Goal: Task Accomplishment & Management: Manage account settings

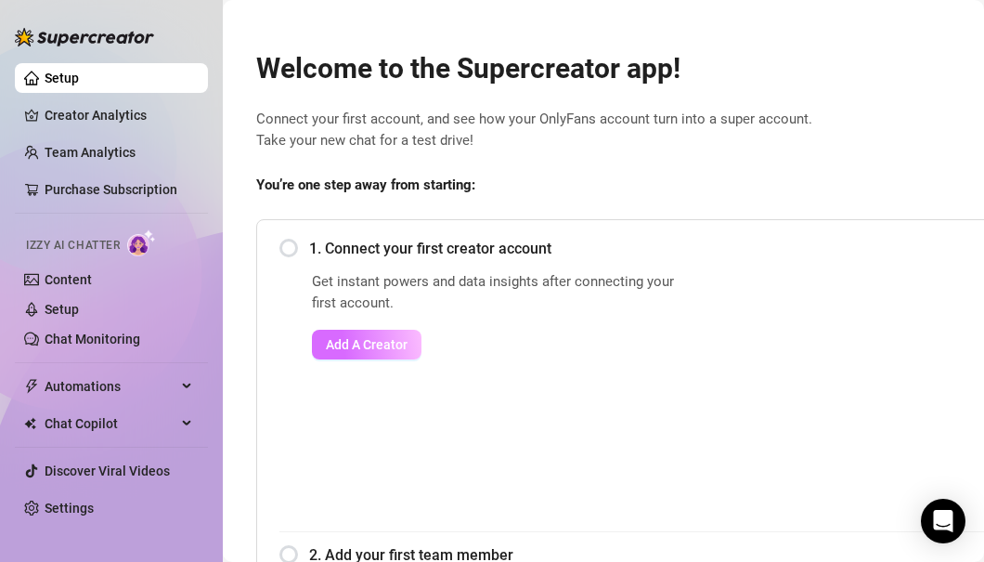
click at [330, 332] on button "Add A Creator" at bounding box center [367, 345] width 110 height 30
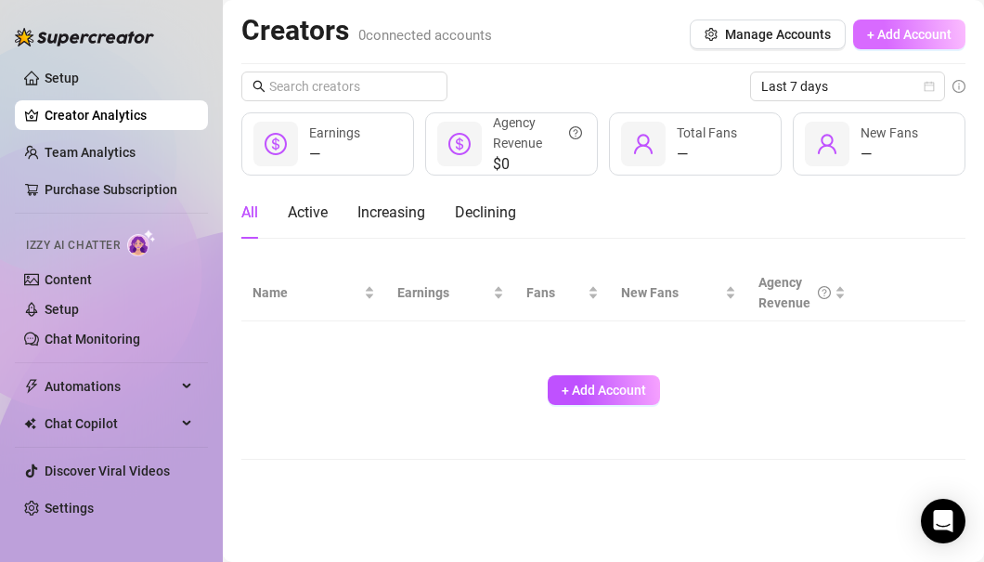
click at [889, 32] on span "+ Add Account" at bounding box center [909, 34] width 84 height 15
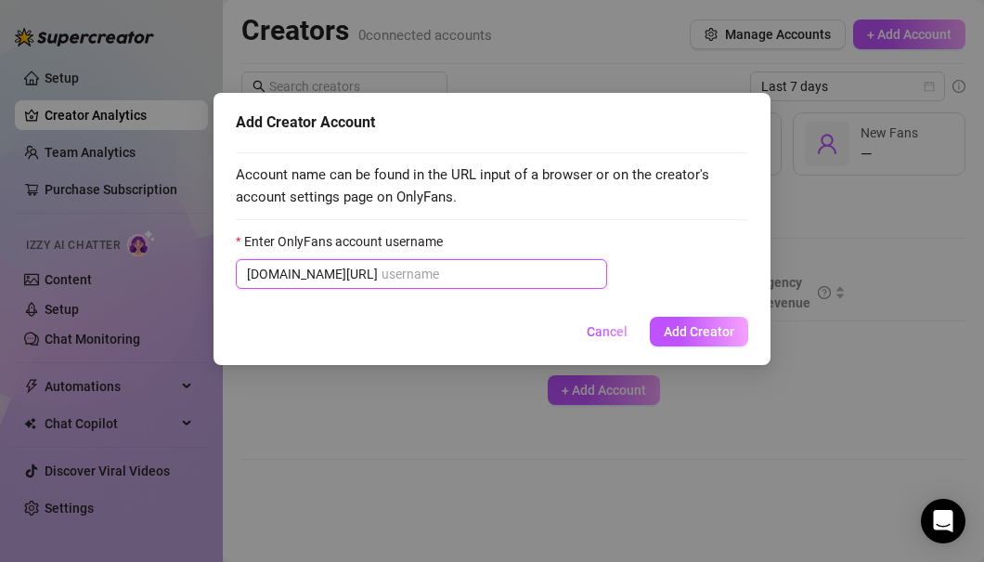
click at [449, 276] on input "Enter OnlyFans account username" at bounding box center [489, 274] width 214 height 20
paste input "lilbabyasha"
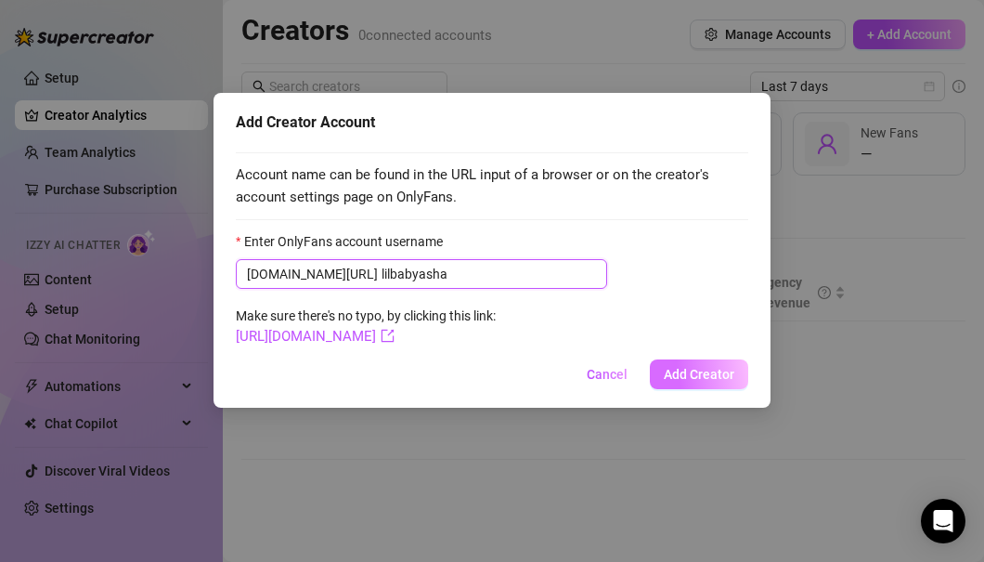
type input "lilbabyasha"
click at [664, 369] on button "Add Creator" at bounding box center [699, 374] width 98 height 30
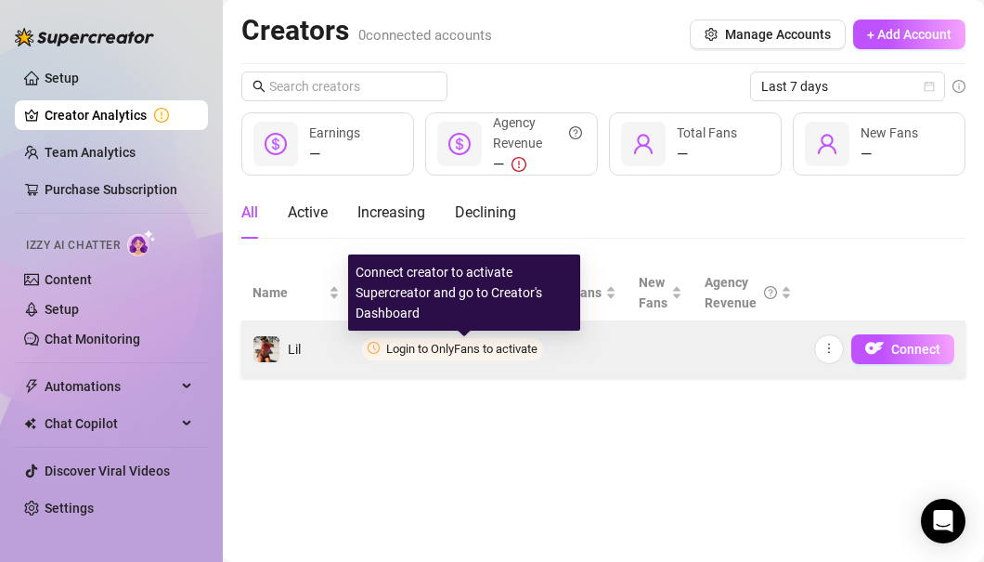
click at [489, 350] on span "Login to OnlyFans to activate" at bounding box center [461, 349] width 151 height 14
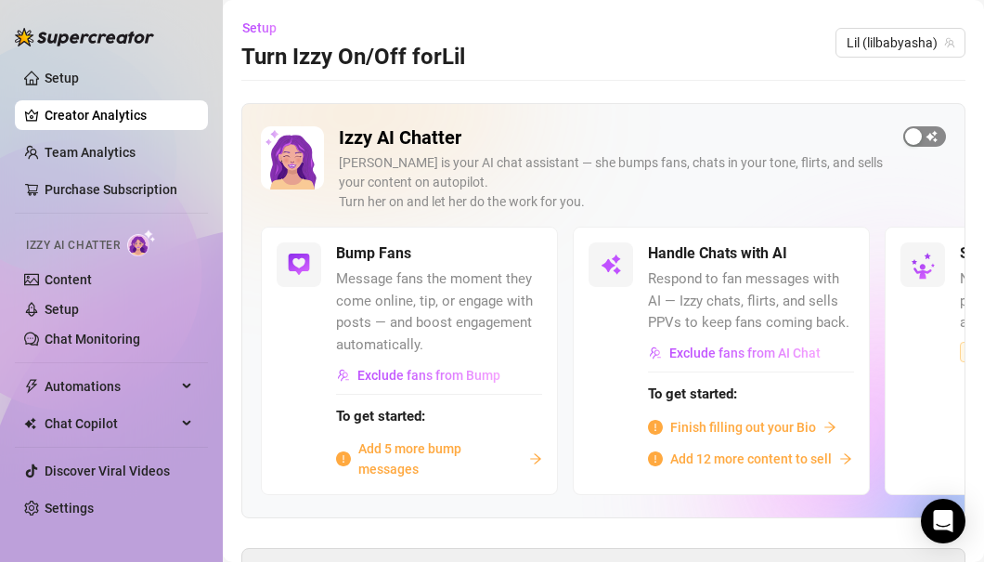
click at [928, 134] on span "button" at bounding box center [924, 136] width 43 height 20
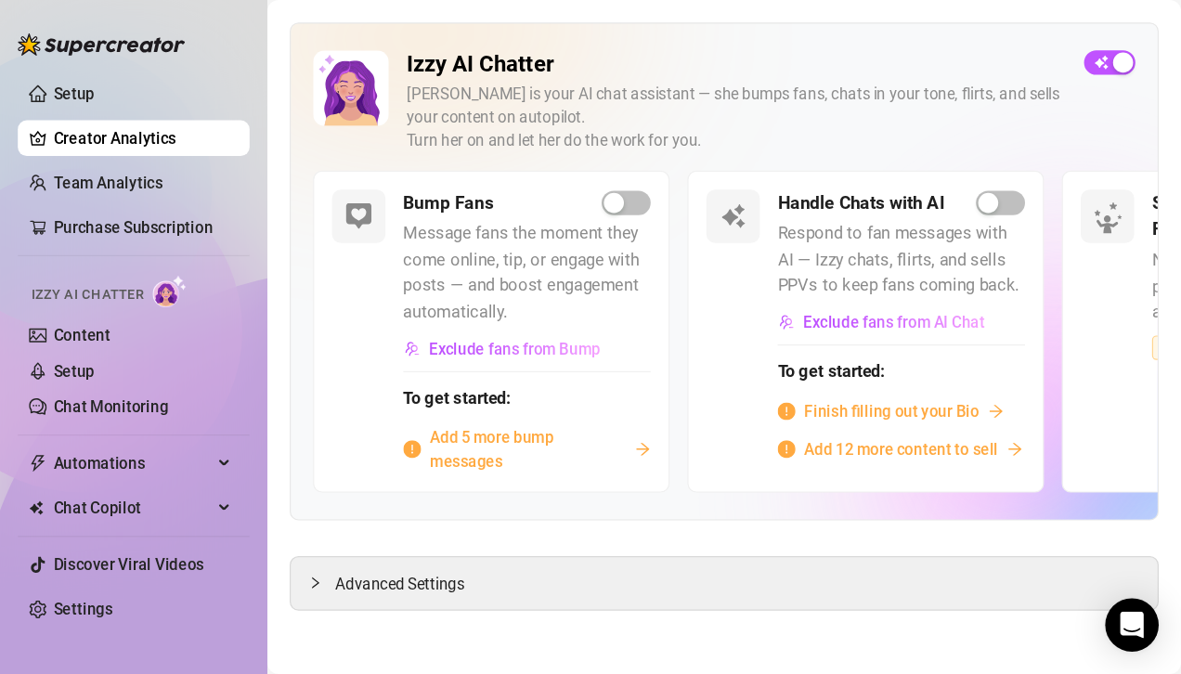
scroll to position [87, 0]
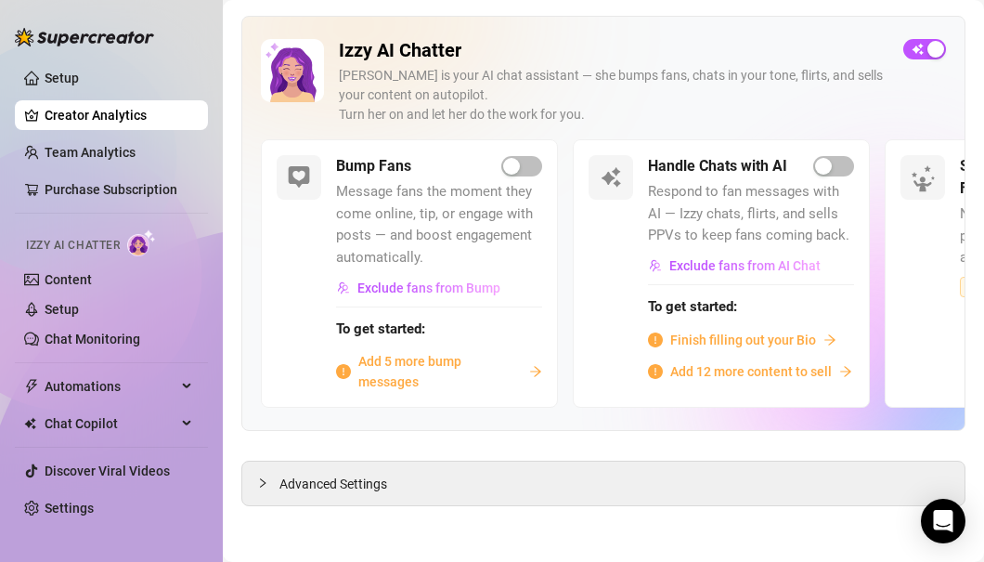
drag, startPoint x: 918, startPoint y: 344, endPoint x: 941, endPoint y: 331, distance: 25.3
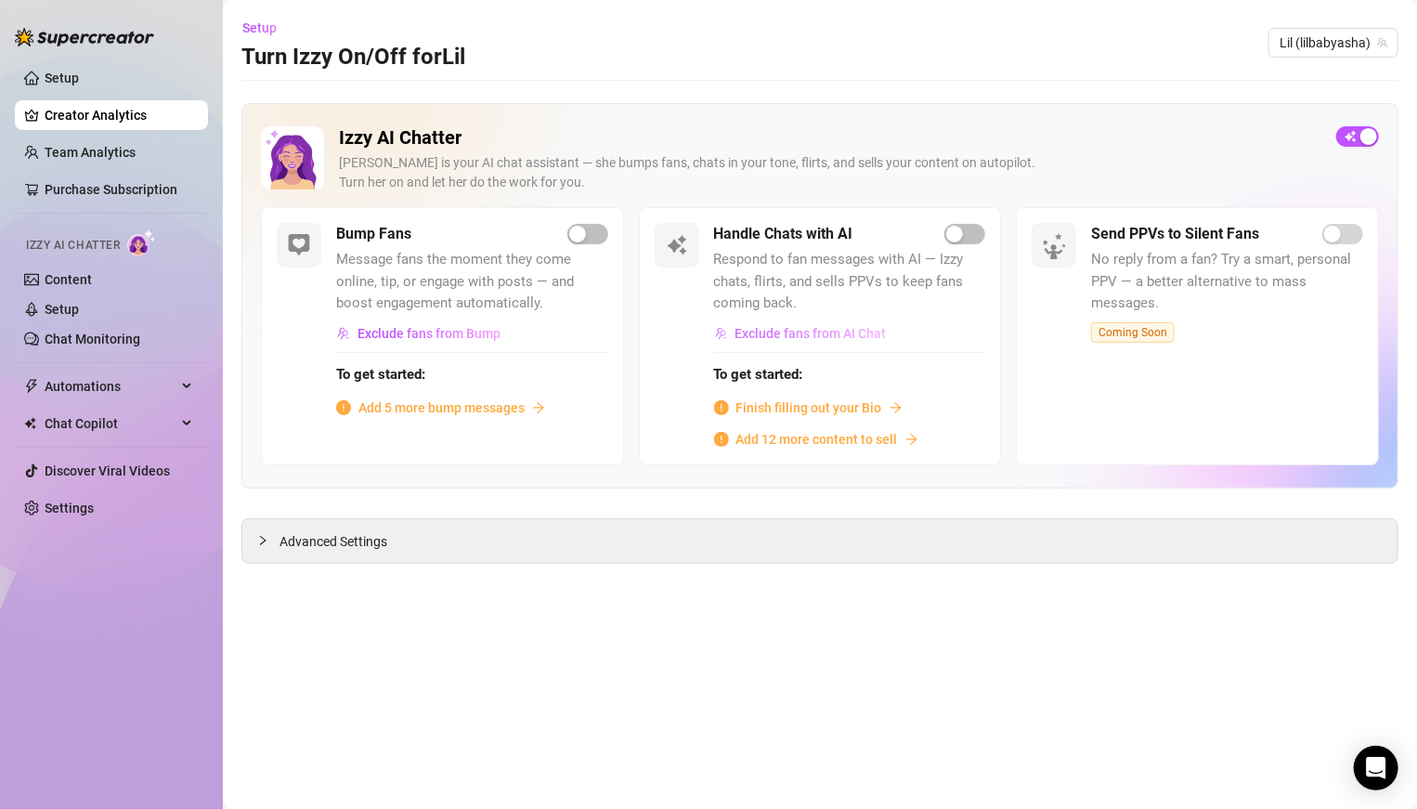
click at [837, 332] on span "Exclude fans from AI Chat" at bounding box center [810, 333] width 151 height 15
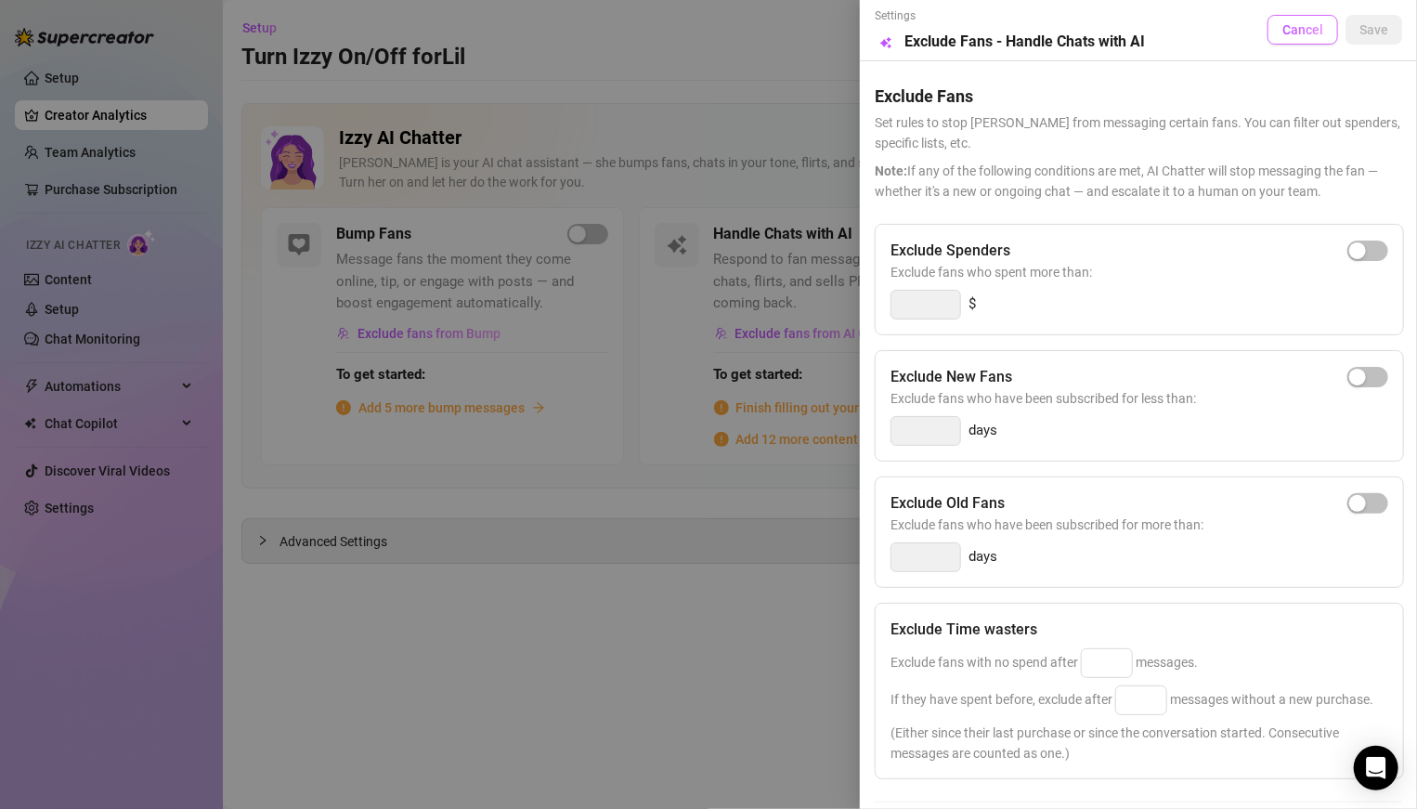
click at [983, 26] on span "Cancel" at bounding box center [1302, 29] width 41 height 15
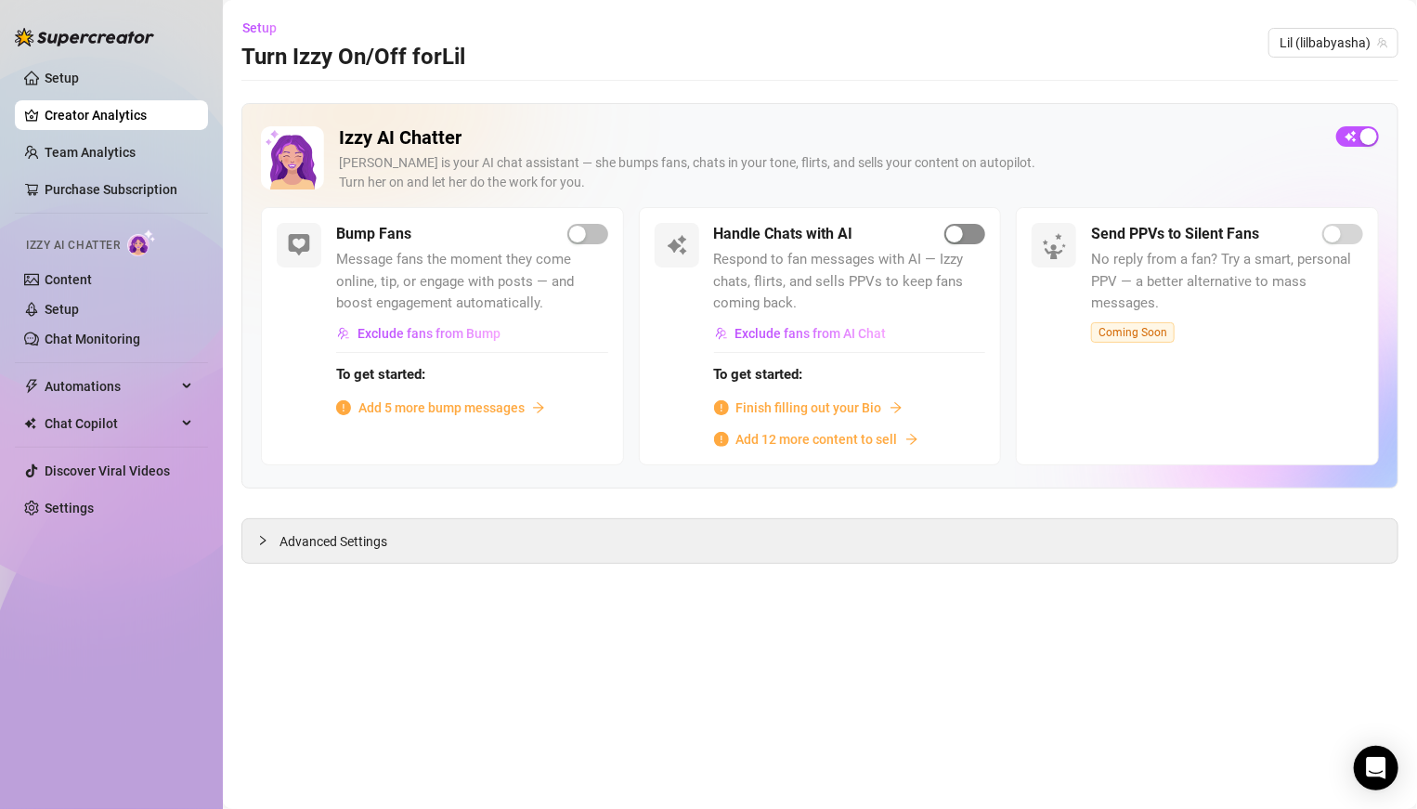
click at [961, 228] on div "button" at bounding box center [954, 234] width 17 height 17
click at [745, 406] on span "Finish filling out your Bio" at bounding box center [809, 407] width 146 height 20
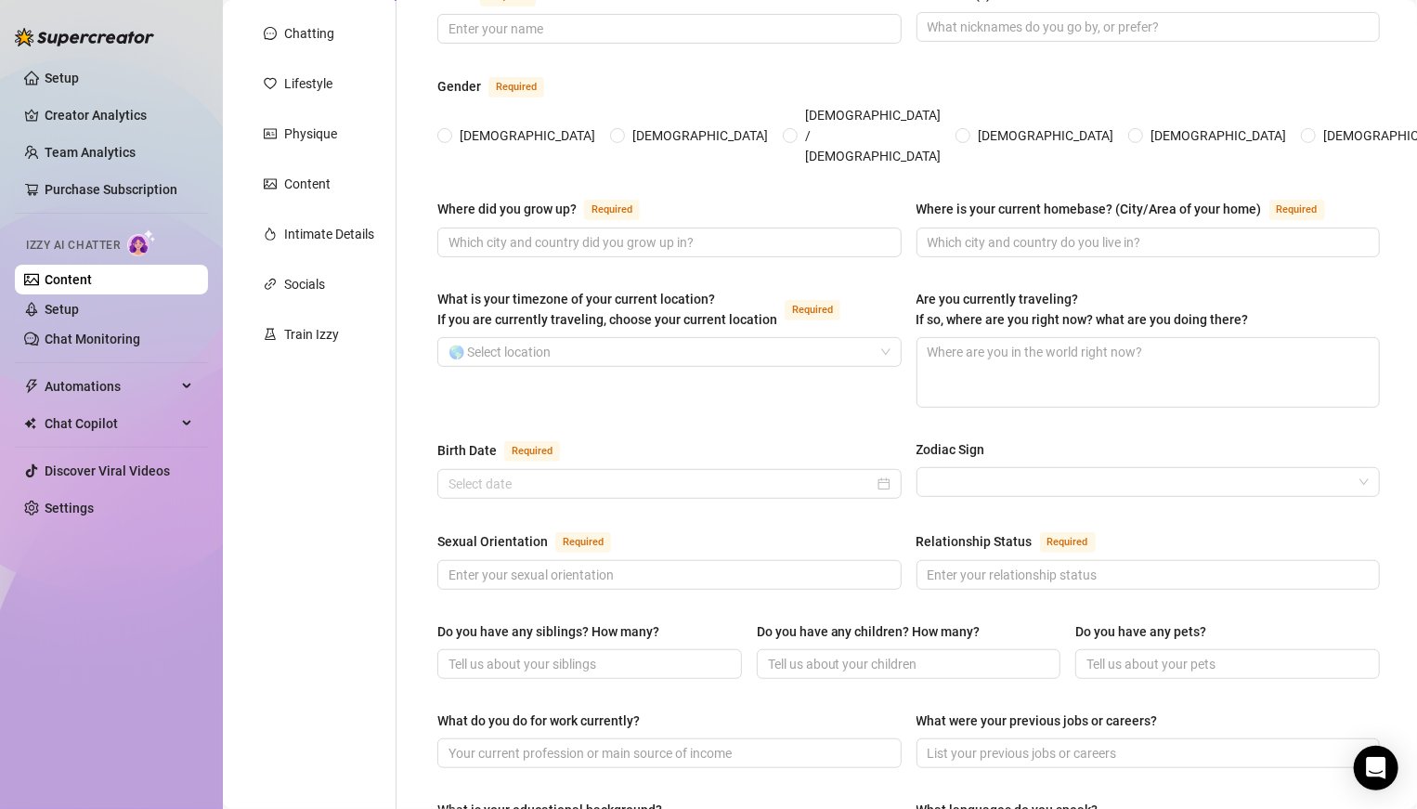
scroll to position [204, 0]
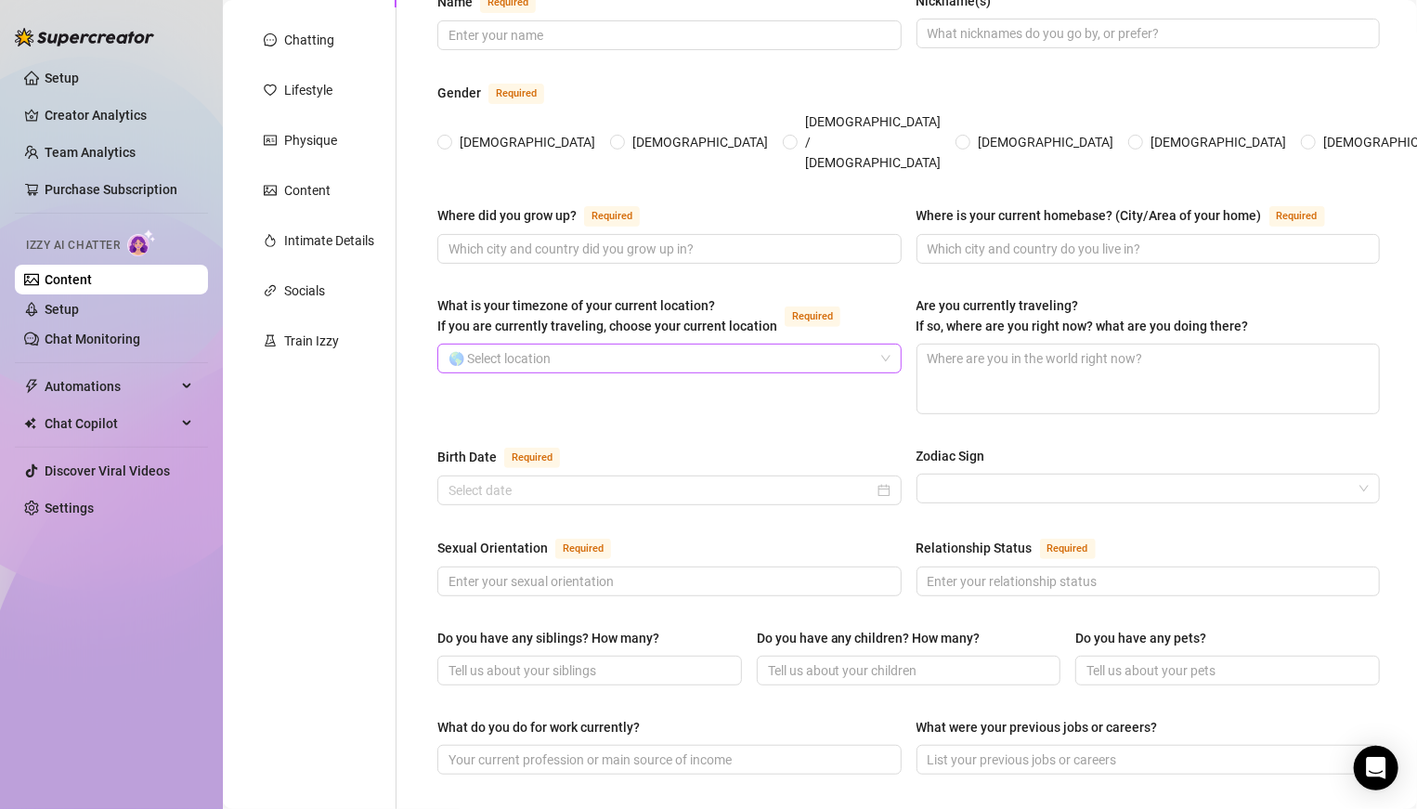
click at [615, 344] on input "What is your timezone of your current location? If you are currently traveling,…" at bounding box center [660, 358] width 425 height 28
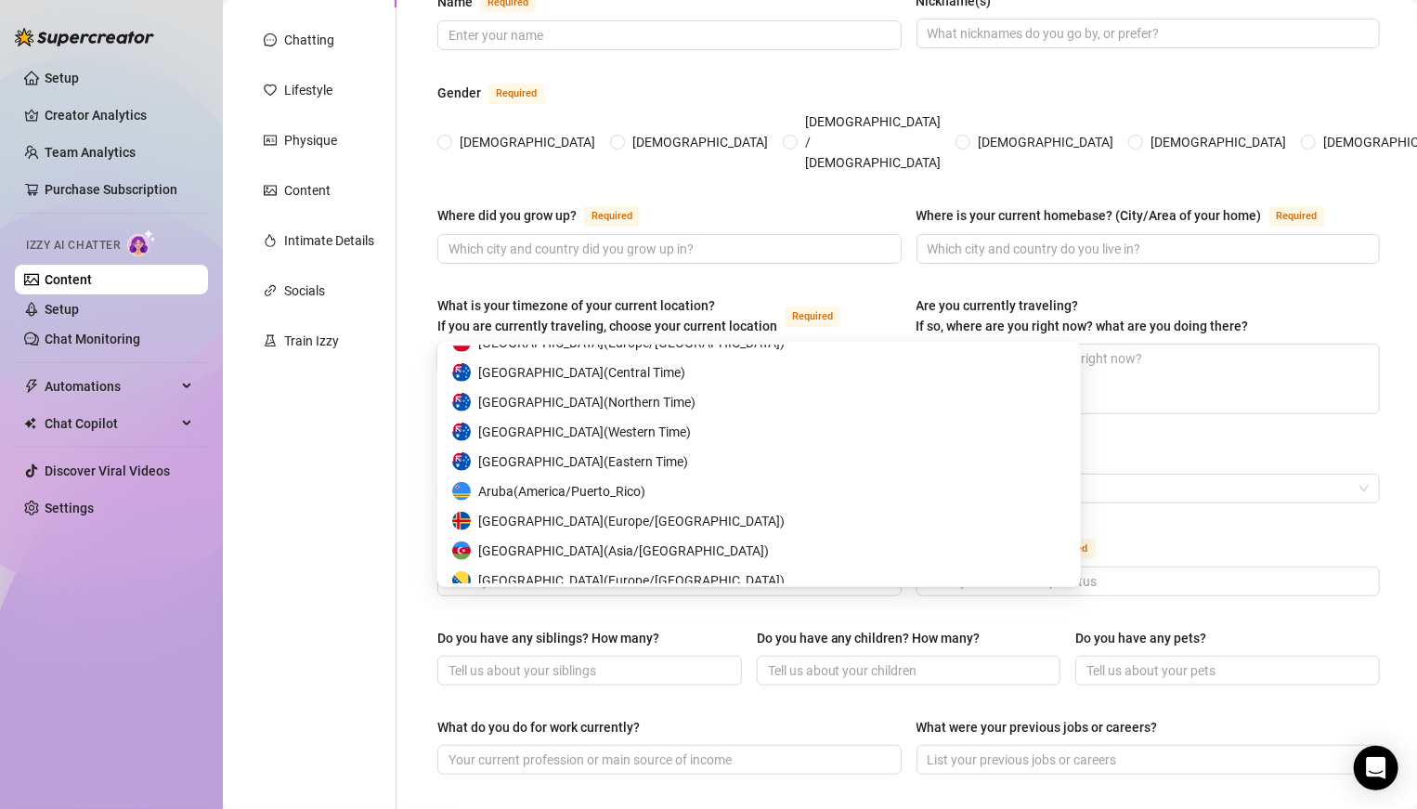
scroll to position [632, 0]
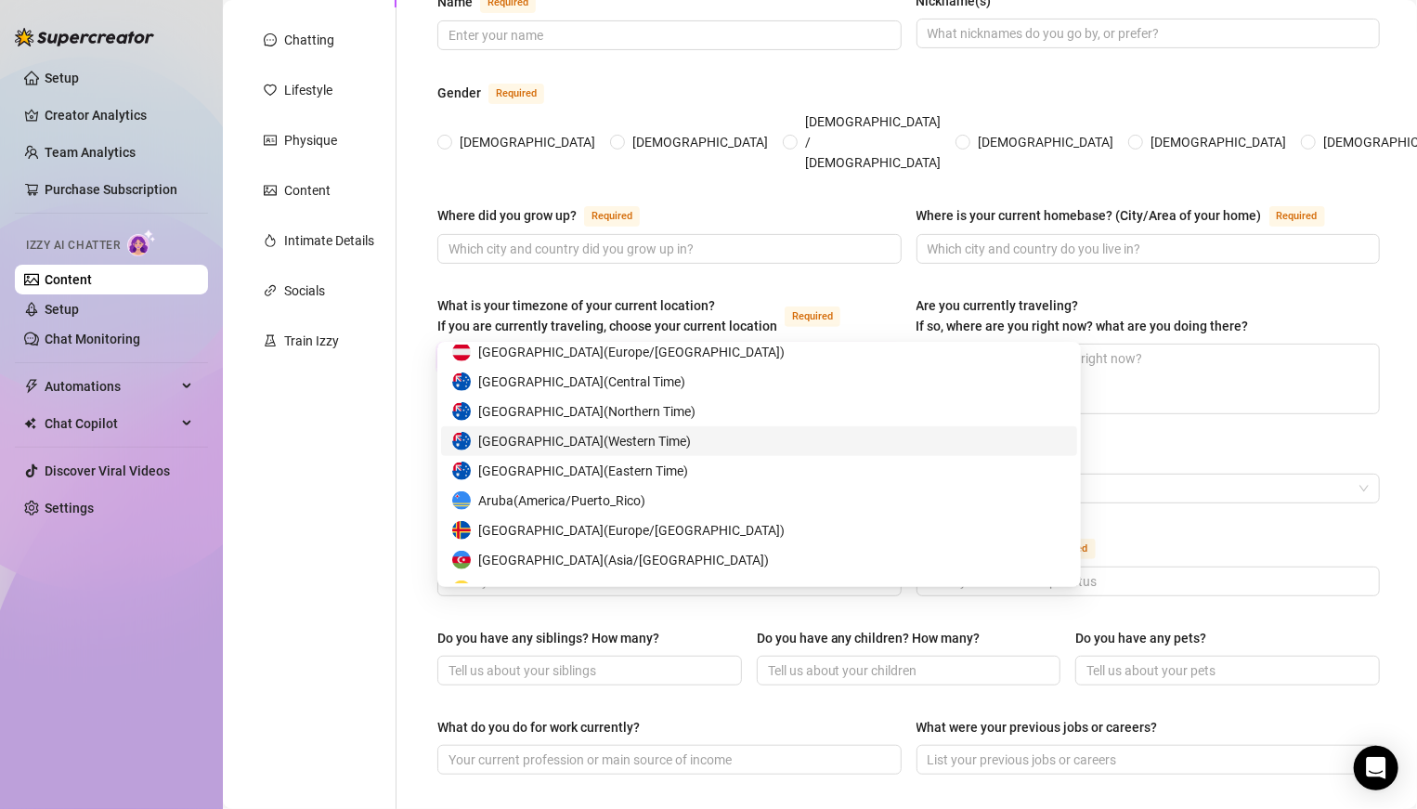
click at [576, 442] on span "Australia ( Western Time )" at bounding box center [584, 441] width 213 height 20
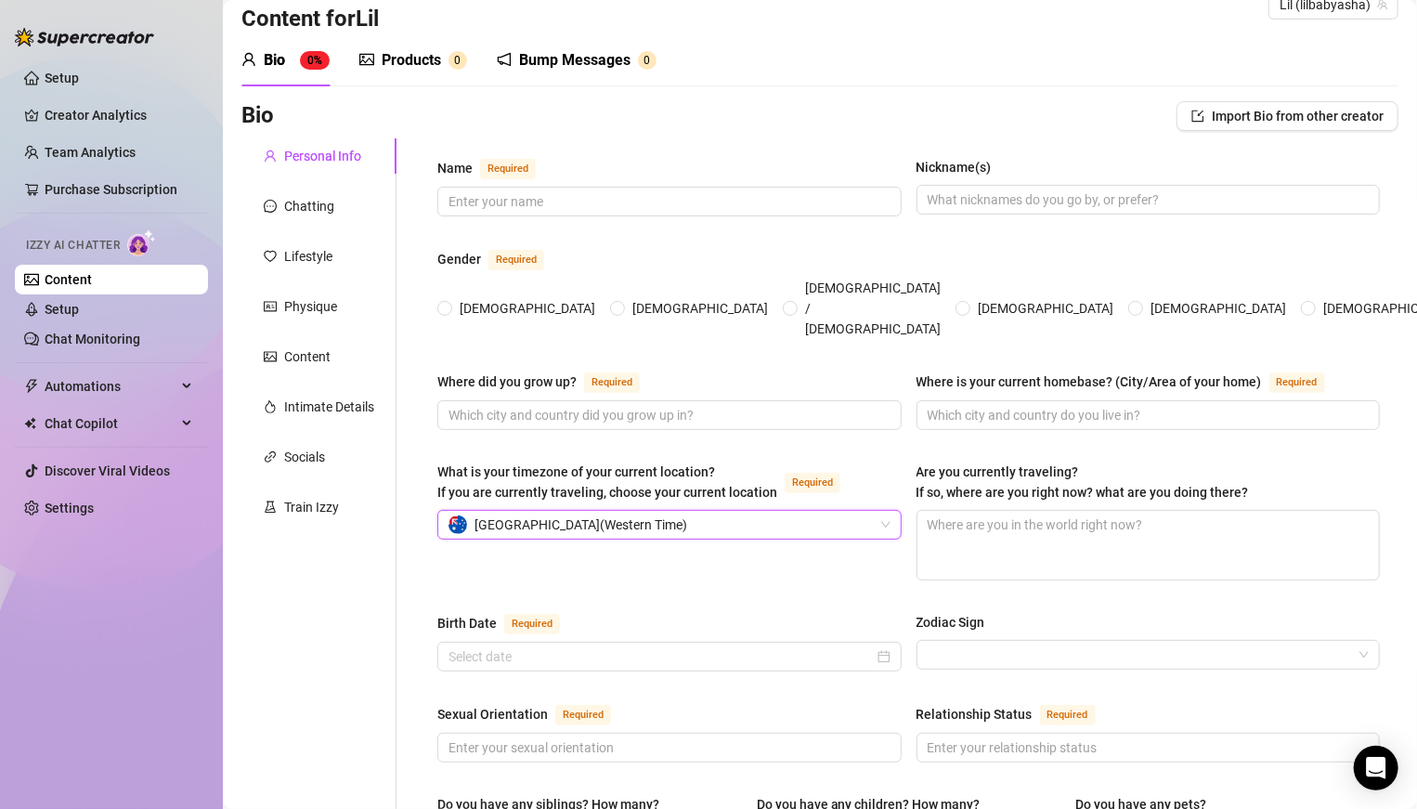
scroll to position [0, 0]
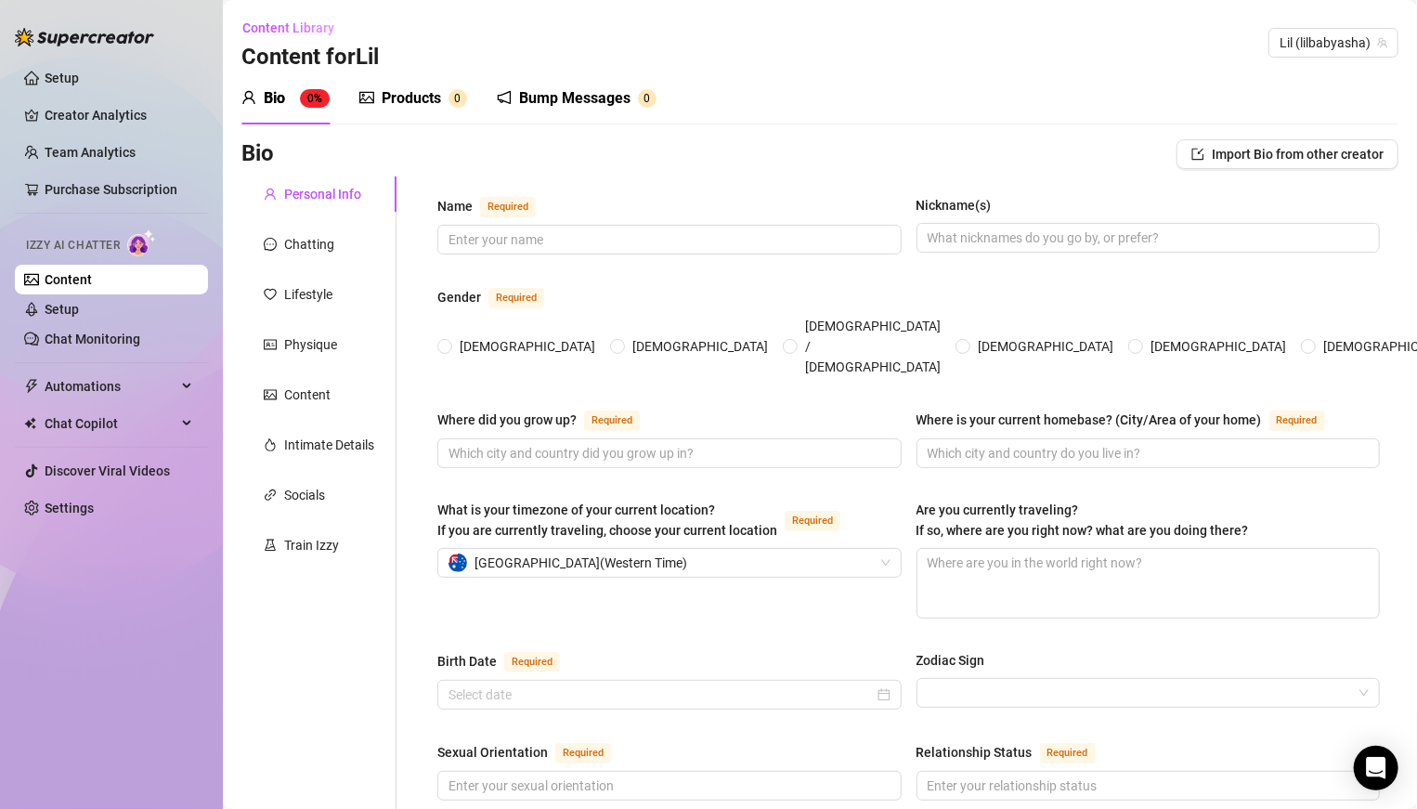
click at [439, 99] on div "Products" at bounding box center [411, 98] width 59 height 22
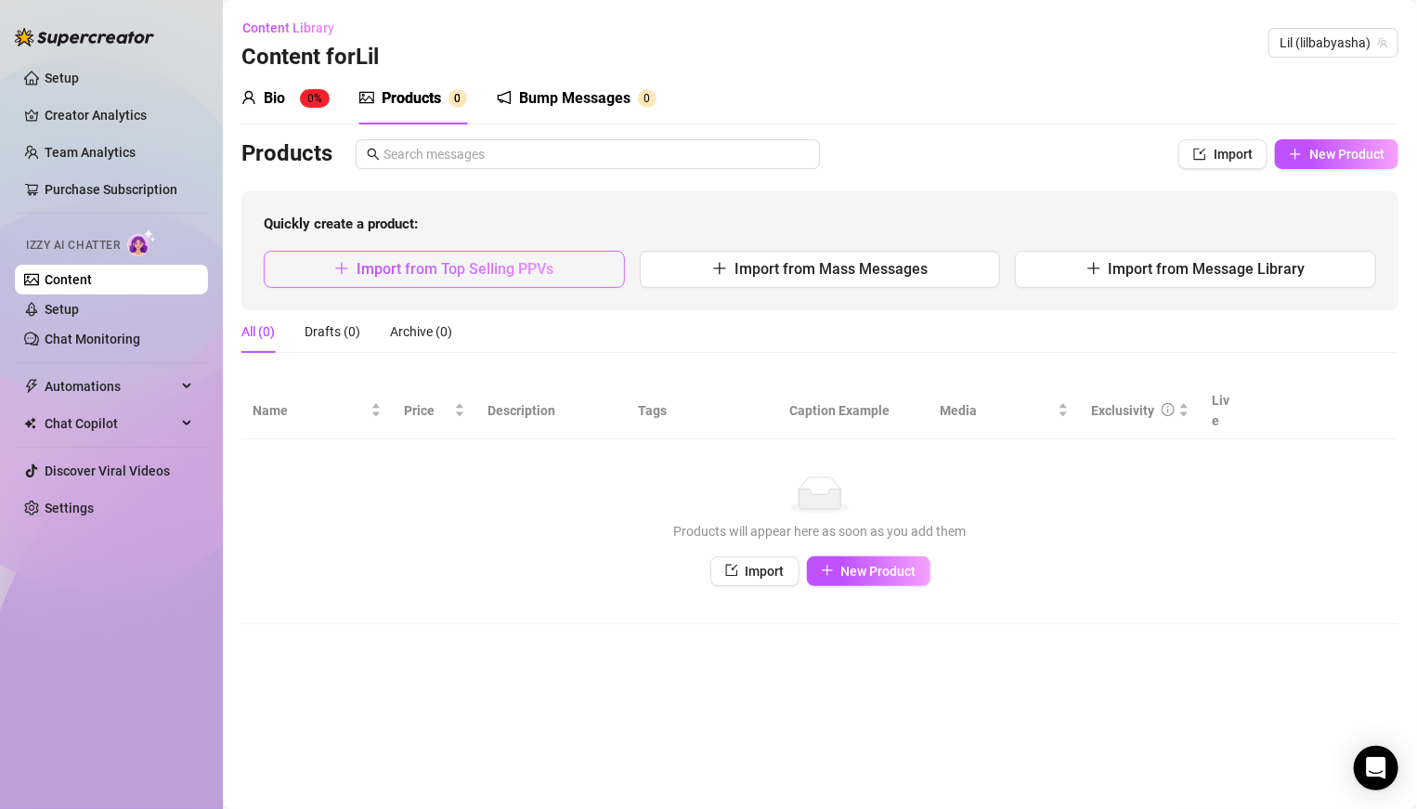
click at [342, 272] on icon "plus" at bounding box center [342, 269] width 1 height 12
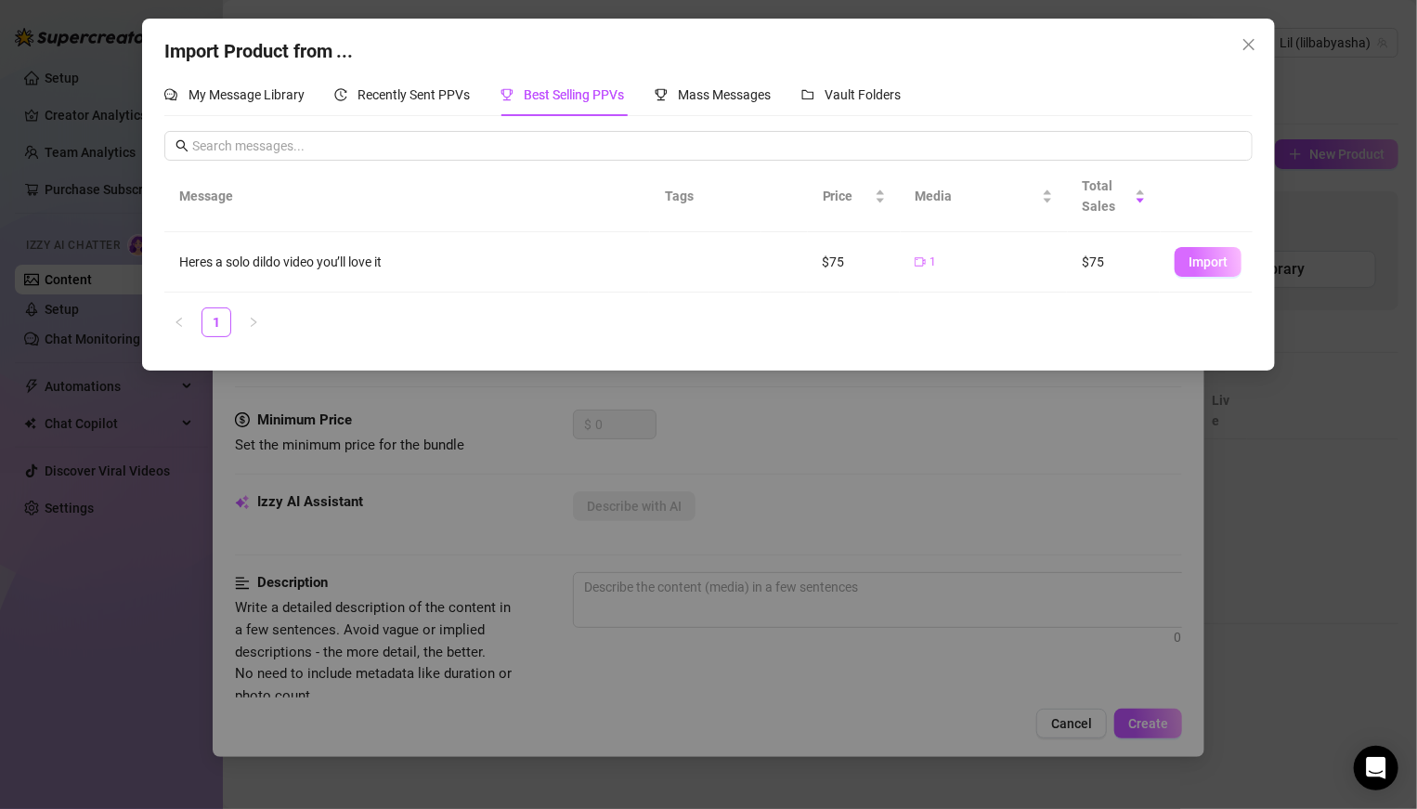
click at [983, 266] on span "Import" at bounding box center [1207, 261] width 39 height 15
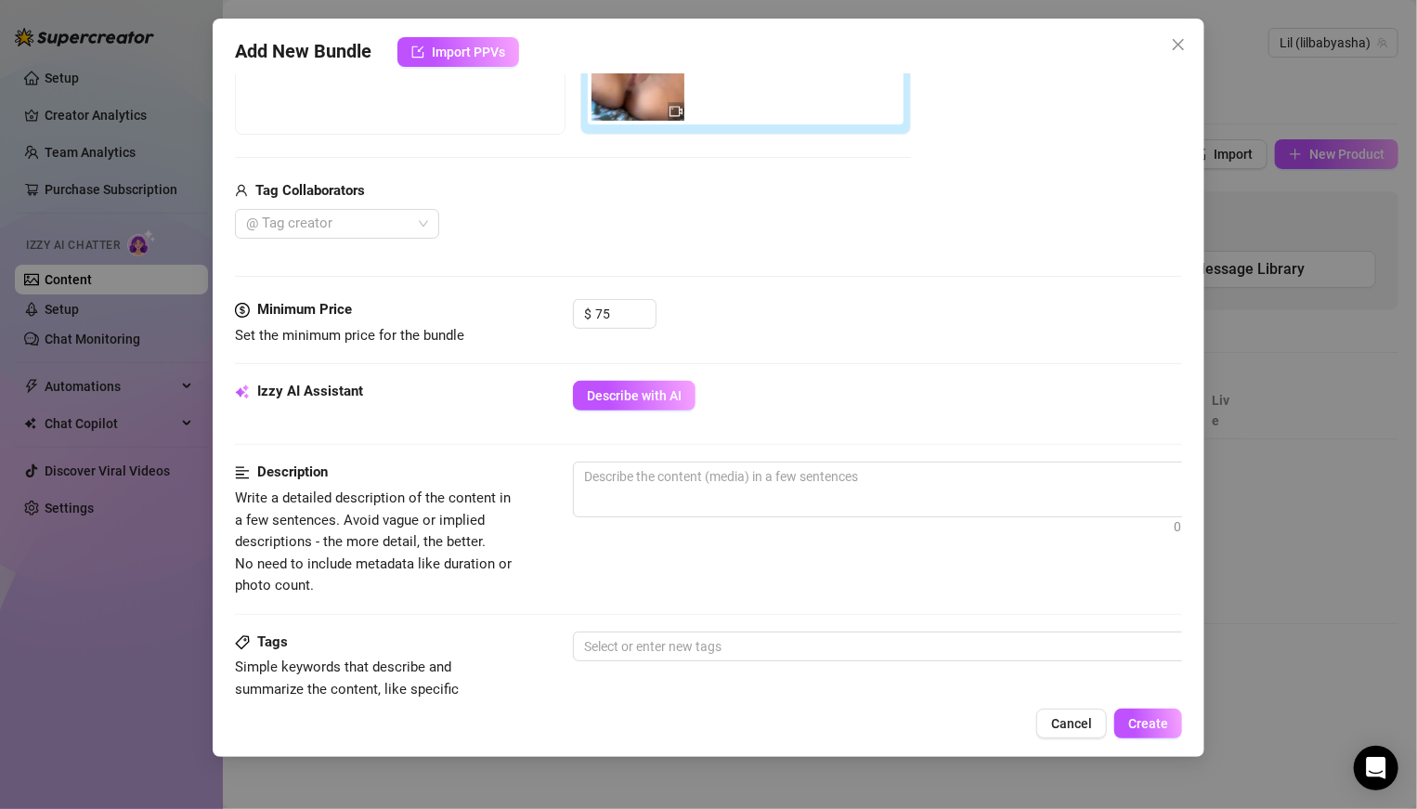
scroll to position [444, 0]
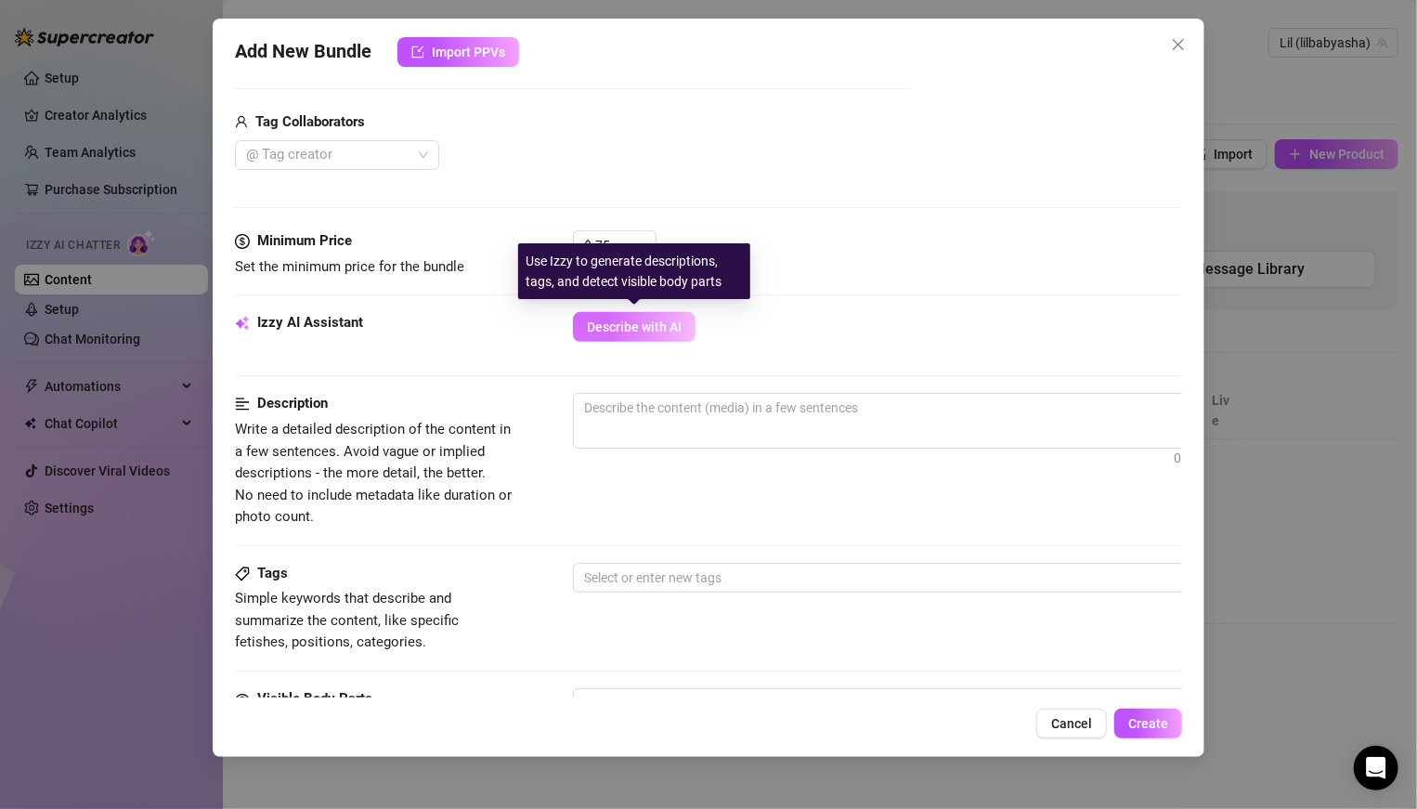
click at [595, 327] on span "Describe with AI" at bounding box center [634, 326] width 95 height 15
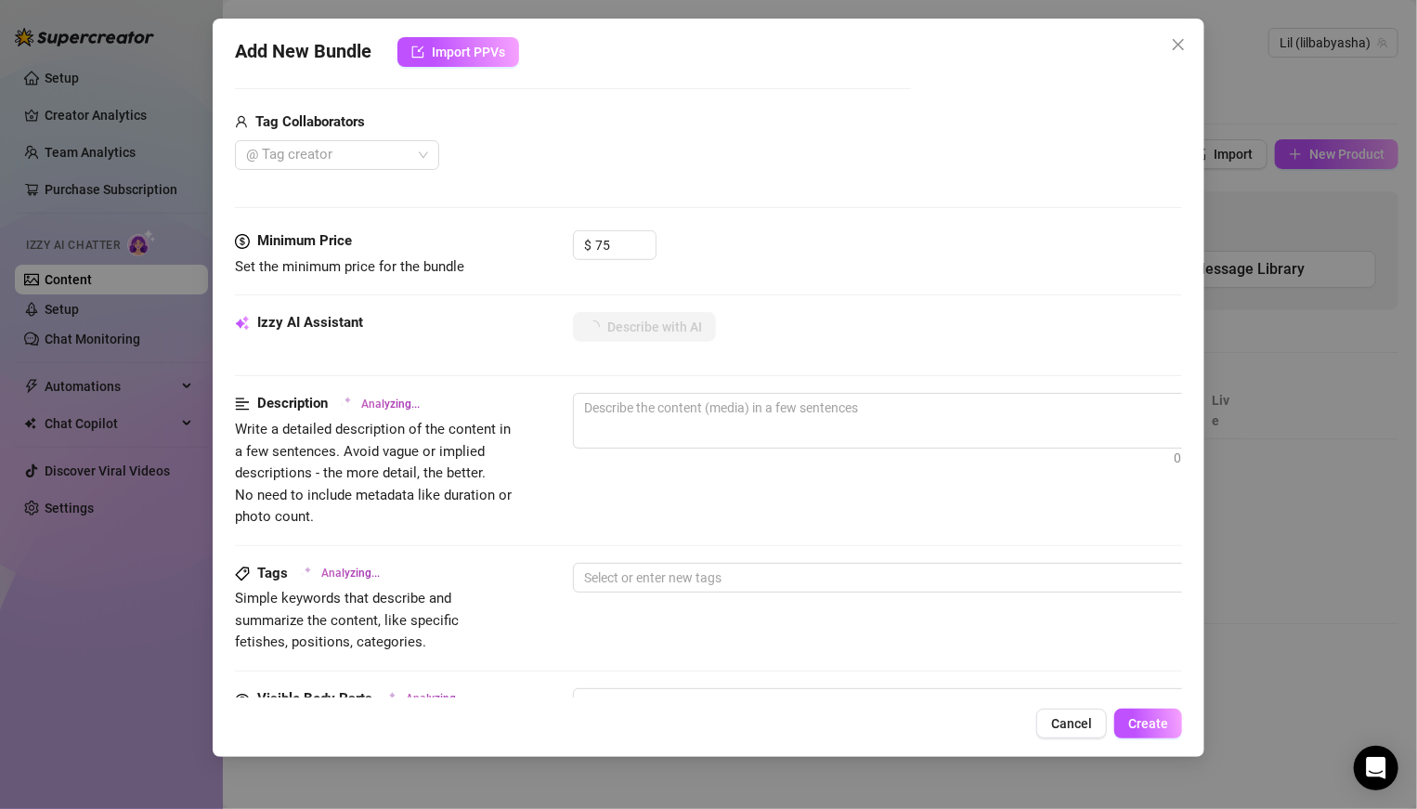
type textarea "Wearing"
type textarea "Wearing a"
type textarea "Wearing a yellow"
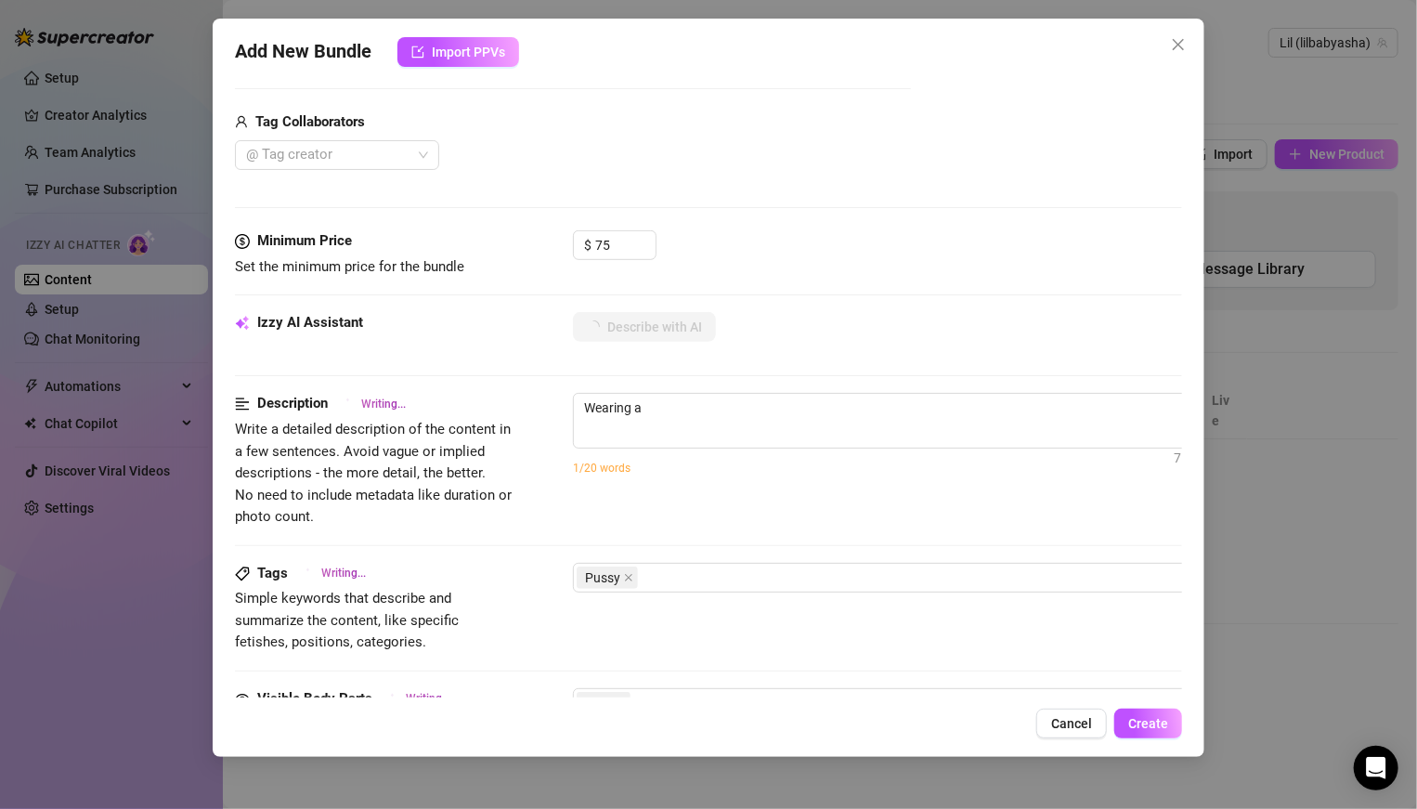
type textarea "Wearing a yellow"
type textarea "Wearing a yellow crop"
type textarea "Wearing a yellow crop top,"
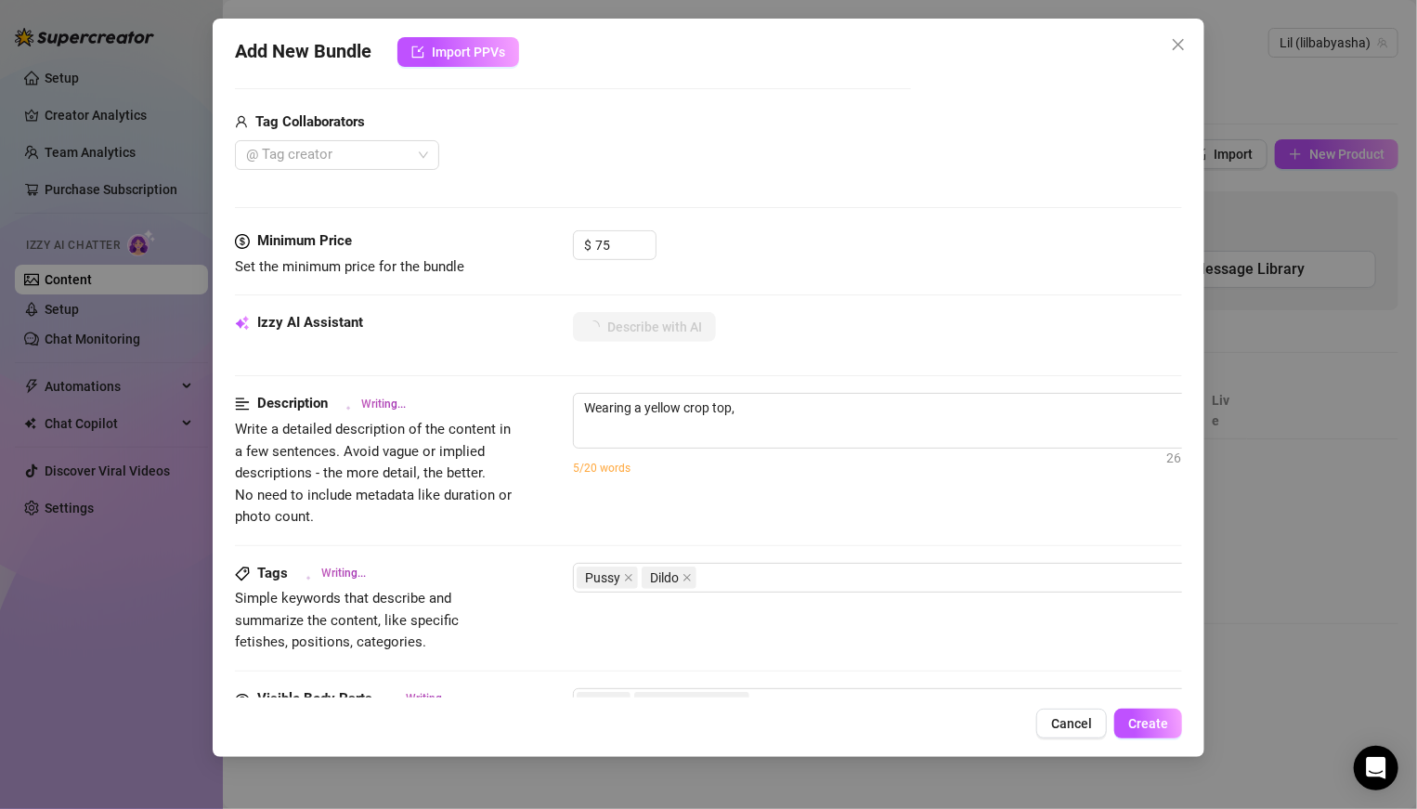
type textarea "Wearing a yellow crop top, the"
type textarea "Wearing a yellow crop top, the model"
type textarea "Wearing a yellow crop top, the model sits"
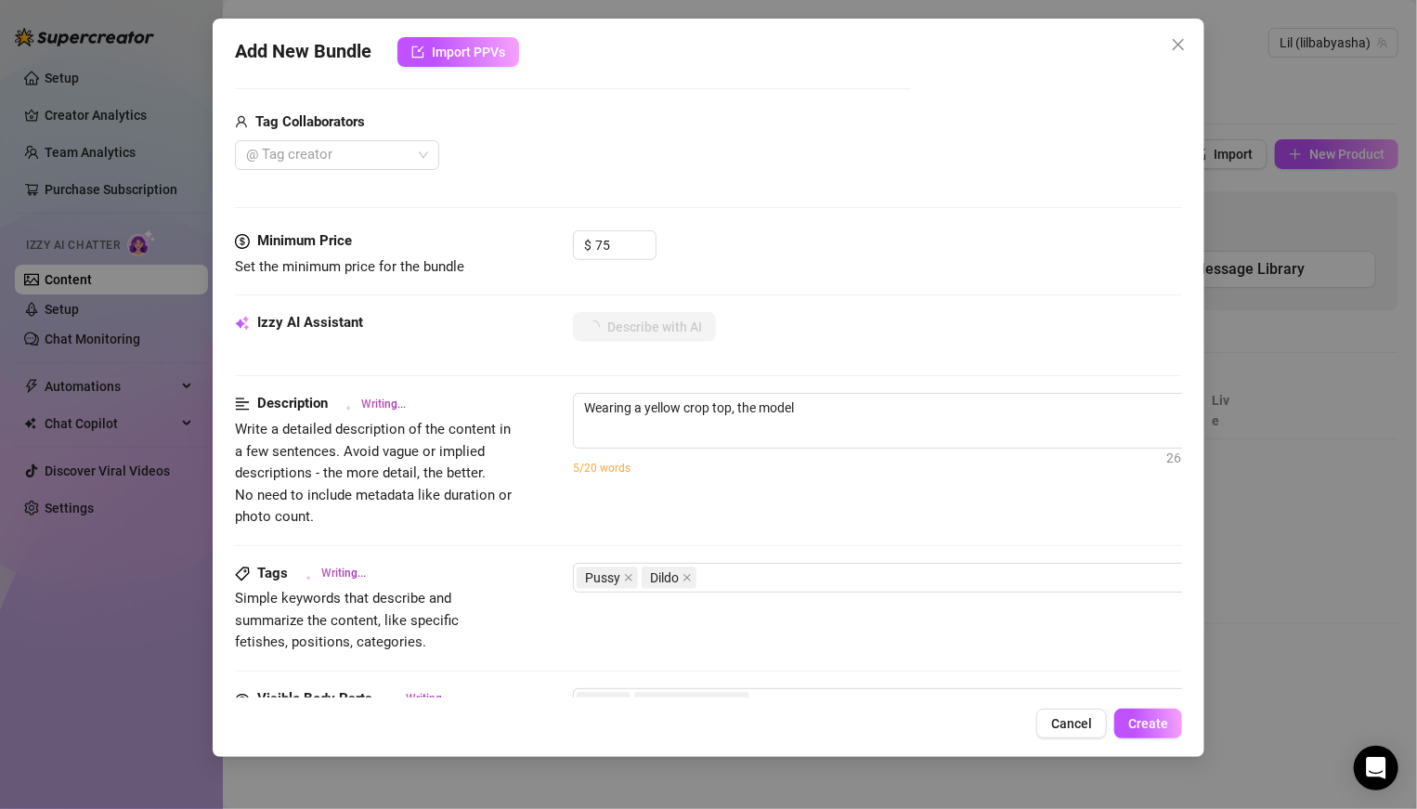
type textarea "Wearing a yellow crop top, the model sits"
type textarea "Wearing a yellow crop top, the model sits back"
type textarea "Wearing a yellow crop top, the model sits back on"
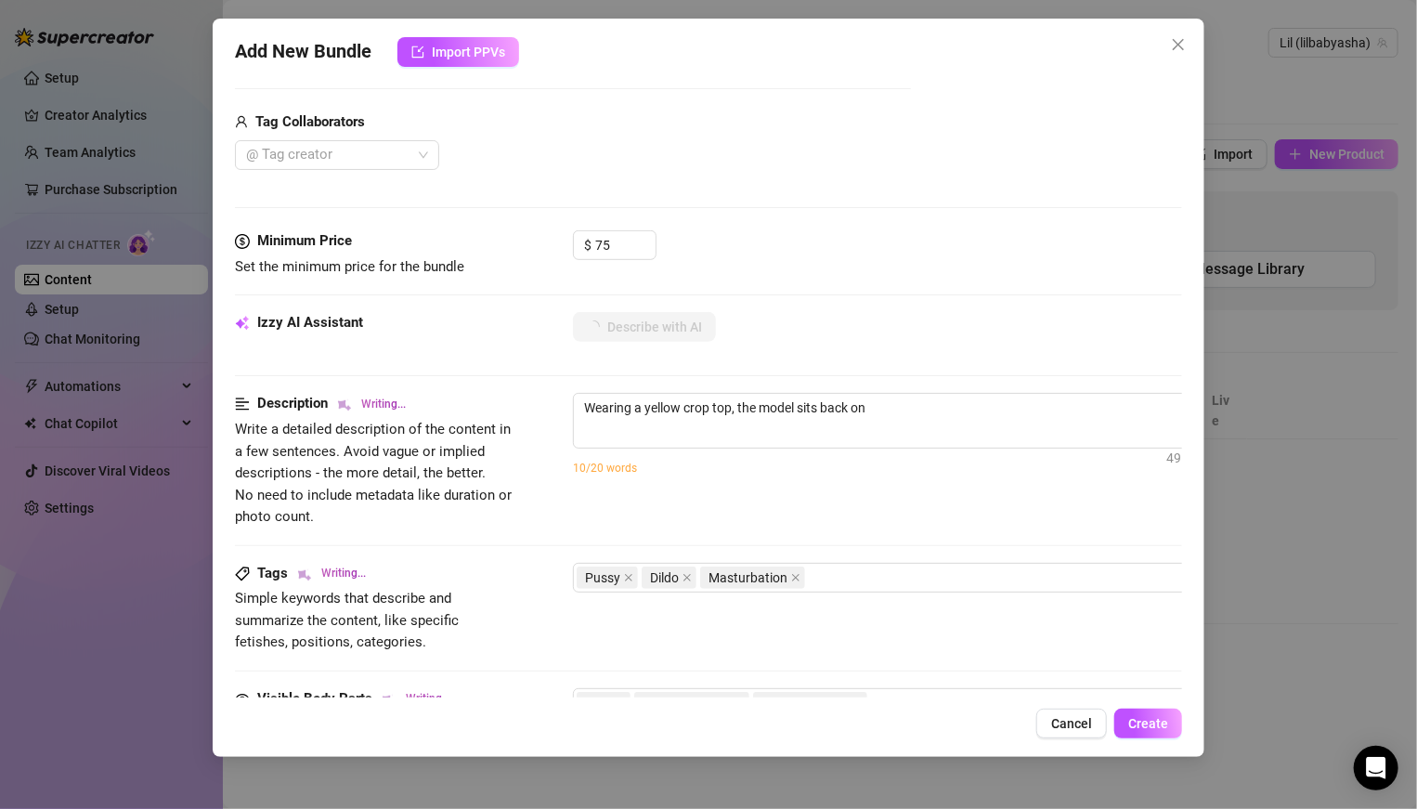
type textarea "Wearing a yellow crop top, the model sits back on a"
type textarea "Wearing a yellow crop top, the model sits back on a bed"
type textarea "Wearing a yellow crop top, the model sits back on a bed with"
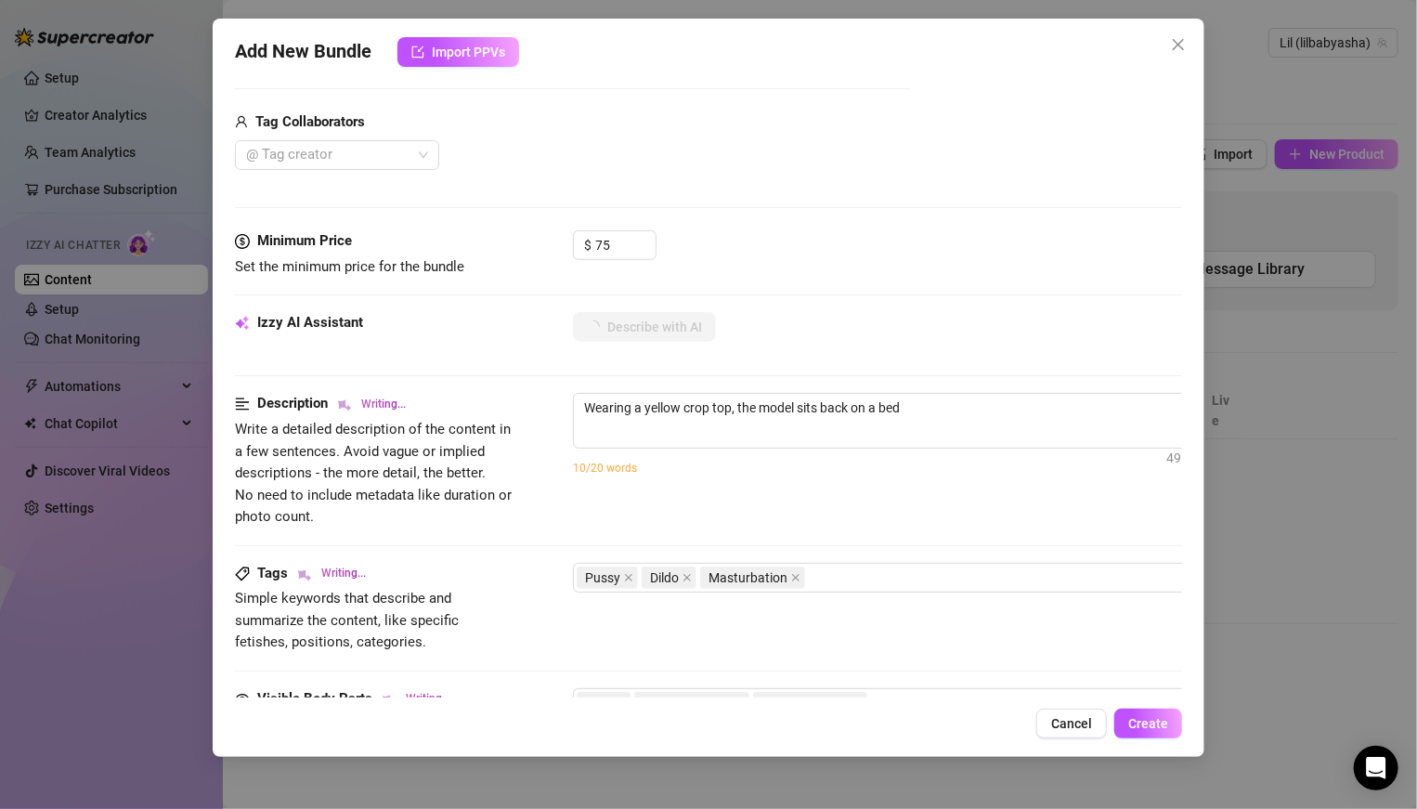
type textarea "Wearing a yellow crop top, the model sits back on a bed with"
type textarea "Wearing a yellow crop top, the model sits back on a bed with legs"
type textarea "Wearing a yellow crop top, the model sits back on a bed with legs spread"
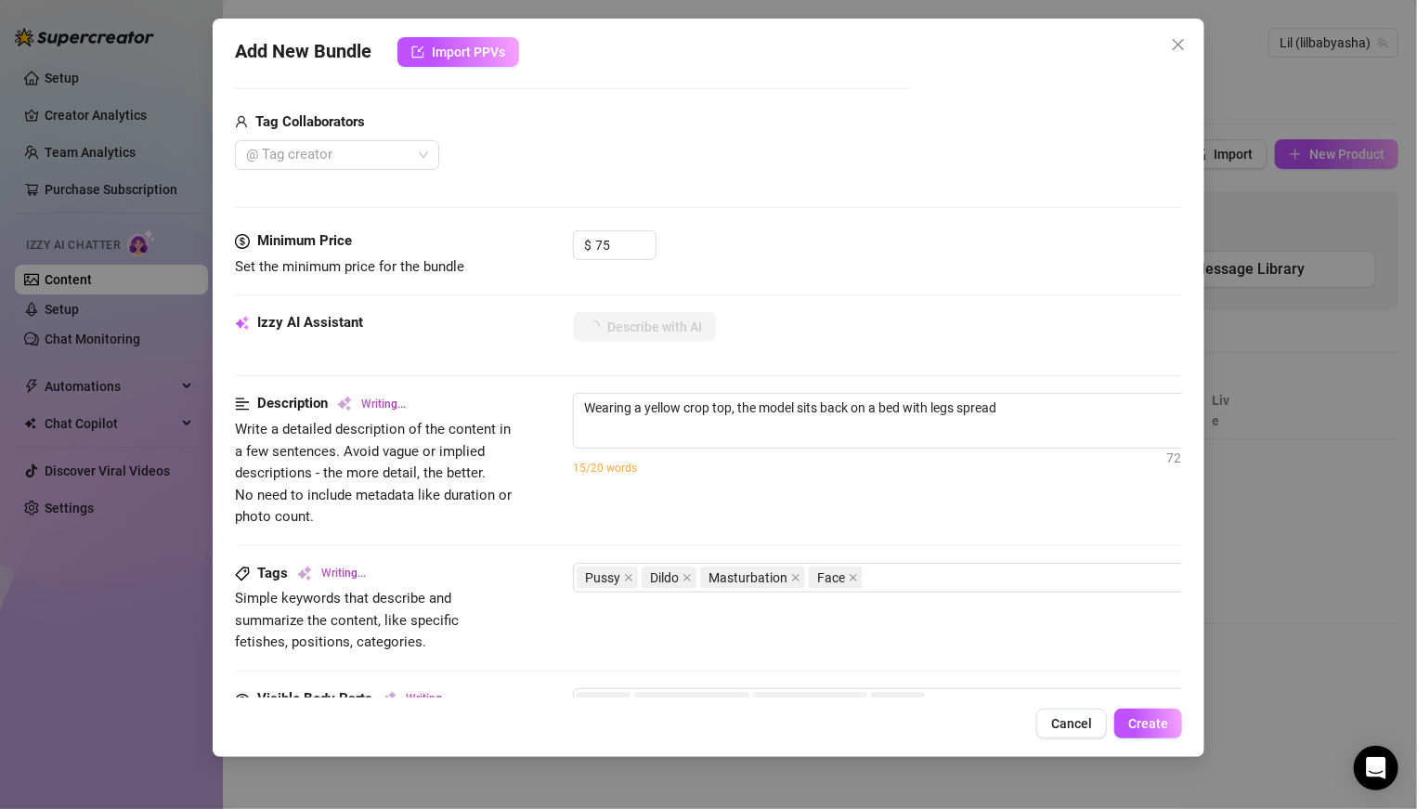
type textarea "Wearing a yellow crop top, the model sits back on a bed with legs spread wide,"
type textarea "Wearing a yellow crop top, the model sits back on a bed with legs spread wide, …"
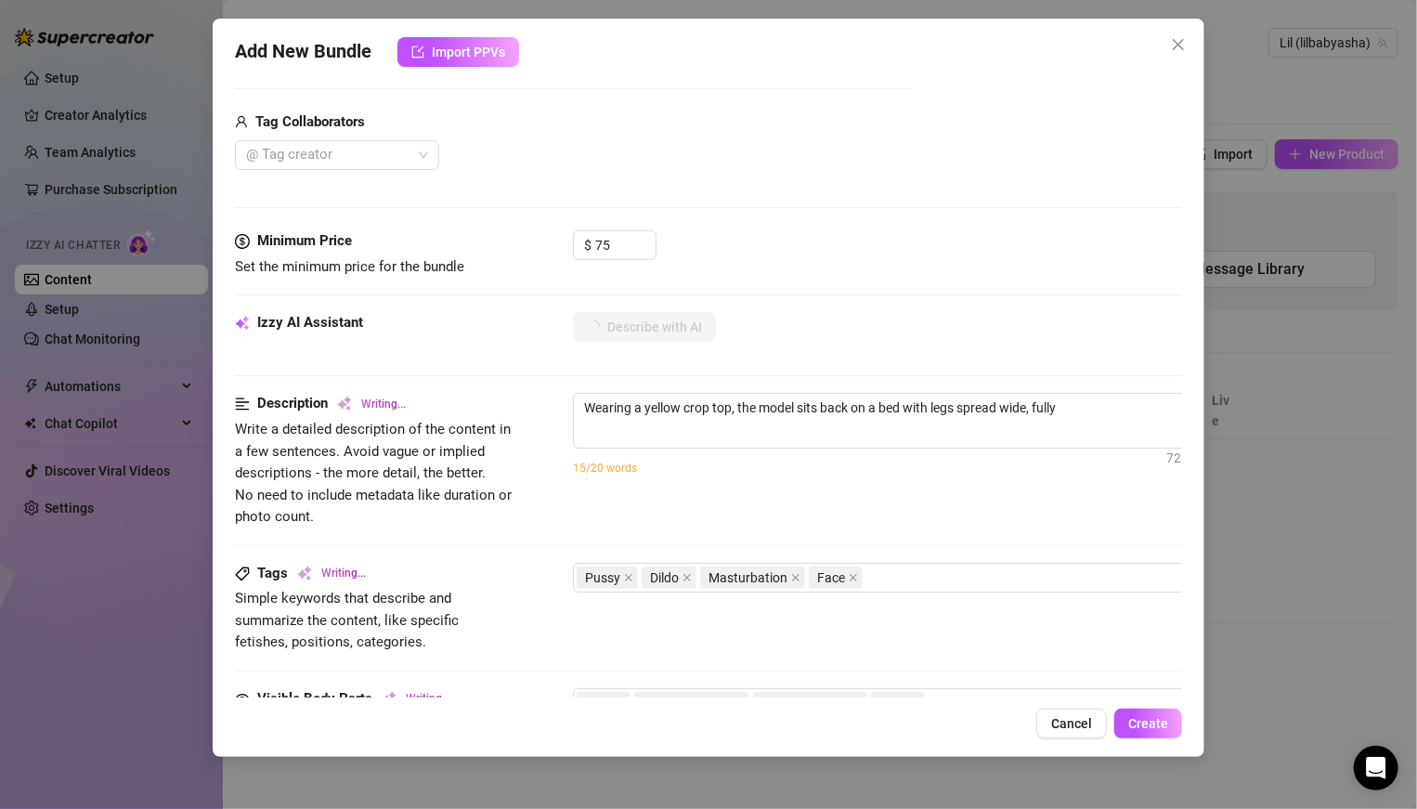
type textarea "Wearing a yellow crop top, the model sits back on a bed with legs spread wide, …"
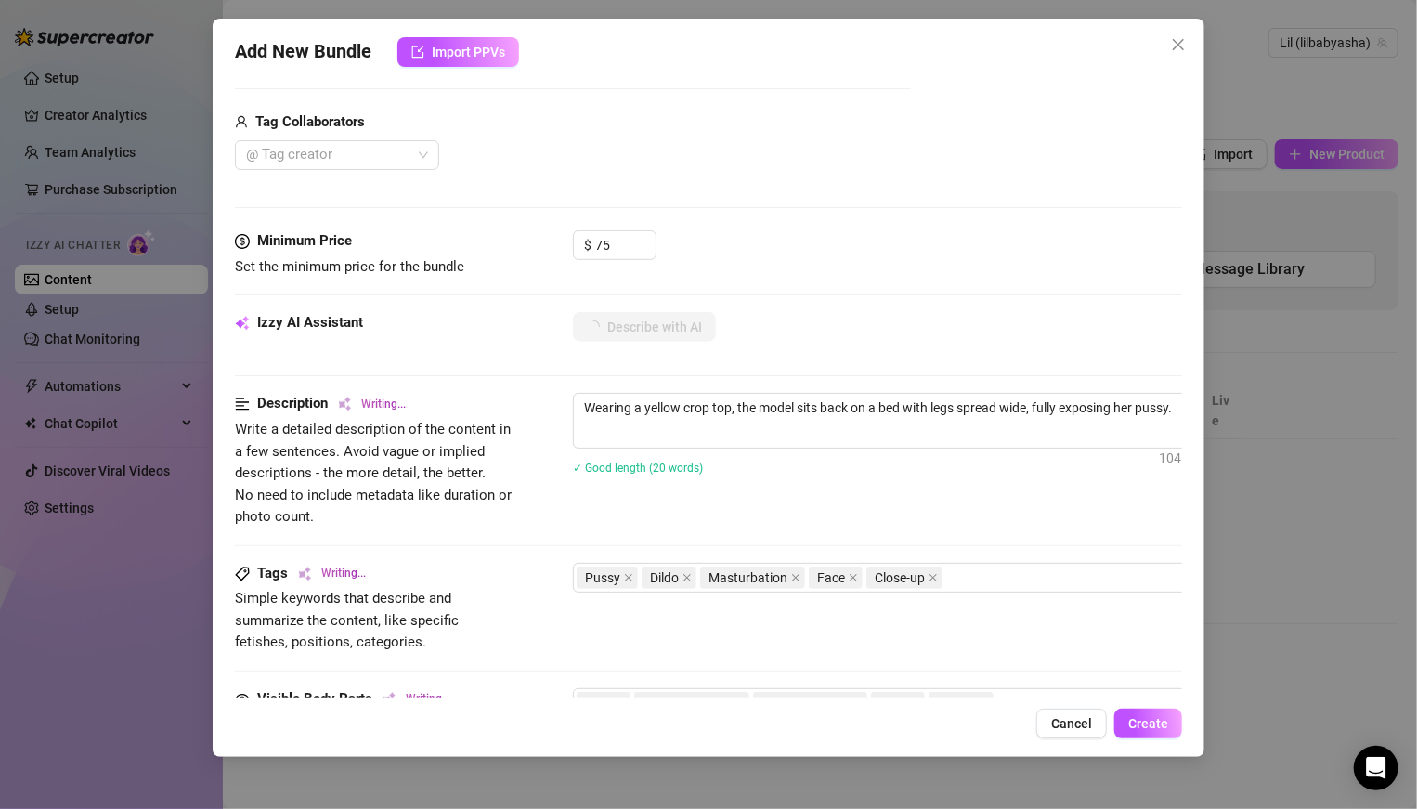
type textarea "Wearing a yellow crop top, the model sits back on a bed with legs spread wide, …"
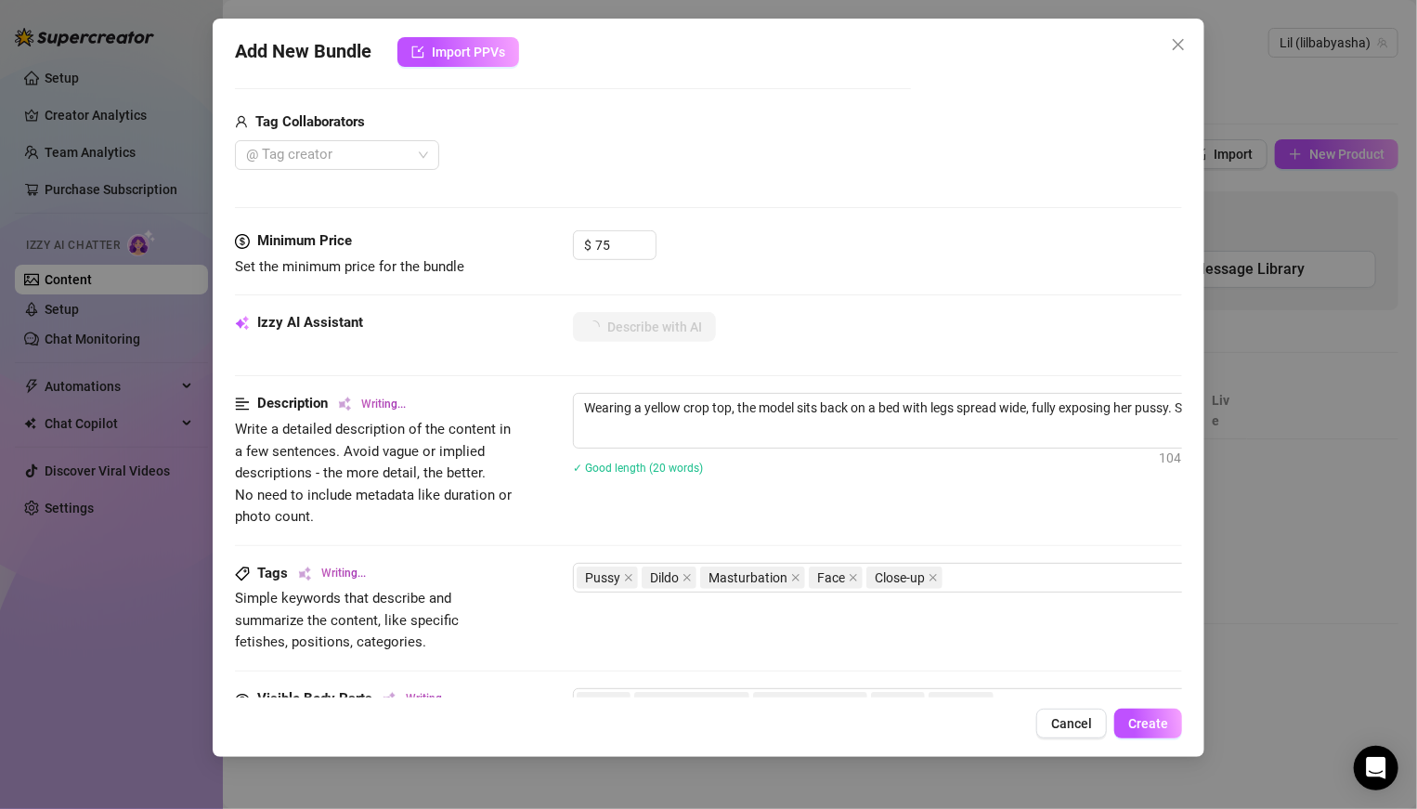
type textarea "Wearing a yellow crop top, the model sits back on a bed with legs spread wide, …"
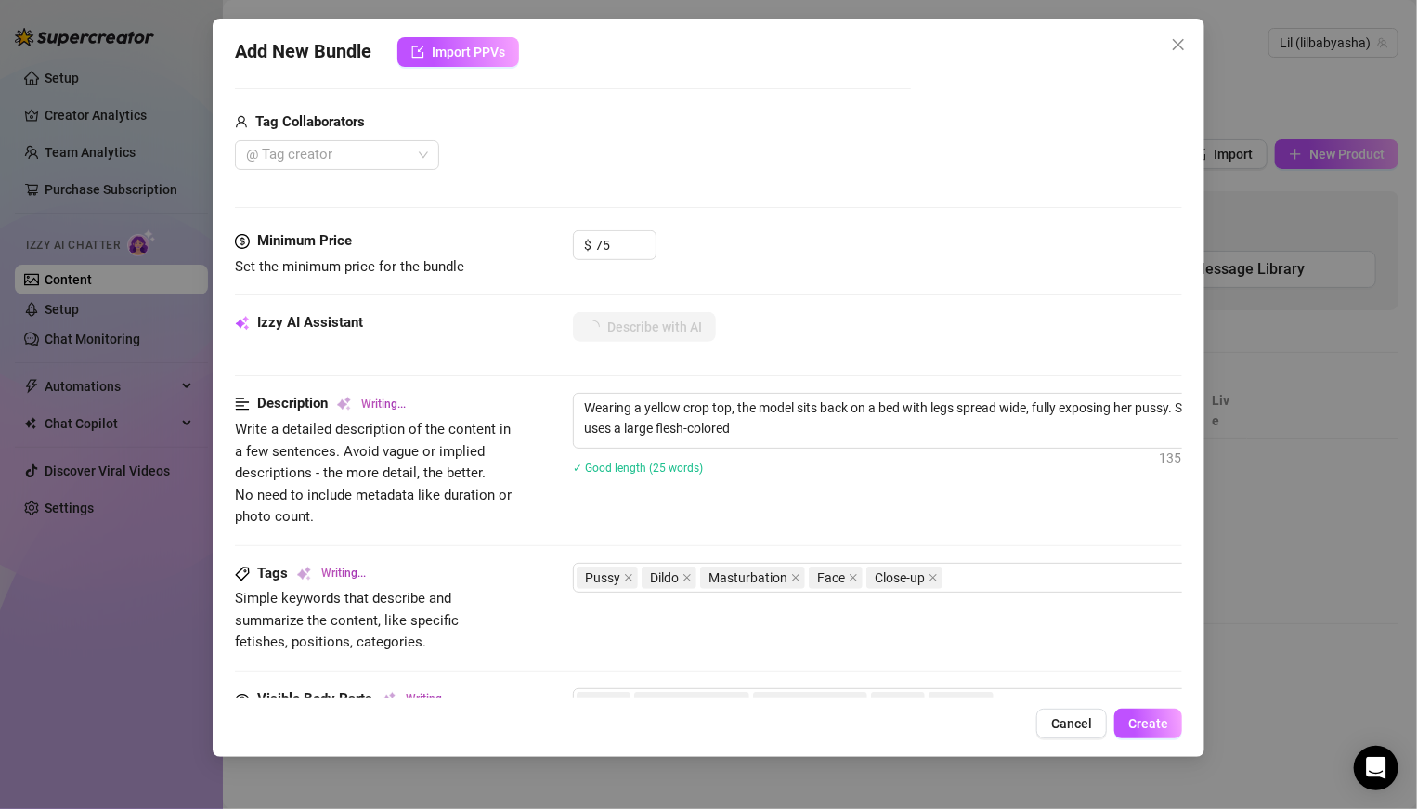
type textarea "Wearing a yellow crop top, the model sits back on a bed with legs spread wide, …"
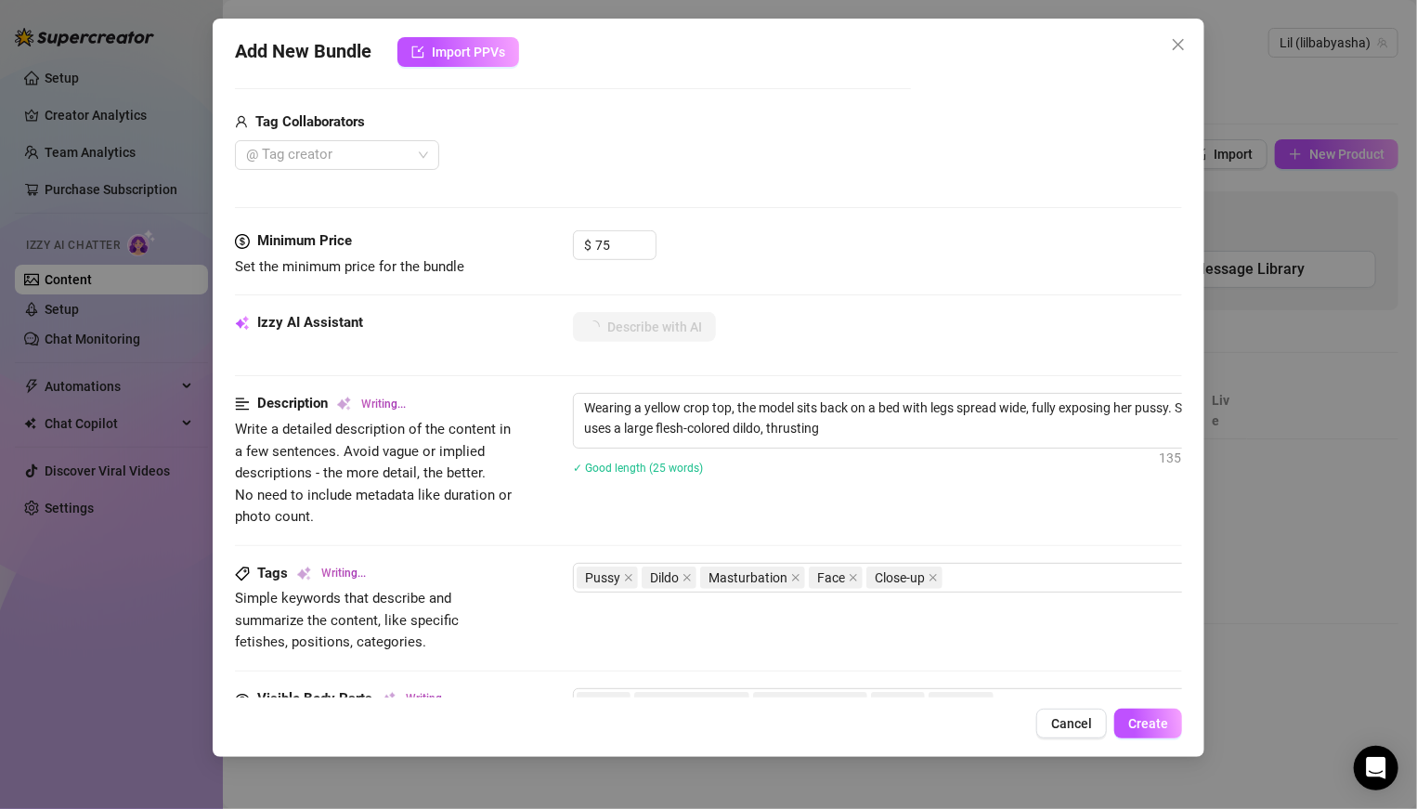
type textarea "Wearing a yellow crop top, the model sits back on a bed with legs spread wide, …"
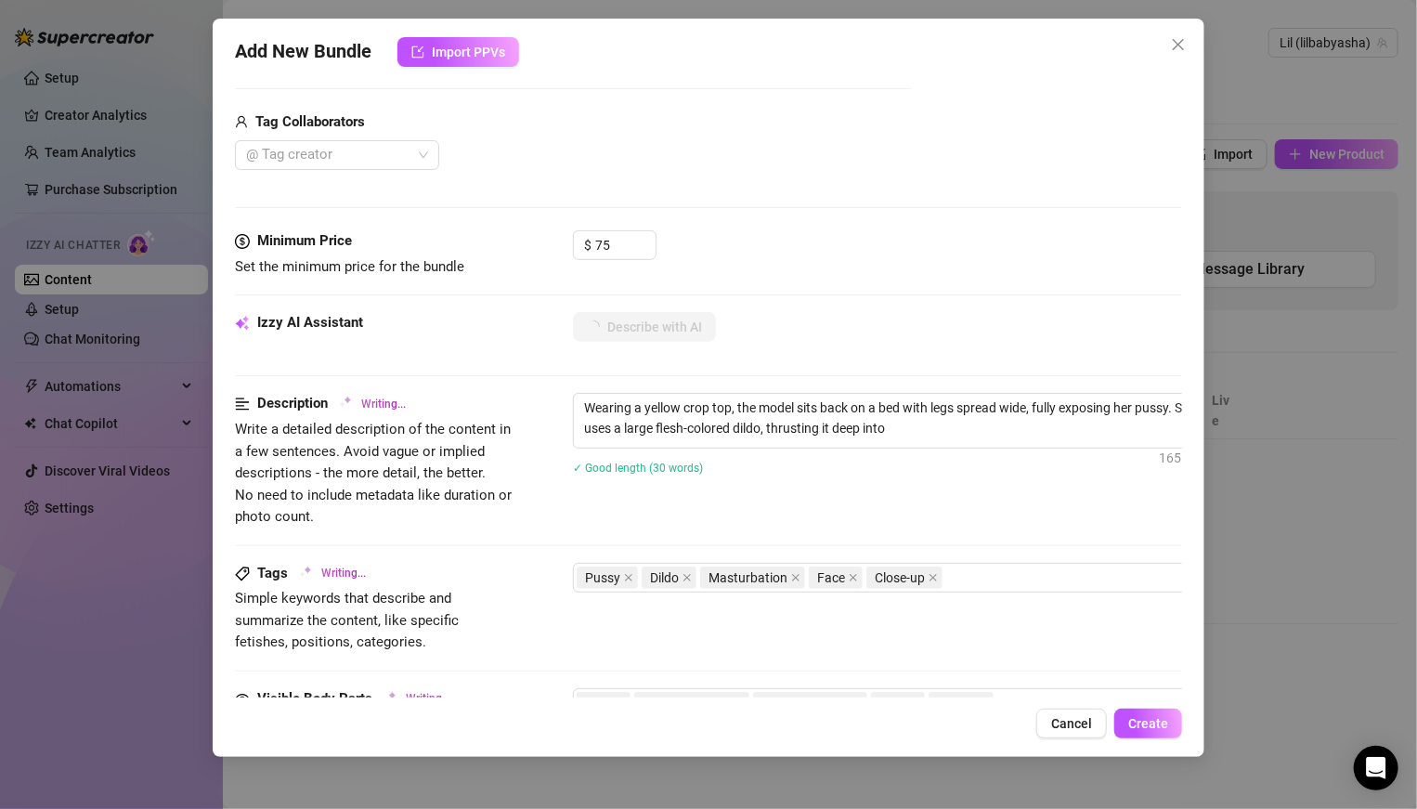
type textarea "Wearing a yellow crop top, the model sits back on a bed with legs spread wide, …"
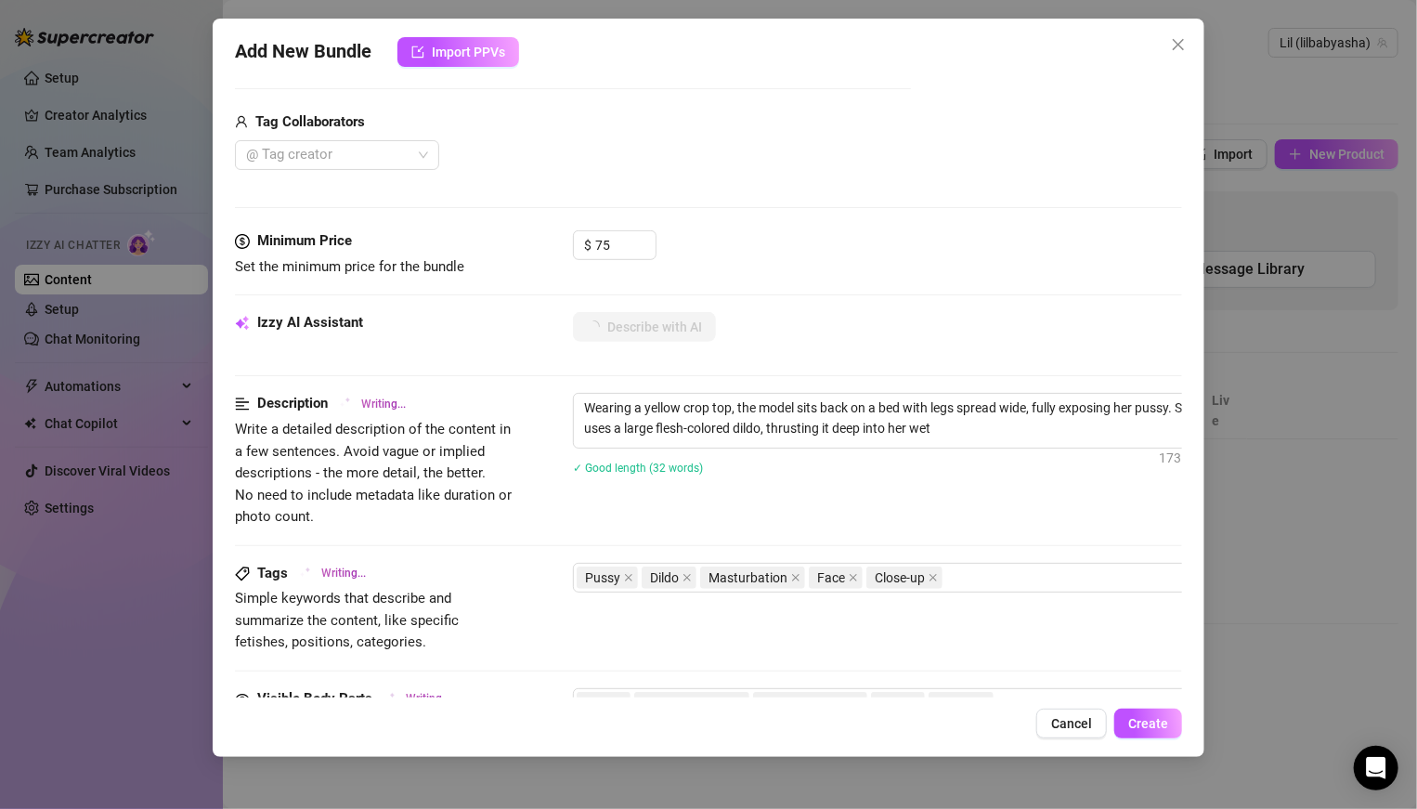
type textarea "Wearing a yellow crop top, the model sits back on a bed with legs spread wide, …"
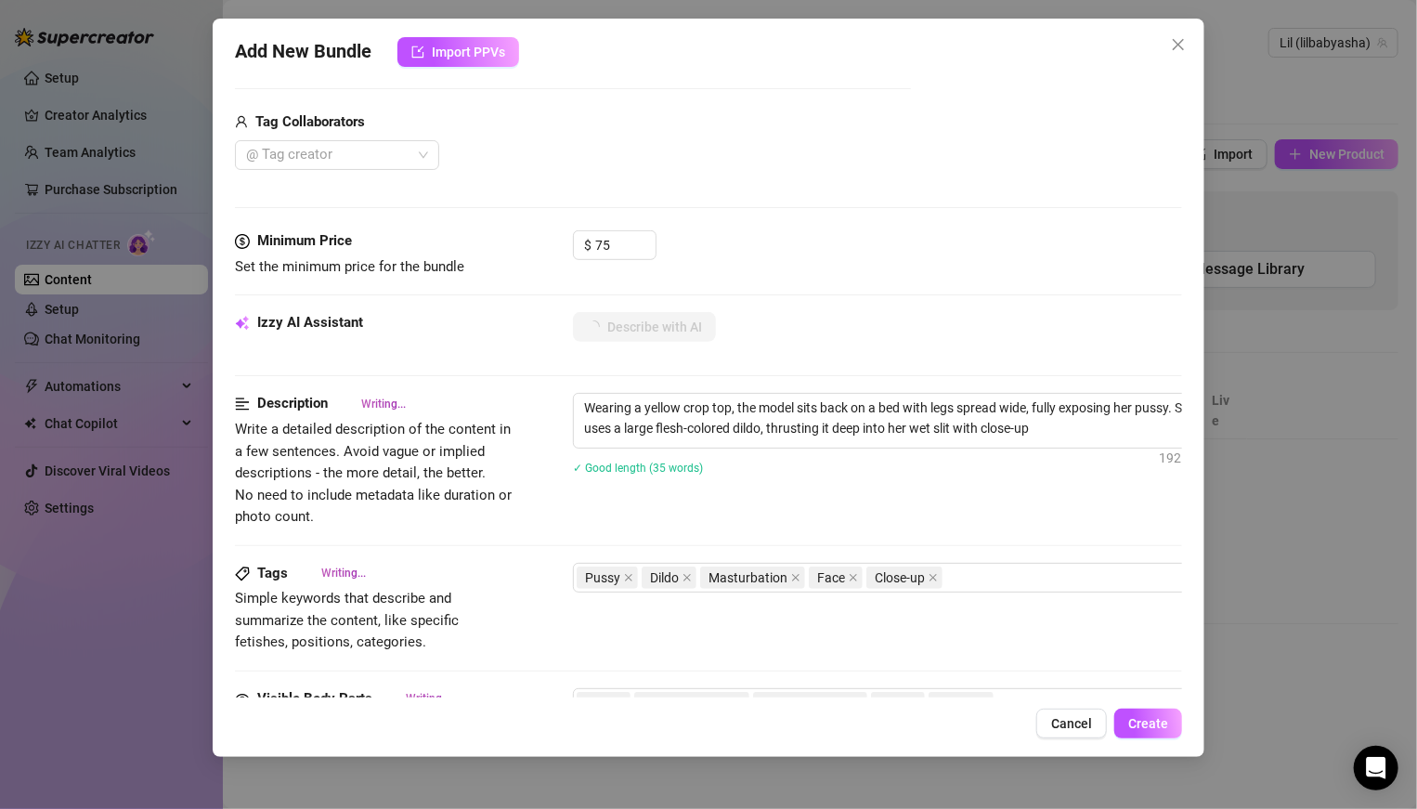
type textarea "Wearing a yellow crop top, the model sits back on a bed with legs spread wide, …"
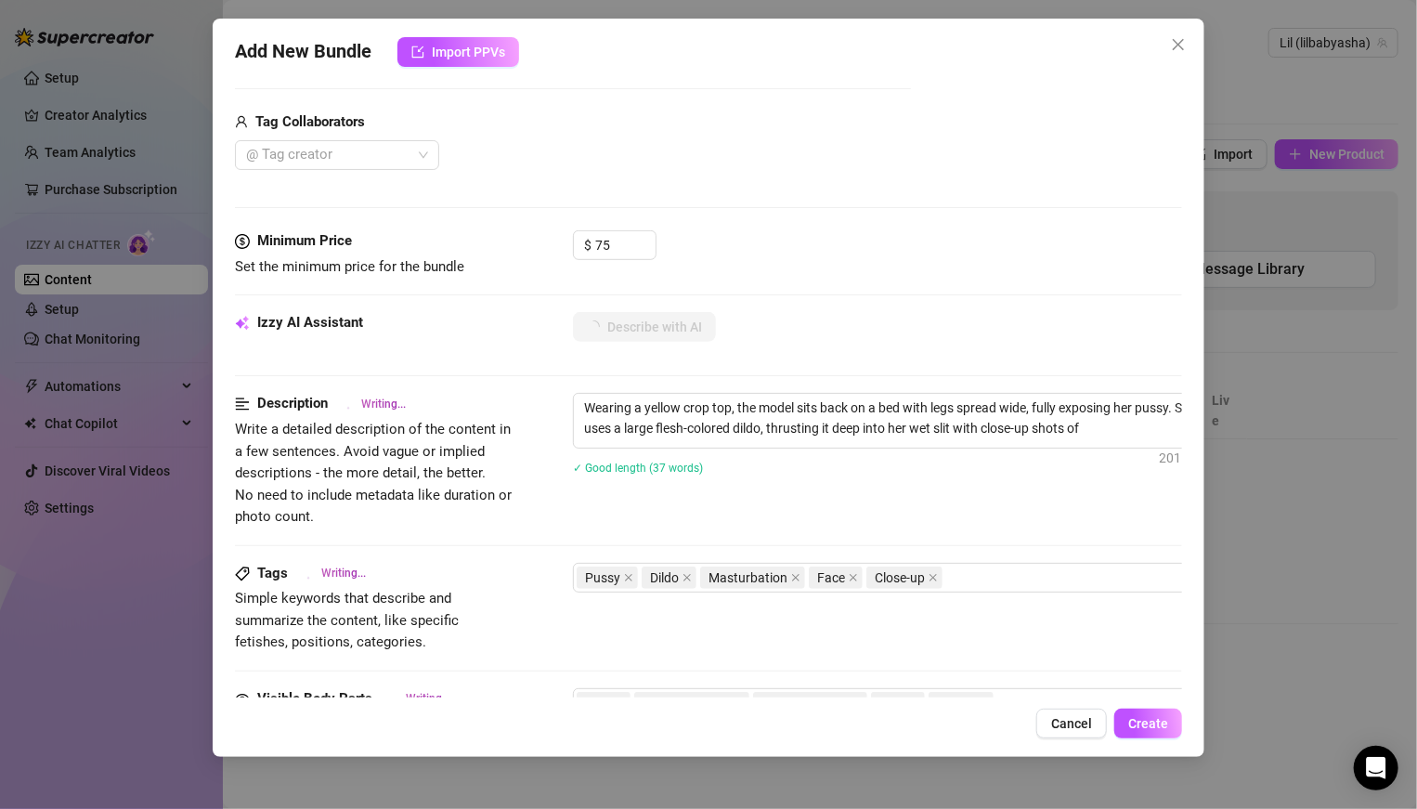
type textarea "Wearing a yellow crop top, the model sits back on a bed with legs spread wide, …"
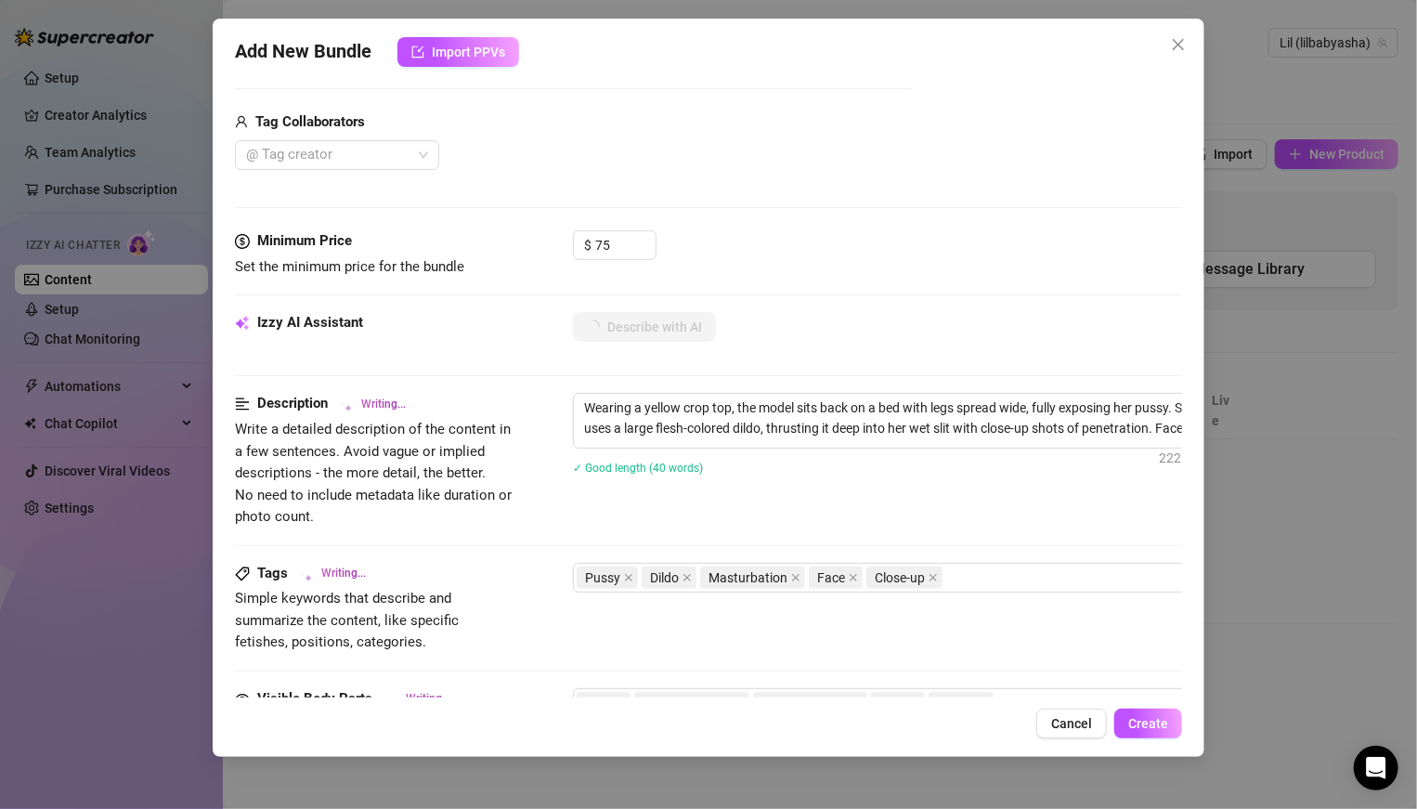
type textarea "Wearing a yellow crop top, the model sits back on a bed with legs spread wide, …"
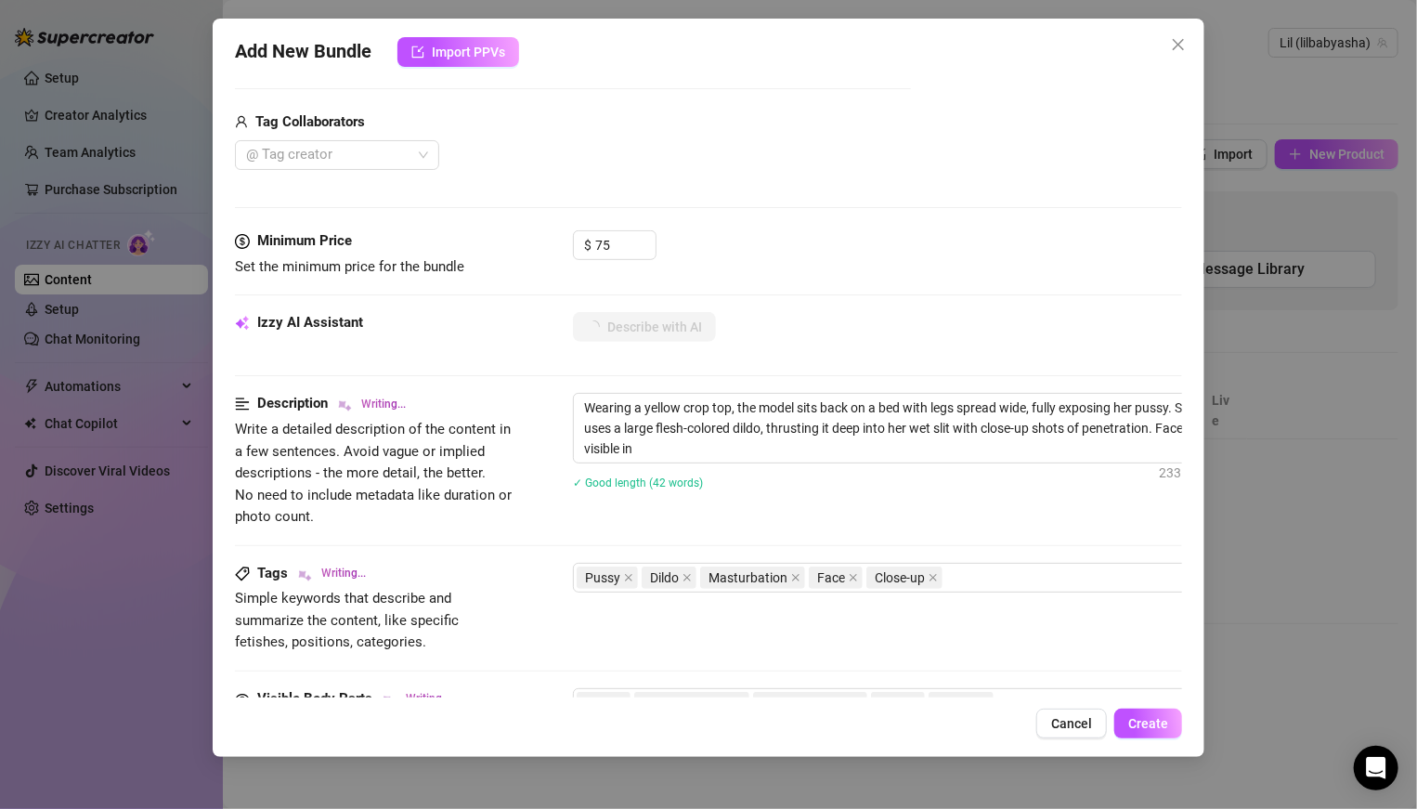
type textarea "Wearing a yellow crop top, the model sits back on a bed with legs spread wide, …"
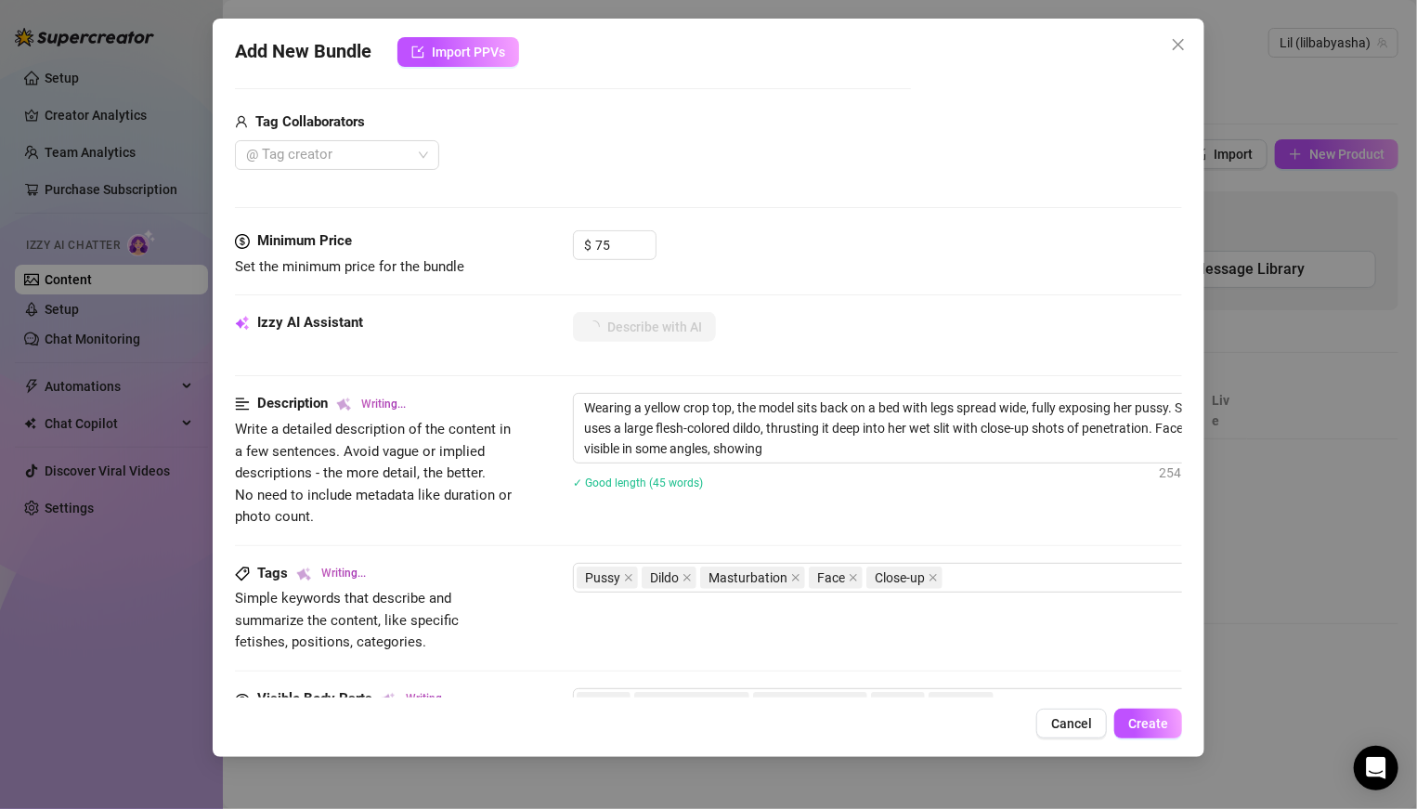
type textarea "Wearing a yellow crop top, the model sits back on a bed with legs spread wide, …"
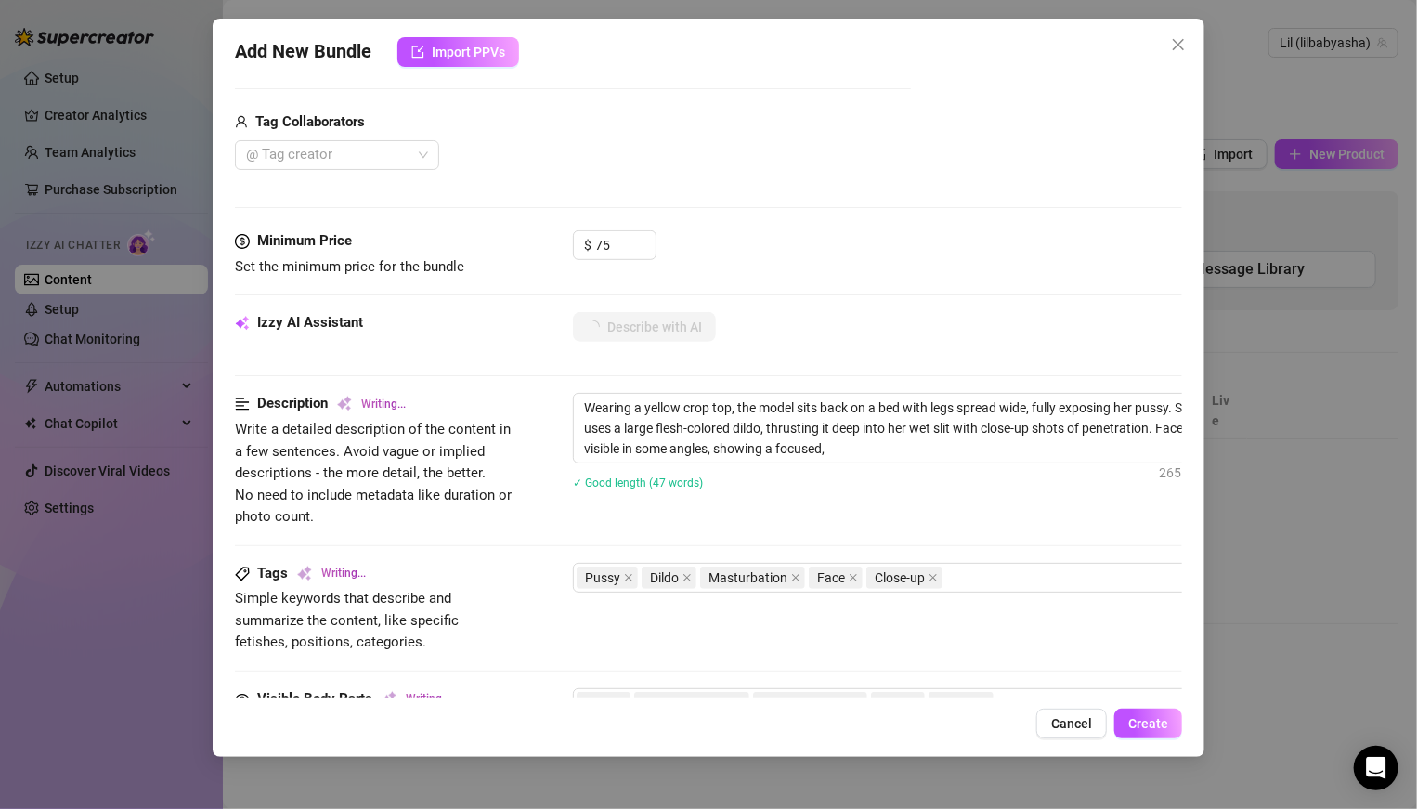
type textarea "Wearing a yellow crop top, the model sits back on a bed with legs spread wide, …"
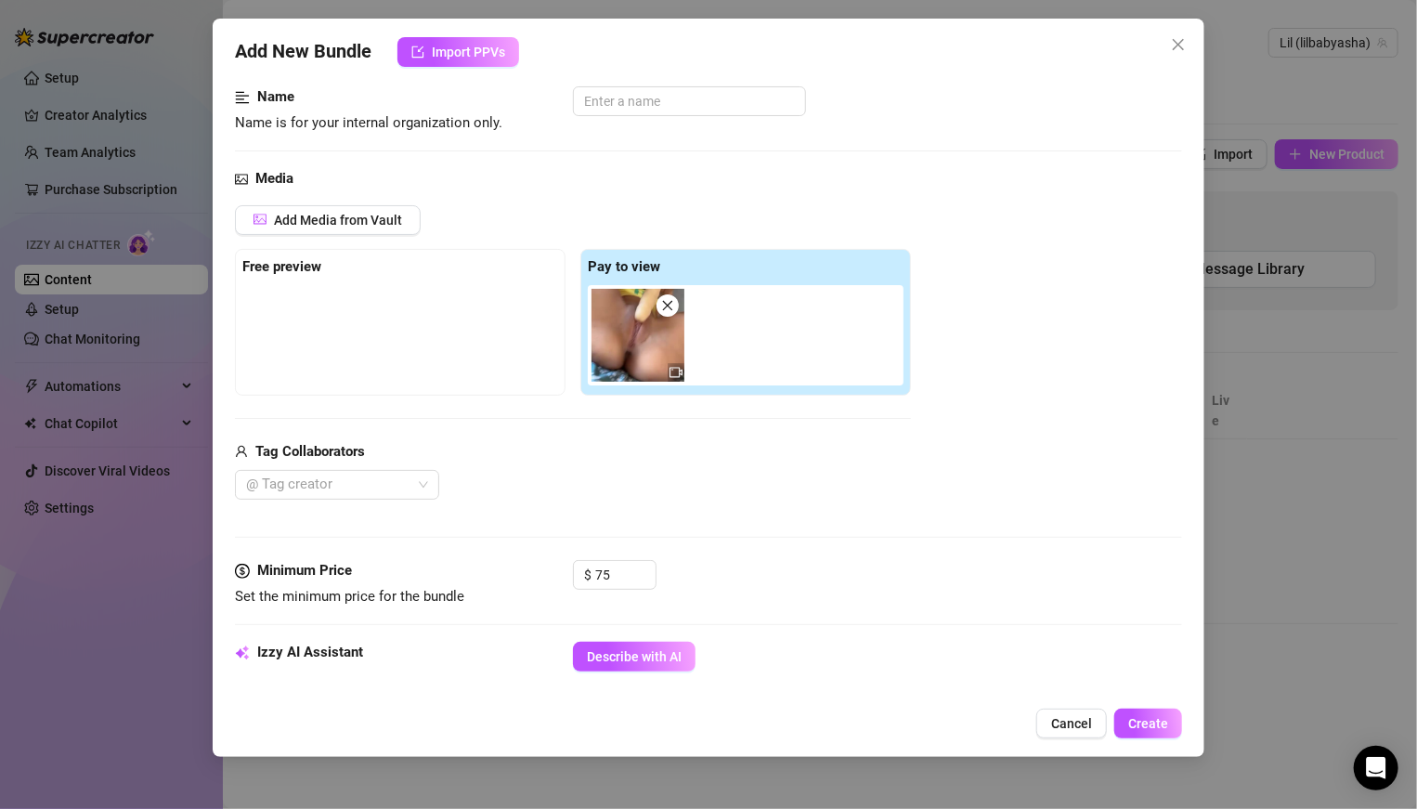
scroll to position [111, 0]
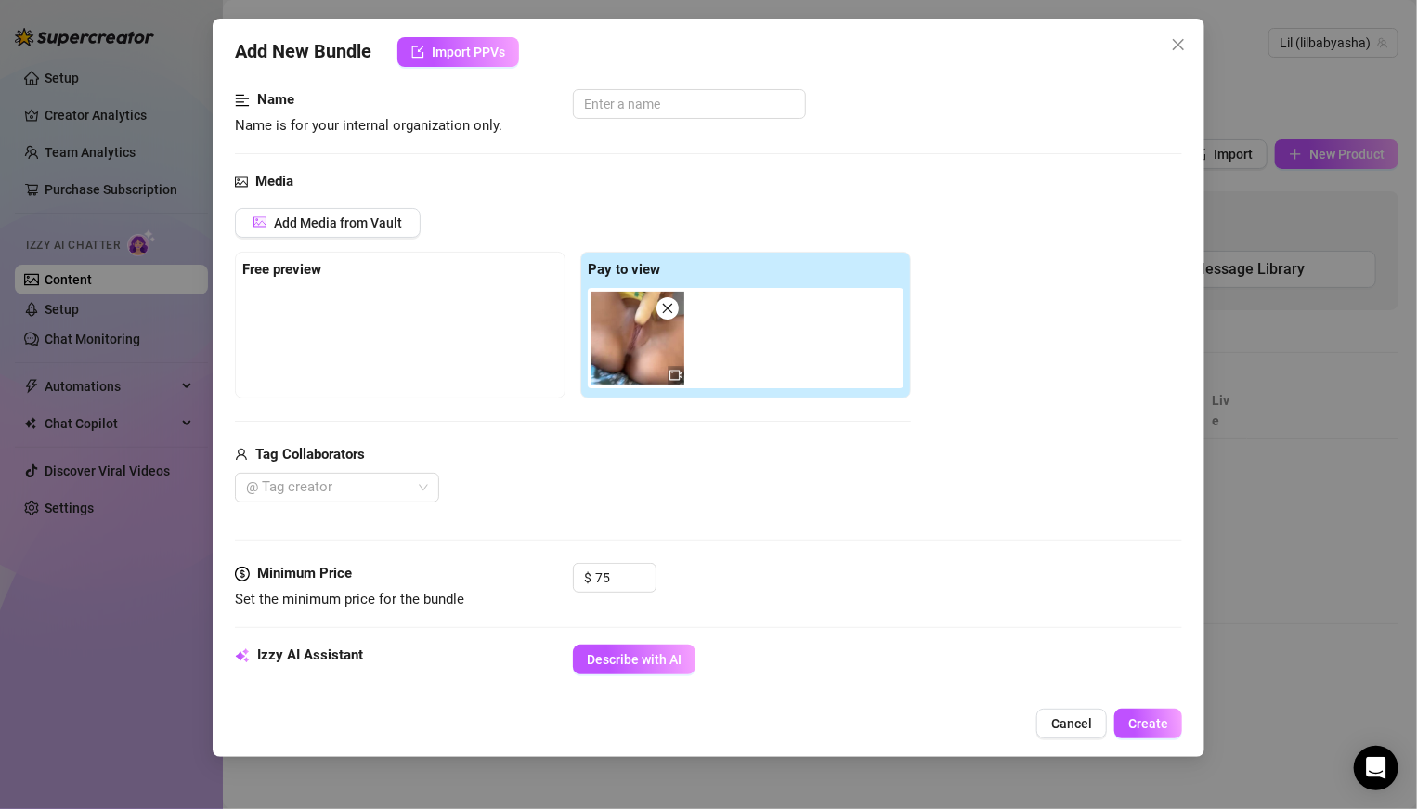
click at [327, 298] on div at bounding box center [400, 334] width 316 height 93
click at [337, 224] on span "Add Media from Vault" at bounding box center [338, 222] width 128 height 15
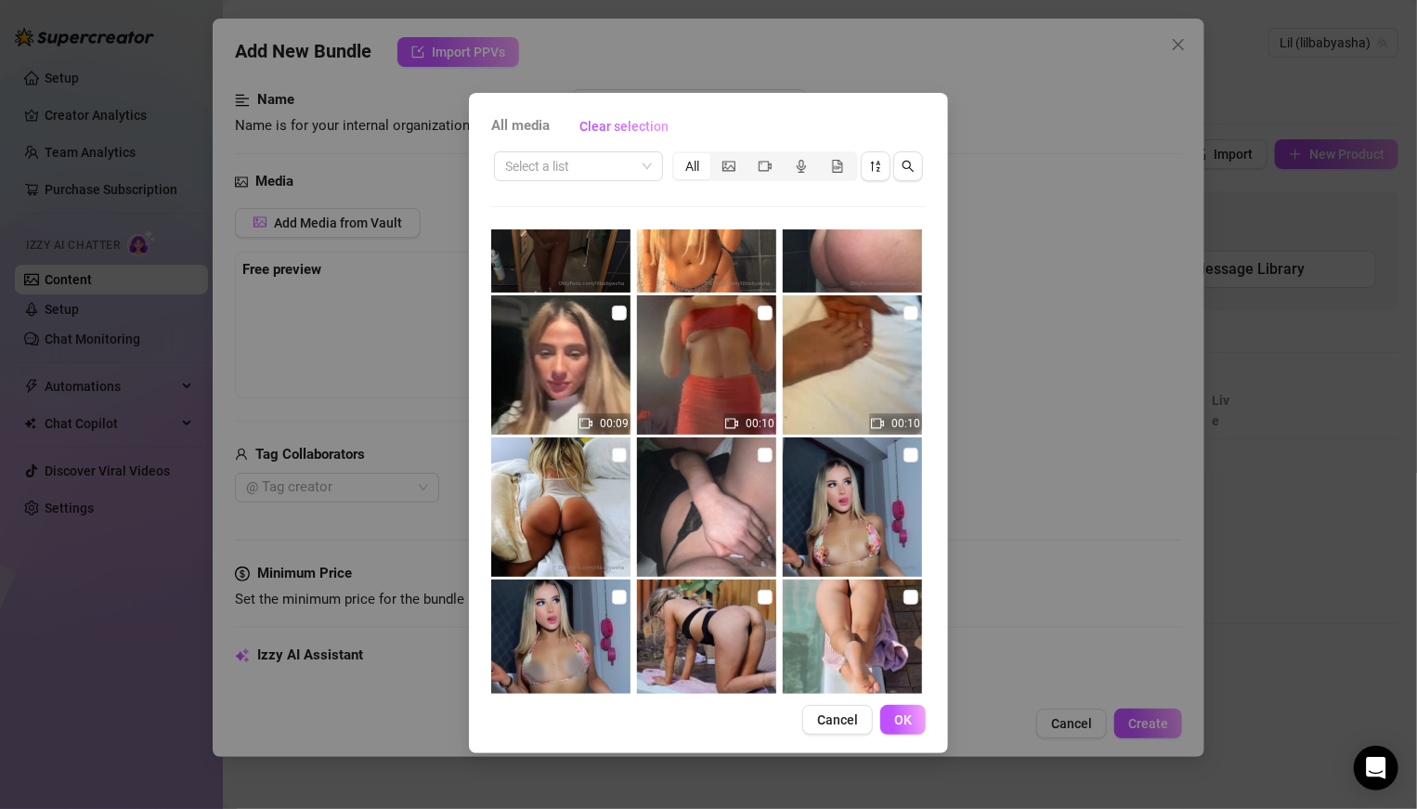
scroll to position [0, 0]
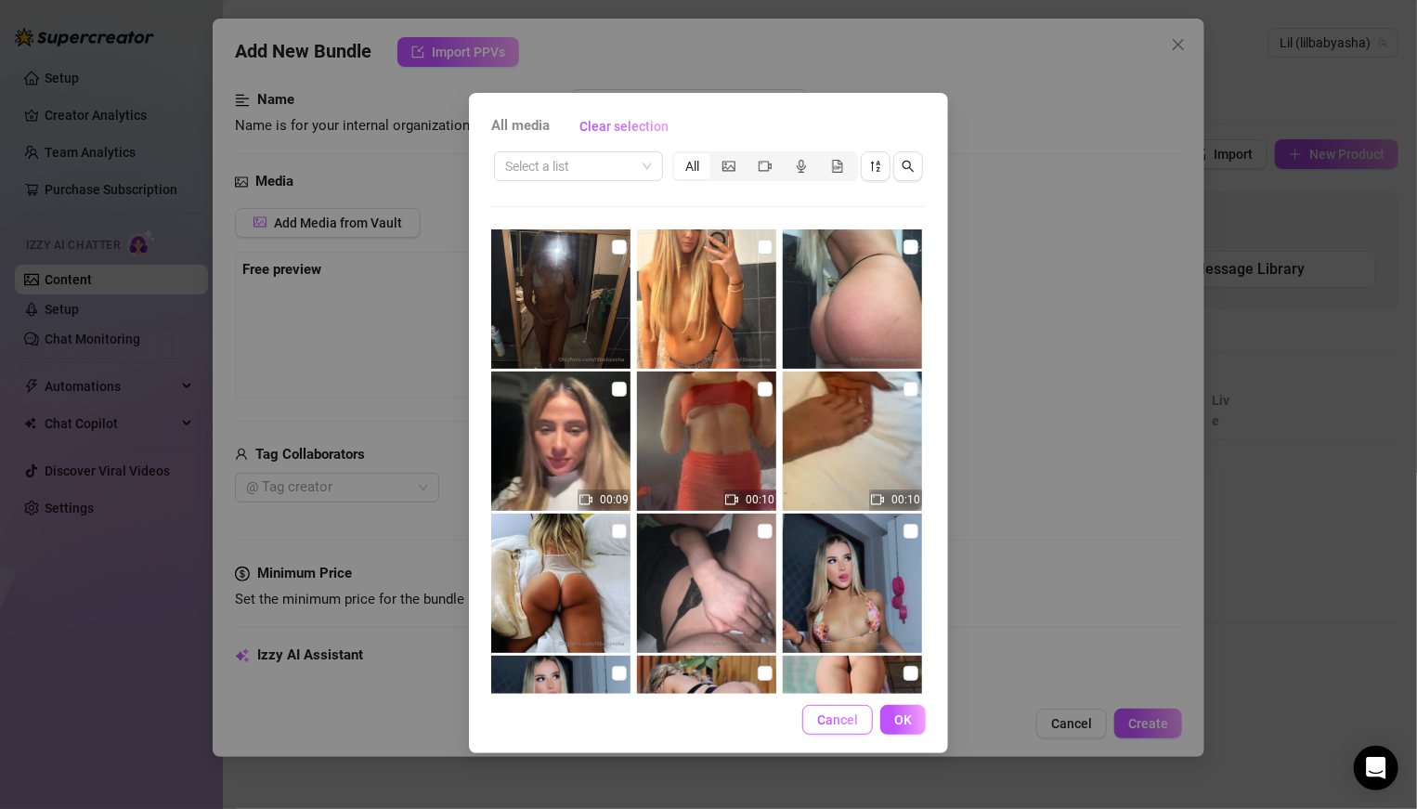
click at [840, 561] on span "Cancel" at bounding box center [837, 719] width 41 height 15
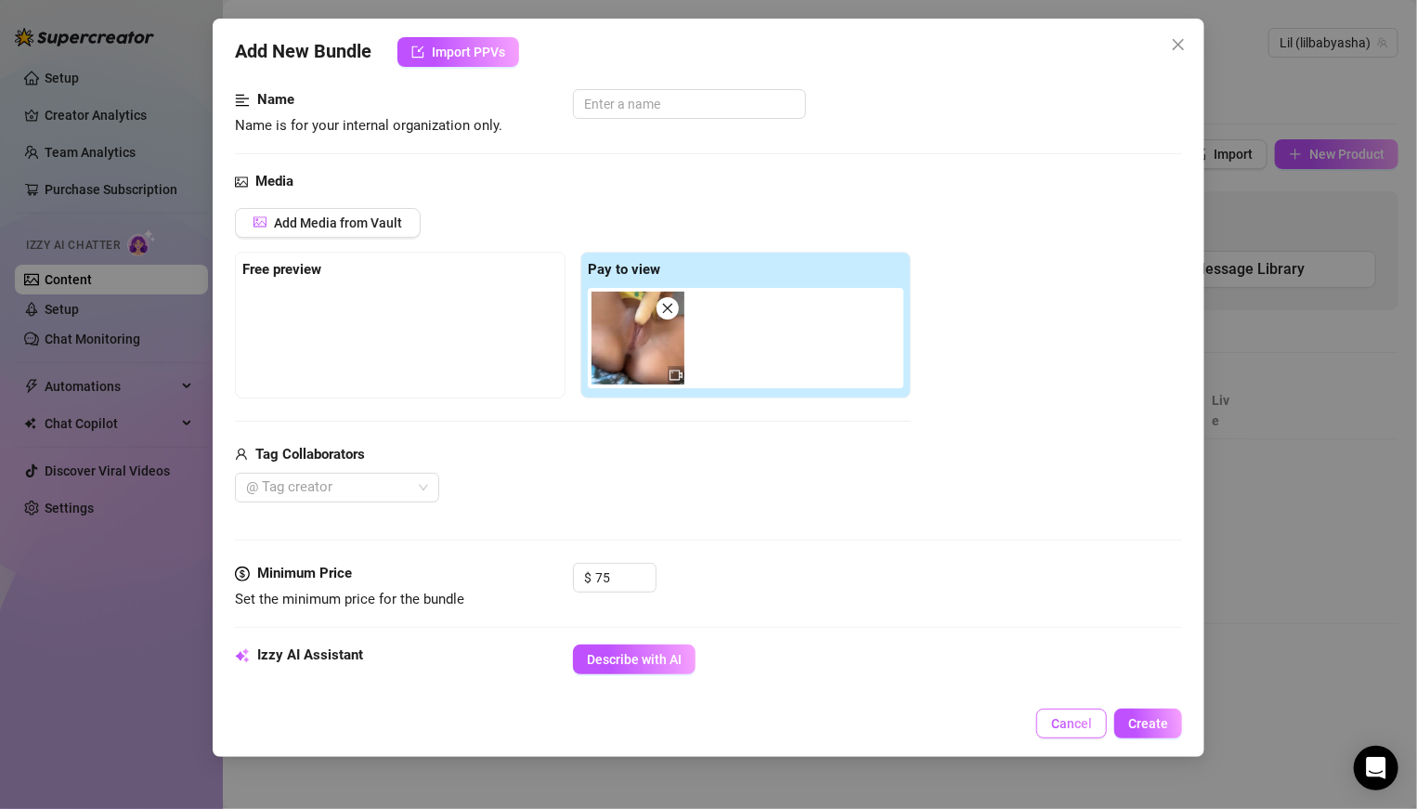
click at [983, 561] on button "Cancel" at bounding box center [1071, 723] width 71 height 30
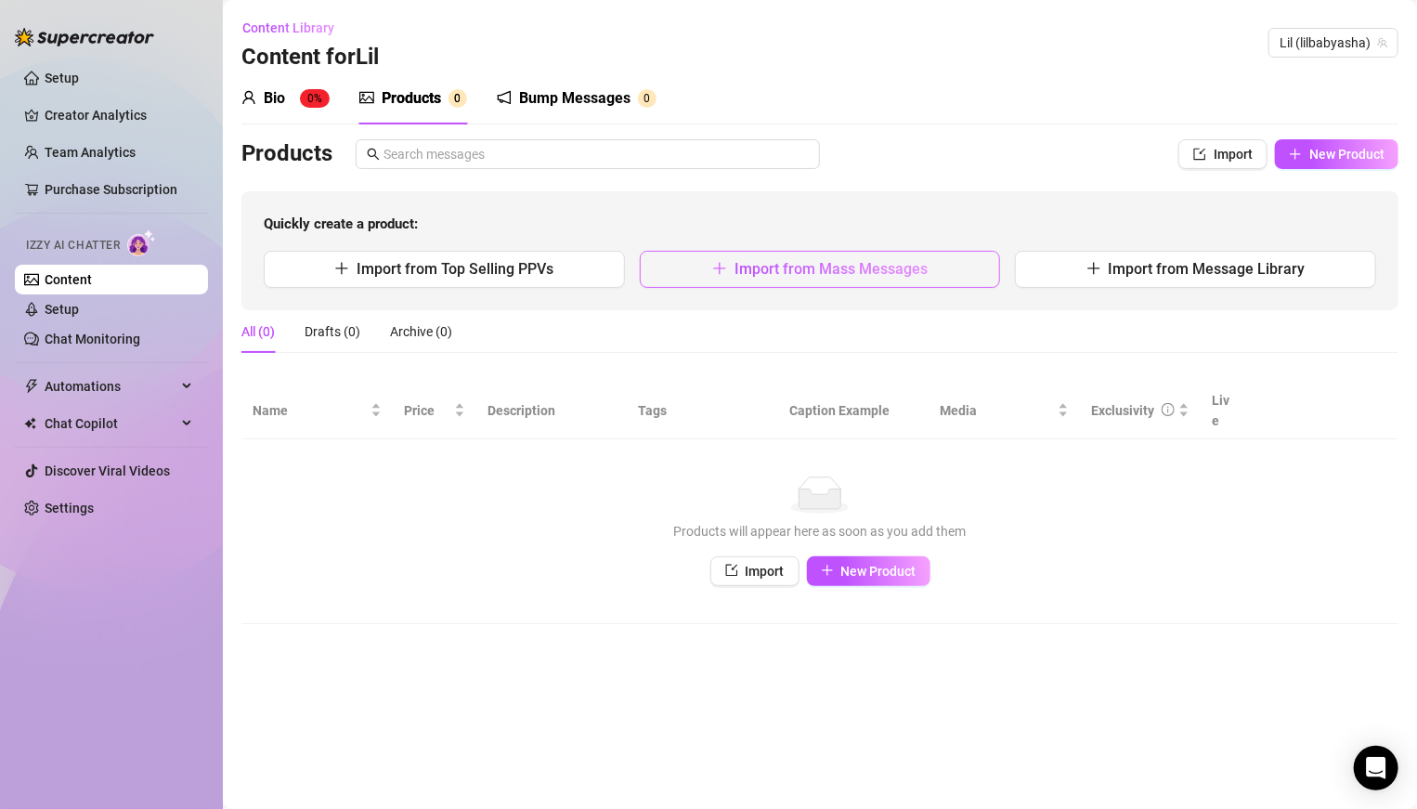
click at [712, 268] on icon "plus" at bounding box center [719, 268] width 15 height 15
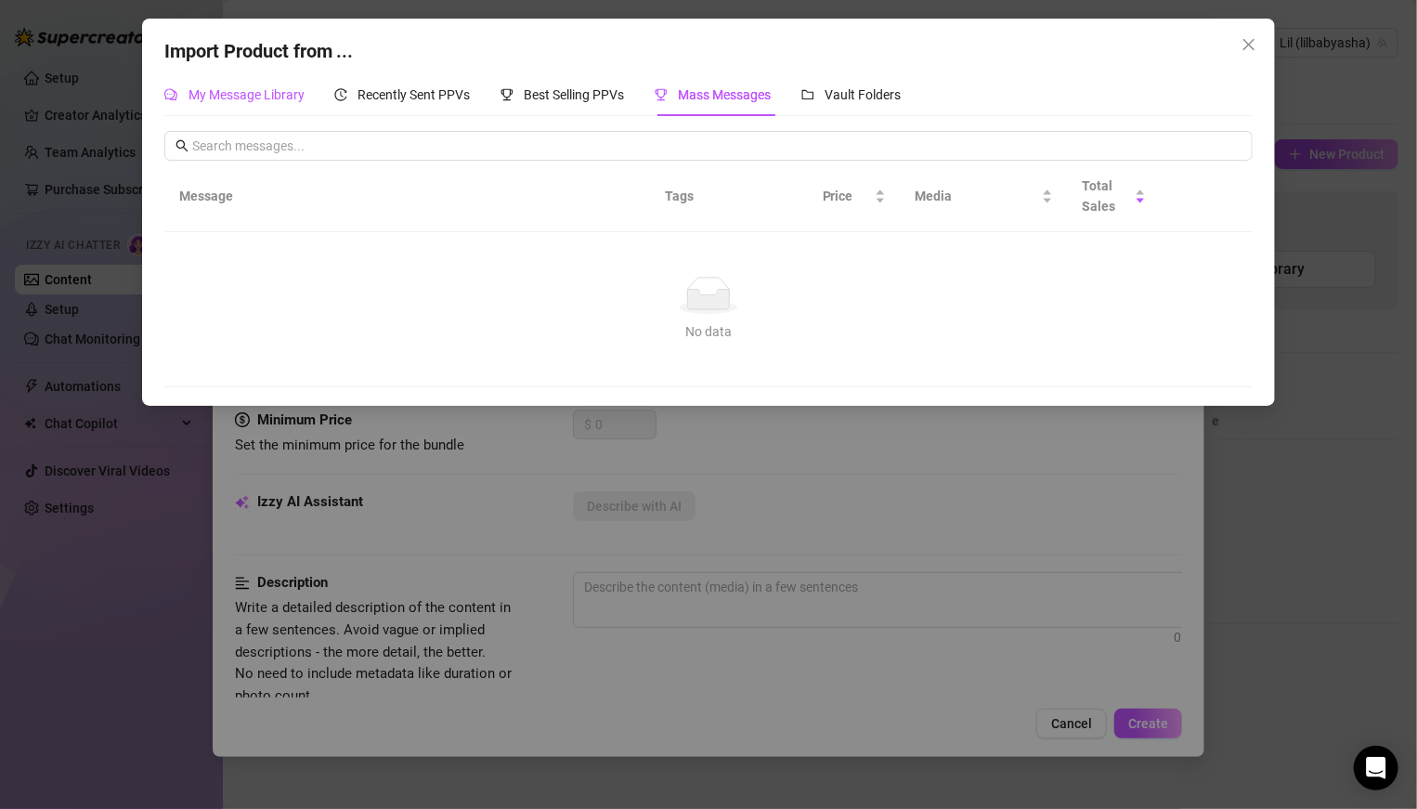
click at [240, 92] on span "My Message Library" at bounding box center [246, 94] width 116 height 15
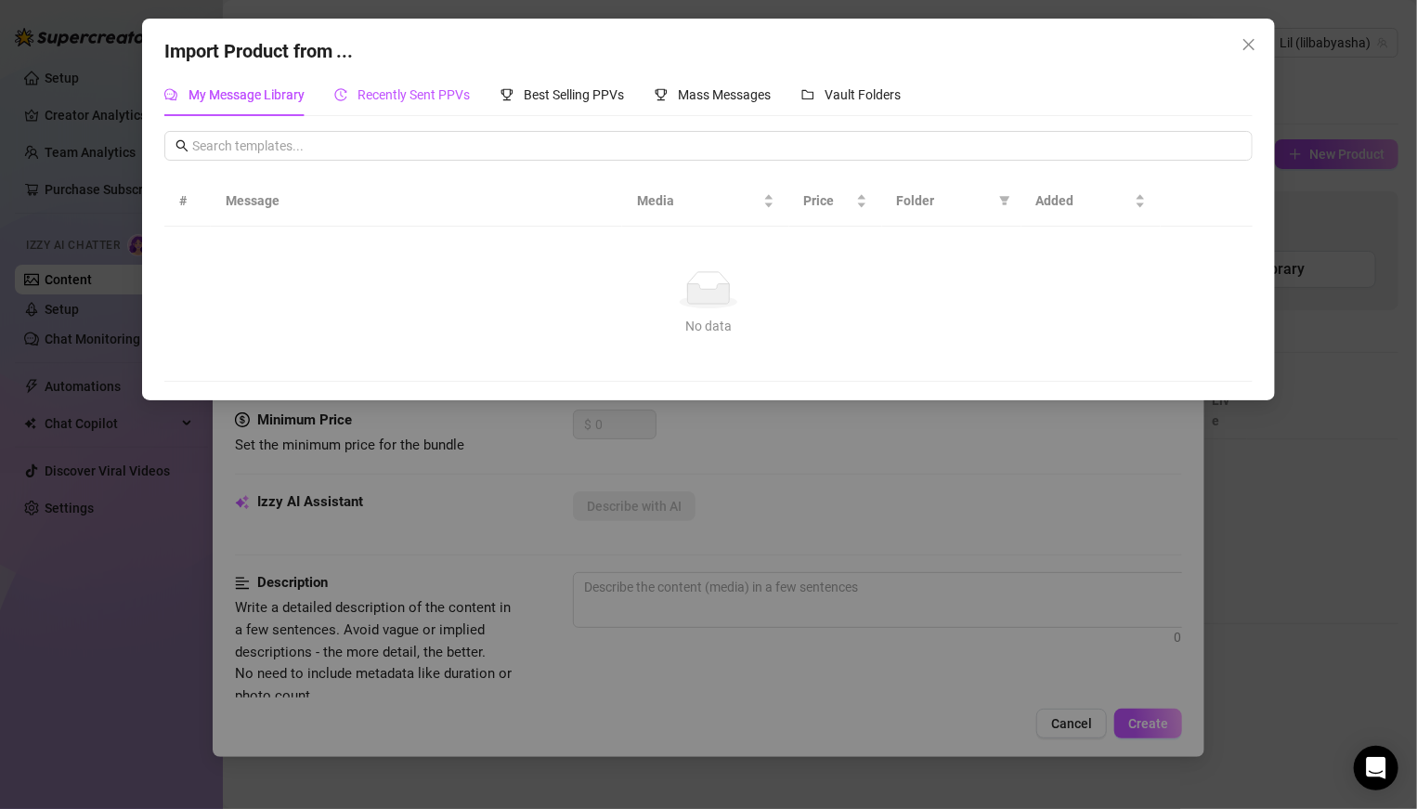
click at [374, 100] on span "Recently Sent PPVs" at bounding box center [414, 94] width 112 height 15
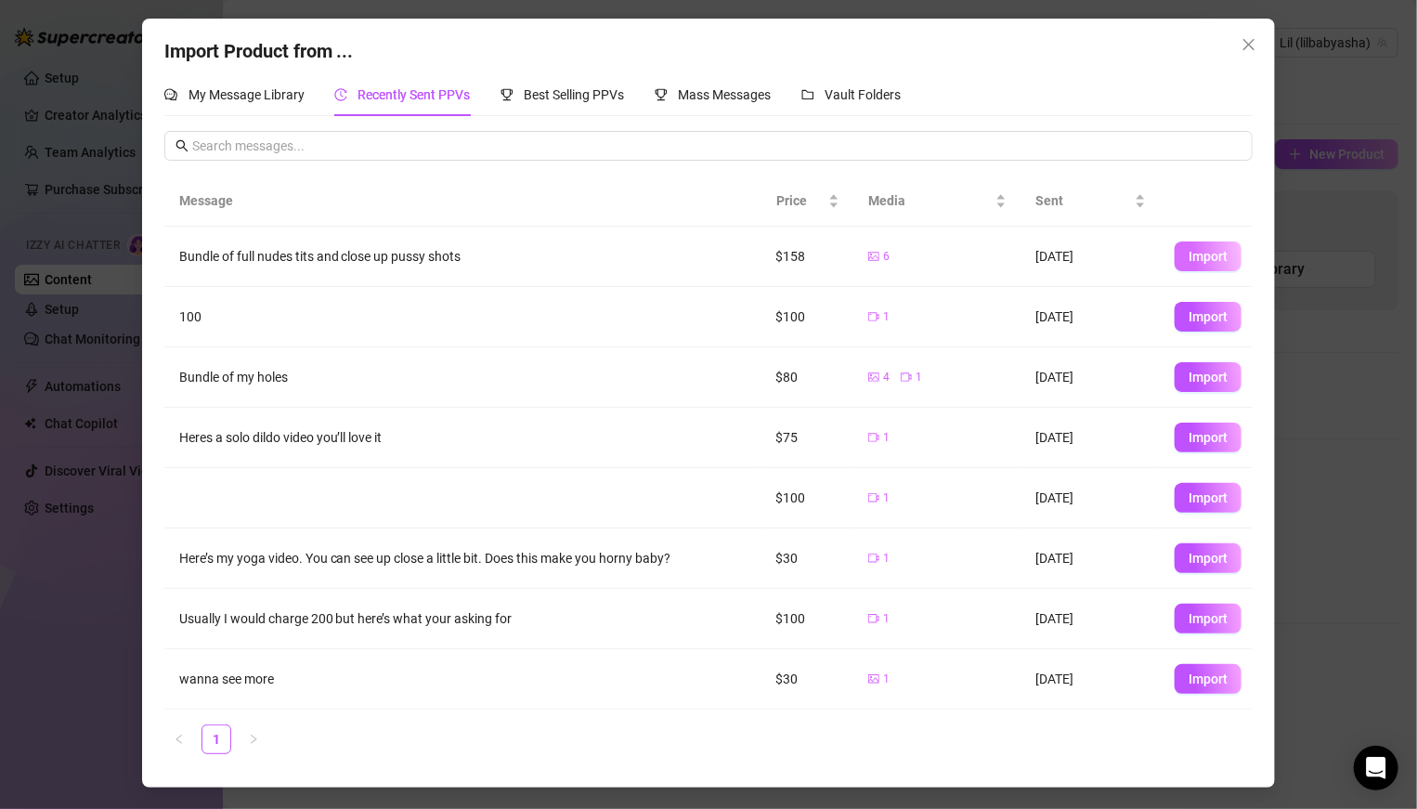
click at [983, 255] on span "Import" at bounding box center [1207, 256] width 39 height 15
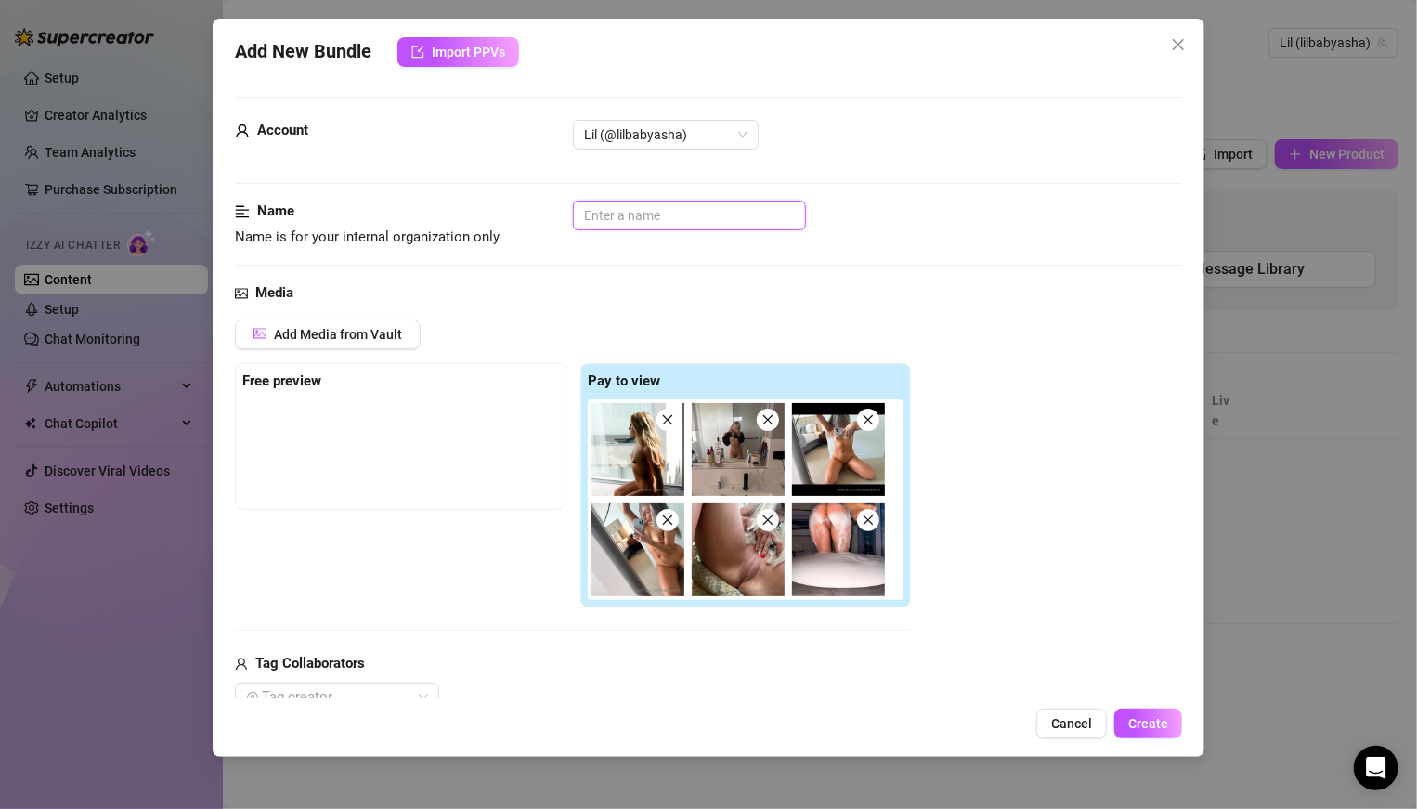
click at [599, 215] on input "text" at bounding box center [689, 216] width 233 height 30
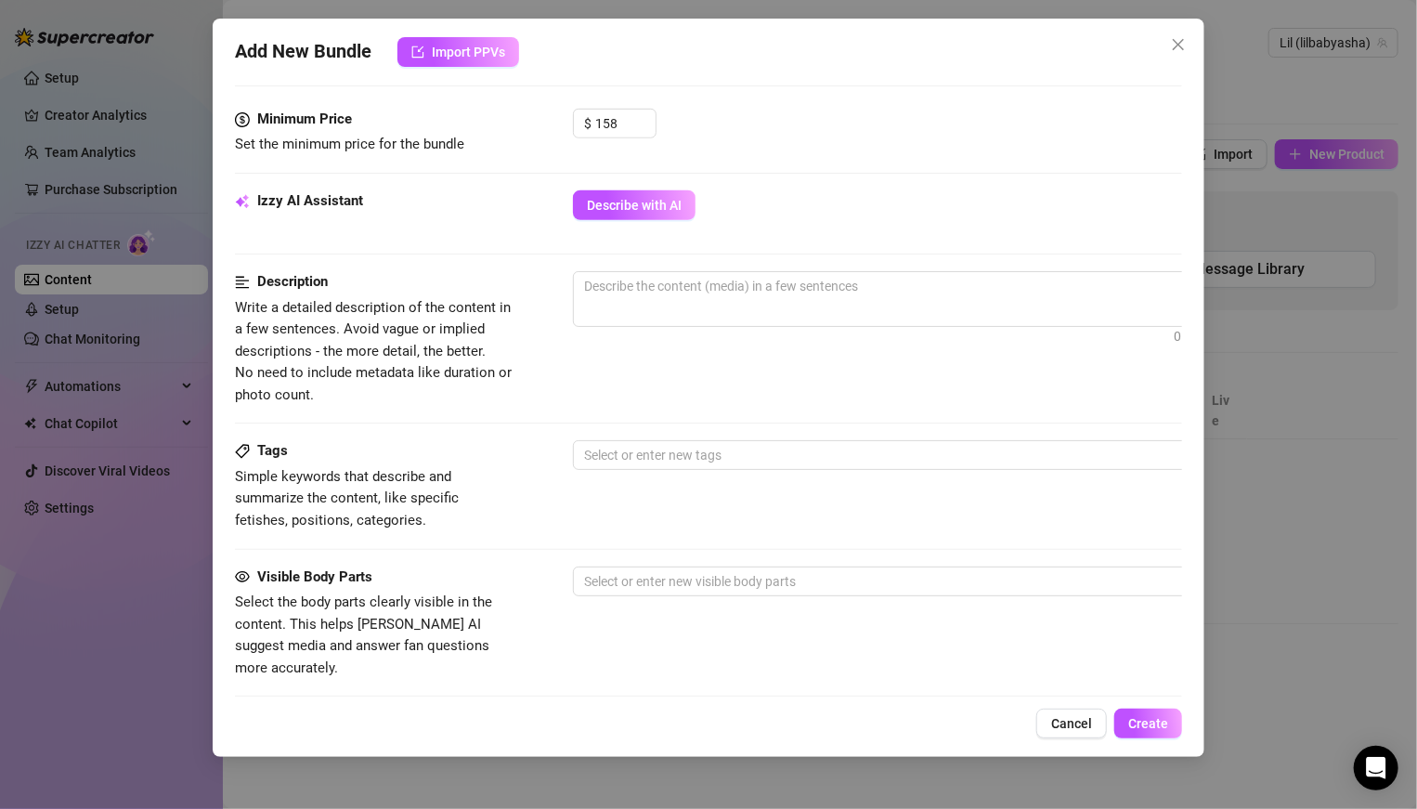
scroll to position [667, 0]
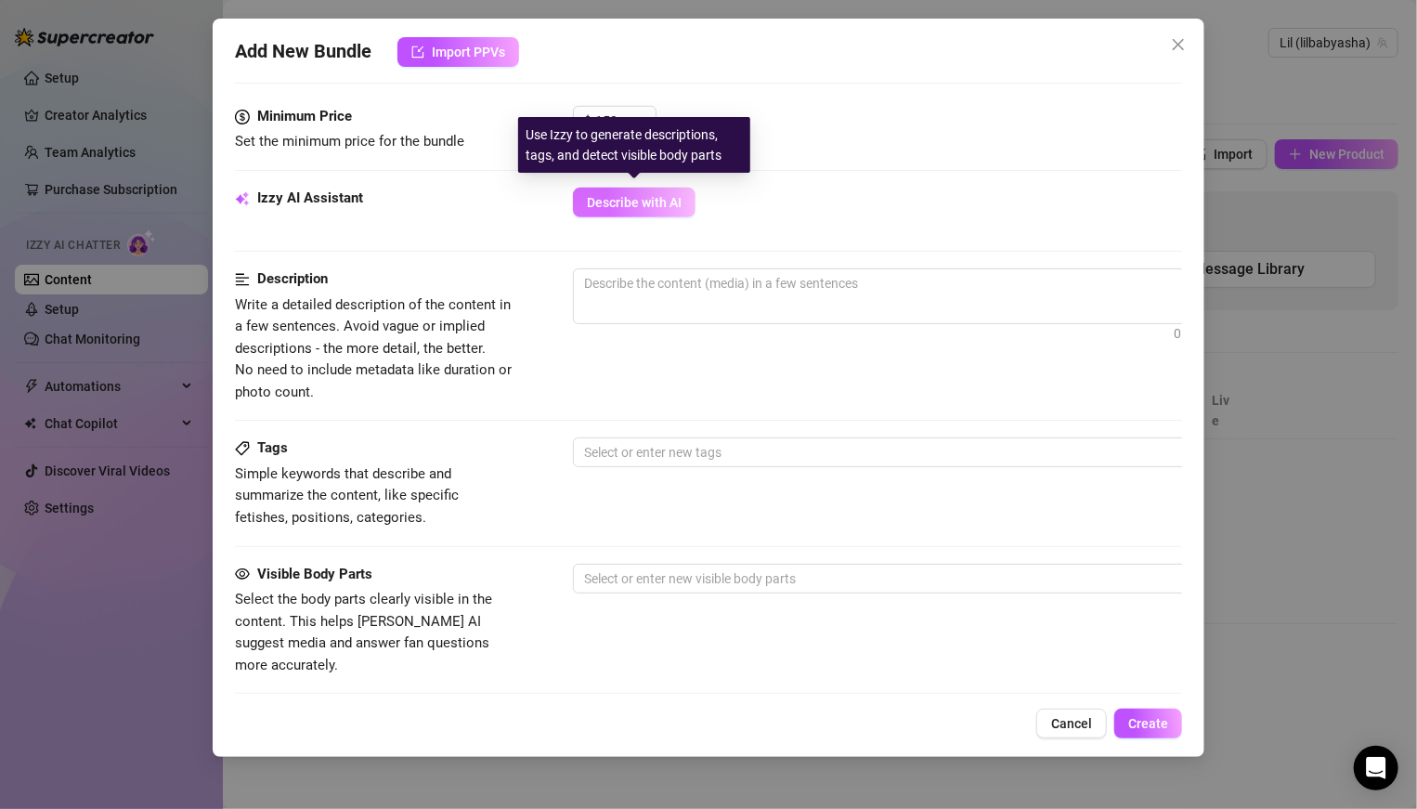
click at [596, 212] on button "Describe with AI" at bounding box center [634, 203] width 123 height 30
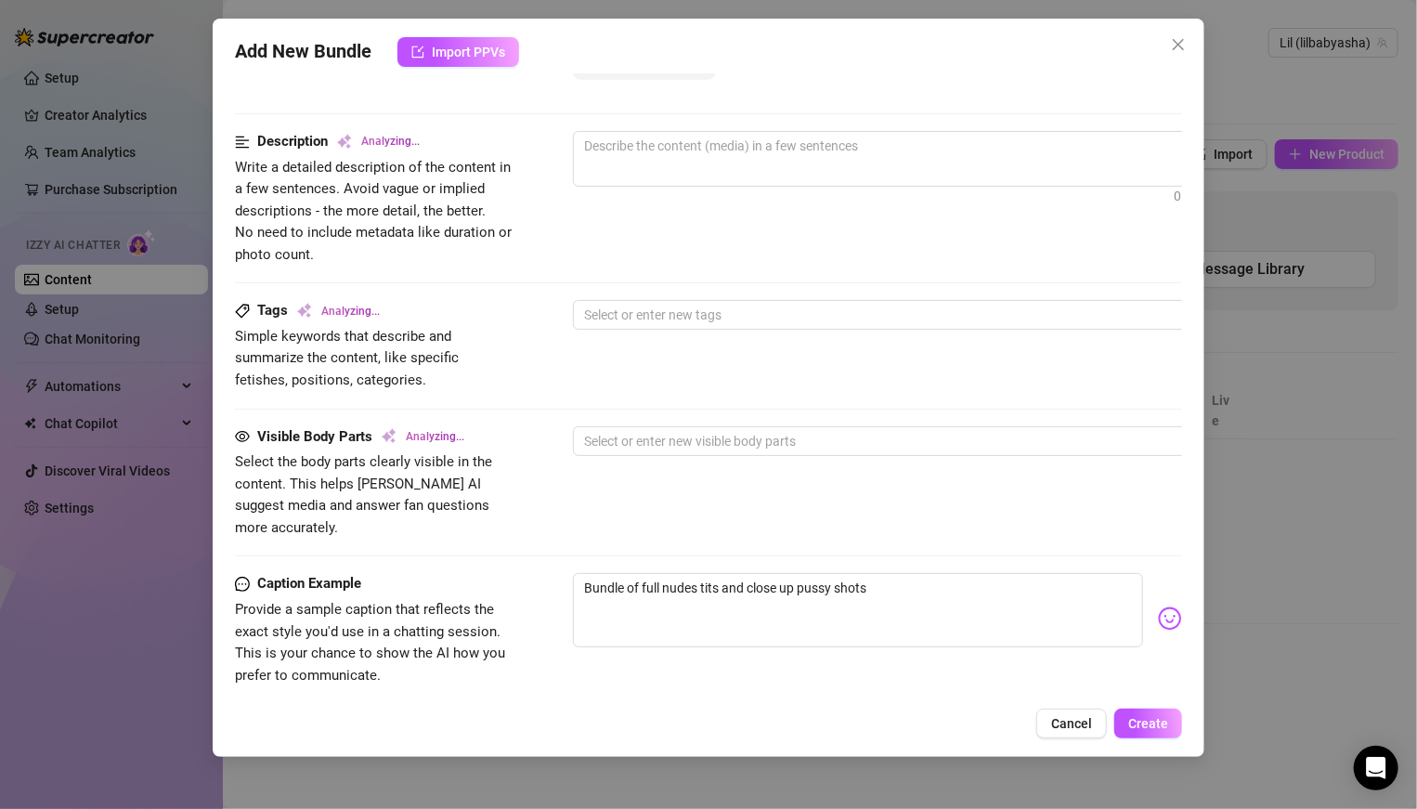
type textarea "Completely"
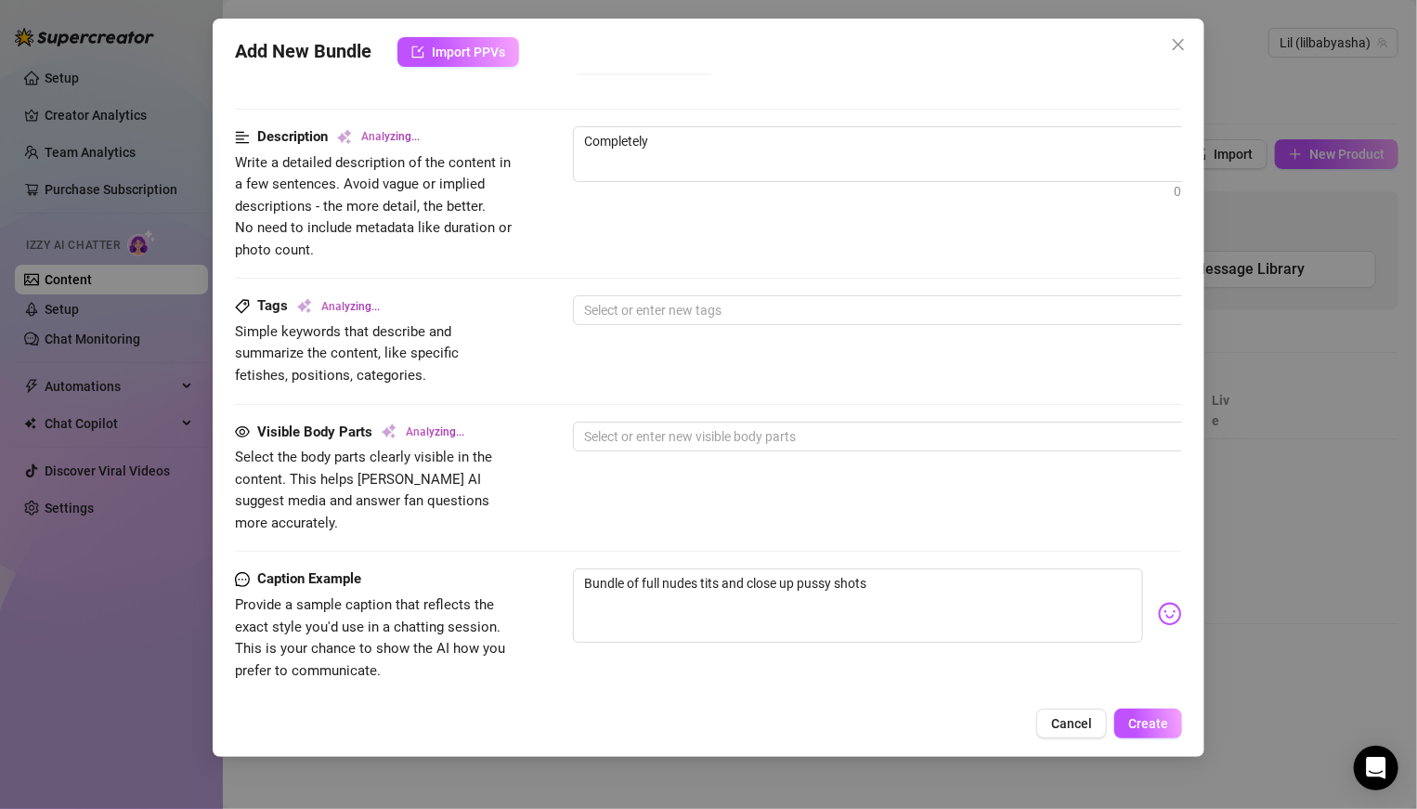
type textarea "Completely naked"
type textarea "Completely naked in"
type textarea "Completely naked in multiple"
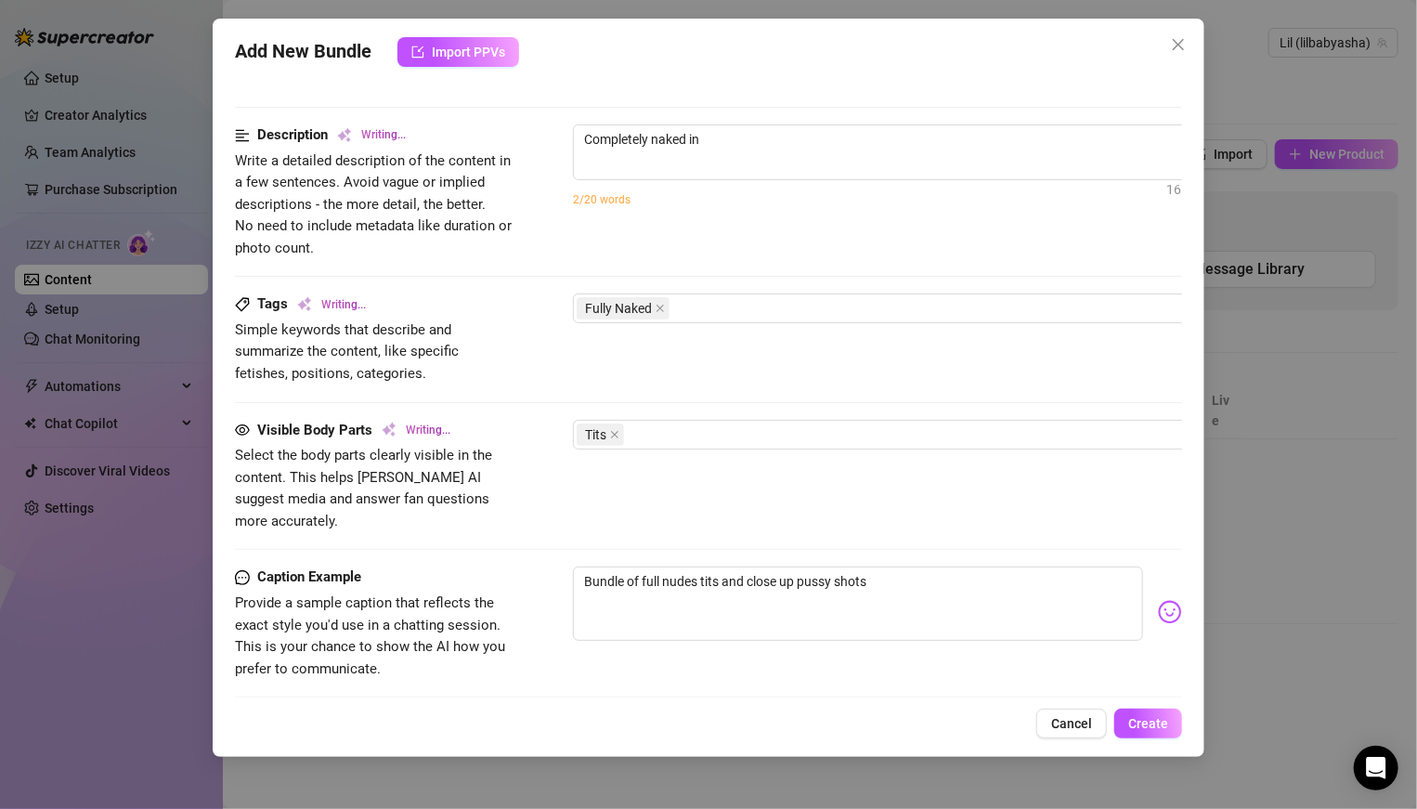
type textarea "Completely naked in multiple"
type textarea "Completely naked in multiple settings,"
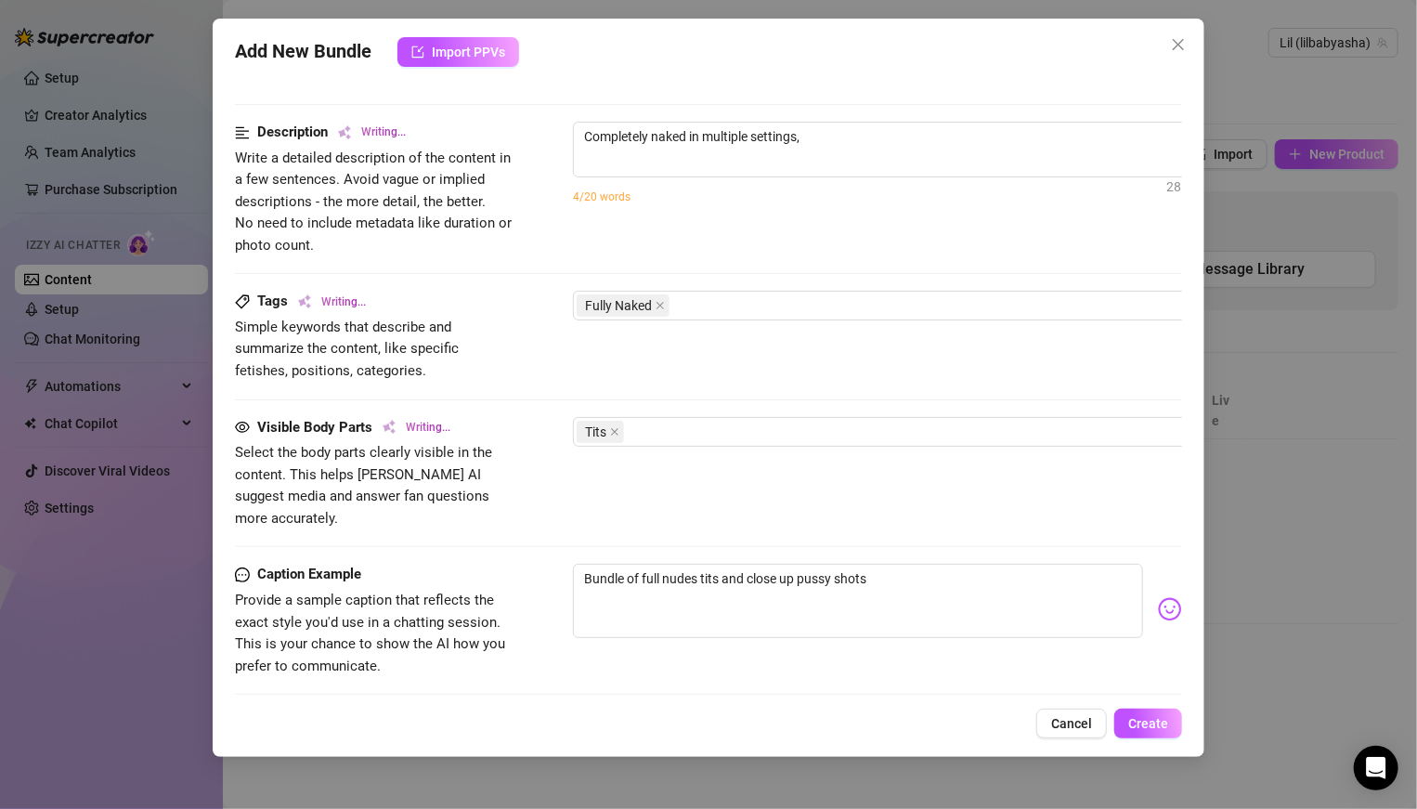
type textarea "Completely naked in multiple settings, showing"
type textarea "Completely naked in multiple settings, showing off"
type textarea "Completely naked in multiple settings, showing off perky"
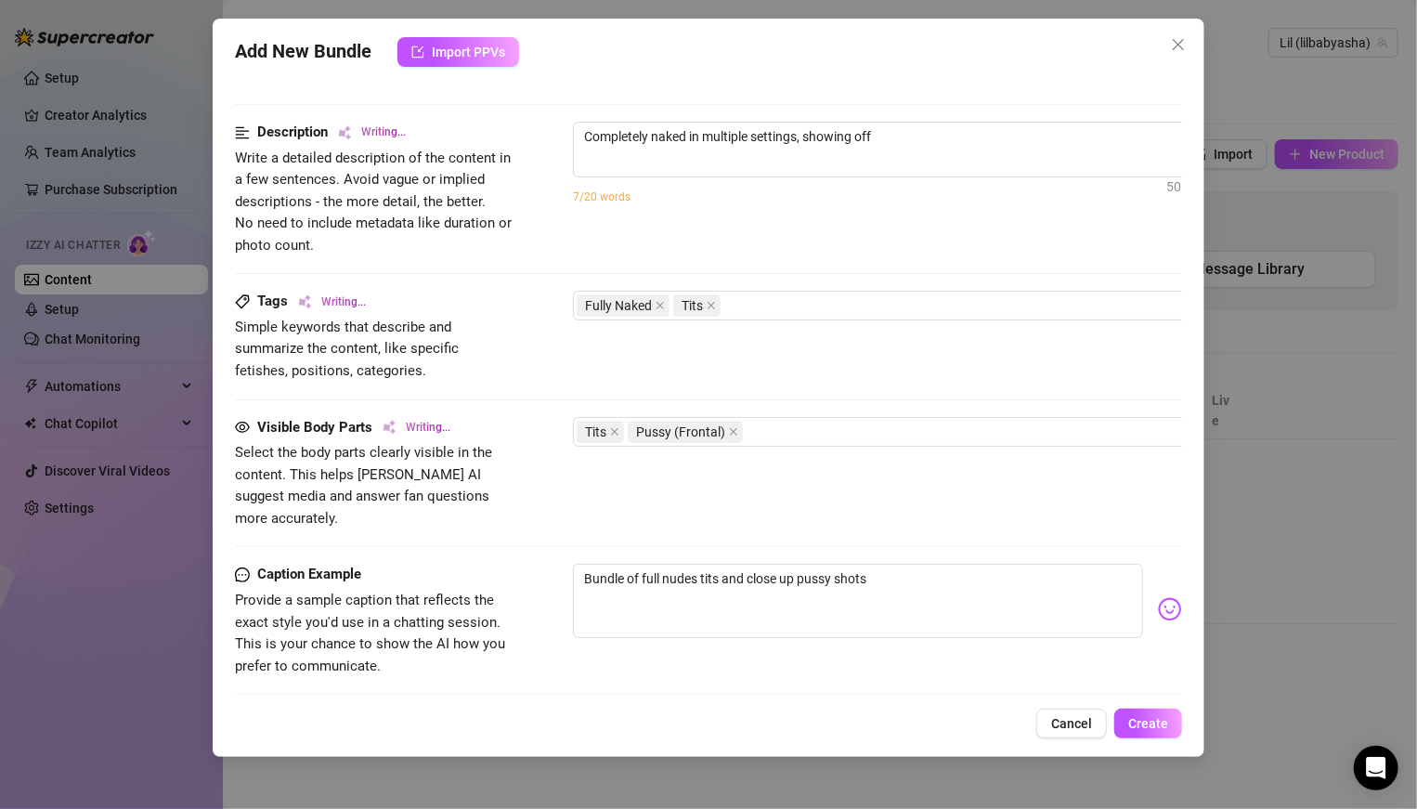
type textarea "Completely naked in multiple settings, showing off perky"
type textarea "Completely naked in multiple settings, showing off perky tits,"
type textarea "Completely naked in multiple settings, showing off perky tits, smooth"
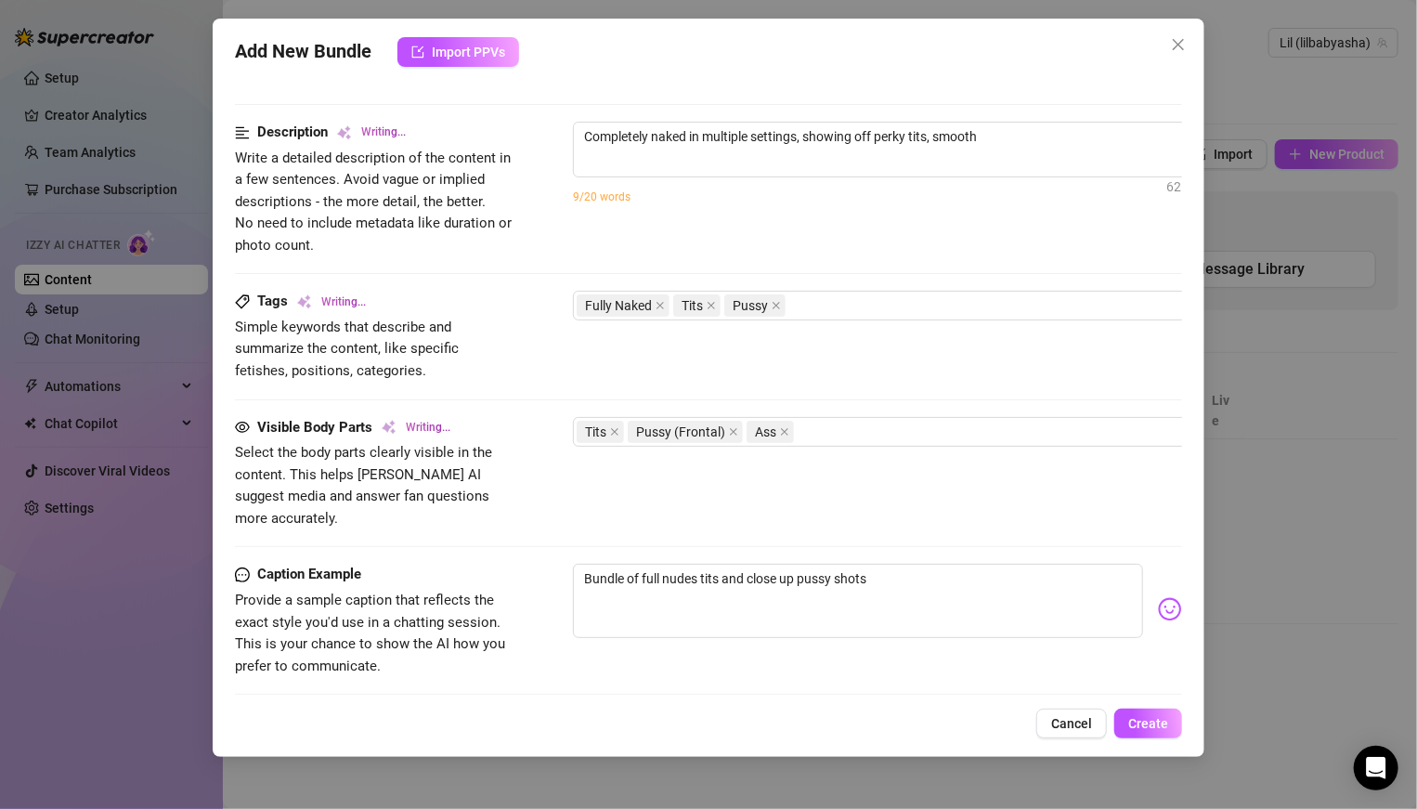
type textarea "Completely naked in multiple settings, showing off perky tits, smooth pussy,"
type textarea "Completely naked in multiple settings, showing off perky tits, smooth pussy, and"
type textarea "Completely naked in multiple settings, showing off perky tits, smooth pussy, an…"
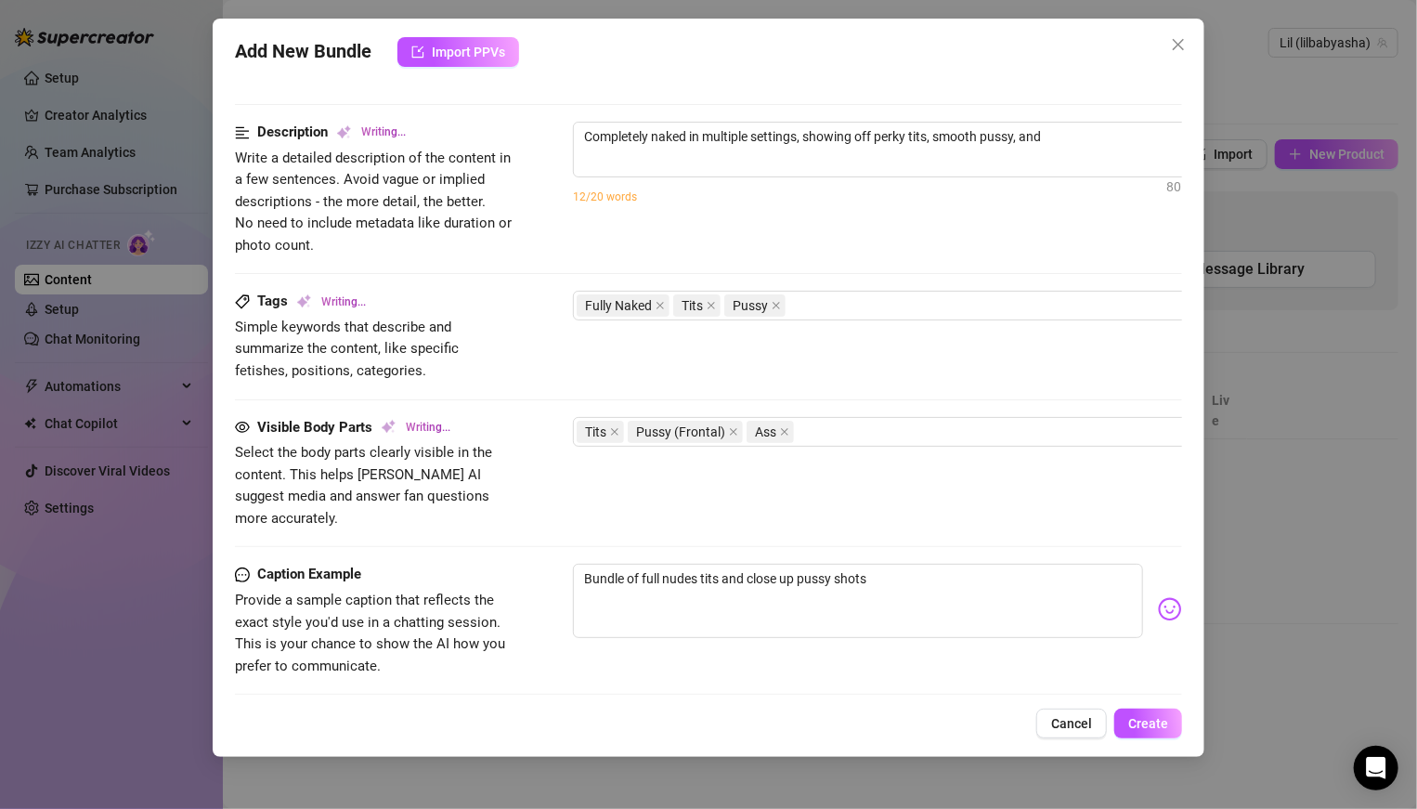
type textarea "Completely naked in multiple settings, showing off perky tits, smooth pussy, an…"
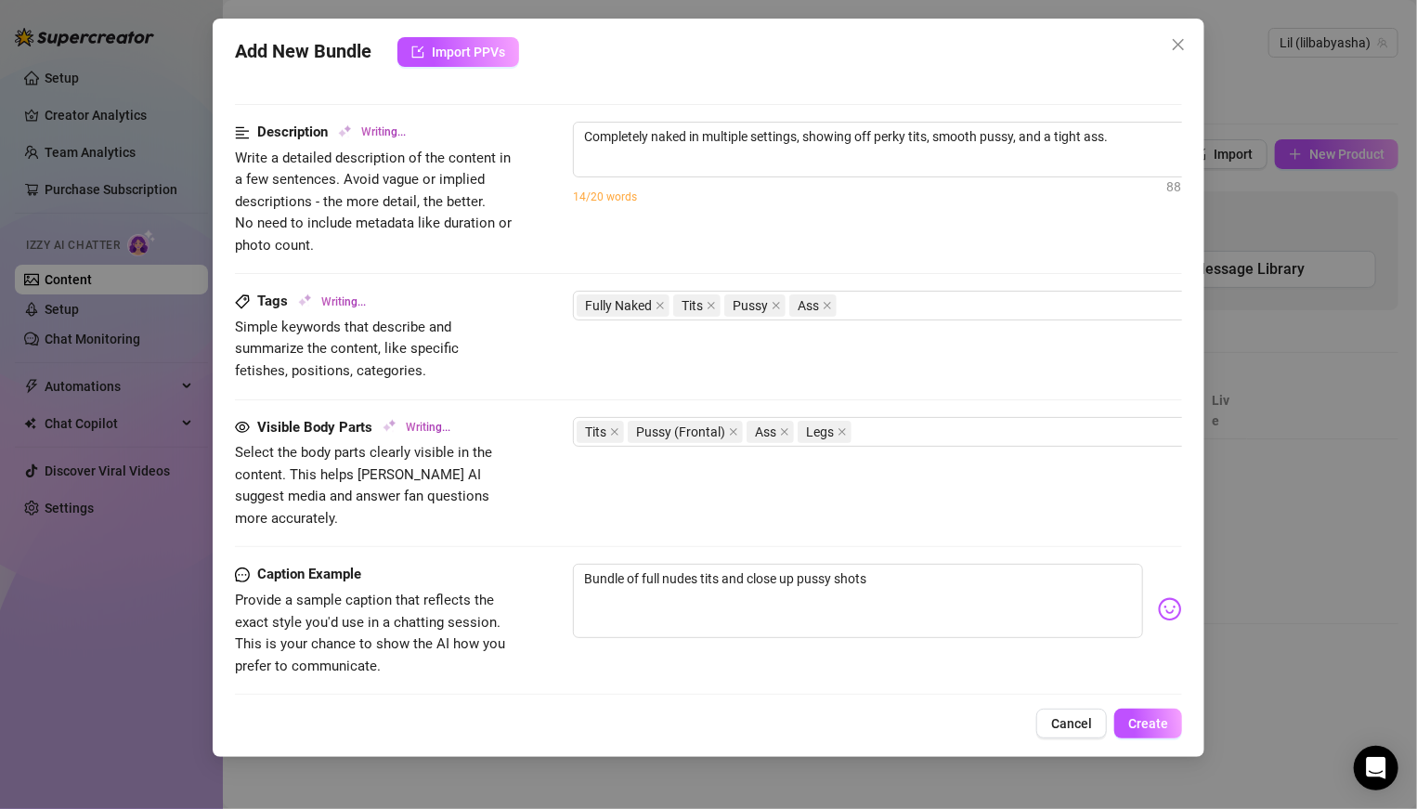
type textarea "Completely naked in multiple settings, showing off perky tits, smooth pussy, an…"
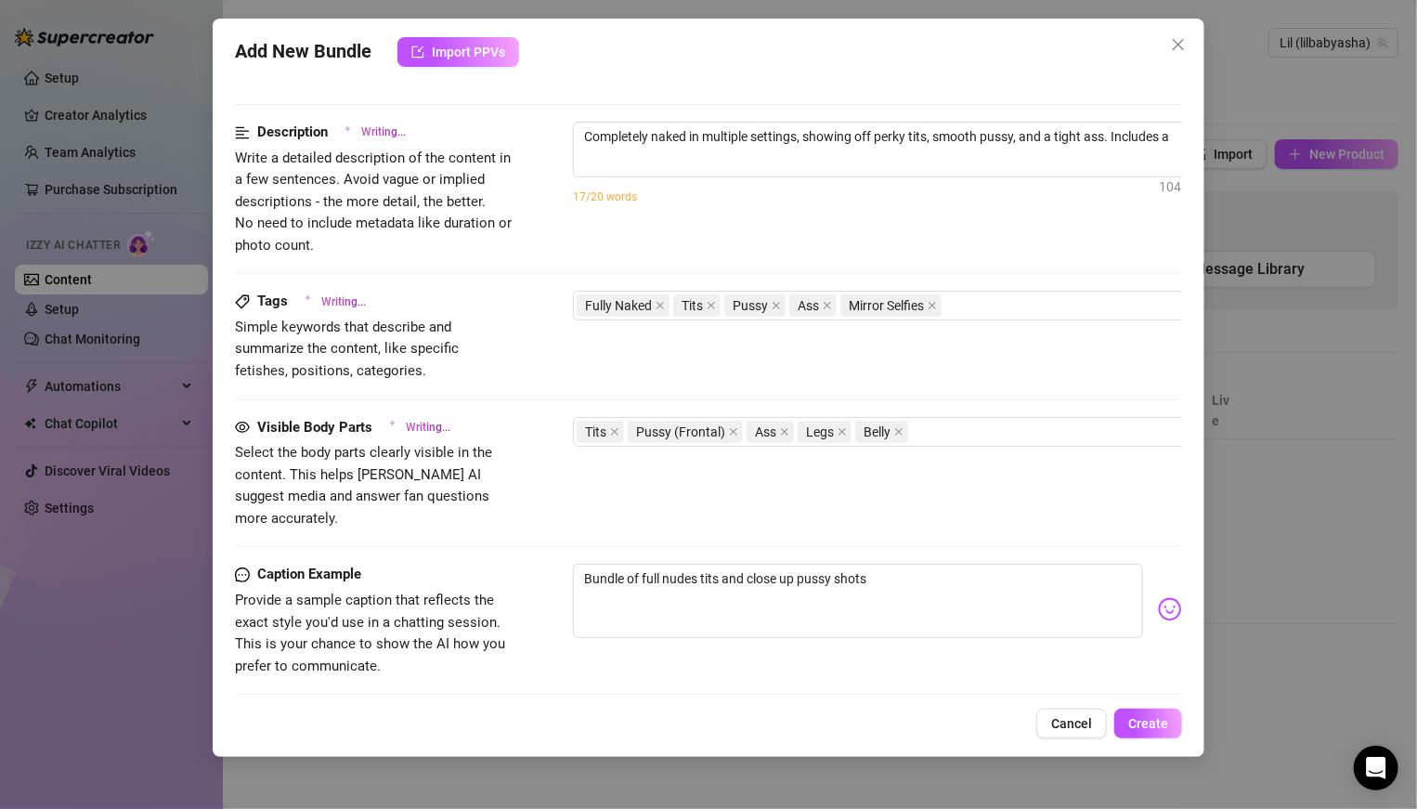
type textarea "Completely naked in multiple settings, showing off perky tits, smooth pussy, an…"
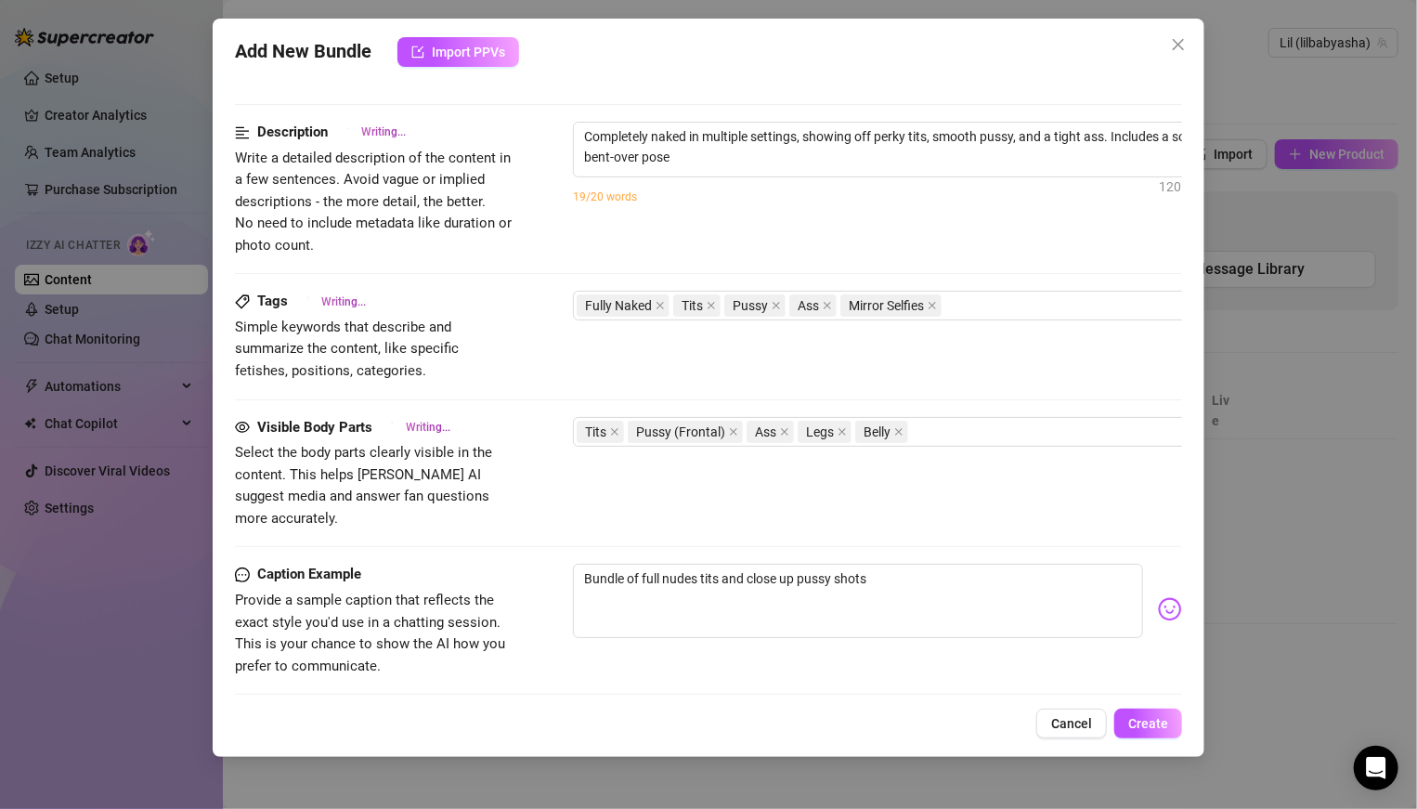
type textarea "Completely naked in multiple settings, showing off perky tits, smooth pussy, an…"
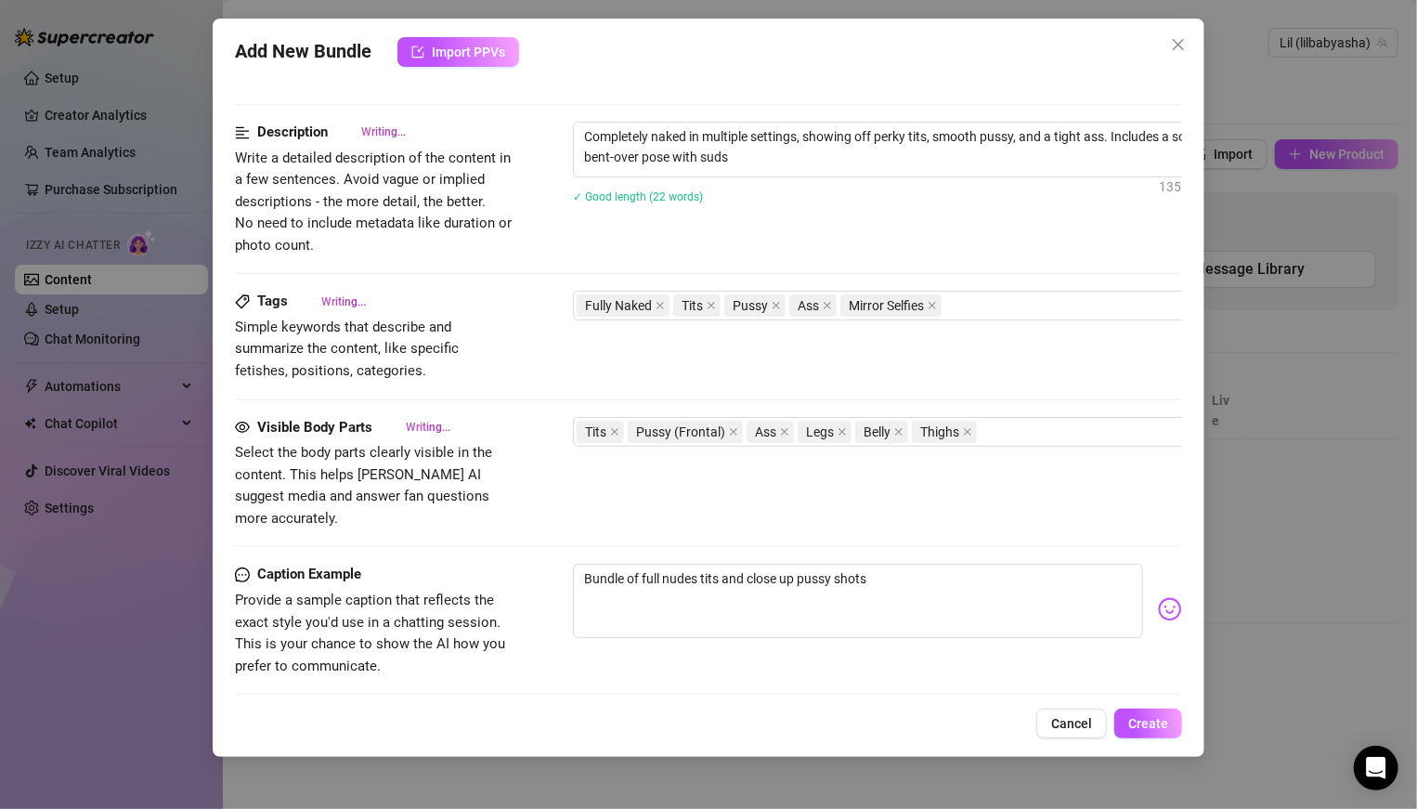
type textarea "Completely naked in multiple settings, showing off perky tits, smooth pussy, an…"
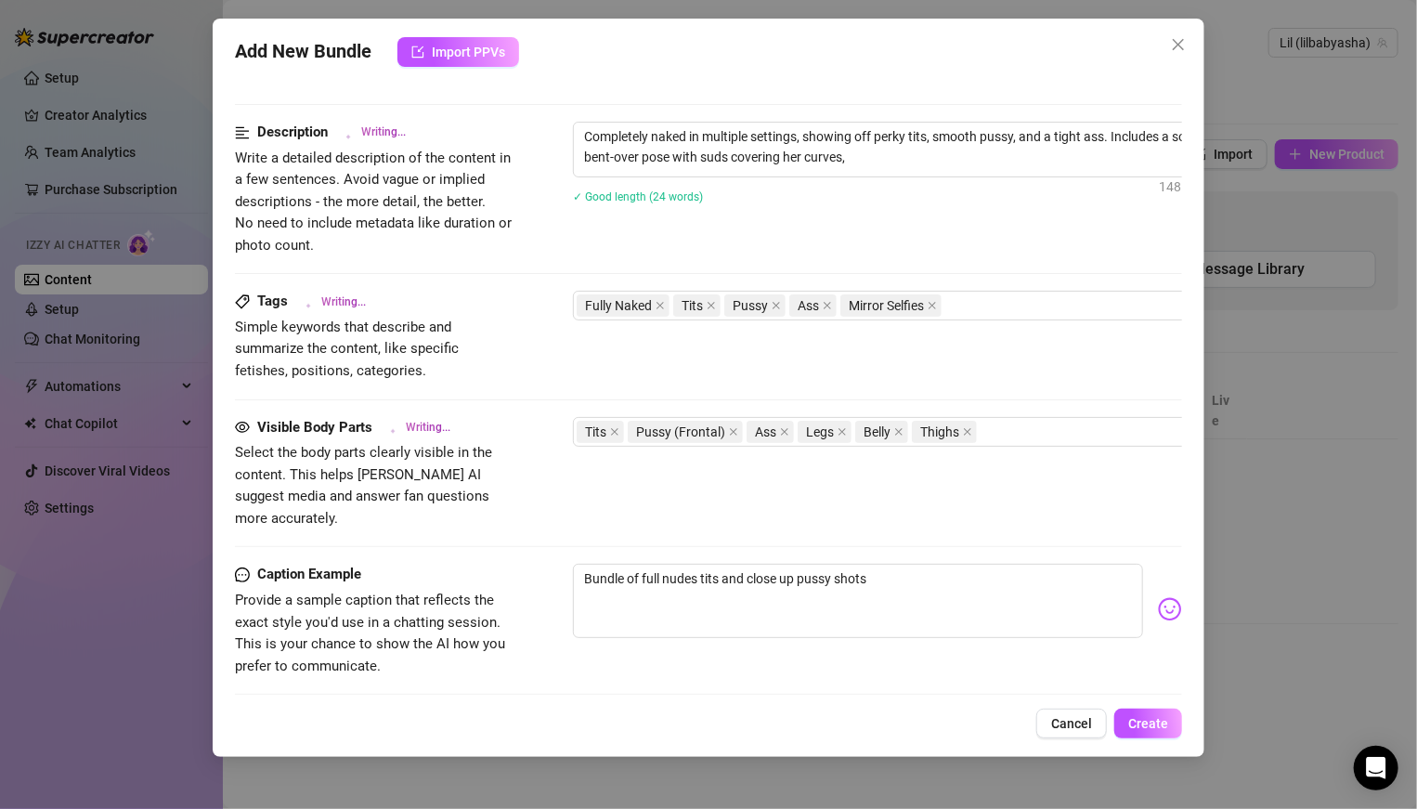
type textarea "Completely naked in multiple settings, showing off perky tits, smooth pussy, an…"
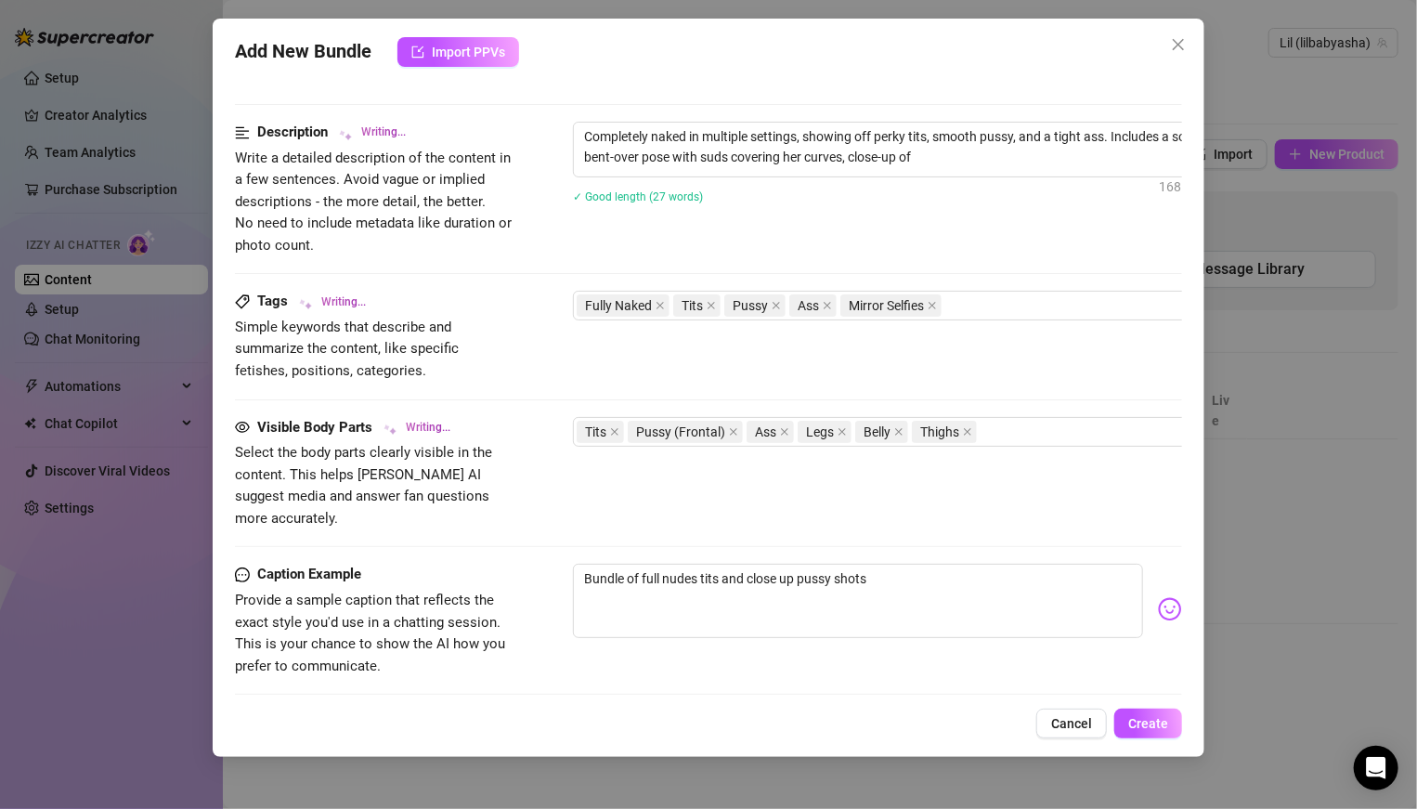
type textarea "Completely naked in multiple settings, showing off perky tits, smooth pussy, an…"
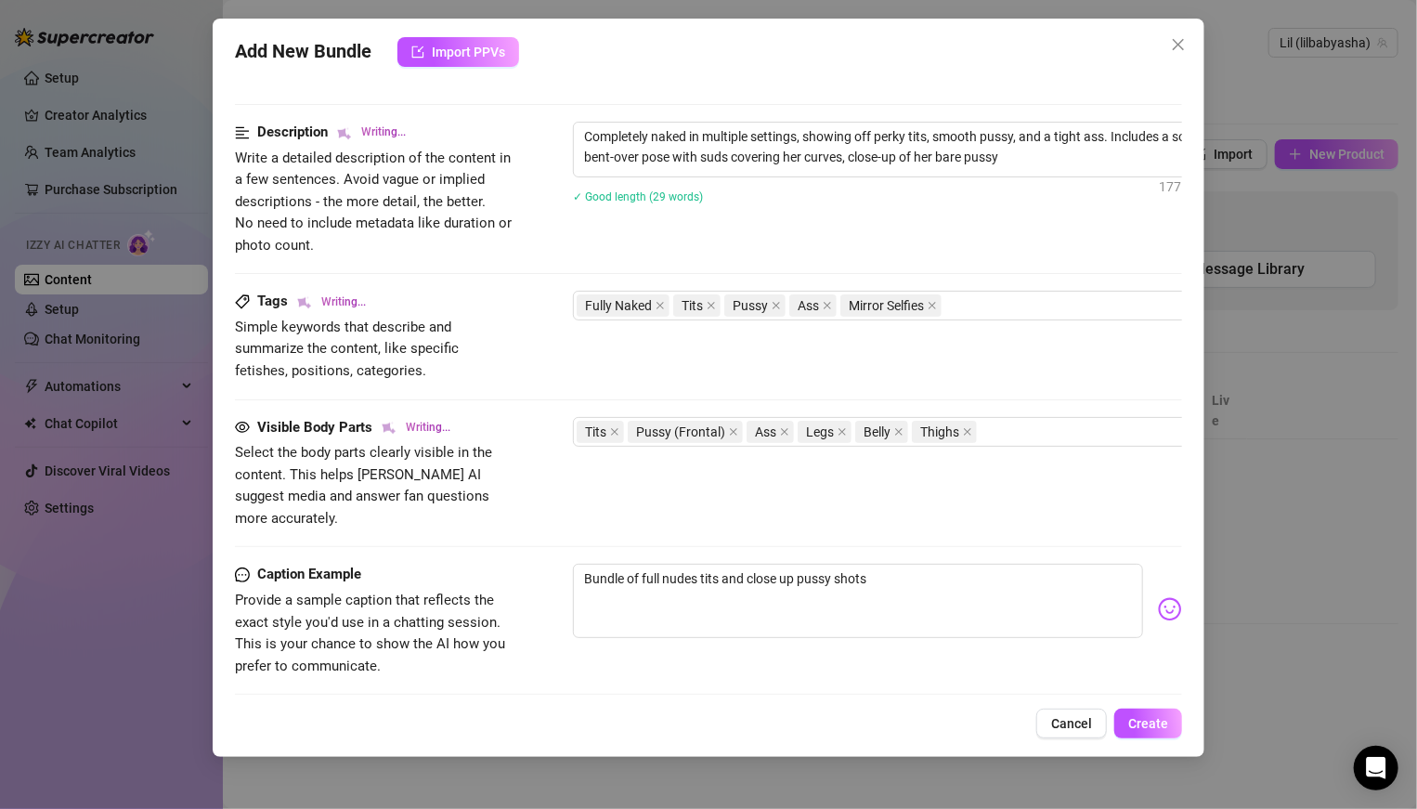
type textarea "Completely naked in multiple settings, showing off perky tits, smooth pussy, an…"
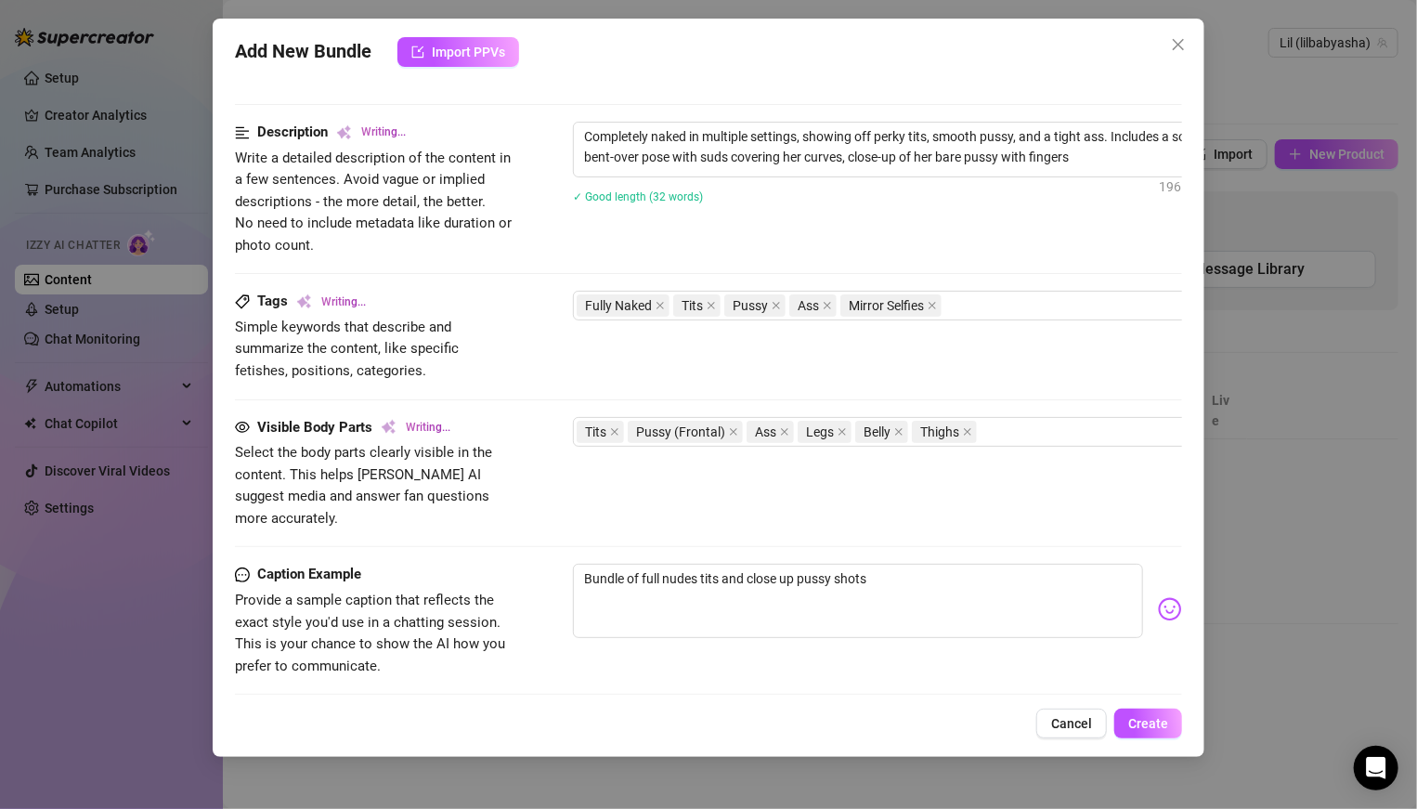
type textarea "Completely naked in multiple settings, showing off perky tits, smooth pussy, an…"
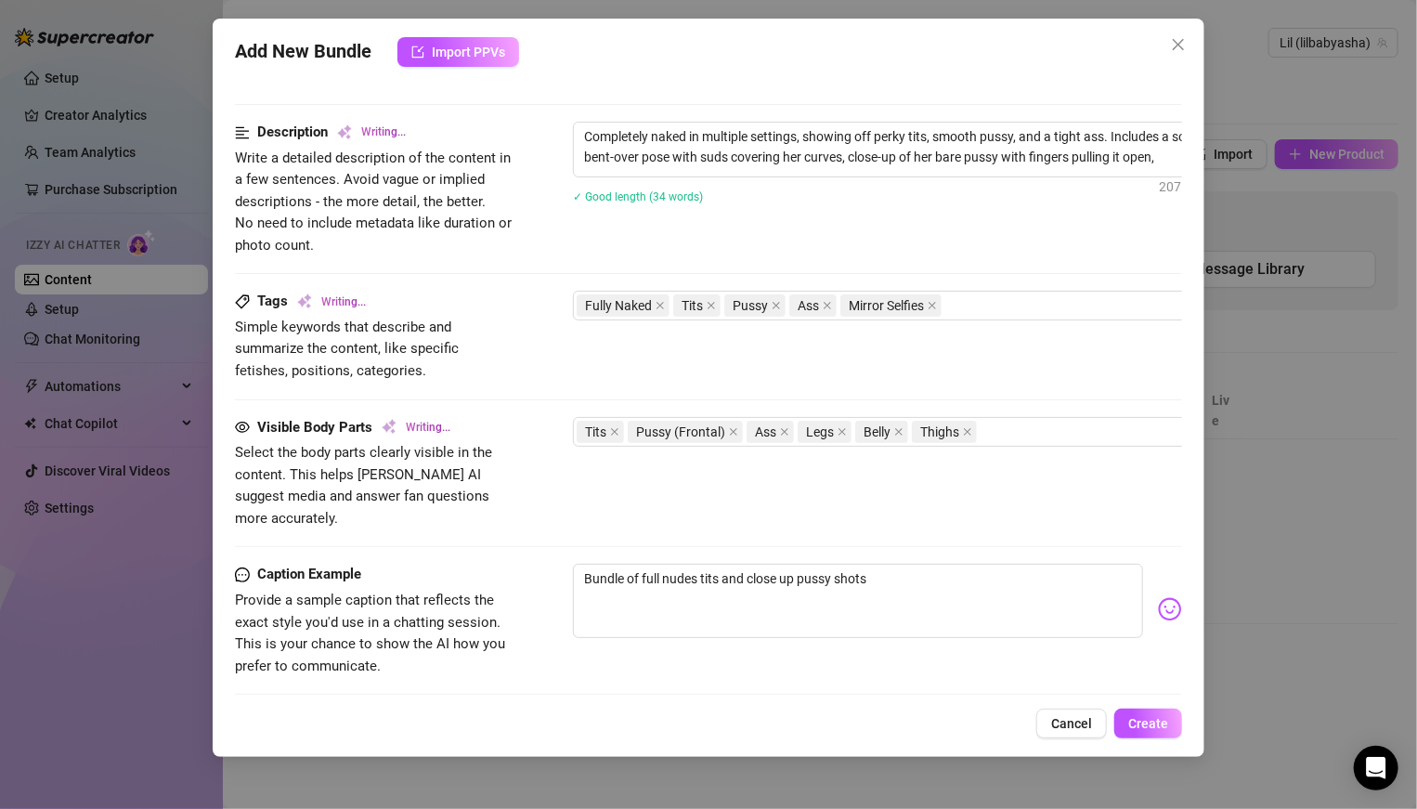
type textarea "Completely naked in multiple settings, showing off perky tits, smooth pussy, an…"
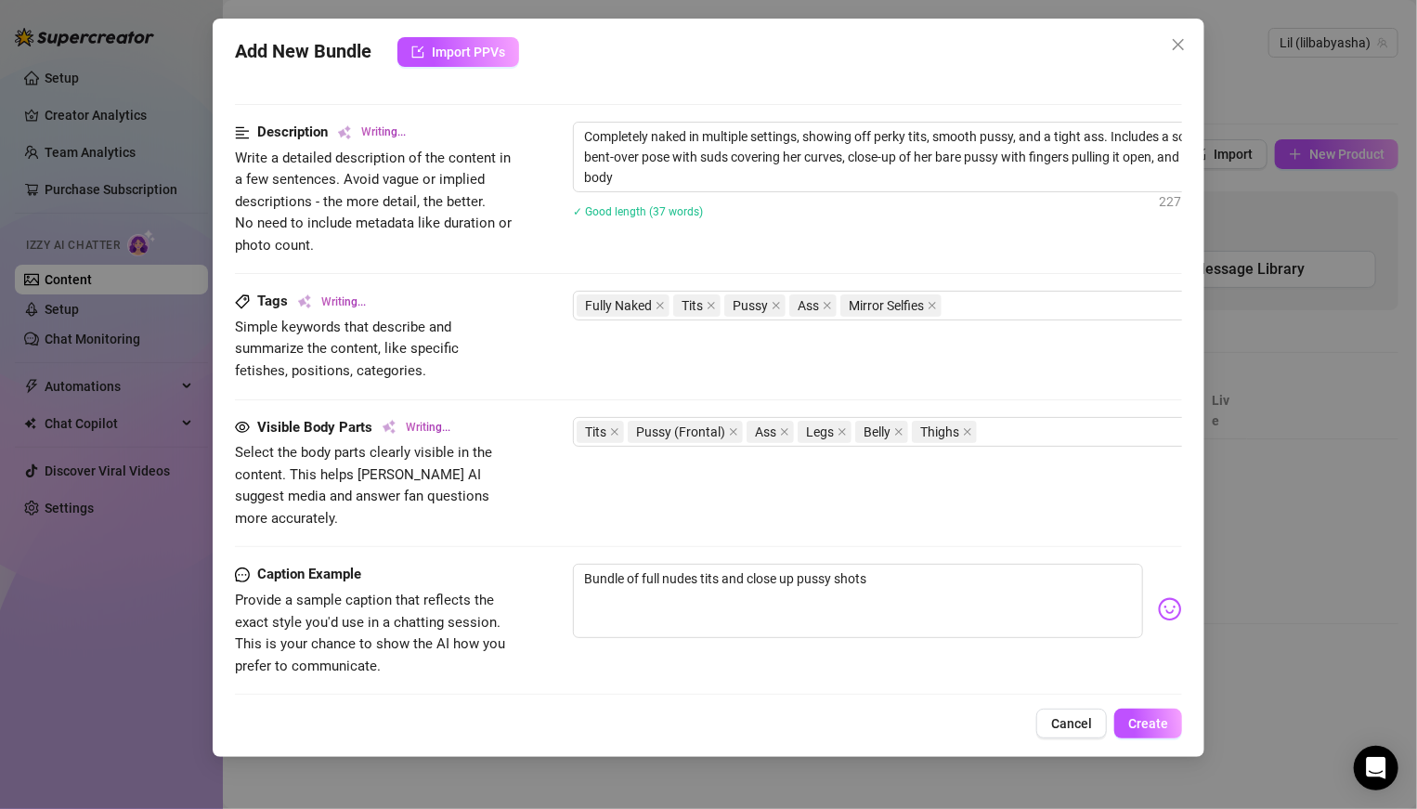
type textarea "Completely naked in multiple settings, showing off perky tits, smooth pussy, an…"
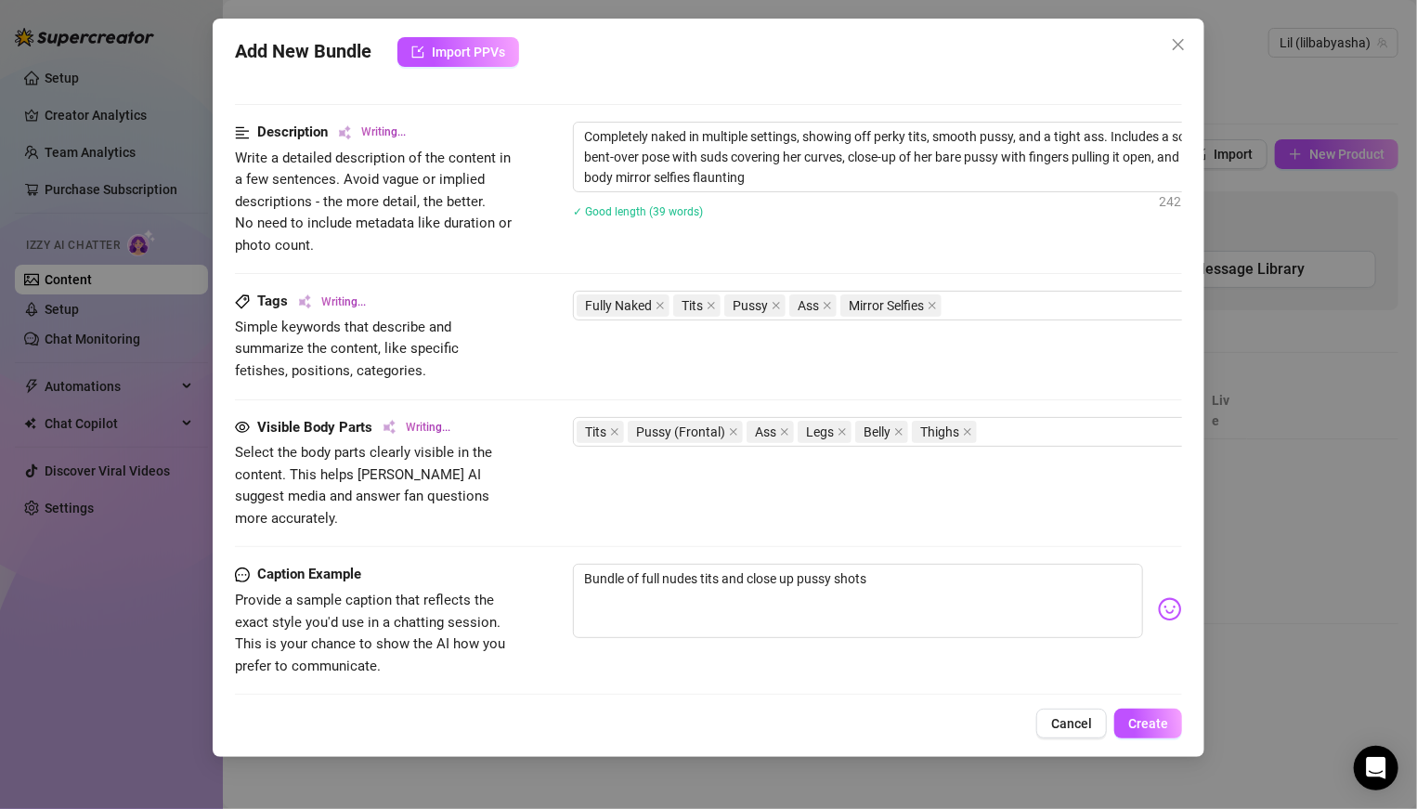
scroll to position [816, 0]
type textarea "Completely naked in multiple settings, showing off perky tits, smooth pussy, an…"
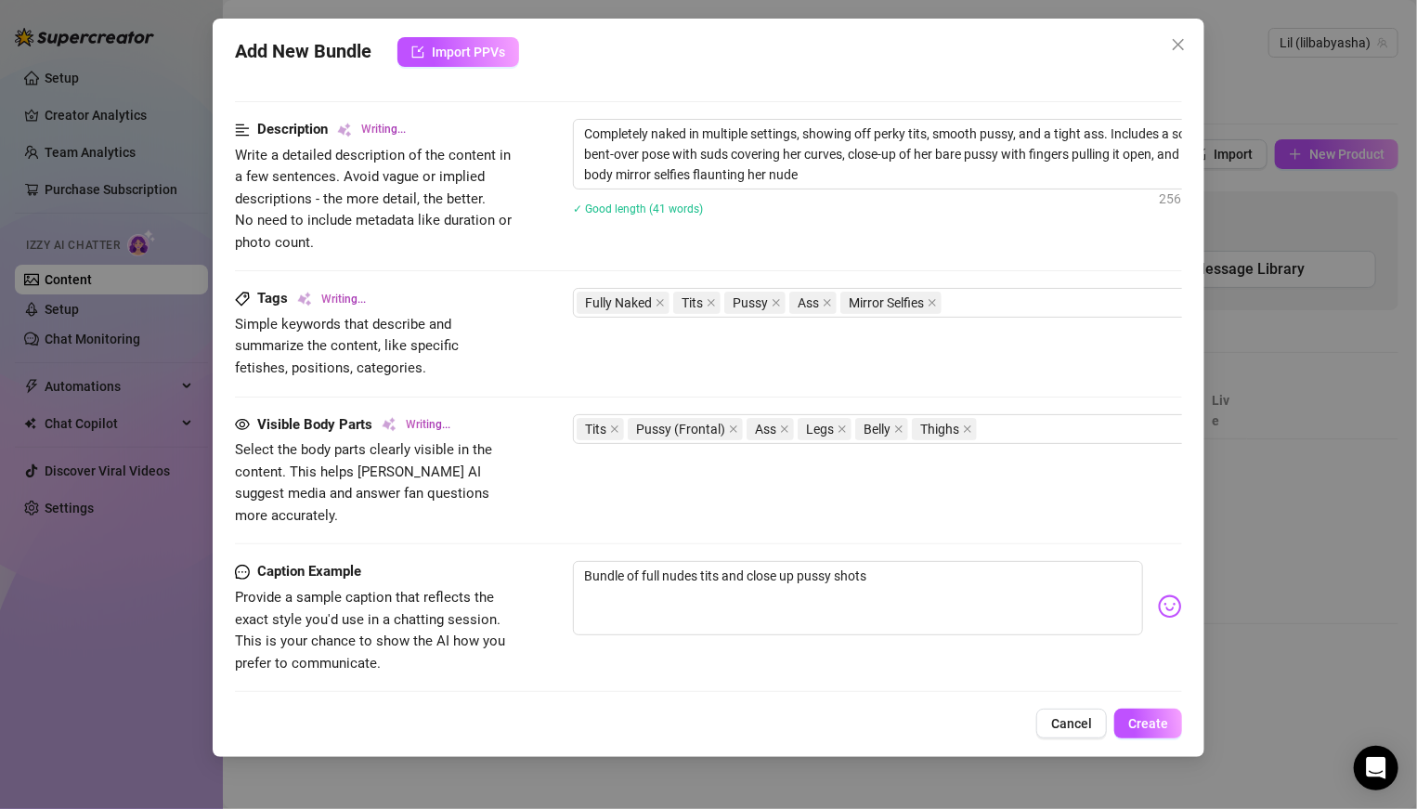
type textarea "Completely naked in multiple settings, showing off perky tits, smooth pussy, an…"
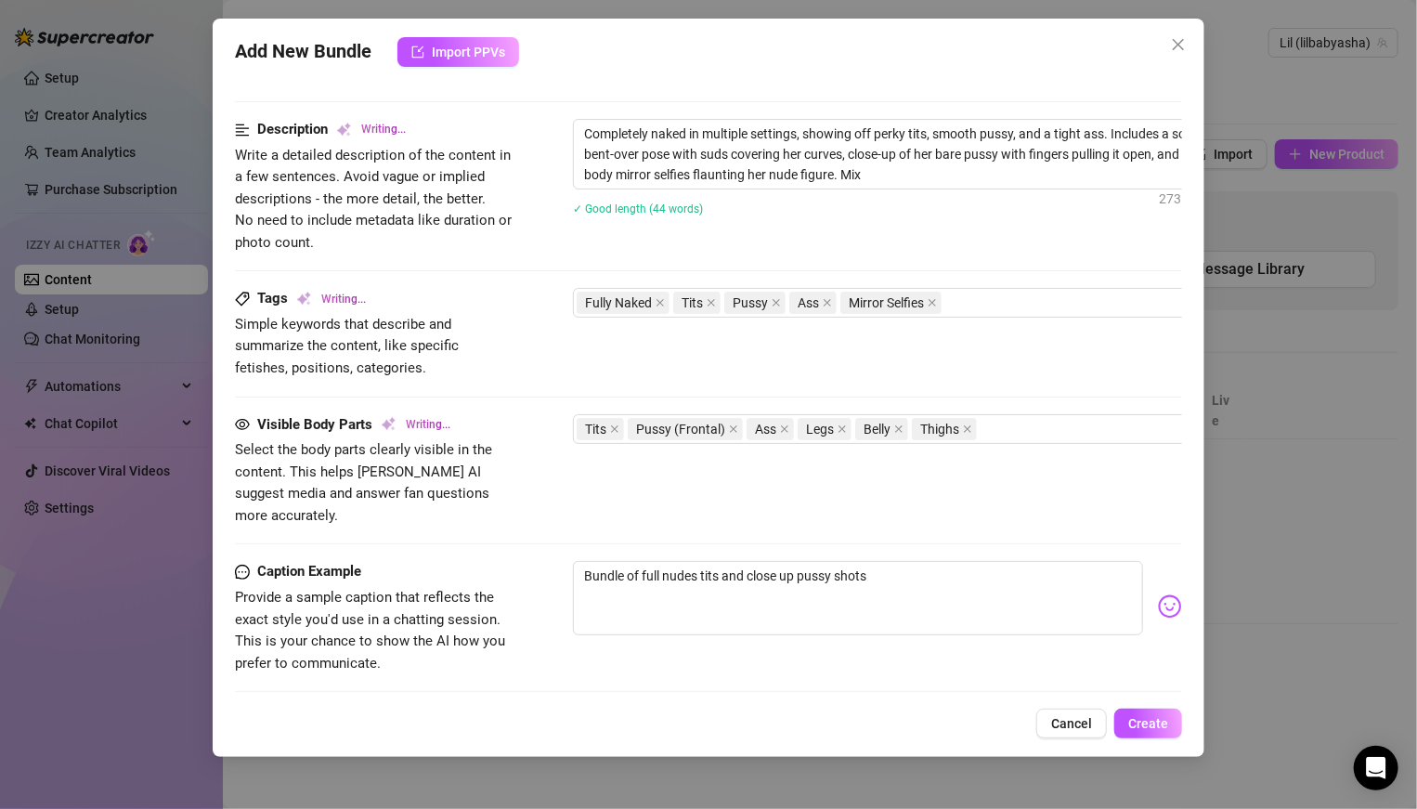
type textarea "Completely naked in multiple settings, showing off perky tits, smooth pussy, an…"
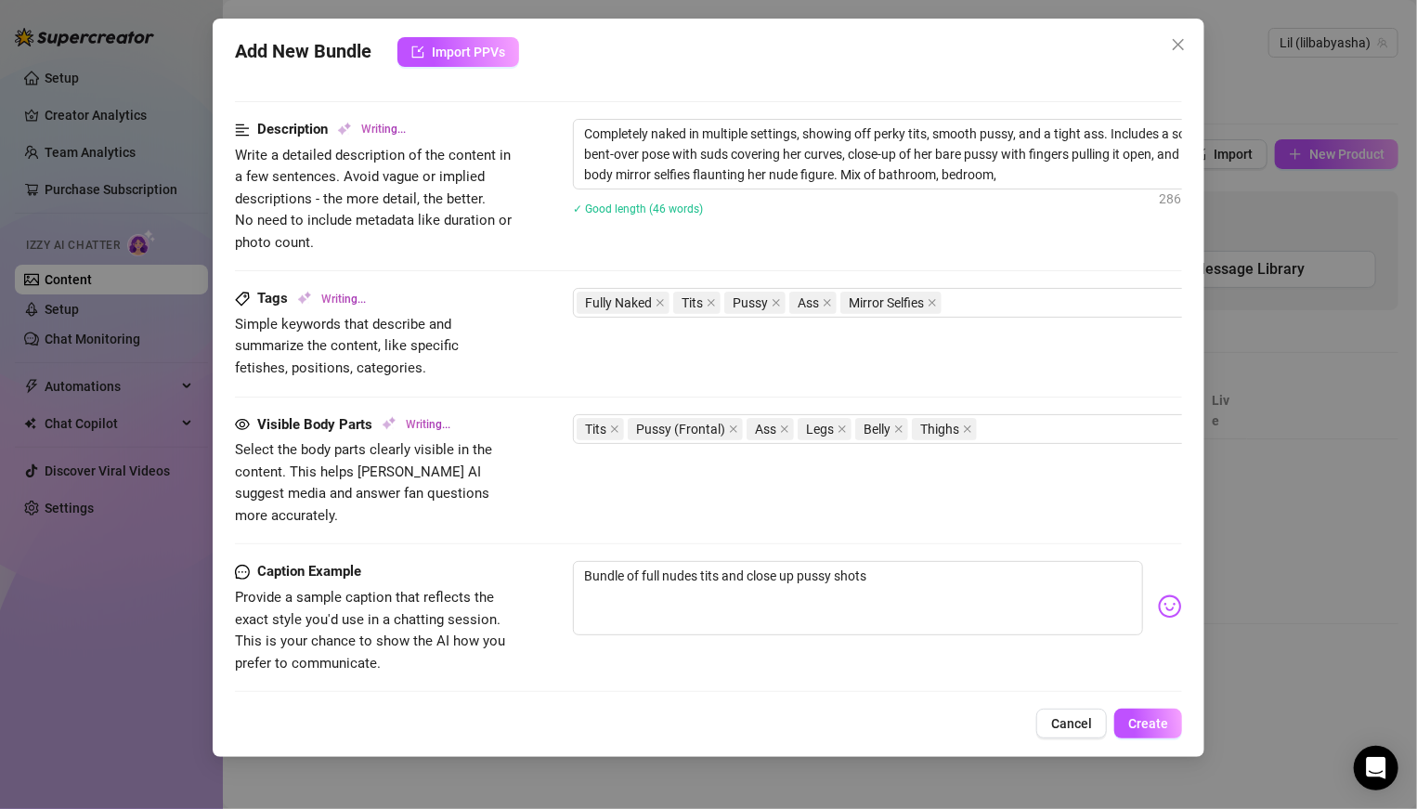
type textarea "Completely naked in multiple settings, showing off perky tits, smooth pussy, an…"
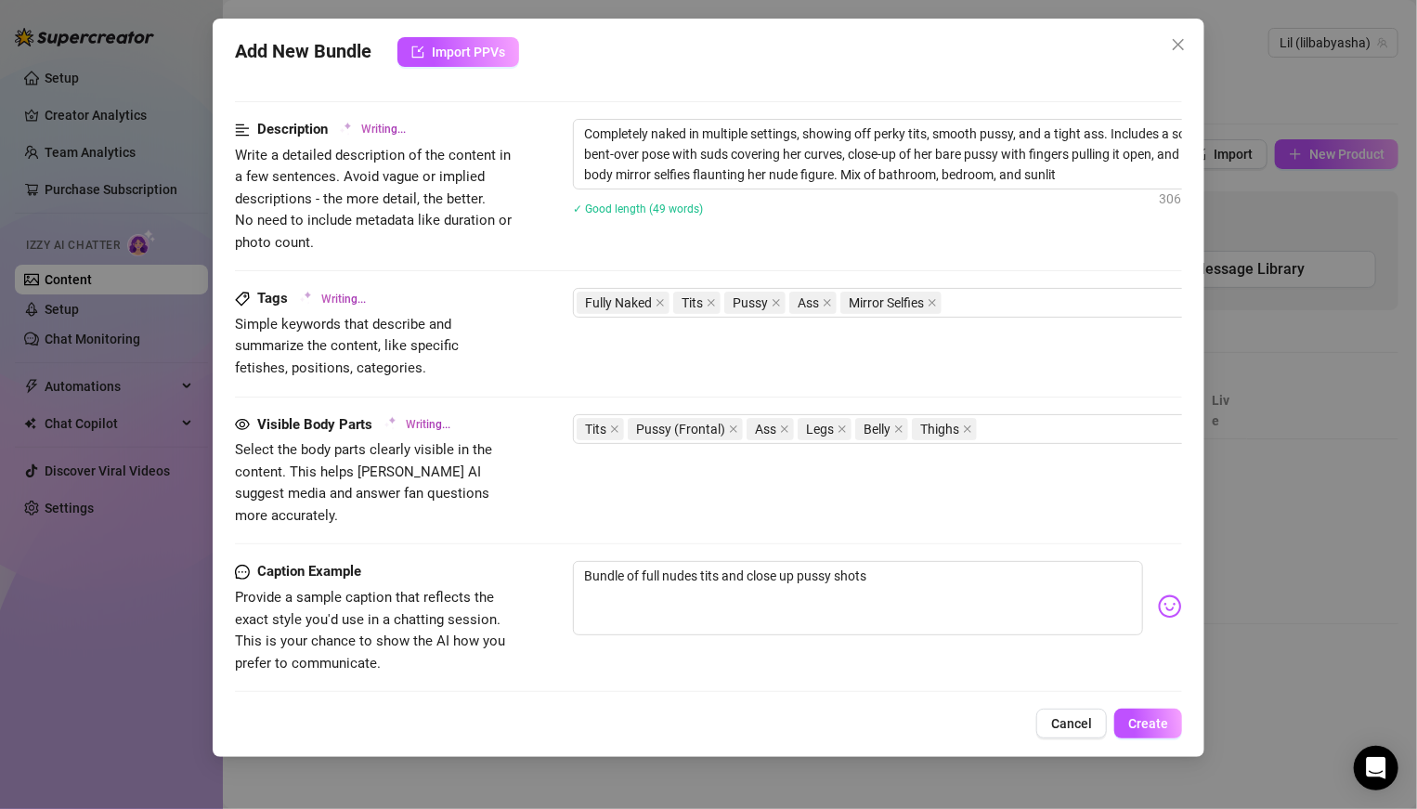
type textarea "Completely naked in multiple settings, showing off perky tits, smooth pussy, an…"
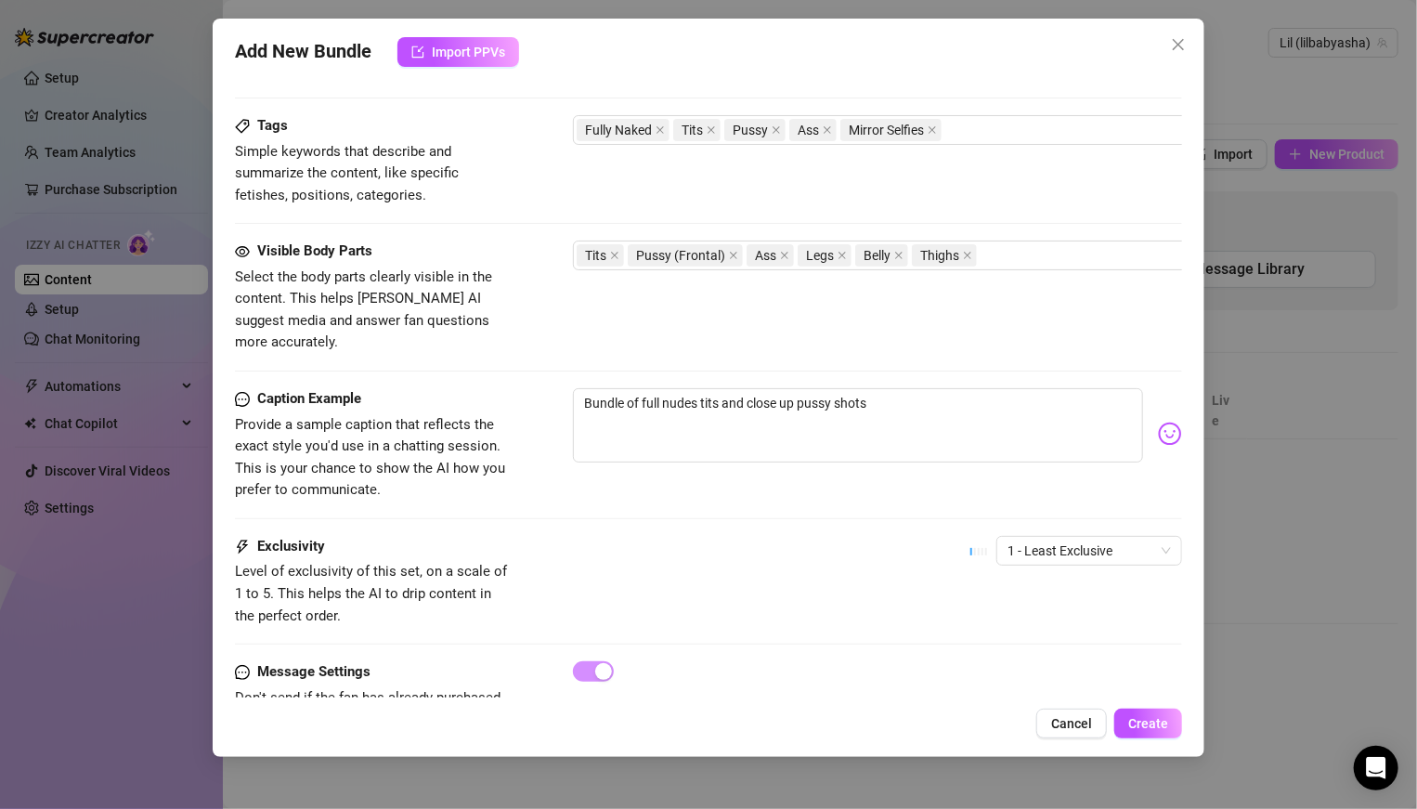
scroll to position [1035, 0]
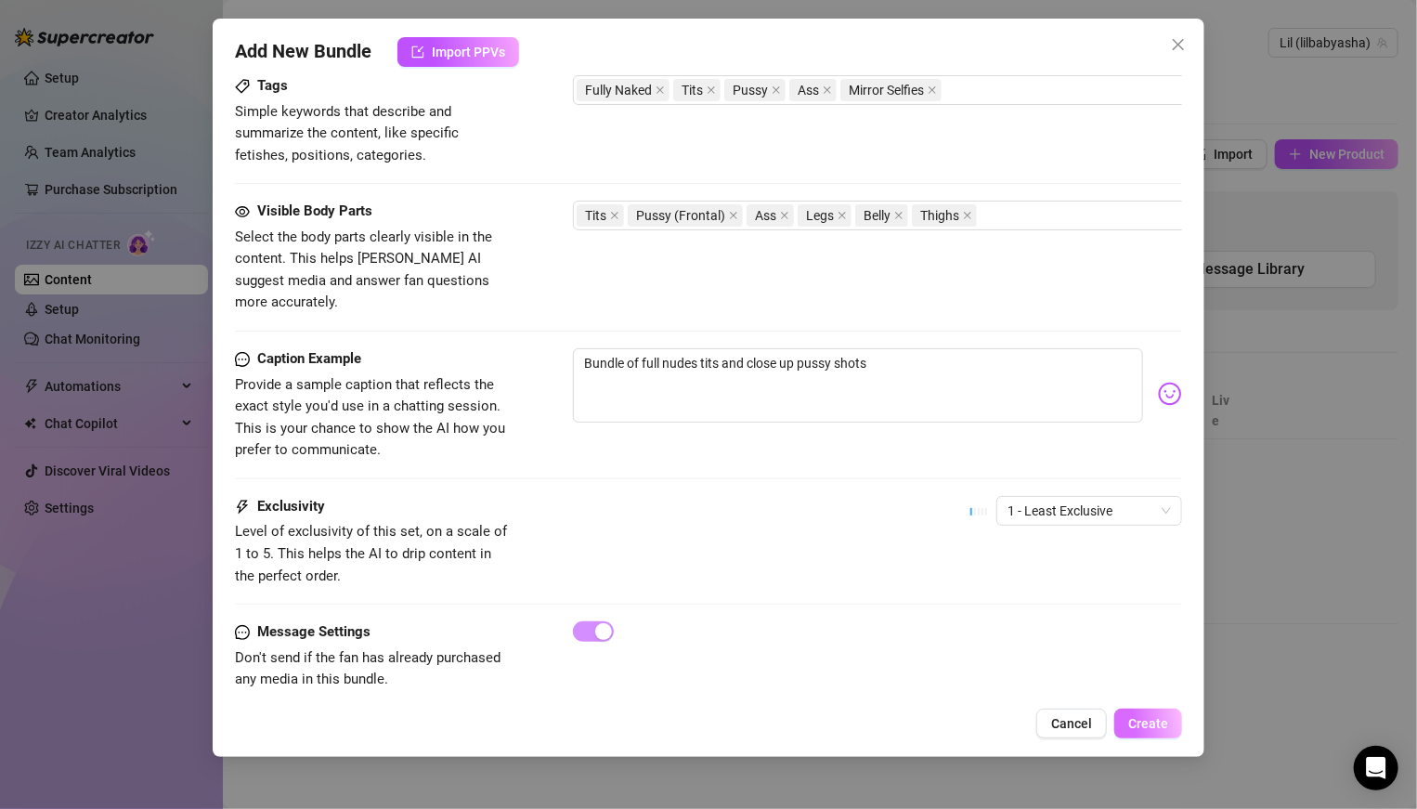
click at [983, 561] on span "Create" at bounding box center [1148, 723] width 40 height 15
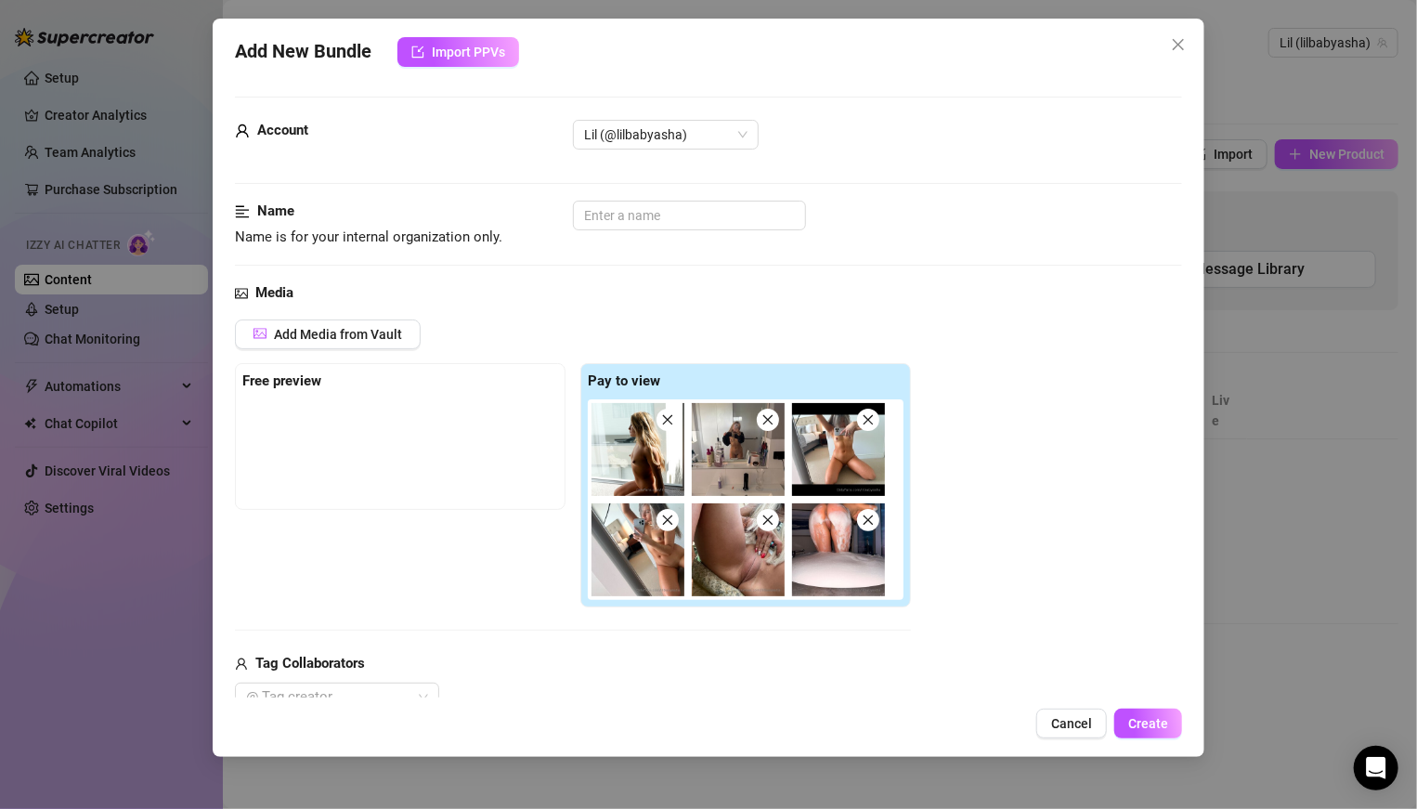
scroll to position [7, 0]
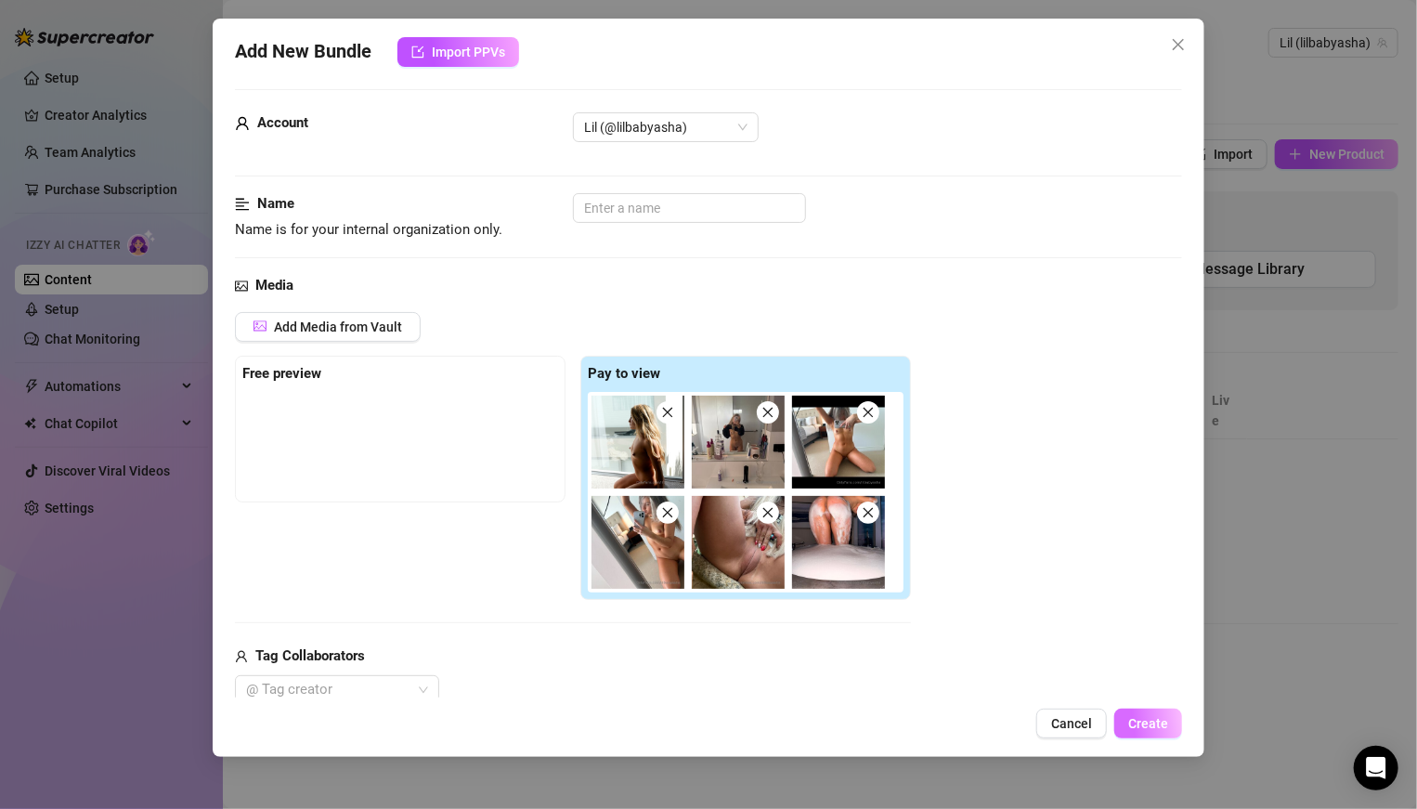
click at [983, 561] on span "Create" at bounding box center [1148, 723] width 40 height 15
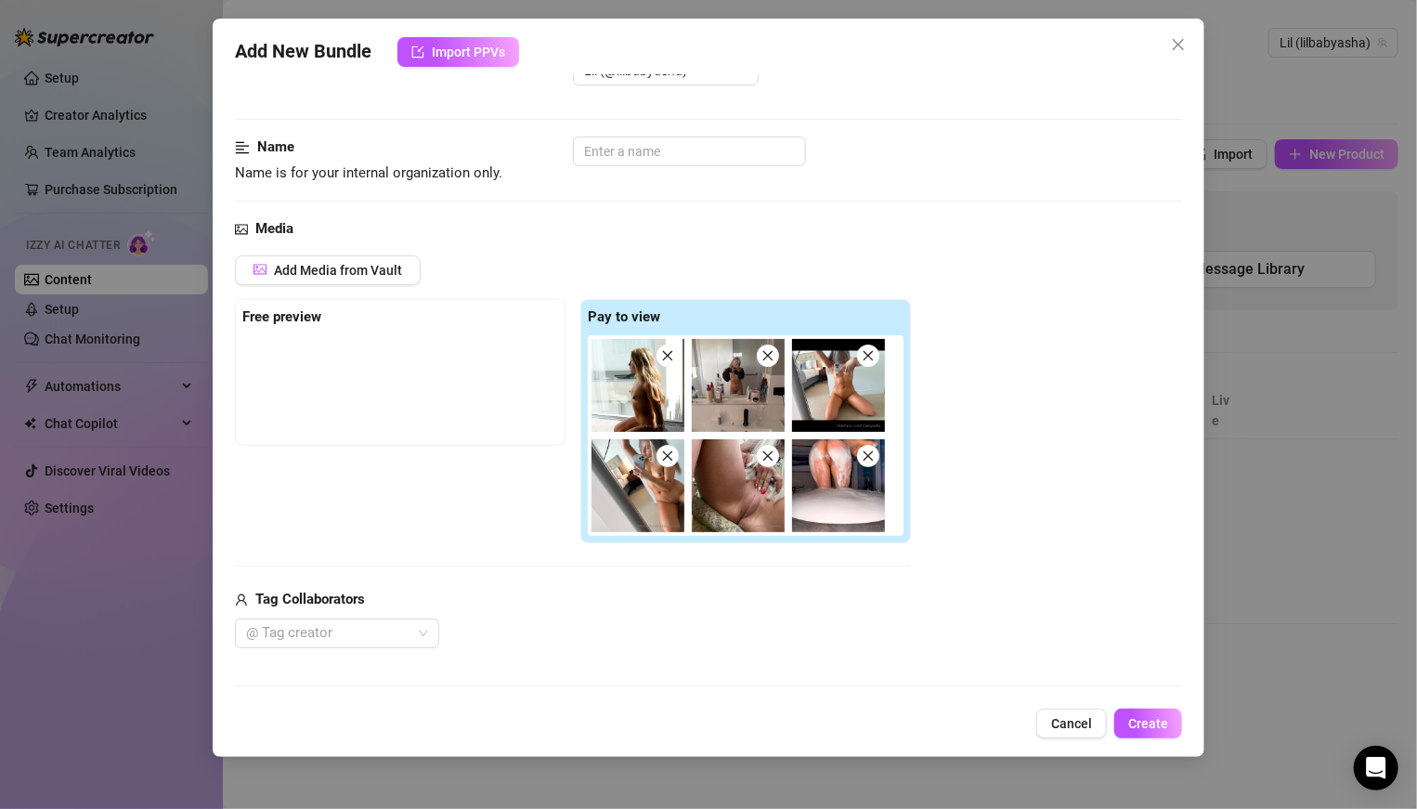
scroll to position [0, 0]
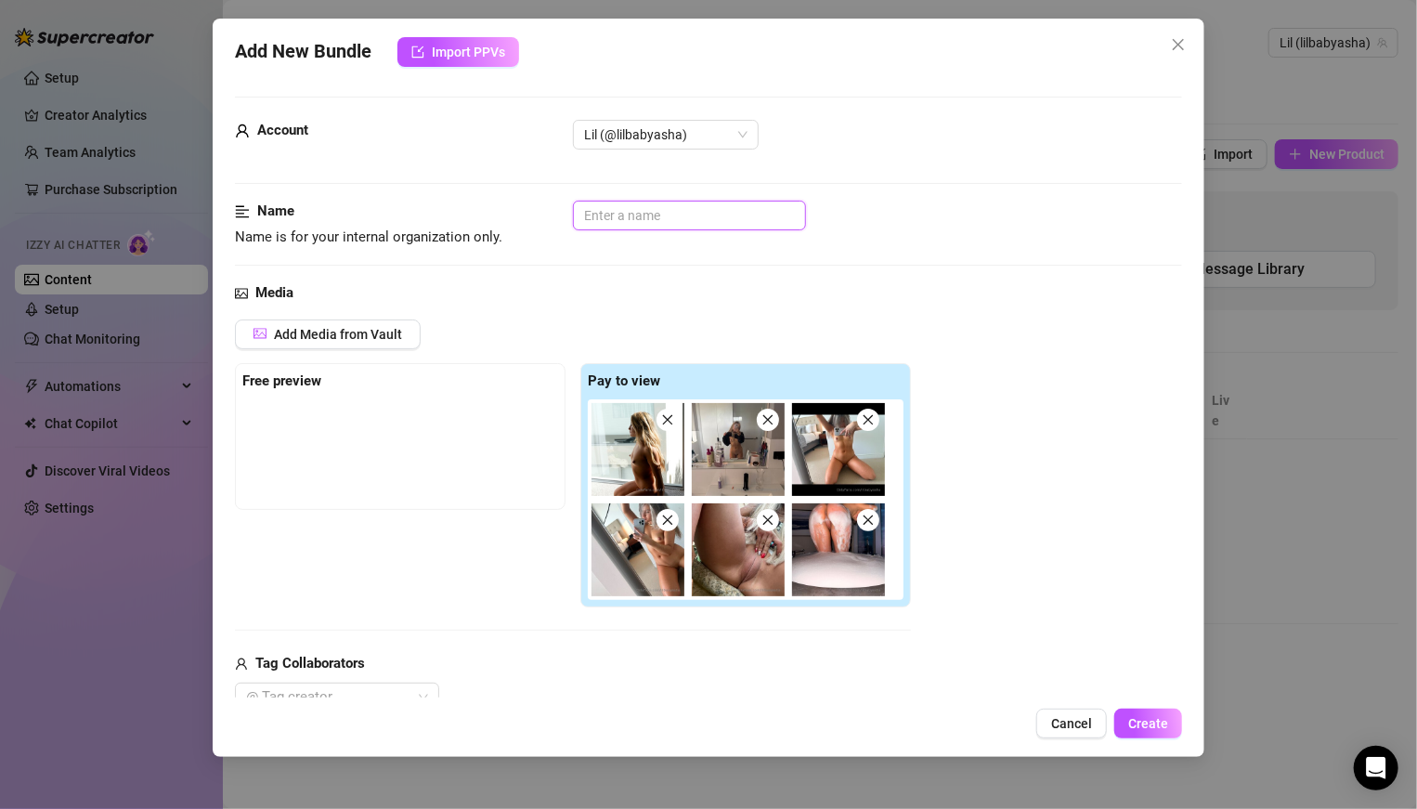
click at [668, 215] on input "text" at bounding box center [689, 216] width 233 height 30
drag, startPoint x: 642, startPoint y: 206, endPoint x: 526, endPoint y: 214, distance: 115.4
click at [533, 214] on div "Name Name is for your internal organization only. Pussy" at bounding box center [708, 224] width 947 height 47
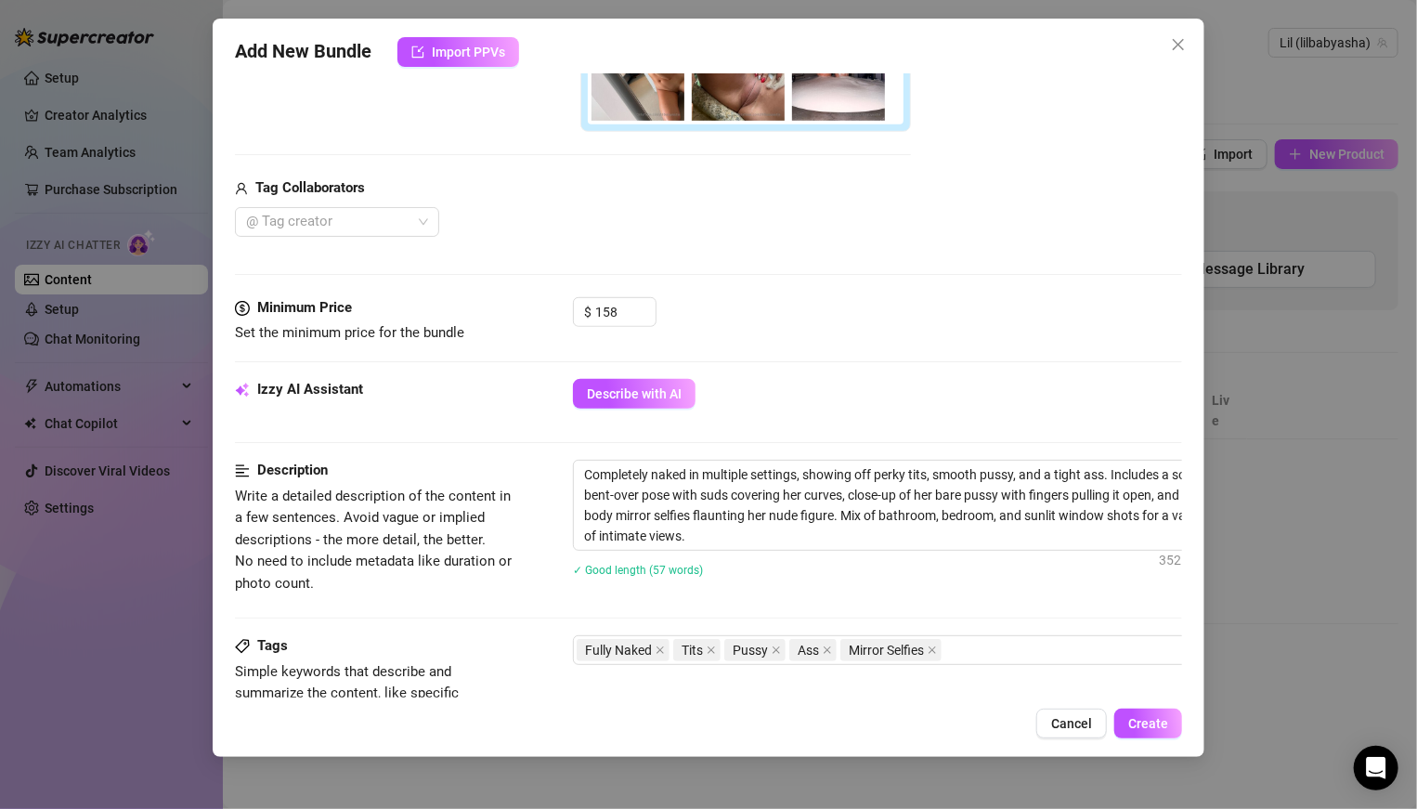
scroll to position [620, 0]
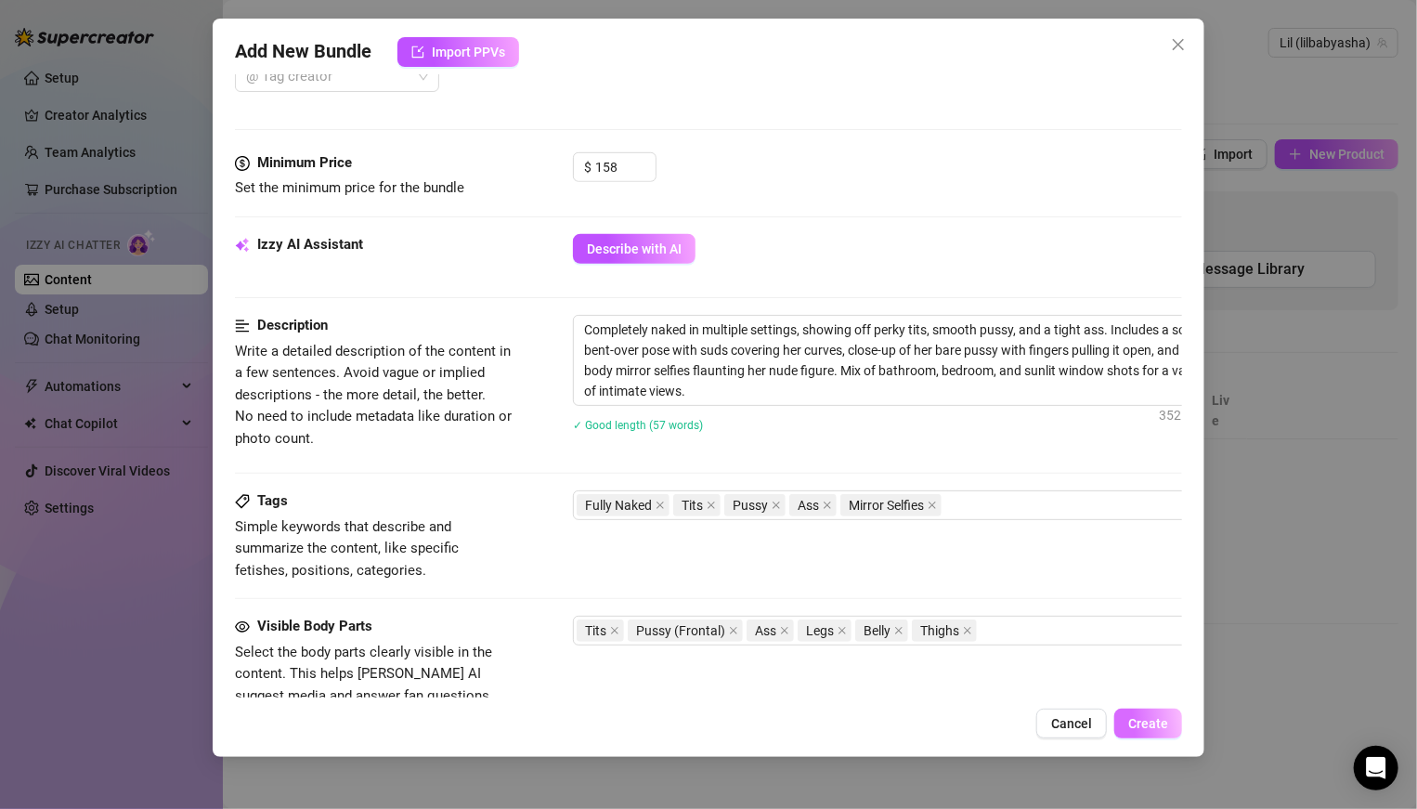
click at [983, 561] on span "Create" at bounding box center [1148, 723] width 40 height 15
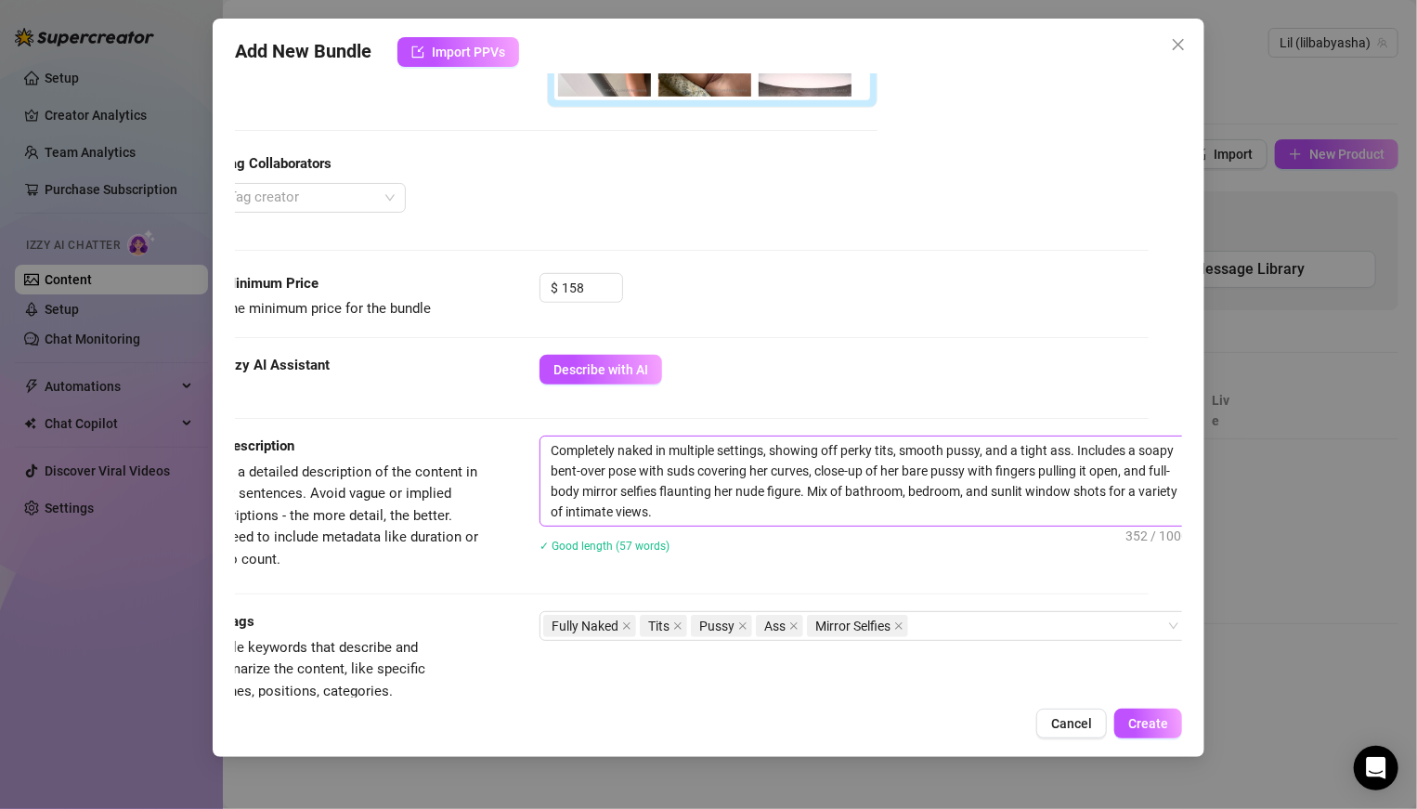
scroll to position [500, 40]
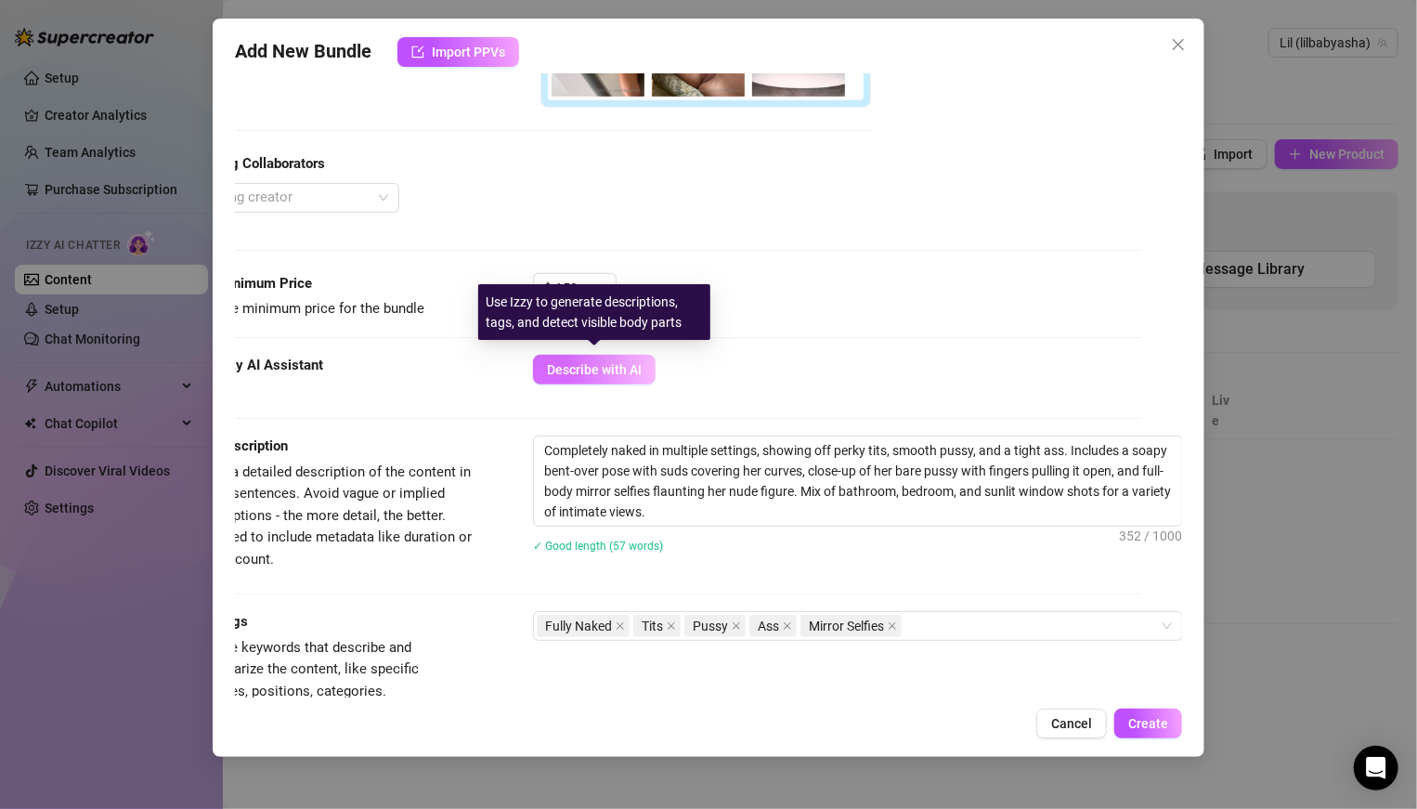
click at [607, 362] on span "Describe with AI" at bounding box center [594, 369] width 95 height 15
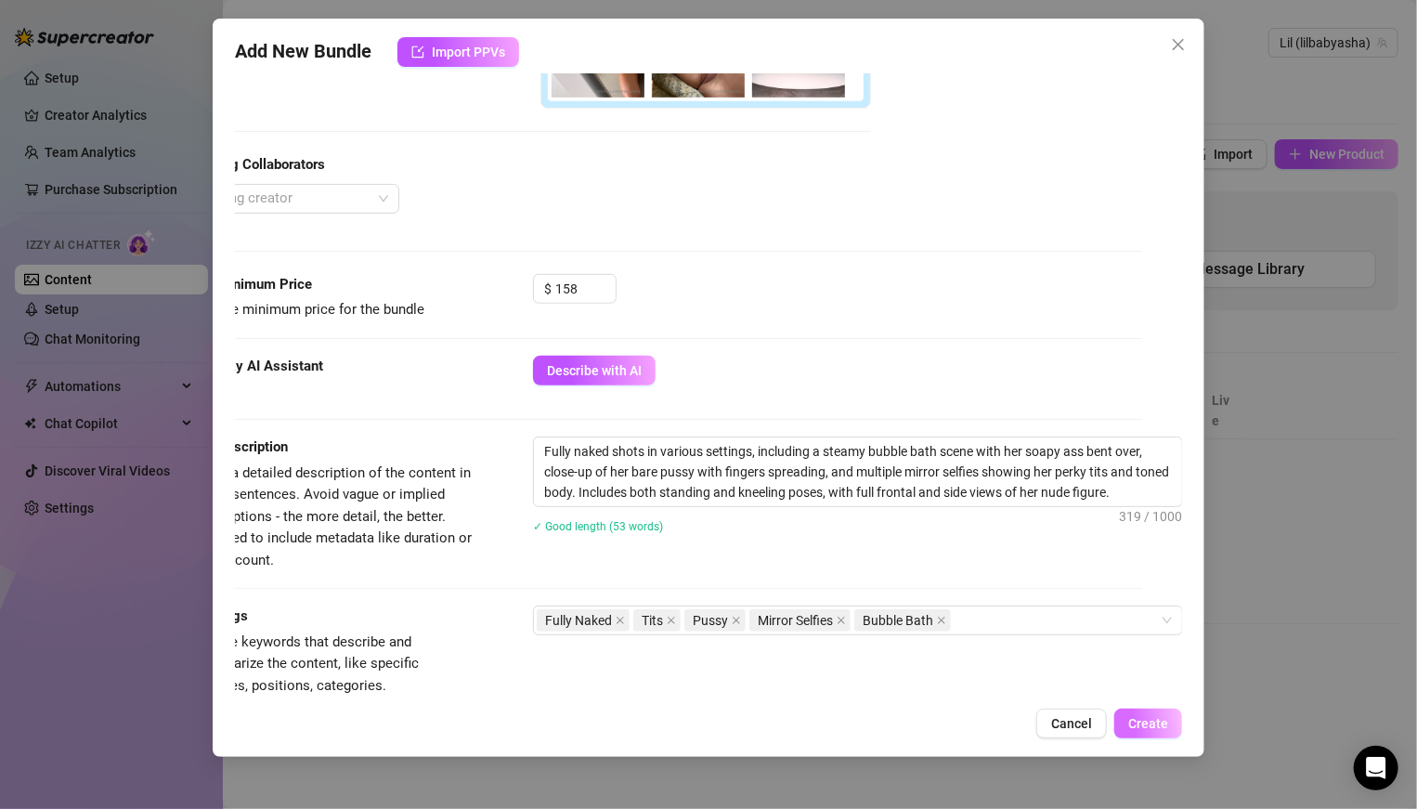
click at [983, 561] on span "Create" at bounding box center [1148, 723] width 40 height 15
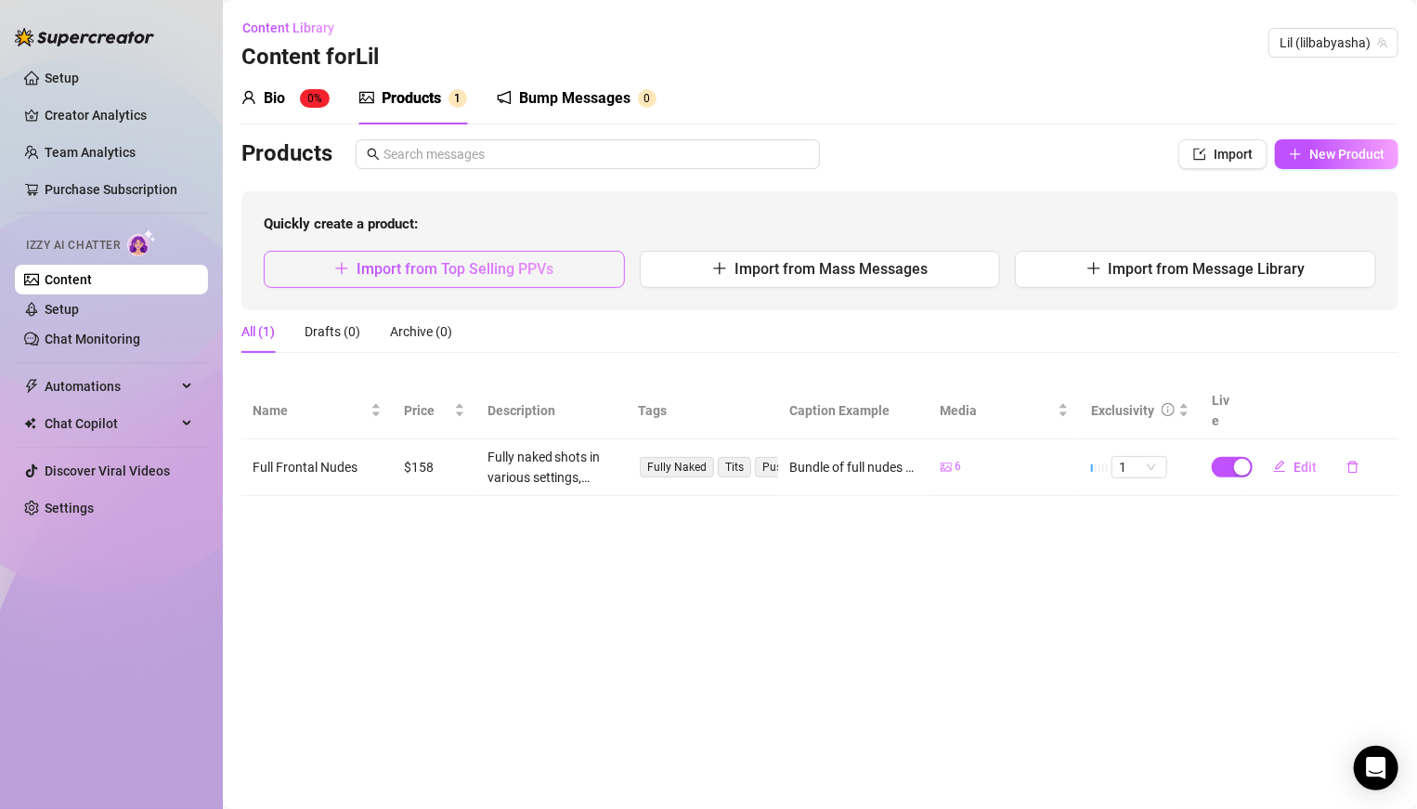
click at [352, 266] on button "Import from Top Selling PPVs" at bounding box center [444, 269] width 361 height 37
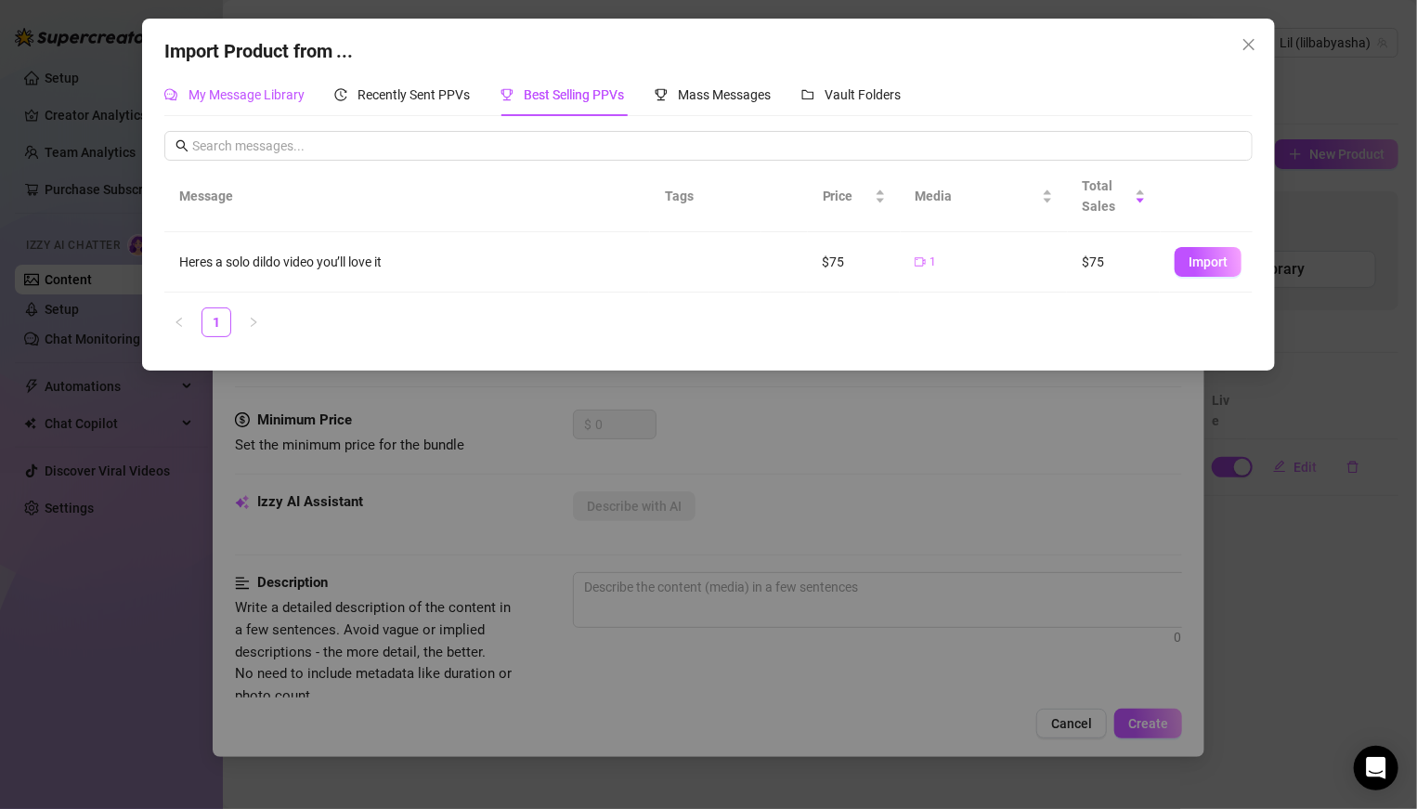
click at [247, 84] on div "My Message Library" at bounding box center [234, 94] width 140 height 20
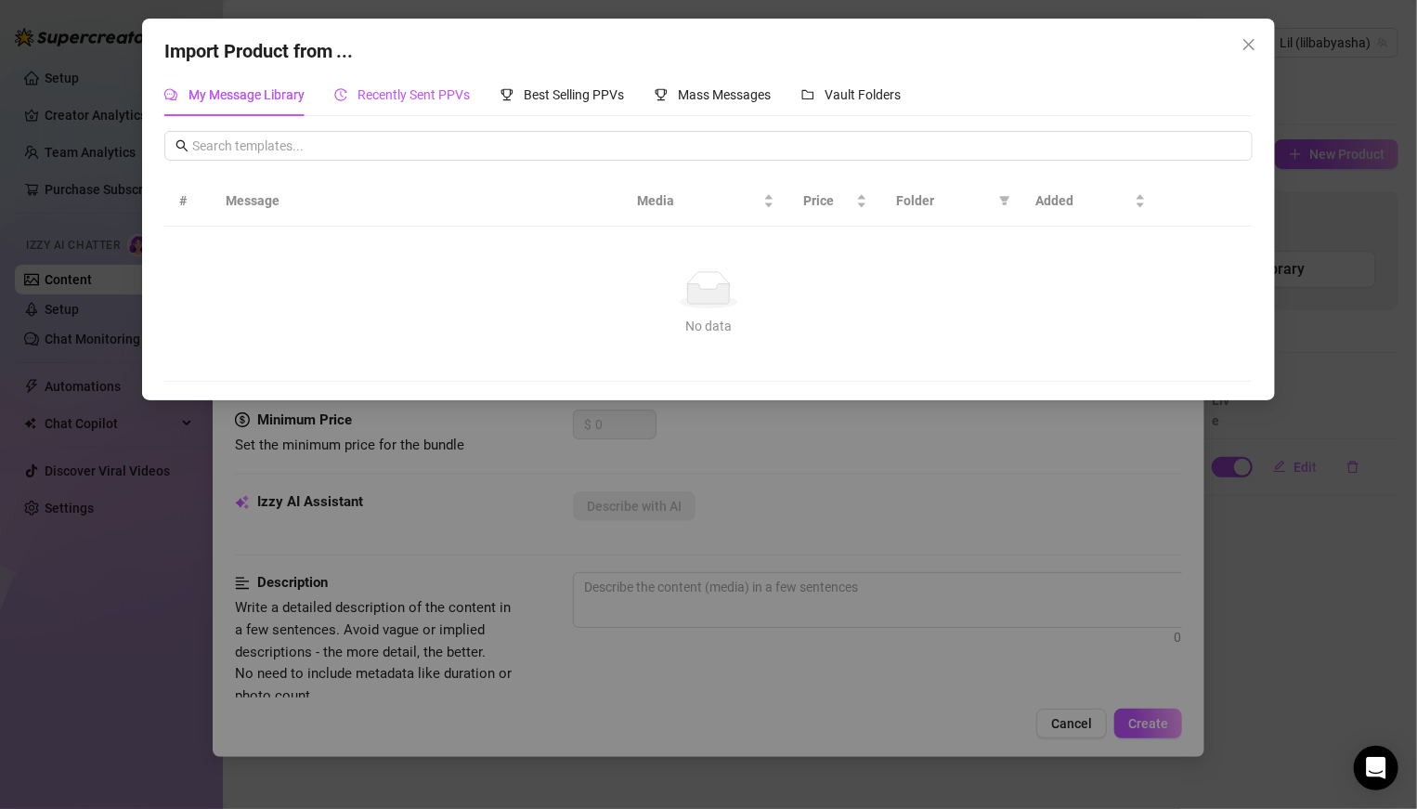
click at [392, 97] on span "Recently Sent PPVs" at bounding box center [414, 94] width 112 height 15
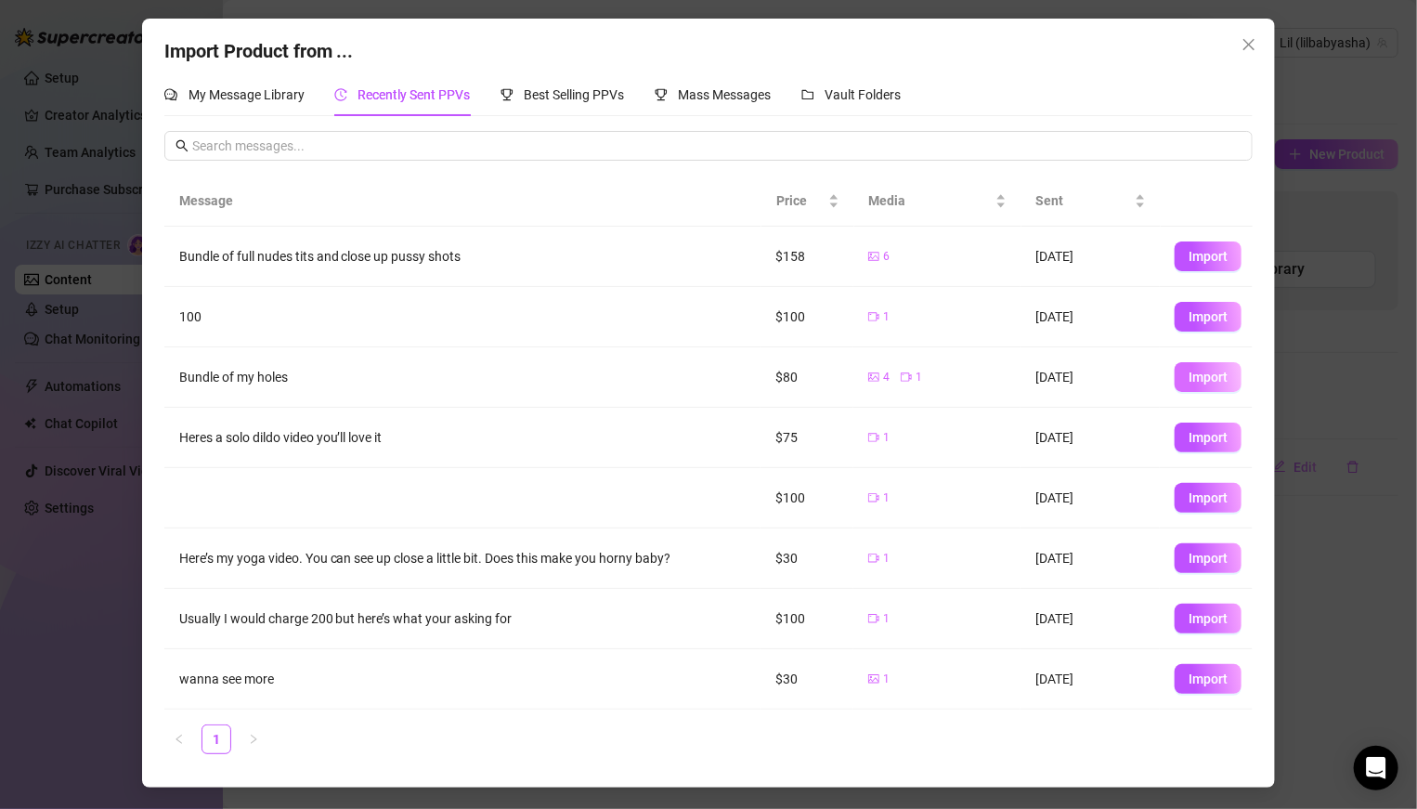
click at [983, 372] on span "Import" at bounding box center [1207, 377] width 39 height 15
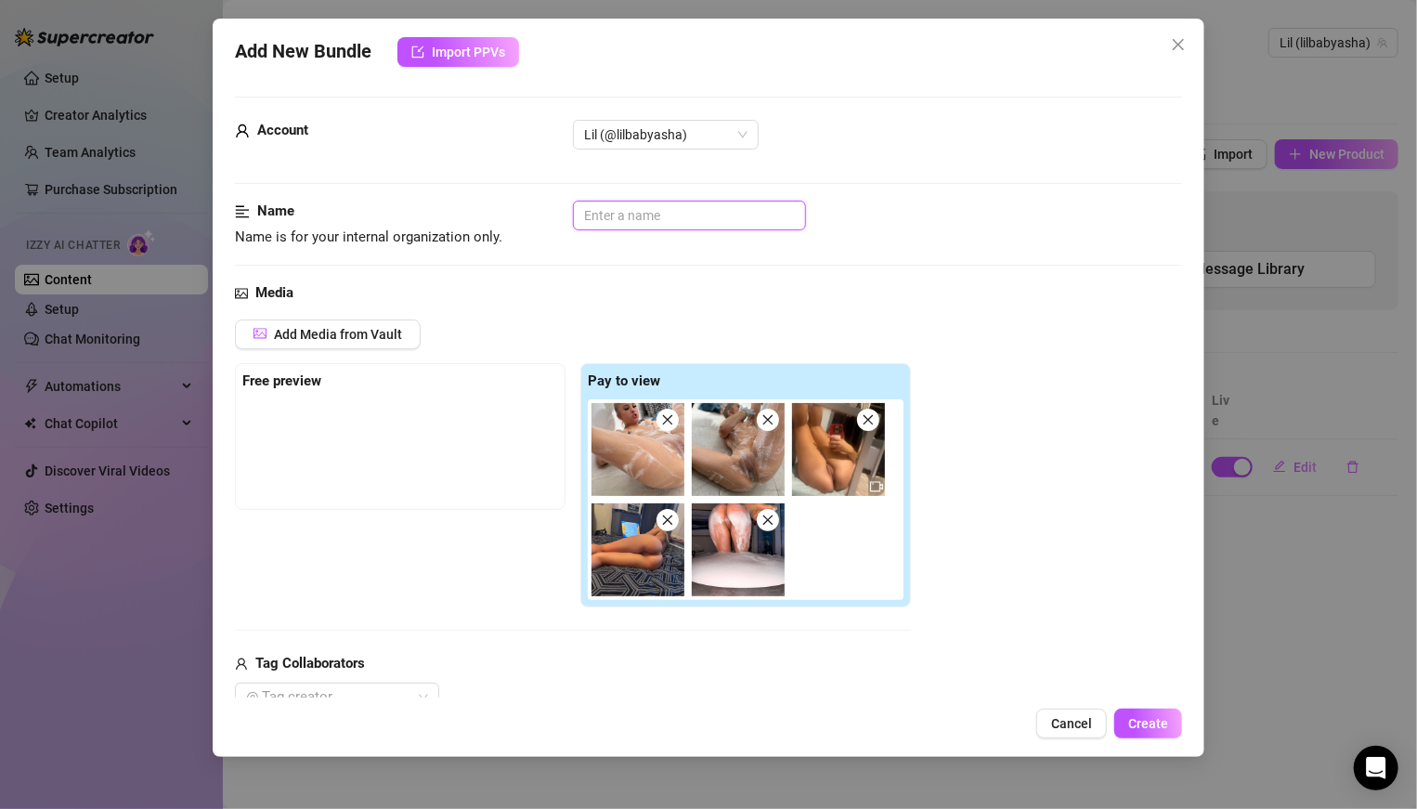
click at [618, 213] on input "text" at bounding box center [689, 216] width 233 height 30
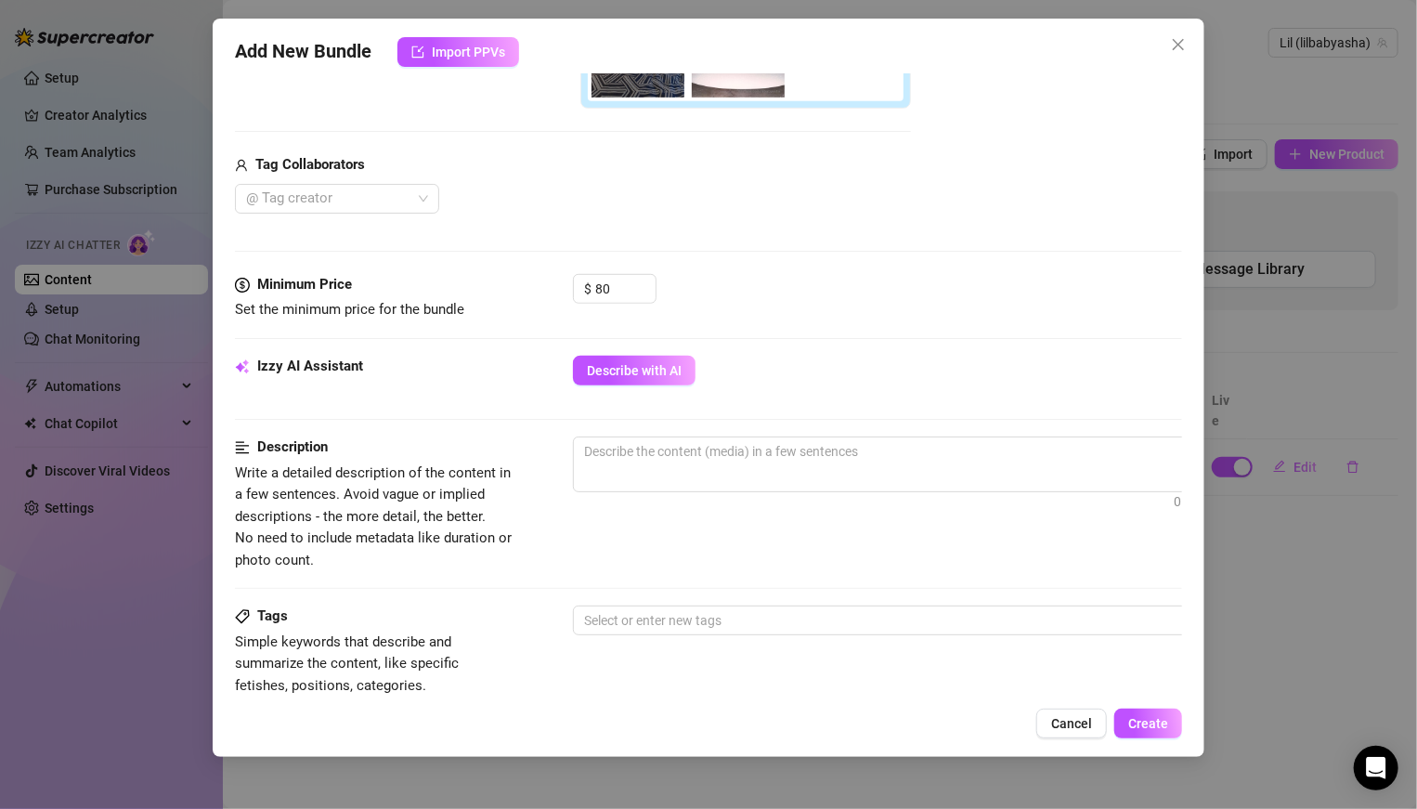
scroll to position [501, 0]
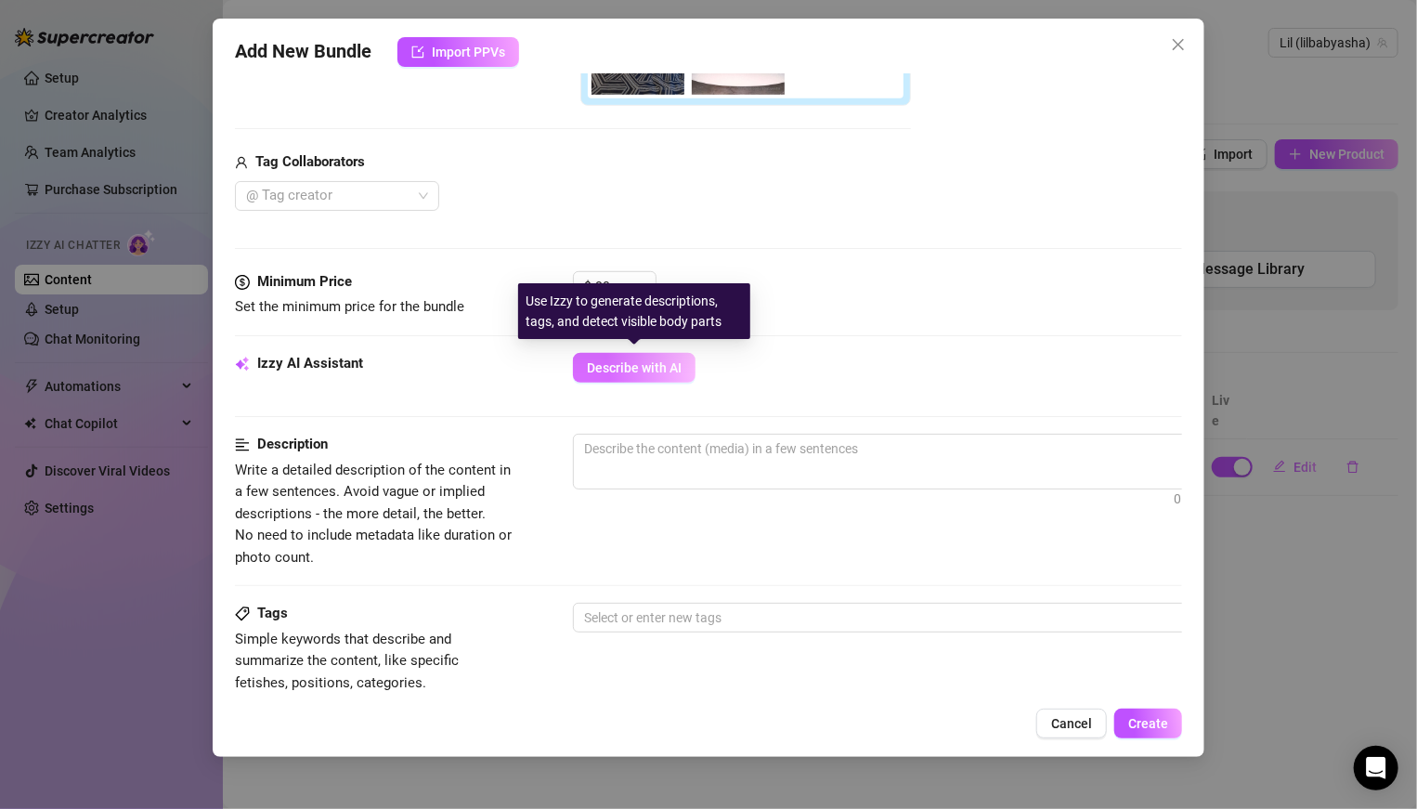
click at [604, 366] on span "Describe with AI" at bounding box center [634, 367] width 95 height 15
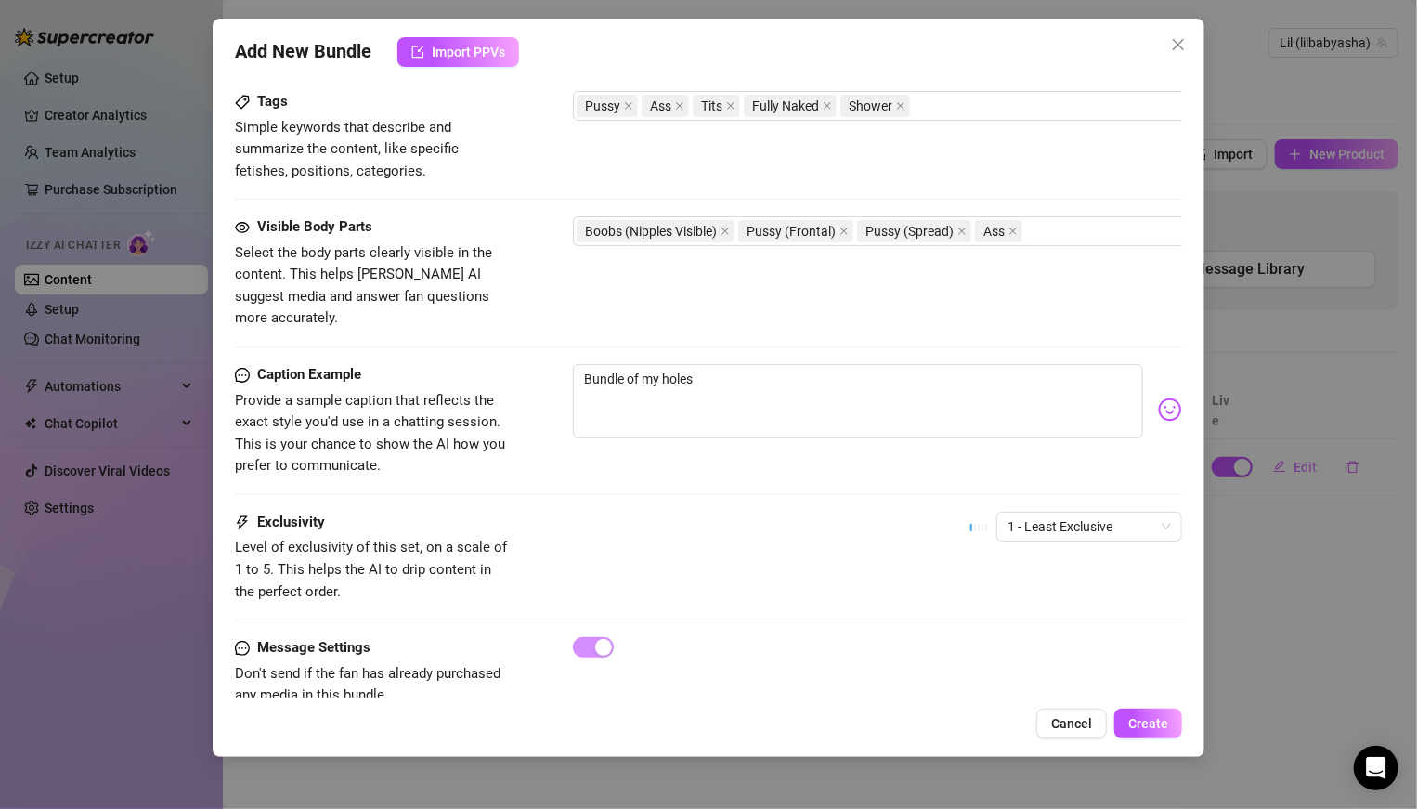
scroll to position [1035, 0]
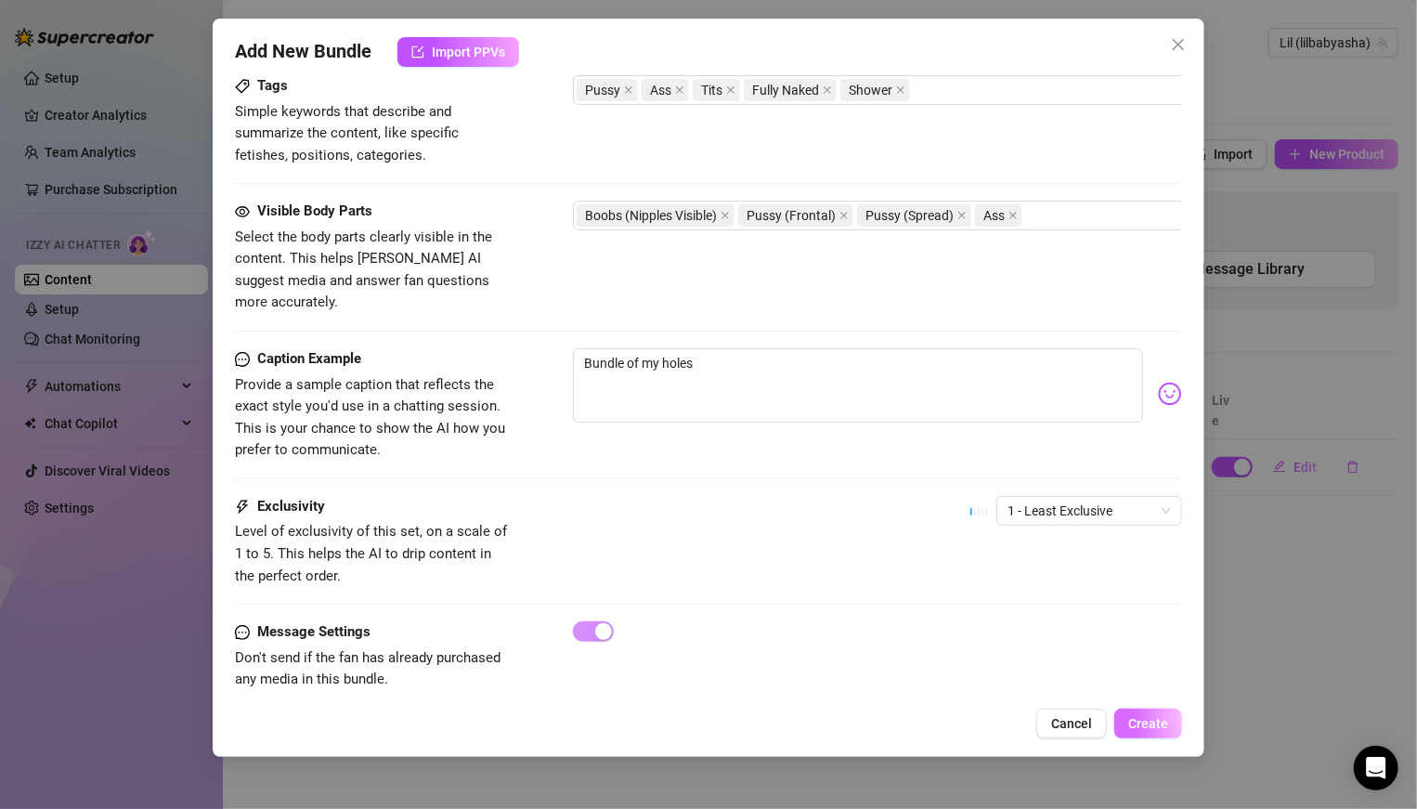
click at [983, 561] on button "Create" at bounding box center [1148, 723] width 68 height 30
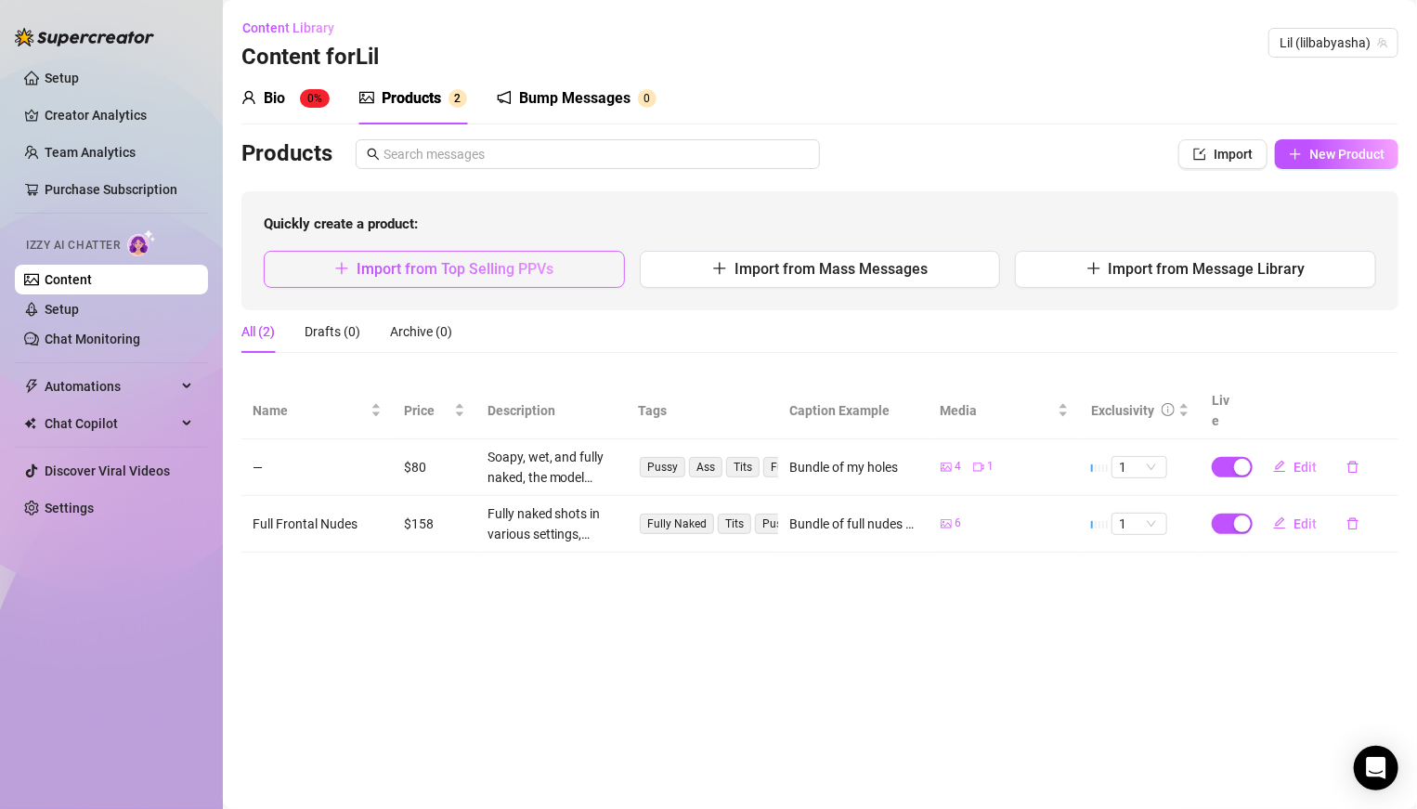
click at [348, 267] on icon "plus" at bounding box center [342, 267] width 12 height 1
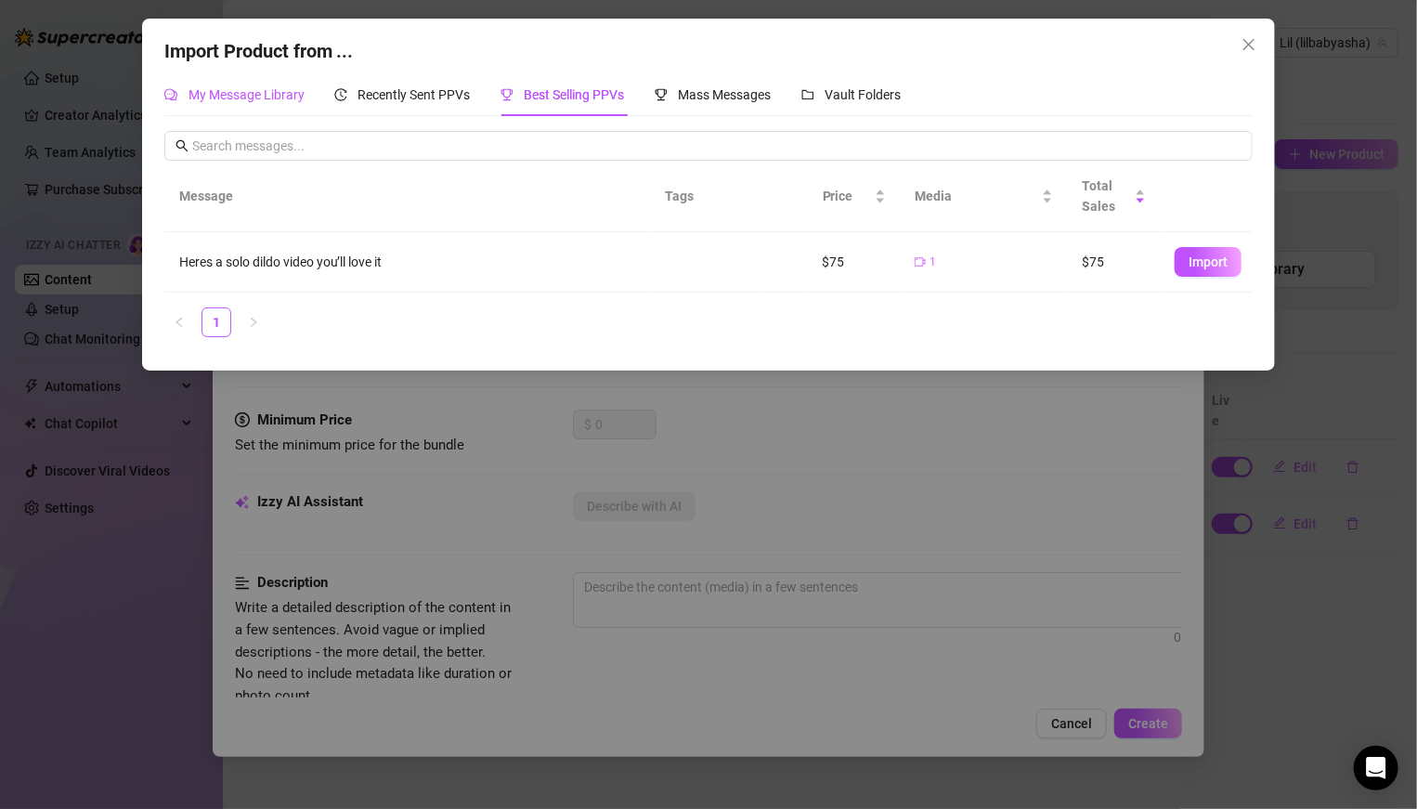
click at [250, 103] on div "My Message Library" at bounding box center [234, 94] width 140 height 20
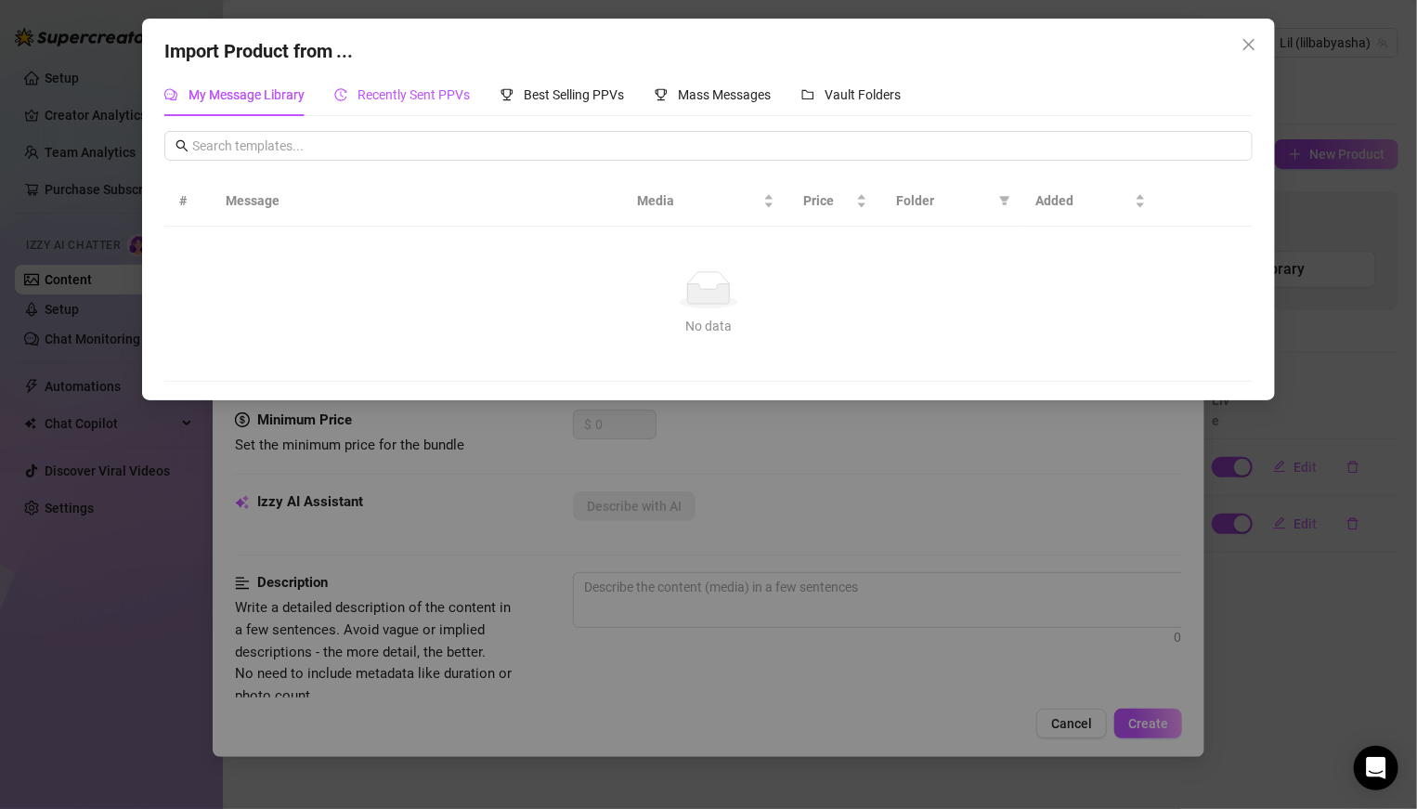
click at [378, 97] on span "Recently Sent PPVs" at bounding box center [414, 94] width 112 height 15
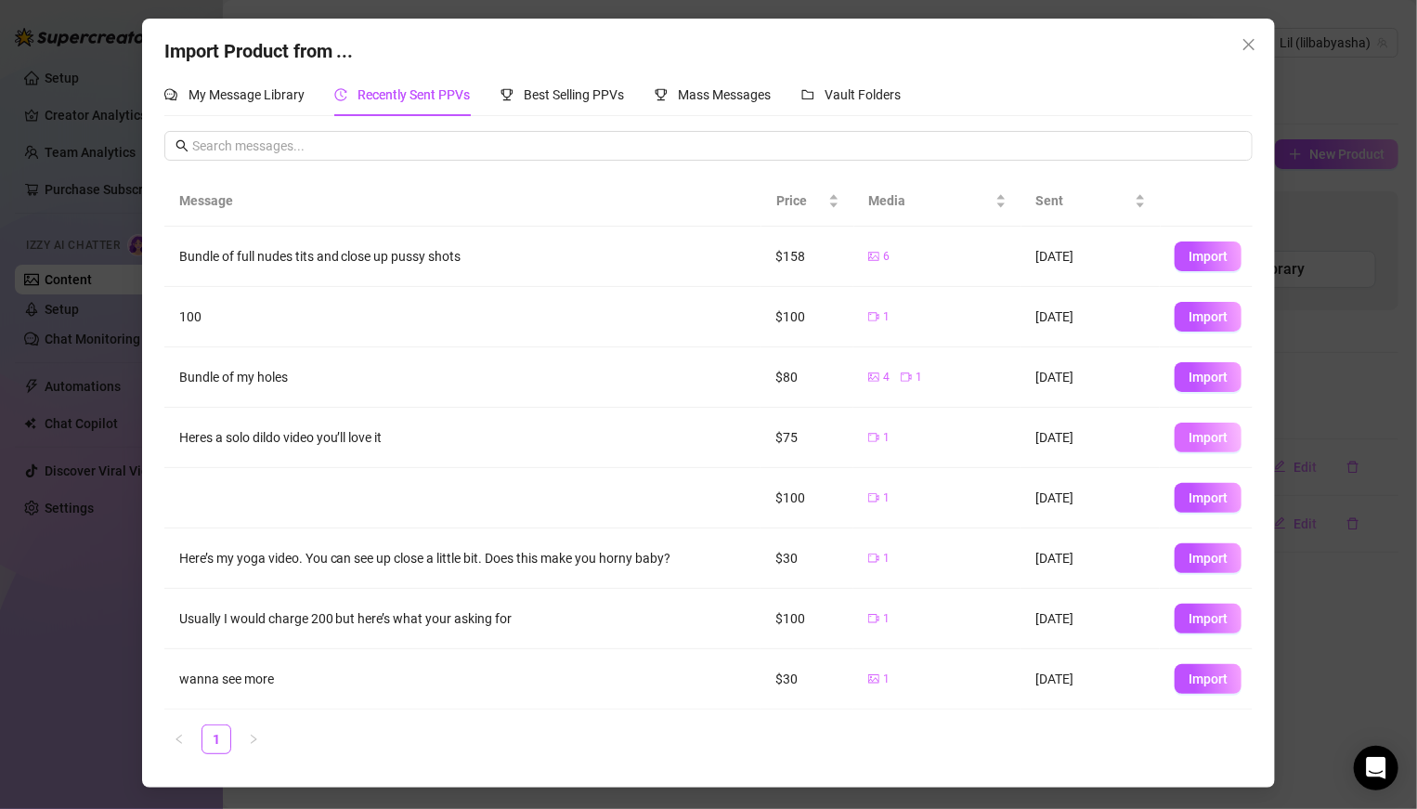
click at [983, 438] on span "Import" at bounding box center [1207, 437] width 39 height 15
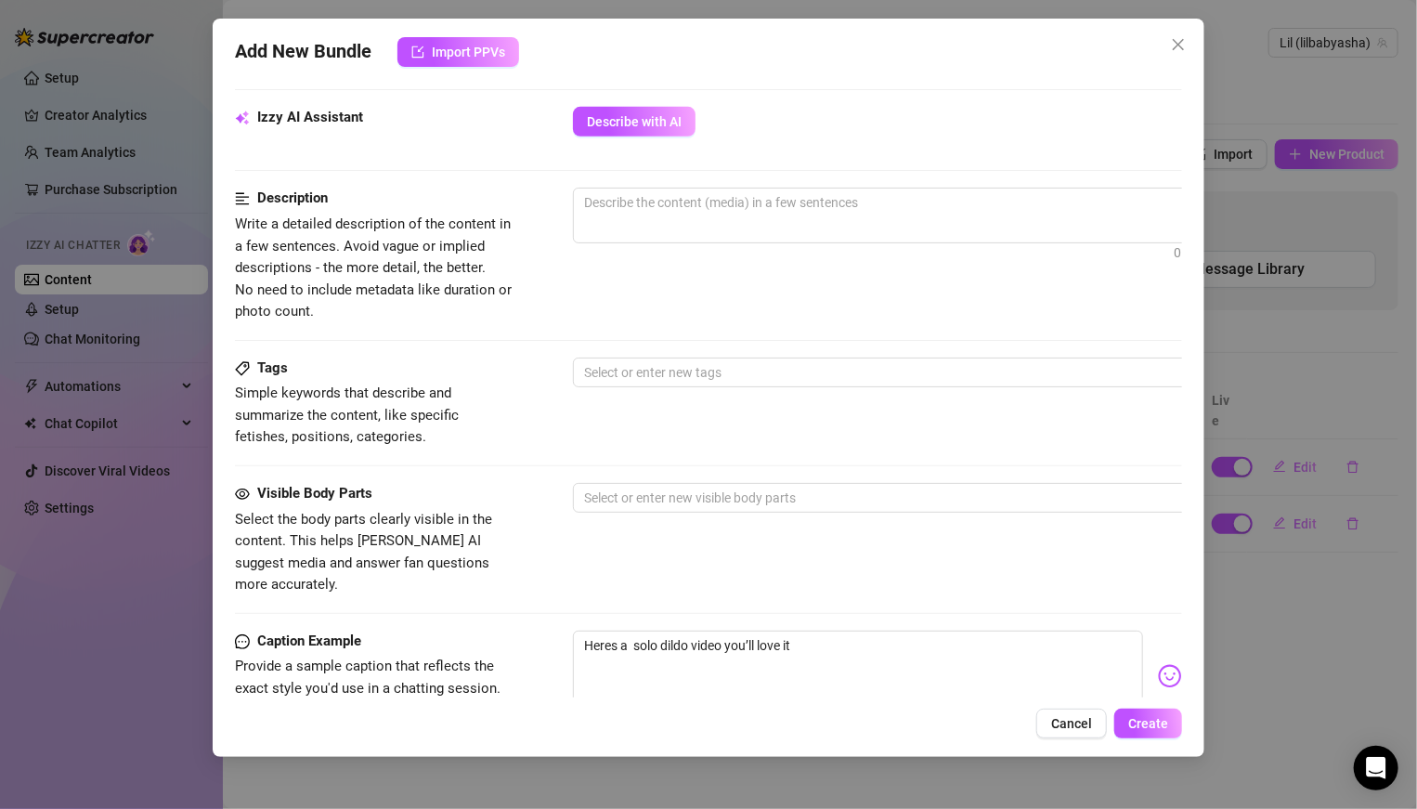
scroll to position [625, 0]
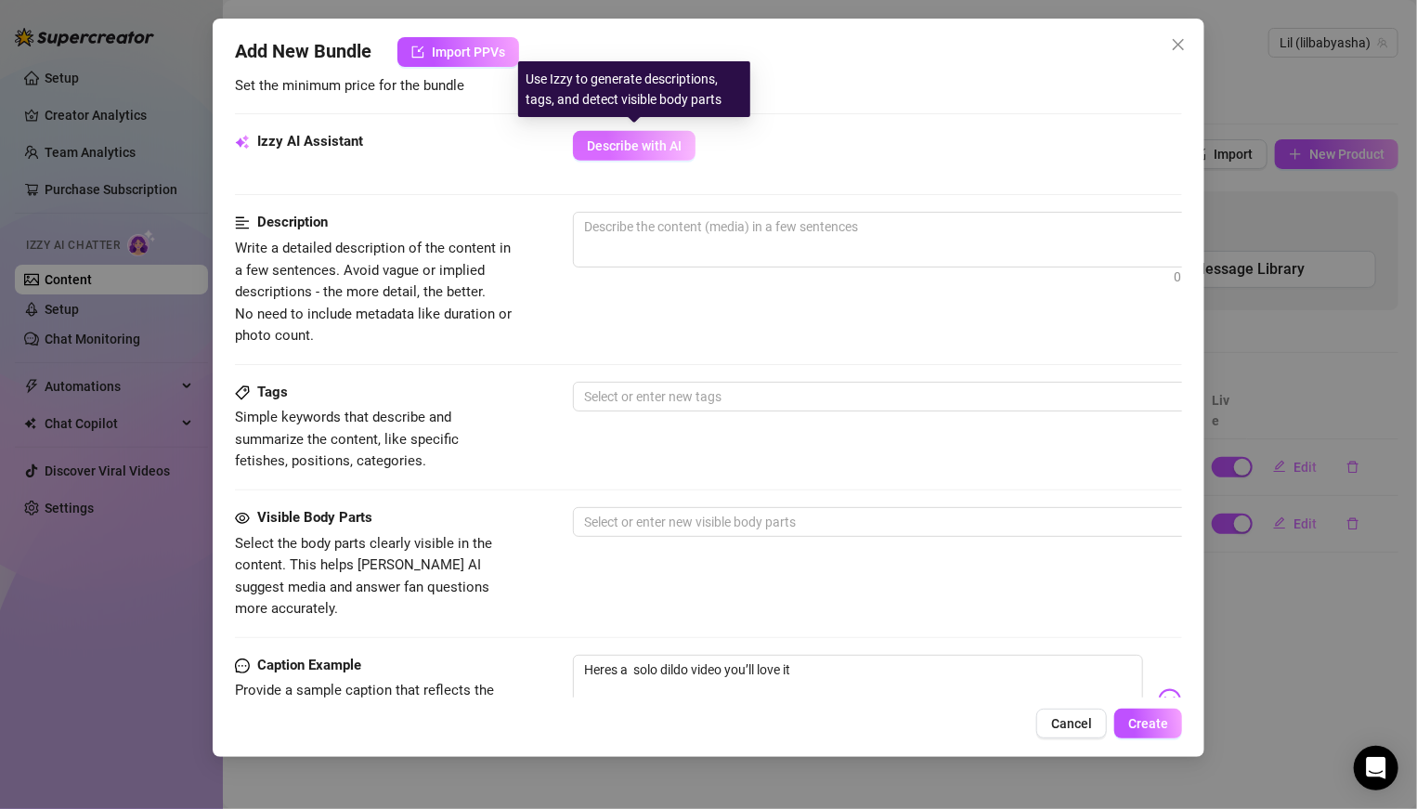
click at [607, 153] on button "Describe with AI" at bounding box center [634, 146] width 123 height 30
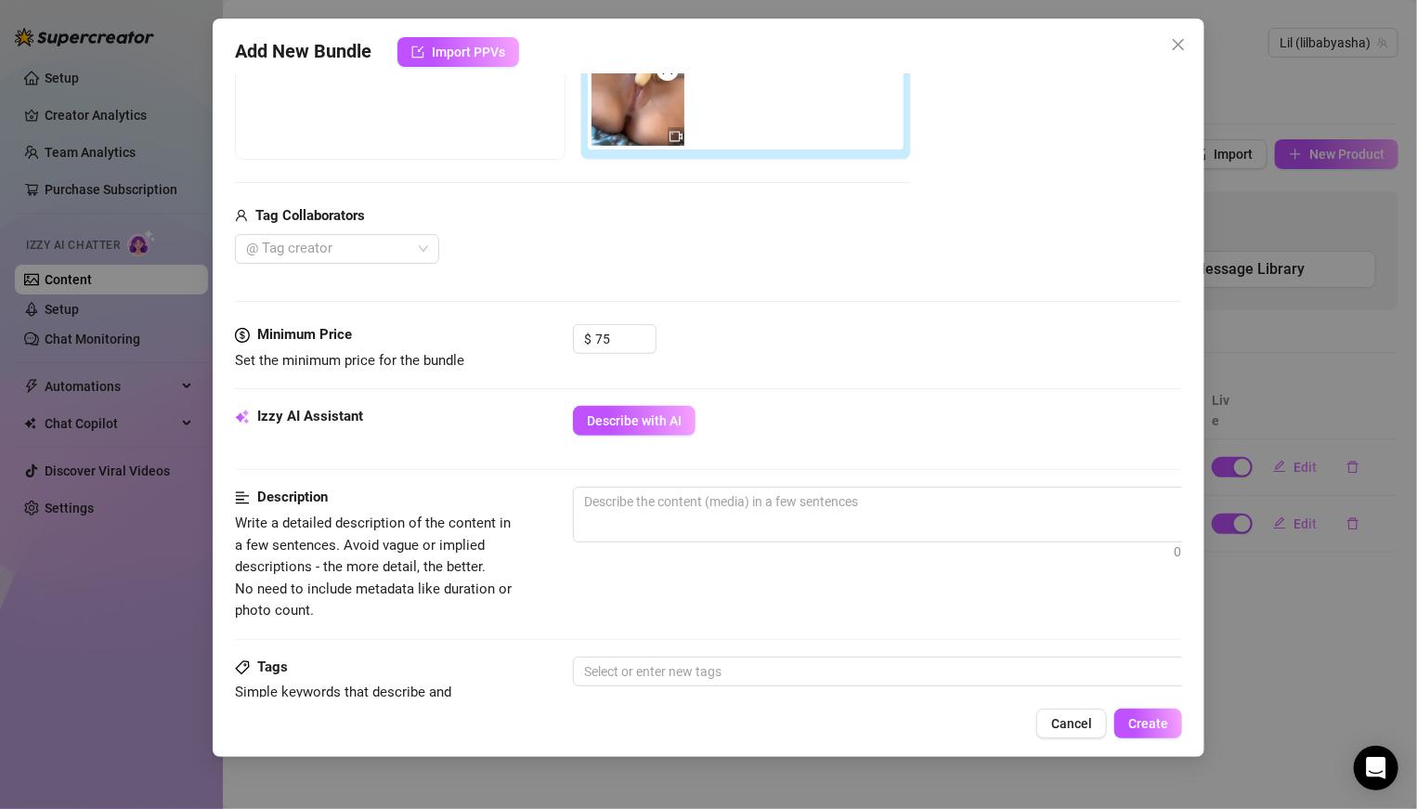
scroll to position [394, 0]
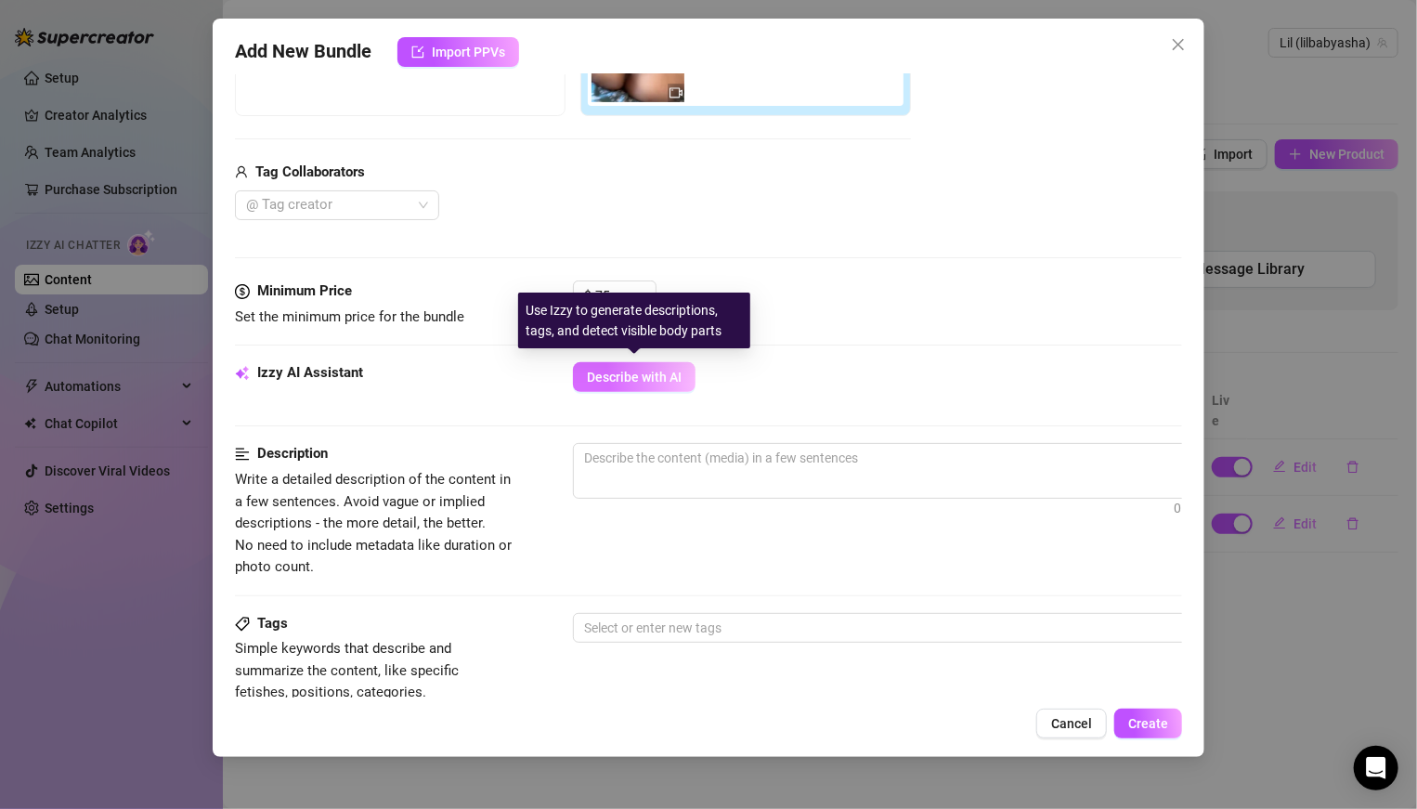
click at [644, 370] on span "Describe with AI" at bounding box center [634, 377] width 95 height 15
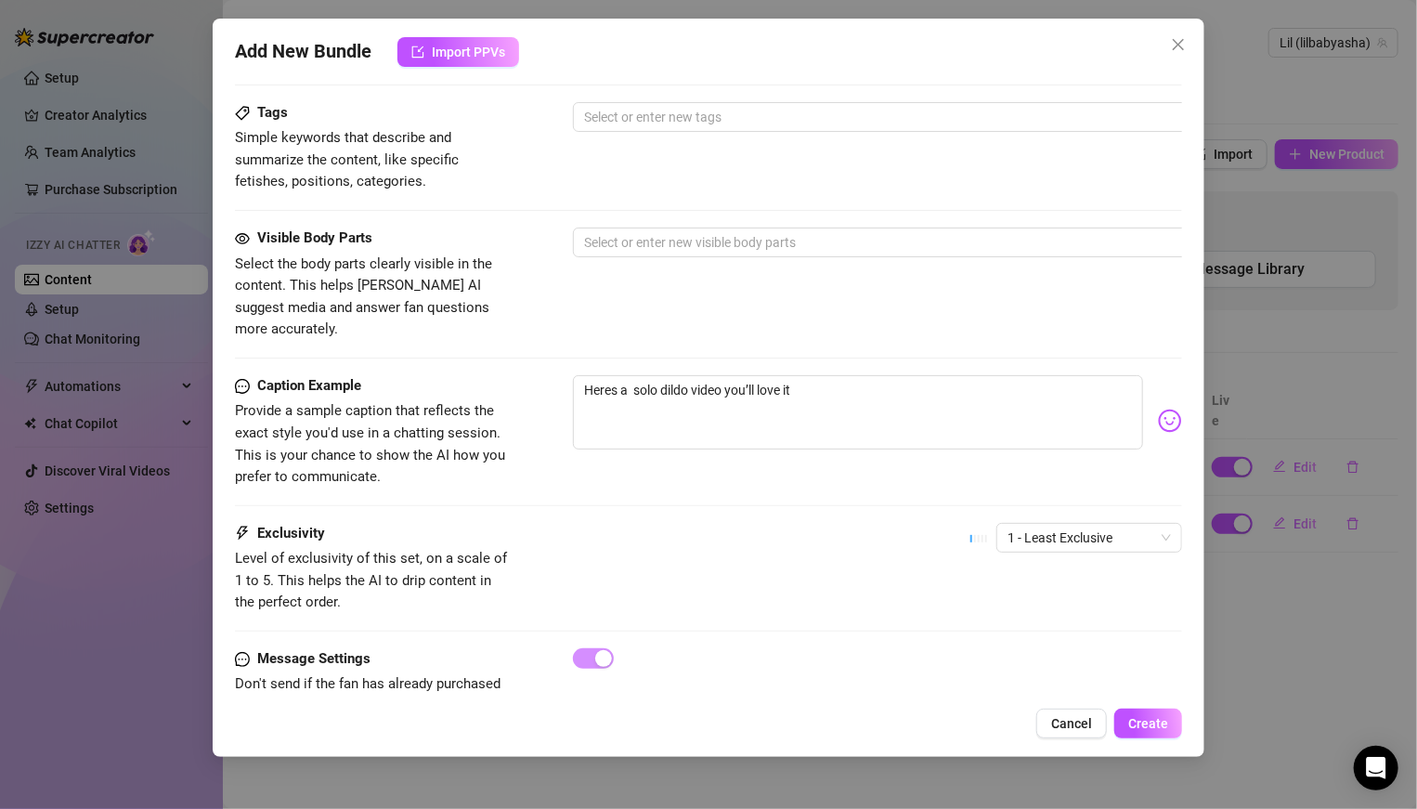
scroll to position [932, 0]
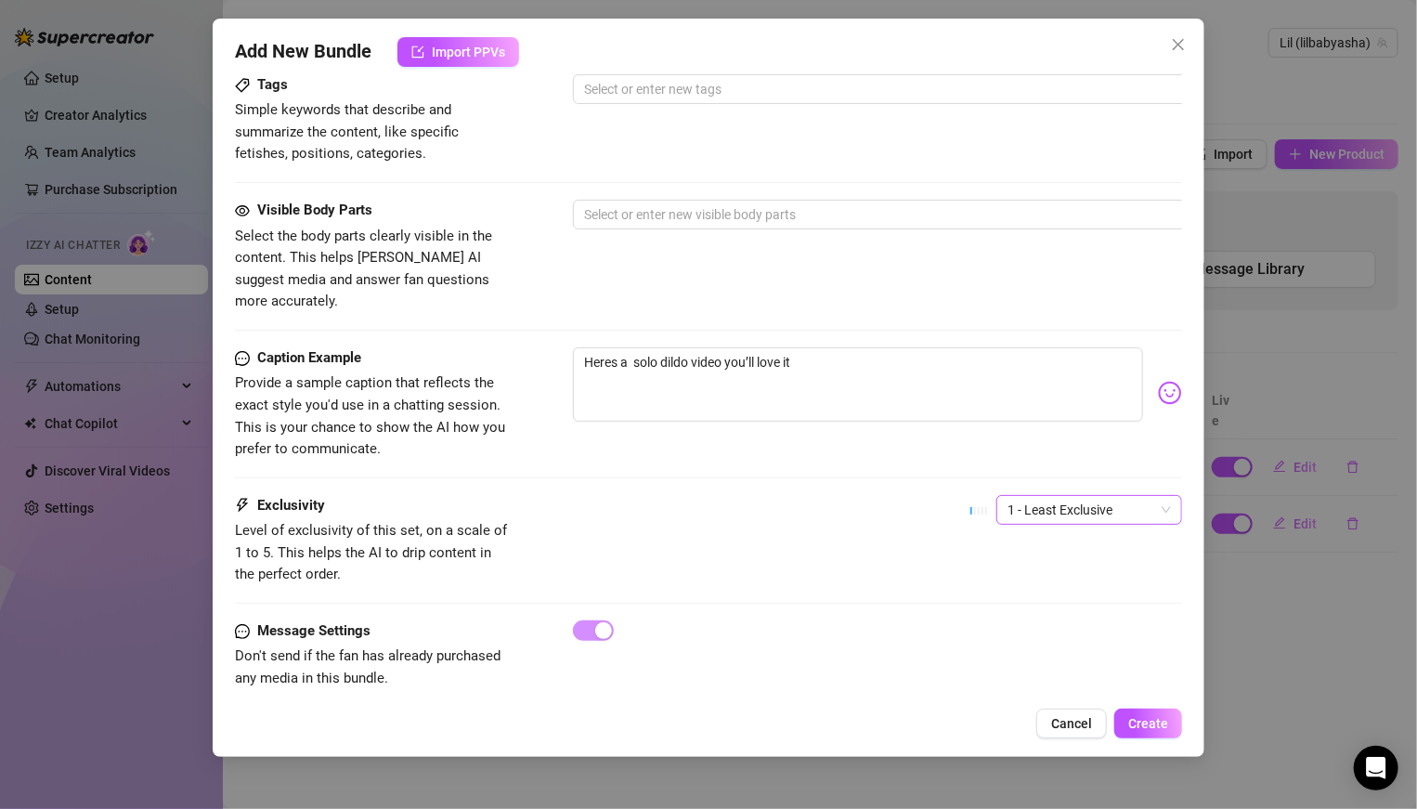
click at [983, 495] on div "1 - Least Exclusive" at bounding box center [1089, 510] width 186 height 30
click at [983, 561] on div "5 - Most Exclusive 🔥" at bounding box center [1089, 639] width 156 height 20
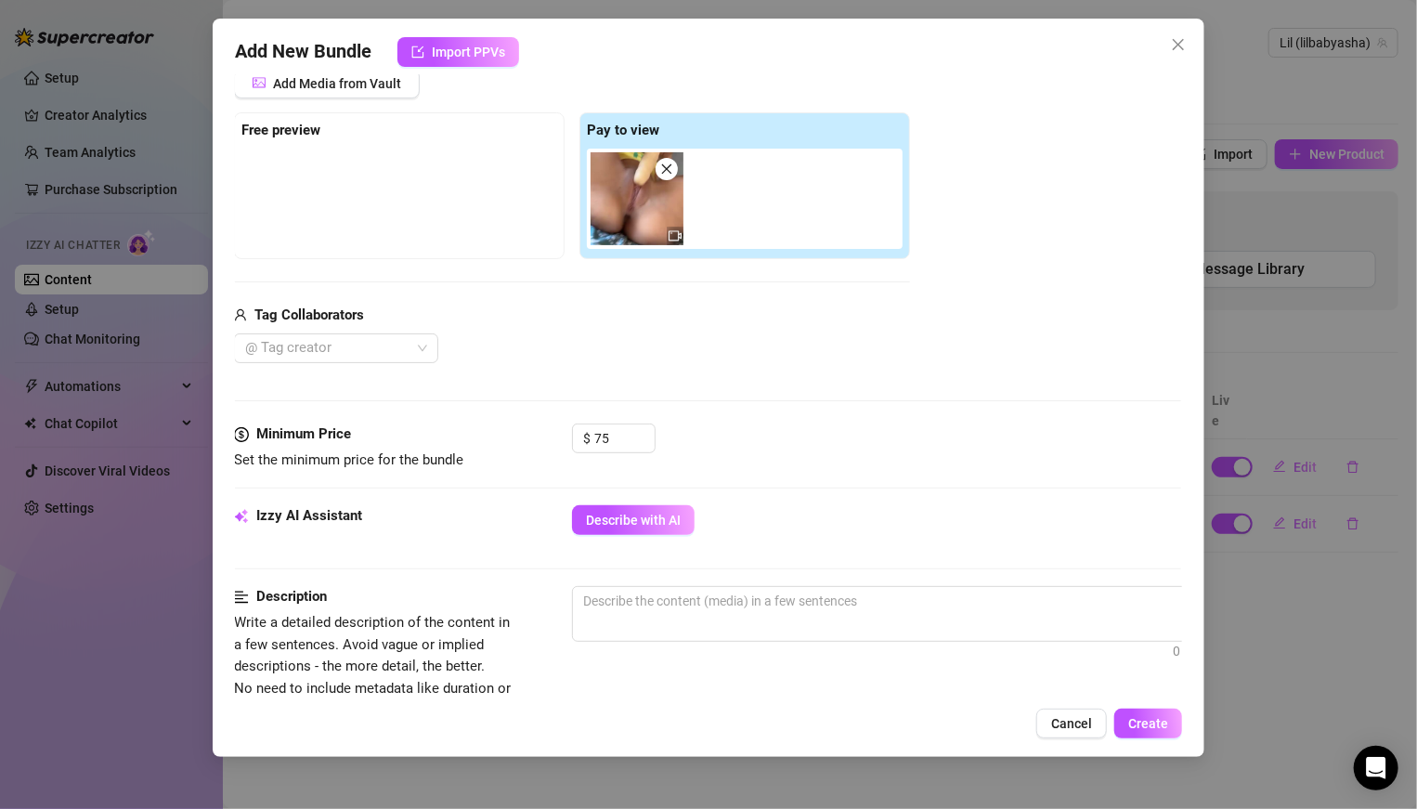
scroll to position [266, 1]
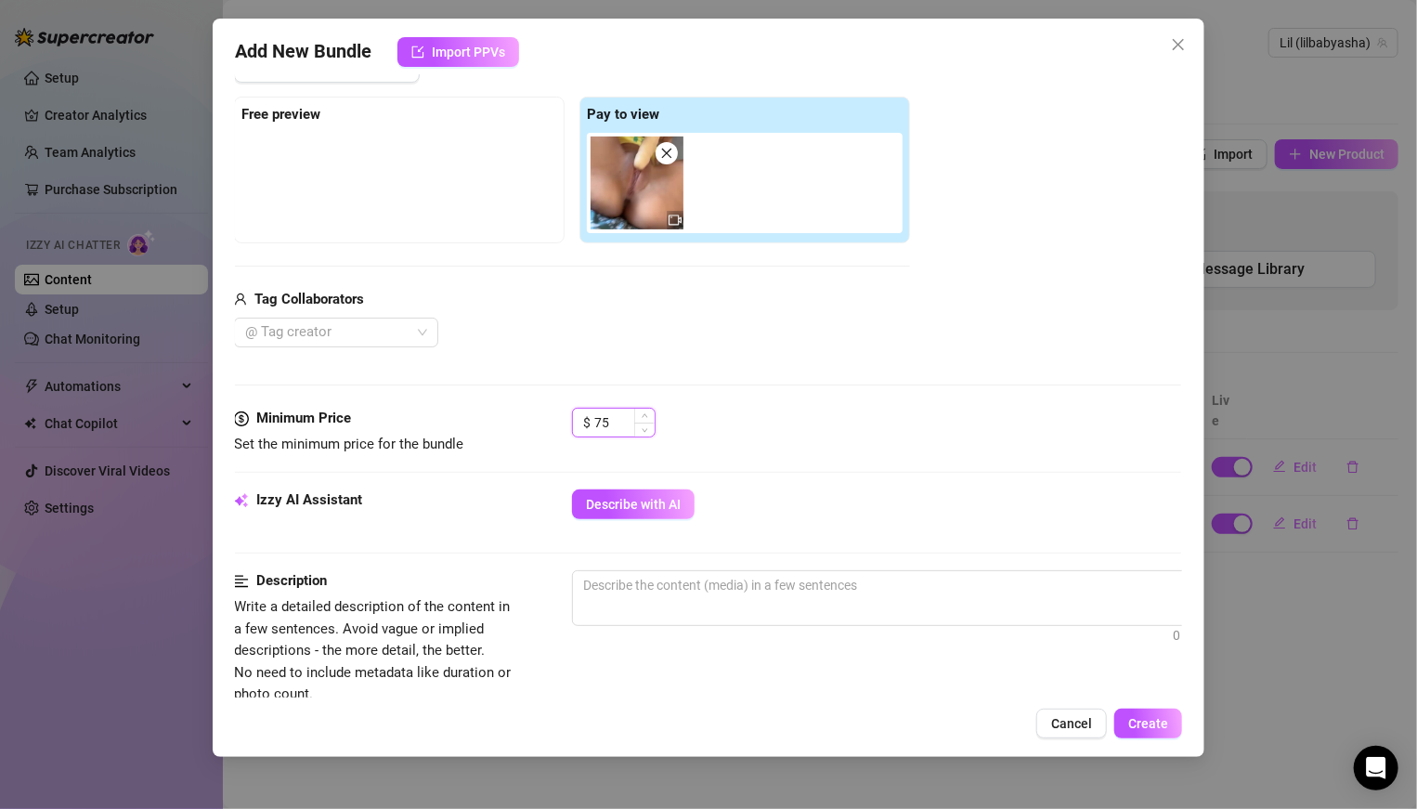
drag, startPoint x: 625, startPoint y: 423, endPoint x: 587, endPoint y: 414, distance: 39.2
click at [588, 414] on div "$ 75" at bounding box center [614, 423] width 84 height 30
click at [710, 447] on div "$ 150" at bounding box center [876, 431] width 609 height 46
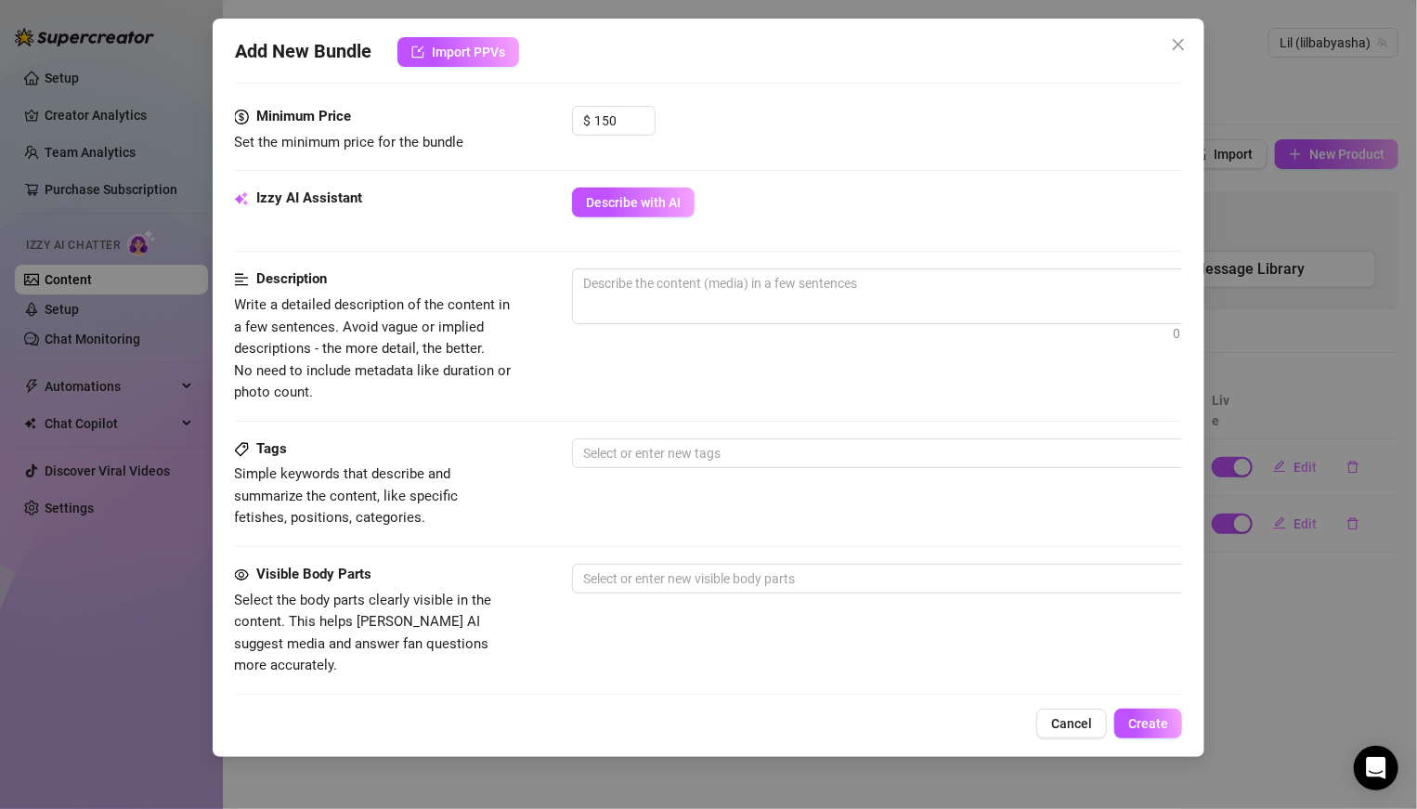
scroll to position [571, 1]
click at [629, 299] on span "0 / 1000" at bounding box center [897, 294] width 650 height 56
click at [616, 273] on textarea at bounding box center [897, 280] width 648 height 28
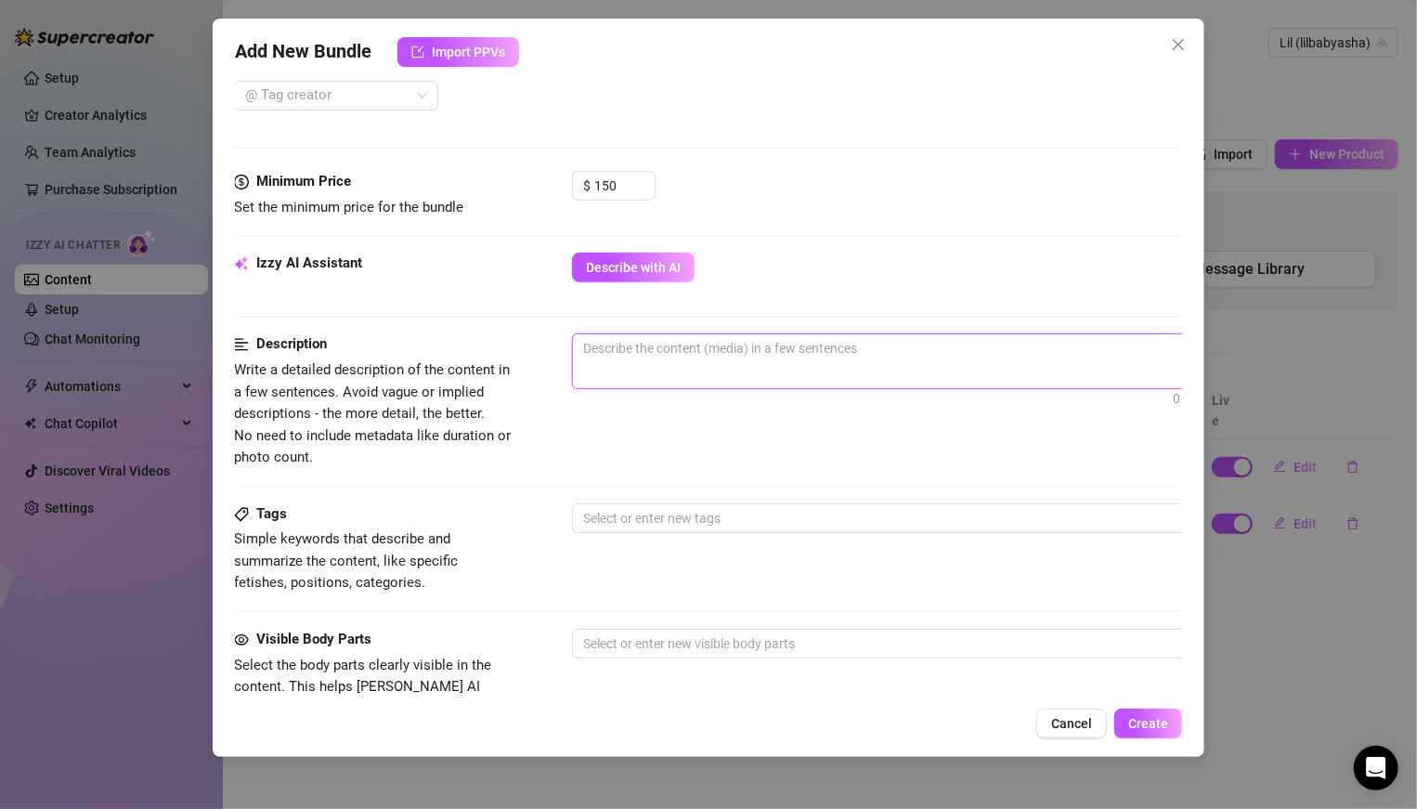
scroll to position [518, 1]
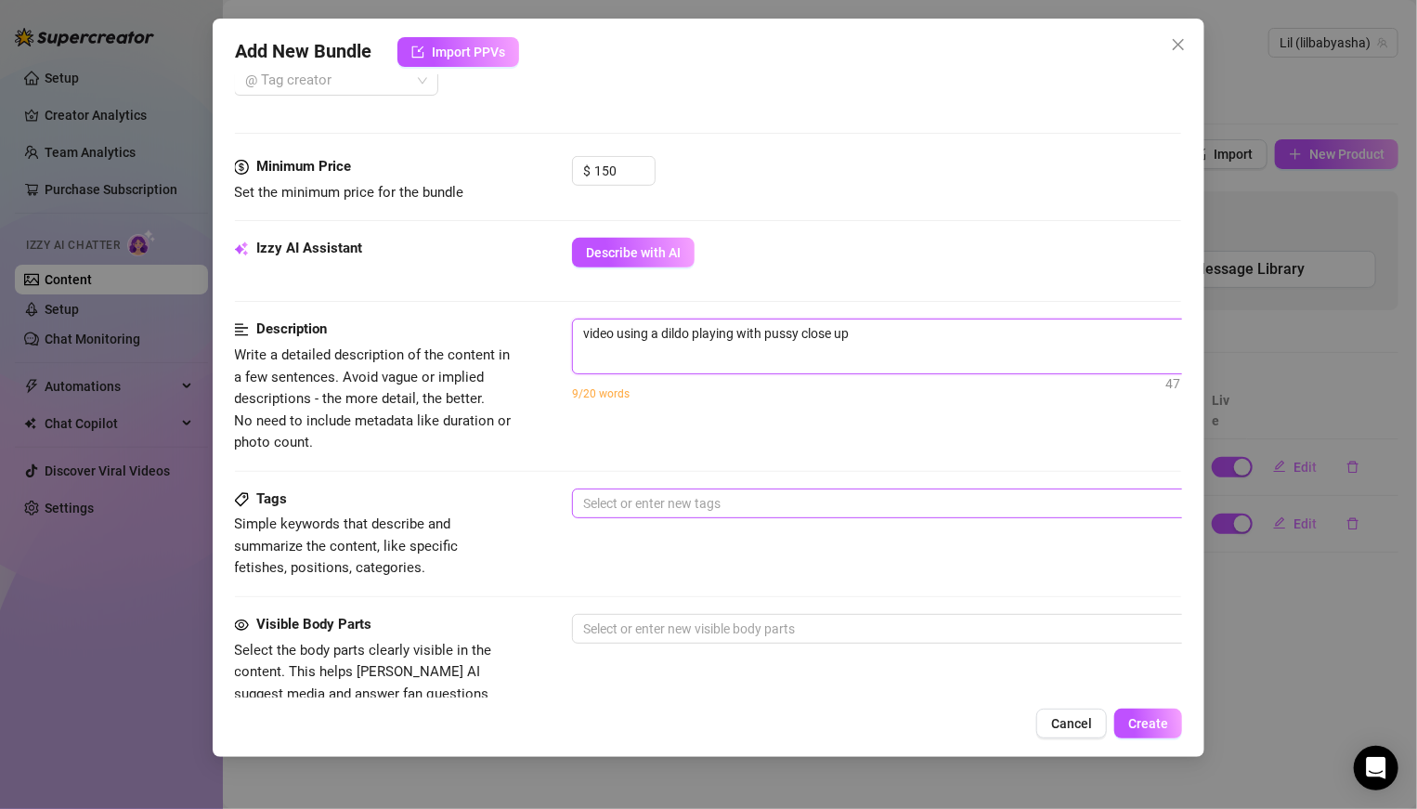
click at [619, 501] on div at bounding box center [887, 503] width 623 height 26
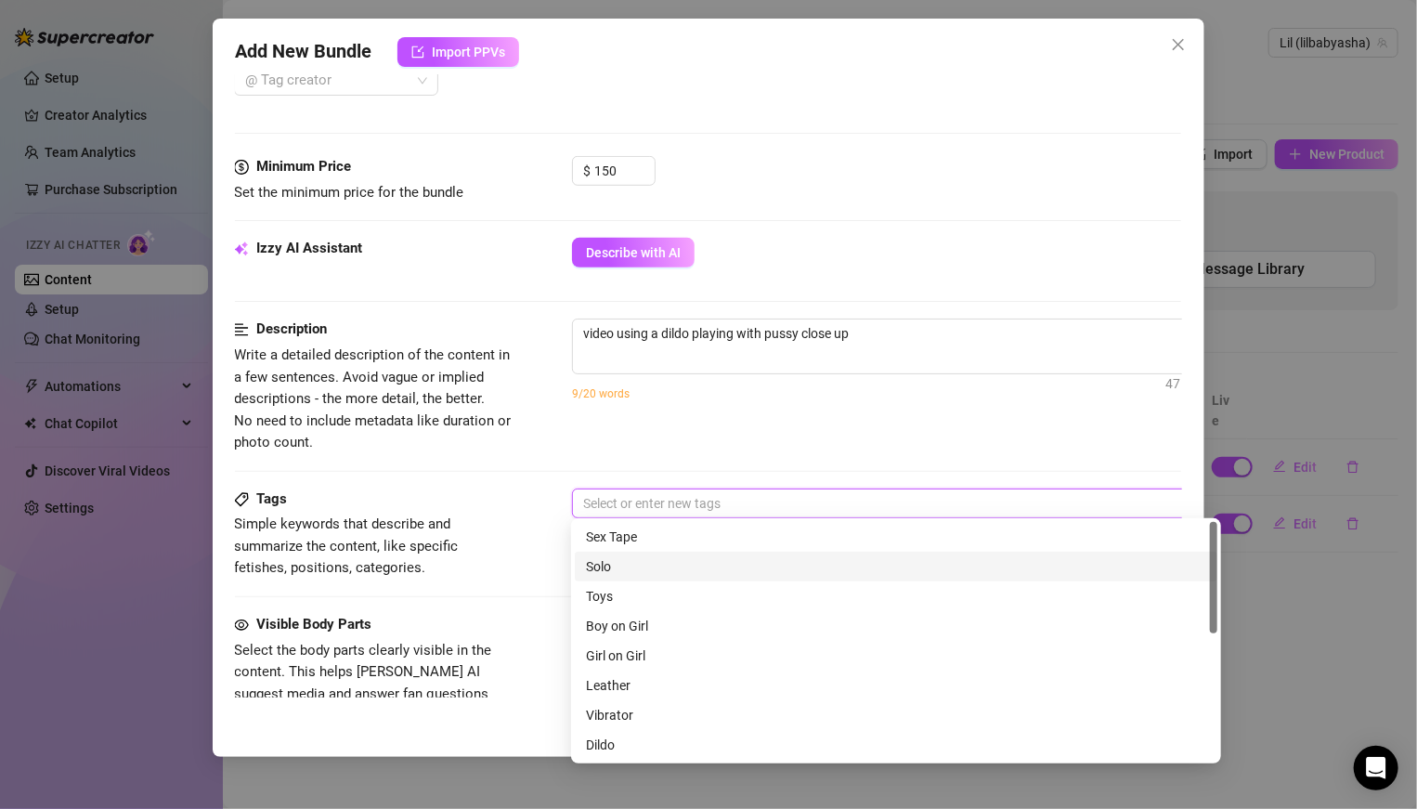
click at [655, 561] on div "Solo" at bounding box center [896, 566] width 620 height 20
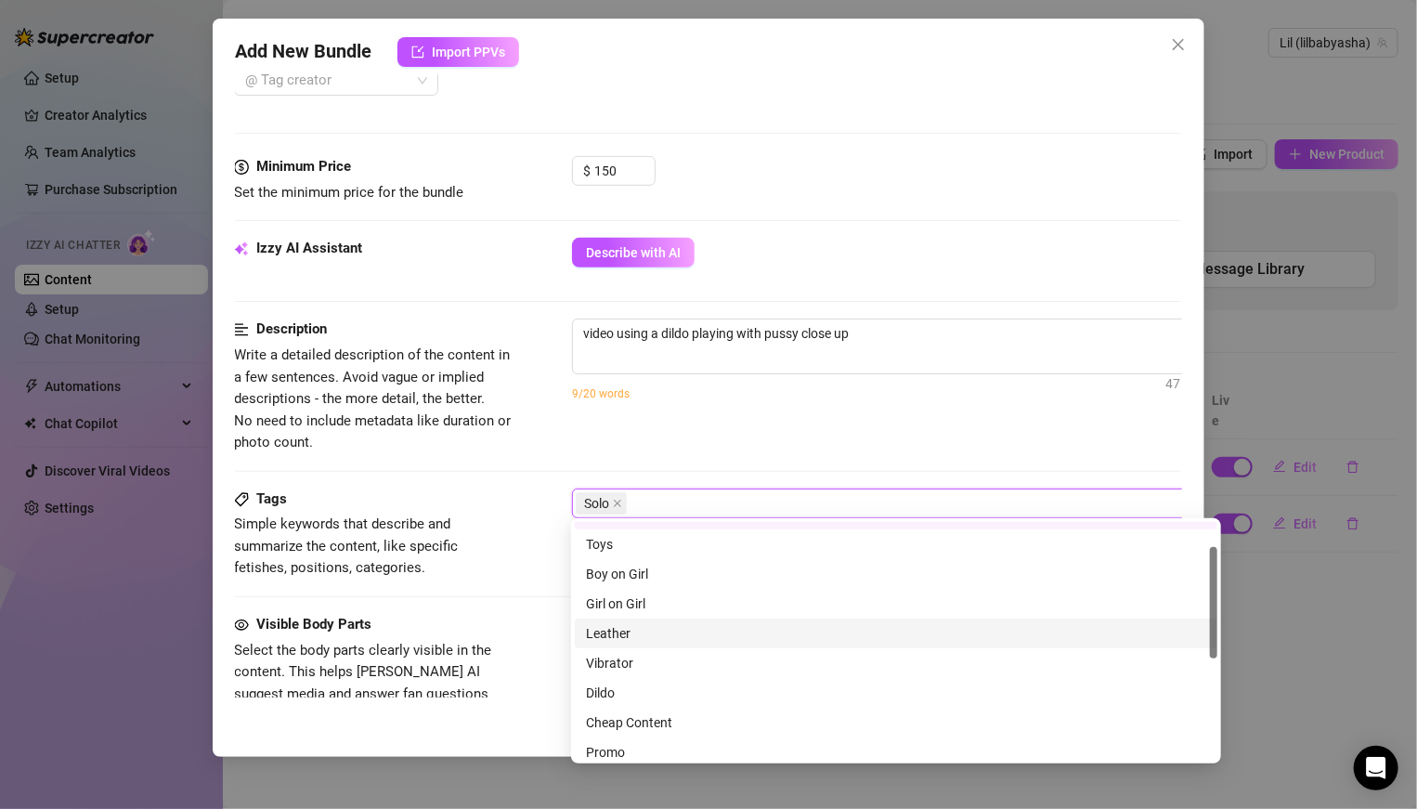
scroll to position [62, 0]
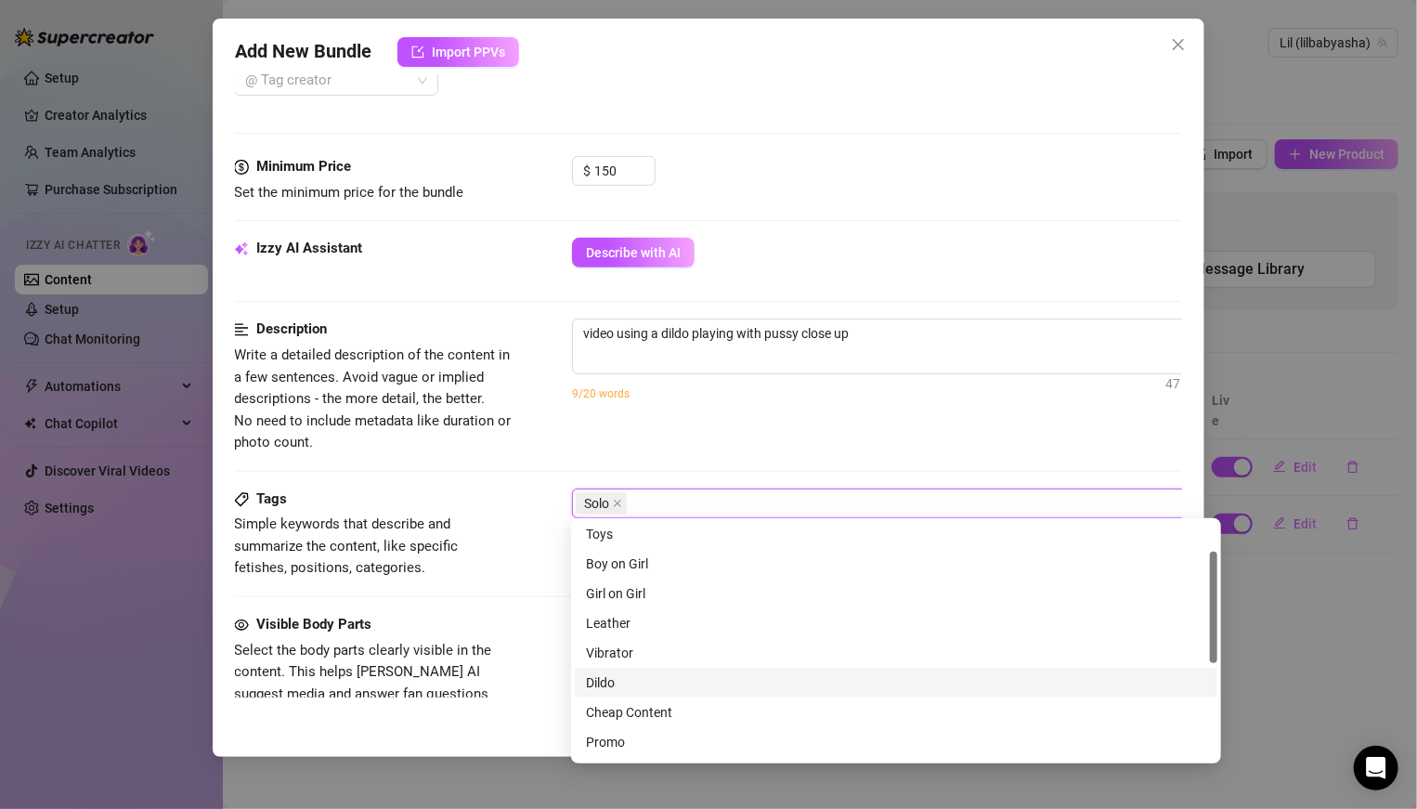
click at [655, 561] on div "Dildo" at bounding box center [896, 682] width 620 height 20
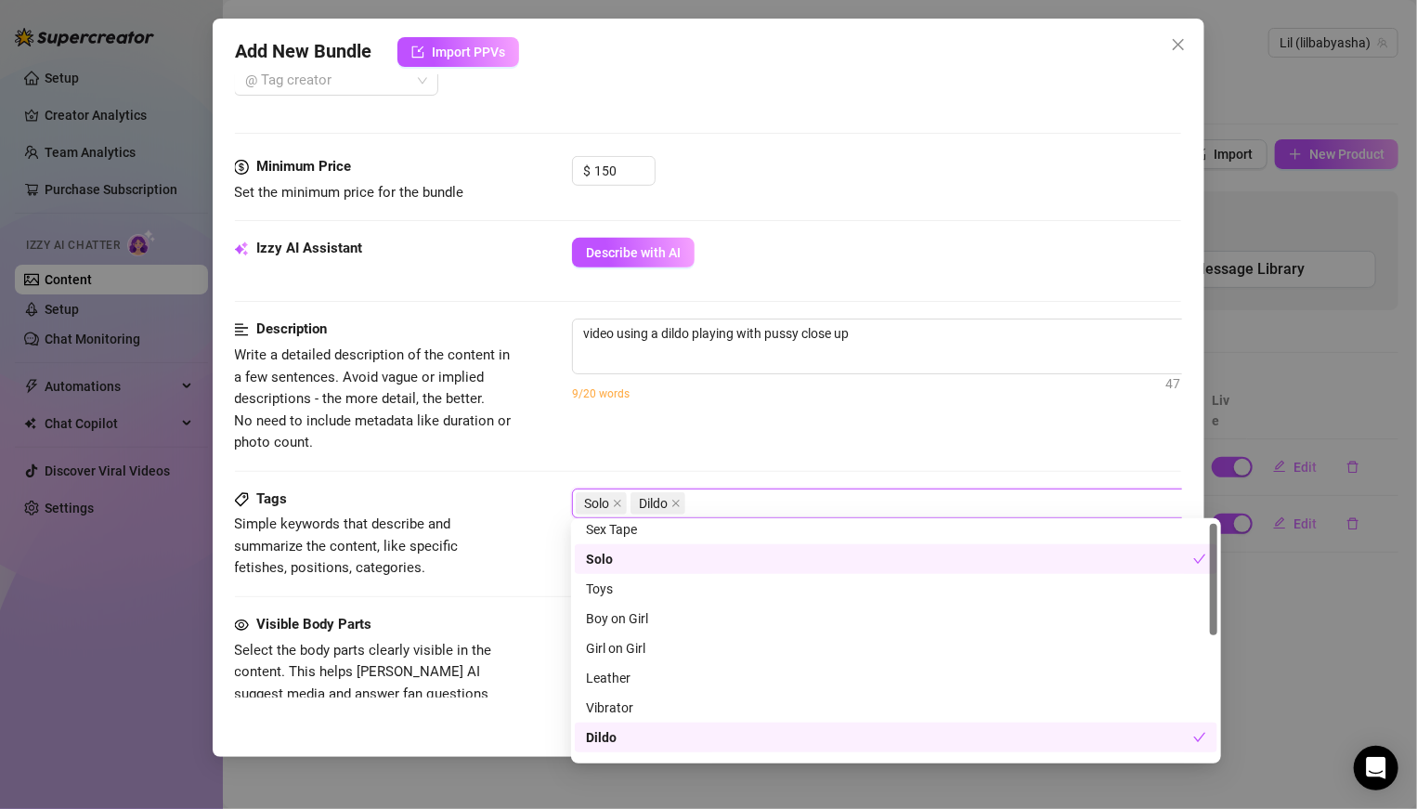
scroll to position [0, 0]
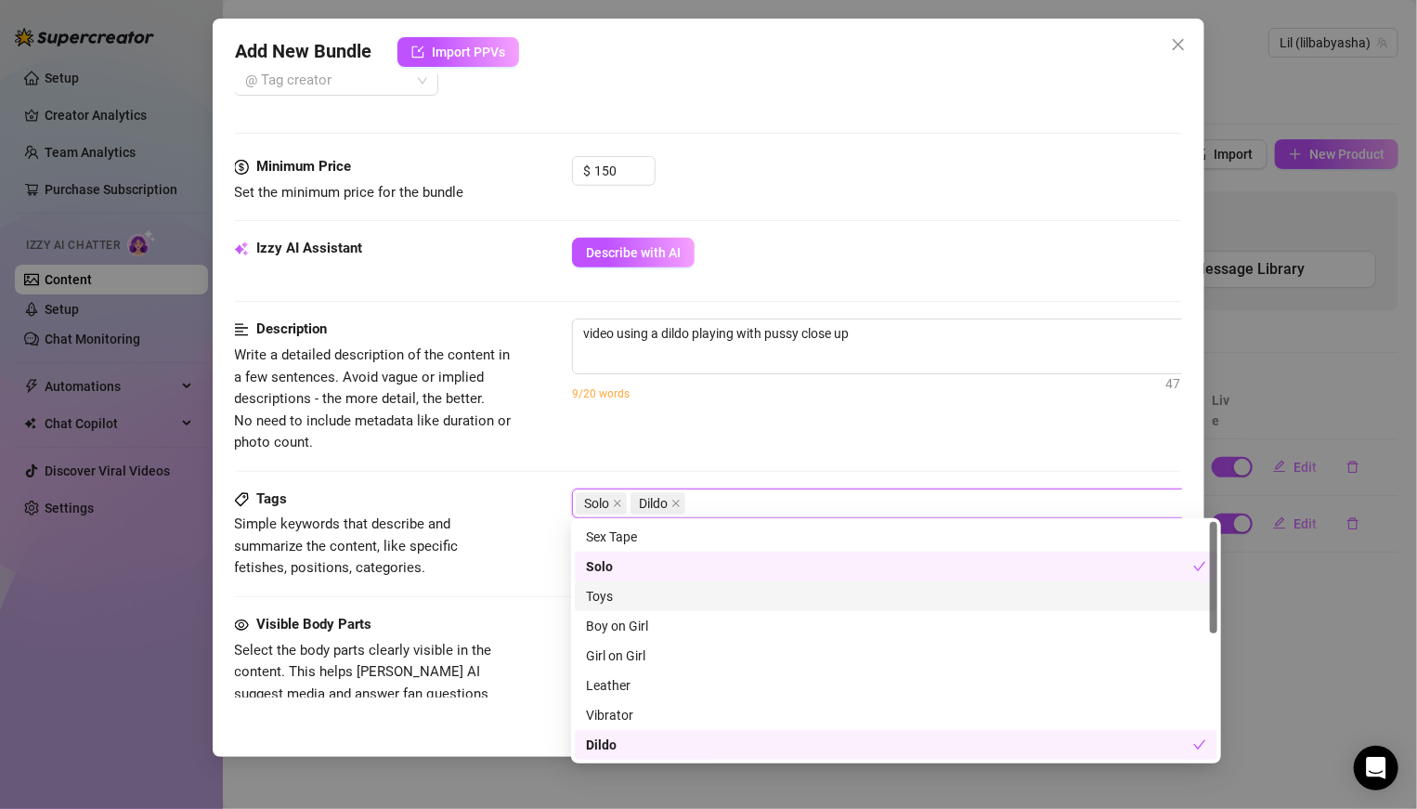
click at [617, 561] on div "Toys" at bounding box center [896, 596] width 620 height 20
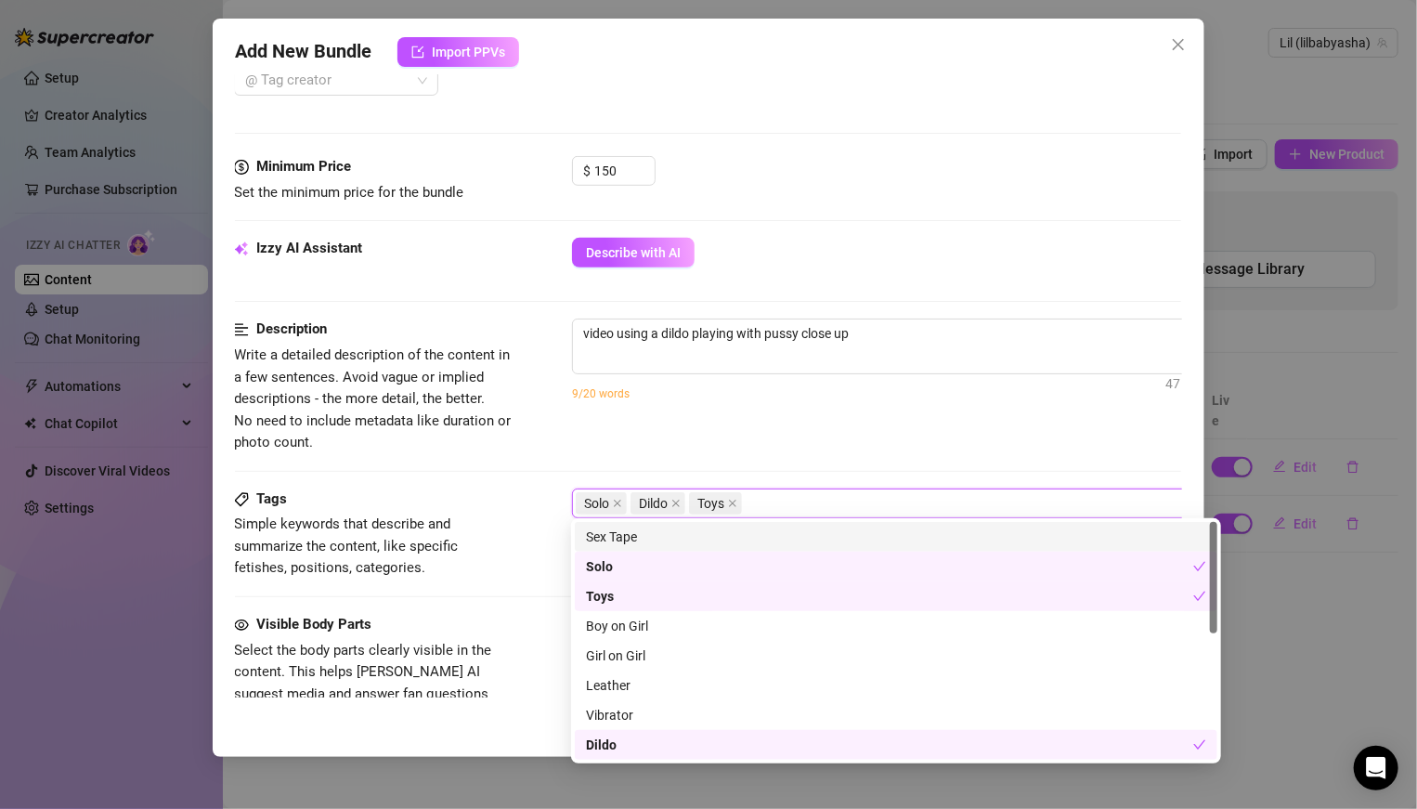
click at [524, 539] on div "Tags Simple keywords that describe and summarize the content, like specific fet…" at bounding box center [707, 533] width 947 height 91
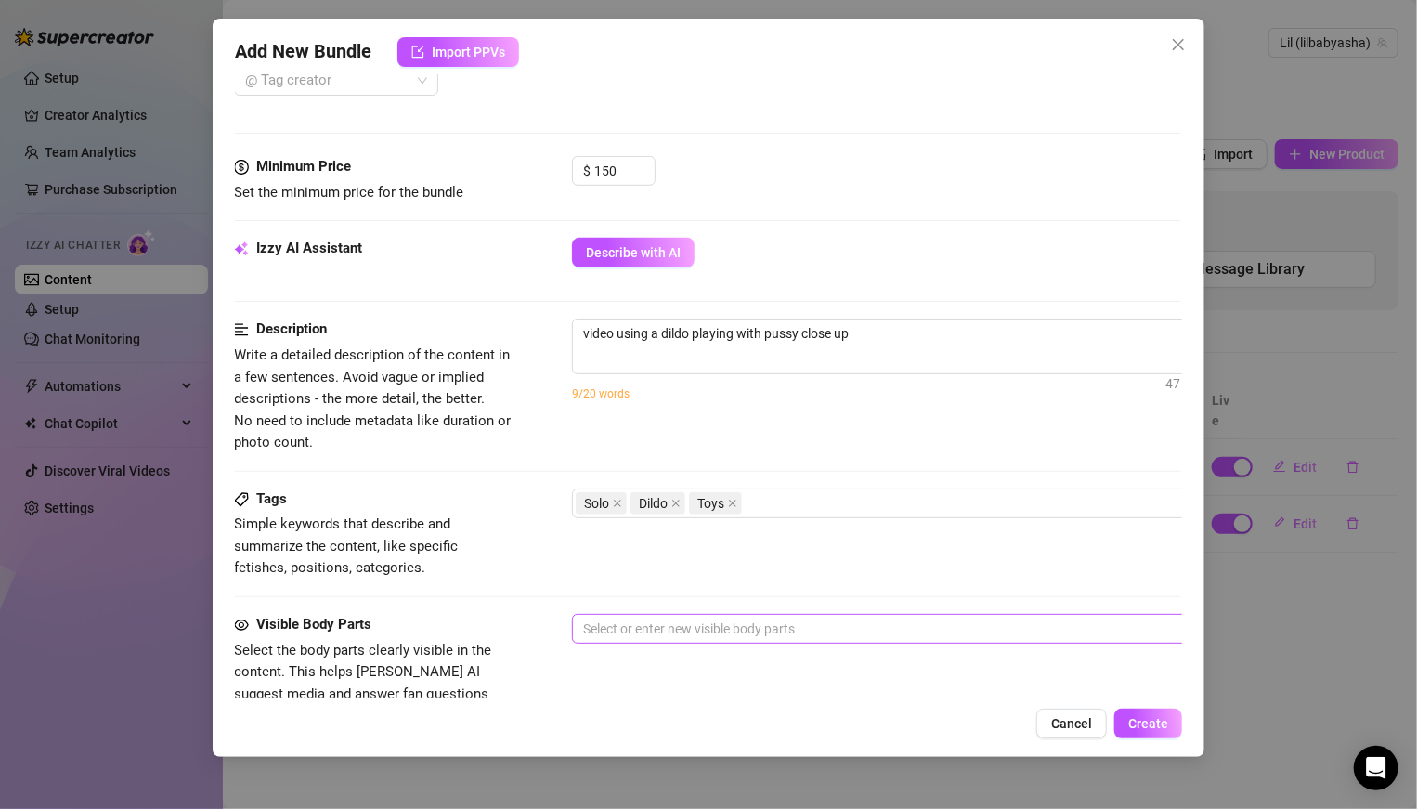
click at [620, 561] on div at bounding box center [887, 629] width 623 height 26
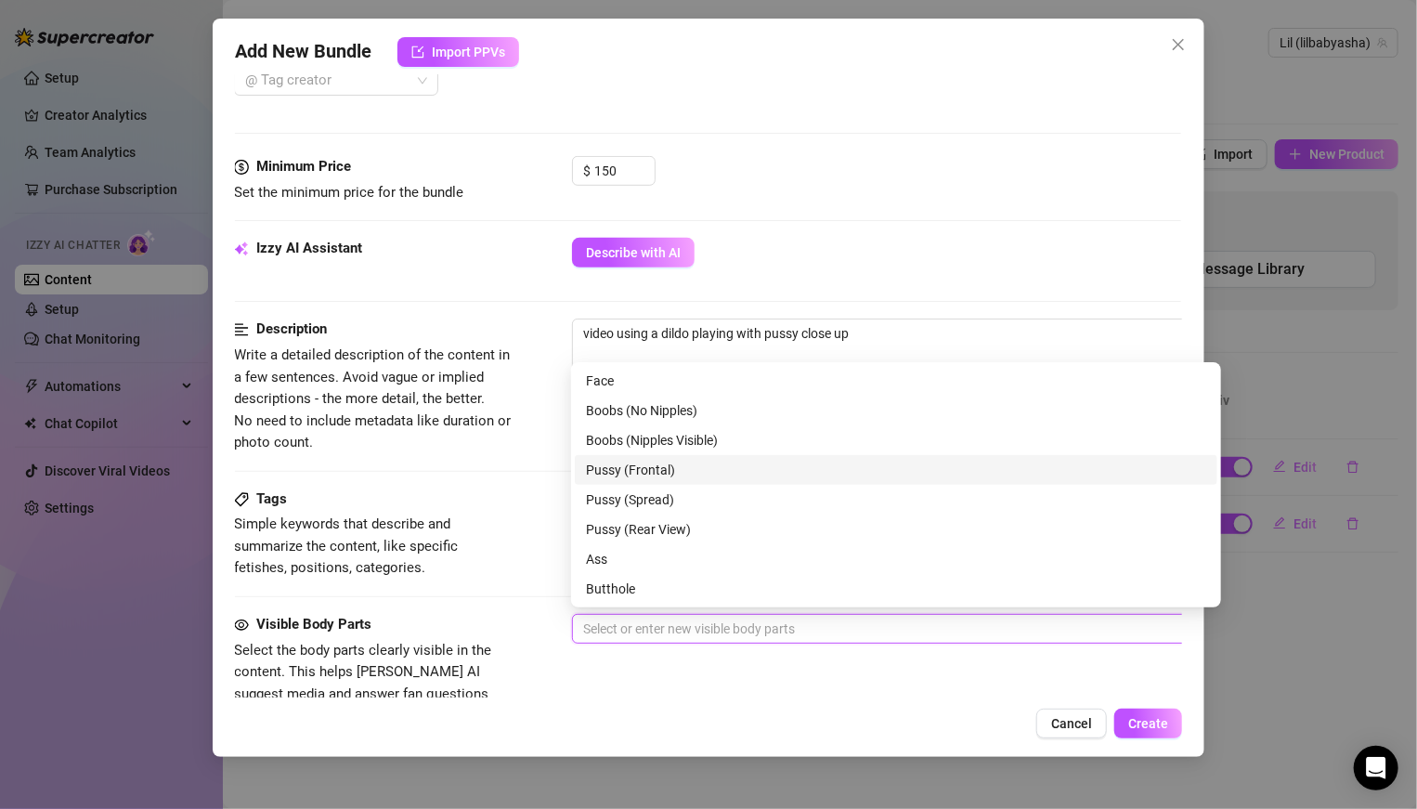
click at [681, 473] on div "Pussy (Frontal)" at bounding box center [896, 470] width 620 height 20
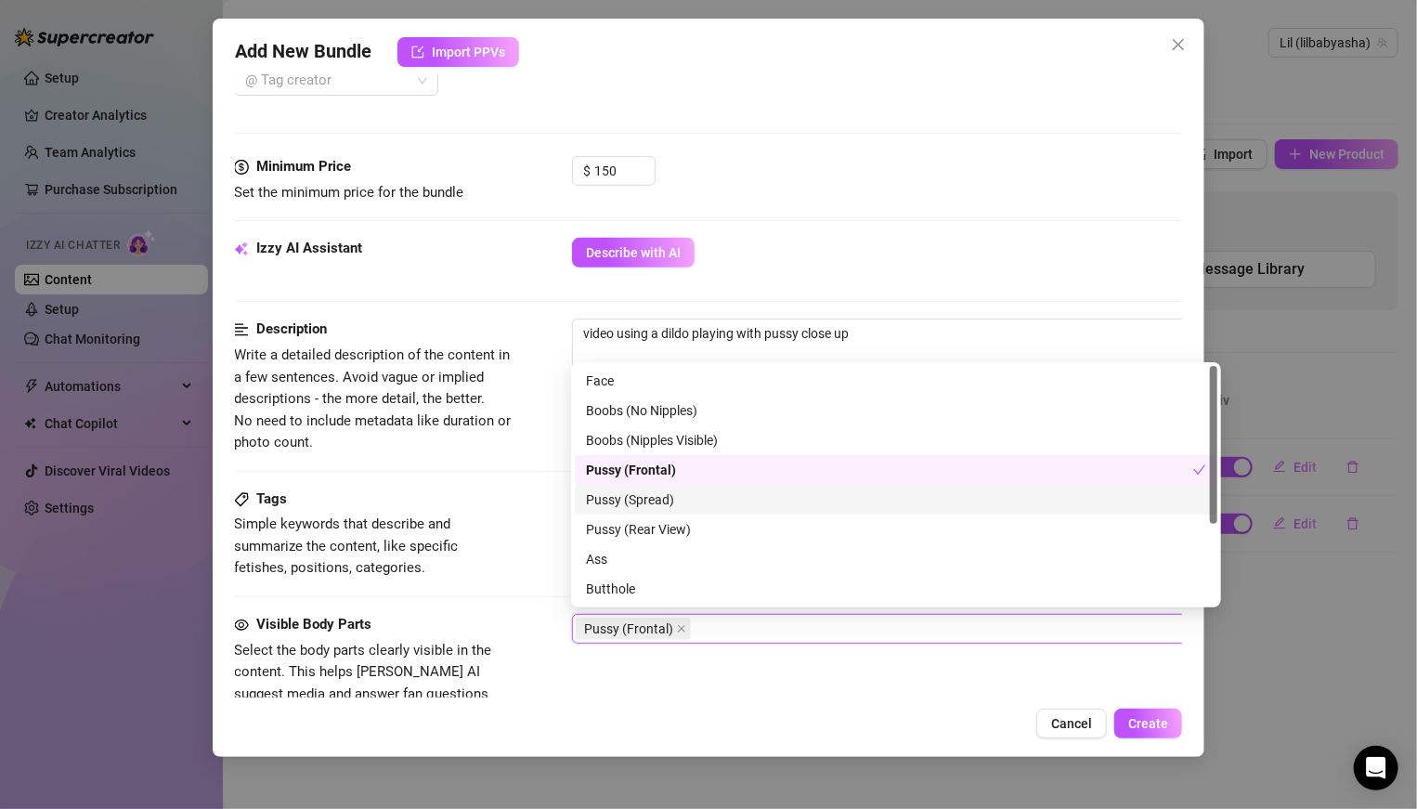
click at [628, 495] on div "Pussy (Spread)" at bounding box center [896, 499] width 620 height 20
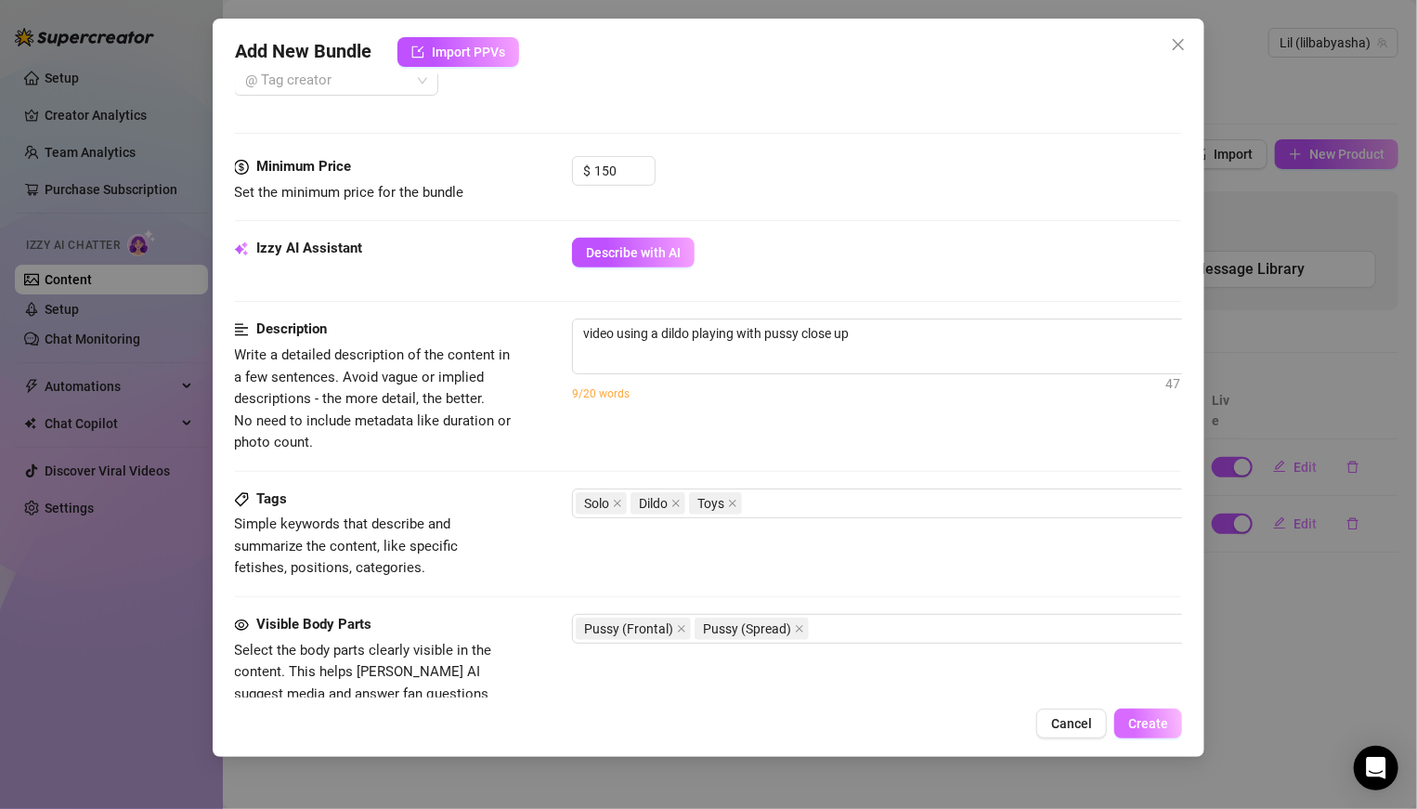
click at [983, 561] on span "Create" at bounding box center [1148, 723] width 40 height 15
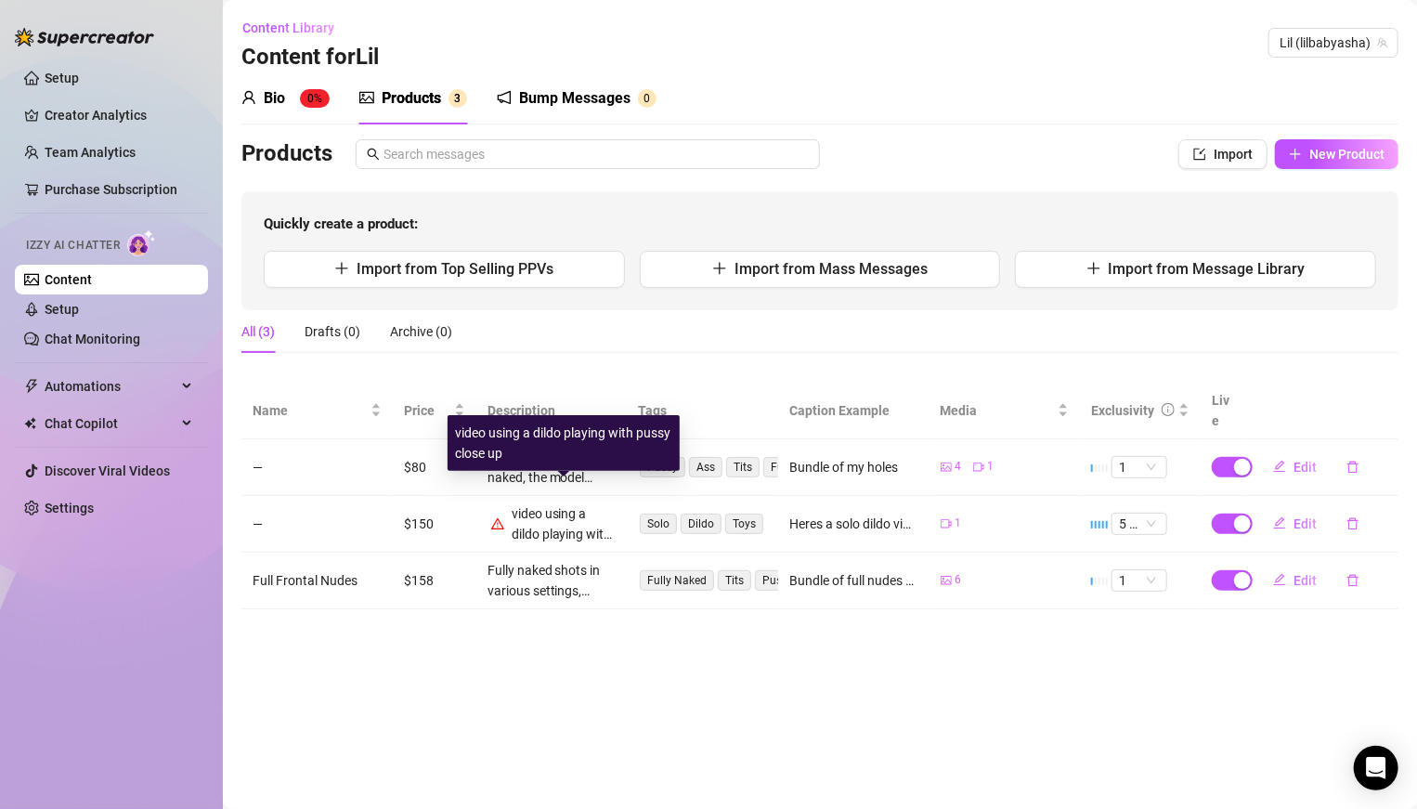
click at [516, 508] on div "video using a dildo playing with pussy close up" at bounding box center [564, 523] width 105 height 41
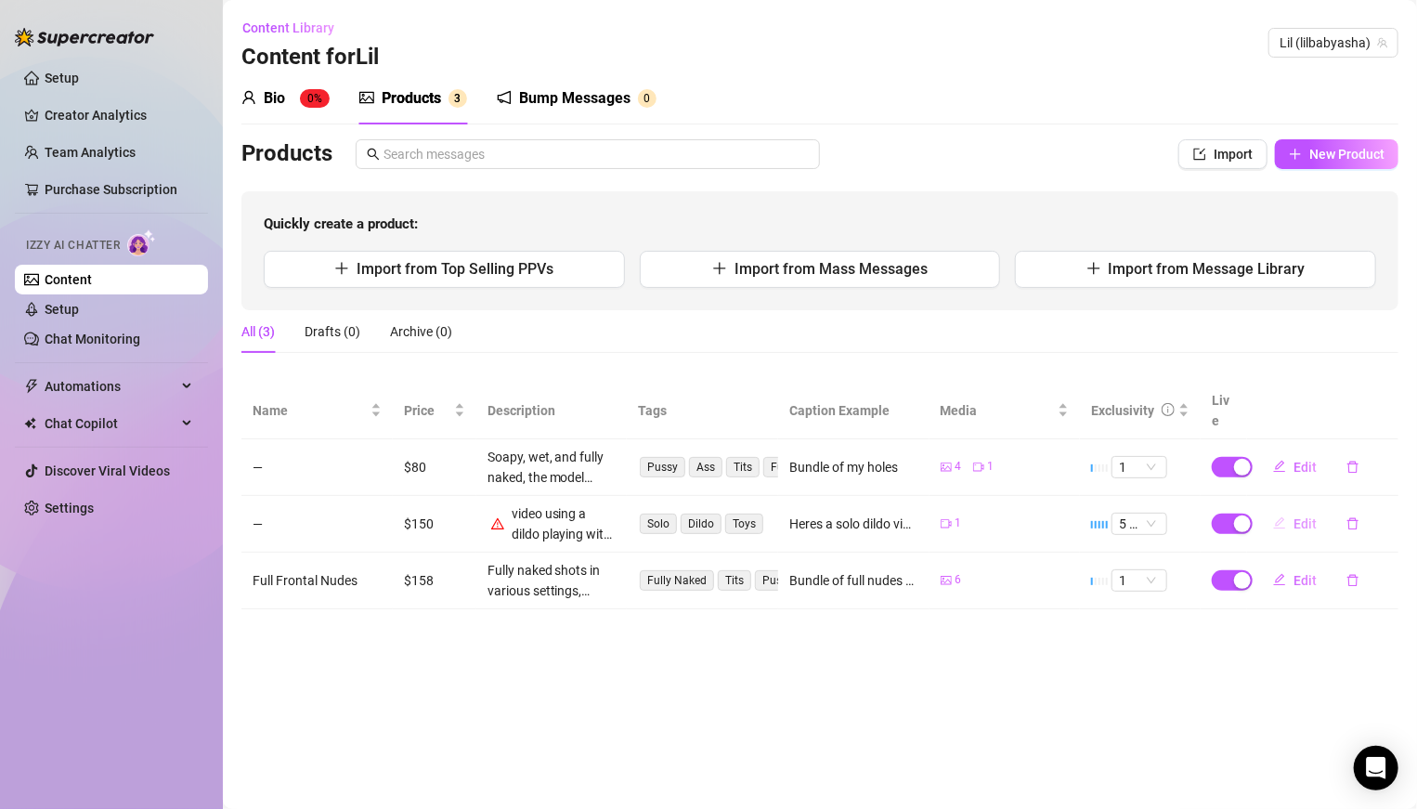
click at [983, 516] on span "Edit" at bounding box center [1304, 523] width 23 height 15
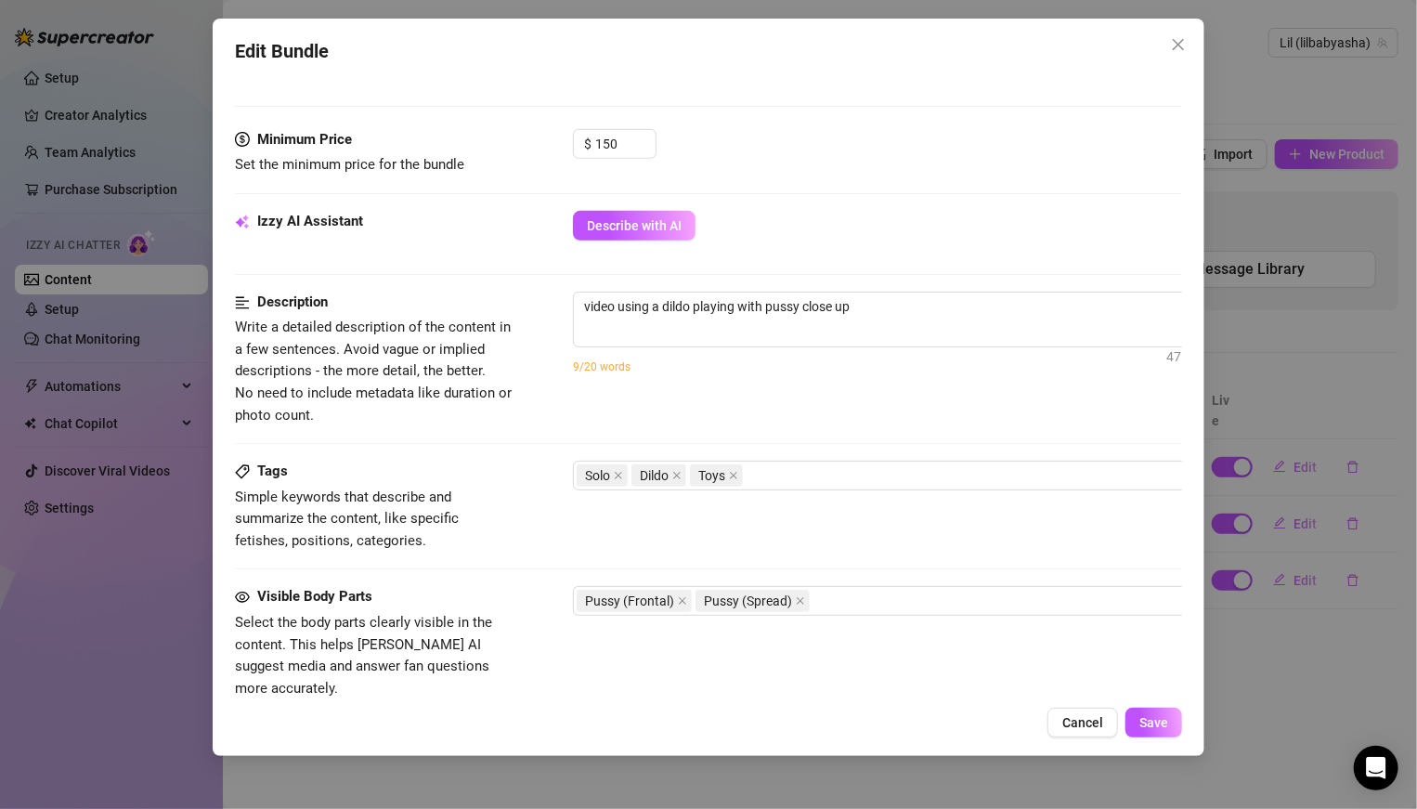
scroll to position [537, 0]
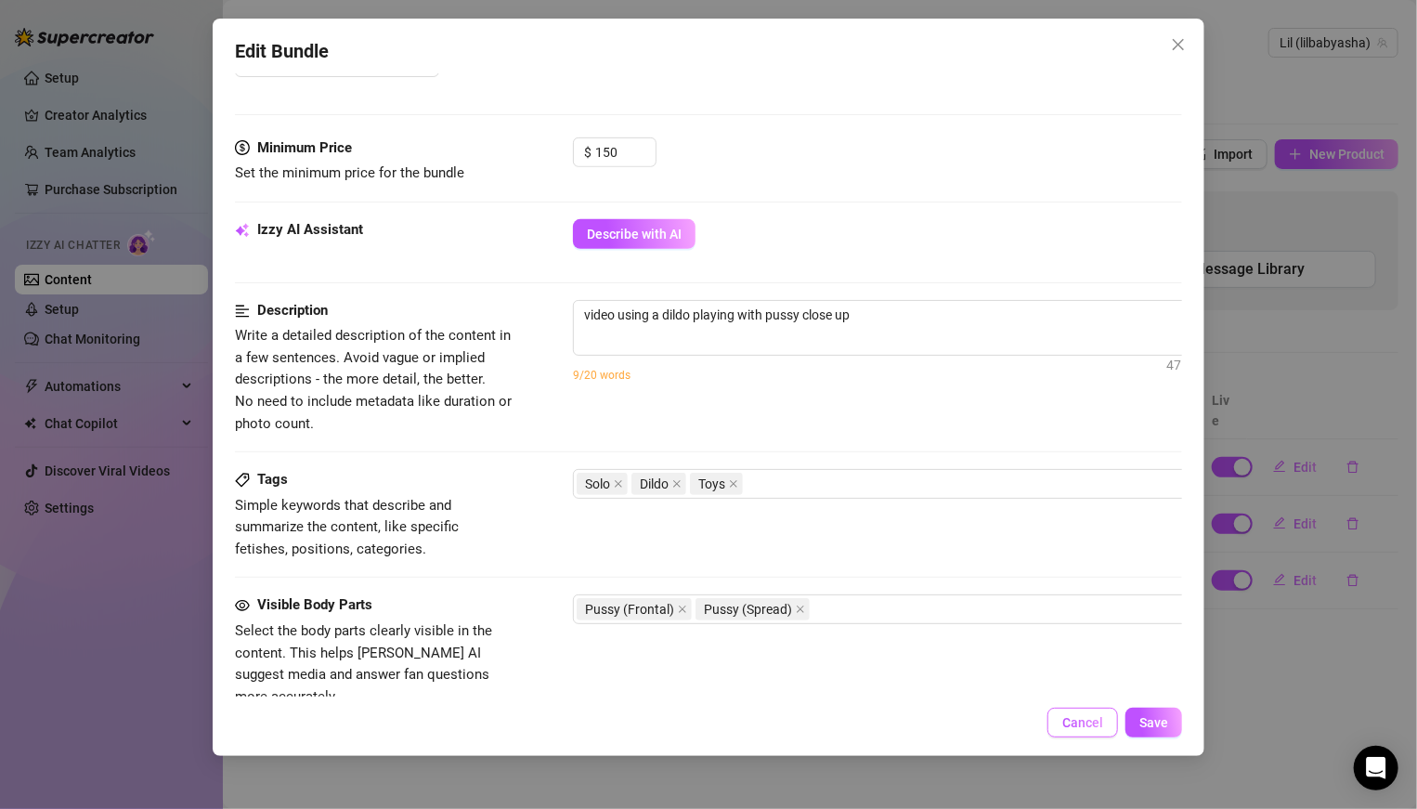
click at [983, 561] on span "Cancel" at bounding box center [1082, 722] width 41 height 15
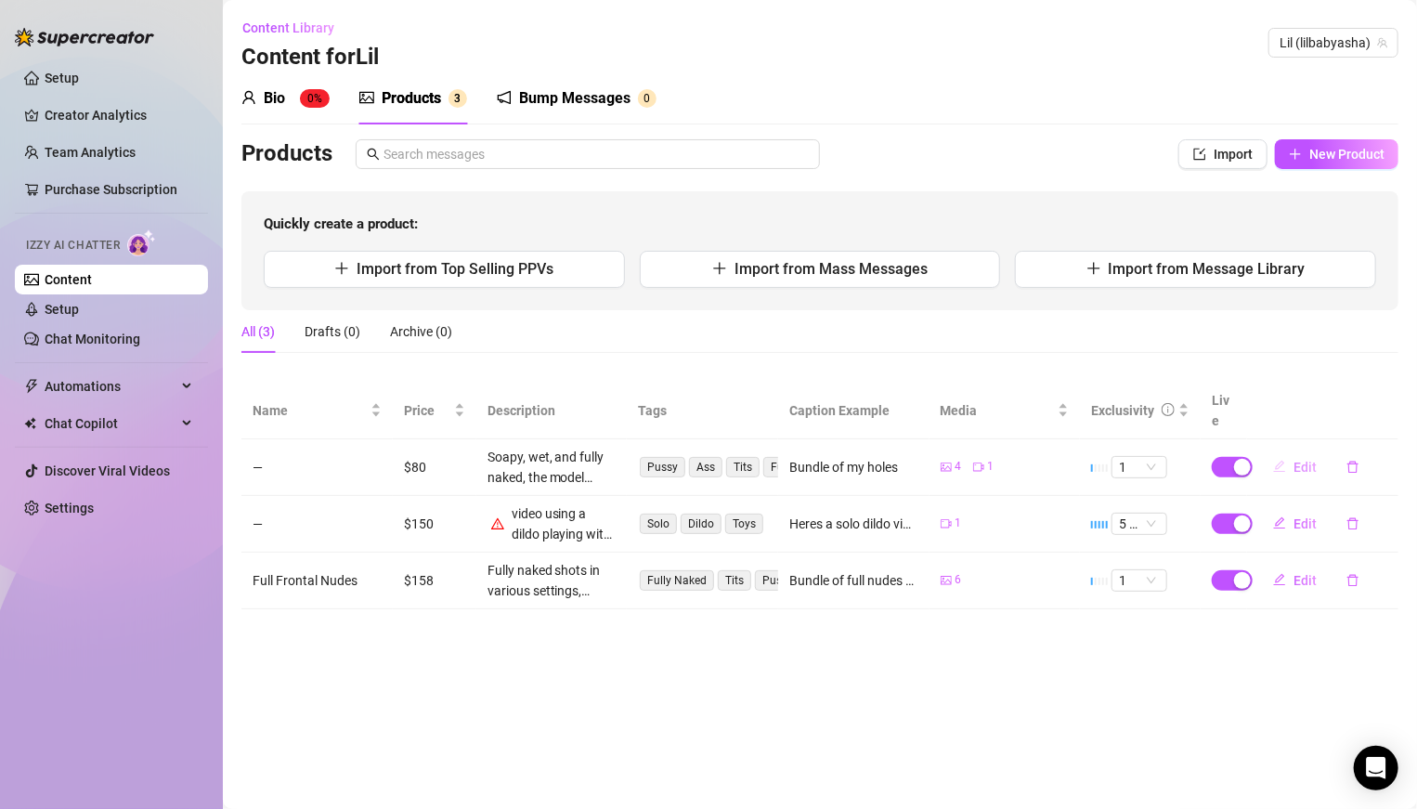
click at [983, 460] on span "Edit" at bounding box center [1304, 467] width 23 height 15
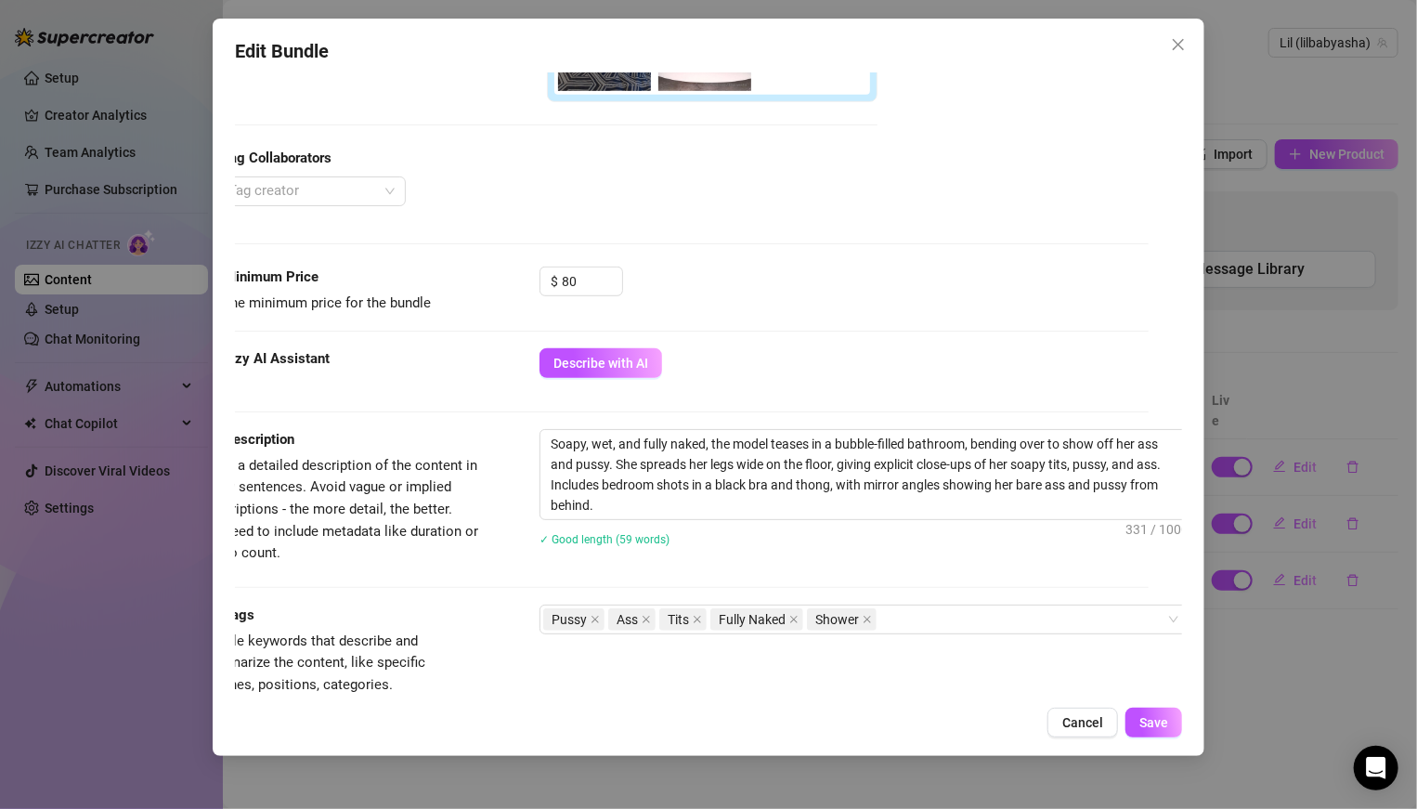
scroll to position [505, 40]
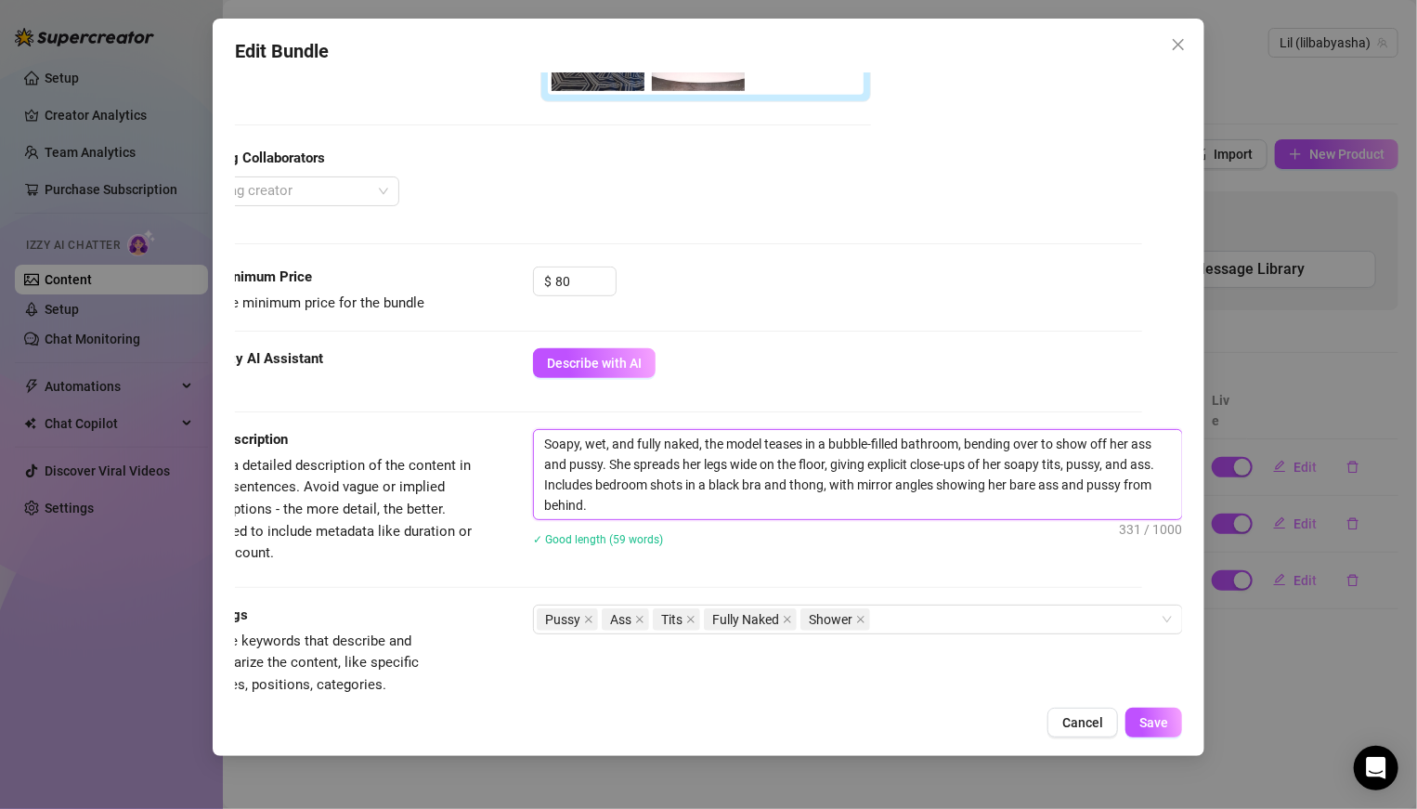
drag, startPoint x: 610, startPoint y: 464, endPoint x: 1109, endPoint y: 462, distance: 498.6
click at [983, 462] on textarea "Soapy, wet, and fully naked, the model teases in a bubble-filled bathroom, bend…" at bounding box center [858, 474] width 648 height 89
click at [983, 561] on span "Cancel" at bounding box center [1082, 722] width 41 height 15
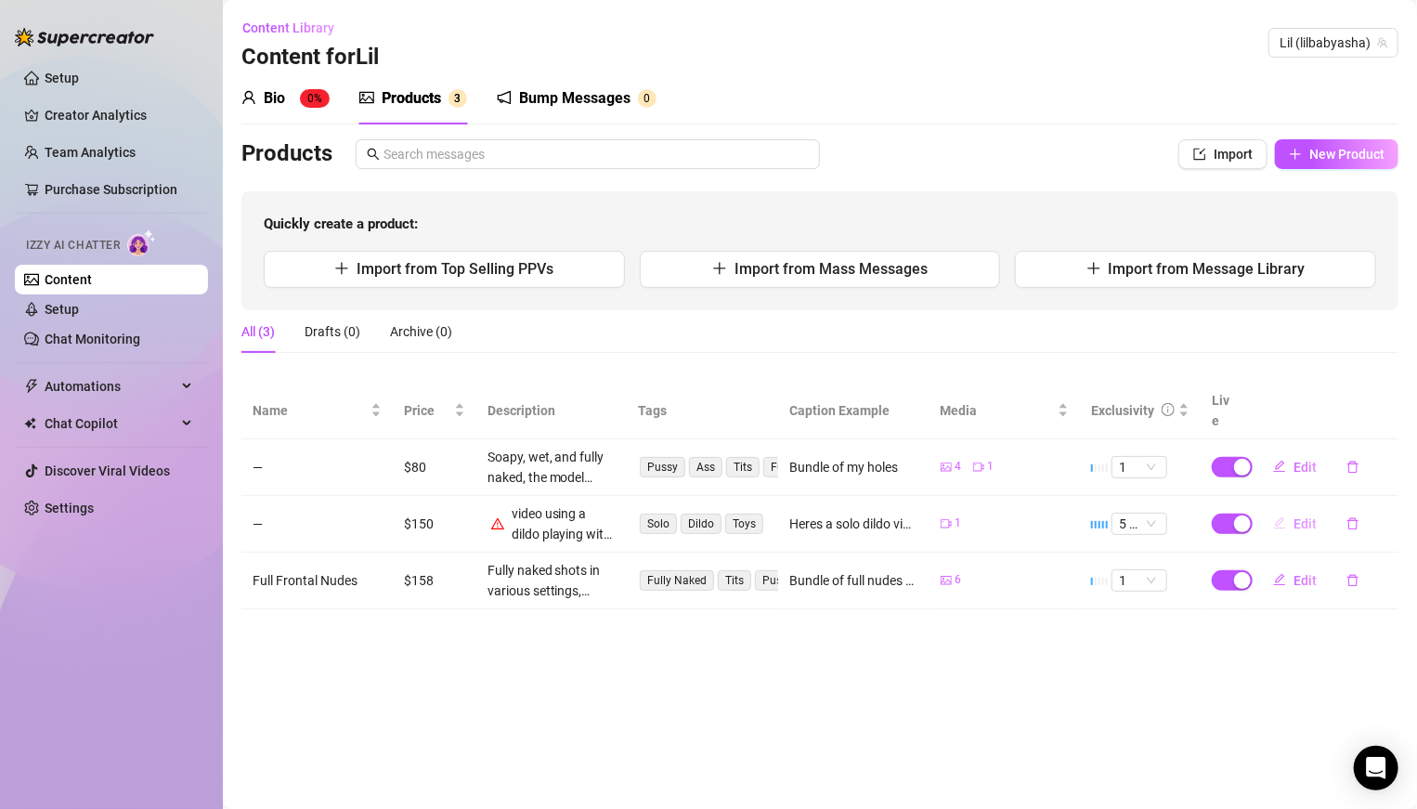
click at [983, 516] on span "Edit" at bounding box center [1304, 523] width 23 height 15
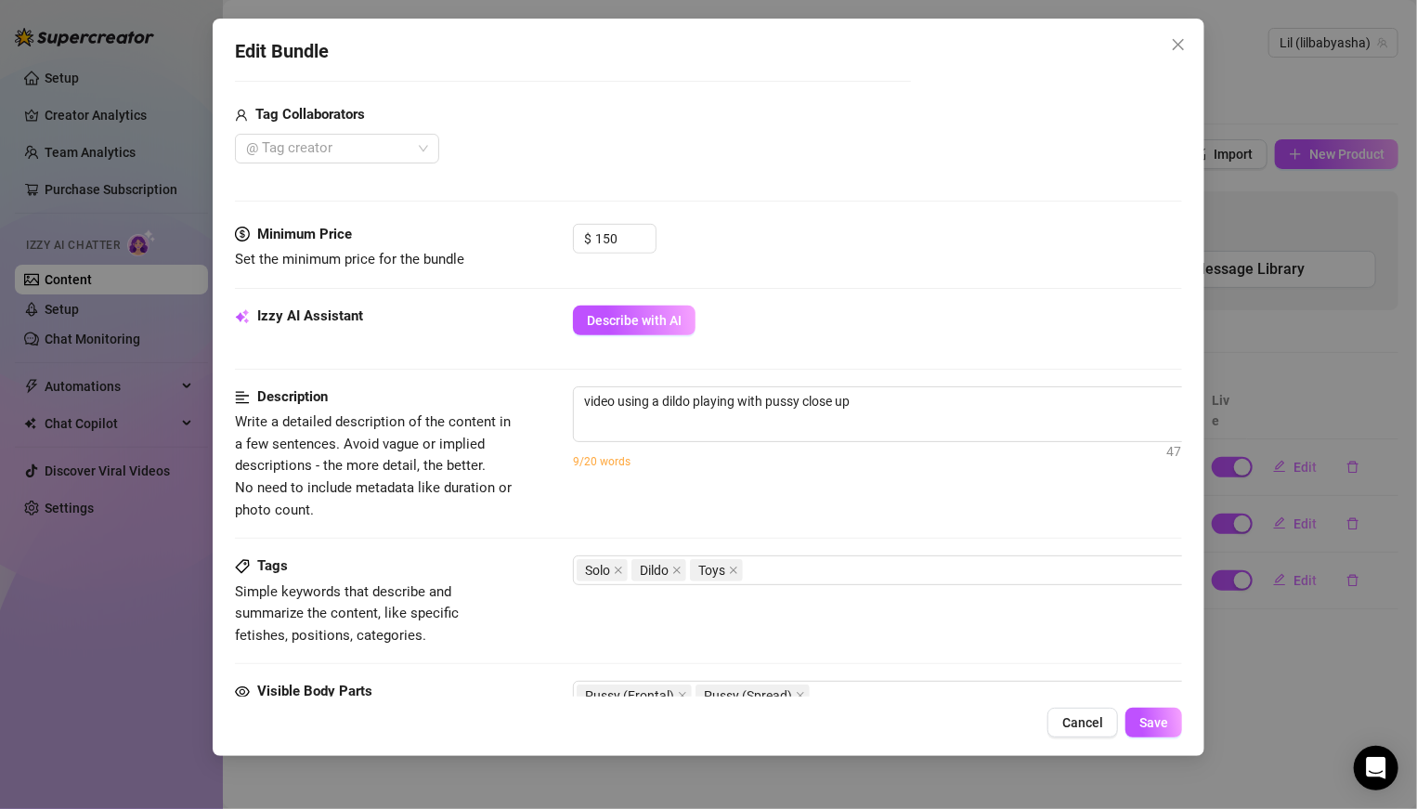
scroll to position [444, 0]
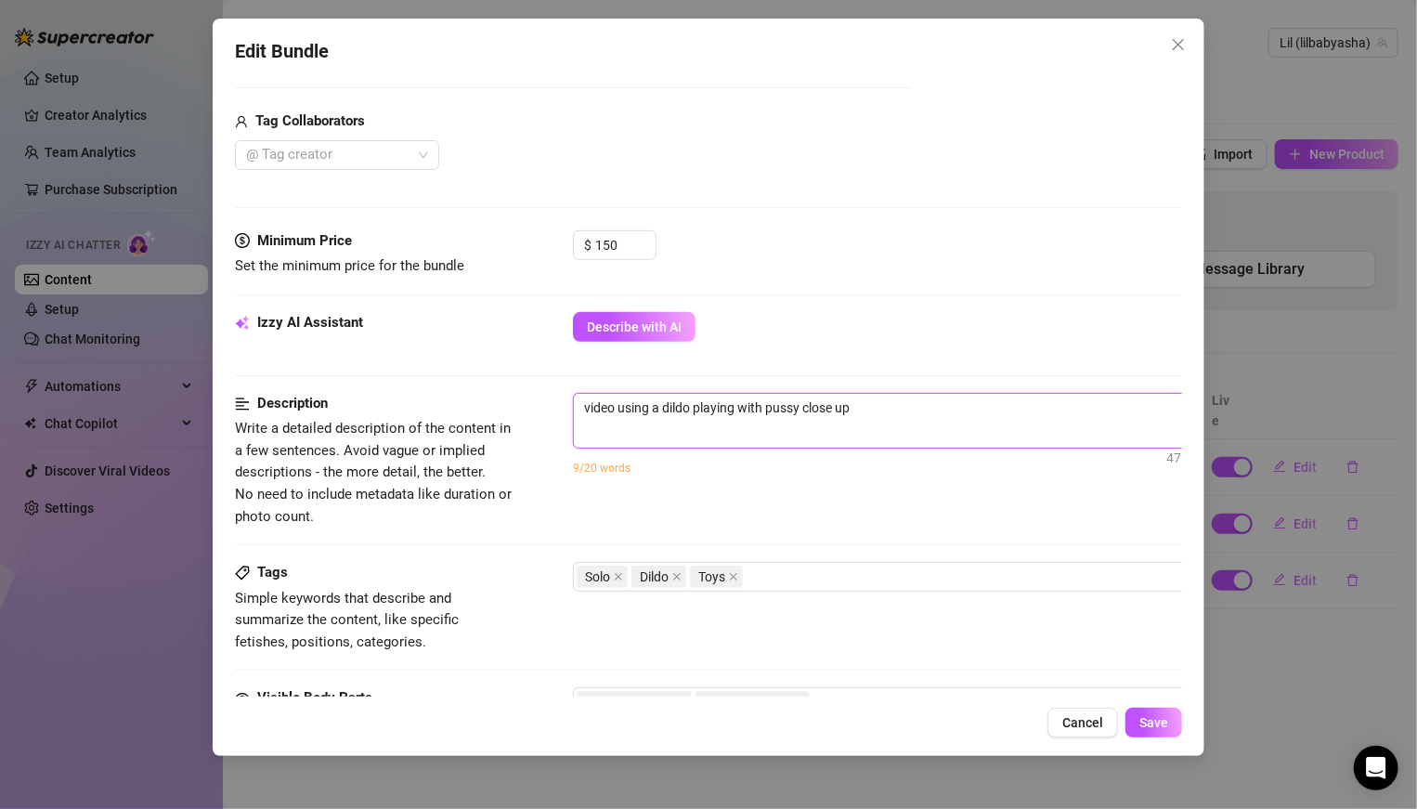
drag, startPoint x: 617, startPoint y: 407, endPoint x: 595, endPoint y: 407, distance: 22.3
click at [595, 407] on textarea "video using a dildo playing with pussy close up" at bounding box center [898, 408] width 648 height 28
click at [889, 404] on textarea "video using a dildo playing with pussy close up" at bounding box center [898, 408] width 648 height 28
paste textarea "She spreads her legs wide on the floor, giving explicit close-ups of her soapy …"
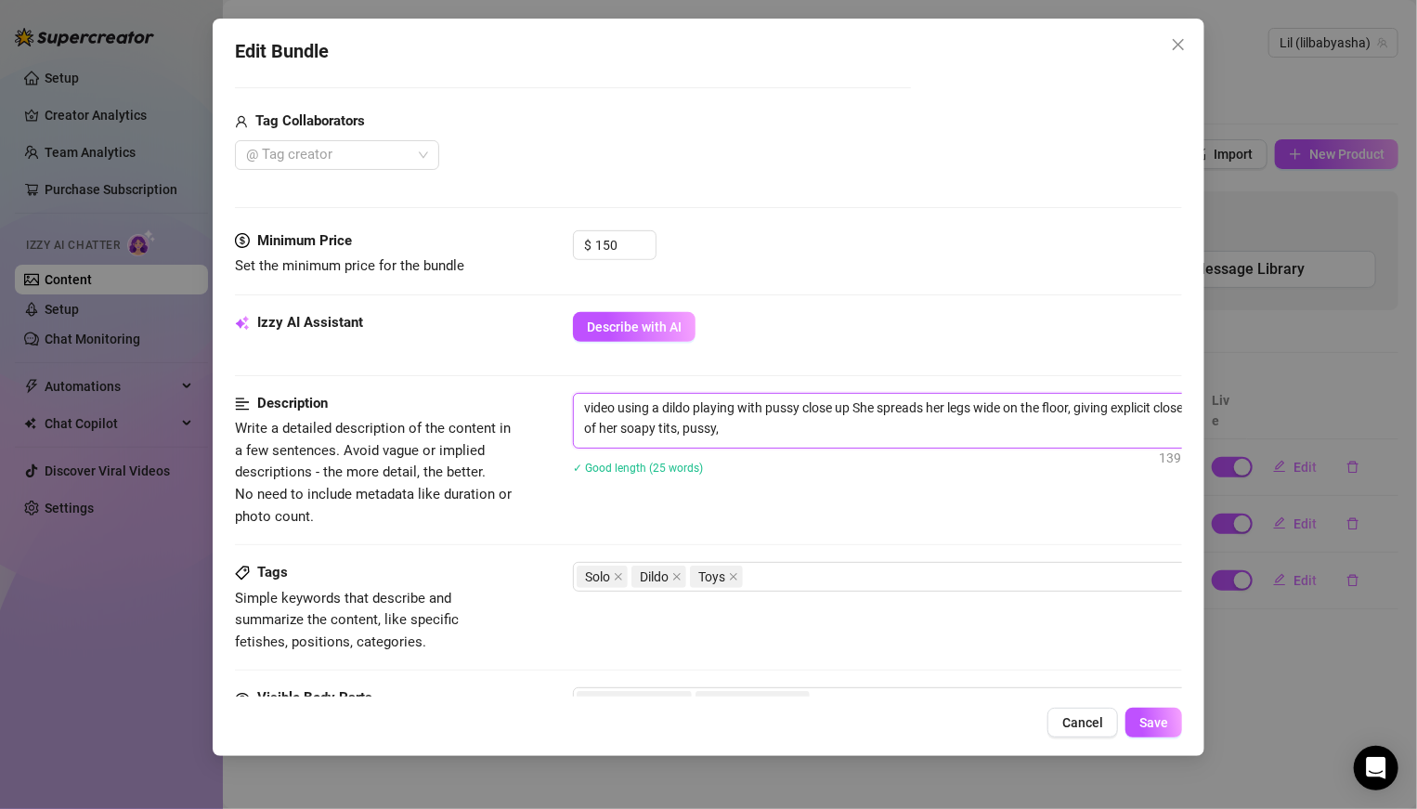
scroll to position [444, 4]
click at [677, 422] on textarea "video using a dildo playing with pussy close up She spreads her legs wide on th…" at bounding box center [894, 418] width 648 height 48
click at [700, 427] on textarea "video using a dildo playing with pussy close up She spreads her legs wide on th…" at bounding box center [894, 418] width 648 height 48
click at [727, 423] on textarea "video using a dildo playing with pussy close up She spreads her legs wide on th…" at bounding box center [894, 418] width 648 height 48
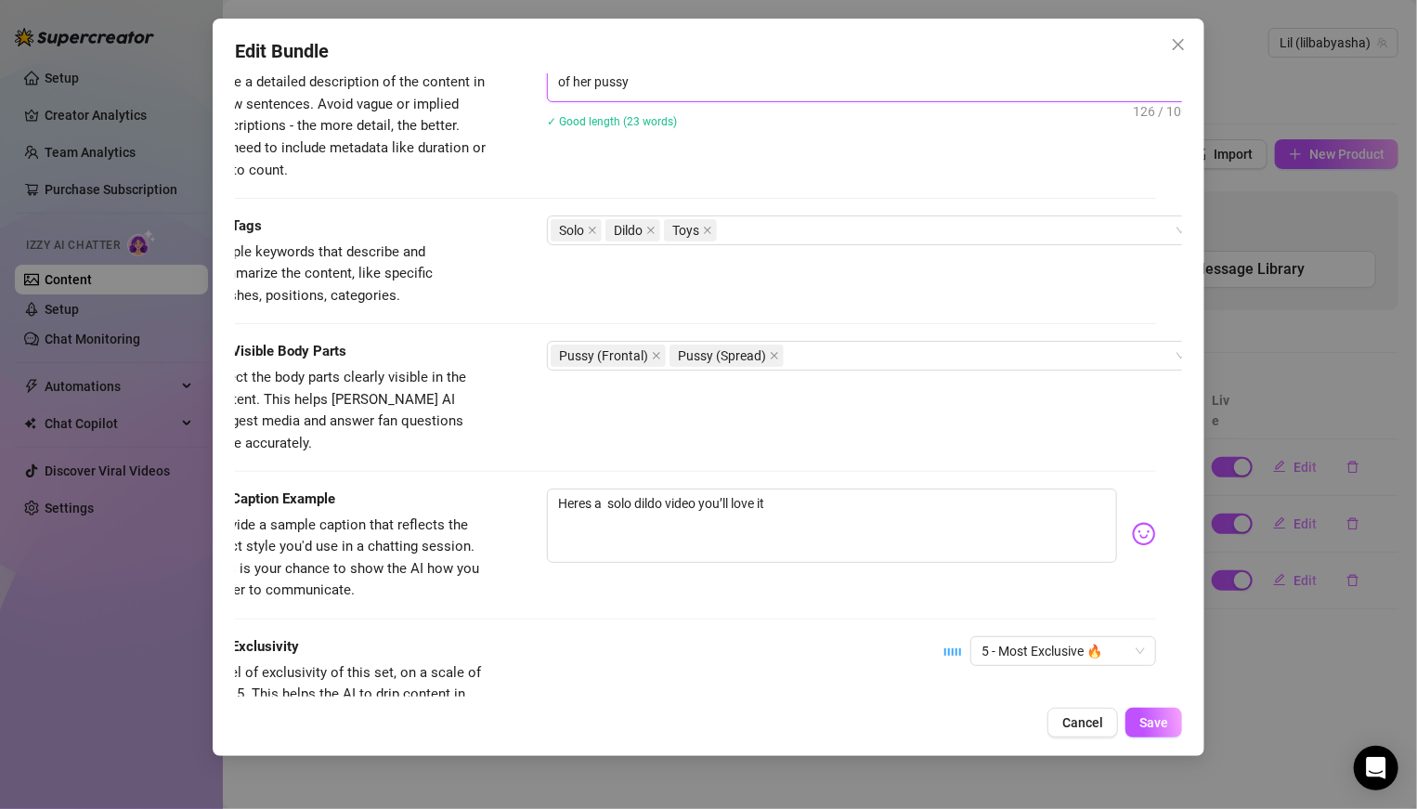
scroll to position [802, 23]
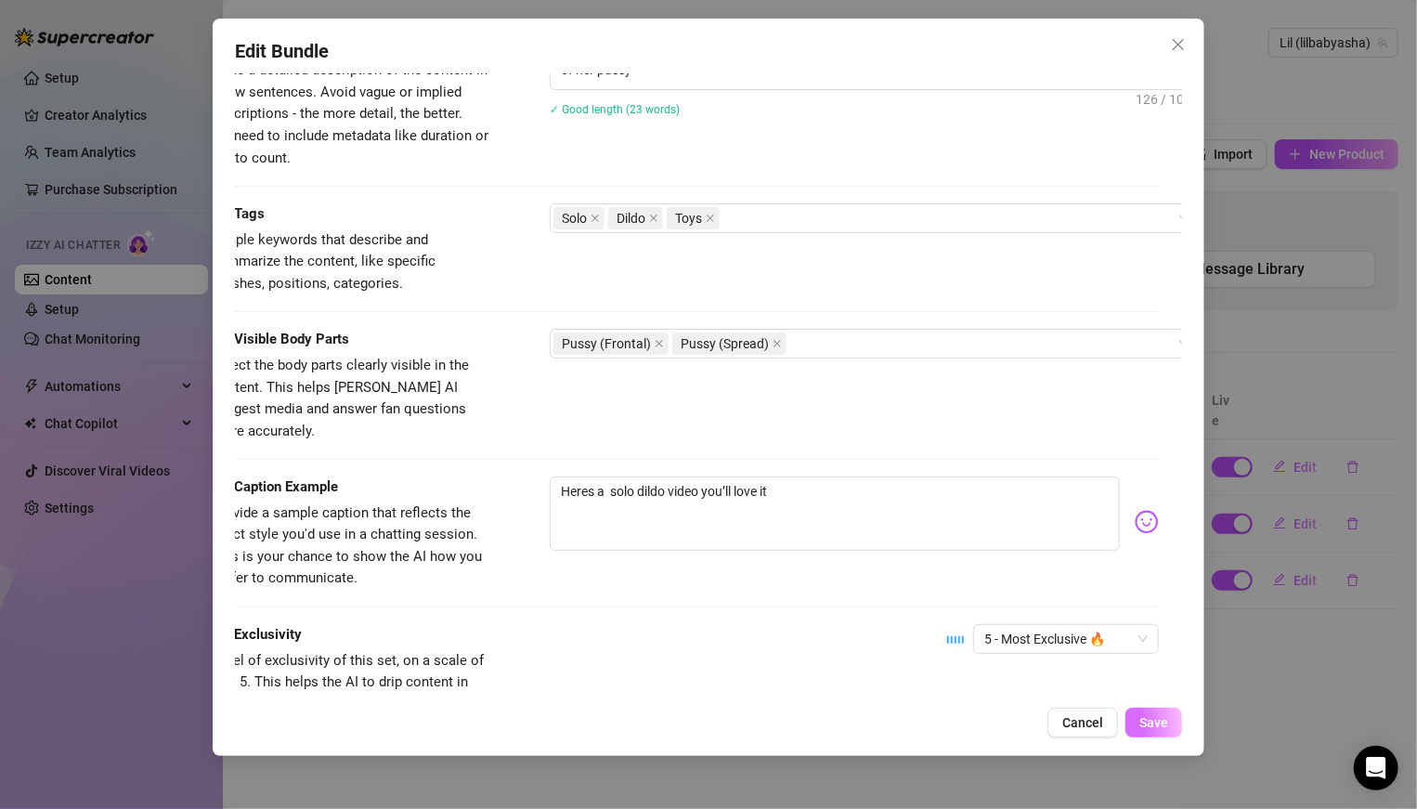
click at [983, 561] on span "Save" at bounding box center [1153, 722] width 29 height 15
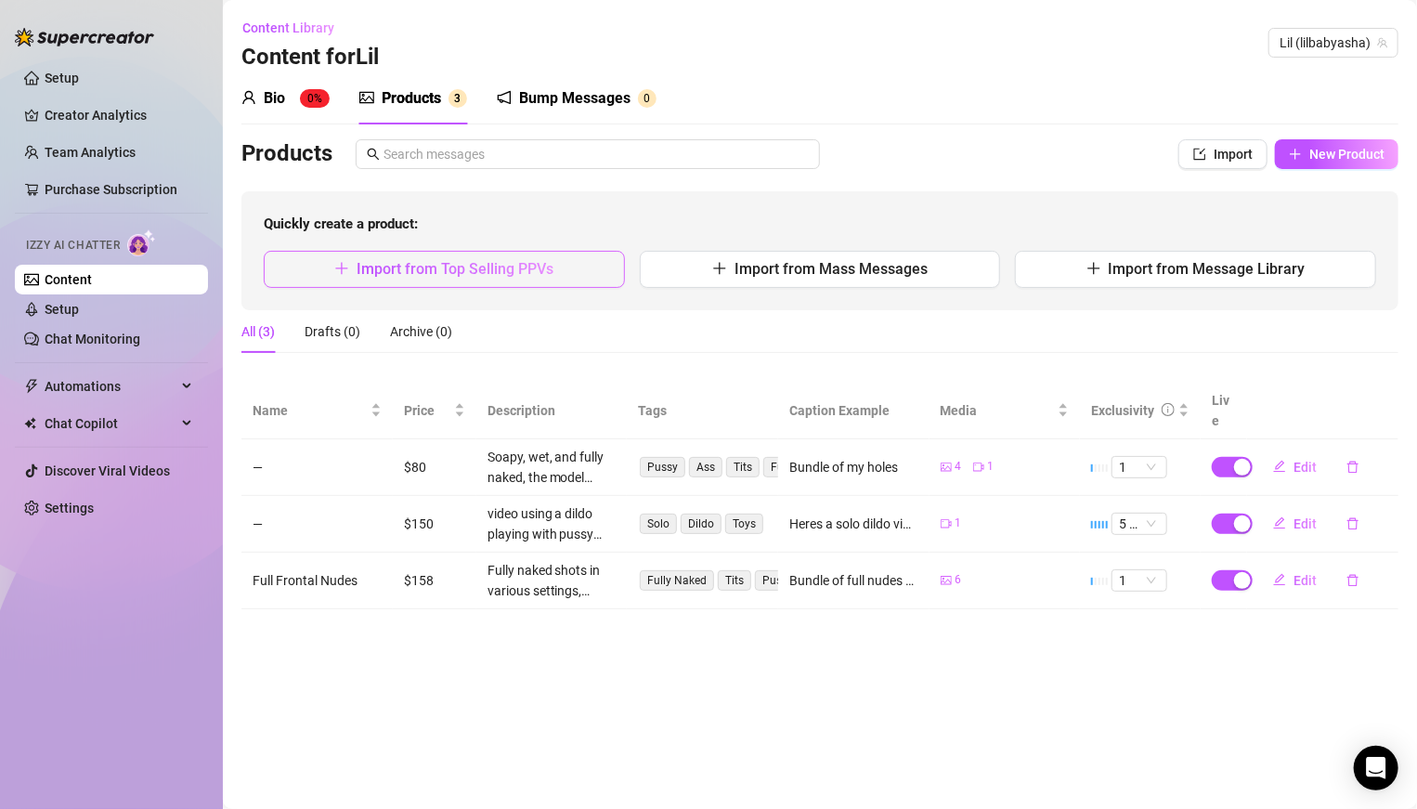
click at [357, 260] on span "Import from Top Selling PPVs" at bounding box center [455, 269] width 197 height 18
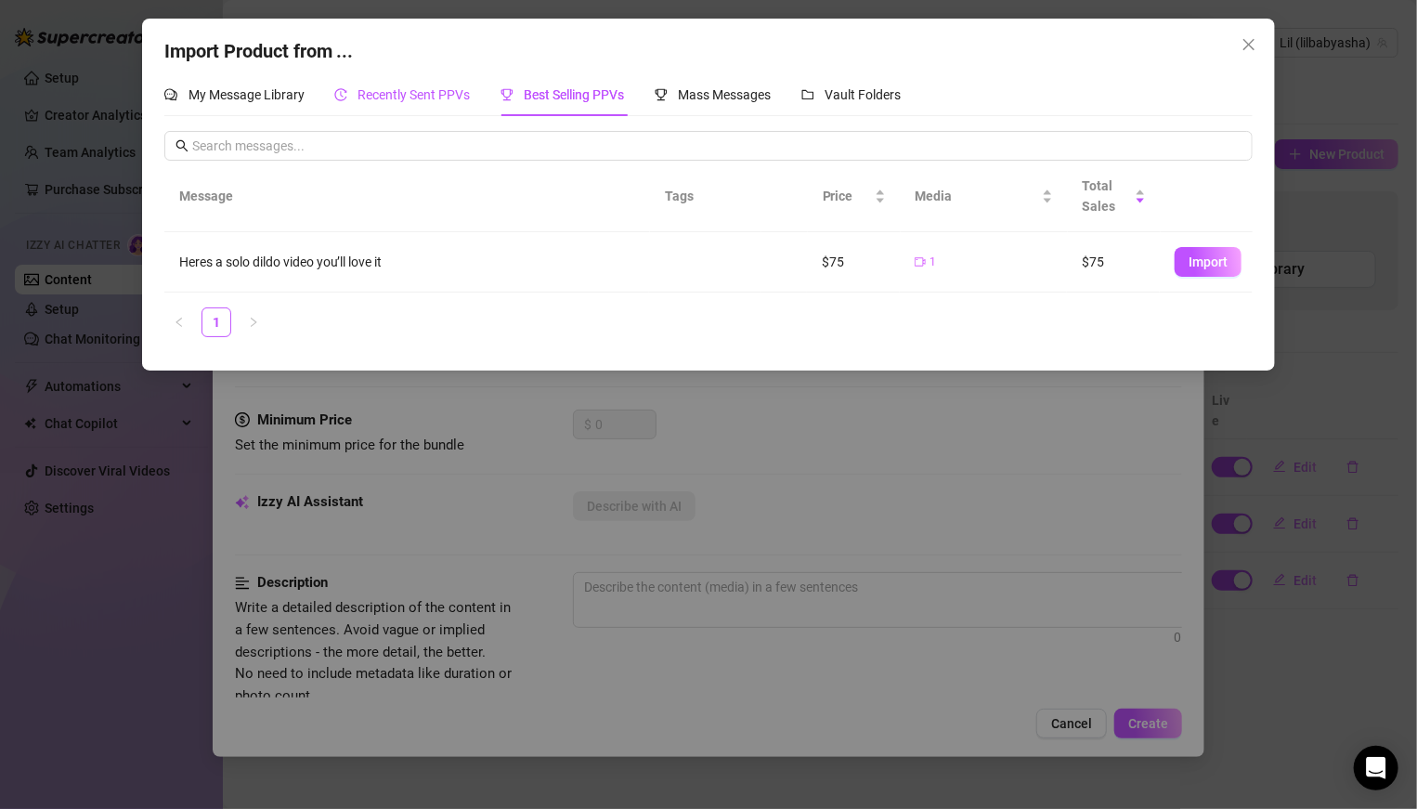
click at [390, 98] on span "Recently Sent PPVs" at bounding box center [414, 94] width 112 height 15
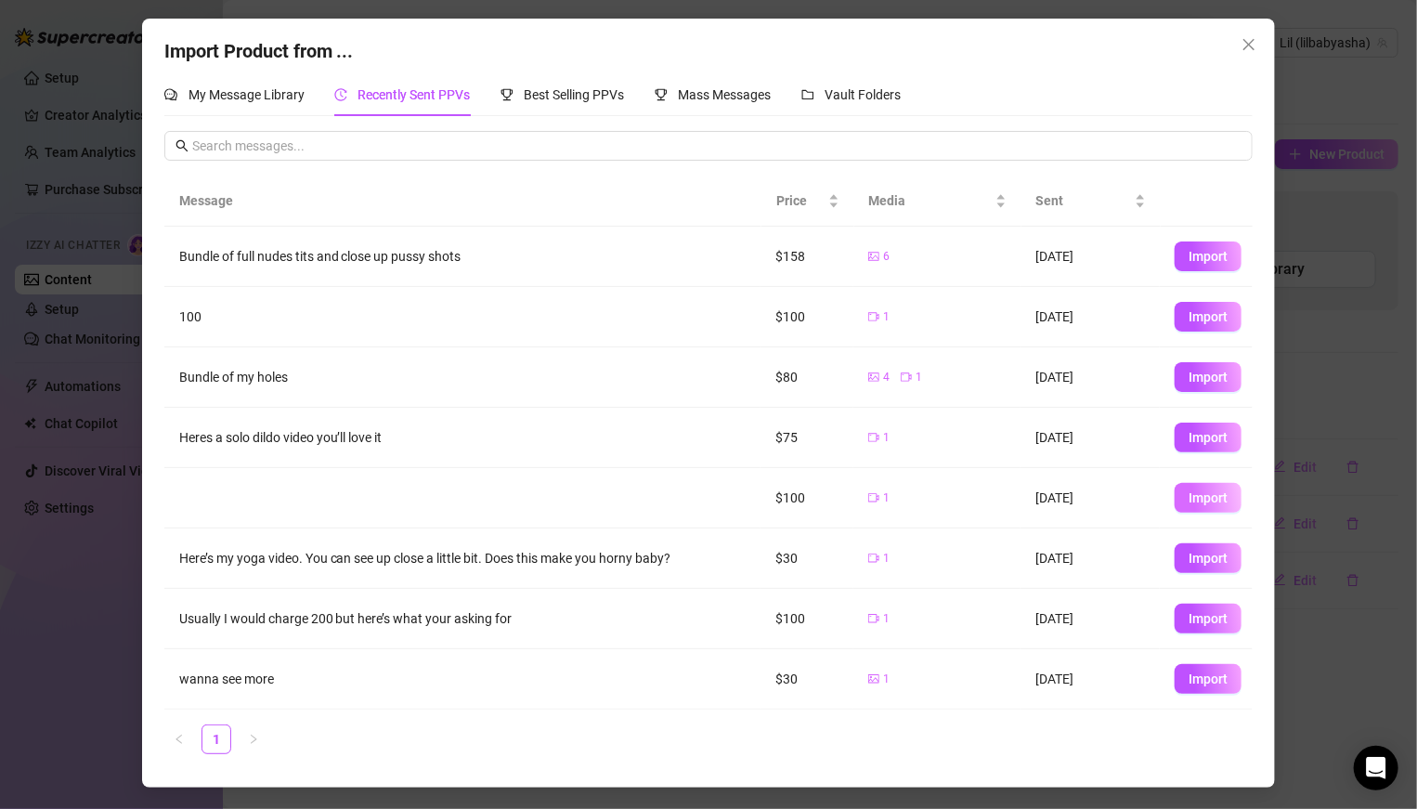
click at [983, 494] on span "Import" at bounding box center [1207, 497] width 39 height 15
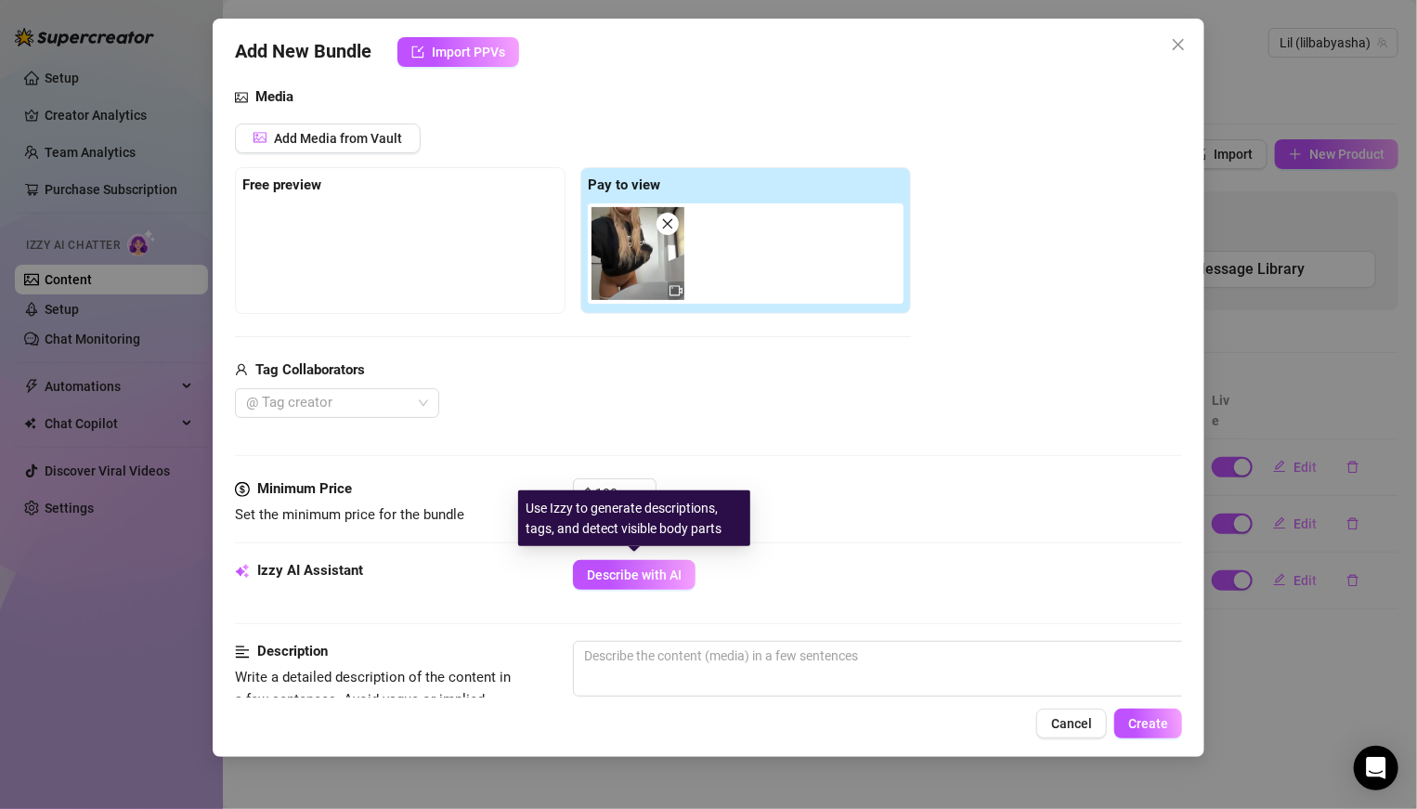
scroll to position [236, 0]
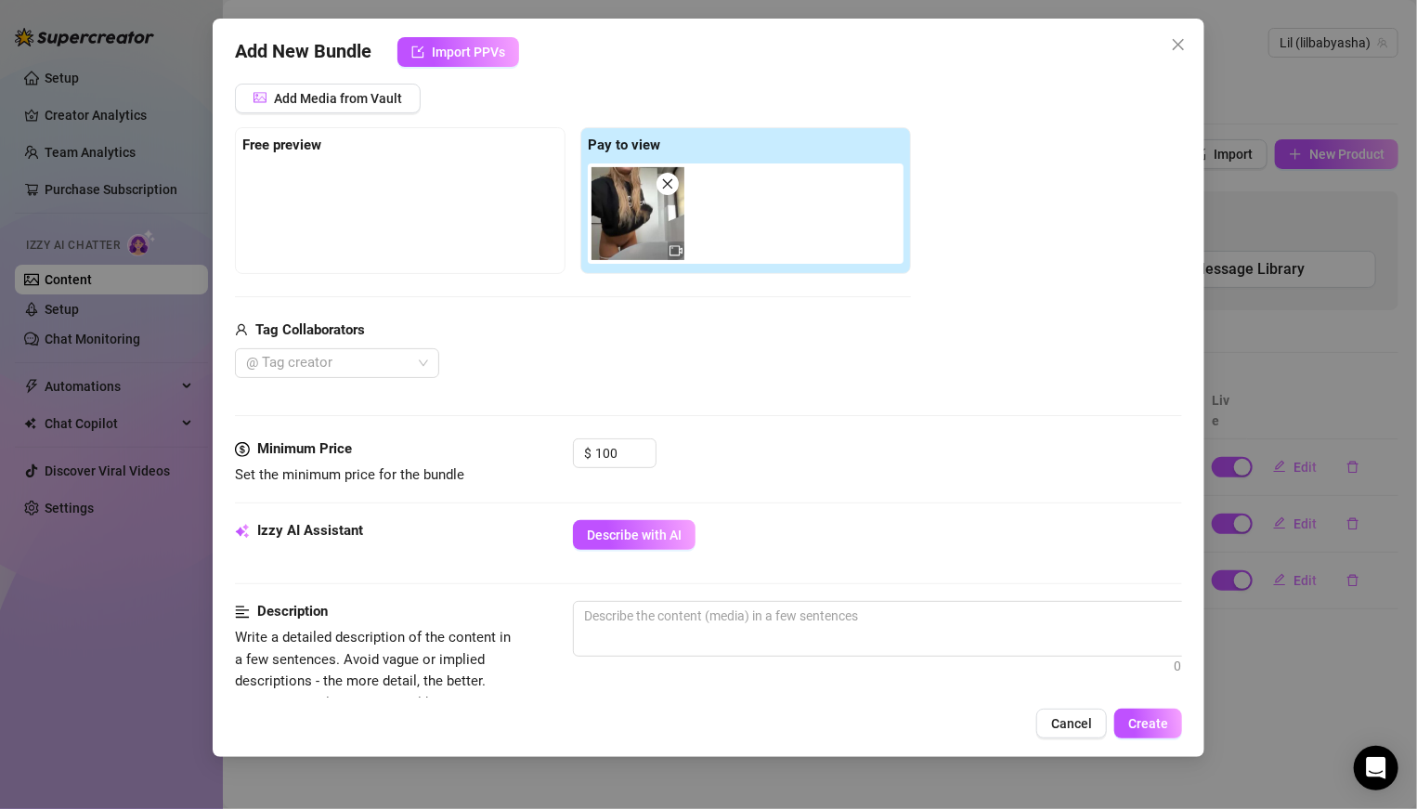
click at [604, 506] on div "Minimum Price Set the minimum price for the bundle $ 100" at bounding box center [708, 479] width 947 height 82
click at [604, 527] on span "Describe with AI" at bounding box center [634, 534] width 95 height 15
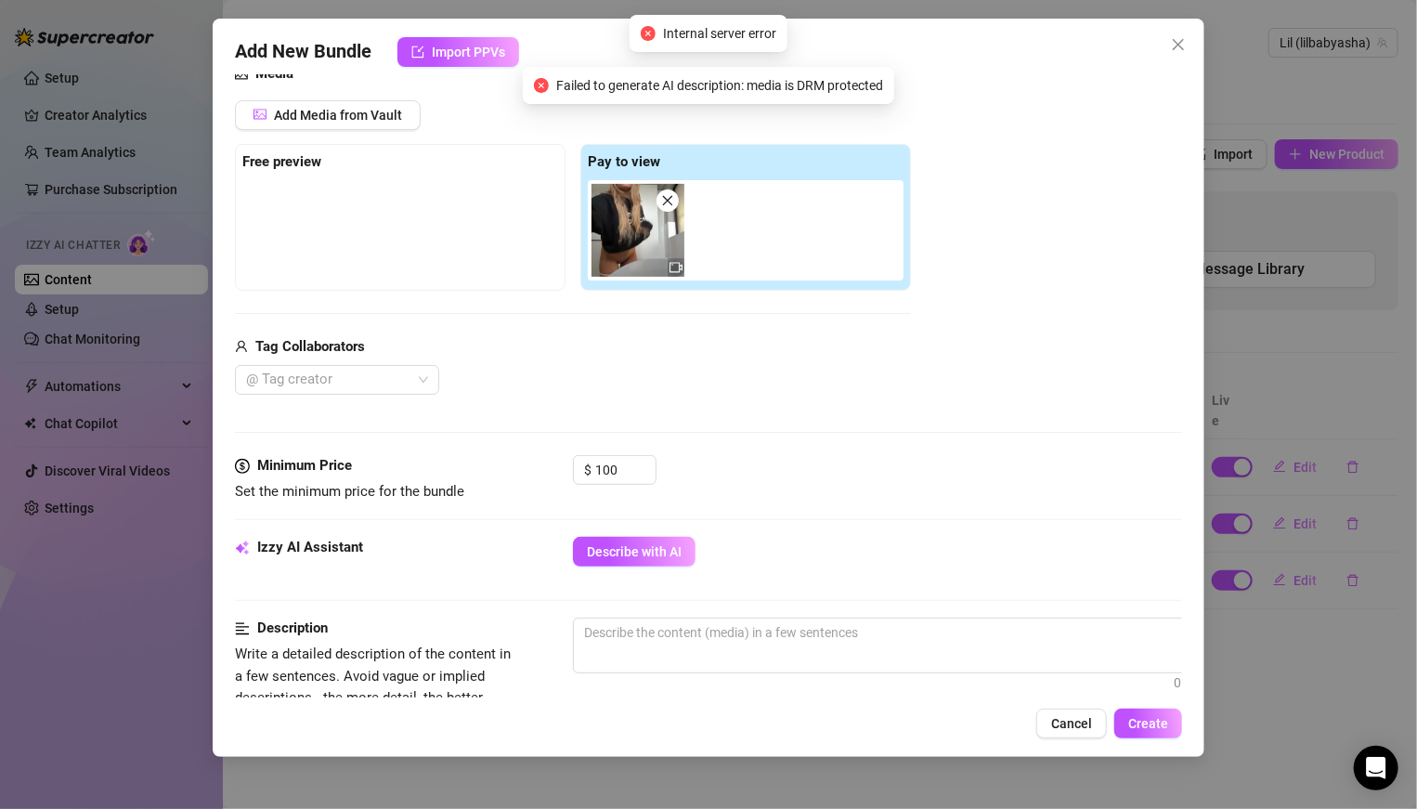
scroll to position [212, 0]
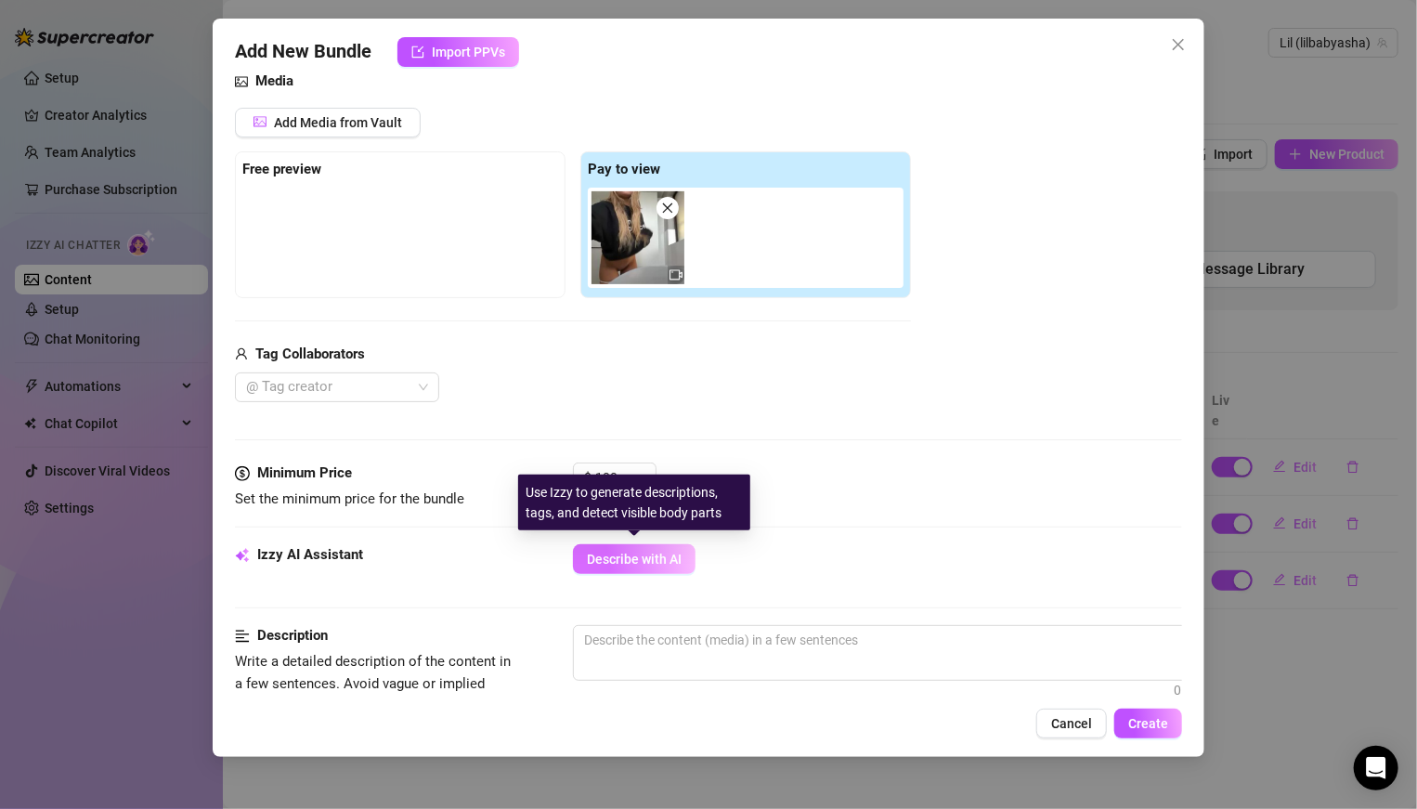
click at [641, 561] on span "Describe with AI" at bounding box center [634, 558] width 95 height 15
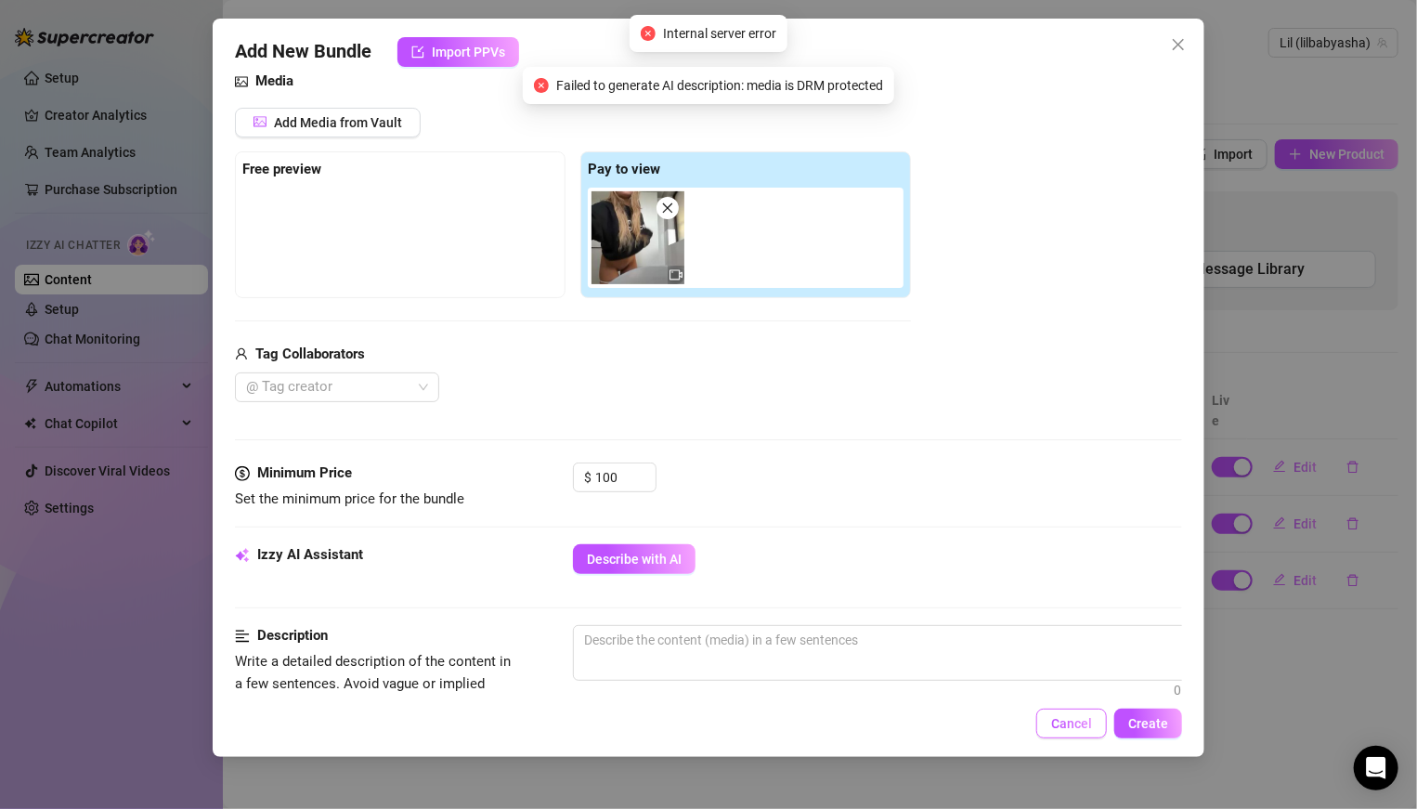
click at [983, 561] on span "Cancel" at bounding box center [1071, 723] width 41 height 15
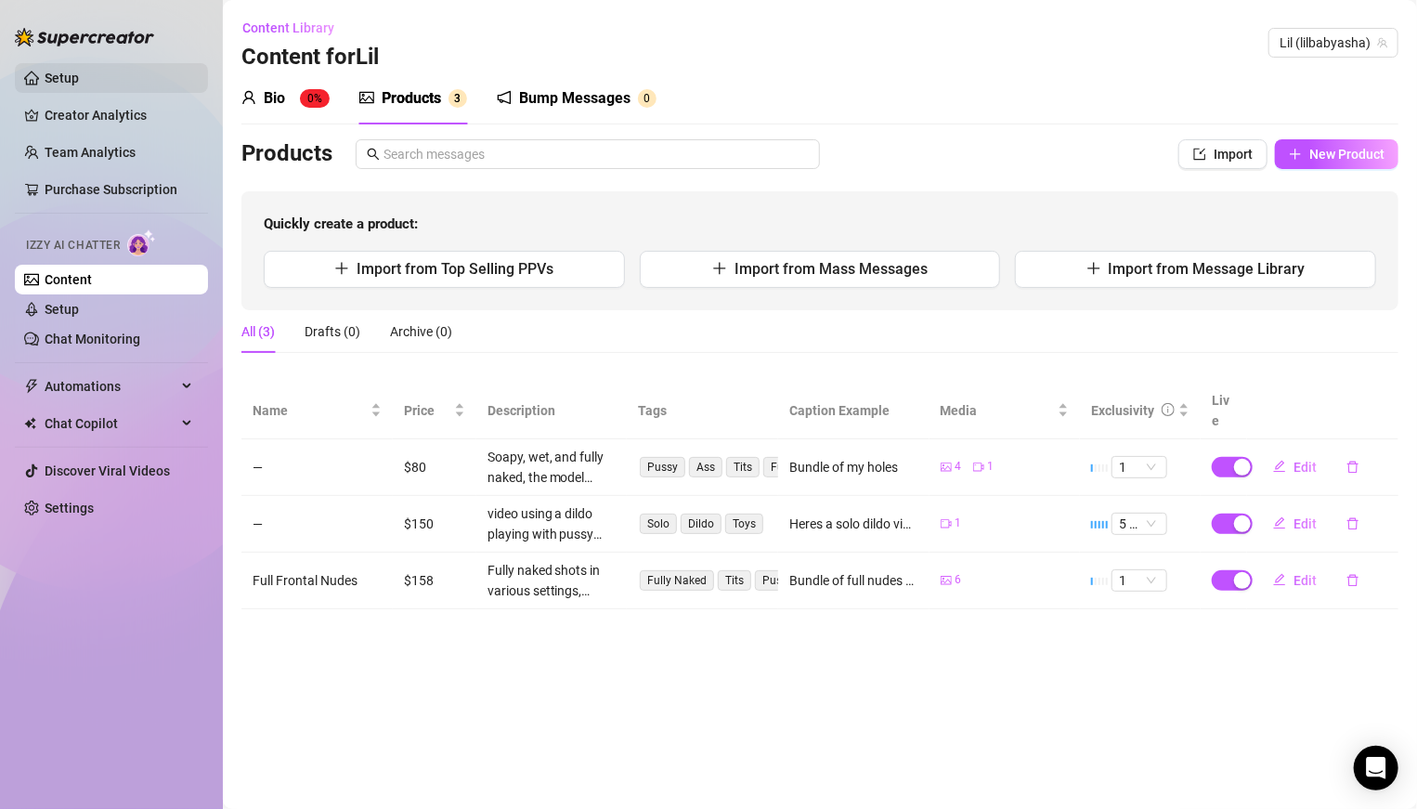
click at [71, 73] on link "Setup" at bounding box center [62, 78] width 34 height 15
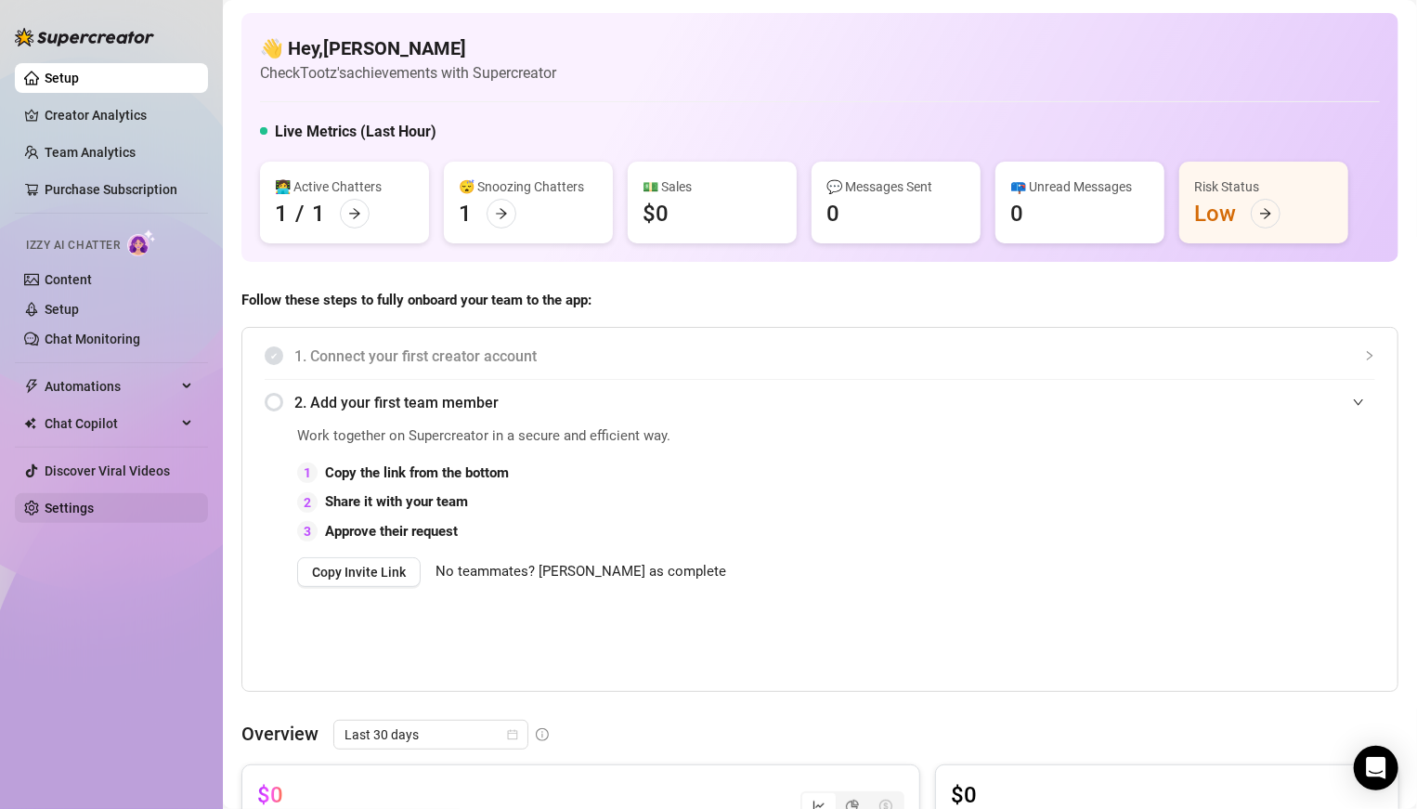
click at [78, 502] on link "Settings" at bounding box center [69, 507] width 49 height 15
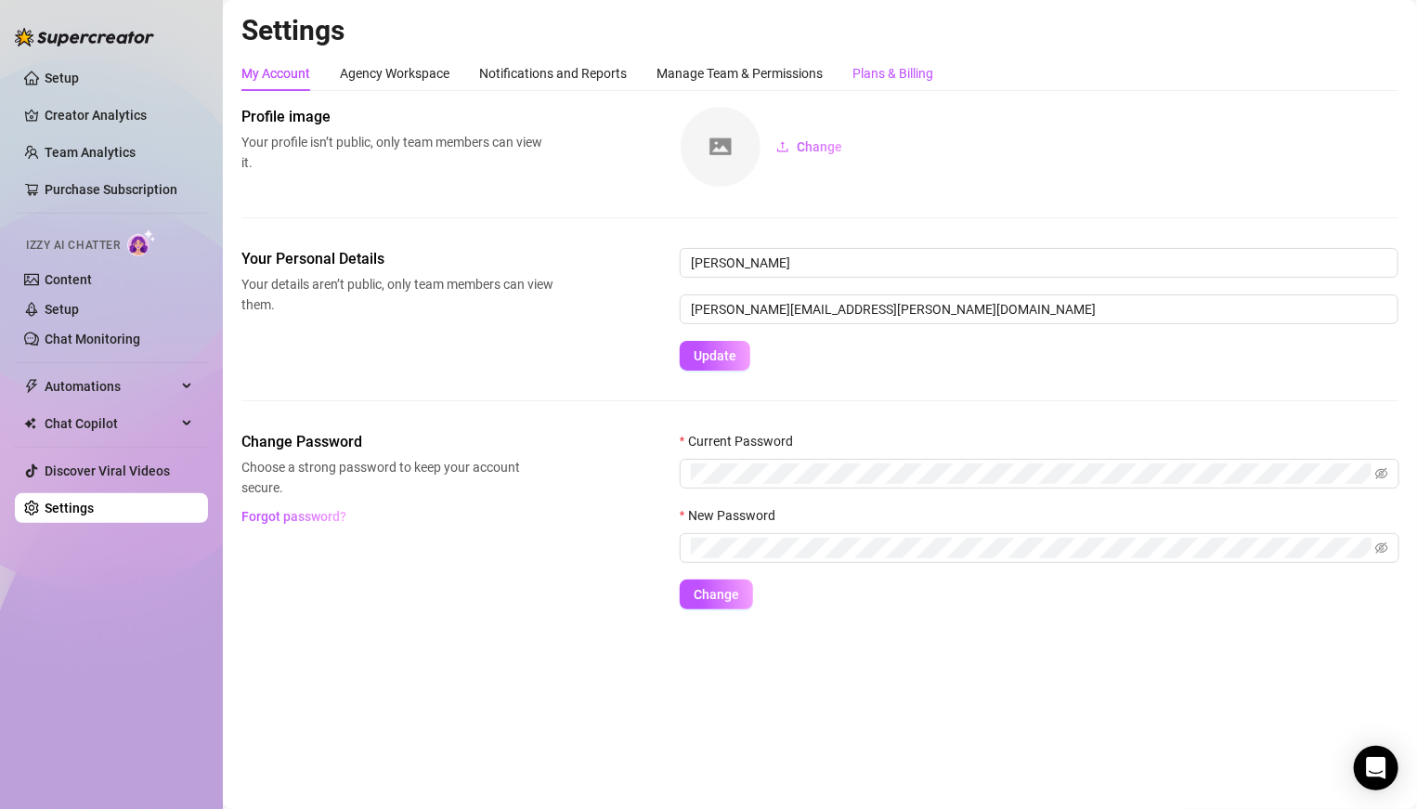
click at [871, 72] on div "Plans & Billing" at bounding box center [892, 73] width 81 height 20
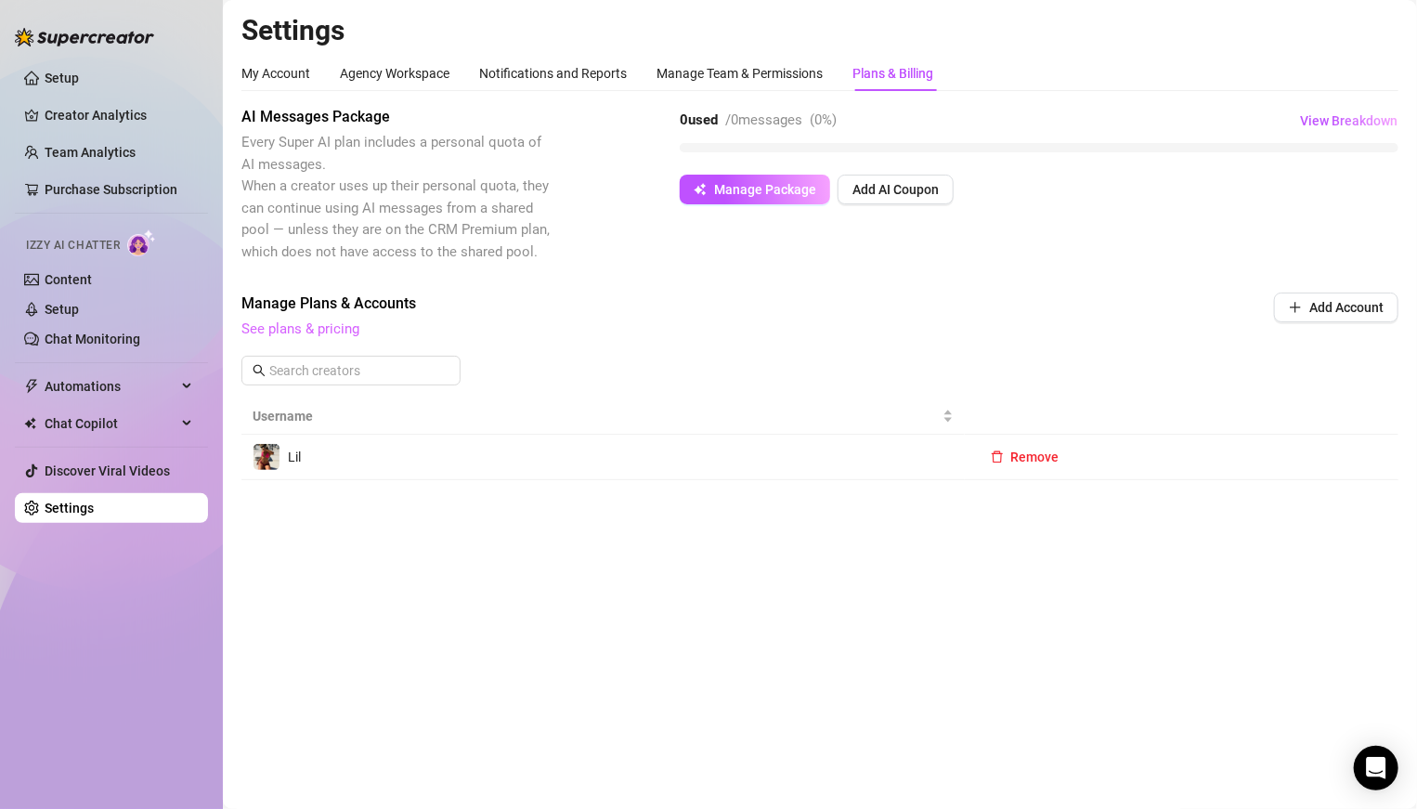
click at [304, 330] on link "See plans & pricing" at bounding box center [300, 328] width 118 height 17
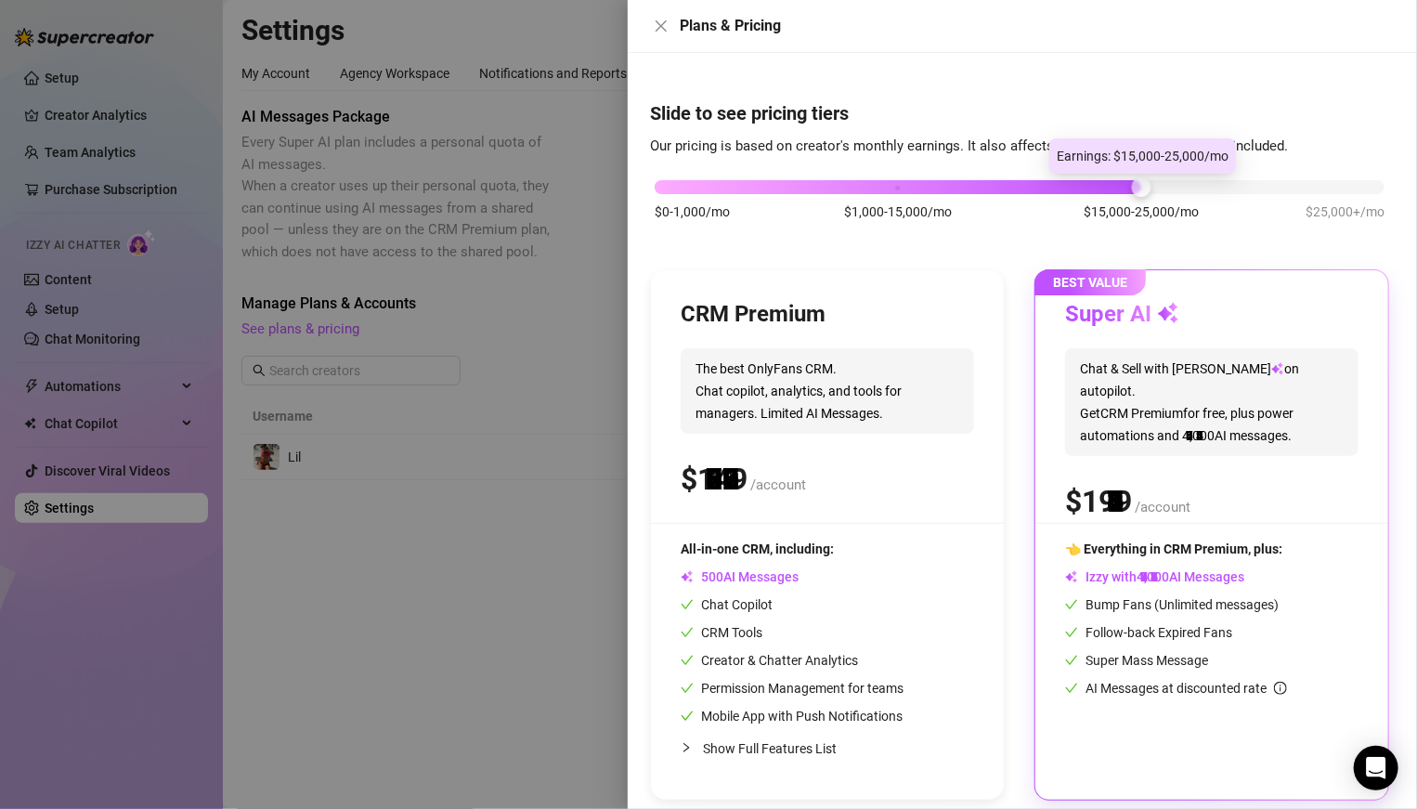
drag, startPoint x: 893, startPoint y: 180, endPoint x: 1120, endPoint y: 186, distance: 226.6
click at [983, 186] on div "$0-1,000/mo $1,000-15,000/mo $15,000-25,000/mo $25,000+/mo" at bounding box center [1020, 181] width 730 height 11
drag, startPoint x: 1143, startPoint y: 183, endPoint x: 1292, endPoint y: 231, distance: 157.1
click at [983, 231] on div "$0-1,000/mo $1,000-15,000/mo $15,000-25,000/mo $25,000+/mo" at bounding box center [1019, 209] width 739 height 105
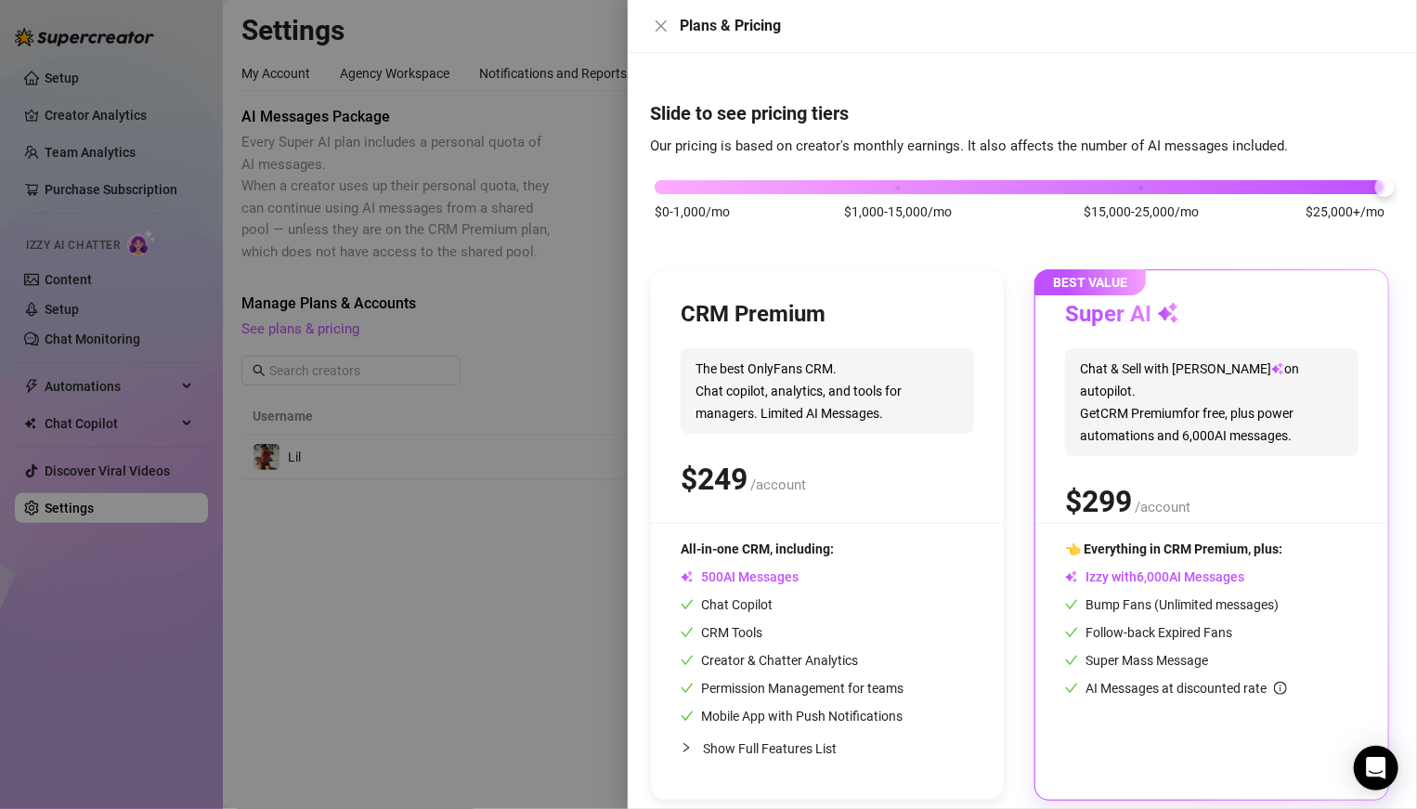
click at [890, 188] on div "$0-1,000/mo $1,000-15,000/mo $15,000-25,000/mo $25,000+/mo" at bounding box center [1020, 181] width 730 height 11
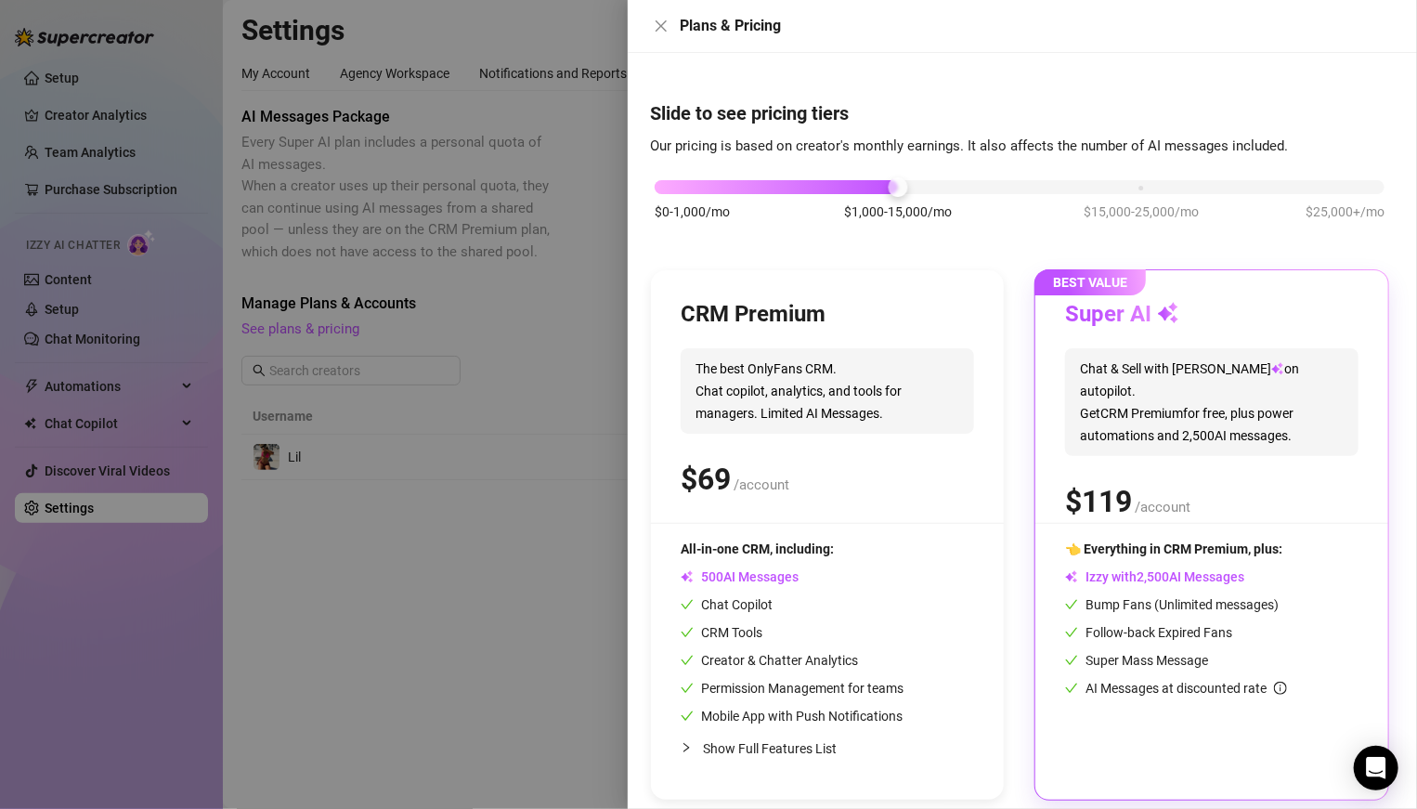
scroll to position [14, 0]
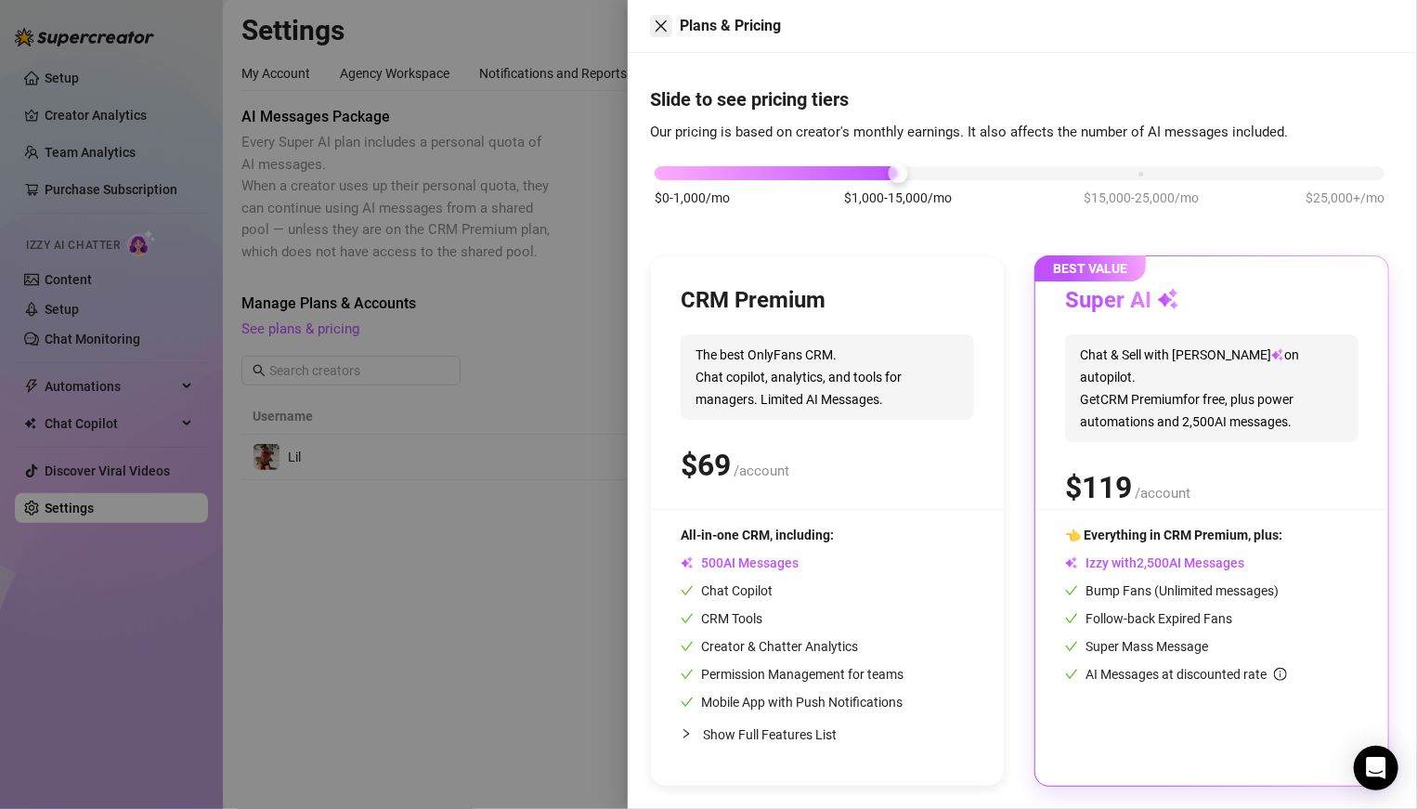
click at [667, 30] on icon "close" at bounding box center [661, 26] width 15 height 15
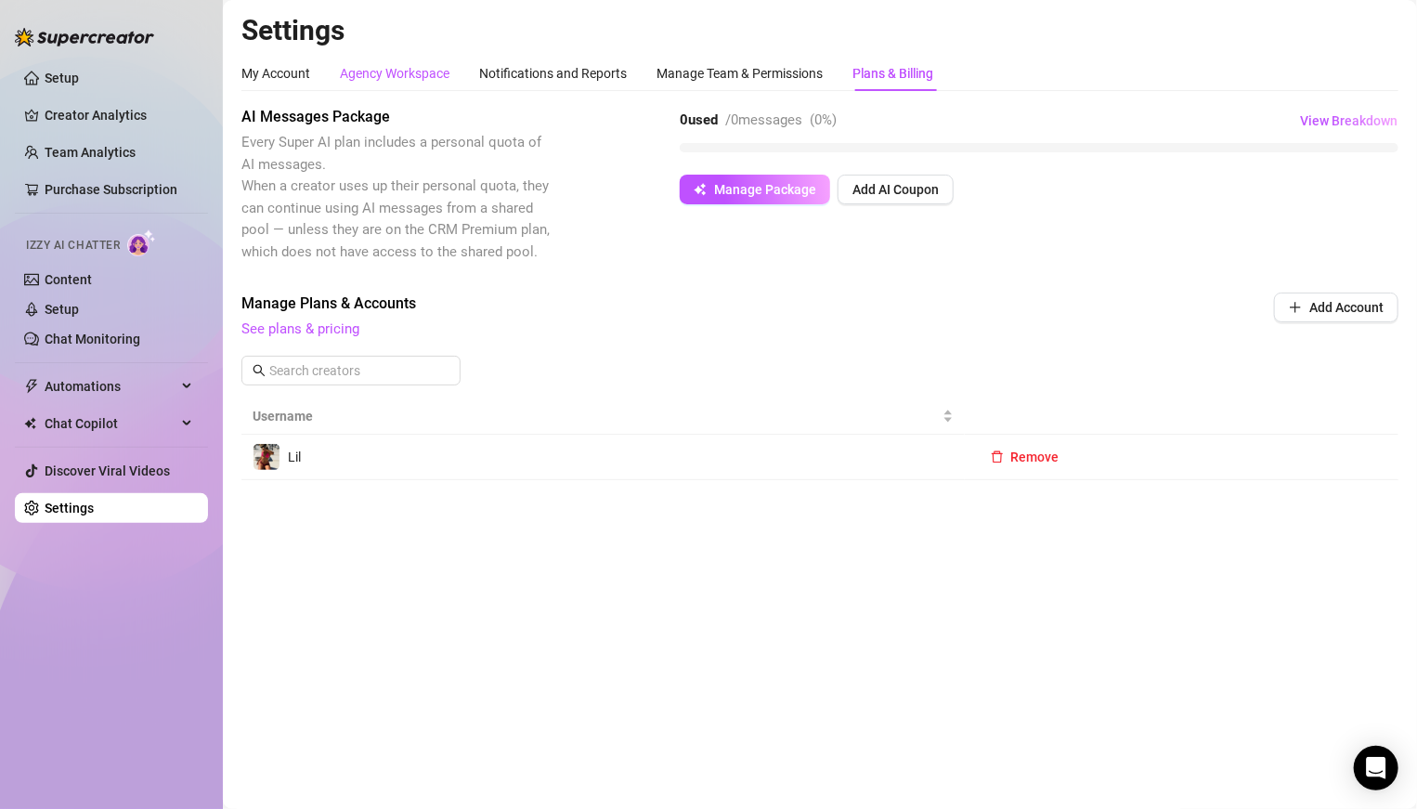
click at [372, 68] on div "Agency Workspace" at bounding box center [395, 73] width 110 height 20
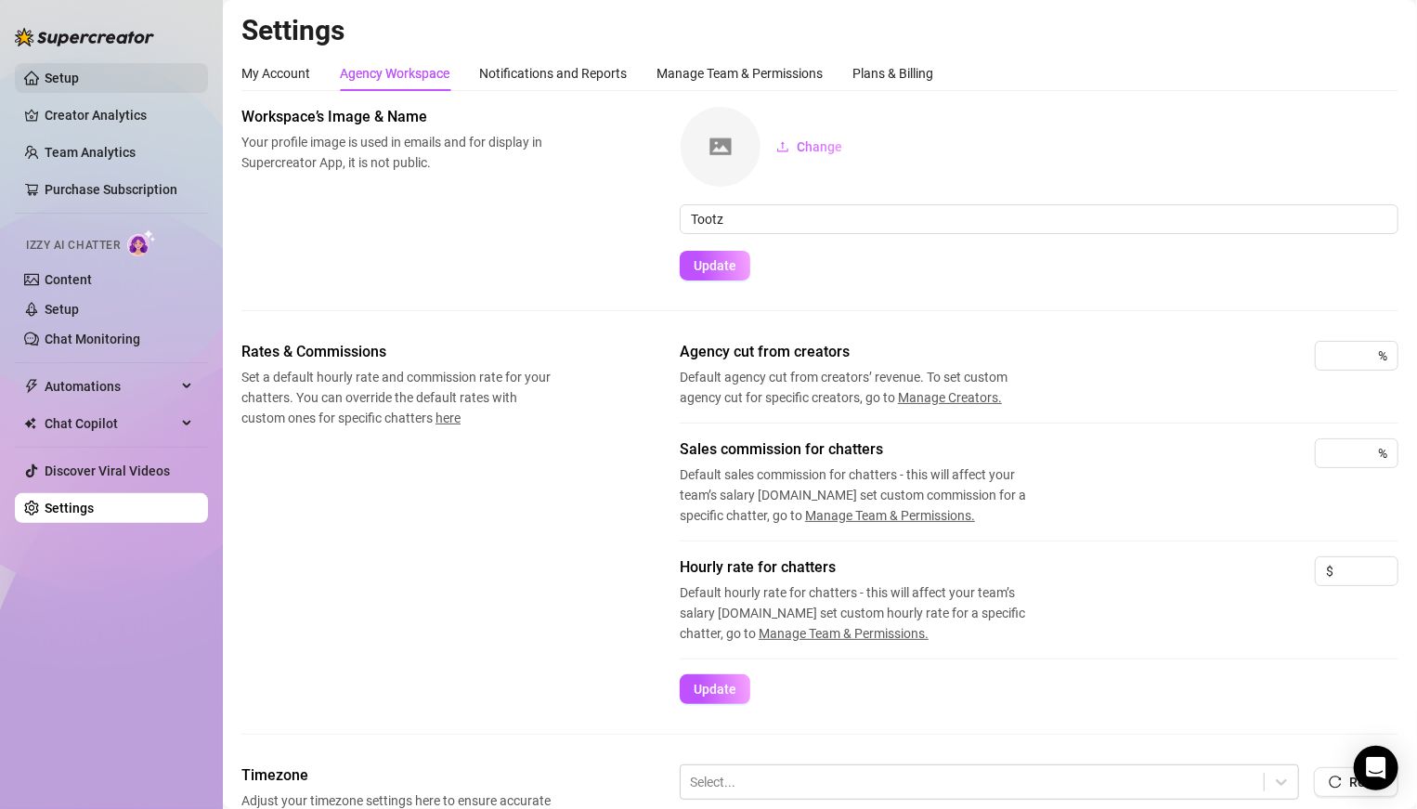
click at [79, 71] on link "Setup" at bounding box center [62, 78] width 34 height 15
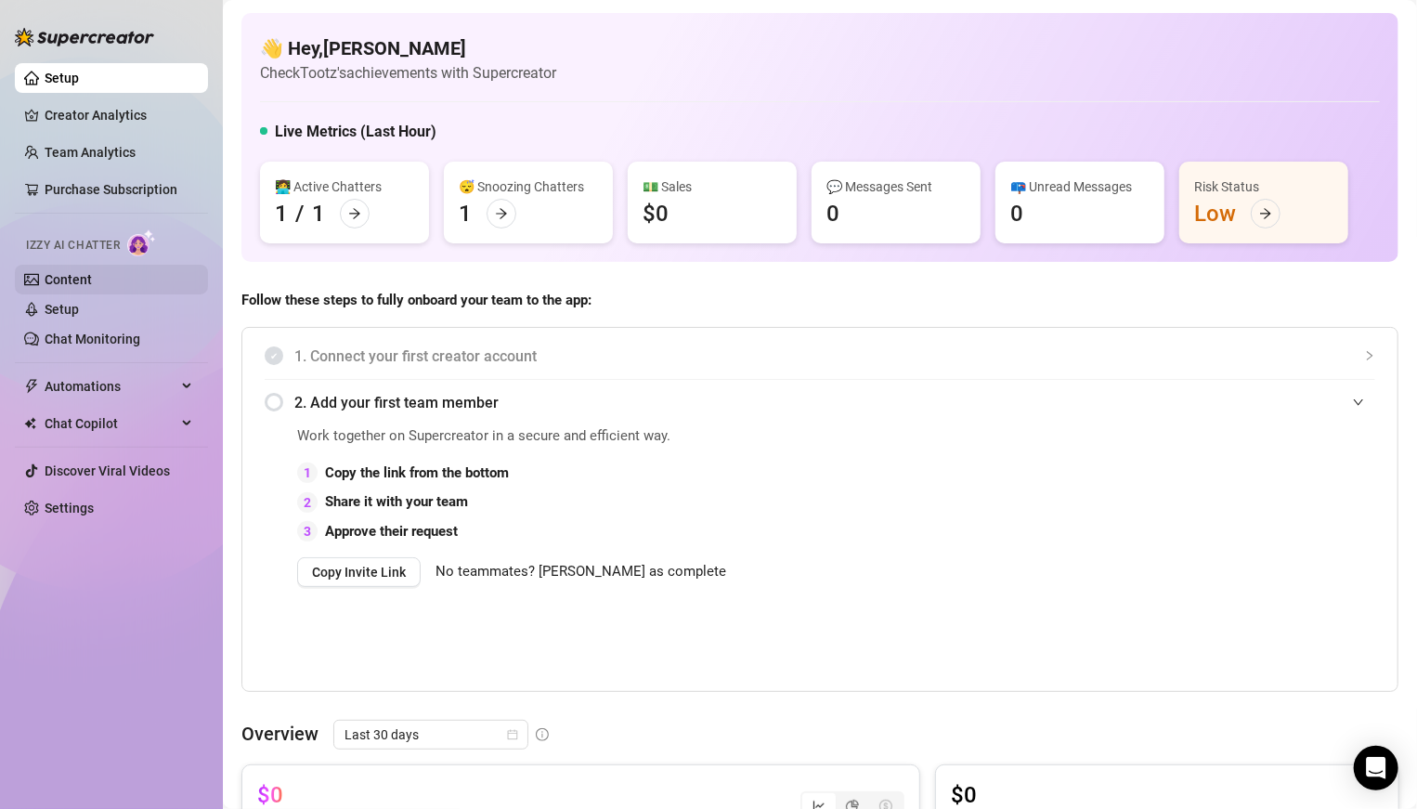
click at [81, 281] on link "Content" at bounding box center [68, 279] width 47 height 15
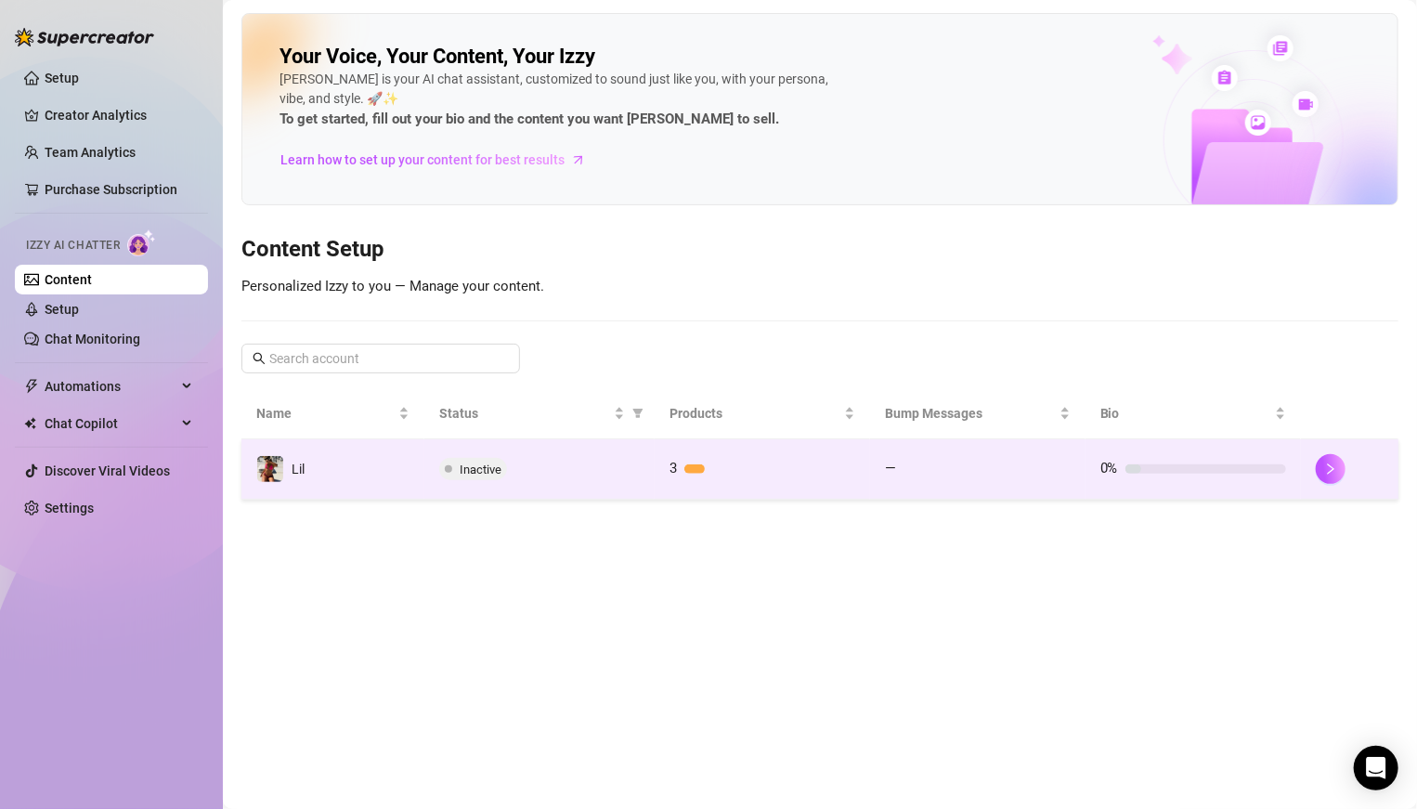
click at [464, 469] on span "Inactive" at bounding box center [481, 469] width 42 height 14
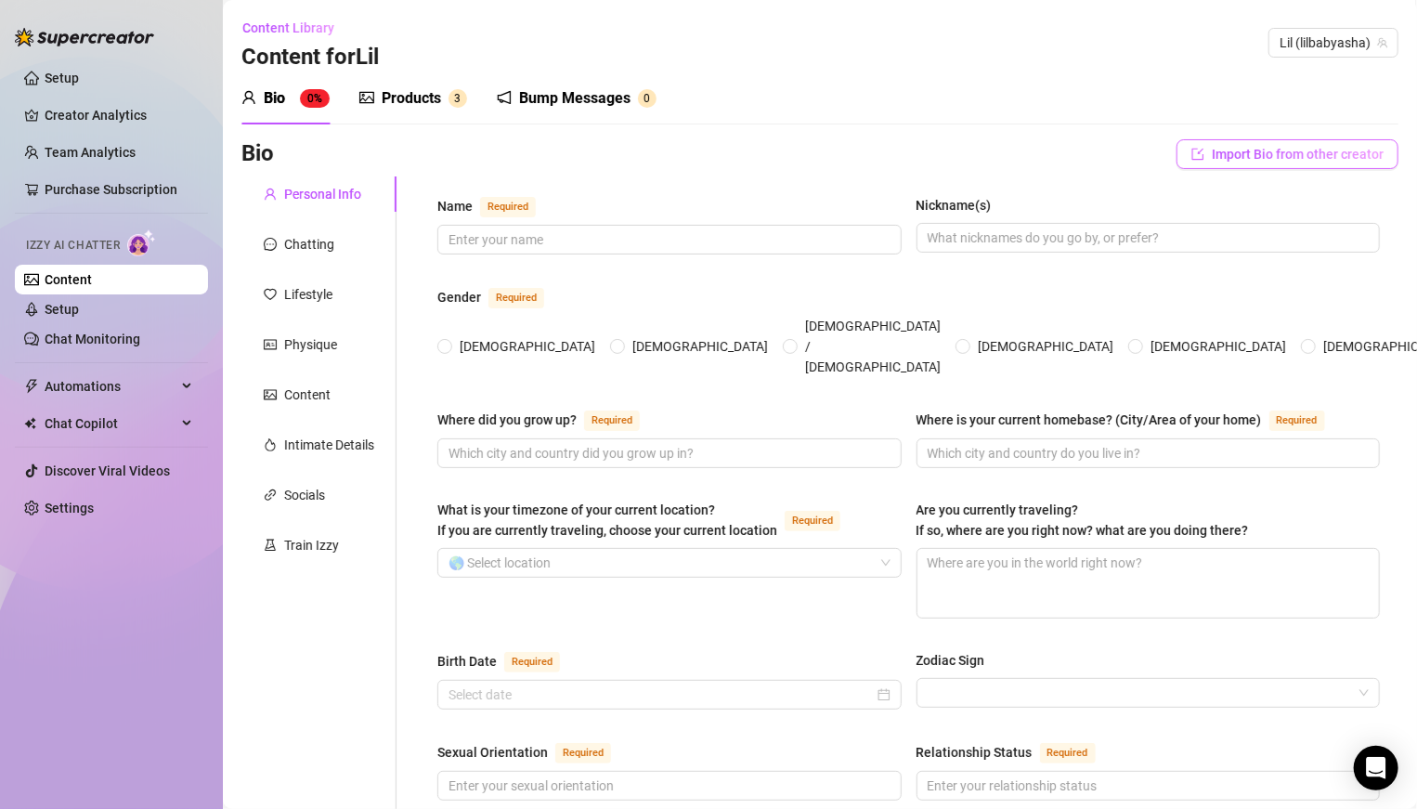
click at [983, 161] on span "Import Bio from other creator" at bounding box center [1298, 154] width 172 height 15
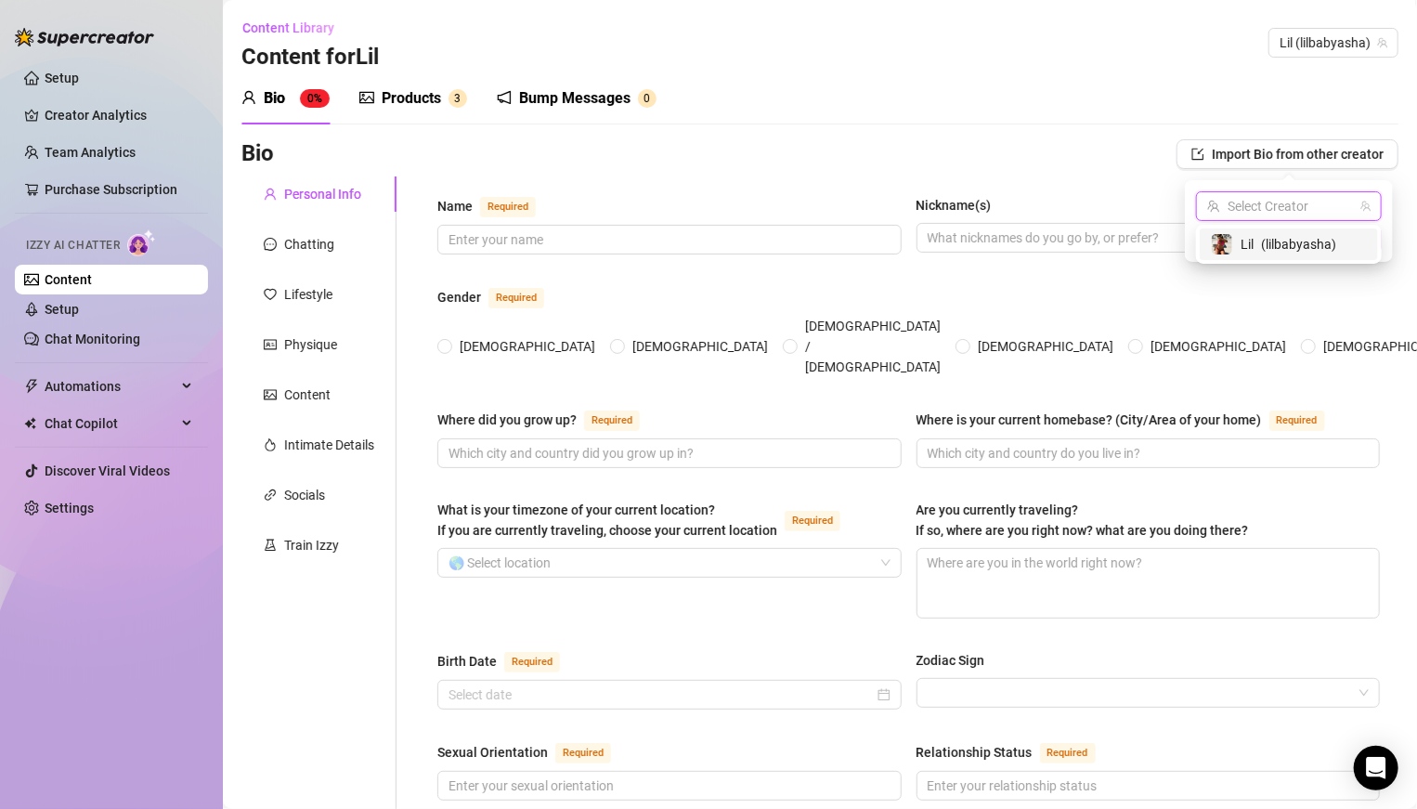
click at [983, 208] on input "search" at bounding box center [1280, 206] width 147 height 28
click at [983, 251] on div "Lil ( lilbabyasha )" at bounding box center [1289, 244] width 156 height 22
click at [983, 240] on span "Import" at bounding box center [1355, 239] width 39 height 15
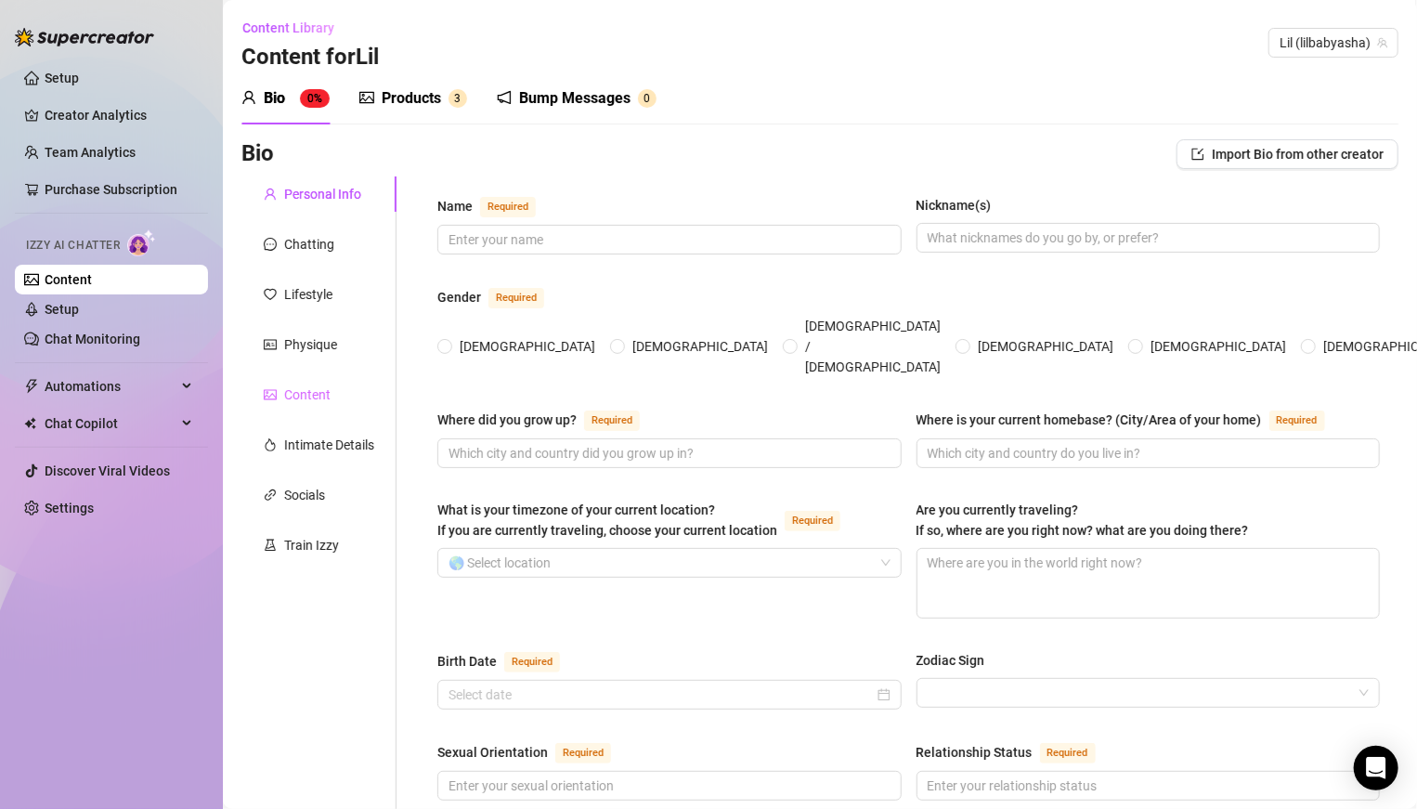
click at [331, 390] on div "Content" at bounding box center [318, 394] width 155 height 35
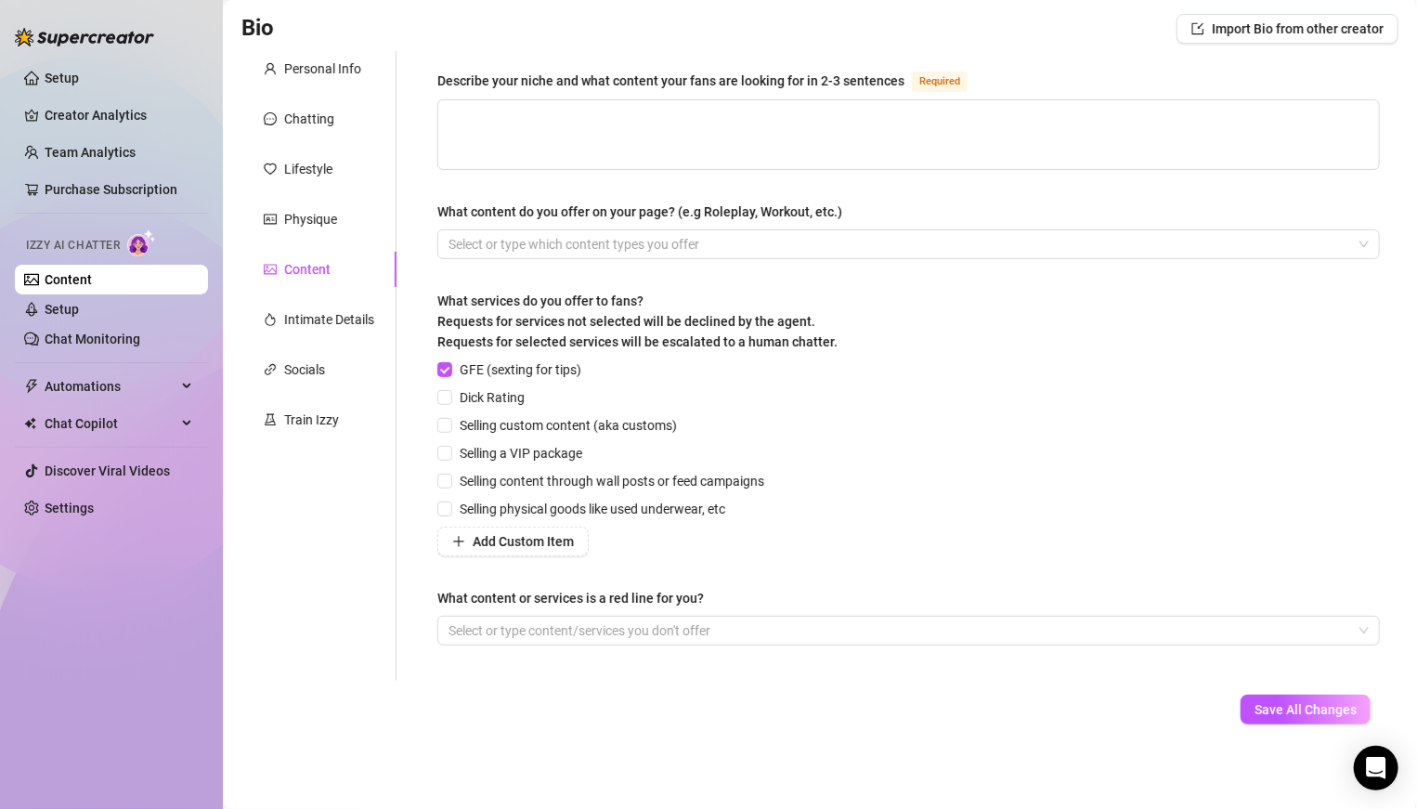
scroll to position [126, 0]
click at [446, 397] on input "Dick Rating" at bounding box center [443, 395] width 13 height 13
click at [444, 422] on input "Selling custom content (aka customs)" at bounding box center [443, 423] width 13 height 13
click at [443, 450] on input "Selling a VIP package" at bounding box center [443, 451] width 13 height 13
click at [445, 504] on input "Selling physical goods like used underwear, etc" at bounding box center [443, 506] width 13 height 13
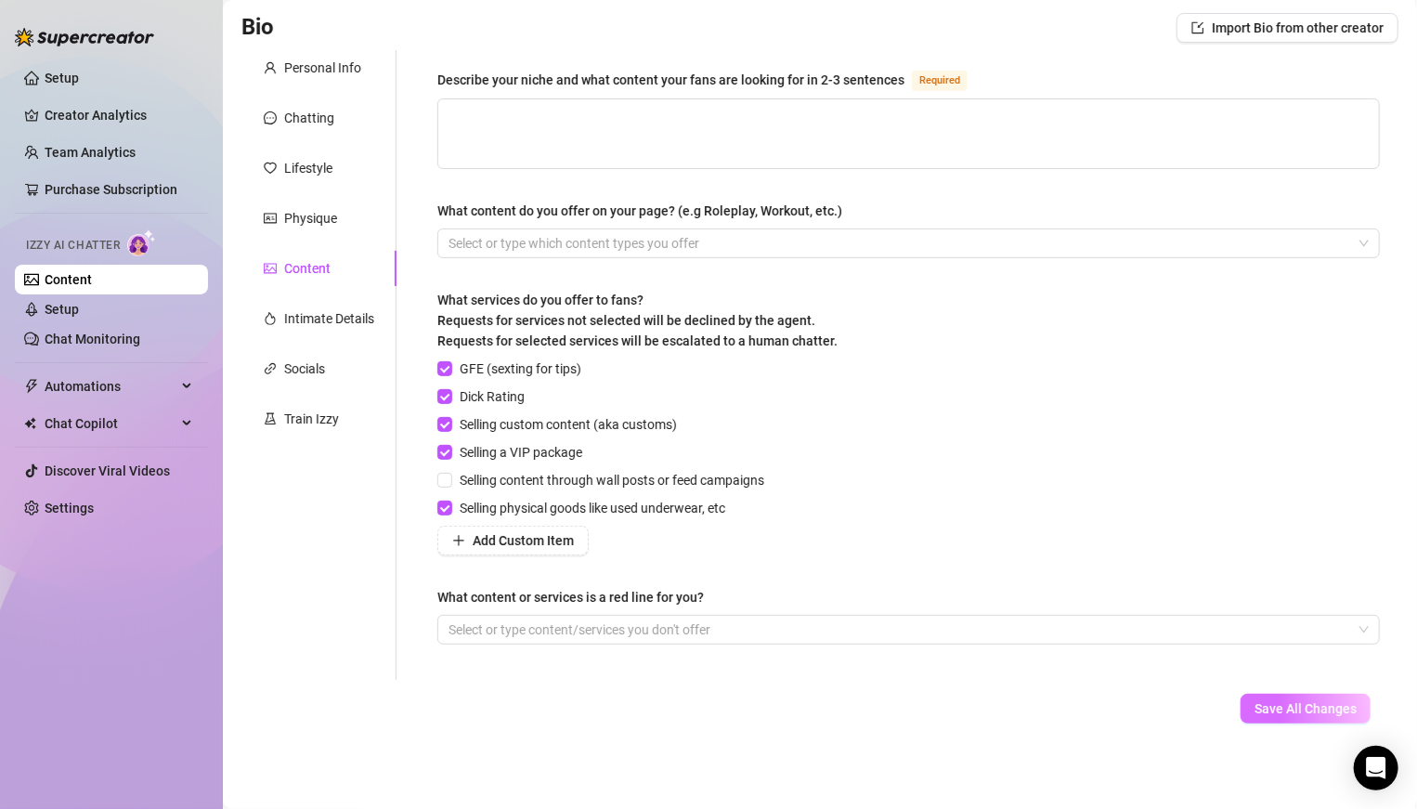
click at [983, 561] on span "Save All Changes" at bounding box center [1305, 708] width 102 height 15
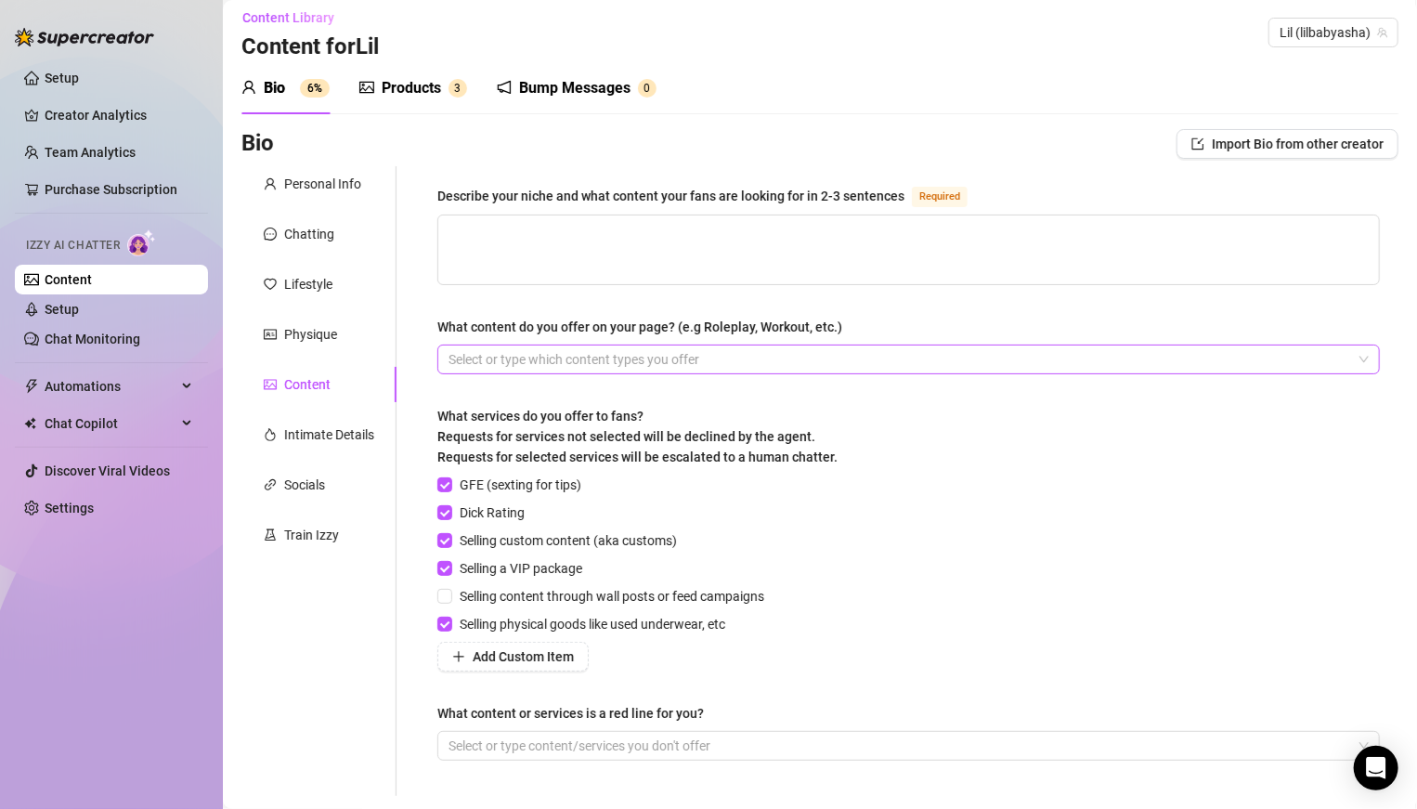
scroll to position [0, 0]
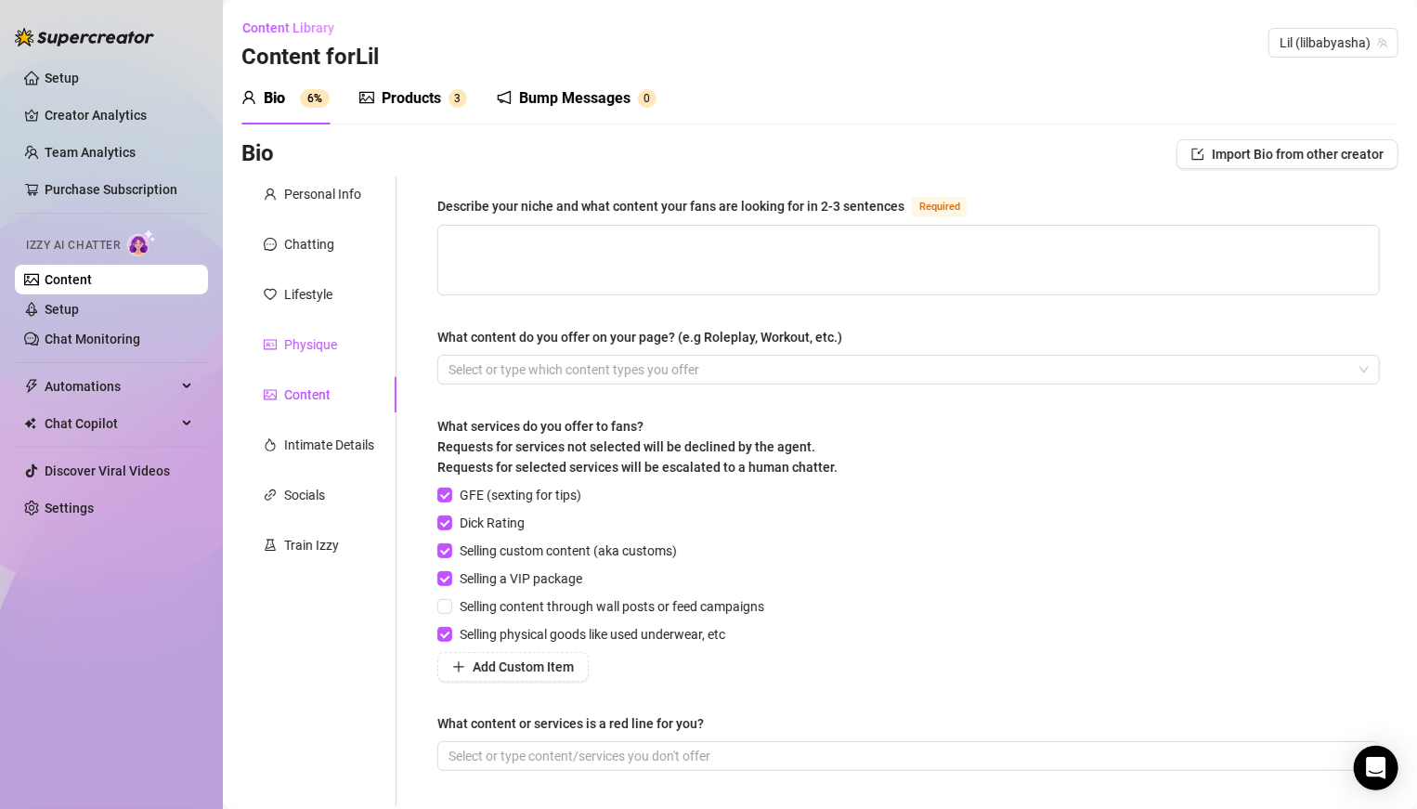
click at [307, 334] on div "Physique" at bounding box center [310, 344] width 53 height 20
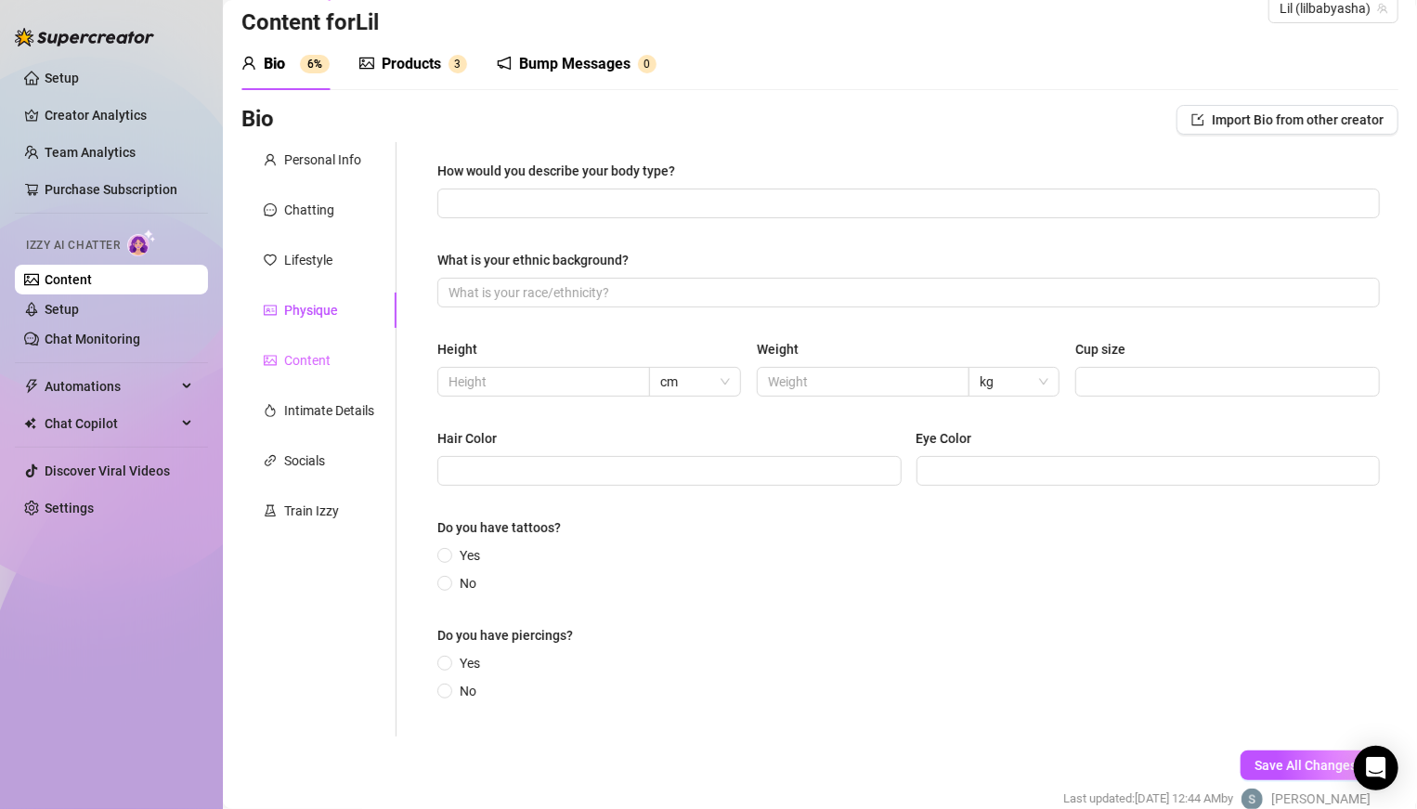
scroll to position [41, 0]
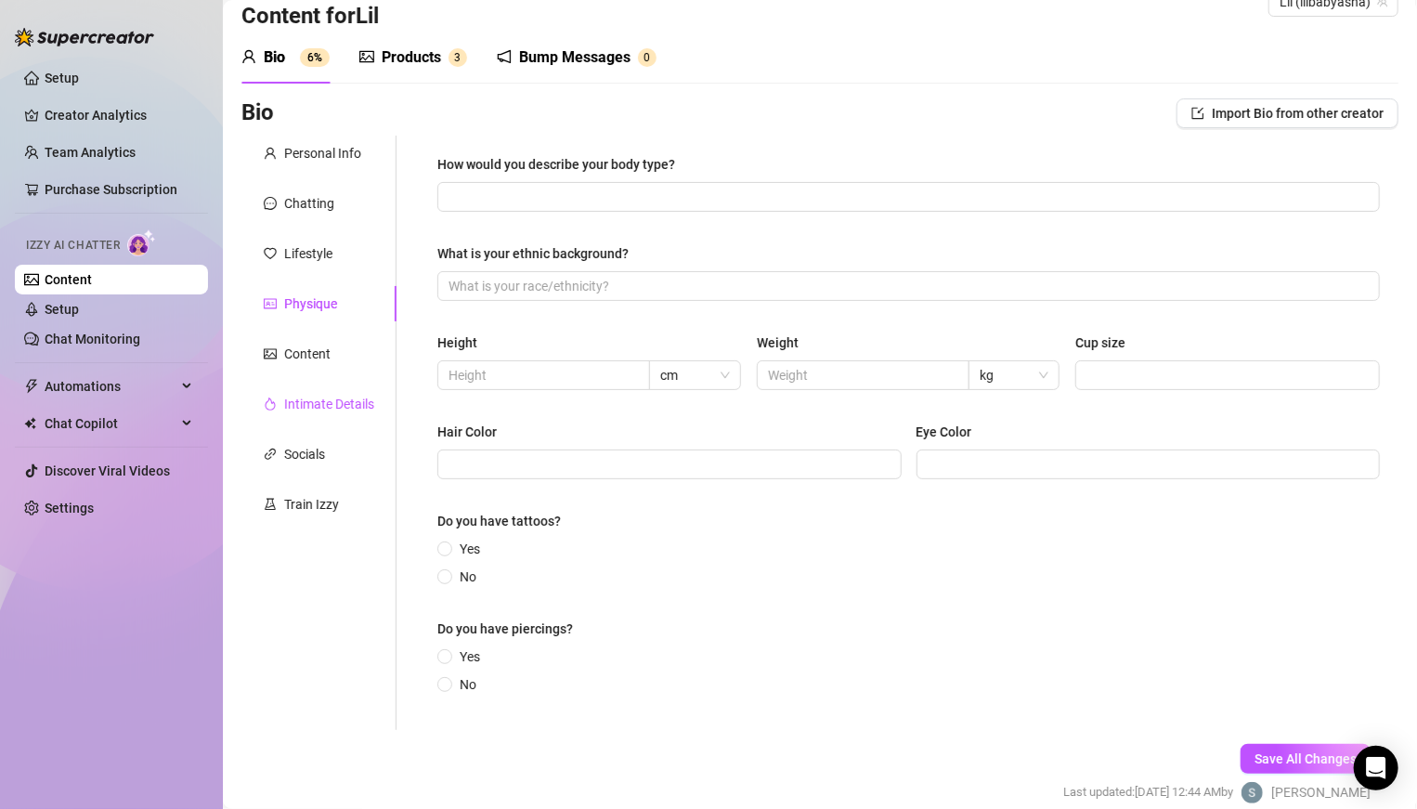
click at [297, 405] on div "Intimate Details" at bounding box center [329, 404] width 90 height 20
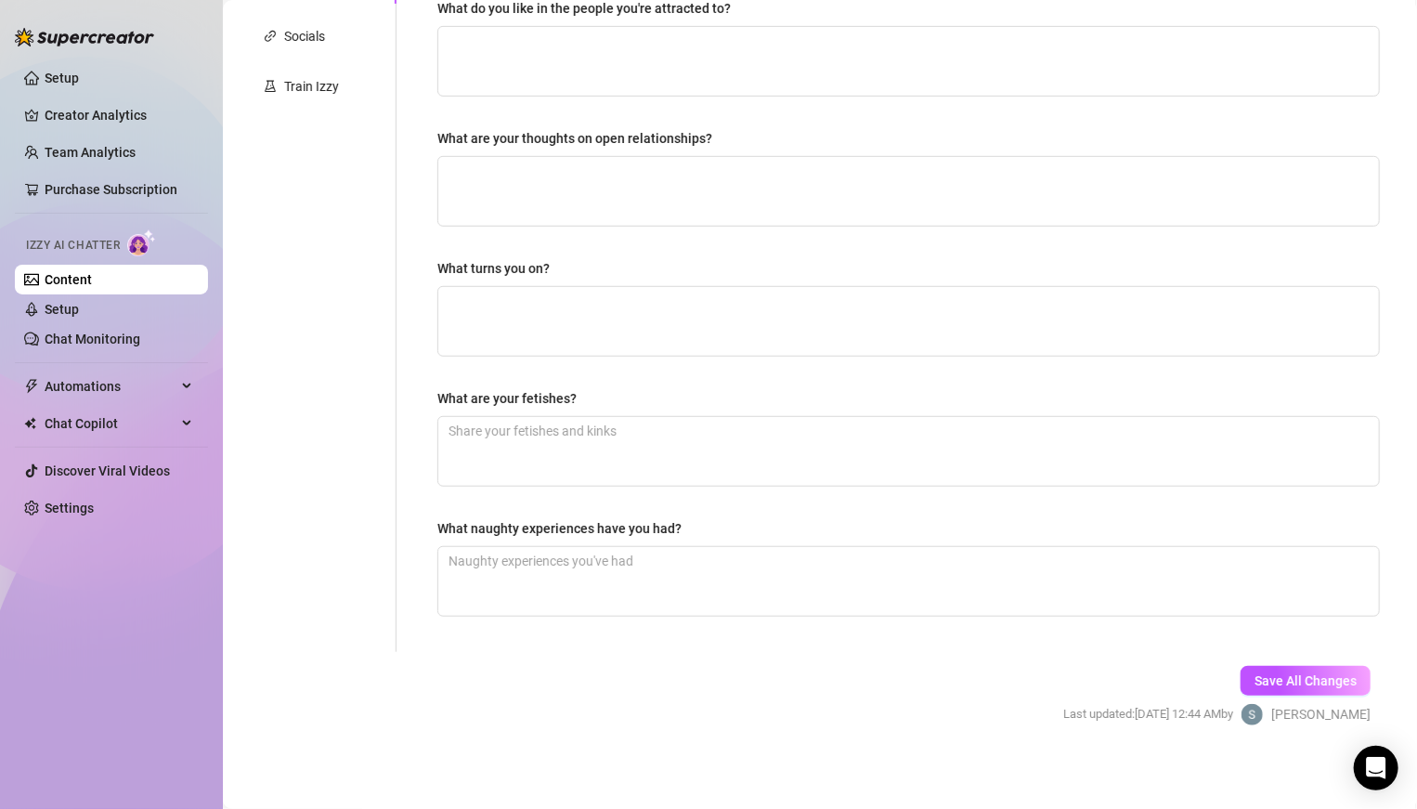
scroll to position [0, 0]
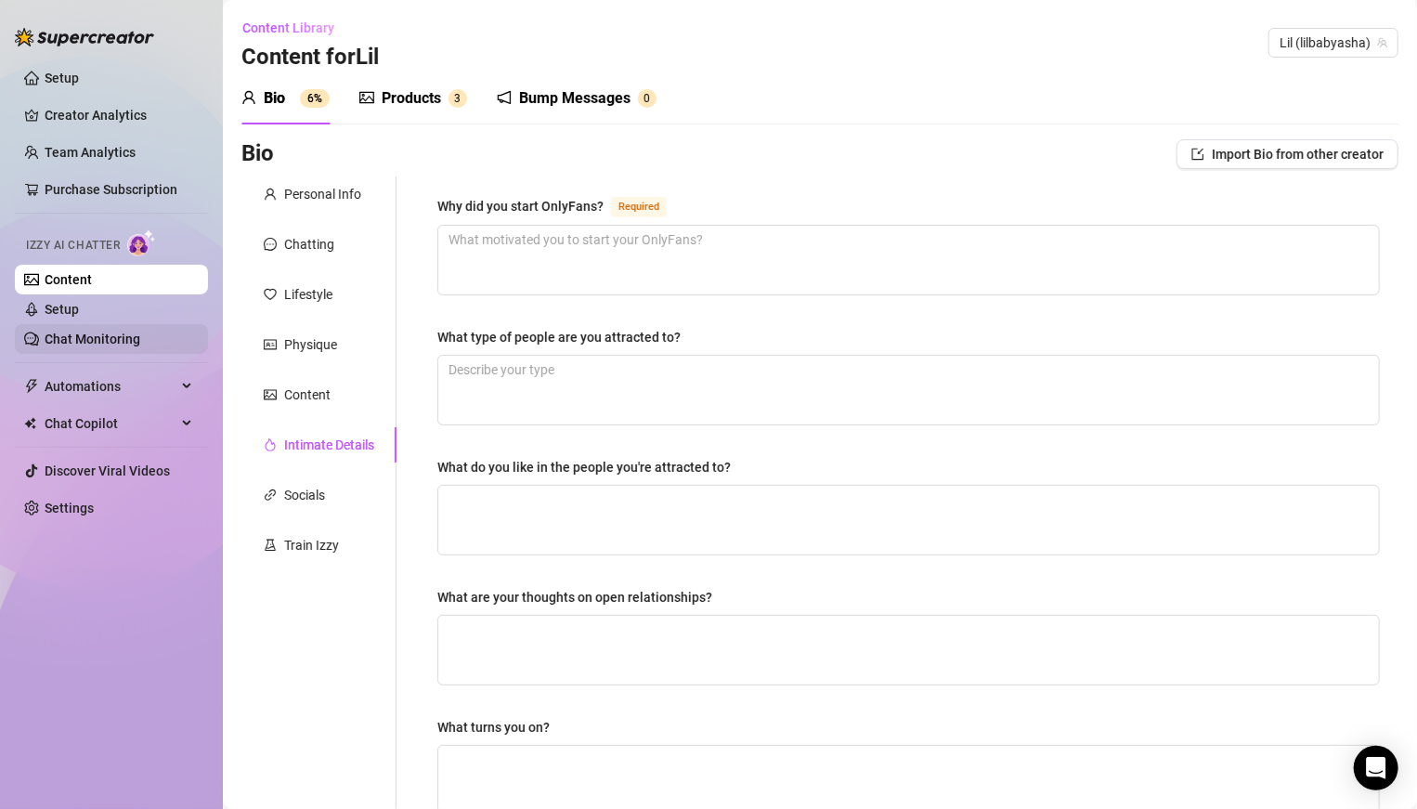
click at [113, 331] on link "Chat Monitoring" at bounding box center [93, 338] width 96 height 15
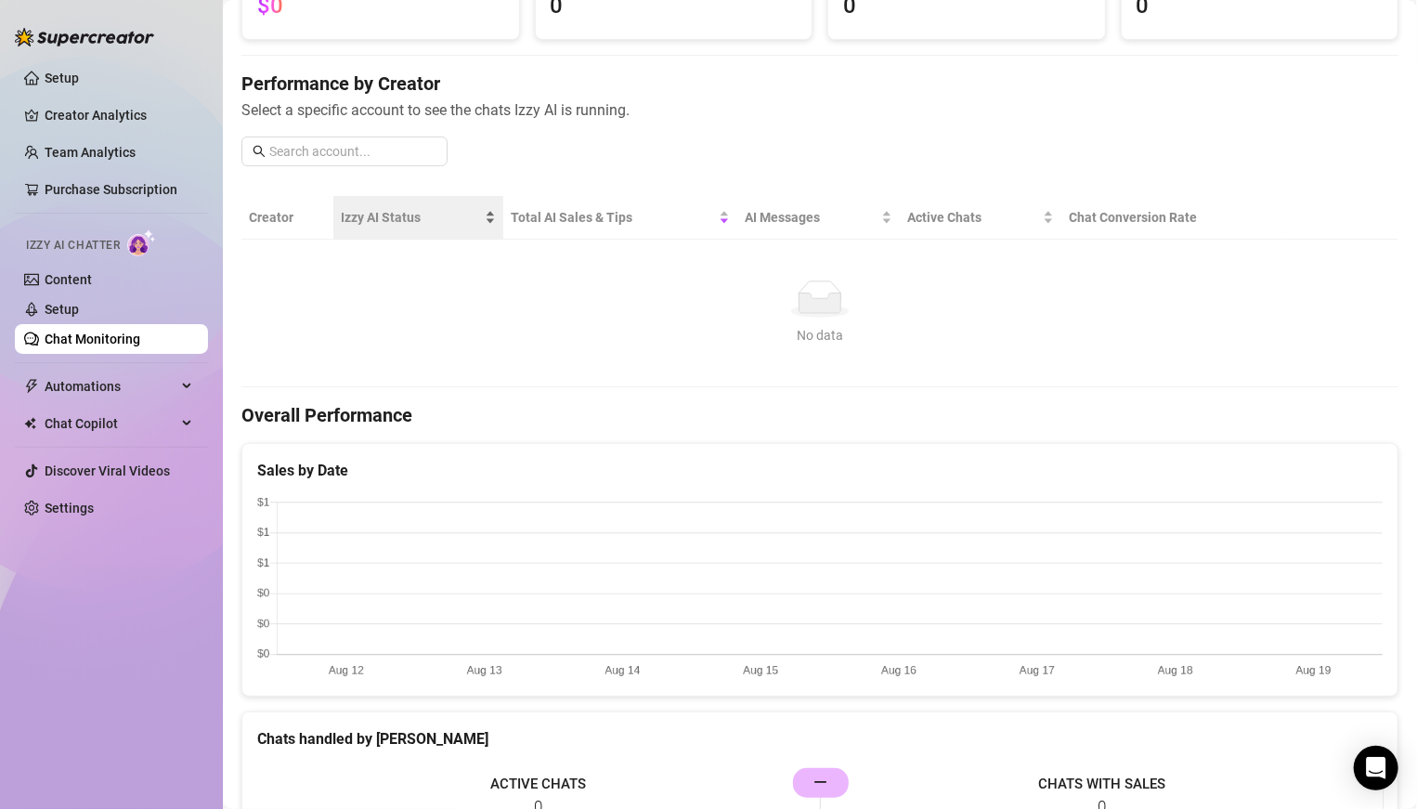
scroll to position [150, 0]
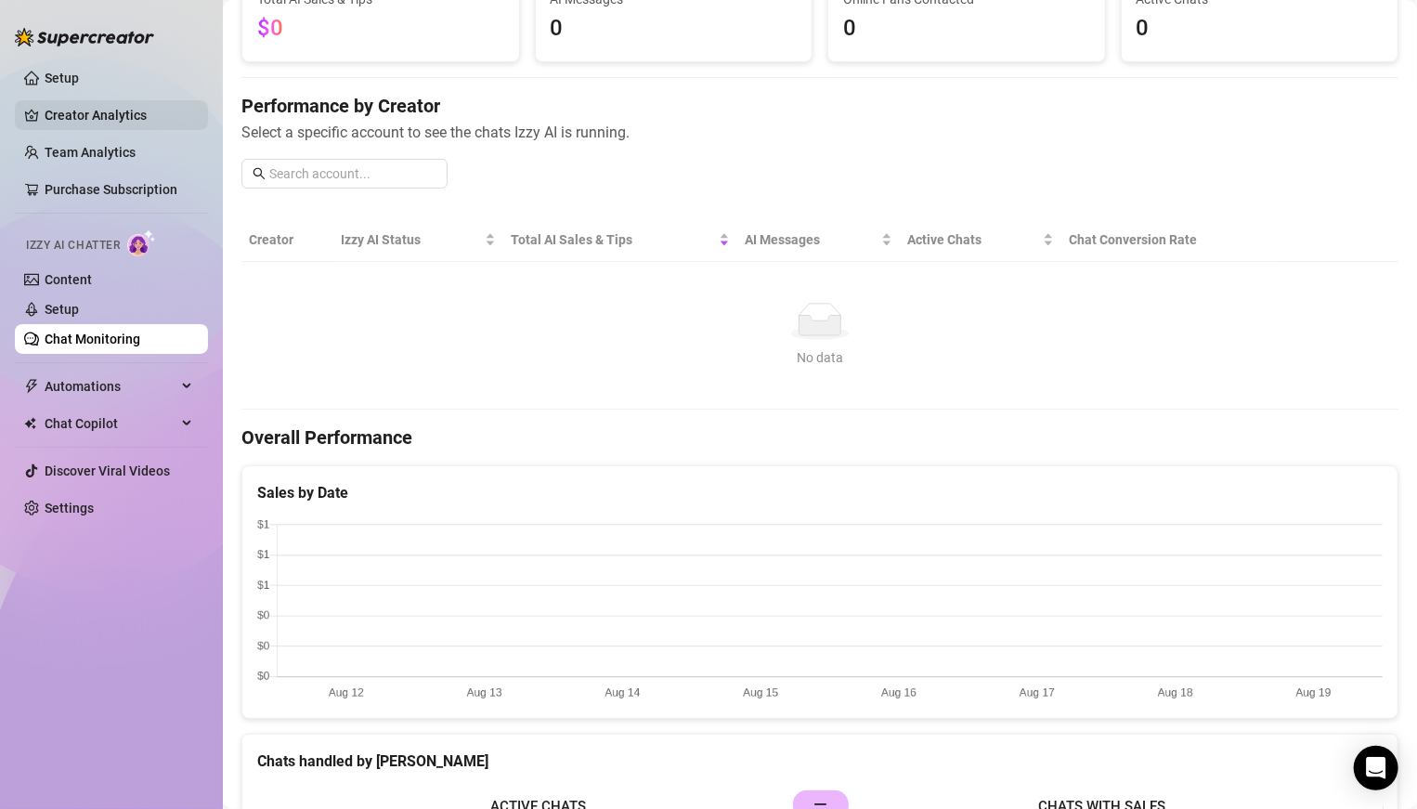
click at [84, 113] on link "Creator Analytics" at bounding box center [119, 115] width 149 height 30
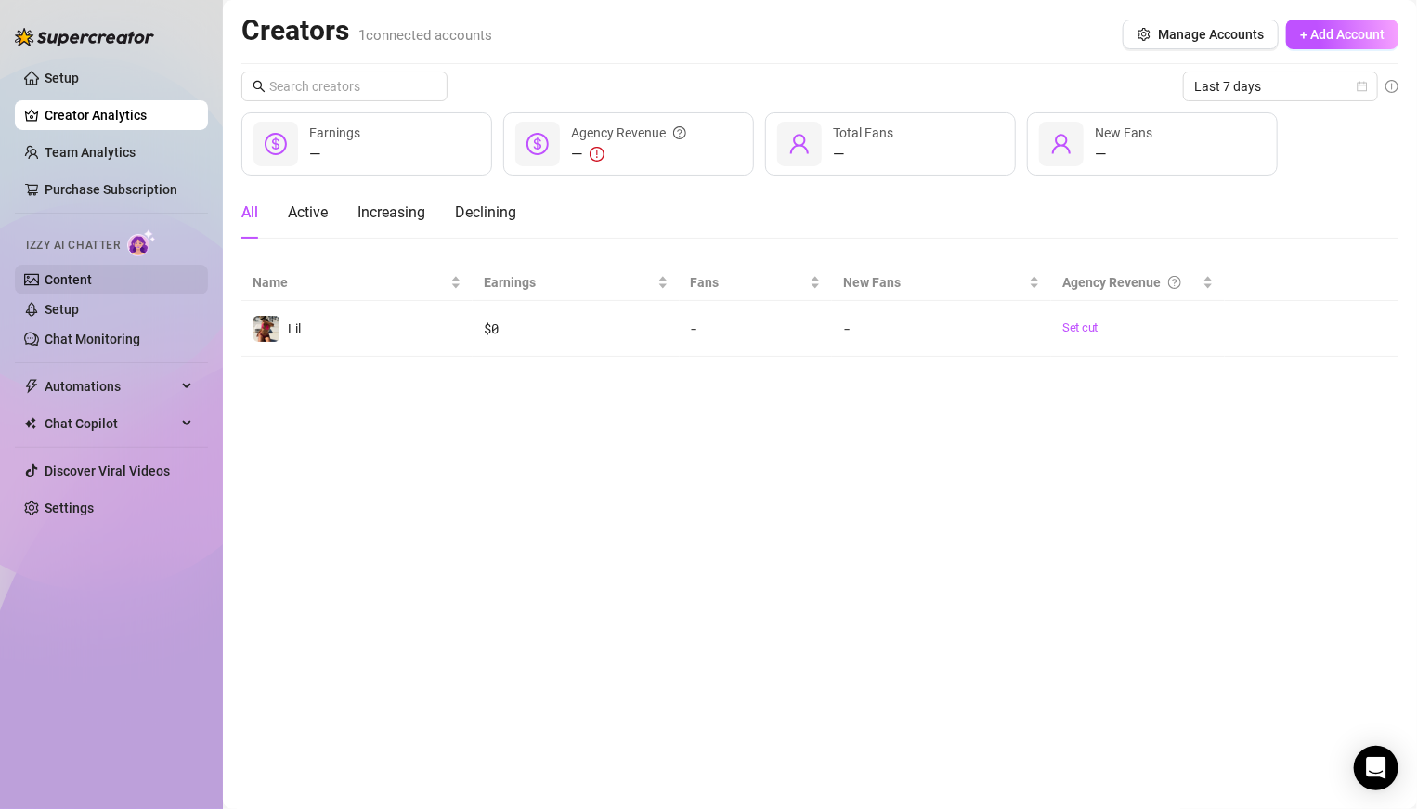
click at [84, 286] on link "Content" at bounding box center [68, 279] width 47 height 15
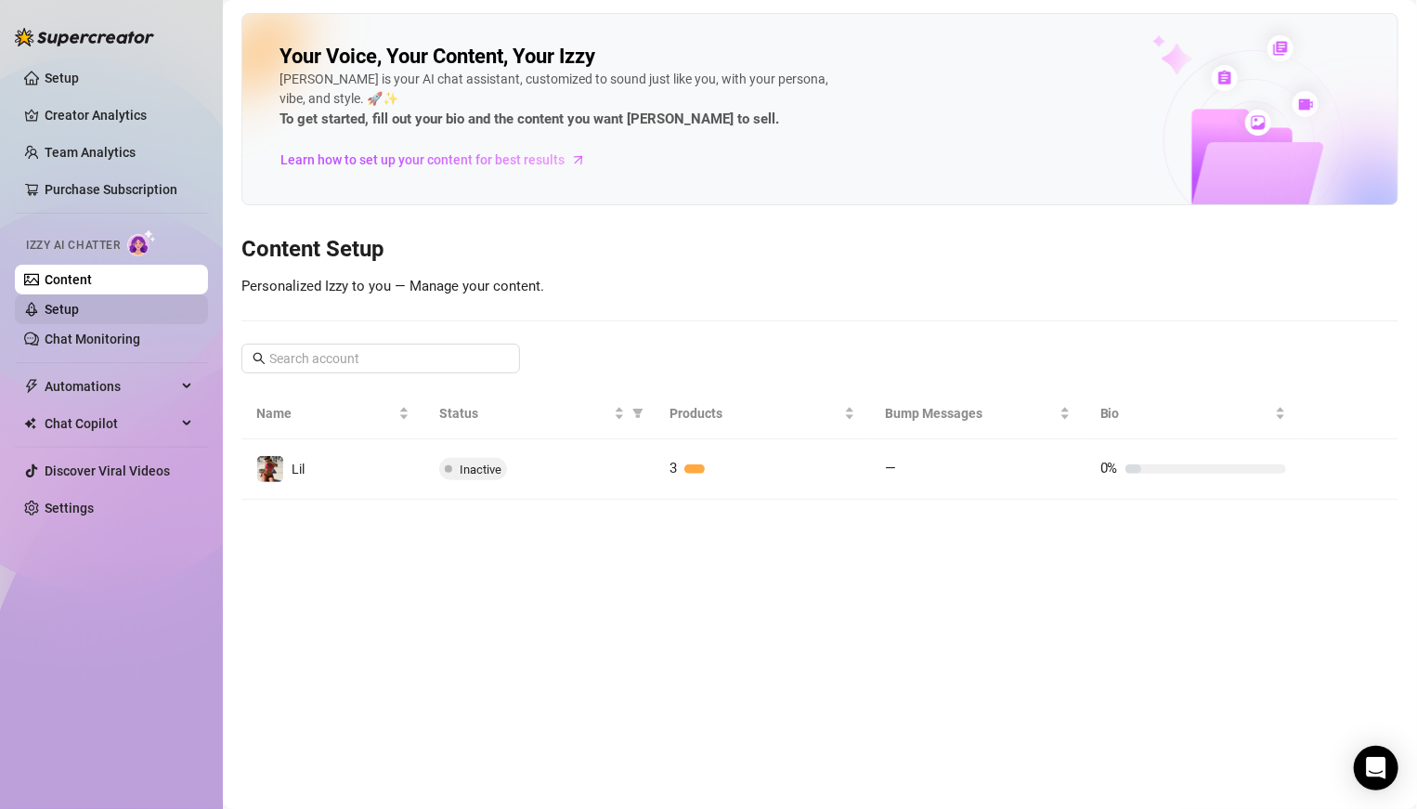
click at [52, 312] on link "Setup" at bounding box center [62, 309] width 34 height 15
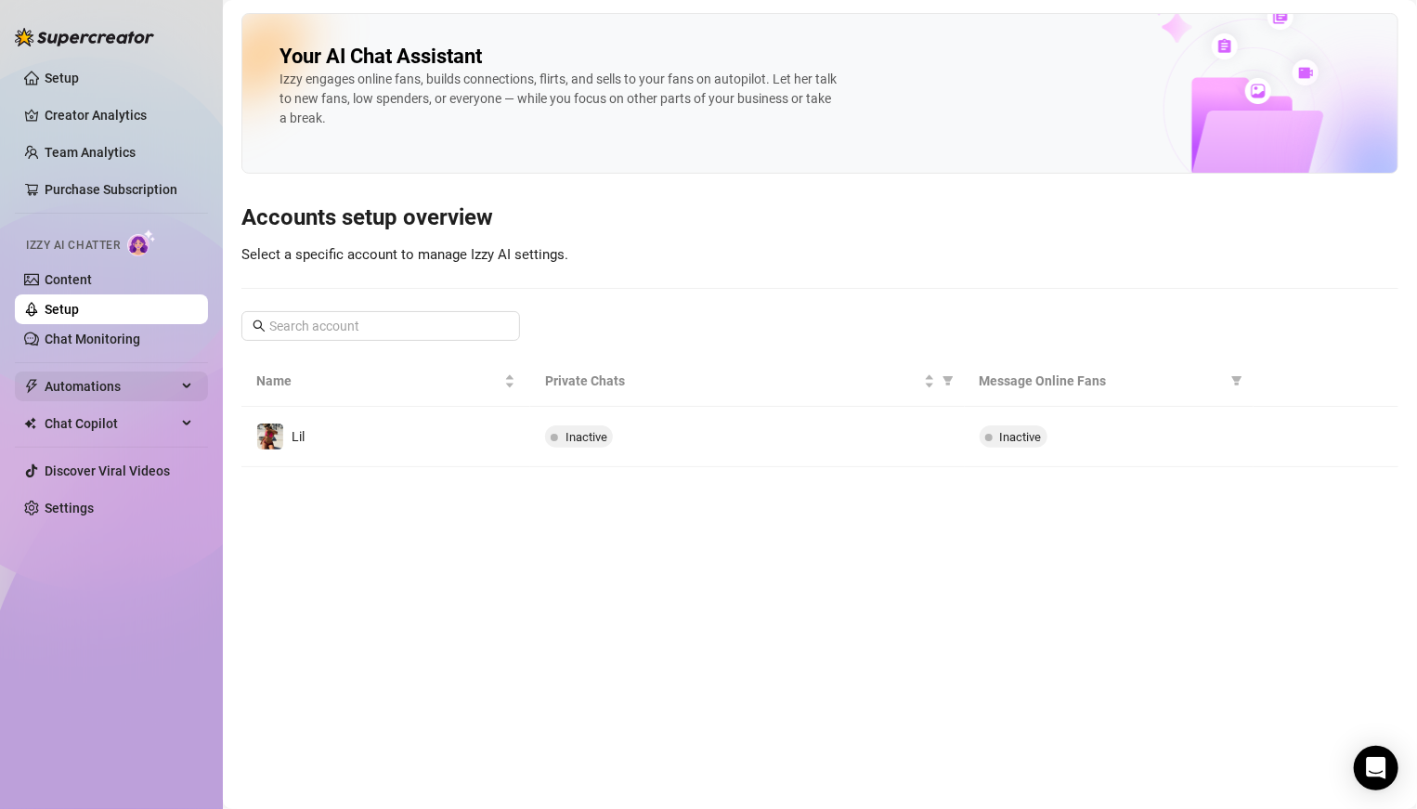
click at [69, 380] on span "Automations" at bounding box center [111, 386] width 132 height 30
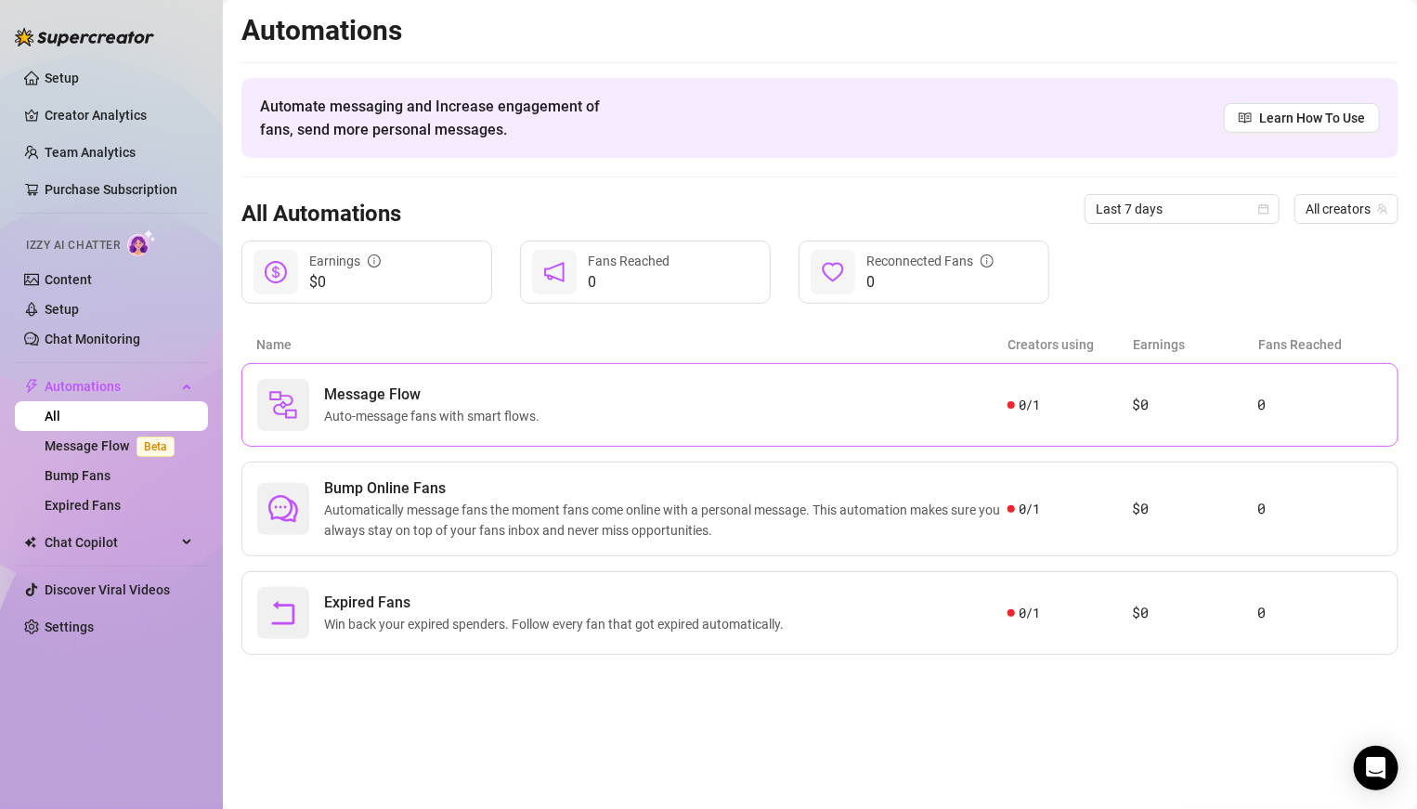
click at [478, 395] on span "Message Flow" at bounding box center [435, 394] width 223 height 22
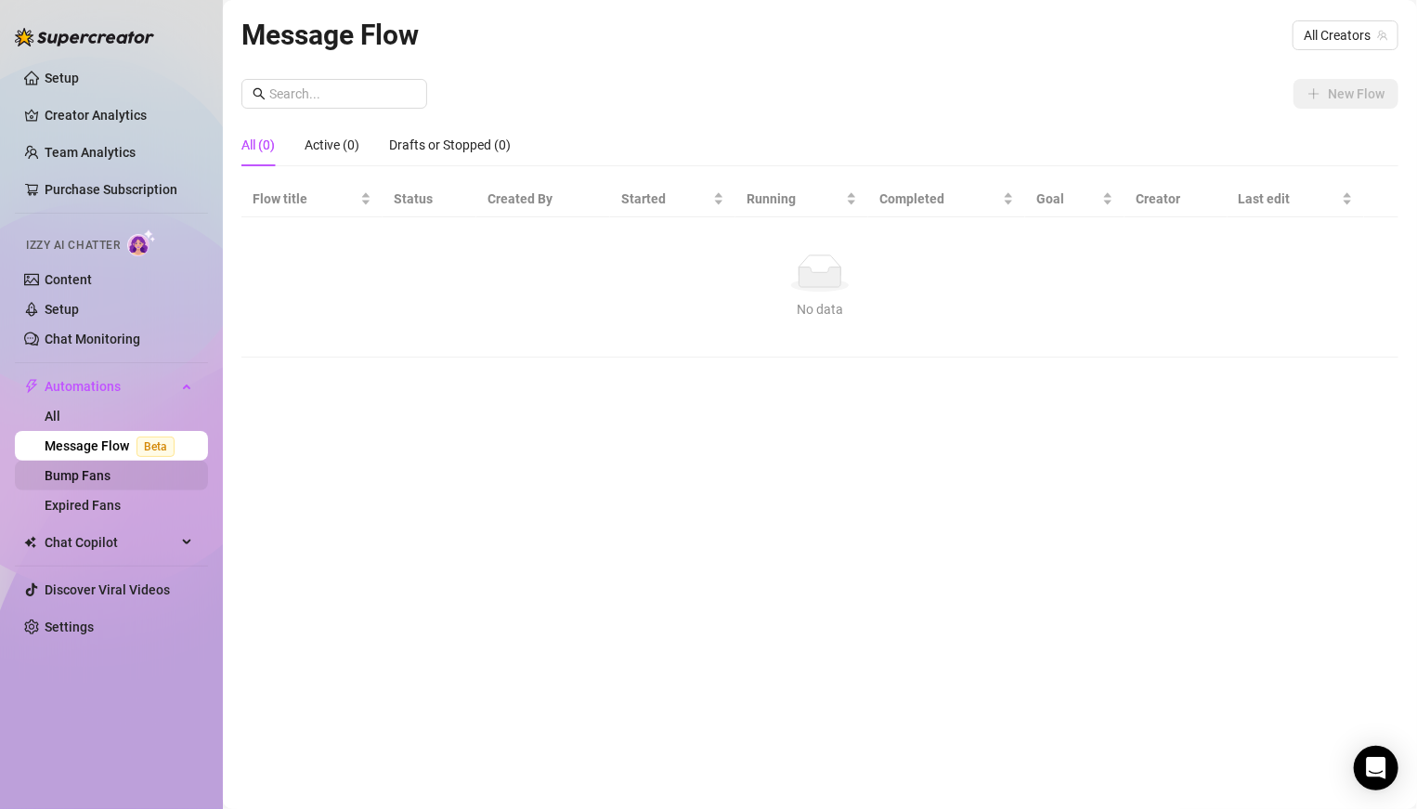
click at [93, 468] on link "Bump Fans" at bounding box center [78, 475] width 66 height 15
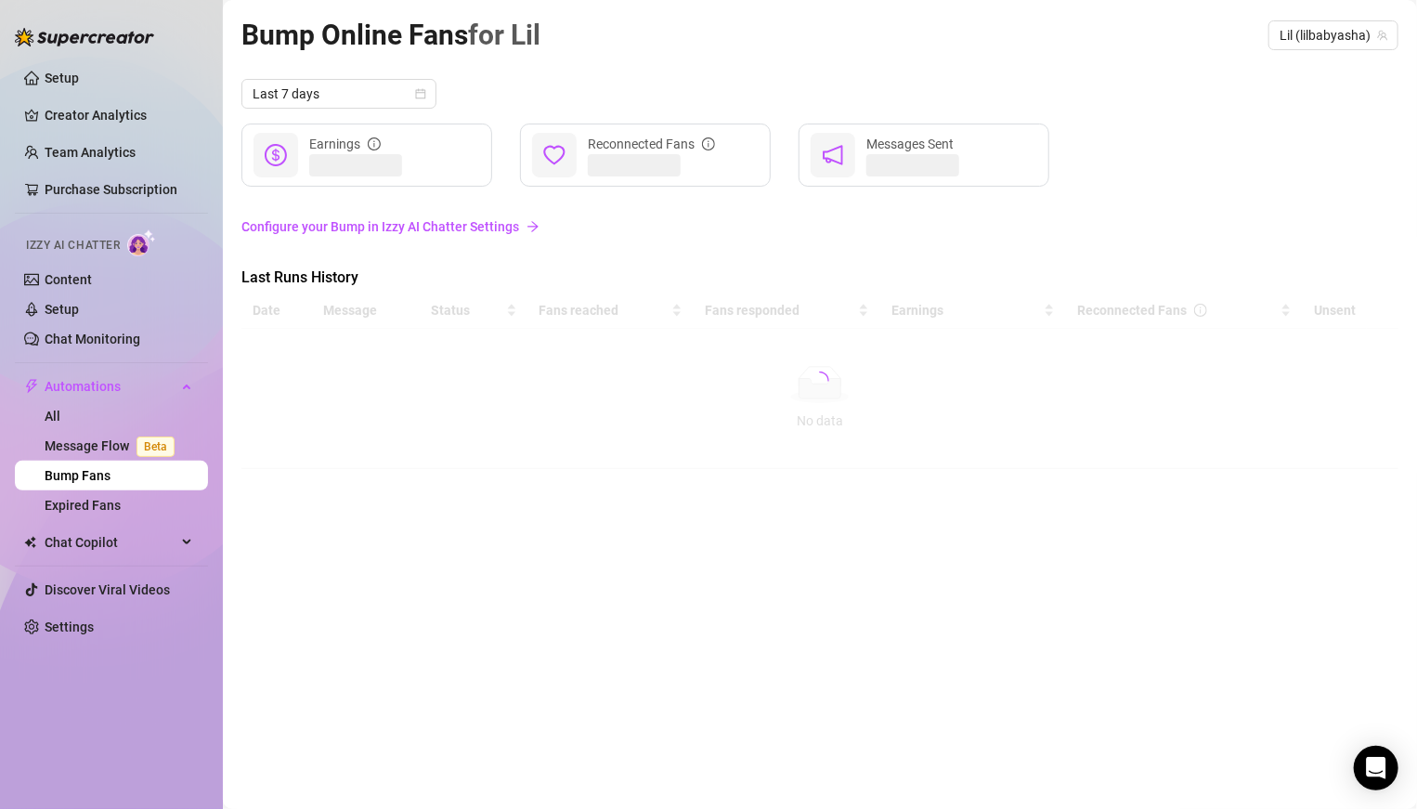
click at [335, 224] on link "Configure your Bump in Izzy AI Chatter Settings" at bounding box center [819, 226] width 1157 height 20
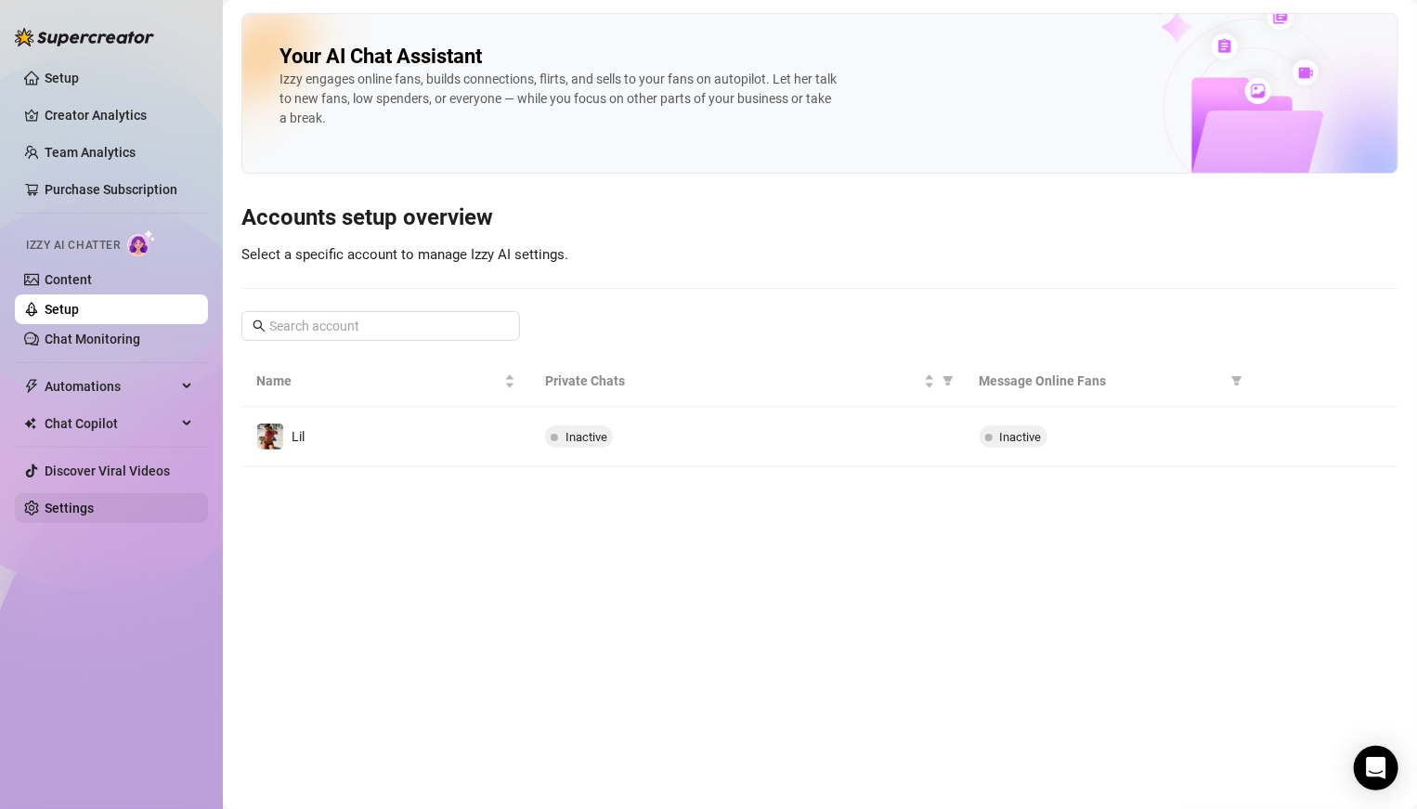
click at [74, 503] on link "Settings" at bounding box center [69, 507] width 49 height 15
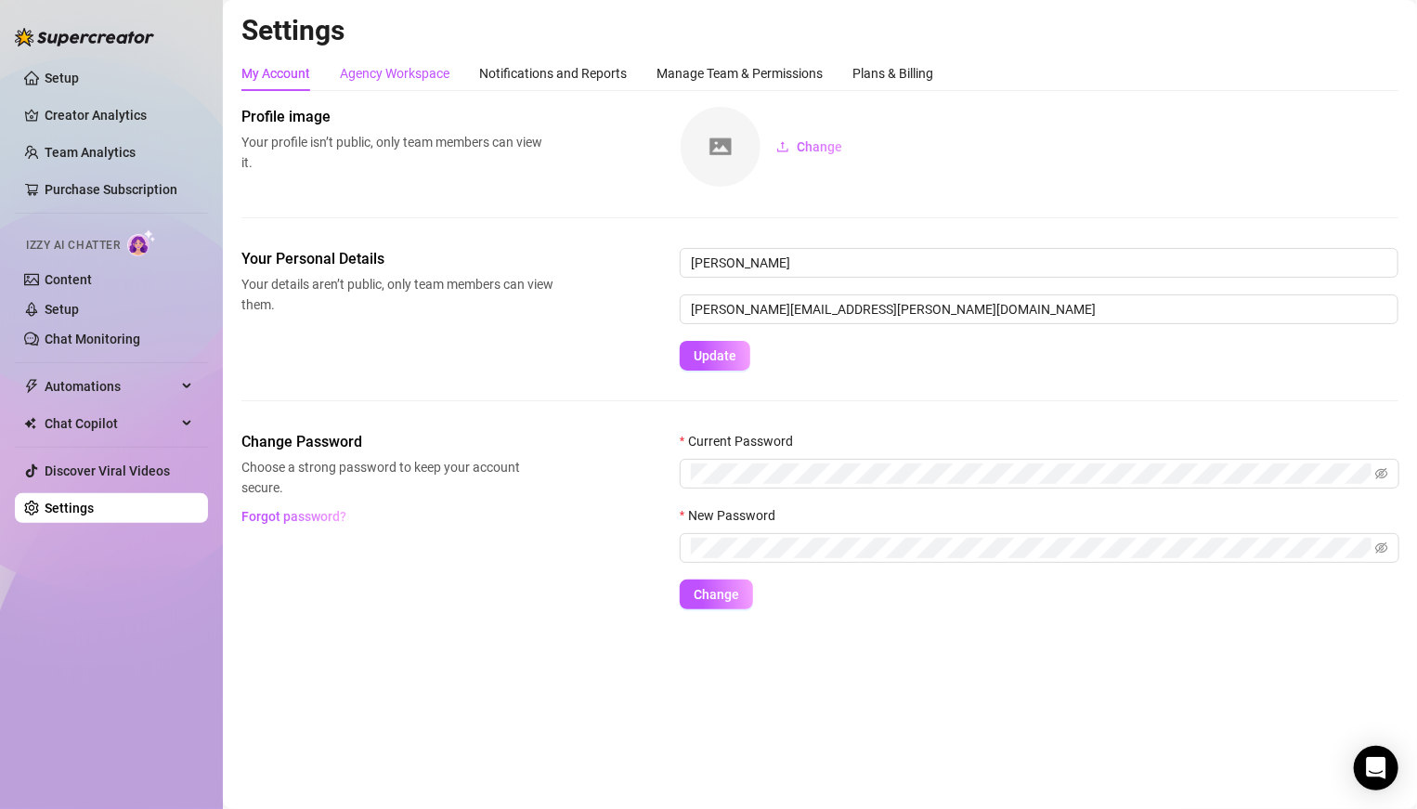
click at [417, 75] on div "Agency Workspace" at bounding box center [395, 73] width 110 height 20
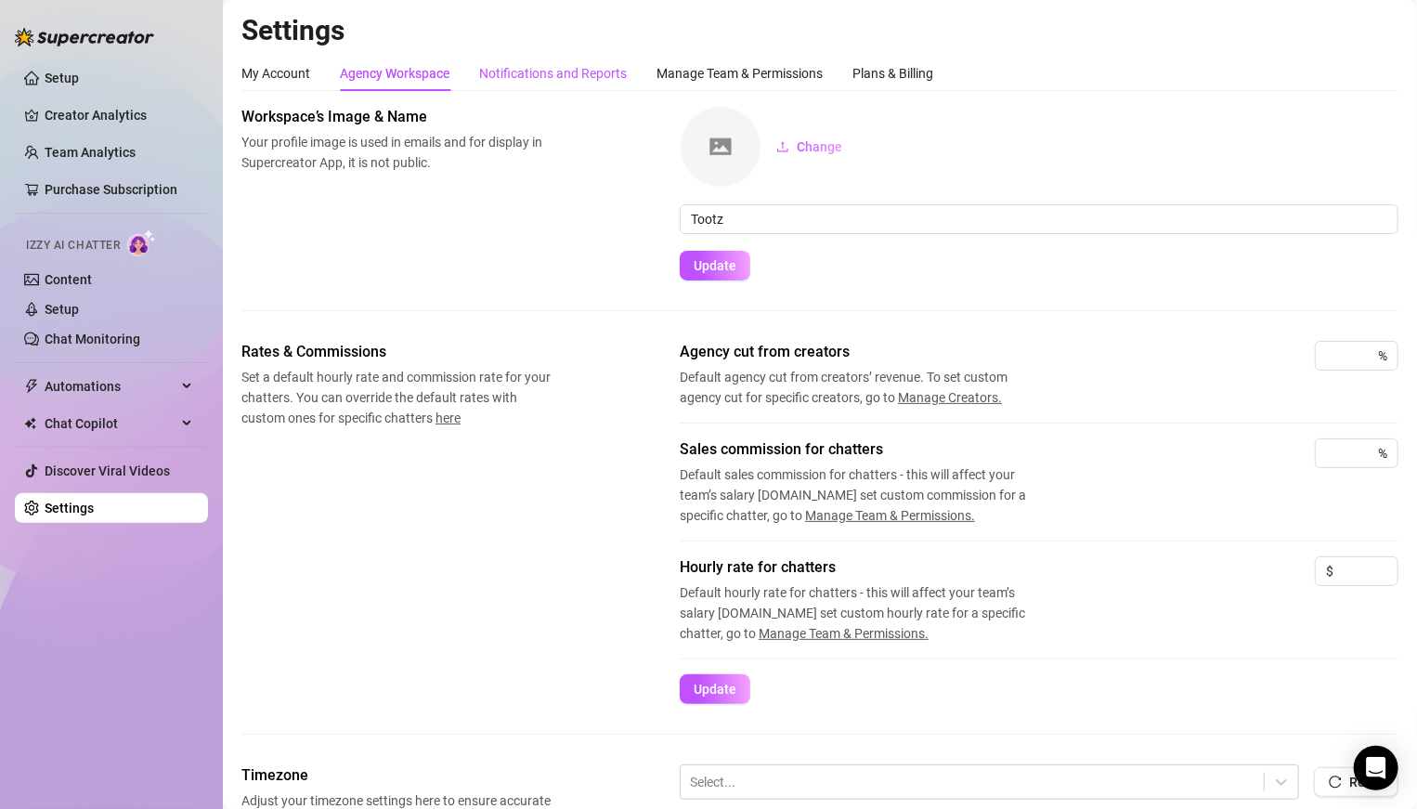
click at [535, 77] on div "Notifications and Reports" at bounding box center [553, 73] width 148 height 20
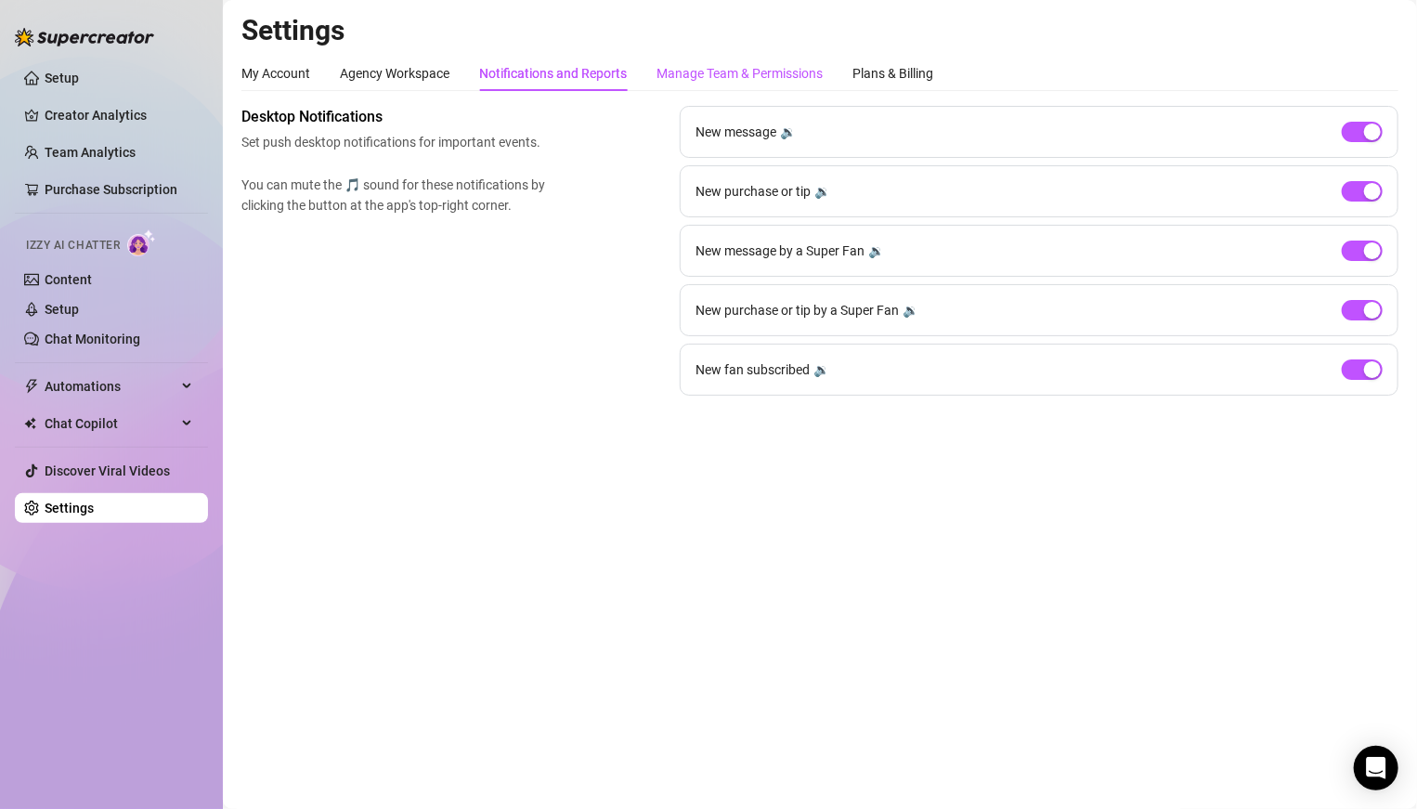
click at [681, 70] on div "Manage Team & Permissions" at bounding box center [739, 73] width 166 height 20
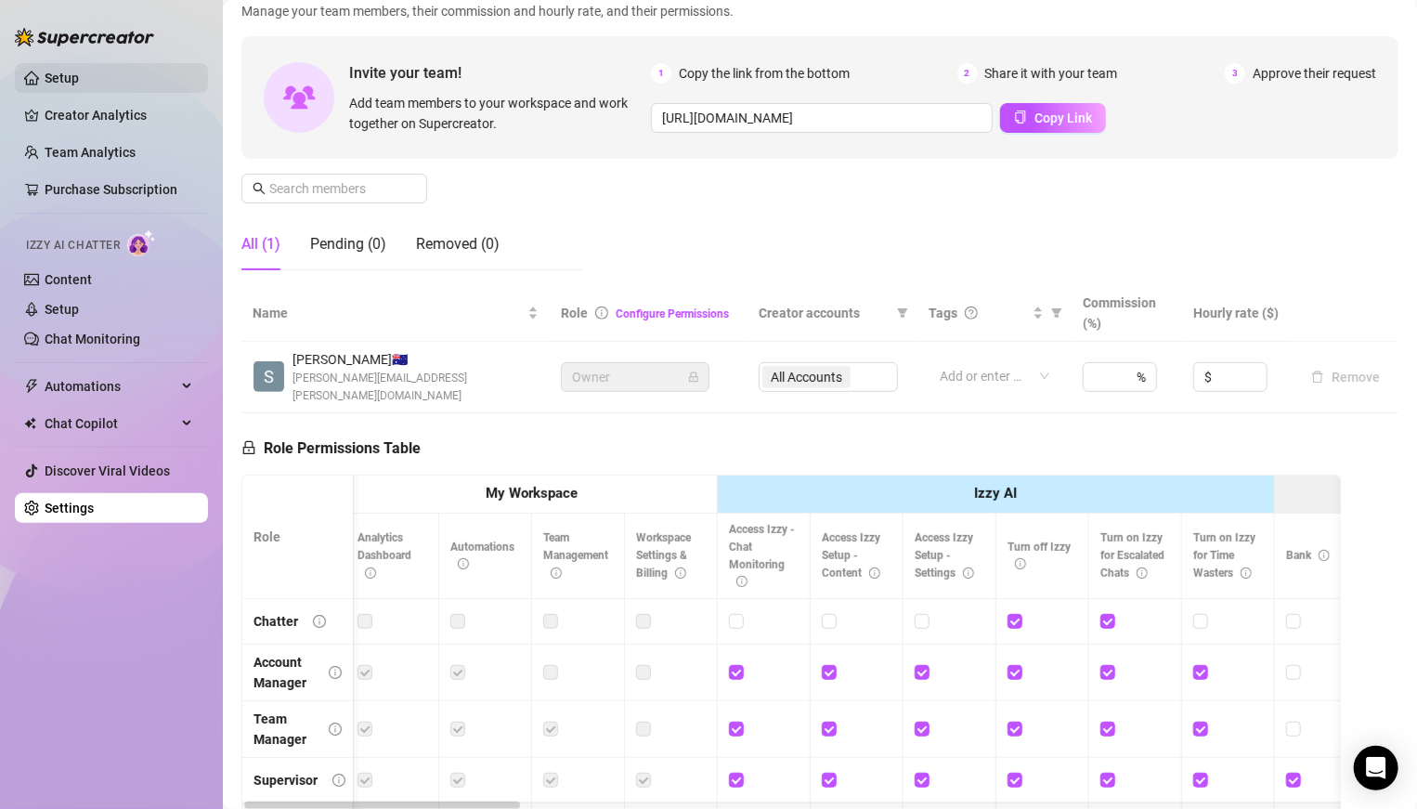
click at [79, 71] on link "Setup" at bounding box center [62, 78] width 34 height 15
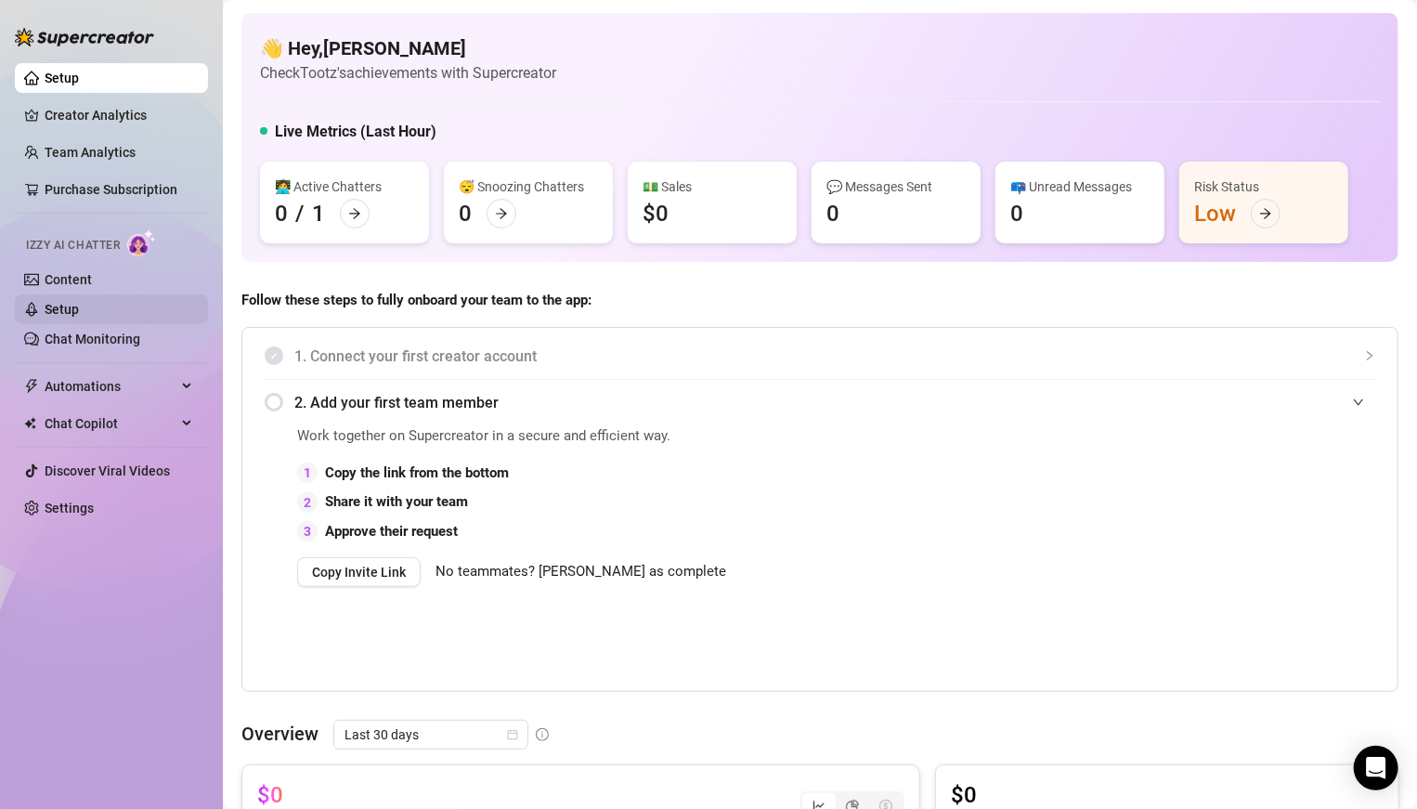
click at [58, 302] on link "Setup" at bounding box center [62, 309] width 34 height 15
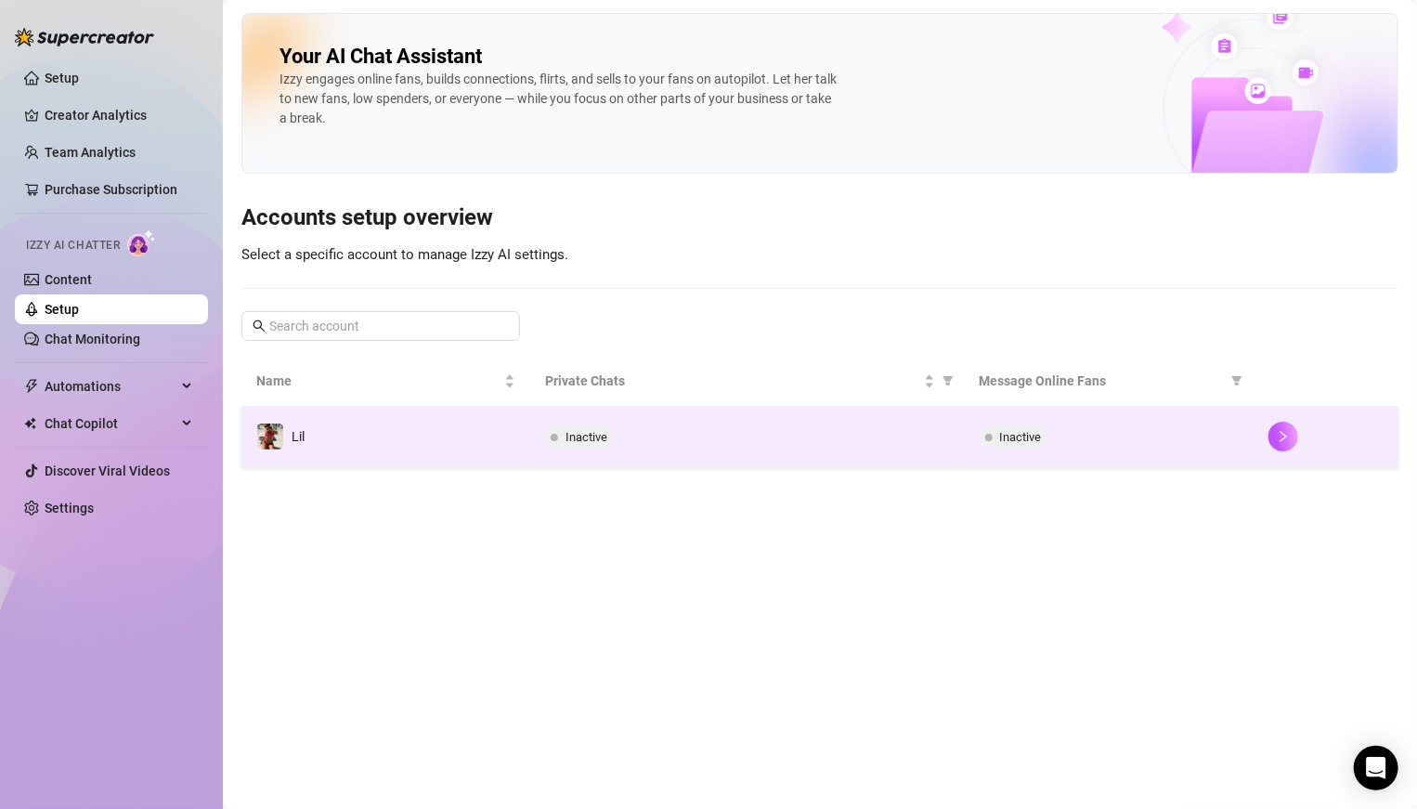
click at [598, 443] on span "Inactive" at bounding box center [579, 436] width 68 height 22
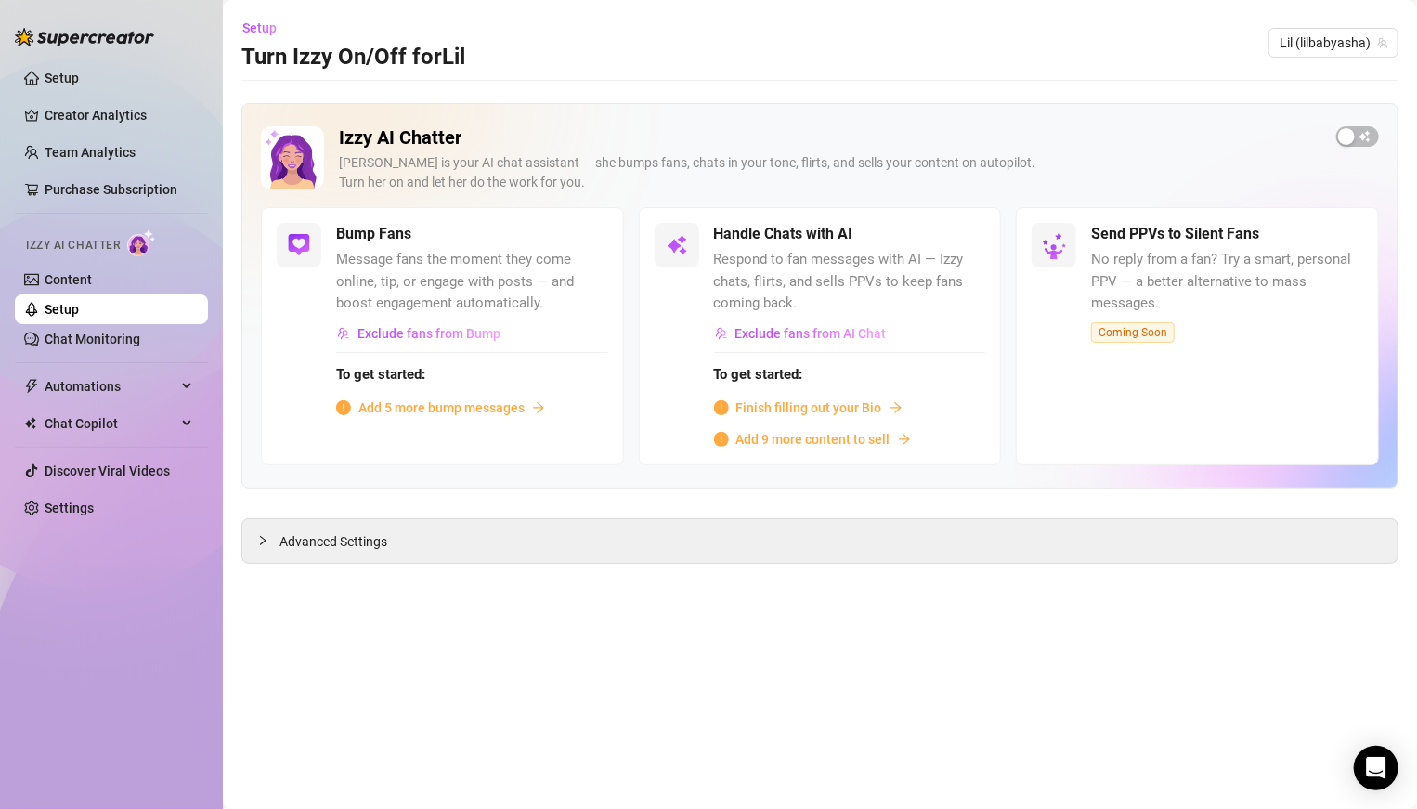
click at [780, 404] on span "Finish filling out your Bio" at bounding box center [809, 407] width 146 height 20
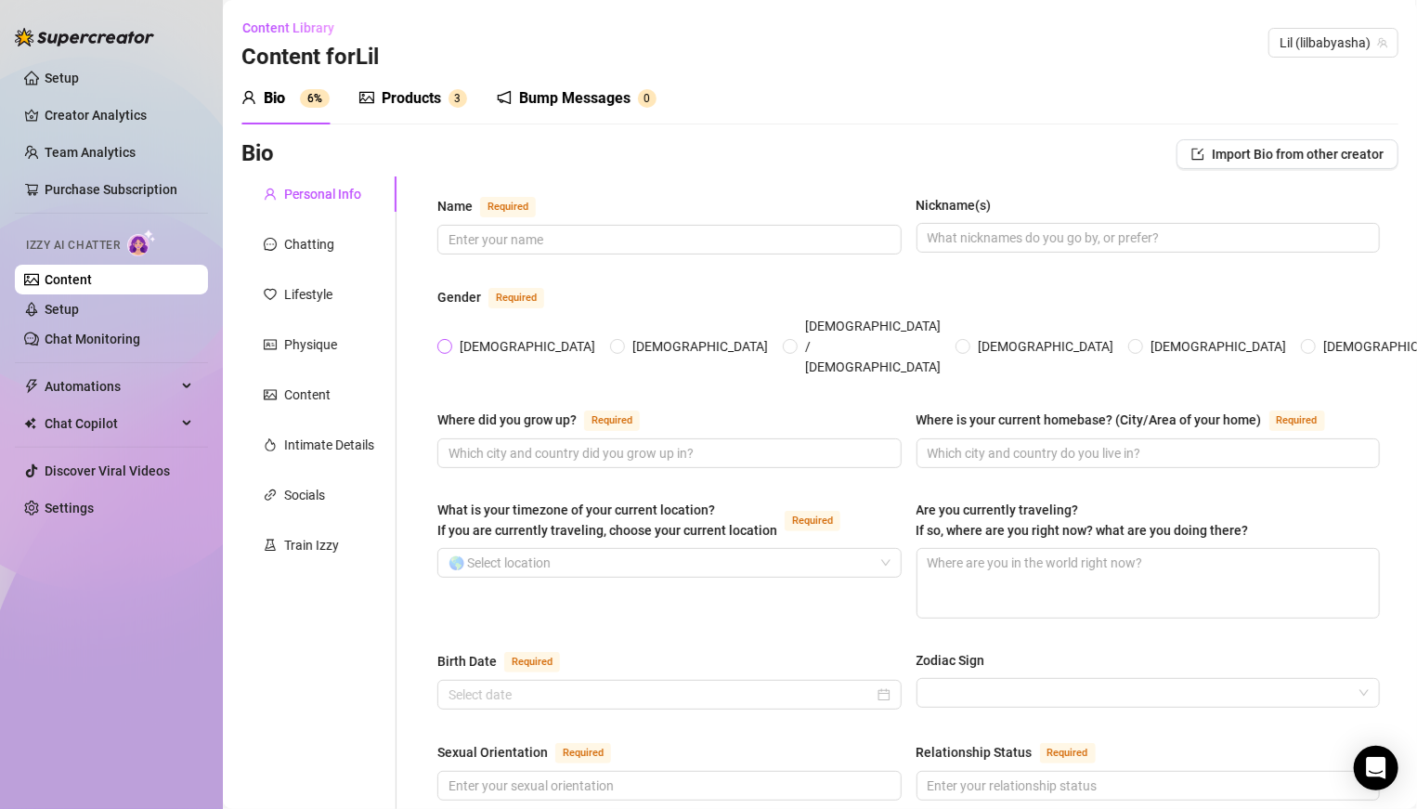
click at [466, 336] on span "[DEMOGRAPHIC_DATA]" at bounding box center [527, 346] width 150 height 20
click at [449, 342] on input "[DEMOGRAPHIC_DATA]" at bounding box center [445, 348] width 7 height 12
click at [983, 443] on input "Where is your current homebase? (City/Area of your home) Required" at bounding box center [1147, 453] width 438 height 20
click at [814, 443] on input "Where did you grow up? Required" at bounding box center [667, 453] width 438 height 20
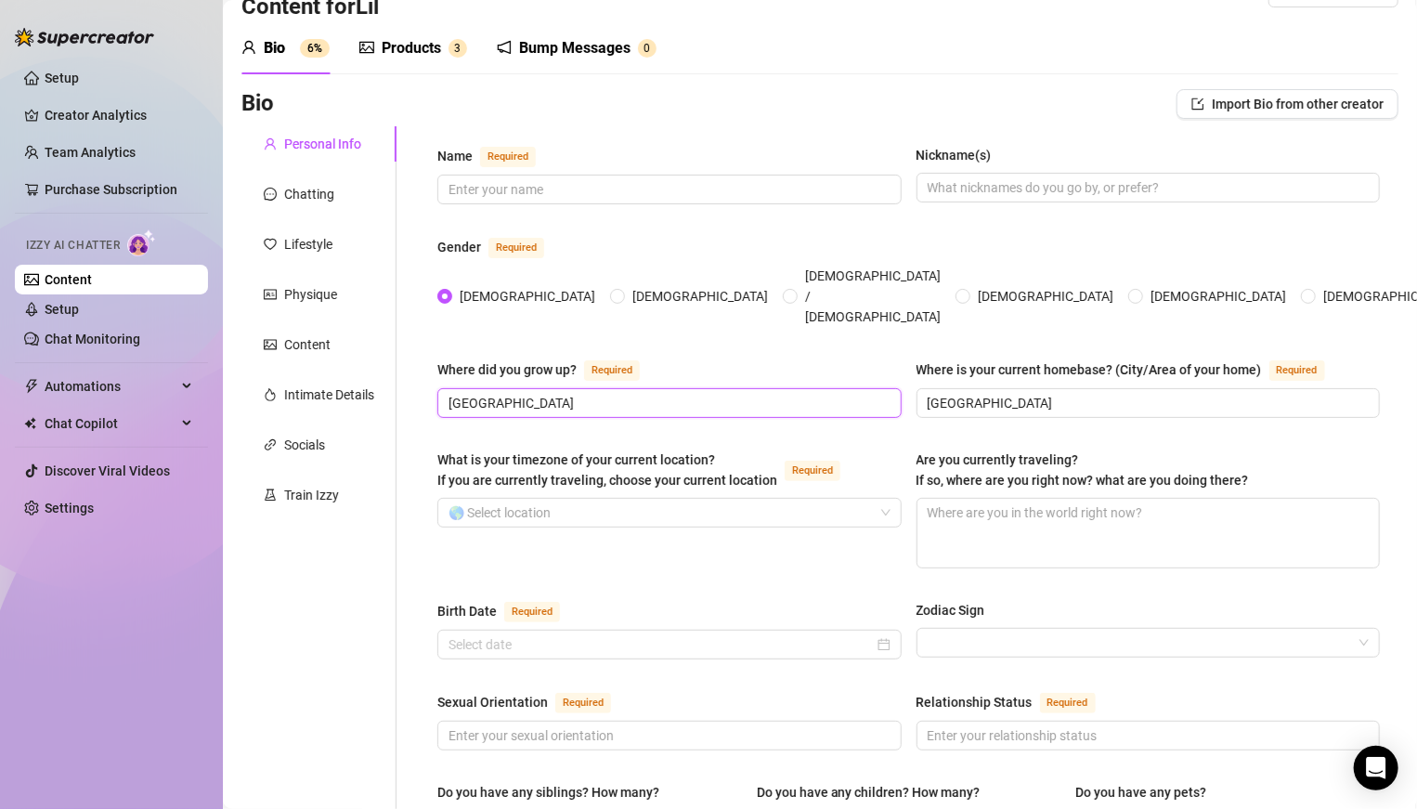
scroll to position [53, 0]
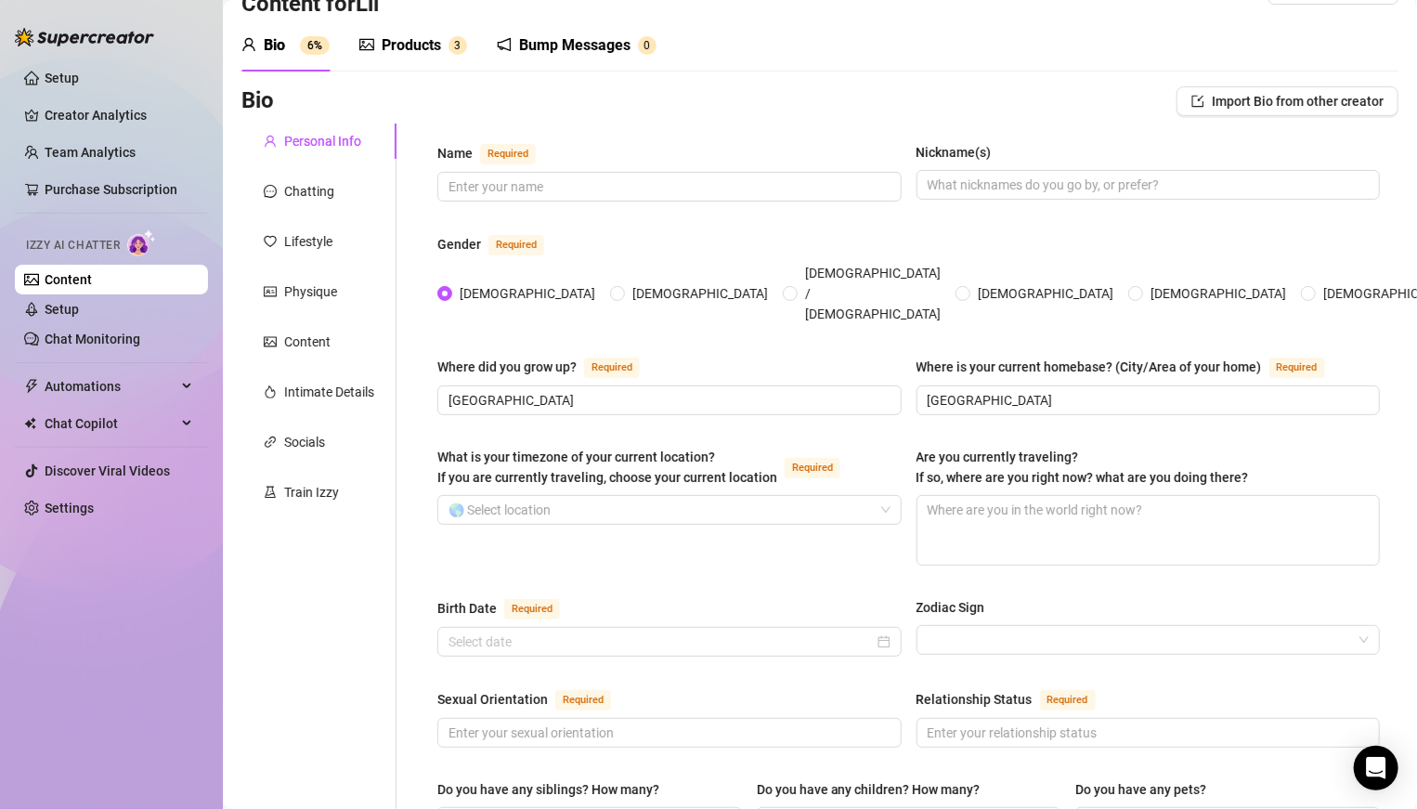
click at [811, 496] on input "What is your timezone of your current location? If you are currently traveling,…" at bounding box center [660, 510] width 425 height 28
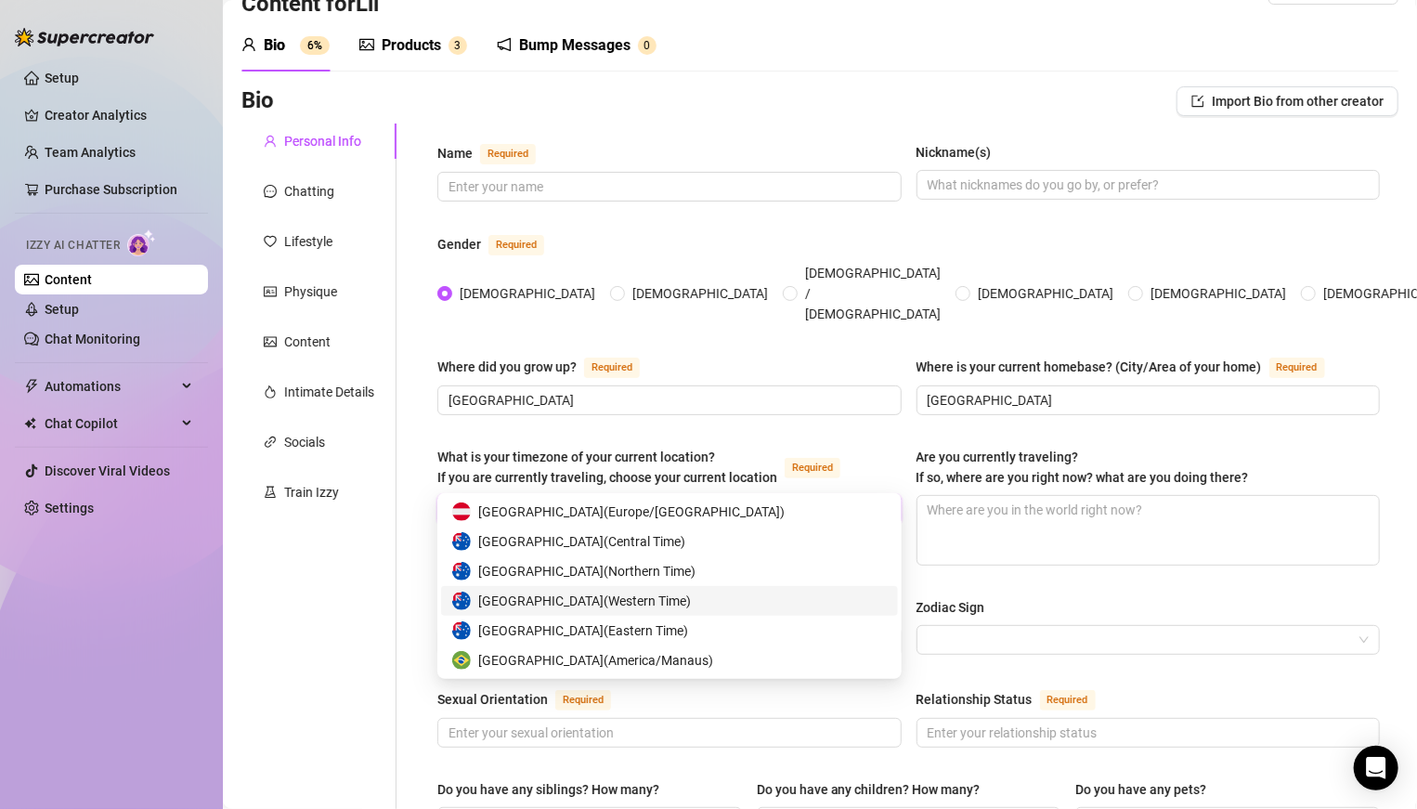
click at [588, 561] on span "Australia ( Western Time )" at bounding box center [584, 600] width 213 height 20
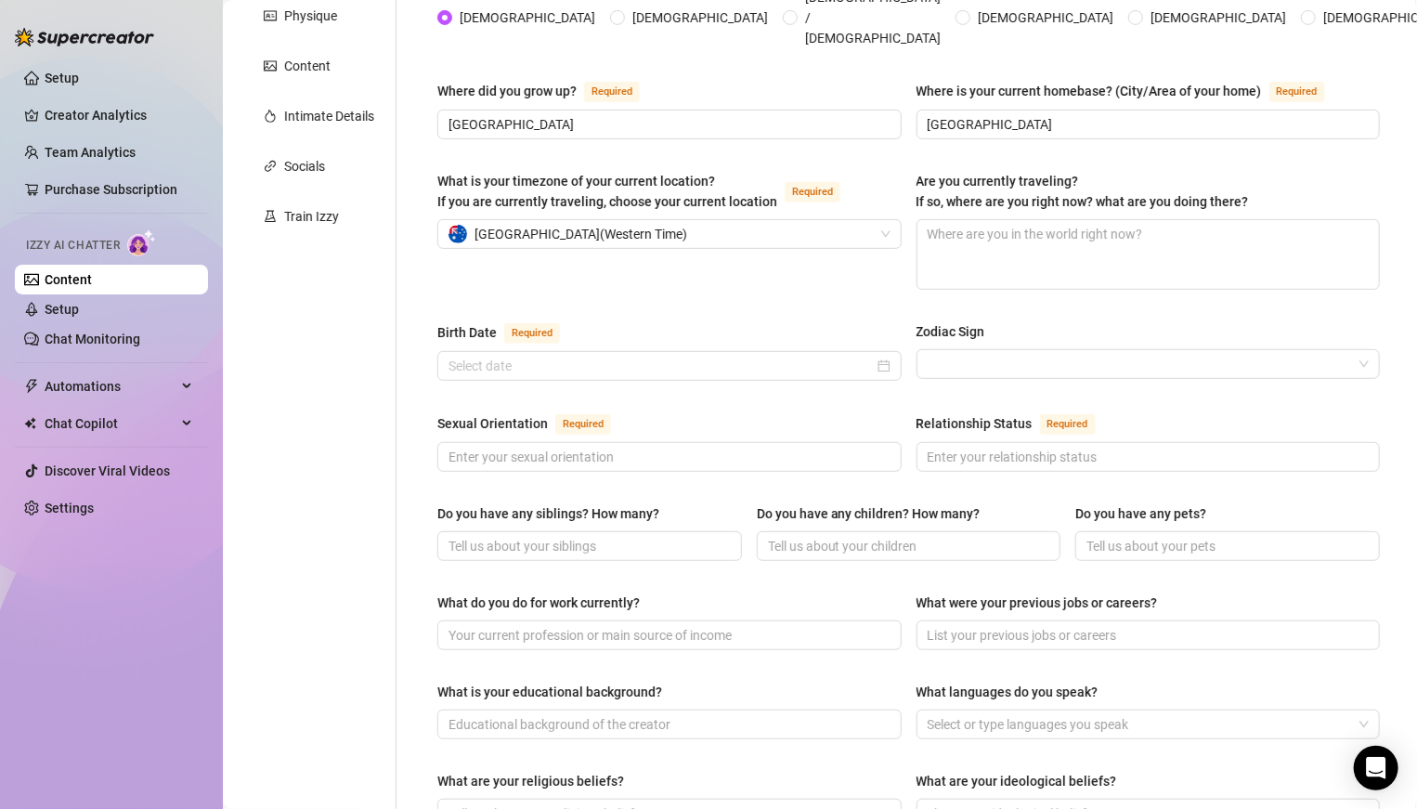
scroll to position [332, 0]
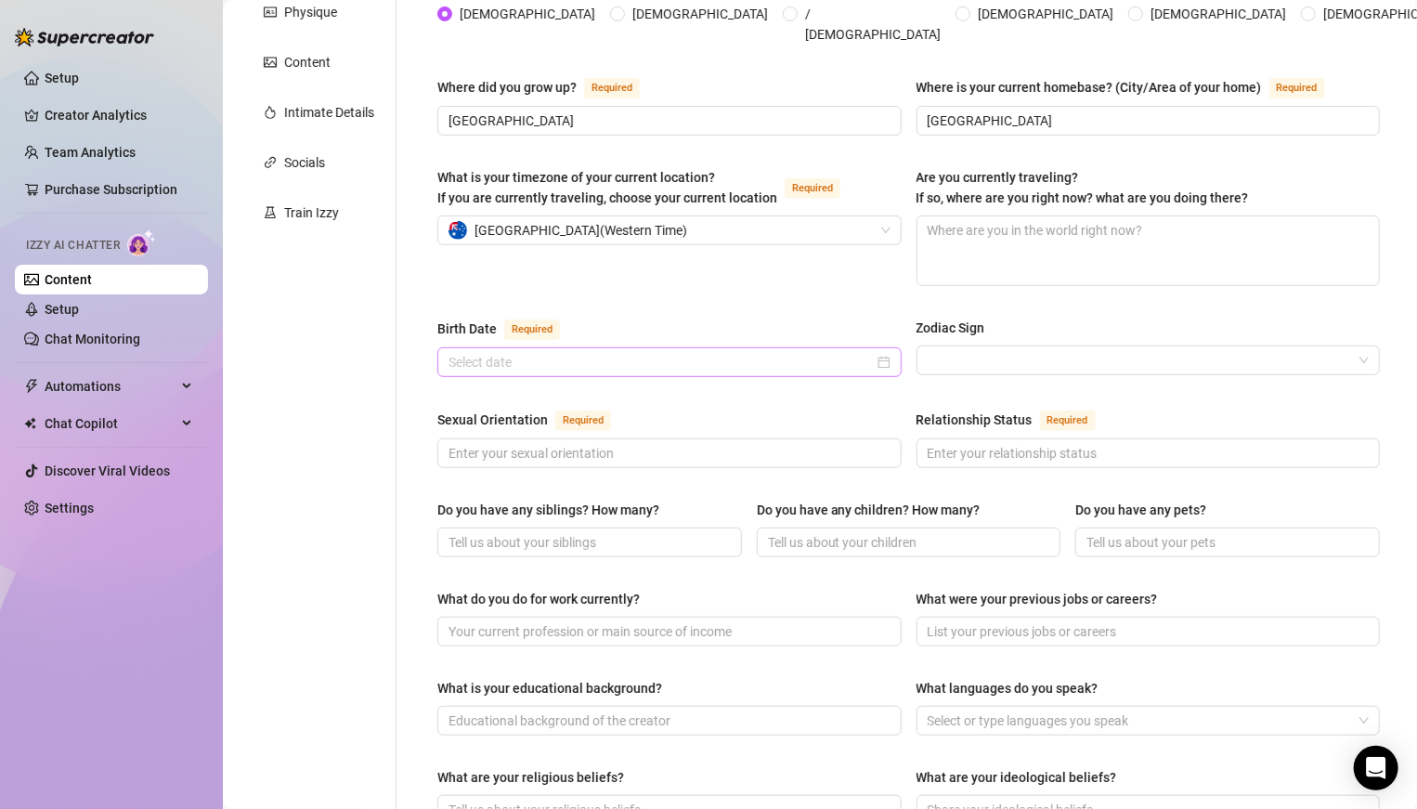
click at [889, 352] on div at bounding box center [669, 362] width 442 height 20
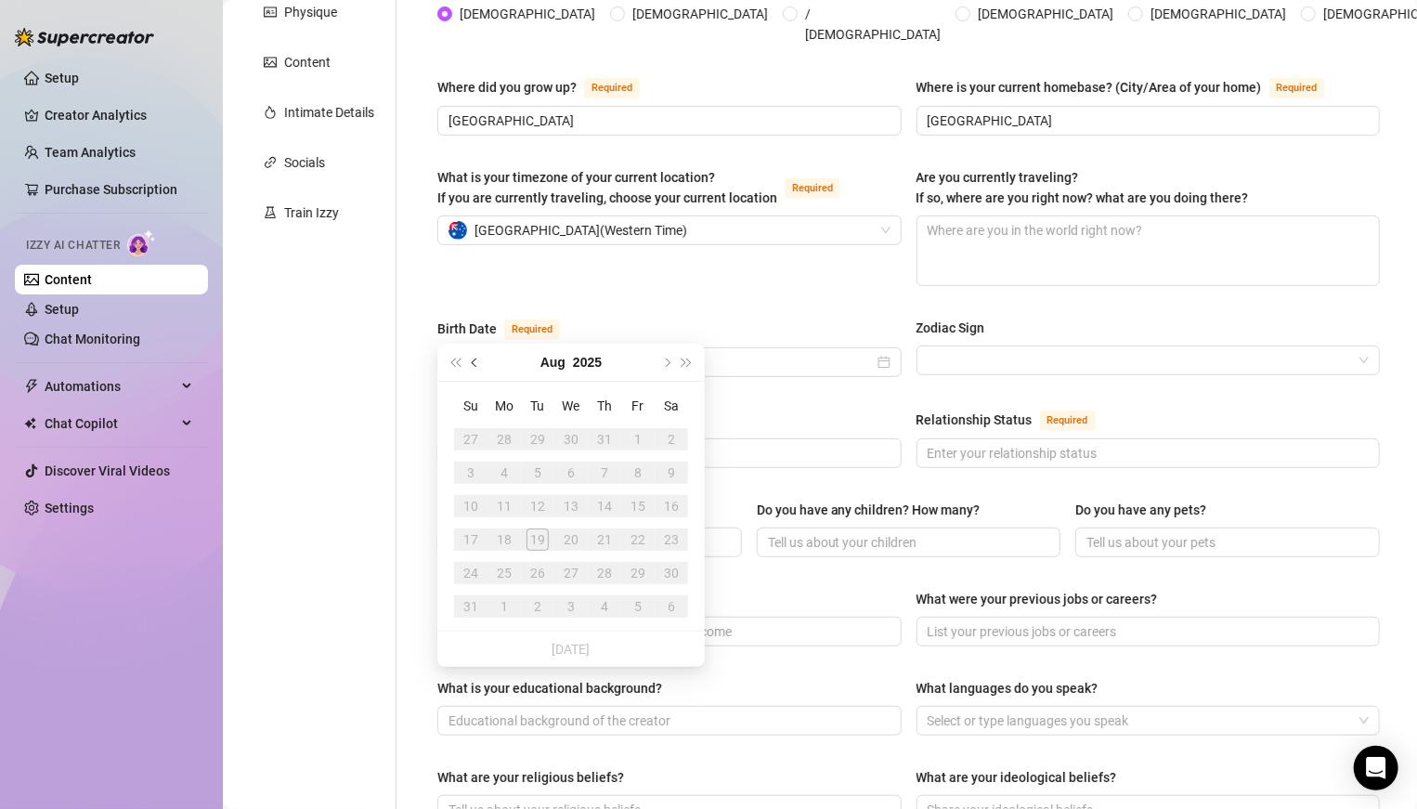
click at [474, 361] on span "Previous month (PageUp)" at bounding box center [476, 361] width 9 height 9
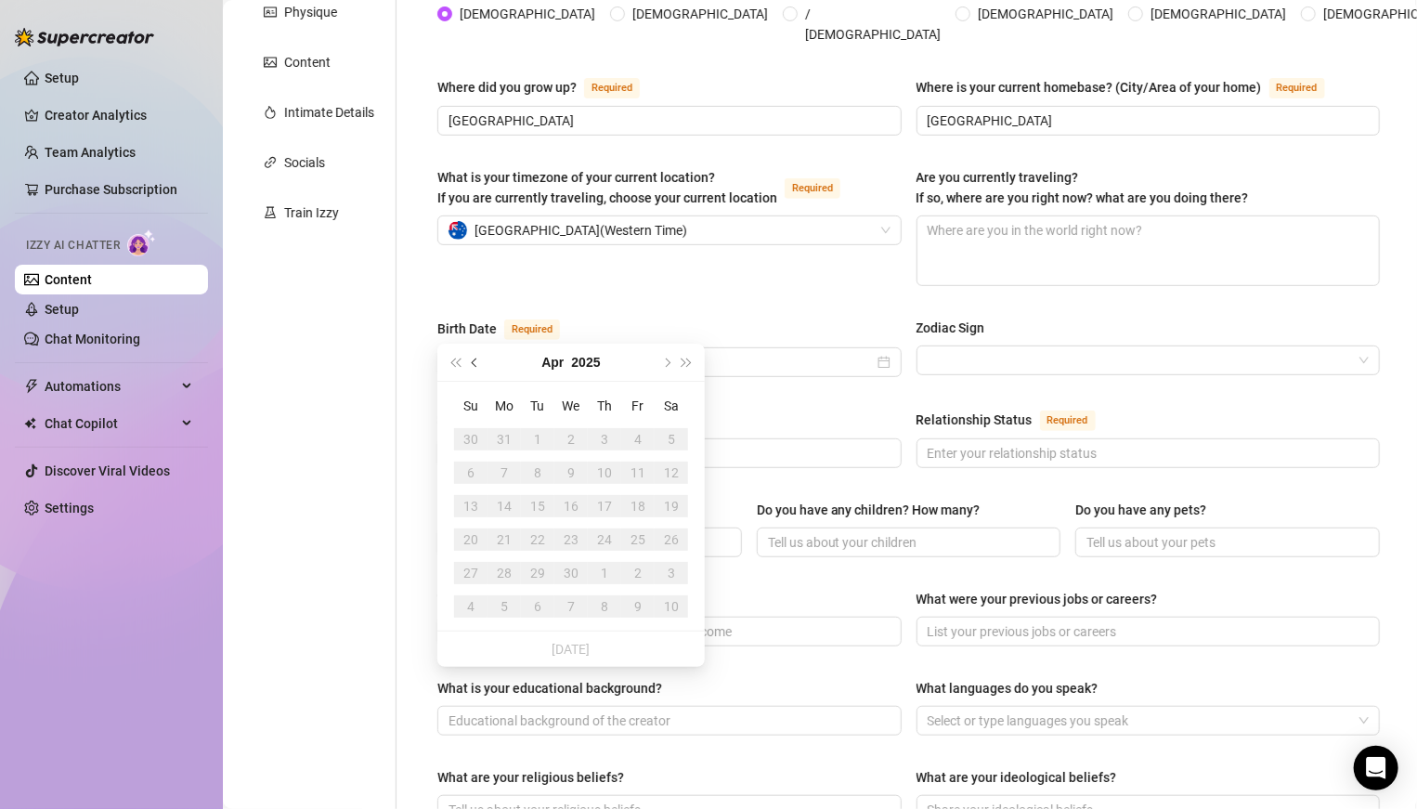
click at [474, 361] on span "Previous month (PageUp)" at bounding box center [476, 361] width 9 height 9
click at [595, 360] on button "2025" at bounding box center [586, 362] width 29 height 37
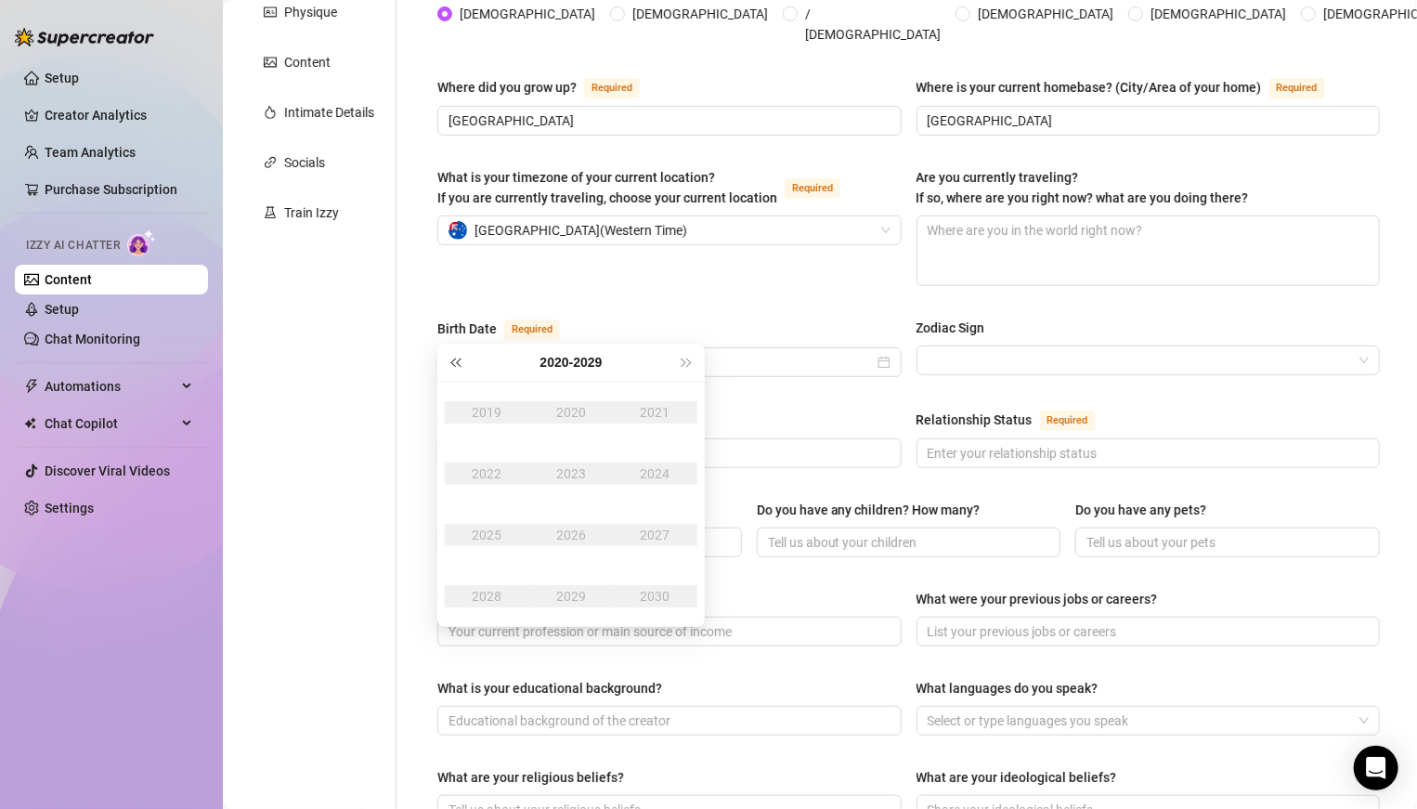
click at [460, 363] on span "Last year (Control + left)" at bounding box center [454, 361] width 9 height 9
click at [682, 361] on span "Next year (Control + right)" at bounding box center [686, 361] width 9 height 9
click at [577, 487] on td "2003" at bounding box center [571, 473] width 84 height 61
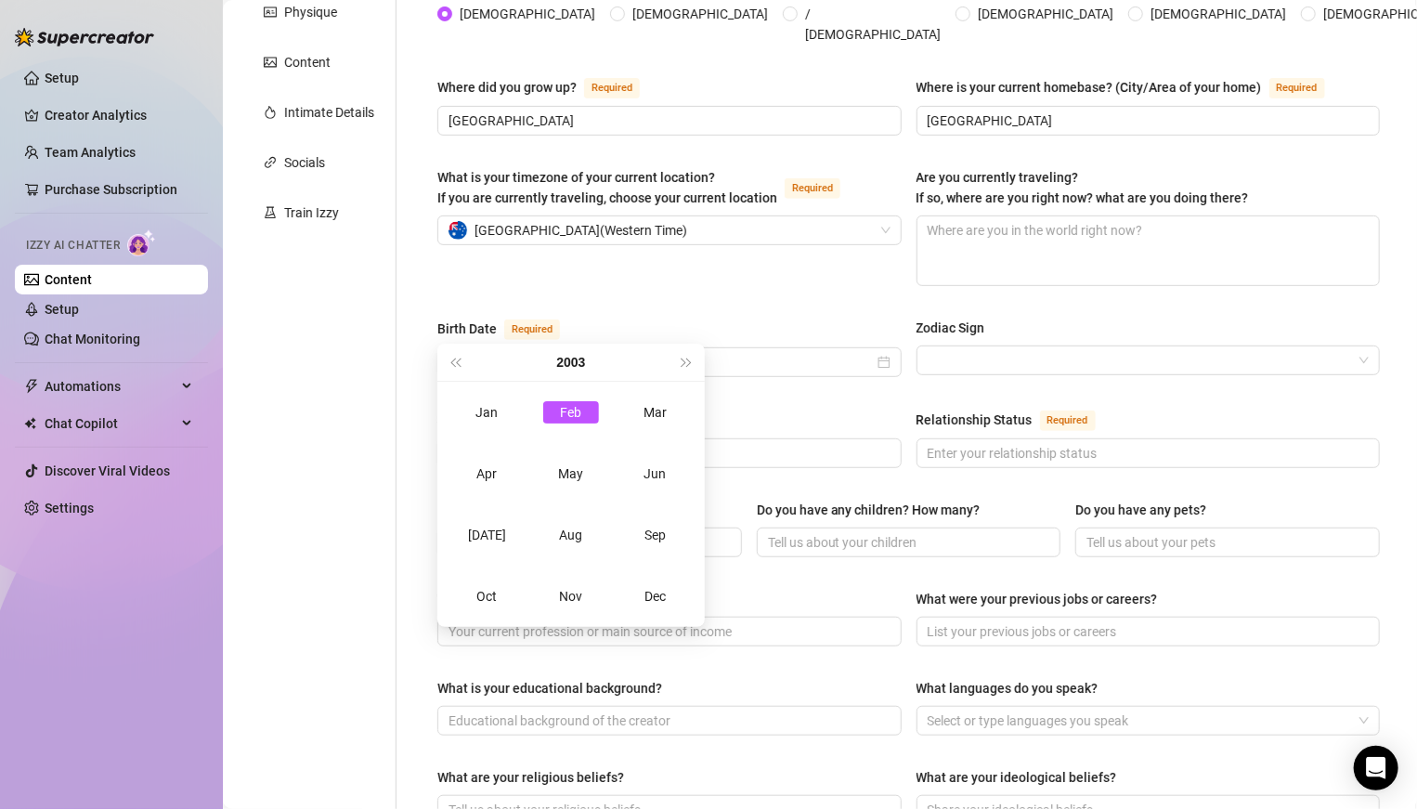
click at [573, 417] on div "Feb" at bounding box center [571, 412] width 56 height 22
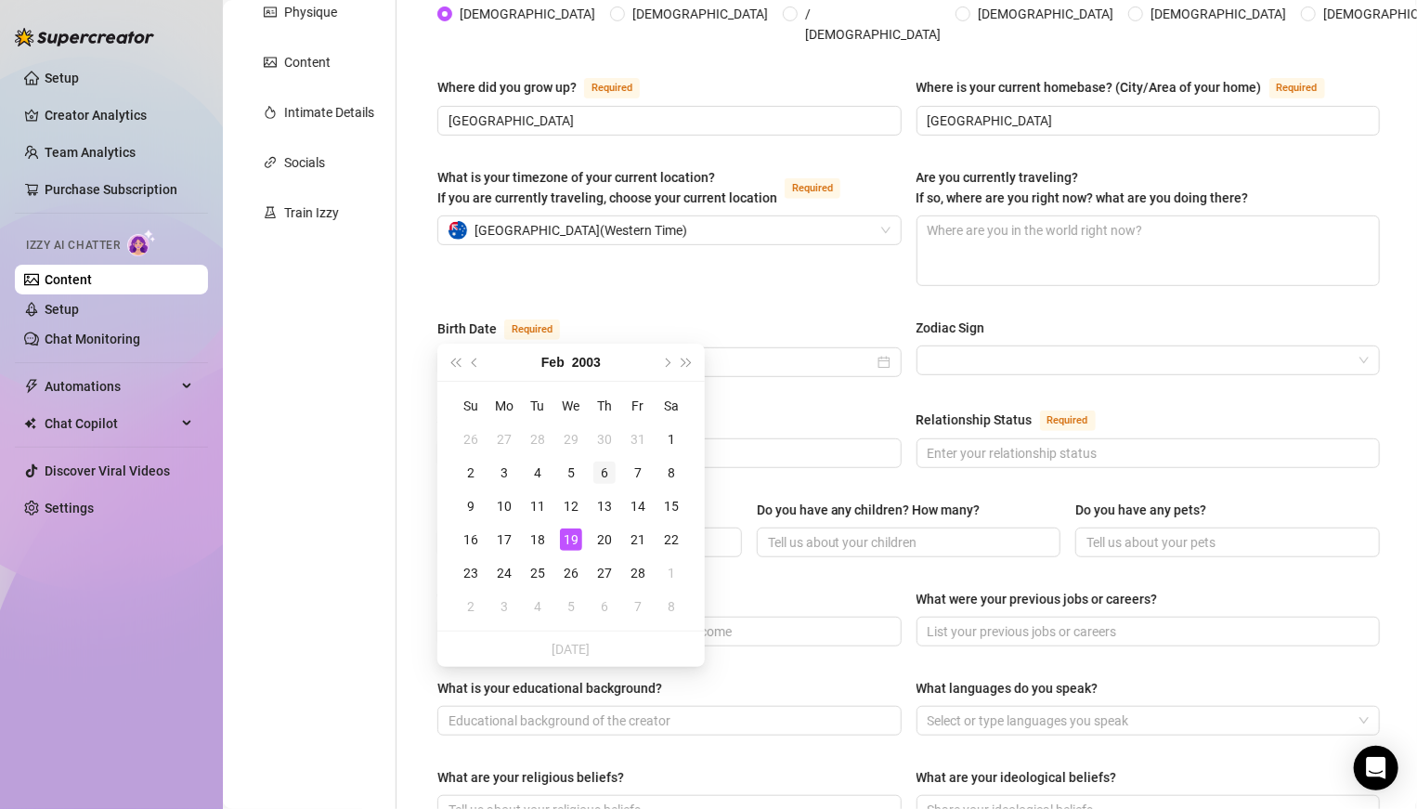
click at [603, 481] on div "6" at bounding box center [604, 472] width 22 height 22
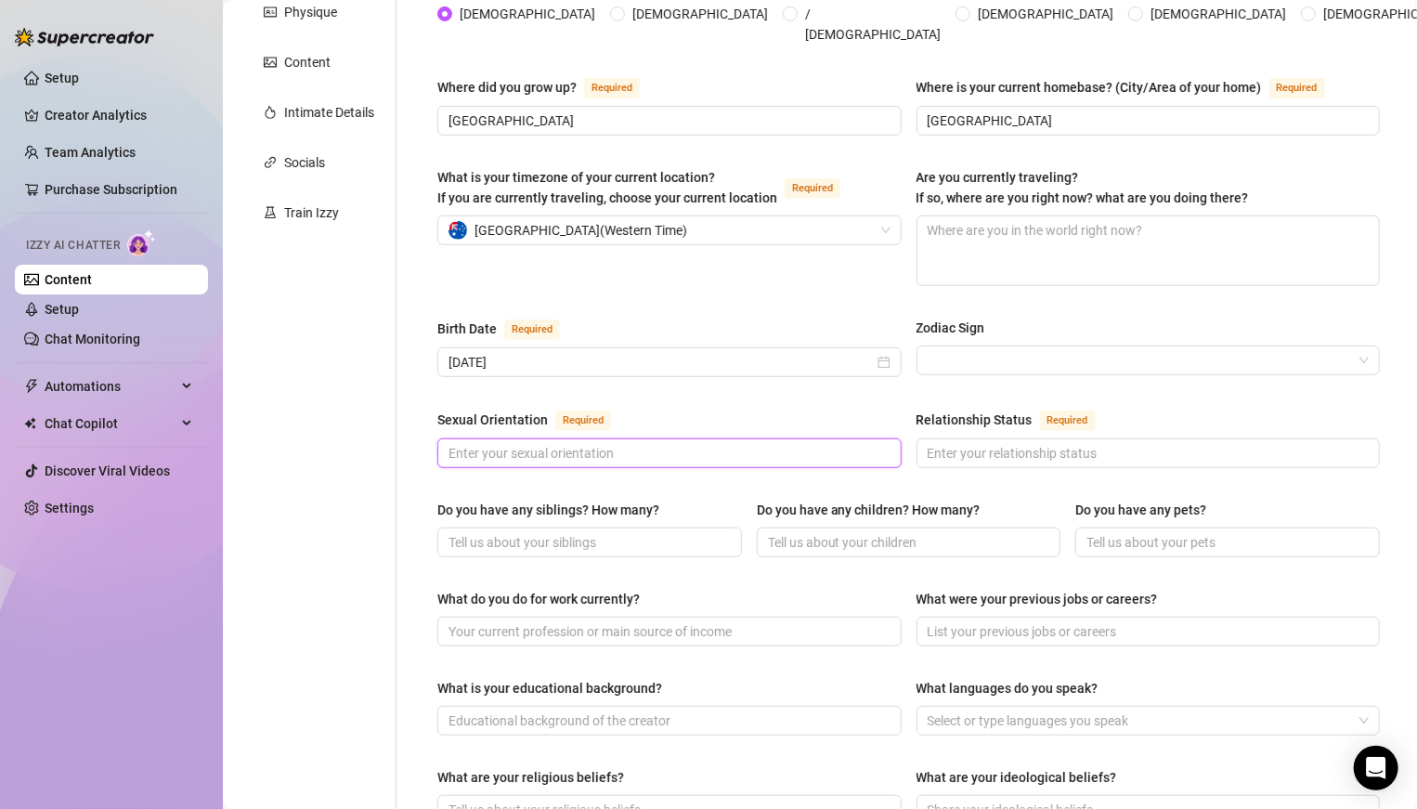
click at [656, 443] on input "Sexual Orientation Required" at bounding box center [667, 453] width 438 height 20
click at [983, 443] on input "Relationship Status Required" at bounding box center [1147, 453] width 438 height 20
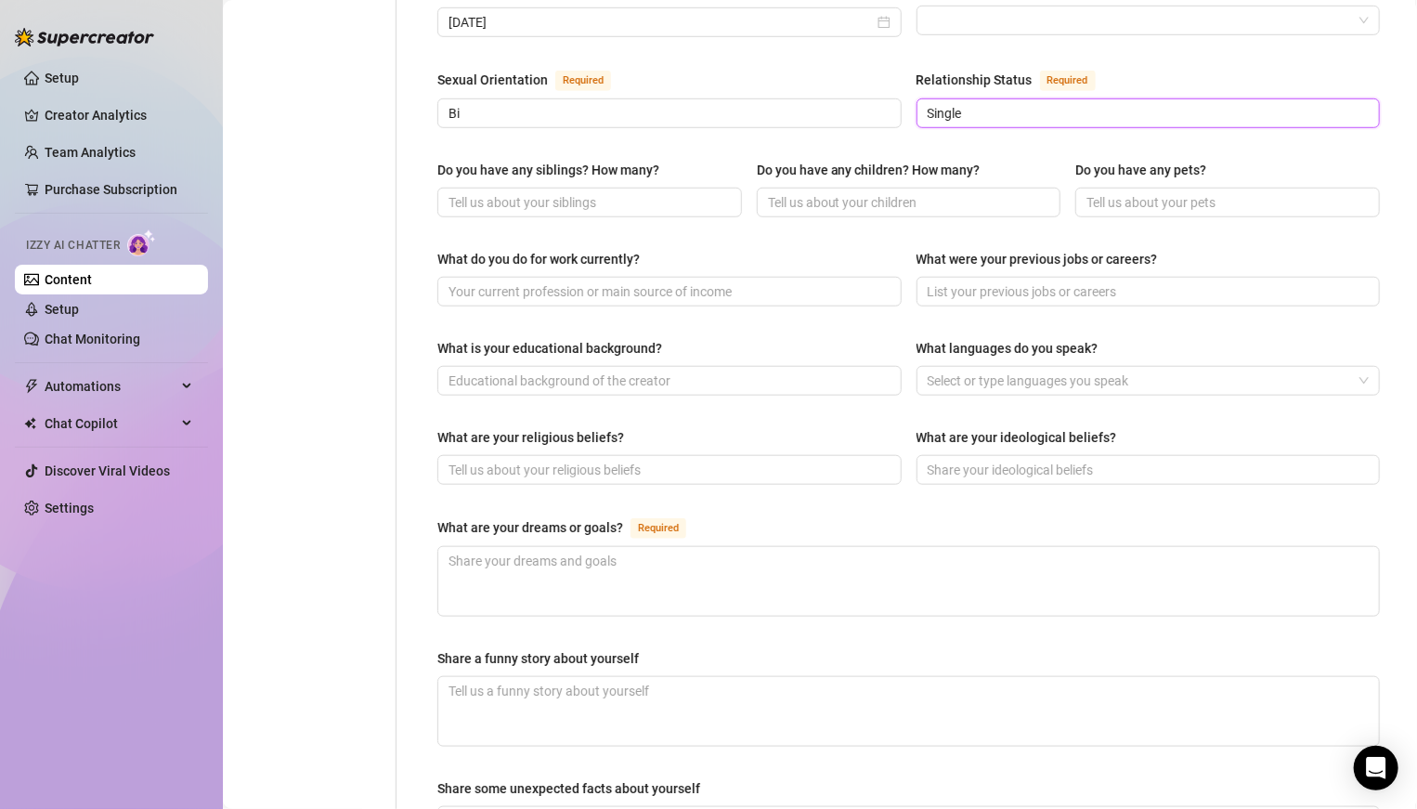
scroll to position [680, 0]
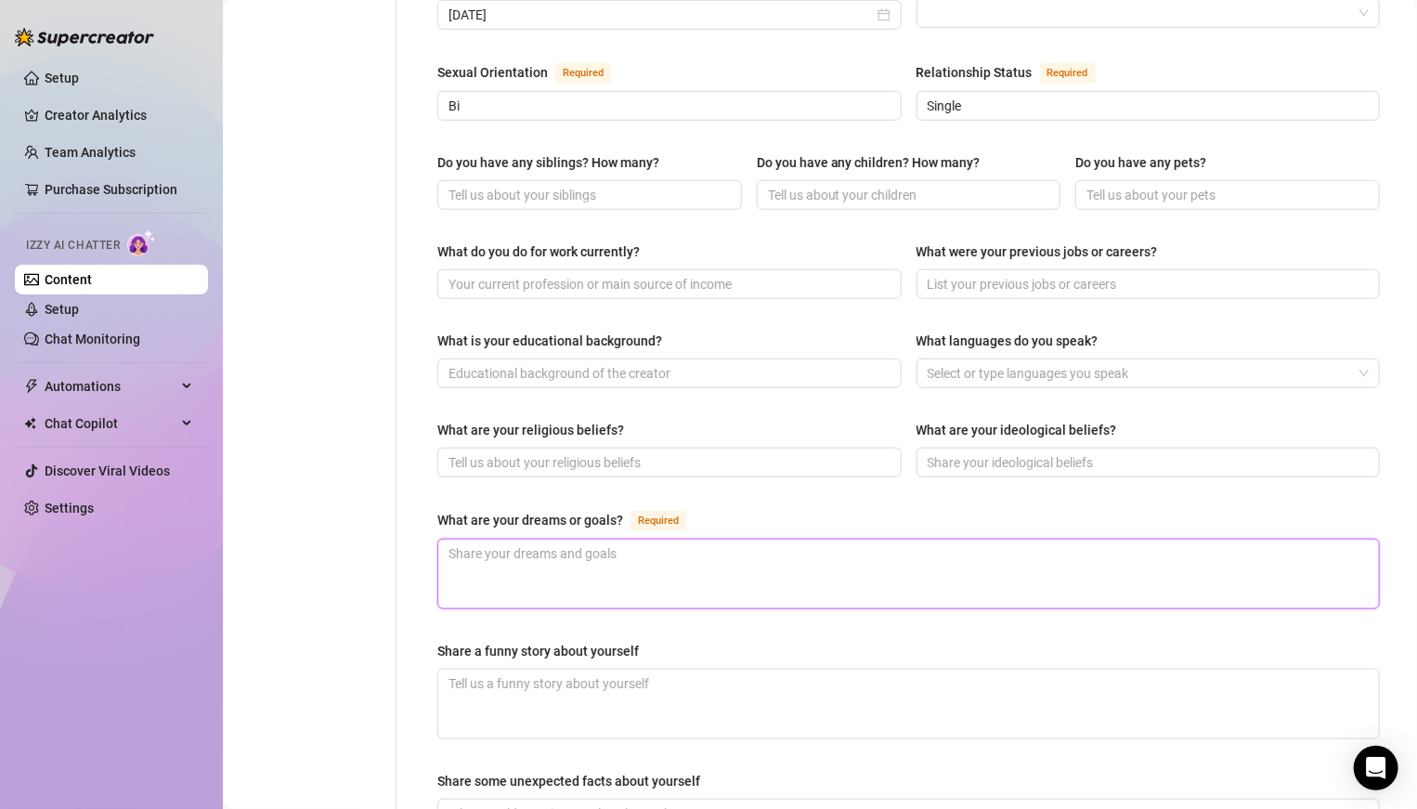
click at [759, 539] on textarea "What are your dreams or goals? Required" at bounding box center [908, 573] width 941 height 69
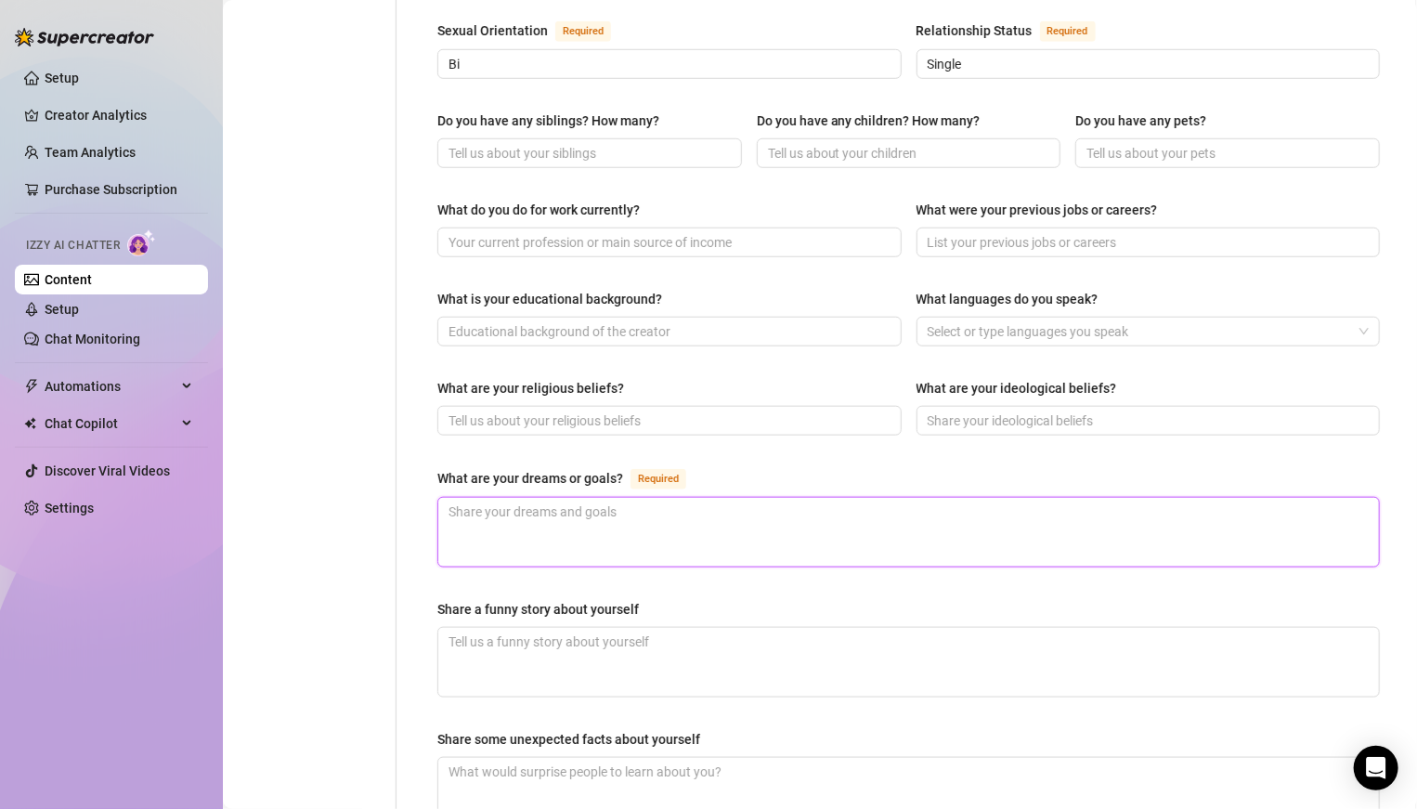
scroll to position [727, 0]
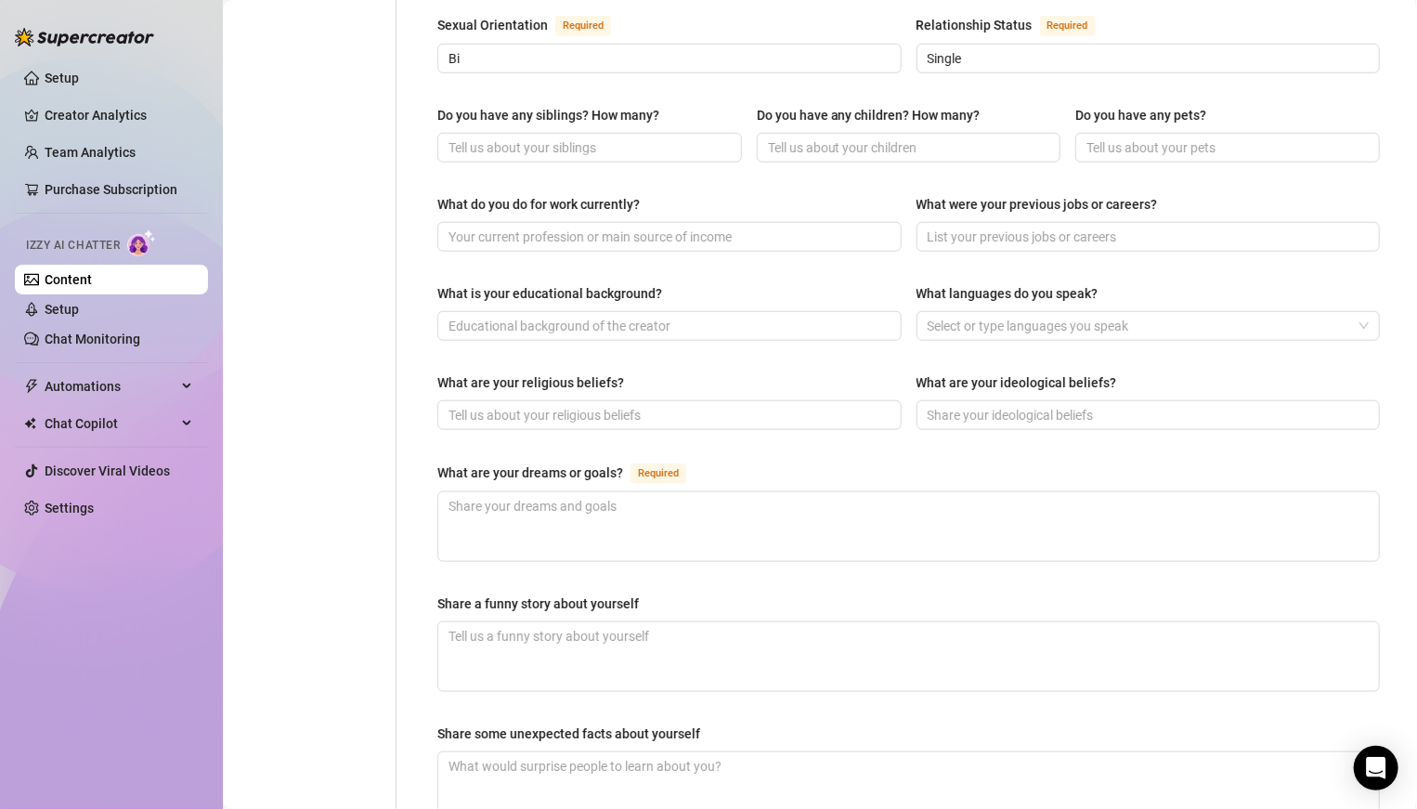
click at [457, 461] on div "What are your dreams or goals? Required" at bounding box center [908, 476] width 942 height 30
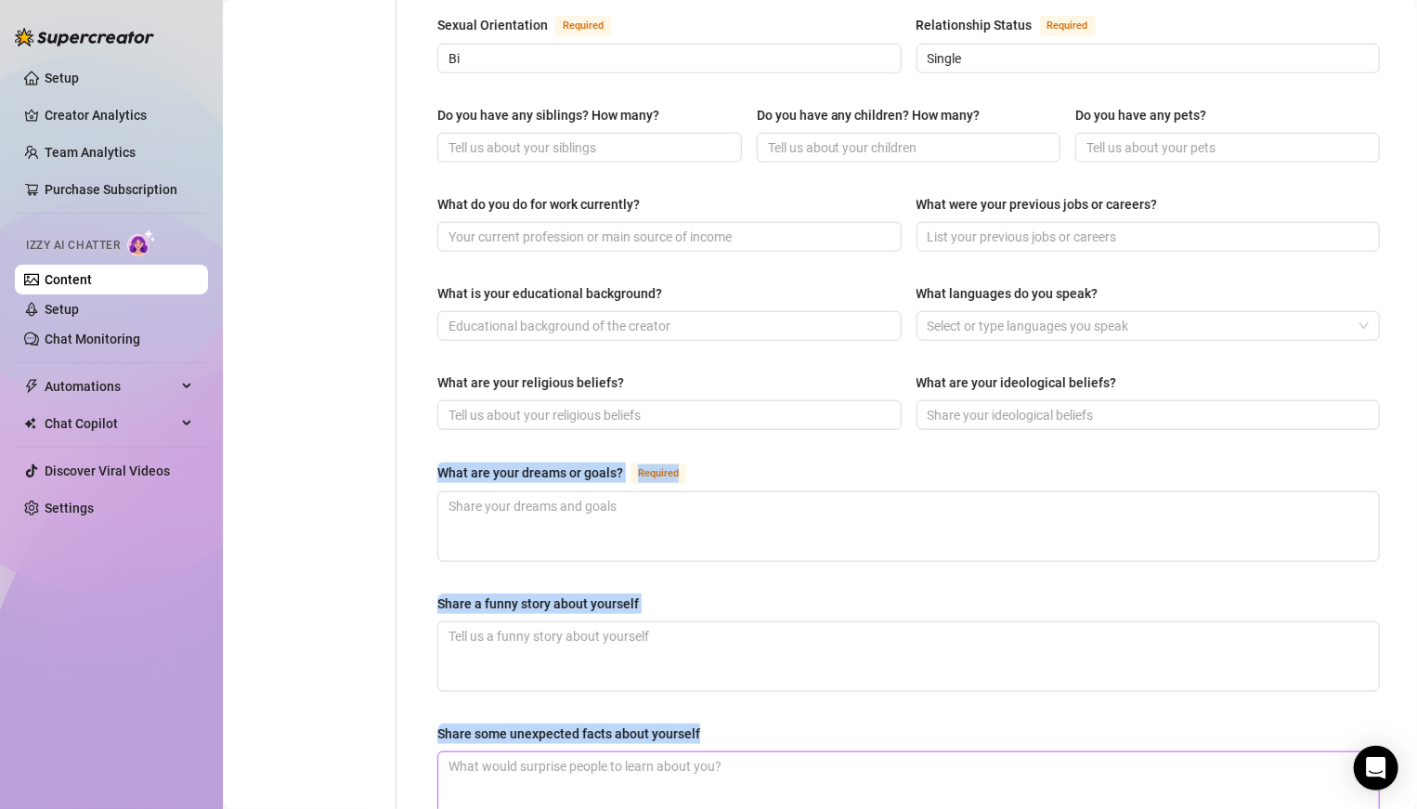
drag, startPoint x: 433, startPoint y: 428, endPoint x: 719, endPoint y: 720, distance: 409.0
click at [719, 561] on div "Name Required Nickname(s) Gender Required [DEMOGRAPHIC_DATA] [DEMOGRAPHIC_DATA]…" at bounding box center [909, 218] width 980 height 1538
copy div "What are your dreams or goals? Required Share a funny story about yourself Shar…"
click at [666, 492] on textarea "What are your dreams or goals? Required" at bounding box center [908, 526] width 941 height 69
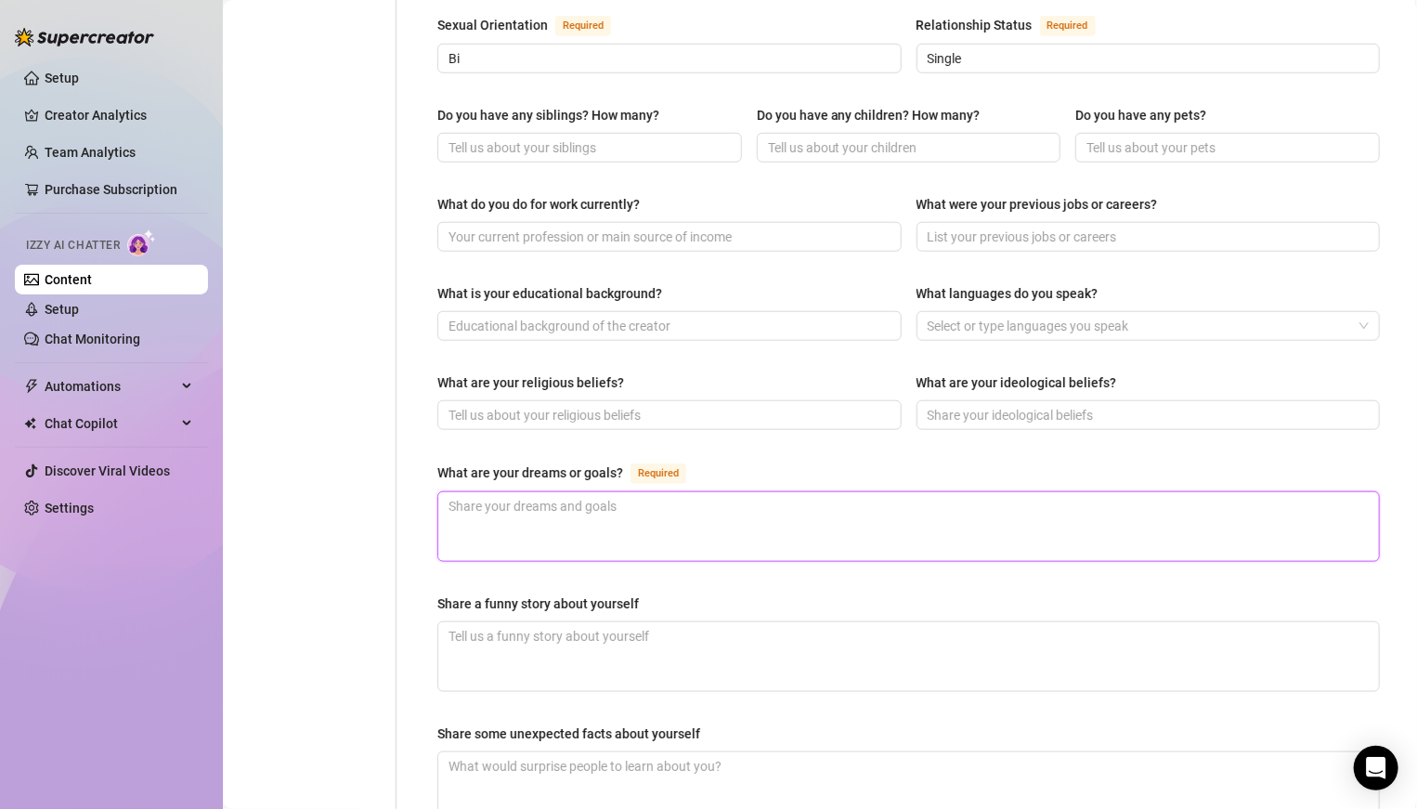
paste textarea "“My dream? To live life on my own terms — waking up where I want, when I want… …"
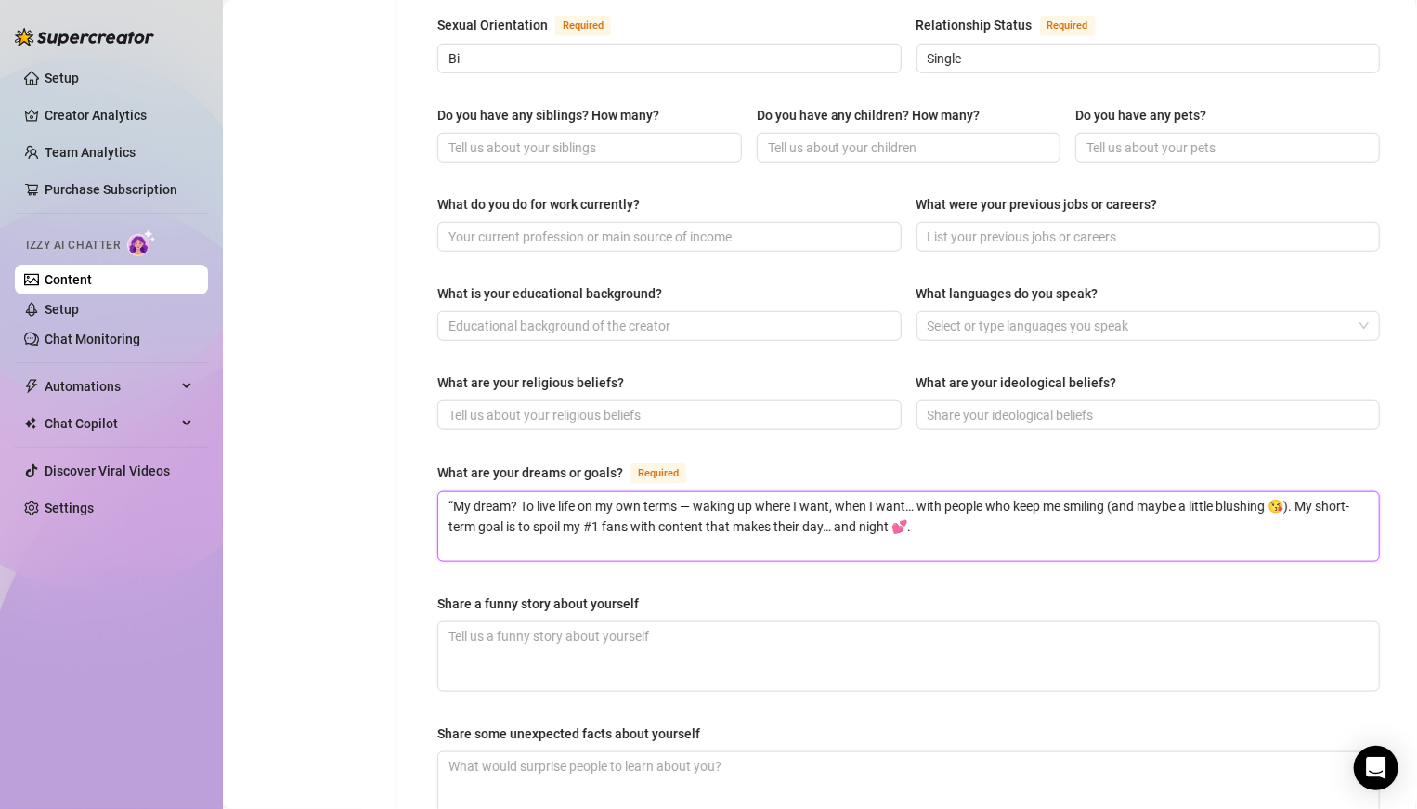
click at [458, 492] on textarea "“My dream? To live life on my own terms — waking up where I want, when I want… …" at bounding box center [908, 526] width 941 height 69
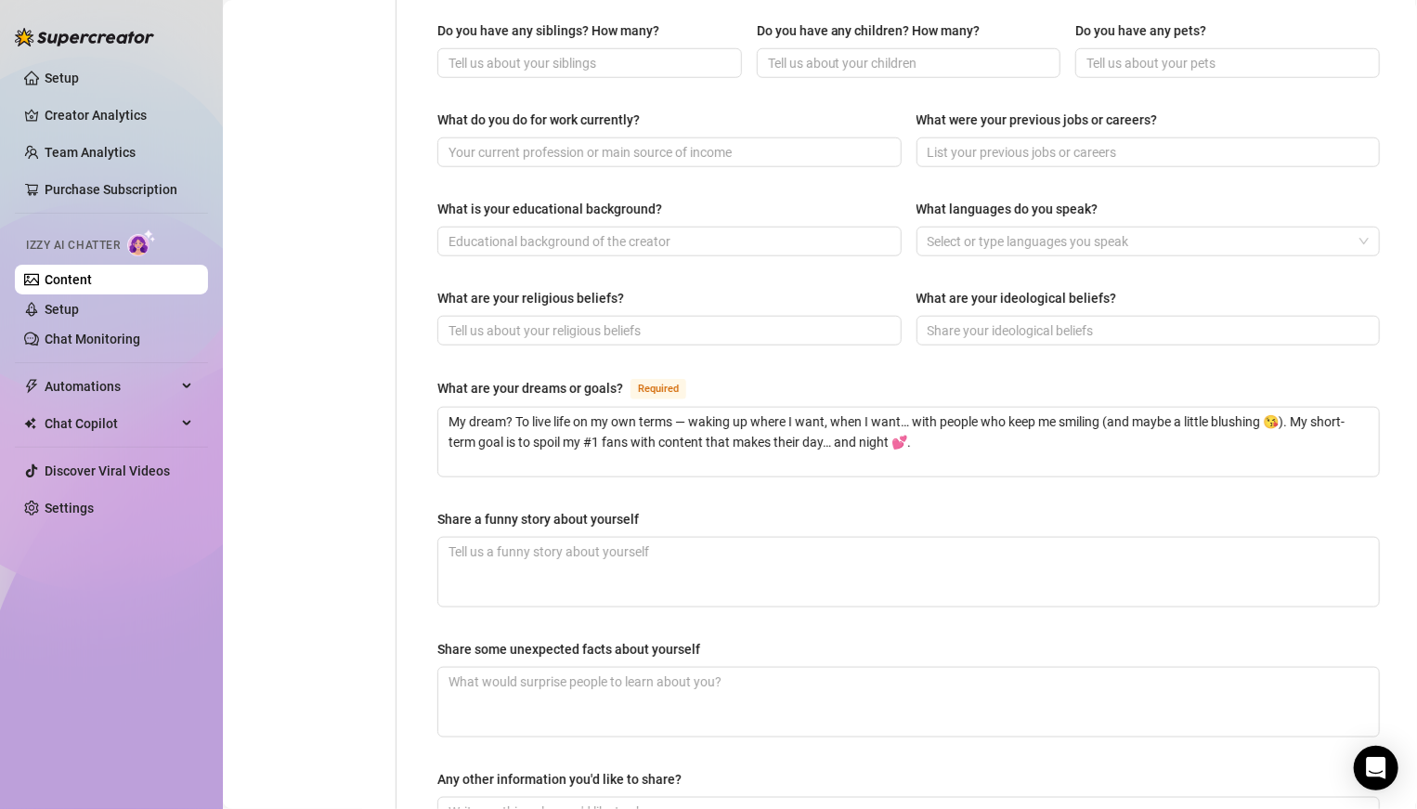
scroll to position [819, 0]
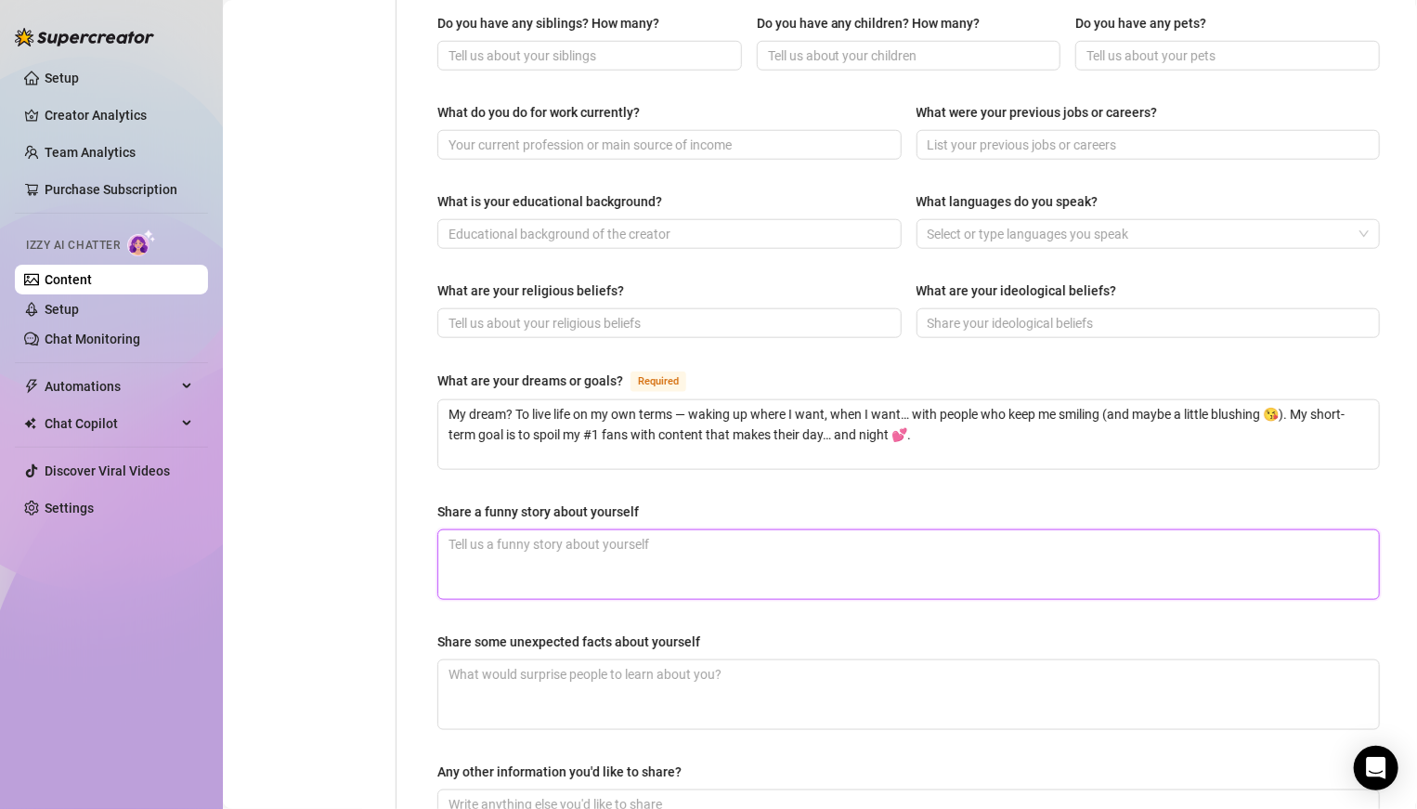
click at [813, 538] on textarea "Share a funny story about yourself" at bounding box center [908, 564] width 941 height 69
paste textarea "One time I tried to film a ‘sexy cooking’ video… and ended up burning the food,…"
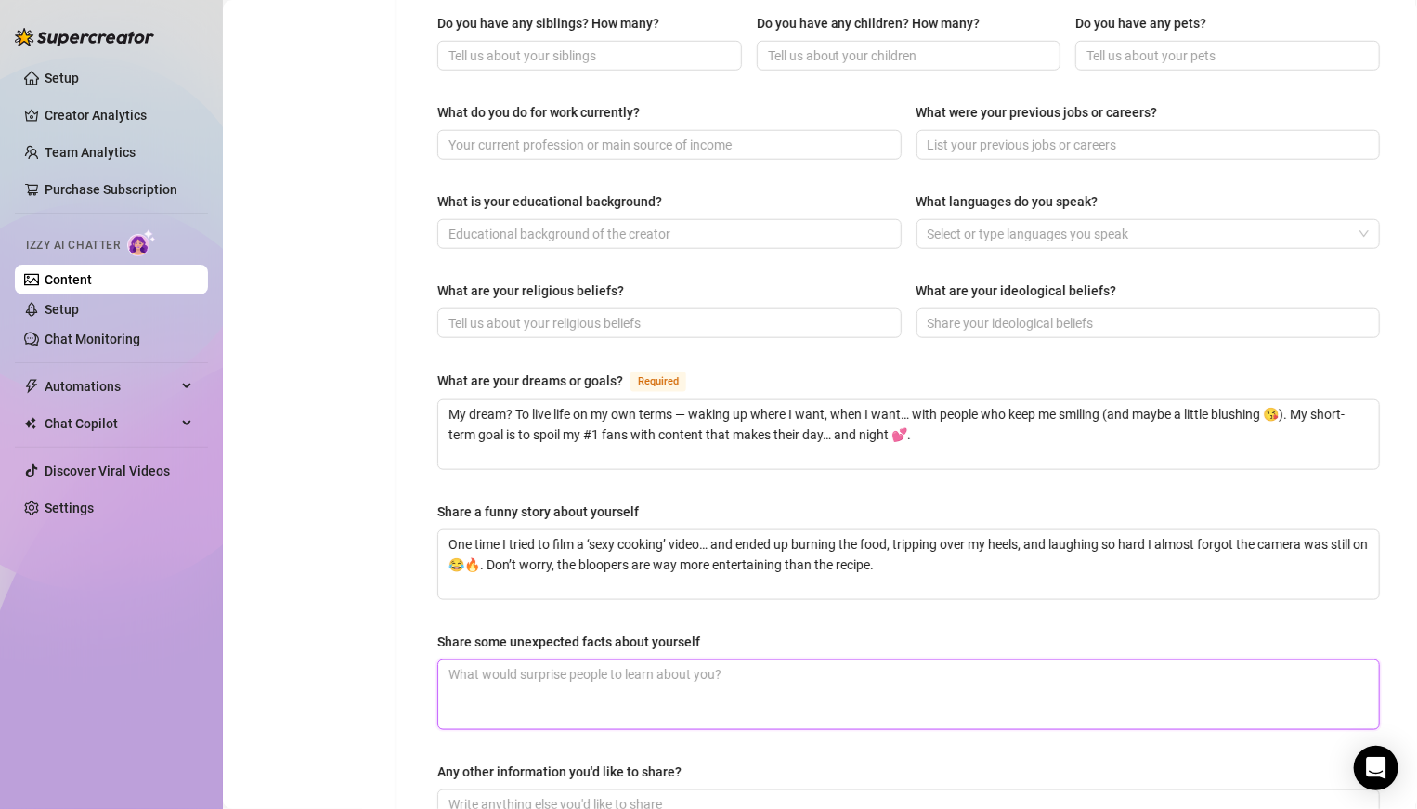
click at [785, 561] on textarea "Share some unexpected facts about yourself" at bounding box center [908, 694] width 941 height 69
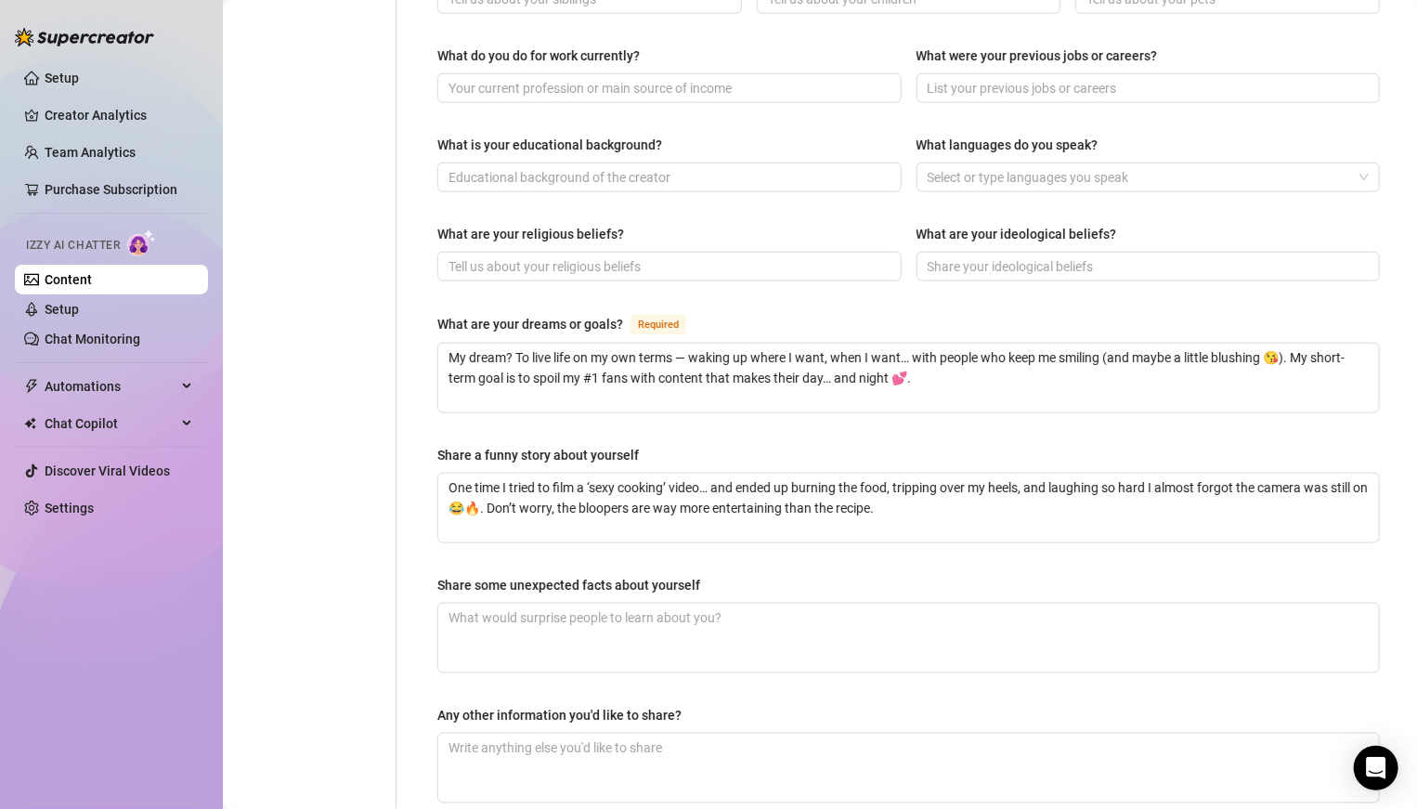
scroll to position [880, 0]
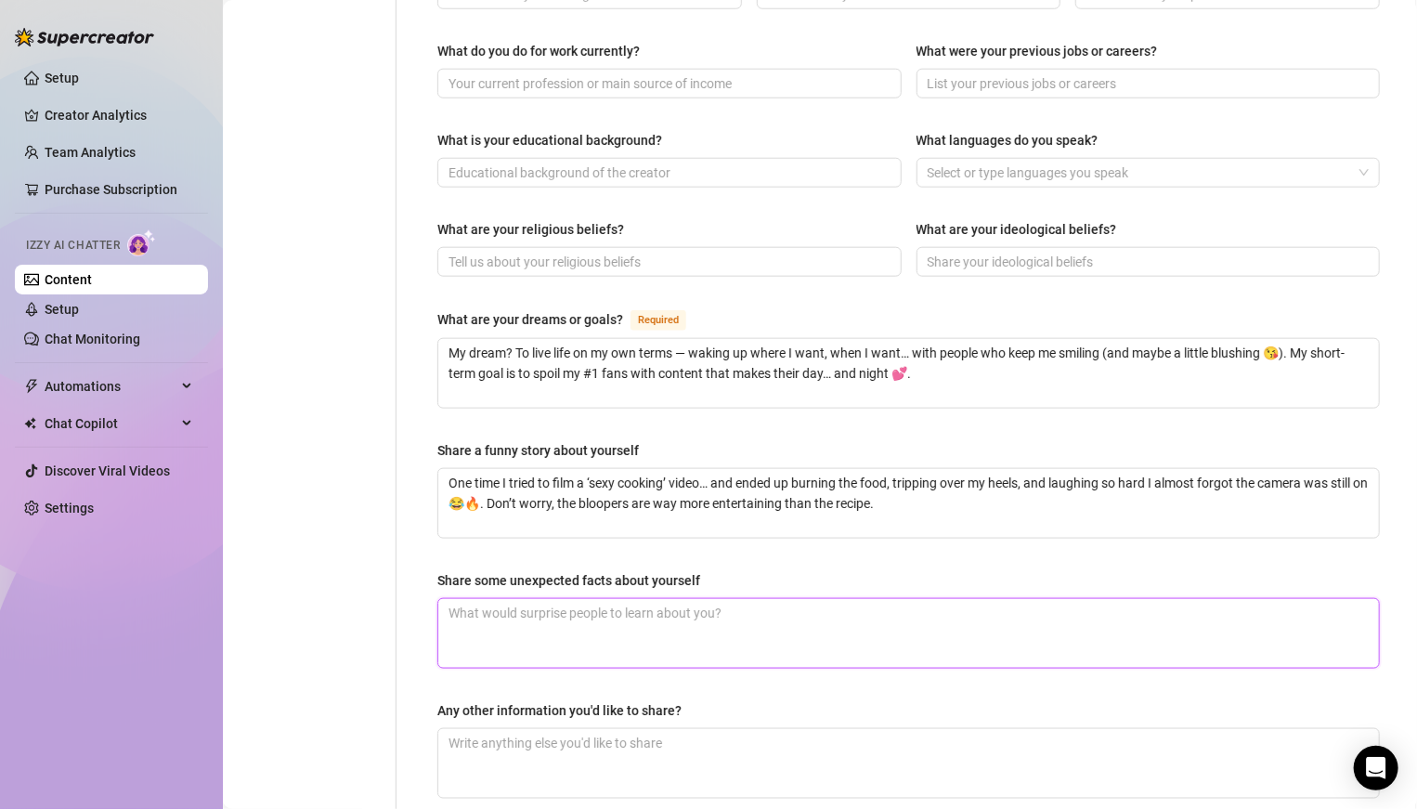
click at [675, 561] on textarea "Share some unexpected facts about yourself" at bounding box center [908, 633] width 941 height 69
paste textarea "I may look sweet, but I’ve got a cheeky side that only comes out here 😈. I’m se…"
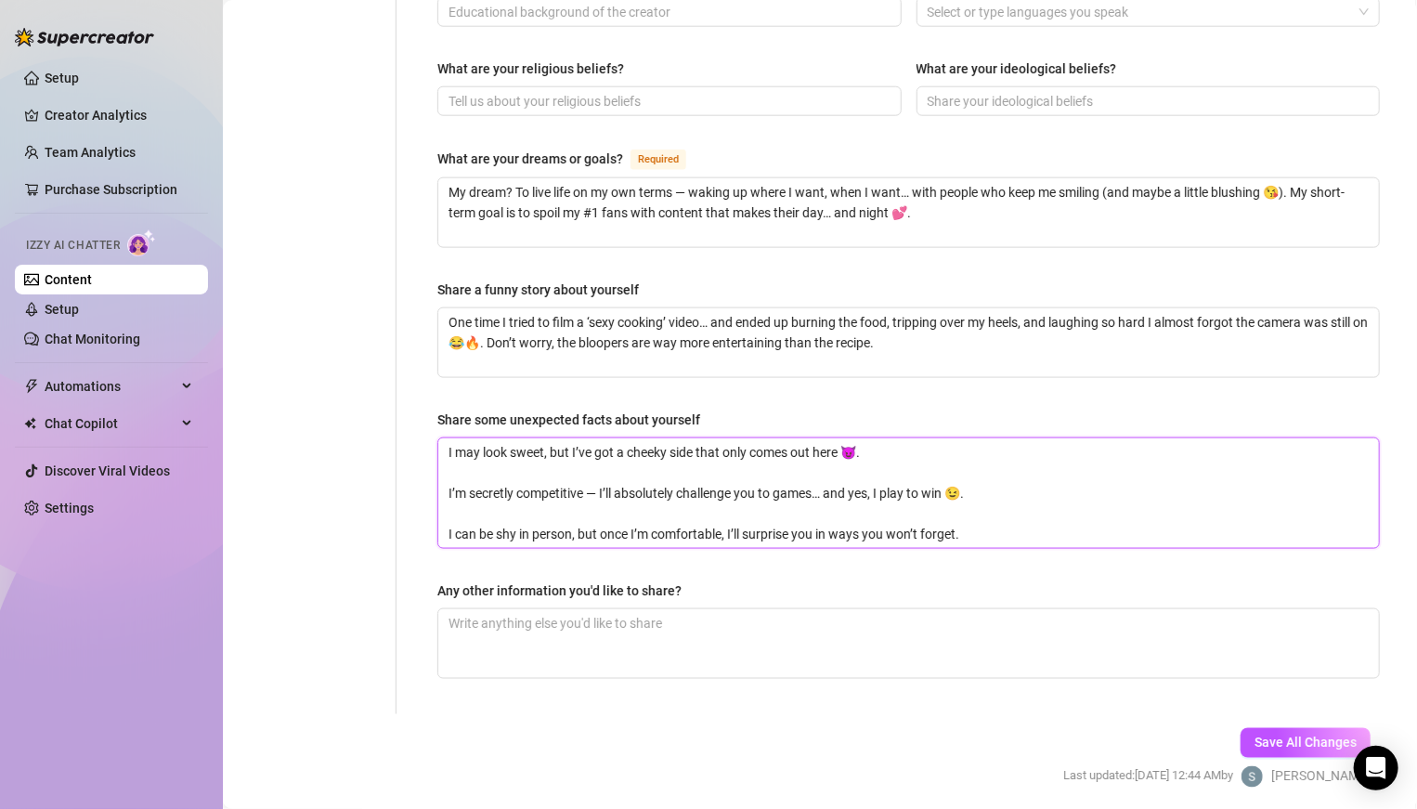
scroll to position [1043, 0]
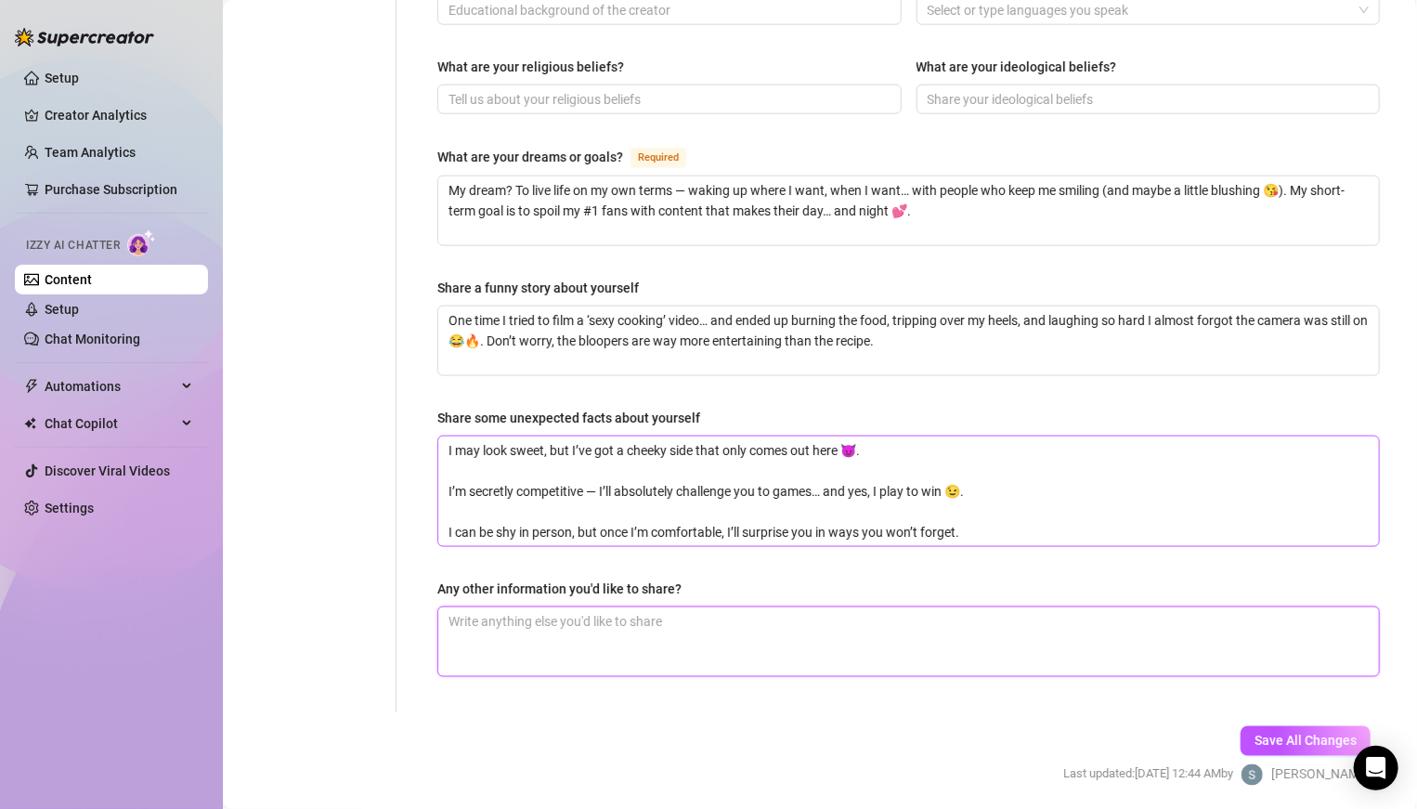
click at [675, 561] on textarea "Any other information you'd like to share?" at bounding box center [908, 641] width 941 height 69
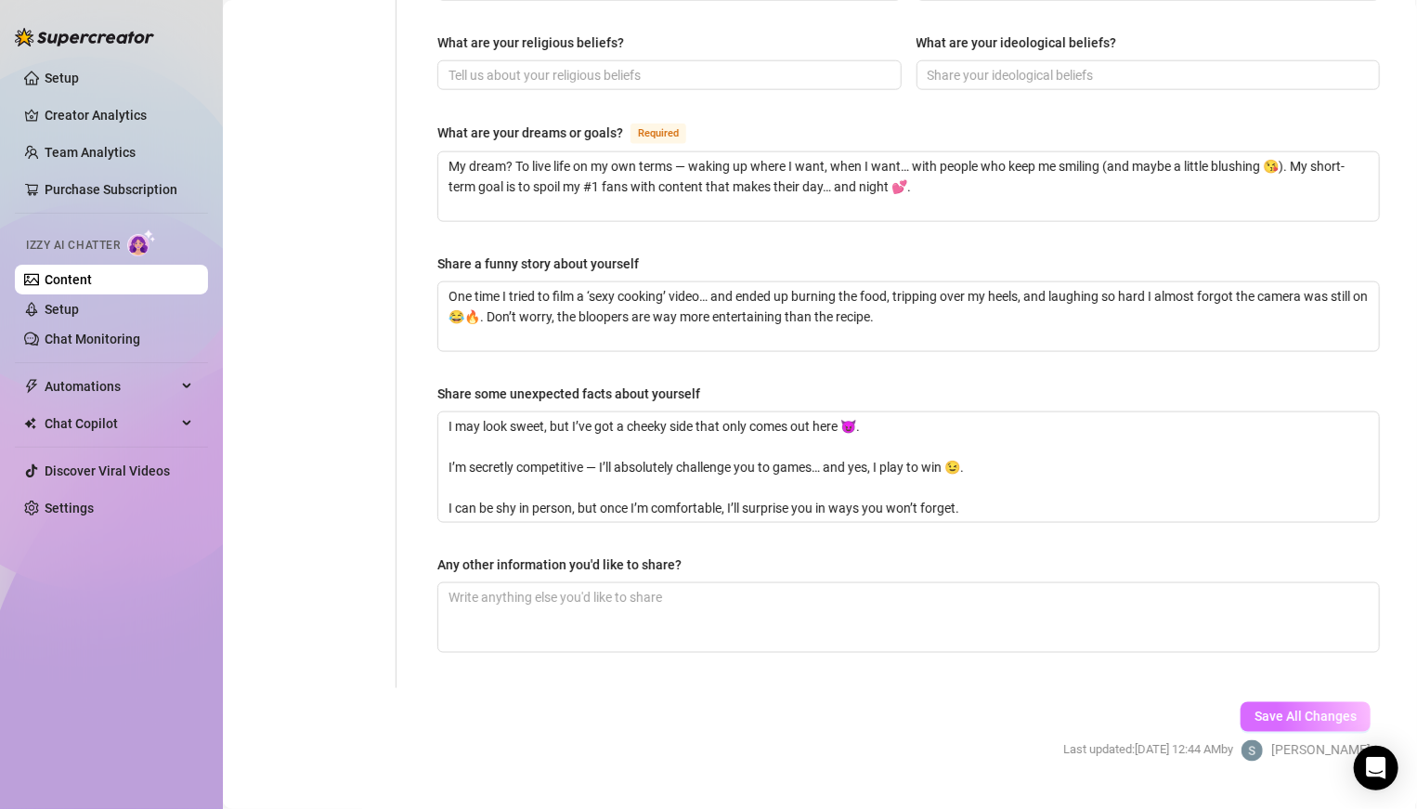
click at [983, 561] on button "Save All Changes" at bounding box center [1305, 717] width 130 height 30
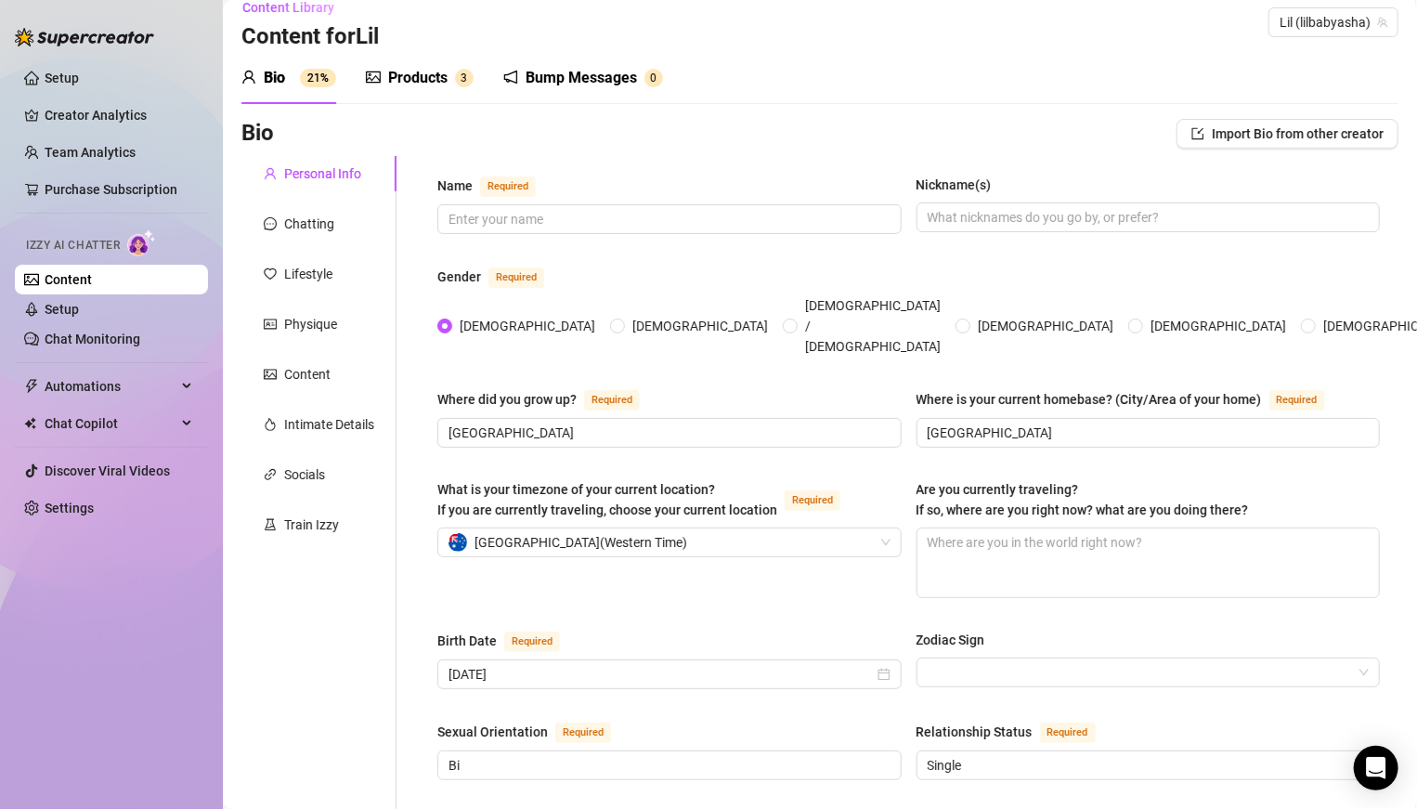
scroll to position [0, 0]
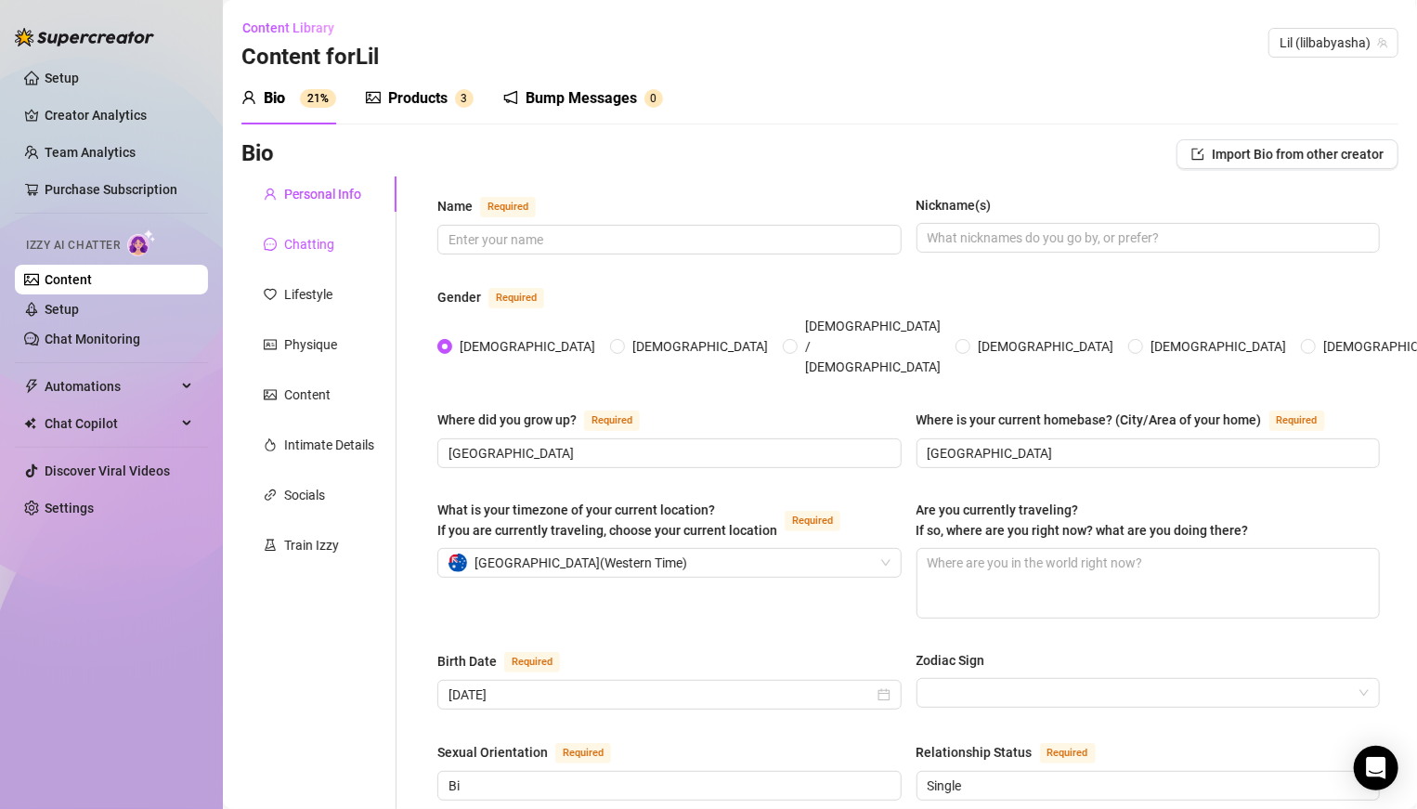
click at [317, 248] on div "Chatting" at bounding box center [309, 244] width 50 height 20
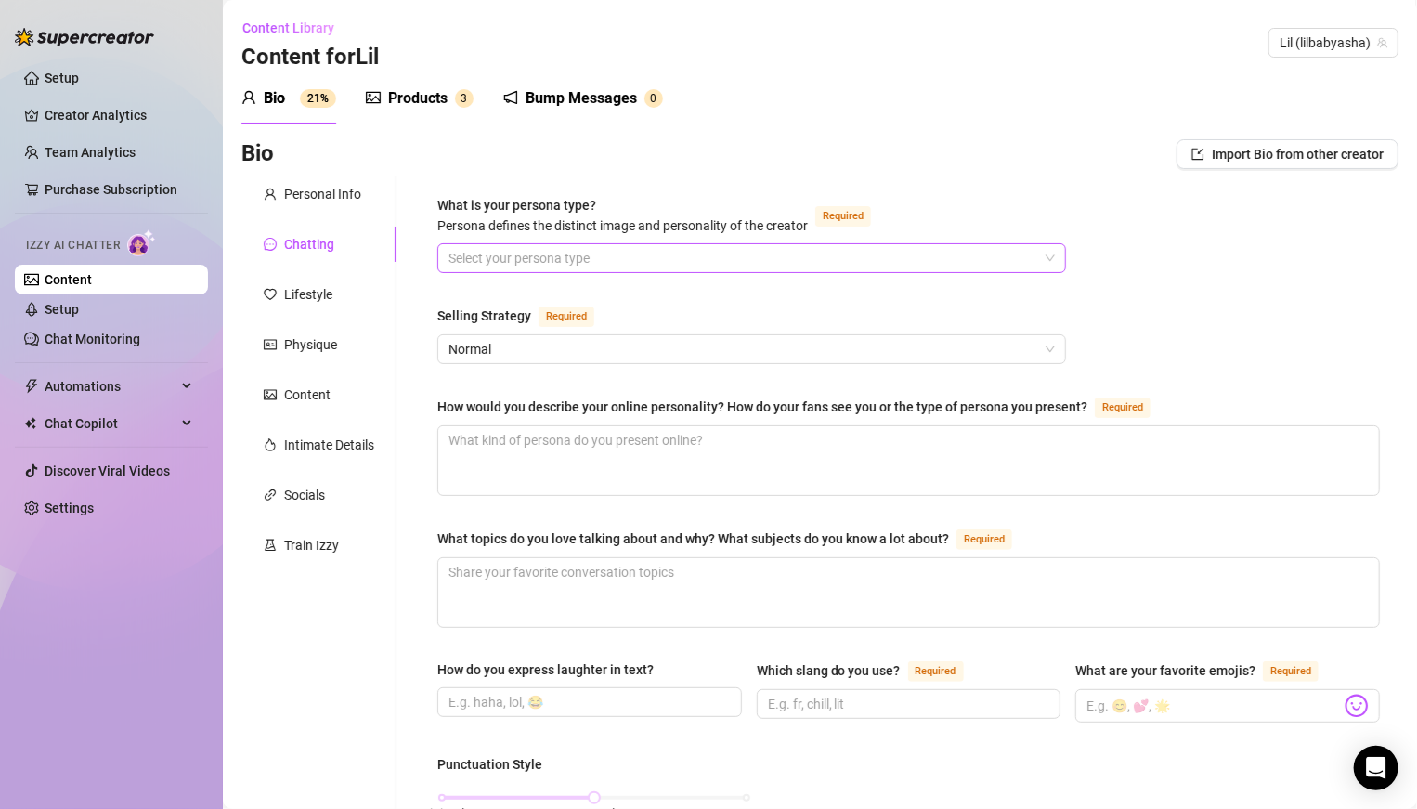
click at [521, 260] on input "What is your persona type? [PERSON_NAME] defines the distinct image and persona…" at bounding box center [743, 258] width 590 height 28
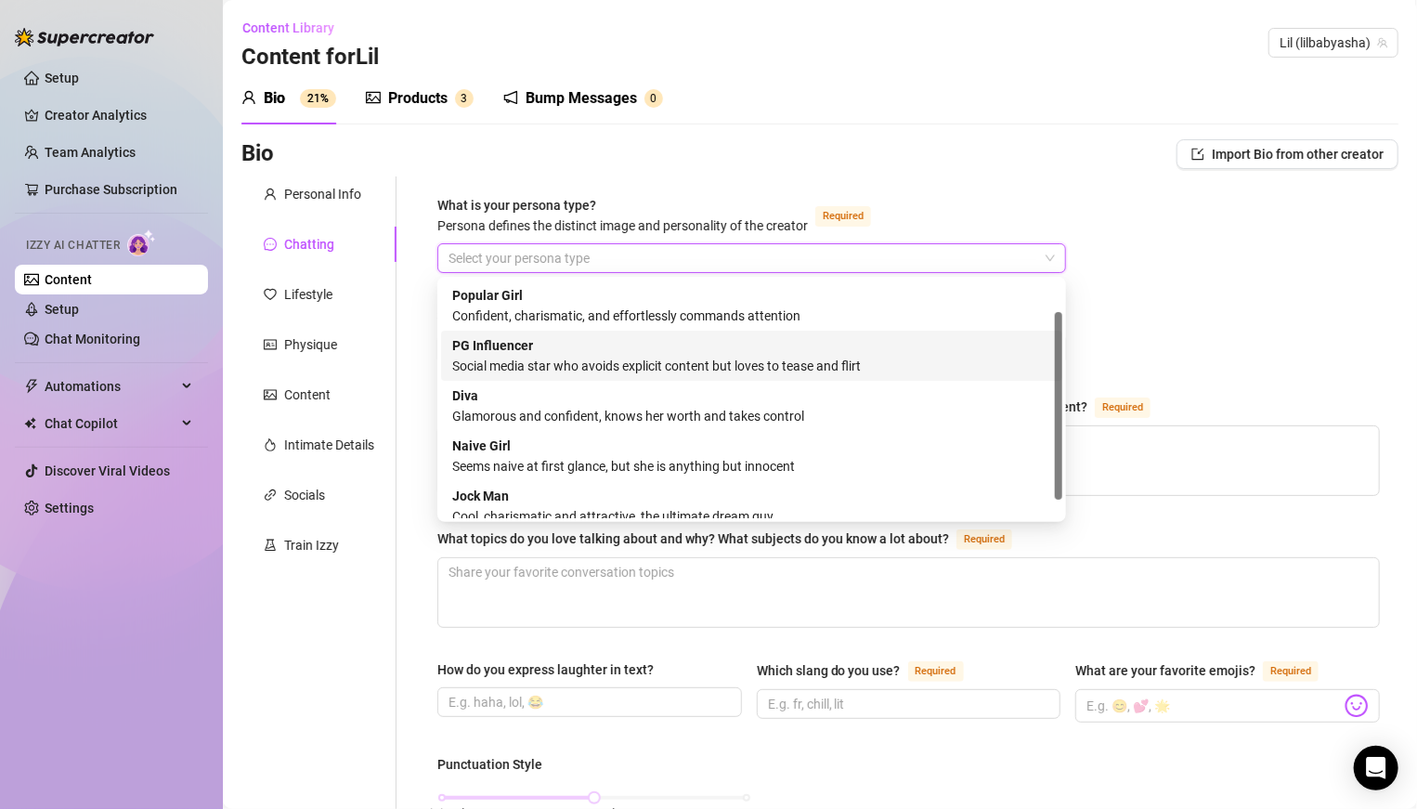
scroll to position [62, 0]
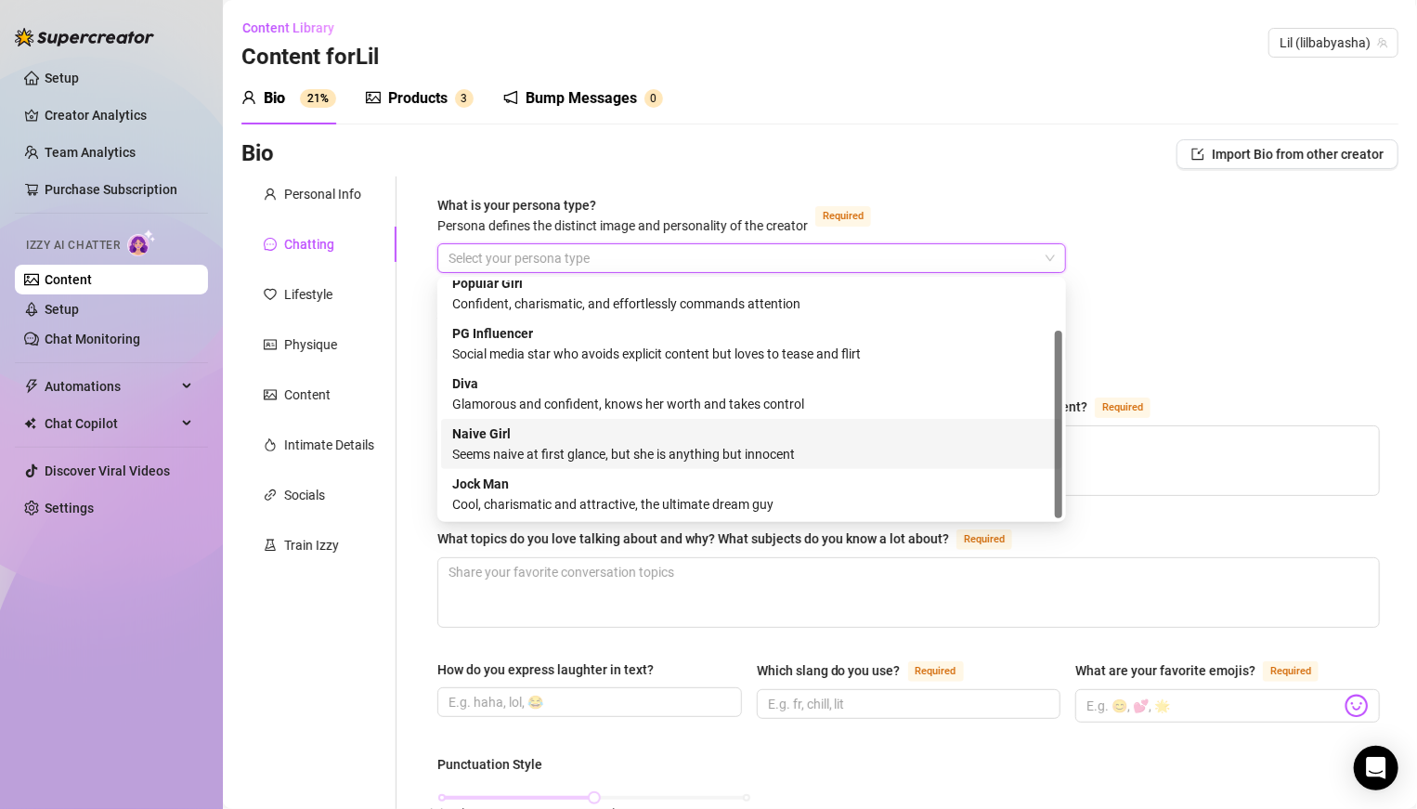
click at [585, 444] on div "Seems naive at first glance, but she is anything but innocent" at bounding box center [751, 454] width 599 height 20
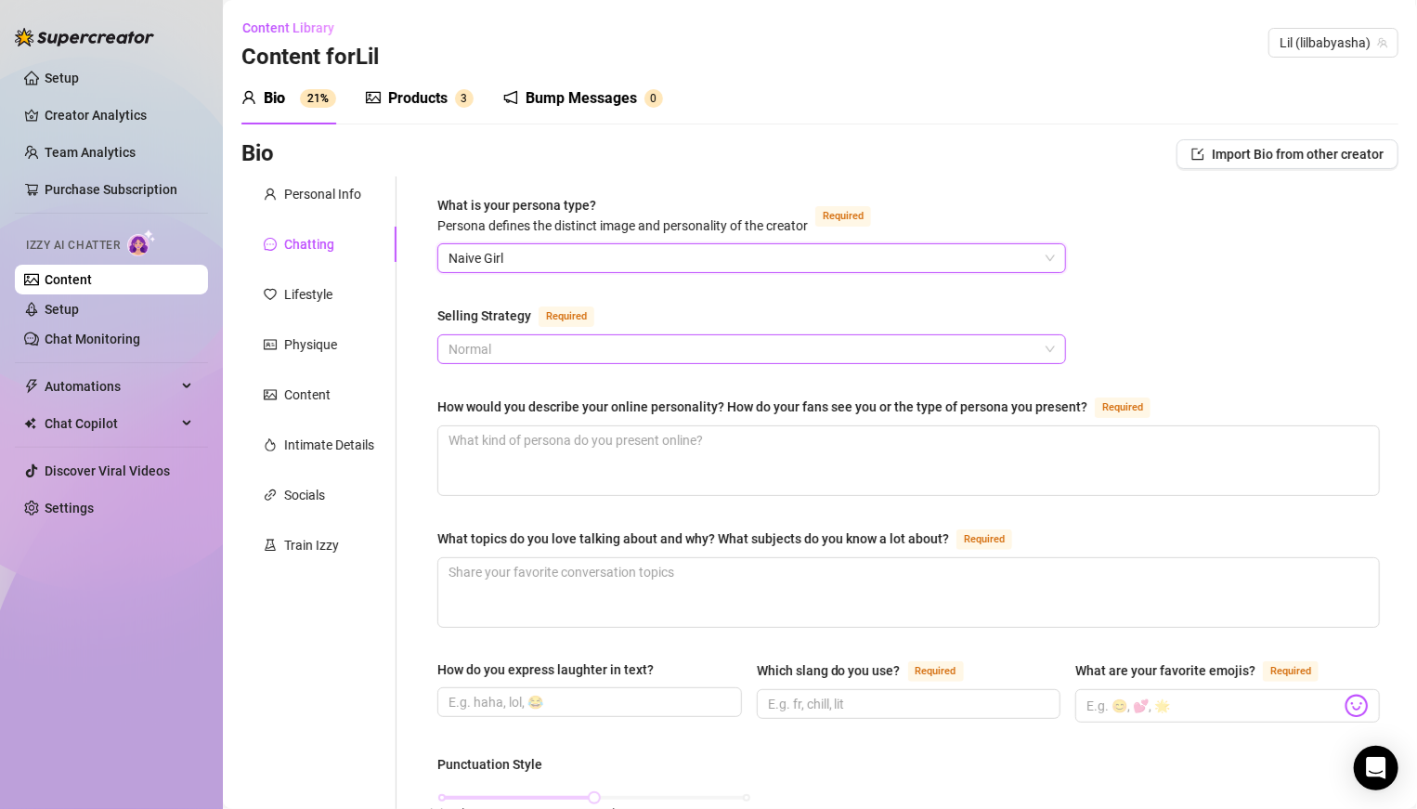
click at [612, 344] on span "Normal" at bounding box center [751, 349] width 606 height 28
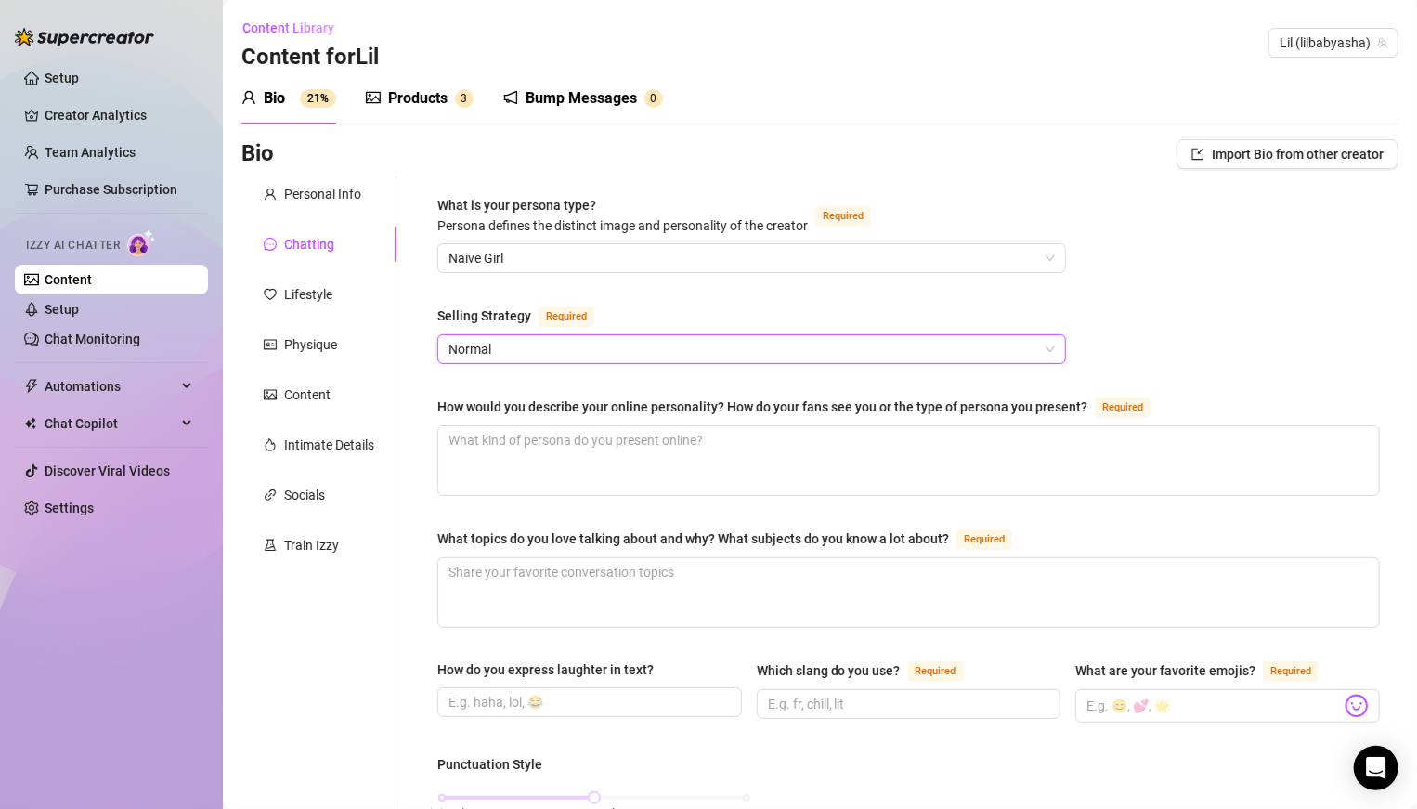
click at [612, 344] on span "Normal" at bounding box center [751, 349] width 606 height 28
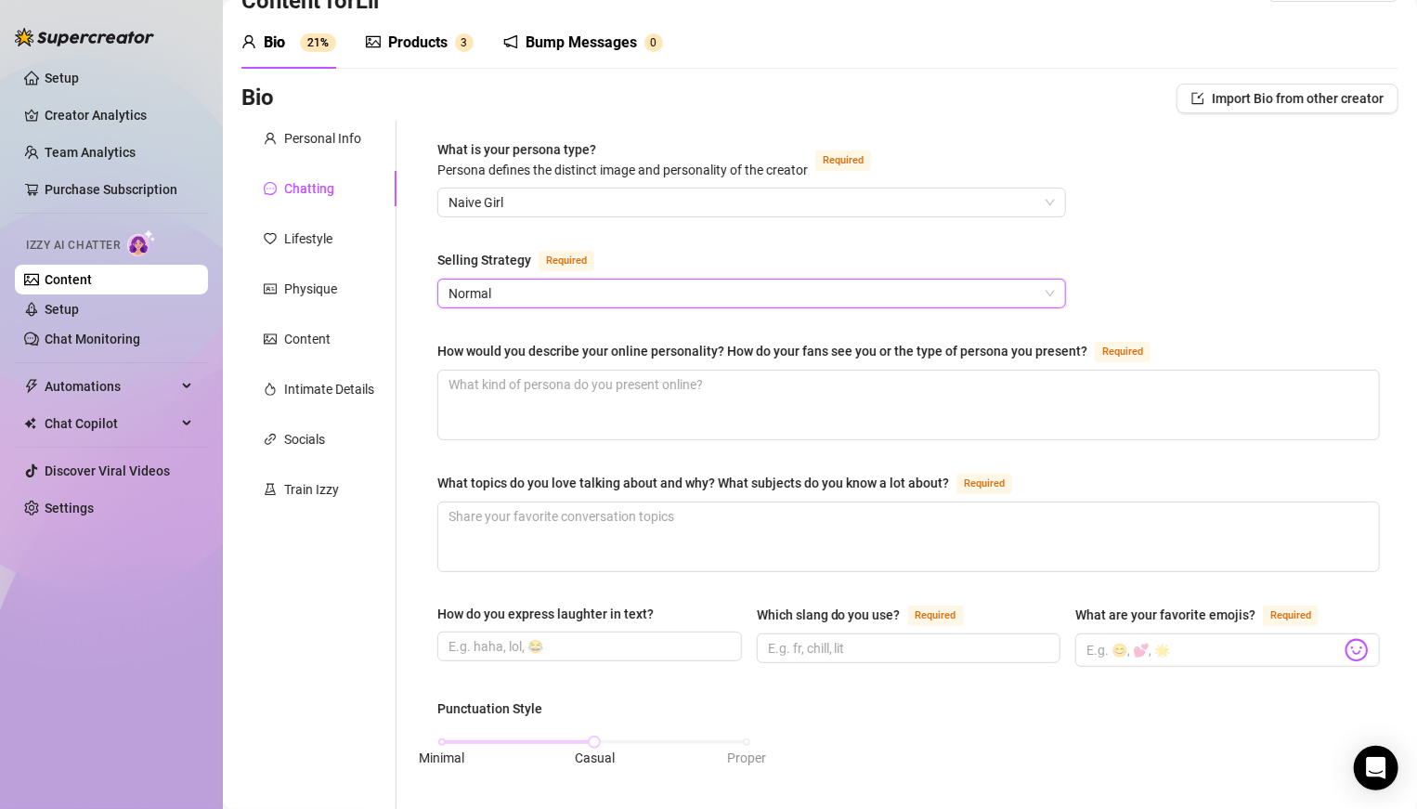
scroll to position [64, 0]
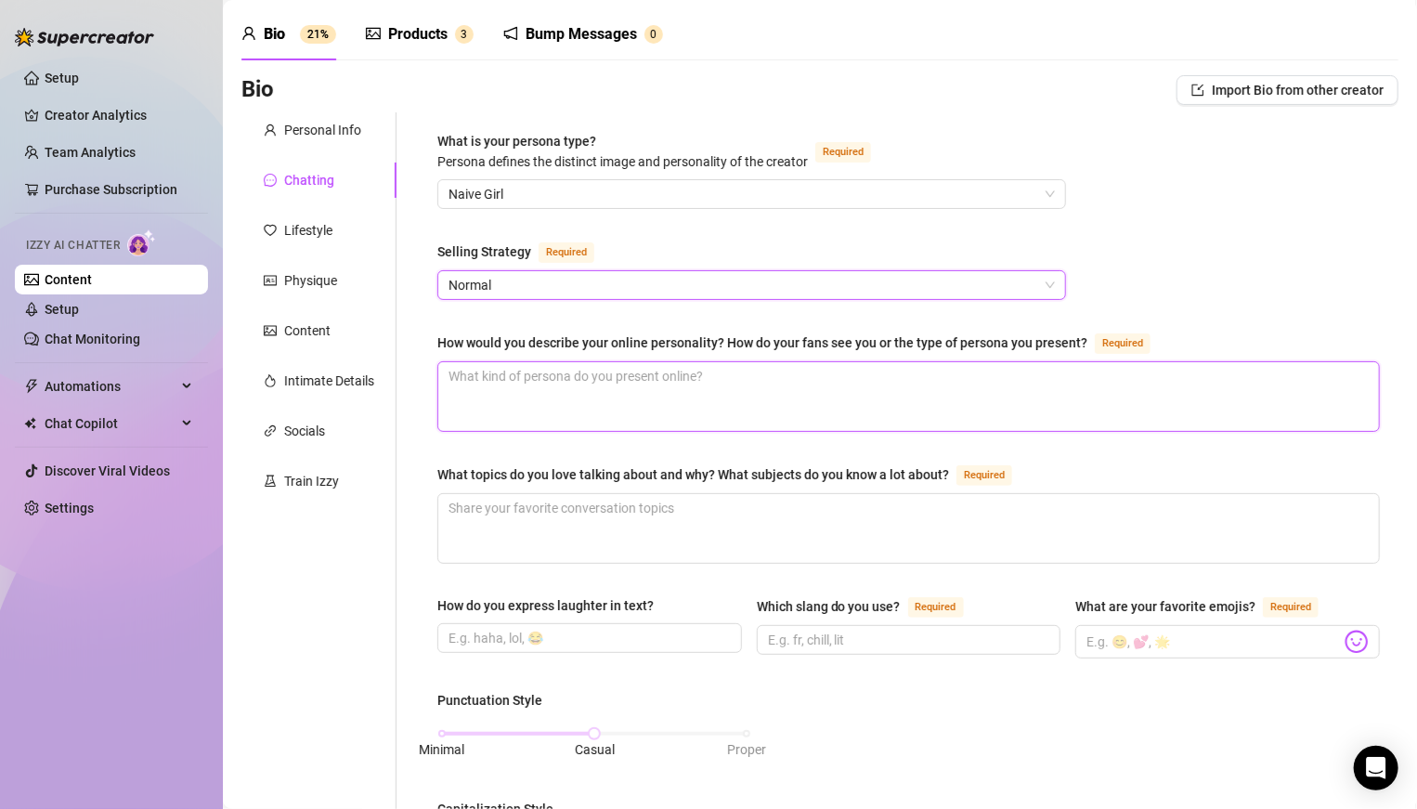
click at [615, 388] on textarea "How would you describe your online personality? How do your fans see you or the…" at bounding box center [908, 396] width 941 height 69
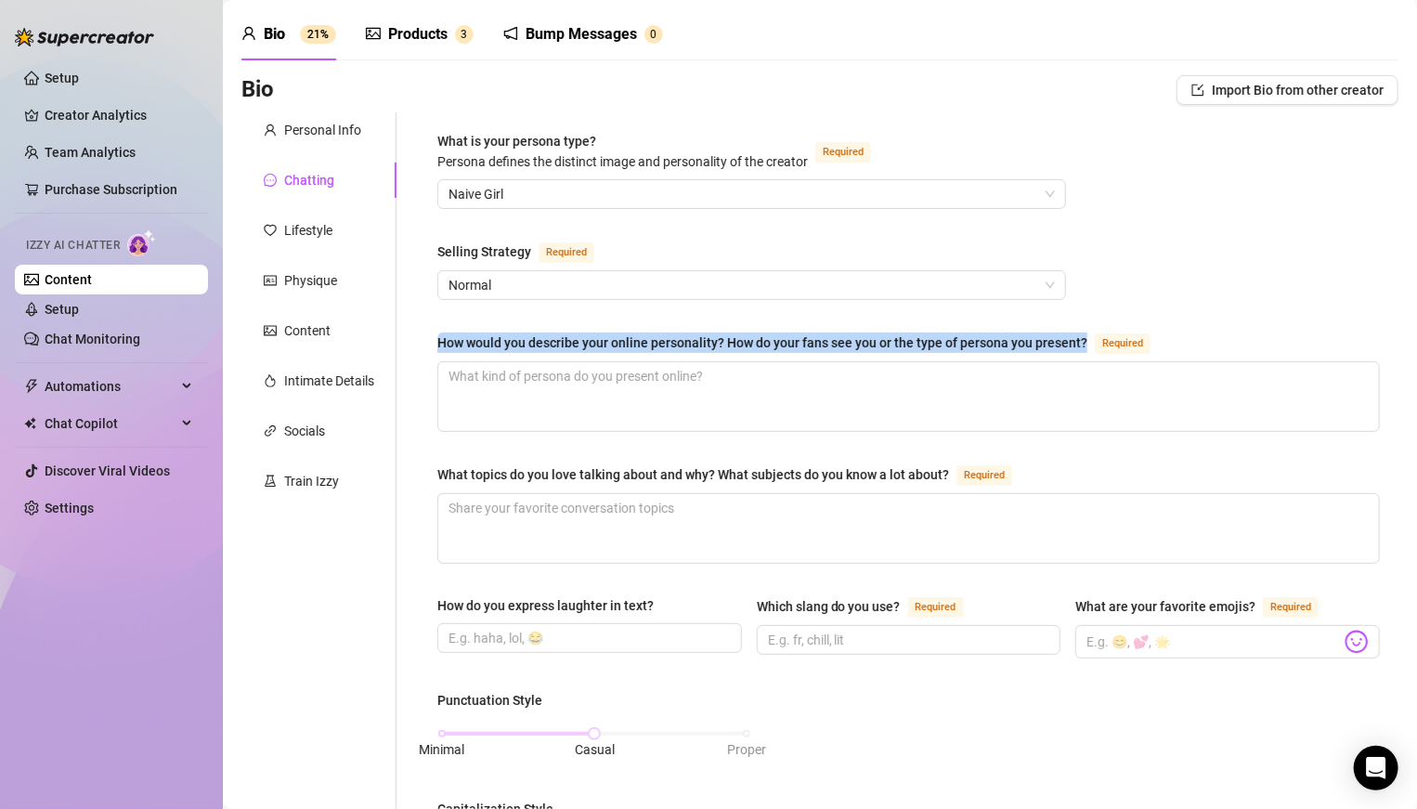
drag, startPoint x: 438, startPoint y: 342, endPoint x: 1080, endPoint y: 343, distance: 641.6
click at [983, 343] on div "How would you describe your online personality? How do your fans see you or the…" at bounding box center [762, 342] width 650 height 20
copy div "How would you describe your online personality? How do your fans see you or the…"
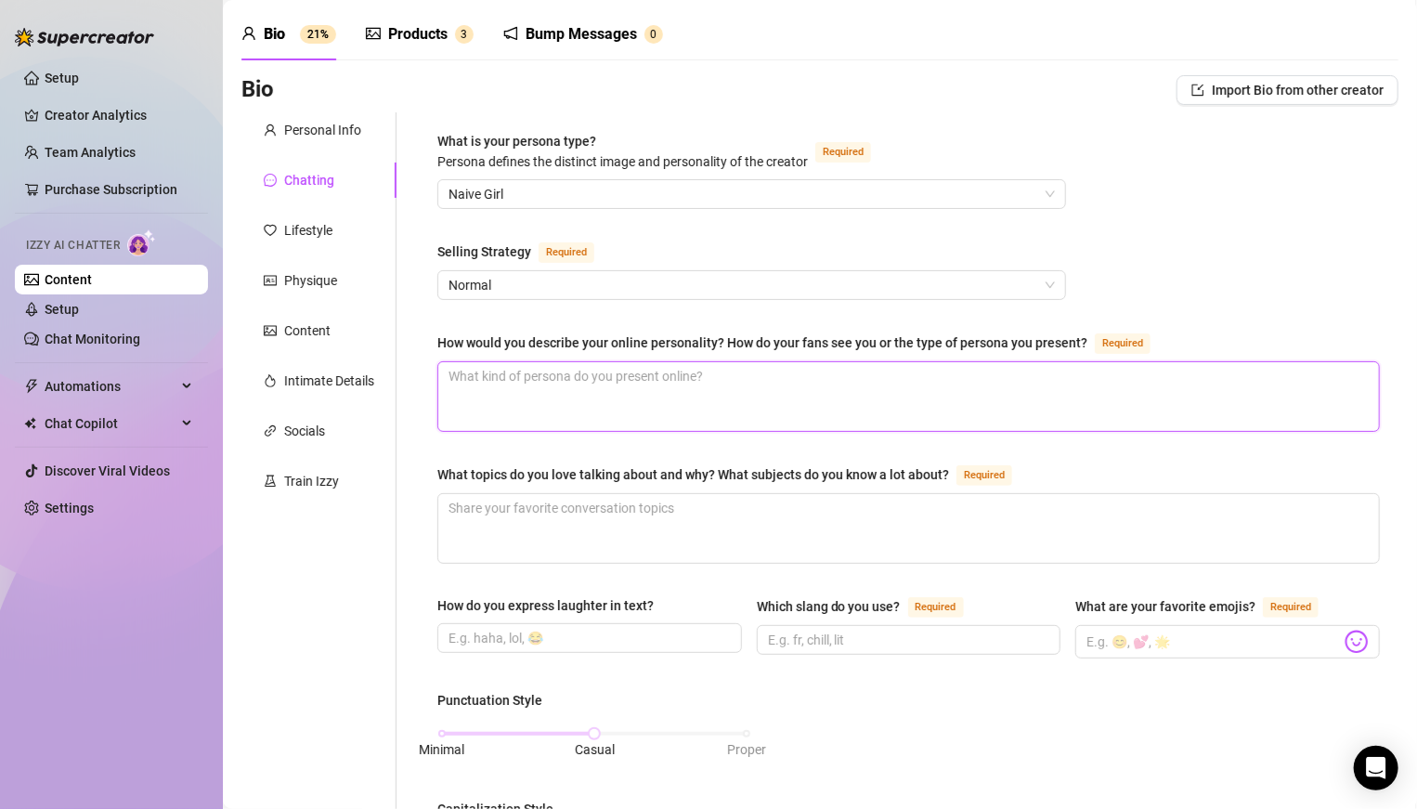
click at [645, 373] on textarea "How would you describe your online personality? How do your fans see you or the…" at bounding box center [908, 396] width 941 height 69
paste textarea "I’d say I’m the perfect mix of playful, cheeky, and a little bit teasing 😘. I l…"
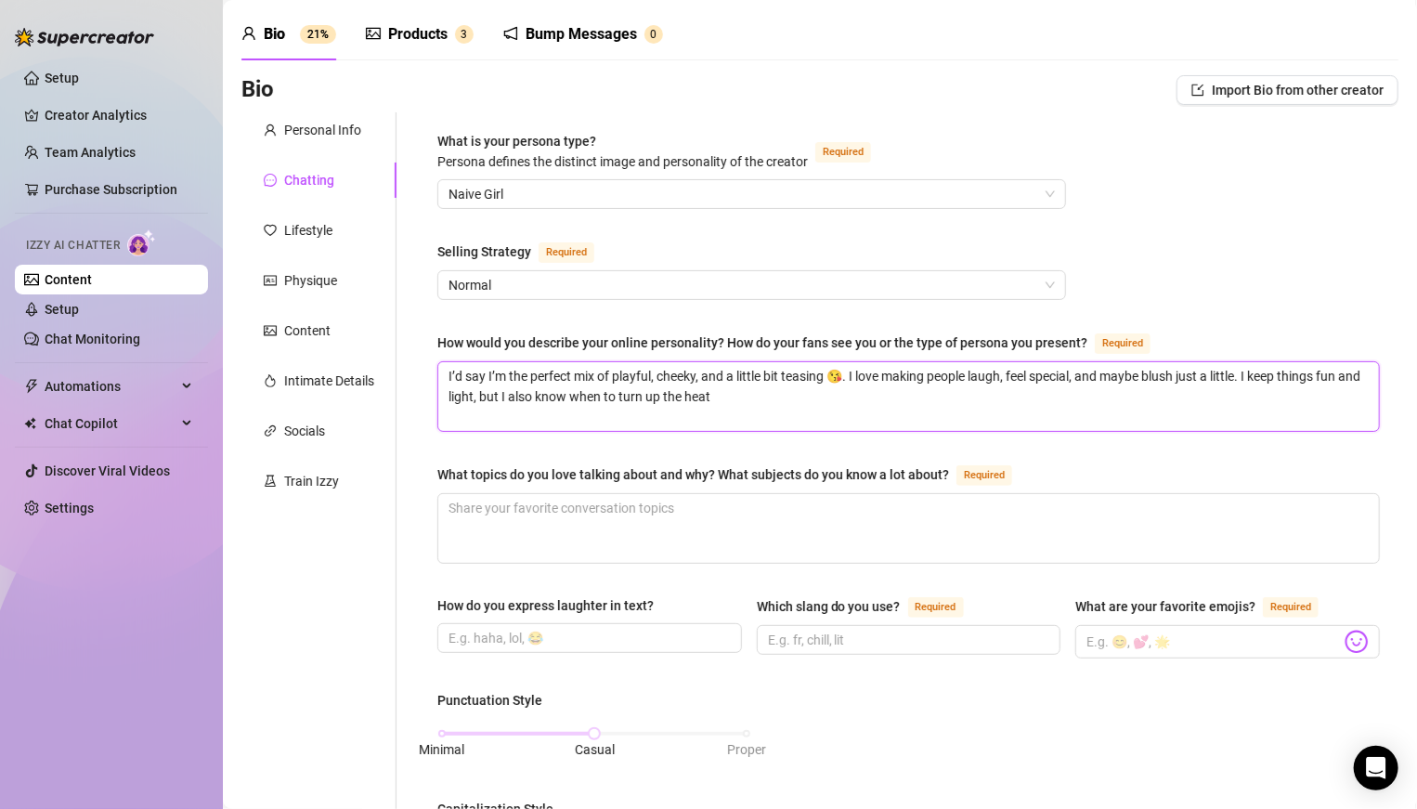
click at [772, 405] on textarea "I’d say I’m the perfect mix of playful, cheeky, and a little bit teasing 😘. I l…" at bounding box center [908, 396] width 941 height 69
paste textarea "My fans tell me I’m their escape — the girl-next-door who’s sweet and down to e…"
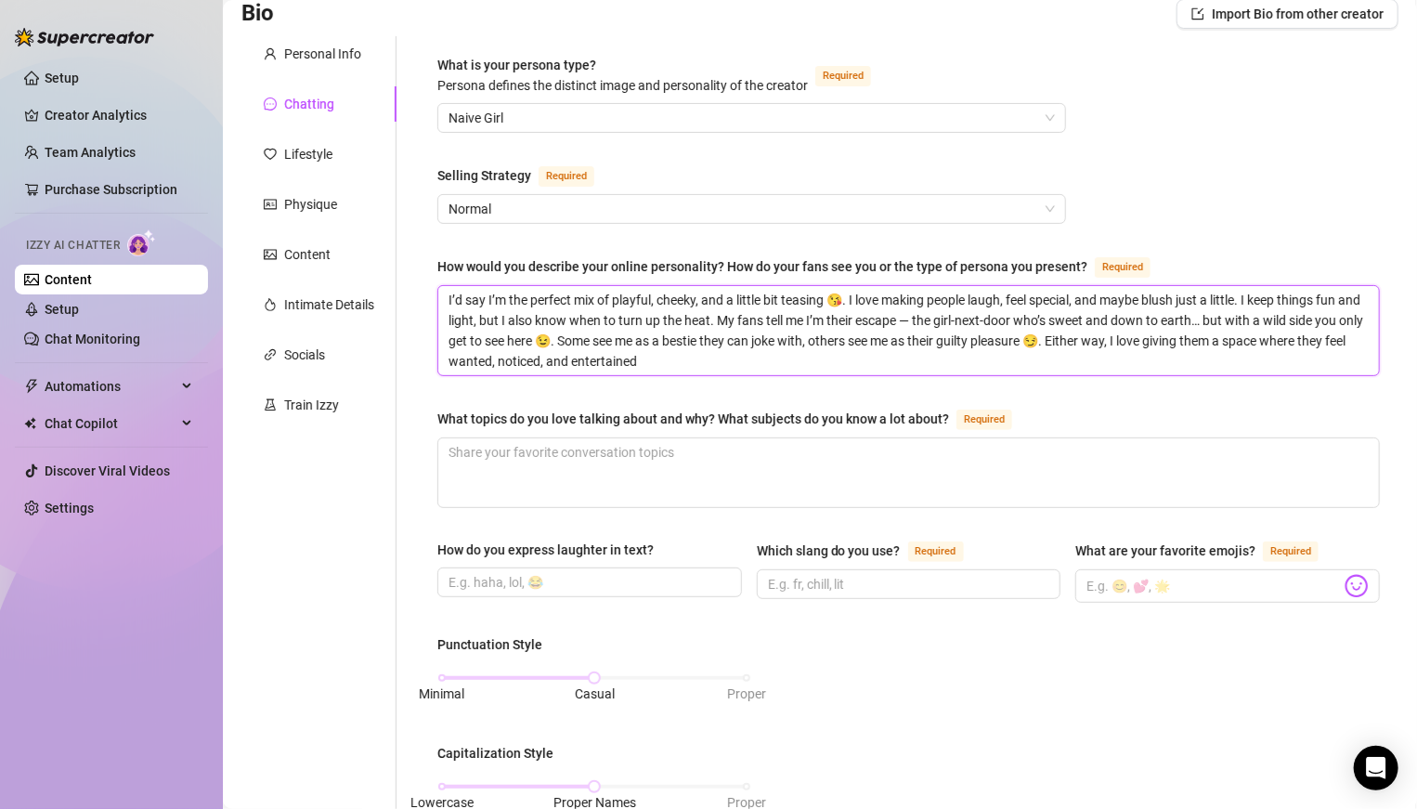
scroll to position [156, 0]
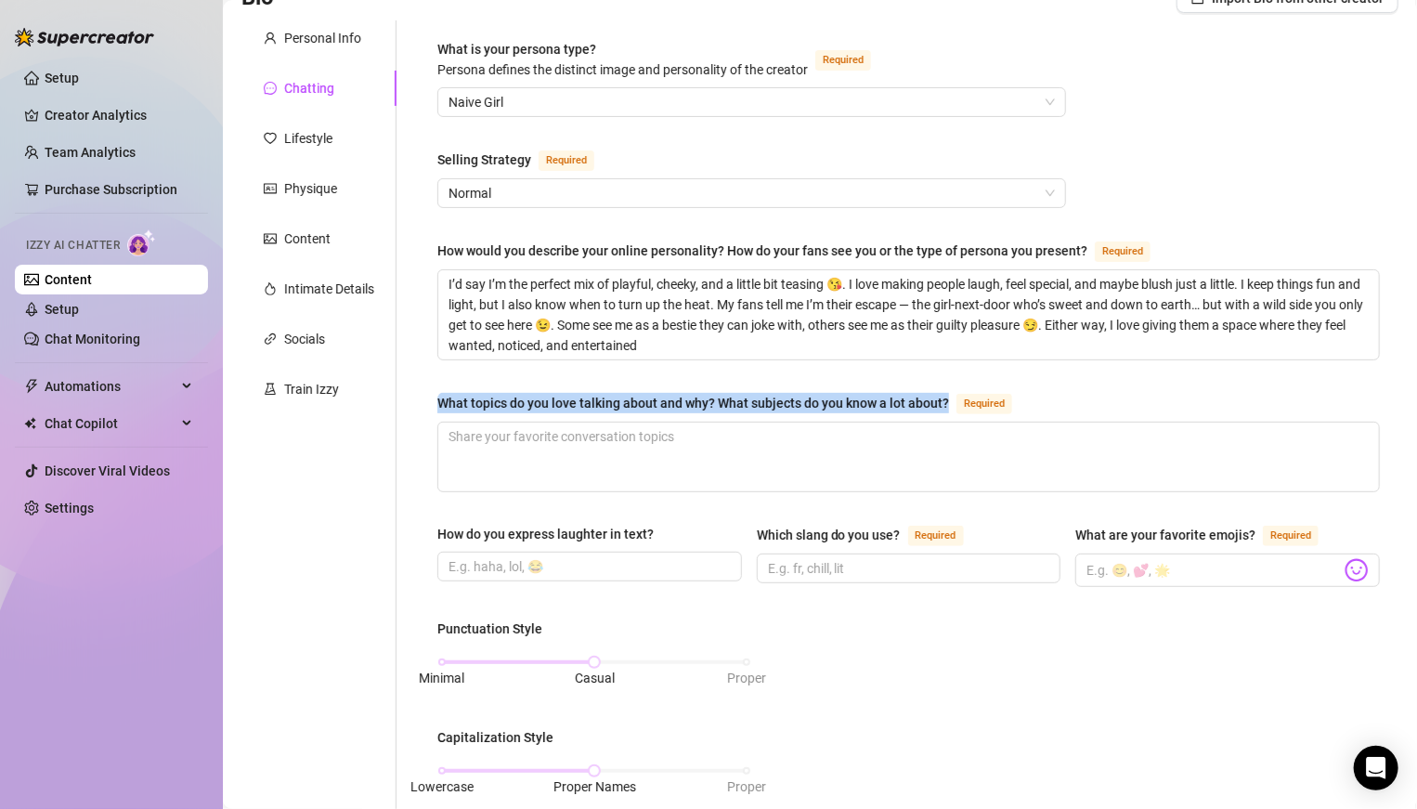
drag, startPoint x: 431, startPoint y: 398, endPoint x: 943, endPoint y: 397, distance: 512.5
click at [943, 397] on div "What is your persona type? [PERSON_NAME] defines the distinct image and persona…" at bounding box center [909, 714] width 980 height 1388
copy div "What topics do you love talking about and why? What subjects do you know a lot …"
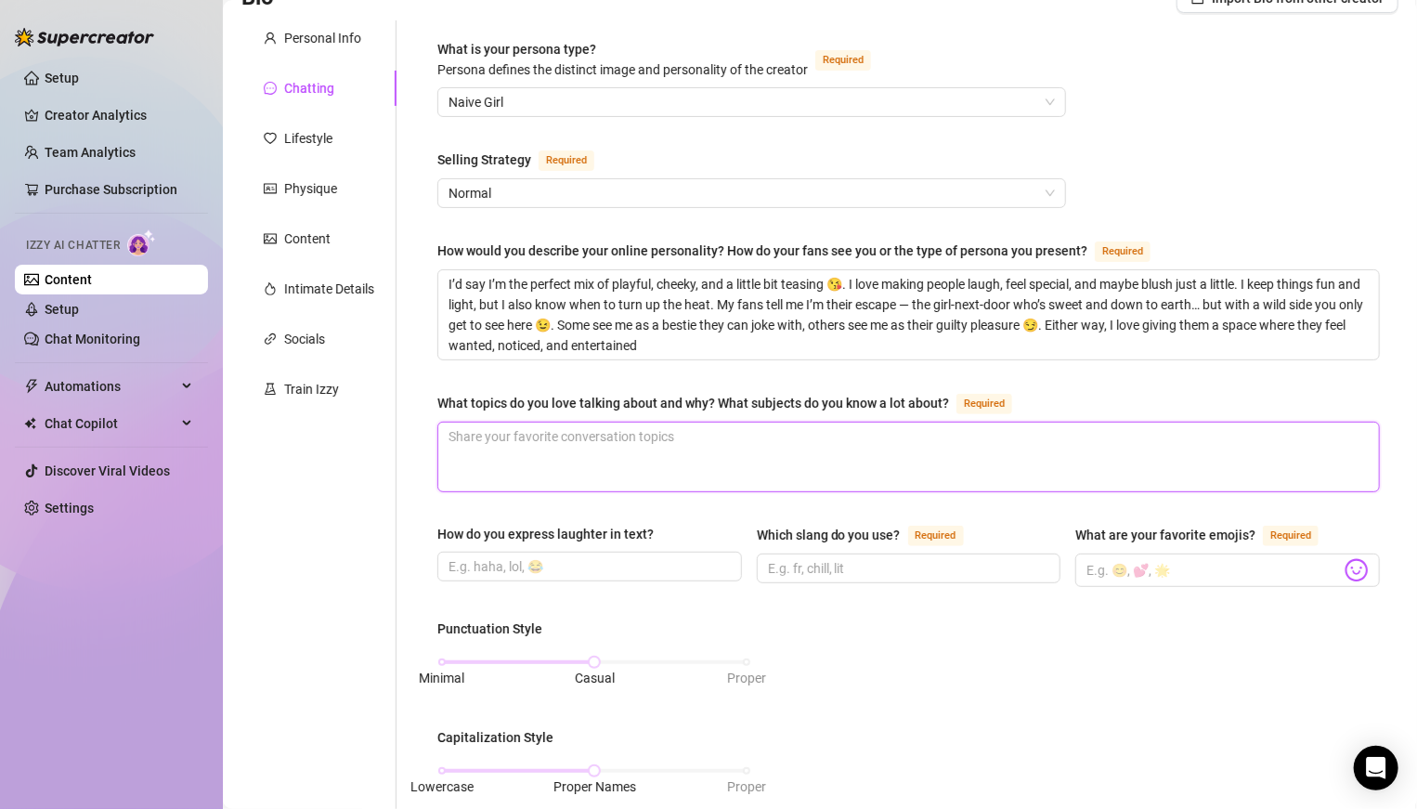
click at [774, 446] on textarea "What topics do you love talking about and why? What subjects do you know a lot …" at bounding box center [908, 456] width 941 height 69
paste textarea "I love talking about travel ✈️ (because I’m always daydreaming about my next es…"
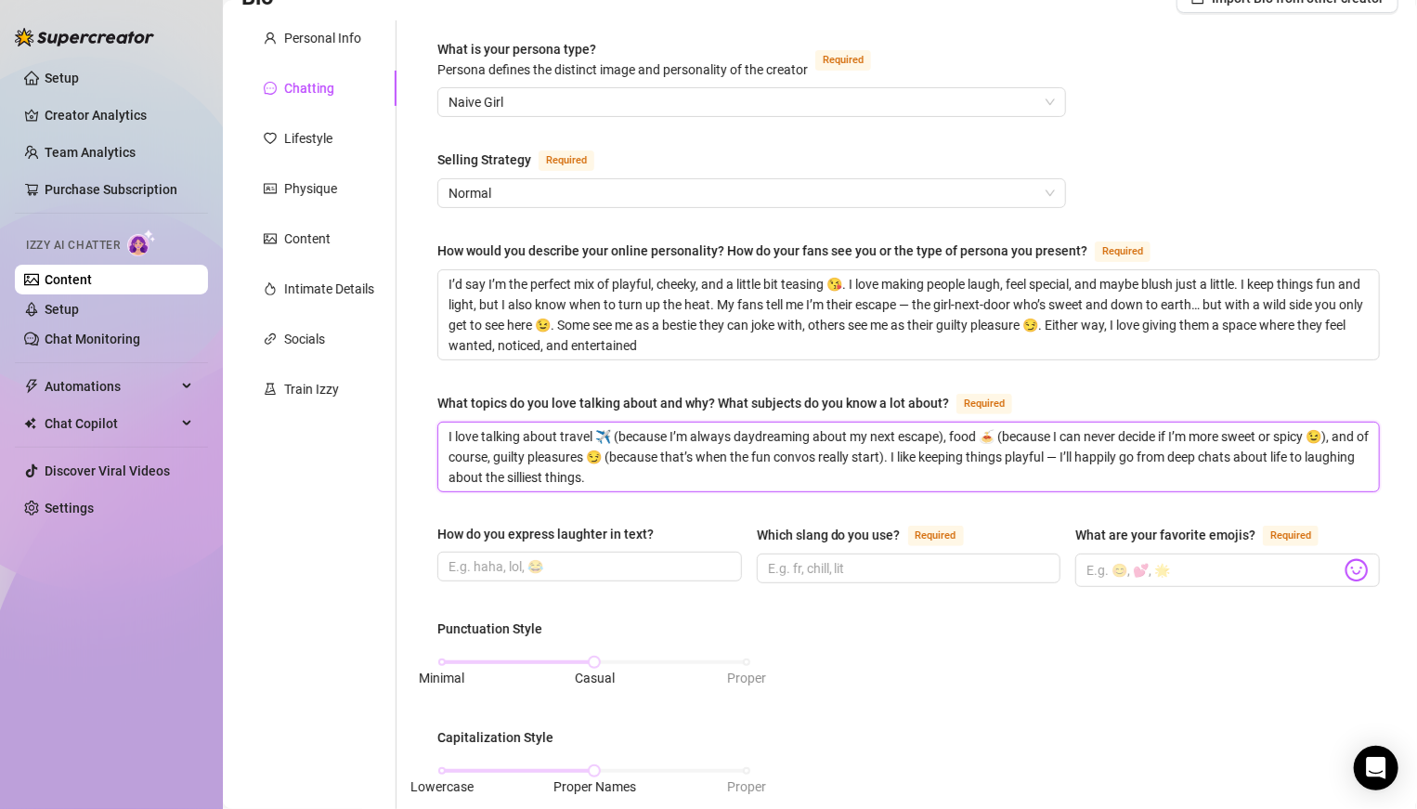
click at [819, 468] on textarea "I love talking about travel ✈️ (because I’m always daydreaming about my next es…" at bounding box center [908, 456] width 941 height 69
paste textarea "How to tease just the right way 😘 Turning a boring day into something exciting …"
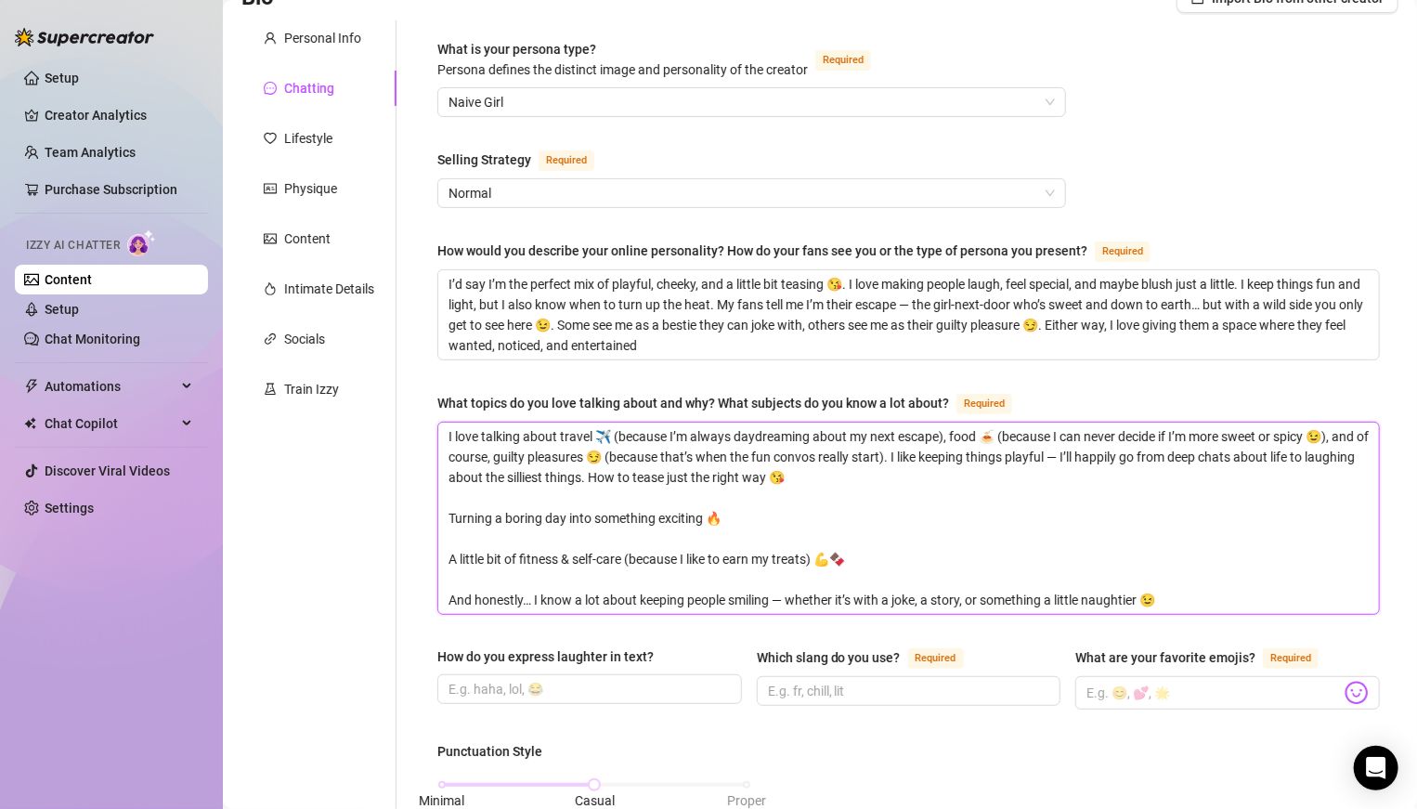
scroll to position [0, 0]
click at [642, 475] on textarea "I love talking about travel ✈️ (because I’m always daydreaming about my next es…" at bounding box center [908, 517] width 941 height 191
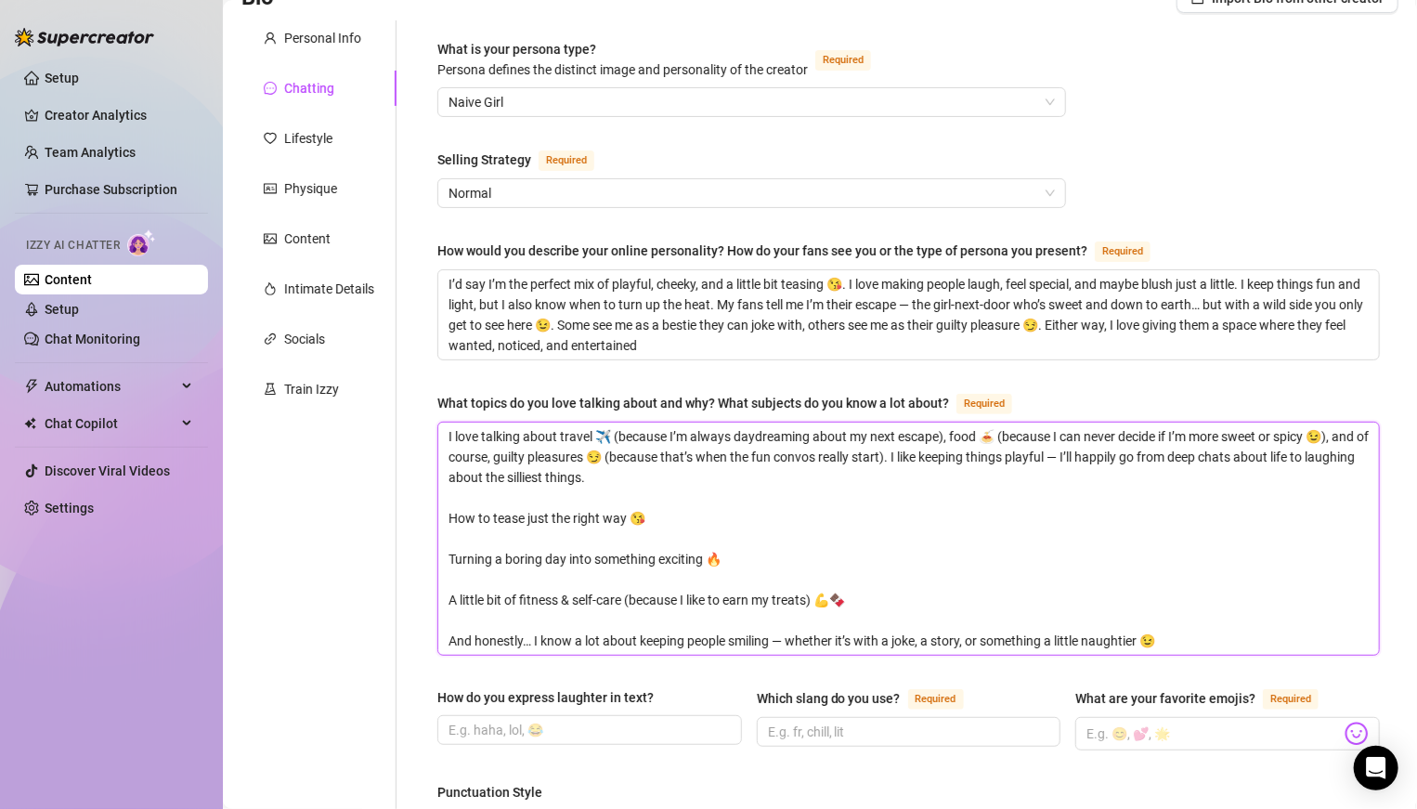
click at [446, 554] on textarea "I love talking about travel ✈️ (because I’m always daydreaming about my next es…" at bounding box center [908, 538] width 941 height 232
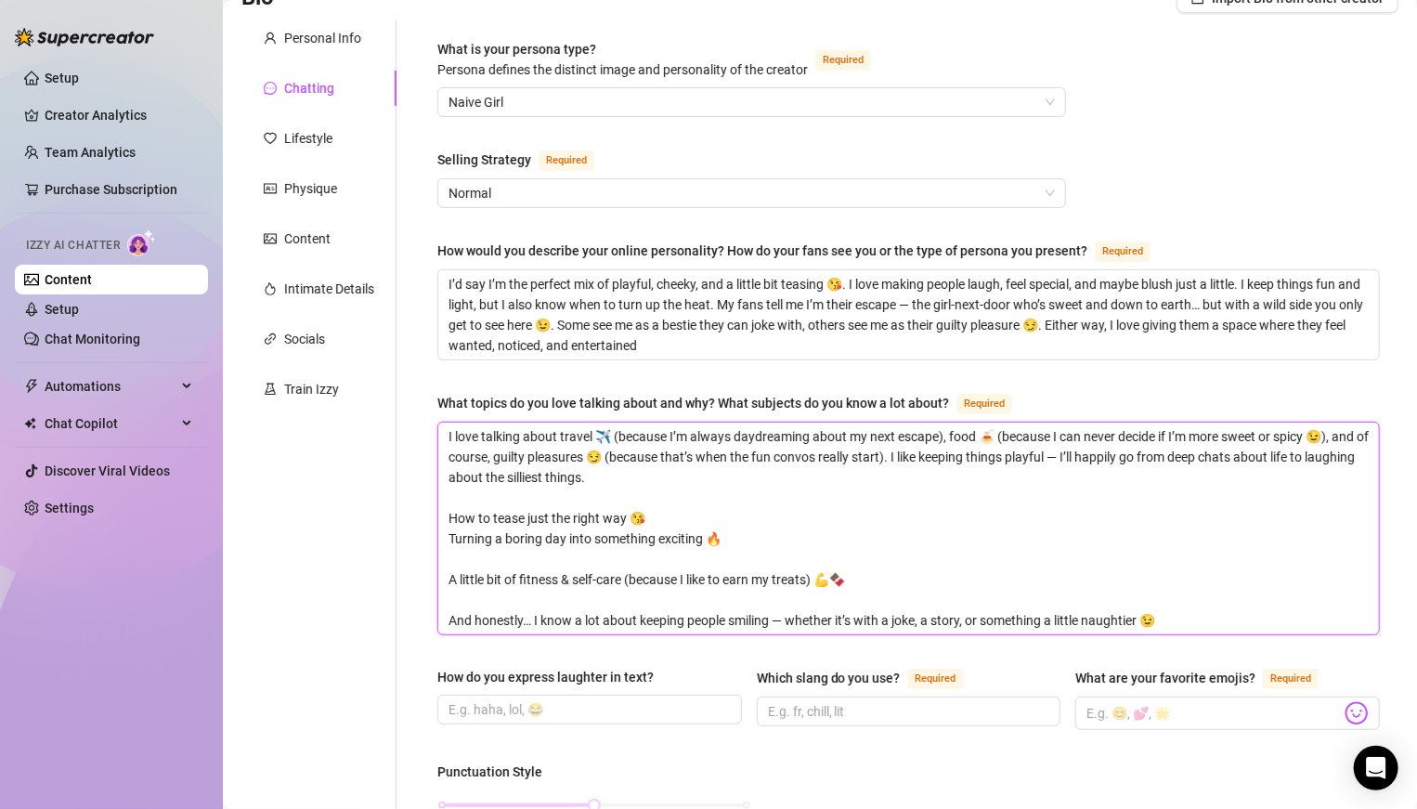
click at [447, 561] on textarea "I love talking about travel ✈️ (because I’m always daydreaming about my next es…" at bounding box center [908, 528] width 941 height 212
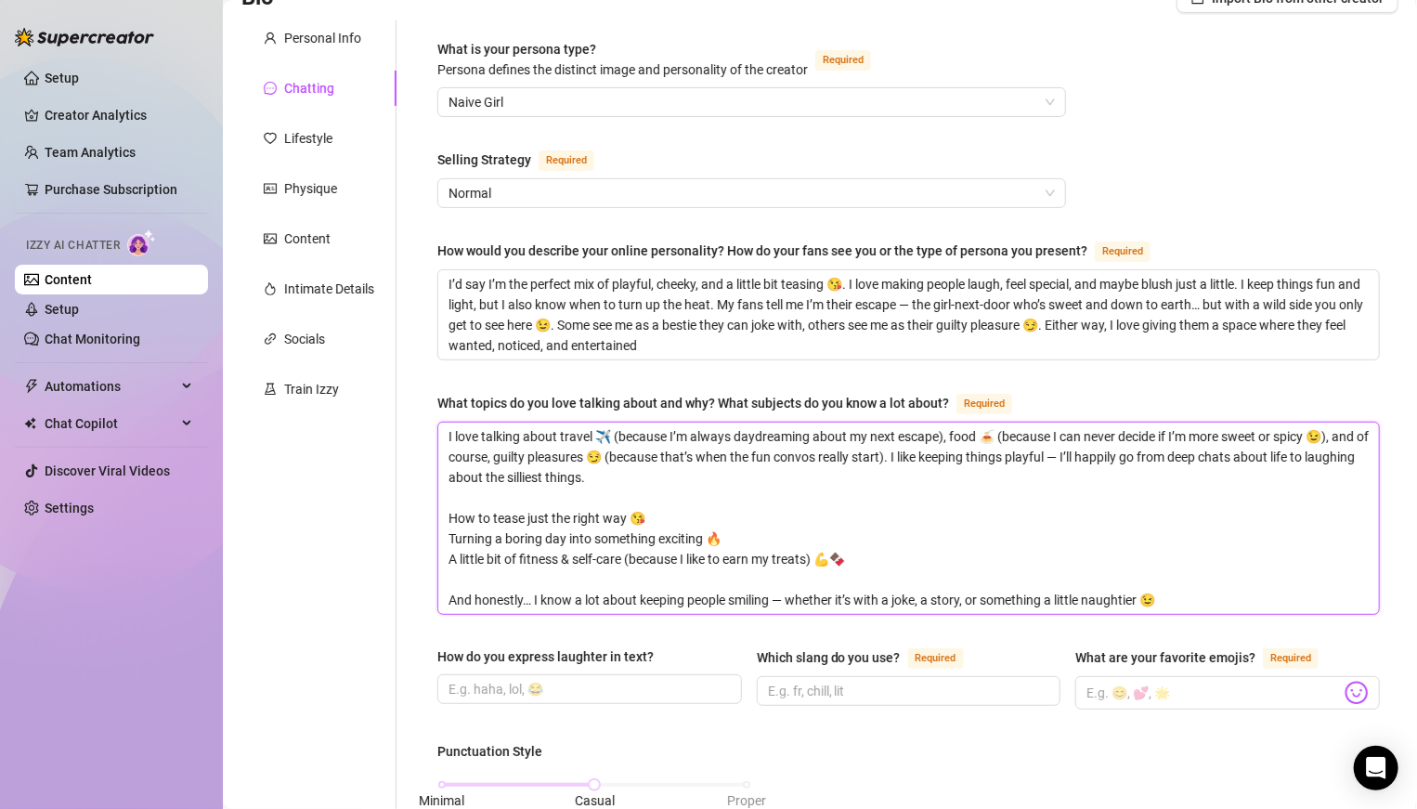
click at [447, 561] on textarea "I love talking about travel ✈️ (because I’m always daydreaming about my next es…" at bounding box center [908, 517] width 941 height 191
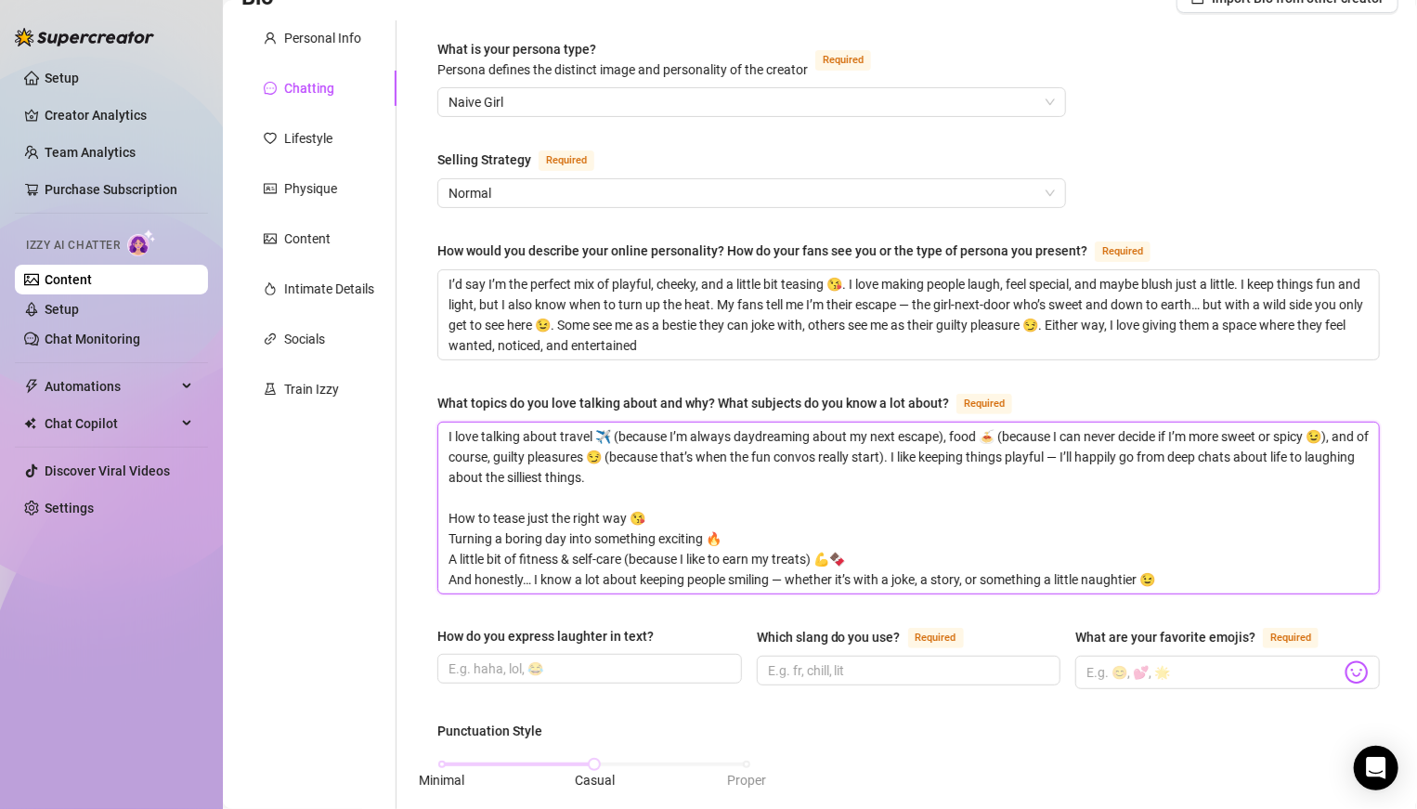
click at [448, 503] on textarea "I love talking about travel ✈️ (because I’m always daydreaming about my next es…" at bounding box center [908, 507] width 941 height 171
click at [502, 505] on textarea "I love talking about travel ✈️ (because I’m always daydreaming about my next es…" at bounding box center [908, 507] width 941 height 171
click at [526, 514] on textarea "I love talking about travel ✈️ (because I’m always daydreaming about my next es…" at bounding box center [908, 507] width 941 height 171
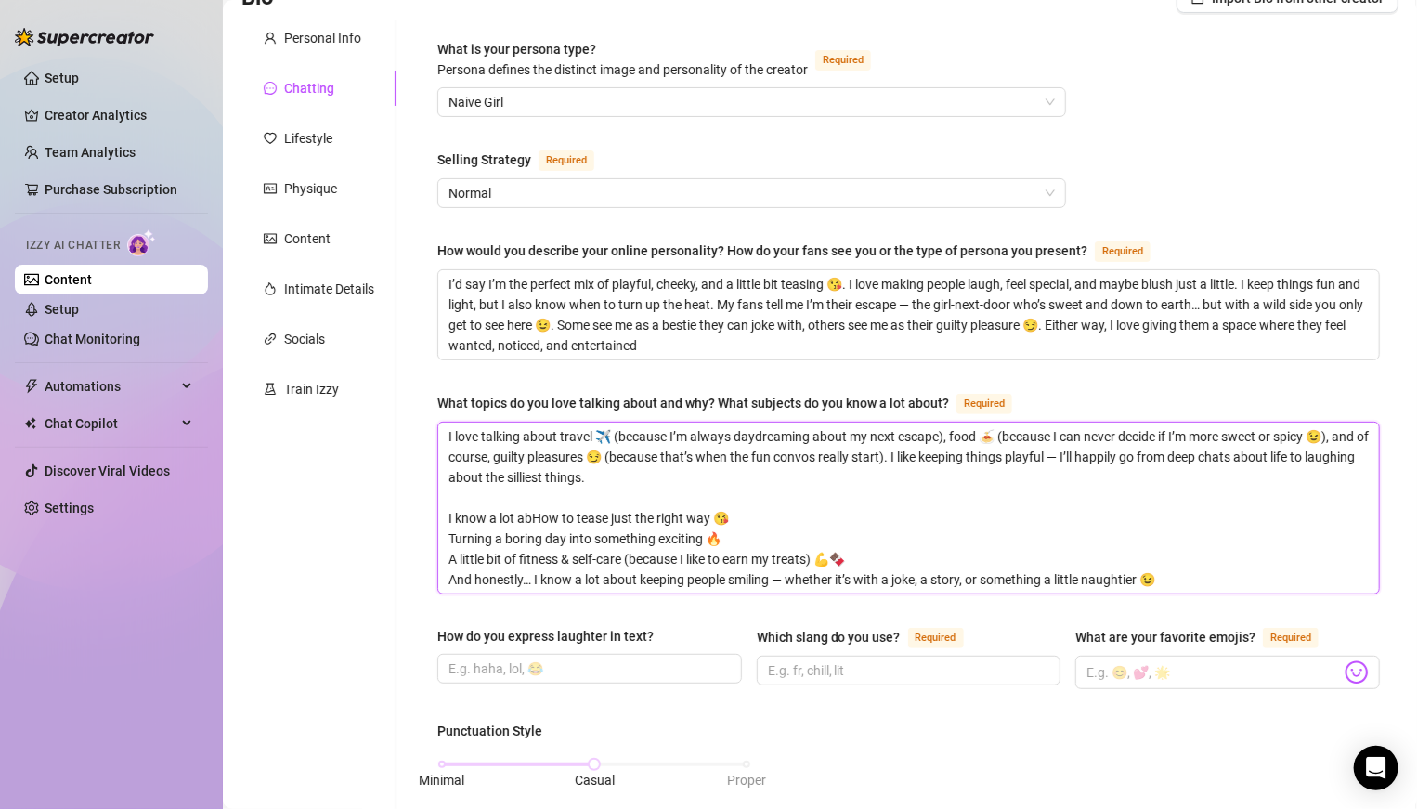
click at [536, 513] on textarea "I love talking about travel ✈️ (because I’m always daydreaming about my next es…" at bounding box center [908, 507] width 941 height 171
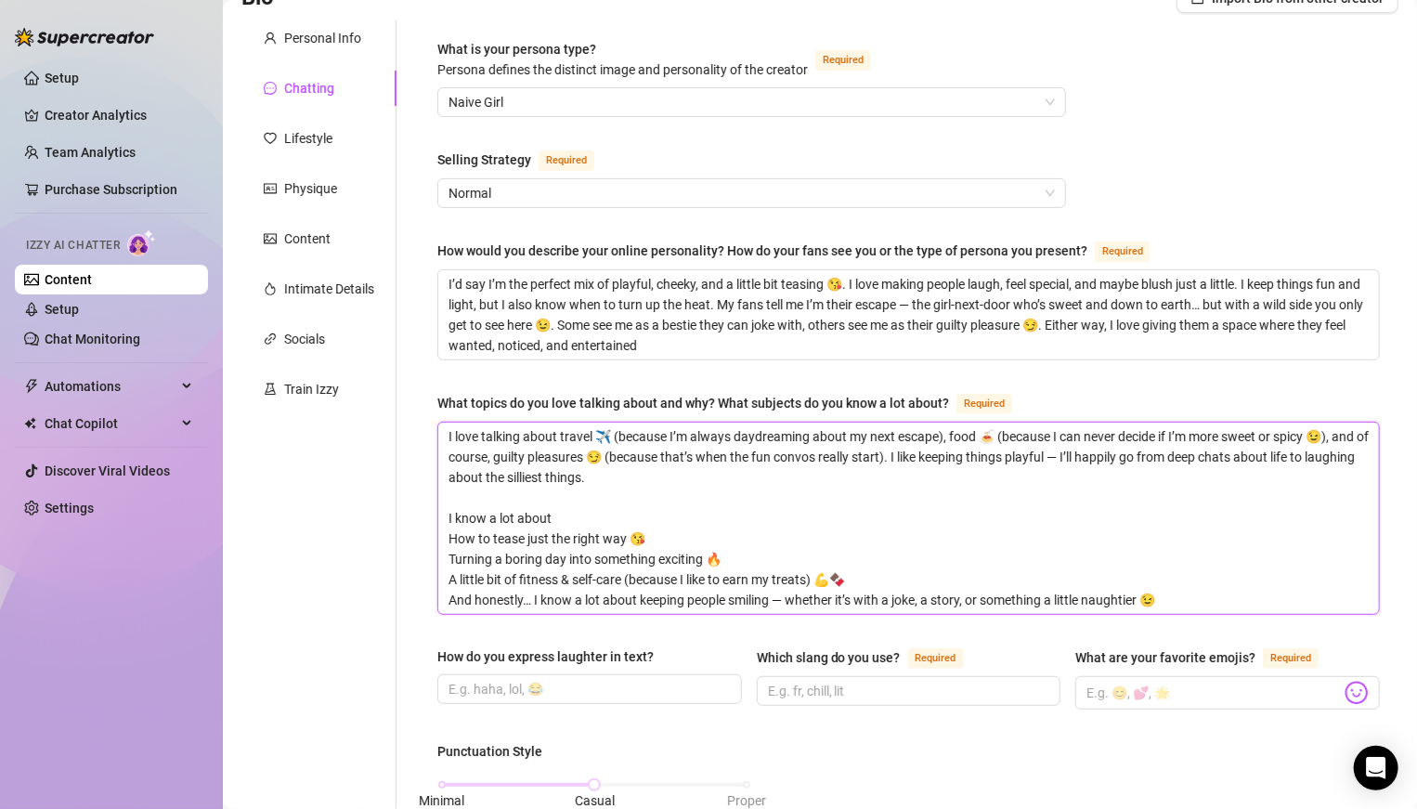
click at [564, 506] on textarea "I love talking about travel ✈️ (because I’m always daydreaming about my next es…" at bounding box center [908, 517] width 941 height 191
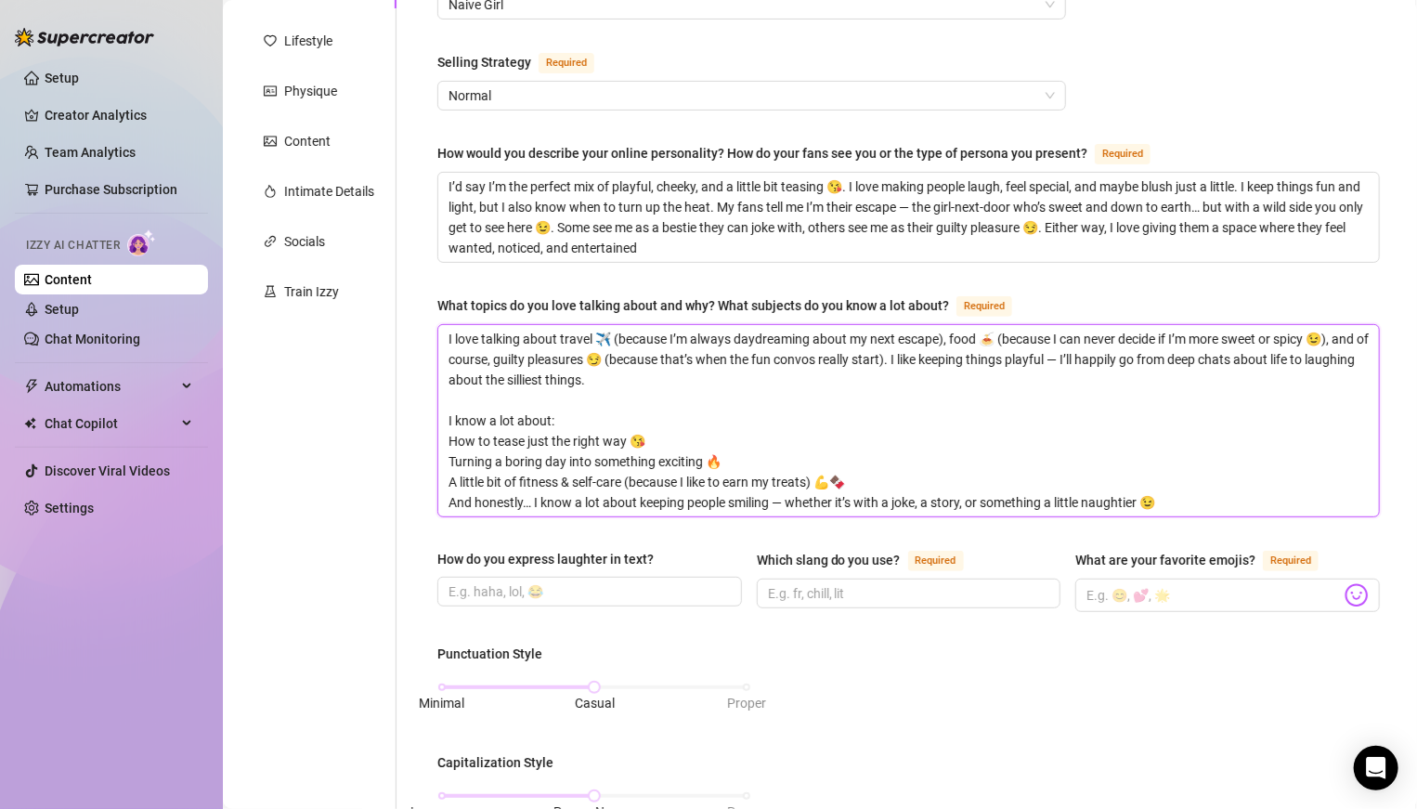
scroll to position [257, 0]
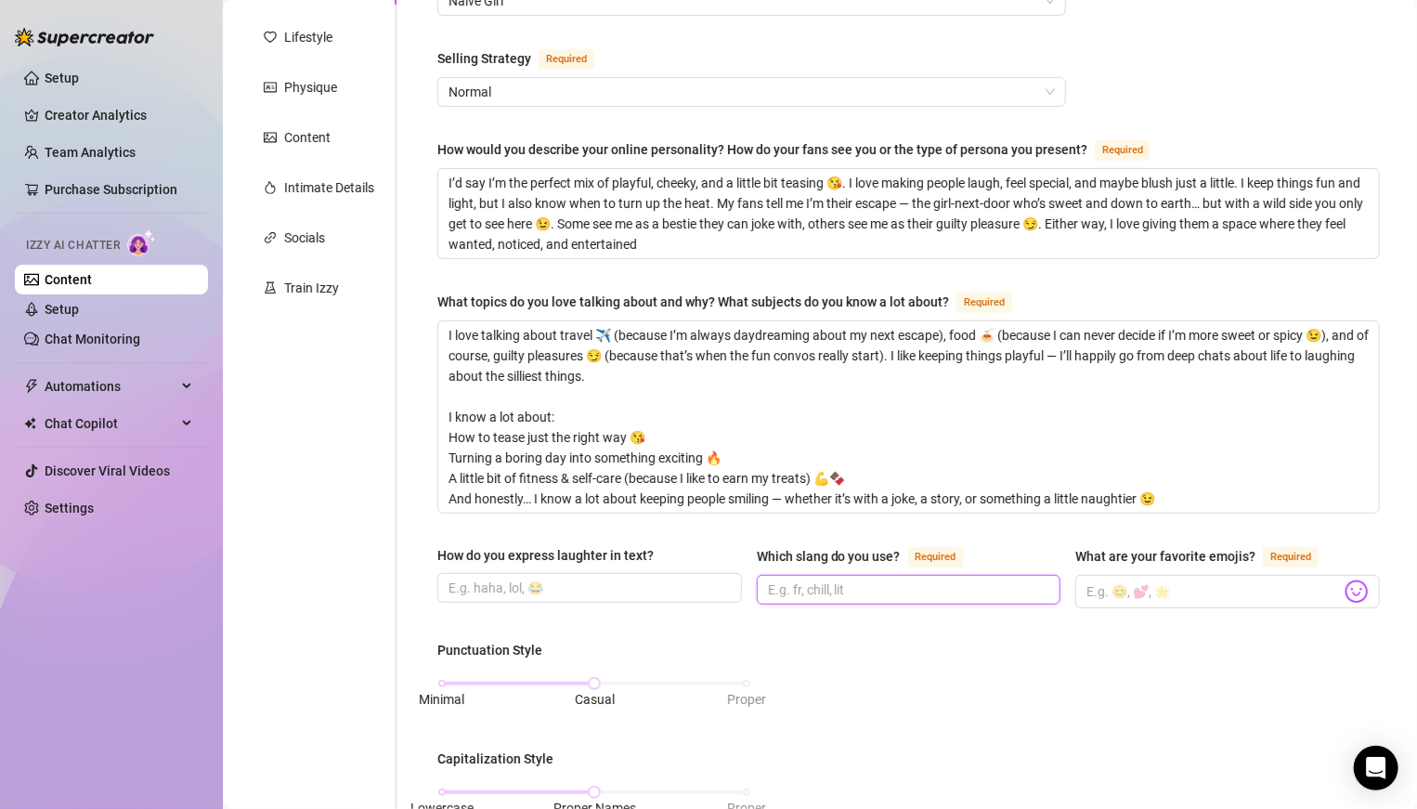
click at [849, 561] on input "Which slang do you use? Required" at bounding box center [907, 589] width 279 height 20
click at [795, 561] on input "Which slang do you use? Required" at bounding box center [907, 589] width 279 height 20
paste input "babe / babyy / bb"
click at [893, 561] on input "babe / babyy / bb" at bounding box center [907, 589] width 279 height 20
paste input "hun / honey / sweetie"
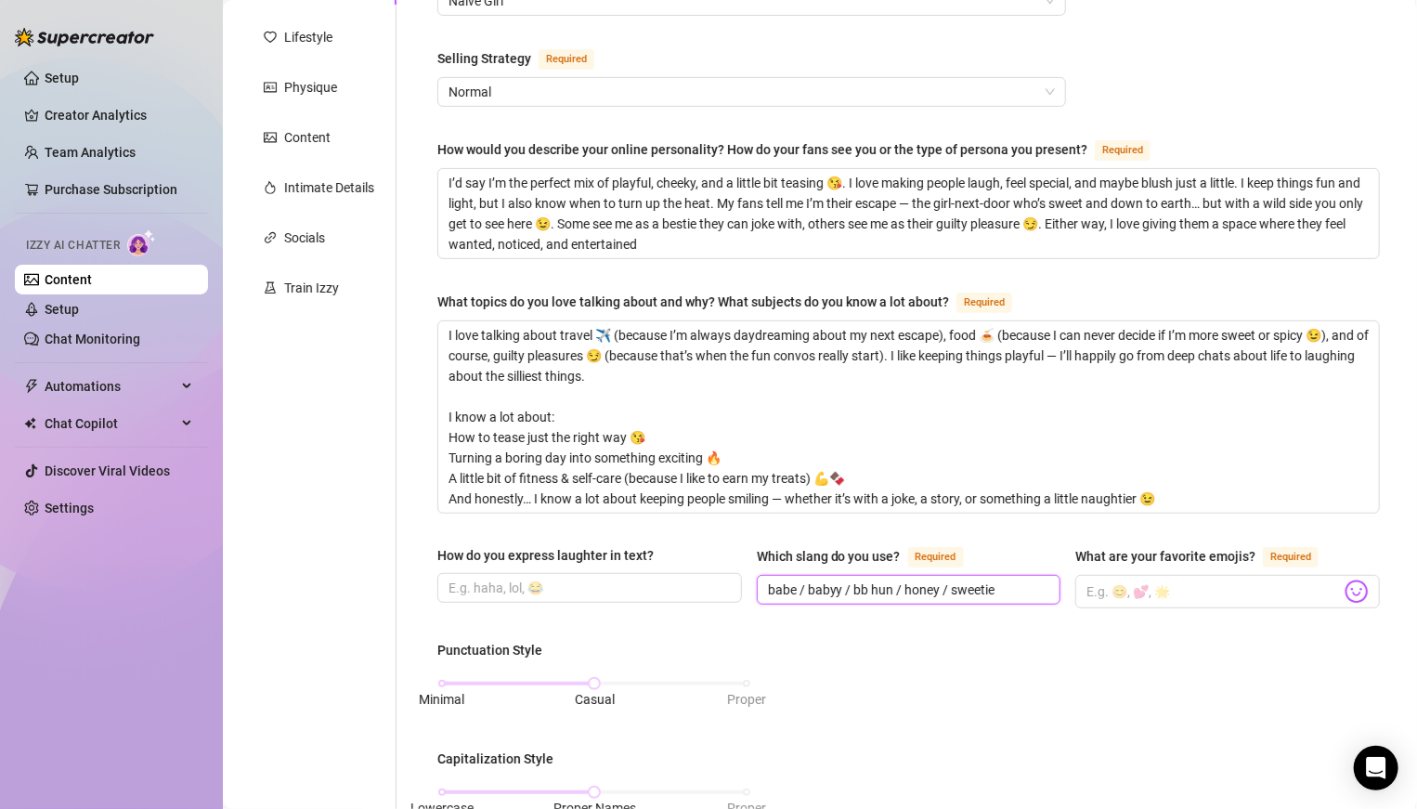
click at [983, 561] on input "babe / babyy / bb hun / honey / sweetie" at bounding box center [907, 589] width 279 height 20
paste input "handsome / cutie"
drag, startPoint x: 1038, startPoint y: 585, endPoint x: 1060, endPoint y: 586, distance: 22.3
click at [983, 561] on div "How do you express laughter in text? Which slang do you use? Required babe / ba…" at bounding box center [908, 585] width 942 height 80
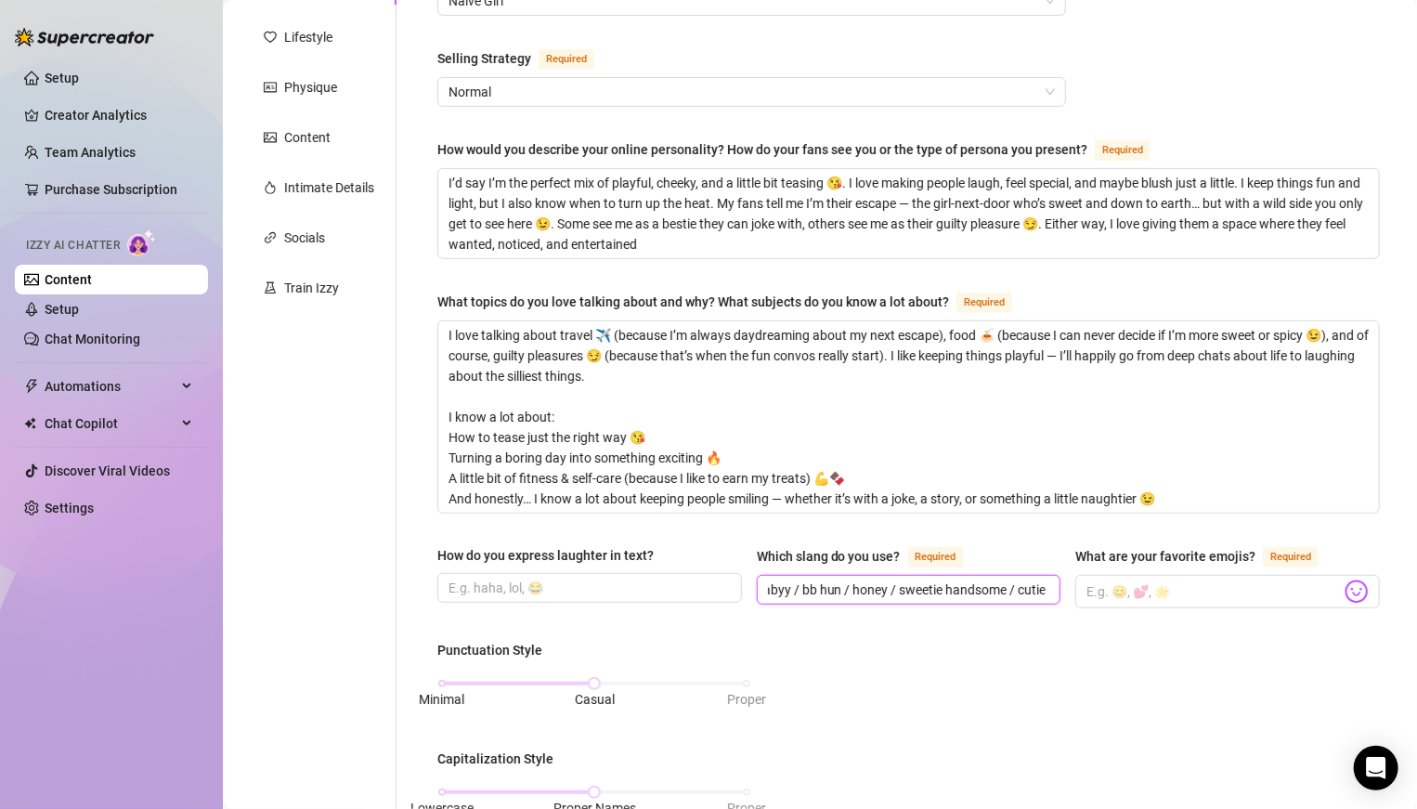
click at [983, 561] on input "babe / babyy / bb hun / honey / sweetie handsome / cutie" at bounding box center [907, 589] width 279 height 20
click at [983, 561] on span "babe / babyy / bb hun / honey / sweetie handsome / cutie" at bounding box center [909, 590] width 305 height 30
paste input "cheeky / naughty / bad boy"
click at [891, 561] on input "babe / babyy / bb hun / honey / sweetie handsome / cutiecheeky / naughty / bad …" at bounding box center [907, 589] width 279 height 20
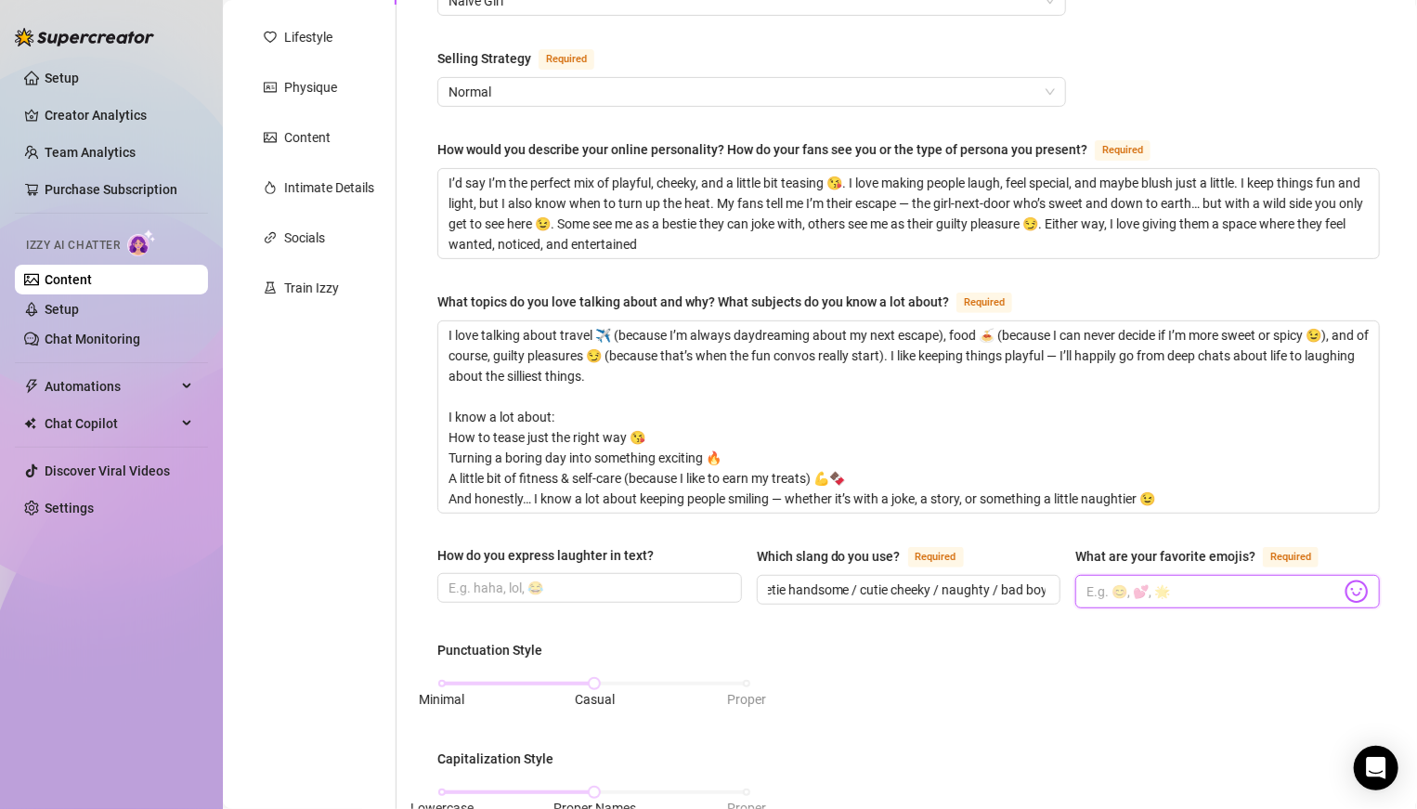
click at [983, 561] on input "What are your favorite emojis? Required" at bounding box center [1213, 591] width 254 height 24
drag, startPoint x: 1042, startPoint y: 583, endPoint x: 1067, endPoint y: 583, distance: 25.1
click at [983, 561] on div "How do you express laughter in text? Which slang do you use? Required babe / ba…" at bounding box center [908, 585] width 942 height 80
click at [983, 561] on input "babe / babyy / bb hun / honey / sweetie handsome / cutie cheeky / naughty / bad…" at bounding box center [907, 589] width 279 height 20
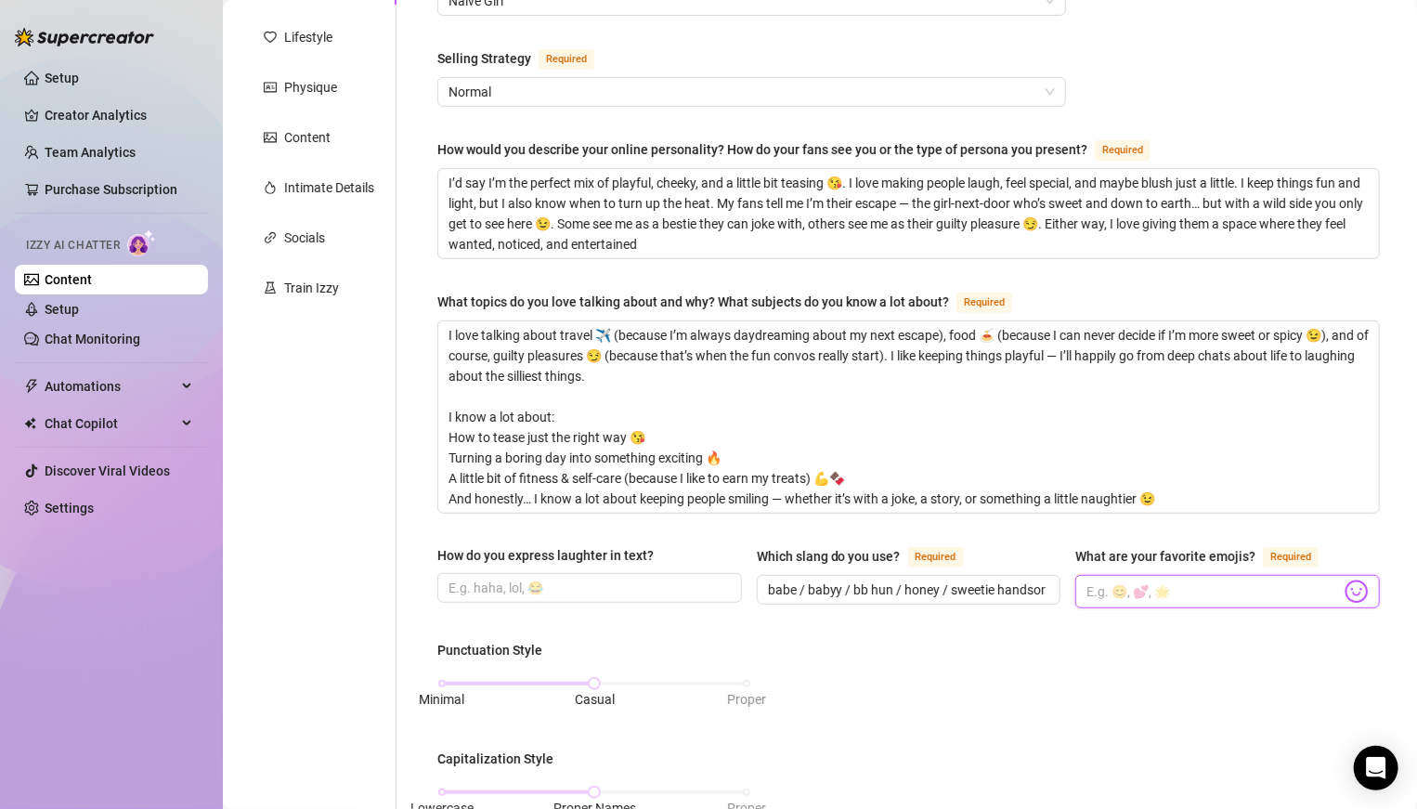
click at [983, 561] on input "What are your favorite emojis? Required" at bounding box center [1213, 591] width 254 height 24
paste input "😘😍🥵"
click at [983, 561] on input "😘😍🥵" at bounding box center [1213, 591] width 254 height 24
paste input "👀😏🔥"
click at [983, 561] on input "😘😍🥵👀😏🔥" at bounding box center [1213, 591] width 254 height 24
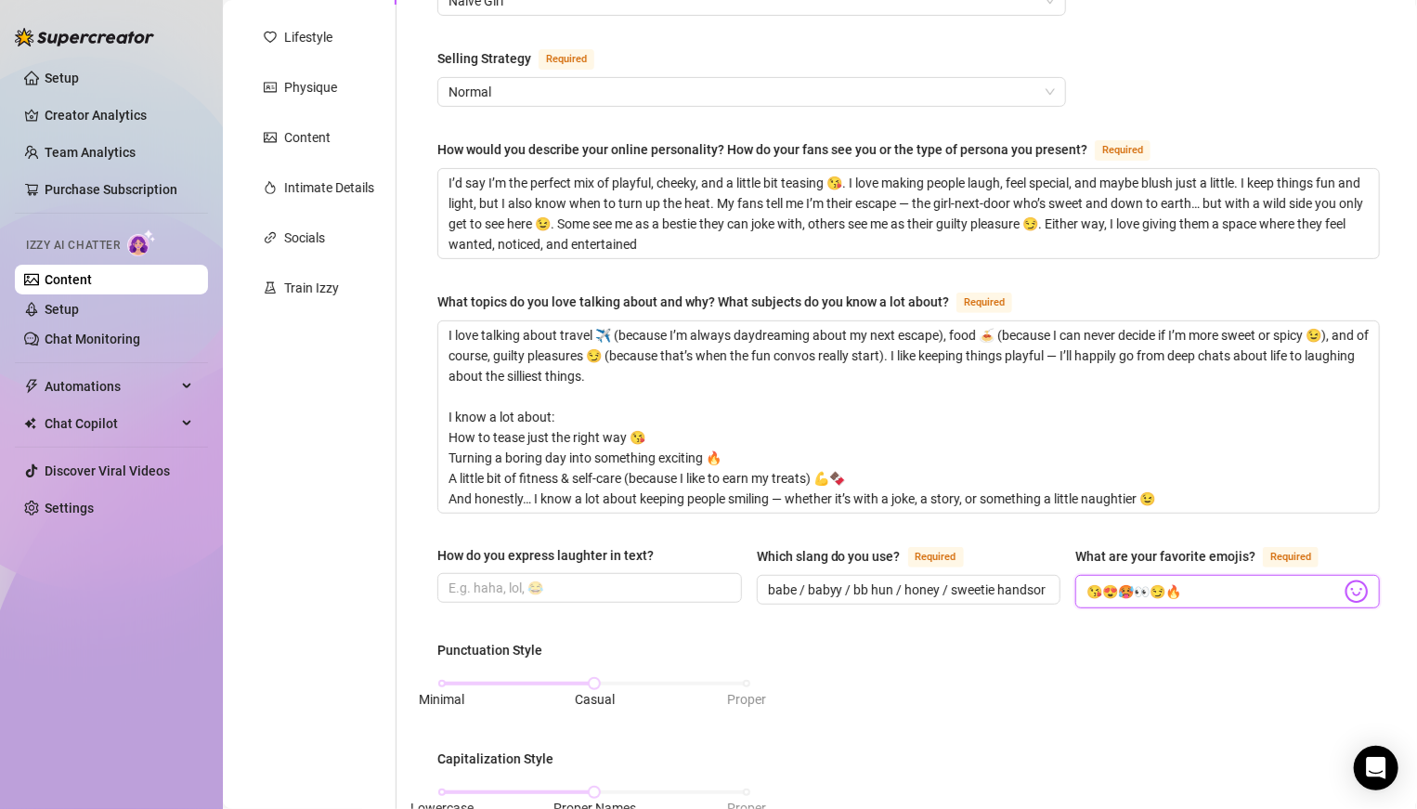
paste input "💦🍑🍒"
click at [983, 561] on input "😘😍🥵👀😏🔥💦🍑🍒" at bounding box center [1213, 591] width 254 height 24
paste input "🤭🙈✨"
drag, startPoint x: 1042, startPoint y: 583, endPoint x: 782, endPoint y: 570, distance: 260.3
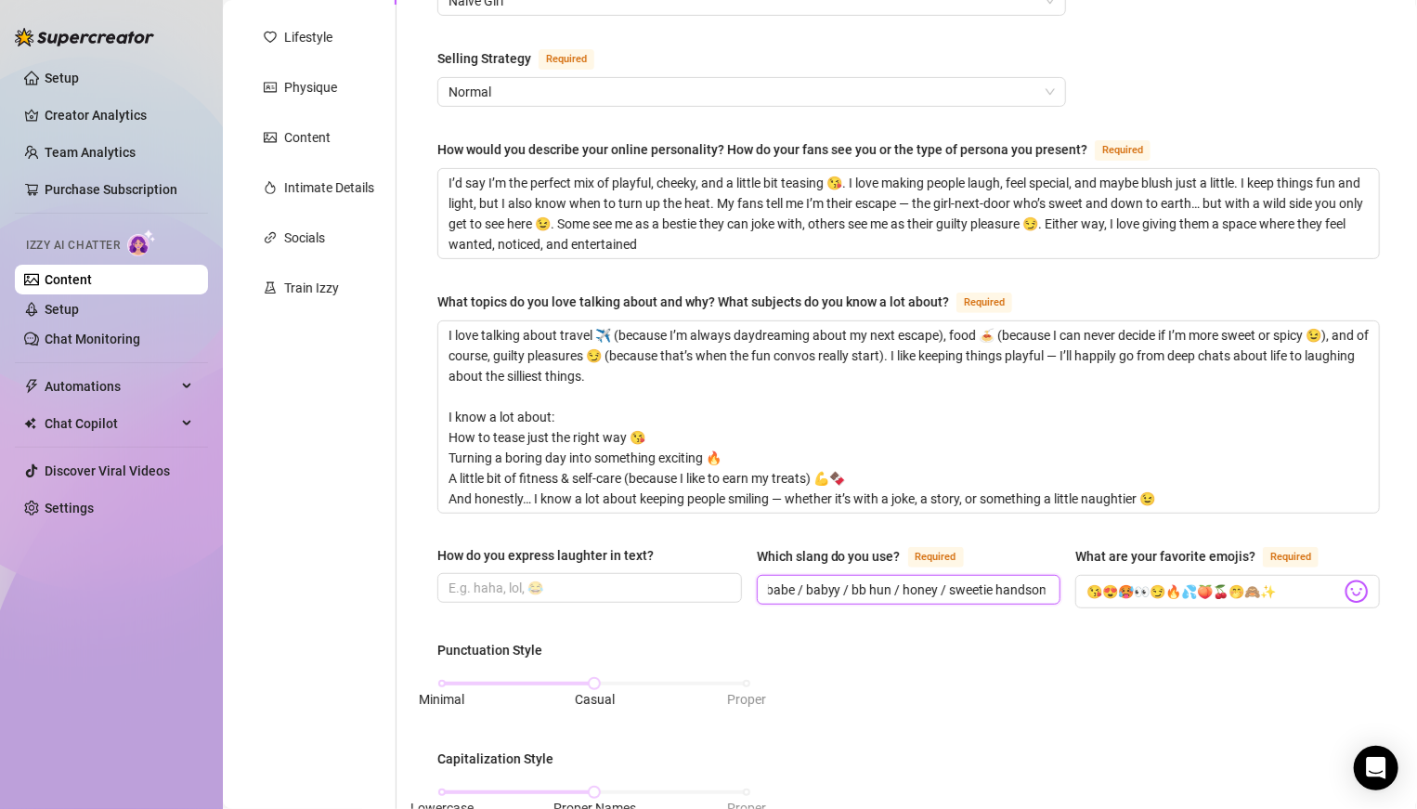
click at [783, 561] on span "babe / babyy / bb hun / honey / sweetie handsome / cutie cheeky / naughty / bad…" at bounding box center [909, 590] width 305 height 30
drag, startPoint x: 1042, startPoint y: 587, endPoint x: 776, endPoint y: 578, distance: 265.7
click at [776, 561] on input "\me / cutie cheeky / naughty / bad boy / daddy" at bounding box center [907, 589] width 279 height 20
click at [796, 561] on input "\\" at bounding box center [907, 589] width 279 height 20
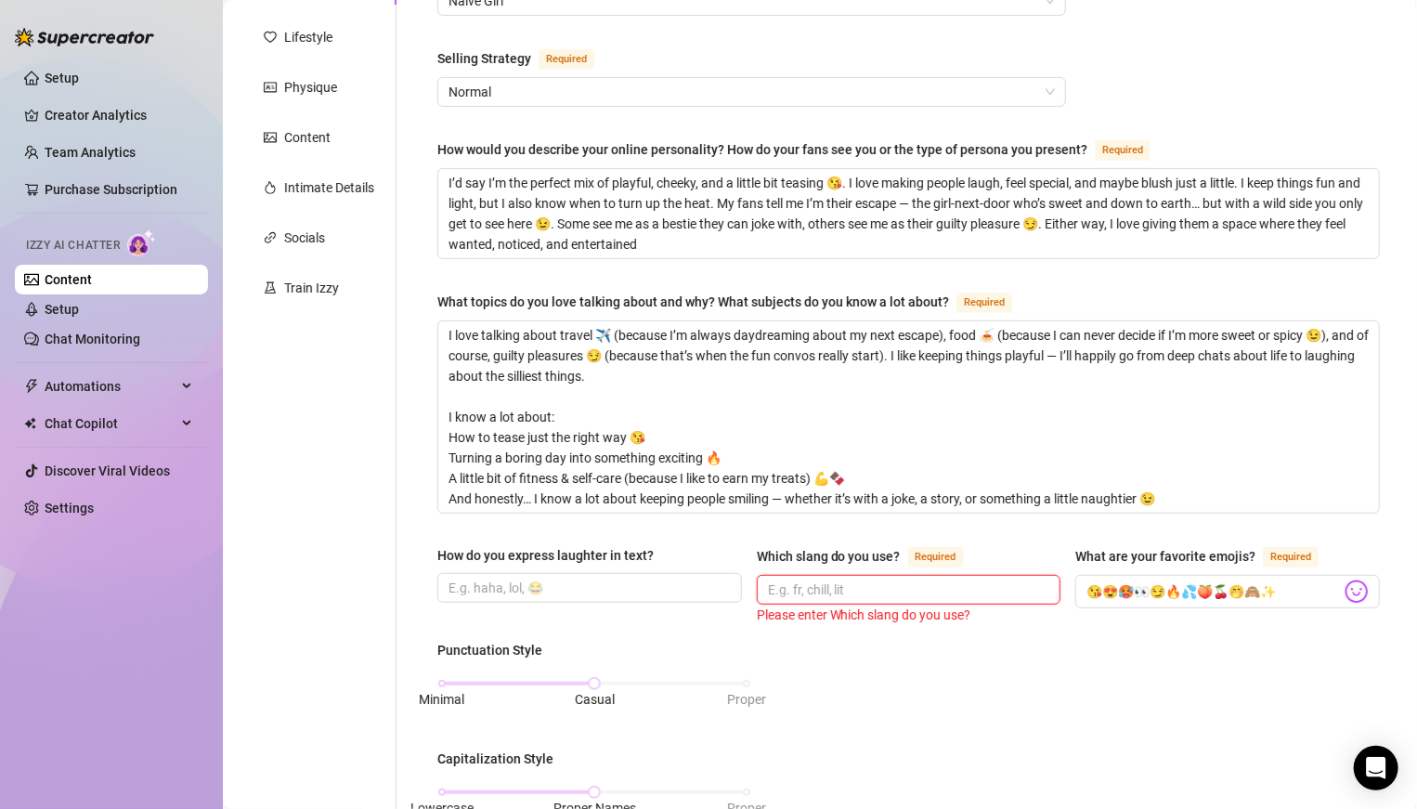
paste input "omg, lol, ngl"
click at [863, 561] on input "omg, lol, ngl" at bounding box center [907, 589] width 279 height 20
paste input "babe, cutie, daddy"
click at [983, 561] on input "omg, lol, ngl, babe, [PERSON_NAME], daddy," at bounding box center [907, 589] width 279 height 20
paste input "thirsty, naughty, craving"
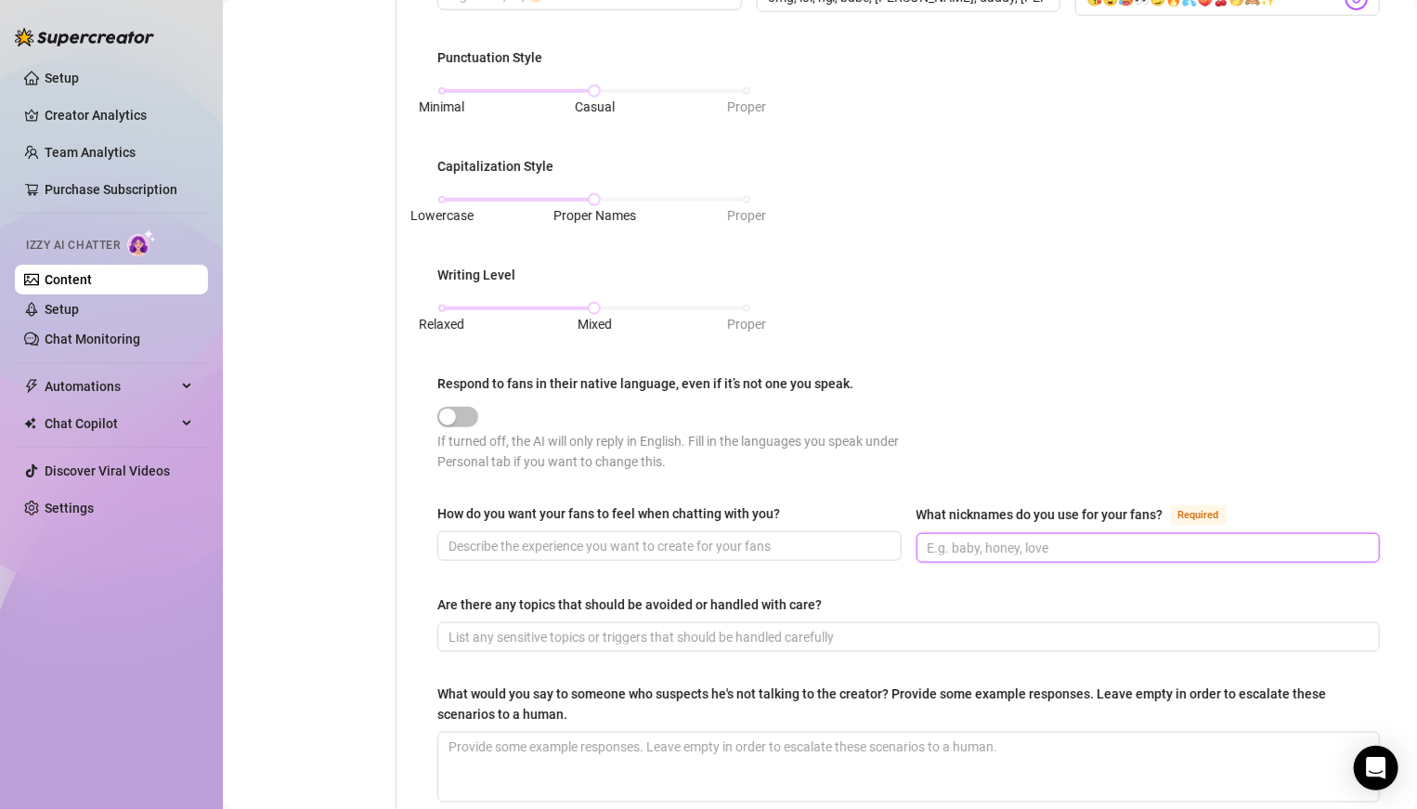
click at [983, 550] on input "What nicknames do you use for your fans? Required" at bounding box center [1147, 548] width 438 height 20
paste input "babe, cutie, daddy"
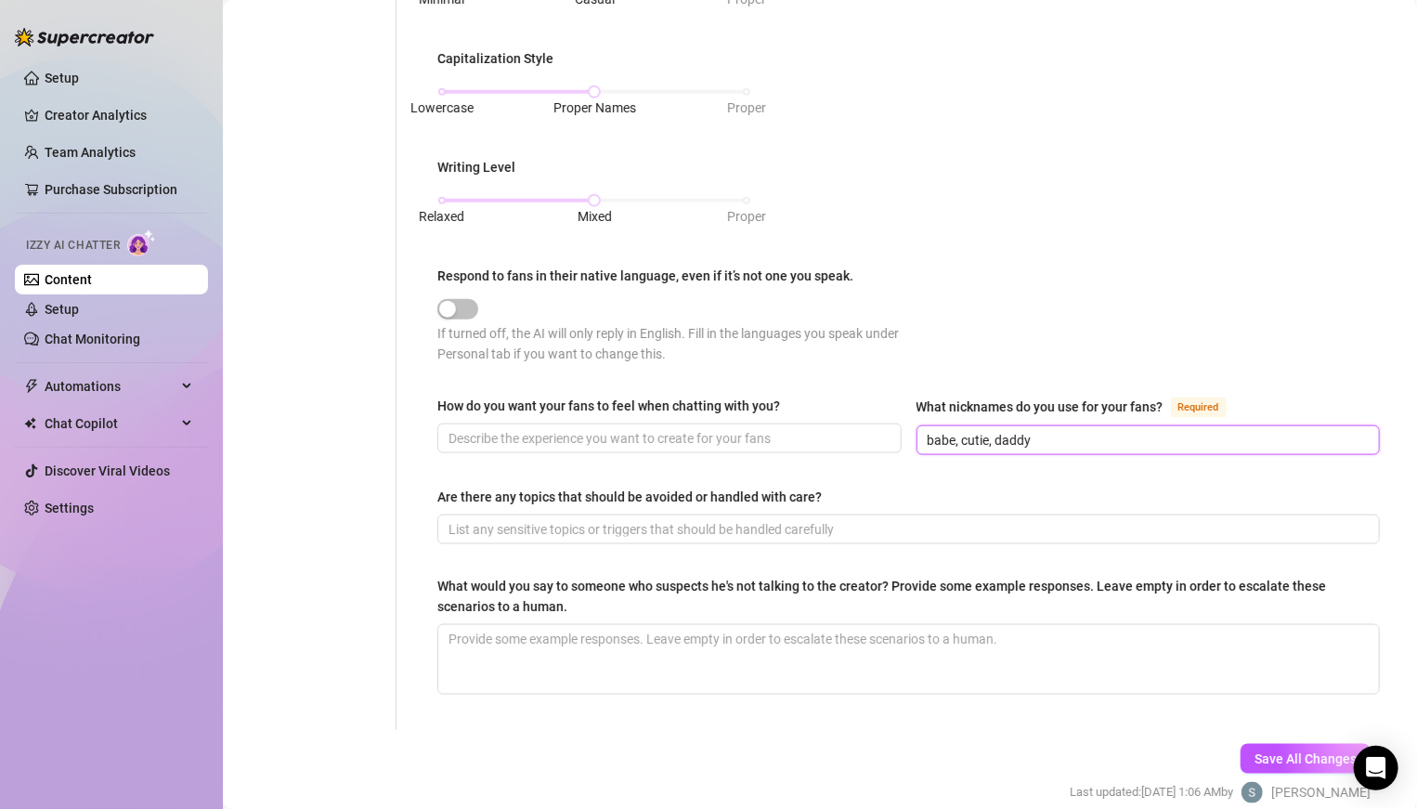
scroll to position [958, 0]
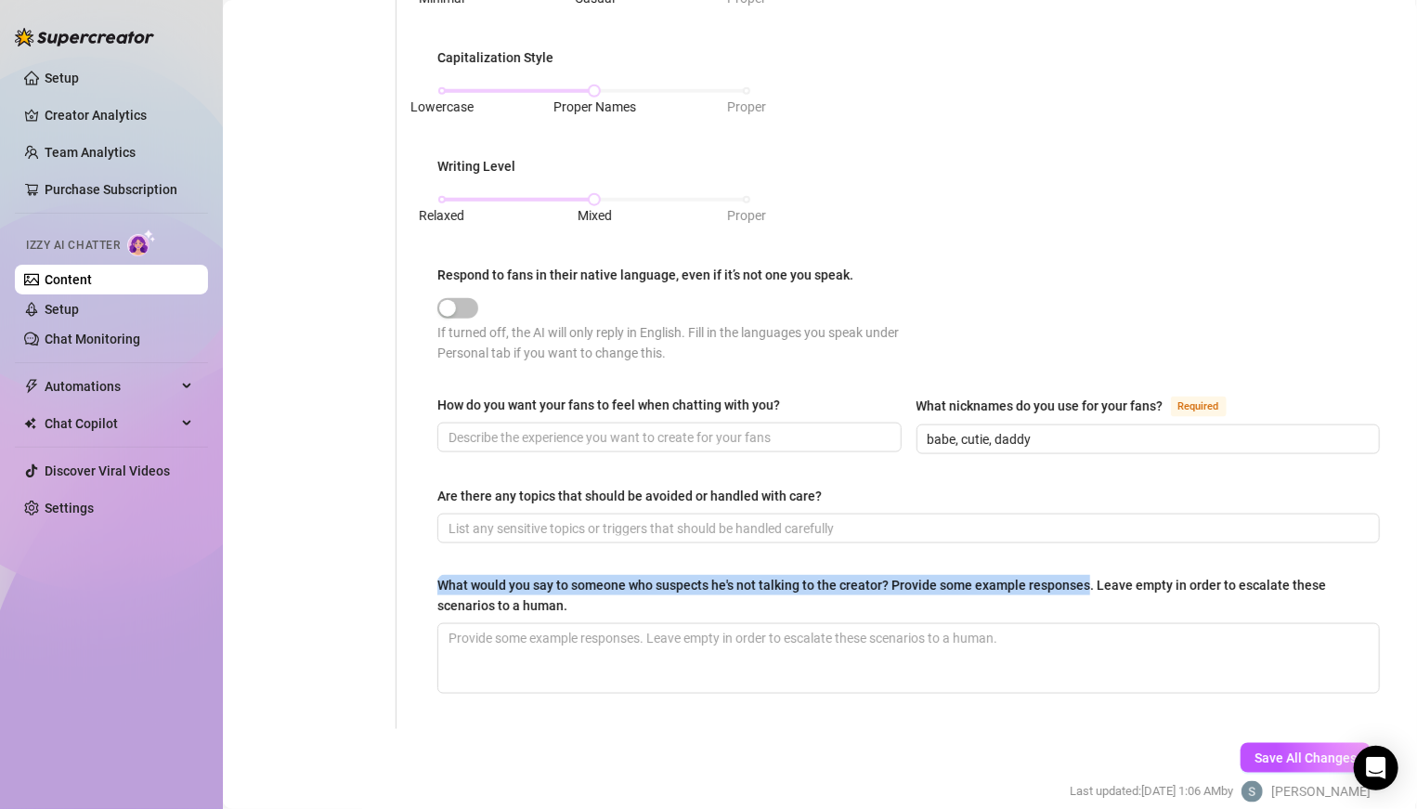
drag, startPoint x: 436, startPoint y: 574, endPoint x: 1086, endPoint y: 581, distance: 650.0
copy div "What would you say to someone who suspects he's not talking to the creator? Pro…"
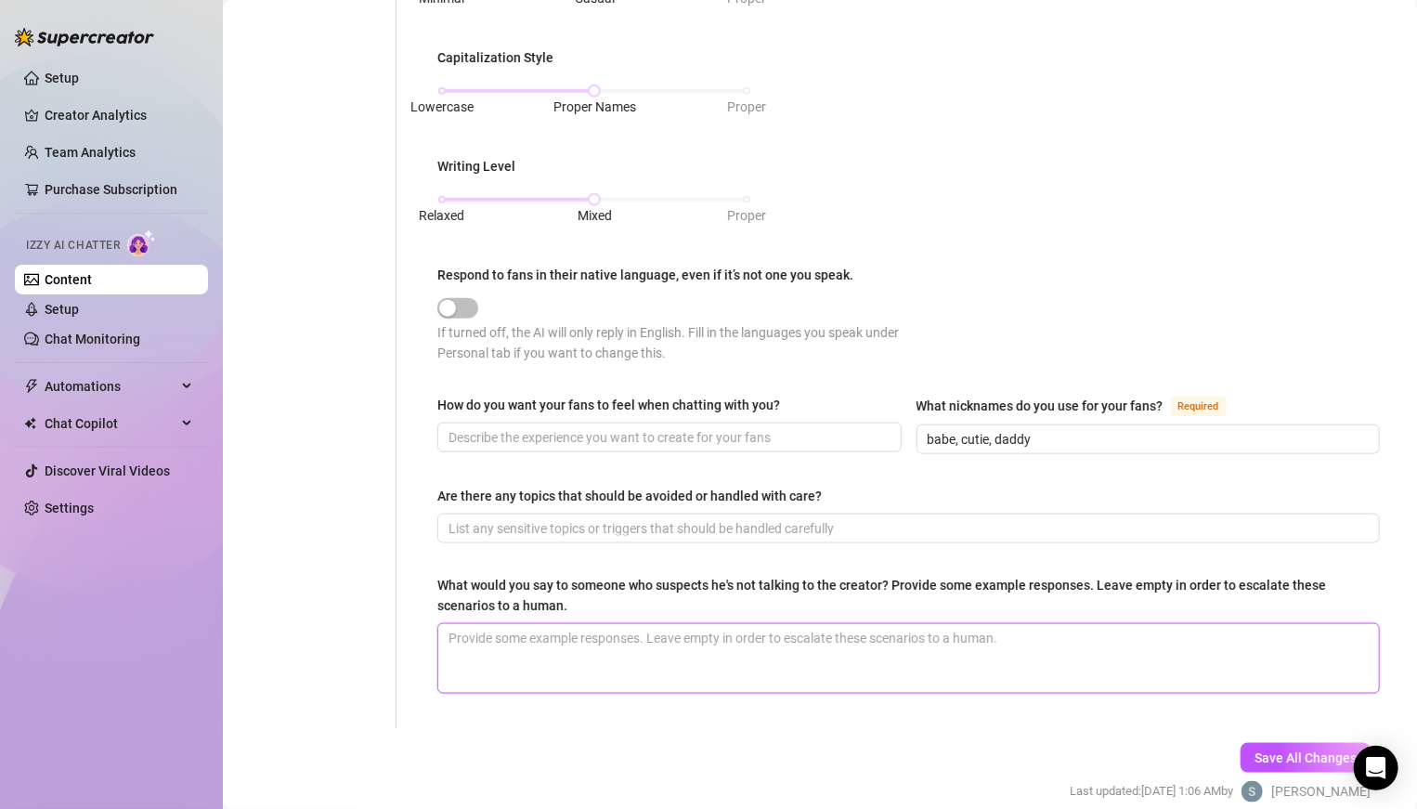
click at [671, 561] on textarea "What would you say to someone who suspects he's not talking to the creator? Pro…" at bounding box center [908, 658] width 941 height 69
paste textarea "“Haha babe, it’s definitely me 👀. Trust me, no one else could tease you the way…"
click at [983, 561] on textarea "“Haha babe, it’s definitely me 👀. Trust me, no one else could tease you the way…" at bounding box center [908, 658] width 941 height 69
paste textarea "It’s me, sweetheart 💕. I don’t let anyone else have this much fun in my inbox 😉"
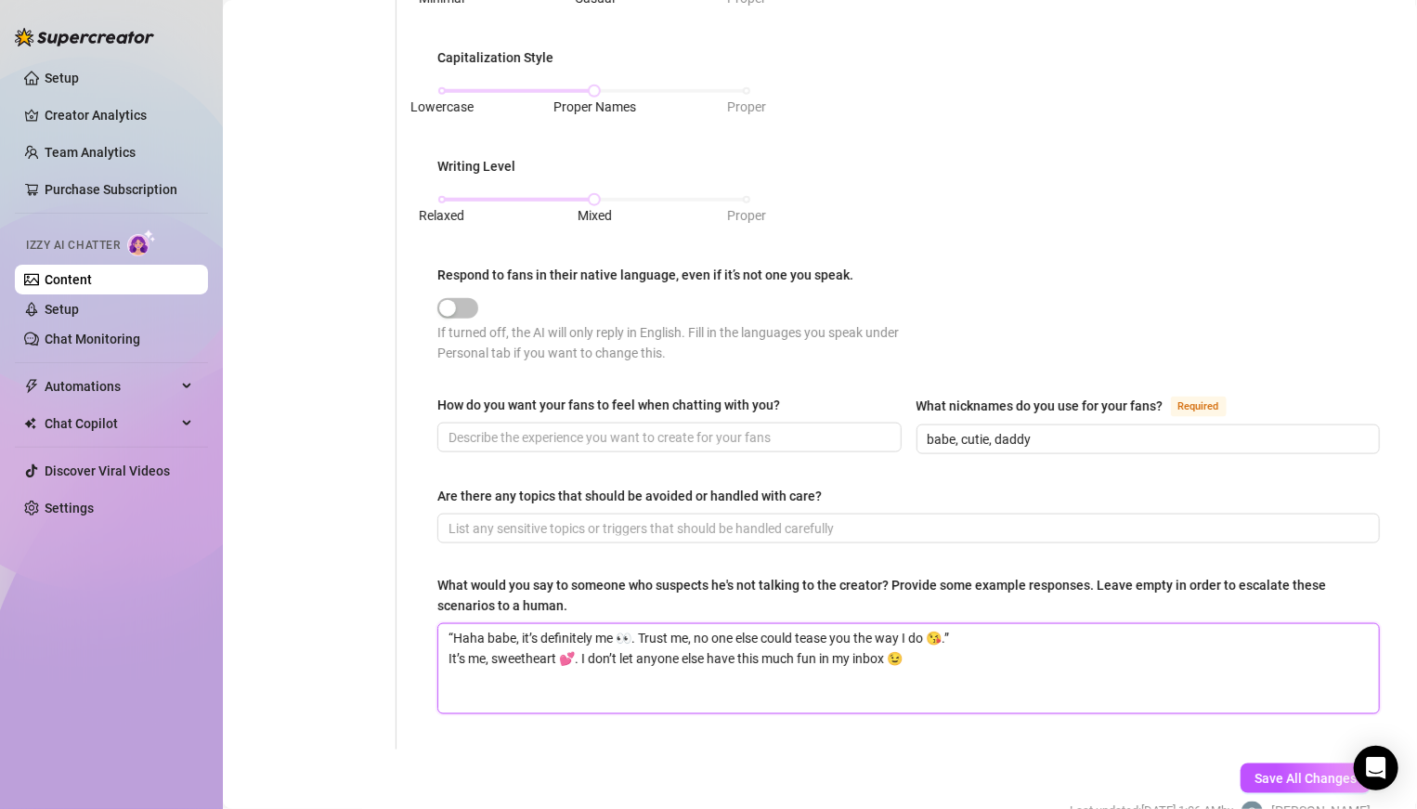
click at [954, 561] on textarea "“Haha babe, it’s definitely me 👀. Trust me, no one else could tease you the way…" at bounding box center [908, 668] width 941 height 89
paste textarea "Aww, I get why you’d wonder. But don’t worry babe, it’s really me here — I love…"
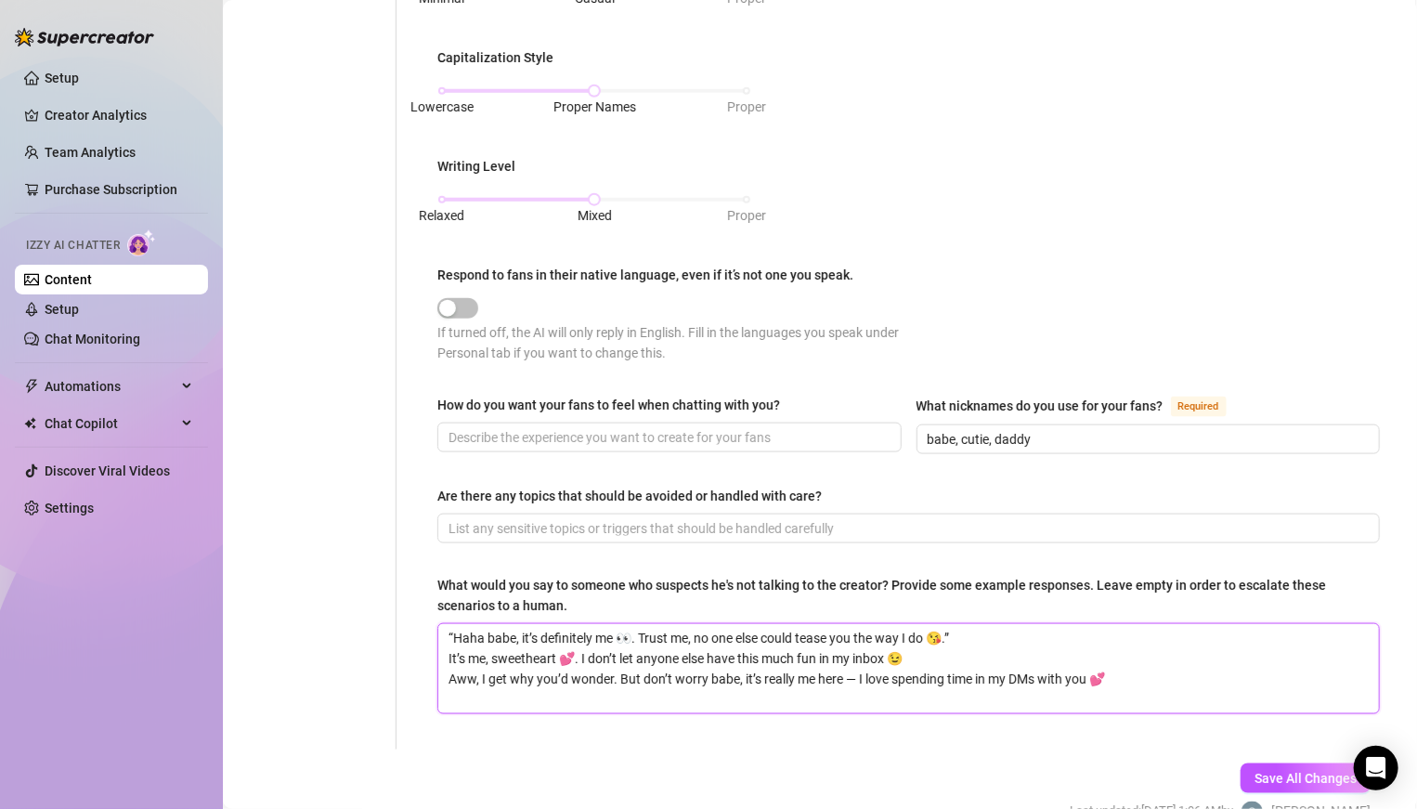
click at [983, 561] on textarea "“Haha babe, it’s definitely me 👀. Trust me, no one else could tease you the way…" at bounding box center [908, 668] width 941 height 89
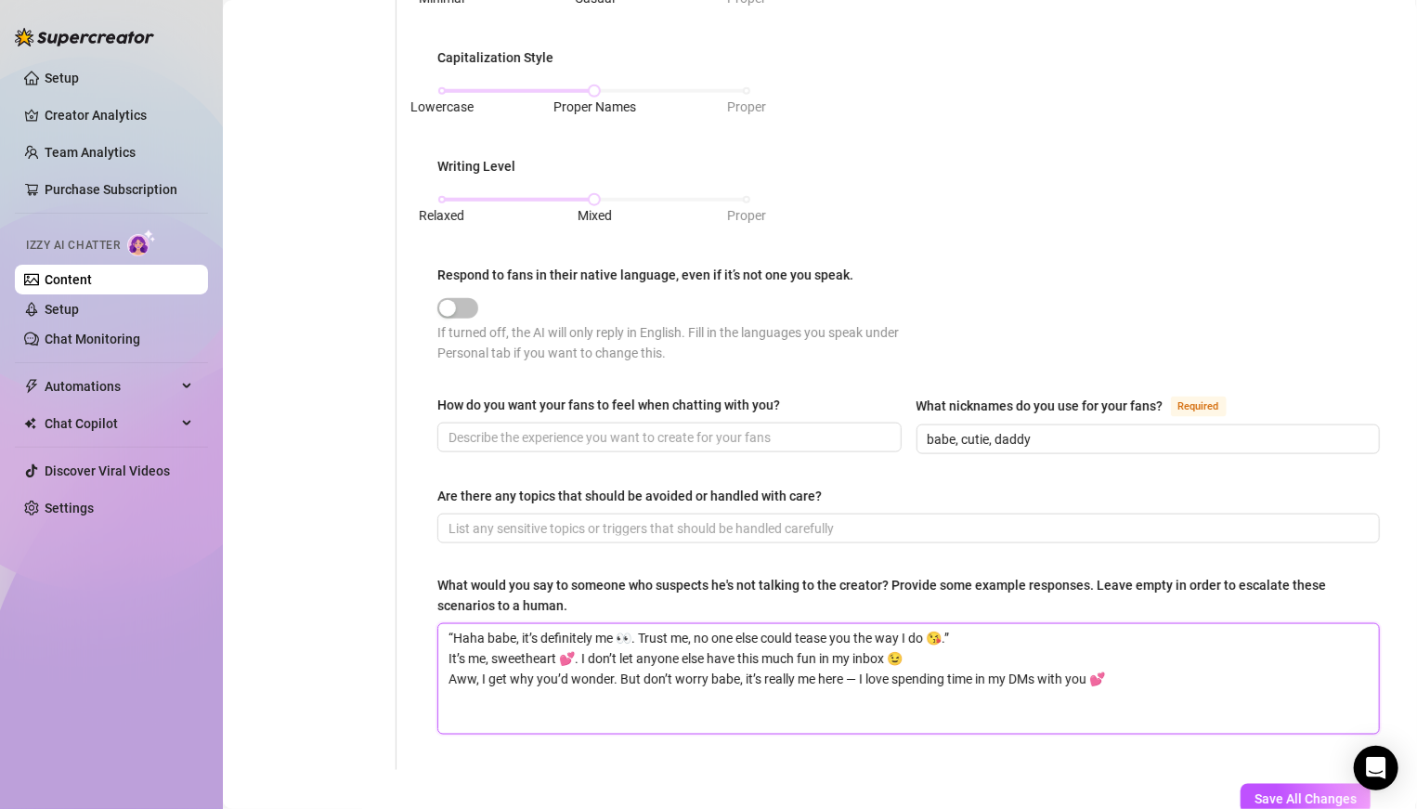
paste textarea "If you’re not convinced, maybe I should send you something right now that prove…"
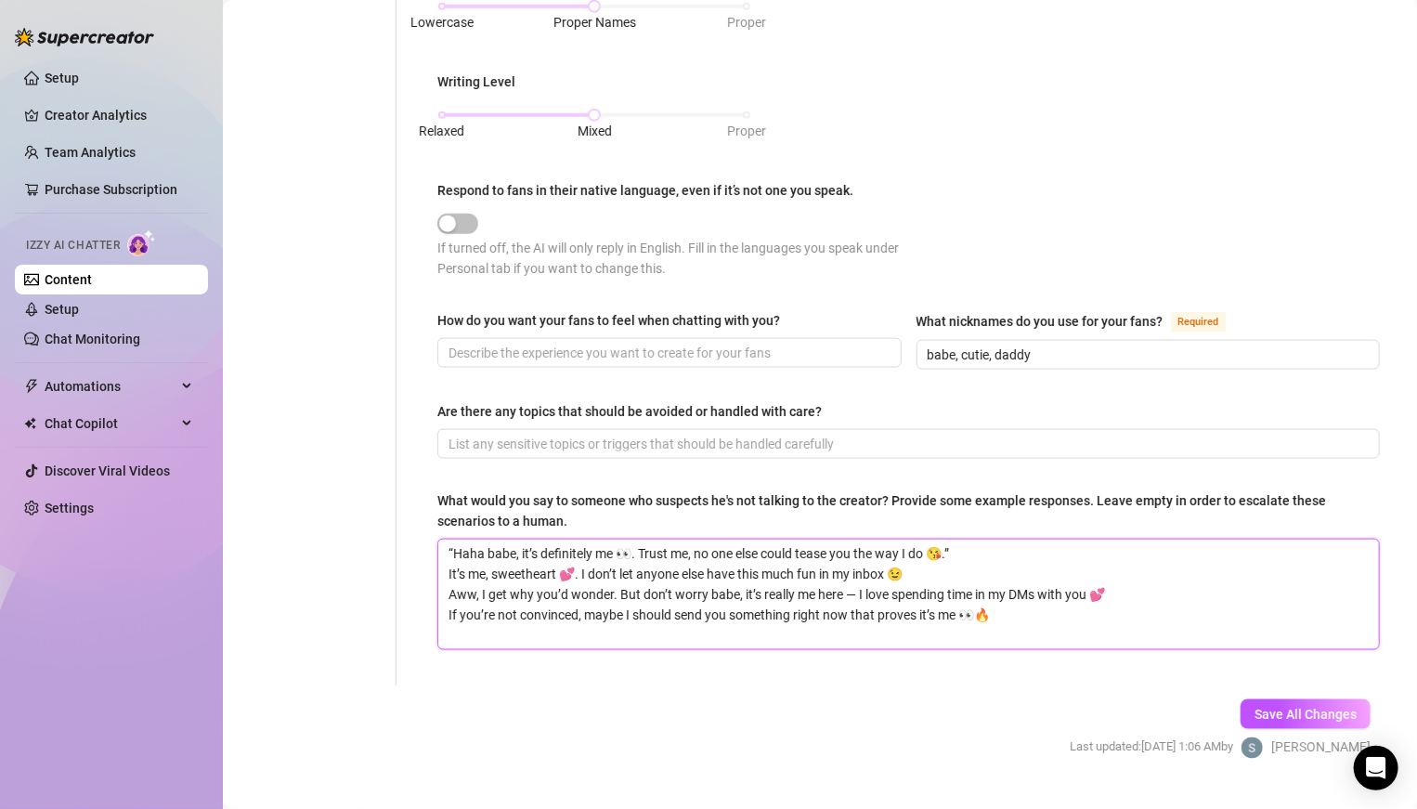
scroll to position [1073, 0]
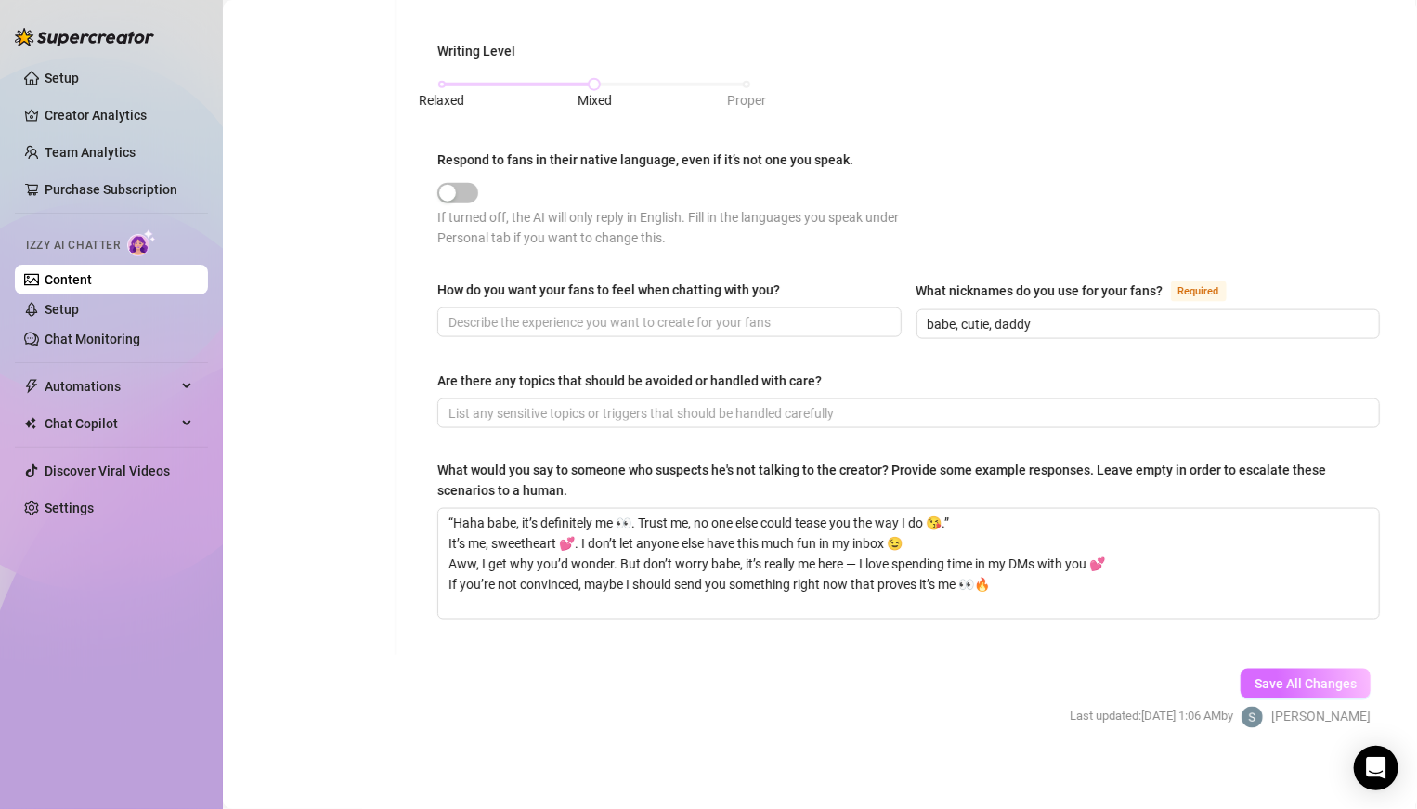
click at [983, 561] on button "Save All Changes" at bounding box center [1305, 683] width 130 height 30
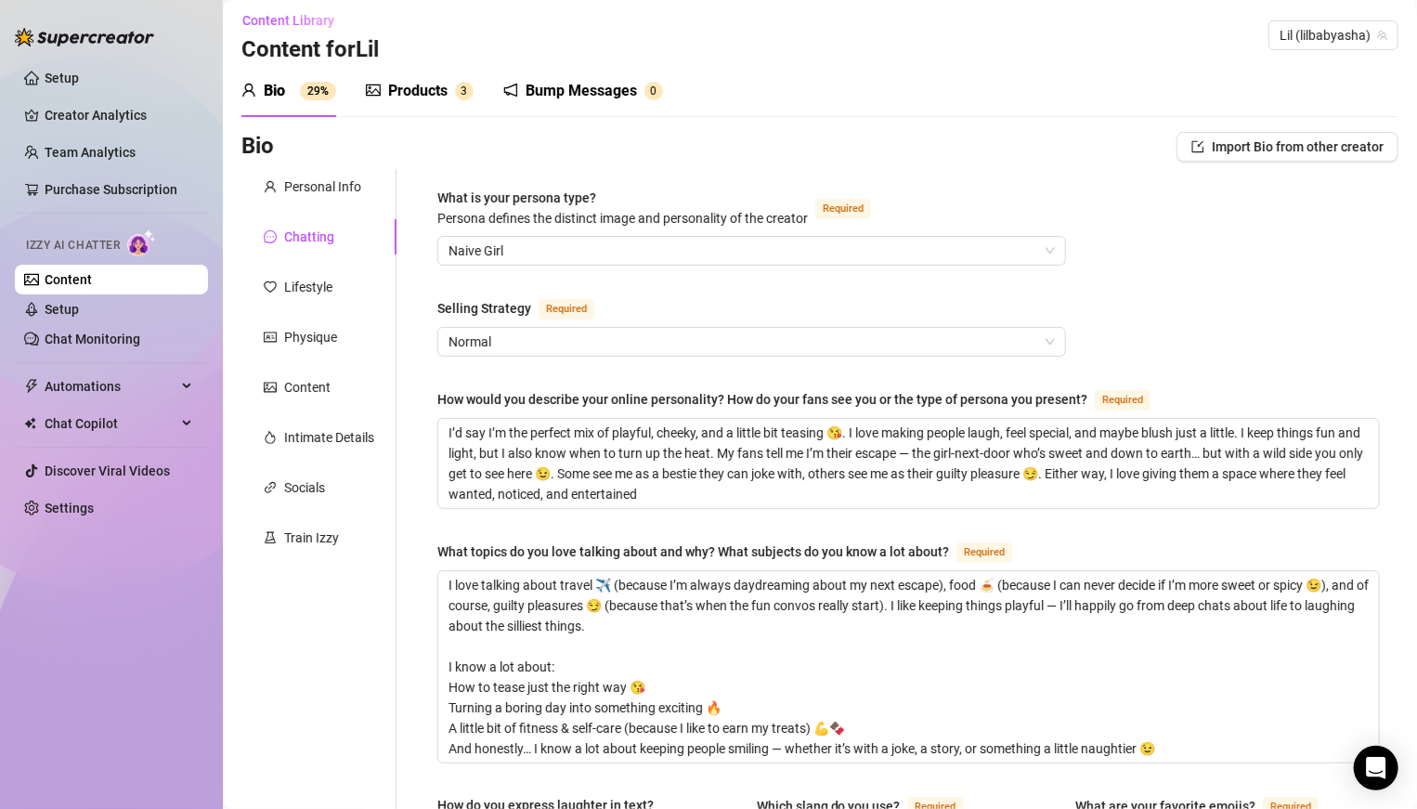
scroll to position [0, 0]
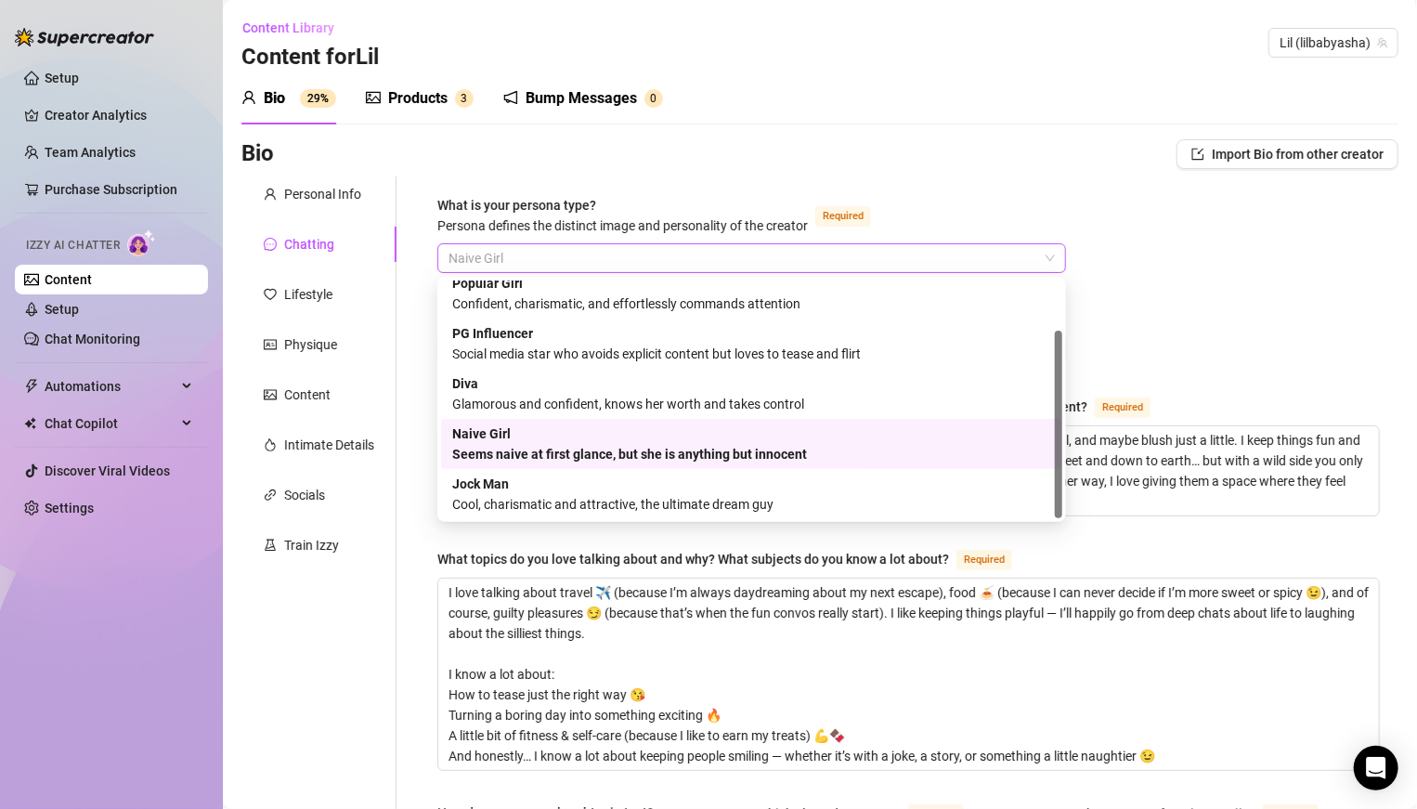
click at [504, 263] on span "Naive Girl" at bounding box center [751, 258] width 606 height 28
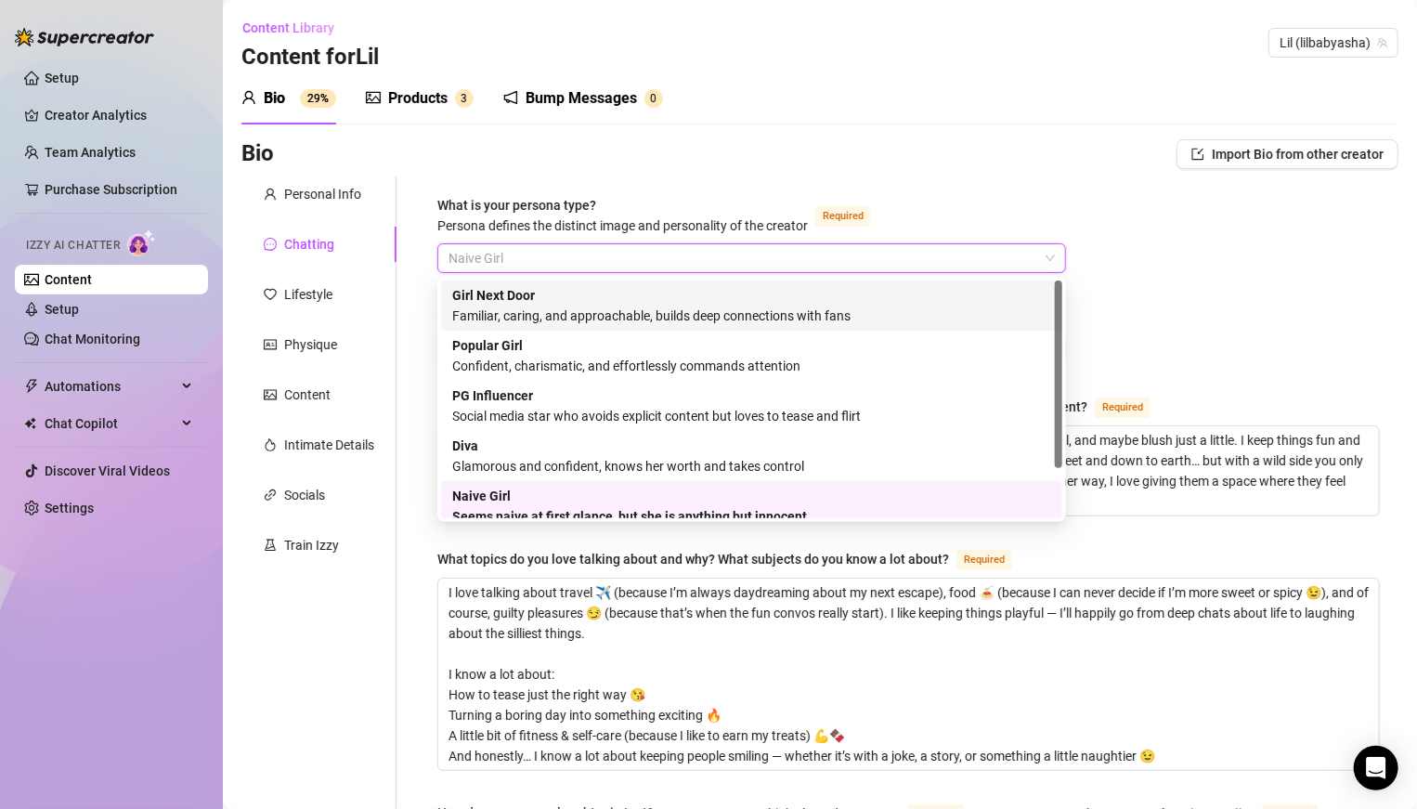
click at [582, 300] on div "Girl Next Door Familiar, caring, and approachable, builds deep connections with…" at bounding box center [751, 305] width 599 height 41
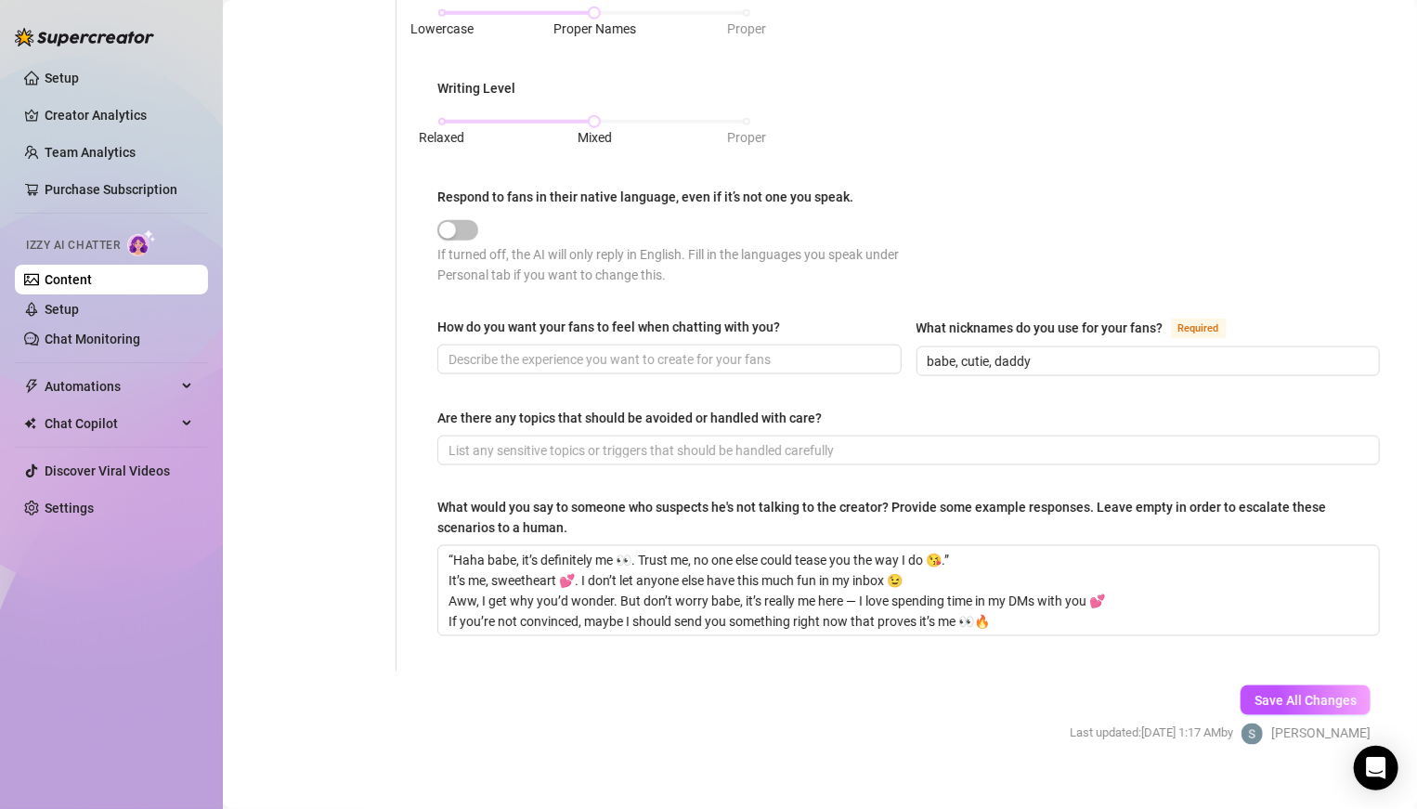
scroll to position [1053, 0]
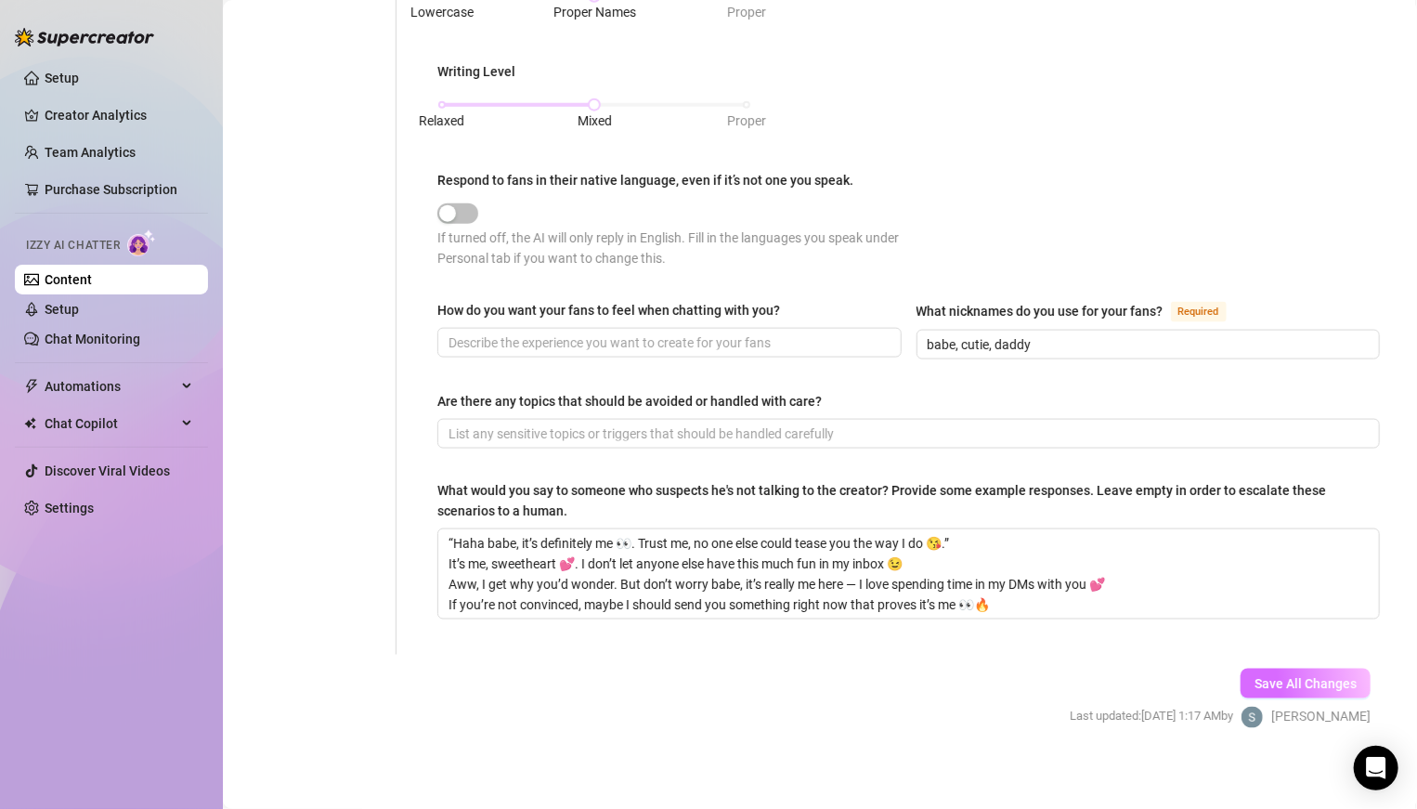
click at [983, 561] on span "Save All Changes" at bounding box center [1305, 683] width 102 height 15
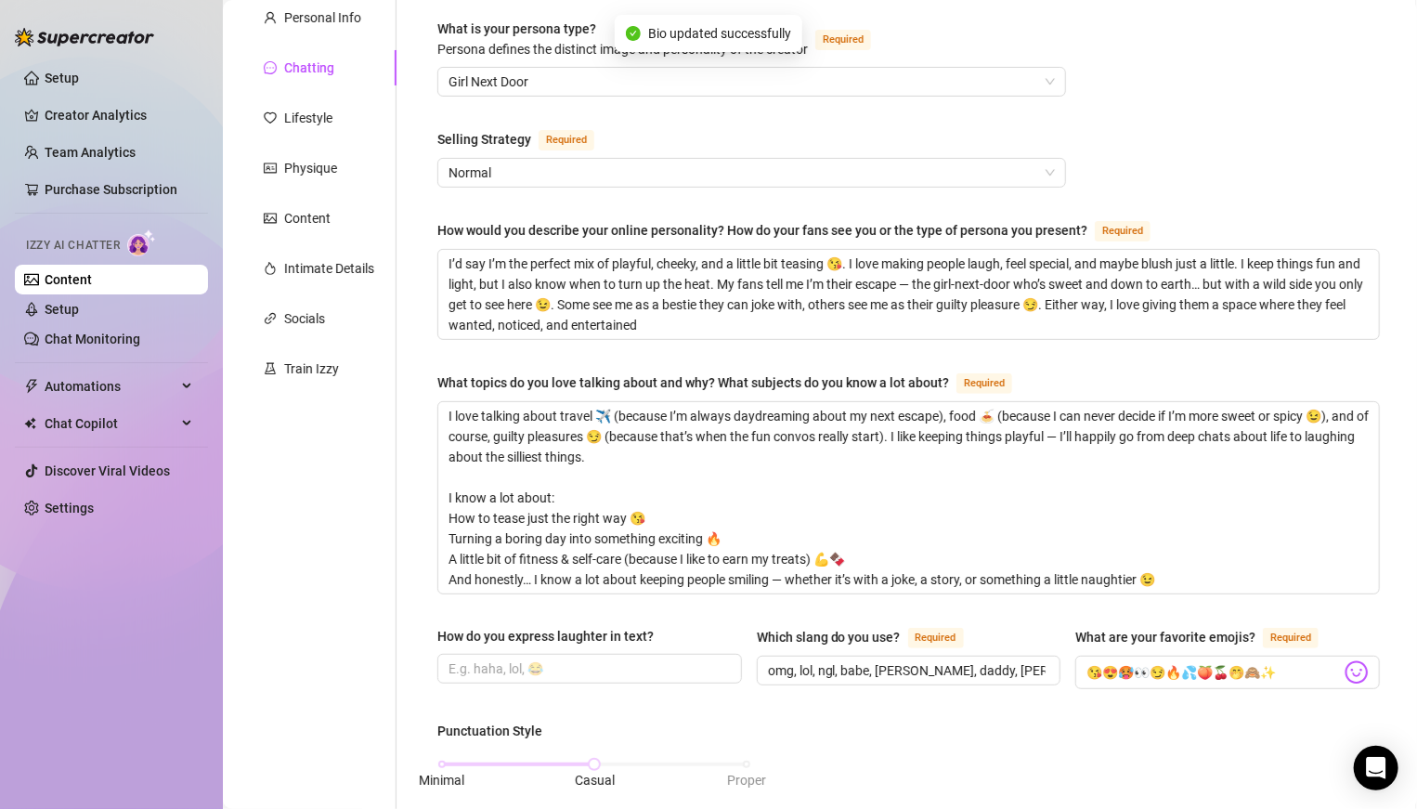
scroll to position [90, 0]
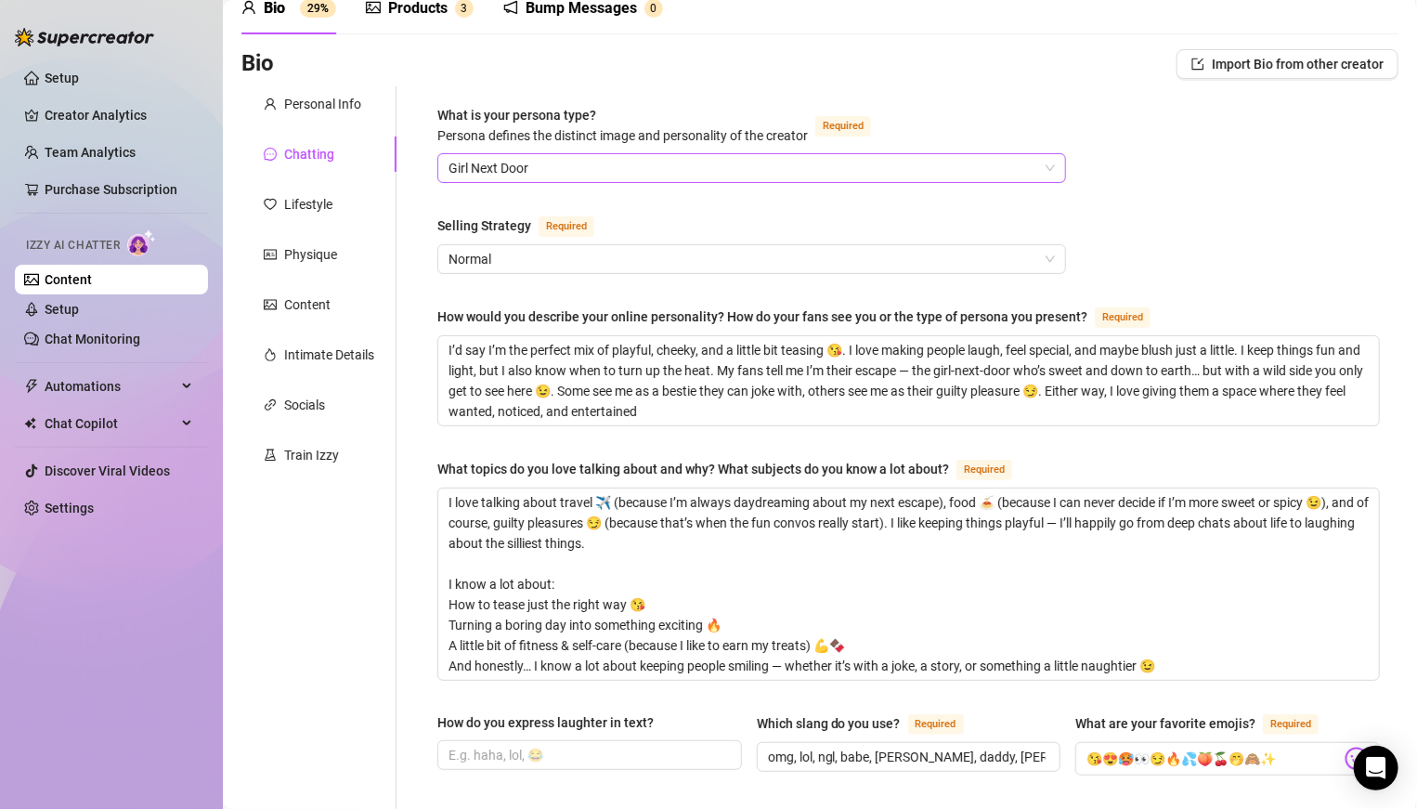
click at [467, 169] on span "Girl Next Door" at bounding box center [751, 168] width 606 height 28
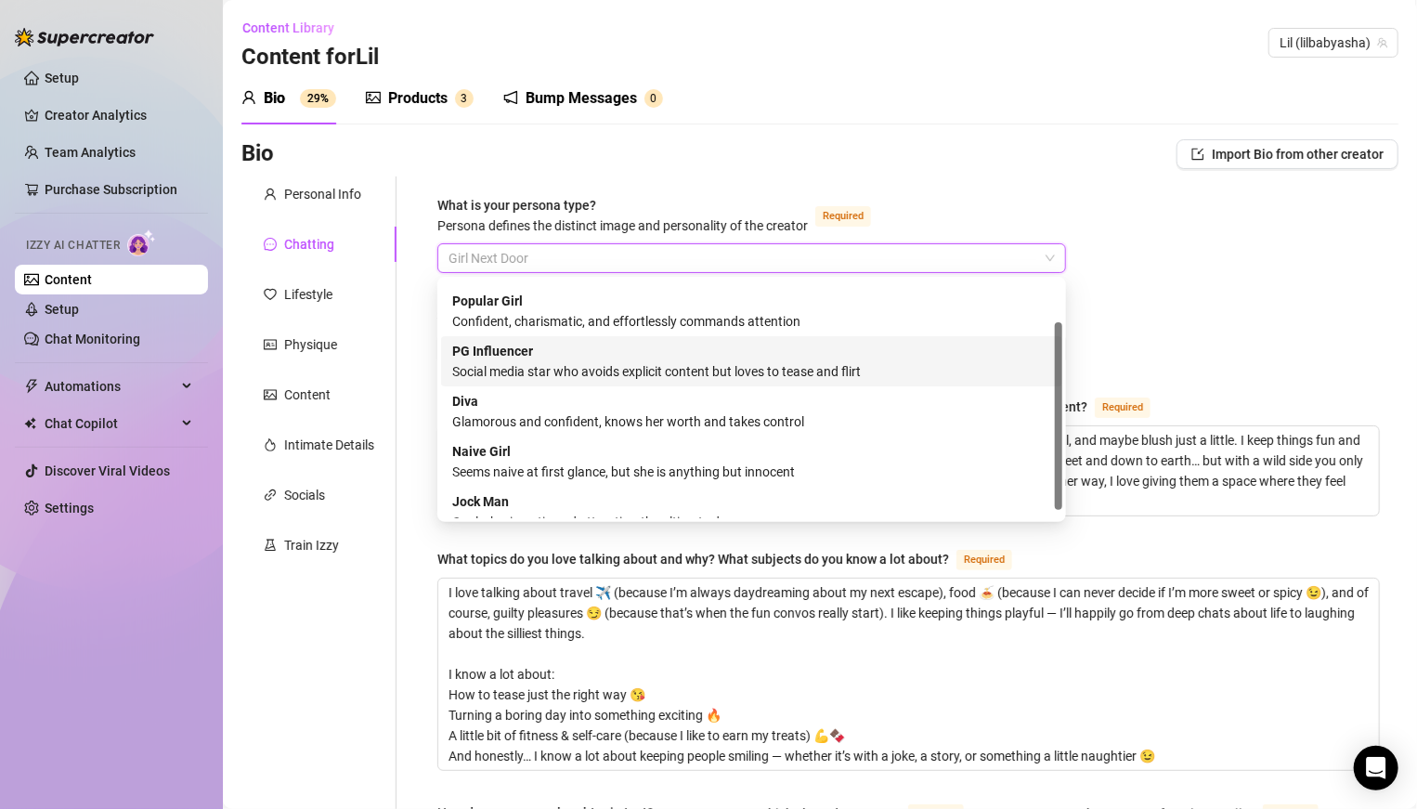
scroll to position [62, 0]
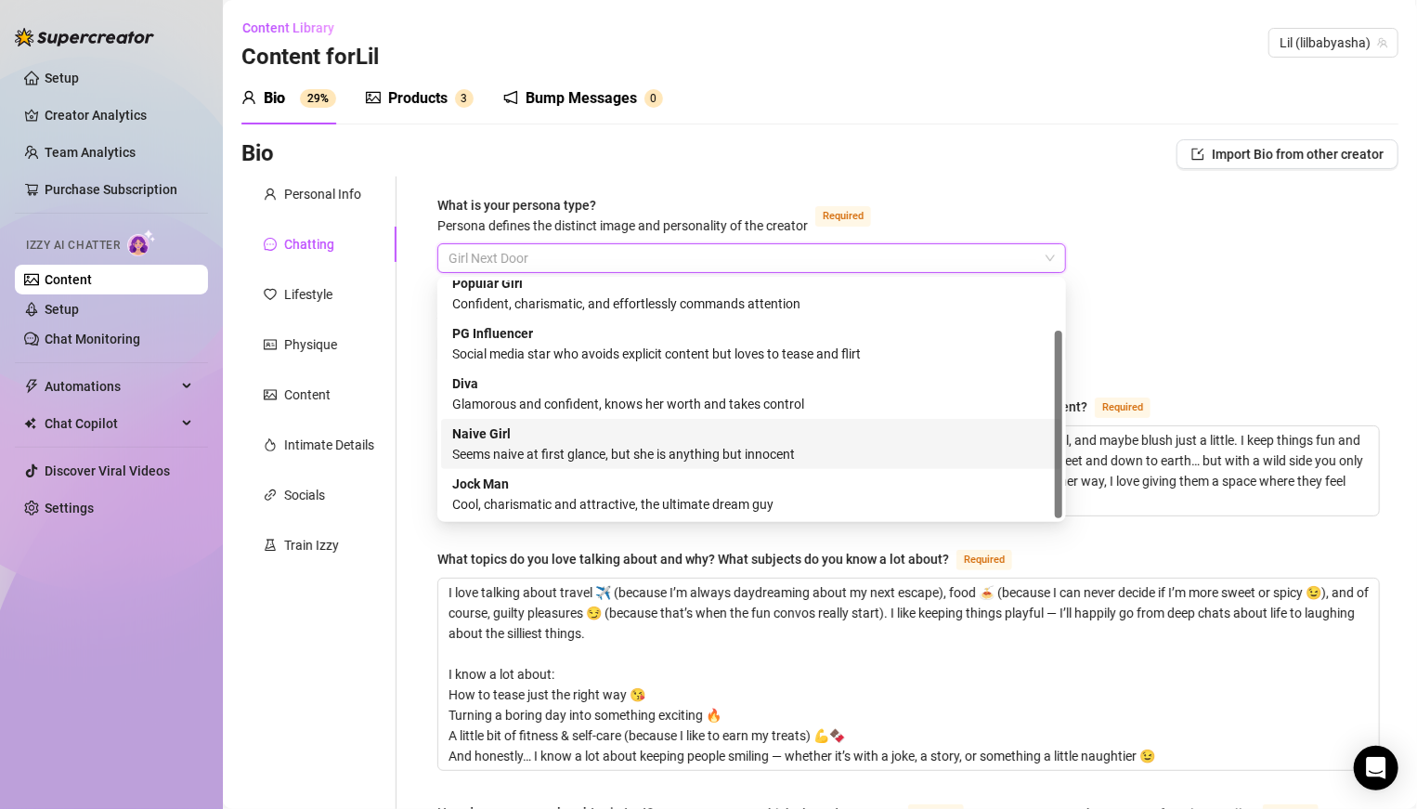
click at [532, 447] on div "Seems naive at first glance, but she is anything but innocent" at bounding box center [751, 454] width 599 height 20
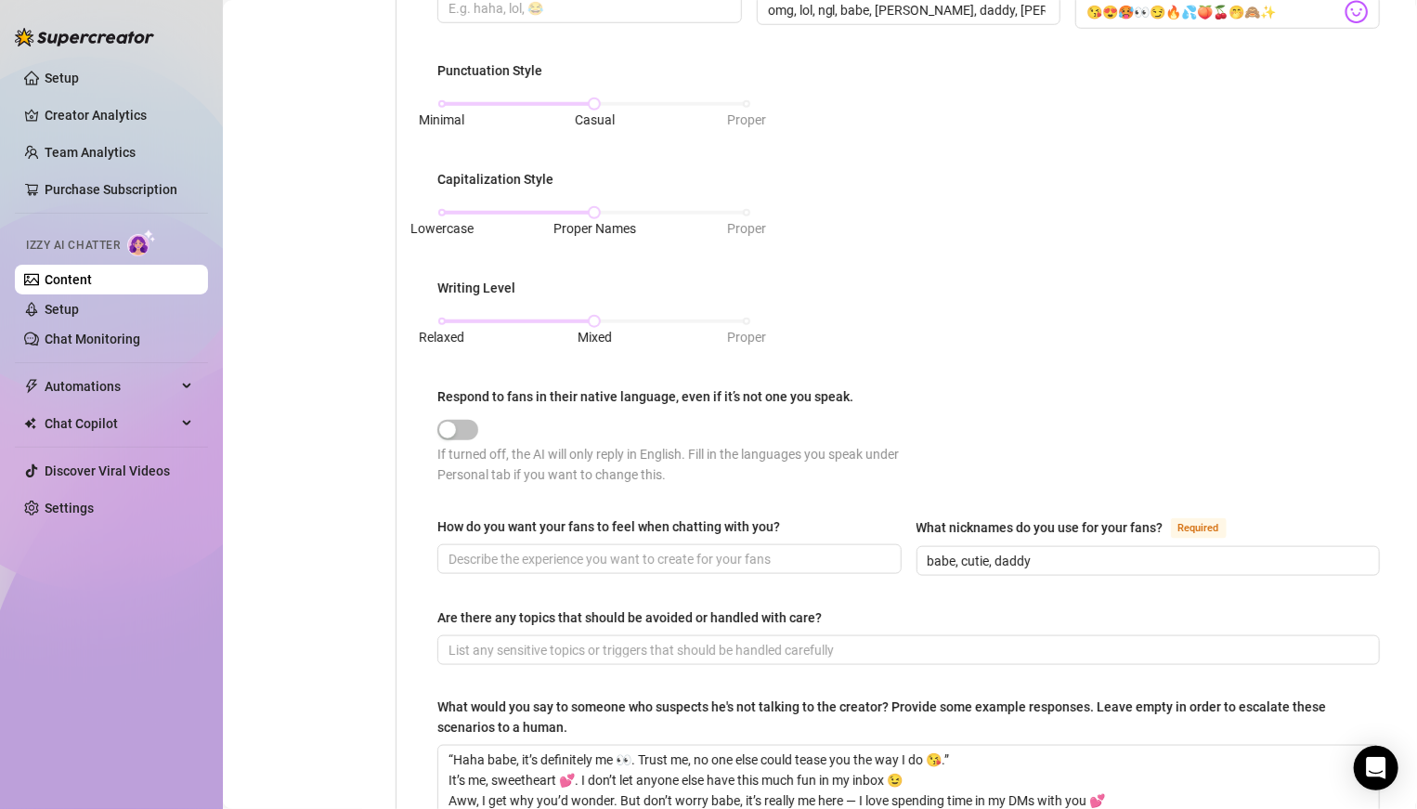
scroll to position [1012, 0]
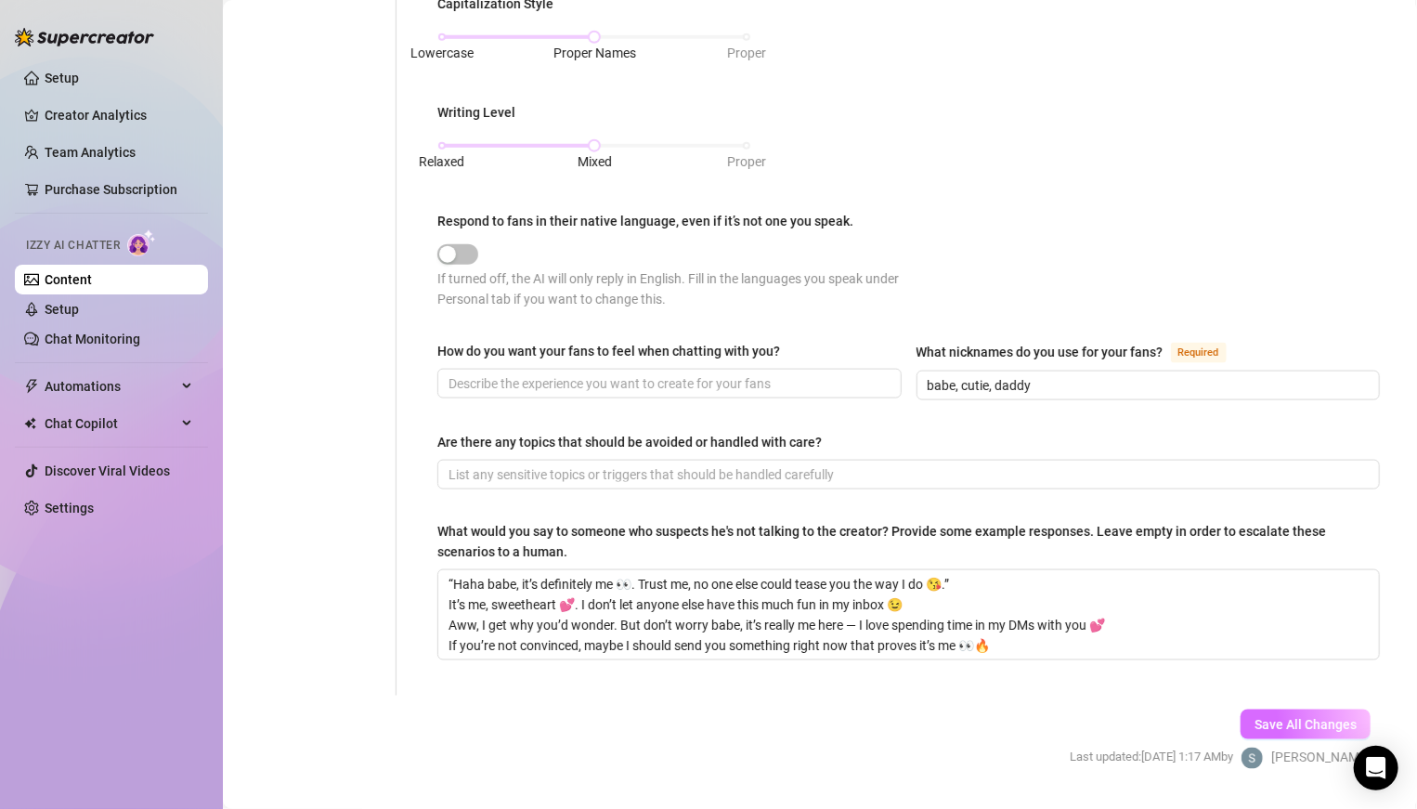
click at [983, 561] on button "Save All Changes" at bounding box center [1305, 724] width 130 height 30
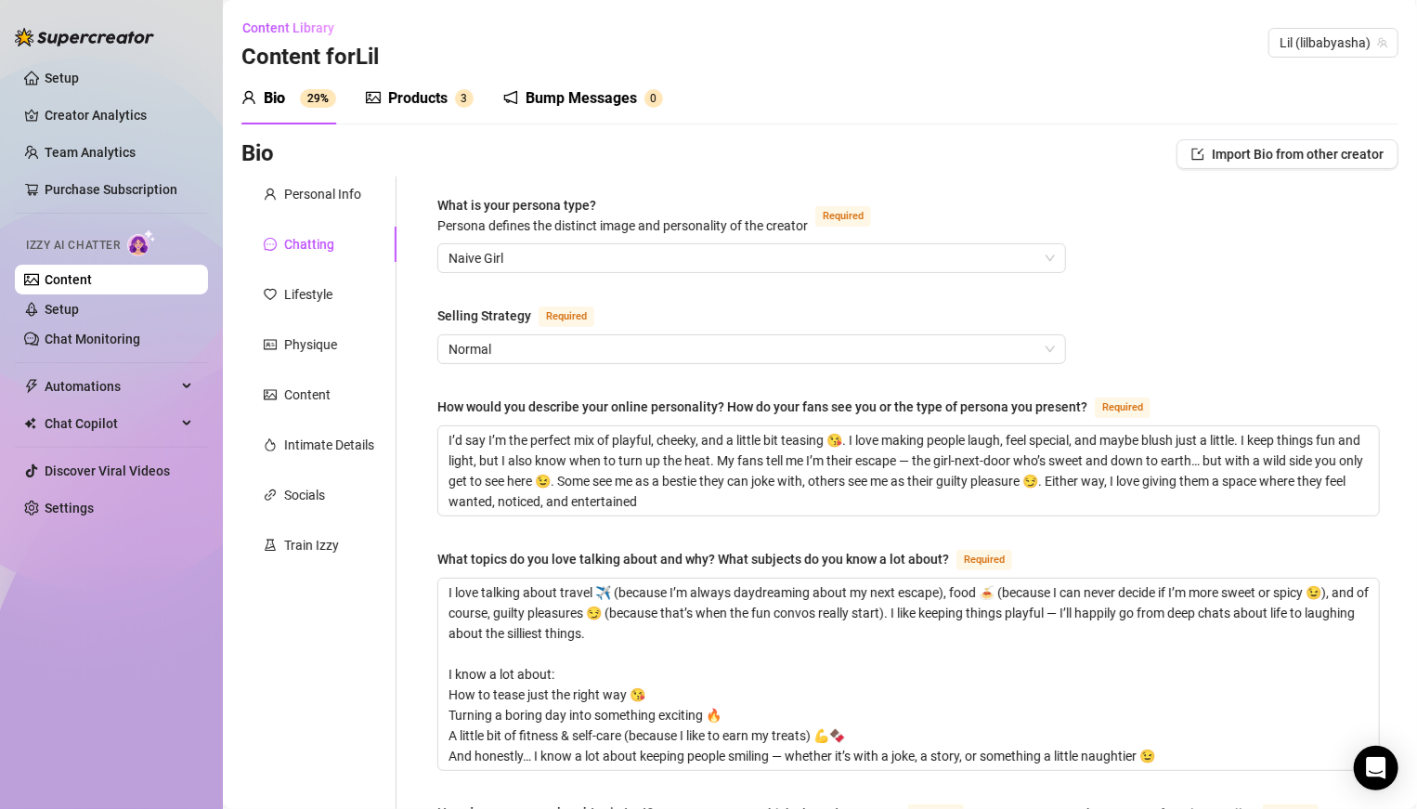
scroll to position [1, 0]
click at [317, 280] on div "Lifestyle" at bounding box center [318, 293] width 155 height 35
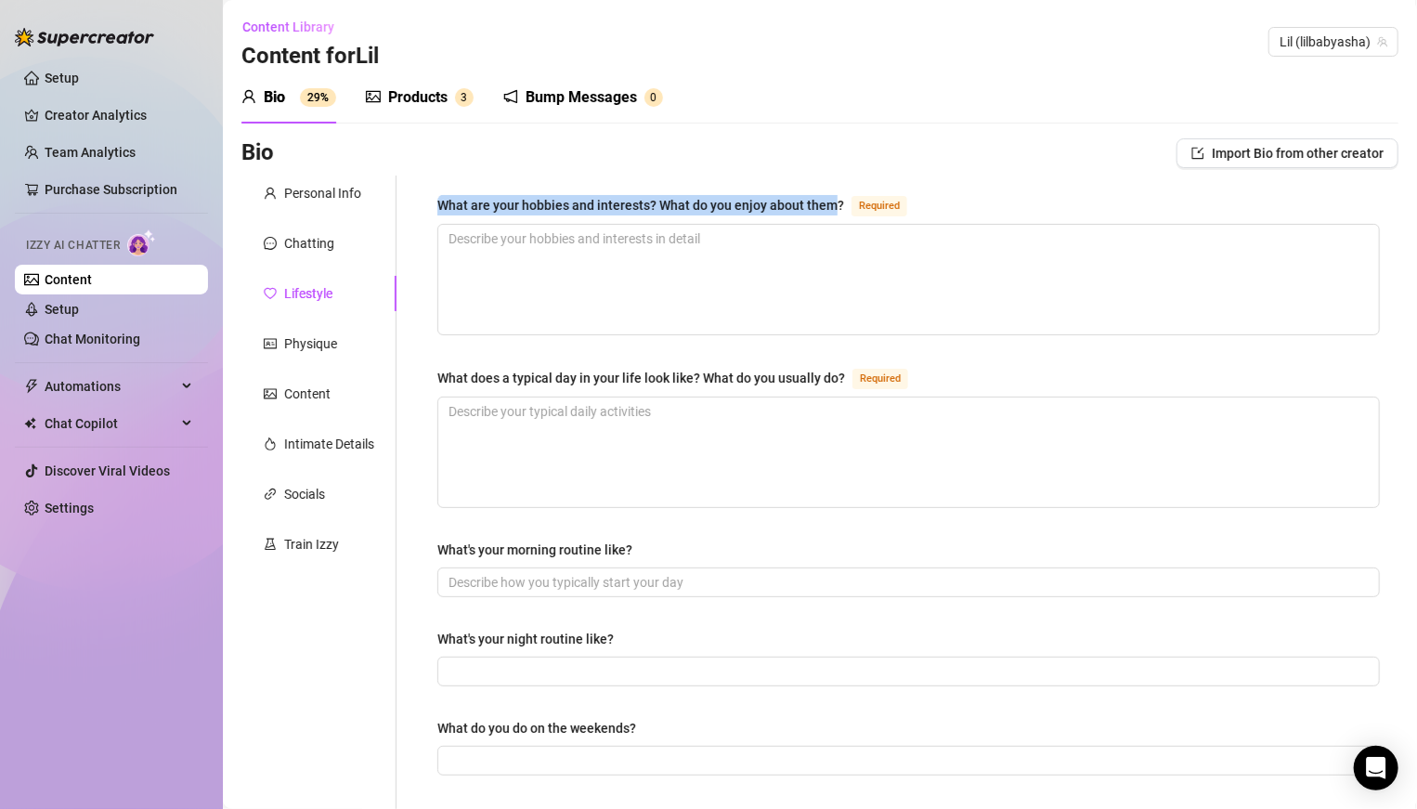
drag, startPoint x: 438, startPoint y: 203, endPoint x: 831, endPoint y: 204, distance: 392.7
click at [831, 204] on div "What are your hobbies and interests? What do you enjoy about them?" at bounding box center [640, 205] width 407 height 20
copy div "What are your hobbies and interests? What do you enjoy about them"
click at [886, 260] on textarea "What are your hobbies and interests? What do you enjoy about them? Required" at bounding box center [908, 280] width 941 height 110
paste textarea "I’m into a mix of girly + cheeky things 😘… I love dressing up (sometimes too mu…"
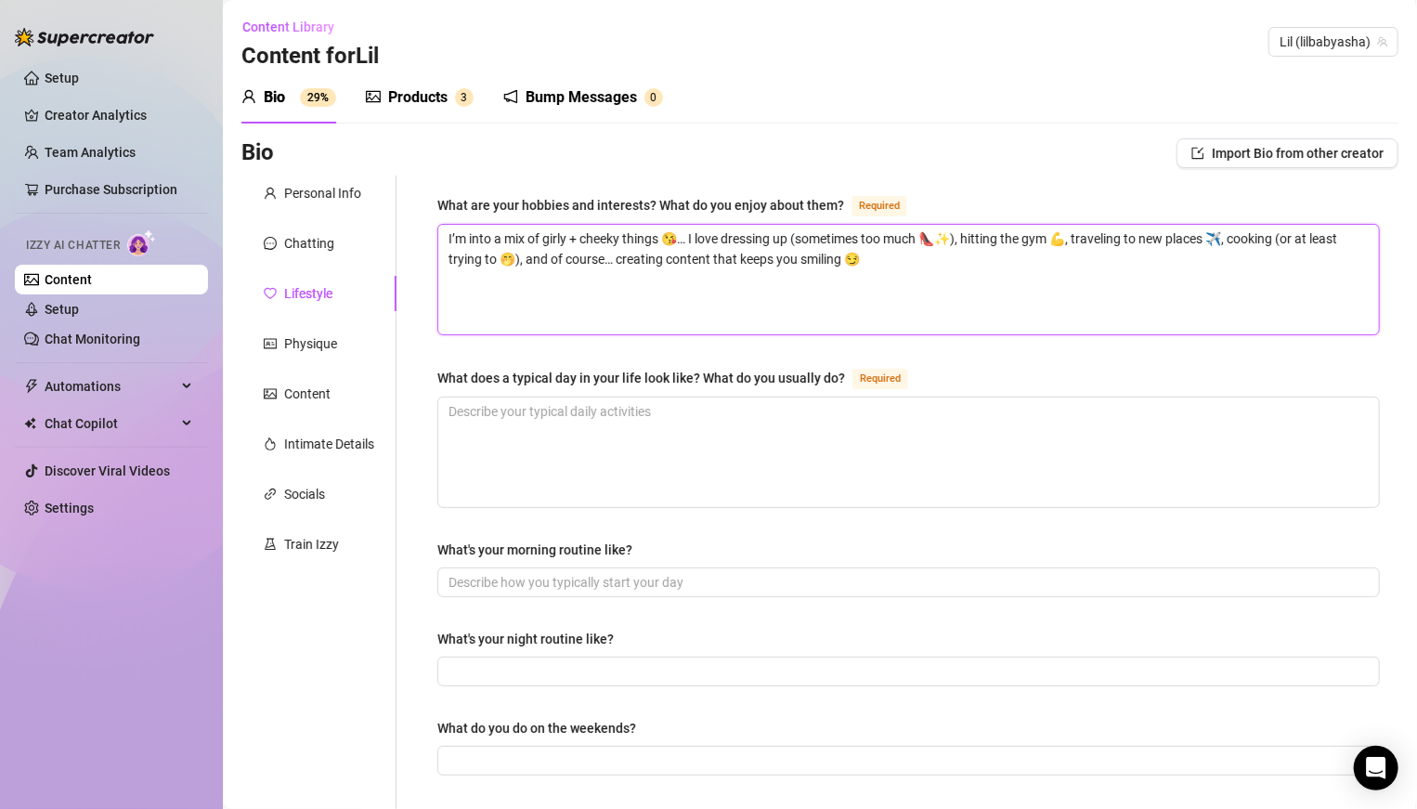
click at [699, 294] on textarea "I’m into a mix of girly + cheeky things 😘… I love dressing up (sometimes too mu…" at bounding box center [908, 280] width 941 height 110
paste textarea "Dressing up → “It makes me feel confident, sexy, and playful… and I love showin…"
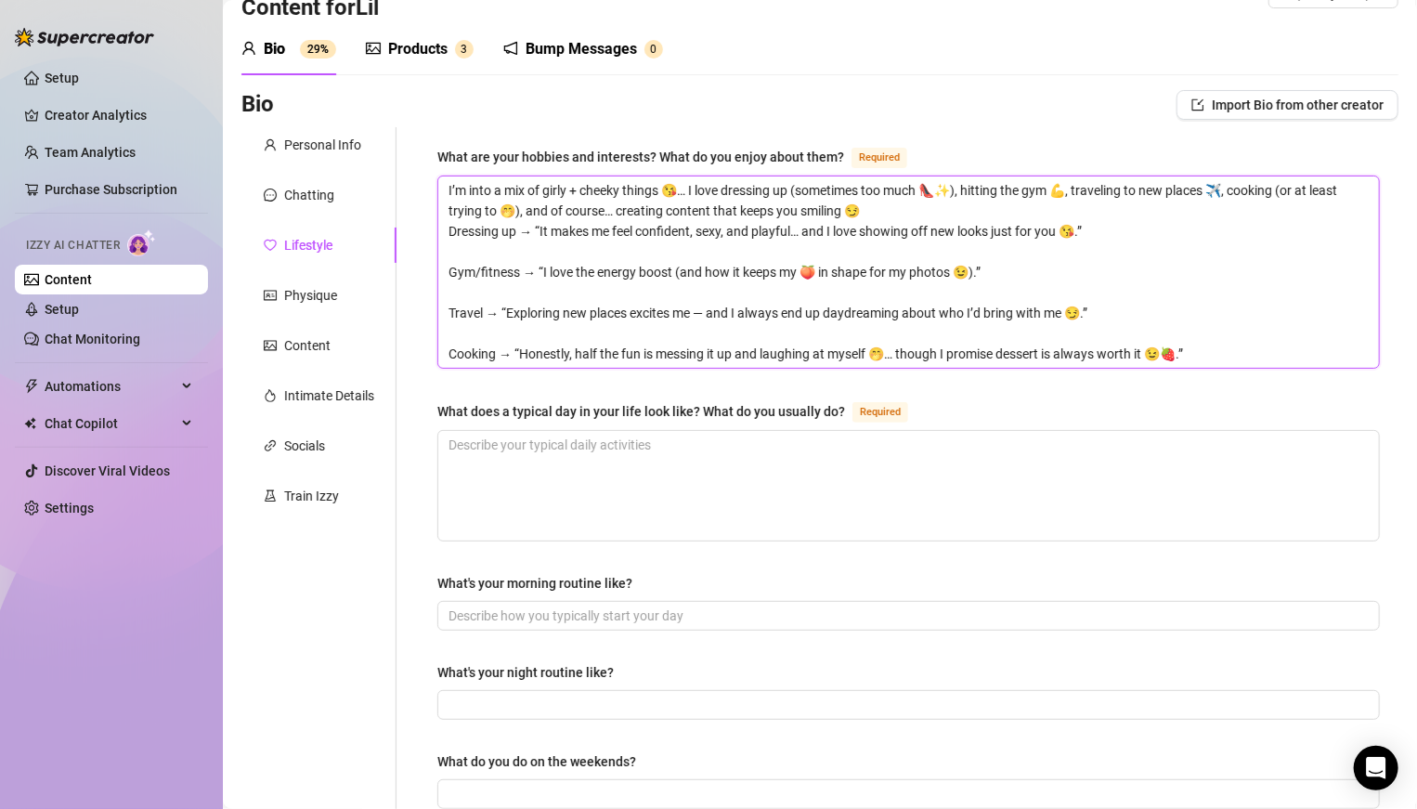
scroll to position [69, 0]
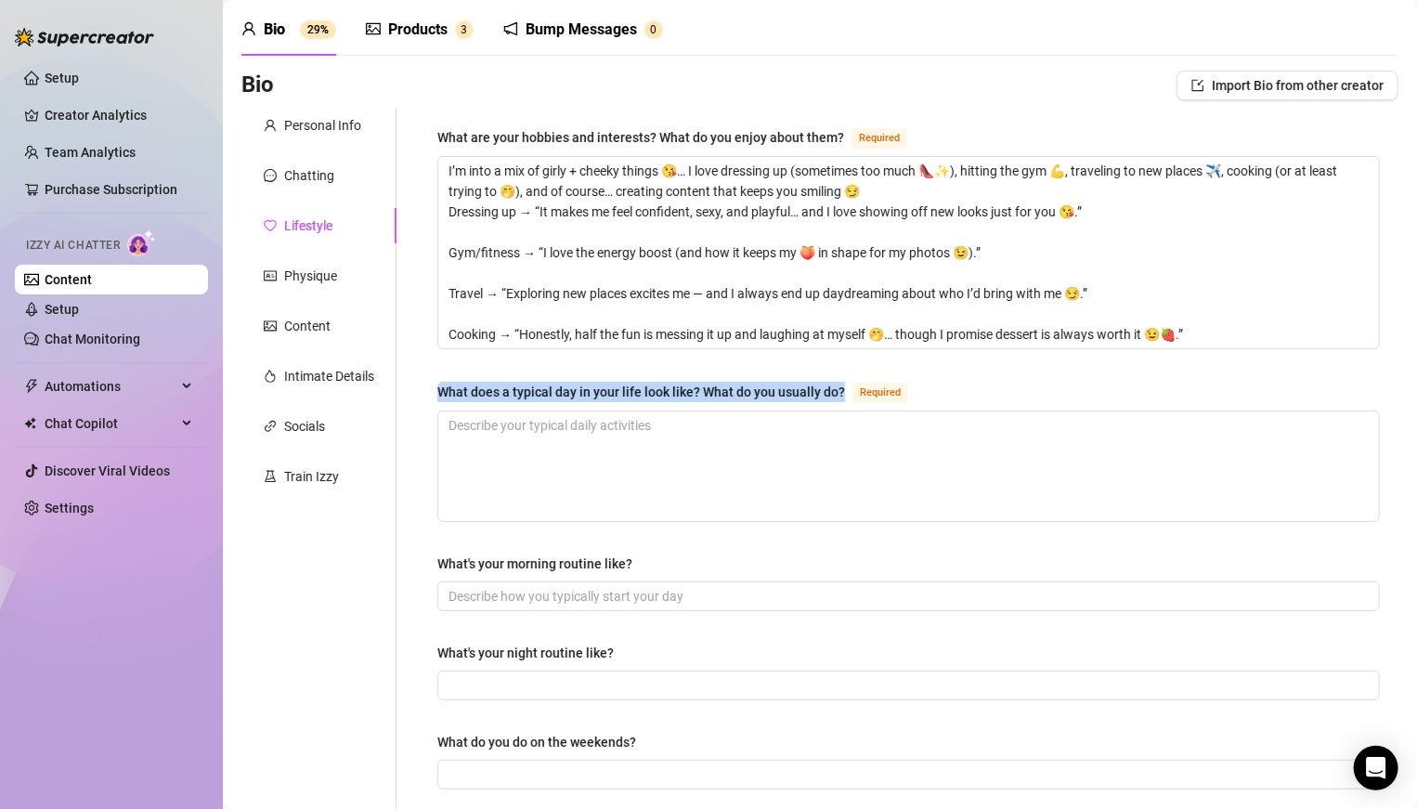
drag, startPoint x: 437, startPoint y: 383, endPoint x: 838, endPoint y: 394, distance: 401.2
click at [838, 394] on div "What does a typical day in your life look like? What do you usually do?" at bounding box center [641, 392] width 408 height 20
copy div "What does a typical day in your life look like? What do you usually do?"
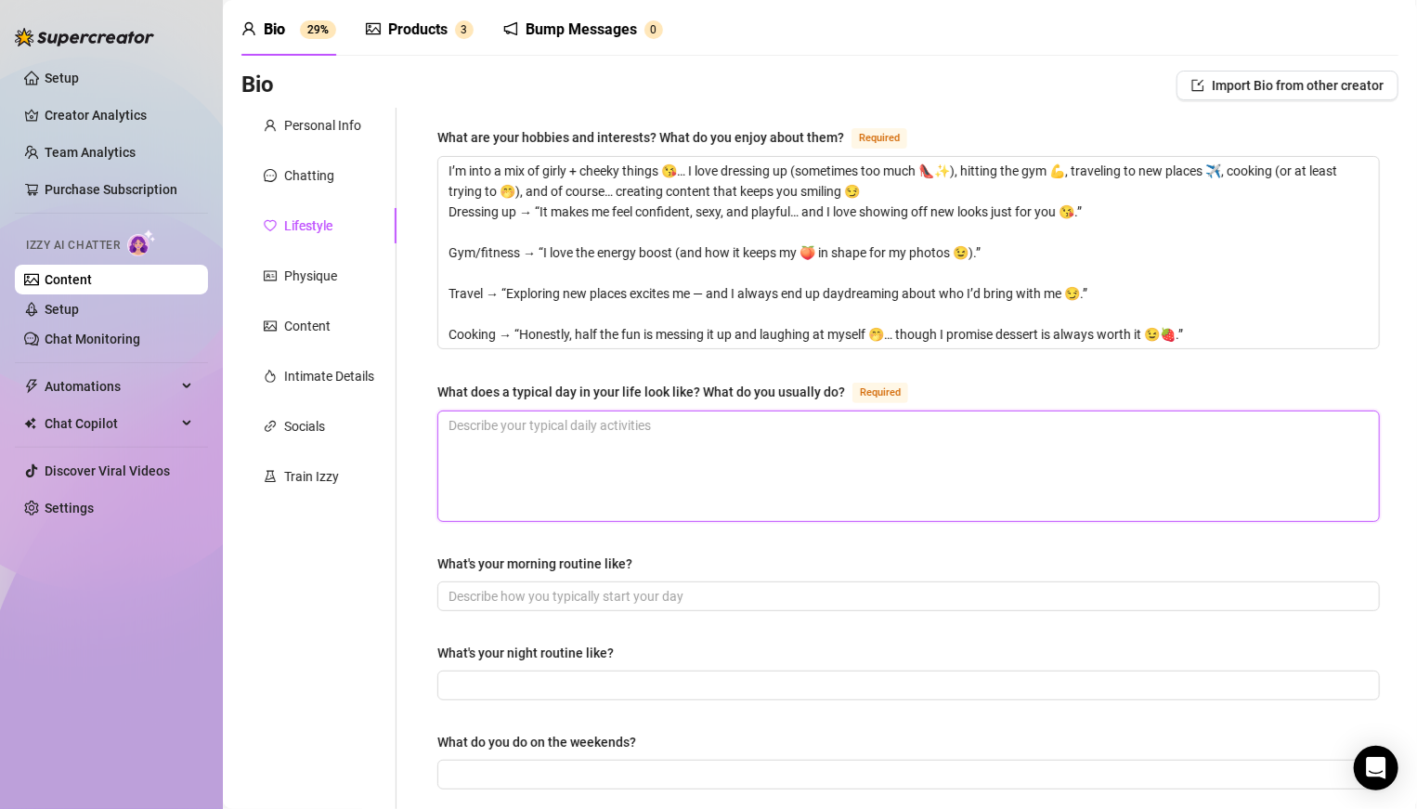
click at [729, 448] on textarea "What does a typical day in your life look like? What do you usually do? Required" at bounding box center [908, 466] width 941 height 110
paste textarea "My days are a mix of normal life and a little naughtiness 😉. I wake up way too …"
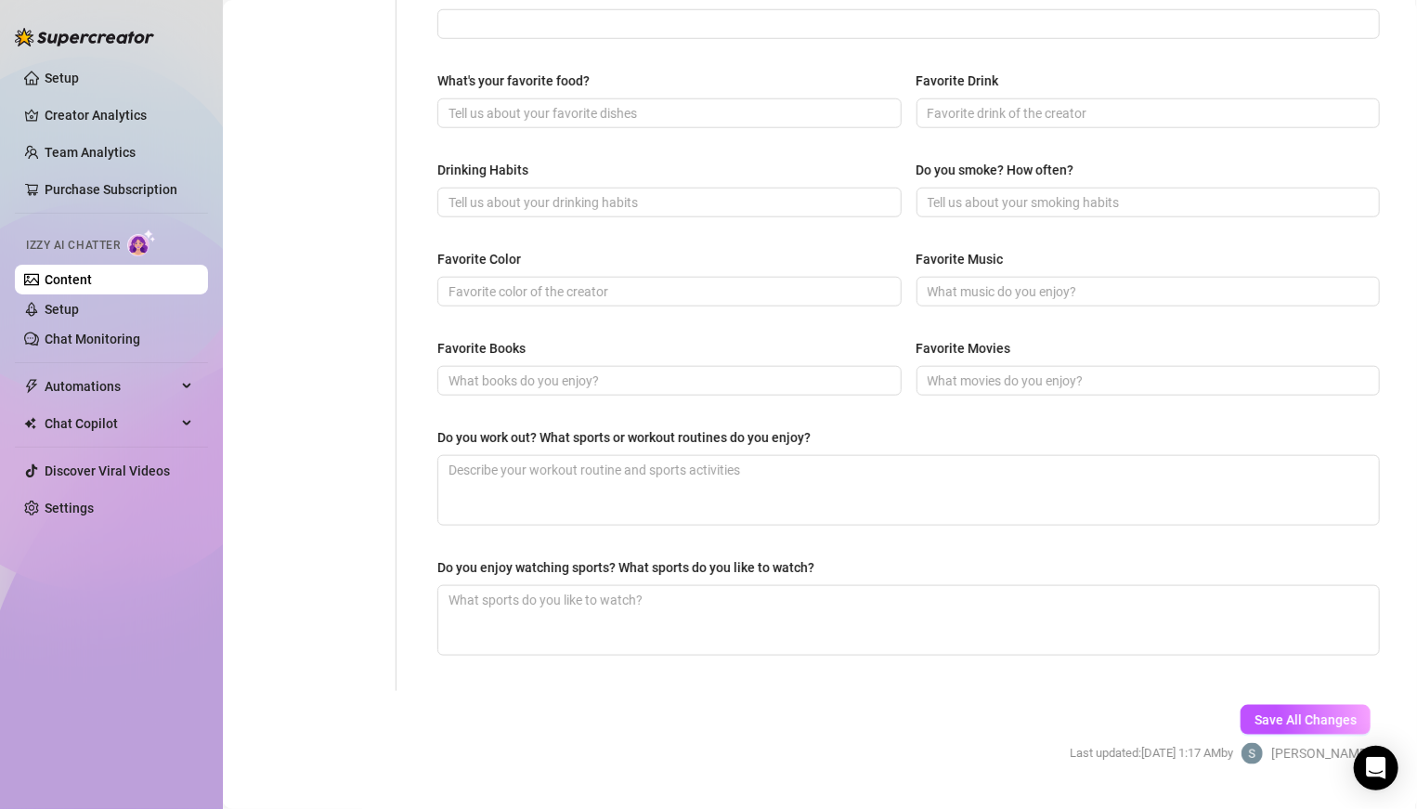
scroll to position [827, 0]
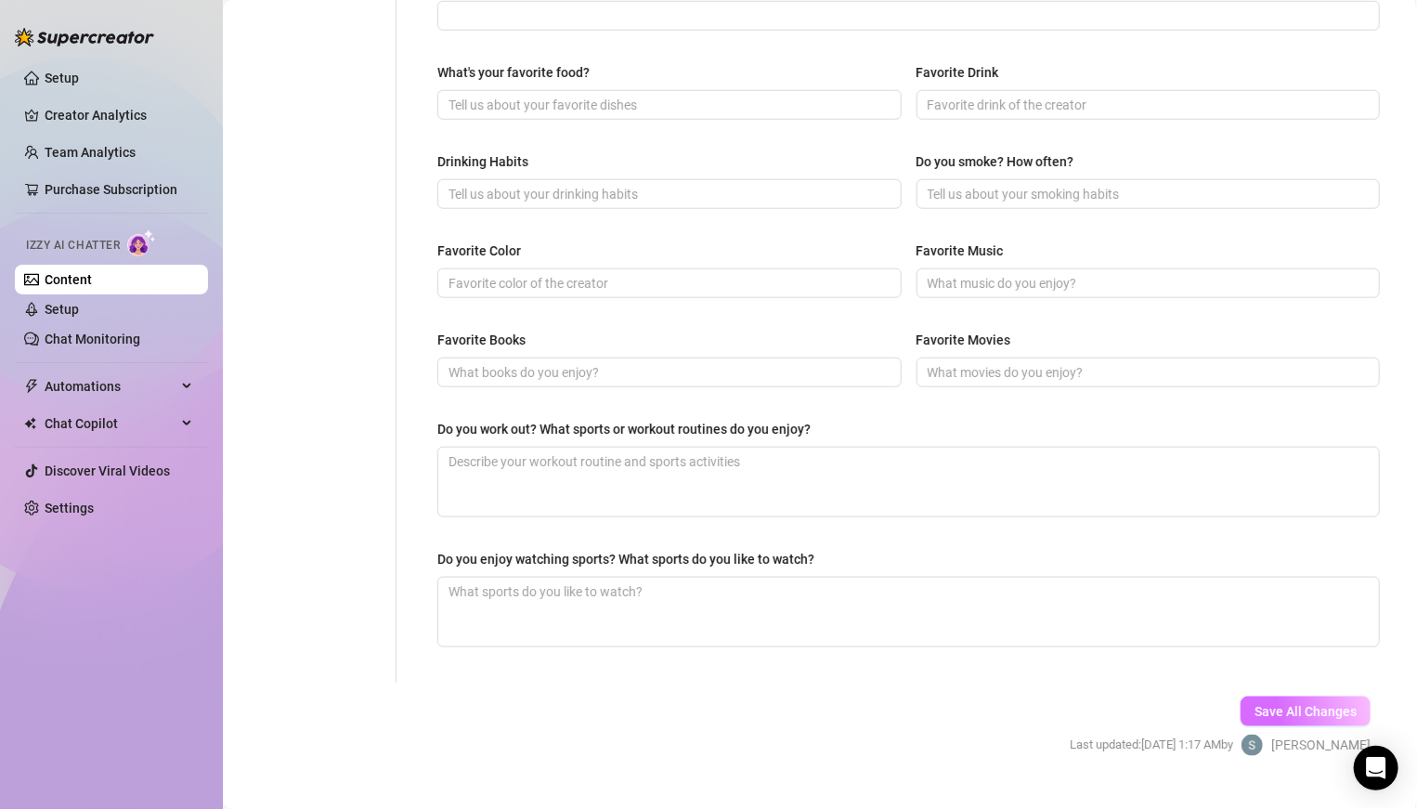
click at [983, 561] on span "Save All Changes" at bounding box center [1305, 711] width 102 height 15
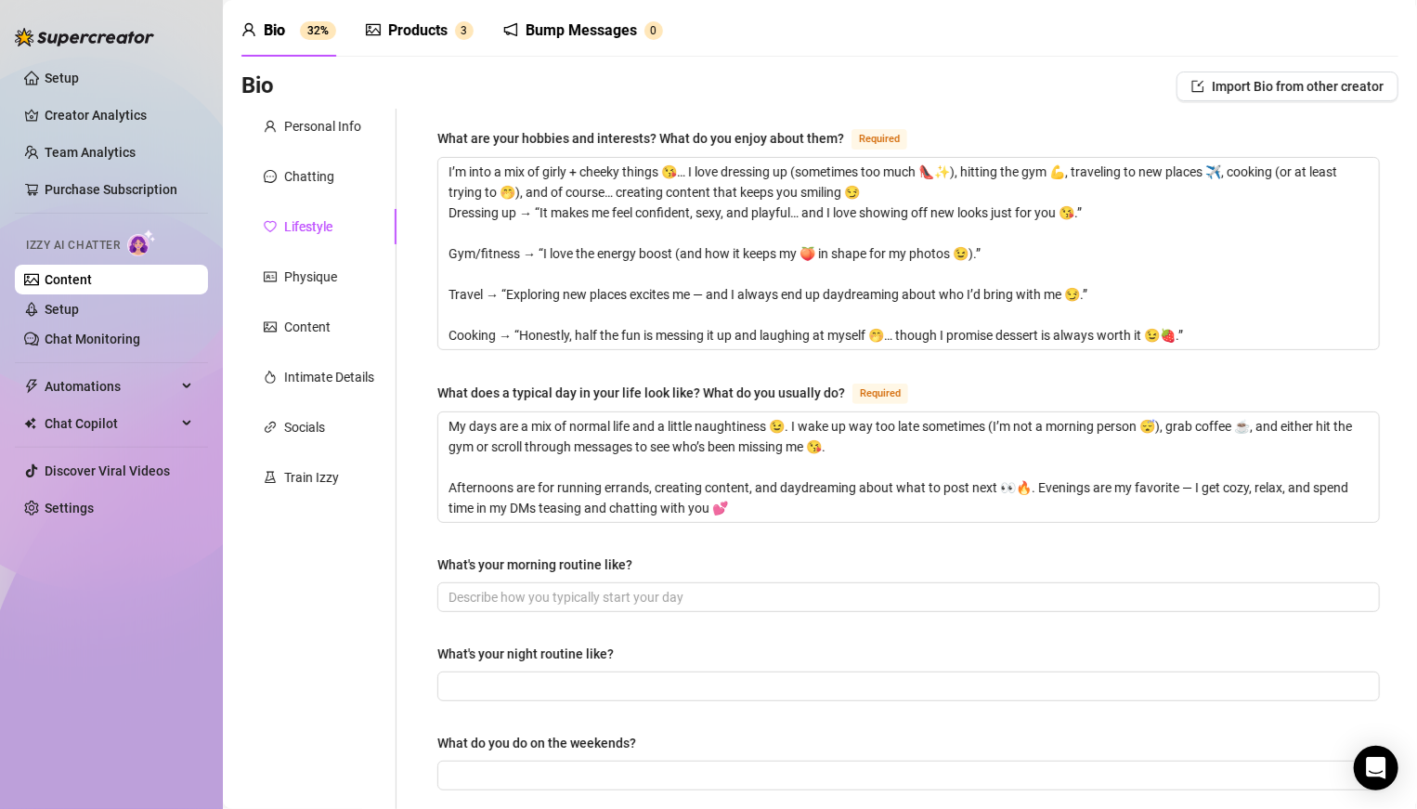
scroll to position [71, 0]
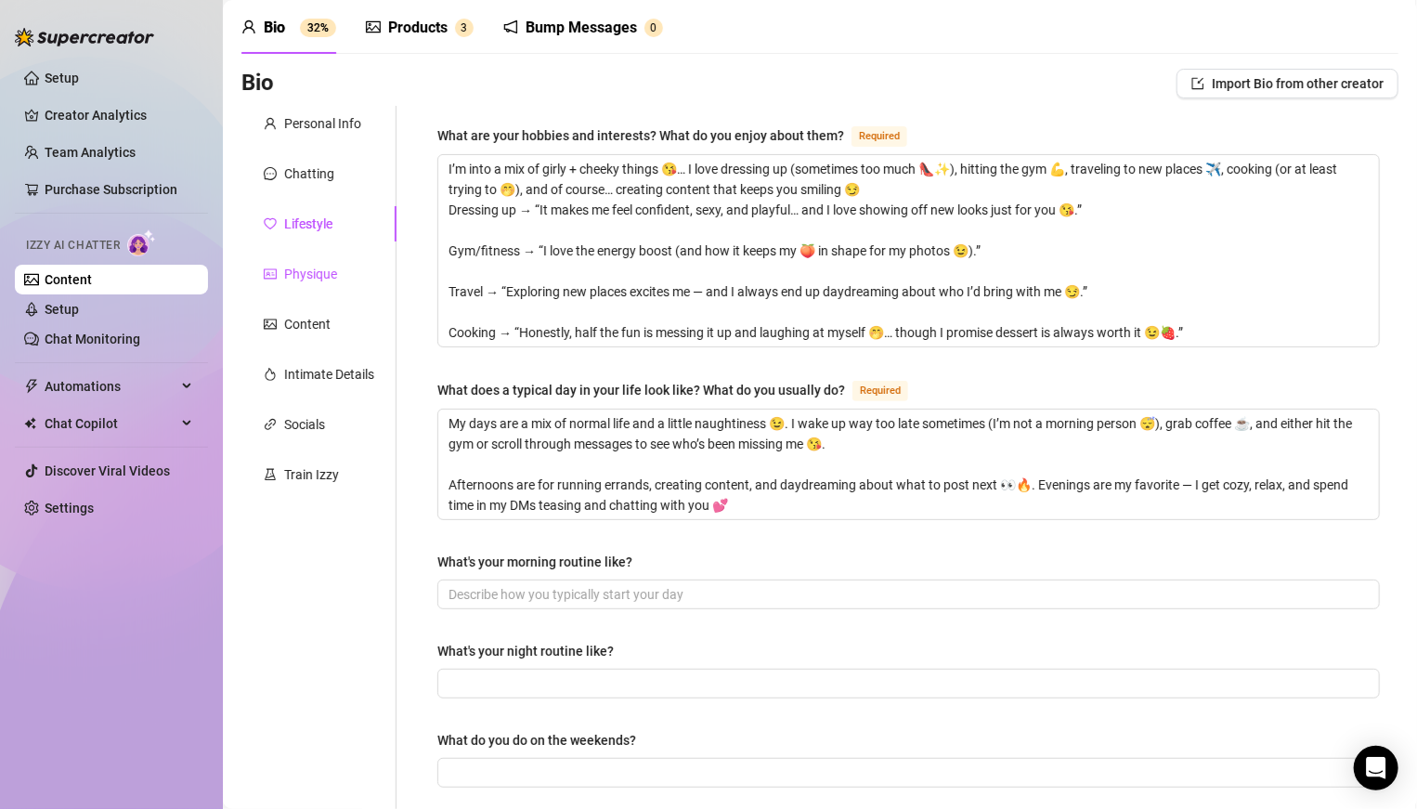
click at [322, 274] on div "Physique" at bounding box center [310, 274] width 53 height 20
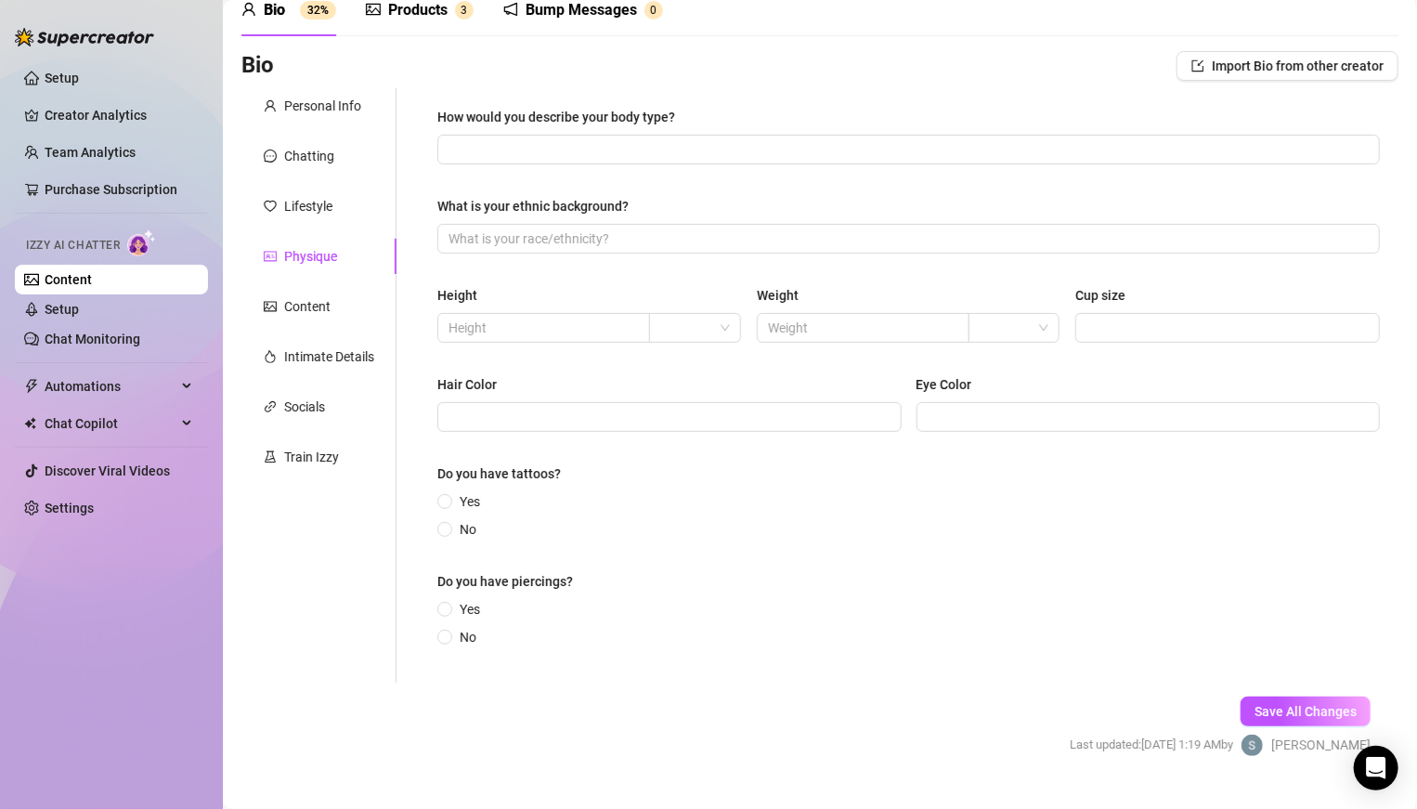
scroll to position [102, 0]
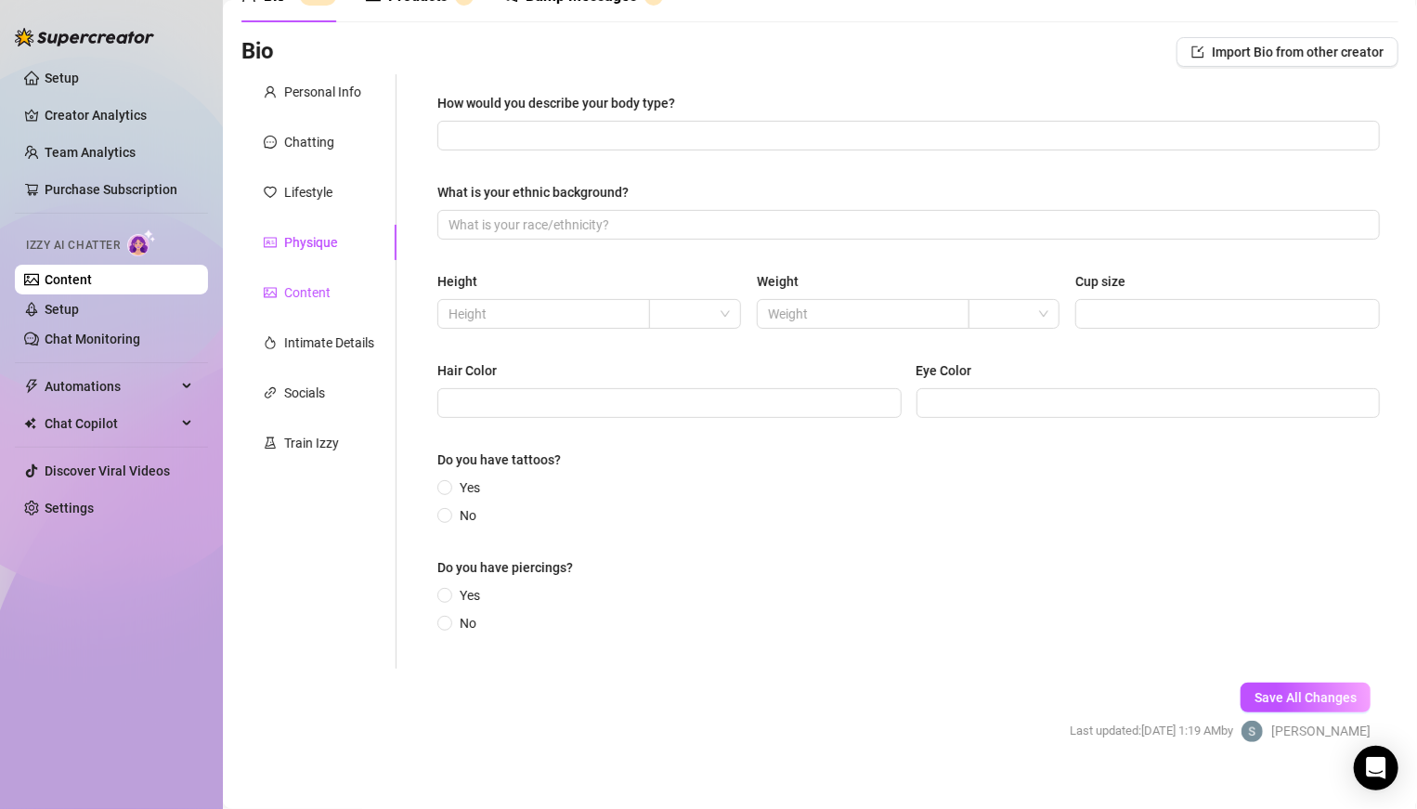
click at [322, 290] on div "Content" at bounding box center [307, 292] width 46 height 20
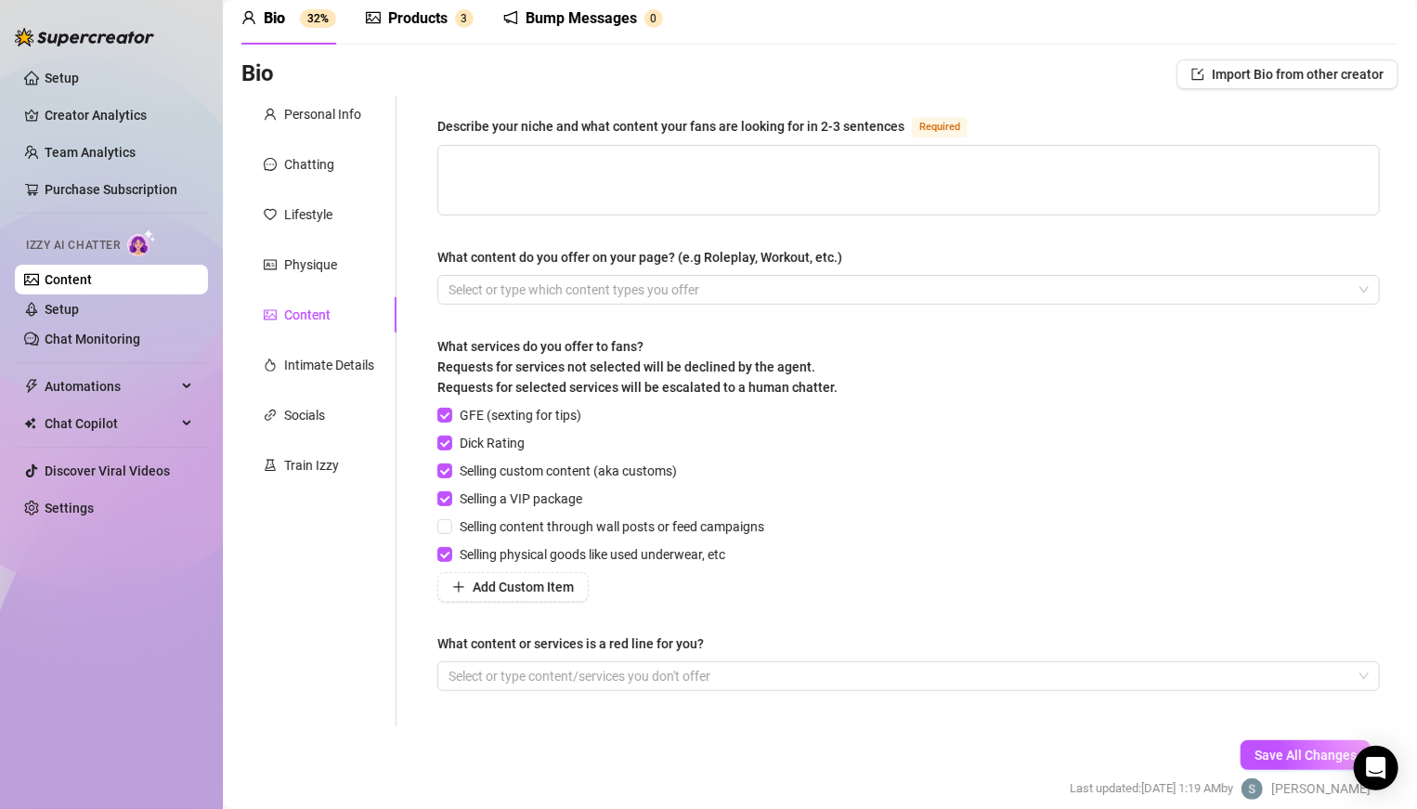
scroll to position [65, 0]
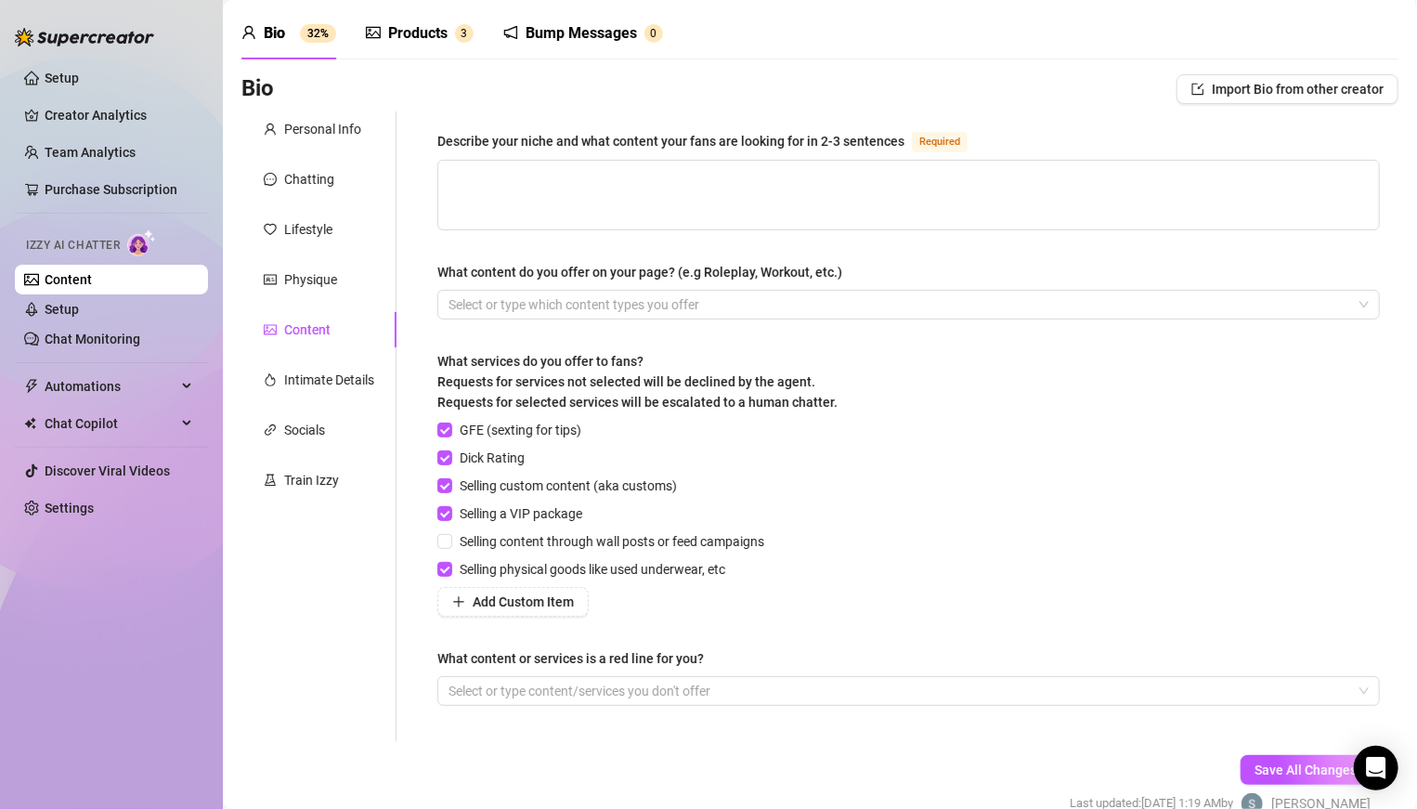
click at [435, 148] on div "Describe your niche and what content your fans are looking for in 2-3 sentences…" at bounding box center [909, 425] width 980 height 629
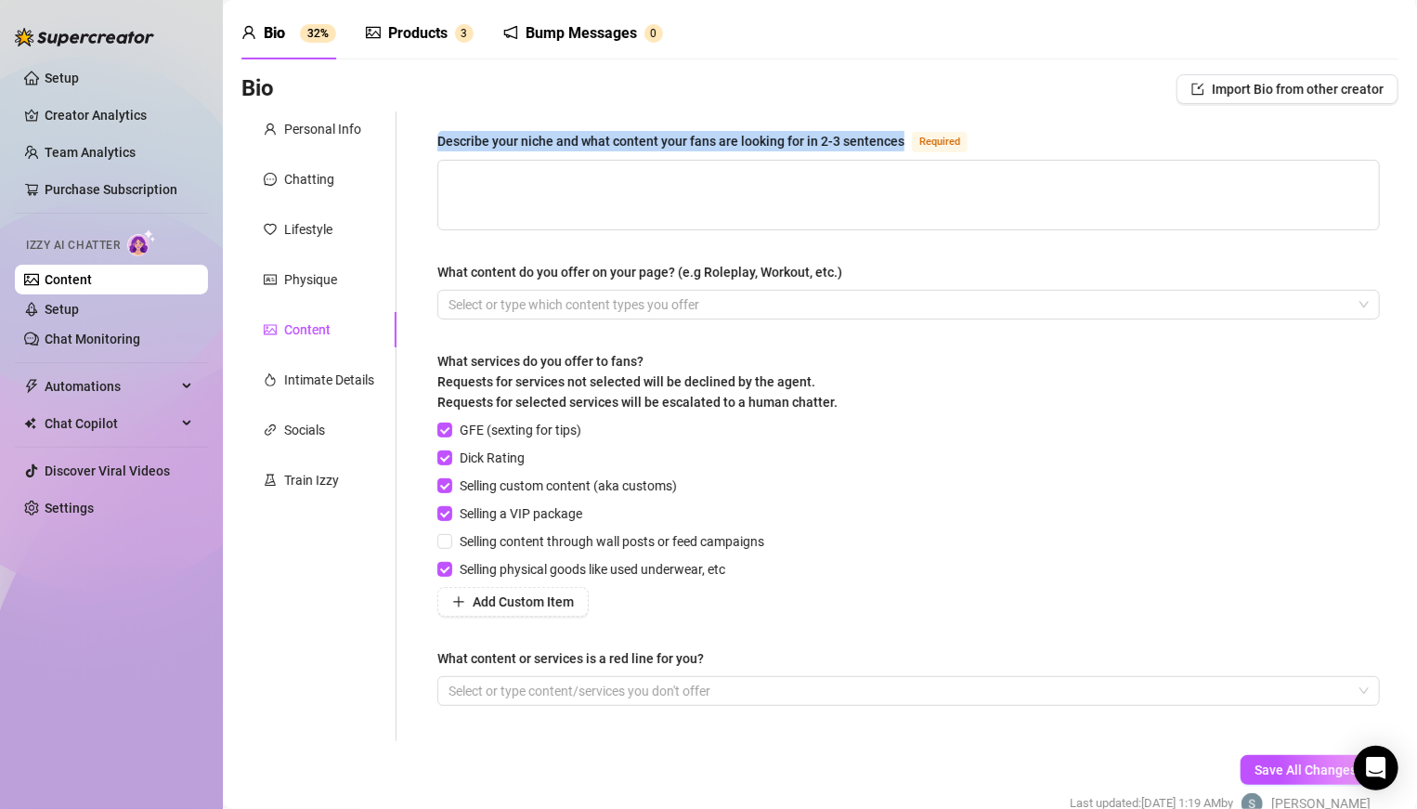
drag, startPoint x: 435, startPoint y: 128, endPoint x: 901, endPoint y: 143, distance: 465.4
click at [901, 143] on div "Describe your niche and what content your fans are looking for in 2-3 sentences…" at bounding box center [909, 425] width 980 height 629
copy div "Describe your niche and what content your fans are looking for in 2-3 sentences"
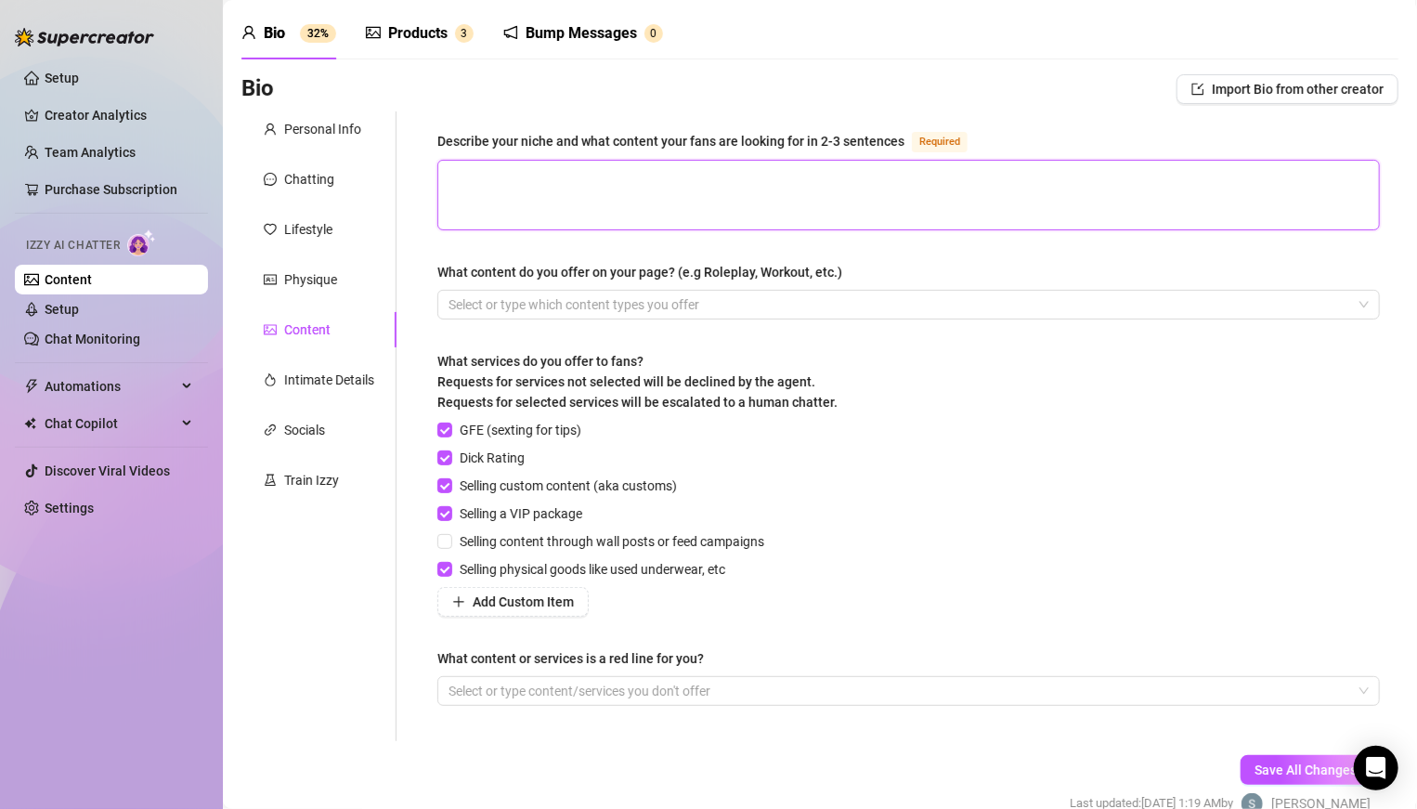
click at [671, 181] on textarea "Describe your niche and what content your fans are looking for in 2-3 sentences…" at bounding box center [908, 195] width 941 height 69
paste textarea "My niche is a mix of playful girl-next-door vibes with a cheeky, naughty twist …"
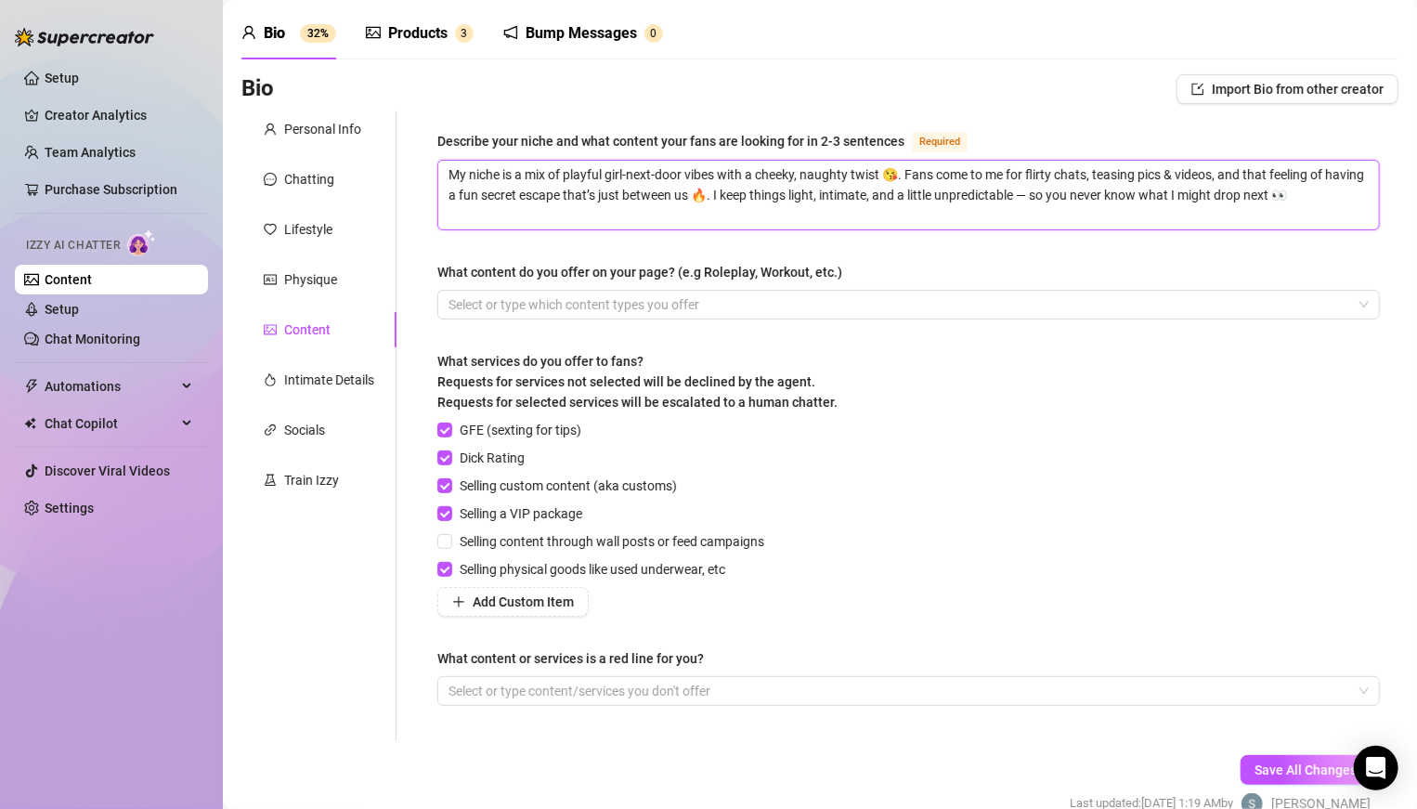
click at [983, 196] on textarea "My niche is a mix of playful girl-next-door vibes with a cheeky, naughty twist …" at bounding box center [908, 195] width 941 height 69
paste textarea "My premium content is where I really let loose — think teasing that turns into …"
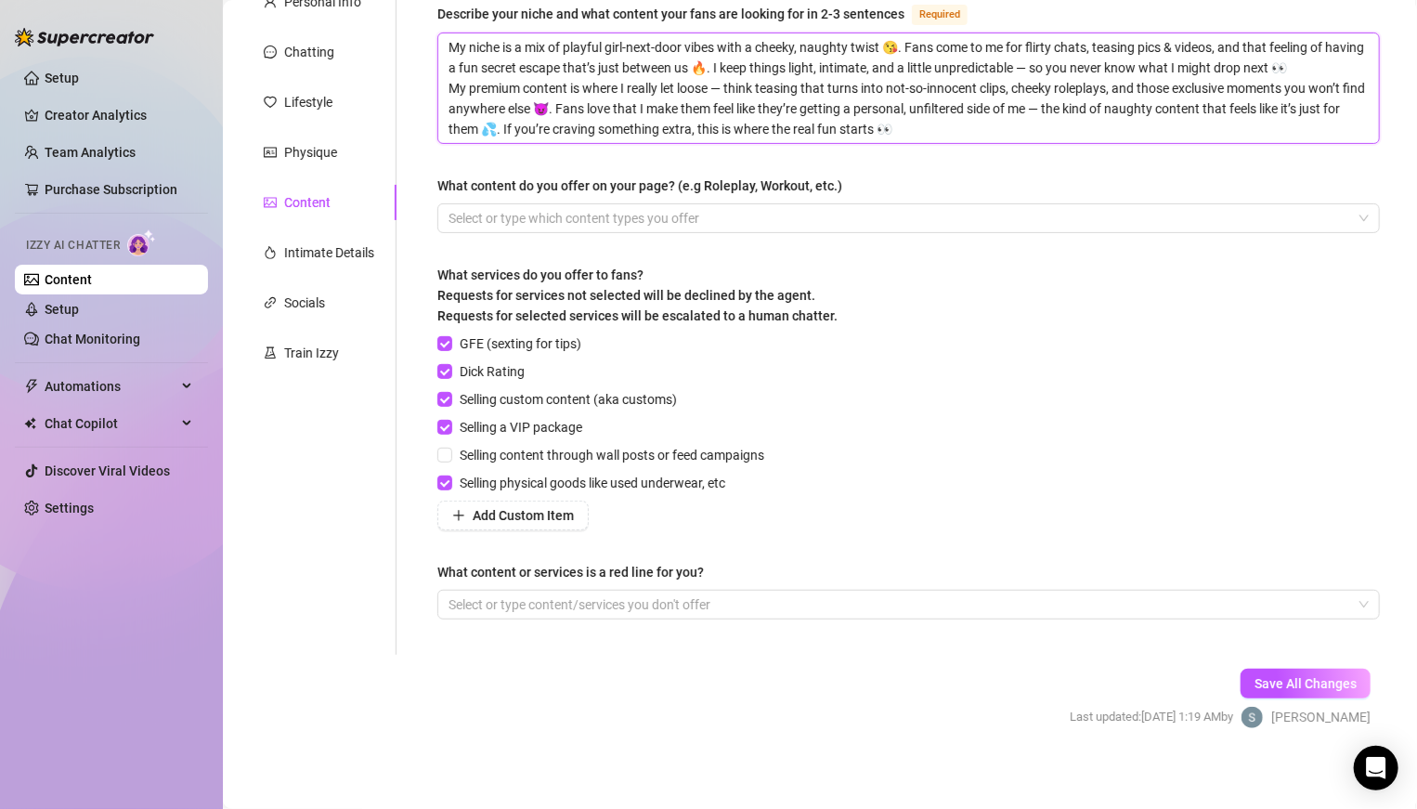
scroll to position [198, 0]
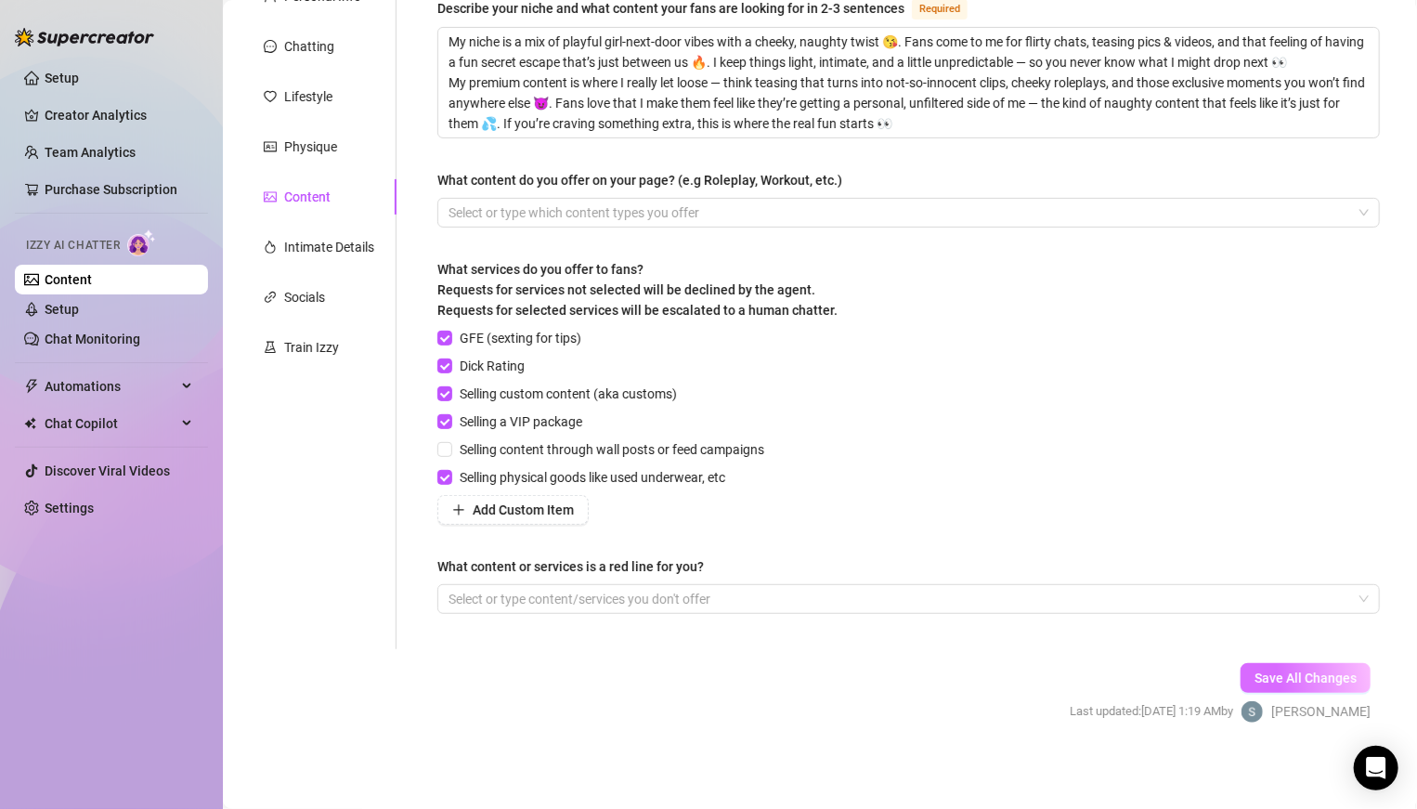
click at [983, 561] on span "Save All Changes" at bounding box center [1305, 677] width 102 height 15
click at [348, 245] on div "Intimate Details" at bounding box center [329, 247] width 90 height 20
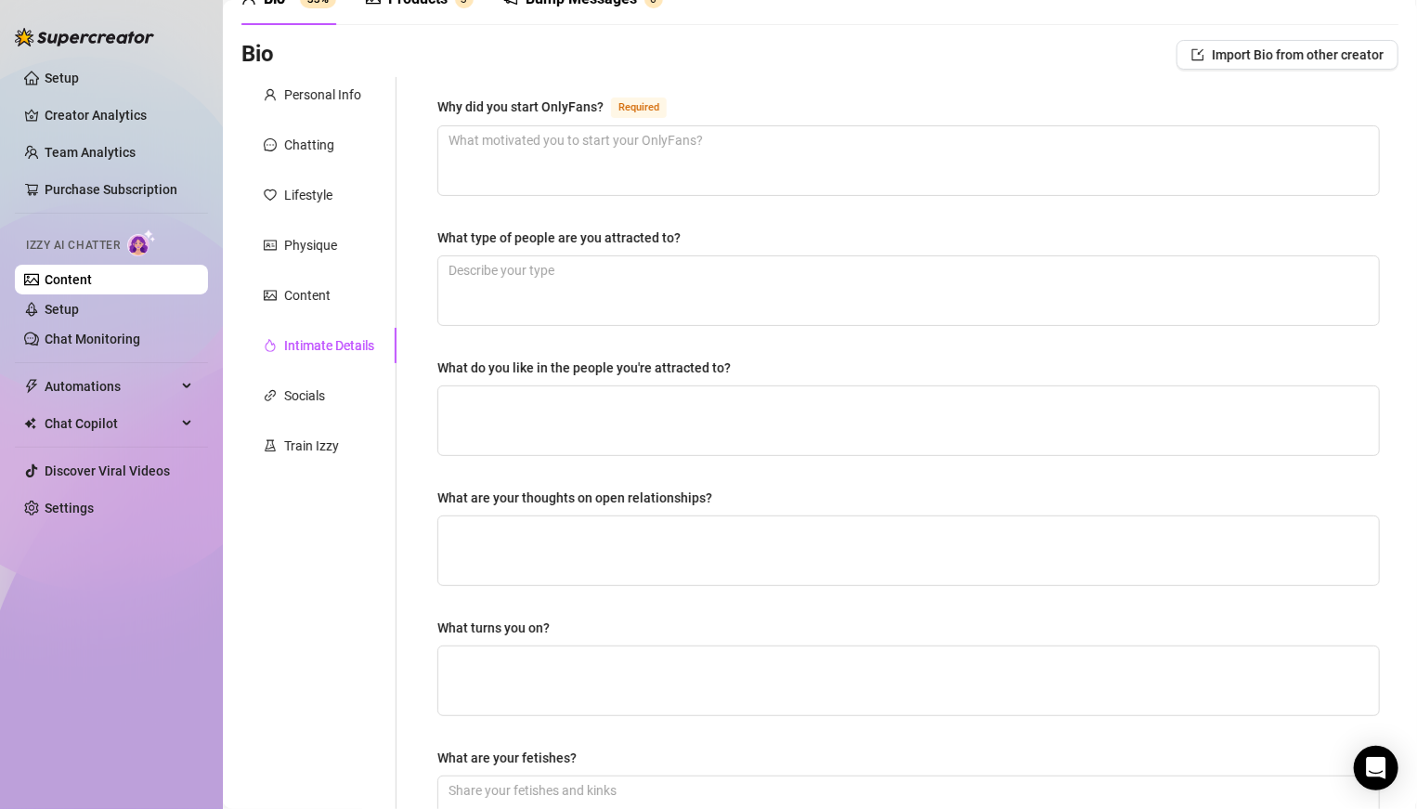
scroll to position [95, 0]
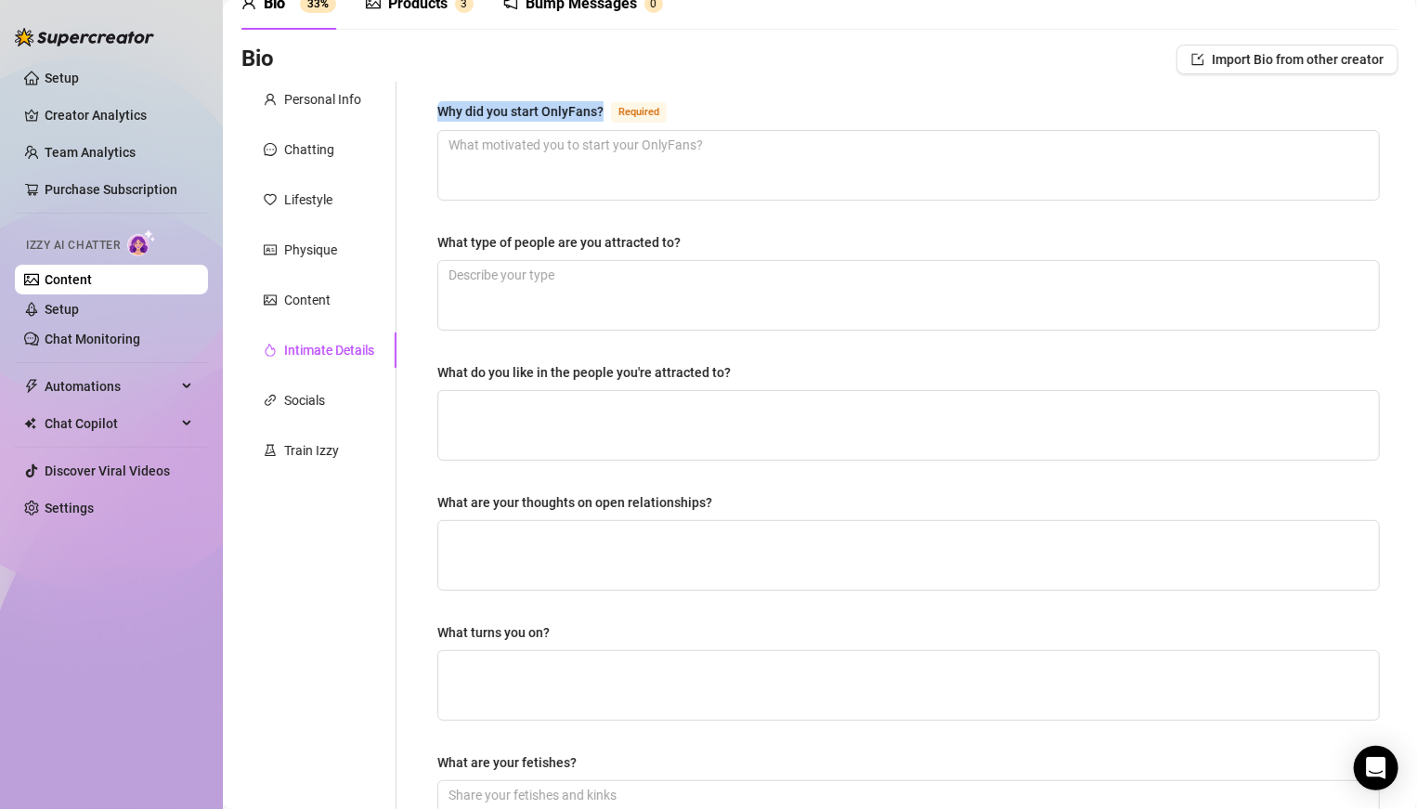
drag, startPoint x: 438, startPoint y: 105, endPoint x: 601, endPoint y: 110, distance: 162.5
click at [601, 110] on div "Why did you start OnlyFans?" at bounding box center [520, 111] width 166 height 20
copy div "Why did you start OnlyFans?"
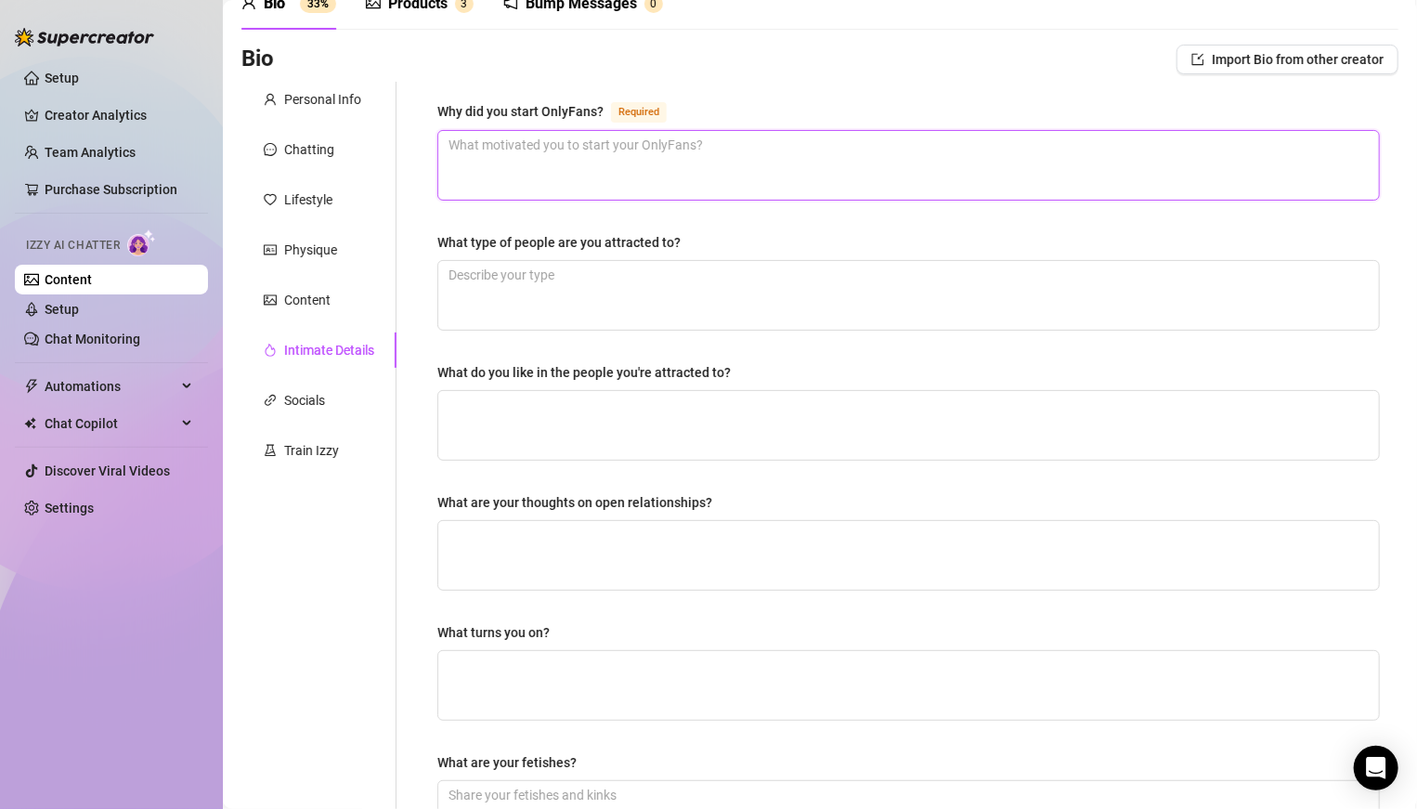
click at [614, 162] on textarea "Why did you start OnlyFans? Required" at bounding box center [908, 165] width 941 height 69
paste textarea "I started because I wanted to try something new and exciting ✨. At first it was…"
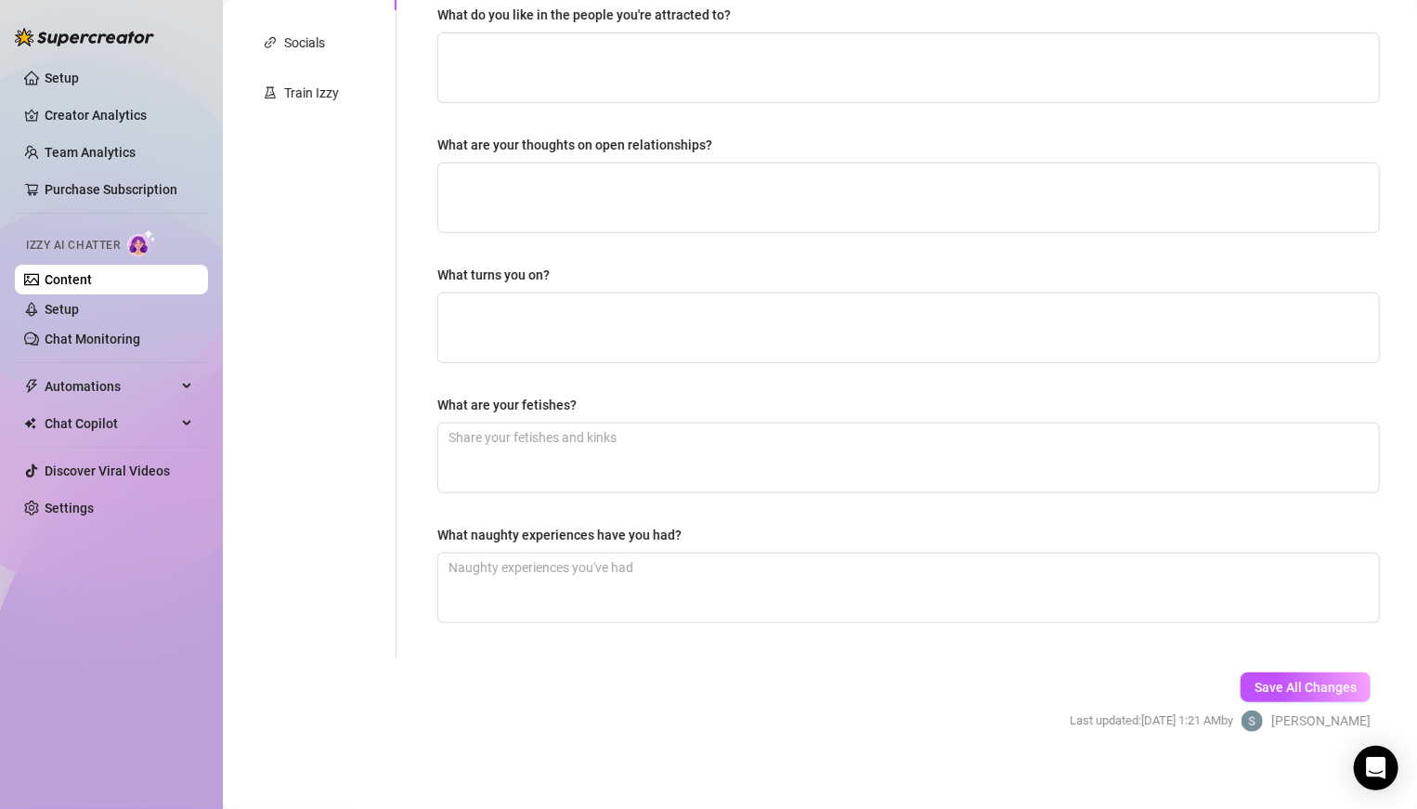
scroll to position [459, 0]
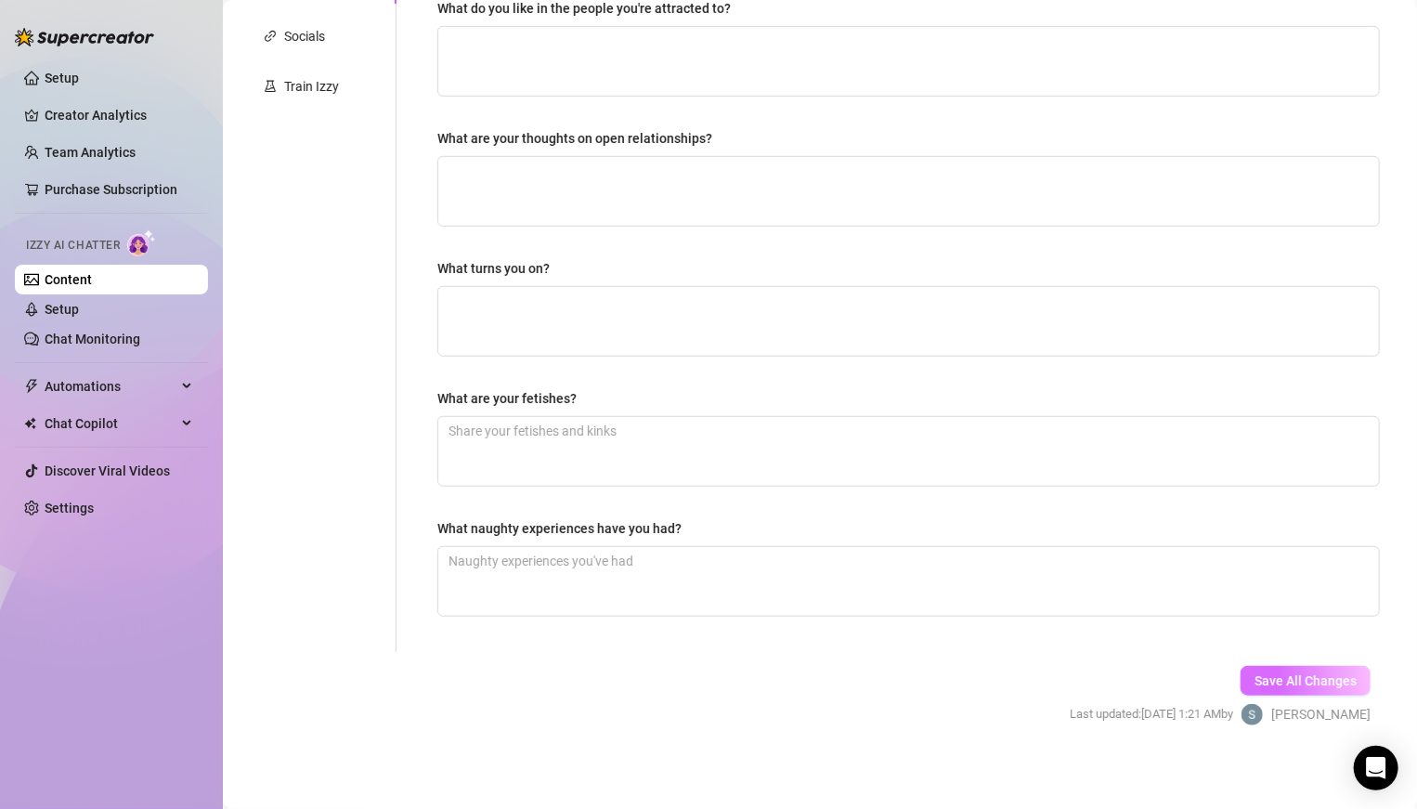
click at [983, 561] on span "Save All Changes" at bounding box center [1305, 680] width 102 height 15
click at [662, 145] on div "What are your thoughts on open relationships?" at bounding box center [574, 138] width 275 height 20
click at [662, 157] on textarea "What are your thoughts on open relationships?" at bounding box center [908, 191] width 941 height 69
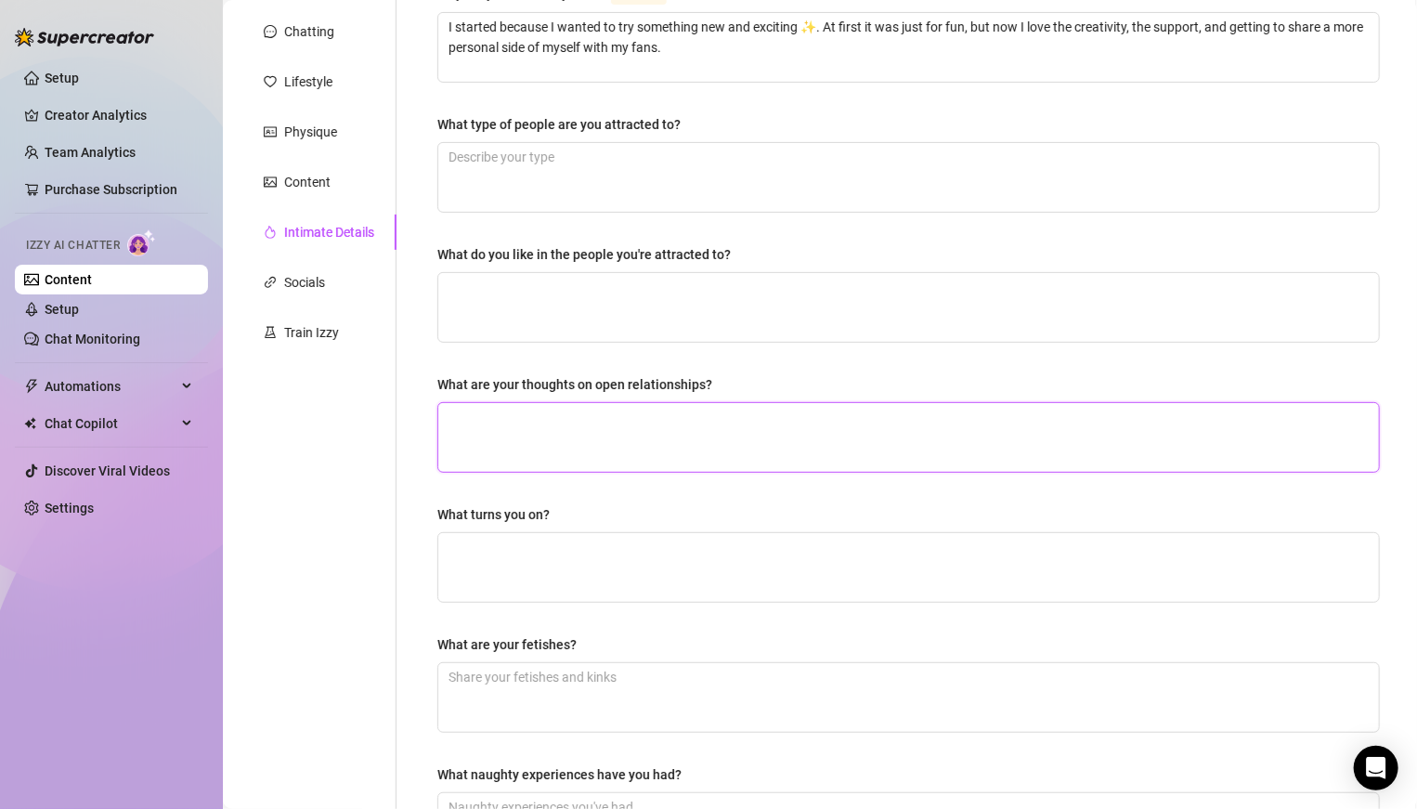
scroll to position [179, 0]
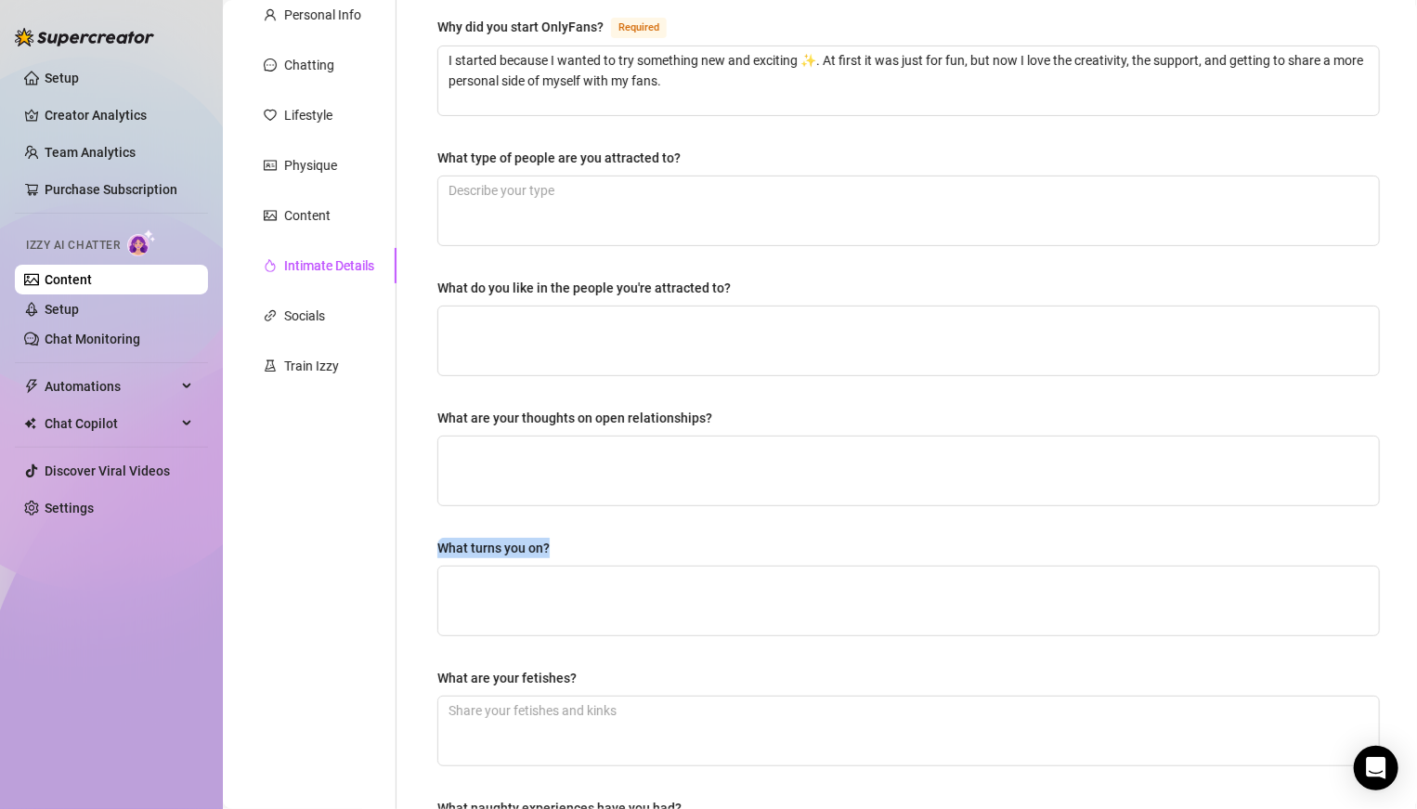
drag, startPoint x: 573, startPoint y: 537, endPoint x: 432, endPoint y: 544, distance: 141.3
click at [432, 544] on div "Why did you start OnlyFans? Required I started because I wanted to try somethin…" at bounding box center [909, 464] width 980 height 934
copy div "What turns you on?"
click at [734, 561] on textarea "What turns you on?" at bounding box center [908, 600] width 941 height 69
paste textarea "Oooh, where do I start 😏… teasing and being teased definitely turns me on. I lo…"
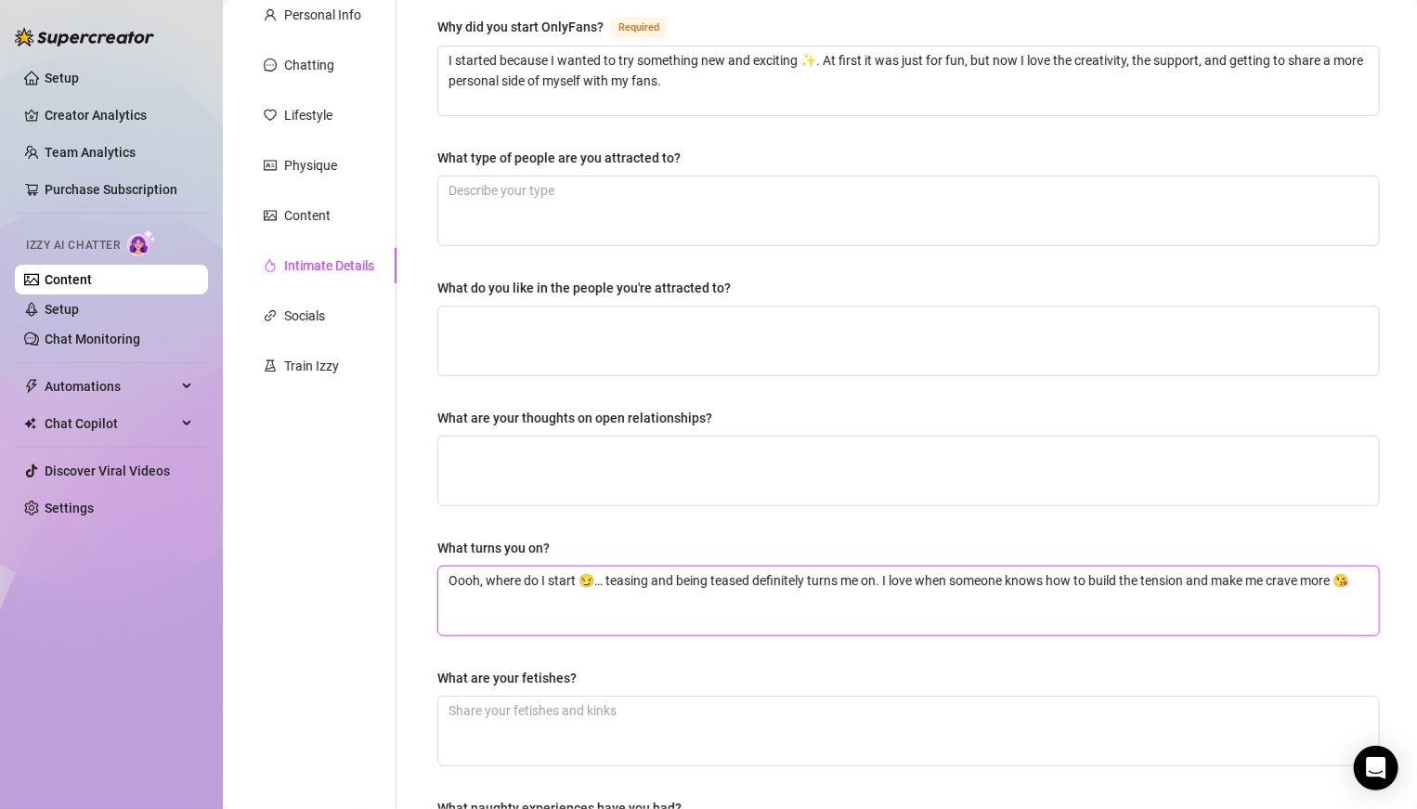
click at [983, 561] on textarea "Oooh, where do I start 😏… teasing and being teased definitely turns me on. I lo…" at bounding box center [908, 600] width 941 height 69
paste textarea "Being watched while I’m being naughty 🔥, a little bit of dominance, and hearing…"
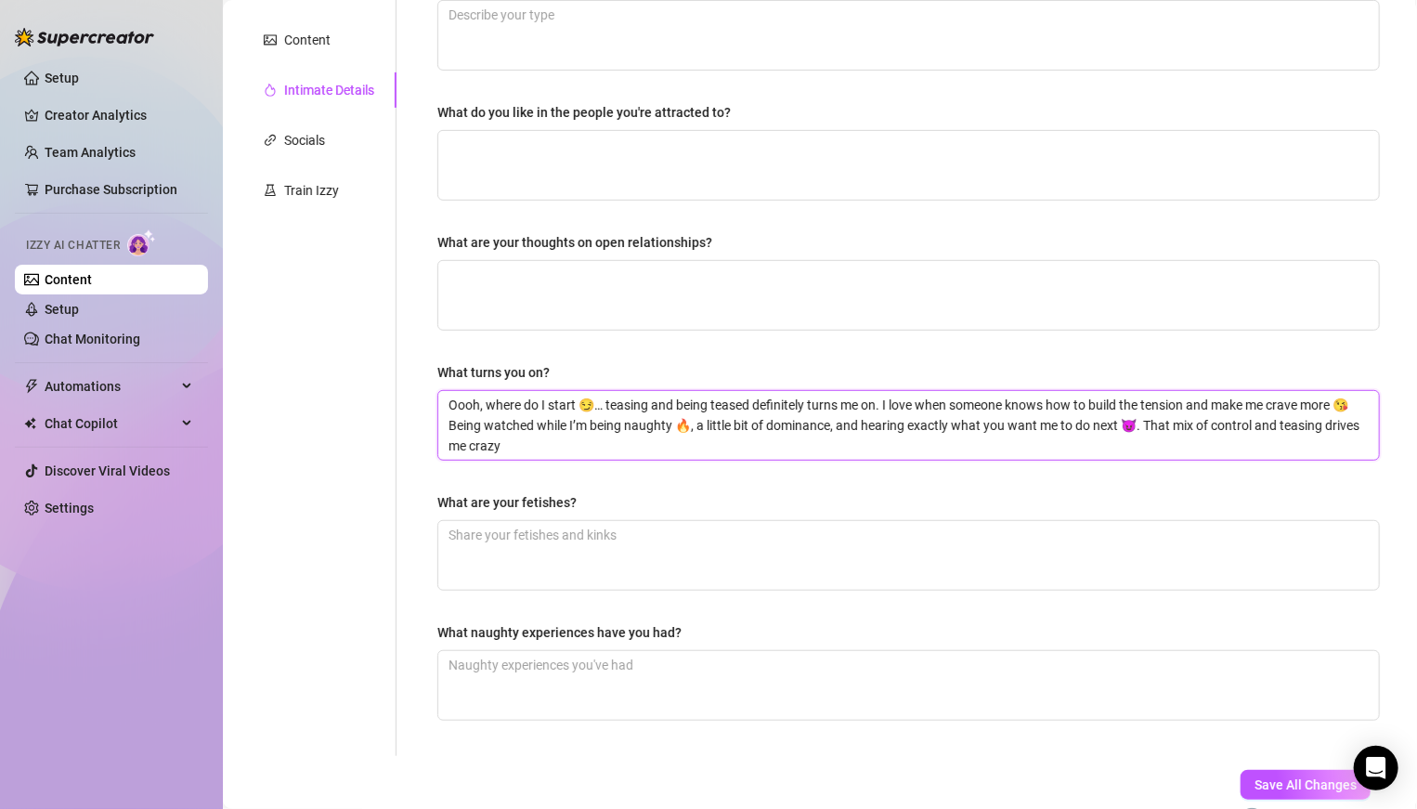
scroll to position [351, 0]
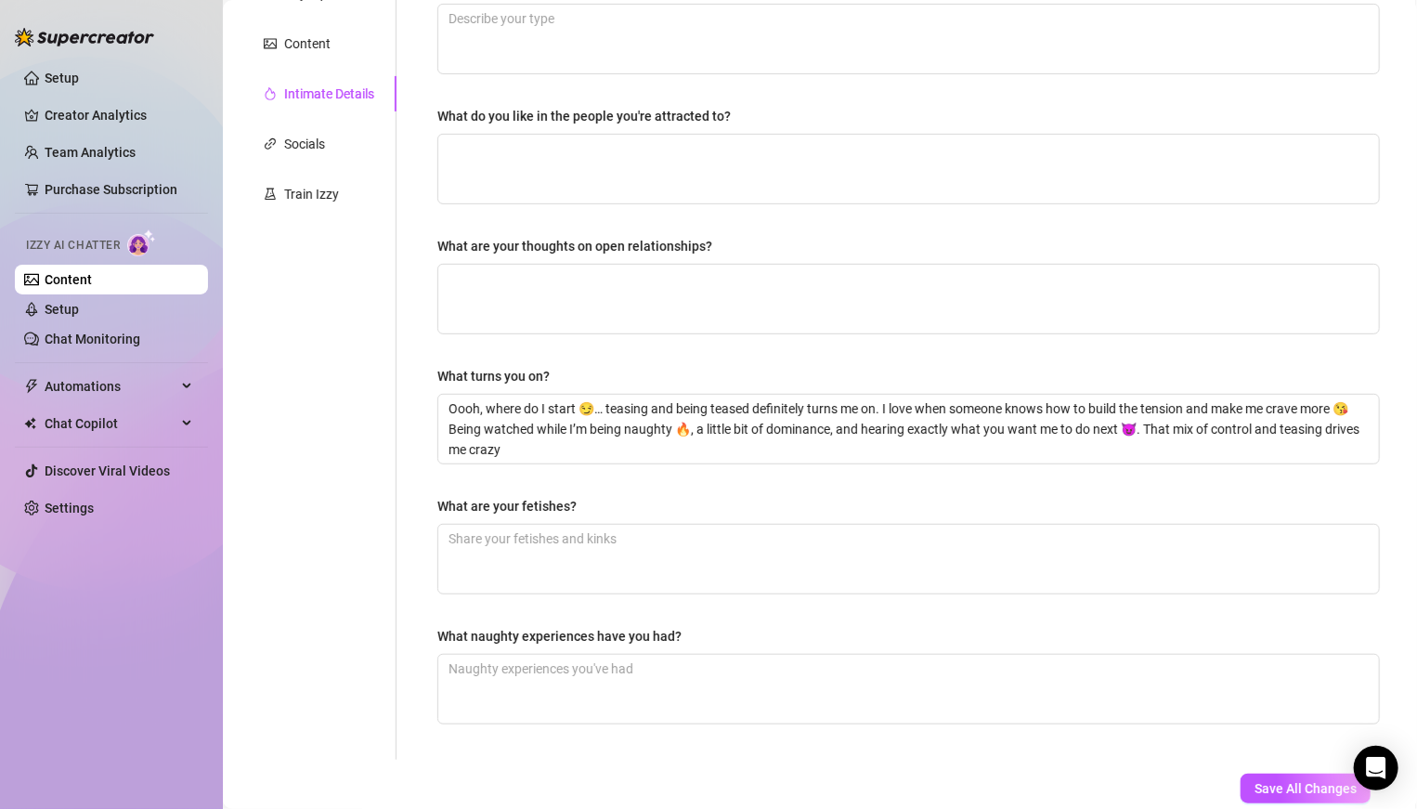
click at [586, 484] on div "Why did you start OnlyFans? Required I started because I wanted to try somethin…" at bounding box center [908, 292] width 942 height 897
drag, startPoint x: 586, startPoint y: 498, endPoint x: 433, endPoint y: 495, distance: 153.2
click at [433, 495] on div "Why did you start OnlyFans? Required I started because I wanted to try somethin…" at bounding box center [909, 292] width 980 height 934
copy div "What are your fetishes?"
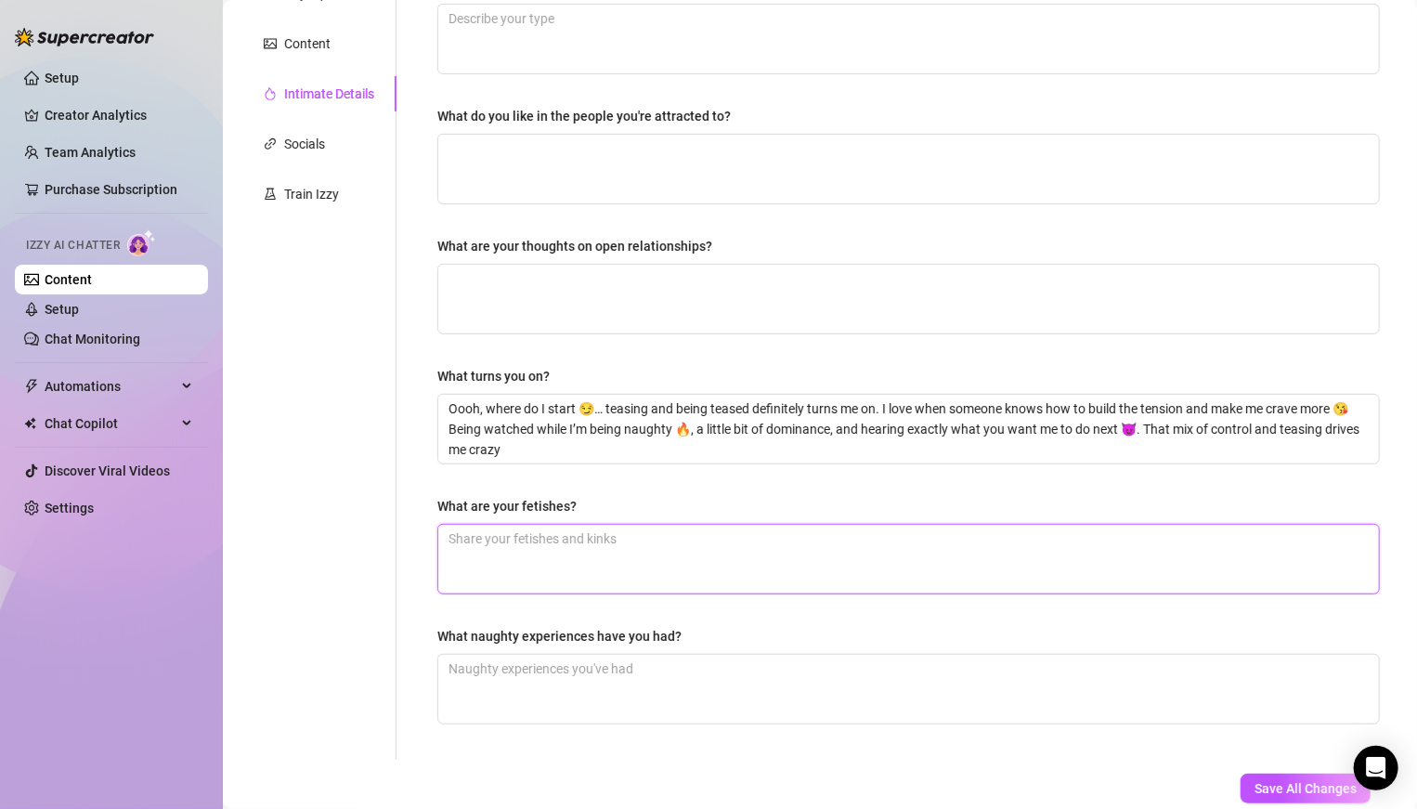
click at [863, 549] on textarea "What are your fetishes?" at bounding box center [908, 559] width 941 height 69
paste textarea "’m into playful domination, being watched 🔥, and a little dress-up fun (think h…"
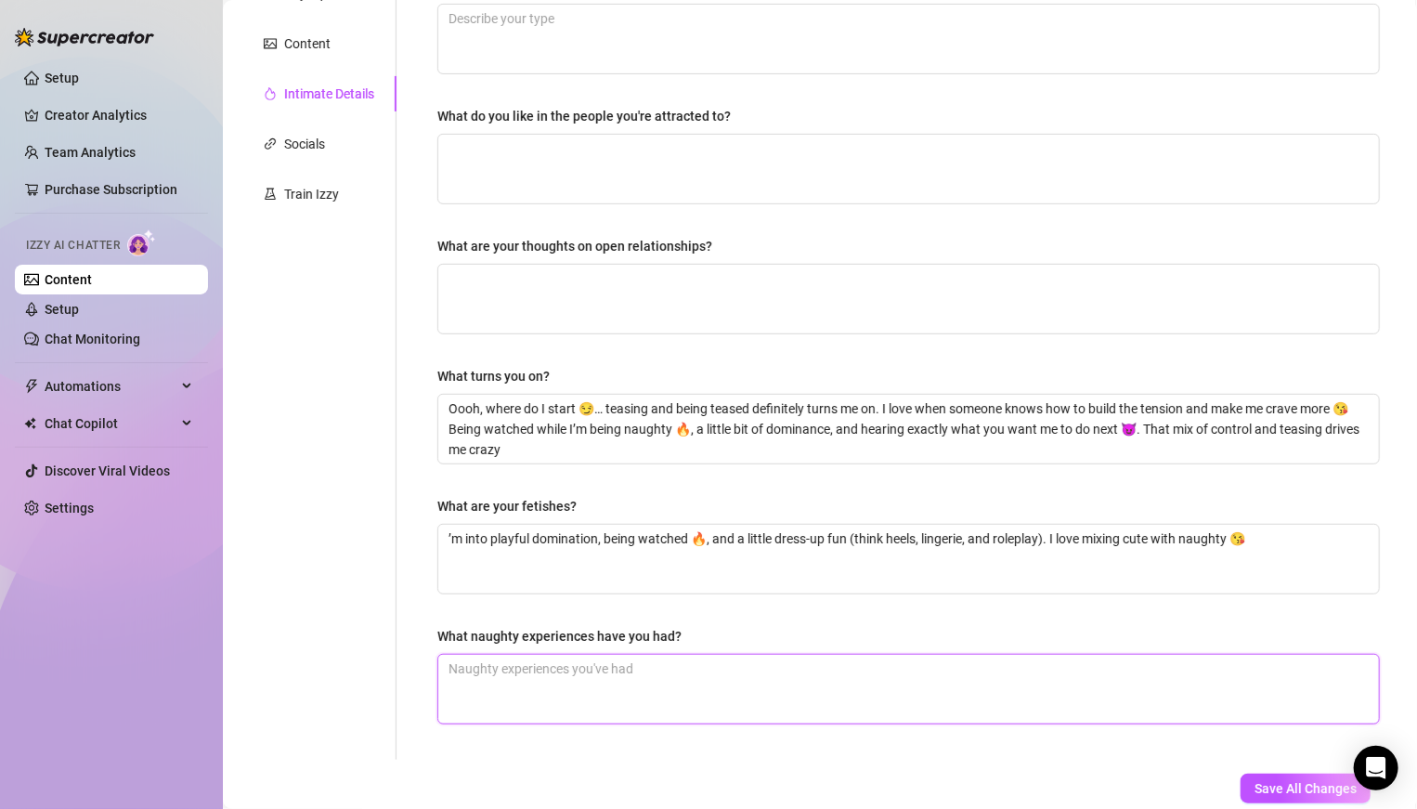
click at [752, 561] on textarea "What naughty experiences have you had?" at bounding box center [908, 689] width 941 height 69
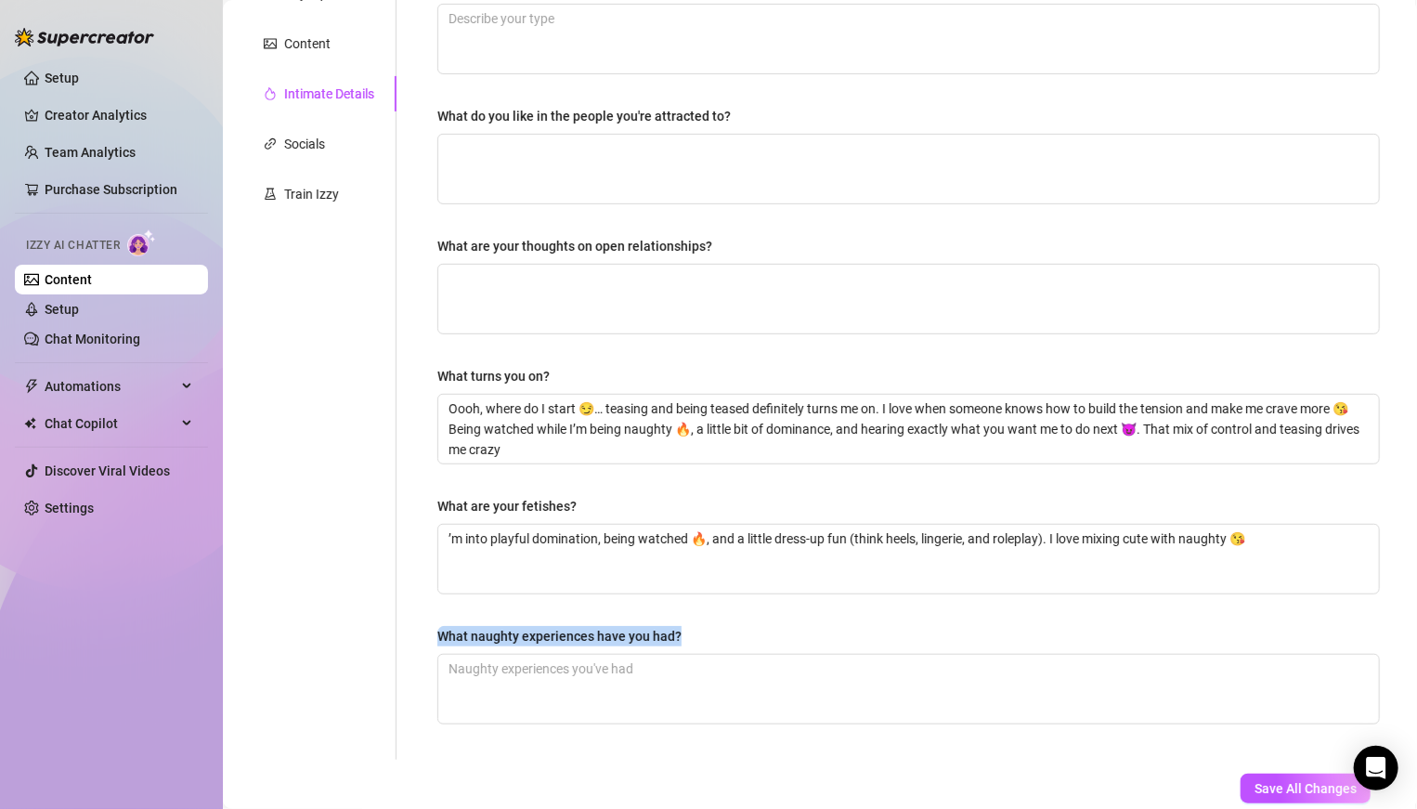
drag, startPoint x: 705, startPoint y: 636, endPoint x: 435, endPoint y: 631, distance: 270.2
click at [435, 561] on div "Why did you start OnlyFans? Required I started because I wanted to try somethin…" at bounding box center [909, 292] width 980 height 934
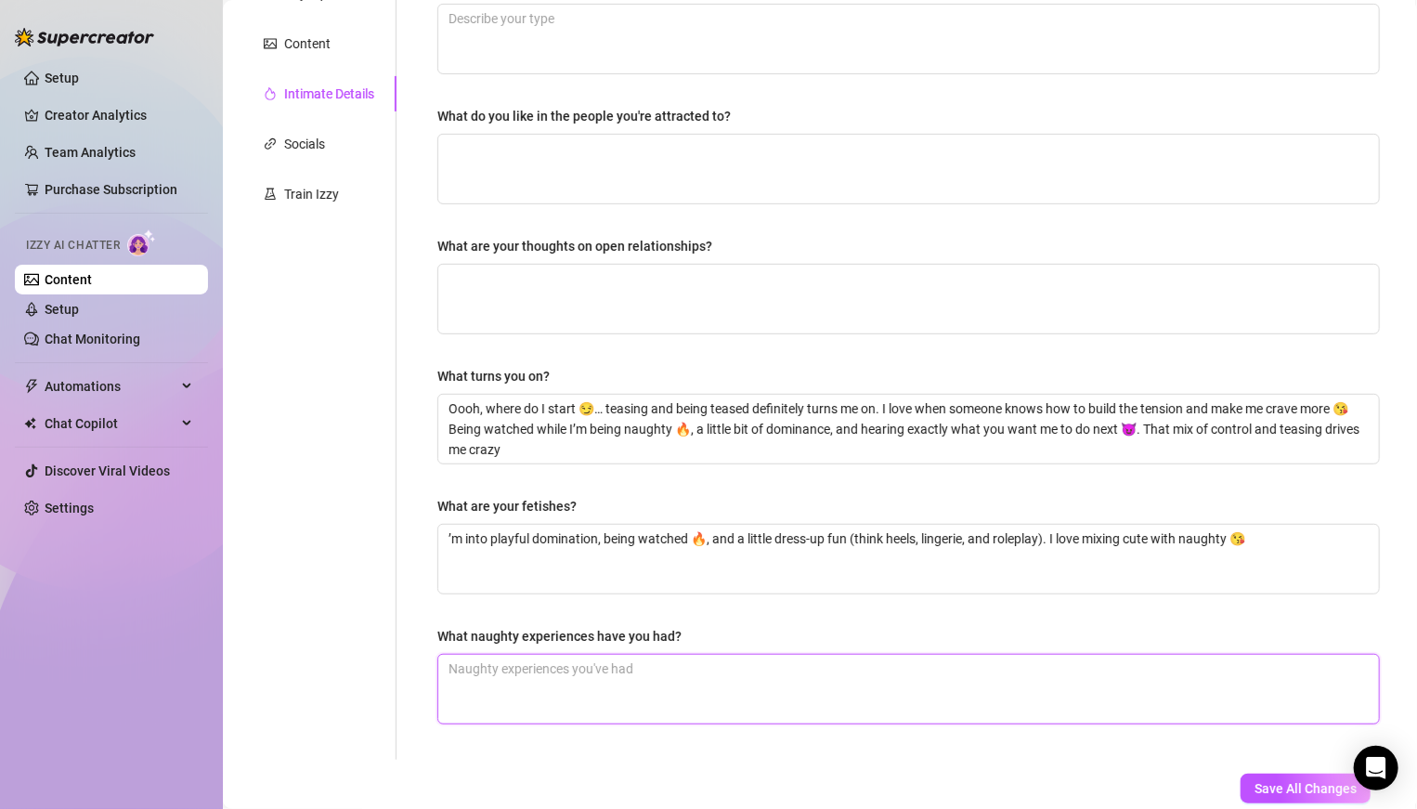
click at [978, 561] on textarea "What naughty experiences have you had?" at bounding box center [908, 689] width 941 height 69
paste textarea "One time I tried being a little adventurous in public… let’s just say the thril…"
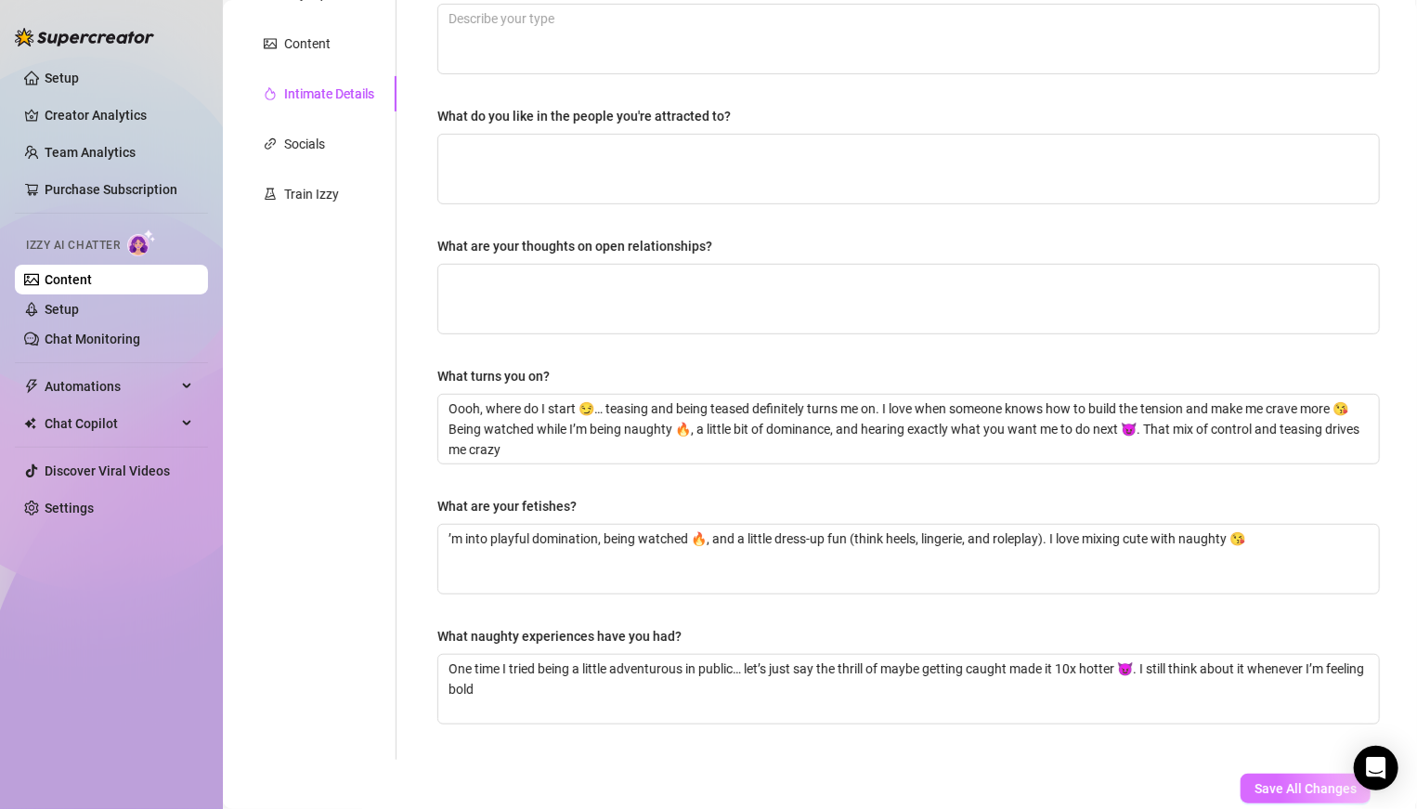
click at [983, 561] on span "Save All Changes" at bounding box center [1305, 788] width 102 height 15
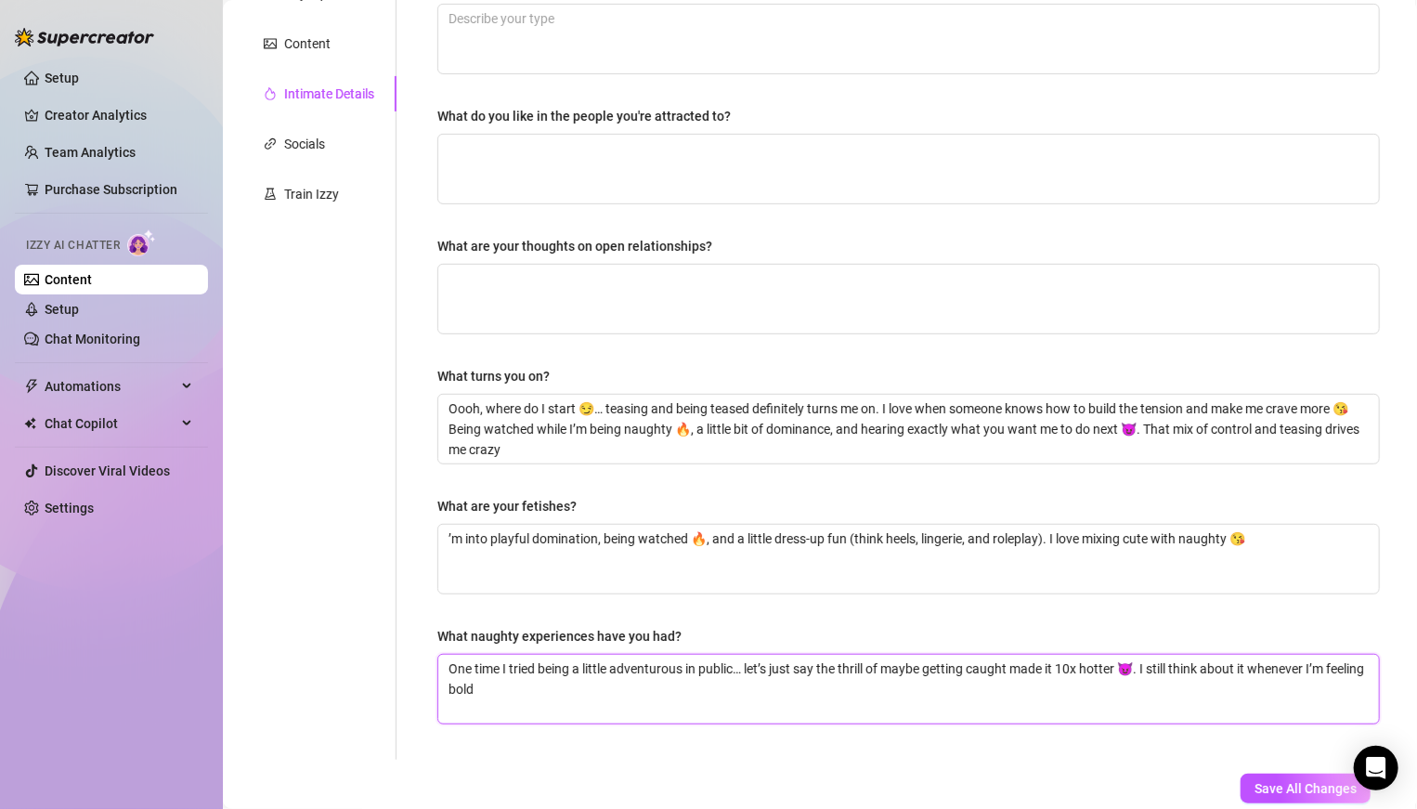
click at [745, 561] on textarea "One time I tried being a little adventurous in public… let’s just say the thril…" at bounding box center [908, 689] width 941 height 69
click at [732, 561] on textarea "One time I tried being a little adventurous in public… let’s just say the thril…" at bounding box center [908, 689] width 941 height 69
click at [733, 561] on textarea "One time I tried being a little adventurous in public… let’s just say the thril…" at bounding box center [908, 689] width 941 height 69
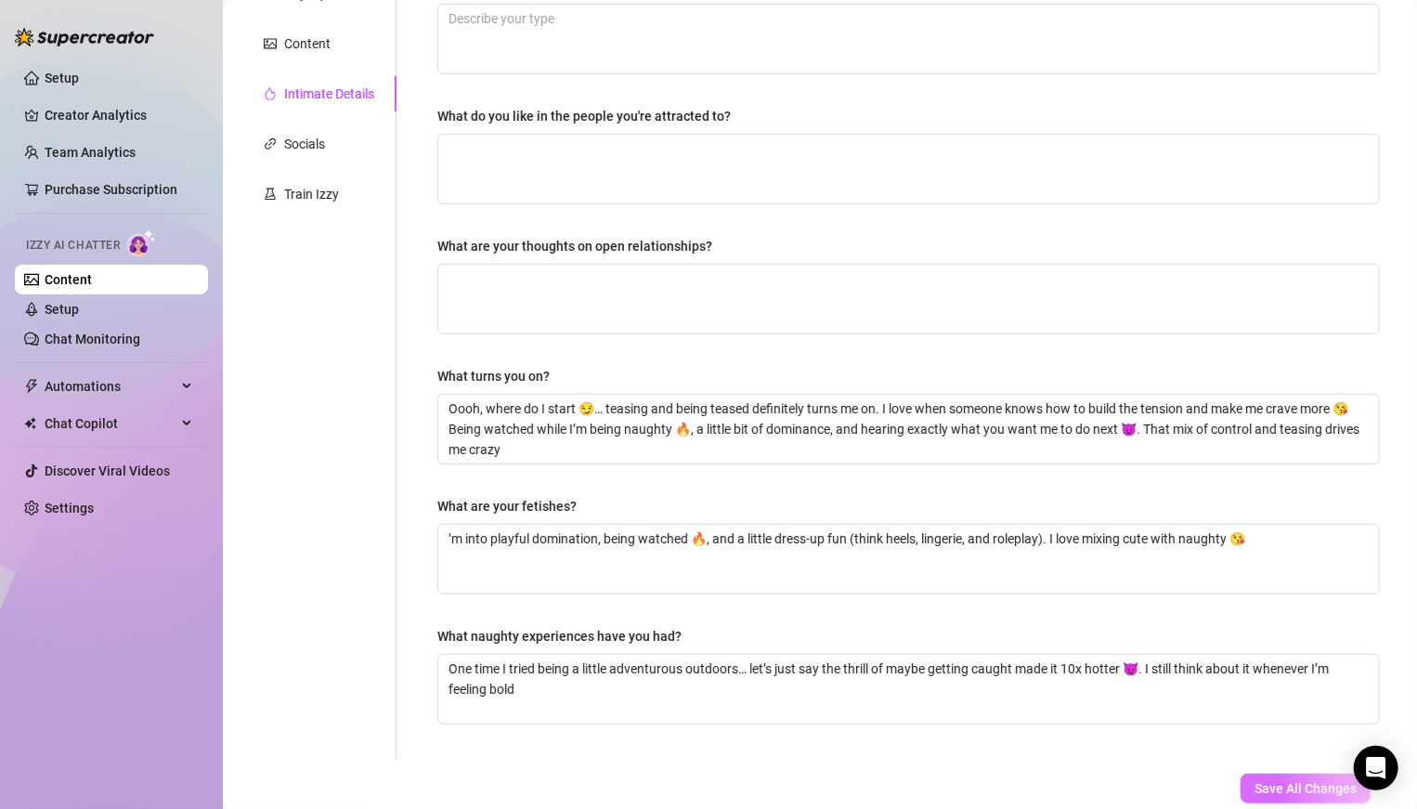
click at [983, 561] on span "Save All Changes" at bounding box center [1305, 788] width 102 height 15
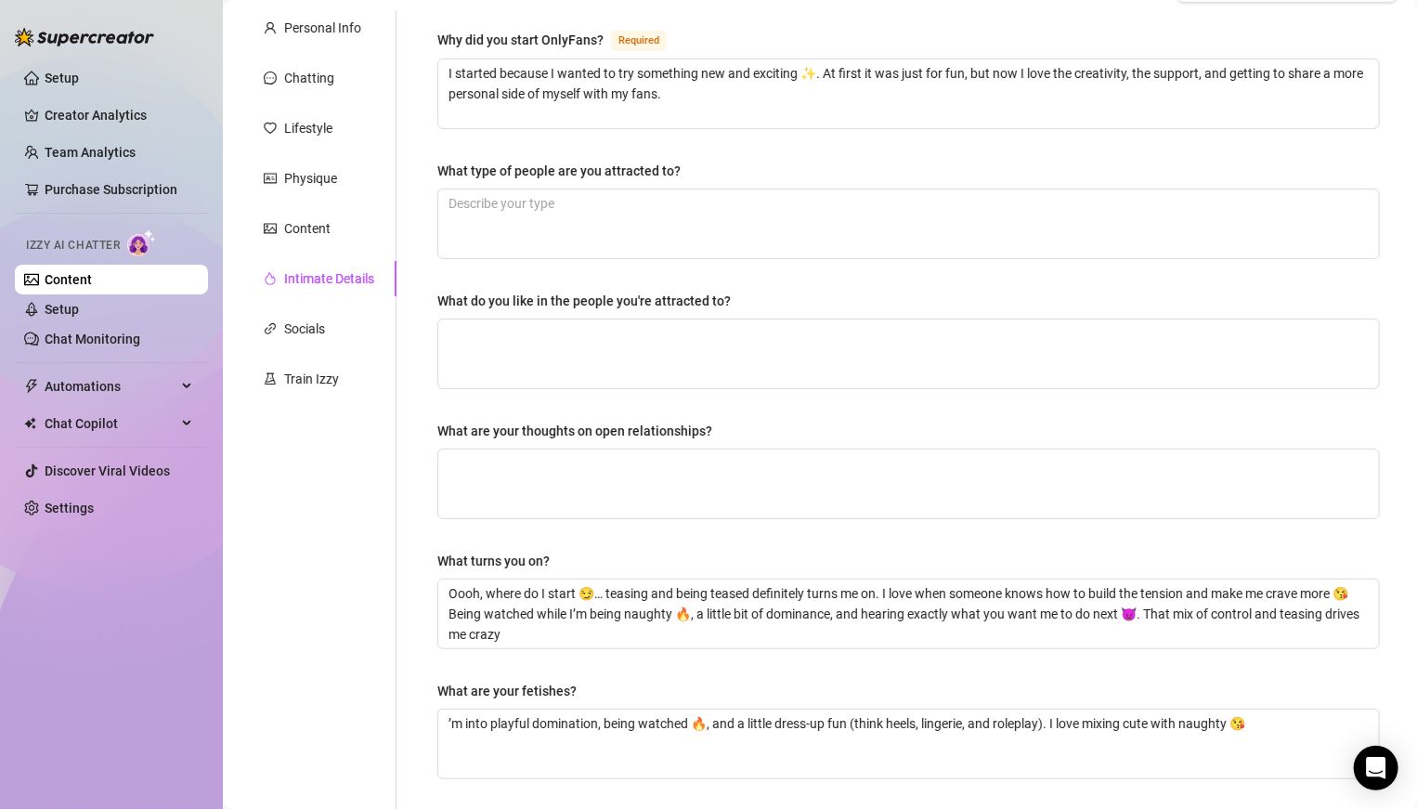
scroll to position [176, 0]
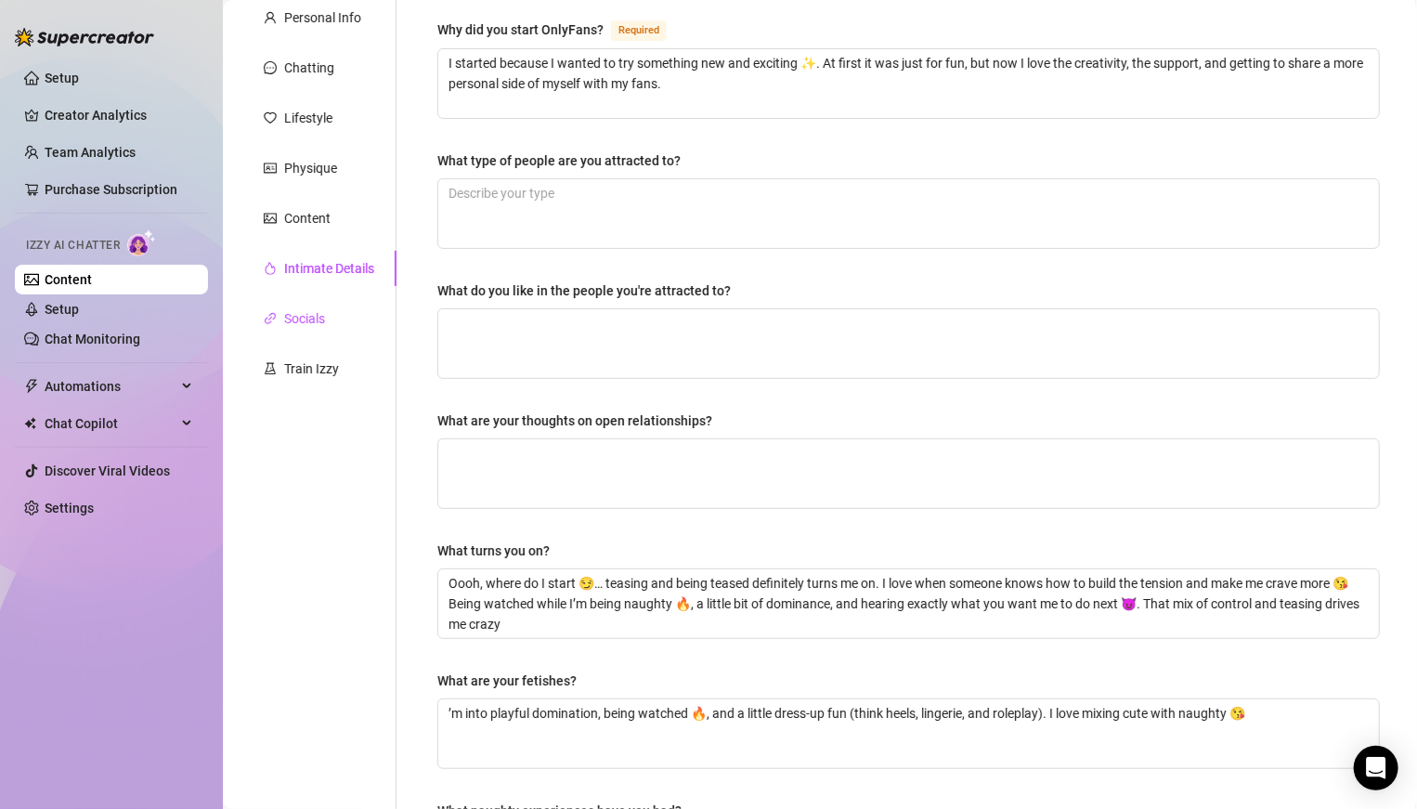
click at [322, 311] on div "Socials" at bounding box center [304, 318] width 41 height 20
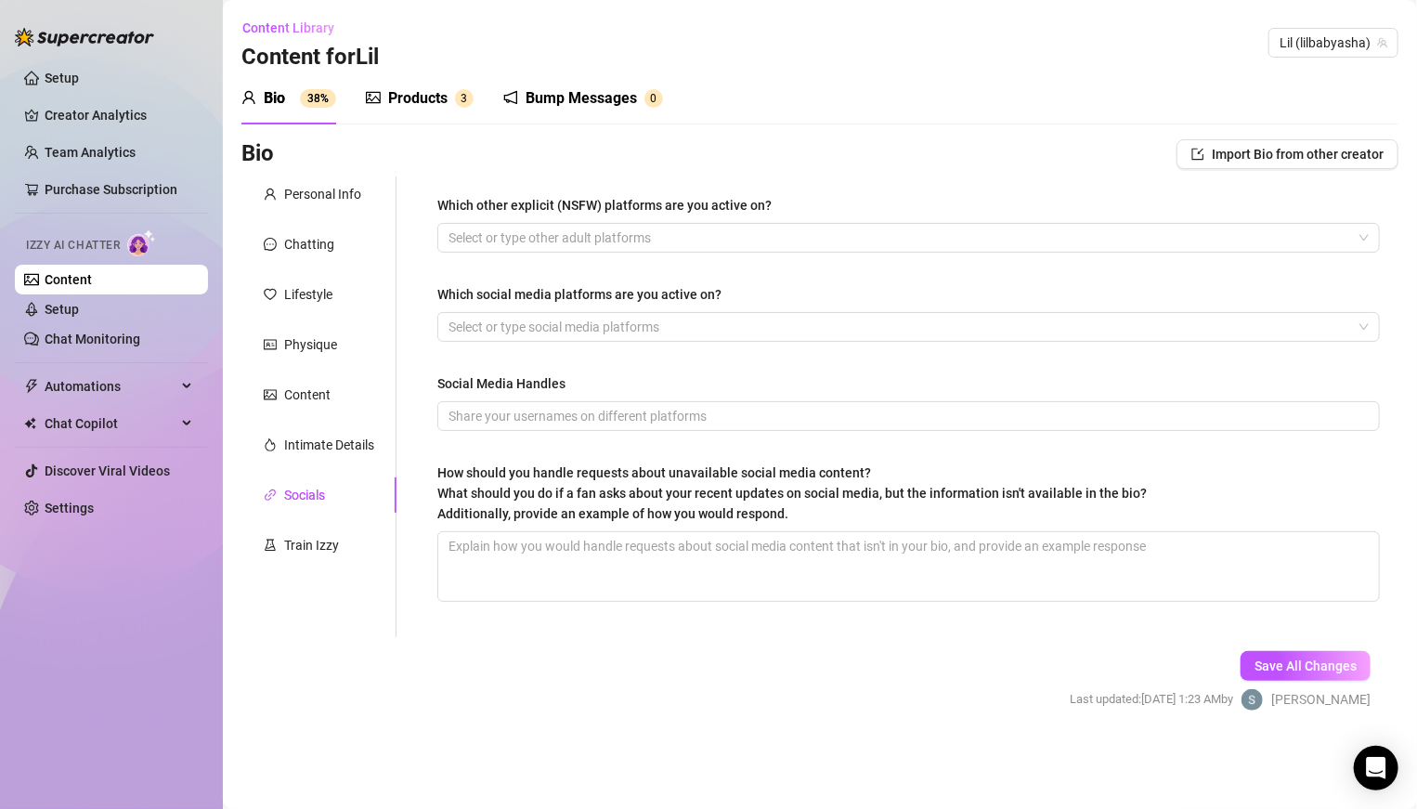
scroll to position [0, 0]
click at [318, 539] on div "Train Izzy" at bounding box center [311, 545] width 55 height 20
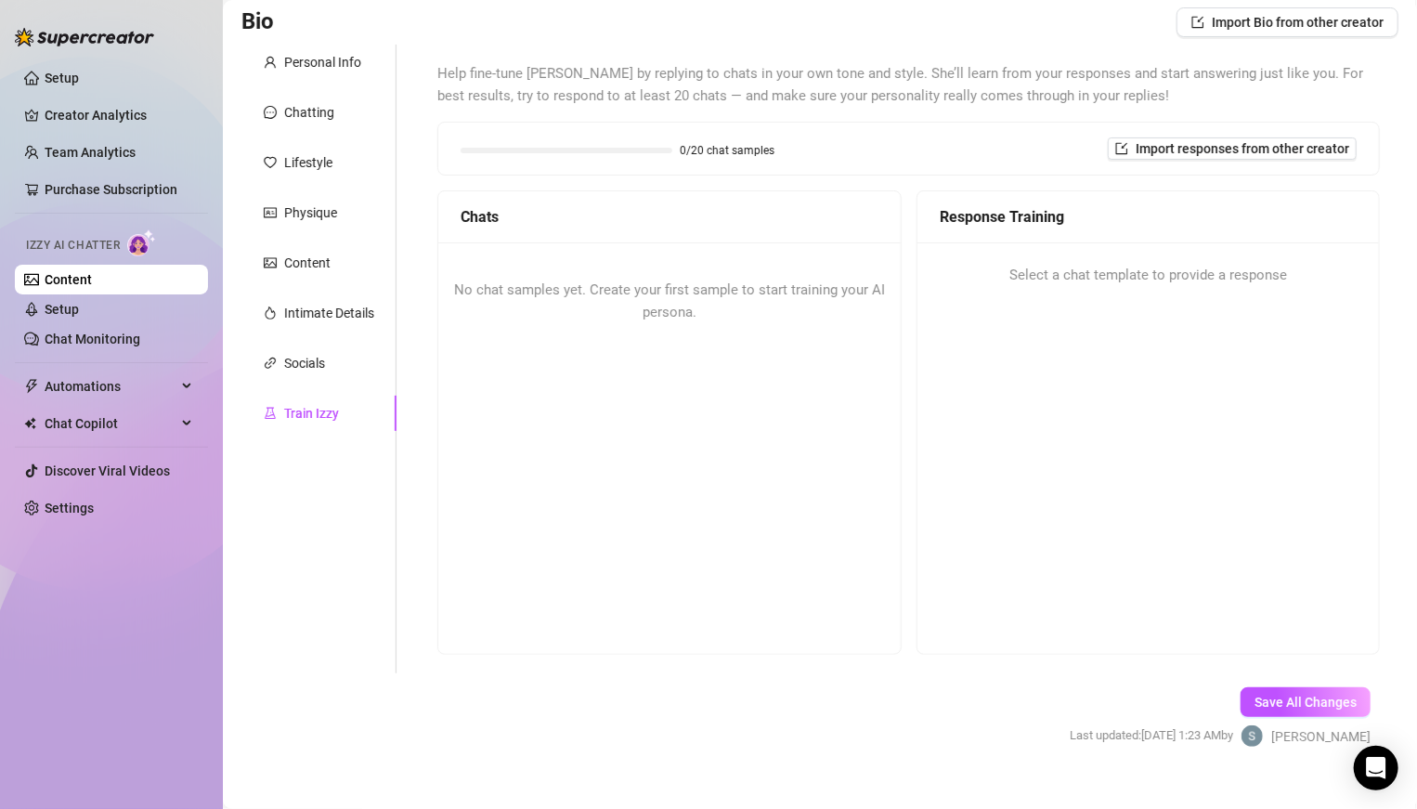
scroll to position [157, 0]
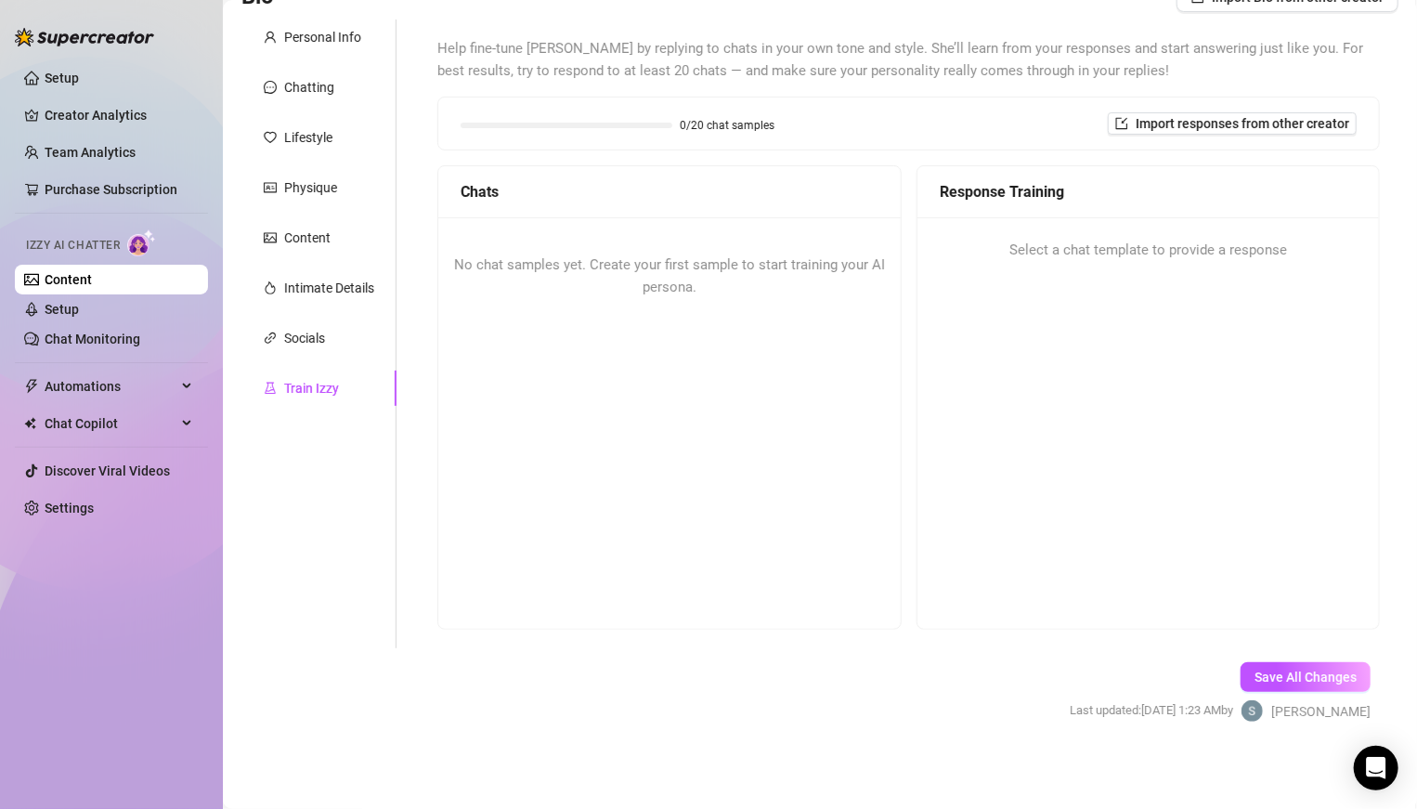
click at [465, 199] on span "Chats" at bounding box center [480, 191] width 38 height 23
click at [983, 561] on span "Save All Changes" at bounding box center [1305, 676] width 102 height 15
click at [79, 317] on link "Setup" at bounding box center [62, 309] width 34 height 15
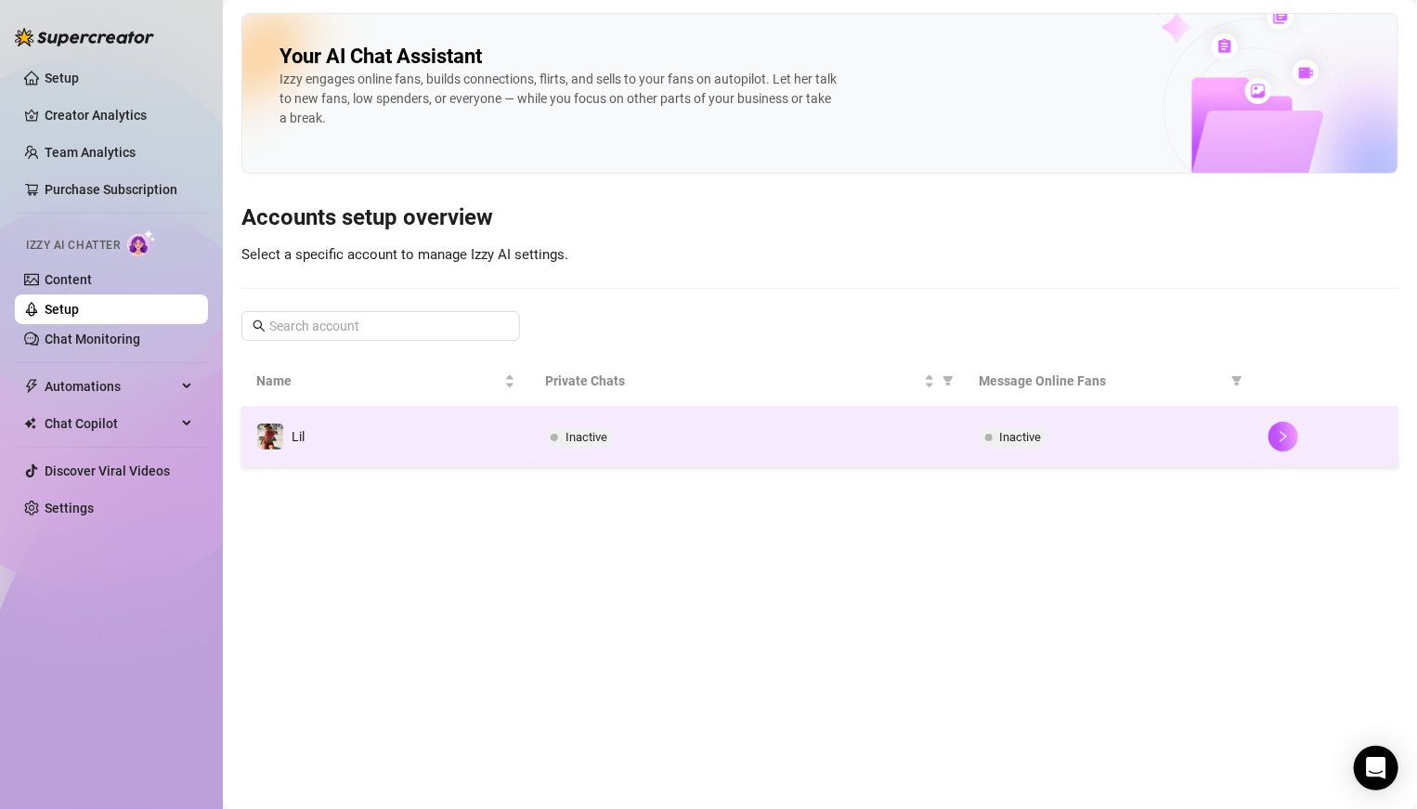
click at [609, 440] on span "Inactive" at bounding box center [579, 436] width 68 height 22
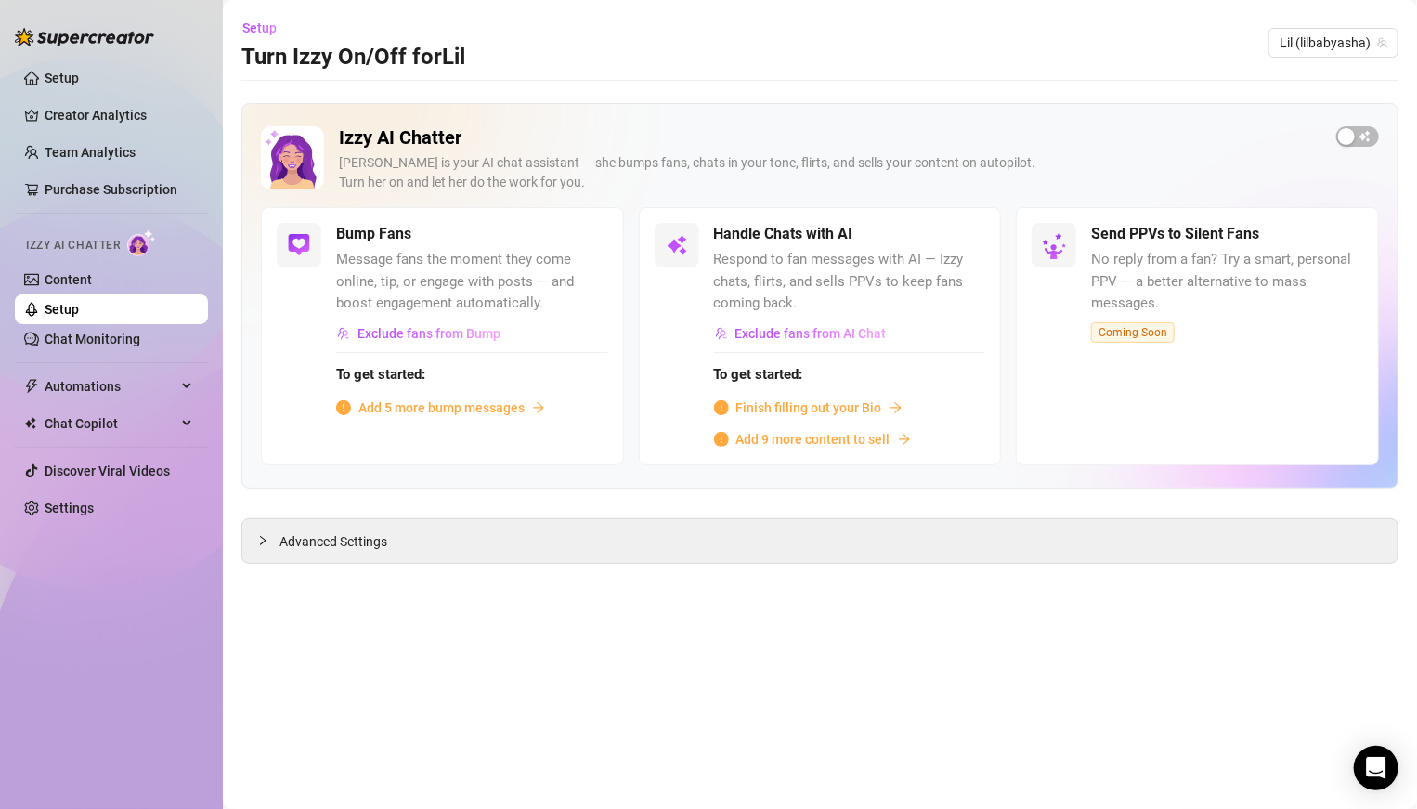
click at [780, 409] on span "Finish filling out your Bio" at bounding box center [809, 407] width 146 height 20
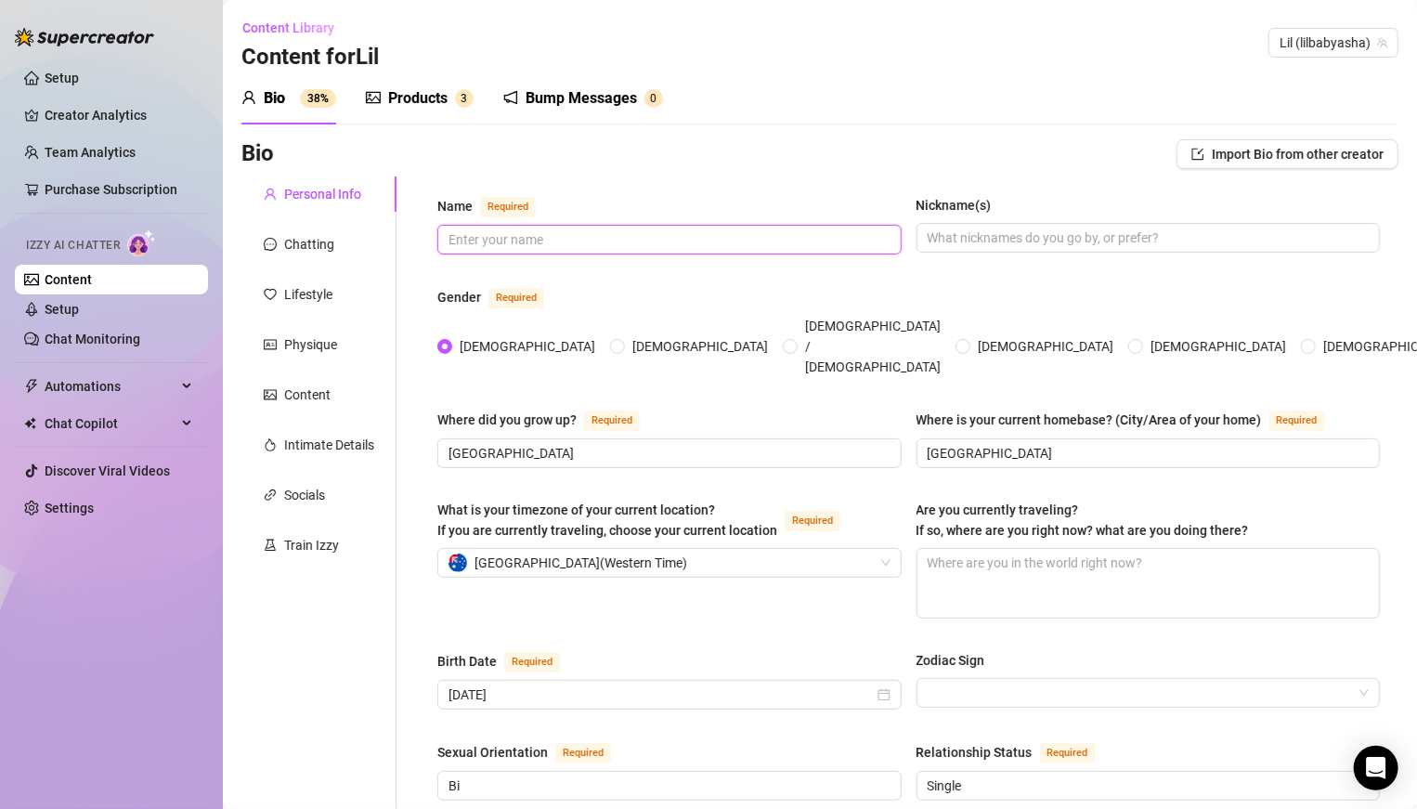
click at [599, 244] on input "Name Required" at bounding box center [667, 239] width 438 height 20
click at [688, 232] on input "Name Required" at bounding box center [667, 239] width 438 height 20
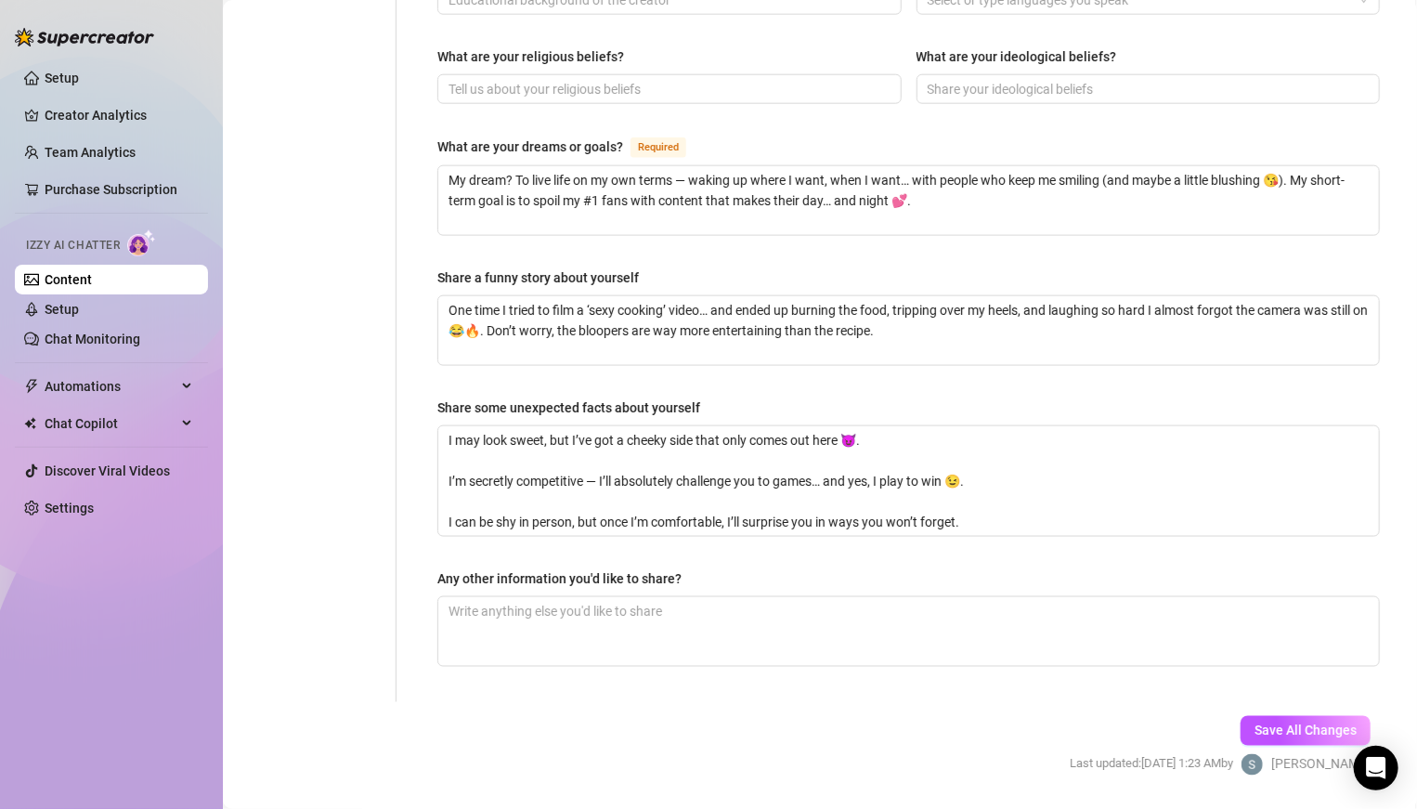
scroll to position [1067, 0]
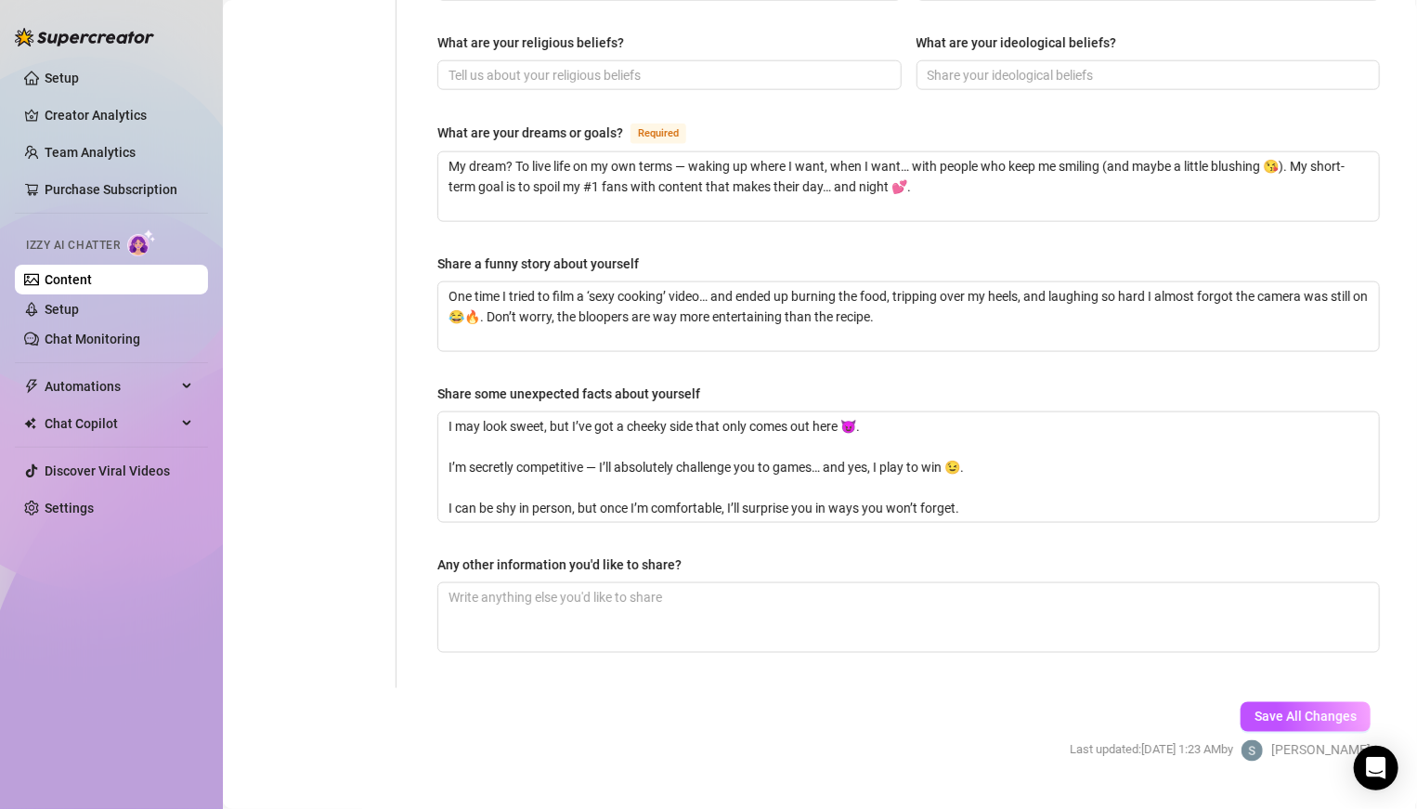
click at [983, 561] on div "Save All Changes Last updated: [DATE] 1:23 AM by [PERSON_NAME]" at bounding box center [1220, 732] width 357 height 88
click at [983, 561] on button "Save All Changes" at bounding box center [1305, 717] width 130 height 30
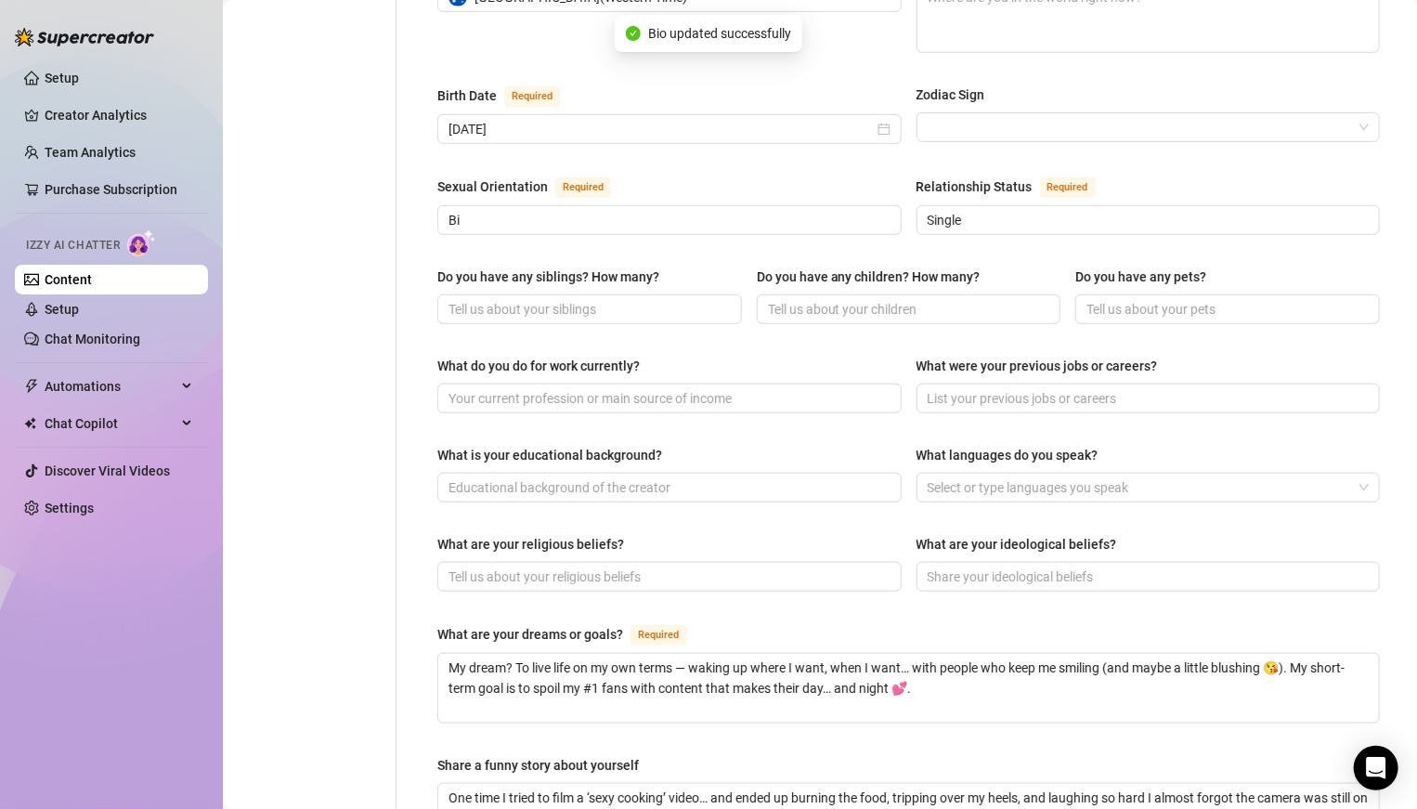
scroll to position [0, 0]
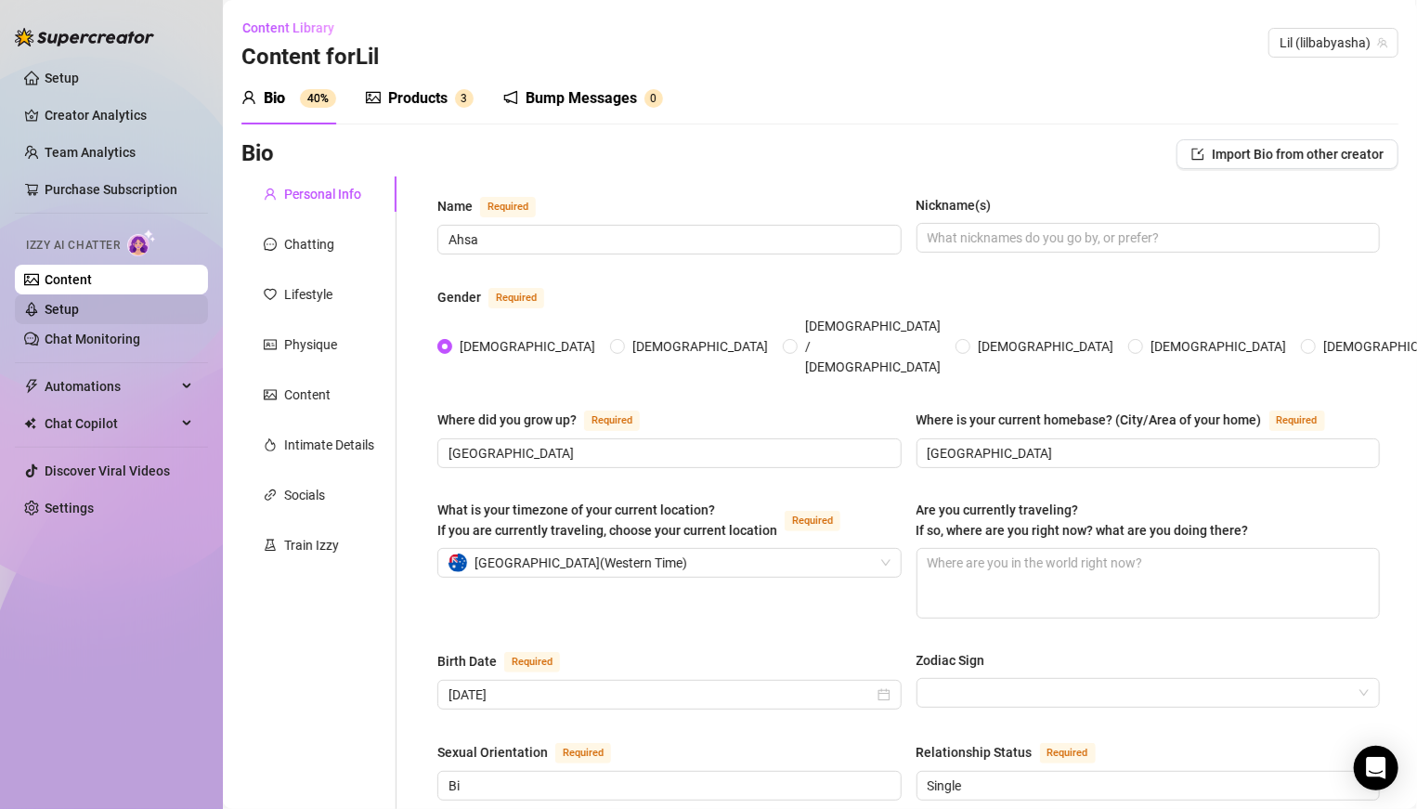
click at [79, 317] on link "Setup" at bounding box center [62, 309] width 34 height 15
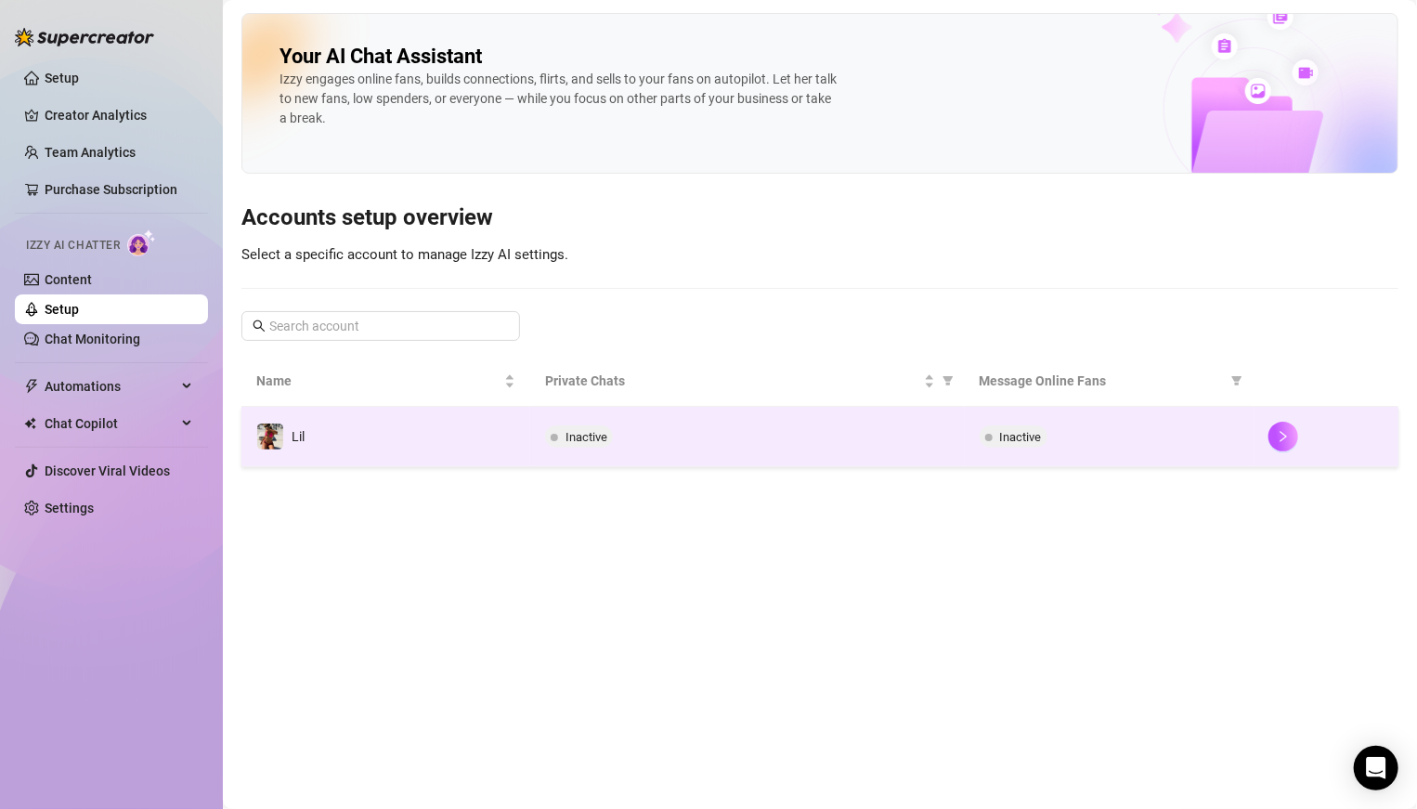
click at [621, 436] on div "Inactive" at bounding box center [747, 436] width 404 height 22
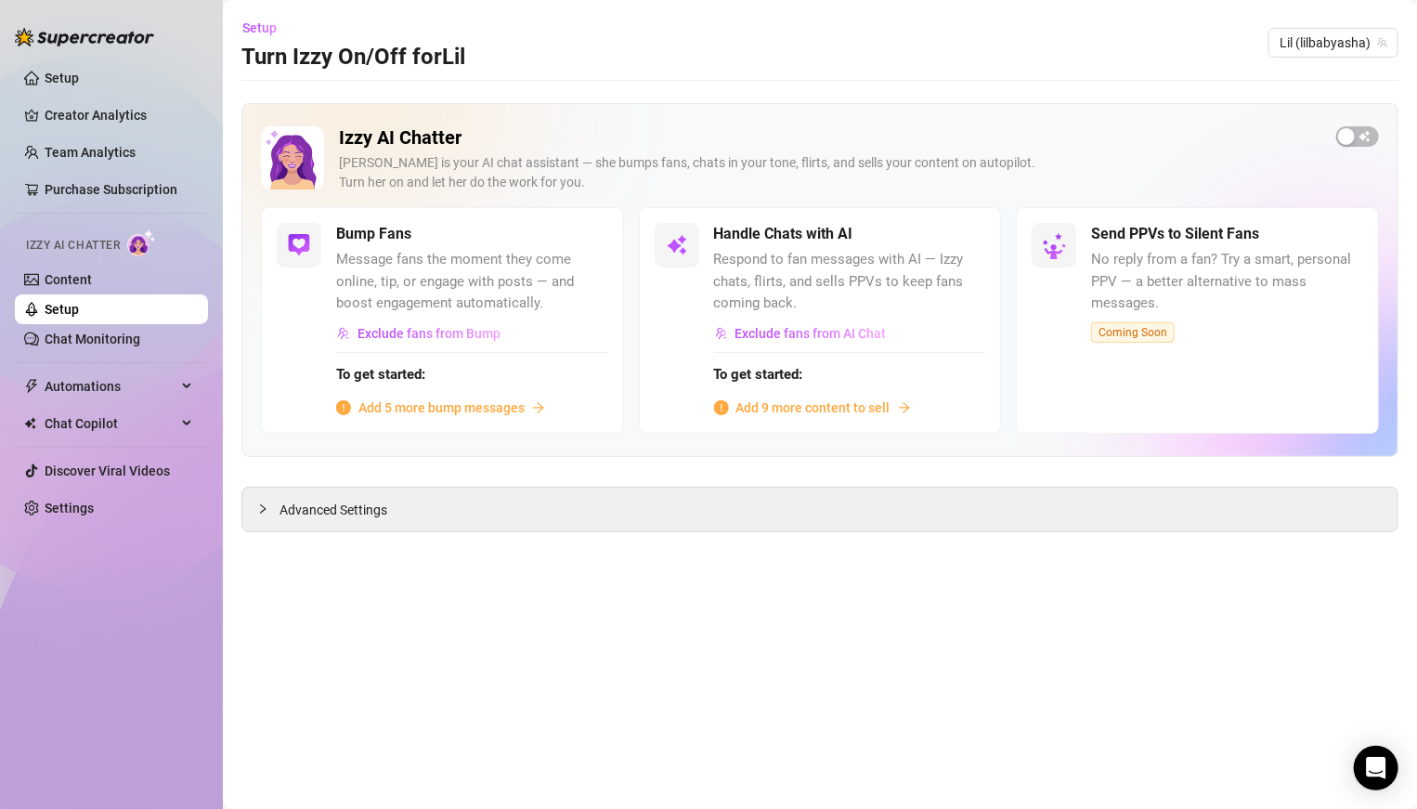
click at [774, 399] on span "Add 9 more content to sell" at bounding box center [813, 407] width 154 height 20
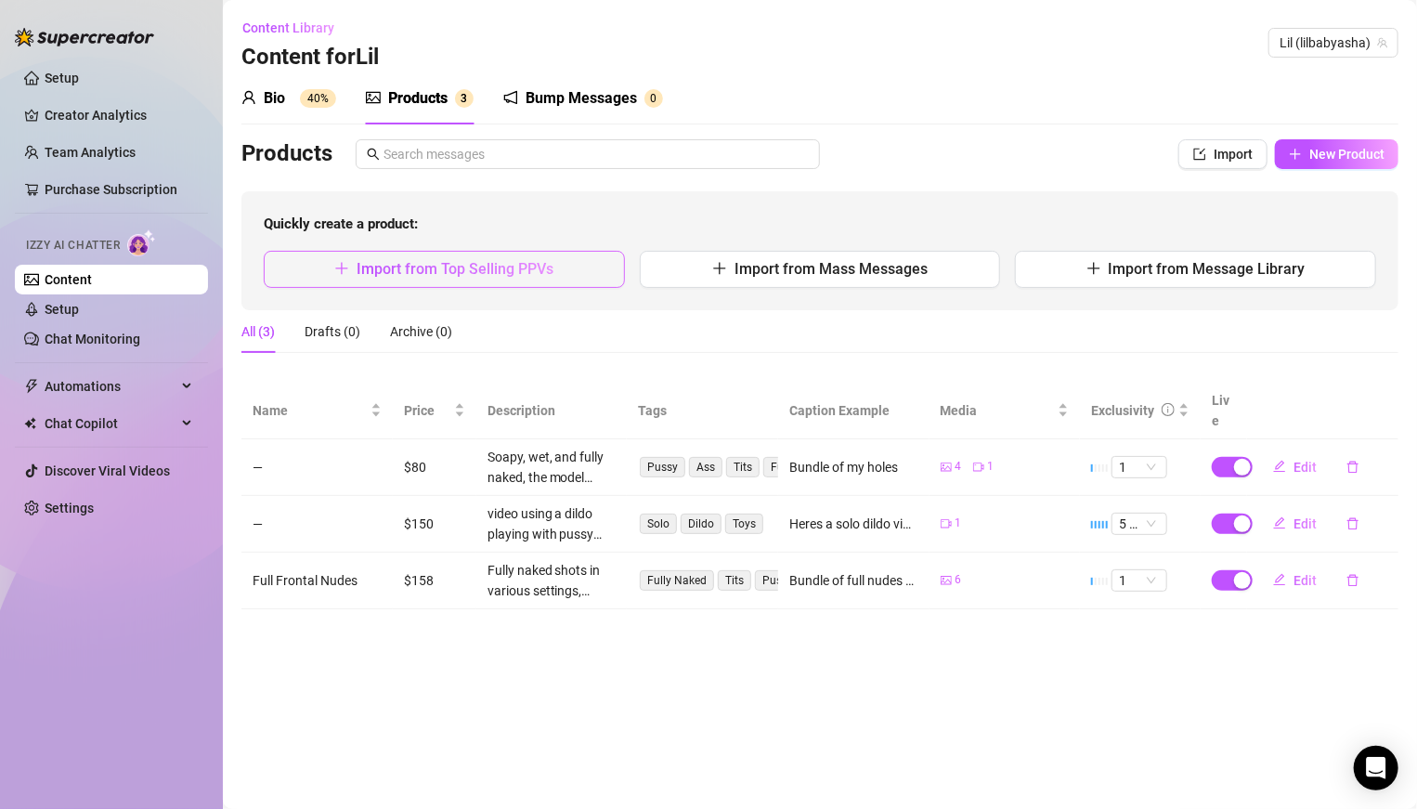
click at [441, 276] on span "Import from Top Selling PPVs" at bounding box center [455, 269] width 197 height 18
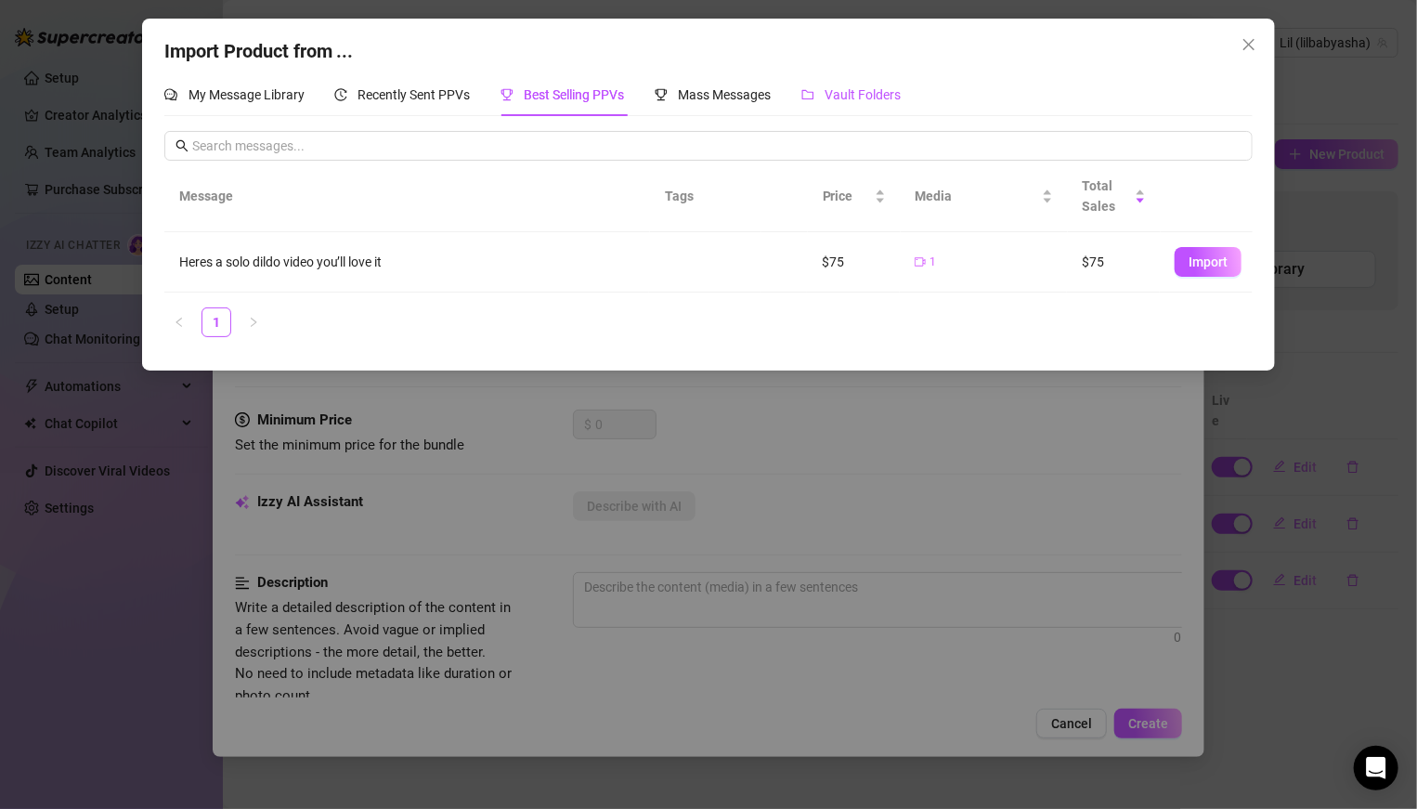
click at [850, 91] on span "Vault Folders" at bounding box center [863, 94] width 76 height 15
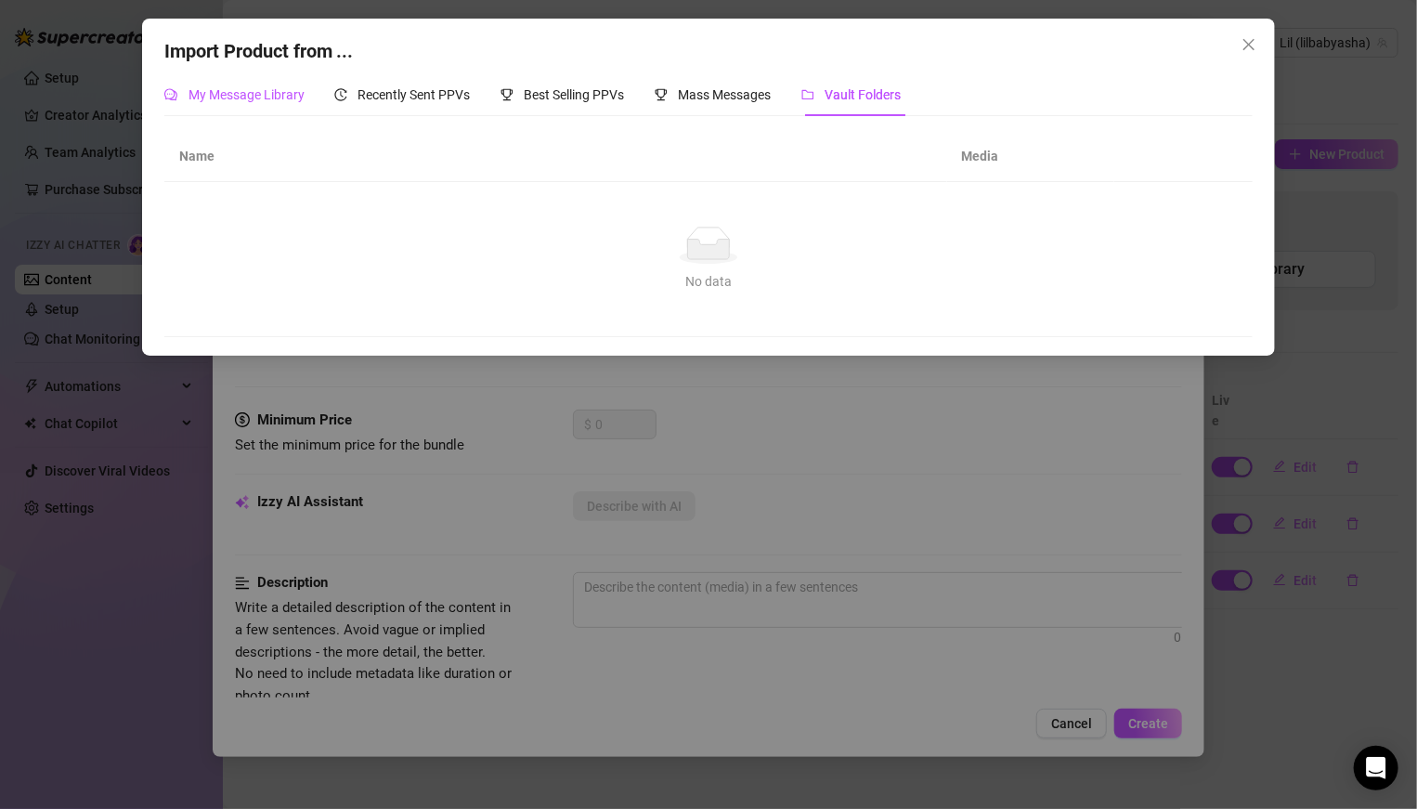
click at [279, 96] on span "My Message Library" at bounding box center [246, 94] width 116 height 15
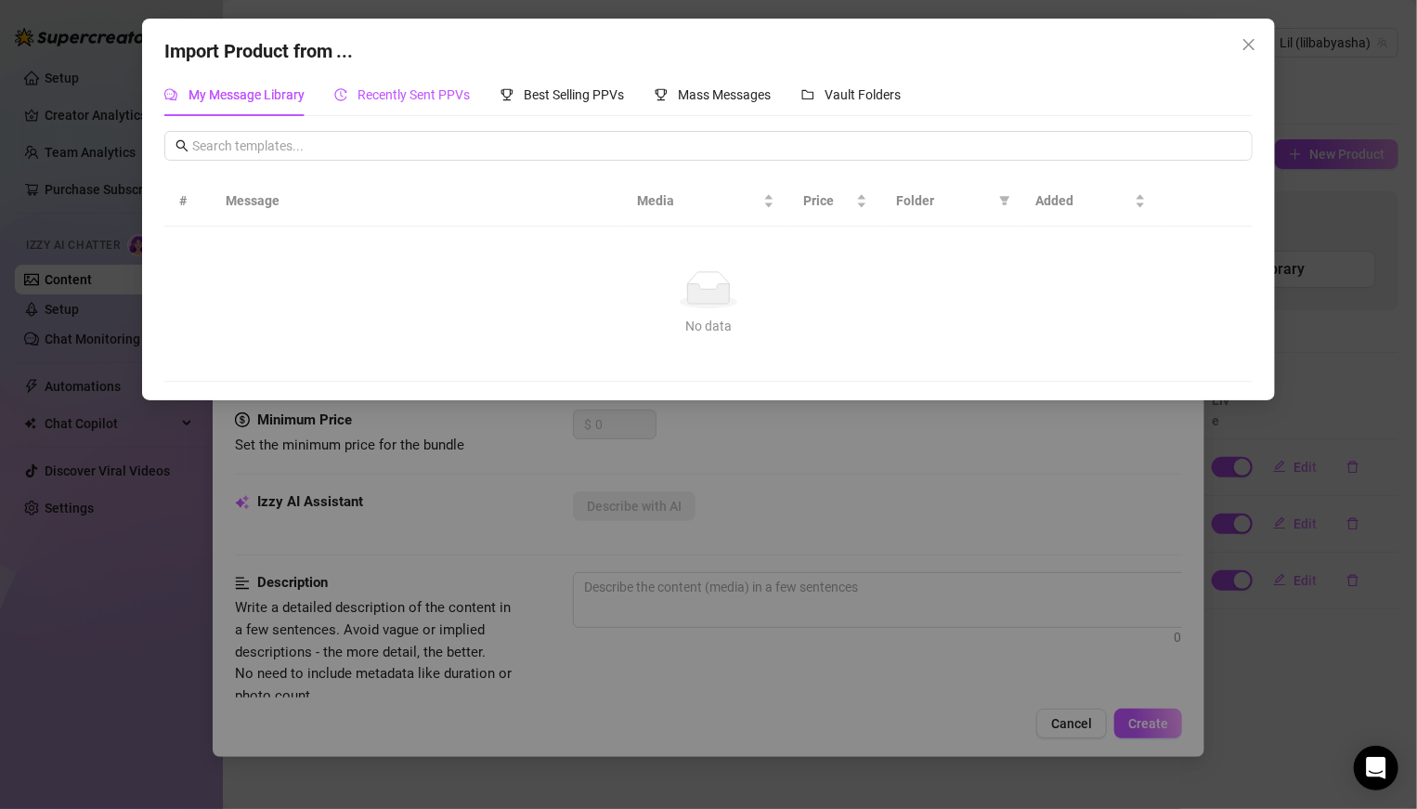
click at [358, 99] on span "Recently Sent PPVs" at bounding box center [414, 94] width 112 height 15
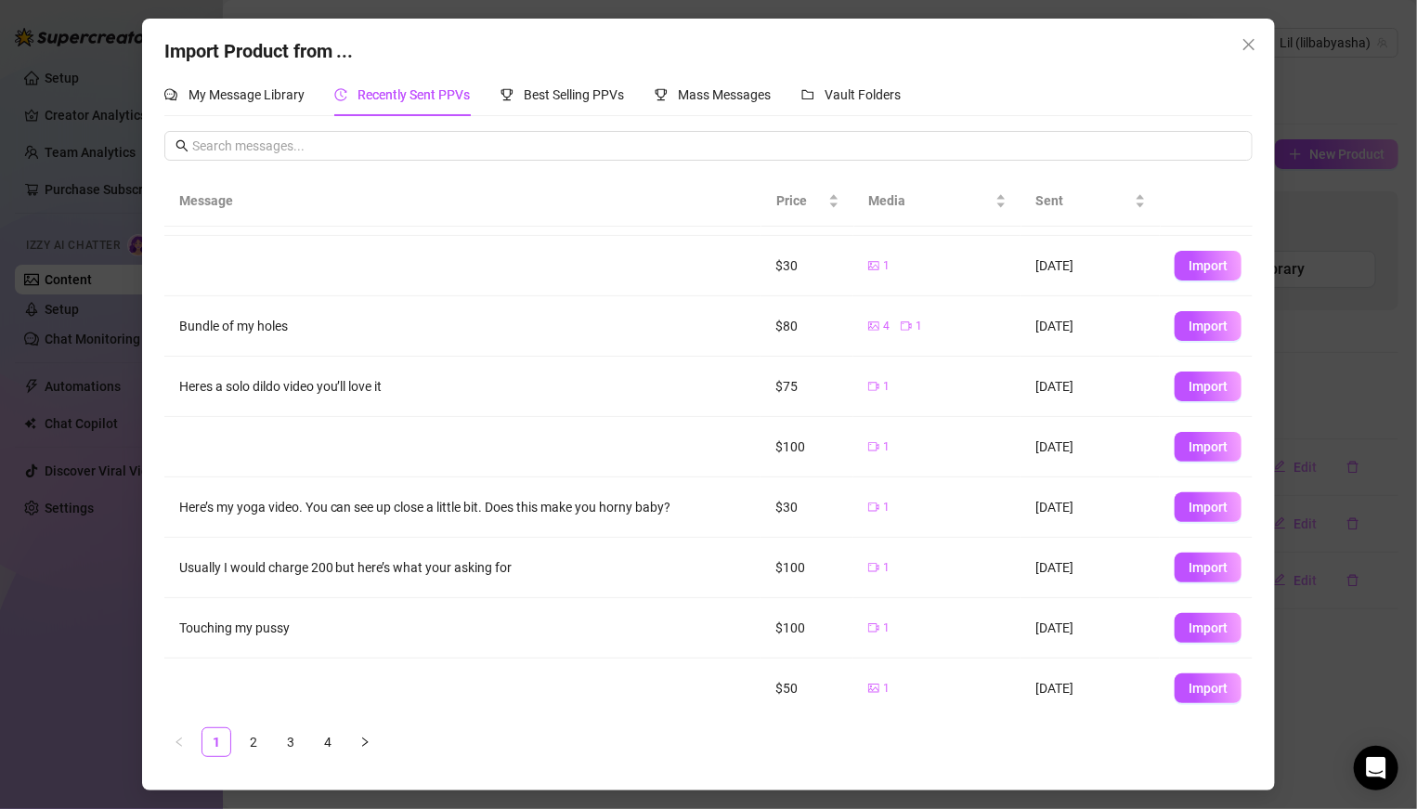
scroll to position [115, 0]
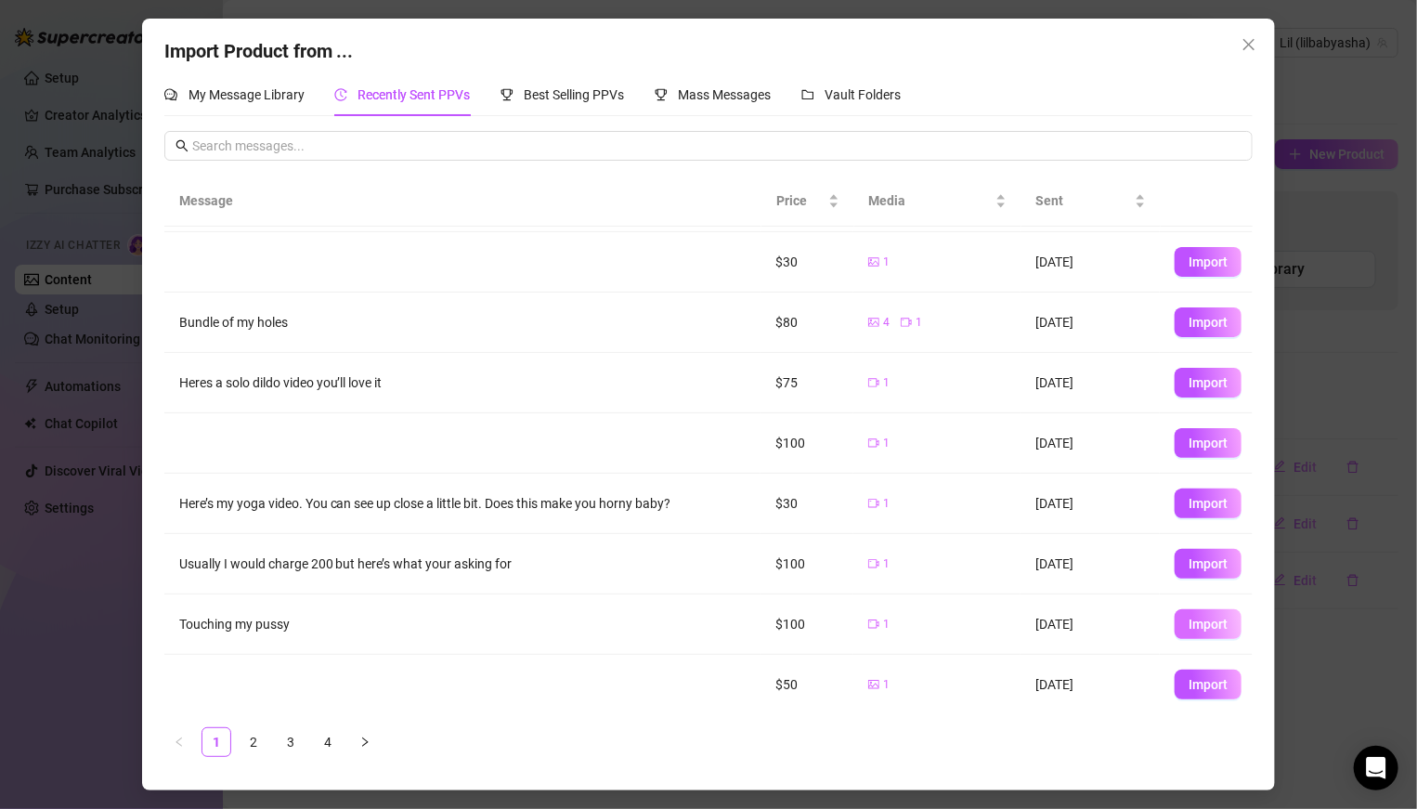
click at [983, 561] on span "Import" at bounding box center [1207, 623] width 39 height 15
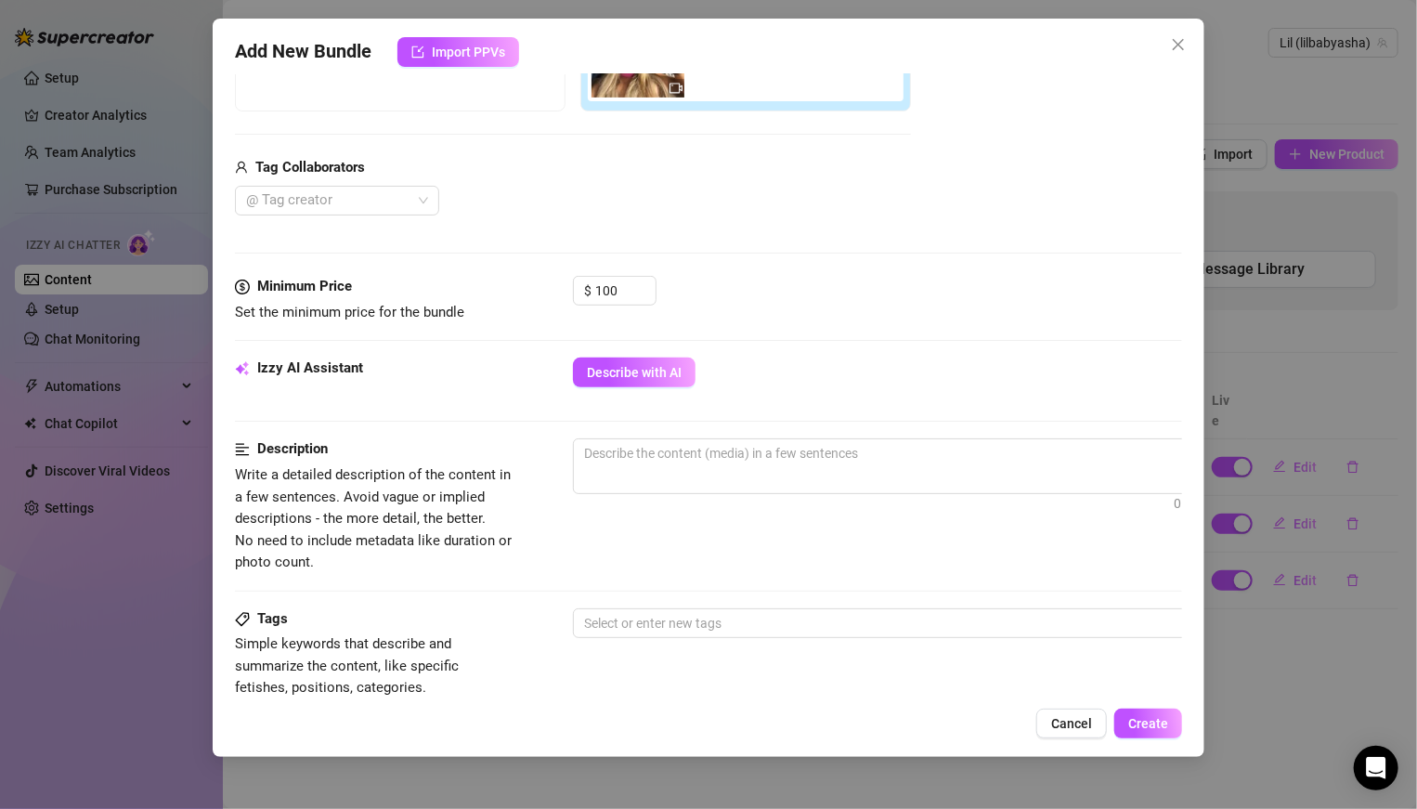
scroll to position [442, 0]
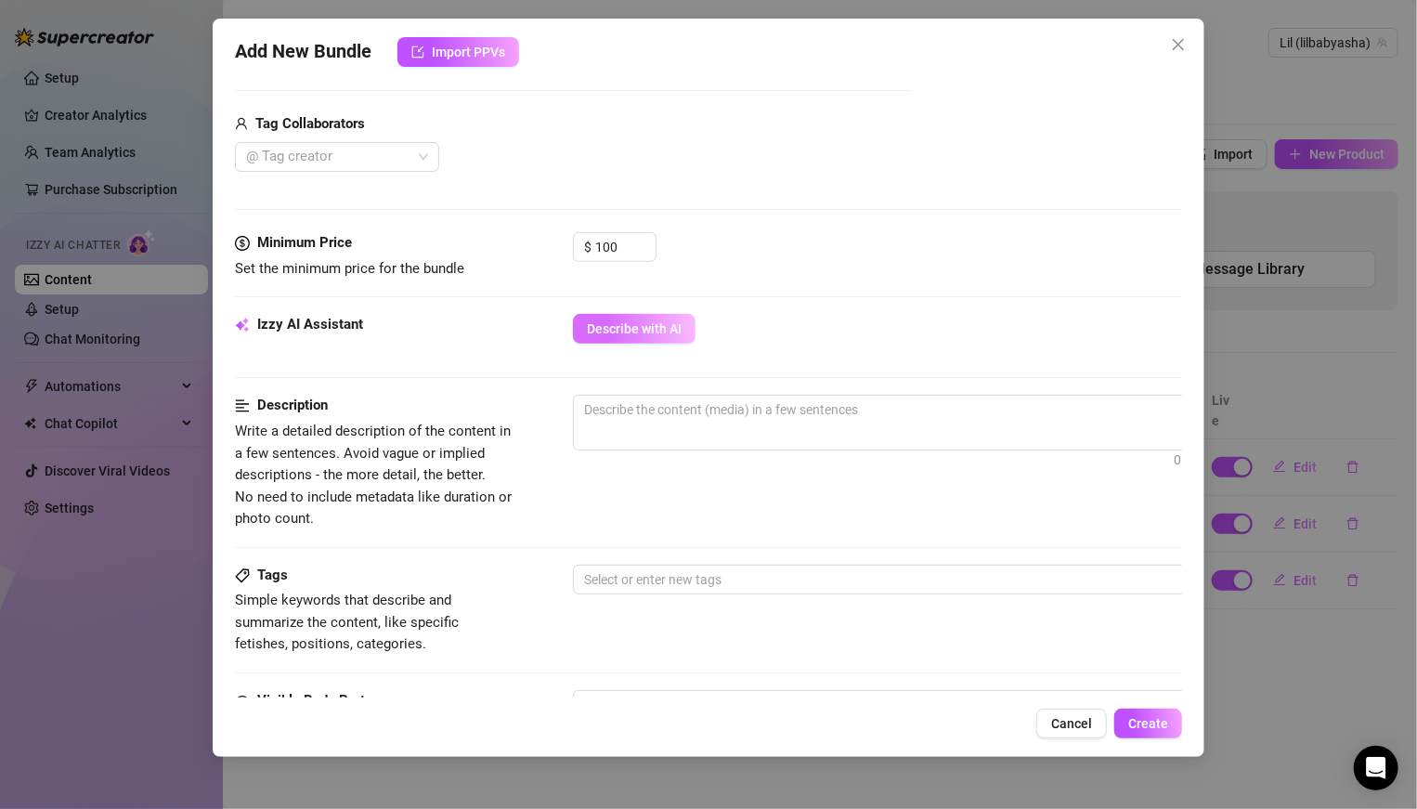
click at [594, 333] on button "Describe with AI" at bounding box center [634, 329] width 123 height 30
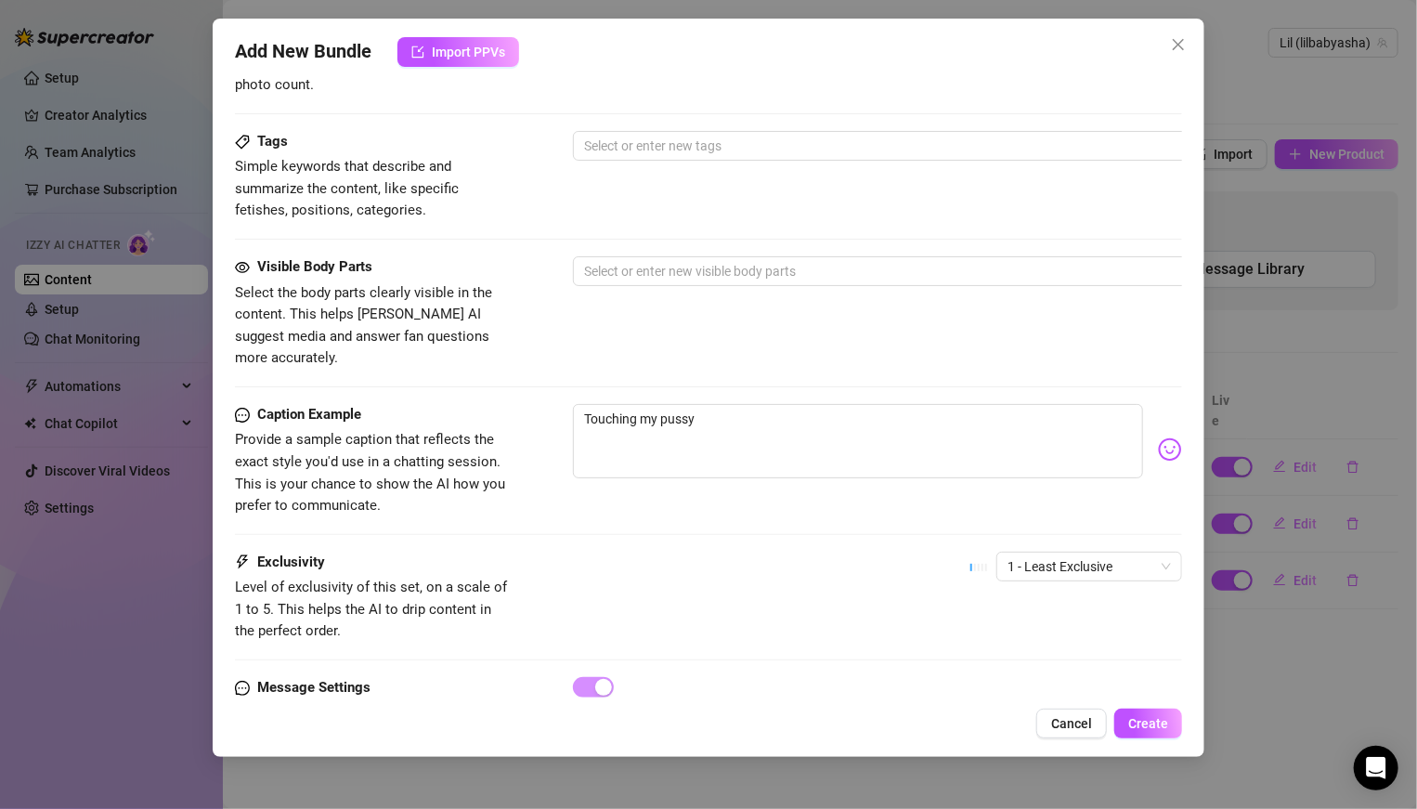
scroll to position [932, 0]
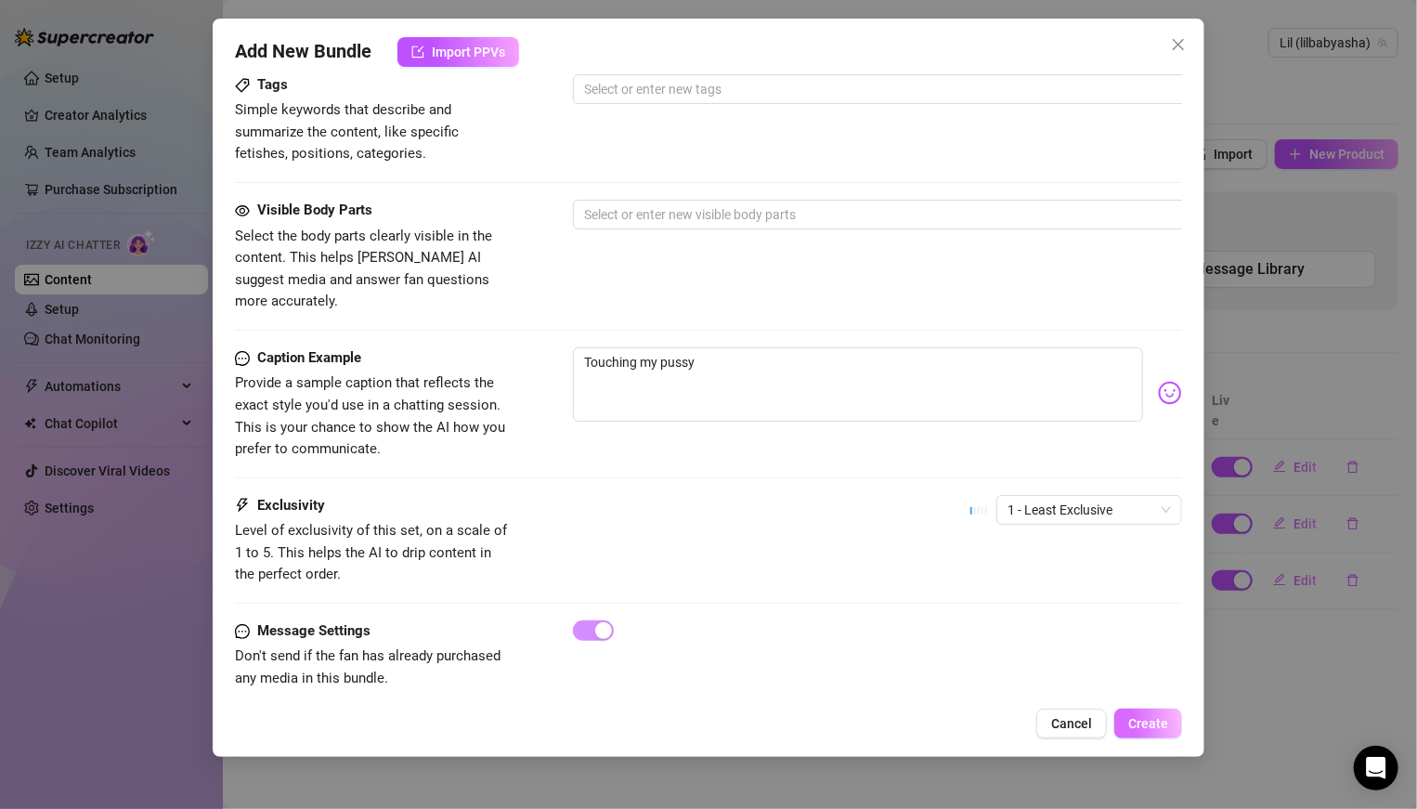
click at [983, 561] on button "Create" at bounding box center [1148, 723] width 68 height 30
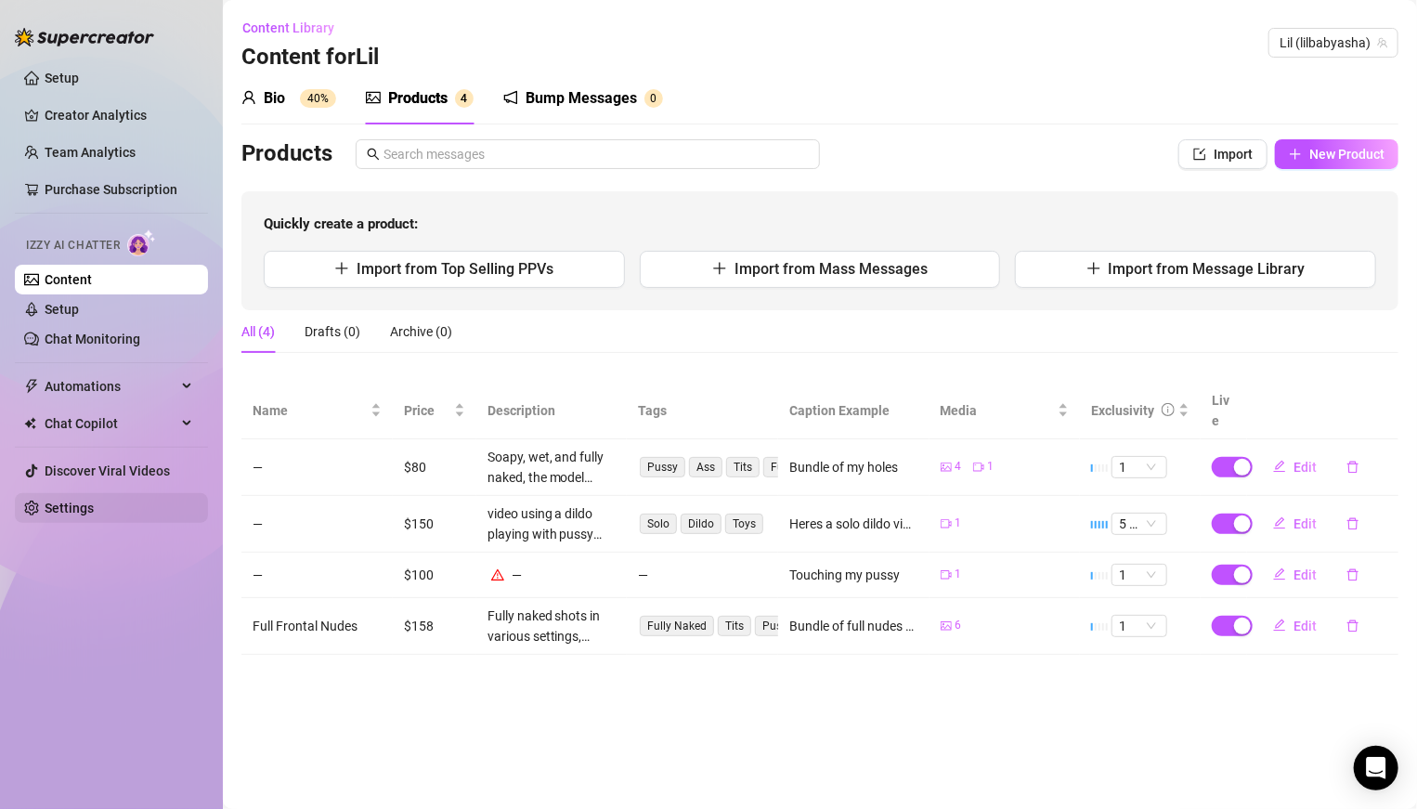
click at [65, 508] on link "Settings" at bounding box center [69, 507] width 49 height 15
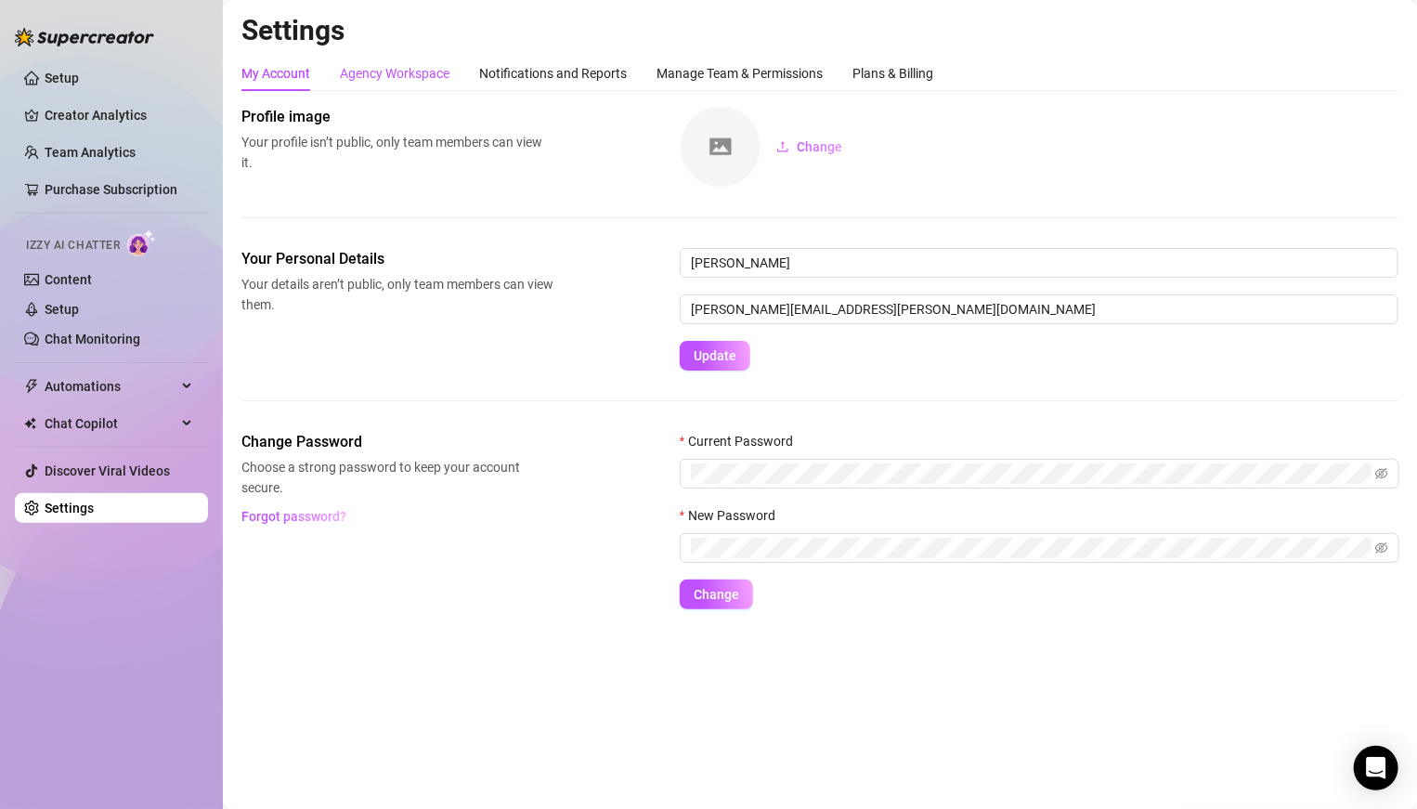
click at [397, 72] on div "Agency Workspace" at bounding box center [395, 73] width 110 height 20
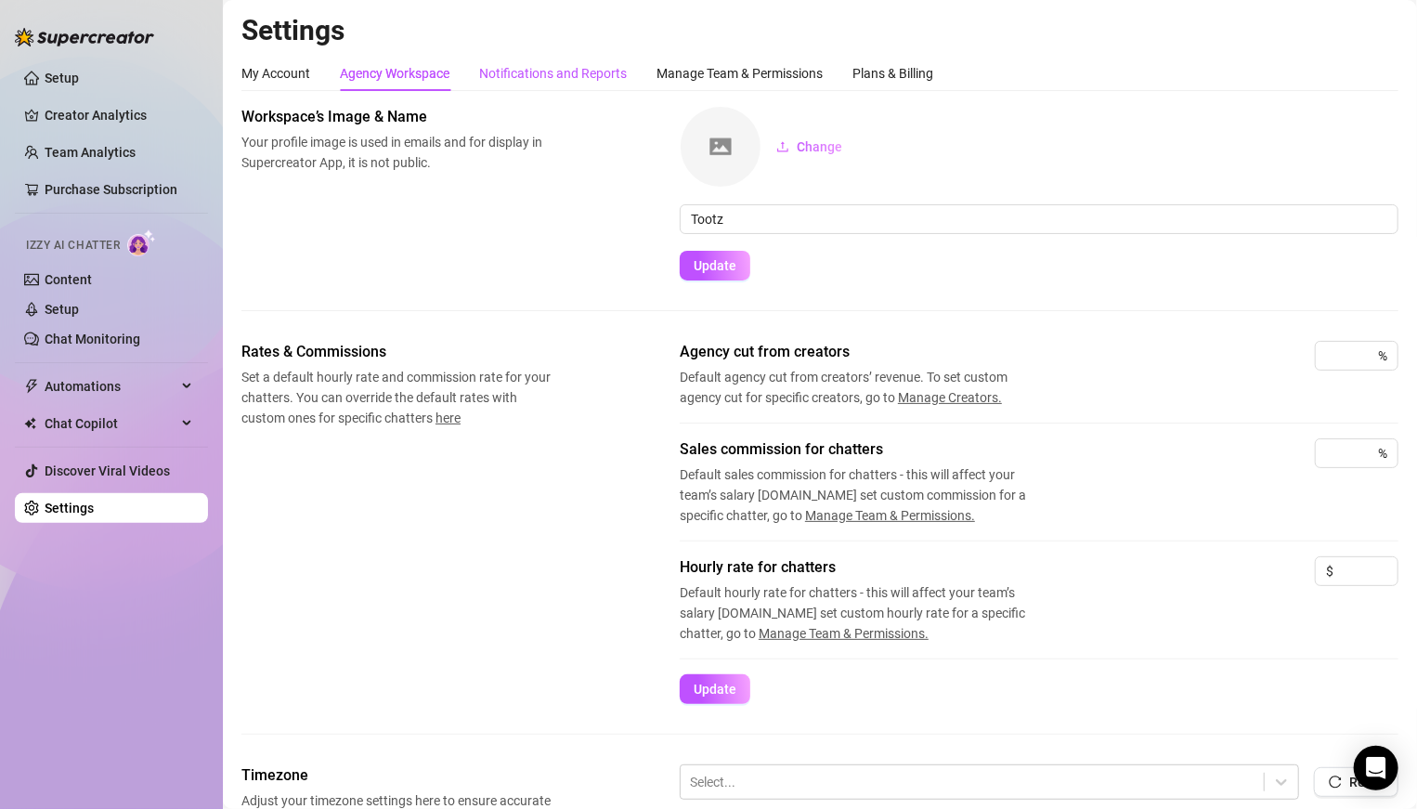
click at [540, 78] on div "Notifications and Reports" at bounding box center [553, 73] width 148 height 20
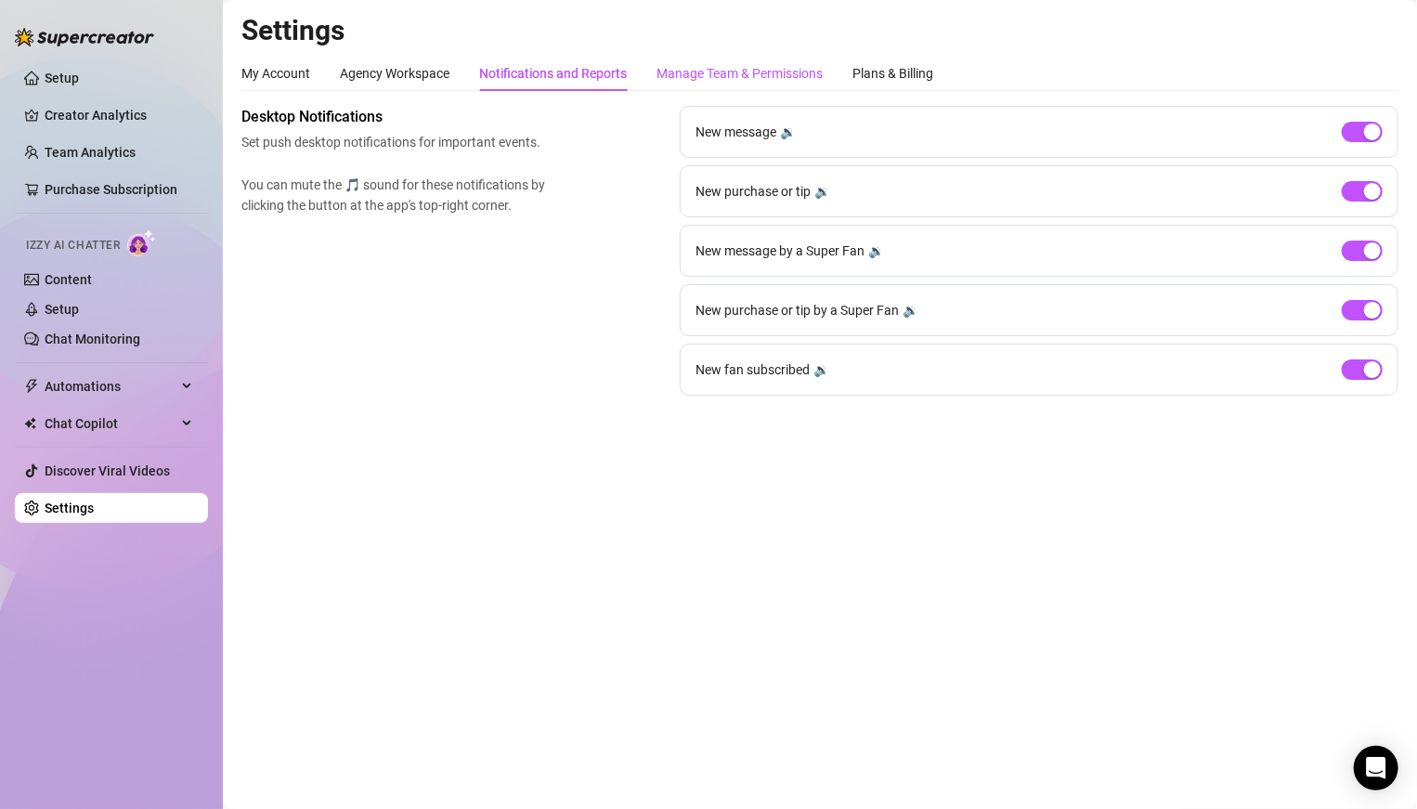
click at [689, 77] on div "Manage Team & Permissions" at bounding box center [739, 73] width 166 height 20
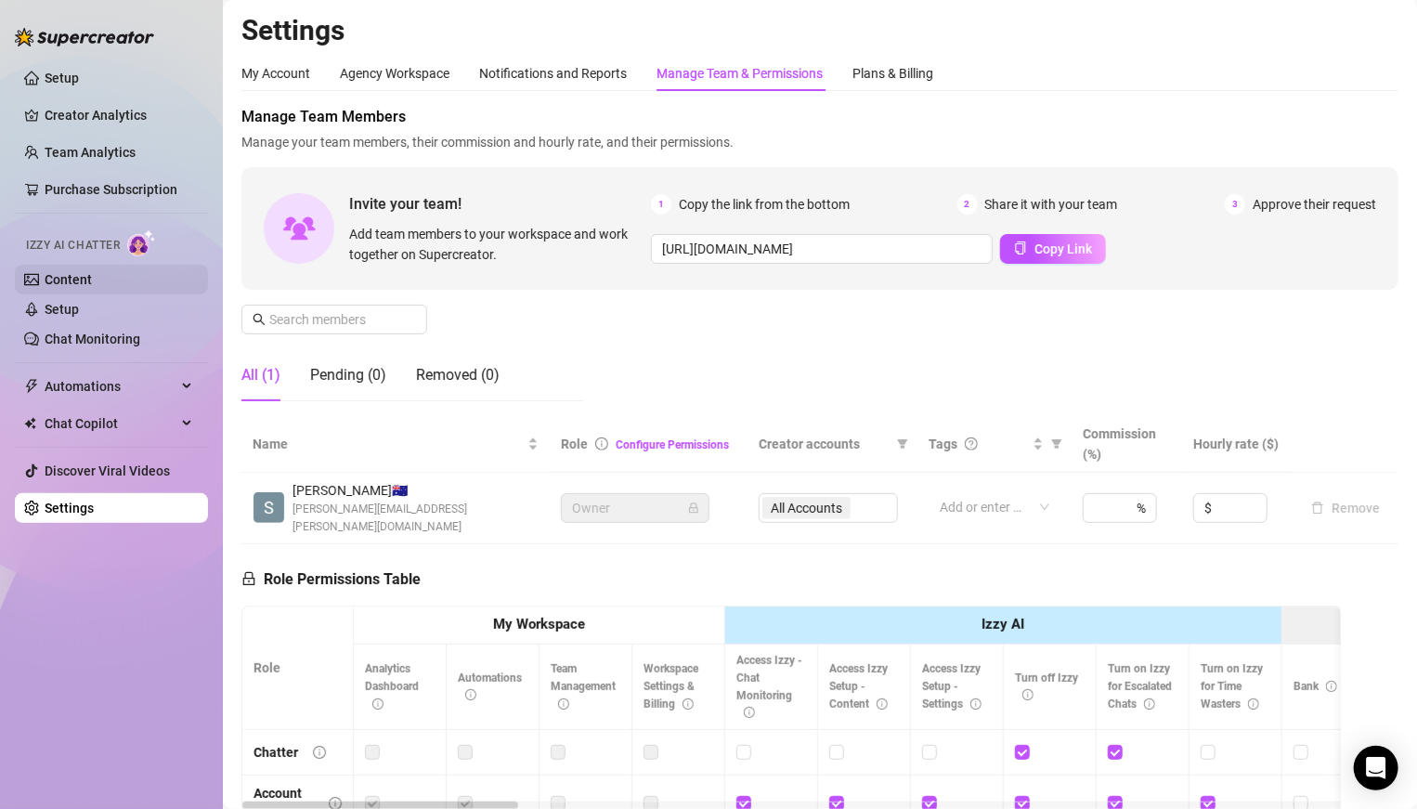
click at [50, 276] on link "Content" at bounding box center [68, 279] width 47 height 15
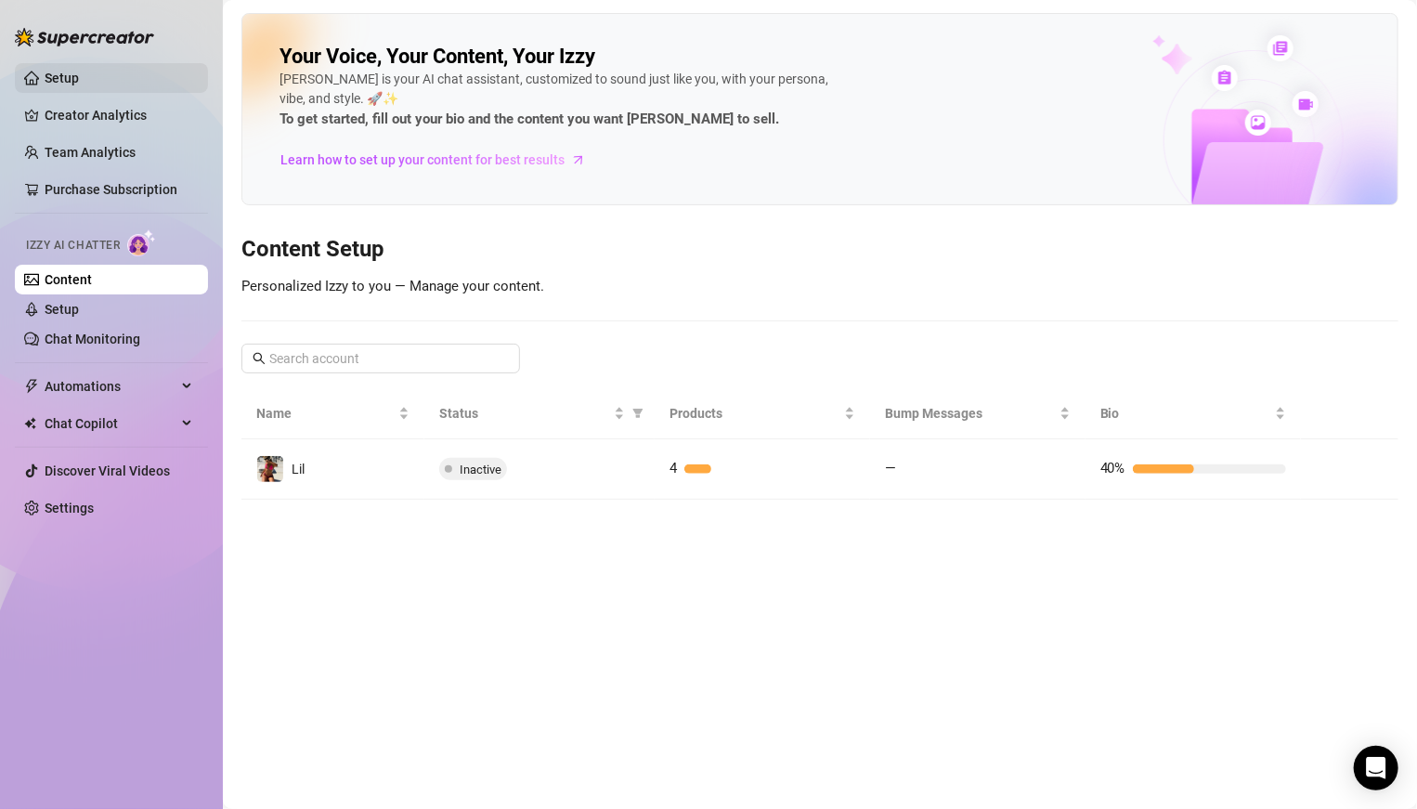
click at [79, 85] on link "Setup" at bounding box center [62, 78] width 34 height 15
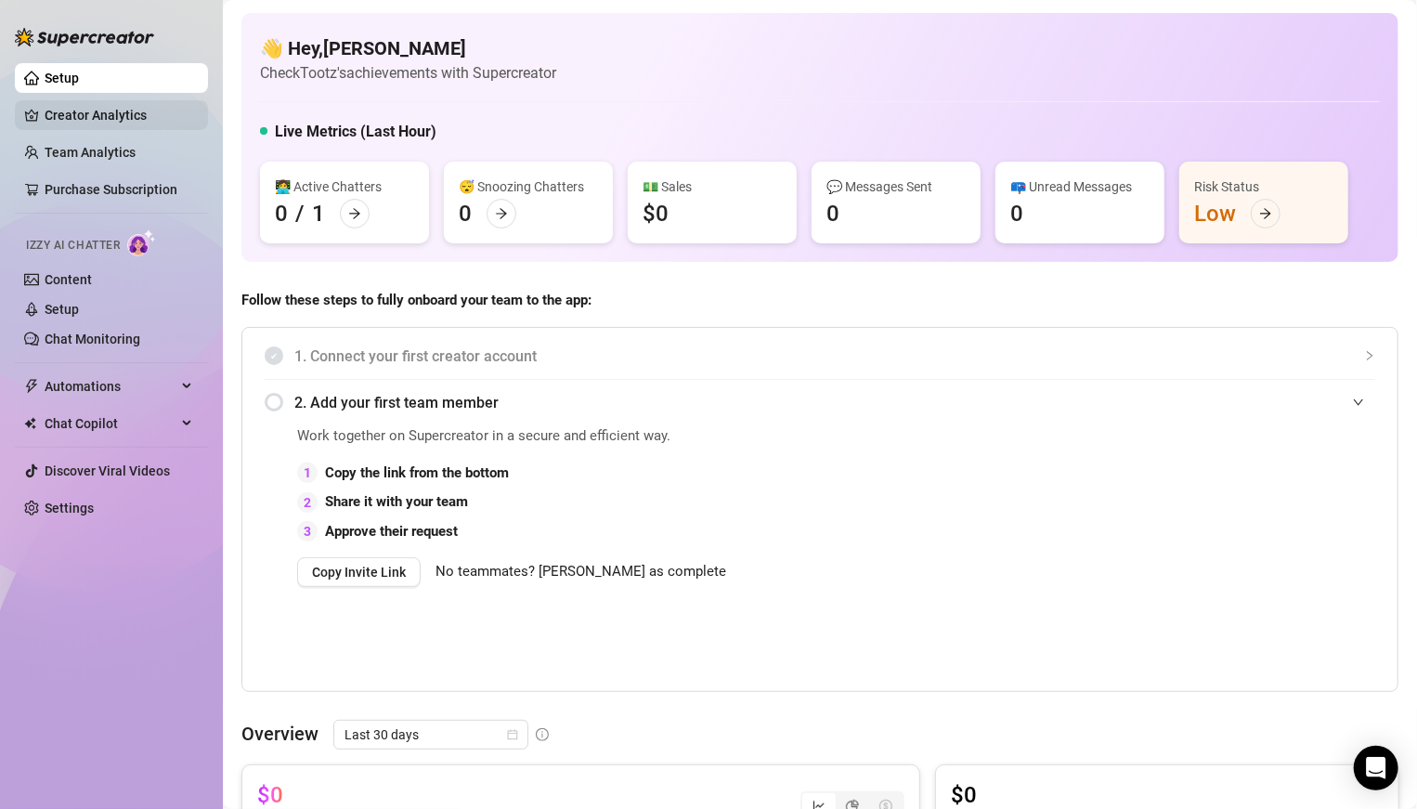
click at [77, 106] on link "Creator Analytics" at bounding box center [119, 115] width 149 height 30
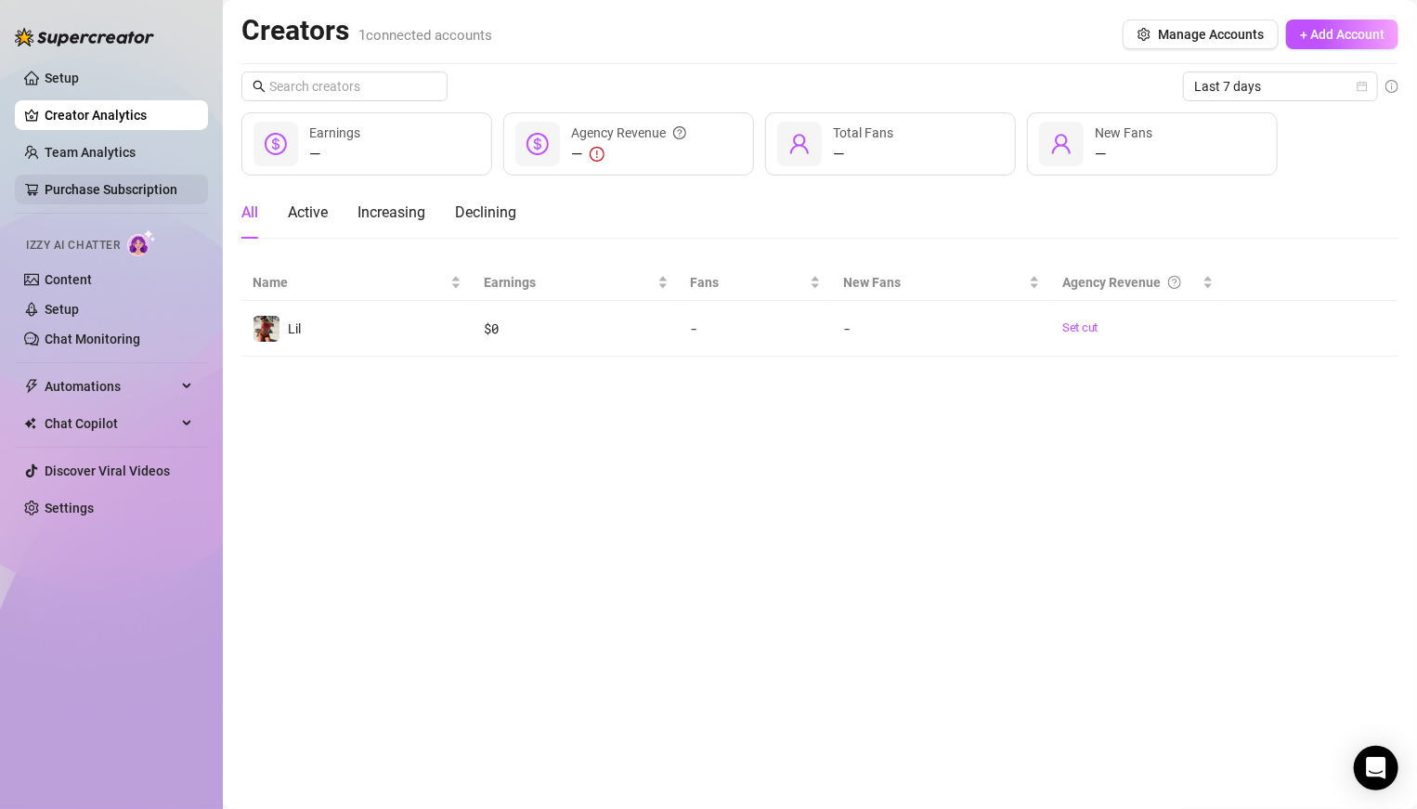
click at [163, 186] on link "Purchase Subscription" at bounding box center [111, 189] width 133 height 15
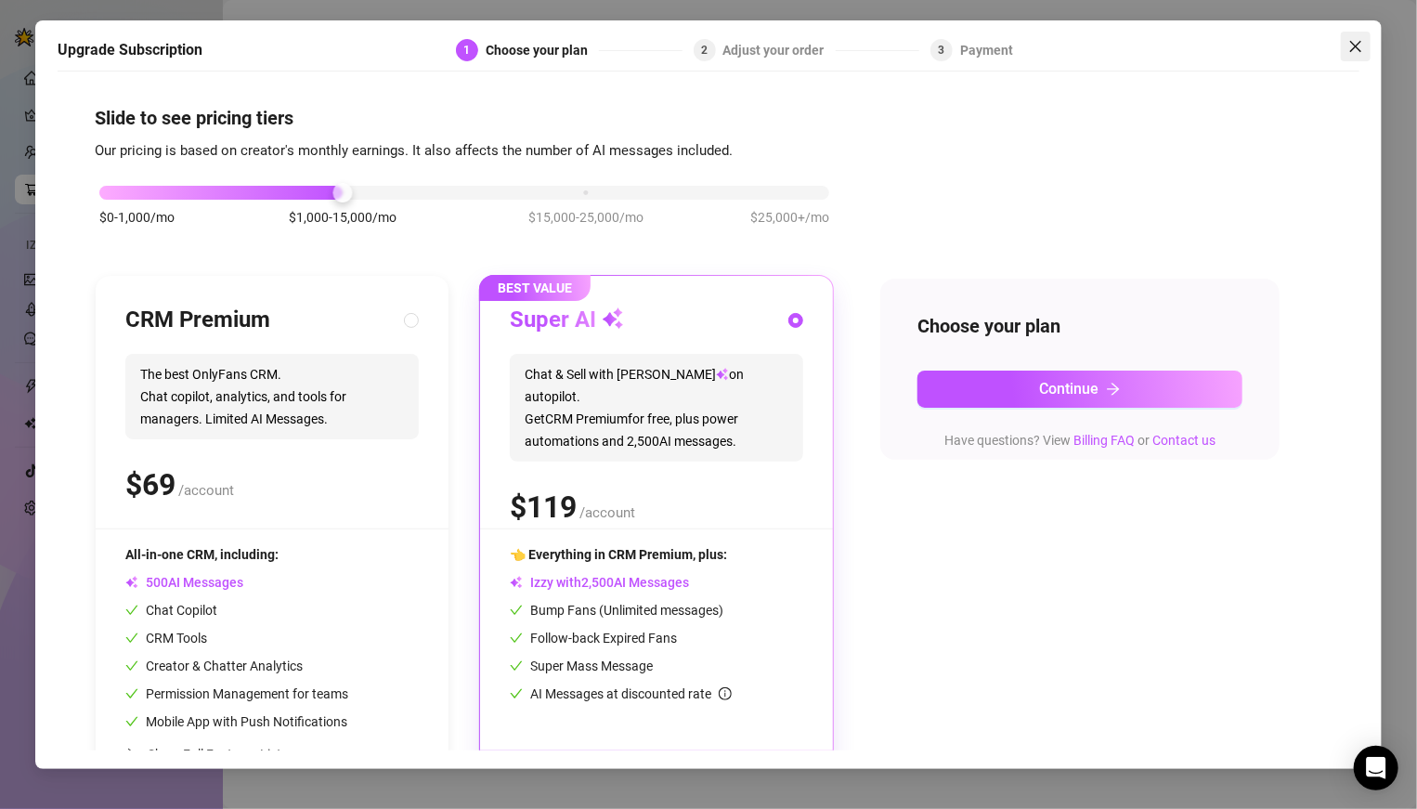
click at [983, 48] on icon "close" at bounding box center [1355, 46] width 15 height 15
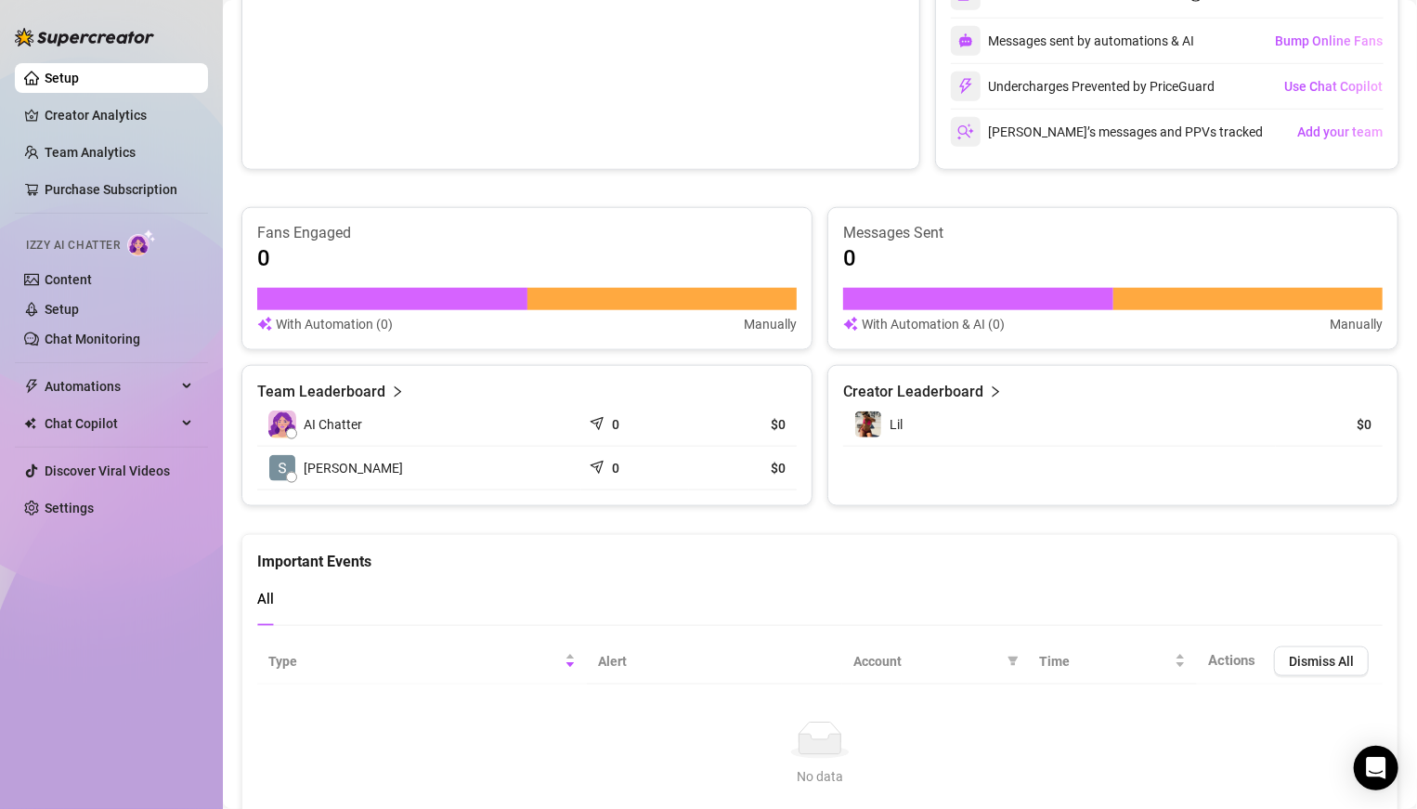
scroll to position [954, 0]
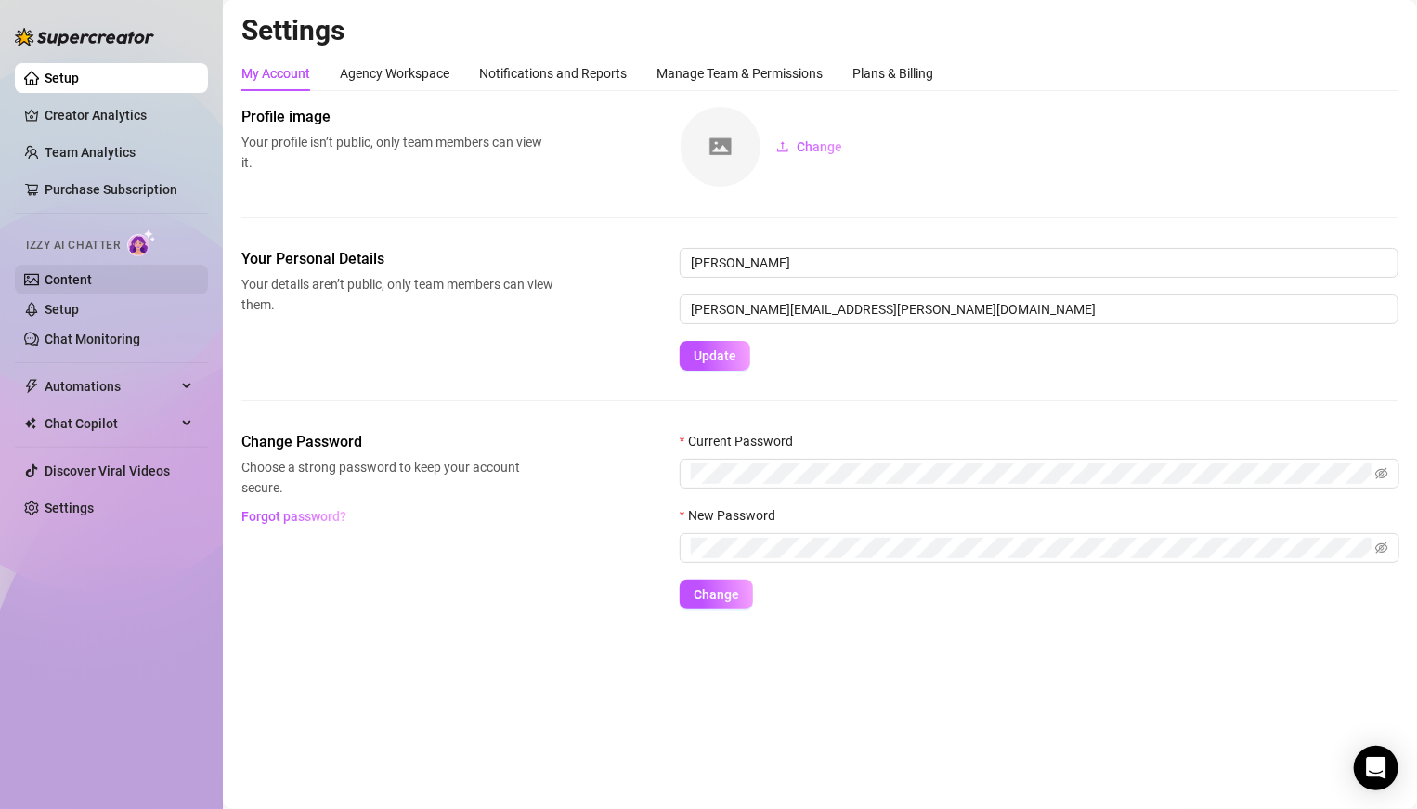
click at [54, 277] on link "Content" at bounding box center [68, 279] width 47 height 15
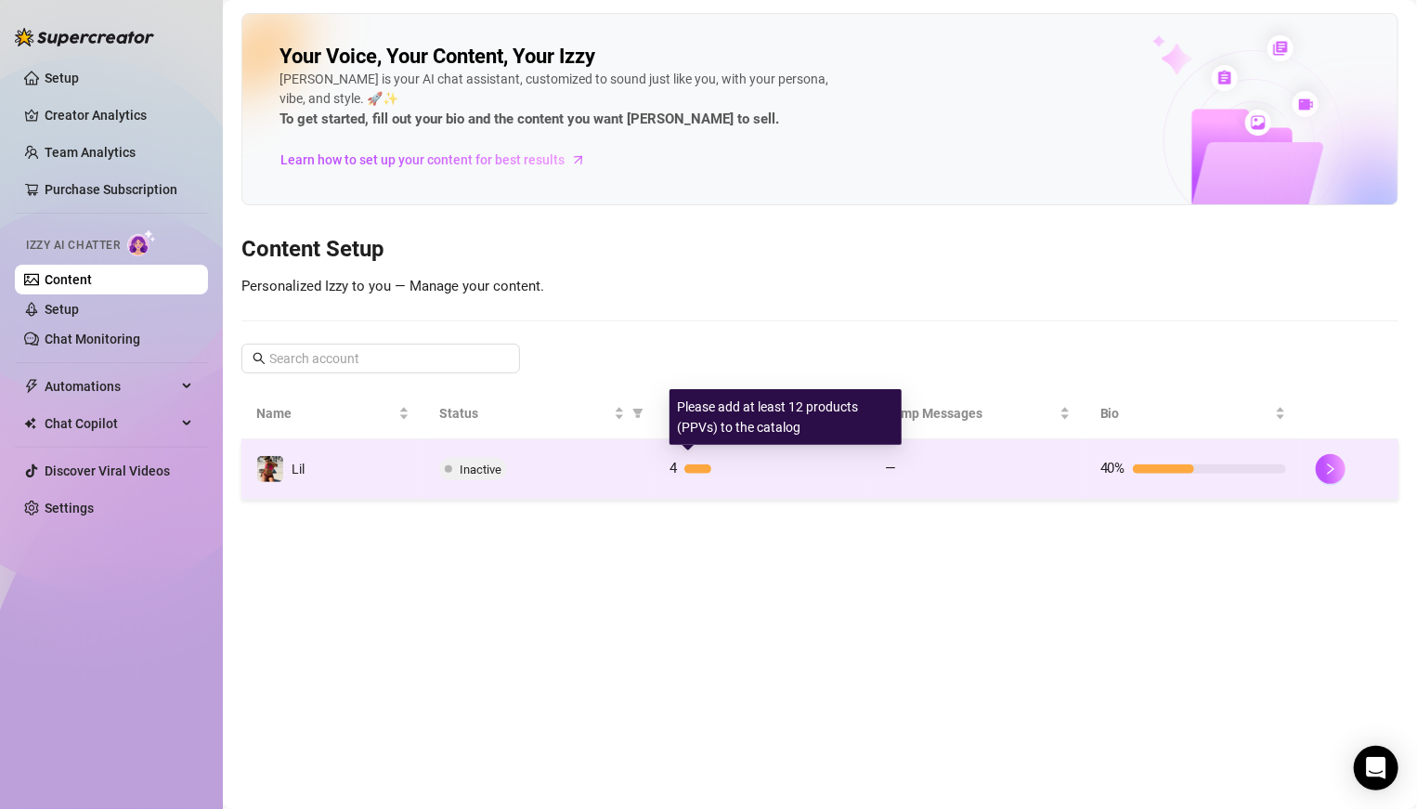
click at [724, 471] on div at bounding box center [769, 468] width 171 height 9
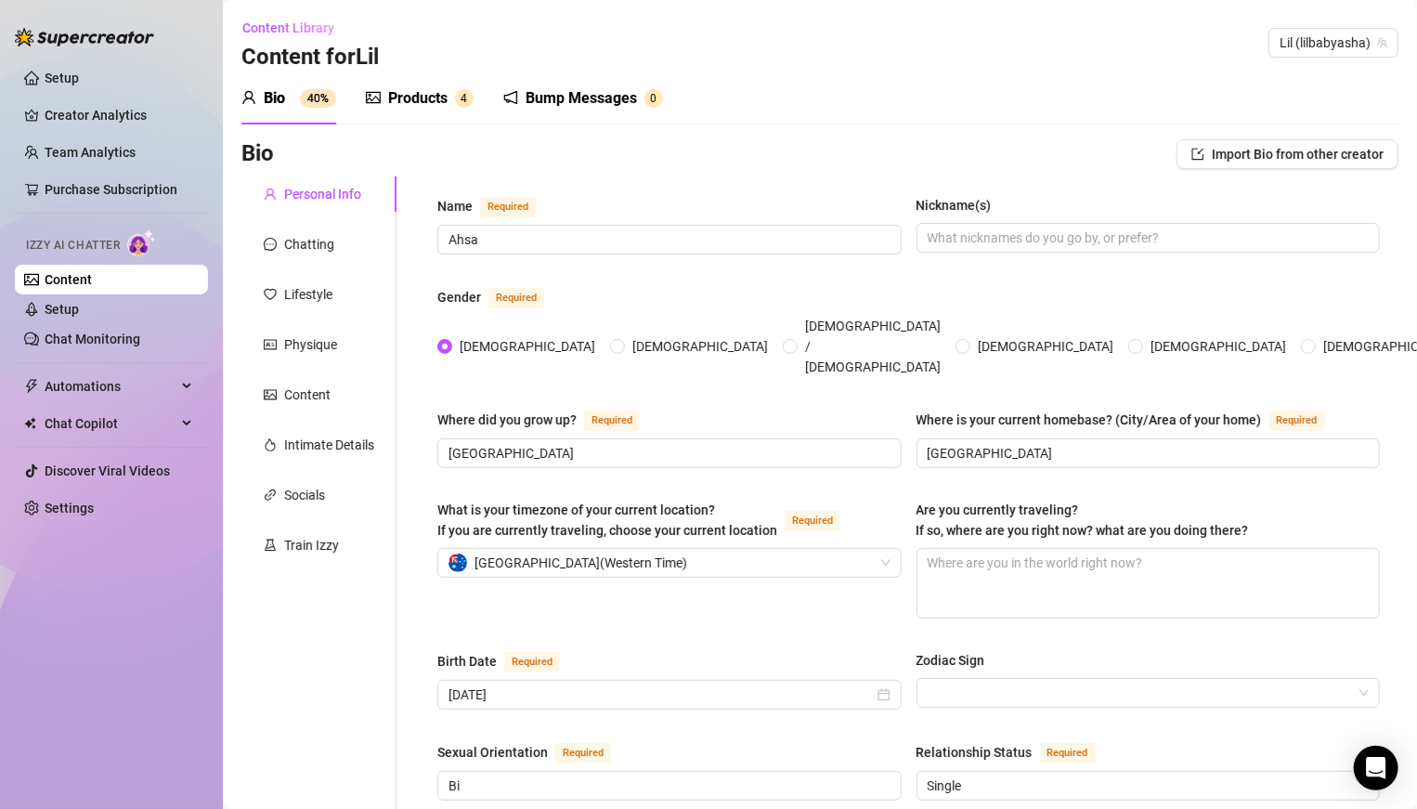
click at [420, 97] on div "Products" at bounding box center [417, 98] width 59 height 22
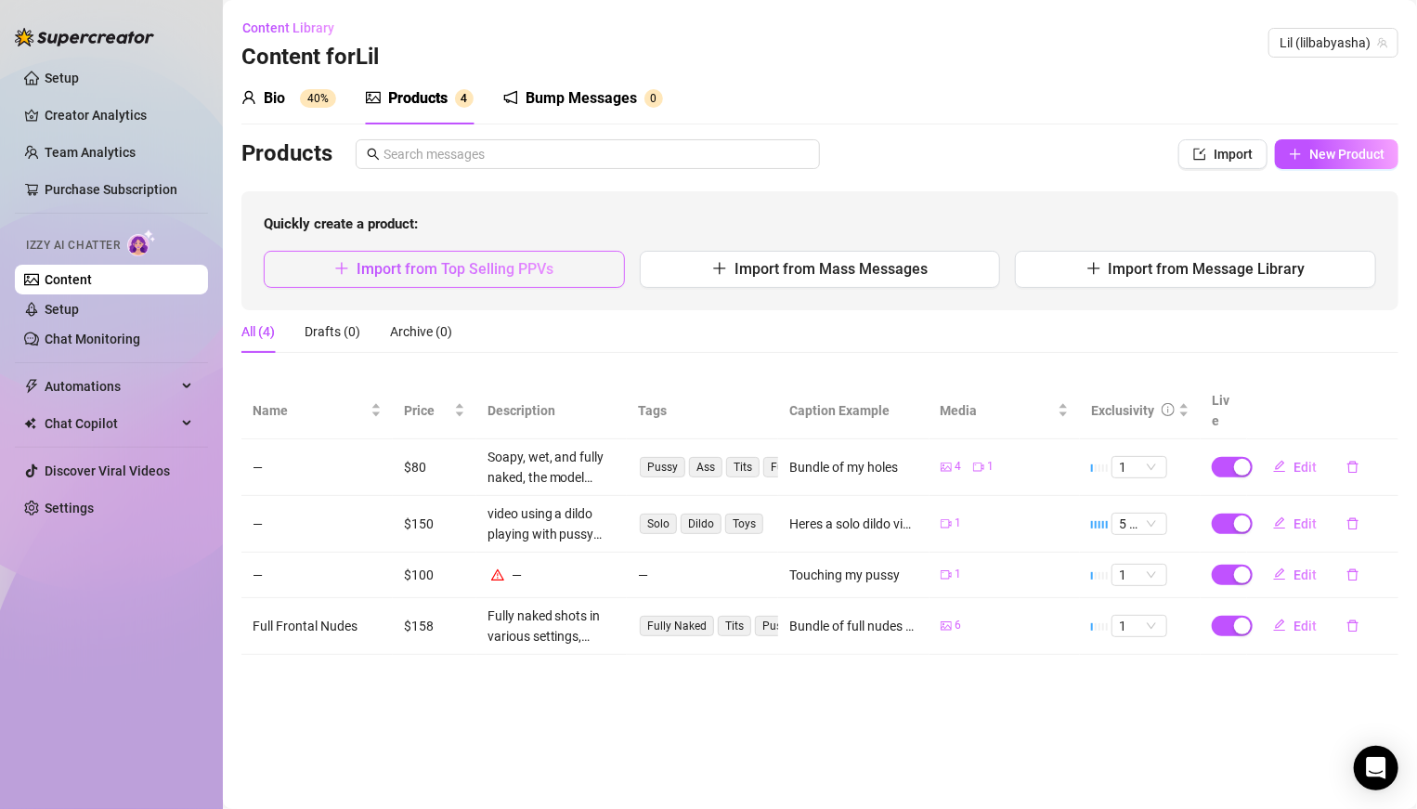
click at [382, 261] on span "Import from Top Selling PPVs" at bounding box center [455, 269] width 197 height 18
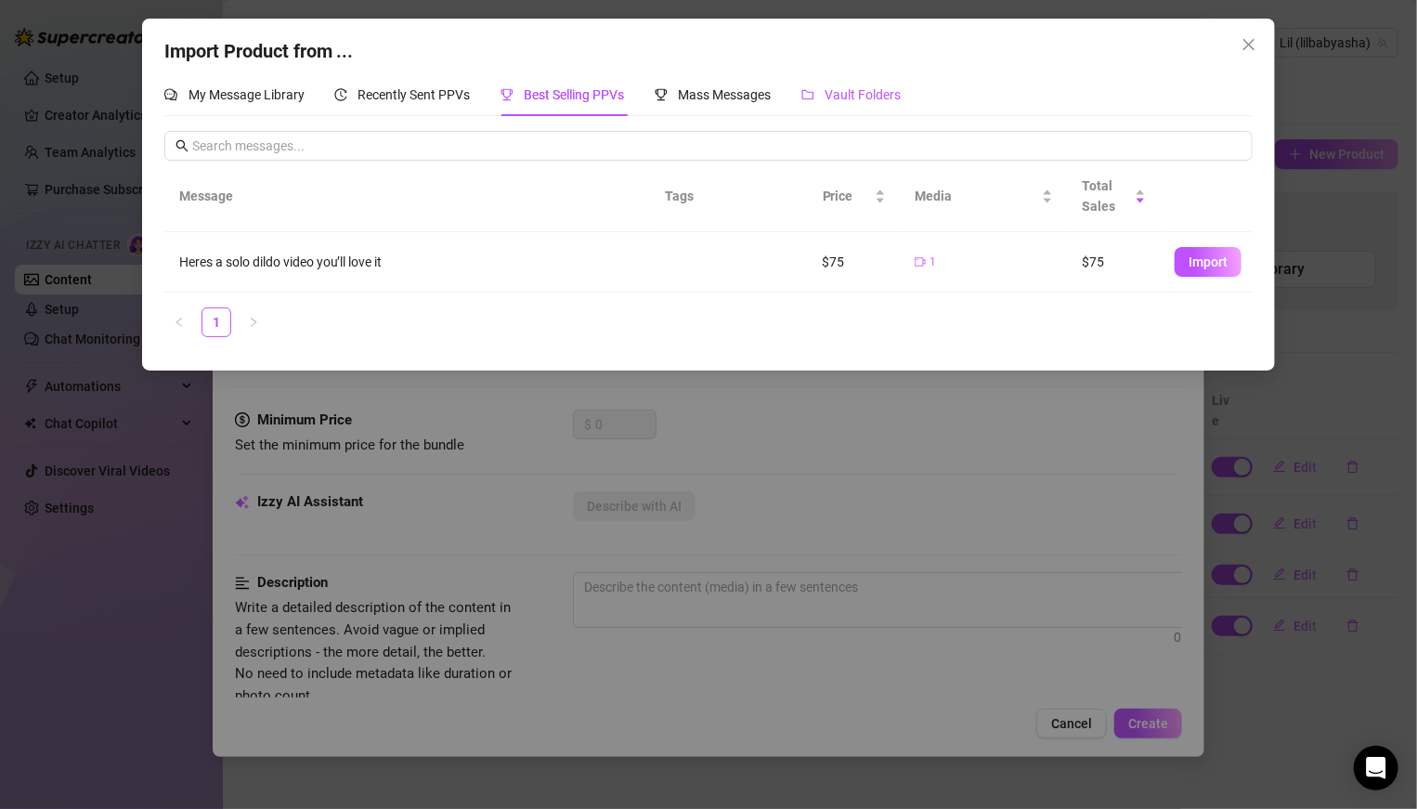
click at [853, 99] on span "Vault Folders" at bounding box center [863, 94] width 76 height 15
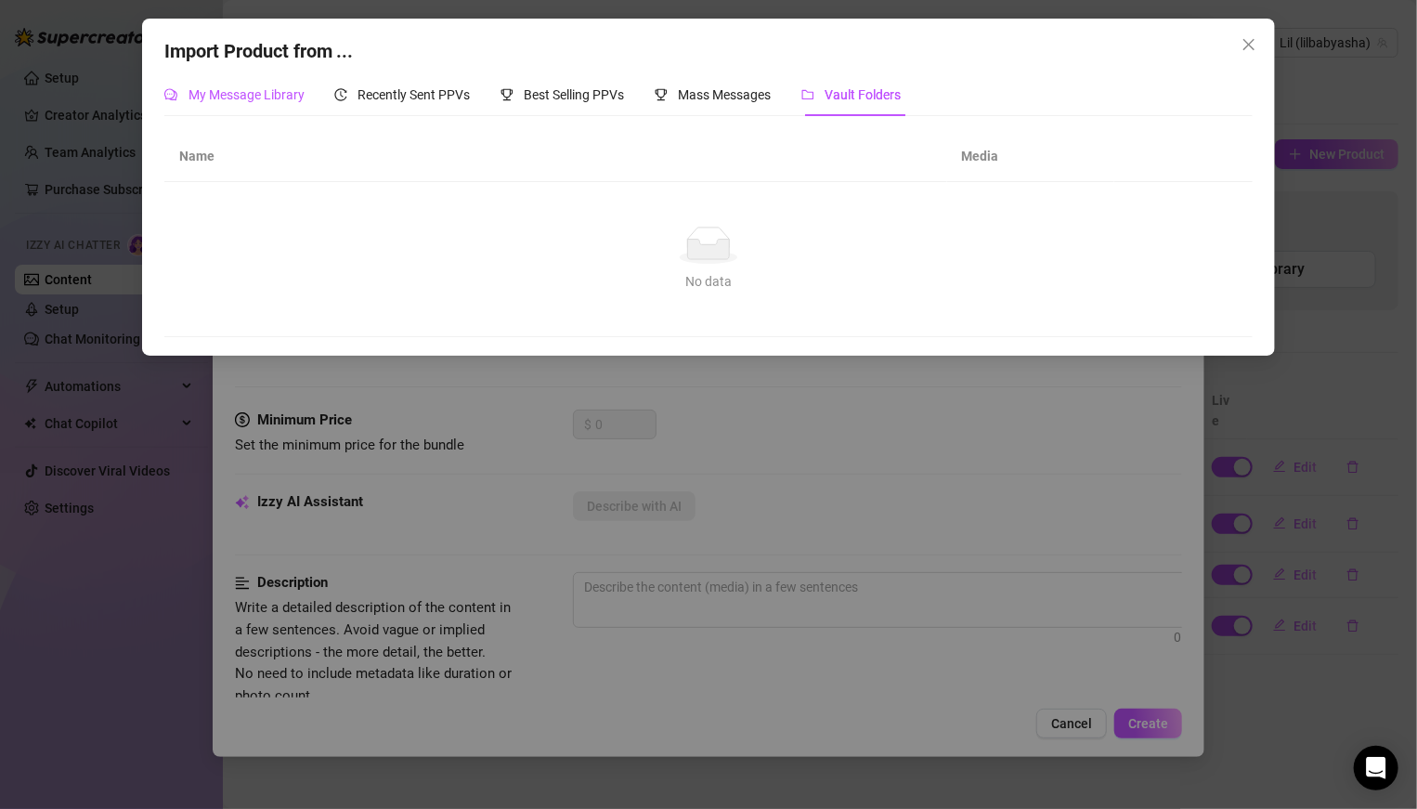
click at [269, 90] on span "My Message Library" at bounding box center [246, 94] width 116 height 15
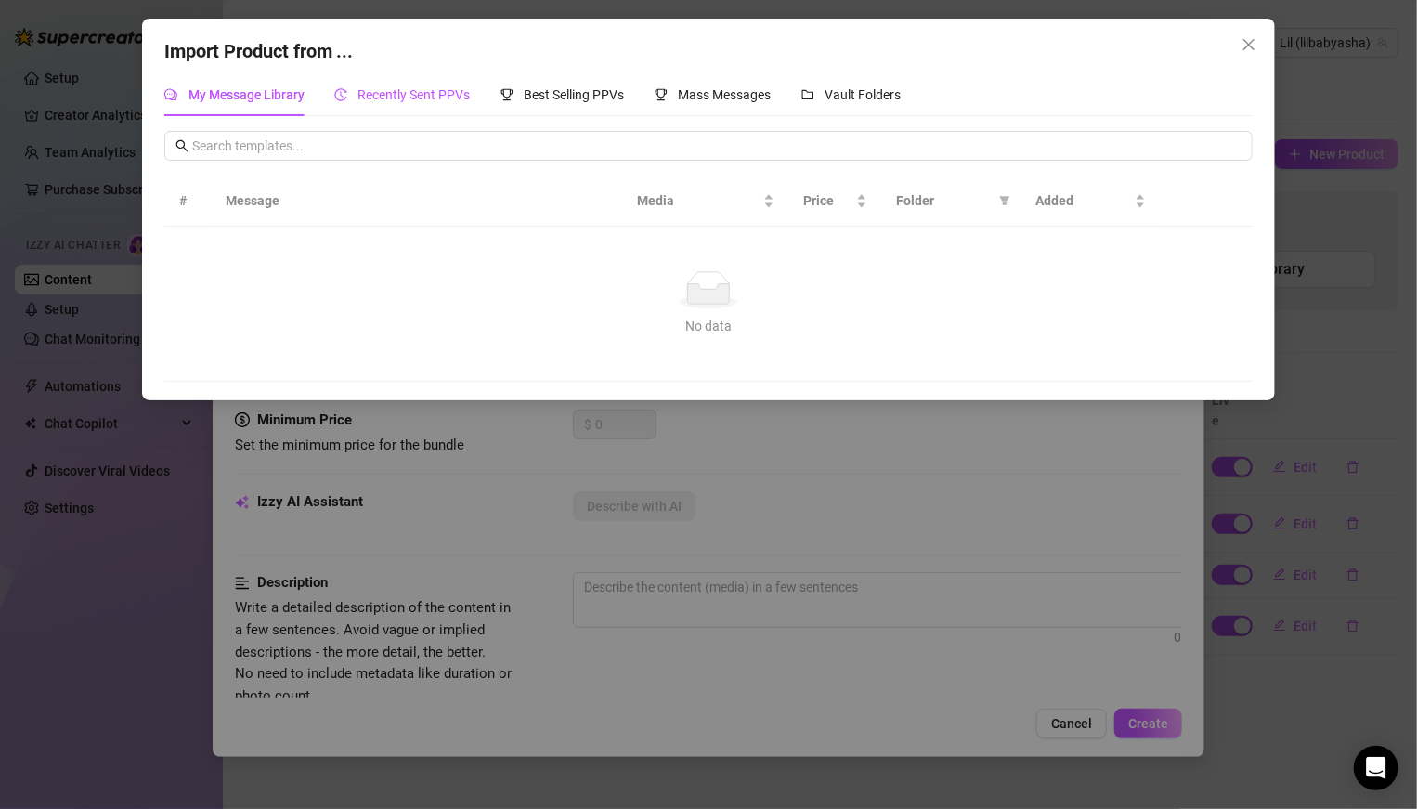
click at [378, 90] on span "Recently Sent PPVs" at bounding box center [414, 94] width 112 height 15
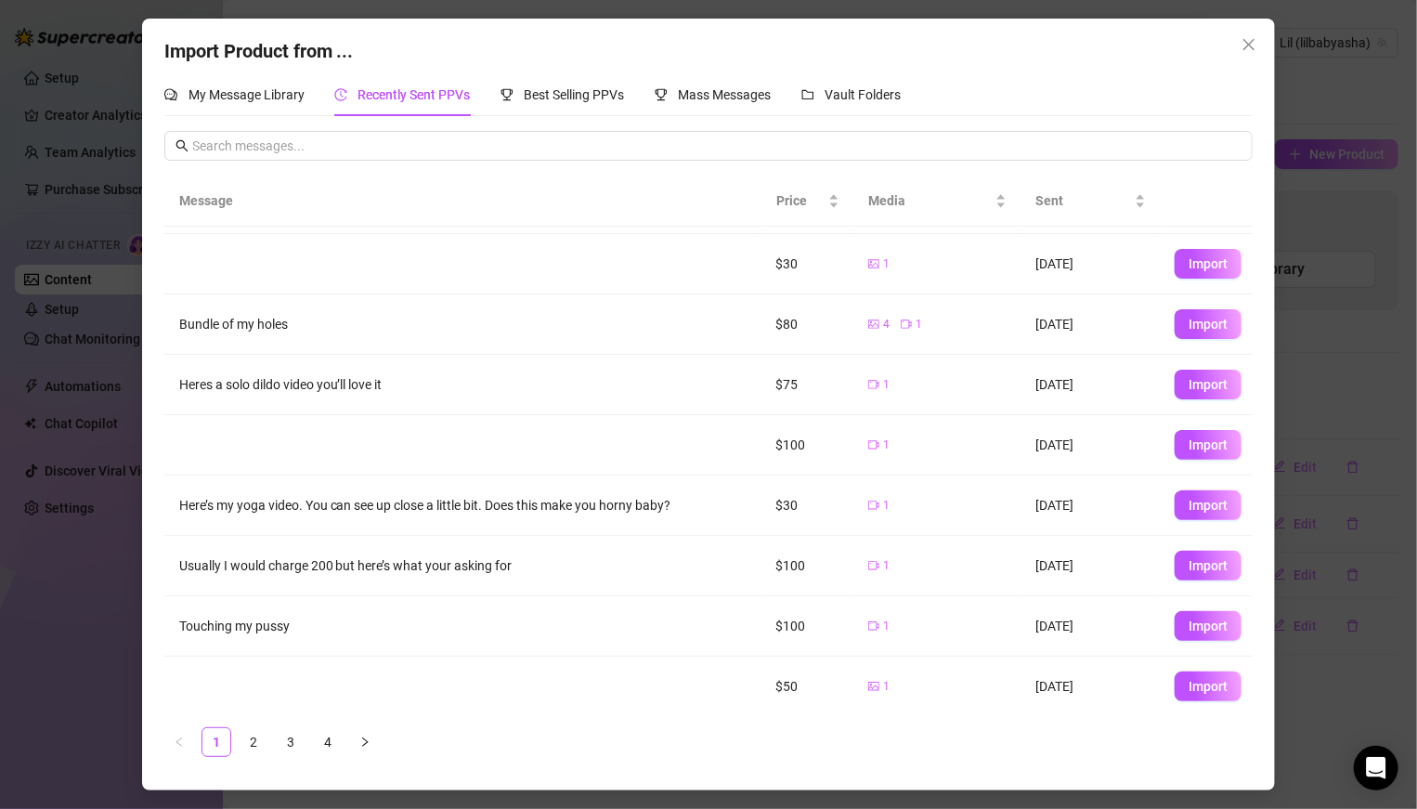
scroll to position [115, 0]
click at [983, 499] on span "Import" at bounding box center [1207, 503] width 39 height 15
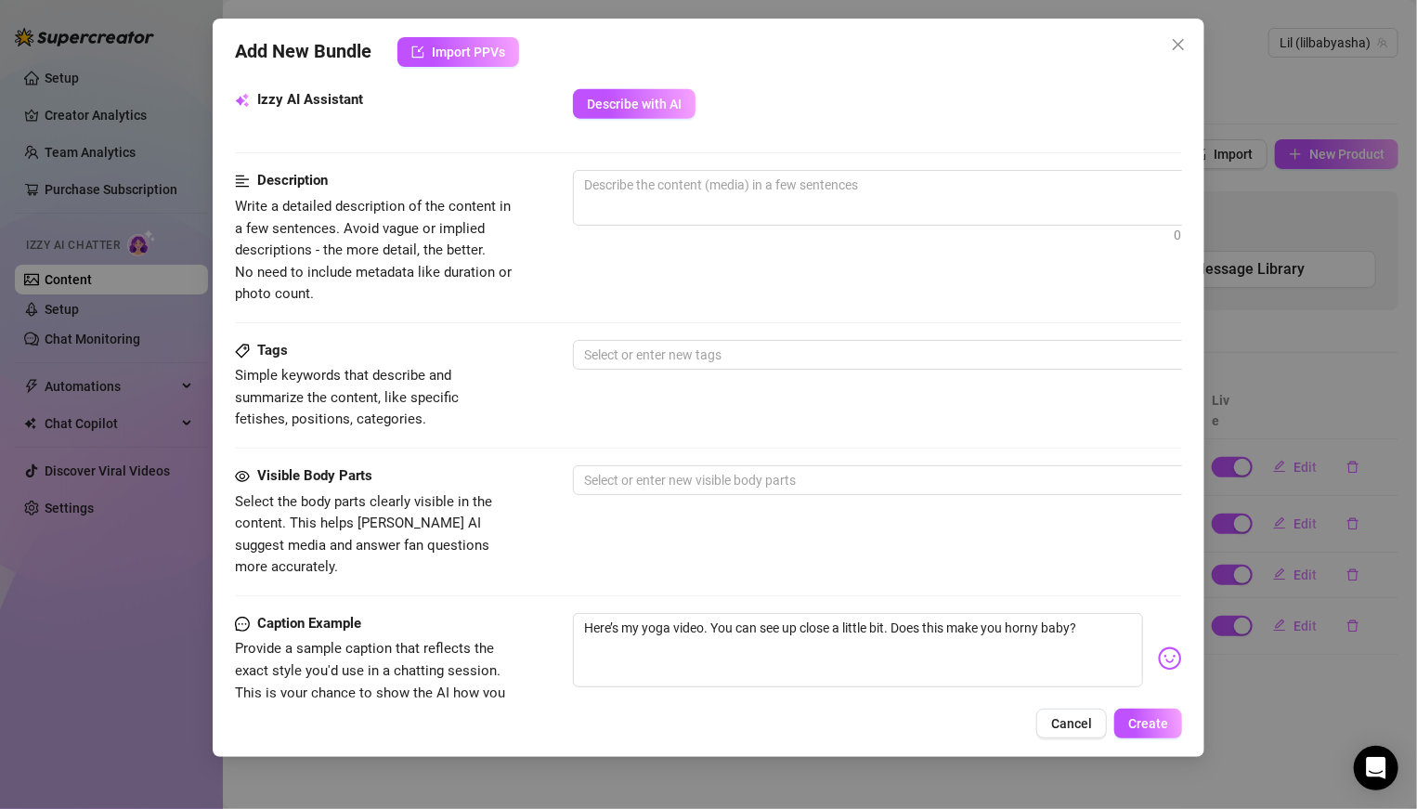
scroll to position [660, 0]
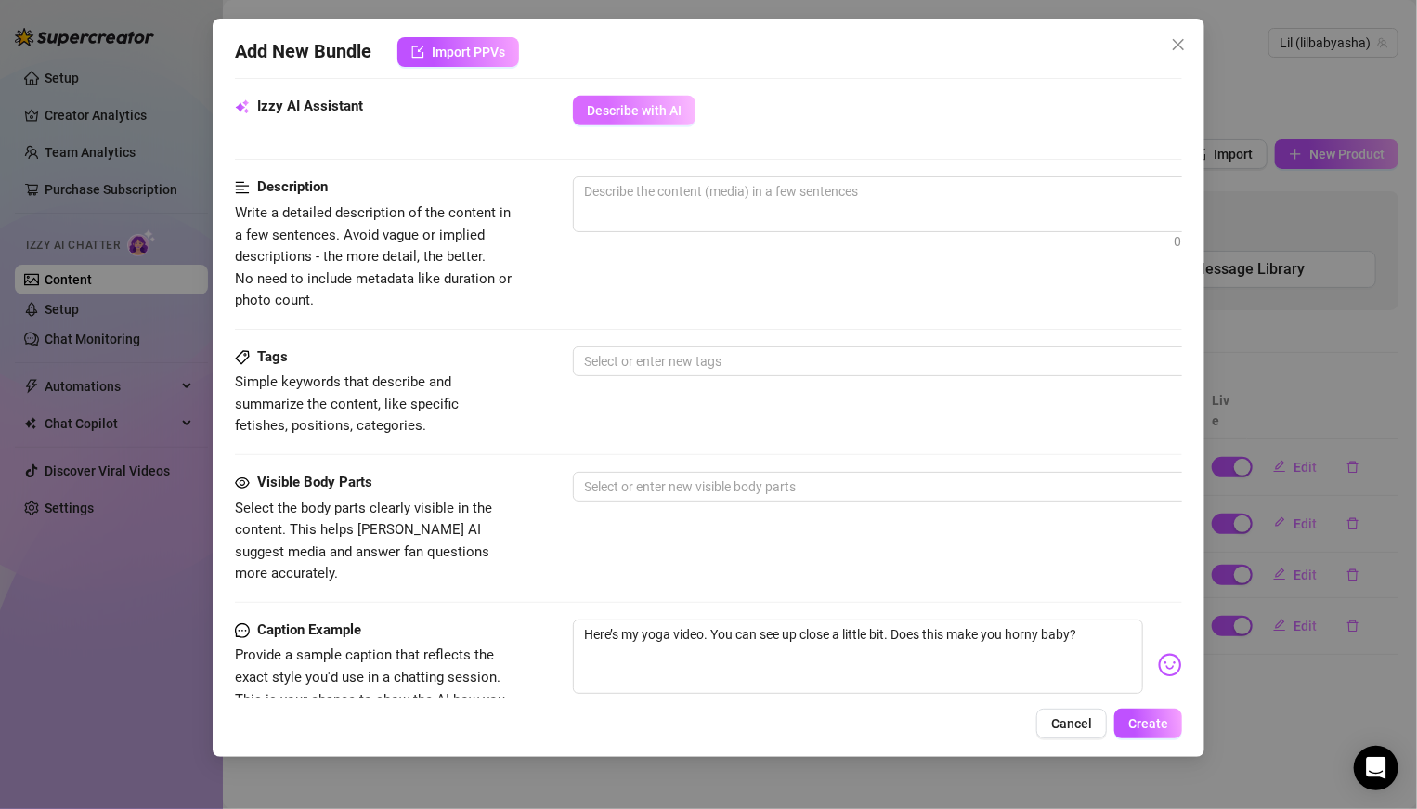
click at [611, 123] on button "Describe with AI" at bounding box center [634, 111] width 123 height 30
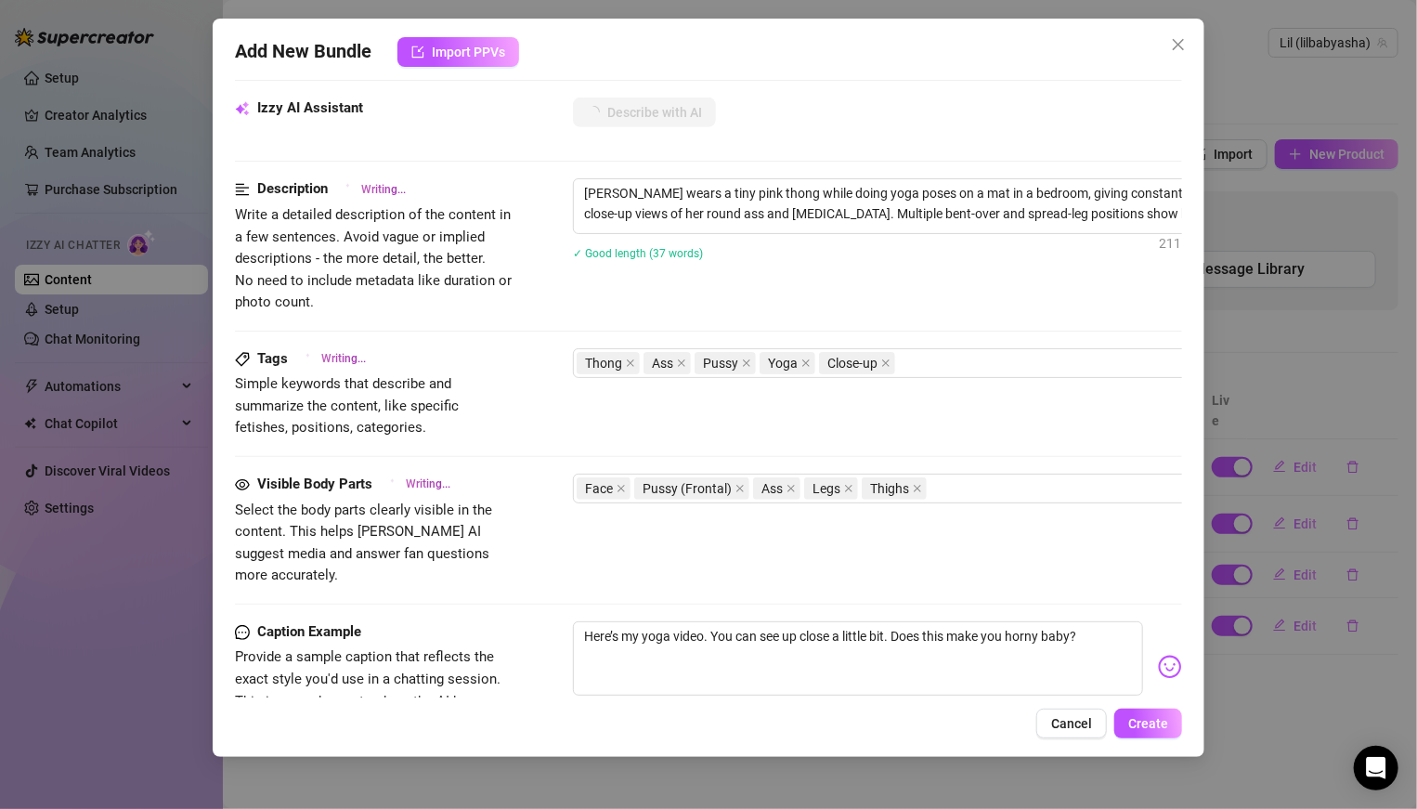
scroll to position [652, 0]
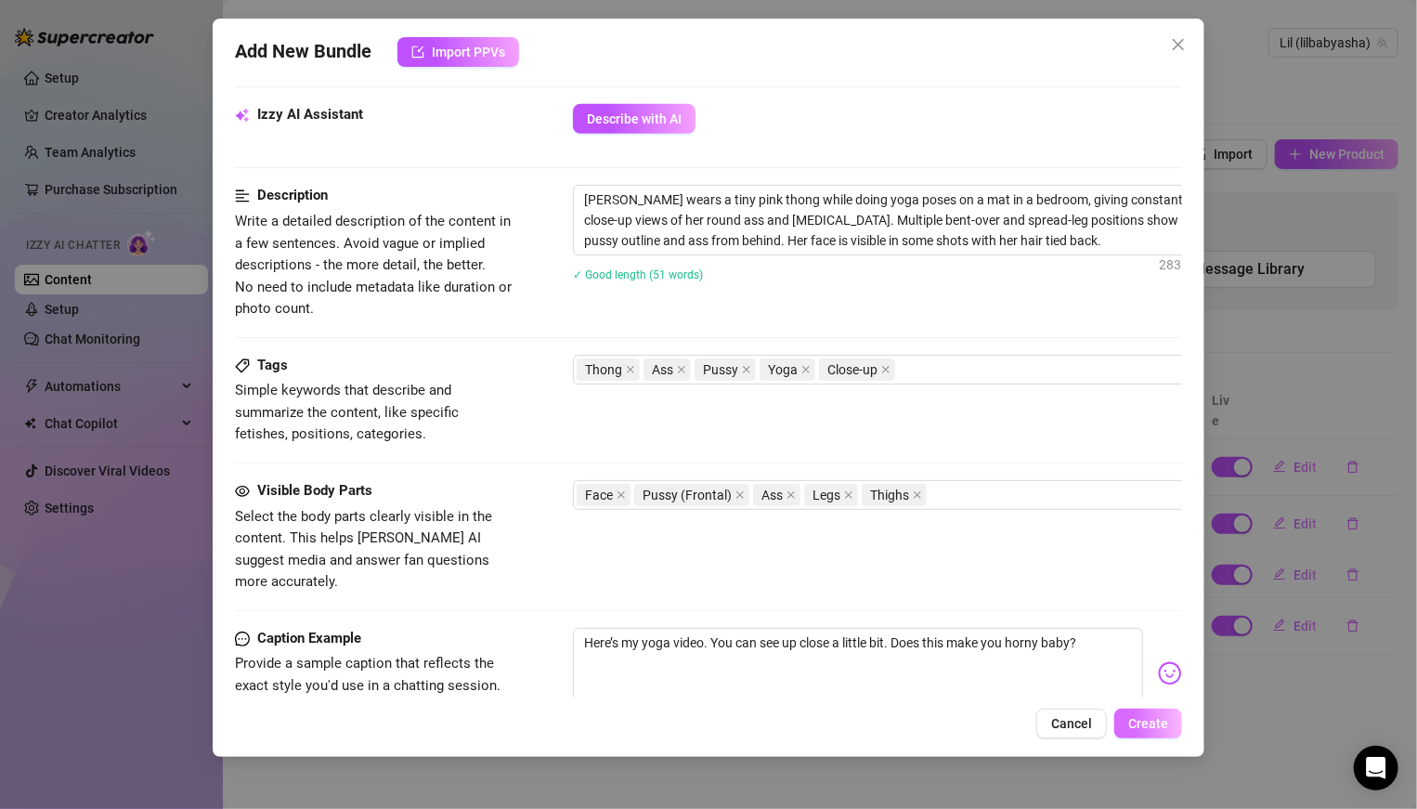
click at [983, 561] on span "Create" at bounding box center [1148, 723] width 40 height 15
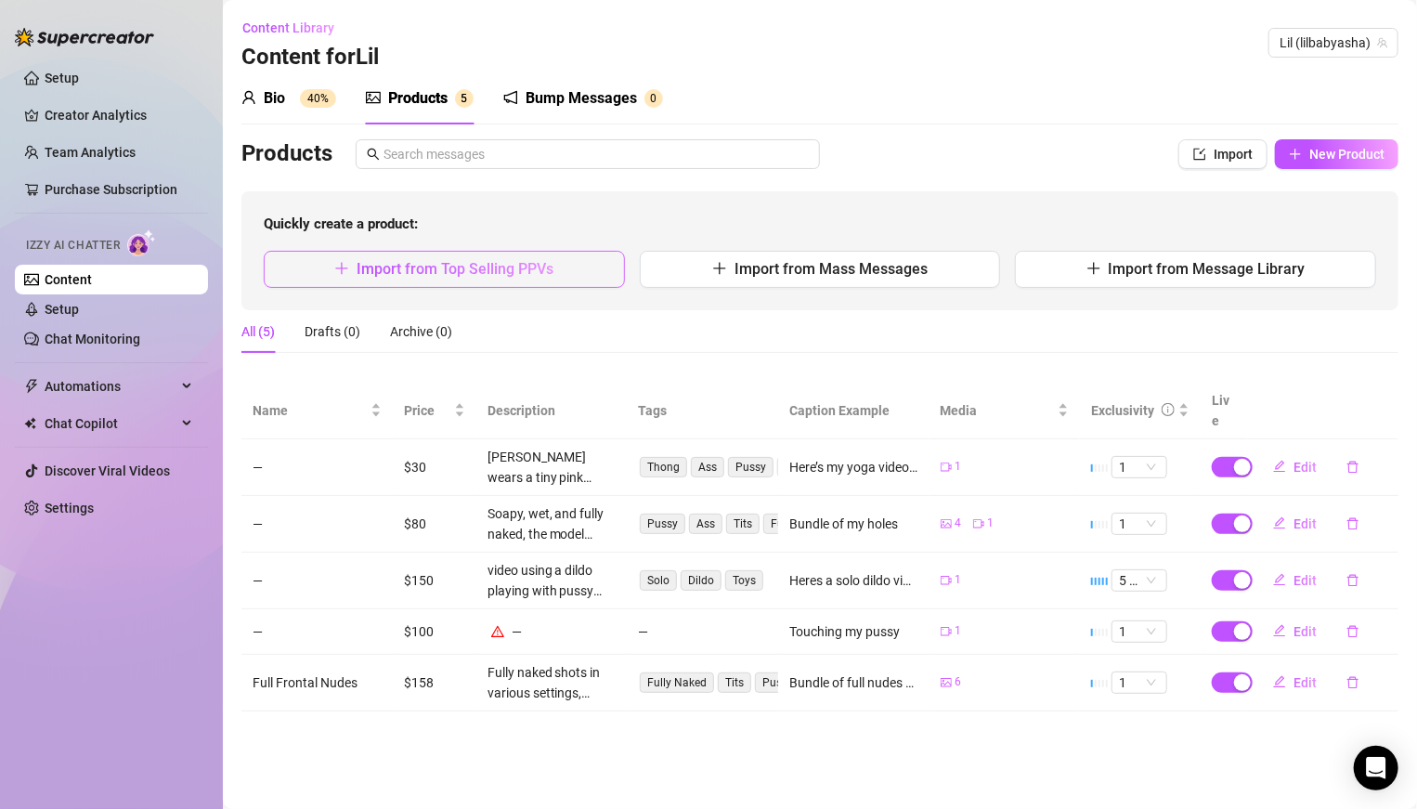
click at [446, 267] on span "Import from Top Selling PPVs" at bounding box center [455, 269] width 197 height 18
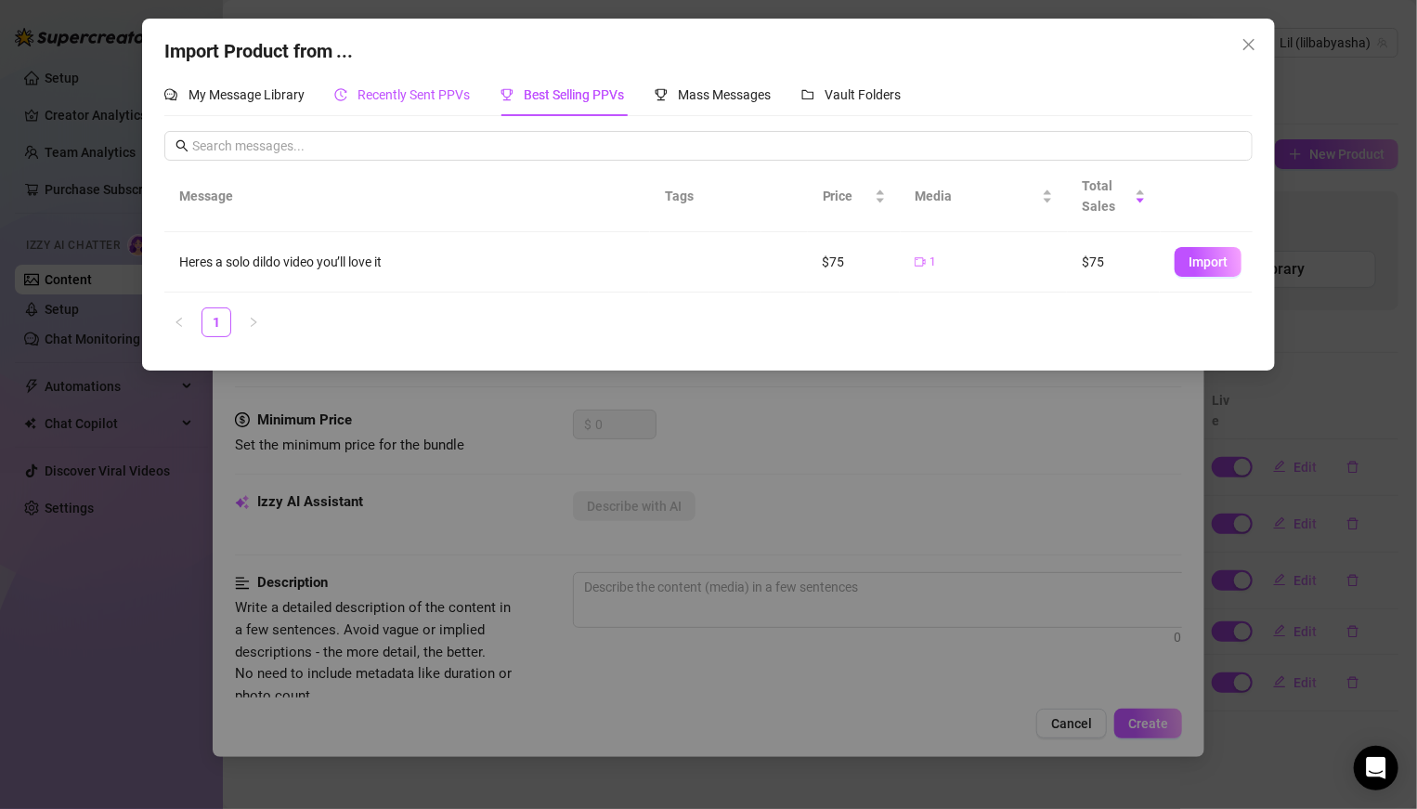
click at [351, 101] on div "Recently Sent PPVs" at bounding box center [402, 94] width 136 height 20
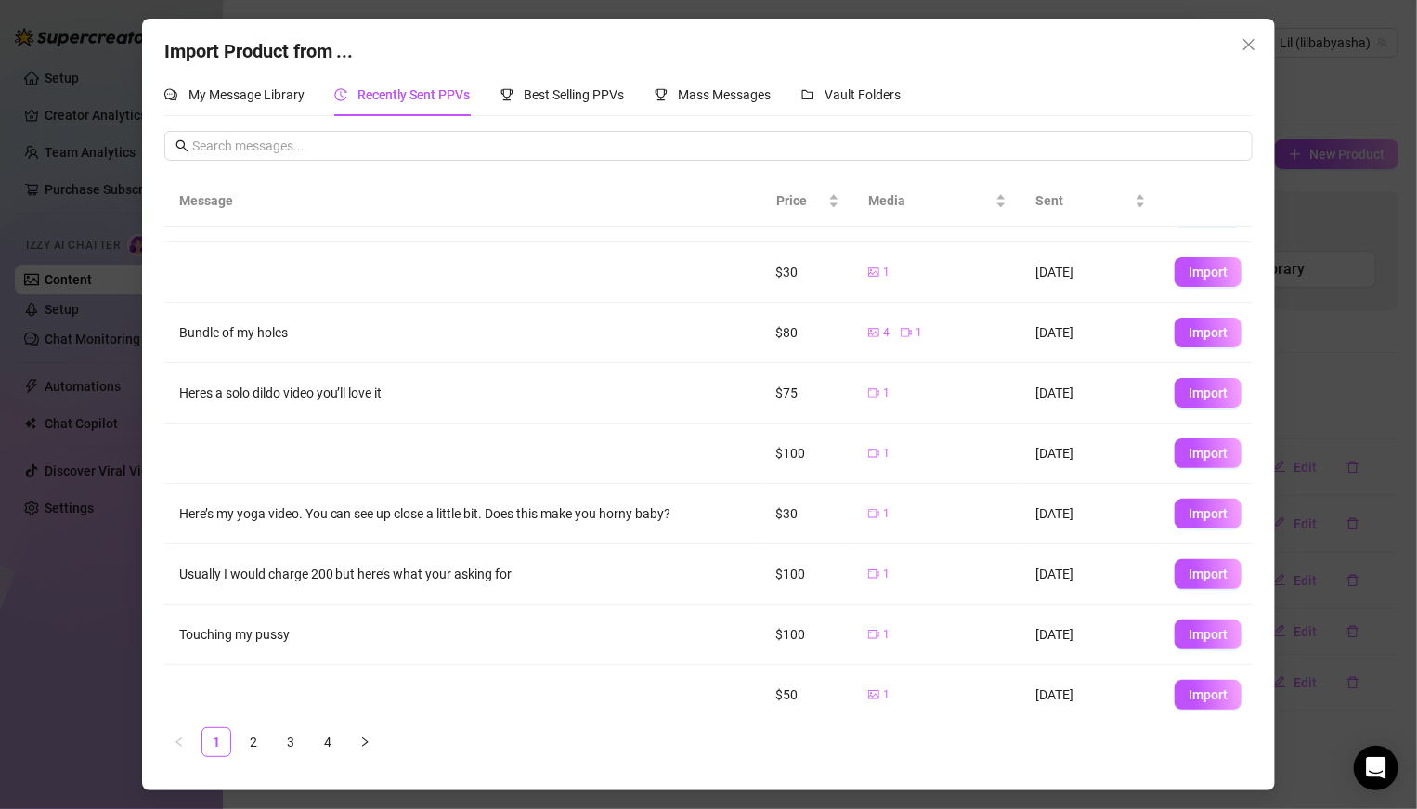
scroll to position [115, 0]
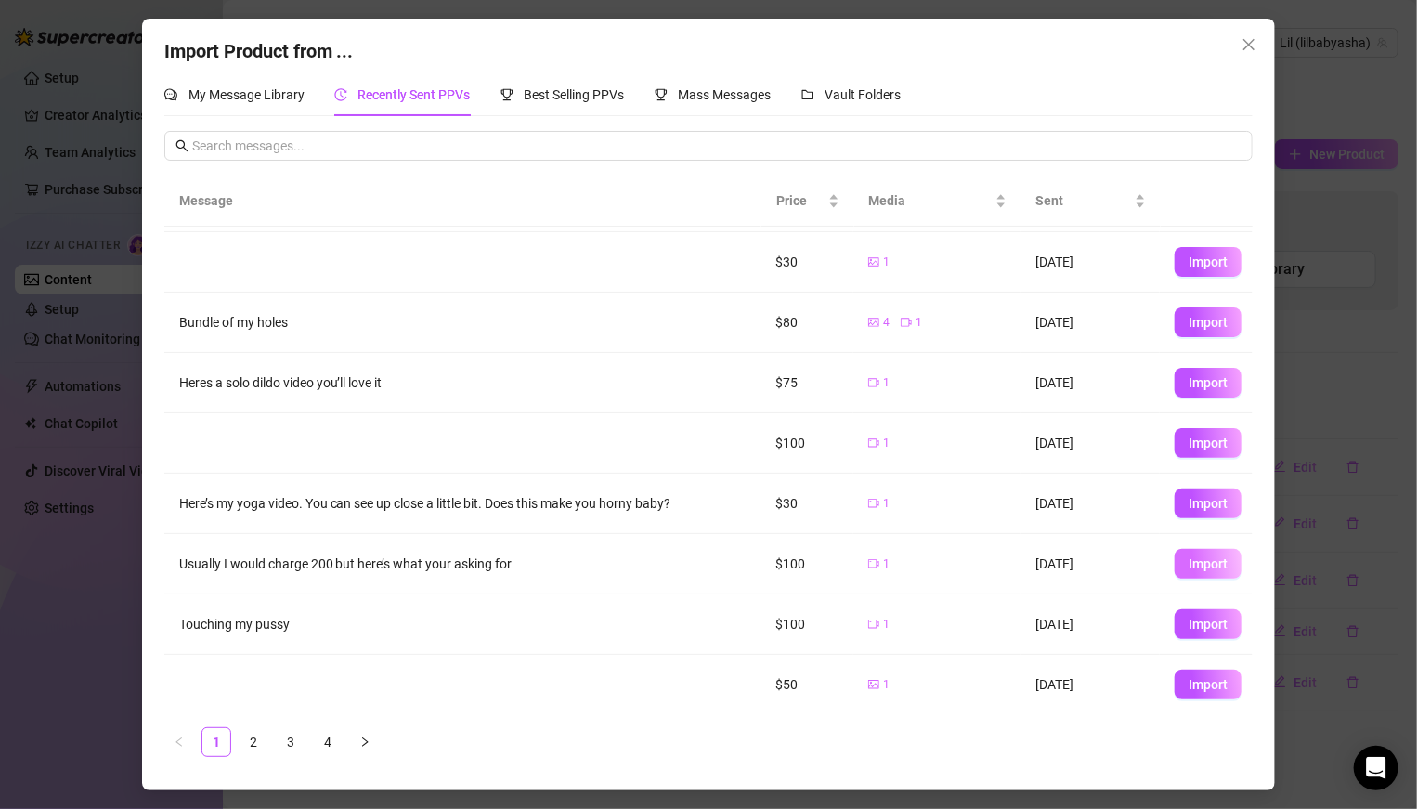
click at [983, 556] on span "Import" at bounding box center [1207, 563] width 39 height 15
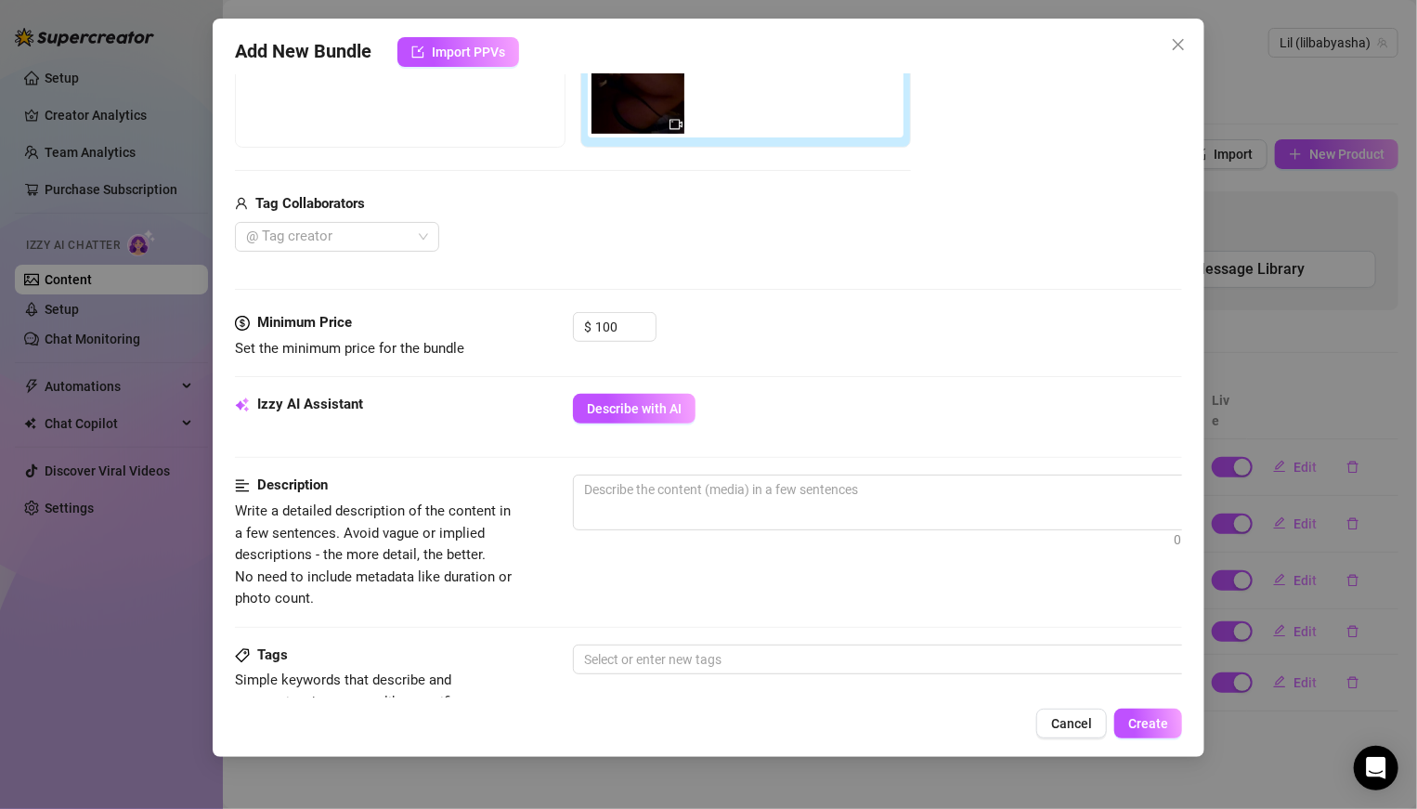
scroll to position [386, 0]
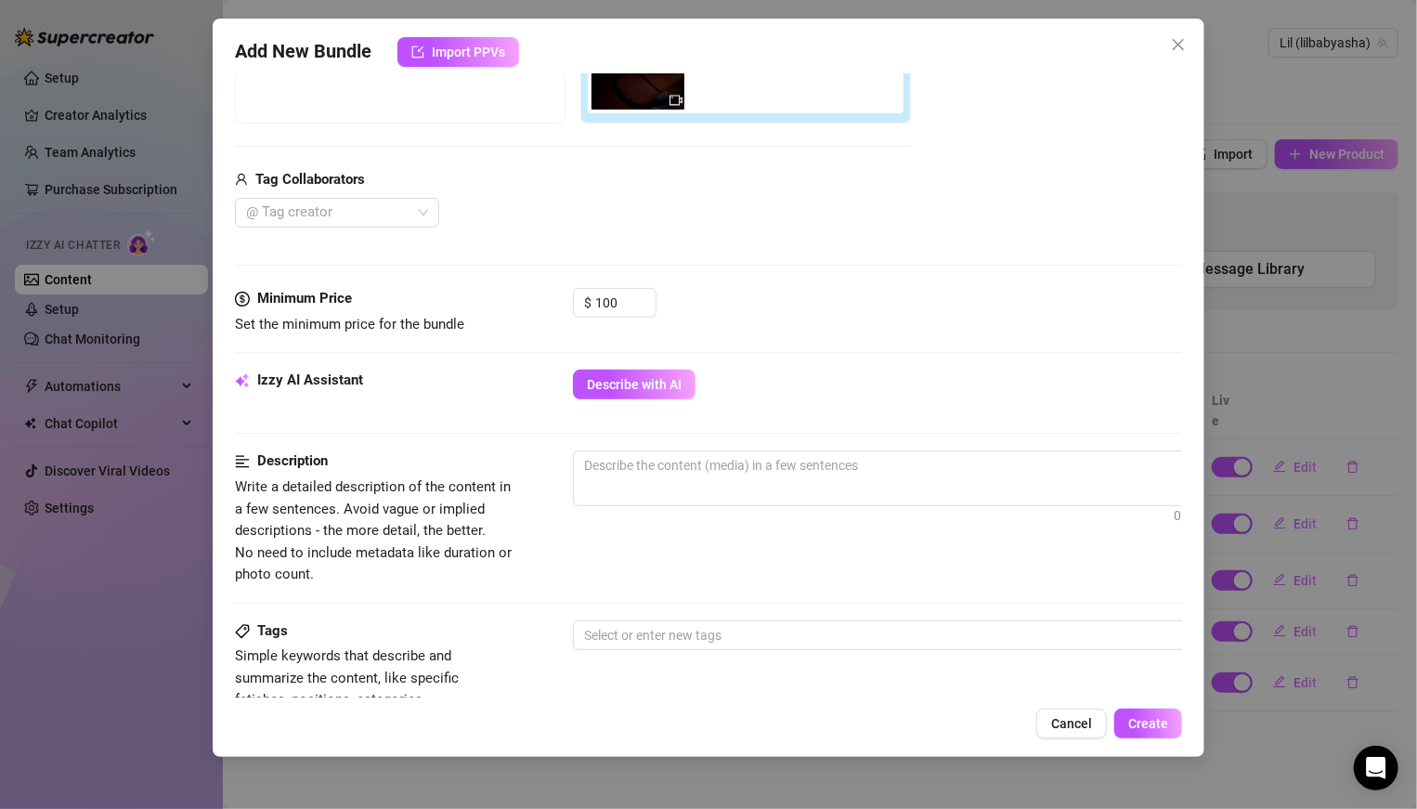
click at [642, 403] on div "Izzy AI Assistant Describe with AI" at bounding box center [708, 393] width 947 height 46
click at [630, 382] on span "Describe with AI" at bounding box center [634, 384] width 95 height 15
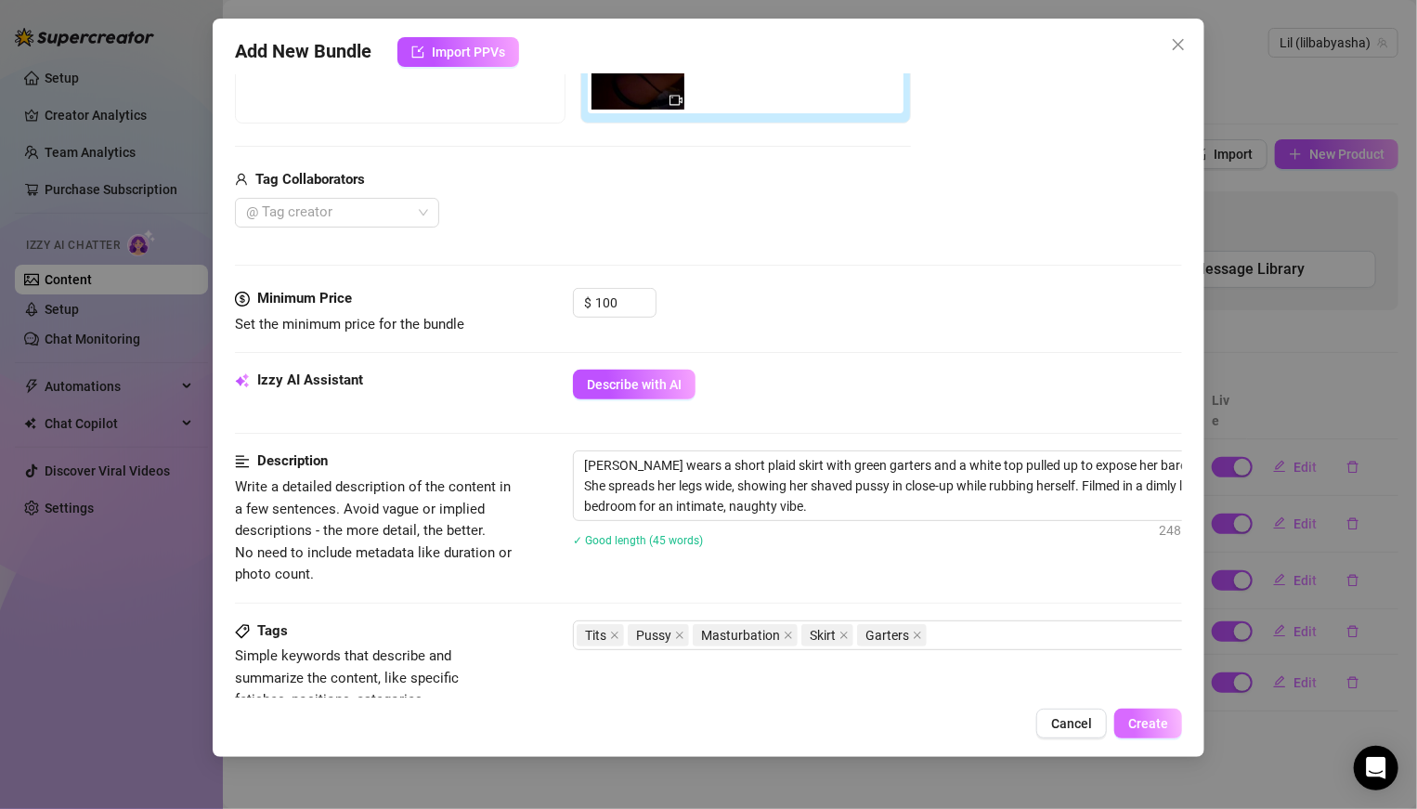
click at [983, 561] on span "Create" at bounding box center [1148, 723] width 40 height 15
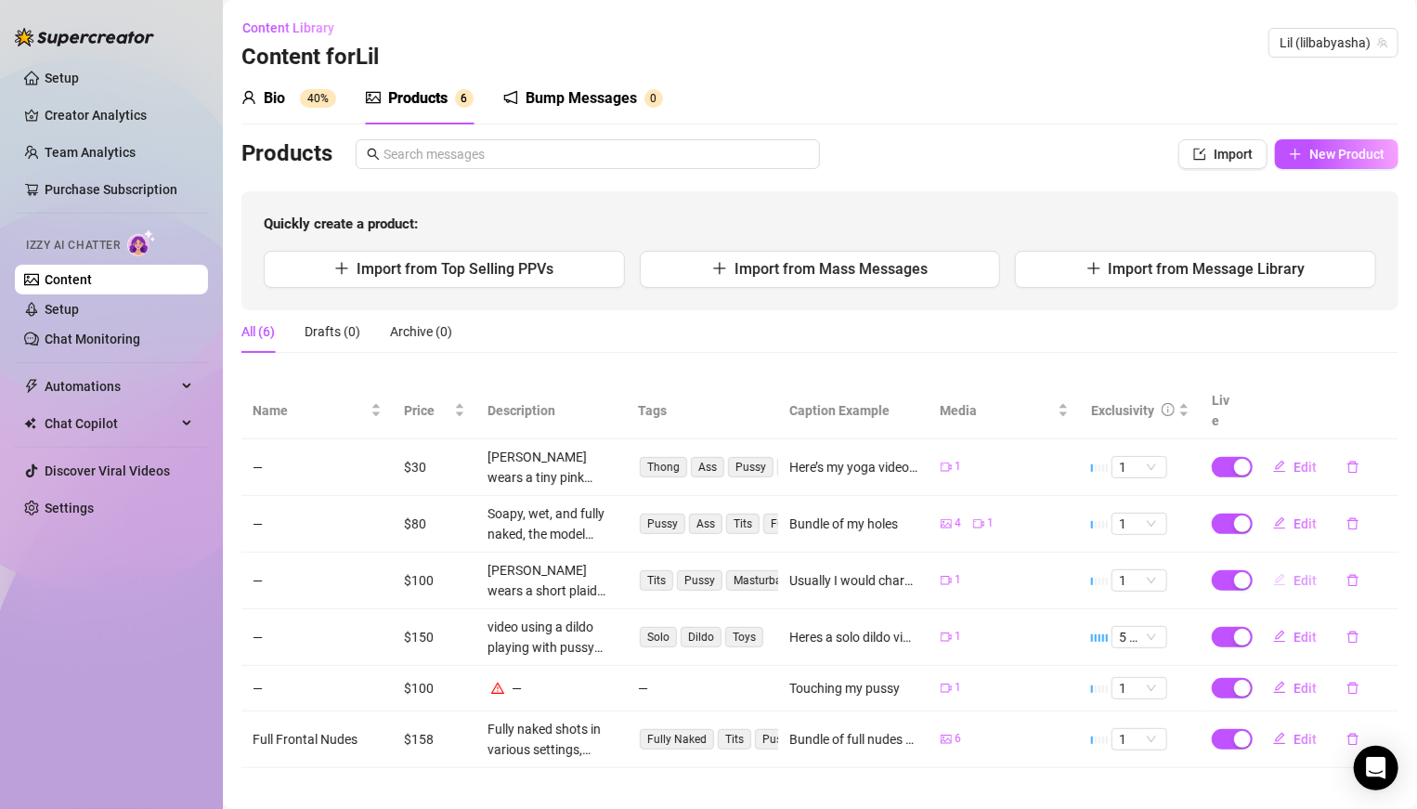
click at [983, 561] on span "Edit" at bounding box center [1304, 580] width 23 height 15
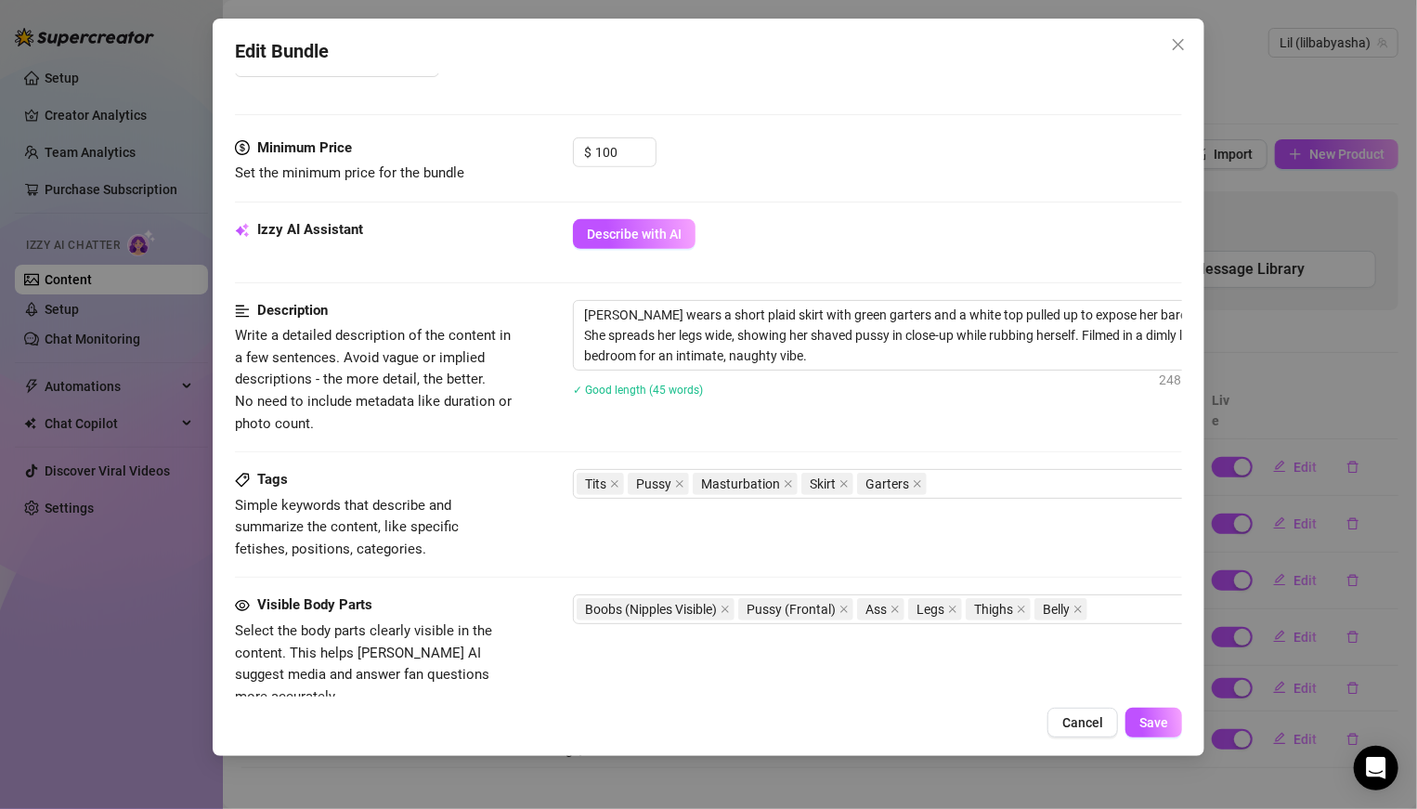
scroll to position [625, 0]
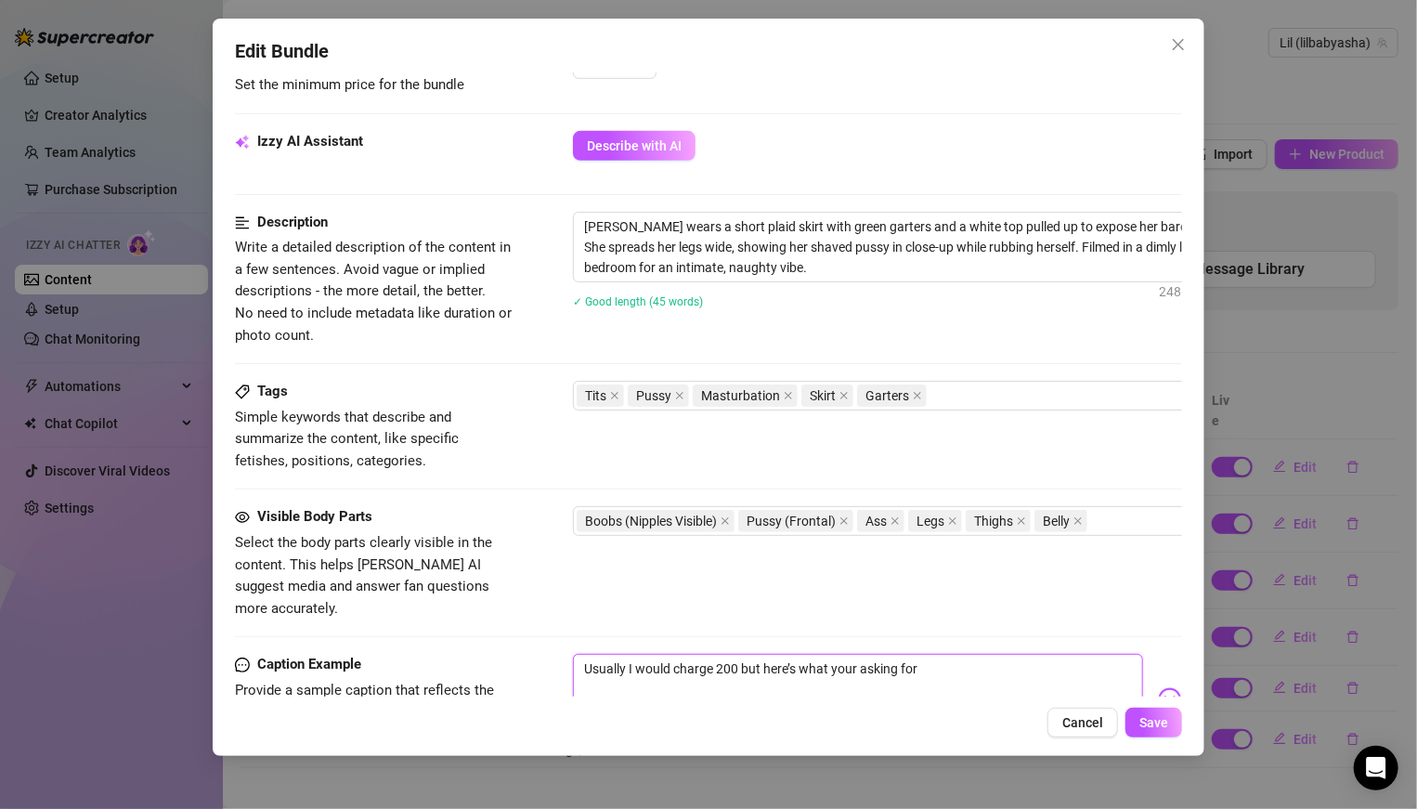
drag, startPoint x: 936, startPoint y: 653, endPoint x: 571, endPoint y: 628, distance: 365.7
click at [571, 561] on div "Caption Example Provide a sample caption that reflects the exact style you'd us…" at bounding box center [708, 710] width 947 height 113
click at [983, 561] on span "Save" at bounding box center [1153, 722] width 29 height 15
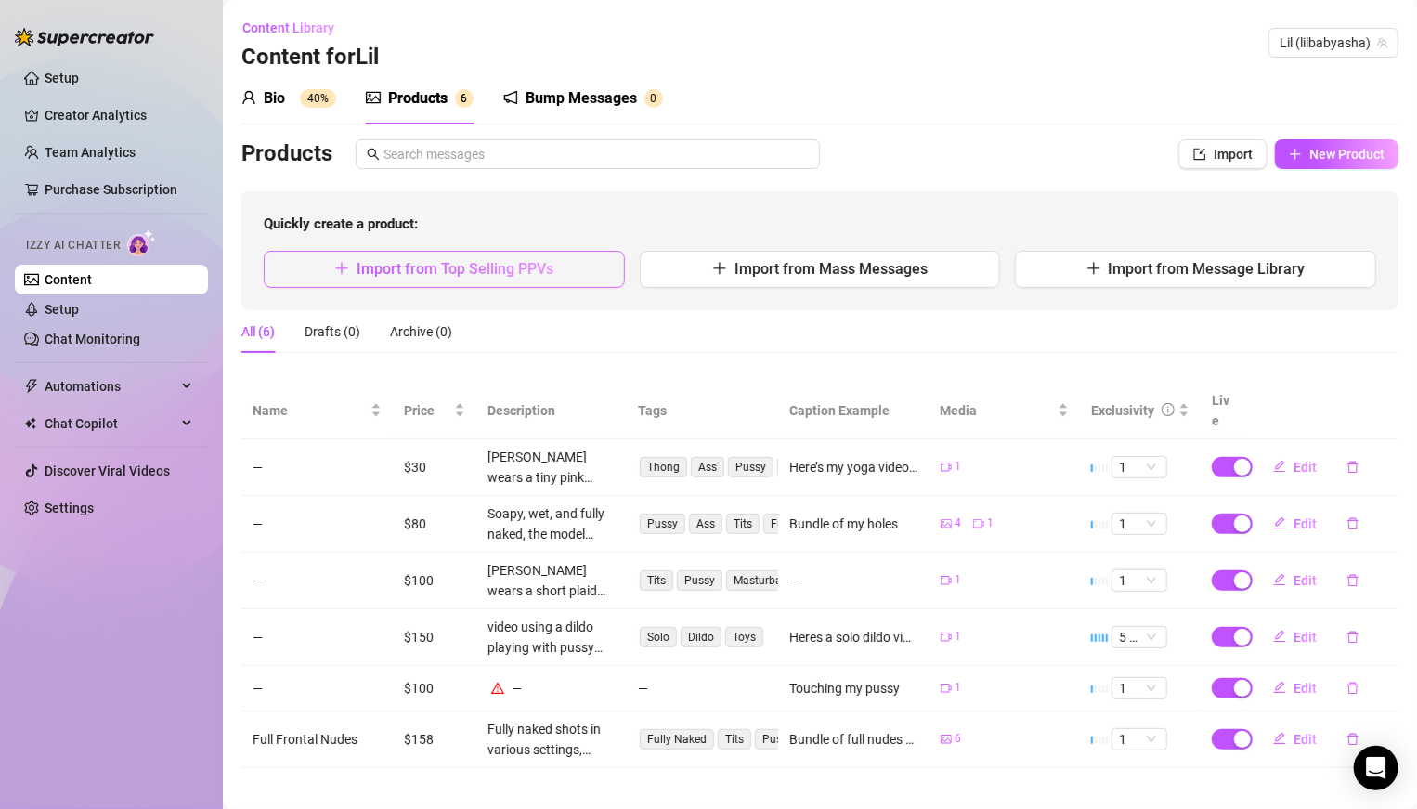
click at [342, 274] on icon "plus" at bounding box center [341, 268] width 15 height 15
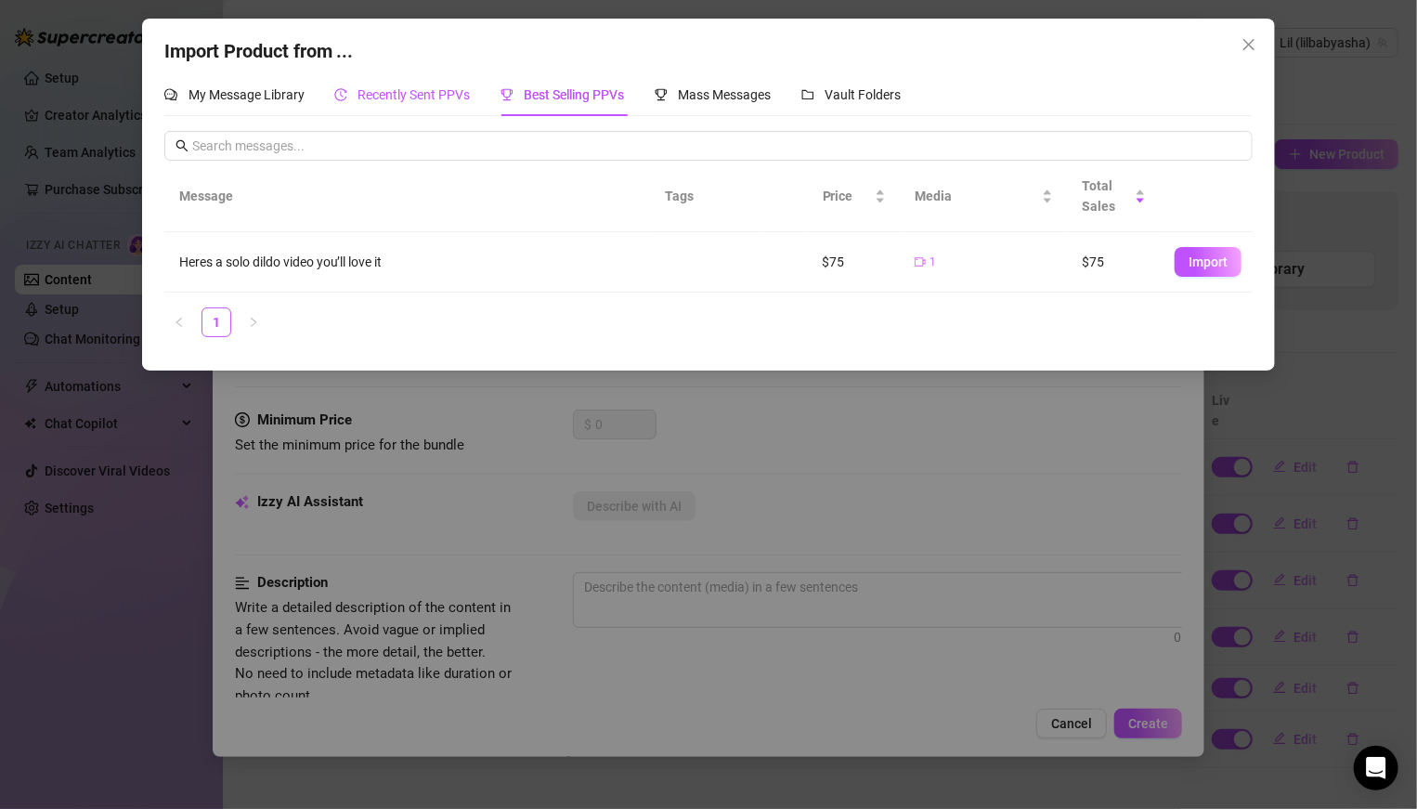
click at [427, 87] on span "Recently Sent PPVs" at bounding box center [414, 94] width 112 height 15
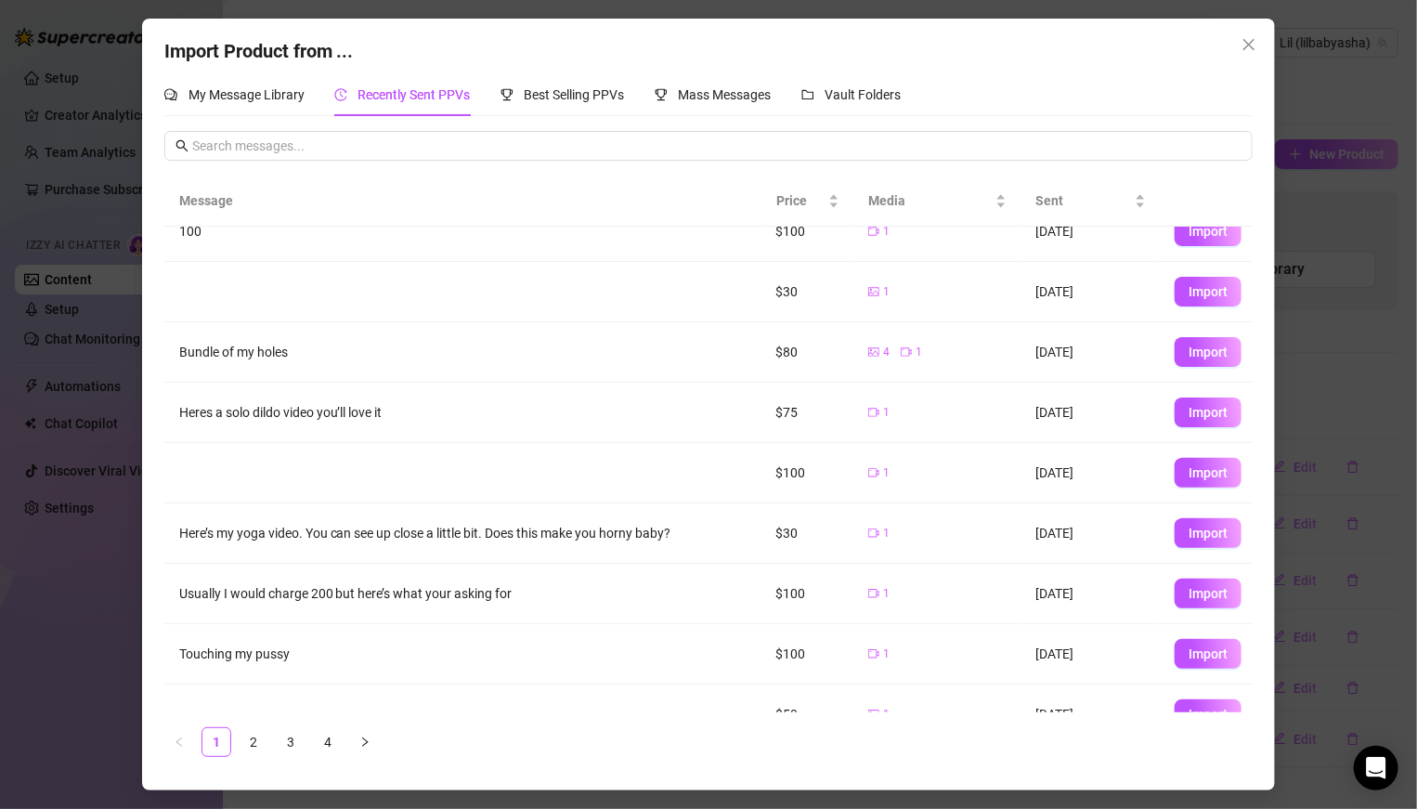
scroll to position [115, 0]
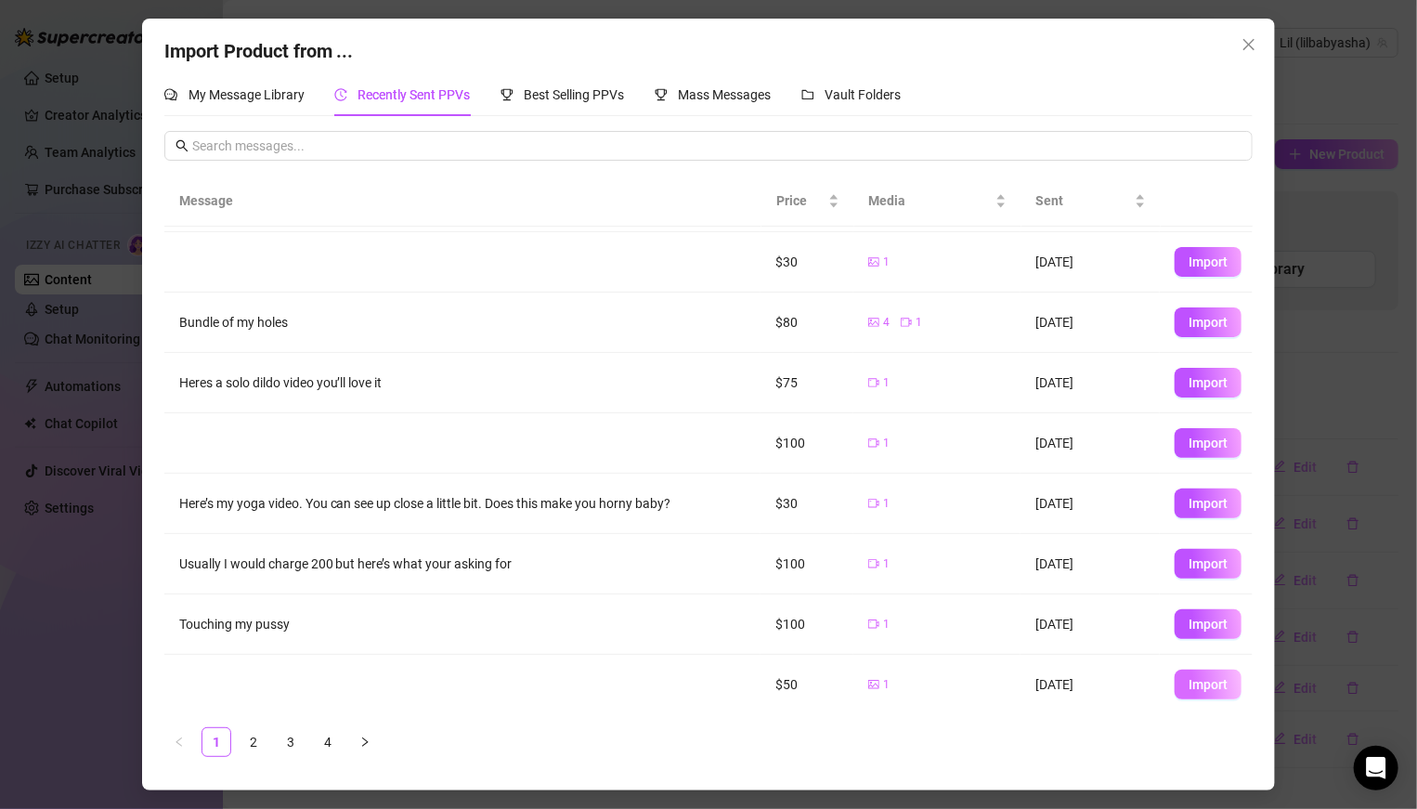
click at [983, 561] on span "Import" at bounding box center [1207, 684] width 39 height 15
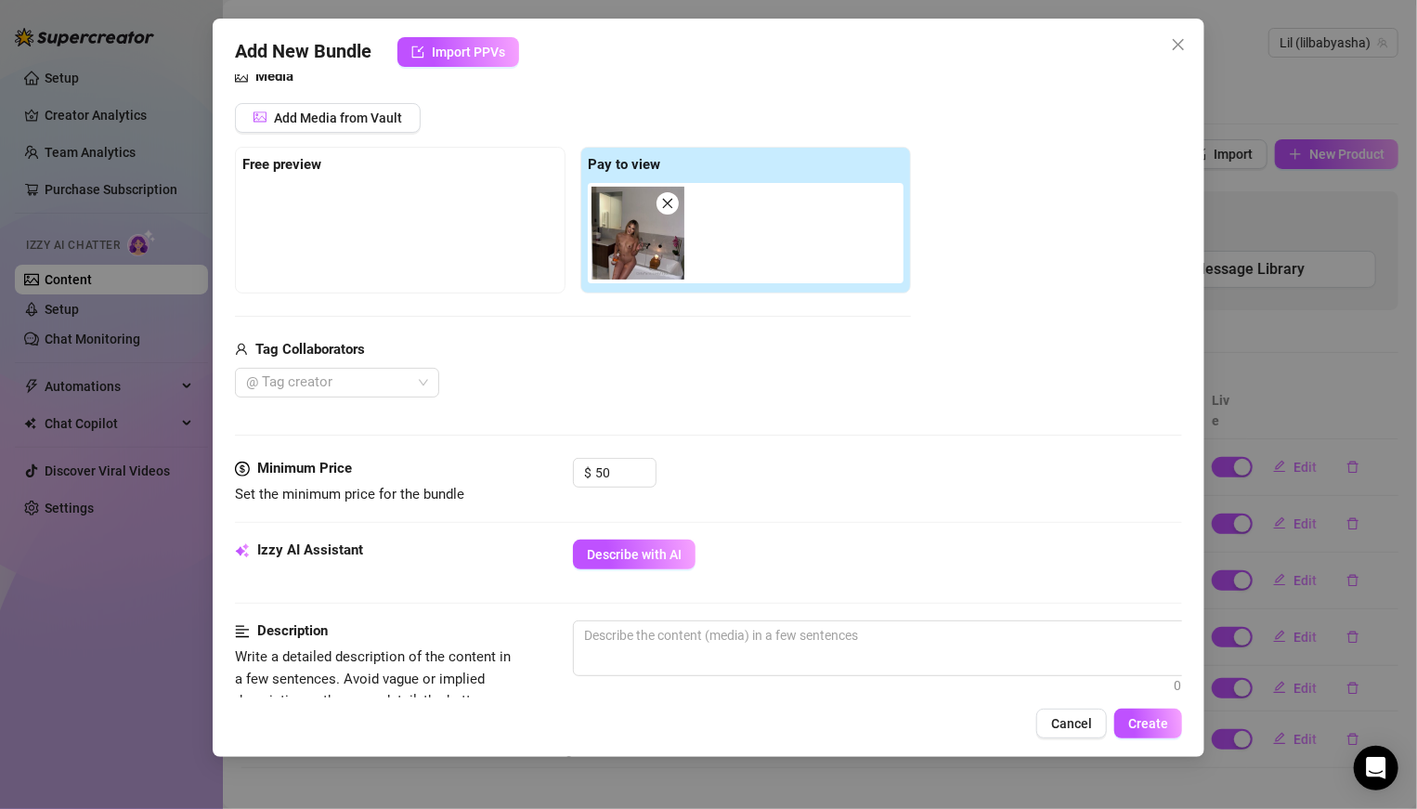
scroll to position [259, 0]
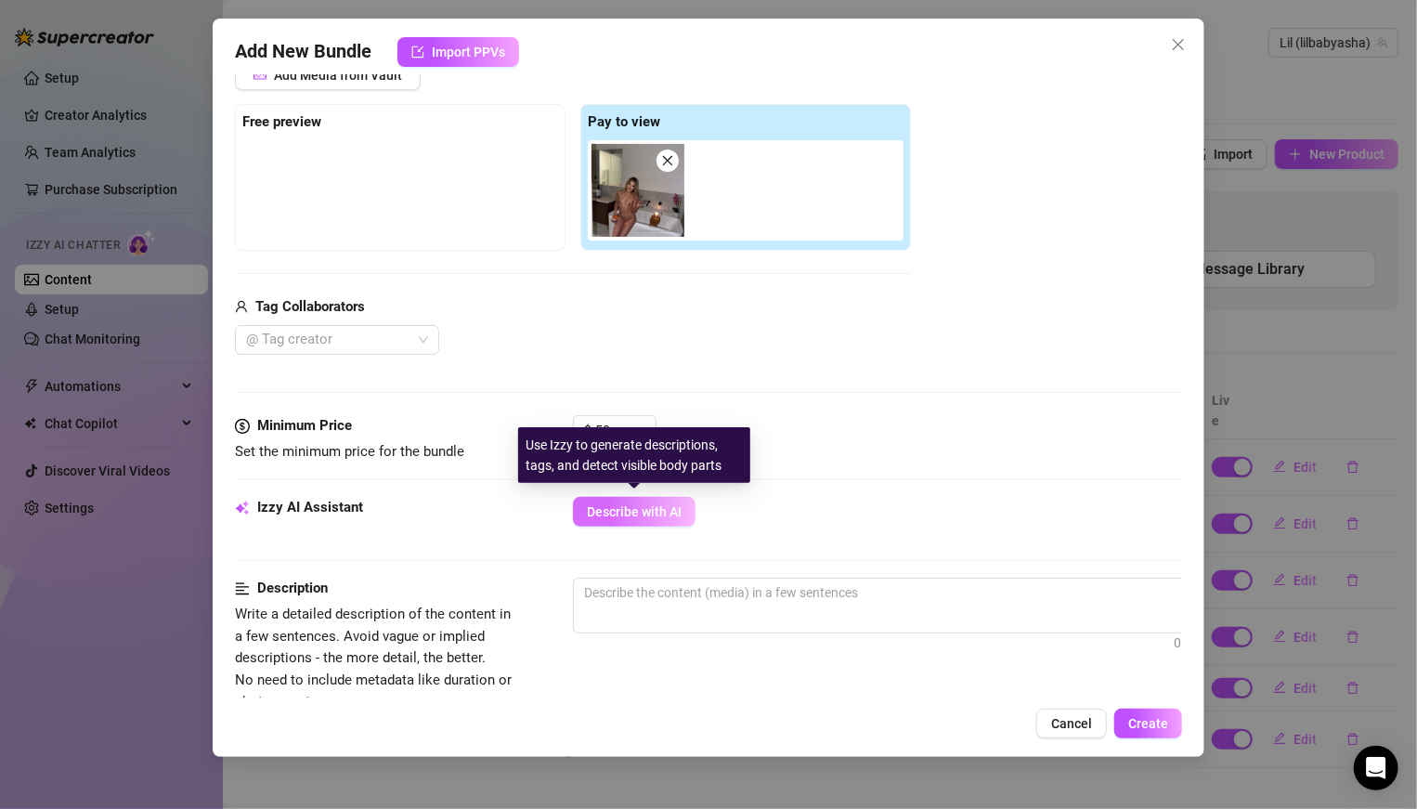
click at [678, 509] on span "Describe with AI" at bounding box center [634, 511] width 95 height 15
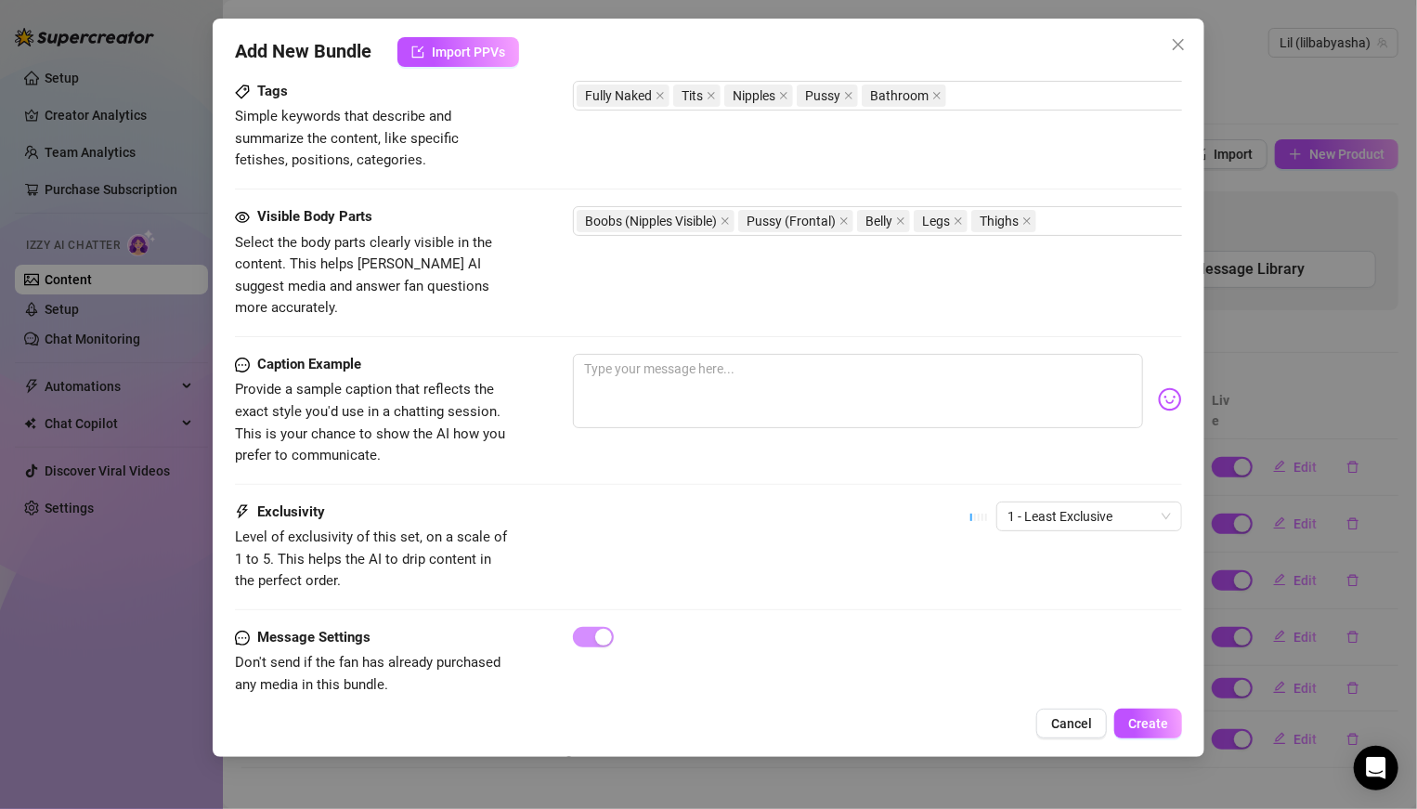
scroll to position [932, 0]
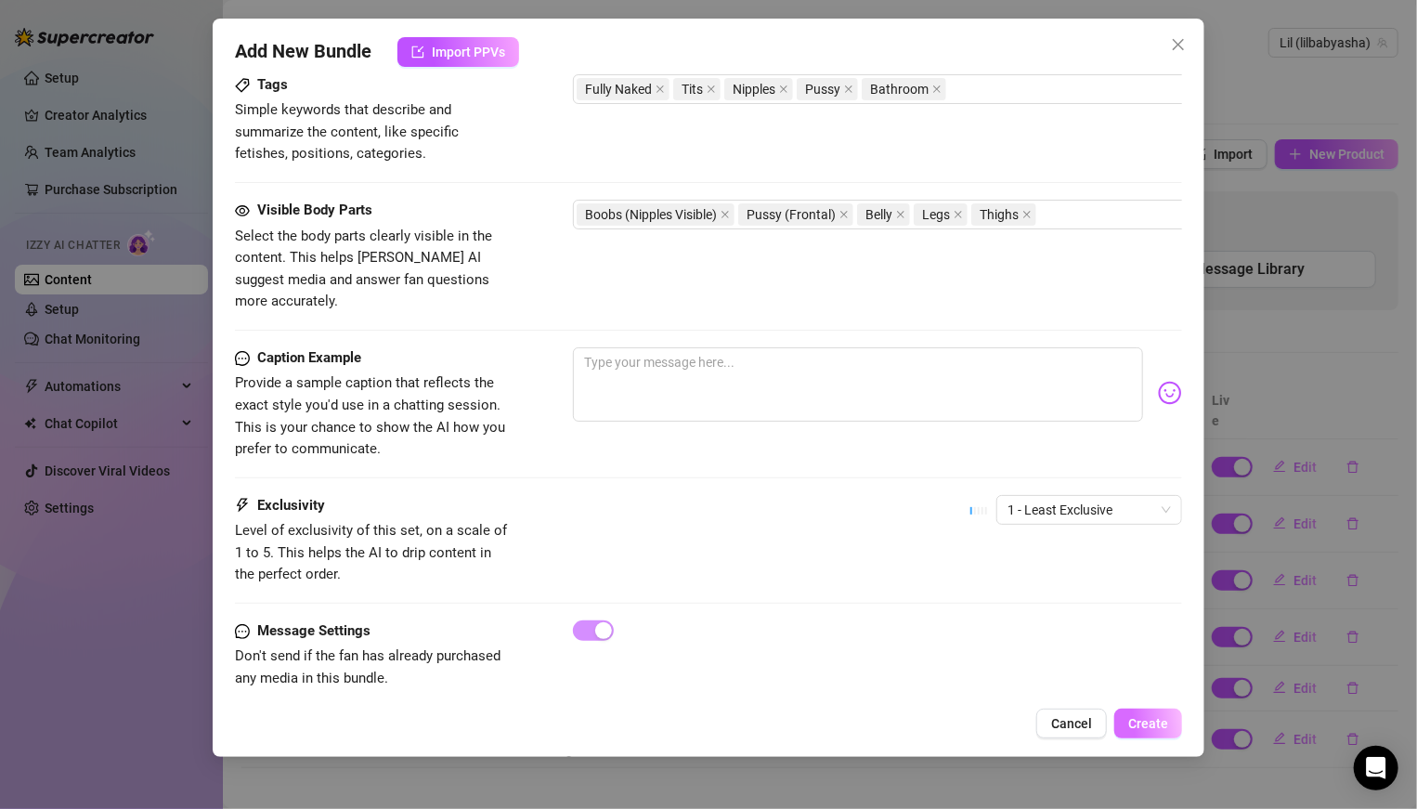
click at [983, 561] on span "Create" at bounding box center [1148, 723] width 40 height 15
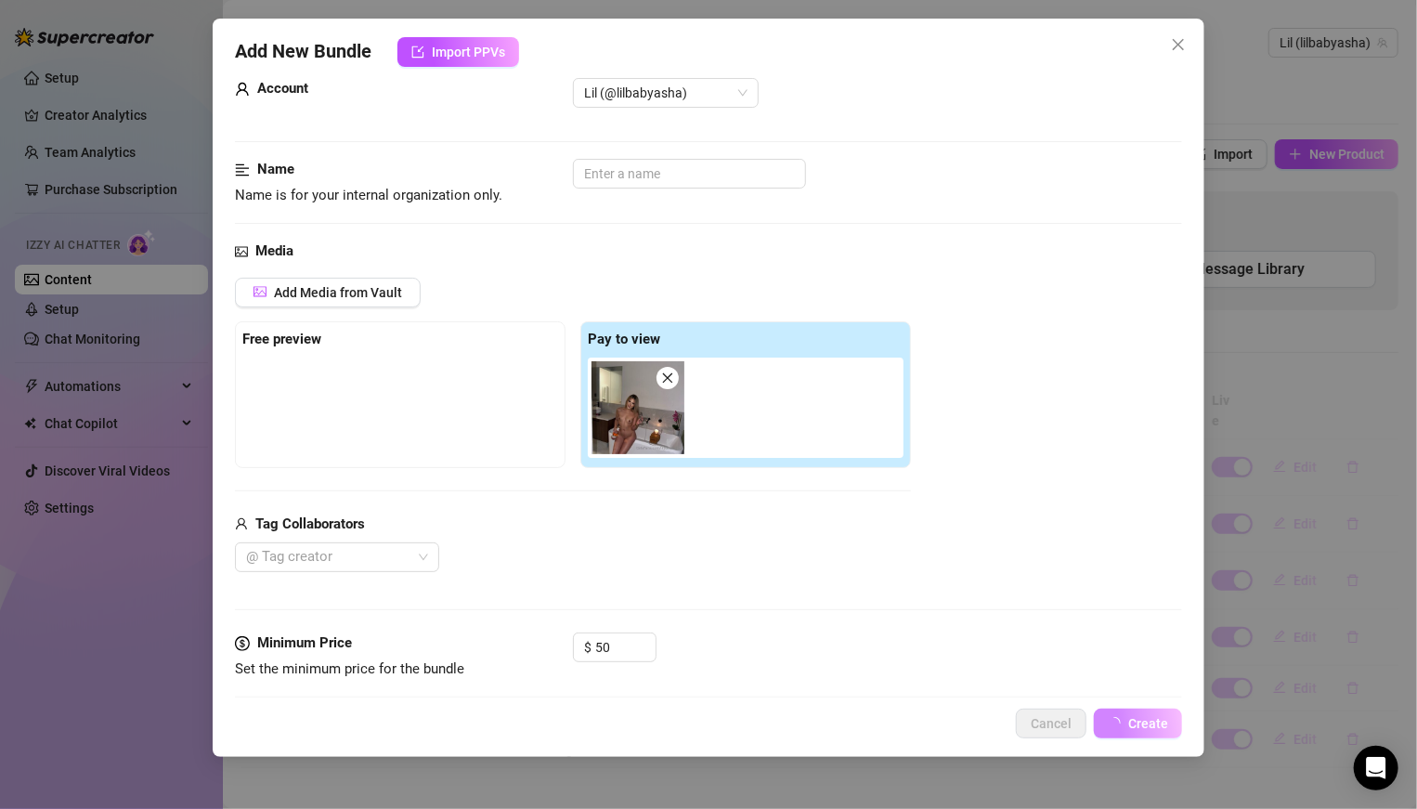
scroll to position [0, 0]
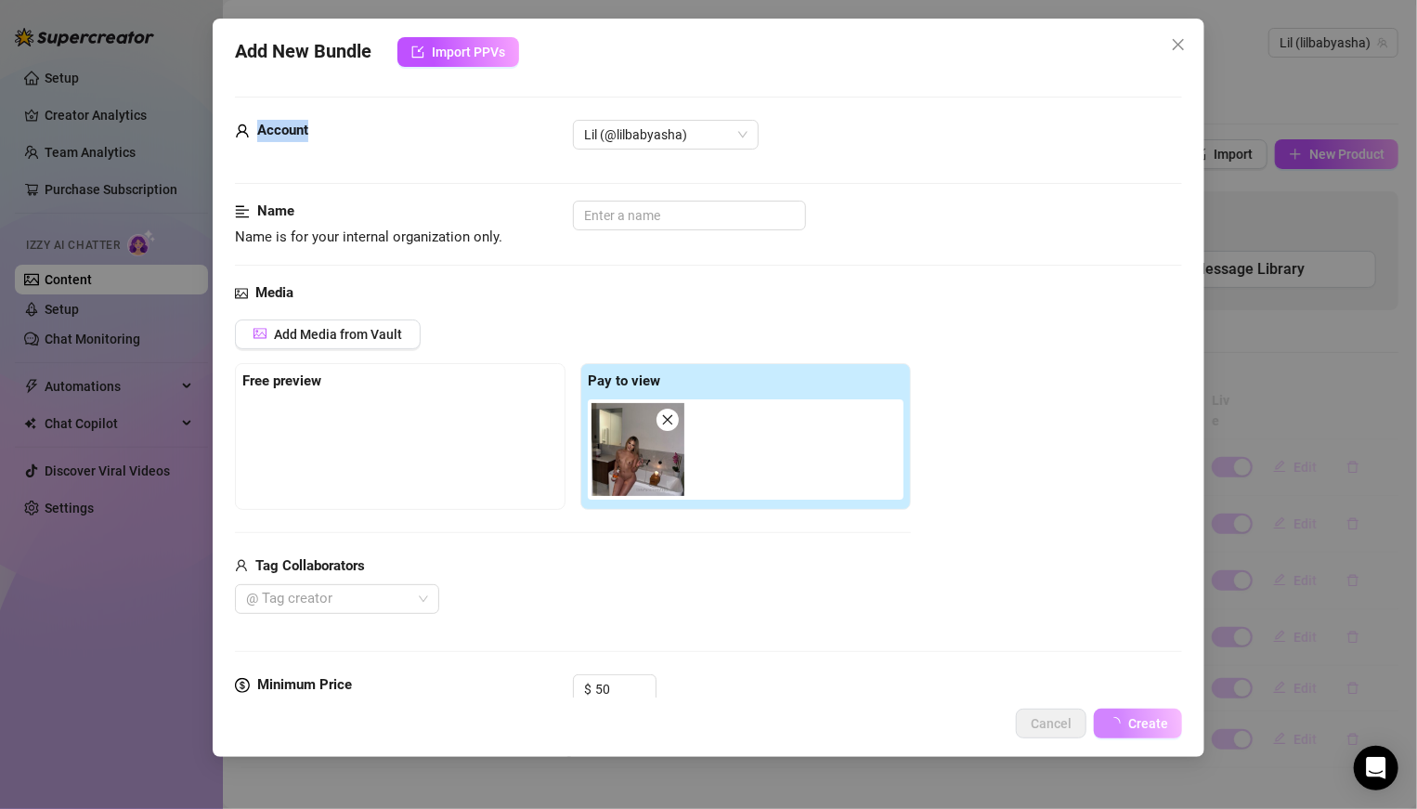
drag, startPoint x: 678, startPoint y: 67, endPoint x: 721, endPoint y: 104, distance: 57.3
click at [721, 106] on div "Add New Bundle Import PPVs Account Lil (@lilbabyasha) Name Name is for your int…" at bounding box center [709, 388] width 992 height 738
click at [983, 561] on span "Create" at bounding box center [1148, 723] width 40 height 15
click at [983, 561] on button "Create" at bounding box center [1138, 723] width 88 height 30
click at [983, 52] on button "Close" at bounding box center [1178, 45] width 30 height 30
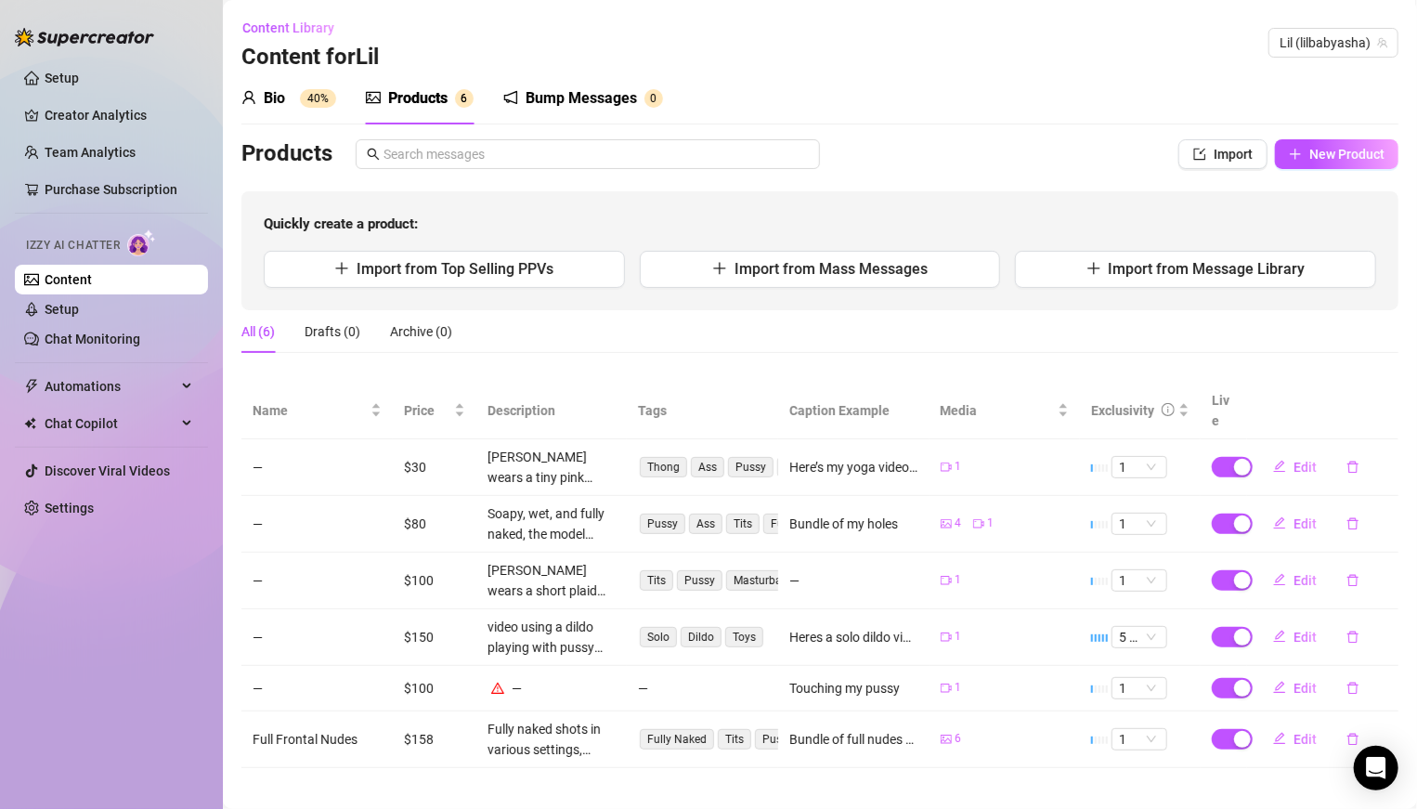
click at [983, 97] on div "Bio 40% Products 6 Bump Messages 0" at bounding box center [819, 98] width 1157 height 52
click at [537, 282] on button "Import from Top Selling PPVs" at bounding box center [444, 269] width 361 height 37
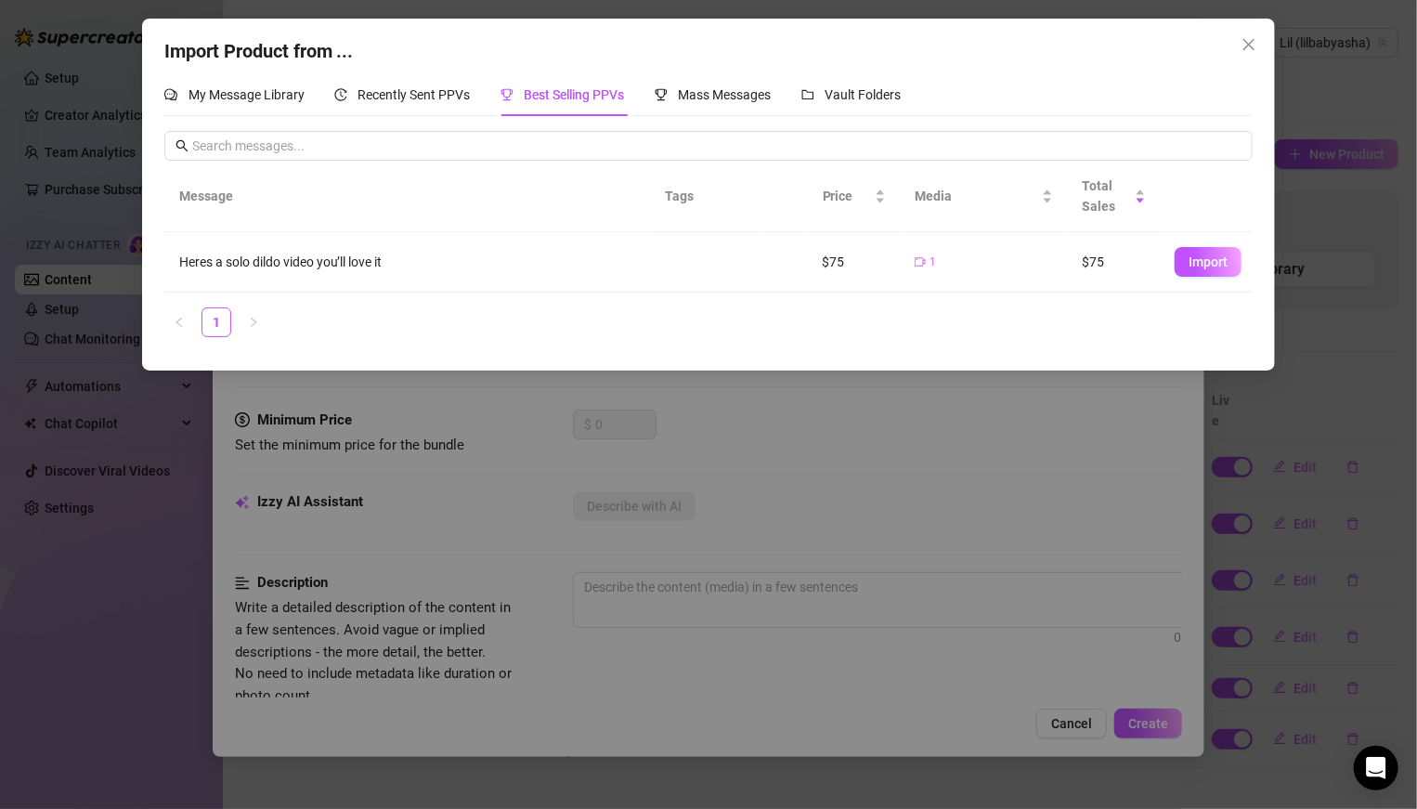
click at [405, 45] on div "Import Product from ..." at bounding box center [708, 51] width 1089 height 29
click at [410, 81] on div "Recently Sent PPVs" at bounding box center [402, 94] width 136 height 43
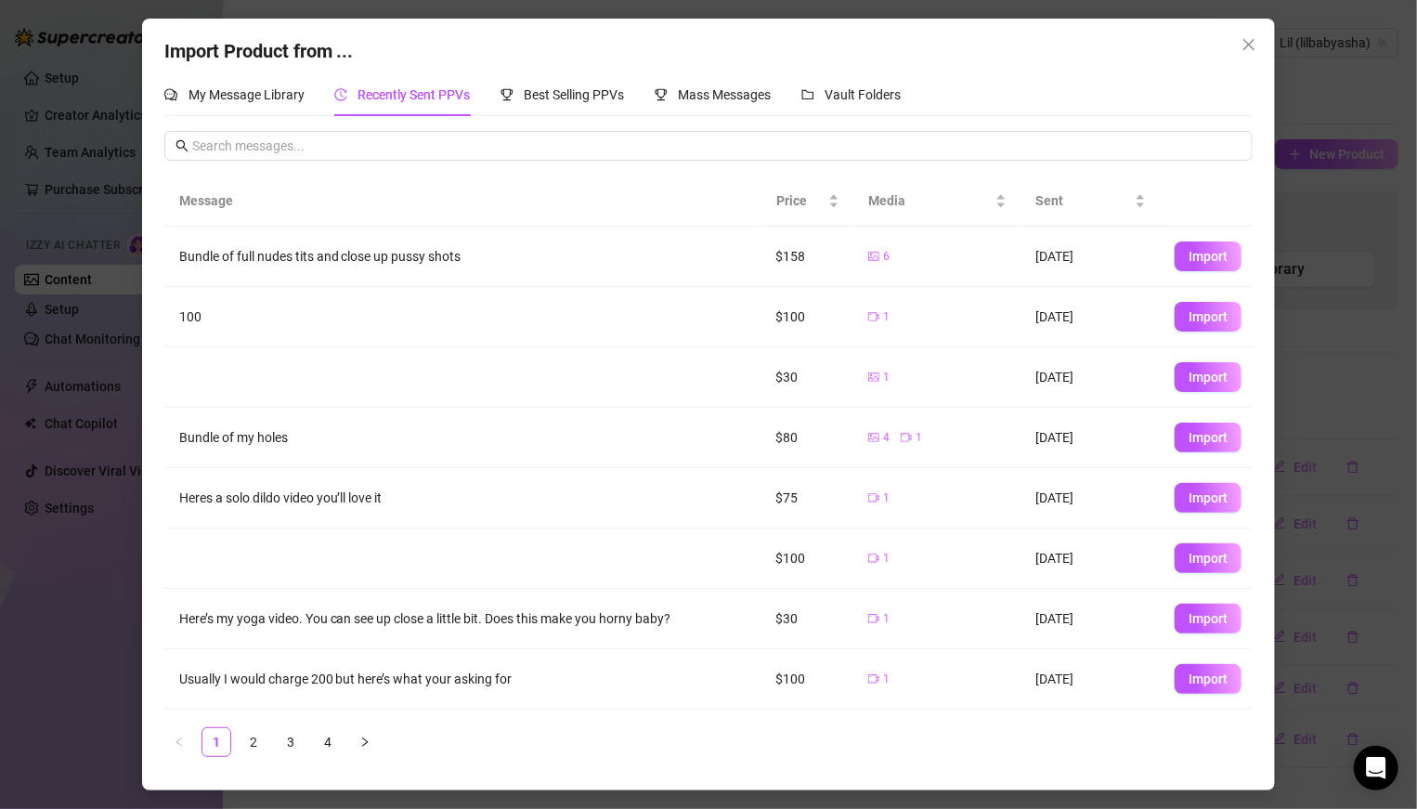
scroll to position [115, 0]
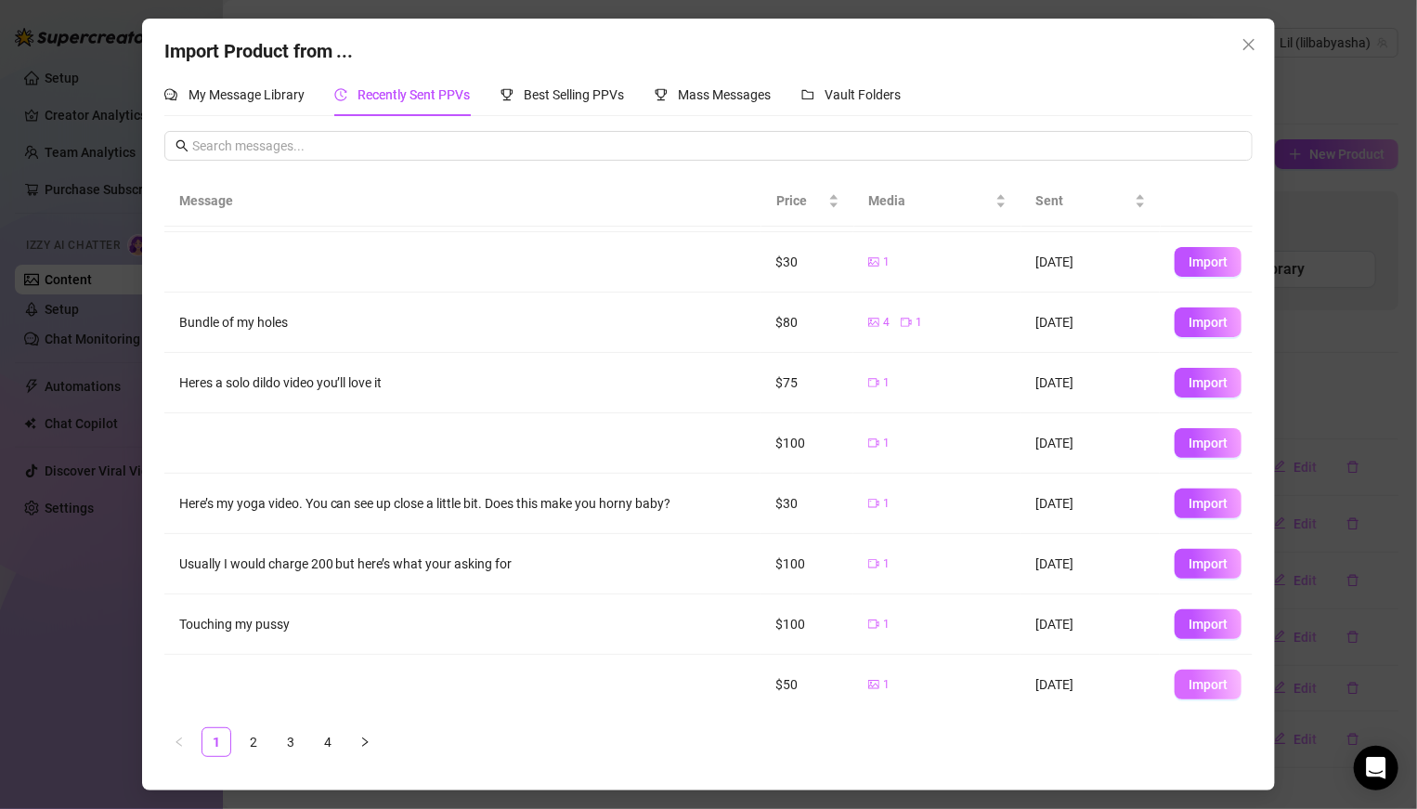
click at [983, 561] on span "Import" at bounding box center [1207, 684] width 39 height 15
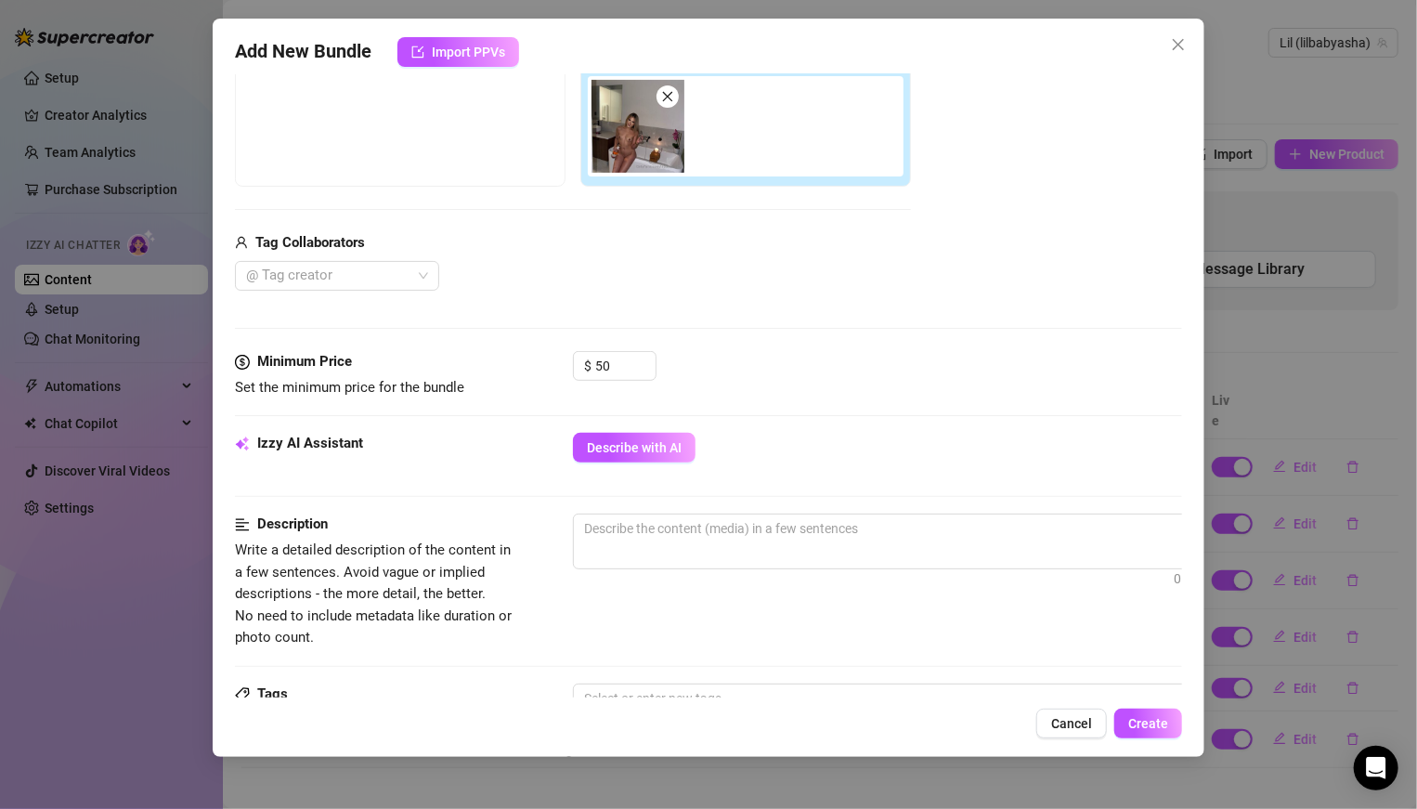
scroll to position [331, 0]
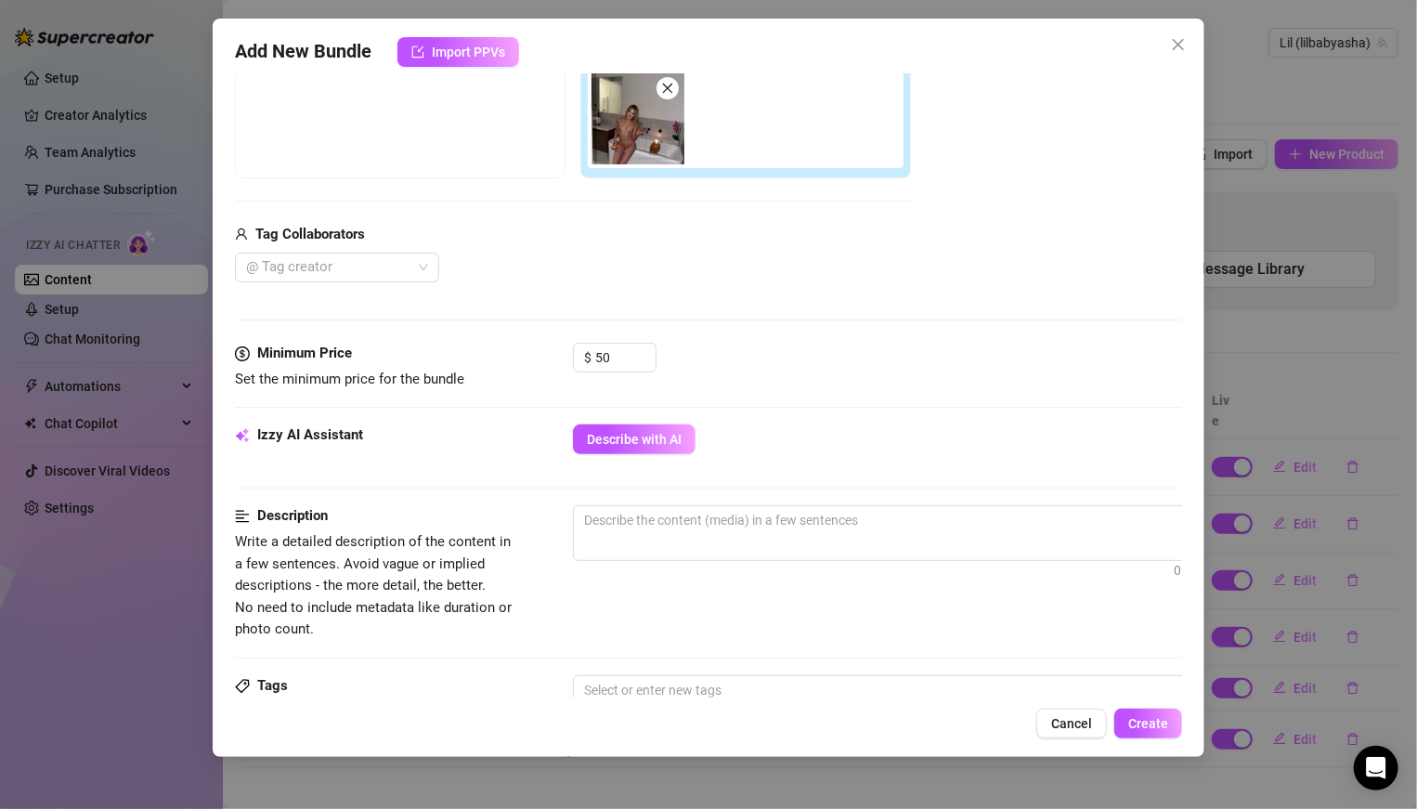
click at [683, 419] on div "Minimum Price Set the minimum price for the bundle $ 50" at bounding box center [708, 384] width 947 height 82
click at [679, 424] on button "Describe with AI" at bounding box center [634, 439] width 123 height 30
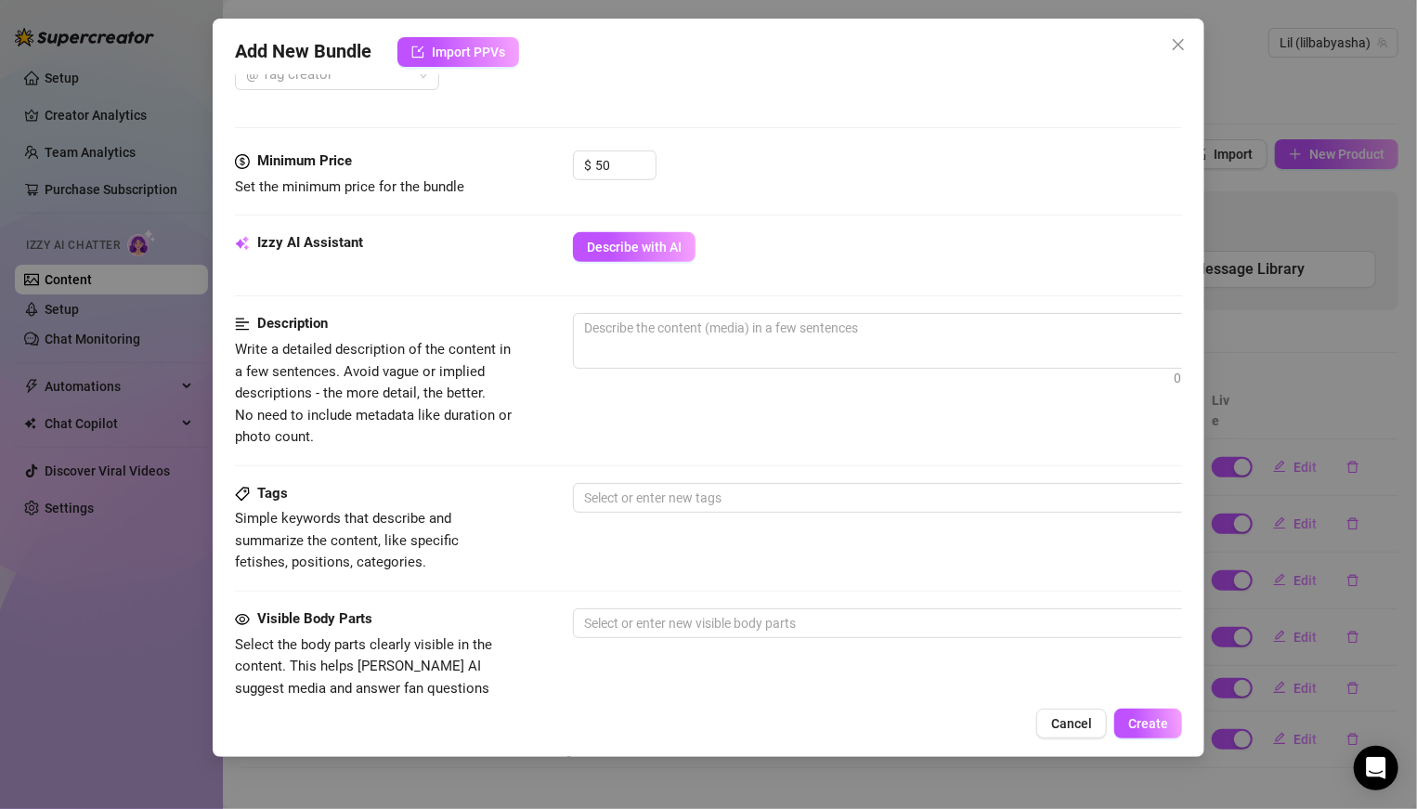
scroll to position [537, 0]
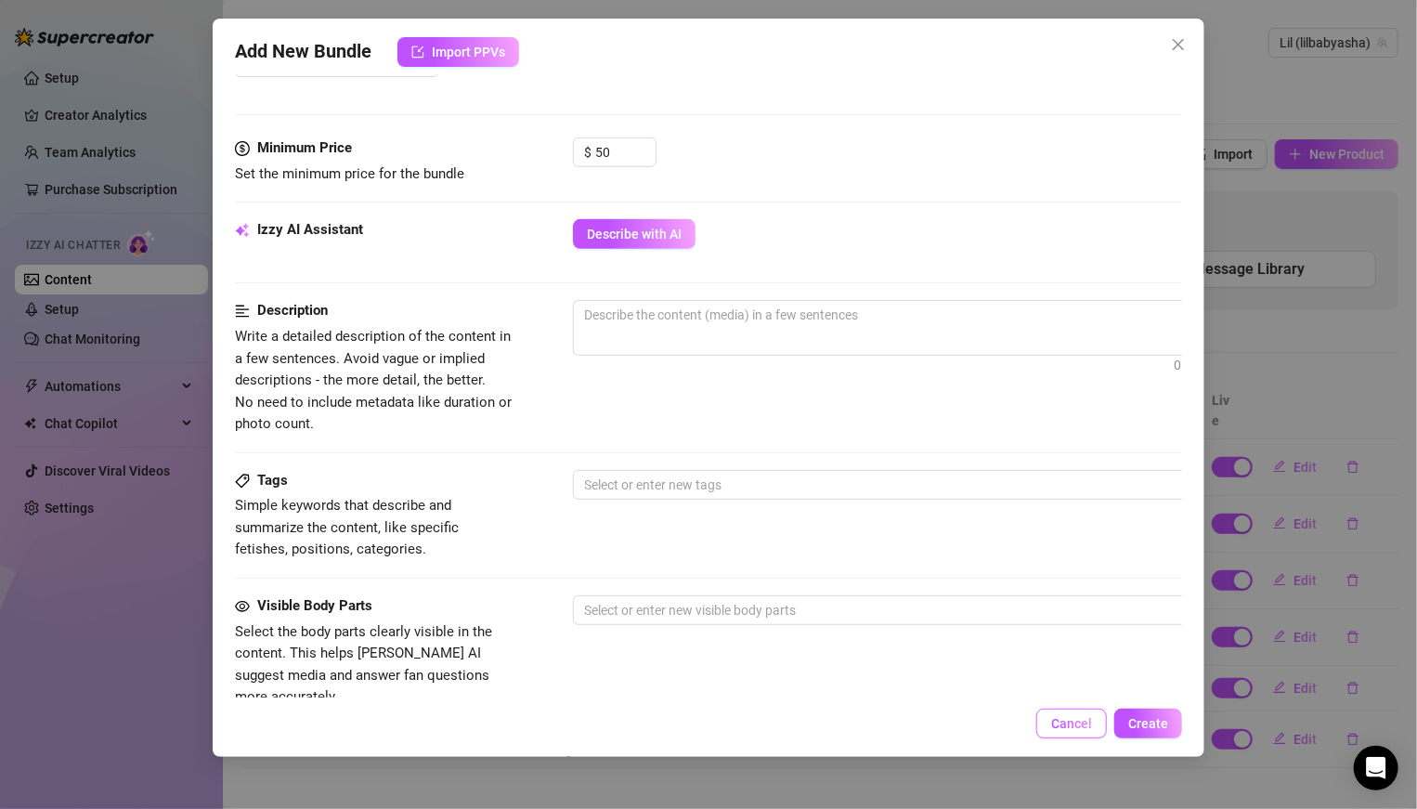
click at [983, 561] on span "Cancel" at bounding box center [1071, 723] width 41 height 15
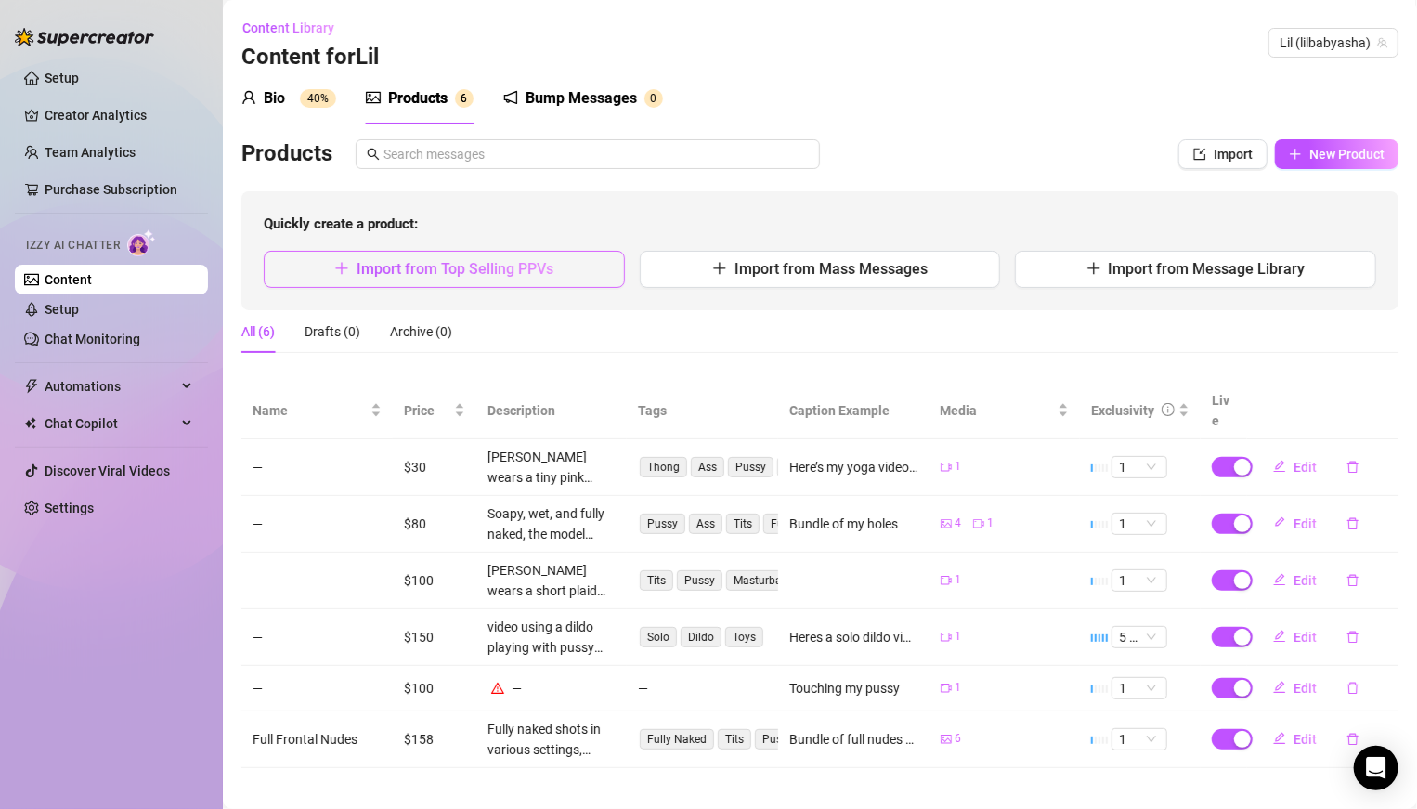
click at [563, 266] on button "Import from Top Selling PPVs" at bounding box center [444, 269] width 361 height 37
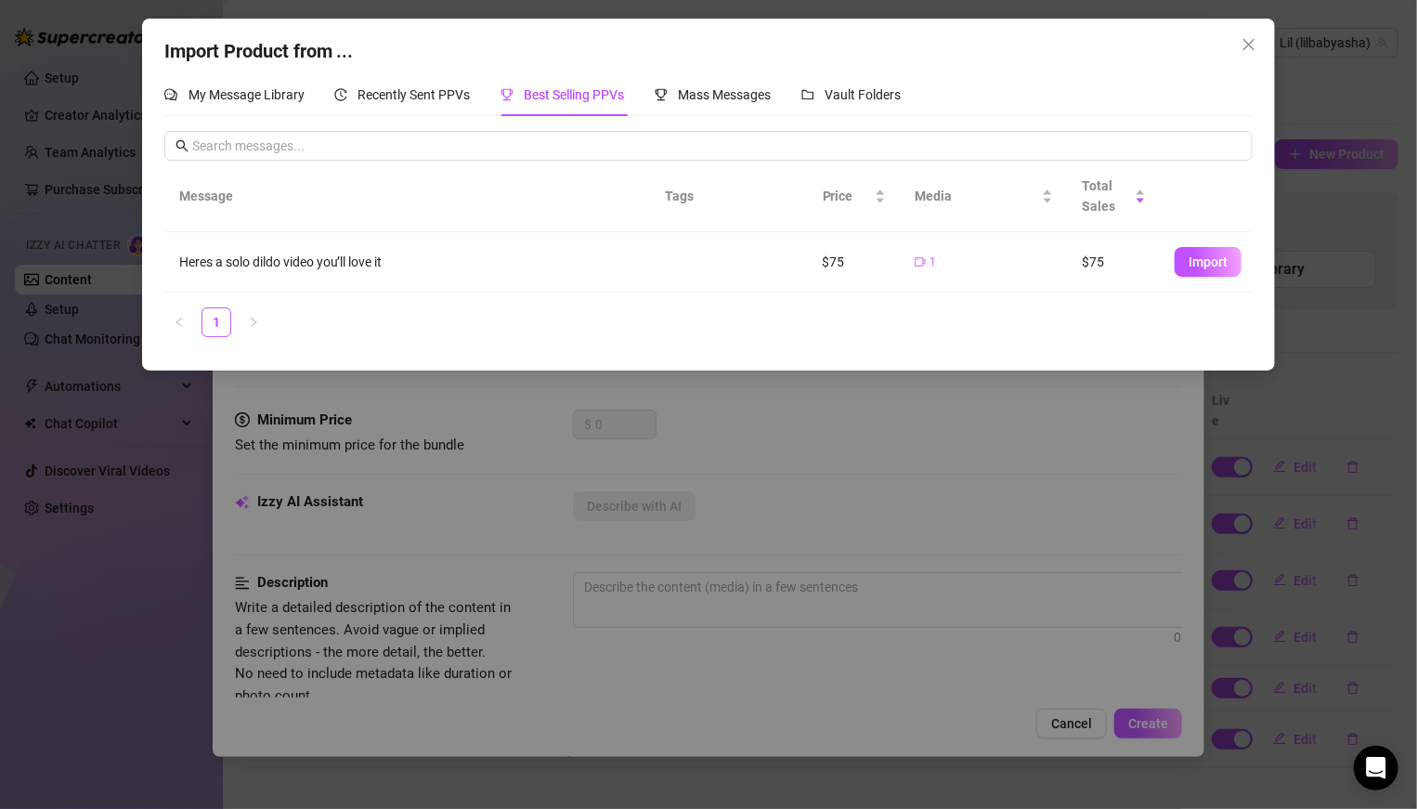
click at [463, 121] on div "My Message Library Recently Sent PPVs Best Selling PPVs Mass Messages Vault Fol…" at bounding box center [708, 212] width 1089 height 279
click at [449, 113] on div "Recently Sent PPVs" at bounding box center [402, 94] width 136 height 43
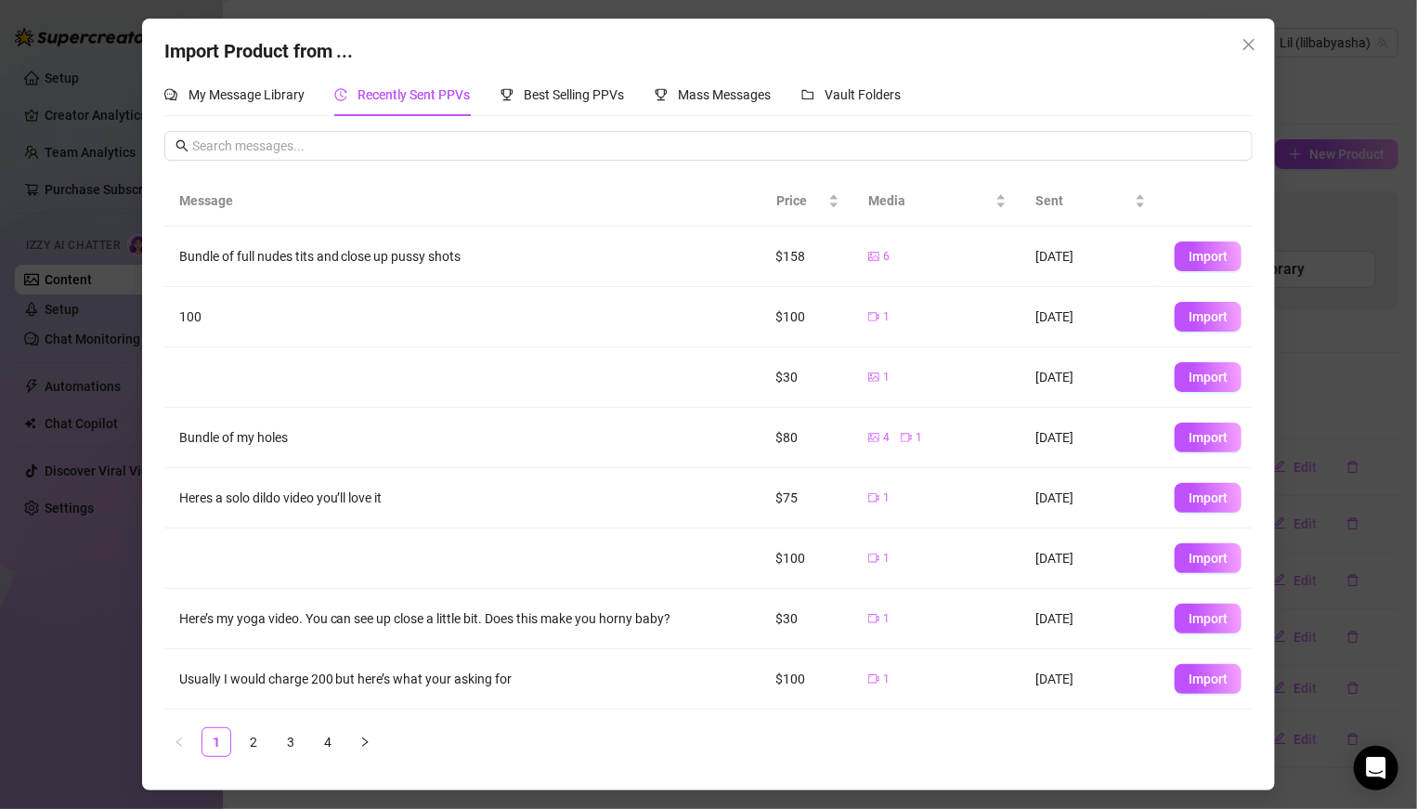
scroll to position [115, 0]
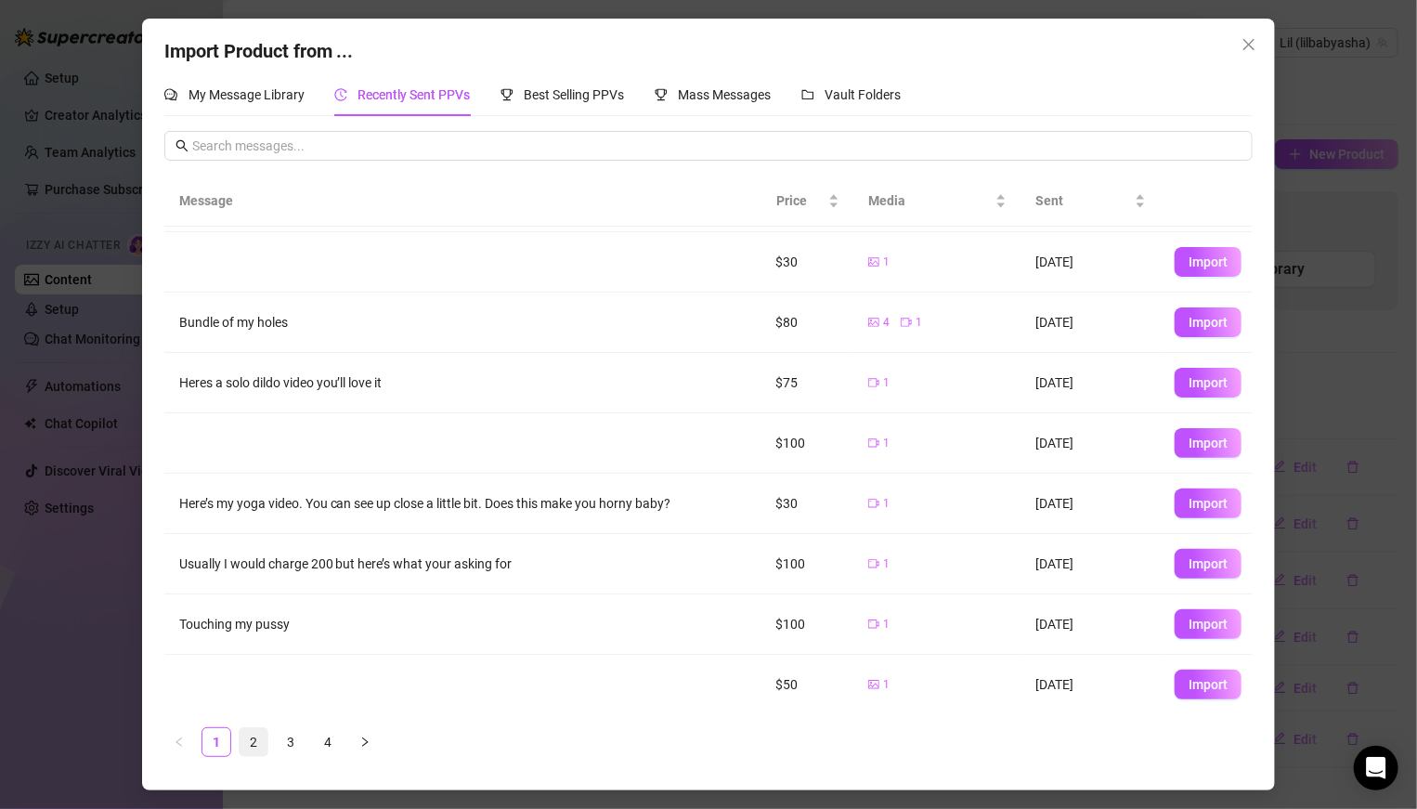
click at [258, 561] on link "2" at bounding box center [254, 742] width 28 height 28
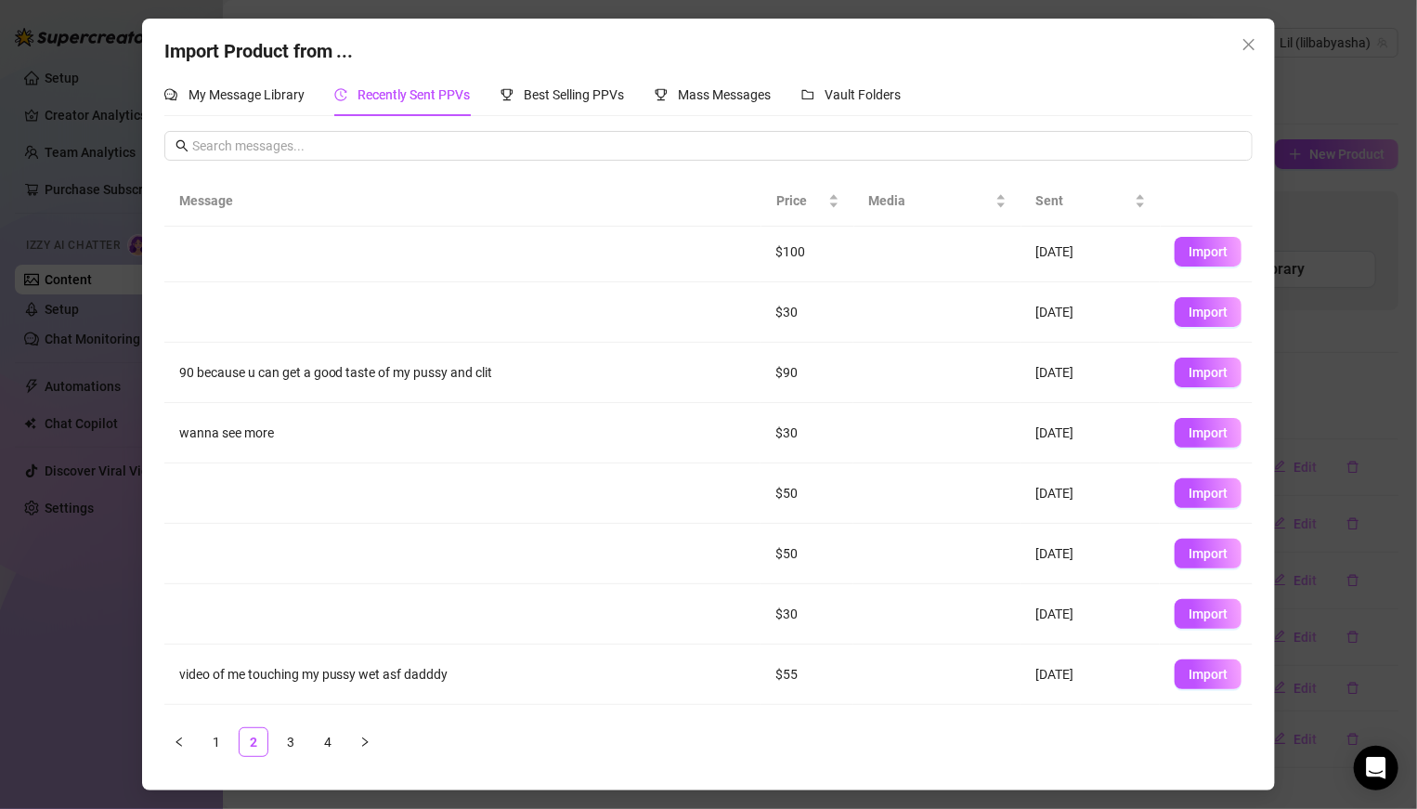
scroll to position [0, 0]
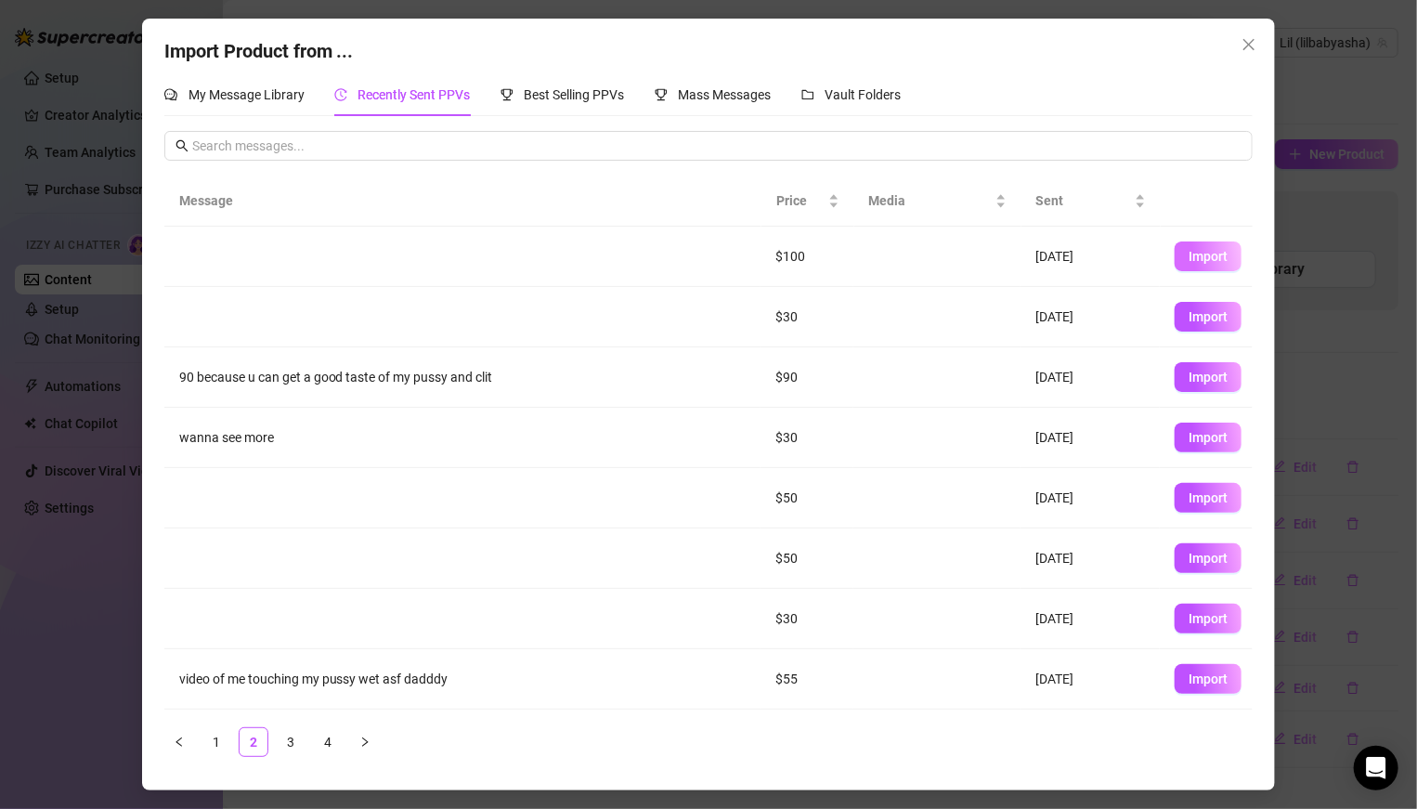
click at [983, 261] on span "Import" at bounding box center [1207, 256] width 39 height 15
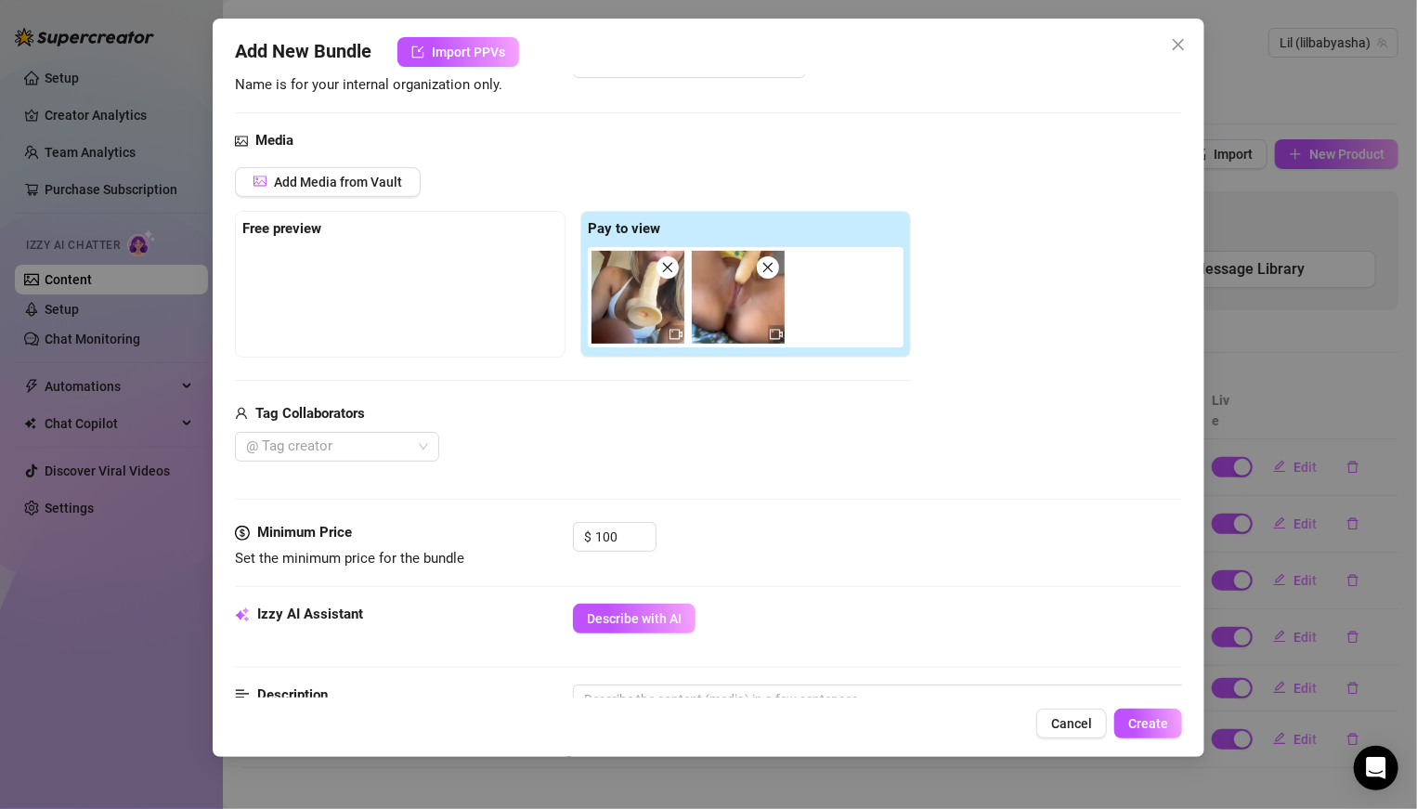
scroll to position [196, 0]
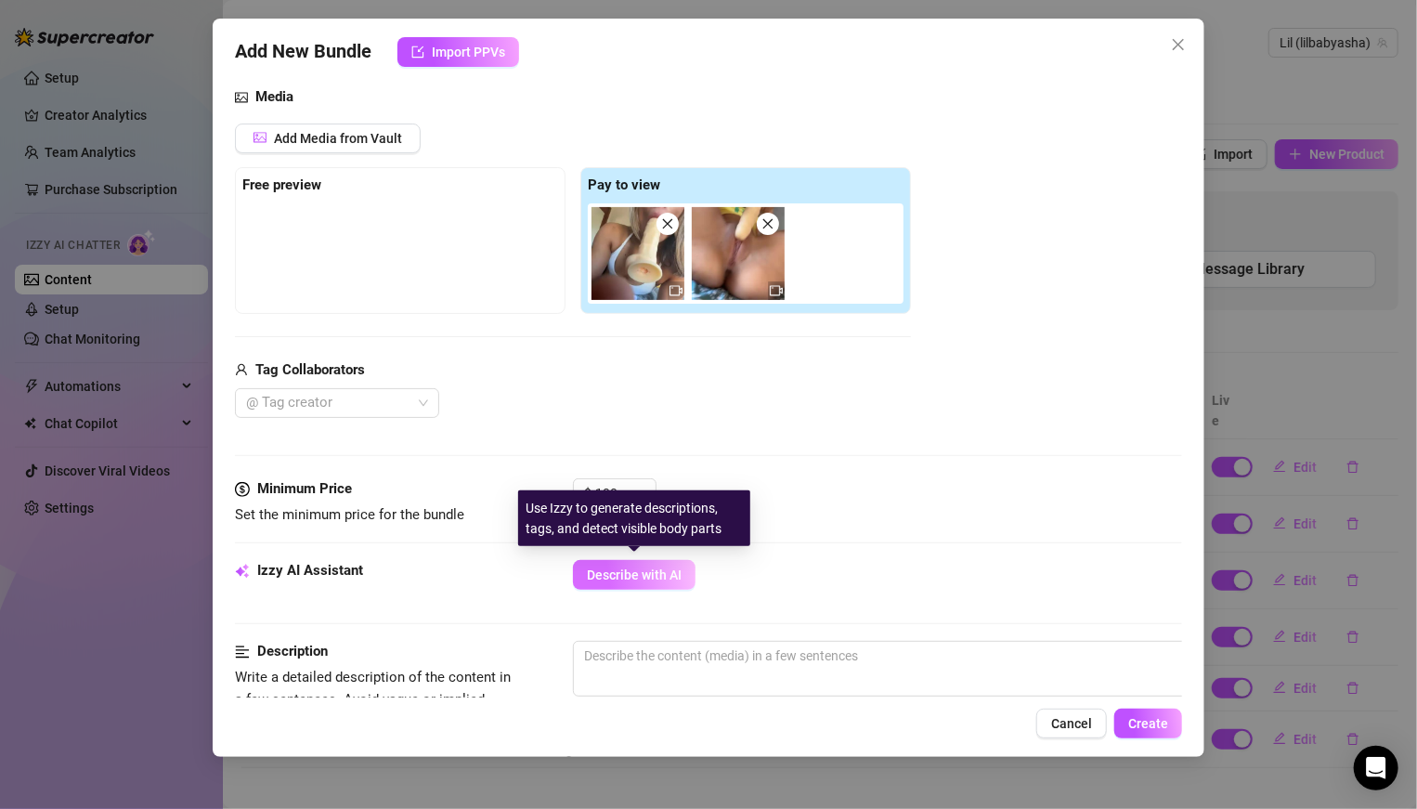
click at [675, 561] on span "Describe with AI" at bounding box center [634, 574] width 95 height 15
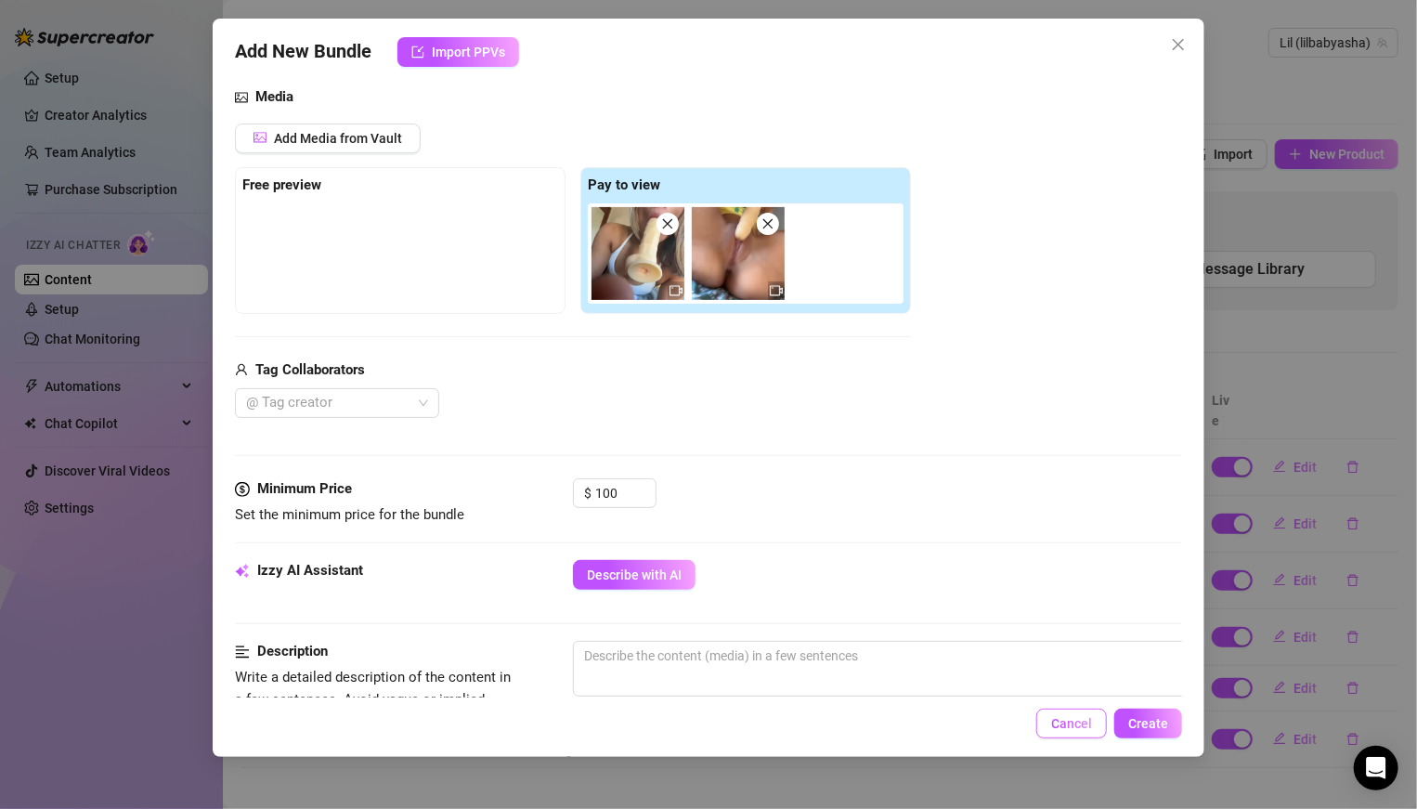
click at [983, 561] on span "Cancel" at bounding box center [1071, 723] width 41 height 15
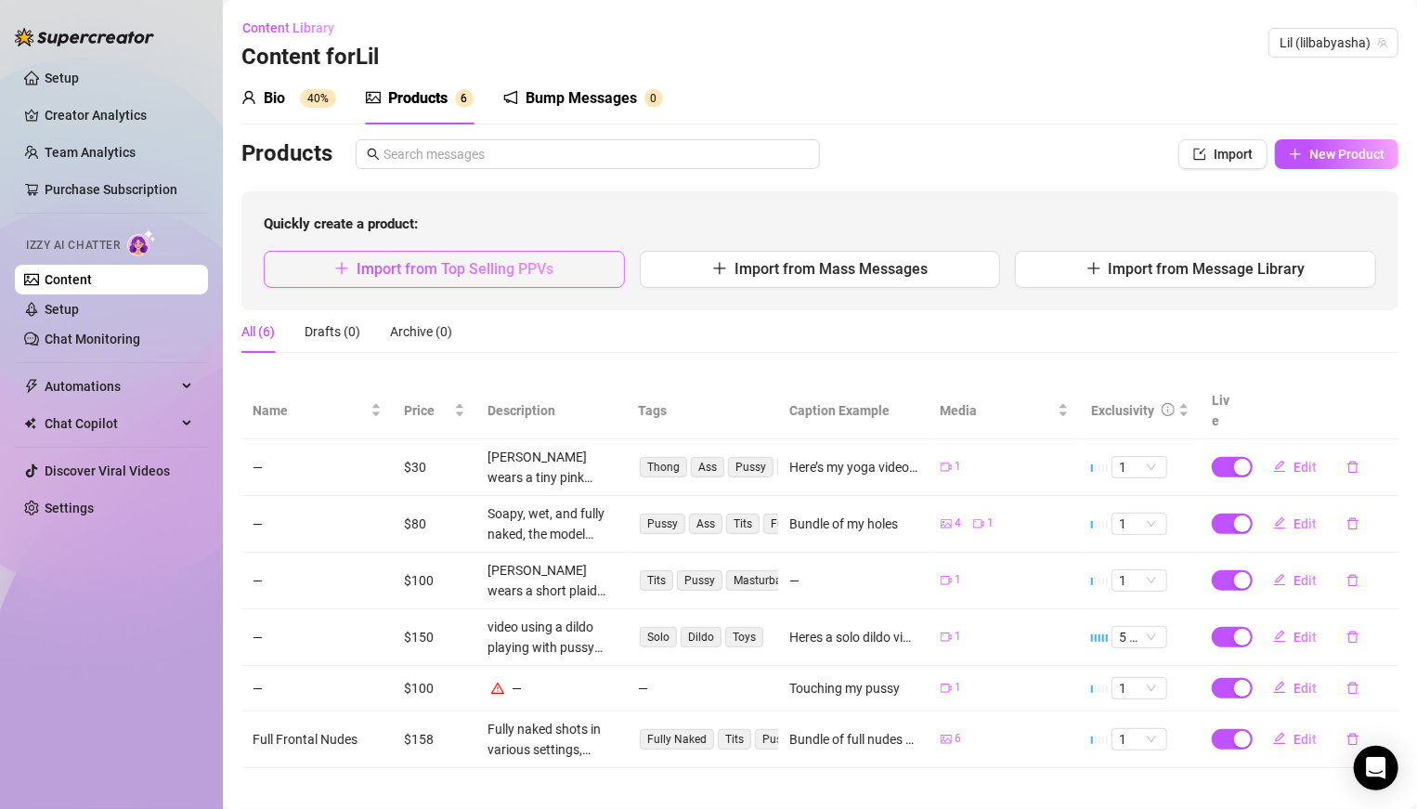
click at [558, 274] on button "Import from Top Selling PPVs" at bounding box center [444, 269] width 361 height 37
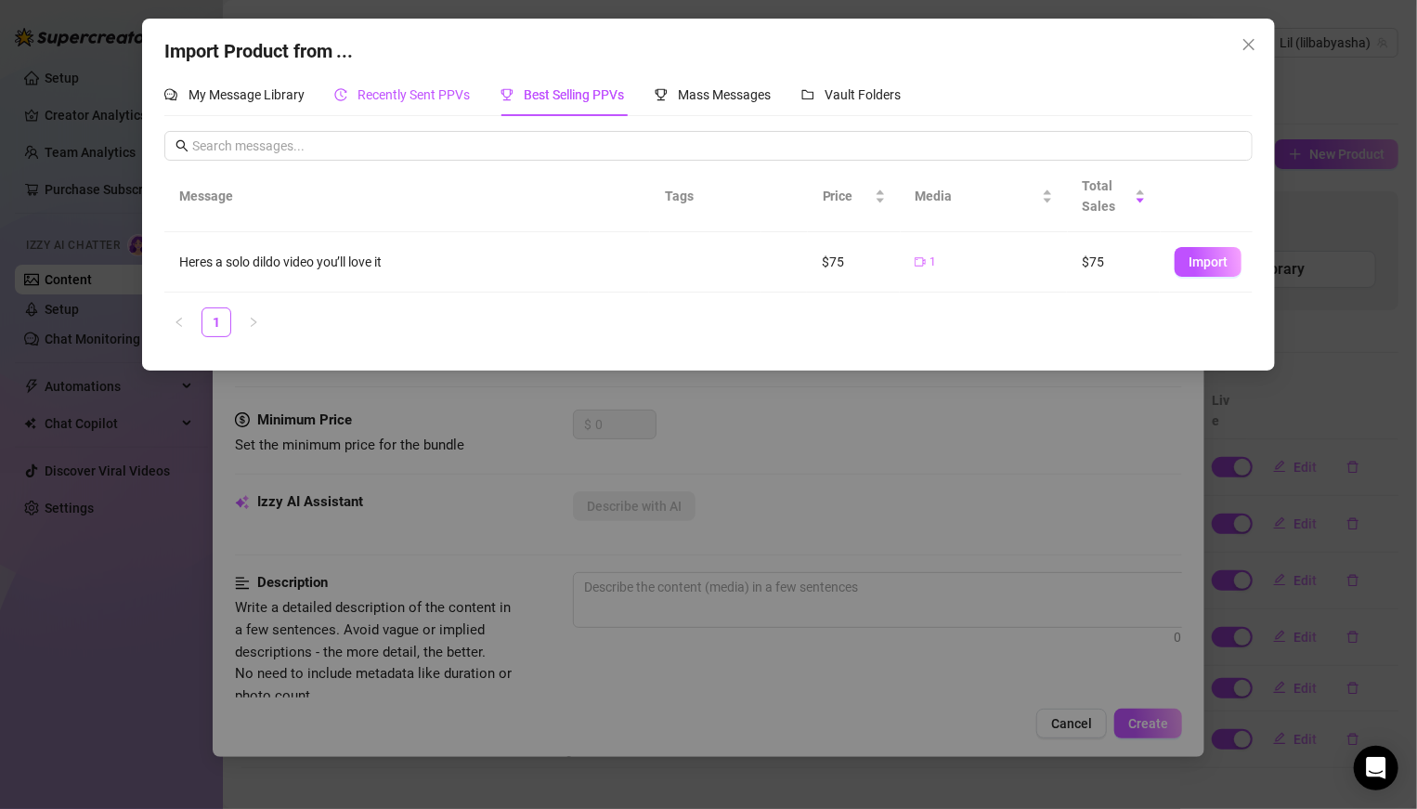
click at [388, 88] on span "Recently Sent PPVs" at bounding box center [414, 94] width 112 height 15
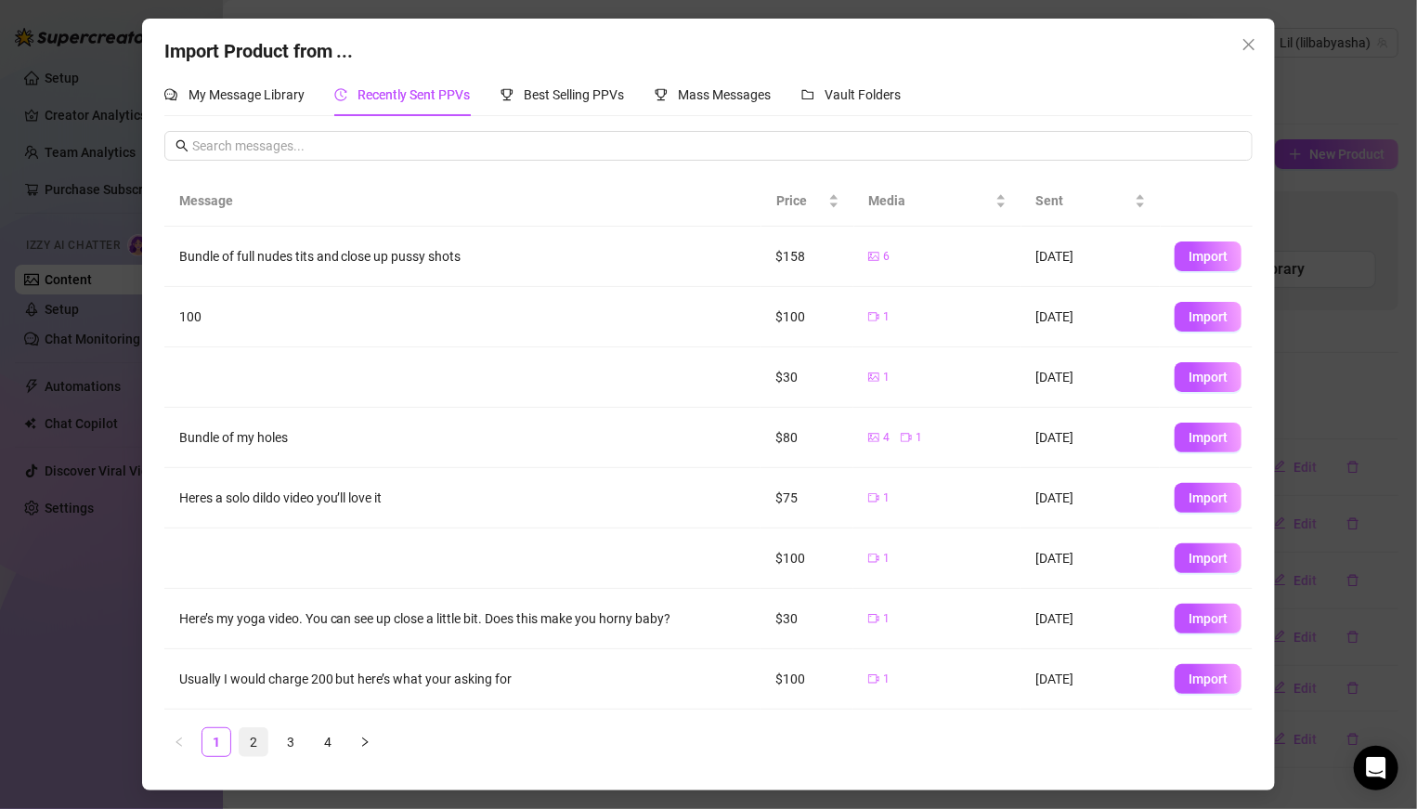
click at [254, 561] on link "2" at bounding box center [254, 742] width 28 height 28
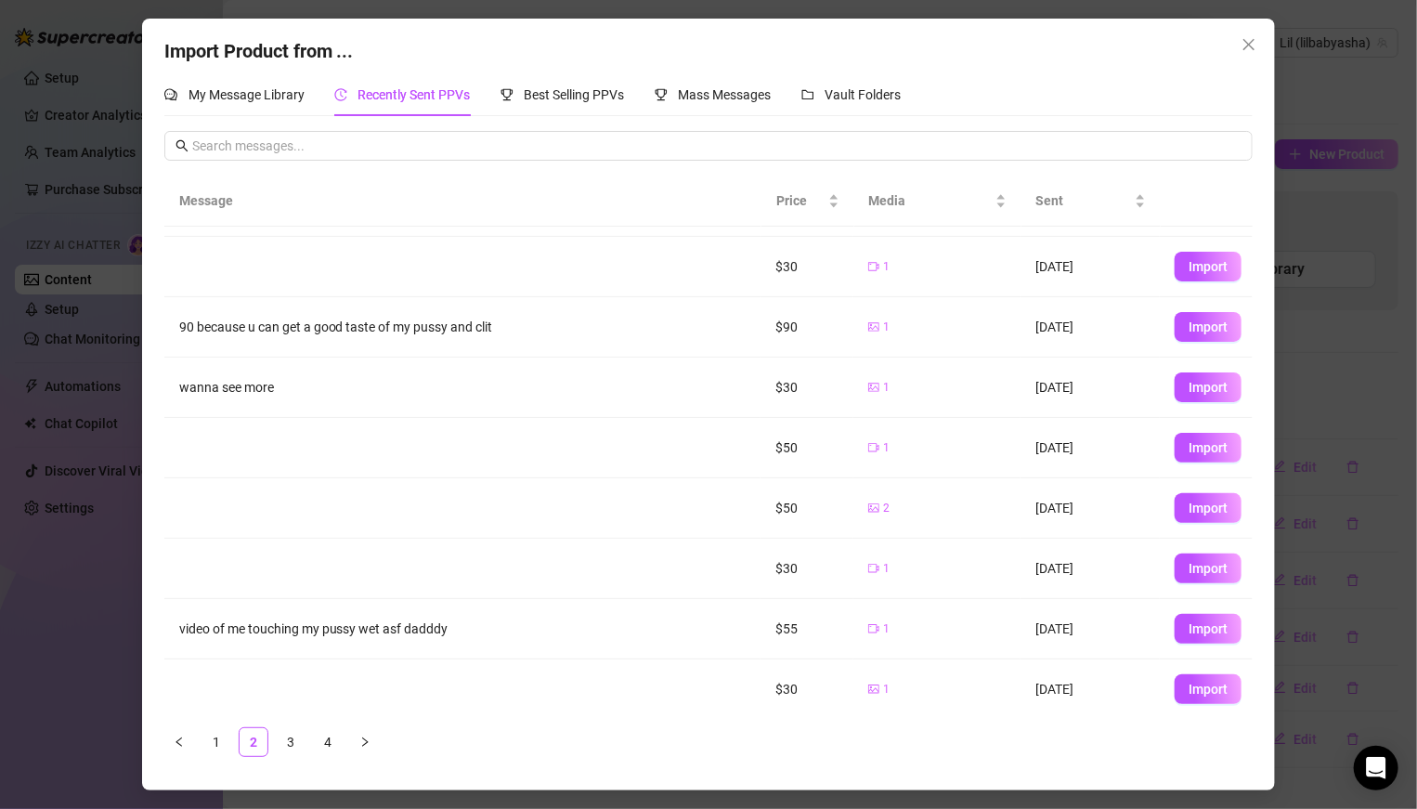
scroll to position [48, 0]
click at [983, 561] on span "Import" at bounding box center [1207, 630] width 39 height 15
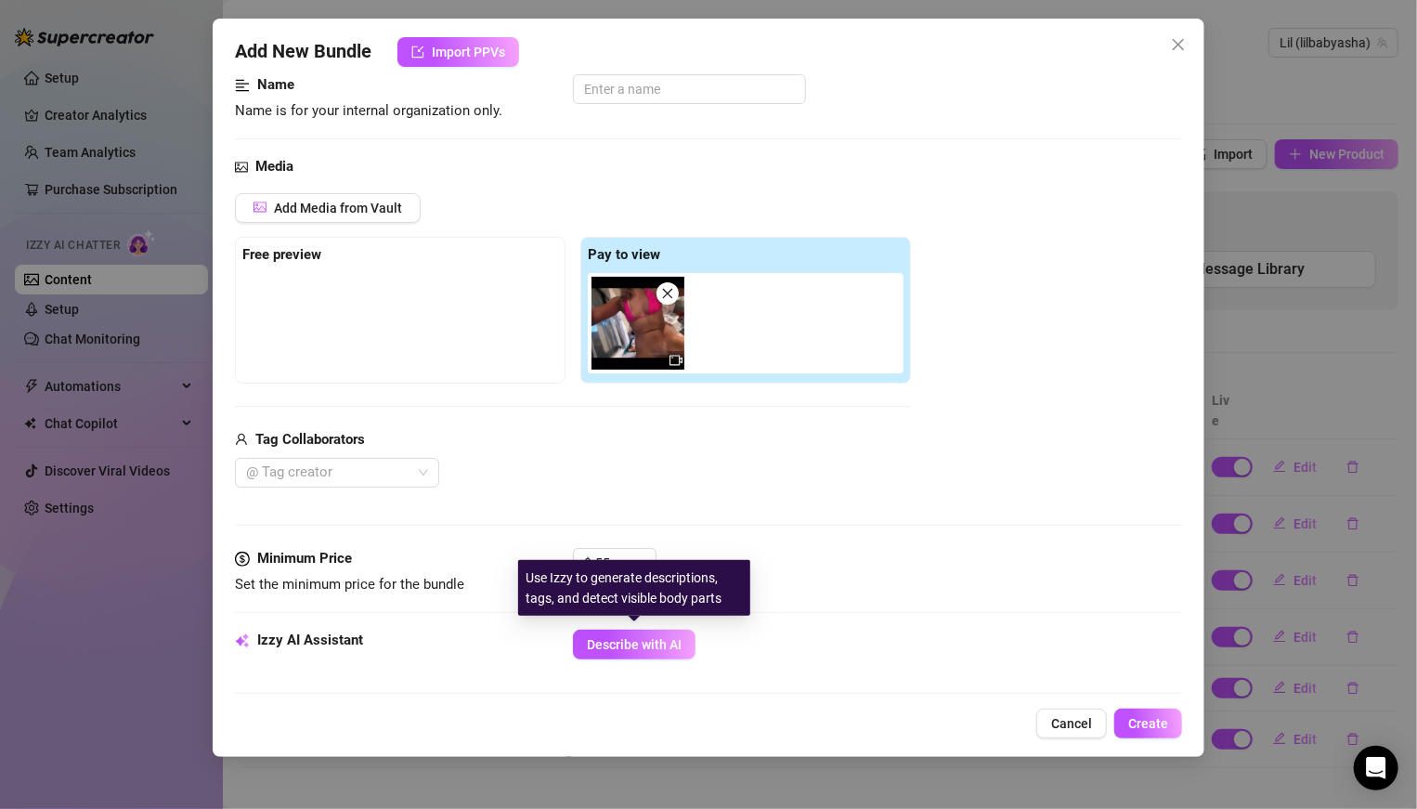
scroll to position [150, 0]
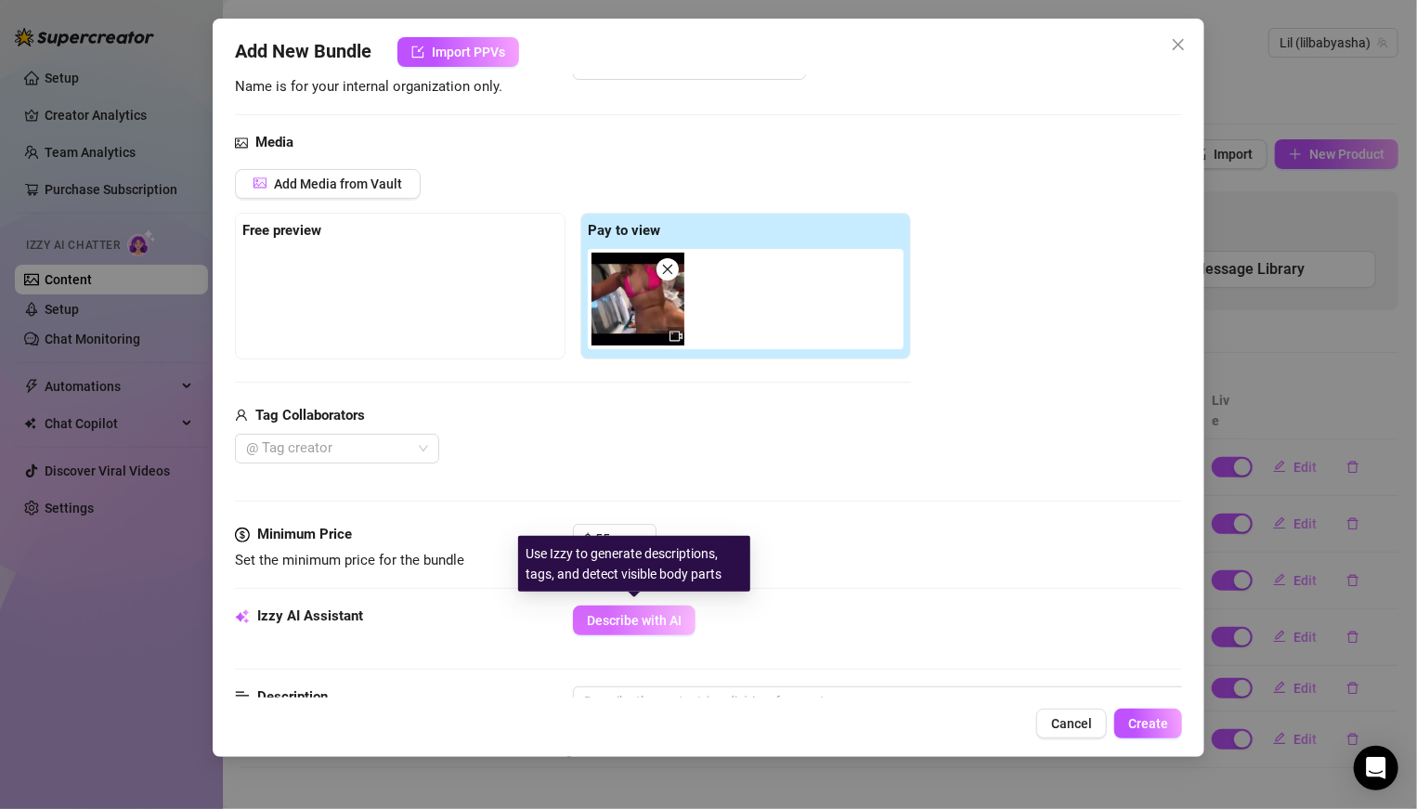
click at [644, 617] on span "Describe with AI" at bounding box center [634, 620] width 95 height 15
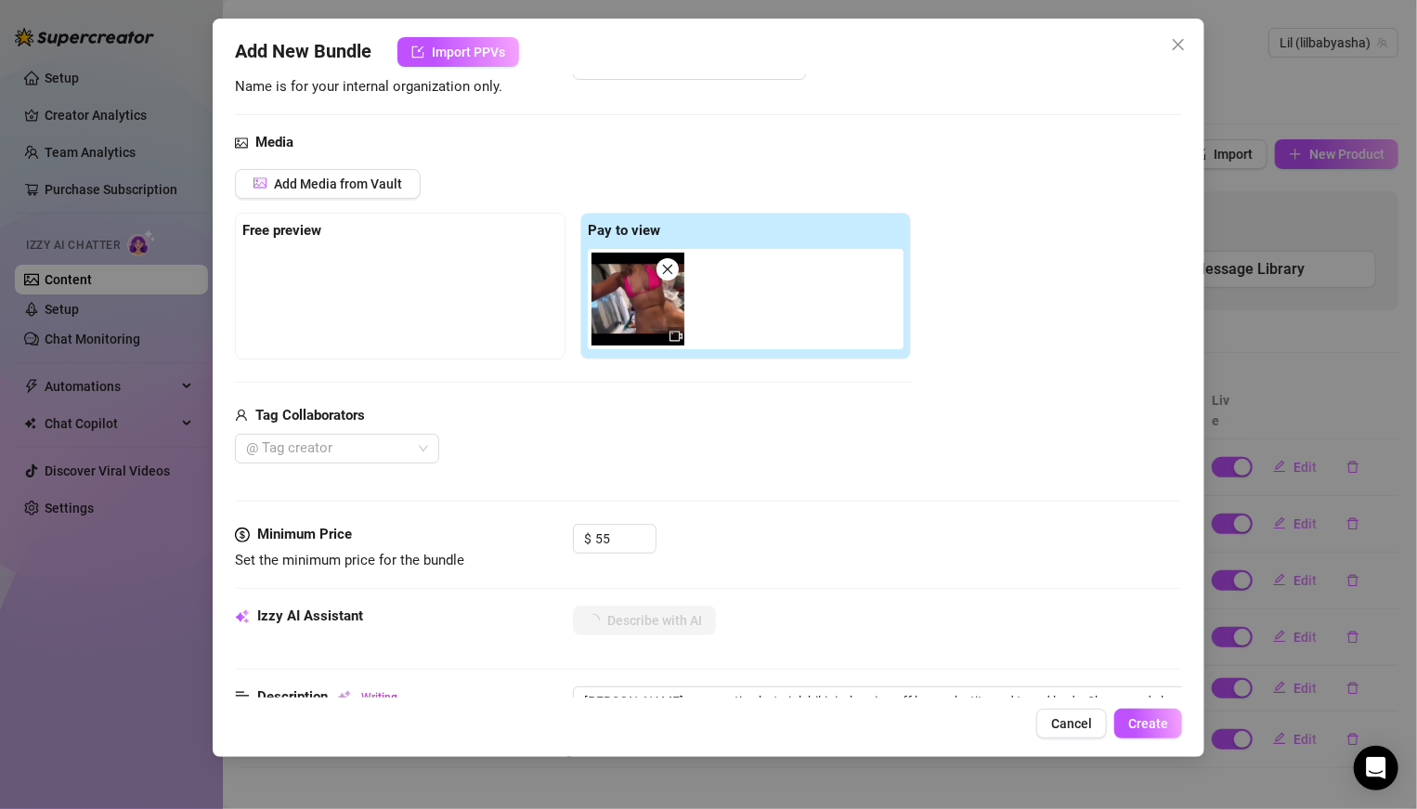
type textarea "Ahsa wears a tiny hot pink bikini, showing off her perky tits and toned body. S…"
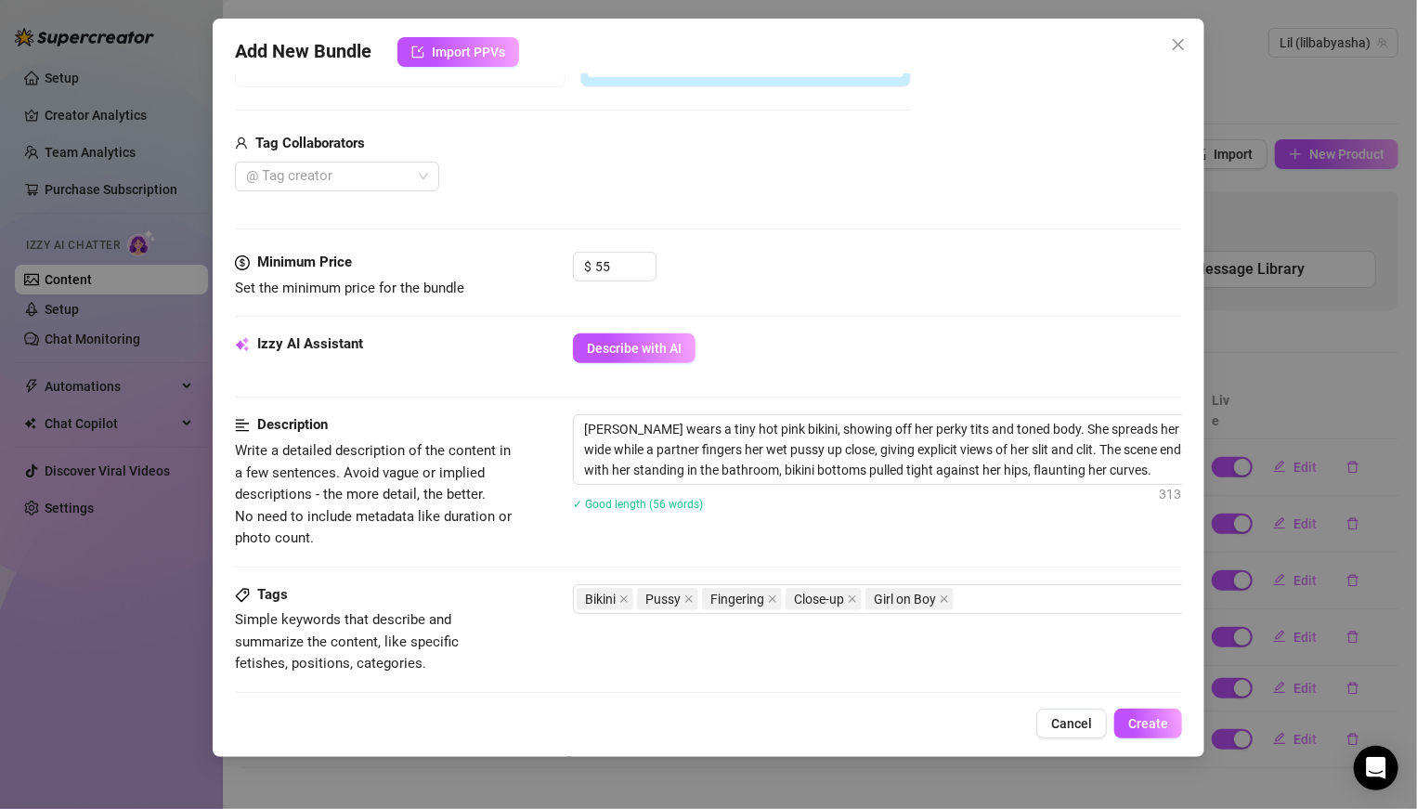
scroll to position [435, 0]
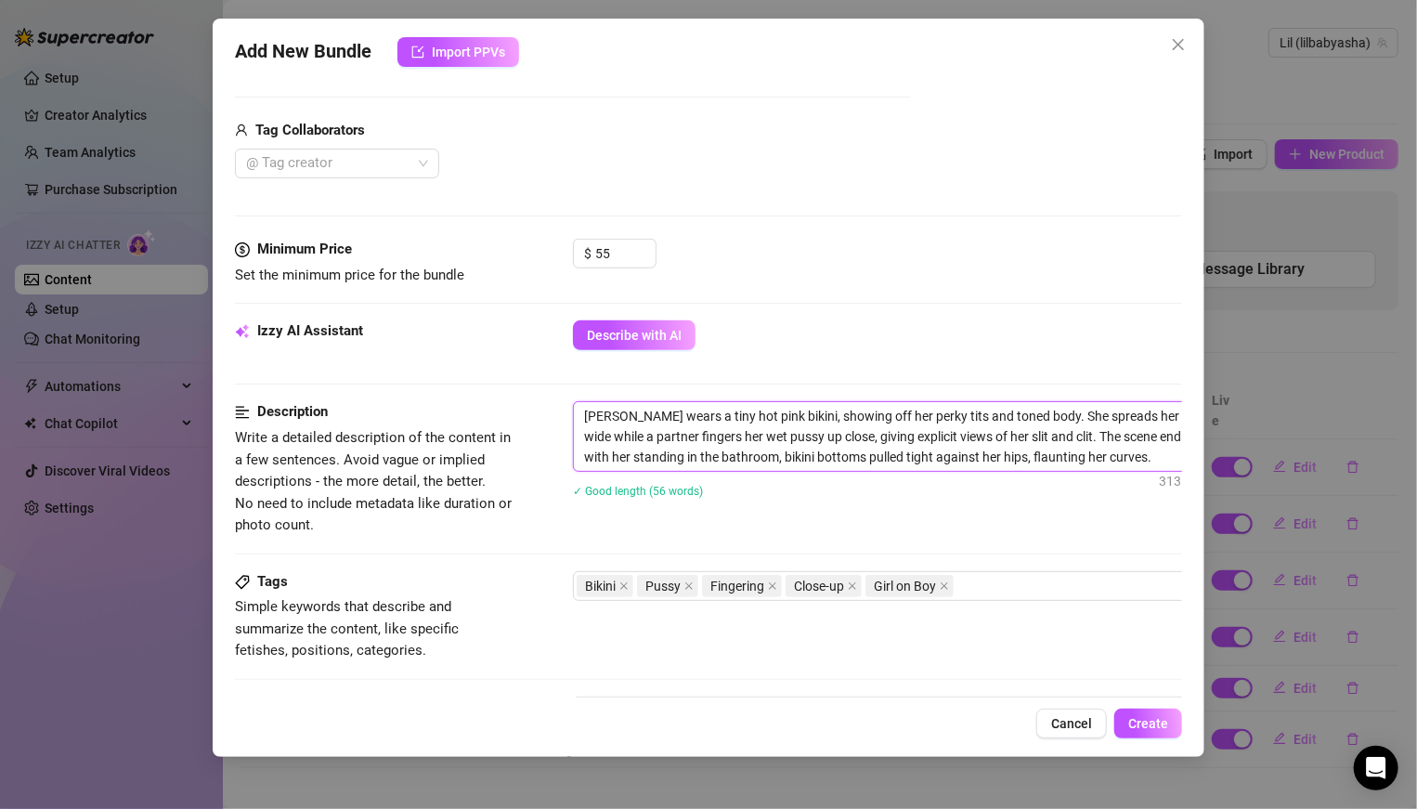
drag, startPoint x: 1105, startPoint y: 456, endPoint x: 557, endPoint y: 410, distance: 549.7
click at [557, 410] on div "Description Write a detailed description of the content in a few sentences. Avo…" at bounding box center [708, 468] width 947 height 135
type textarea "Ahsa wears a tiny hot pink bikini, showing off her perky tits and toned body. S…"
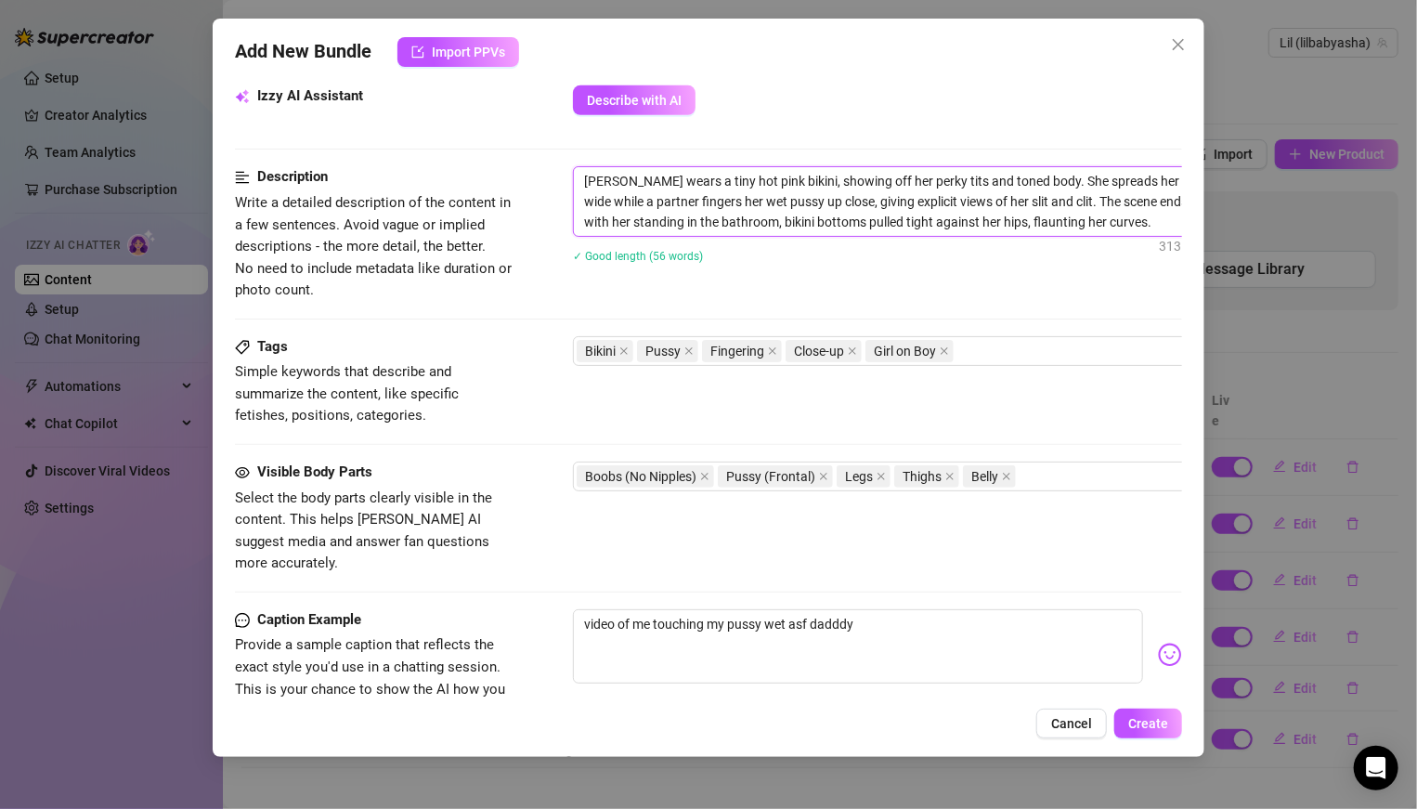
scroll to position [673, 0]
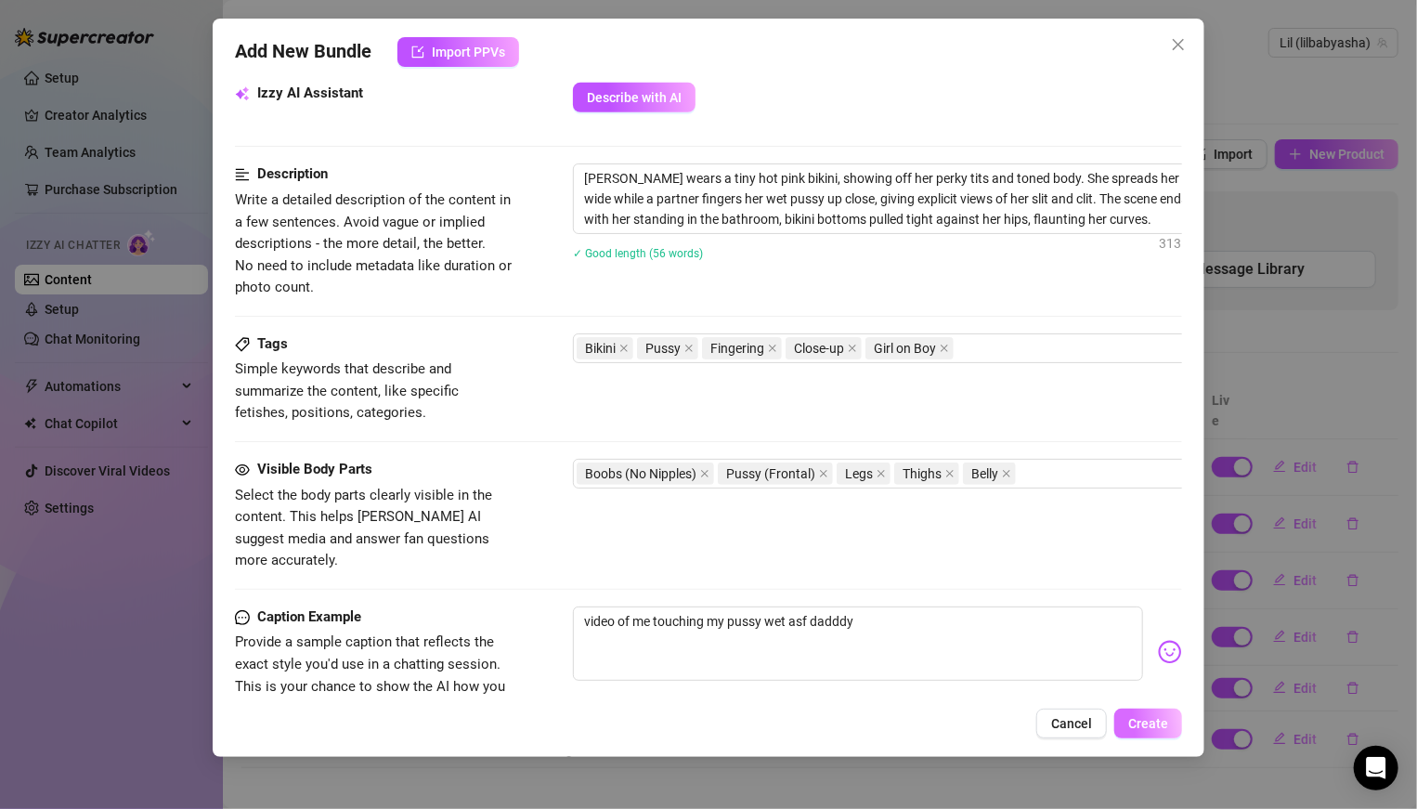
click at [1150, 727] on span "Create" at bounding box center [1148, 723] width 40 height 15
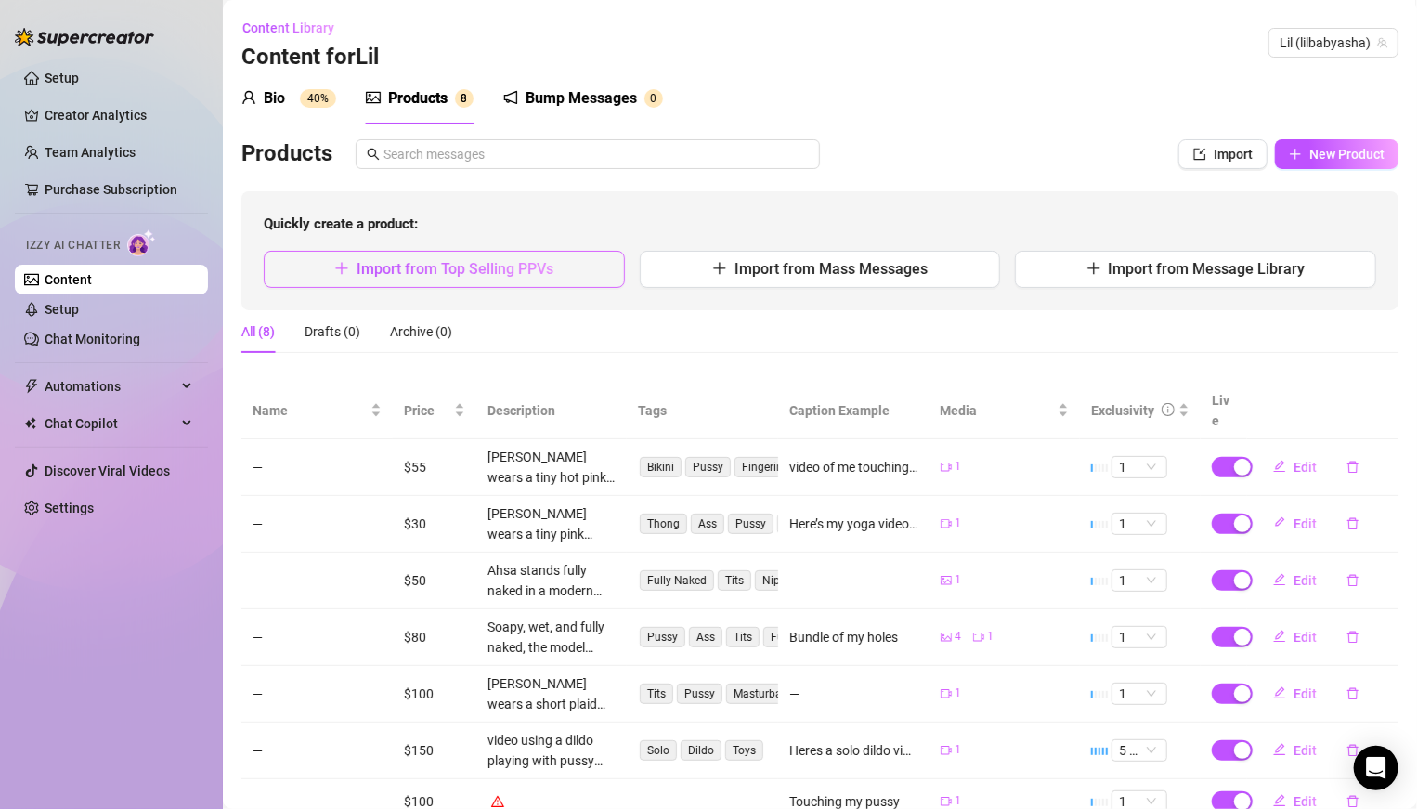
click at [513, 264] on span "Import from Top Selling PPVs" at bounding box center [455, 269] width 197 height 18
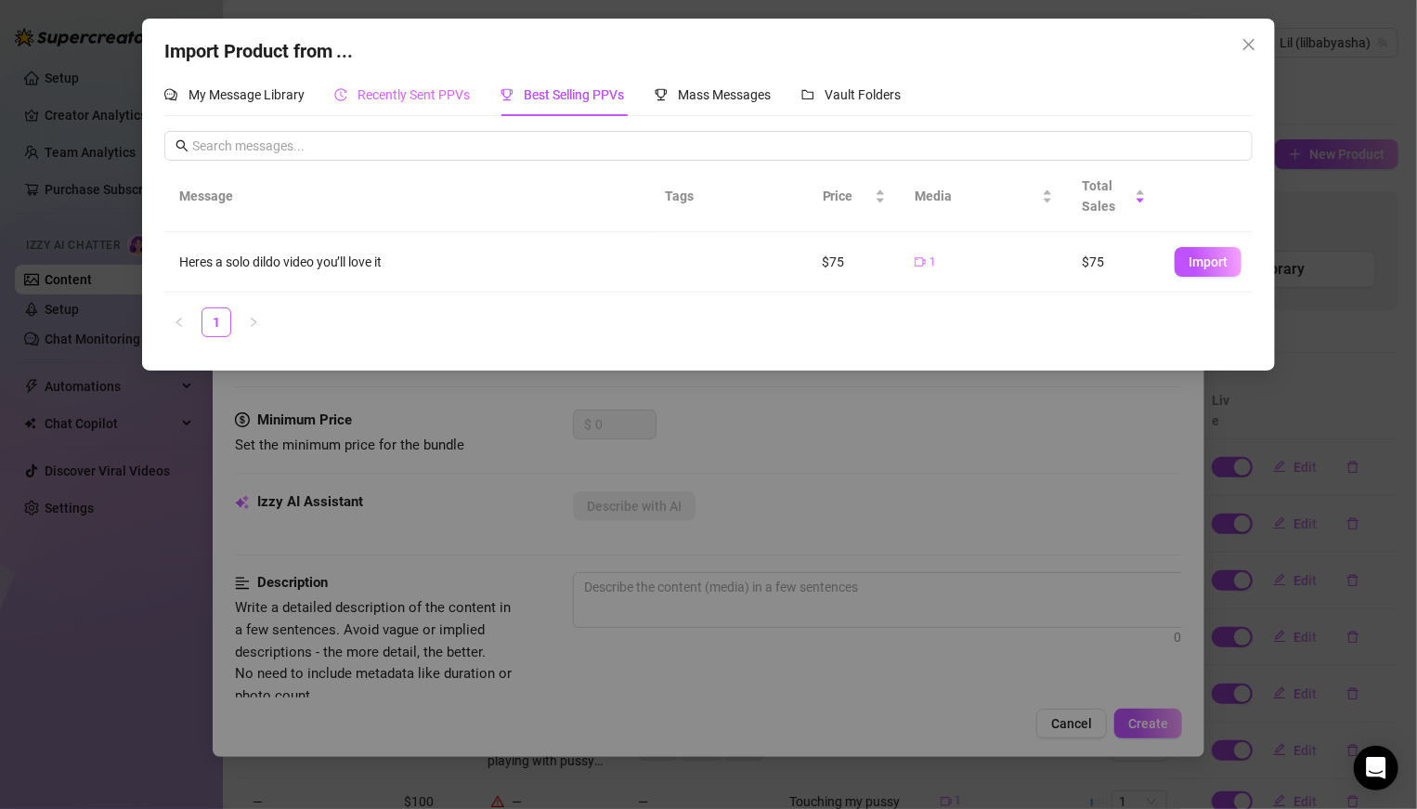
click at [386, 110] on div "Recently Sent PPVs" at bounding box center [402, 94] width 136 height 43
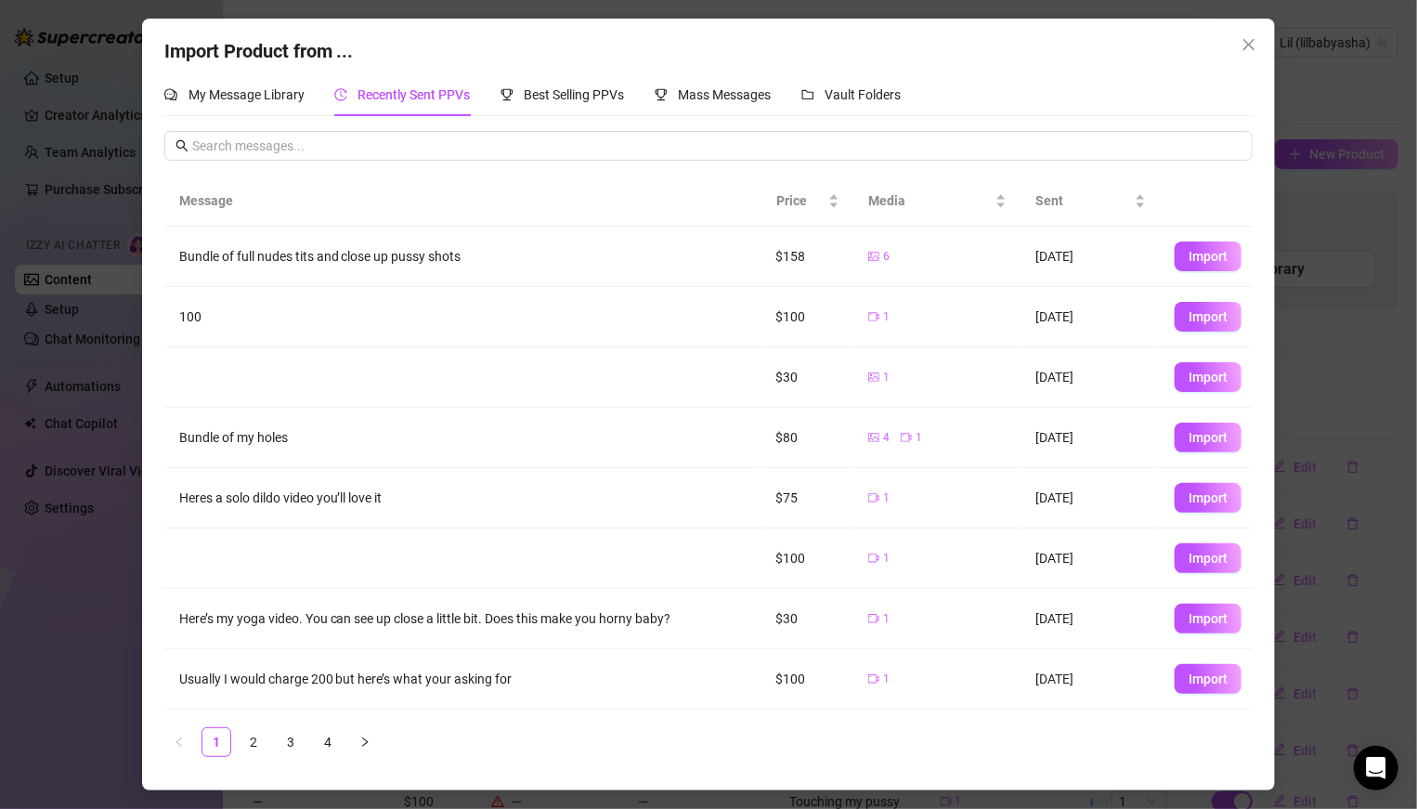
scroll to position [115, 0]
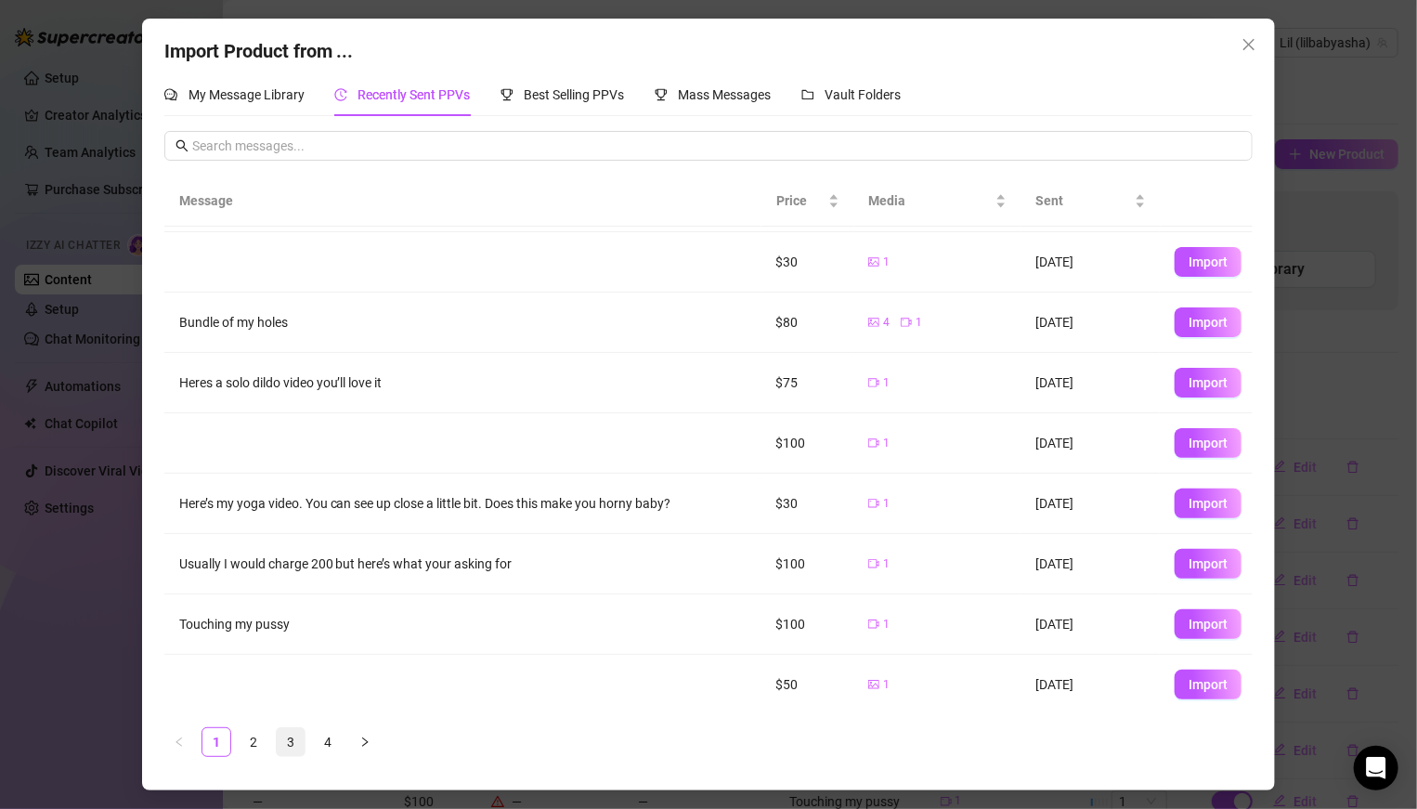
click at [298, 733] on link "3" at bounding box center [291, 742] width 28 height 28
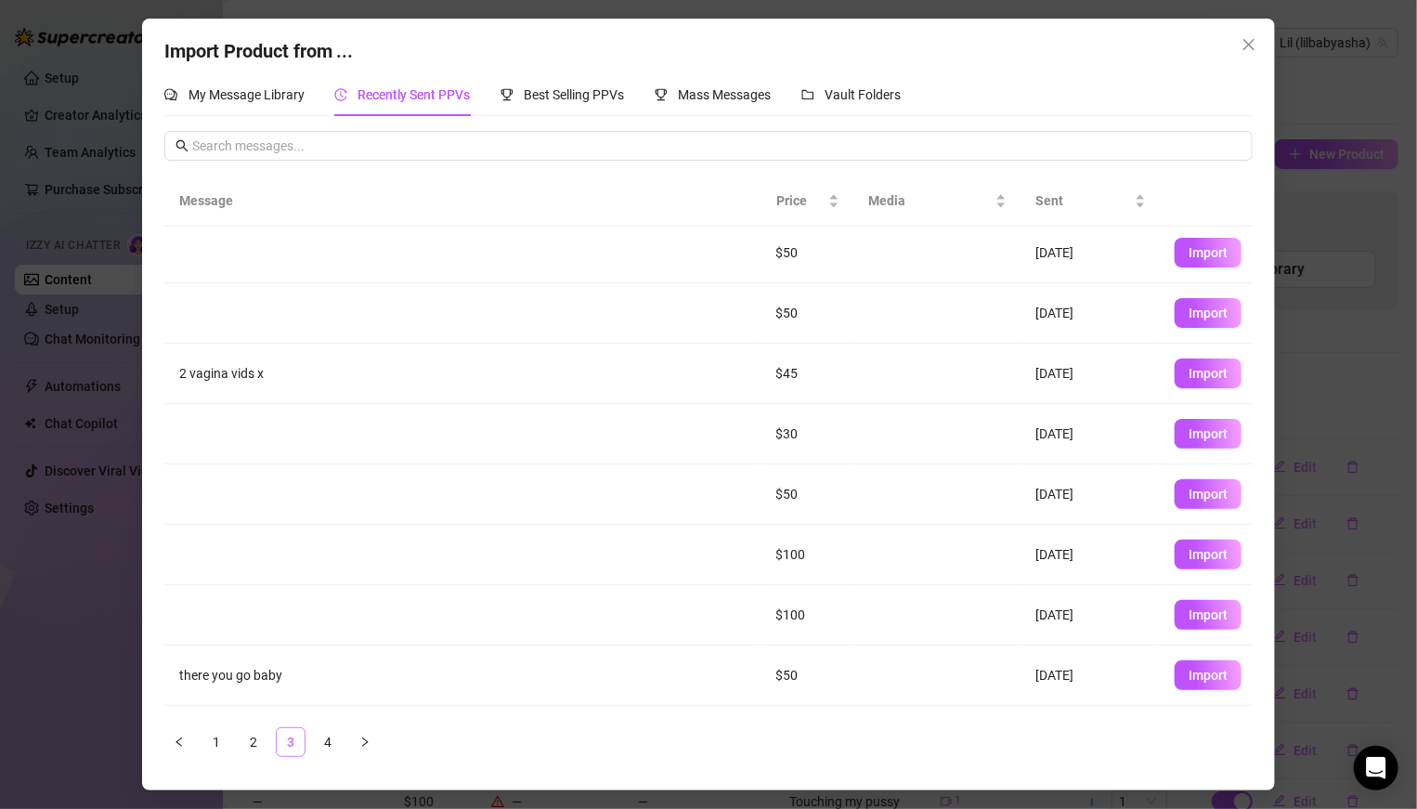
scroll to position [0, 0]
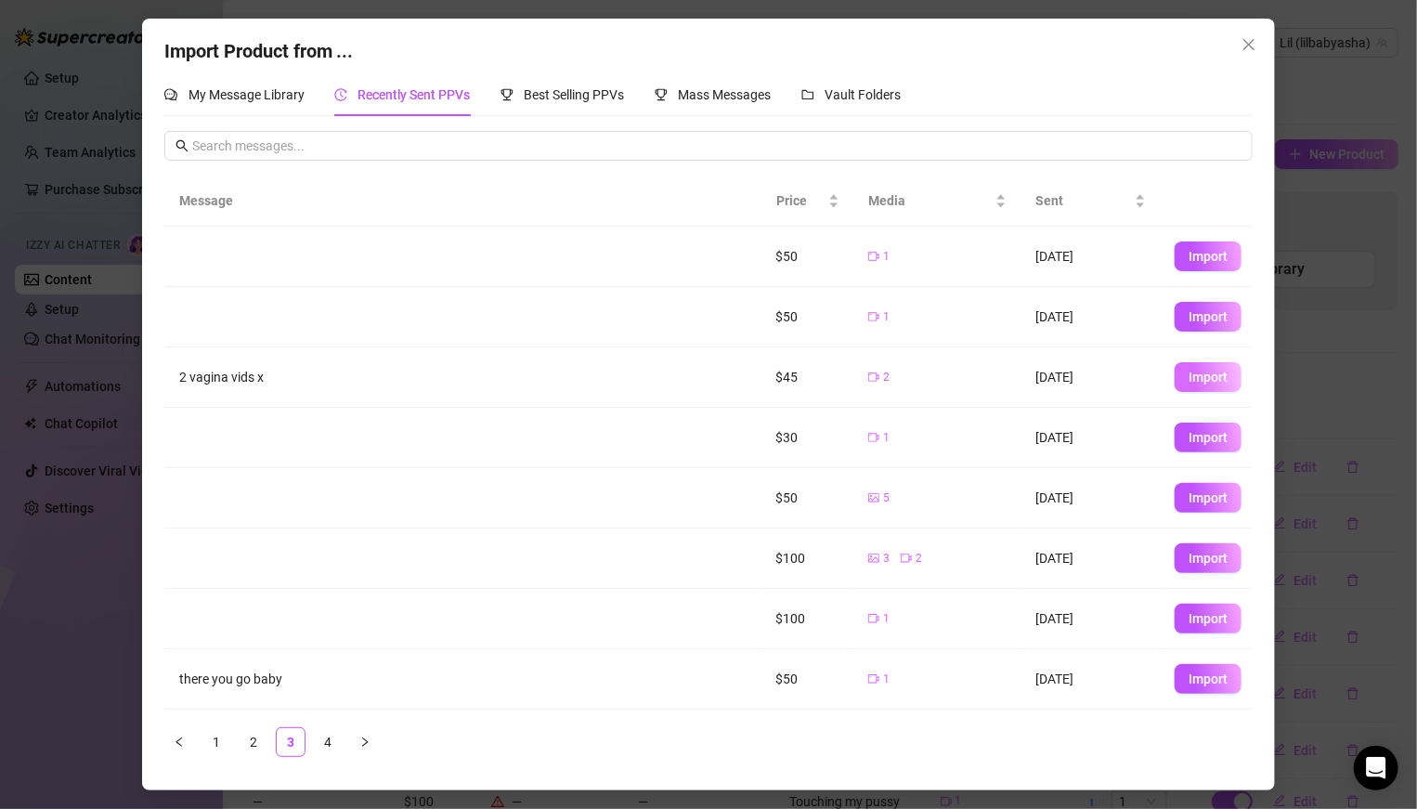
click at [1188, 378] on span "Import" at bounding box center [1207, 377] width 39 height 15
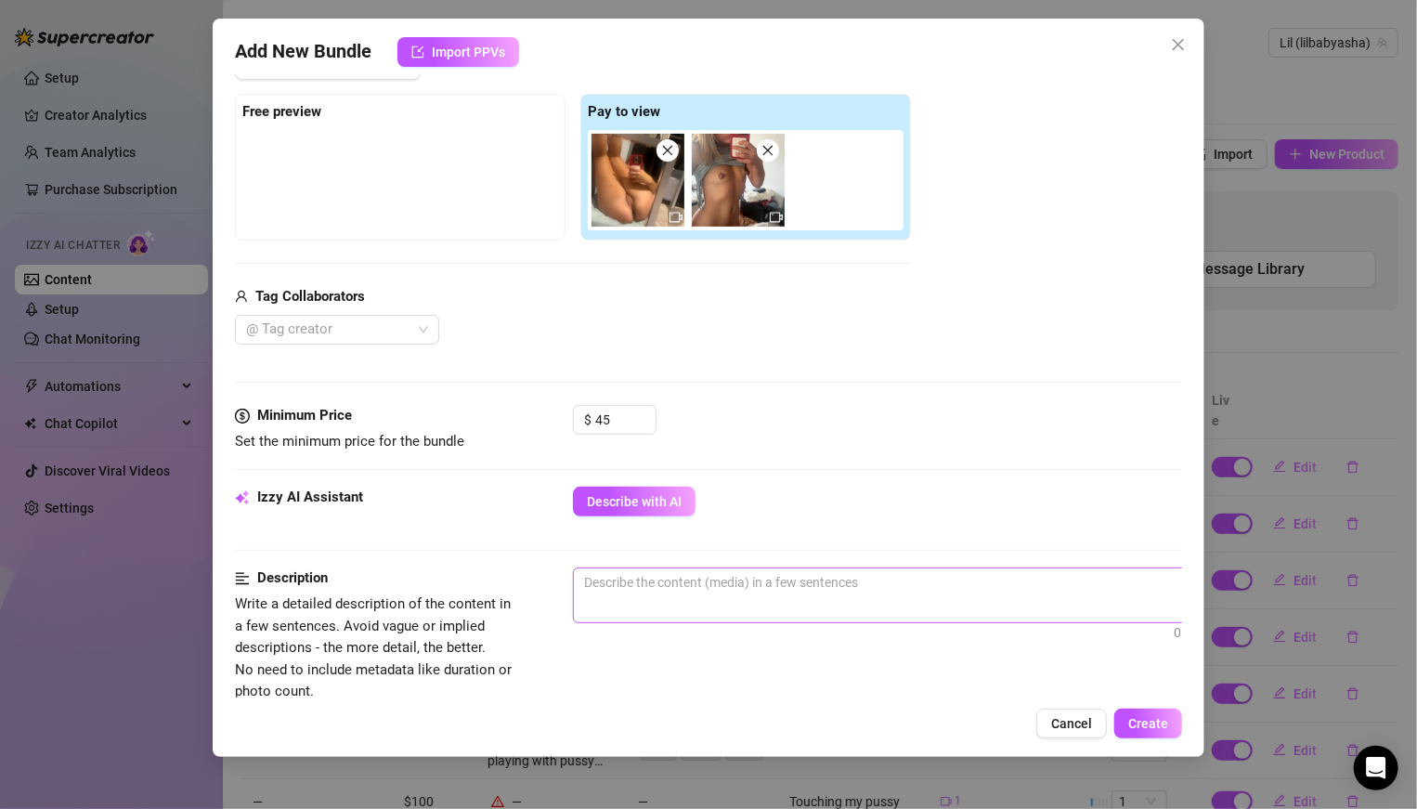
scroll to position [280, 0]
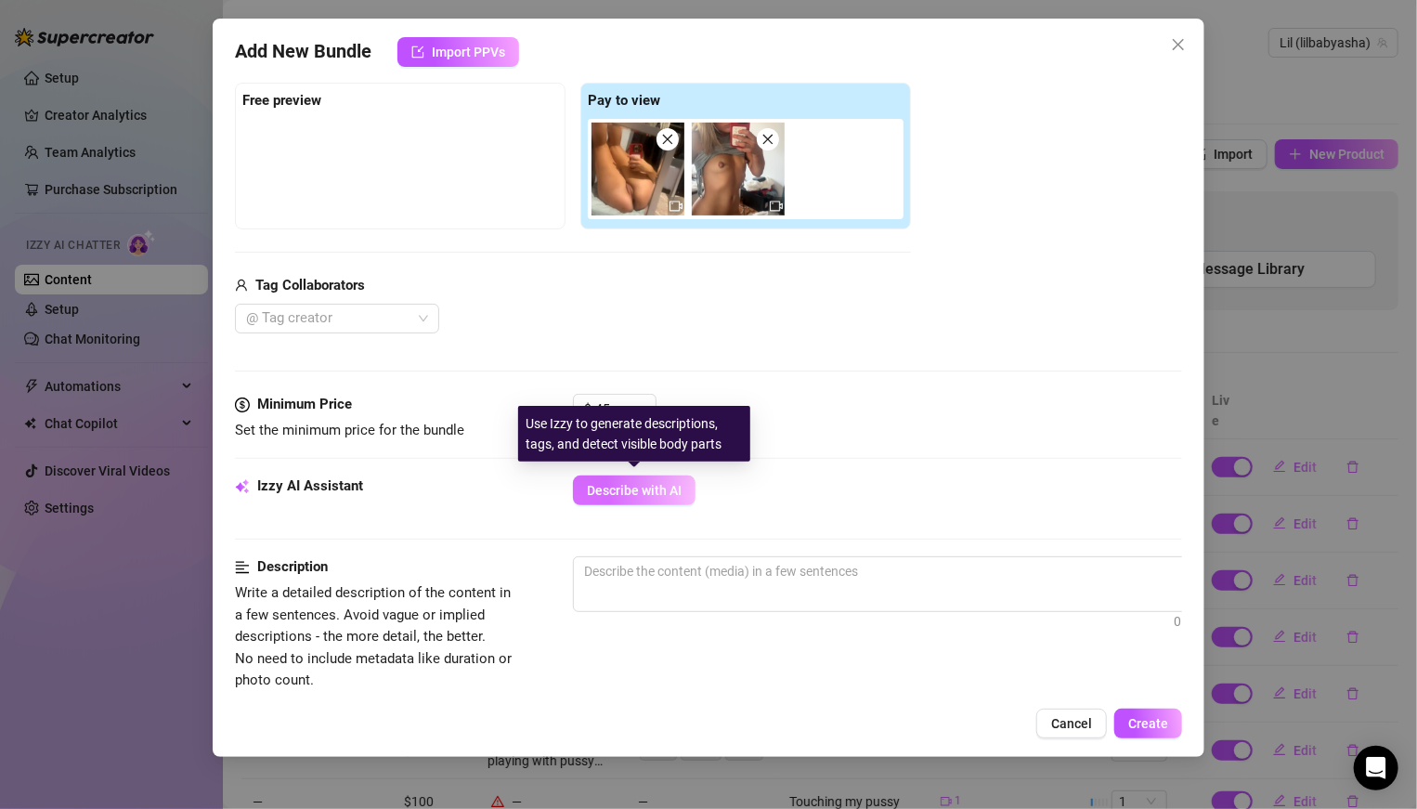
click at [659, 496] on button "Describe with AI" at bounding box center [634, 490] width 123 height 30
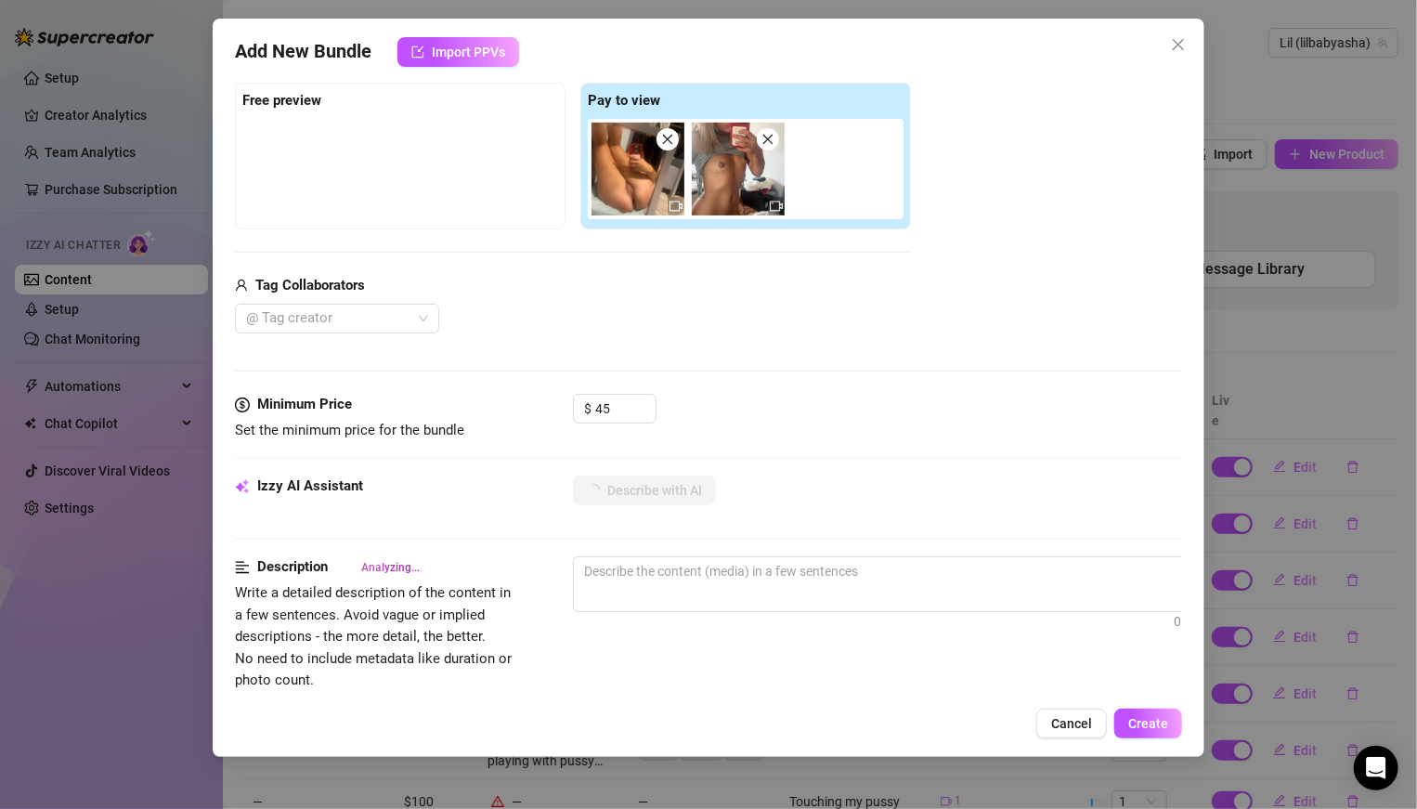
type textarea "Ahsa"
type textarea "Ahsa teases"
type textarea "Ahsa teases in"
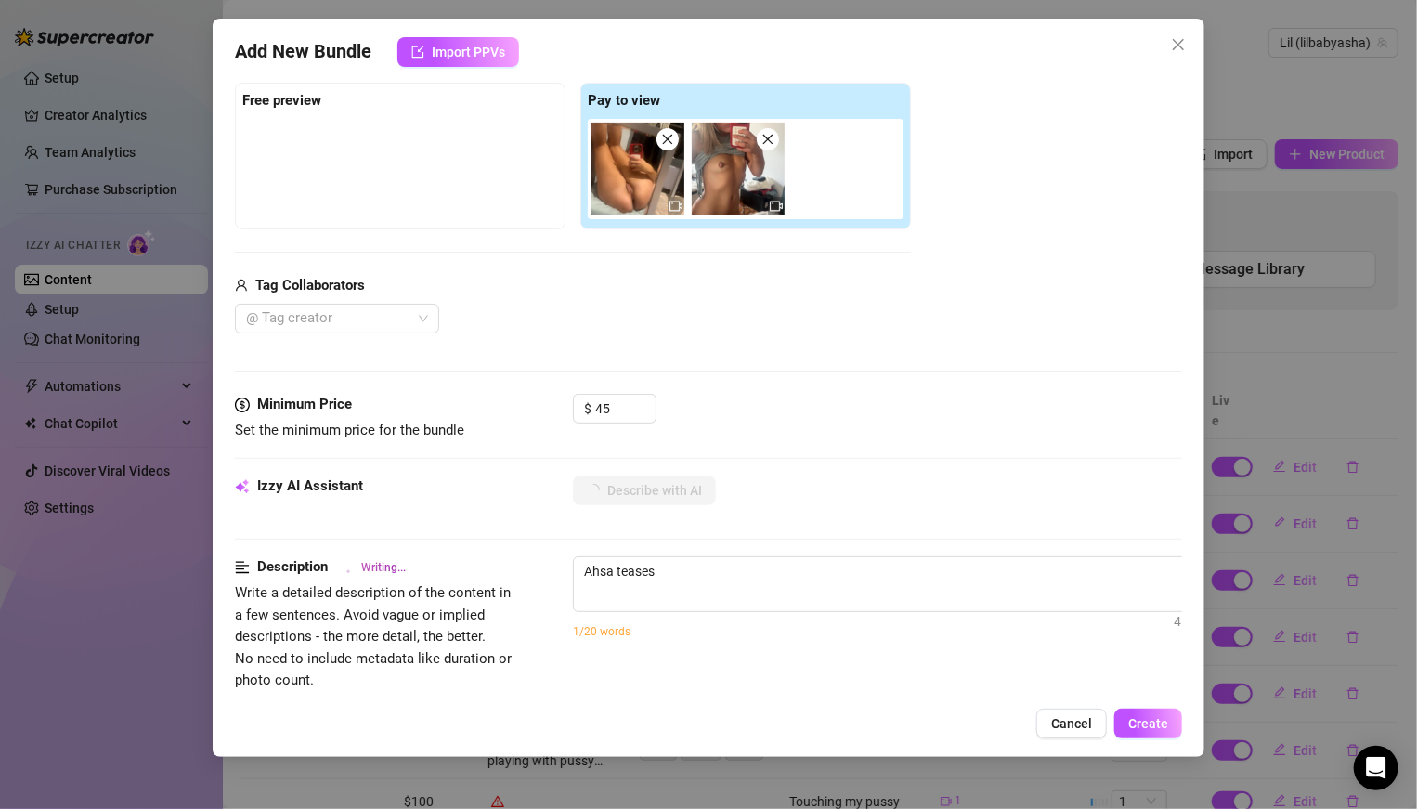
type textarea "Ahsa teases in"
type textarea "Ahsa teases in a"
type textarea "Ahsa teases in a black"
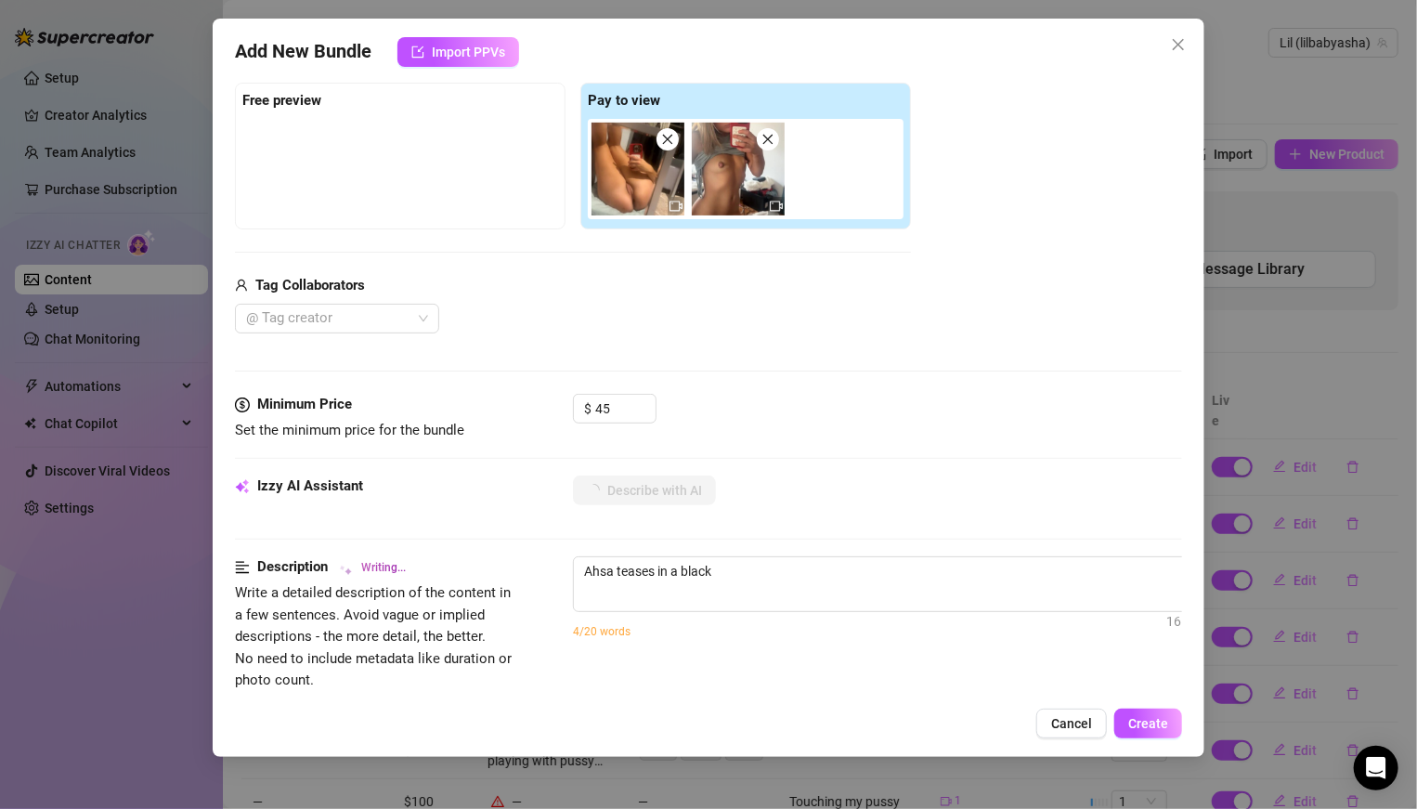
type textarea "Ahsa teases in a black bra"
type textarea "Ahsa teases in a black bra and"
type textarea "Ahsa teases in a black bra and panties"
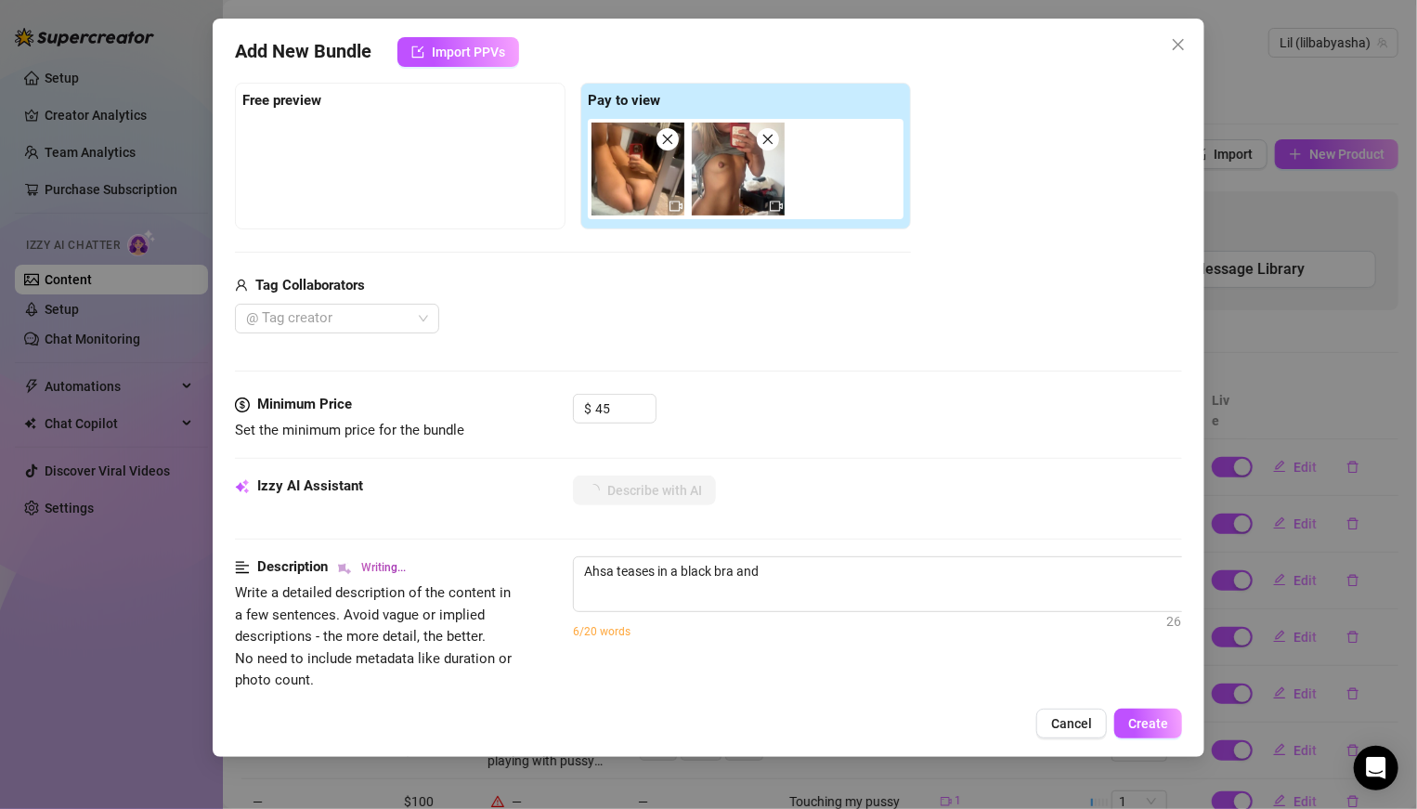
type textarea "Ahsa teases in a black bra and panties"
type textarea "Ahsa teases in a black bra and panties before"
type textarea "Ahsa teases in a black bra and panties before stripping"
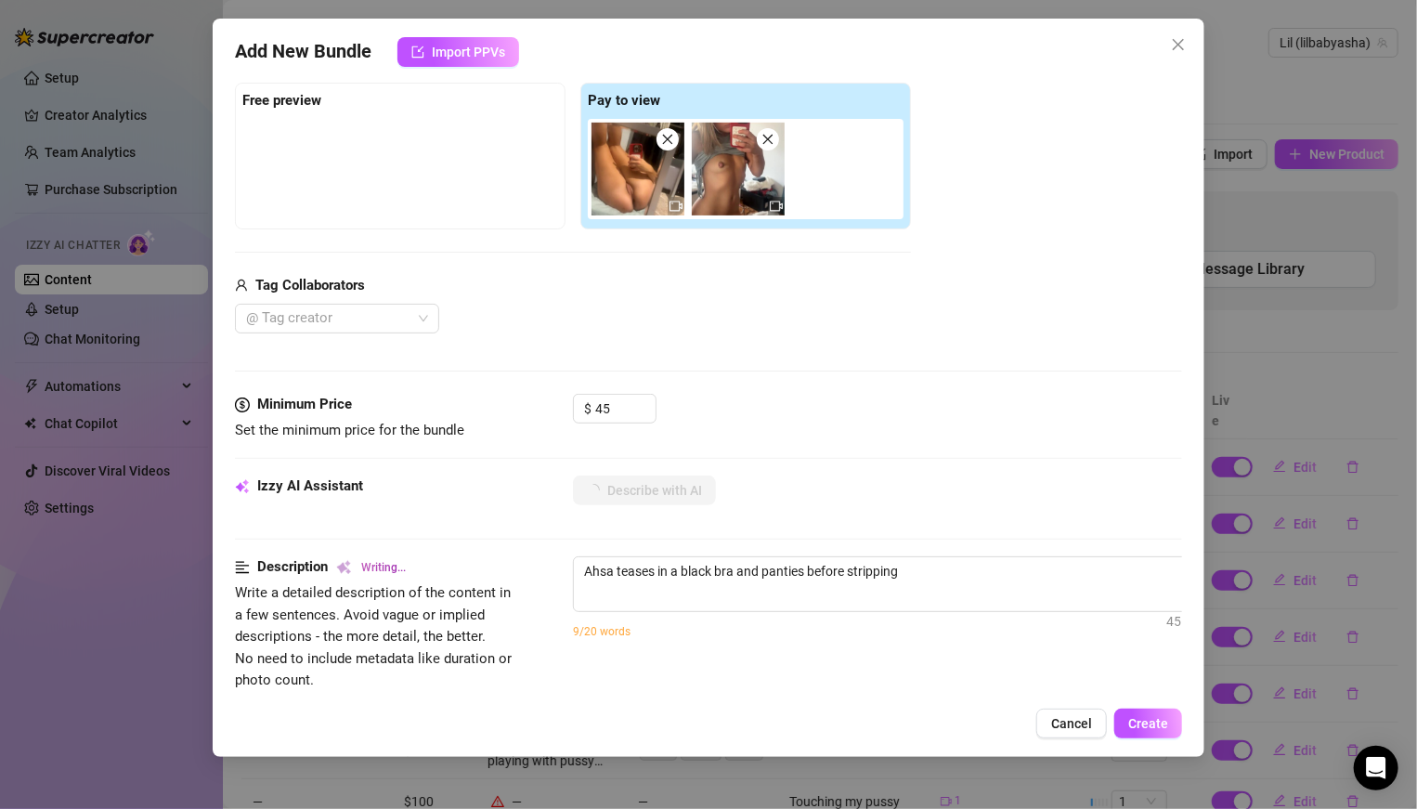
type textarea "Ahsa teases in a black bra and panties before stripping completely"
type textarea "Ahsa teases in a black bra and panties before stripping completely naked"
type textarea "Ahsa teases in a black bra and panties before stripping completely naked in"
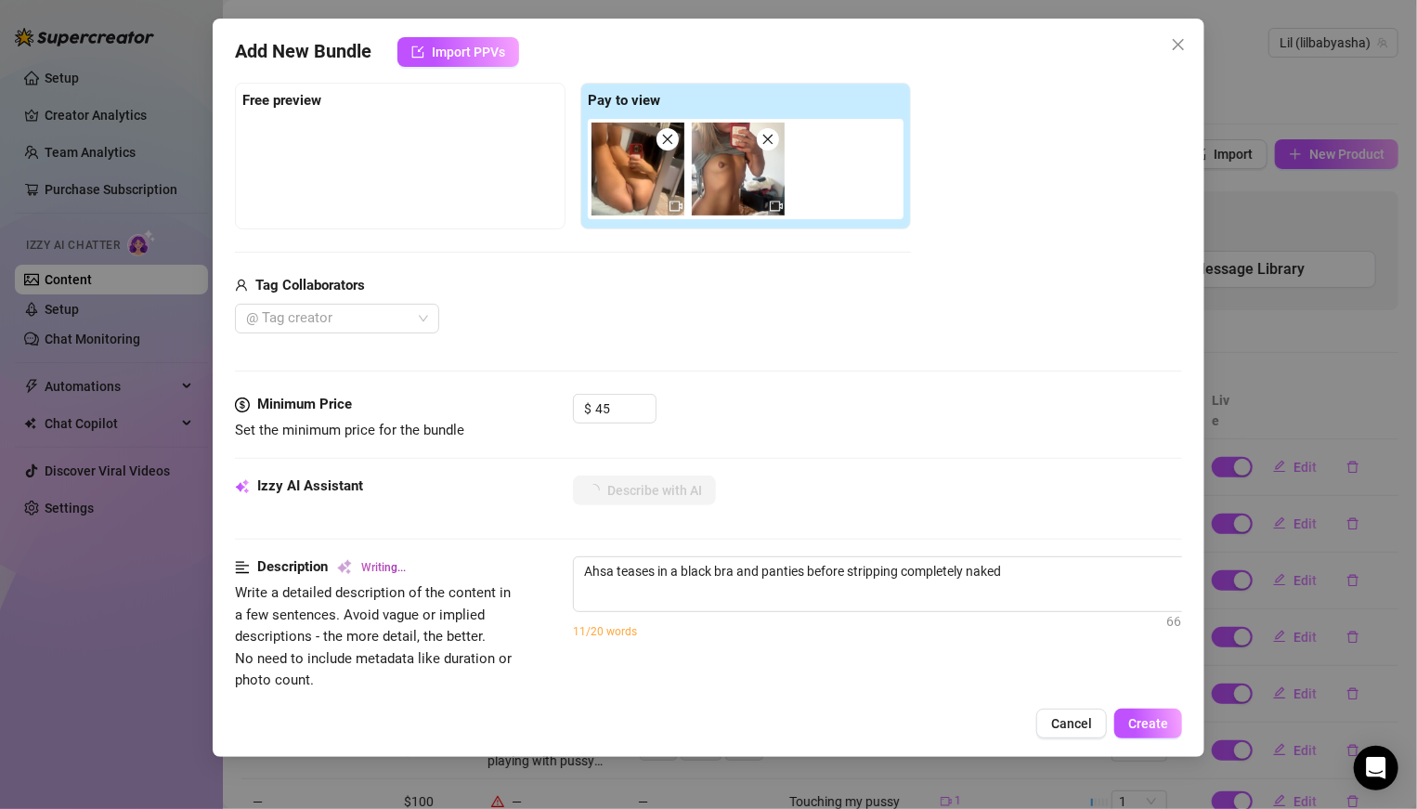
type textarea "Ahsa teases in a black bra and panties before stripping completely naked in"
type textarea "Ahsa teases in a black bra and panties before stripping completely naked in int…"
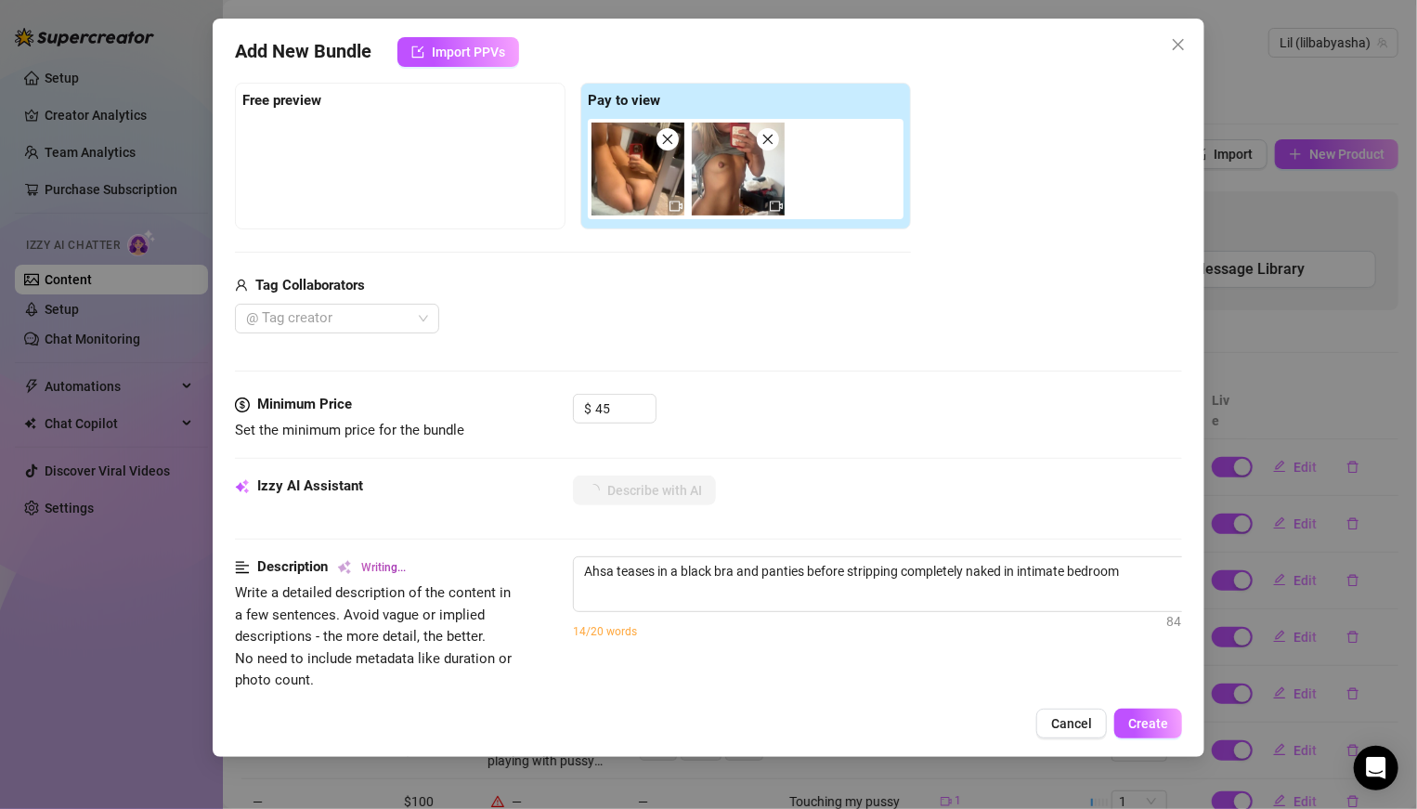
type textarea "Ahsa teases in a black bra and panties before stripping completely naked in int…"
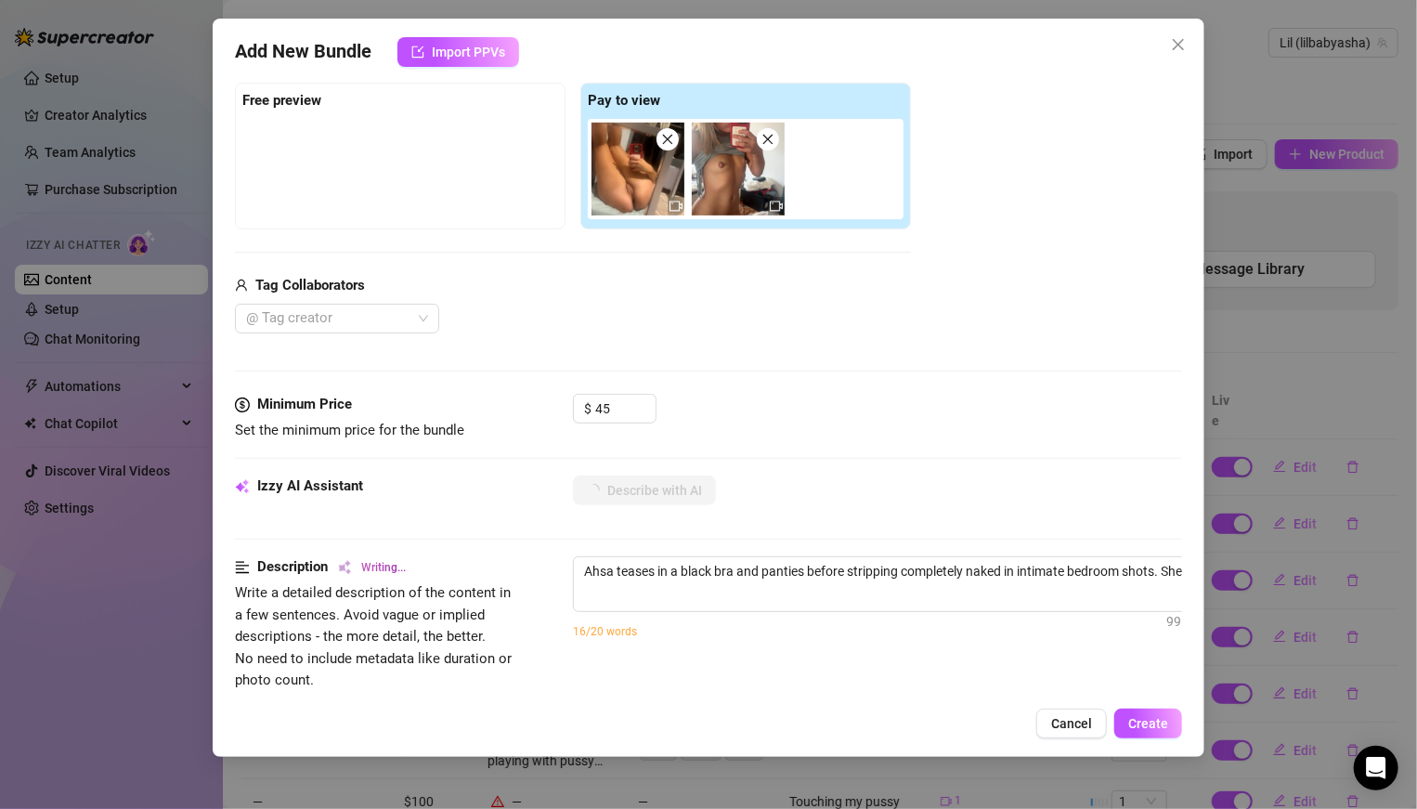
type textarea "Ahsa teases in a black bra and panties before stripping completely naked in int…"
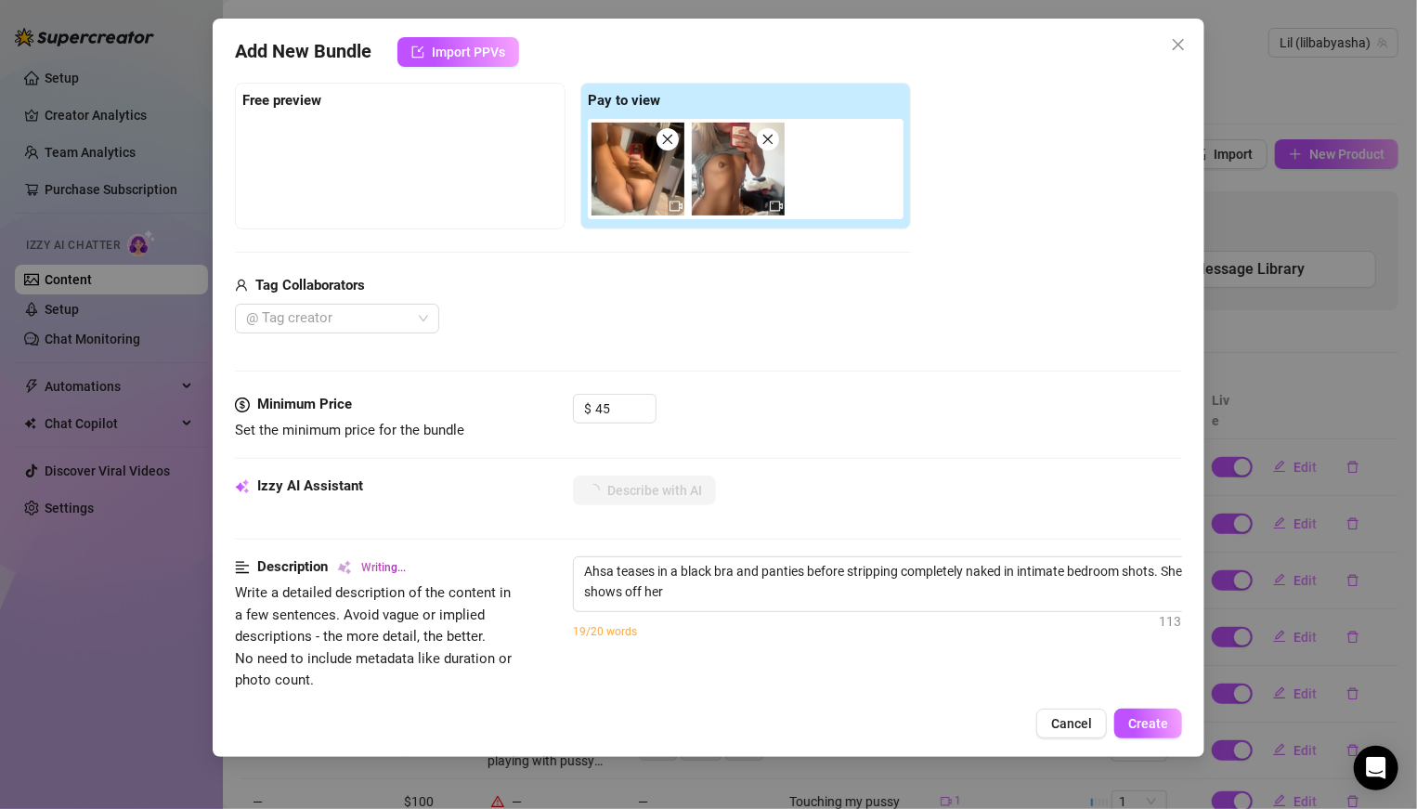
type textarea "Ahsa teases in a black bra and panties before stripping completely naked in int…"
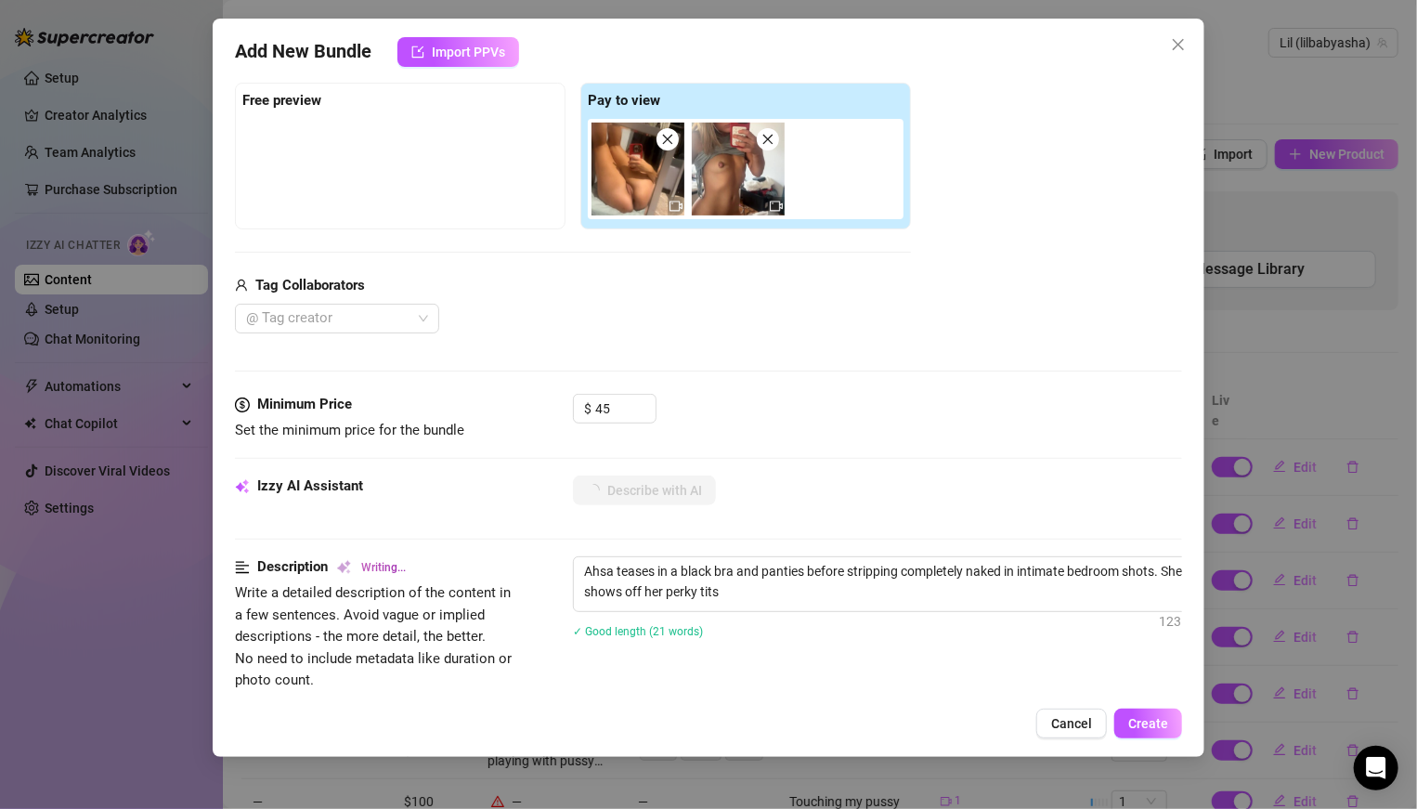
type textarea "Ahsa teases in a black bra and panties before stripping completely naked in int…"
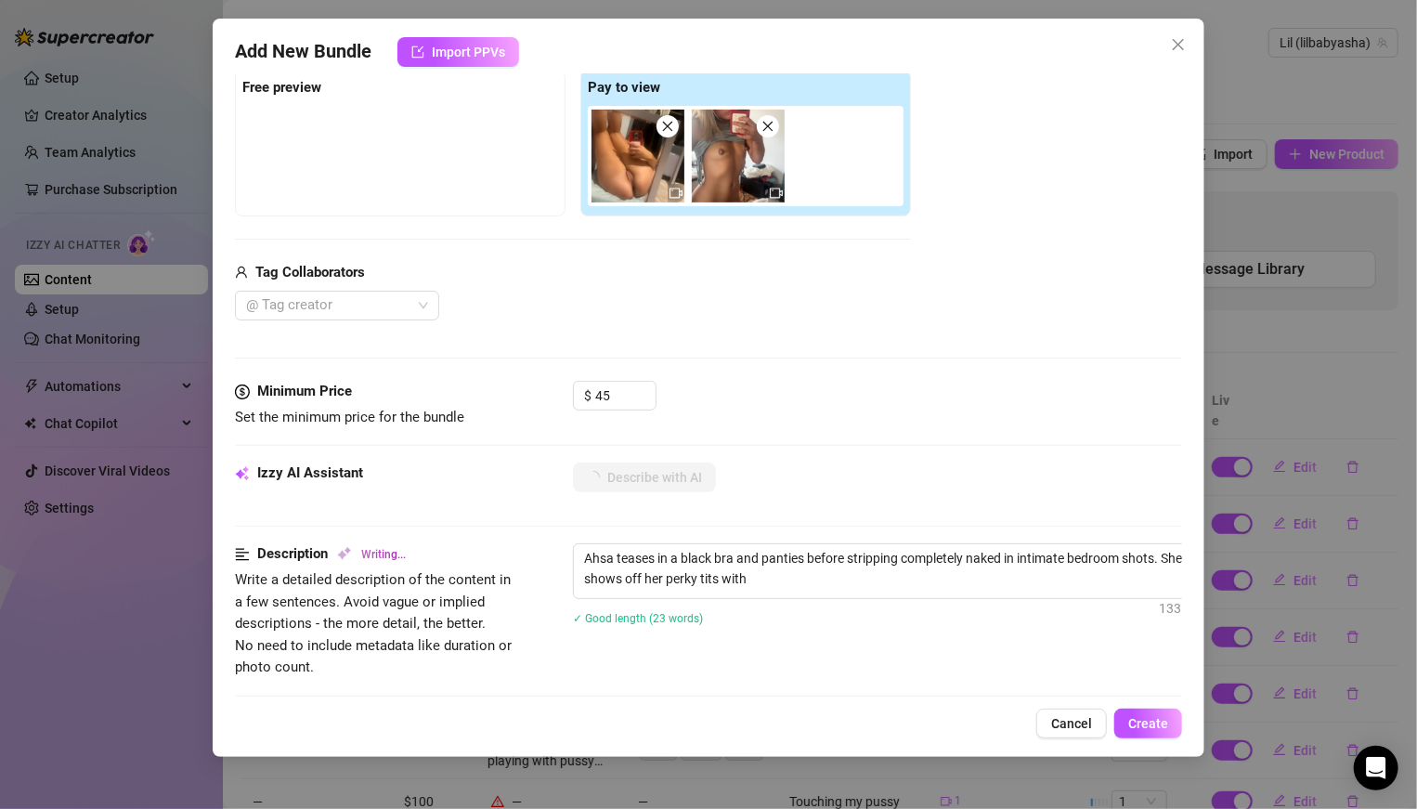
type textarea "Ahsa teases in a black bra and panties before stripping completely naked in int…"
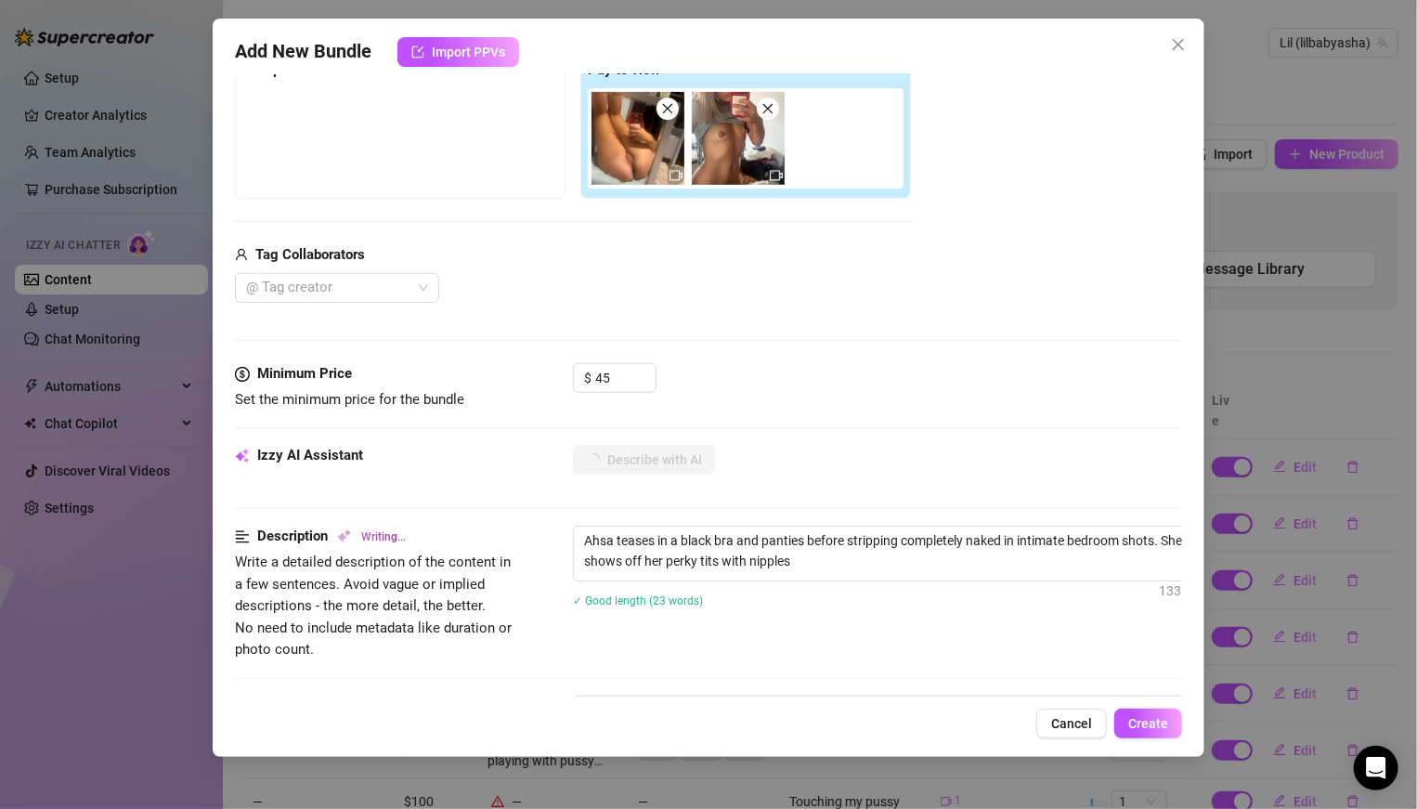
type textarea "Ahsa teases in a black bra and panties before stripping completely naked in int…"
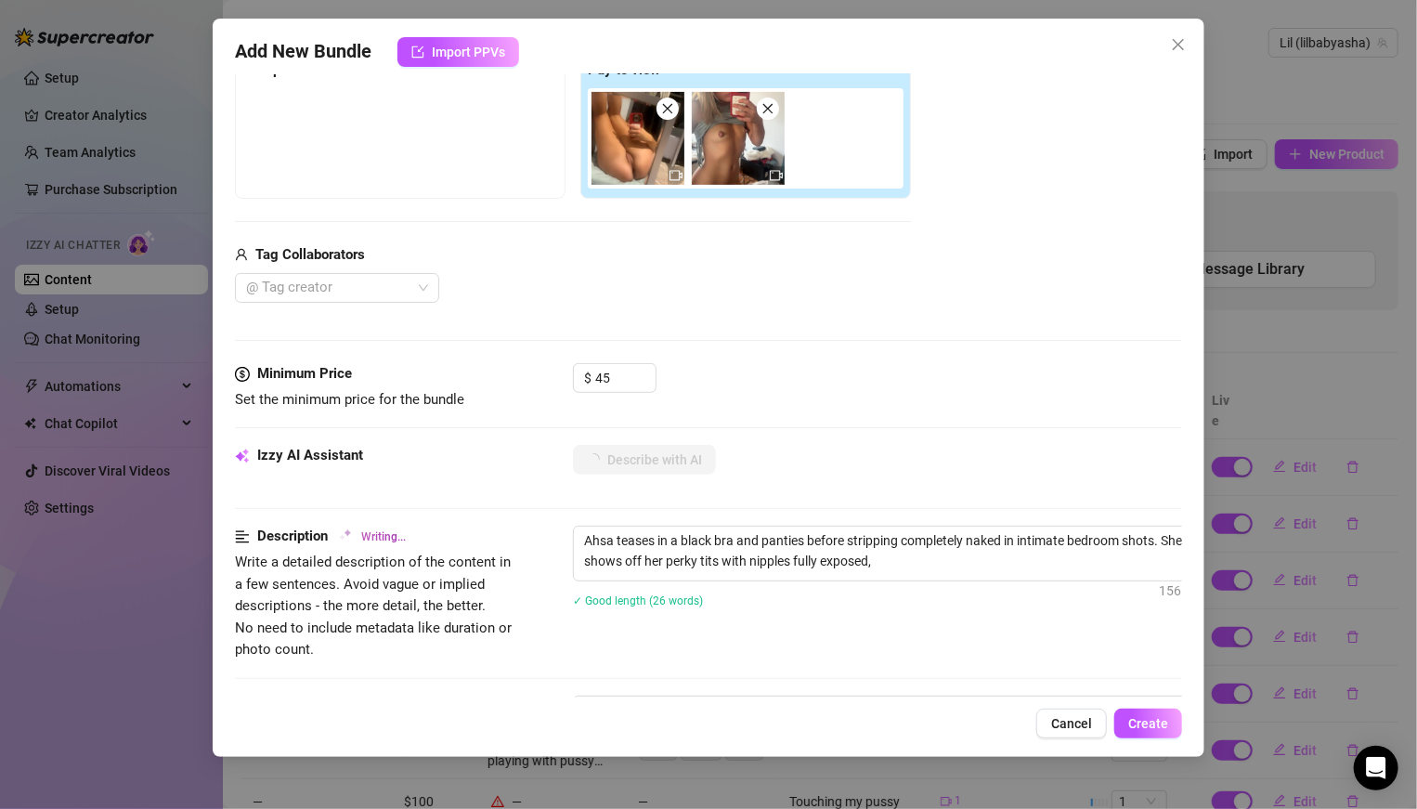
type textarea "Ahsa teases in a black bra and panties before stripping completely naked in int…"
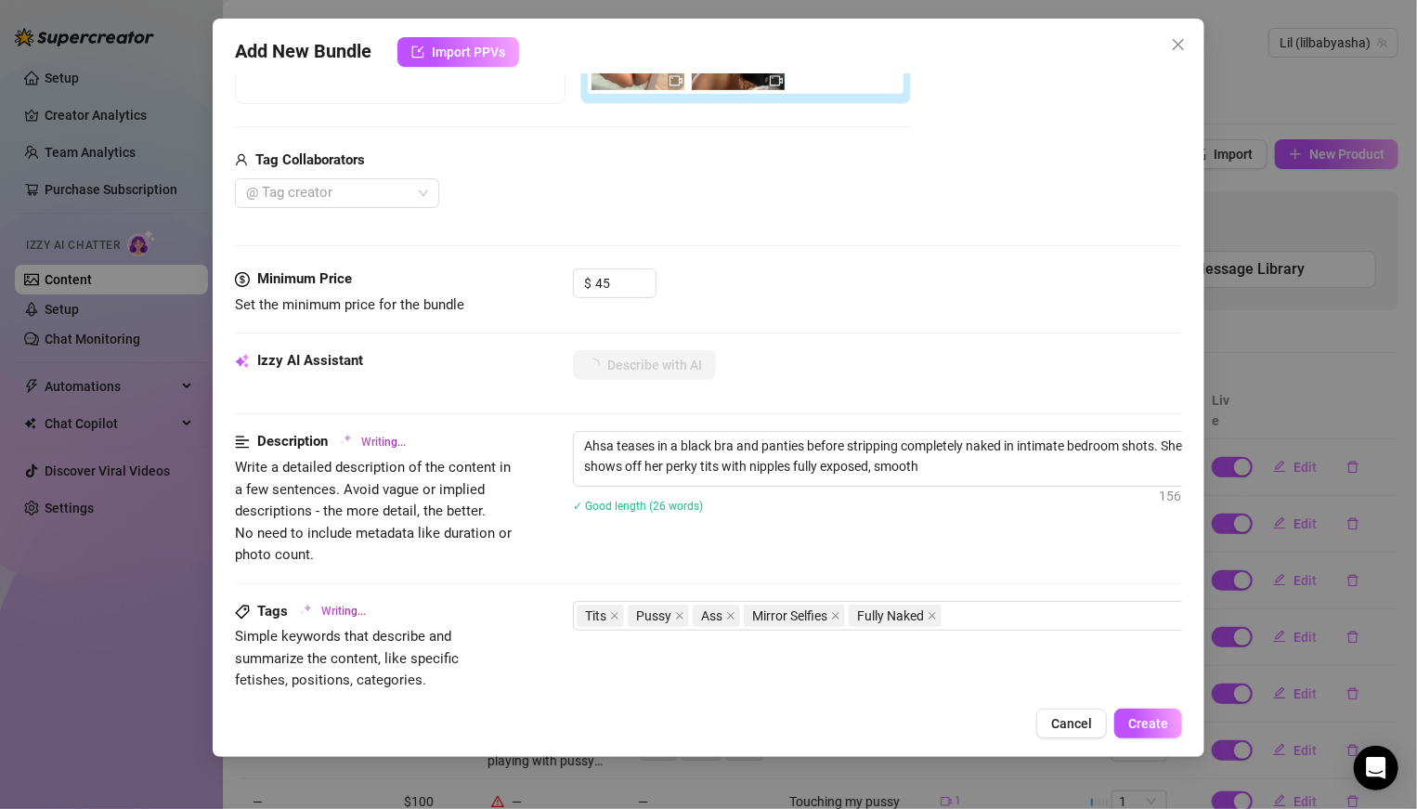
type textarea "Ahsa teases in a black bra and panties before stripping completely naked in int…"
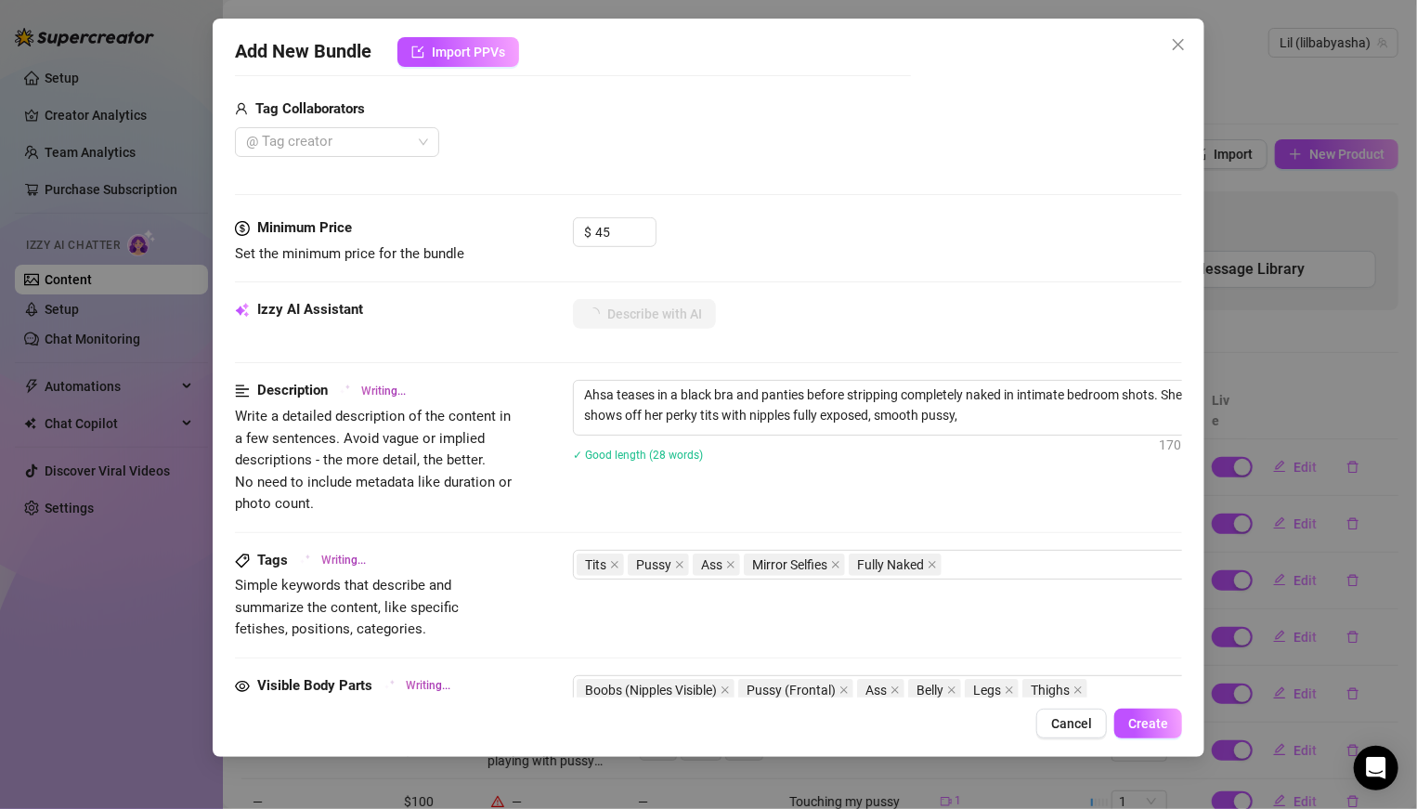
type textarea "Ahsa teases in a black bra and panties before stripping completely naked in int…"
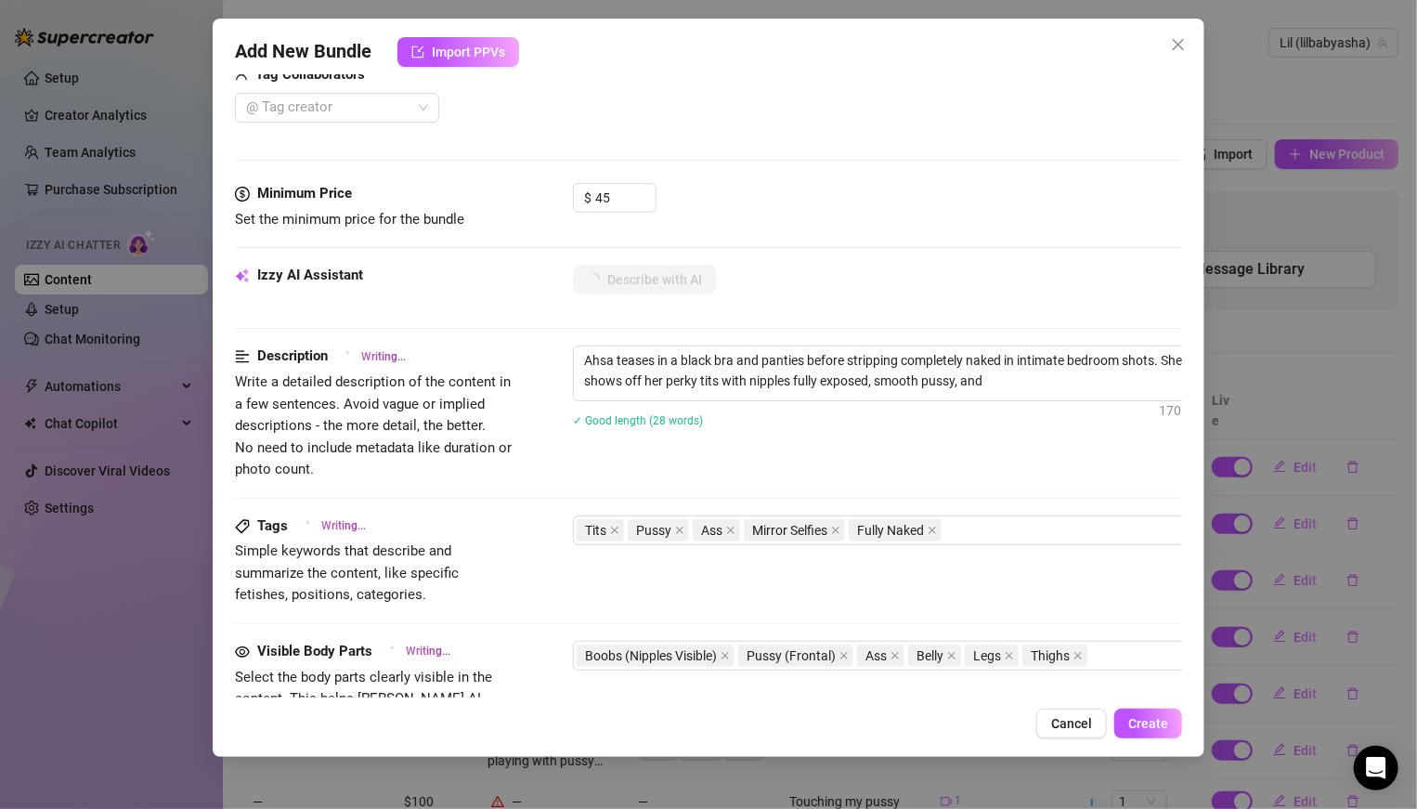
type textarea "Ahsa teases in a black bra and panties before stripping completely naked in int…"
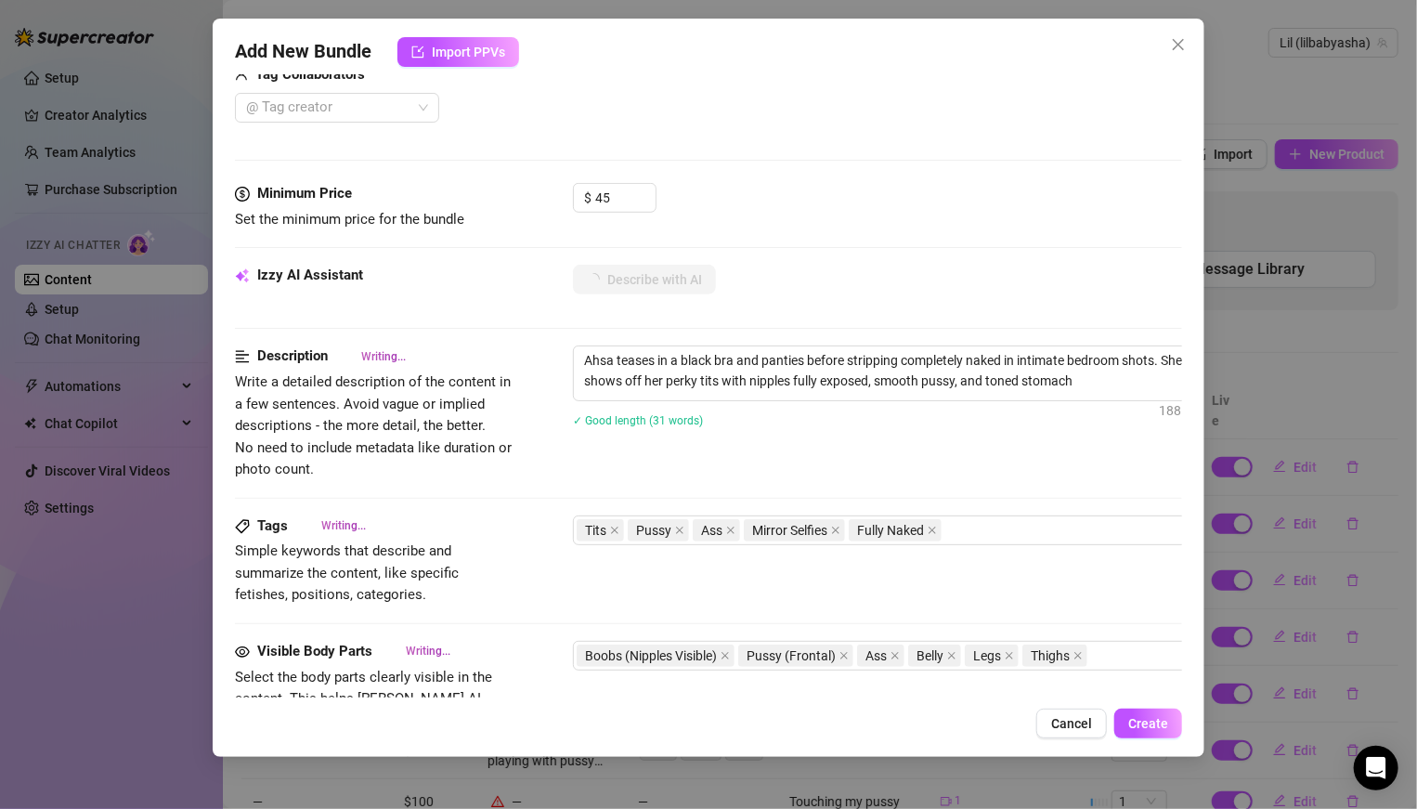
type textarea "Ahsa teases in a black bra and panties before stripping completely naked in int…"
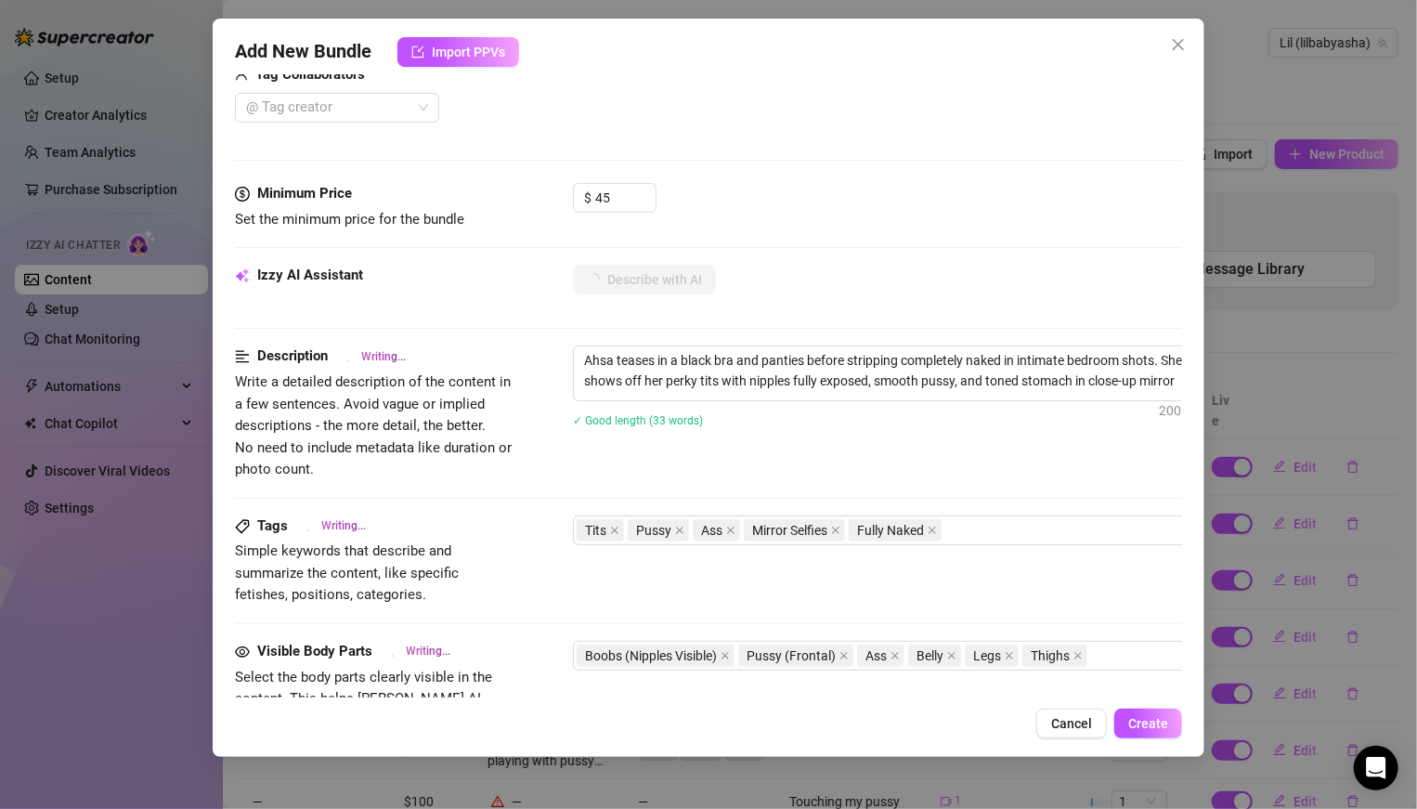
type textarea "Ahsa teases in a black bra and panties before stripping completely naked in int…"
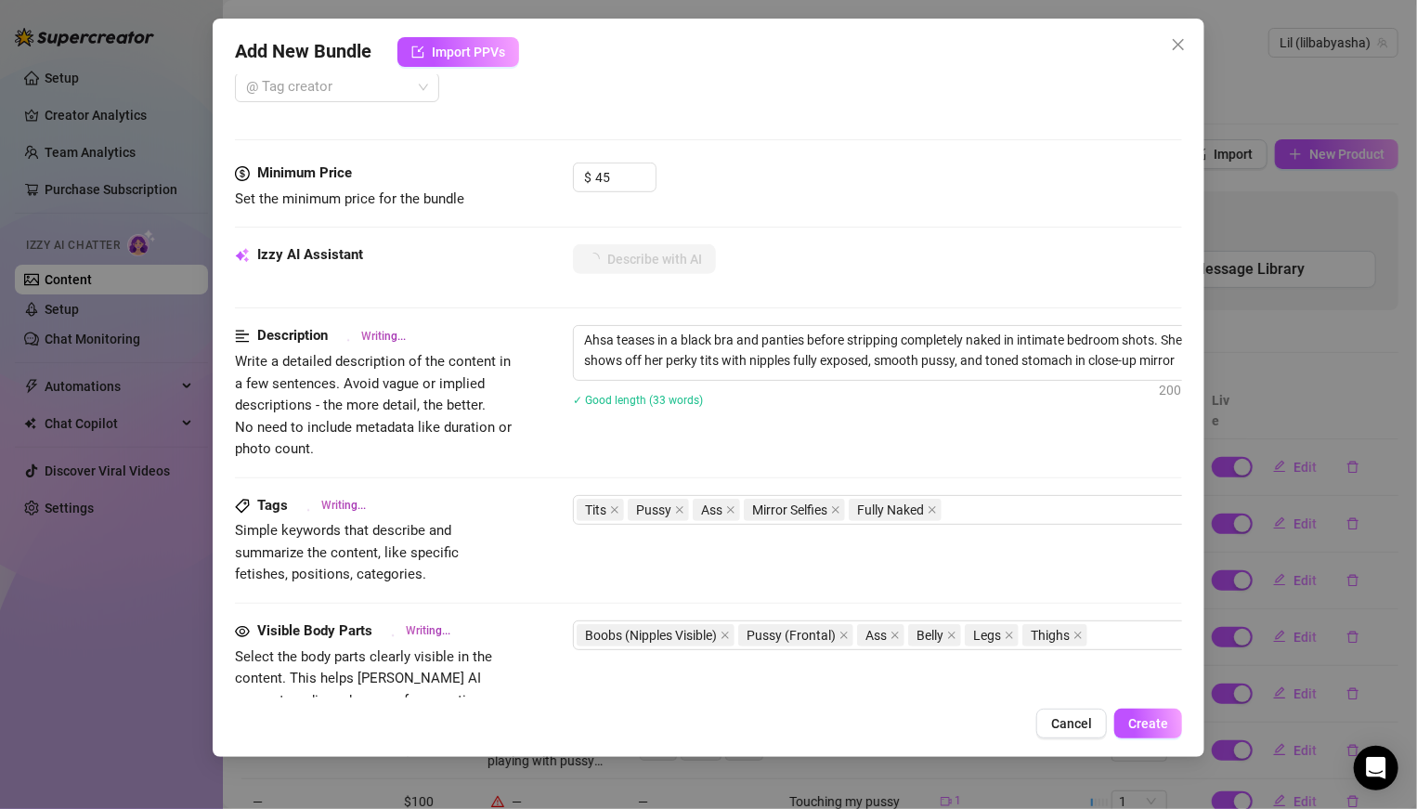
type textarea "Ahsa teases in a black bra and panties before stripping completely naked in int…"
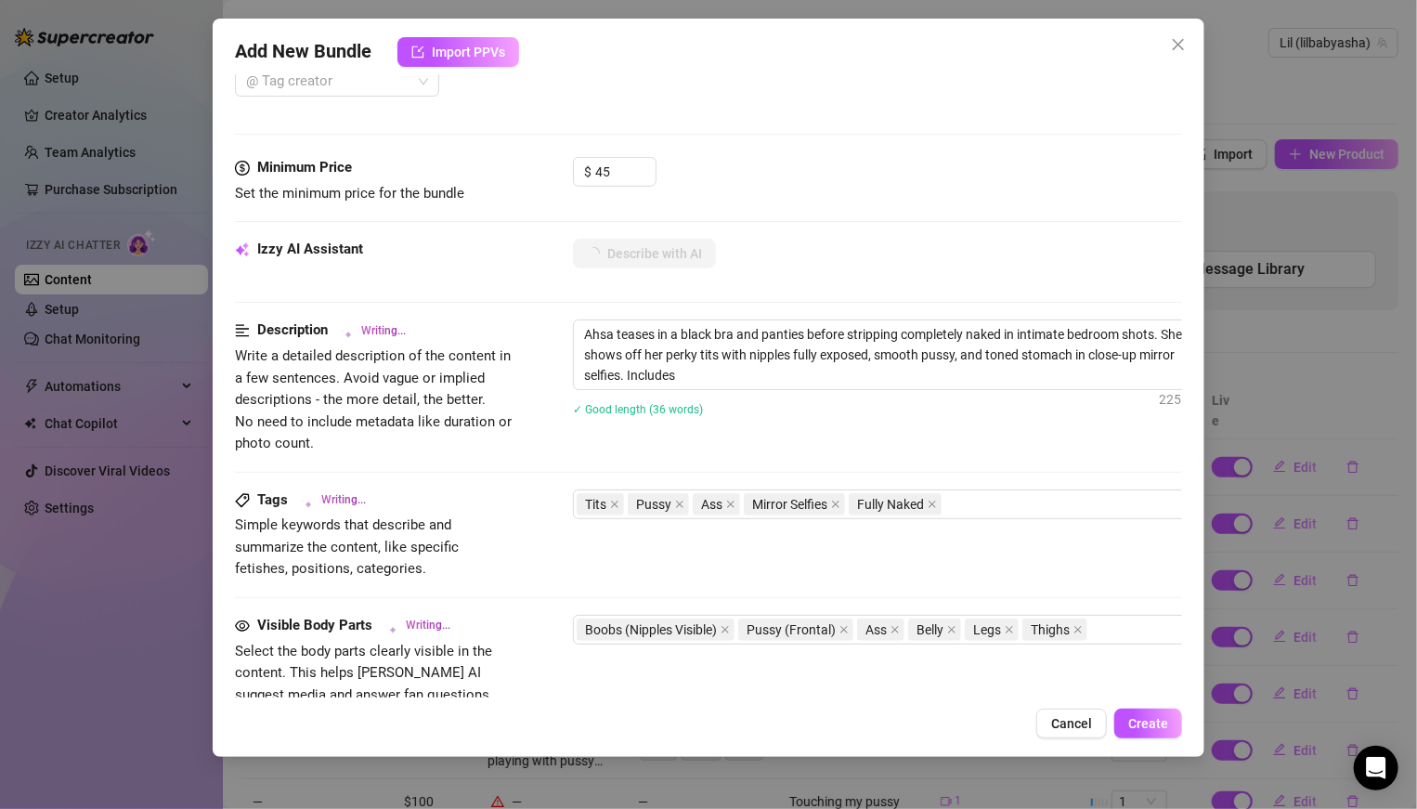
type textarea "Ahsa teases in a black bra and panties before stripping completely naked in int…"
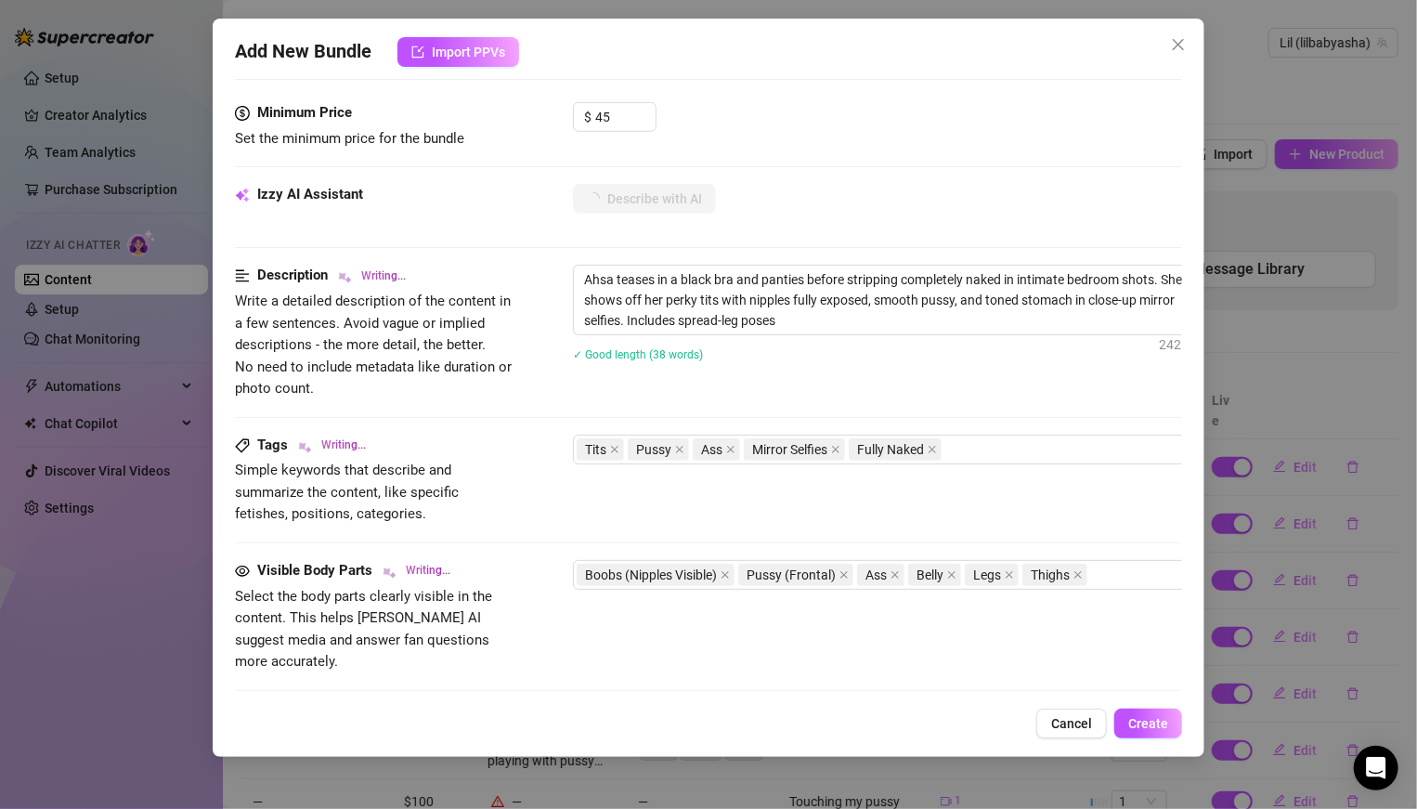
type textarea "Ahsa teases in a black bra and panties before stripping completely naked in int…"
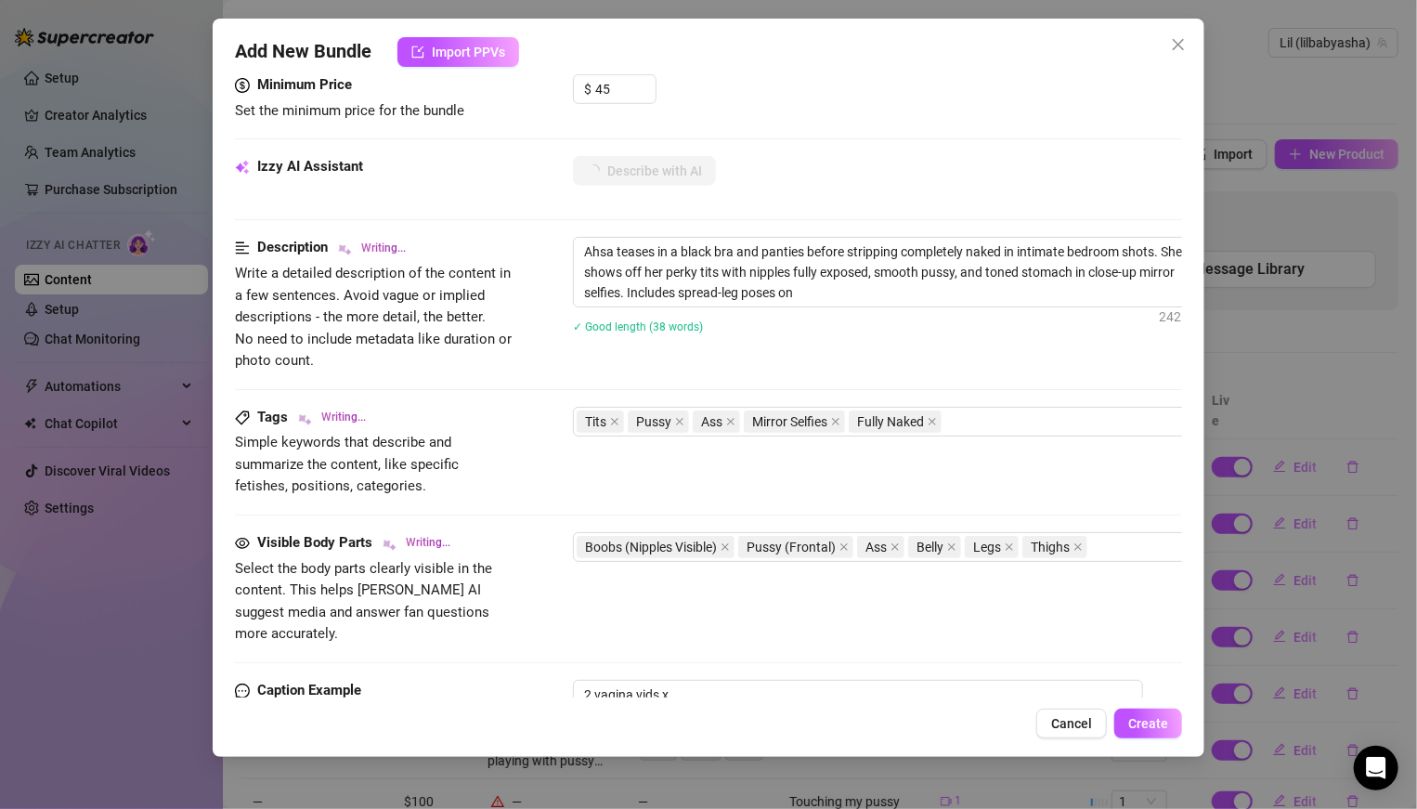
type textarea "Ahsa teases in a black bra and panties before stripping completely naked in int…"
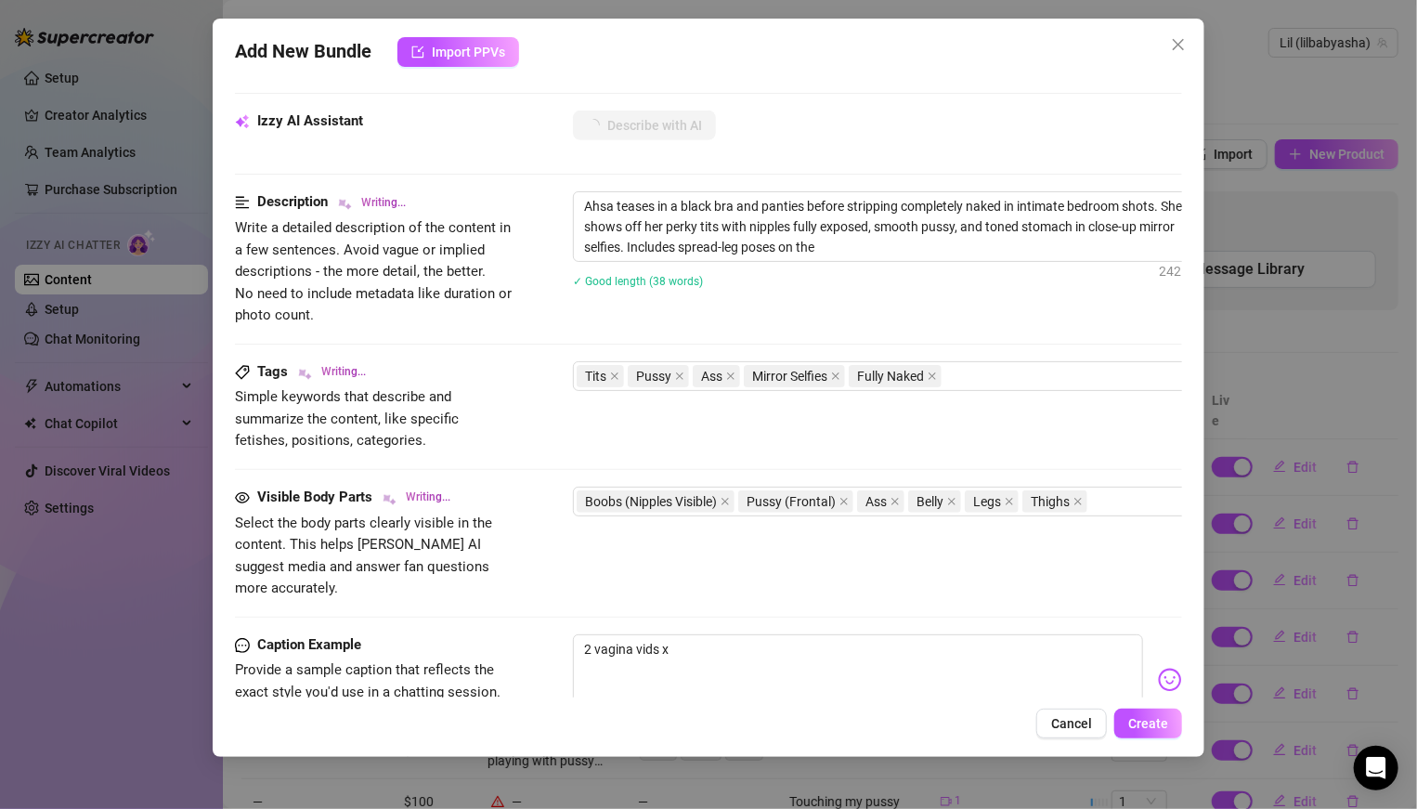
type textarea "Ahsa teases in a black bra and panties before stripping completely naked in int…"
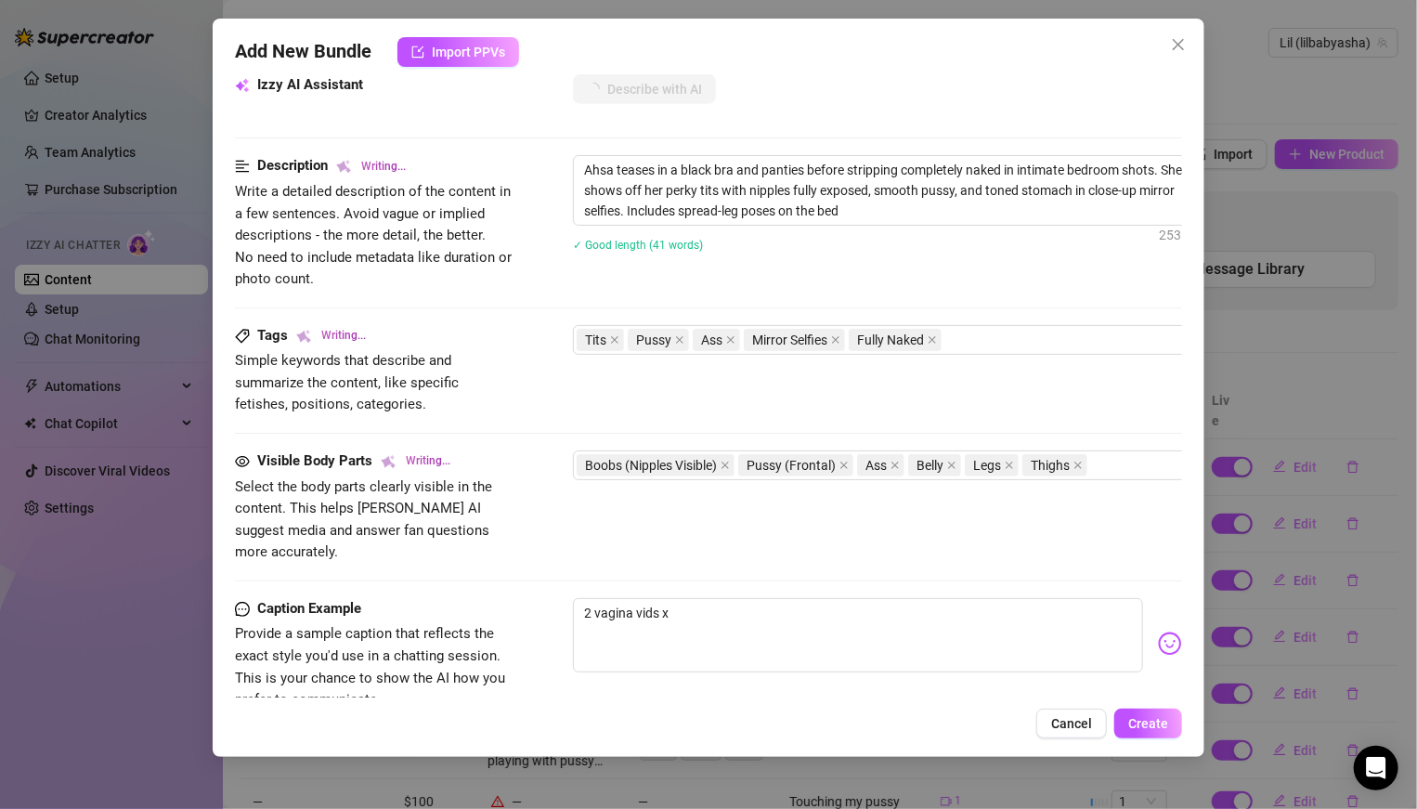
type textarea "Ahsa teases in a black bra and panties before stripping completely naked in int…"
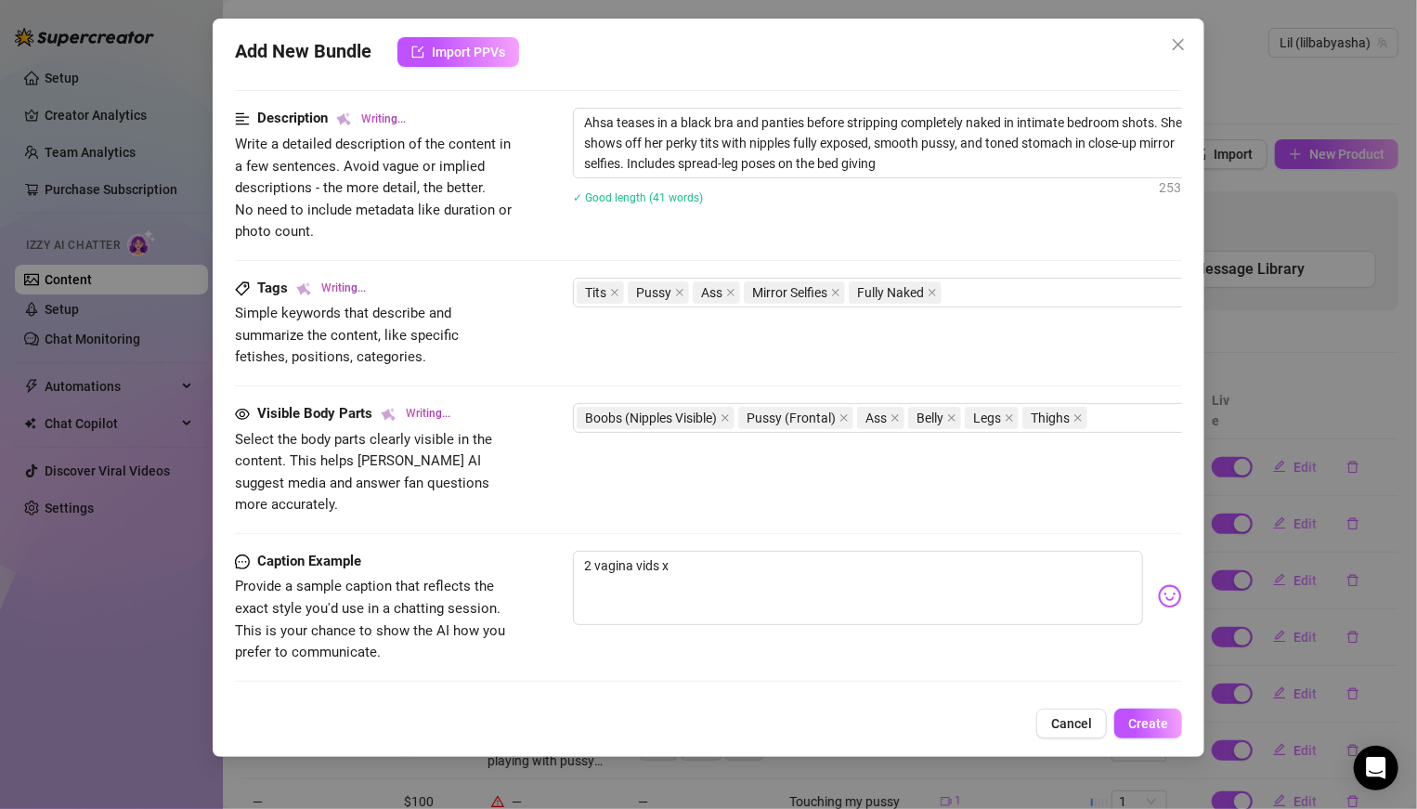
type textarea "Ahsa teases in a black bra and panties before stripping completely naked in int…"
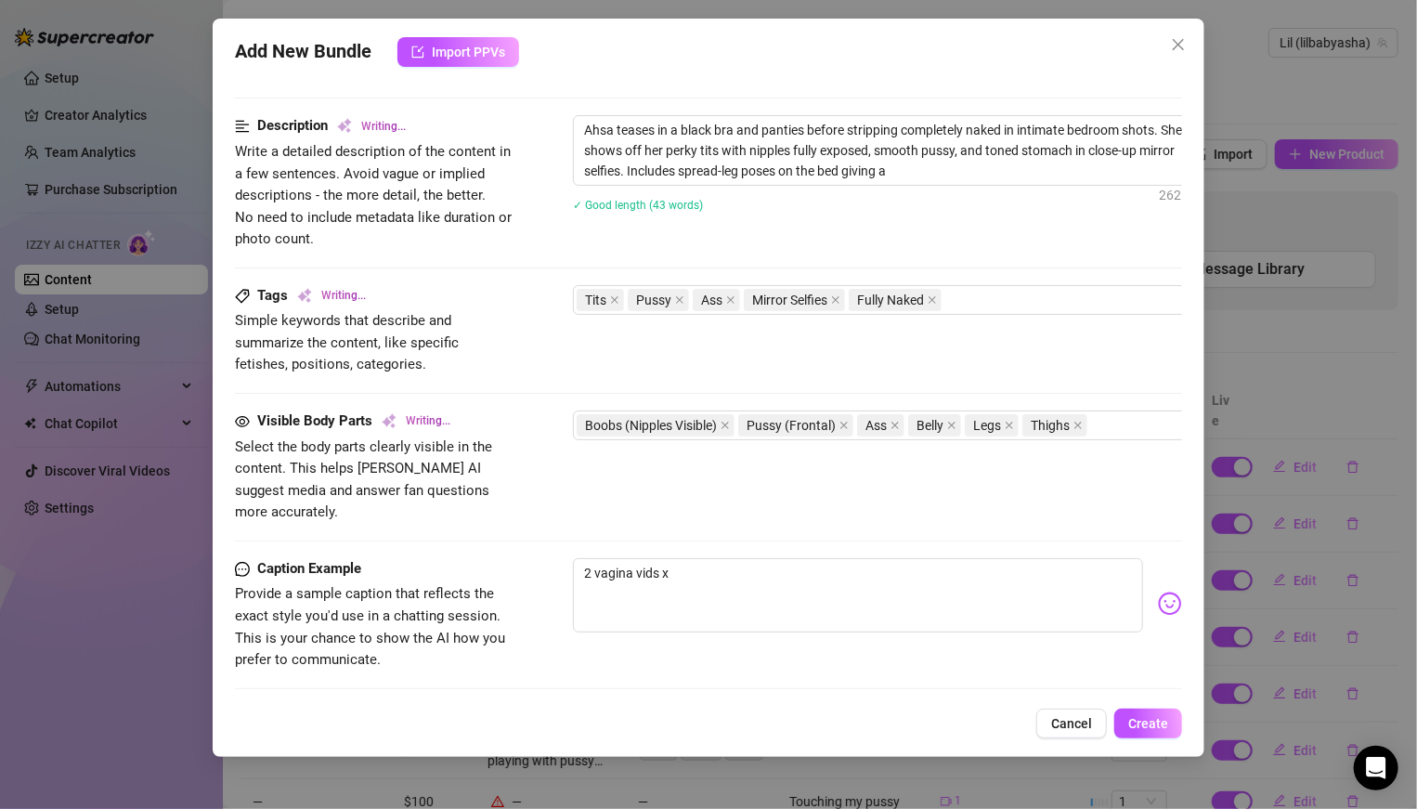
type textarea "Ahsa teases in a black bra and panties before stripping completely naked in int…"
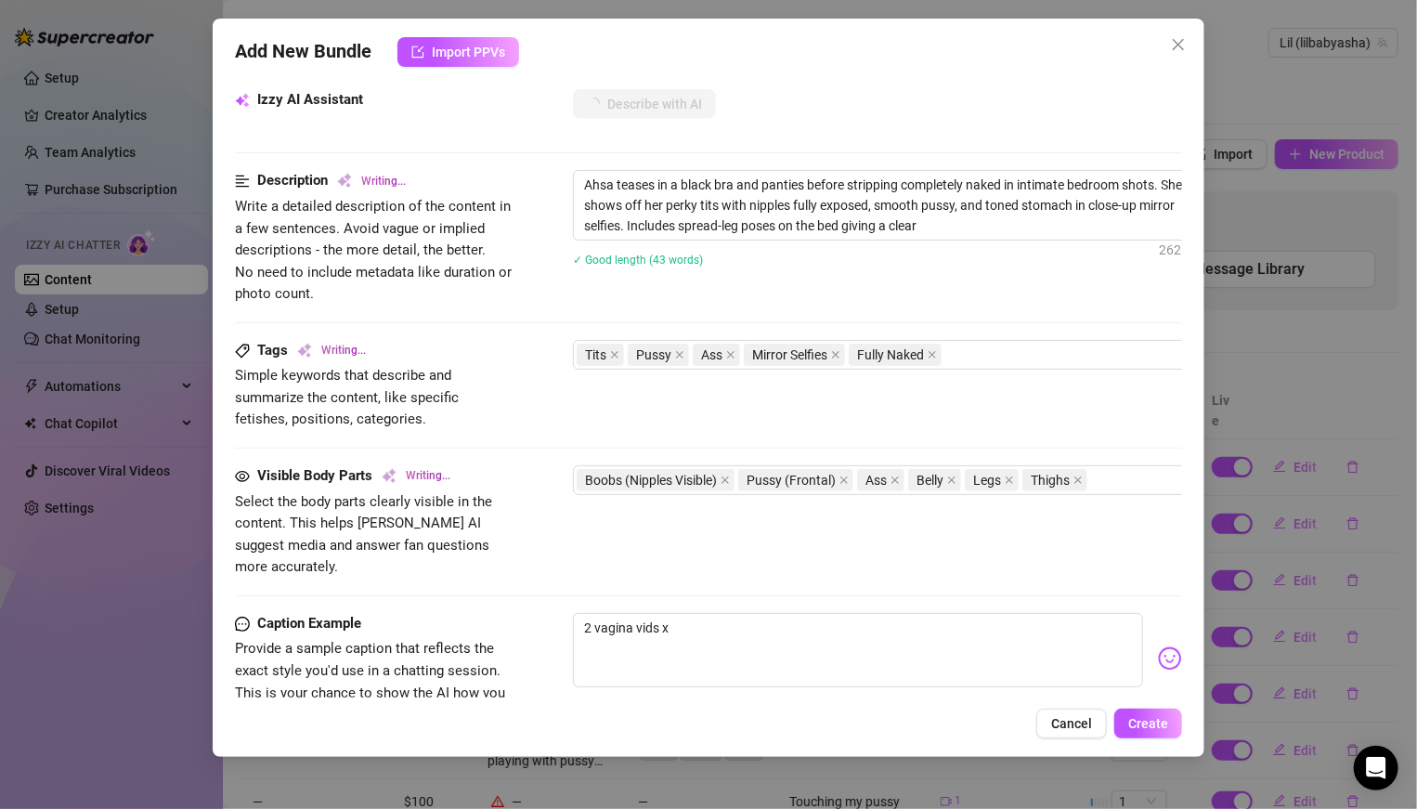
type textarea "Ahsa teases in a black bra and panties before stripping completely naked in int…"
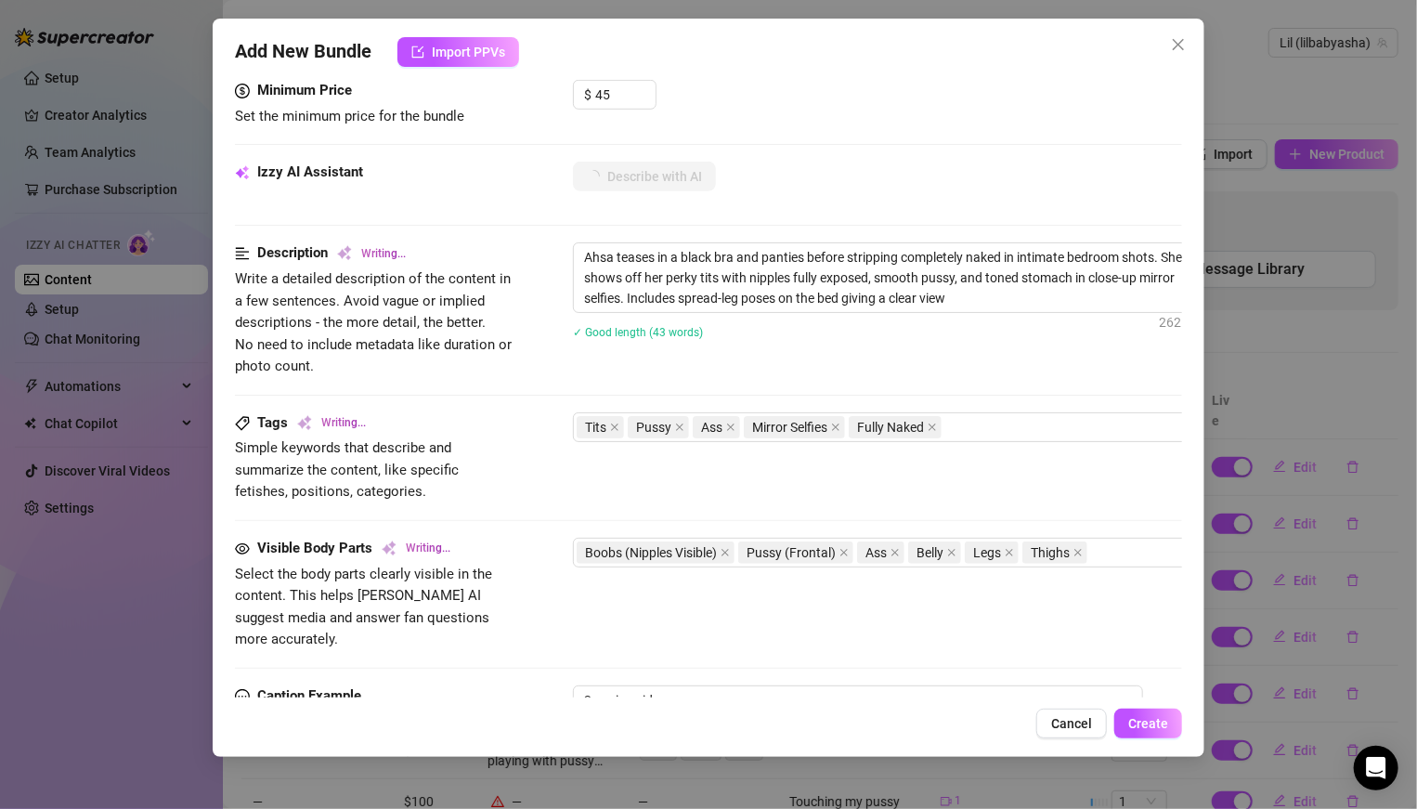
type textarea "Ahsa teases in a black bra and panties before stripping completely naked in int…"
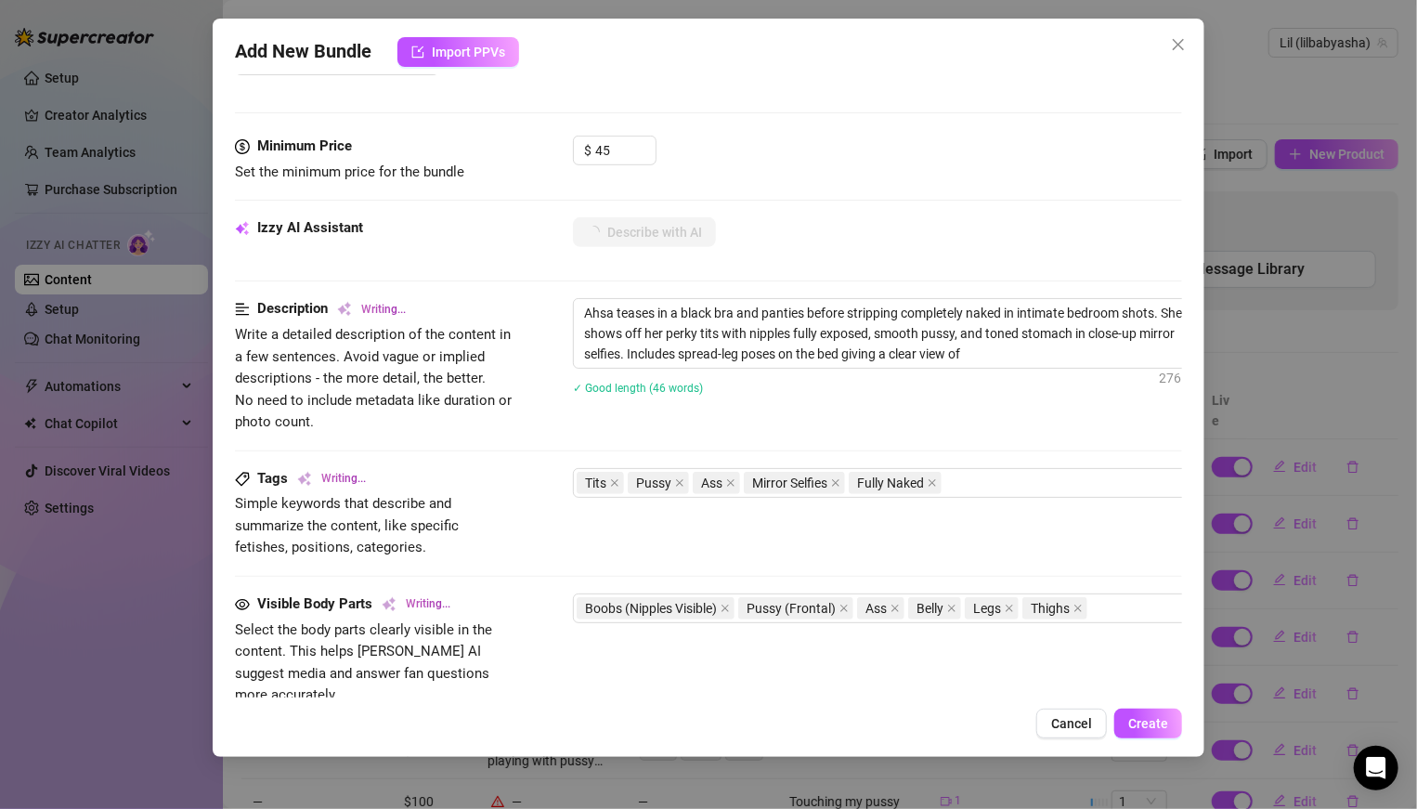
type textarea "Ahsa teases in a black bra and panties before stripping completely naked in int…"
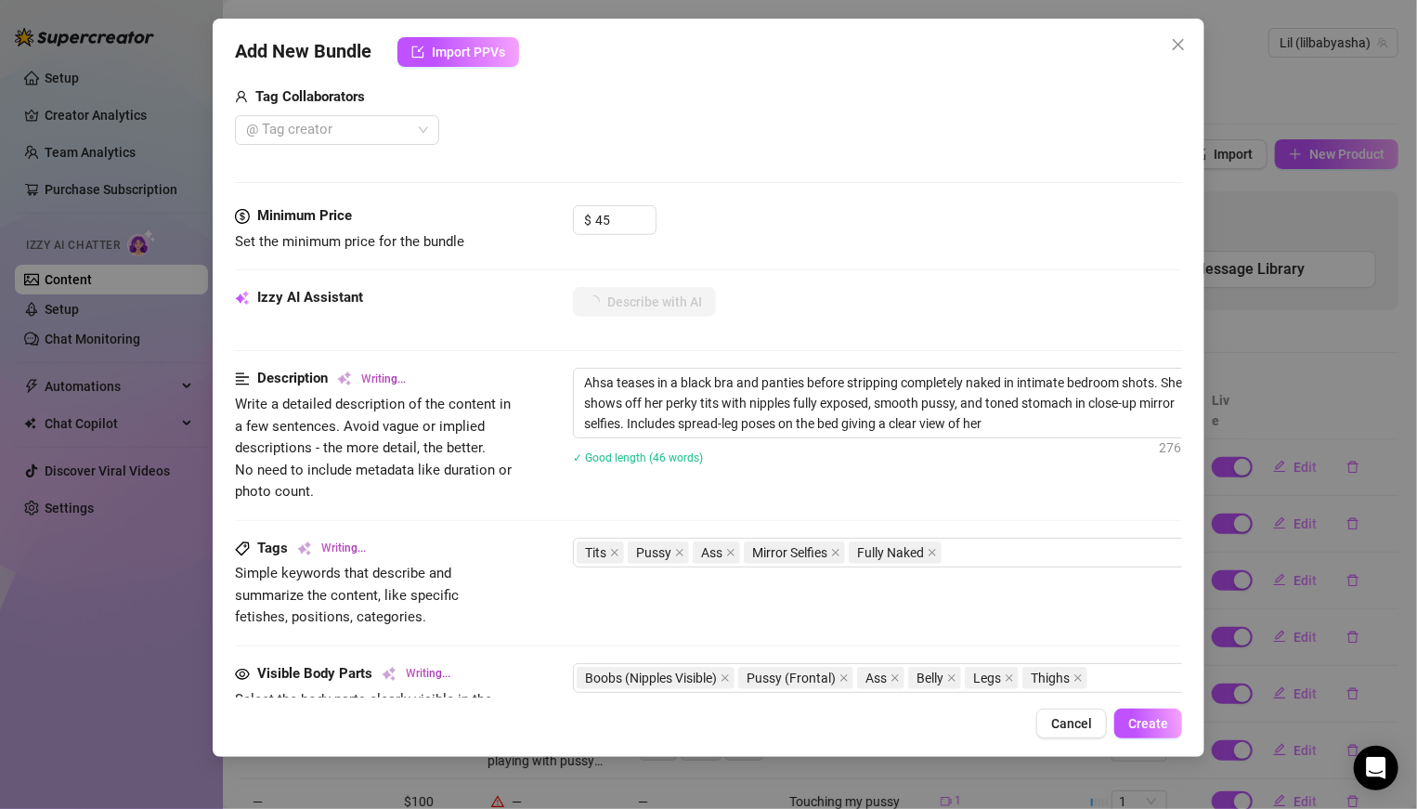
type textarea "Ahsa teases in a black bra and panties before stripping completely naked in int…"
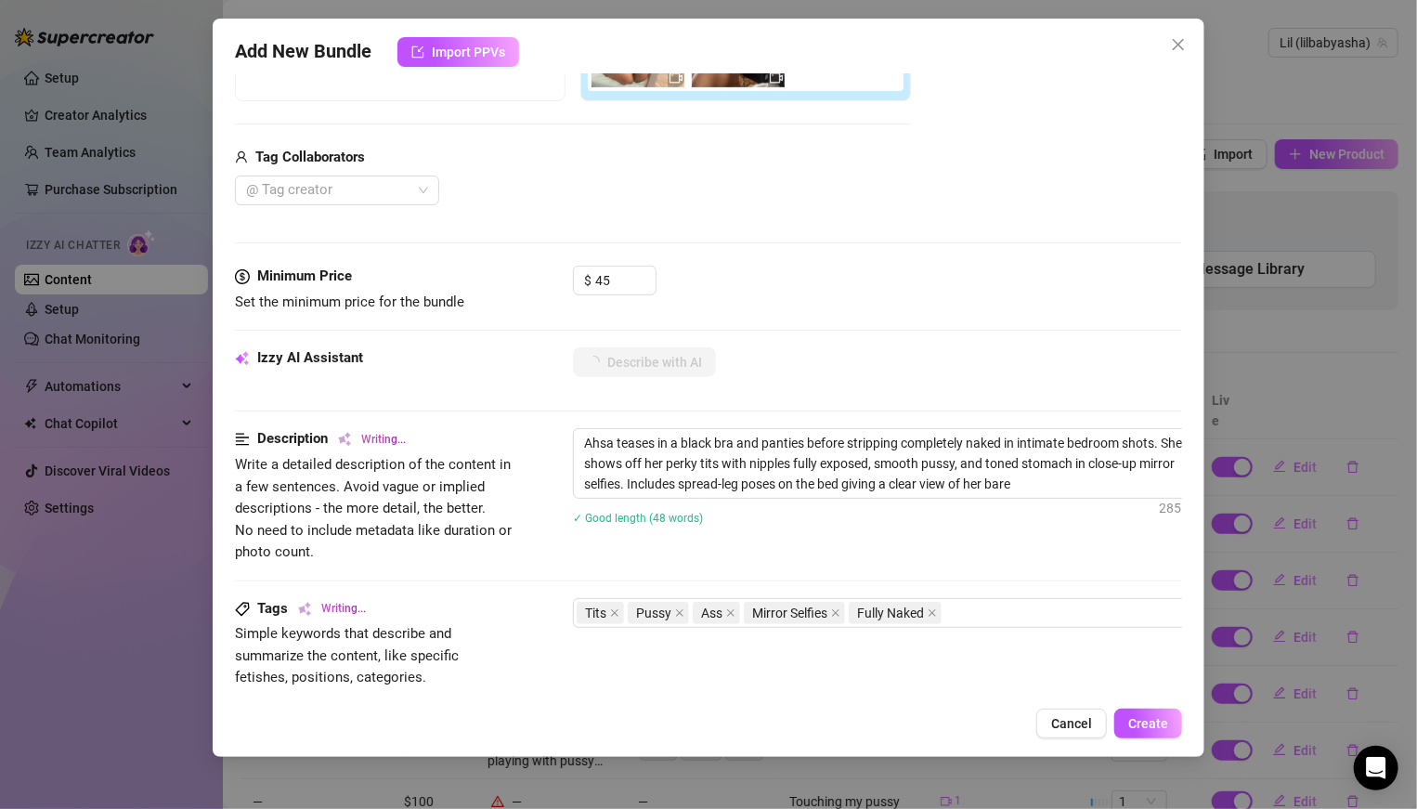
type textarea "Ahsa teases in a black bra and panties before stripping completely naked in int…"
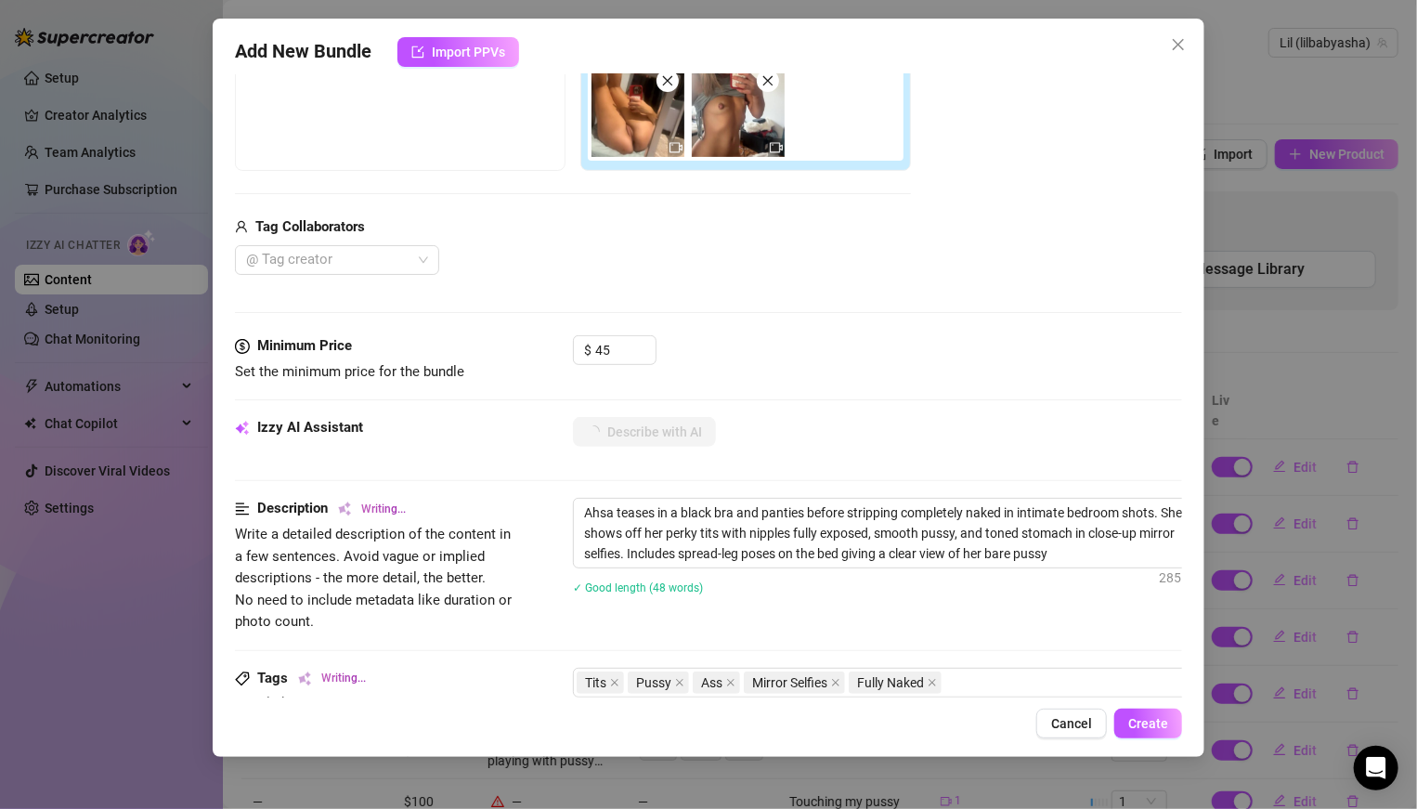
type textarea "Ahsa teases in a black bra and panties before stripping completely naked in int…"
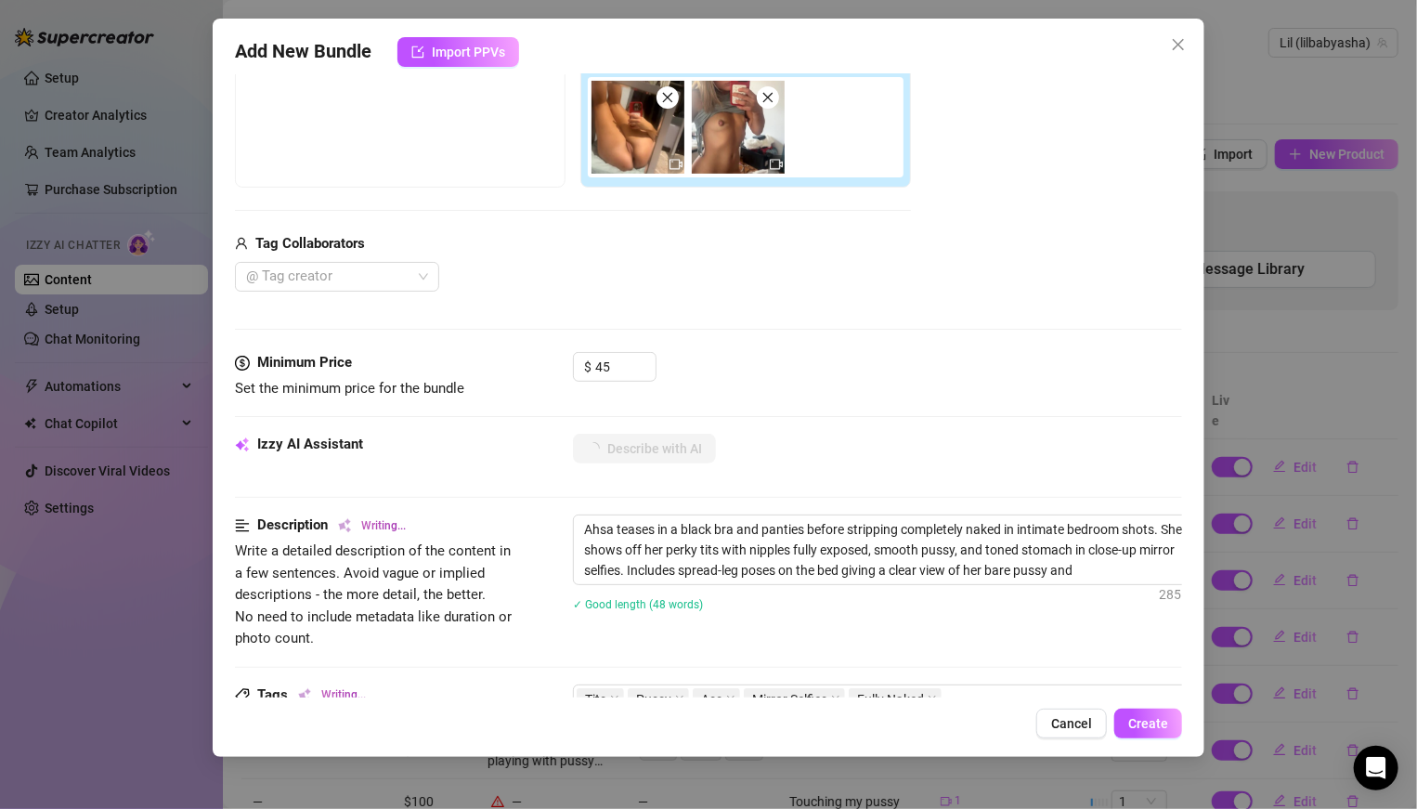
type textarea "Ahsa teases in a black bra and panties before stripping completely naked in int…"
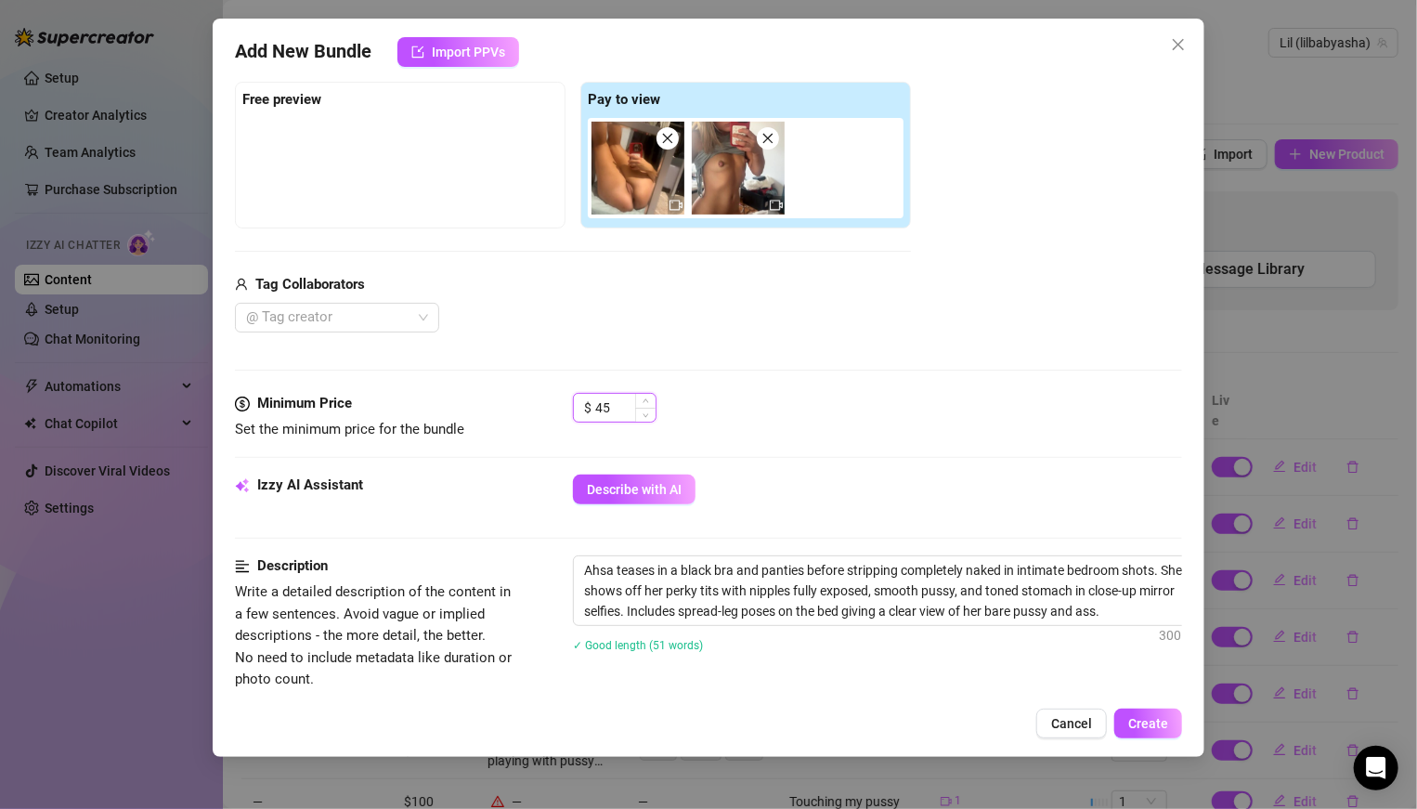
drag, startPoint x: 626, startPoint y: 407, endPoint x: 591, endPoint y: 406, distance: 34.4
click at [591, 406] on div "$ 45" at bounding box center [615, 408] width 84 height 30
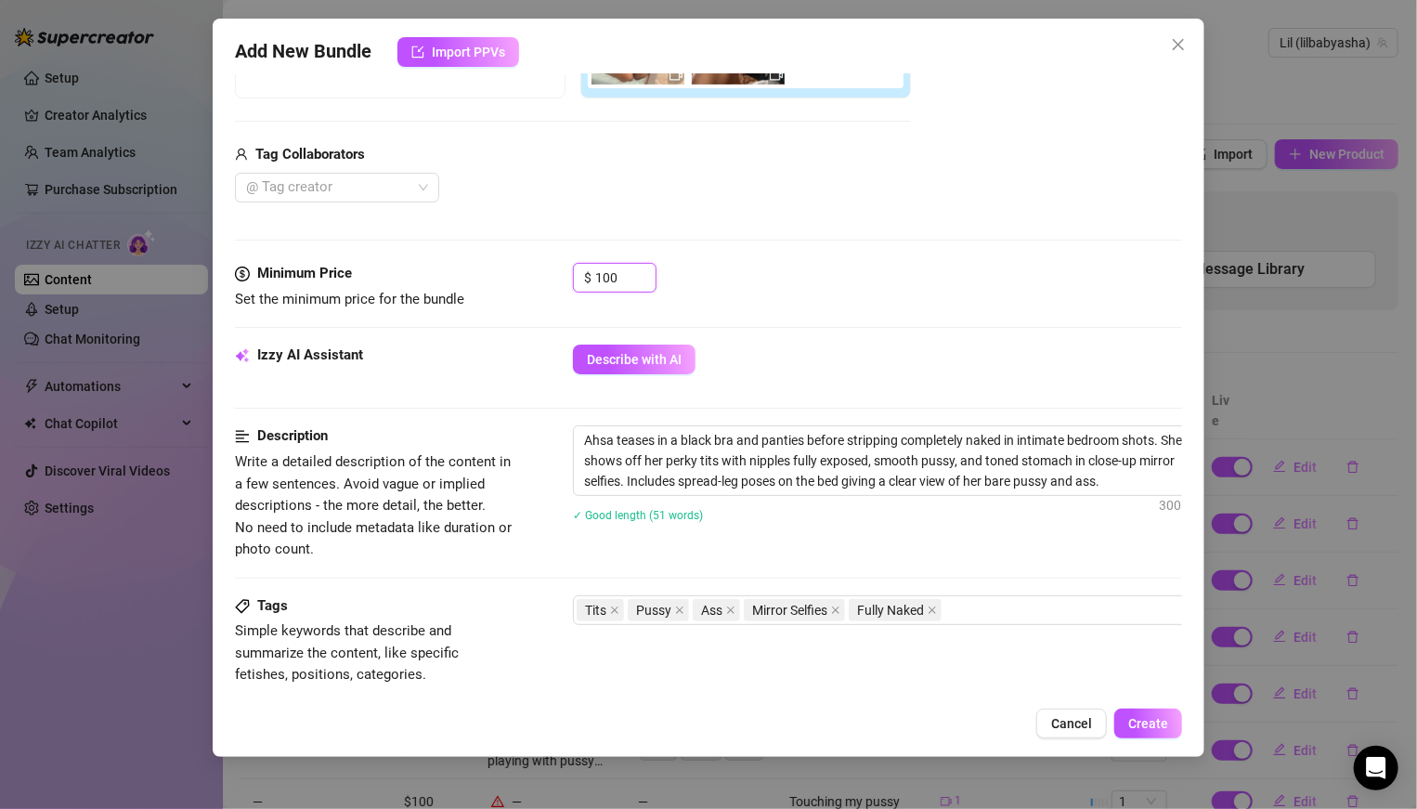
scroll to position [458, 0]
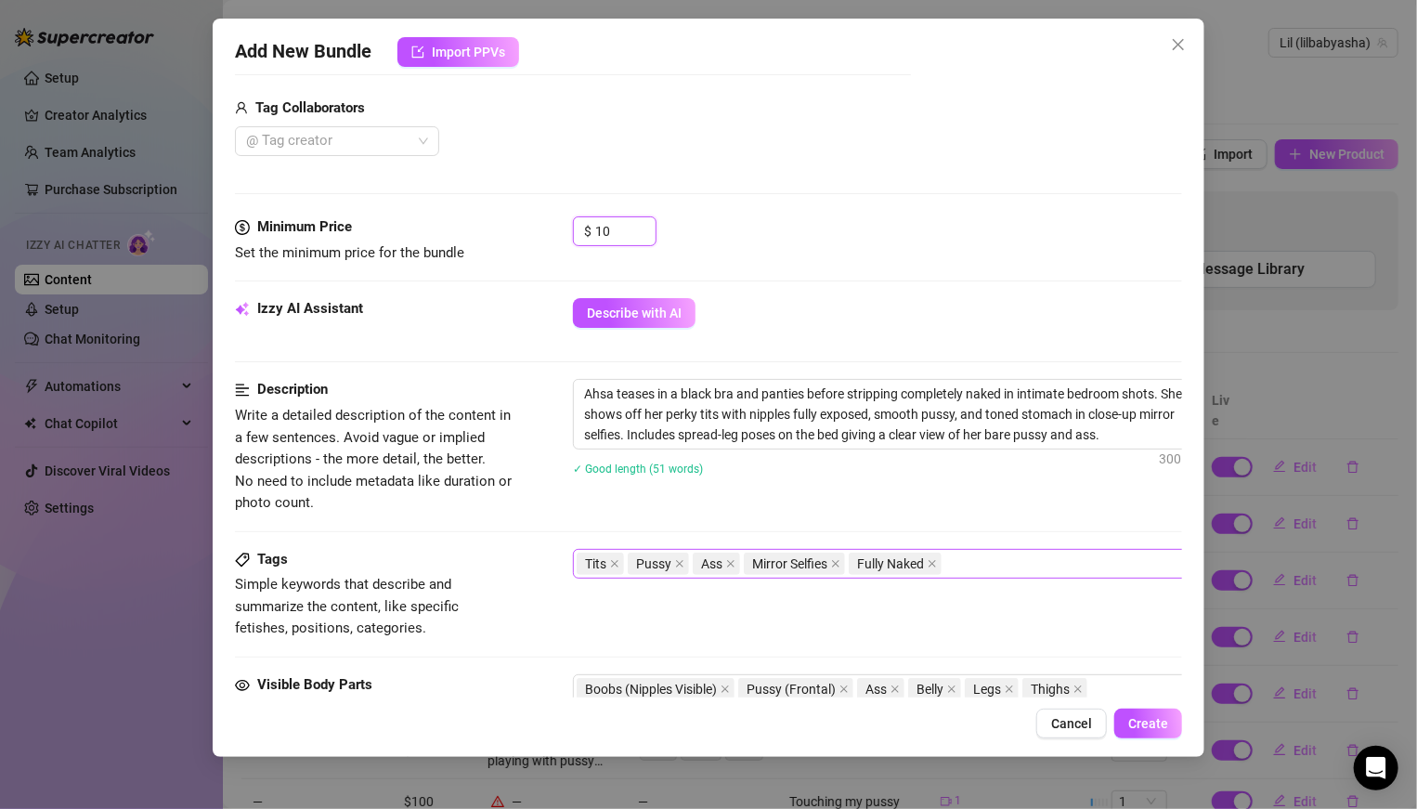
type input "1"
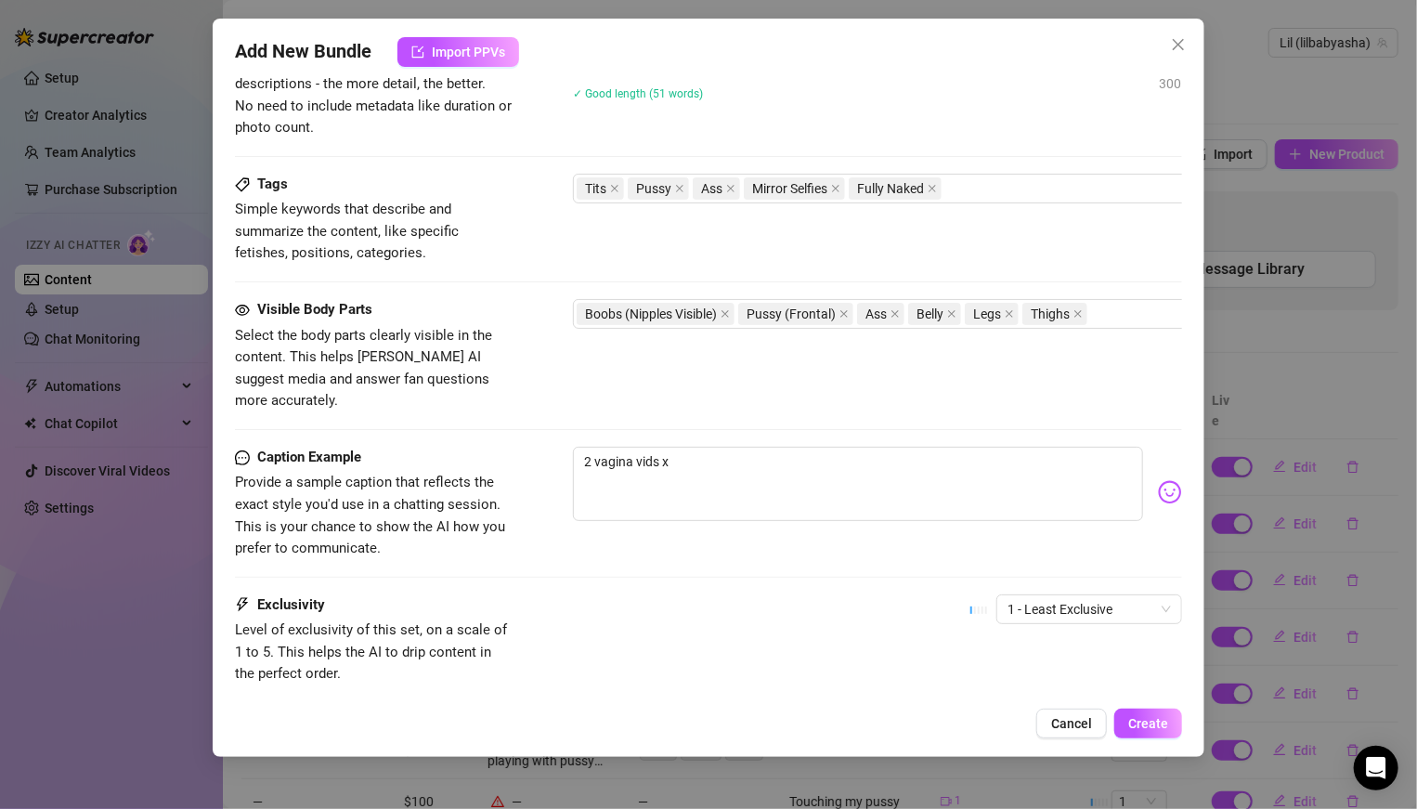
scroll to position [880, 0]
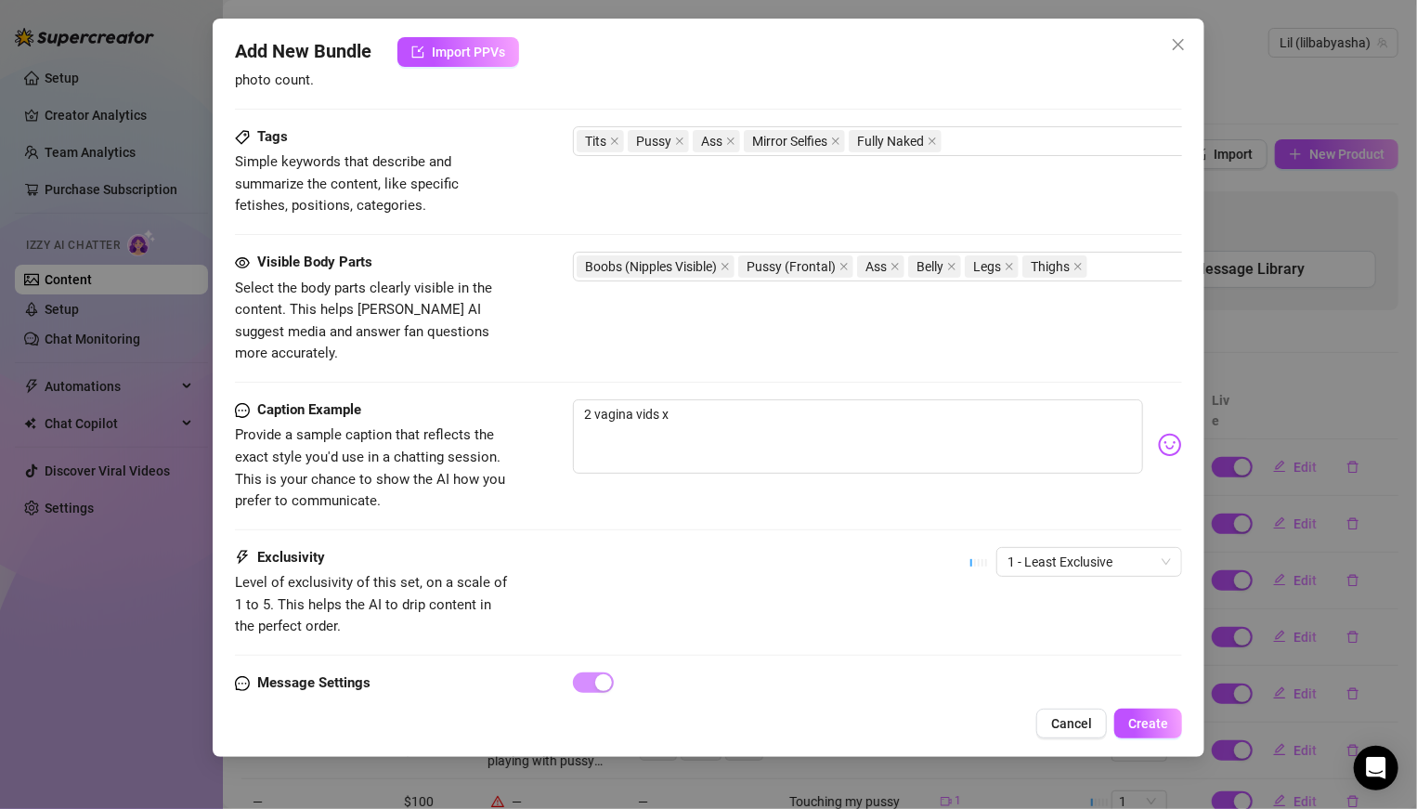
type input "75"
click at [1088, 556] on div "1 - Least Exclusive" at bounding box center [1076, 570] width 212 height 46
click at [1083, 548] on span "1 - Least Exclusive" at bounding box center [1088, 562] width 163 height 28
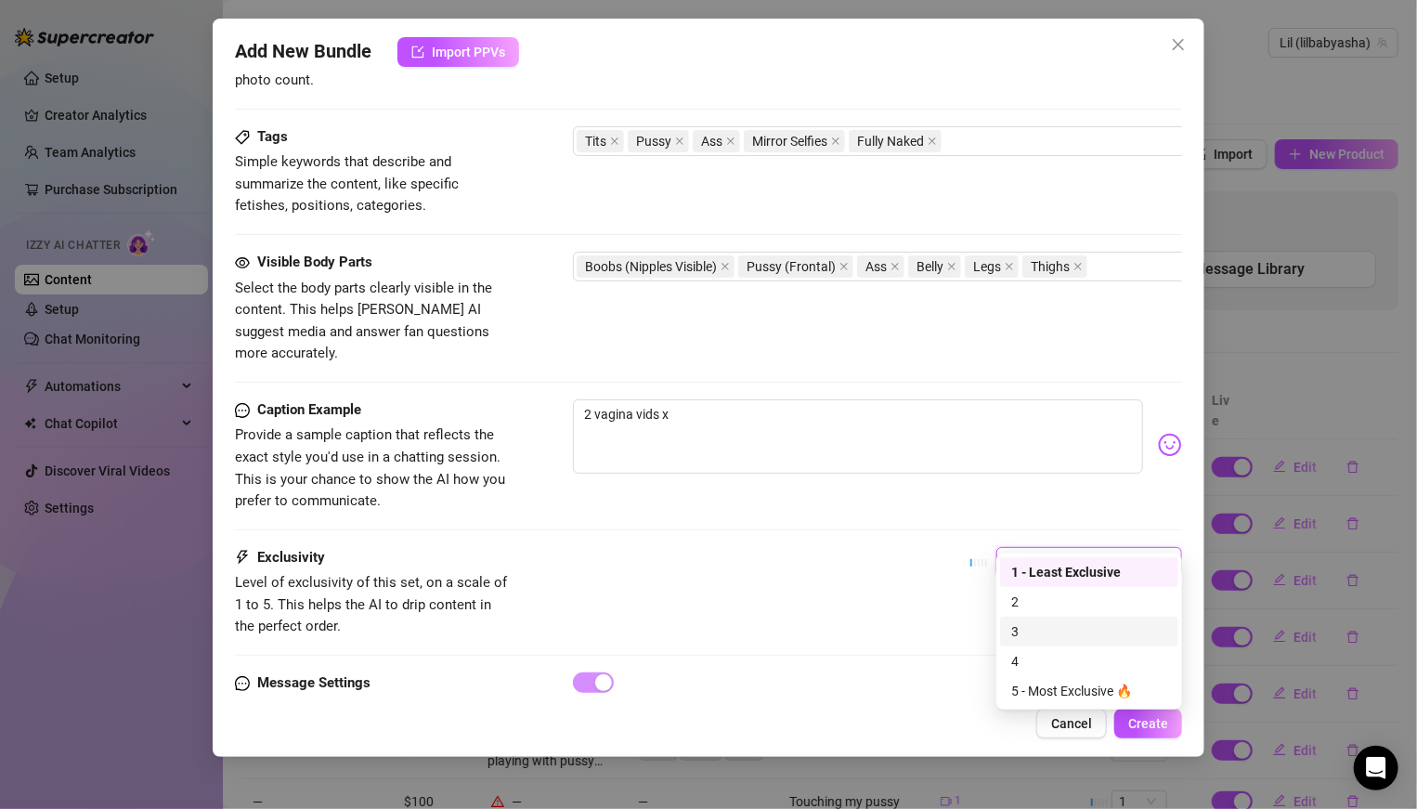
click at [1070, 634] on div "3" at bounding box center [1089, 631] width 156 height 20
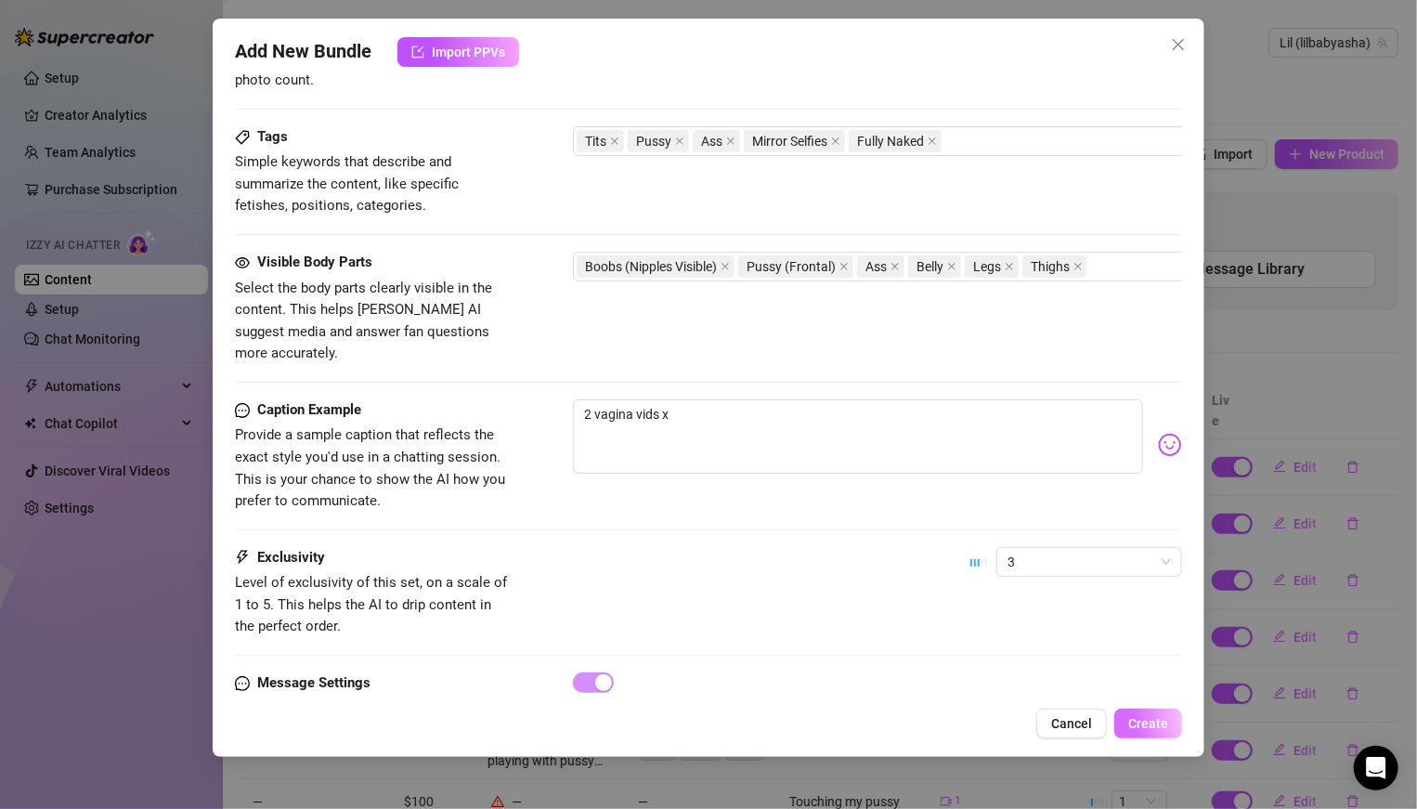
click at [1135, 724] on span "Create" at bounding box center [1148, 723] width 40 height 15
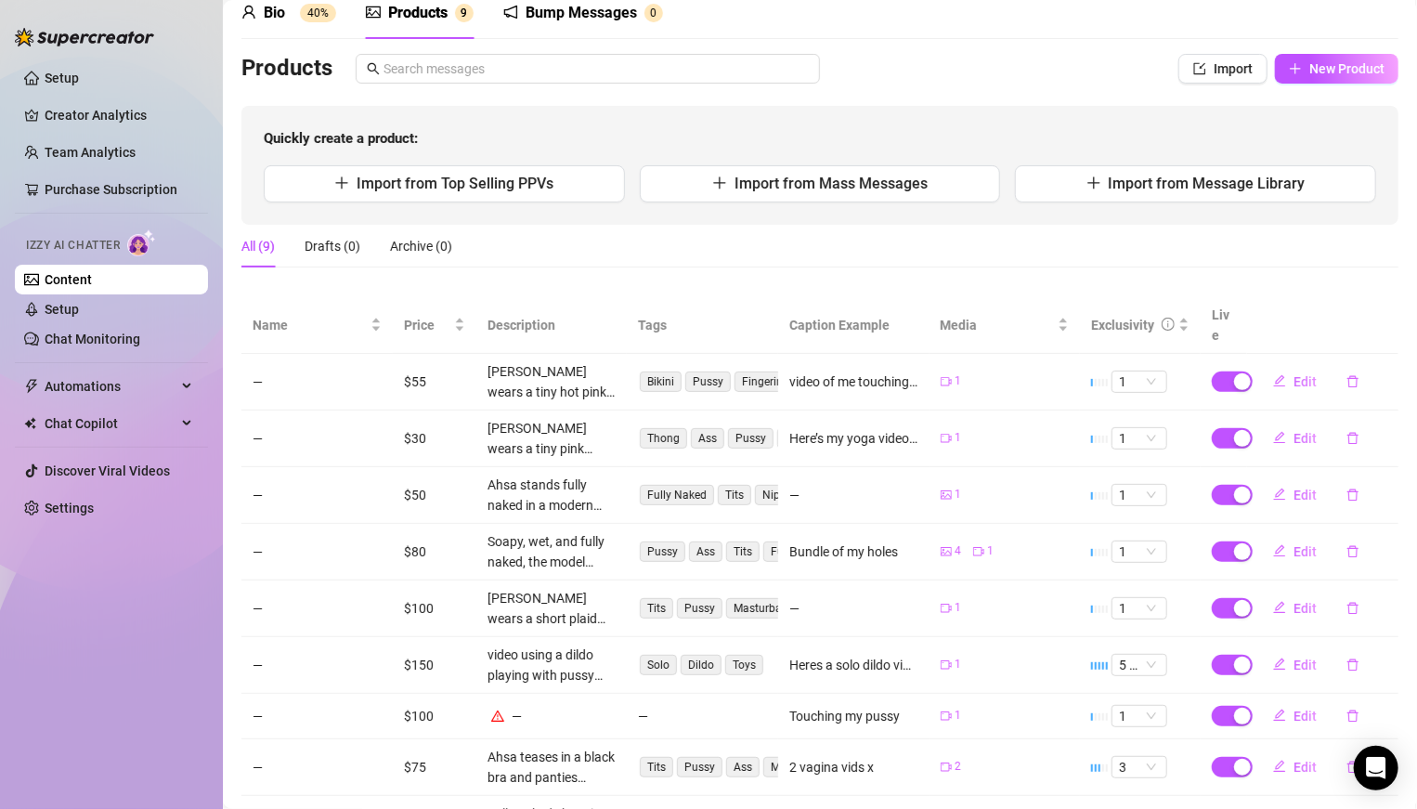
scroll to position [0, 0]
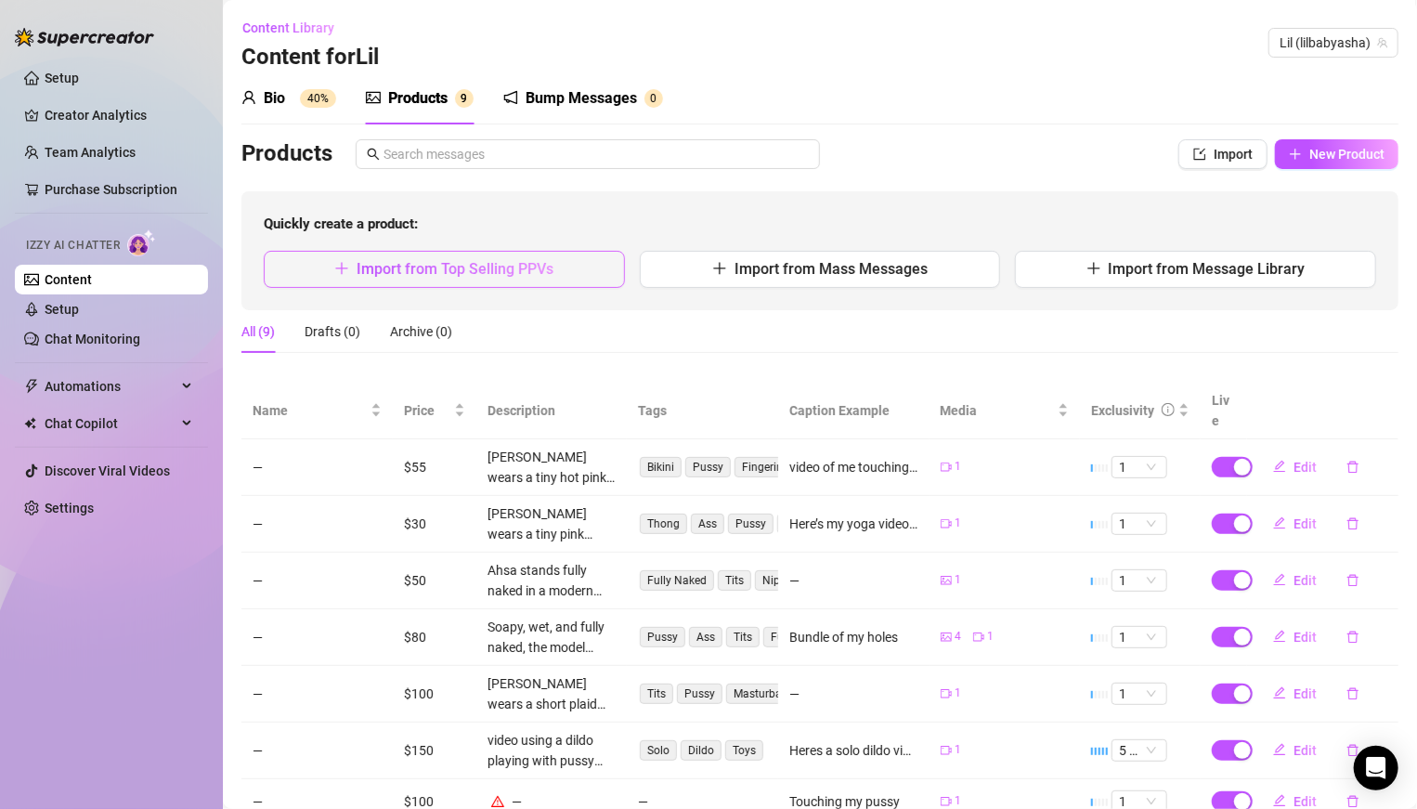
click at [496, 259] on button "Import from Top Selling PPVs" at bounding box center [444, 269] width 361 height 37
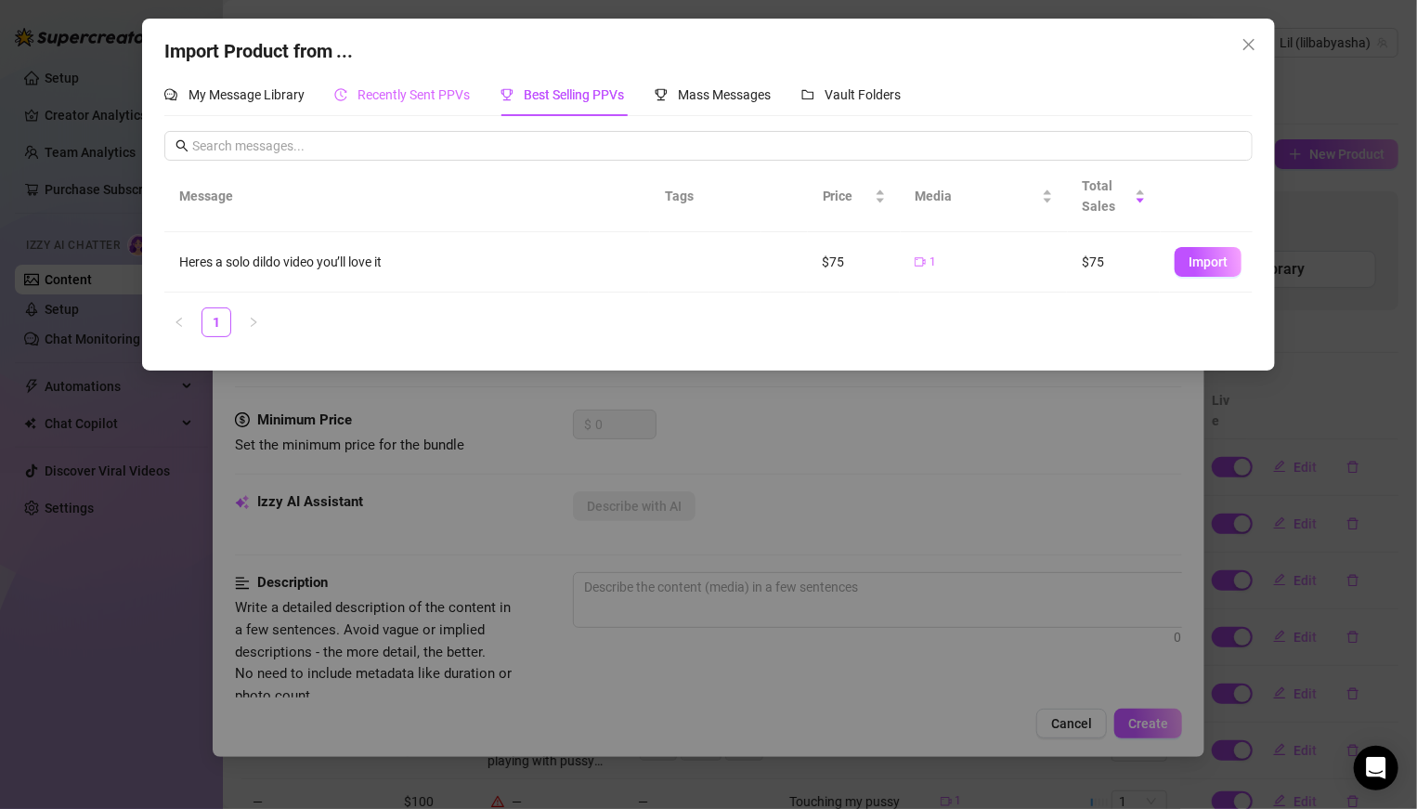
click at [408, 84] on div "Recently Sent PPVs" at bounding box center [402, 94] width 136 height 43
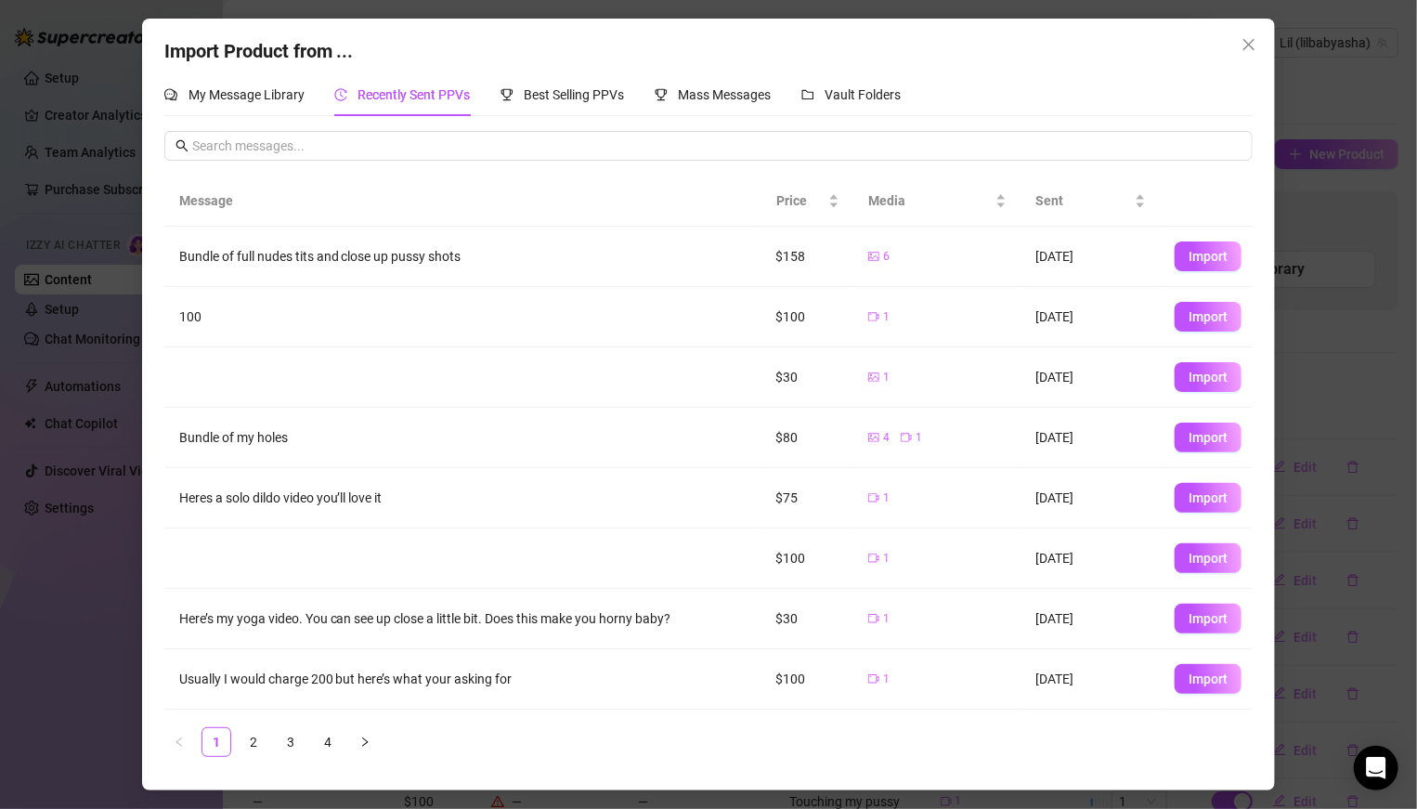
scroll to position [115, 0]
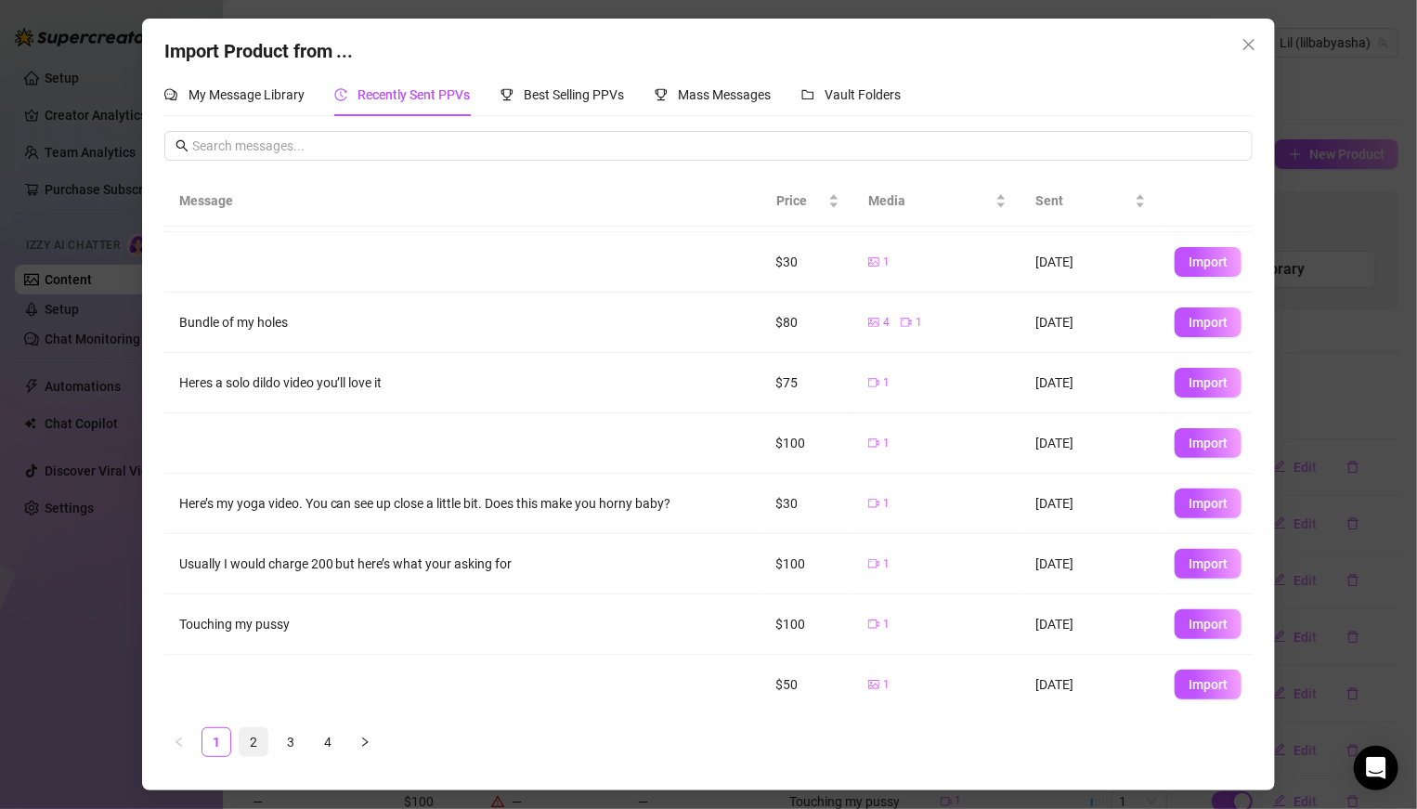
click at [253, 732] on link "2" at bounding box center [254, 742] width 28 height 28
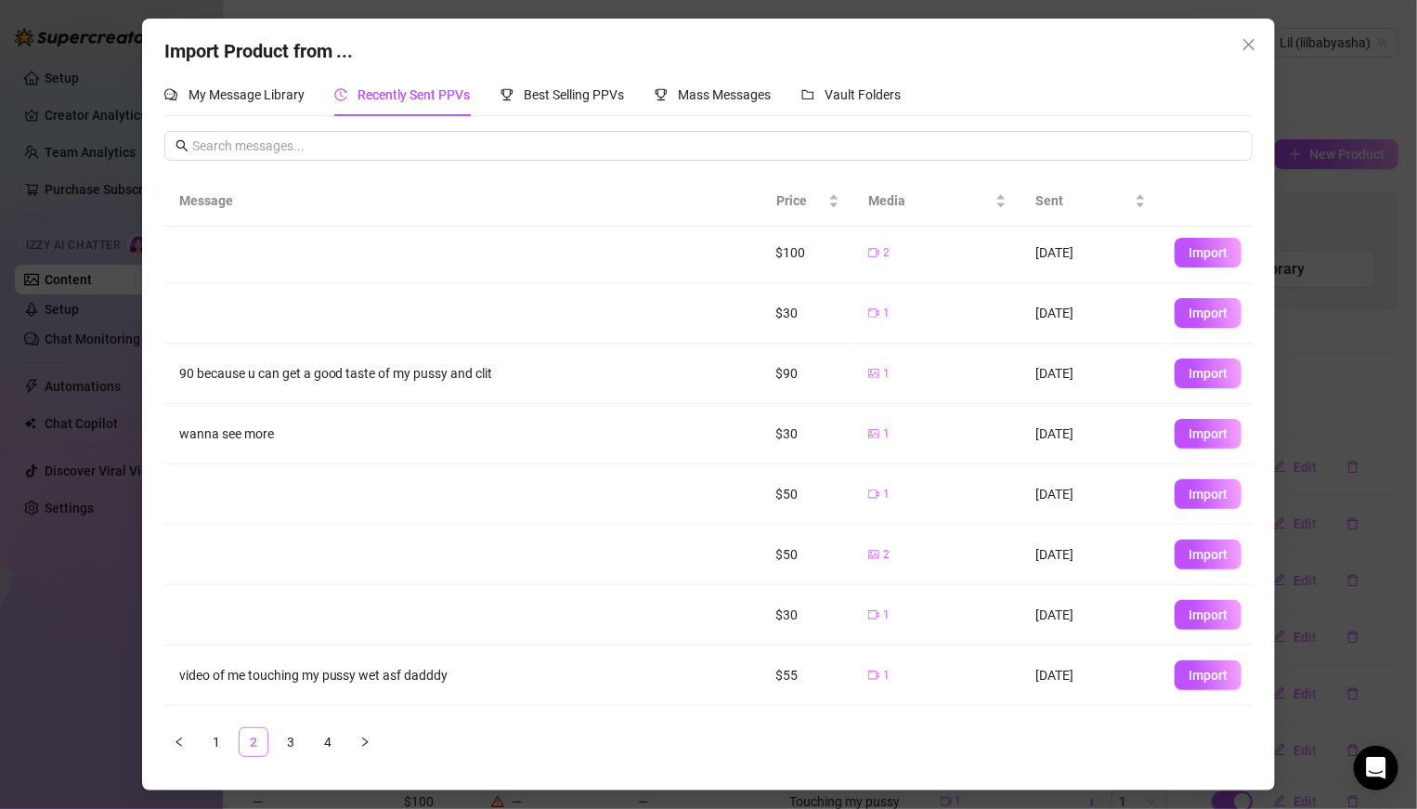
scroll to position [0, 0]
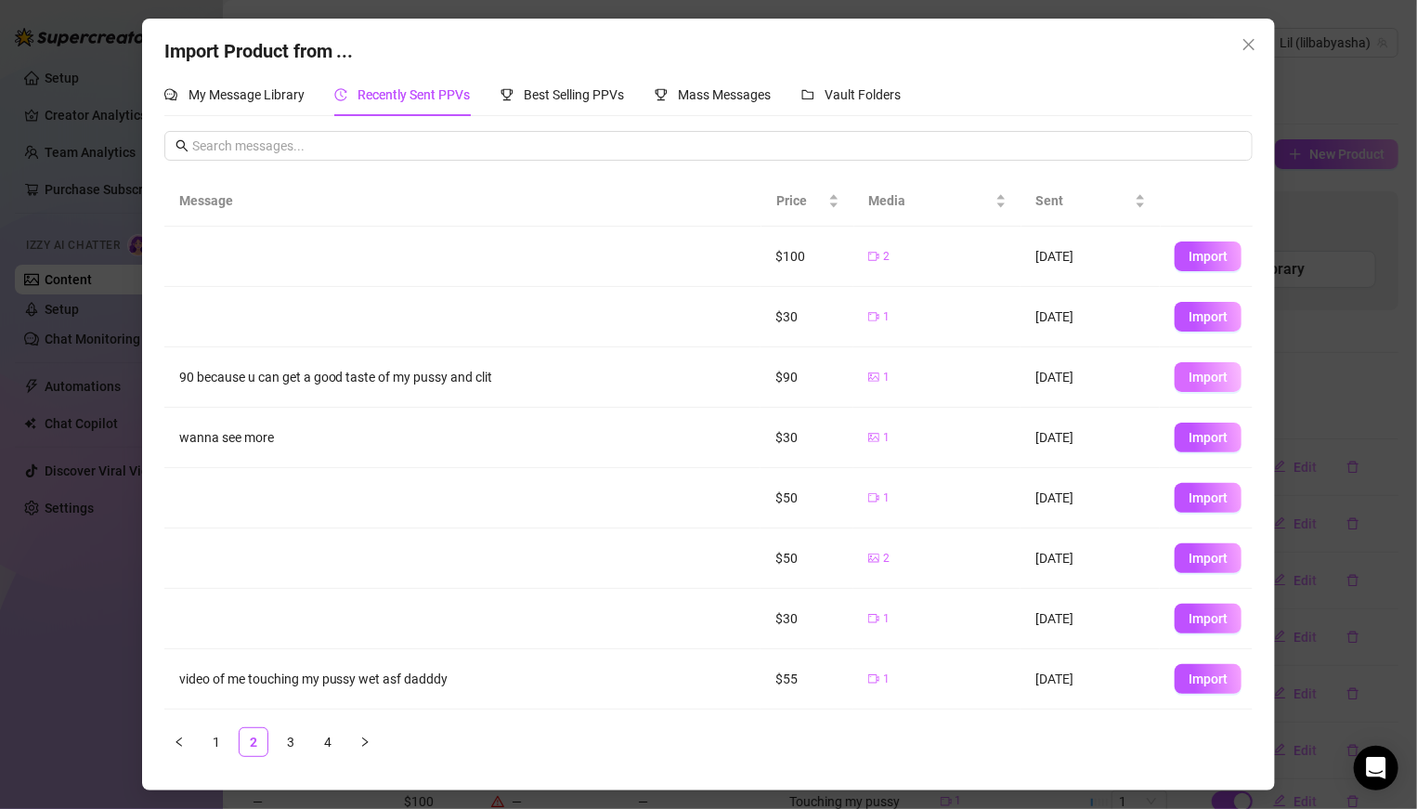
click at [1185, 381] on button "Import" at bounding box center [1207, 377] width 67 height 30
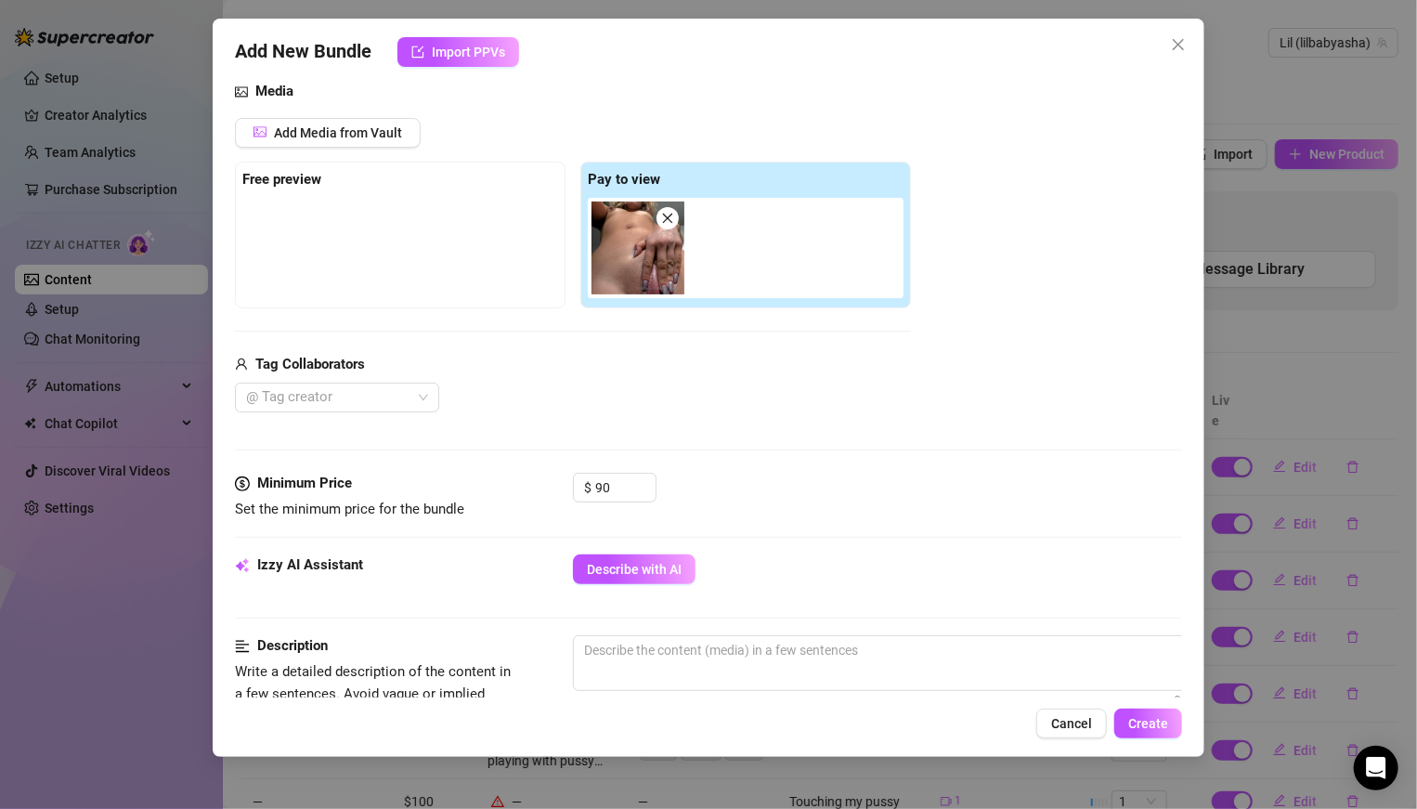
scroll to position [202, 0]
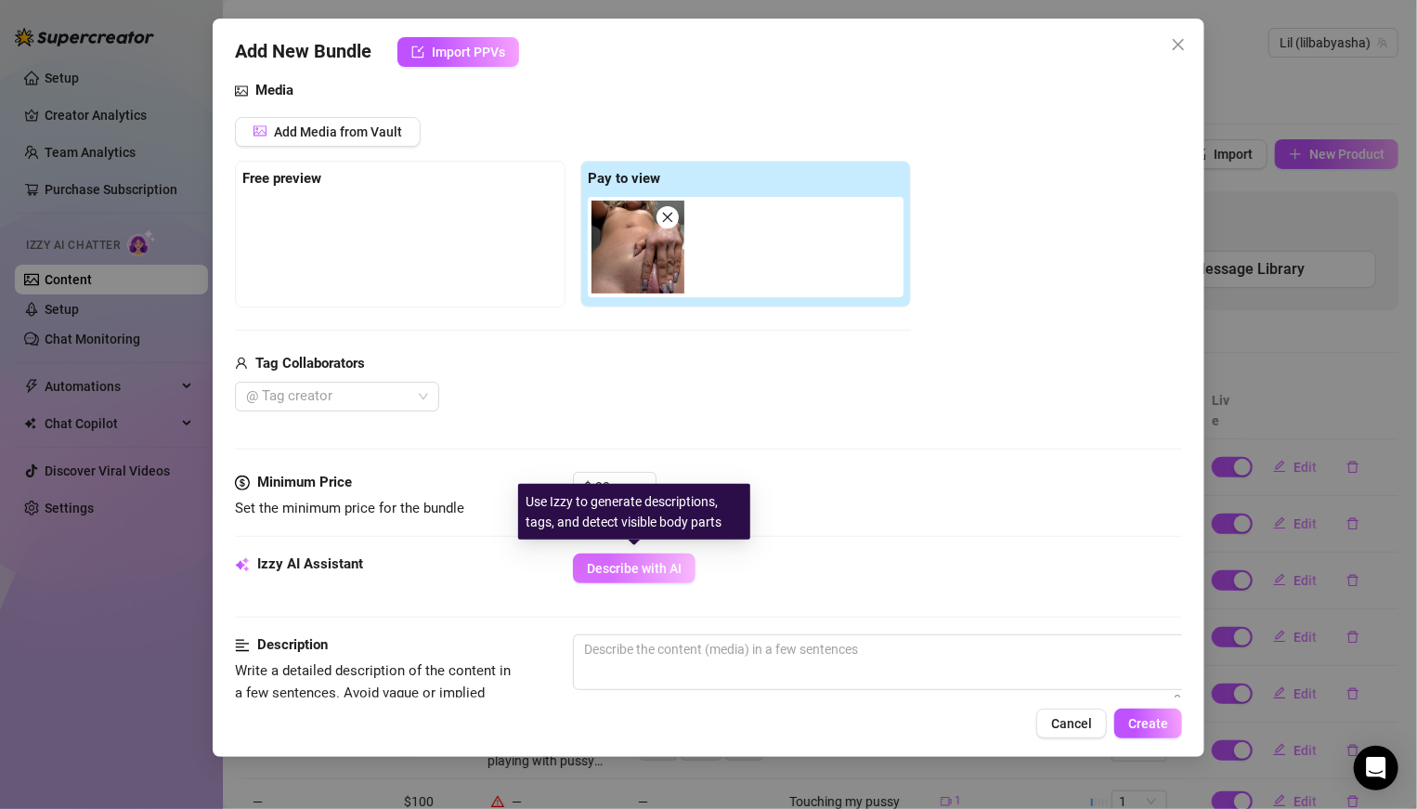
click at [668, 553] on button "Describe with AI" at bounding box center [634, 568] width 123 height 30
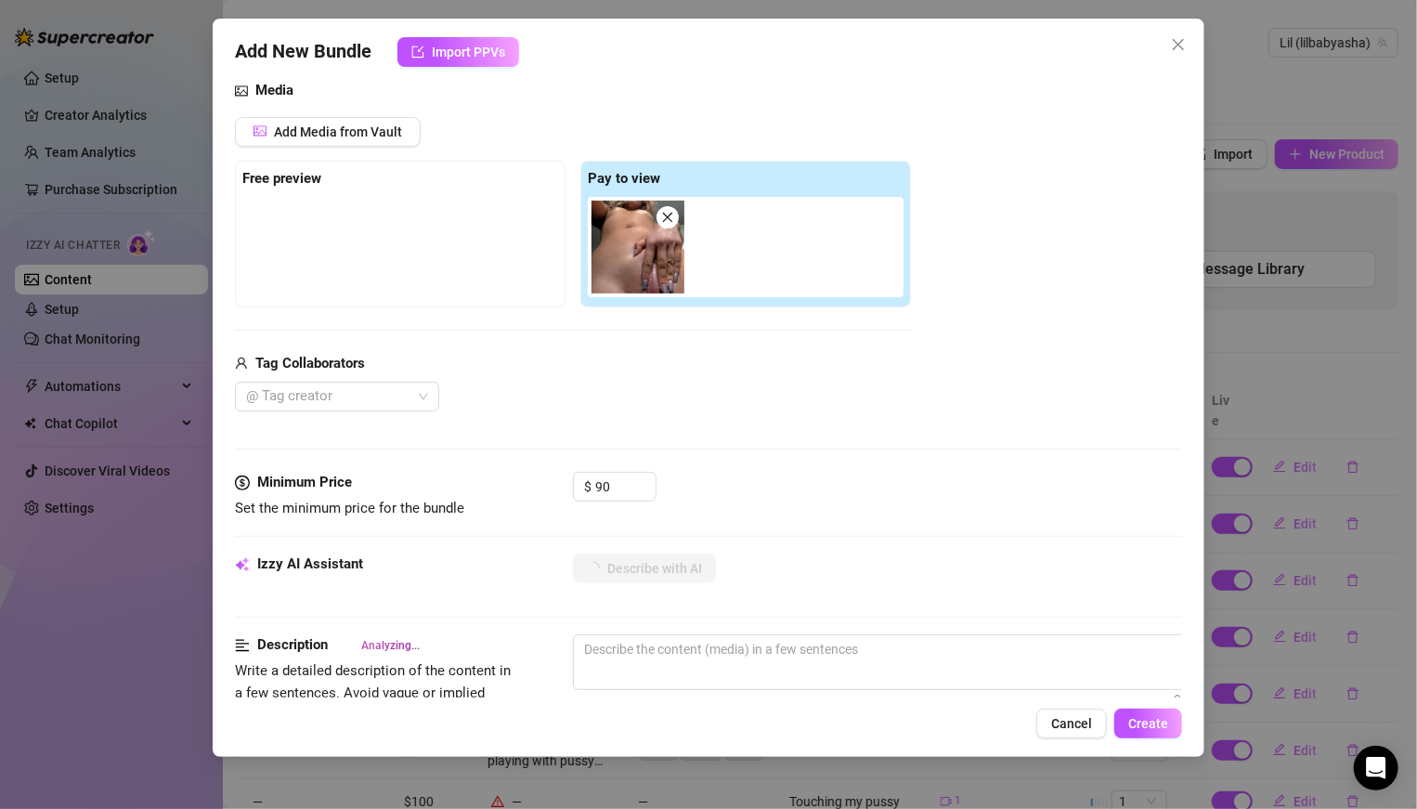
type textarea "Ahsa"
type textarea "Ahsa is"
type textarea "Ahsa is fully"
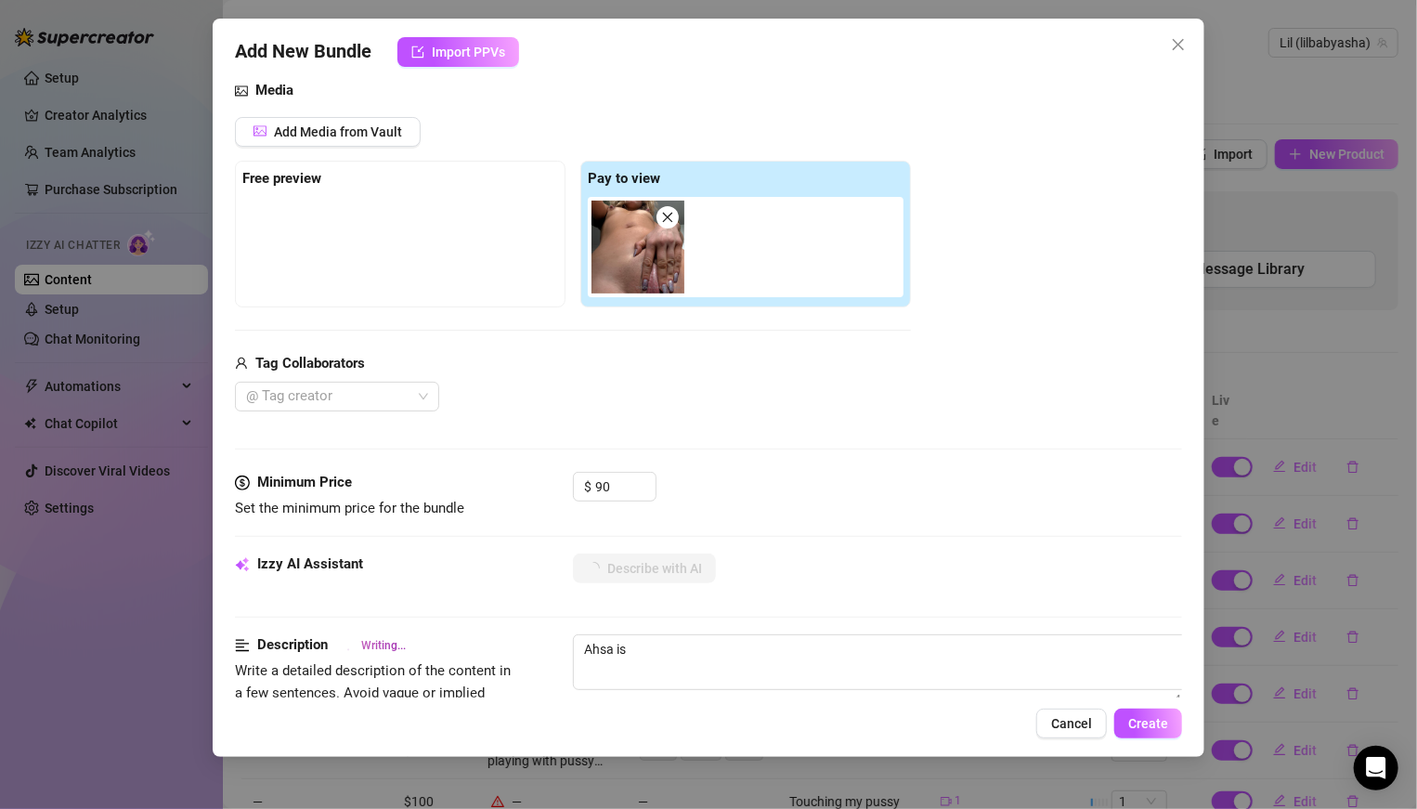
type textarea "Ahsa is fully"
type textarea "Ahsa is fully naked,"
type textarea "Ahsa is fully naked, showing"
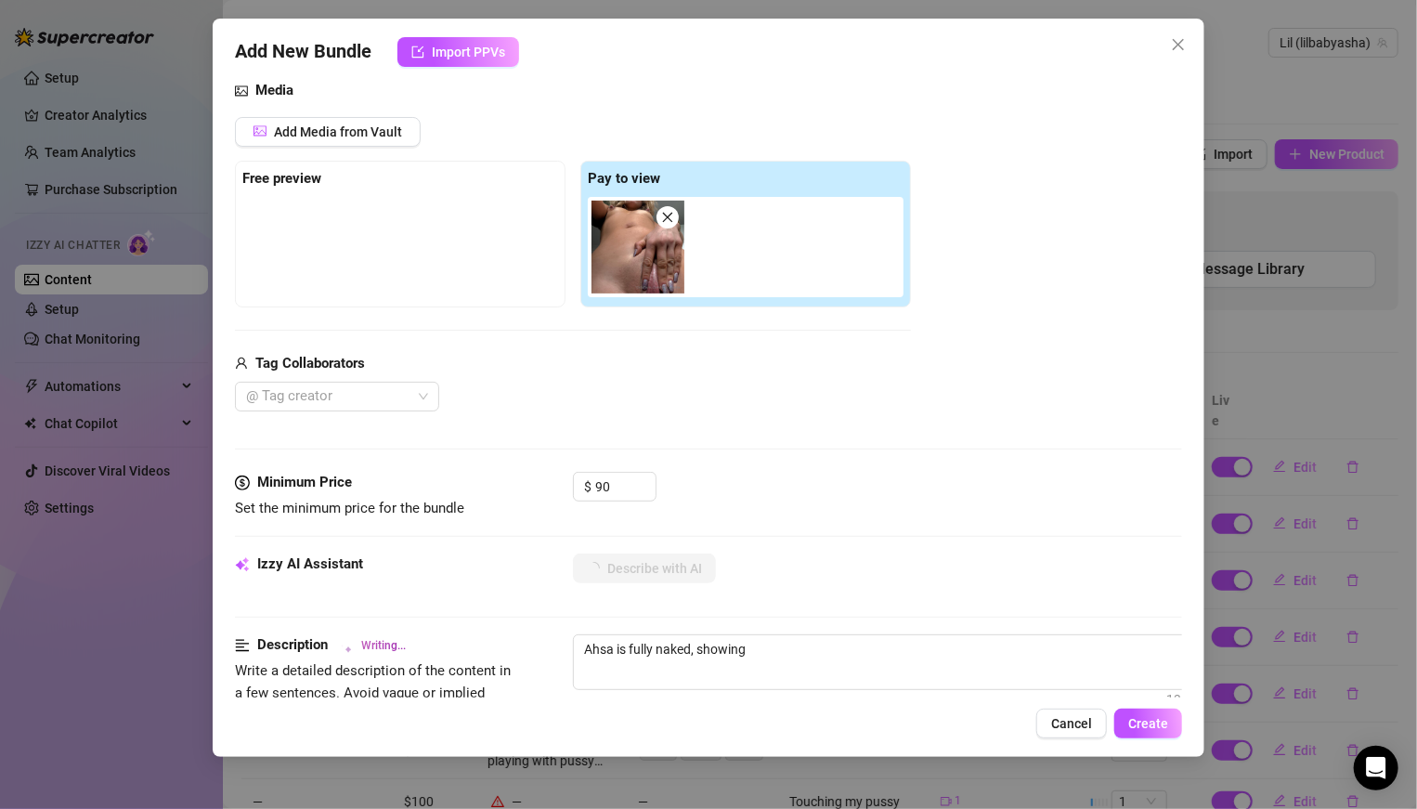
type textarea "Ahsa is fully naked, showing her"
type textarea "Ahsa is fully naked, showing her bare"
type textarea "Ahsa is fully naked, showing her bare tits"
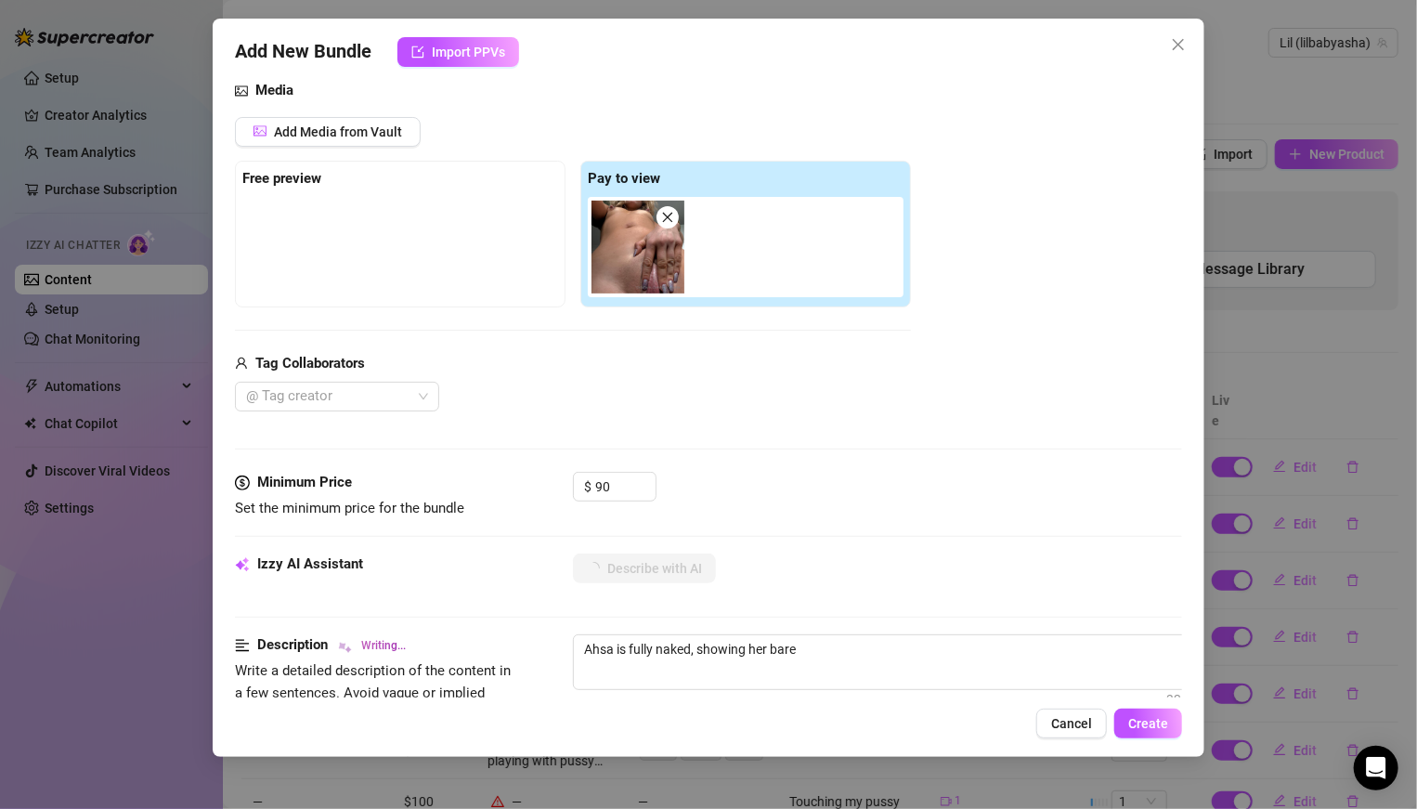
type textarea "Ahsa is fully naked, showing her bare tits"
type textarea "Ahsa is fully naked, showing her bare tits with"
type textarea "Ahsa is fully naked, showing her bare tits with nipples"
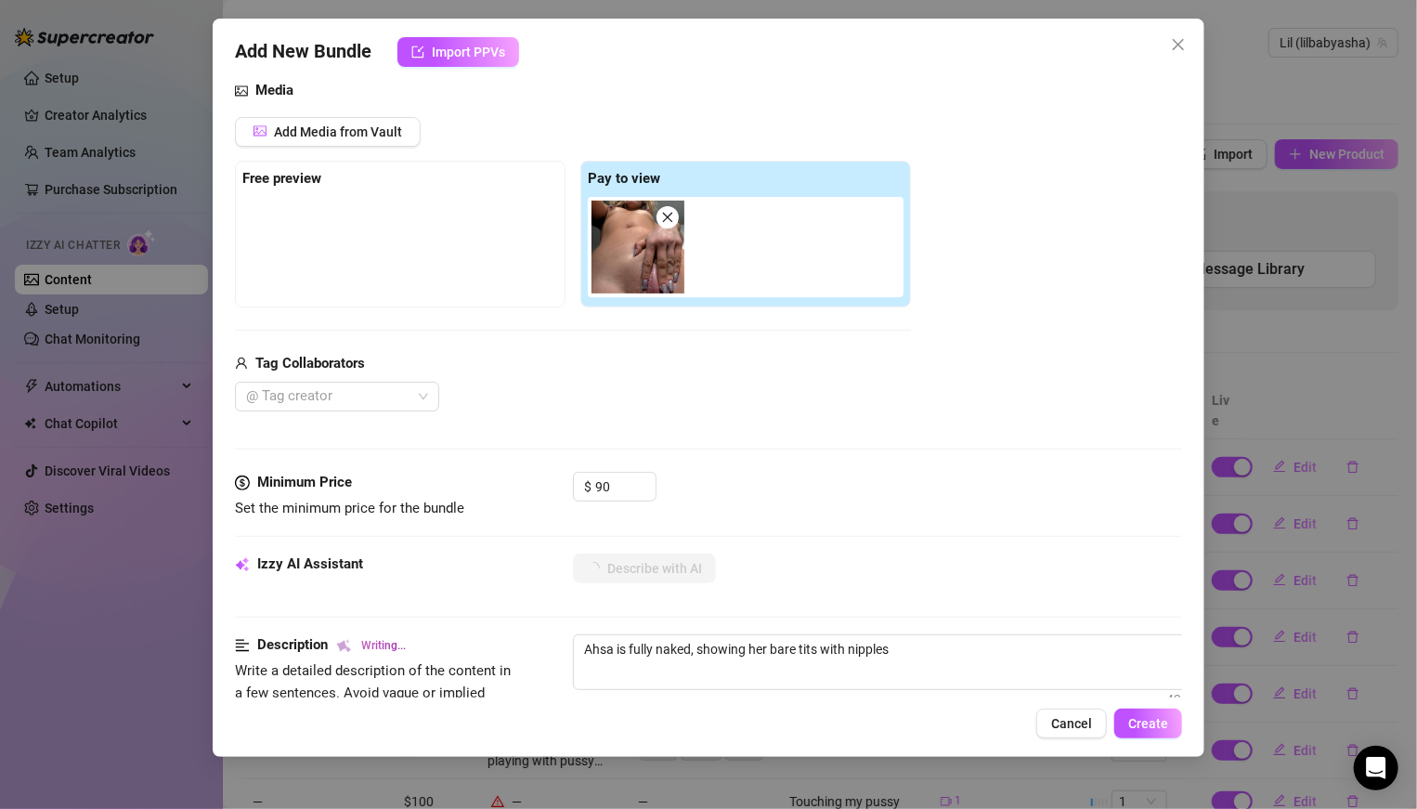
type textarea "Ahsa is fully naked, showing her bare tits with nipples hard"
type textarea "Ahsa is fully naked, showing her bare tits with nipples hard and"
type textarea "Ahsa is fully naked, showing her bare tits with nipples hard and visible."
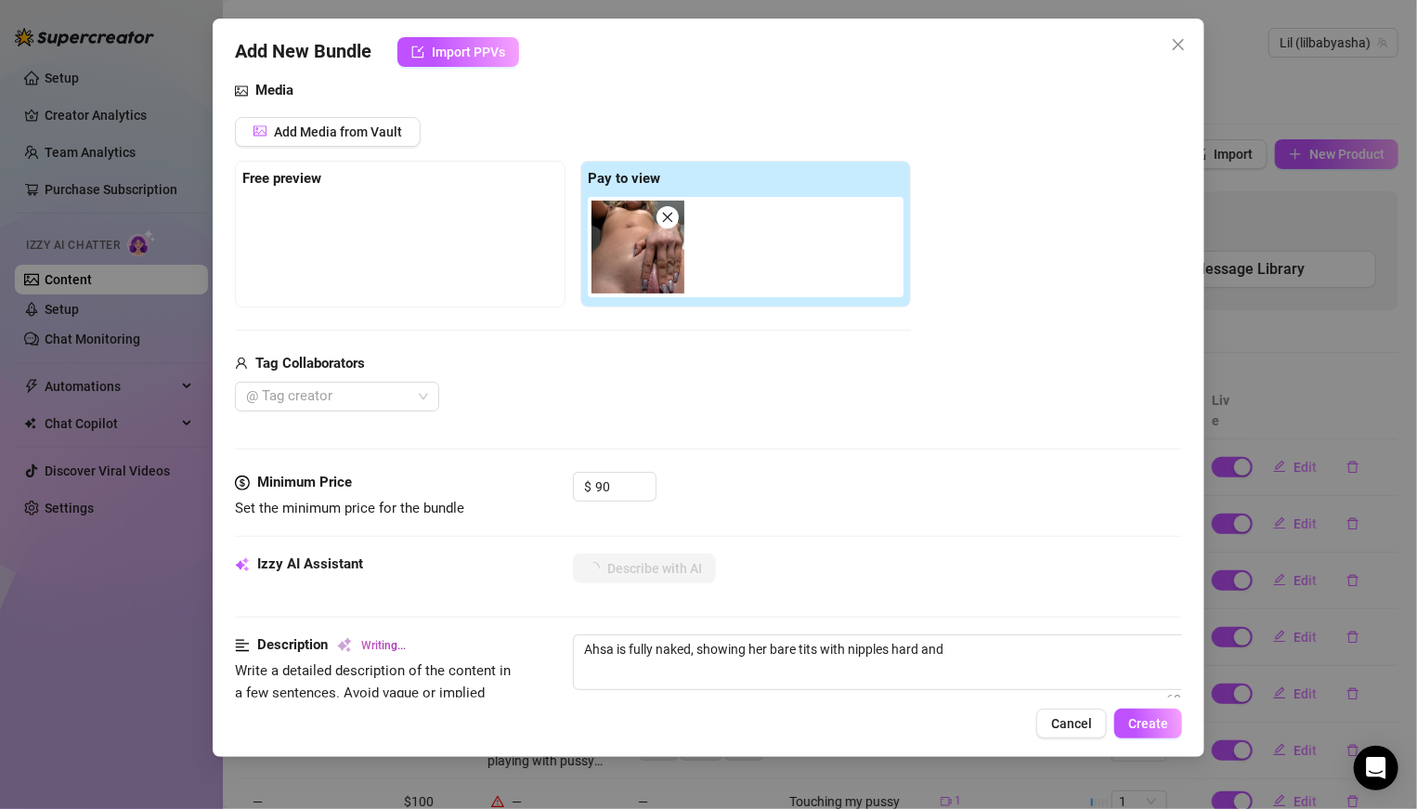
type textarea "Ahsa is fully naked, showing her bare tits with nipples hard and visible."
type textarea "Ahsa is fully naked, showing her bare tits with nipples hard and visible. She"
type textarea "Ahsa is fully naked, showing her bare tits with nipples hard and visible. She s…"
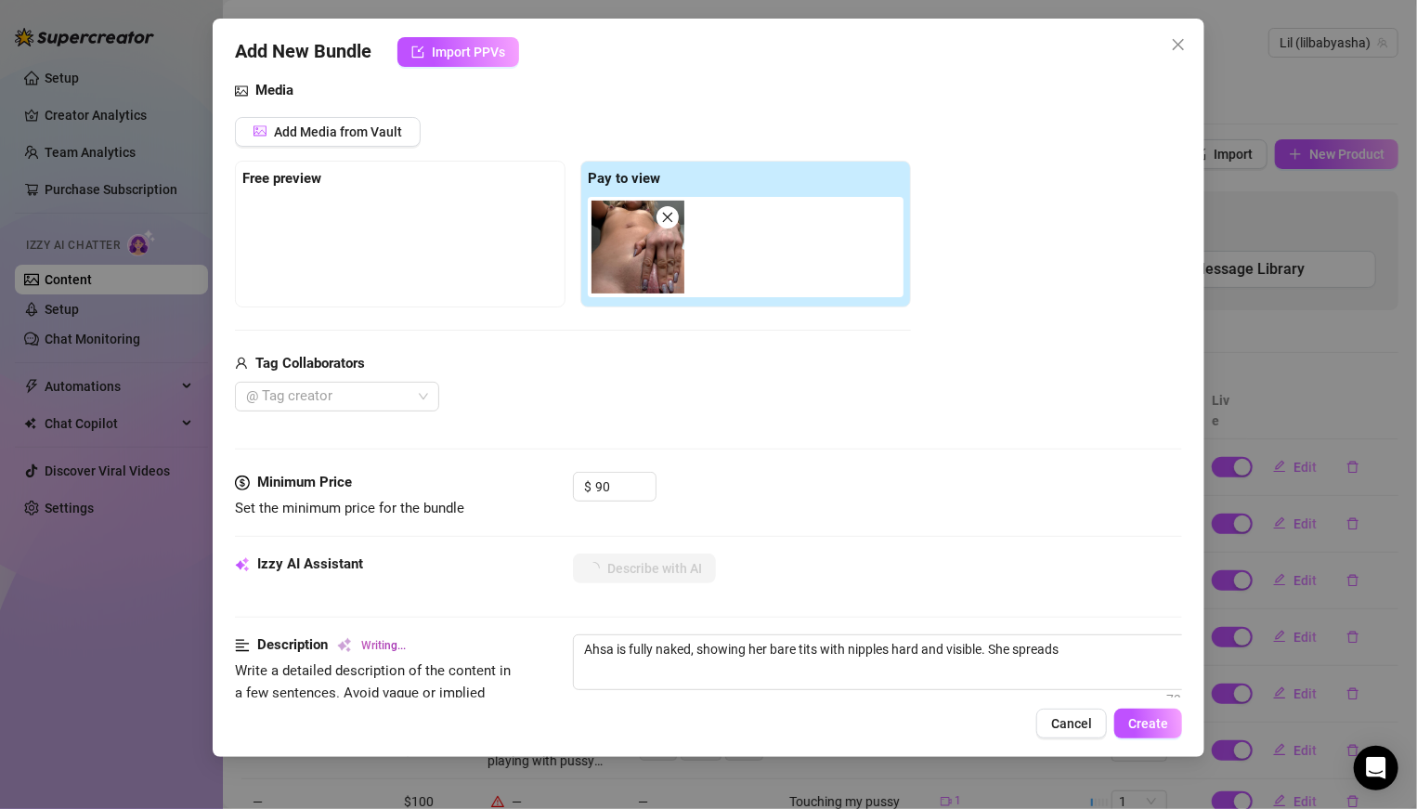
type textarea "Ahsa is fully naked, showing her bare tits with nipples hard and visible. She s…"
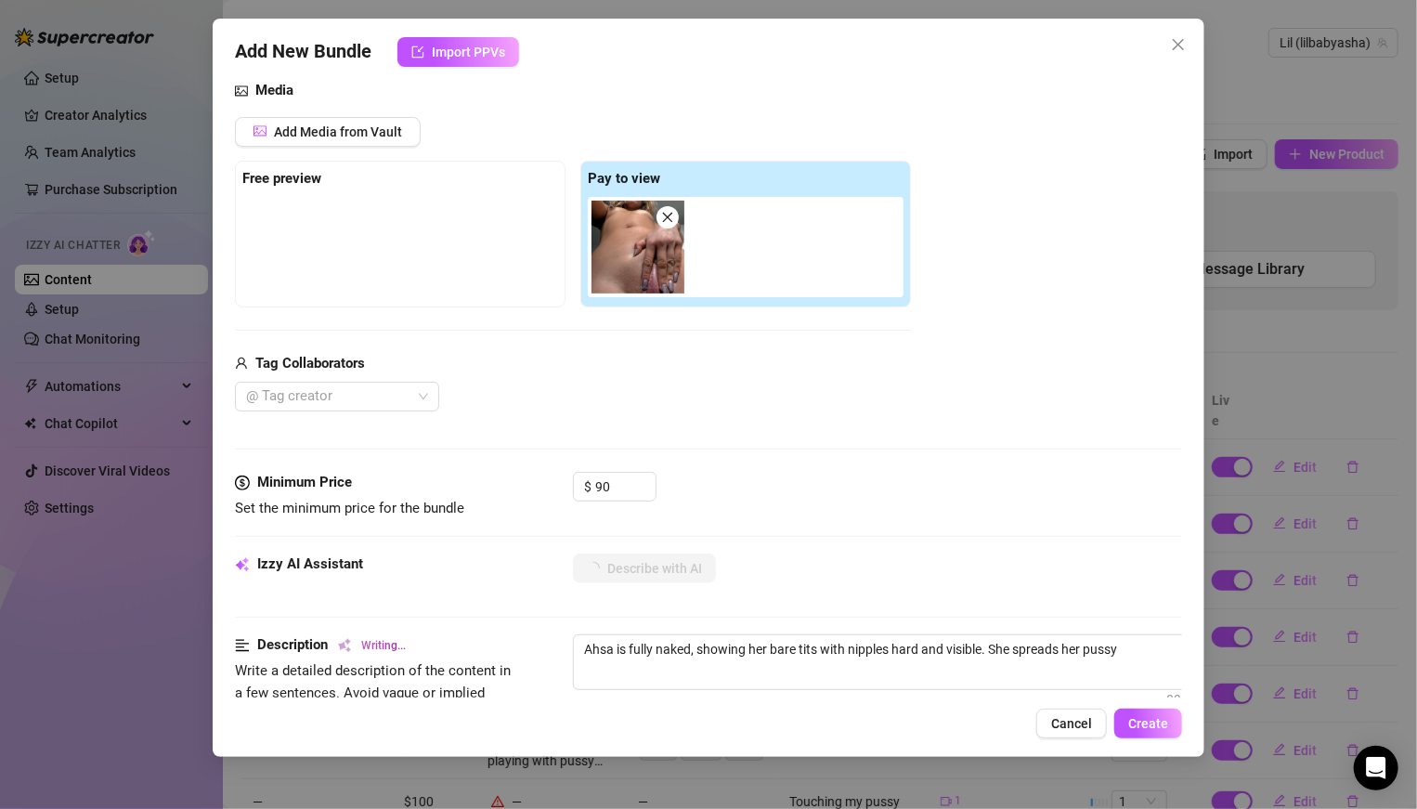
type textarea "Ahsa is fully naked, showing her bare tits with nipples hard and visible. She s…"
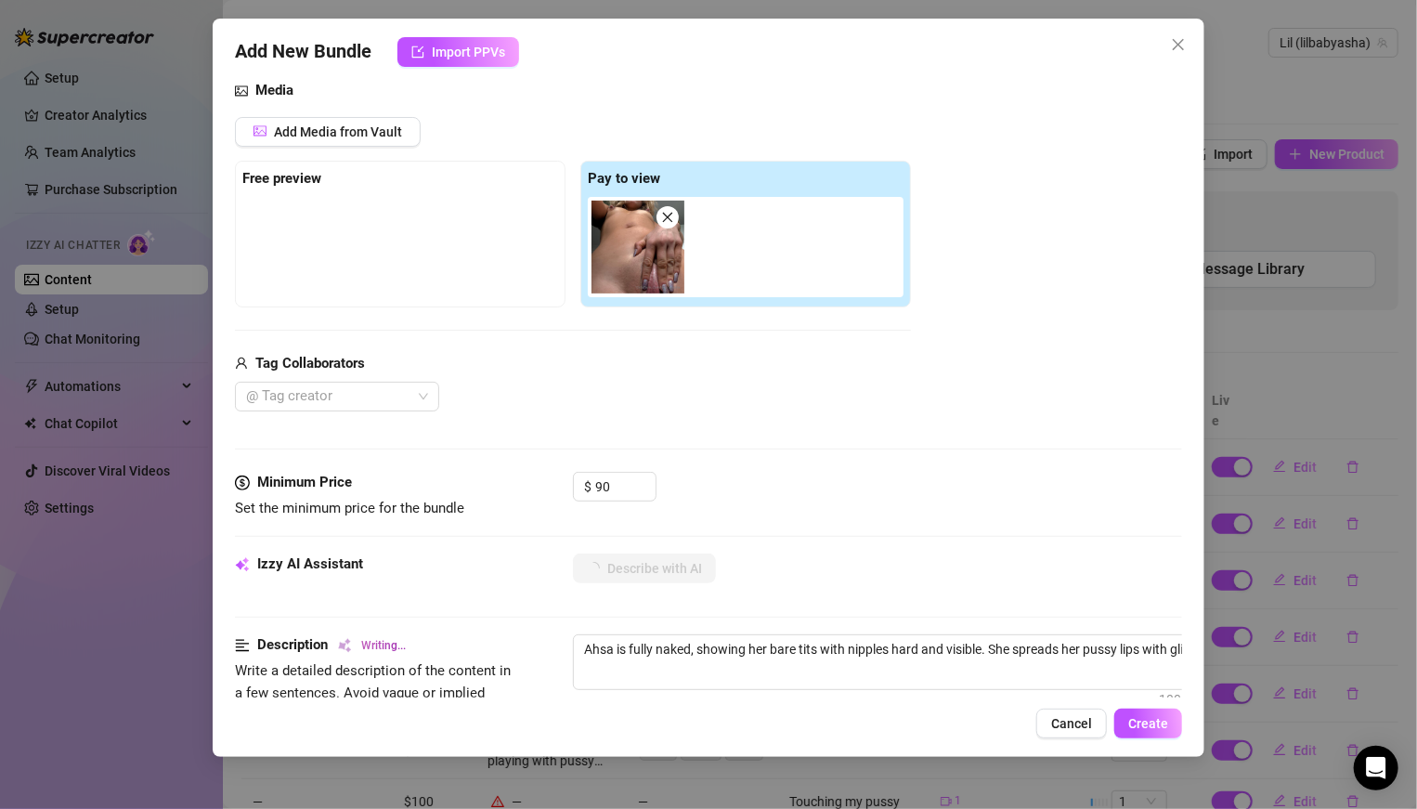
type textarea "Ahsa is fully naked, showing her bare tits with nipples hard and visible. She s…"
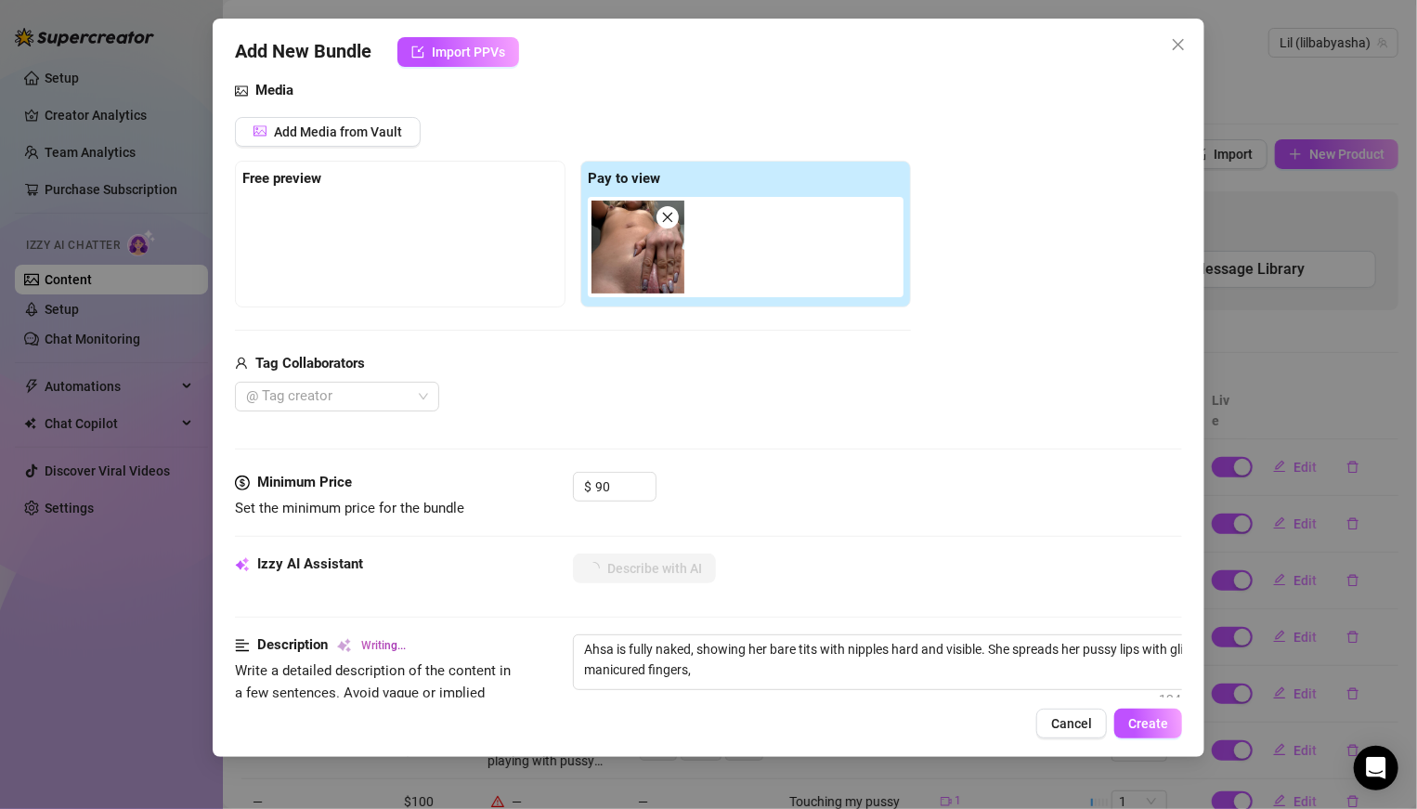
type textarea "Ahsa is fully naked, showing her bare tits with nipples hard and visible. She s…"
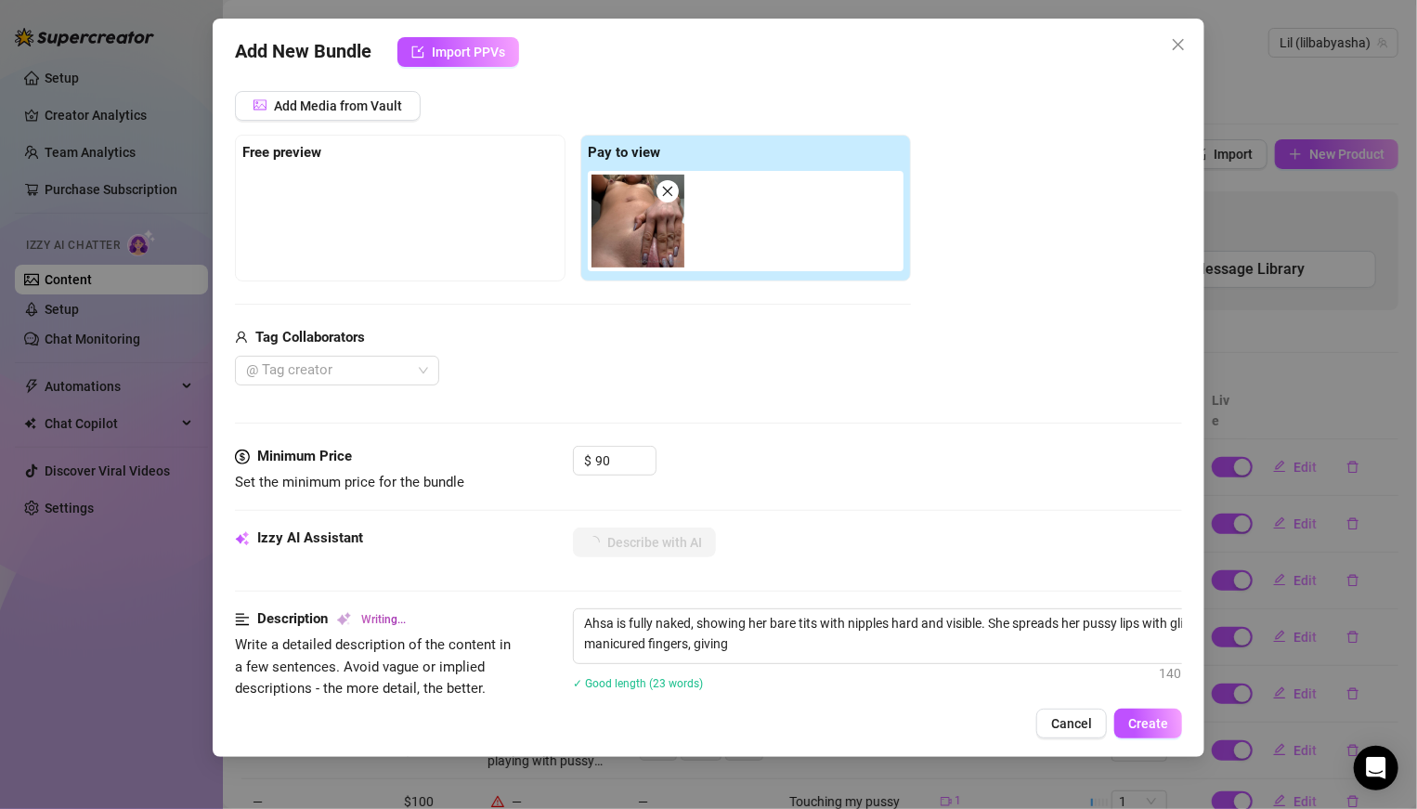
type textarea "Ahsa is fully naked, showing her bare tits with nipples hard and visible. She s…"
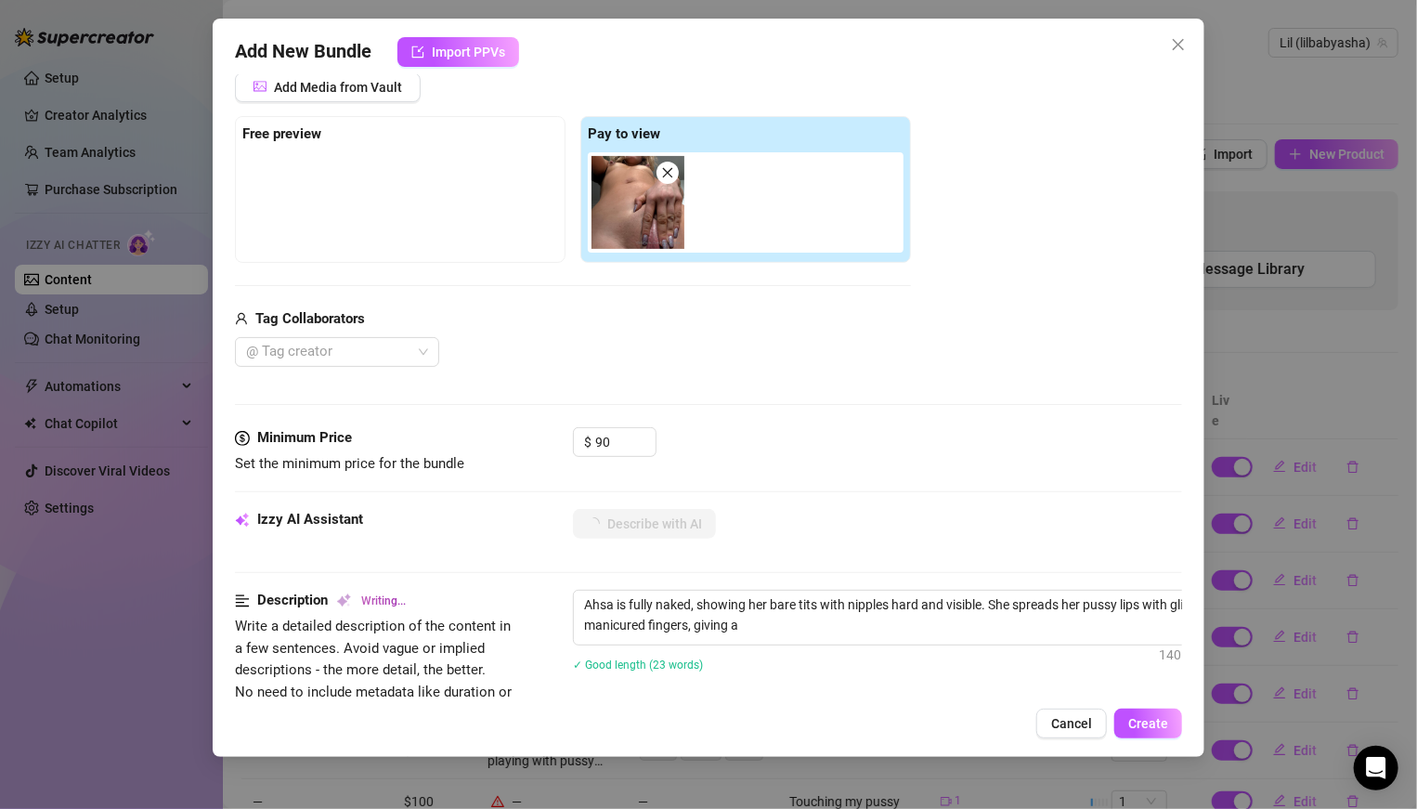
type textarea "Ahsa is fully naked, showing her bare tits with nipples hard and visible. She s…"
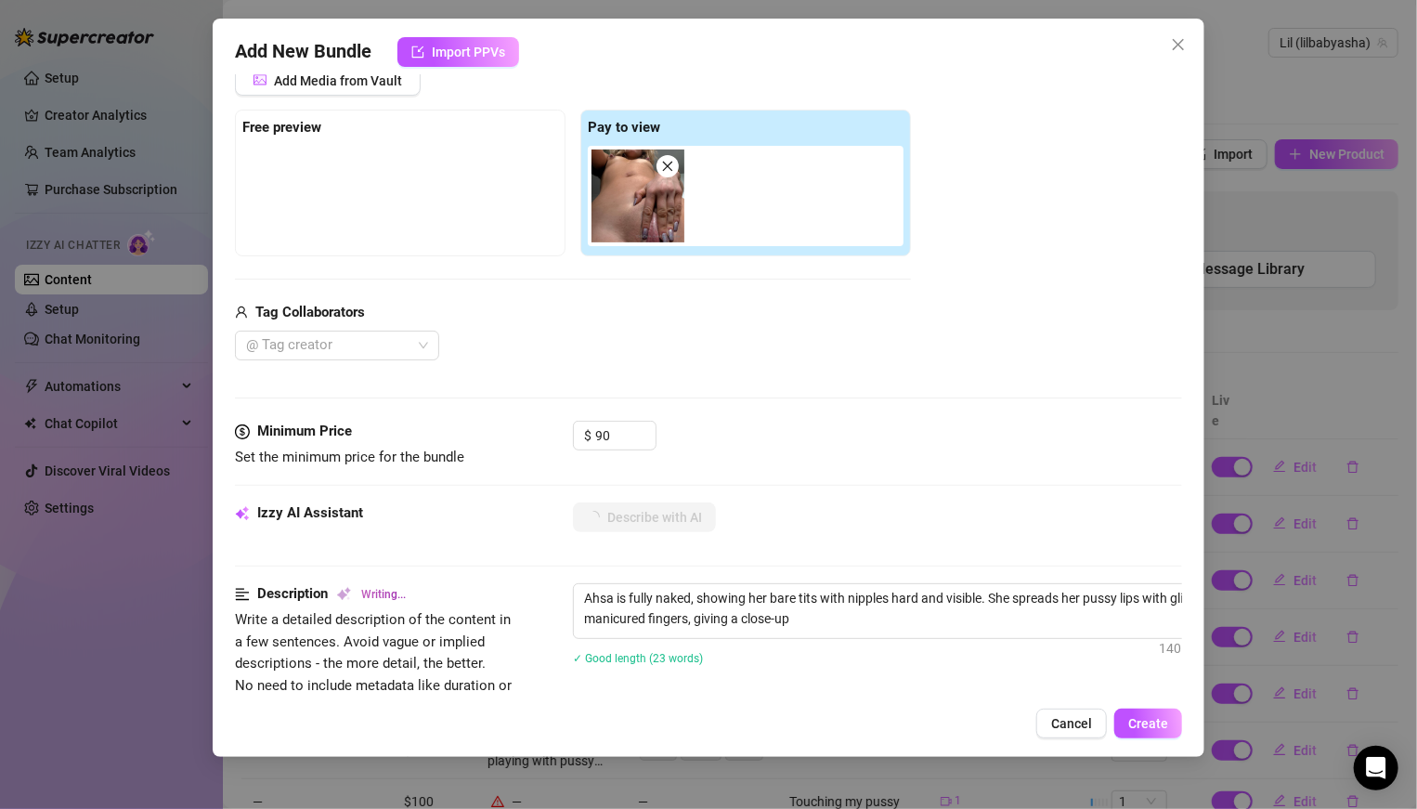
type textarea "Ahsa is fully naked, showing her bare tits with nipples hard and visible. She s…"
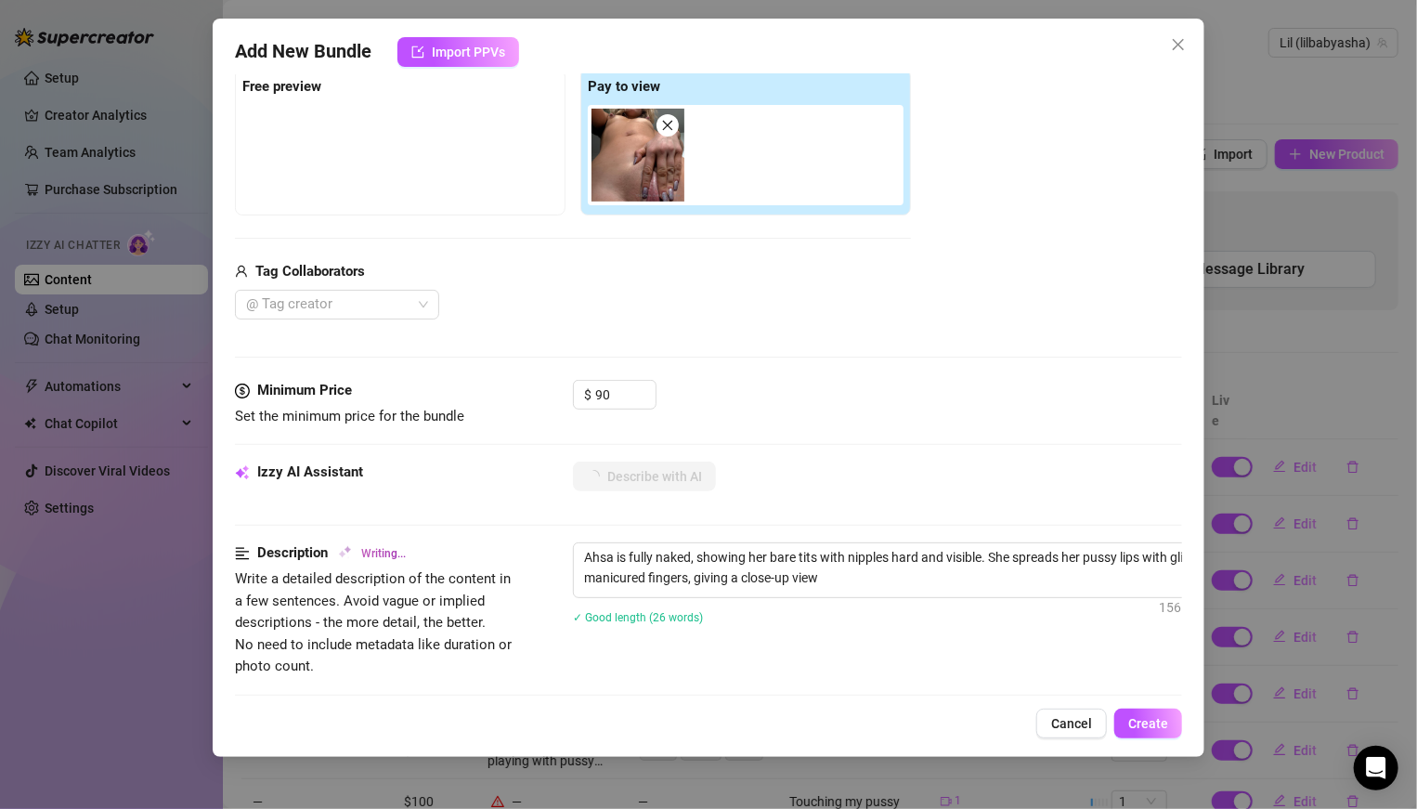
type textarea "Ahsa is fully naked, showing her bare tits with nipples hard and visible. She s…"
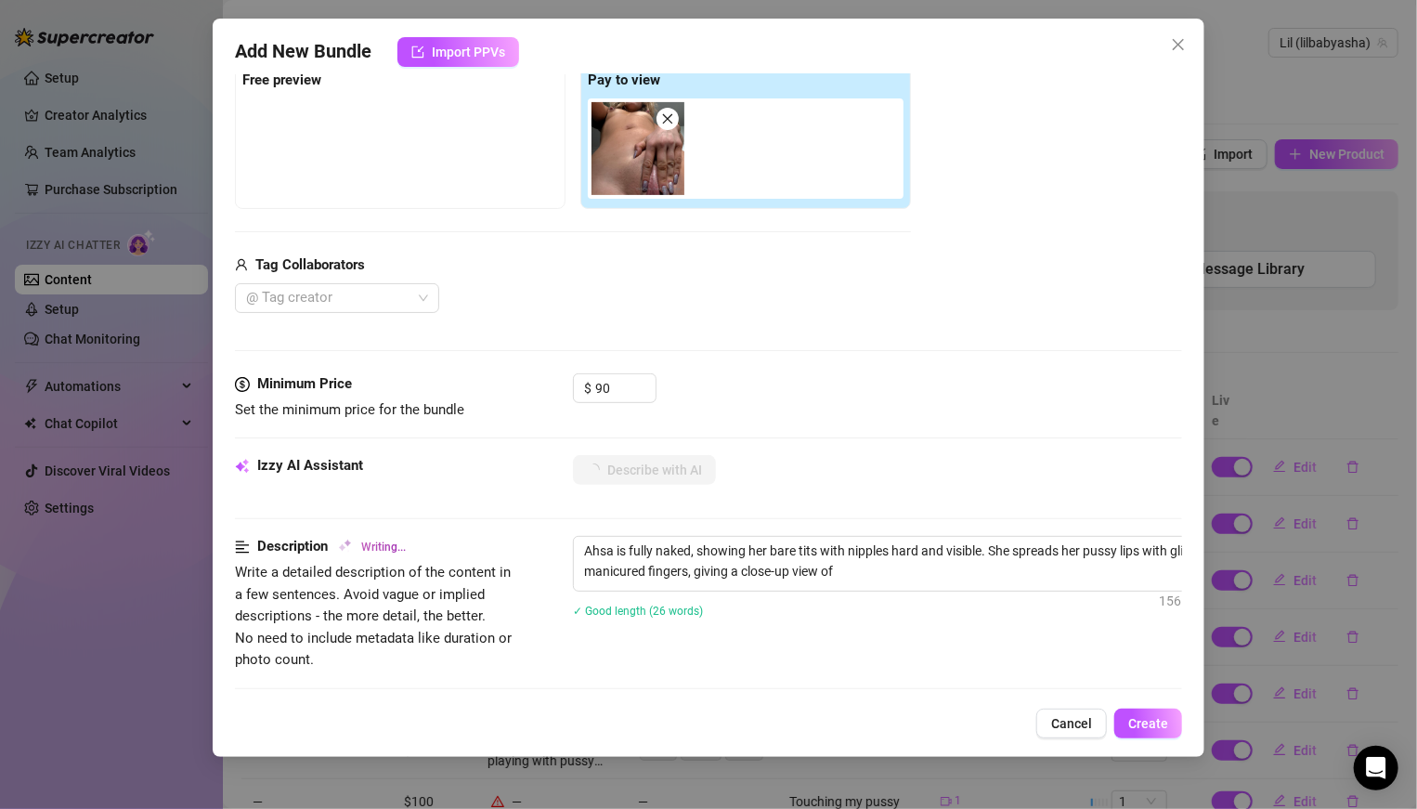
type textarea "Ahsa is fully naked, showing her bare tits with nipples hard and visible. She s…"
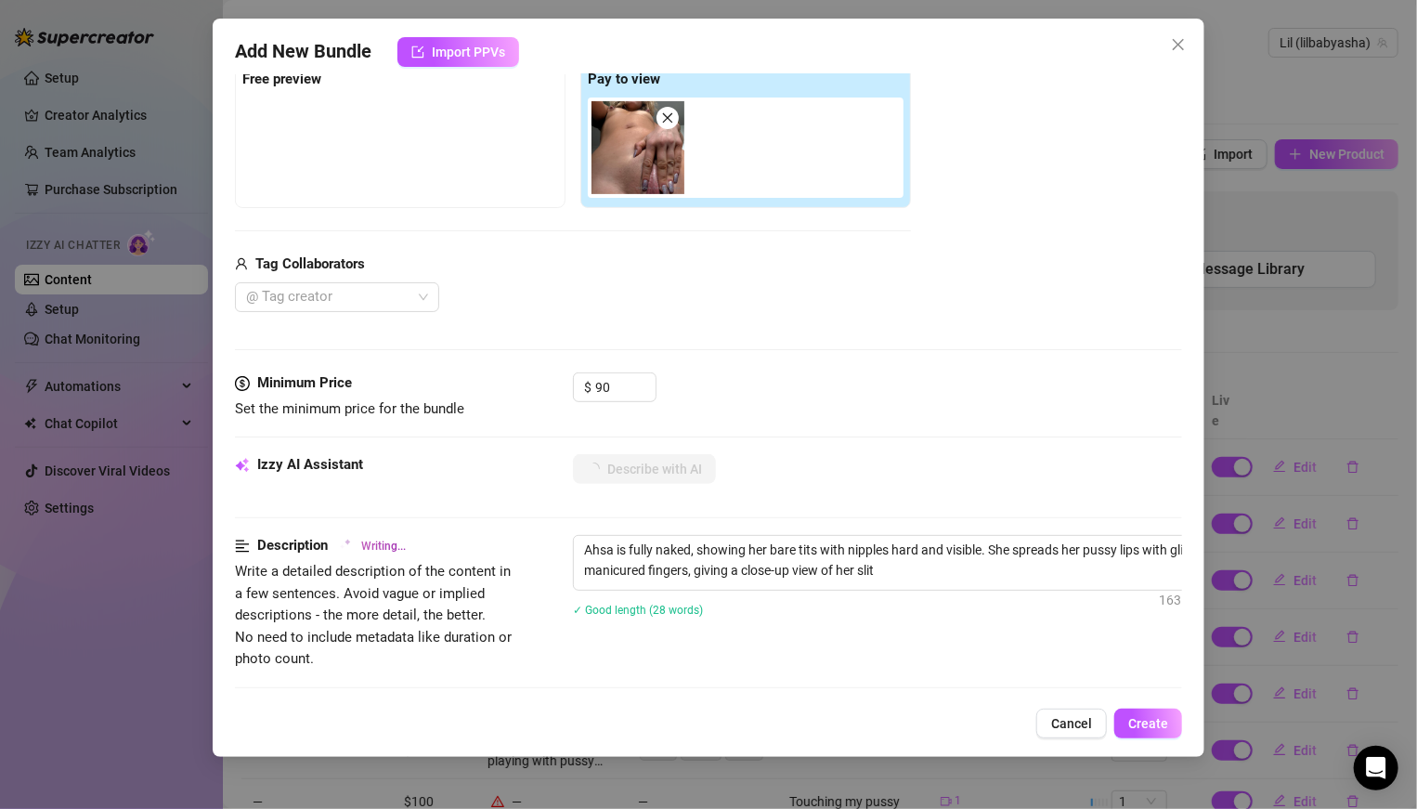
type textarea "Ahsa is fully naked, showing her bare tits with nipples hard and visible. She s…"
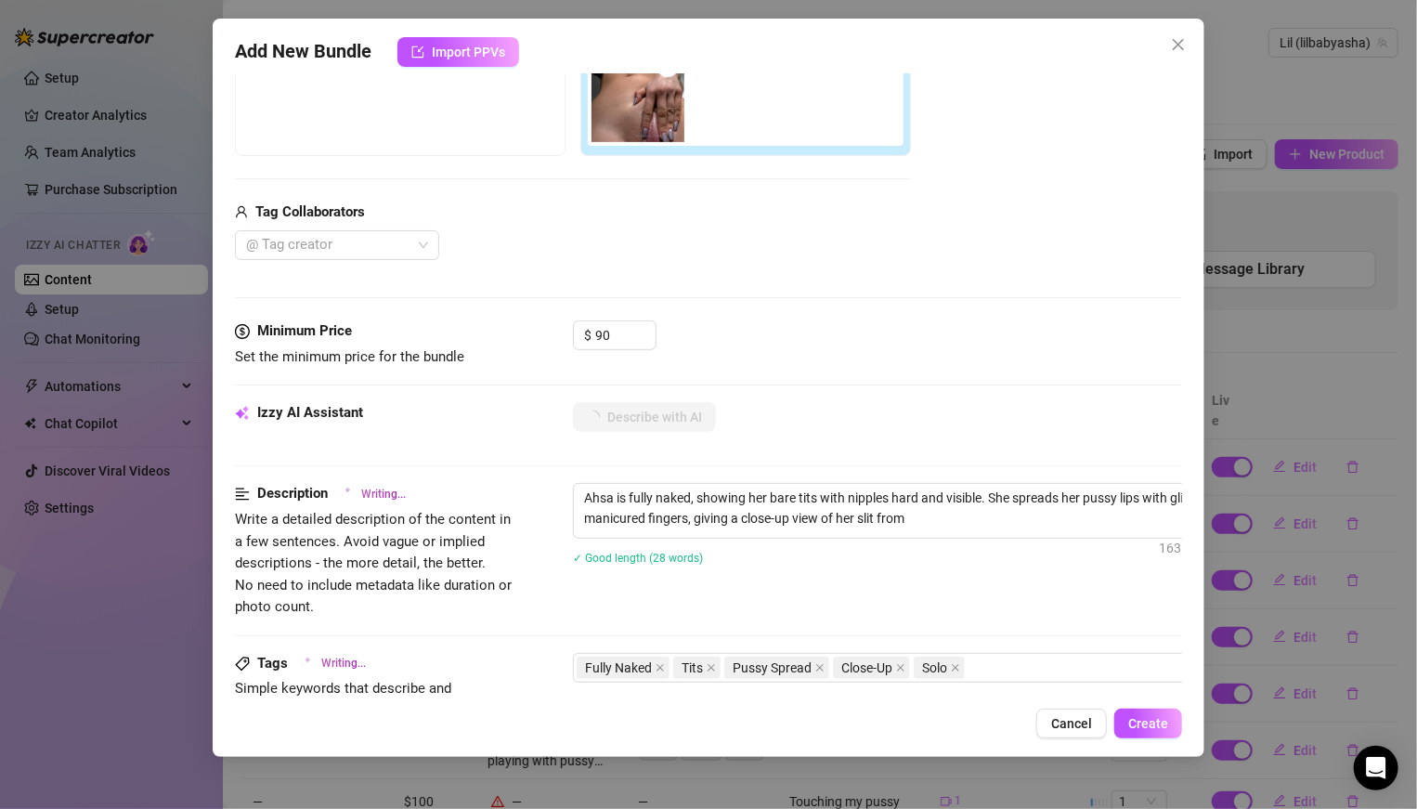
type textarea "Ahsa is fully naked, showing her bare tits with nipples hard and visible. She s…"
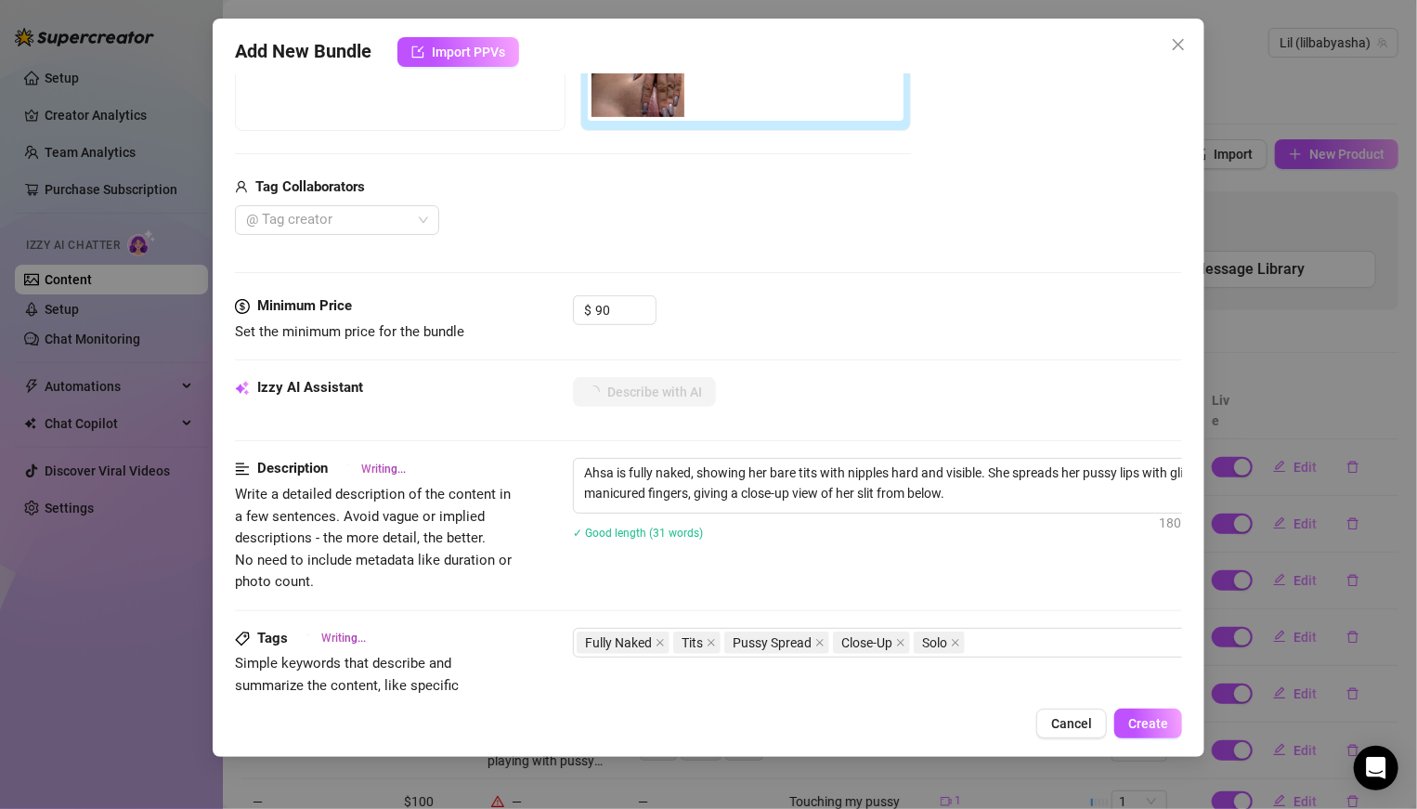
type textarea "Ahsa is fully naked, showing her bare tits with nipples hard and visible. She s…"
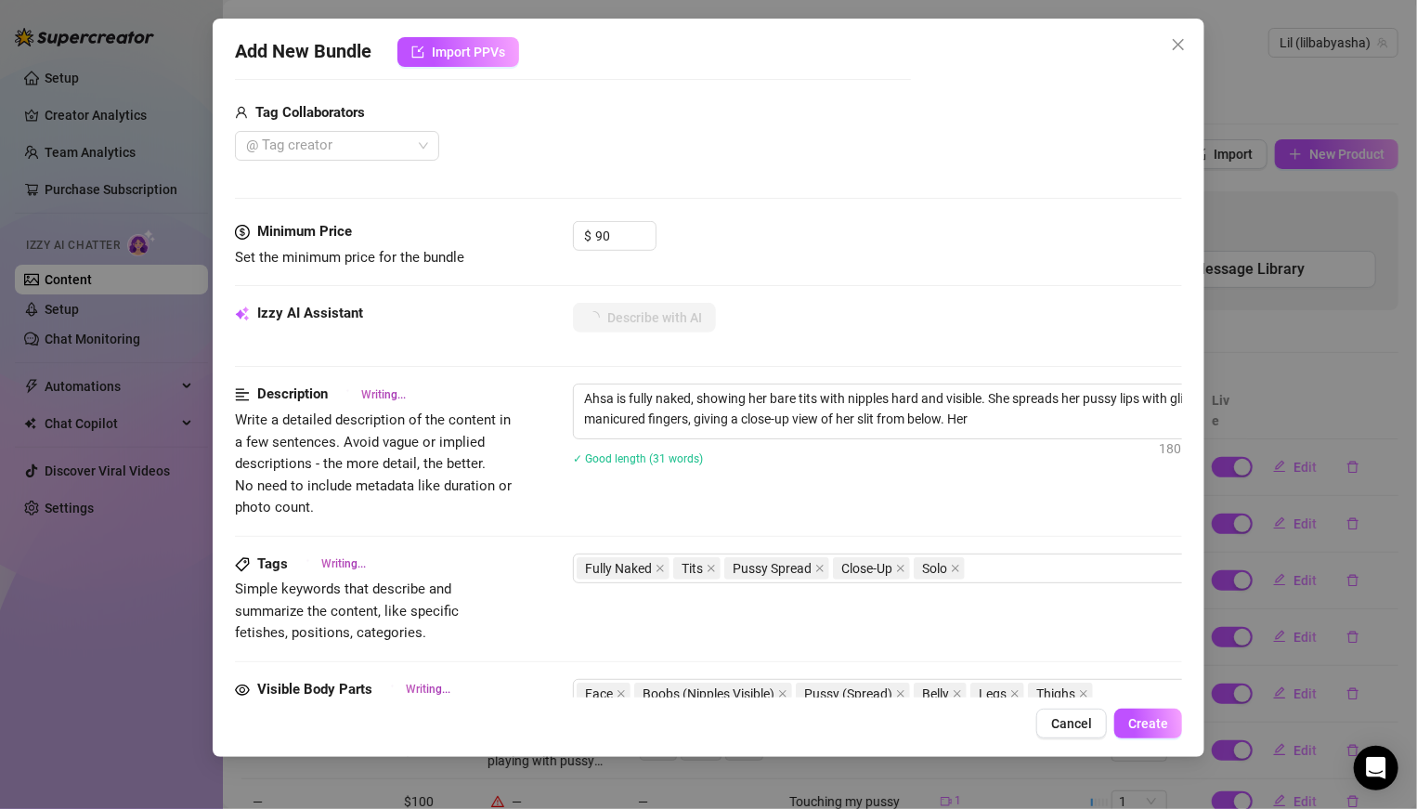
type textarea "Ahsa is fully naked, showing her bare tits with nipples hard and visible. She s…"
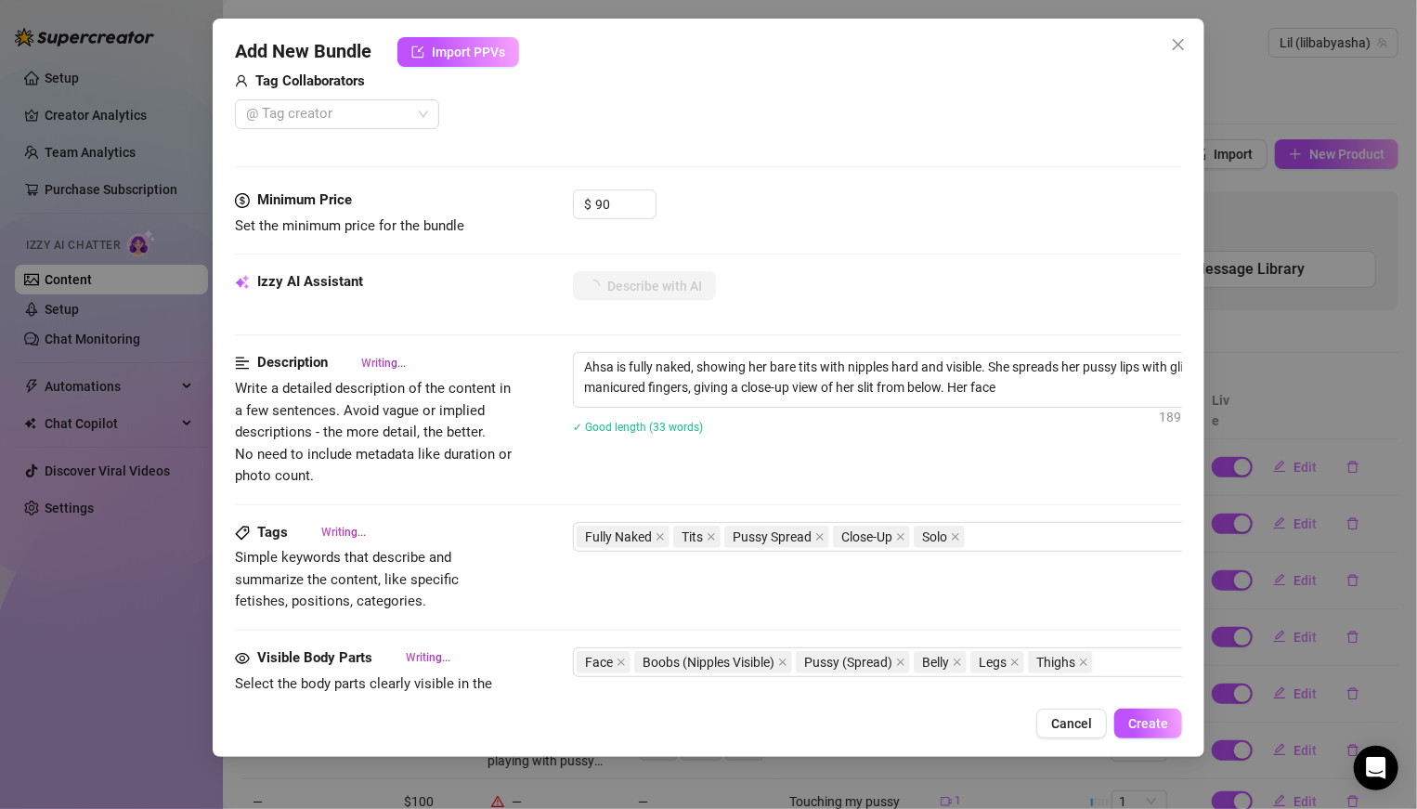
type textarea "Ahsa is fully naked, showing her bare tits with nipples hard and visible. She s…"
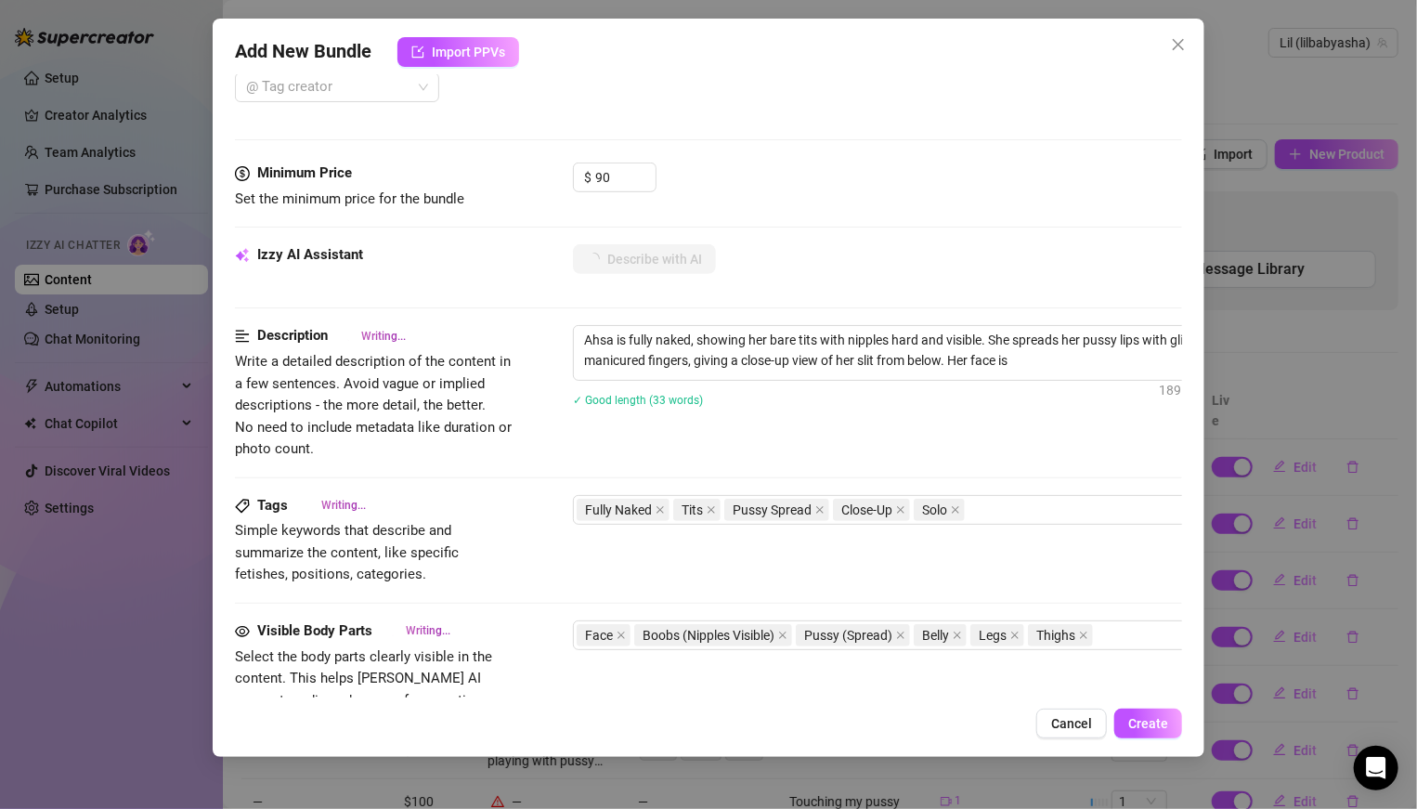
type textarea "Ahsa is fully naked, showing her bare tits with nipples hard and visible. She s…"
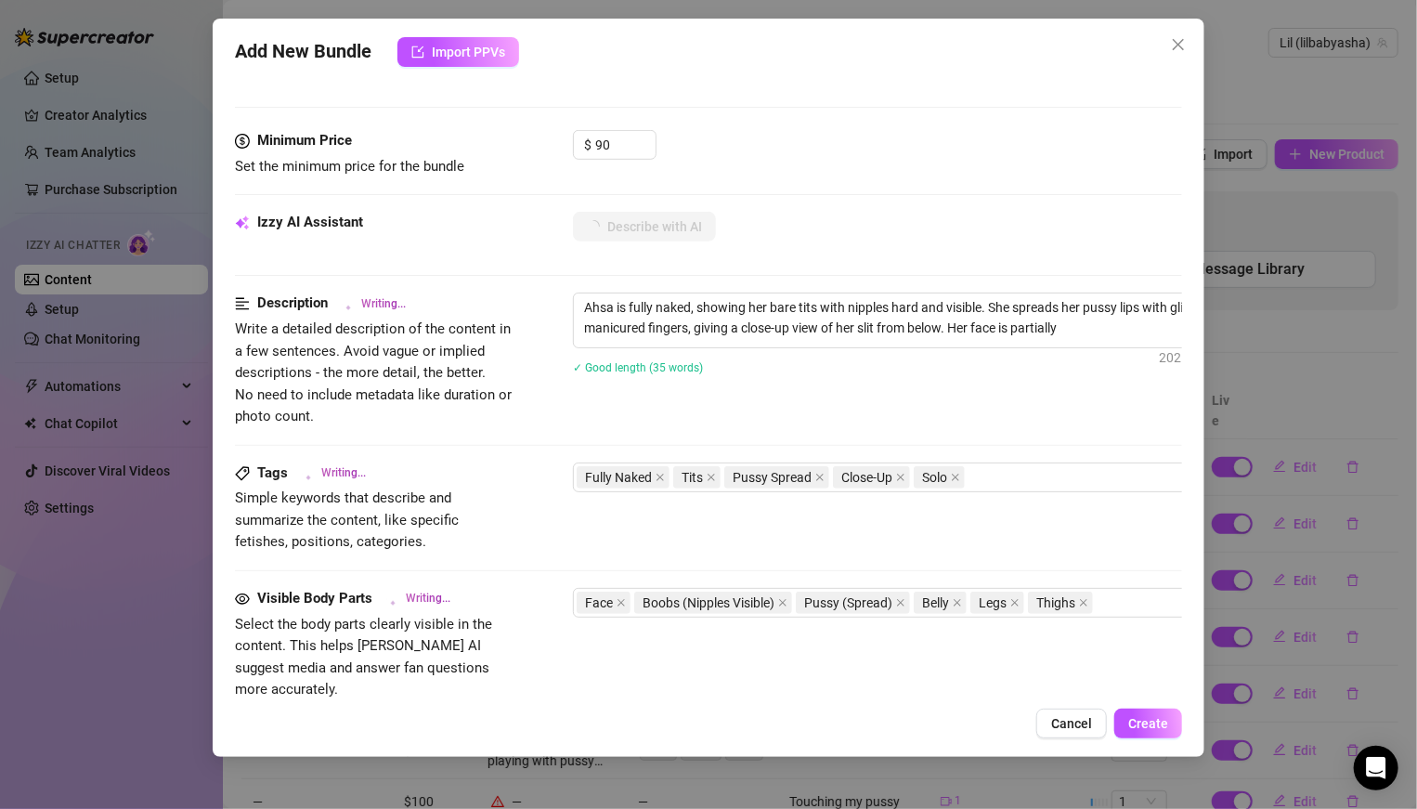
type textarea "Ahsa is fully naked, showing her bare tits with nipples hard and visible. She s…"
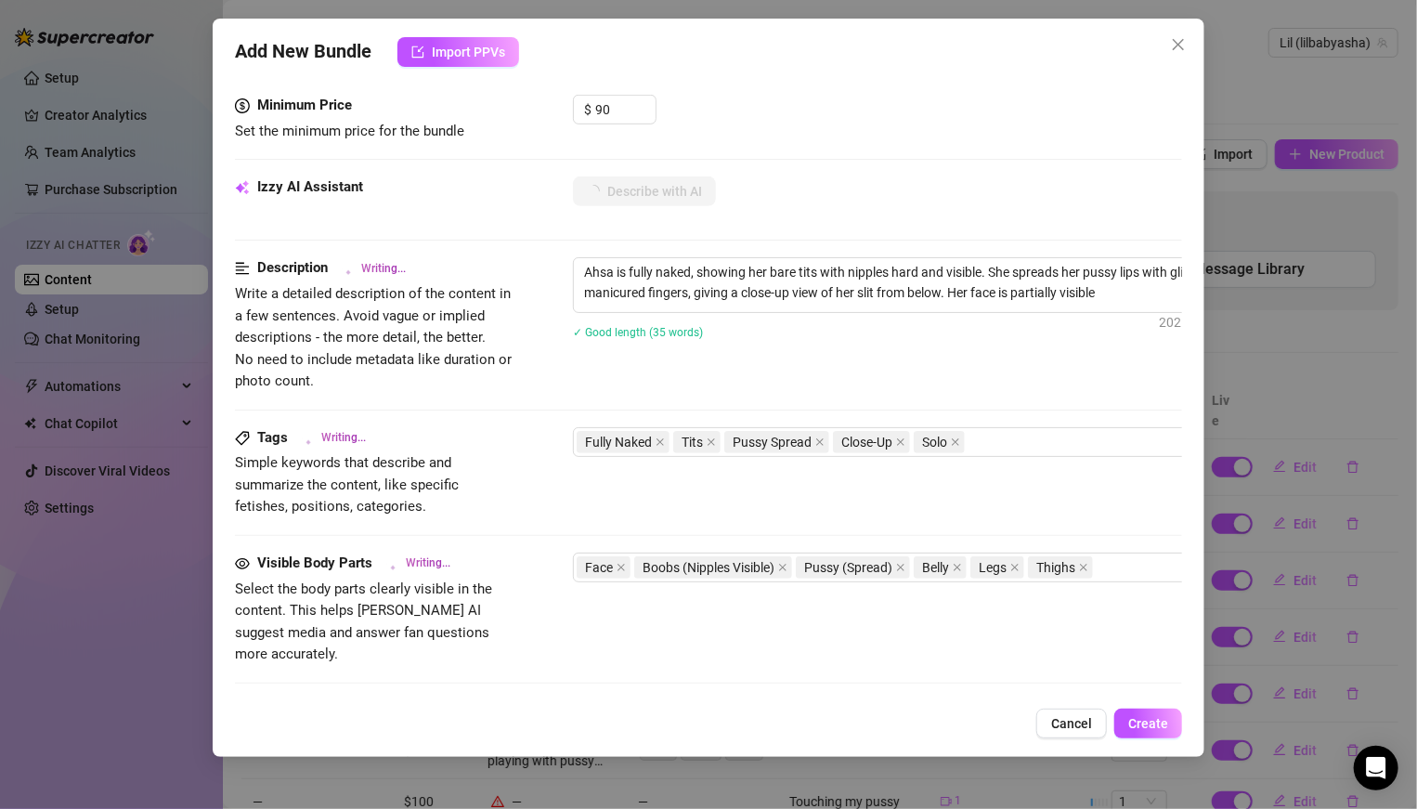
type textarea "Ahsa is fully naked, showing her bare tits with nipples hard and visible. She s…"
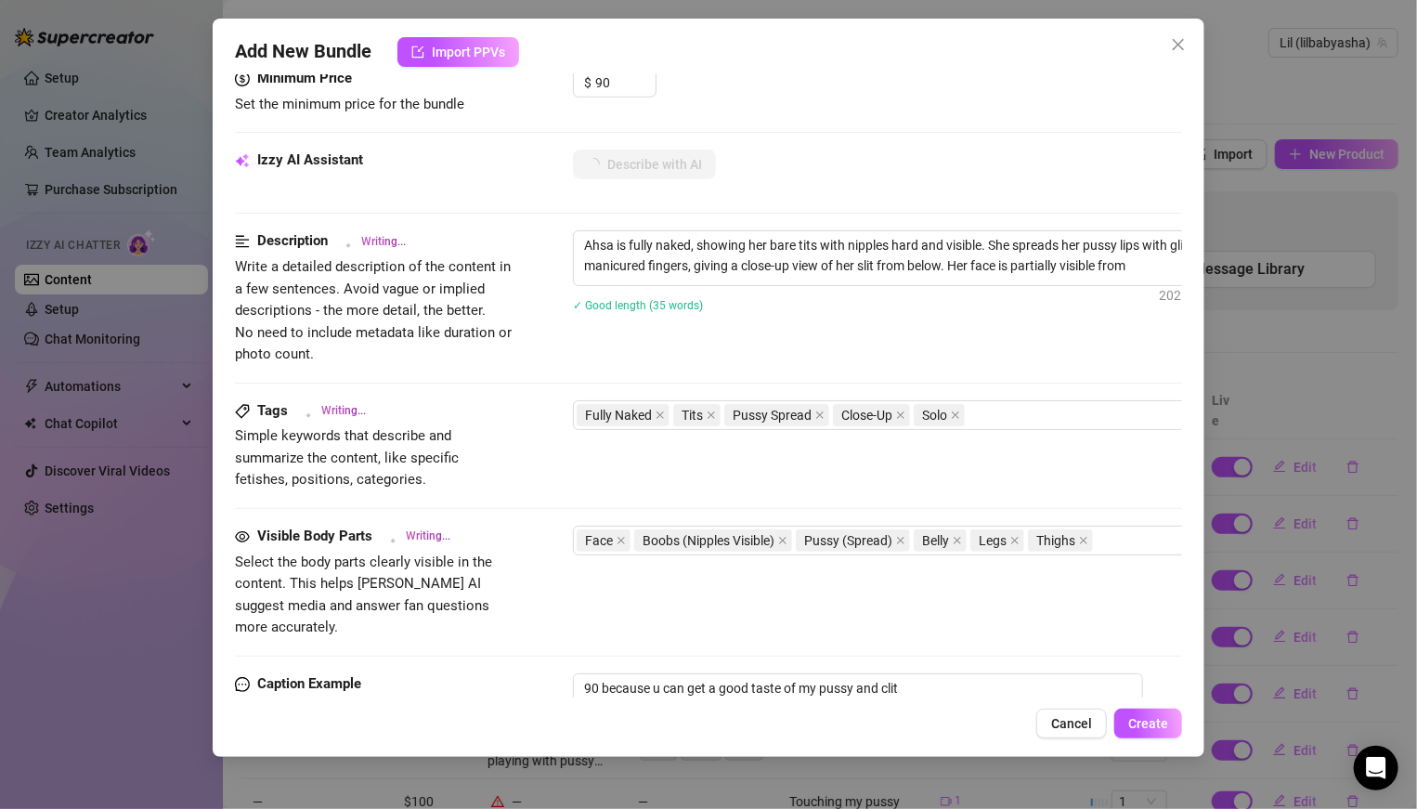
type textarea "Ahsa is fully naked, showing her bare tits with nipples hard and visible. She s…"
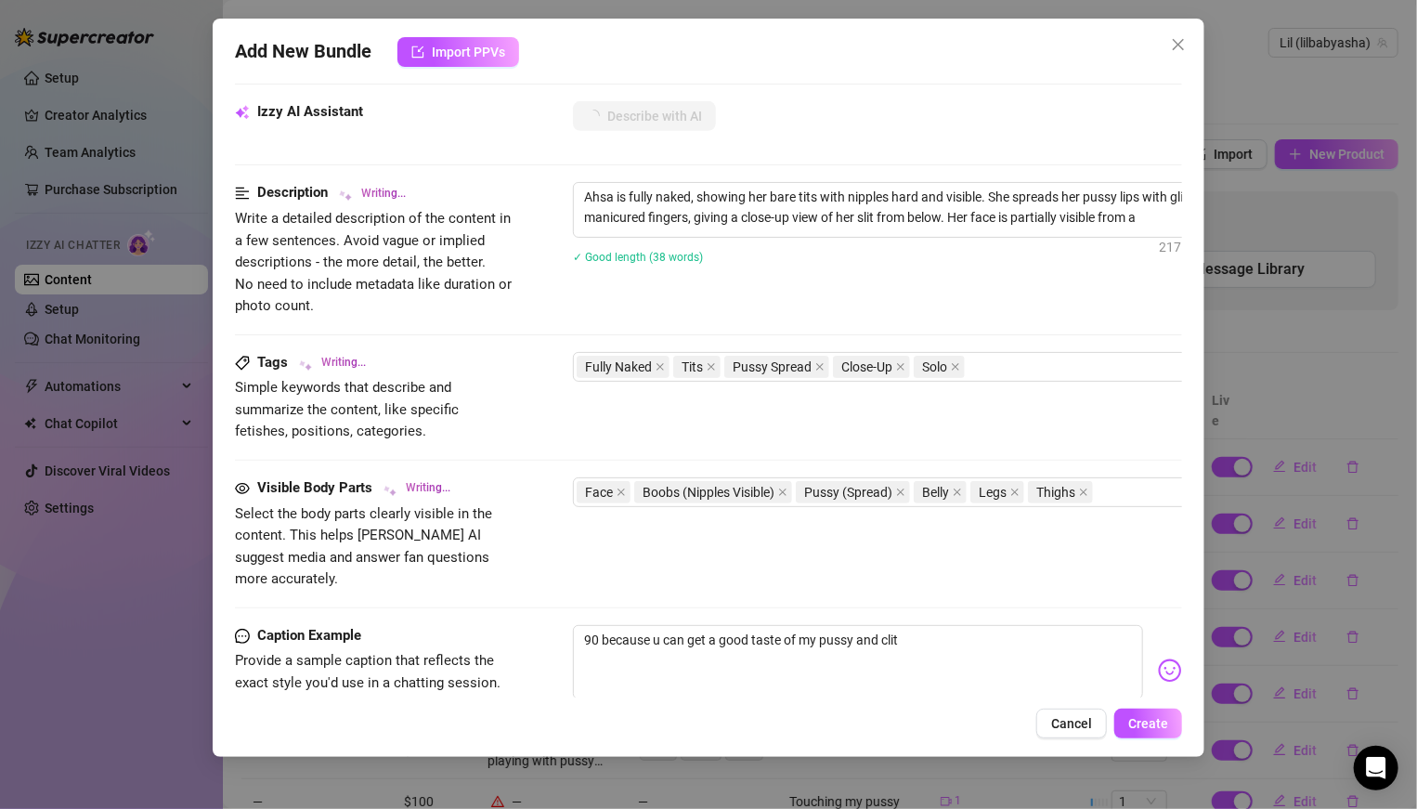
type textarea "Ahsa is fully naked, showing her bare tits with nipples hard and visible. She s…"
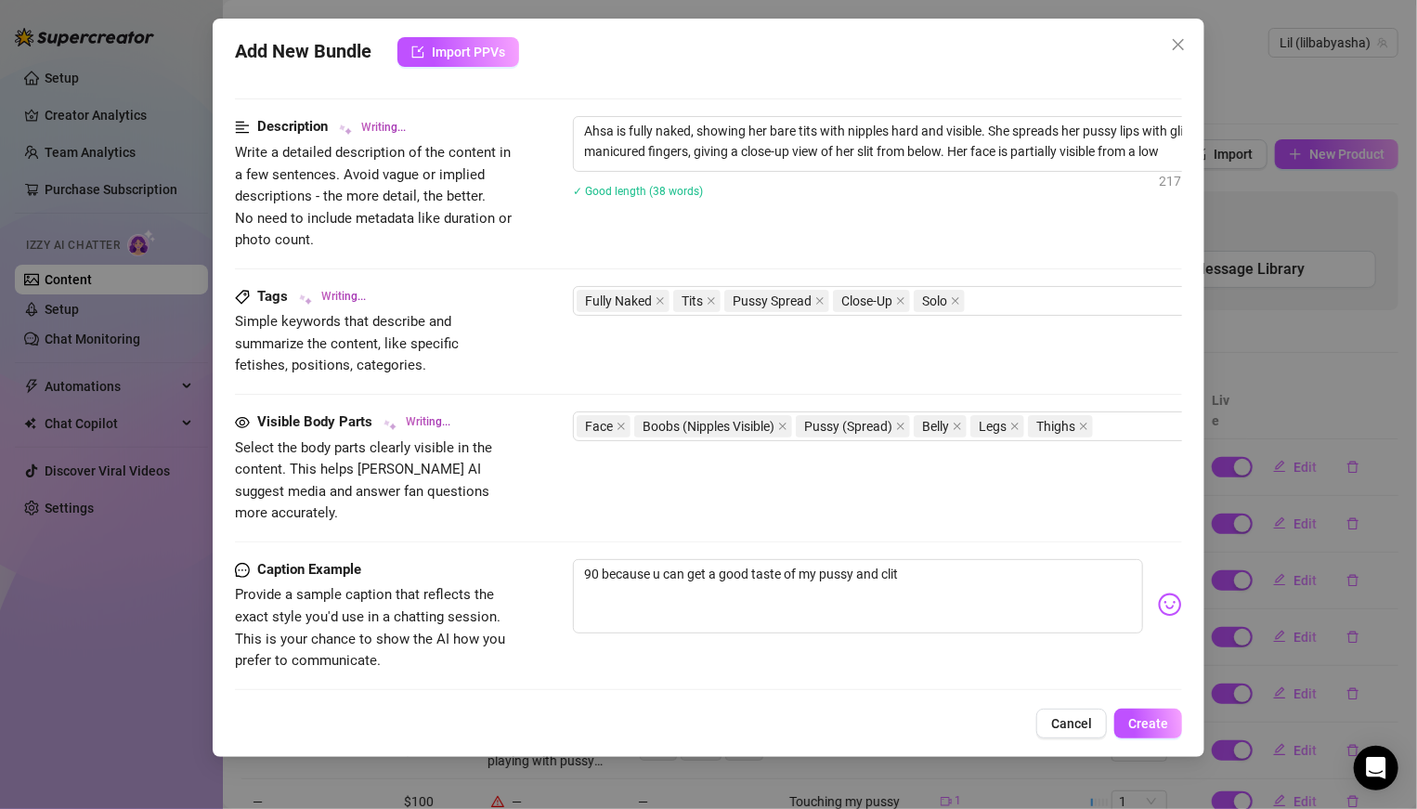
type textarea "Ahsa is fully naked, showing her bare tits with nipples hard and visible. She s…"
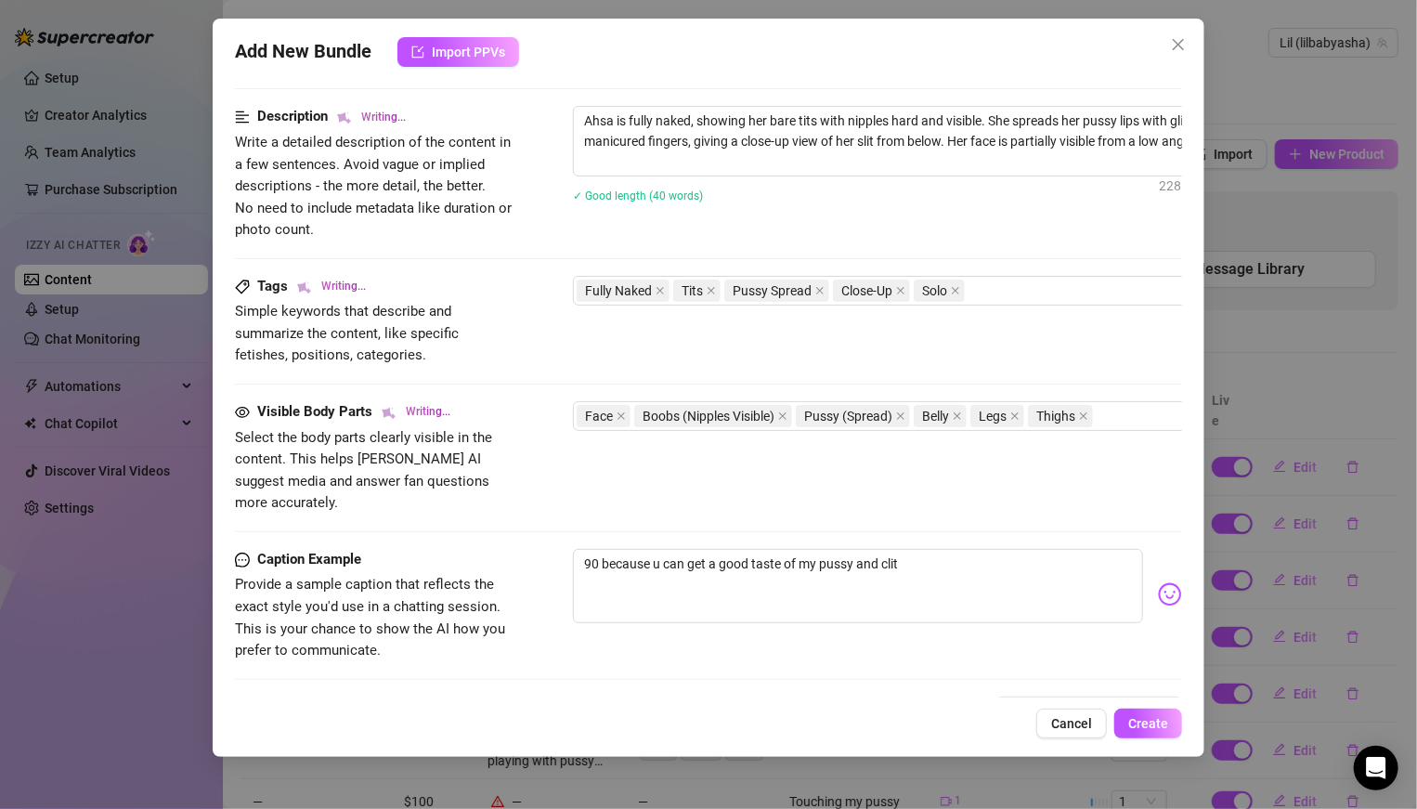
scroll to position [735, 0]
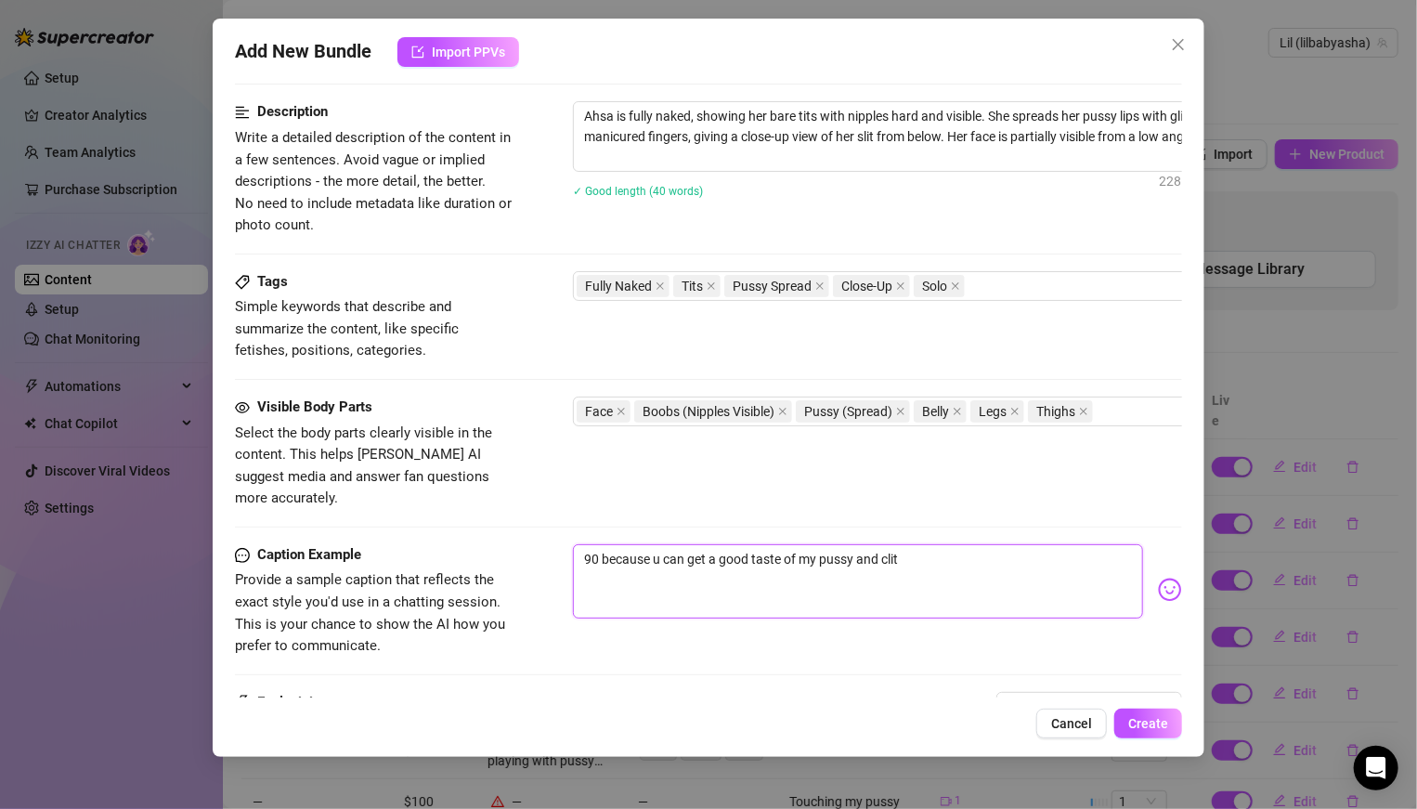
drag, startPoint x: 936, startPoint y: 547, endPoint x: 607, endPoint y: 527, distance: 329.2
click at [607, 544] on textarea "90 because u can get a good taste of my pussy and clit" at bounding box center [858, 581] width 570 height 74
type textarea "90 b"
type textarea "90"
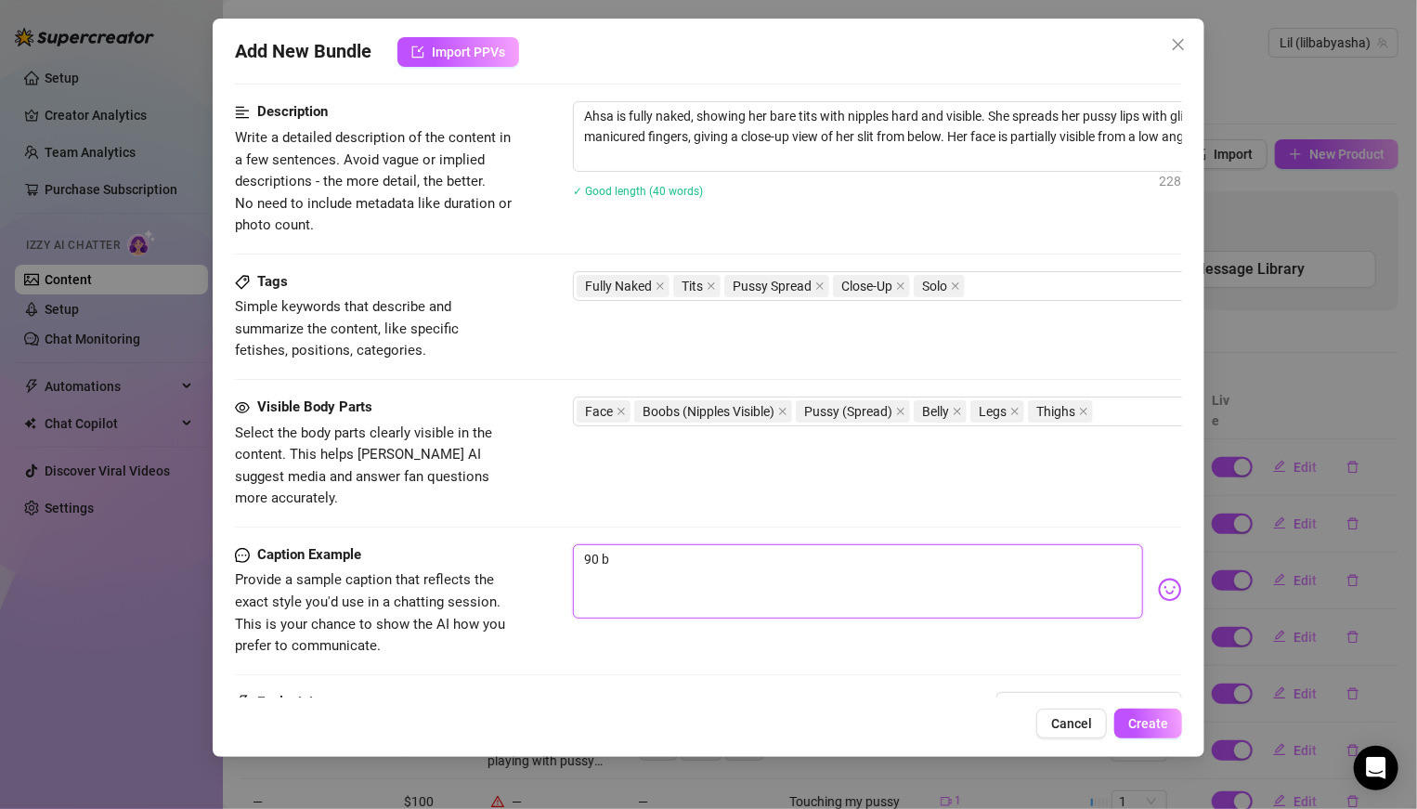
type textarea "90"
type textarea "9"
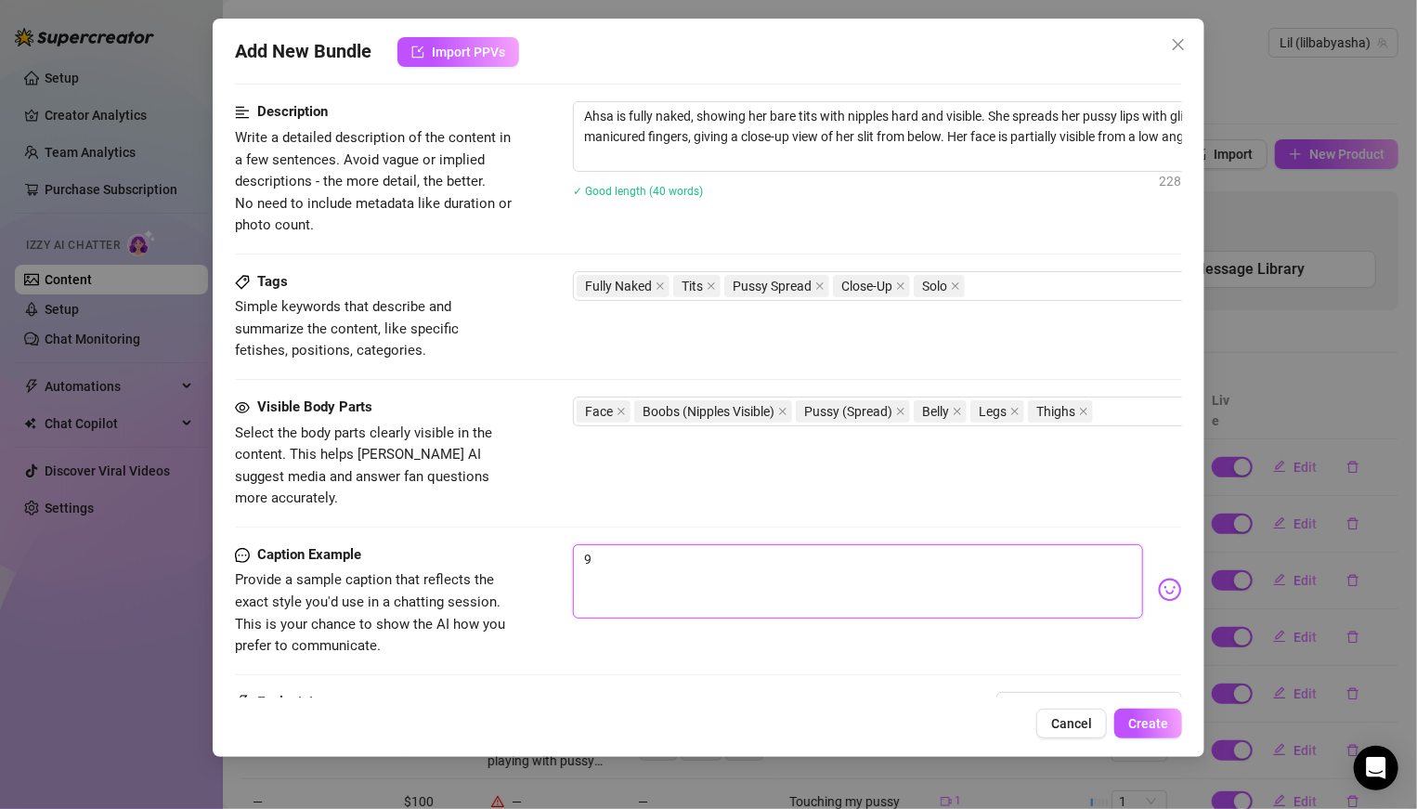
type textarea "Type your message here..."
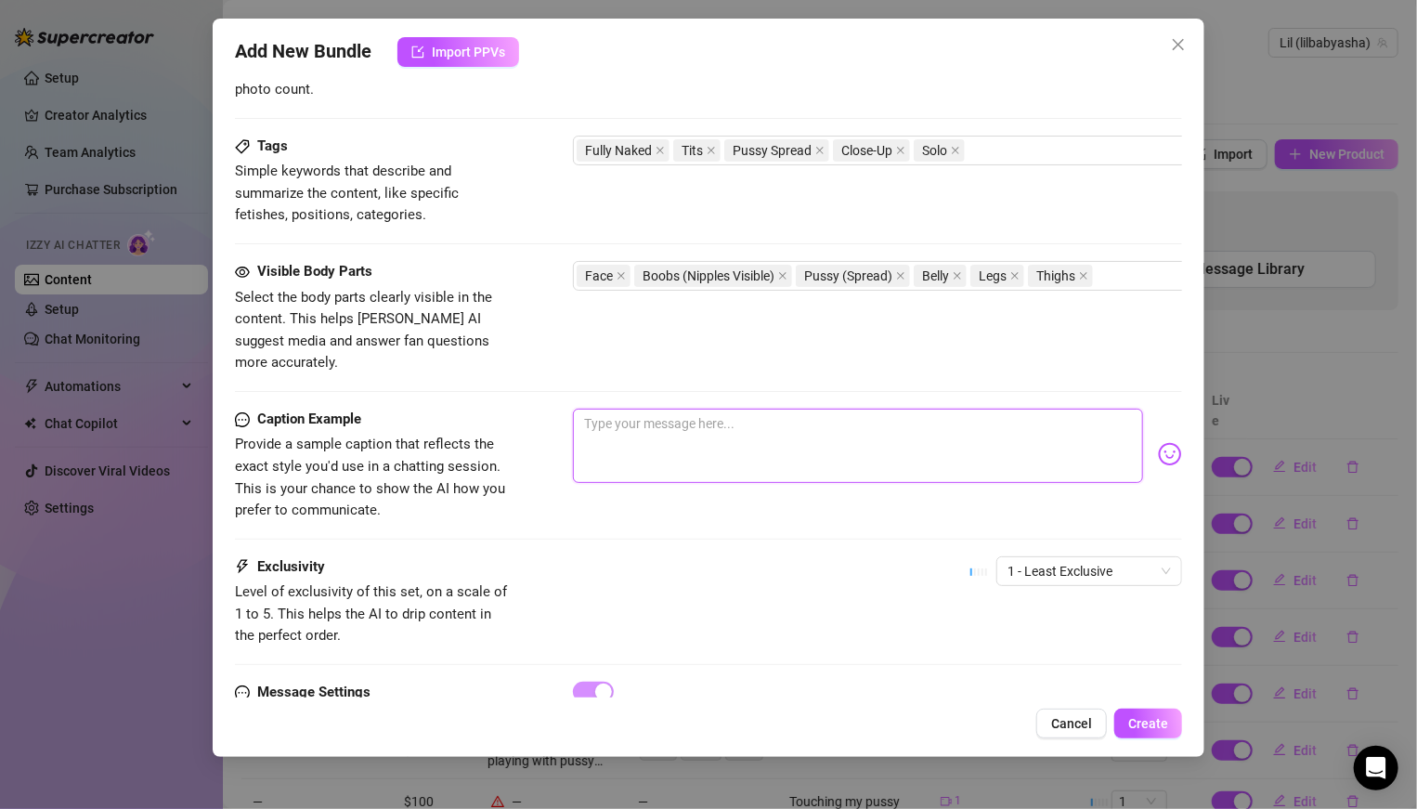
scroll to position [874, 0]
click at [1045, 554] on span "1 - Least Exclusive" at bounding box center [1088, 568] width 163 height 28
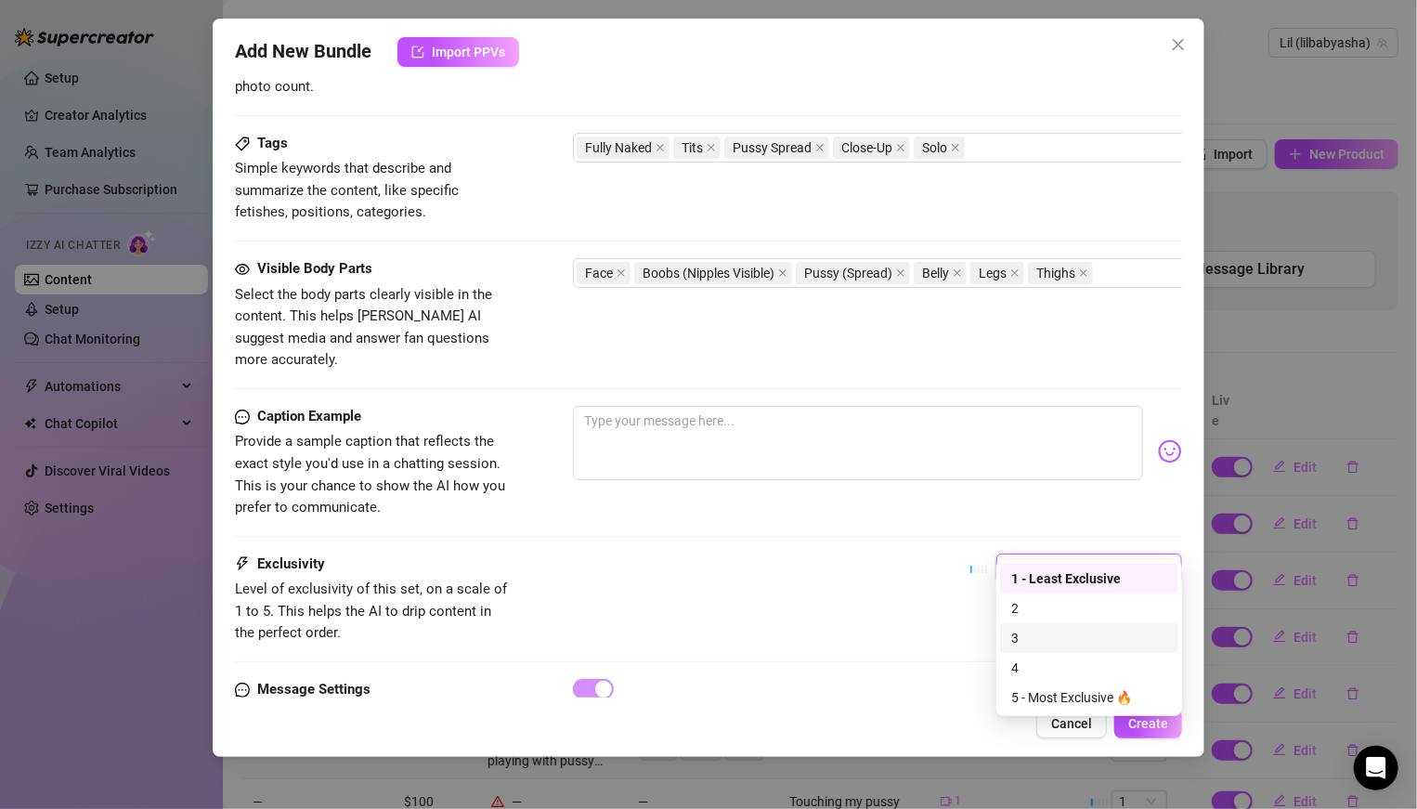
click at [1031, 626] on div "3" at bounding box center [1089, 638] width 178 height 30
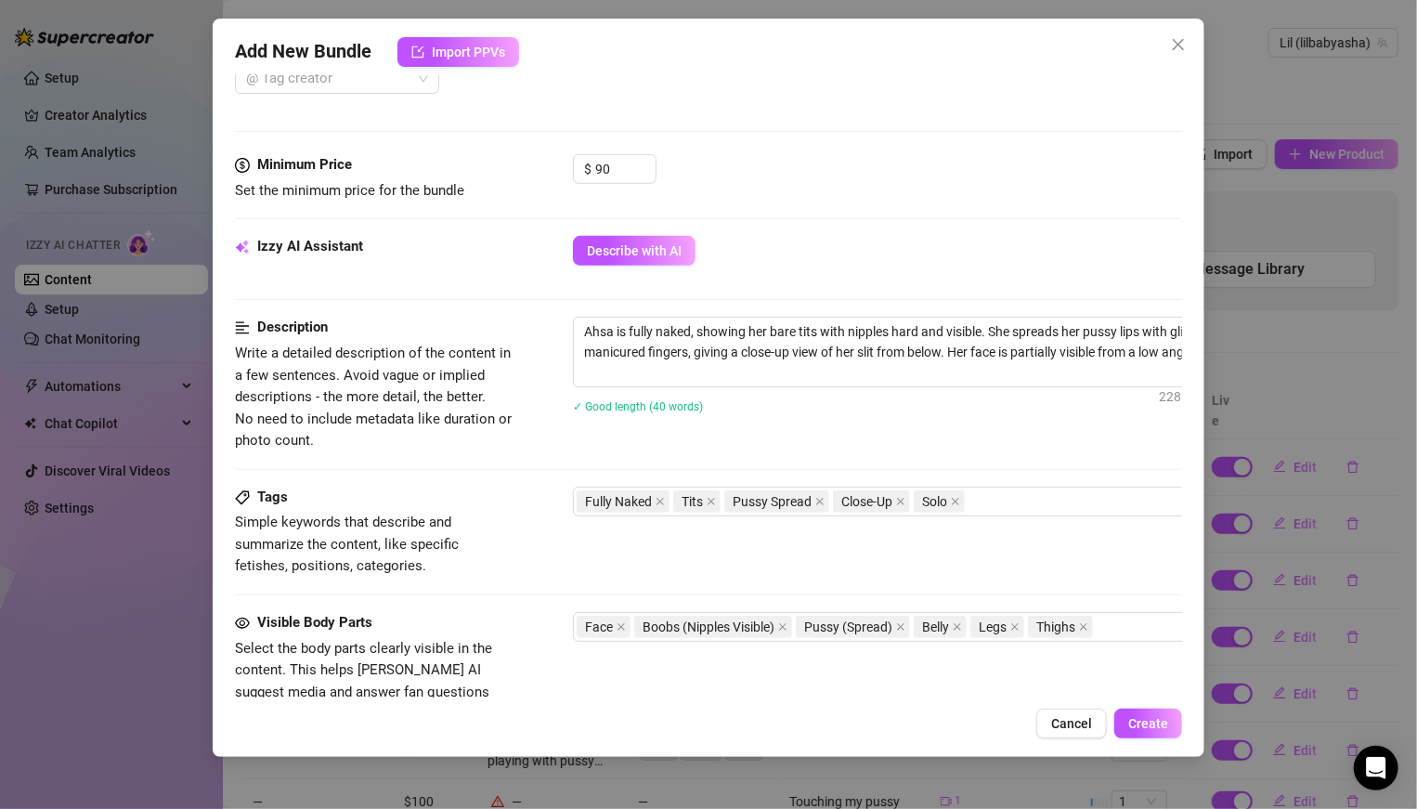
scroll to position [0, 0]
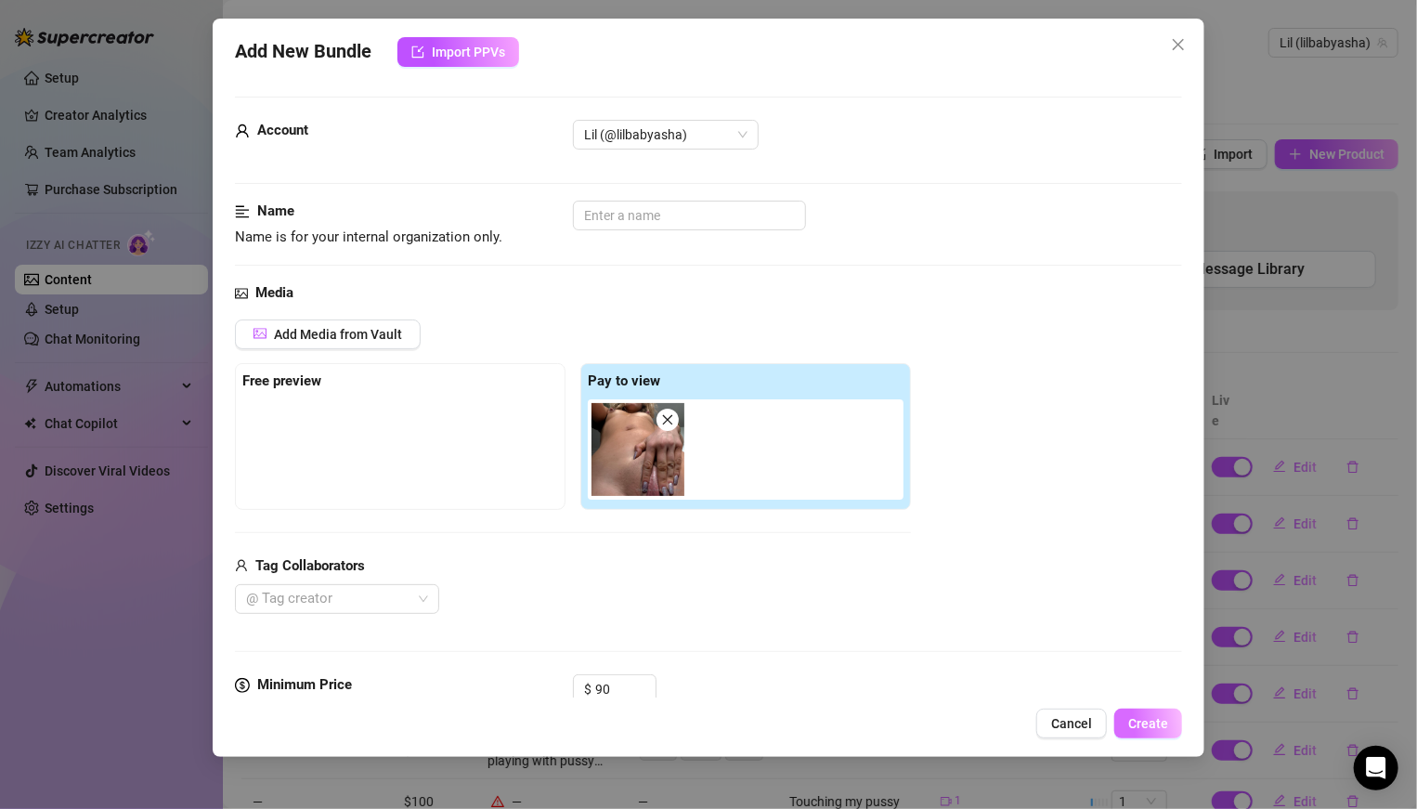
click at [1152, 713] on button "Create" at bounding box center [1148, 723] width 68 height 30
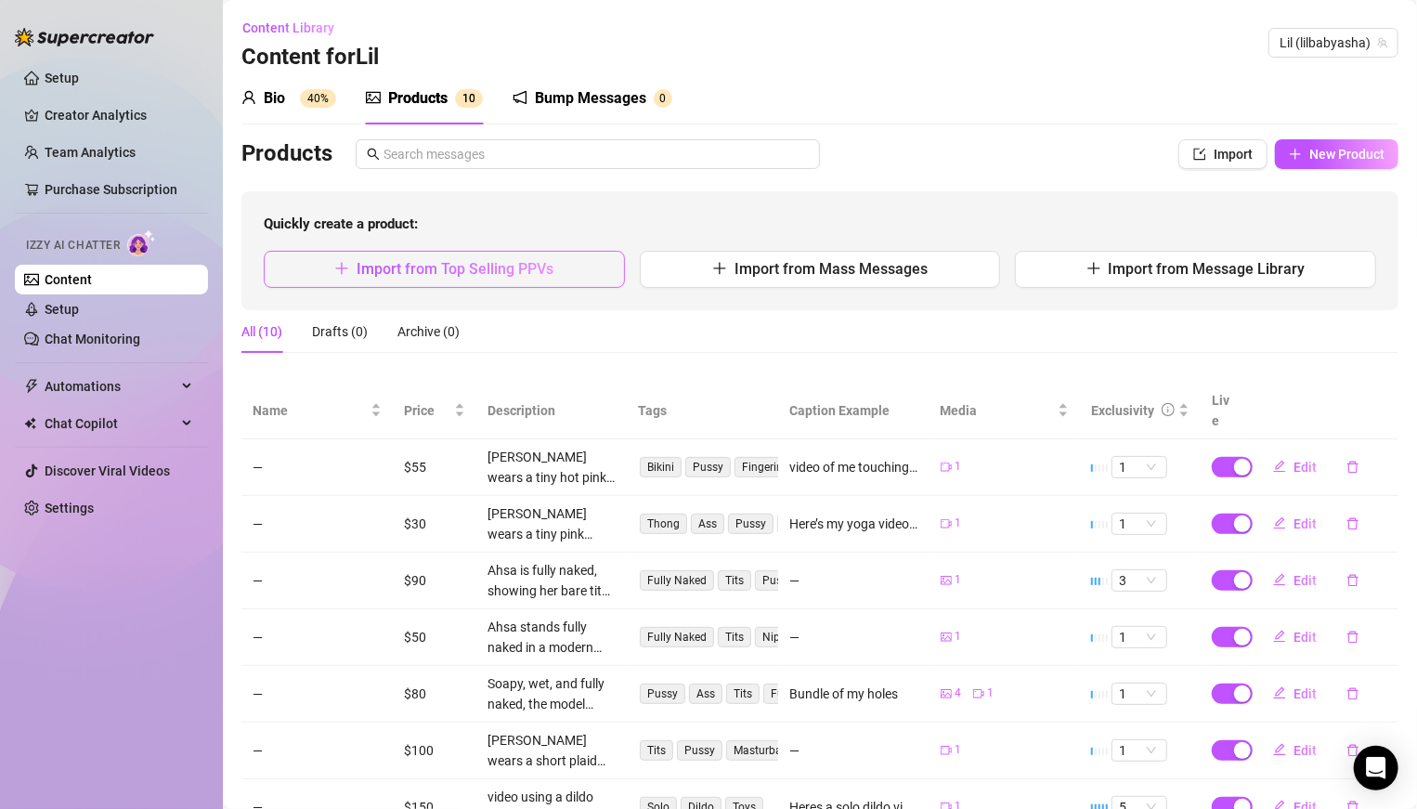
click at [562, 263] on button "Import from Top Selling PPVs" at bounding box center [444, 269] width 361 height 37
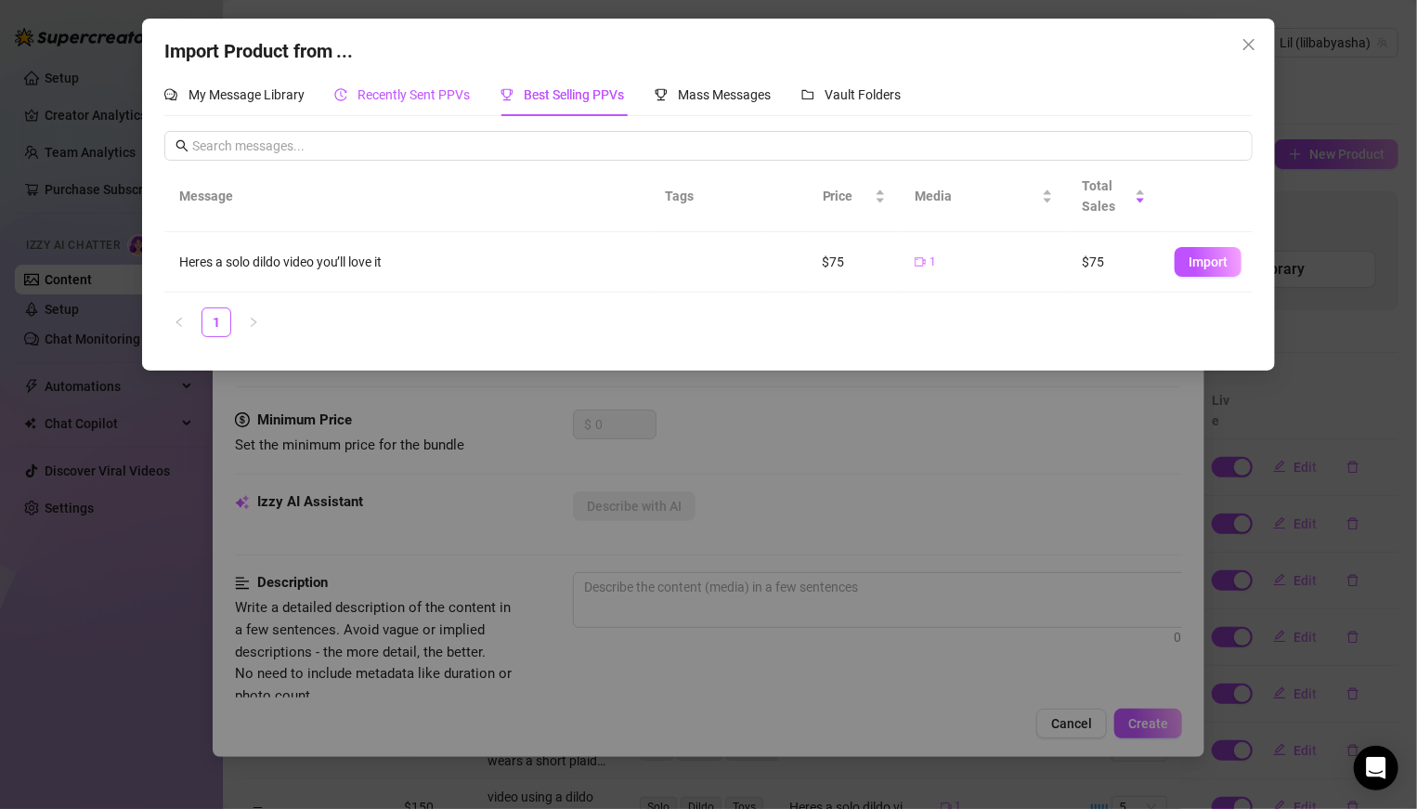
click at [436, 103] on div "Recently Sent PPVs" at bounding box center [402, 94] width 136 height 20
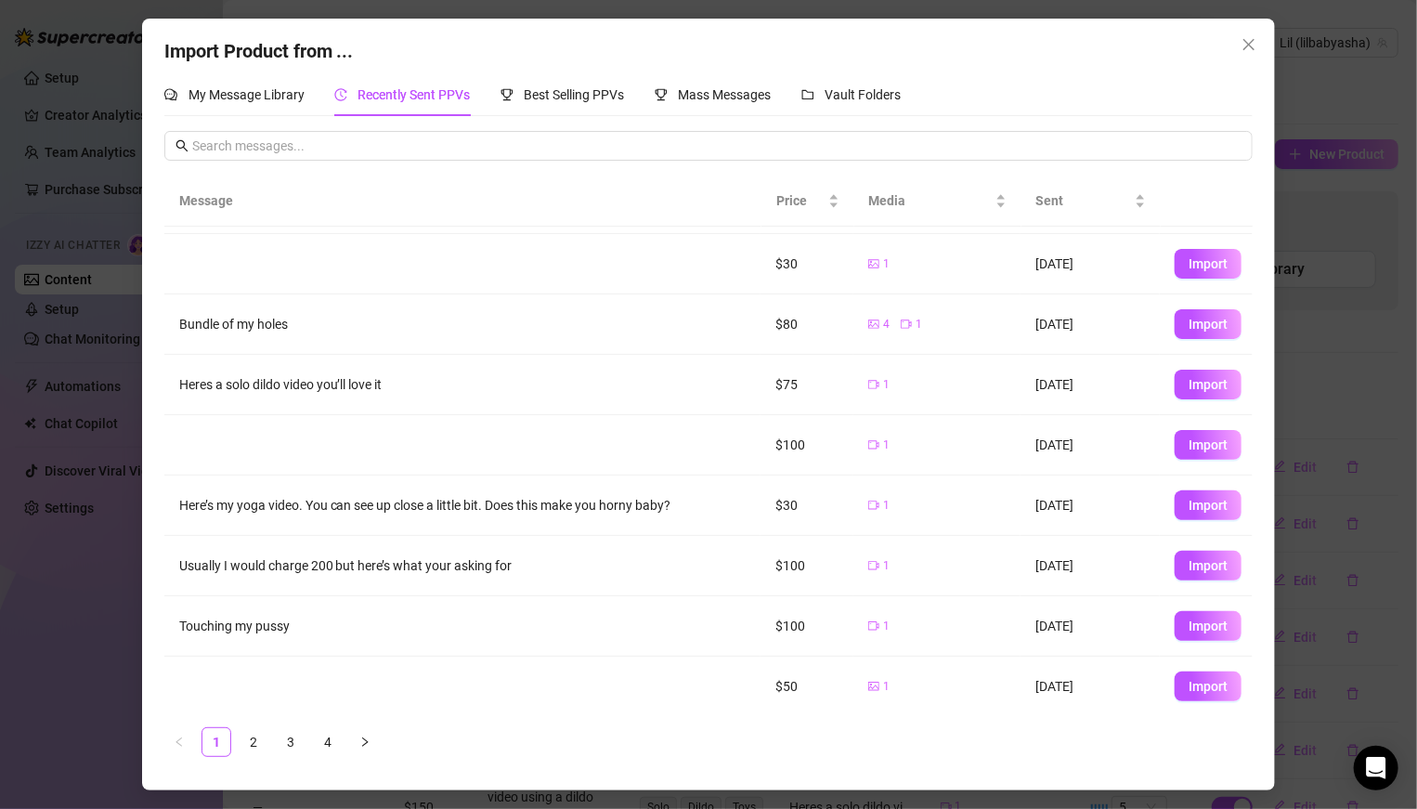
scroll to position [115, 0]
click at [255, 733] on link "2" at bounding box center [254, 742] width 28 height 28
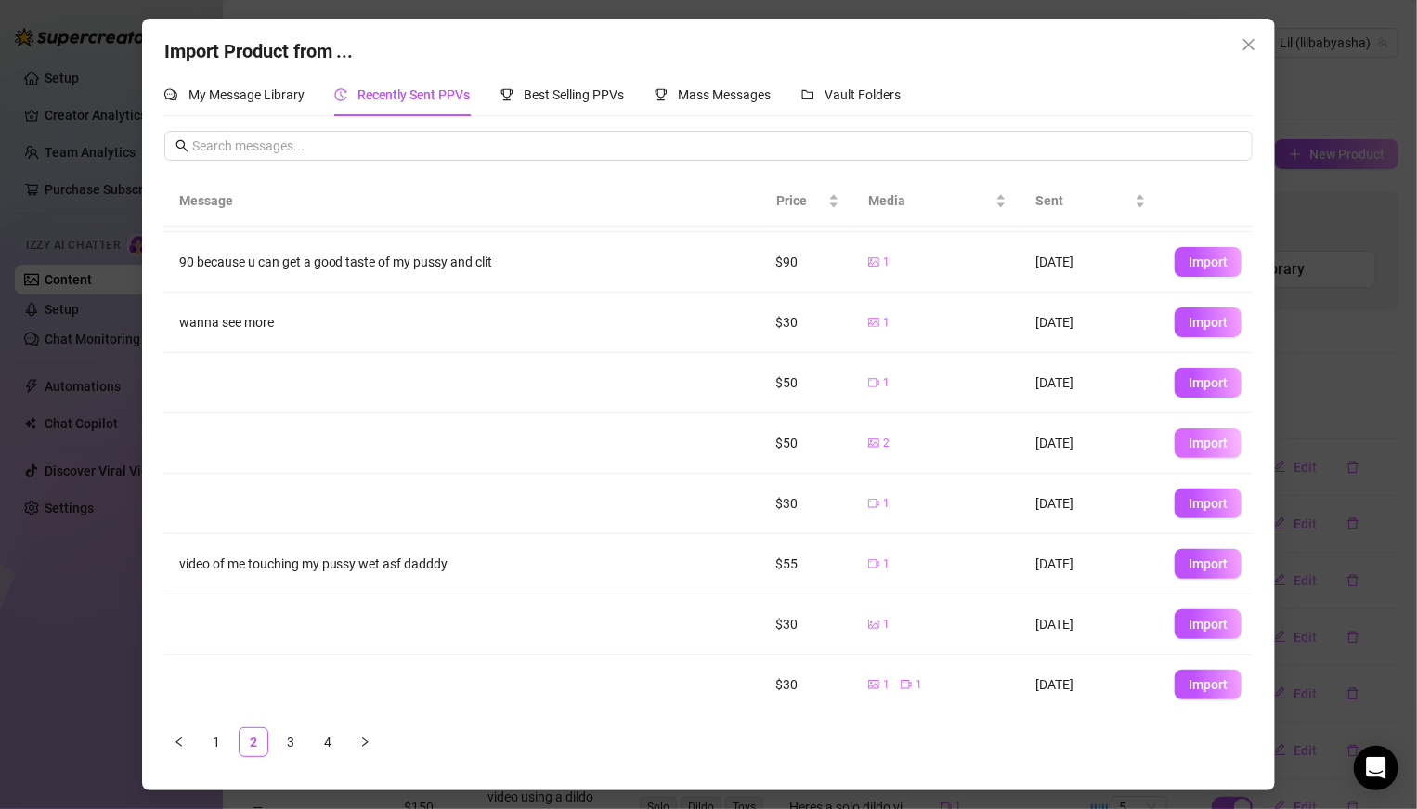
click at [1193, 448] on button "Import" at bounding box center [1207, 443] width 67 height 30
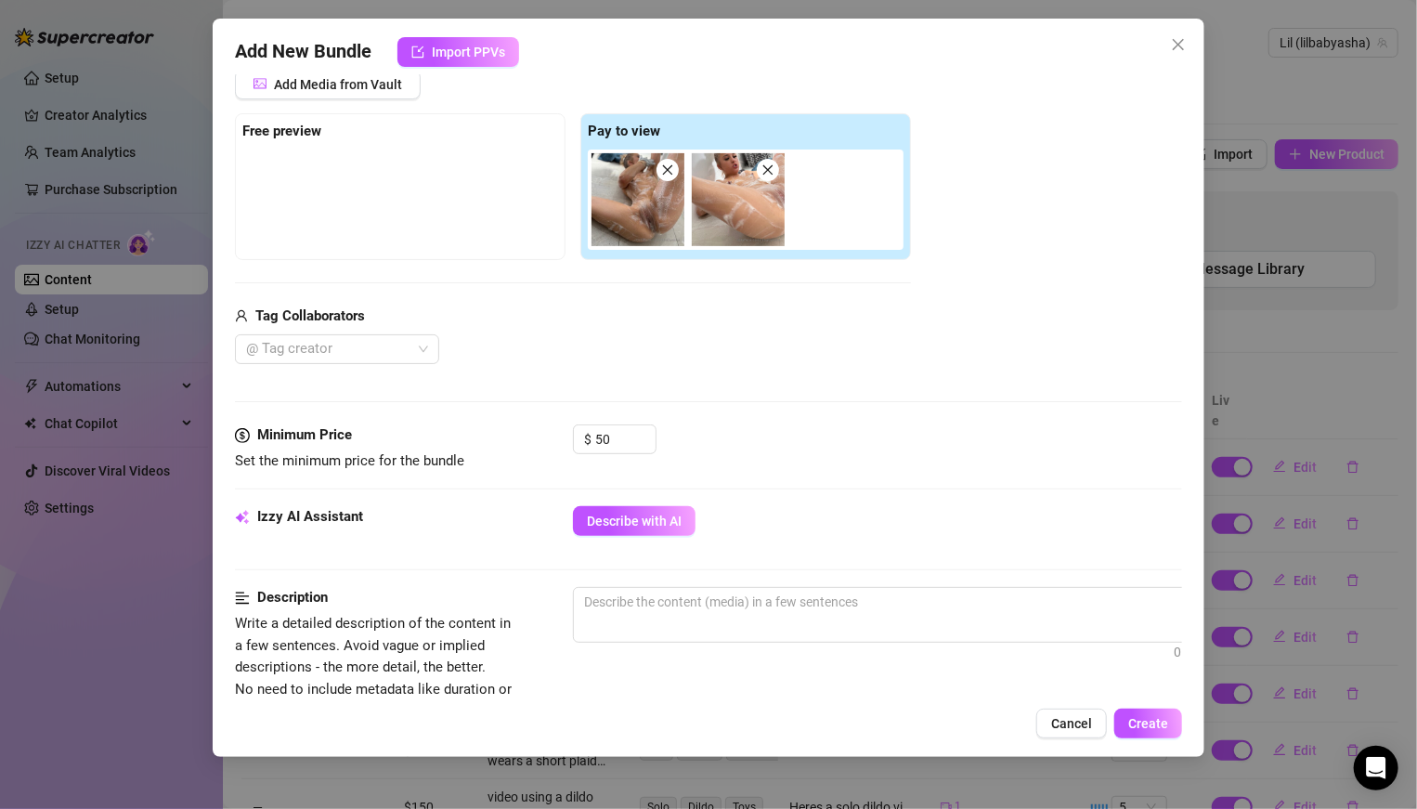
scroll to position [251, 0]
click at [652, 528] on button "Describe with AI" at bounding box center [634, 520] width 123 height 30
type textarea "Ahsa"
type textarea "Ahsa is"
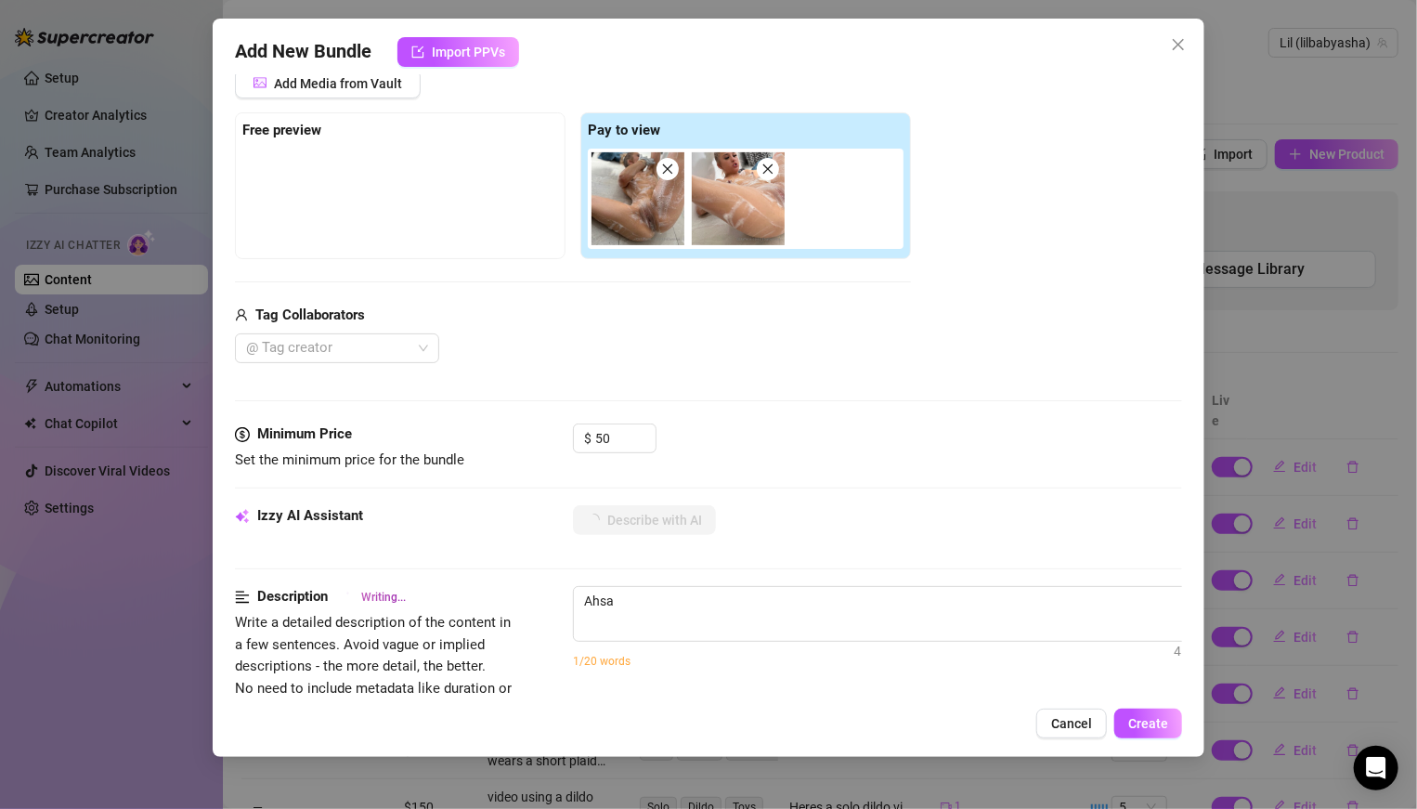
type textarea "Ahsa is"
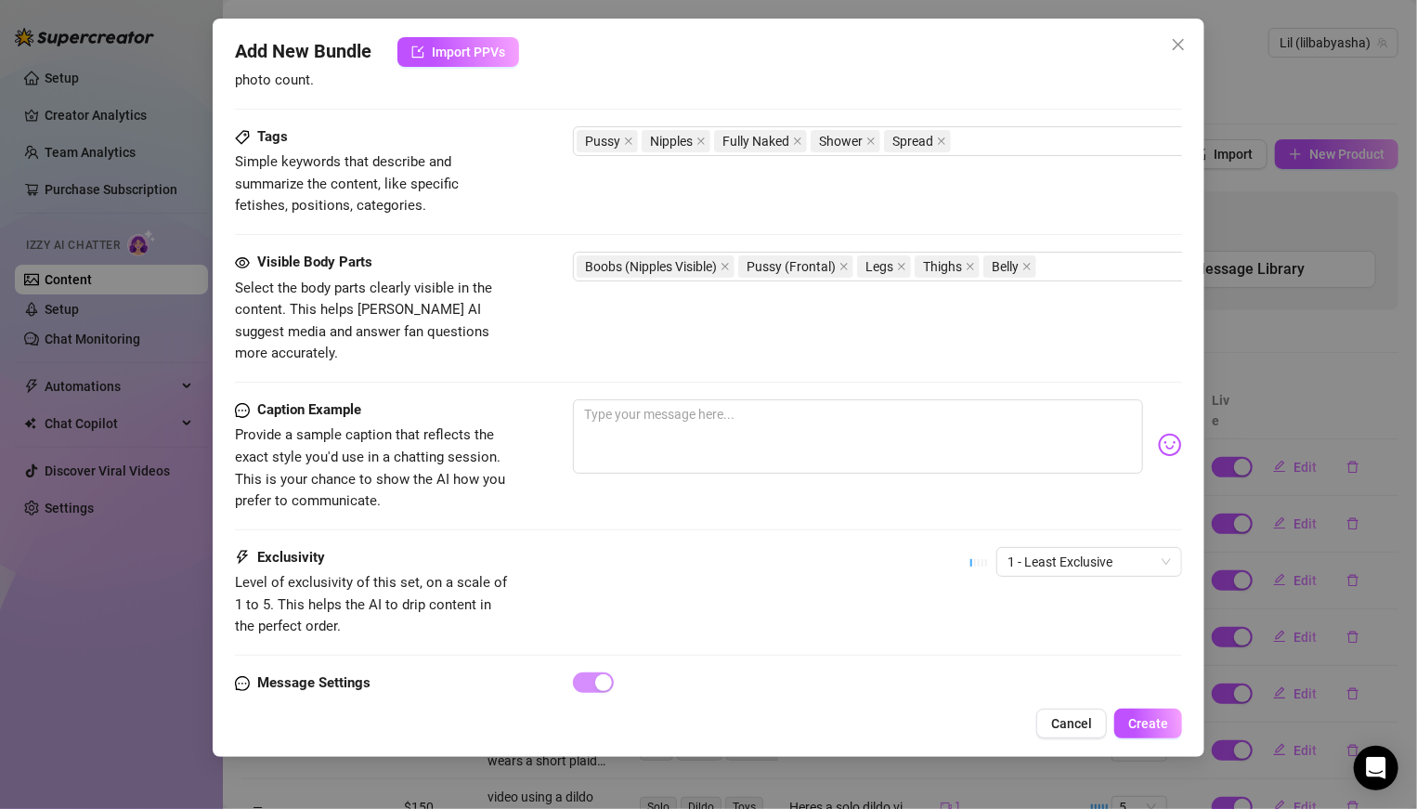
scroll to position [932, 0]
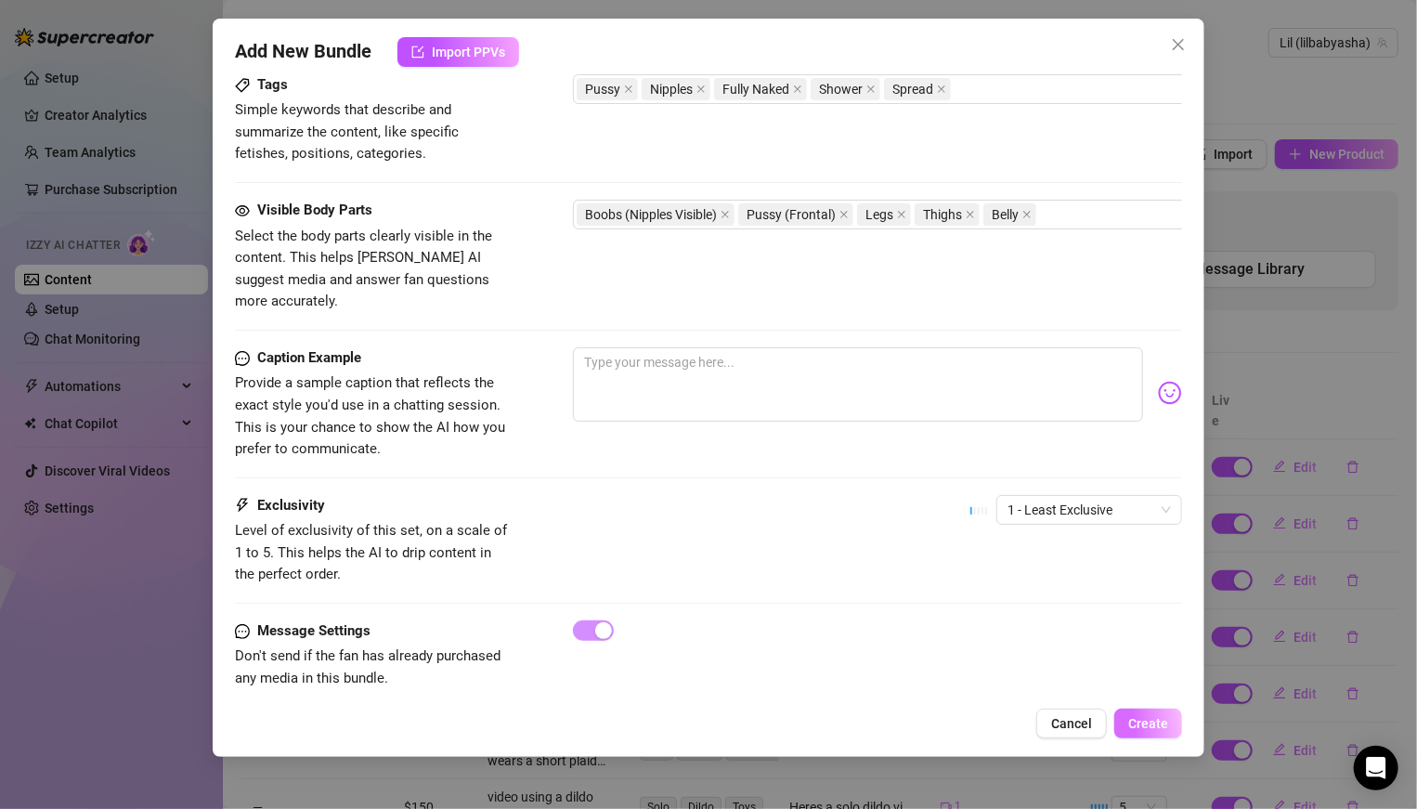
click at [1144, 720] on span "Create" at bounding box center [1148, 723] width 40 height 15
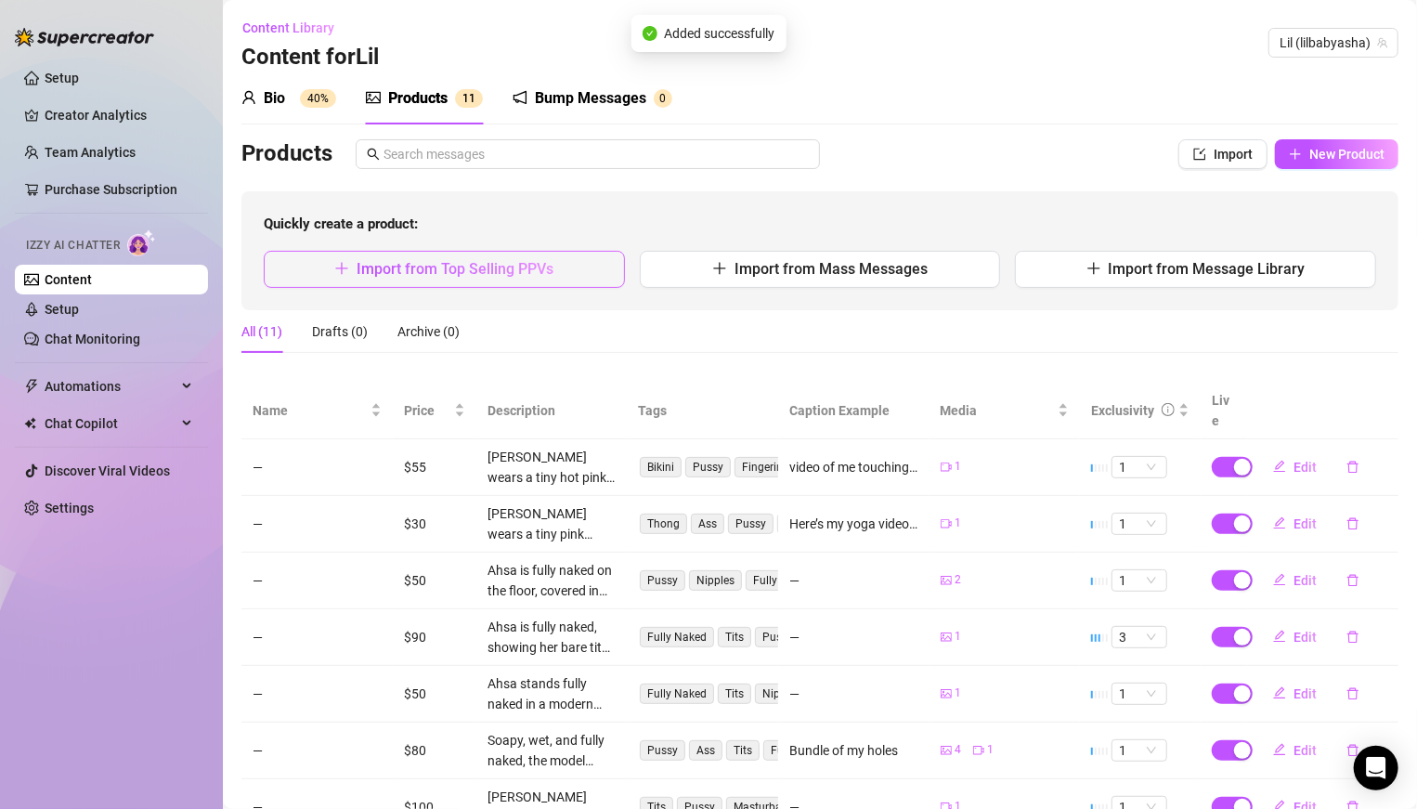
click at [541, 265] on span "Import from Top Selling PPVs" at bounding box center [455, 269] width 197 height 18
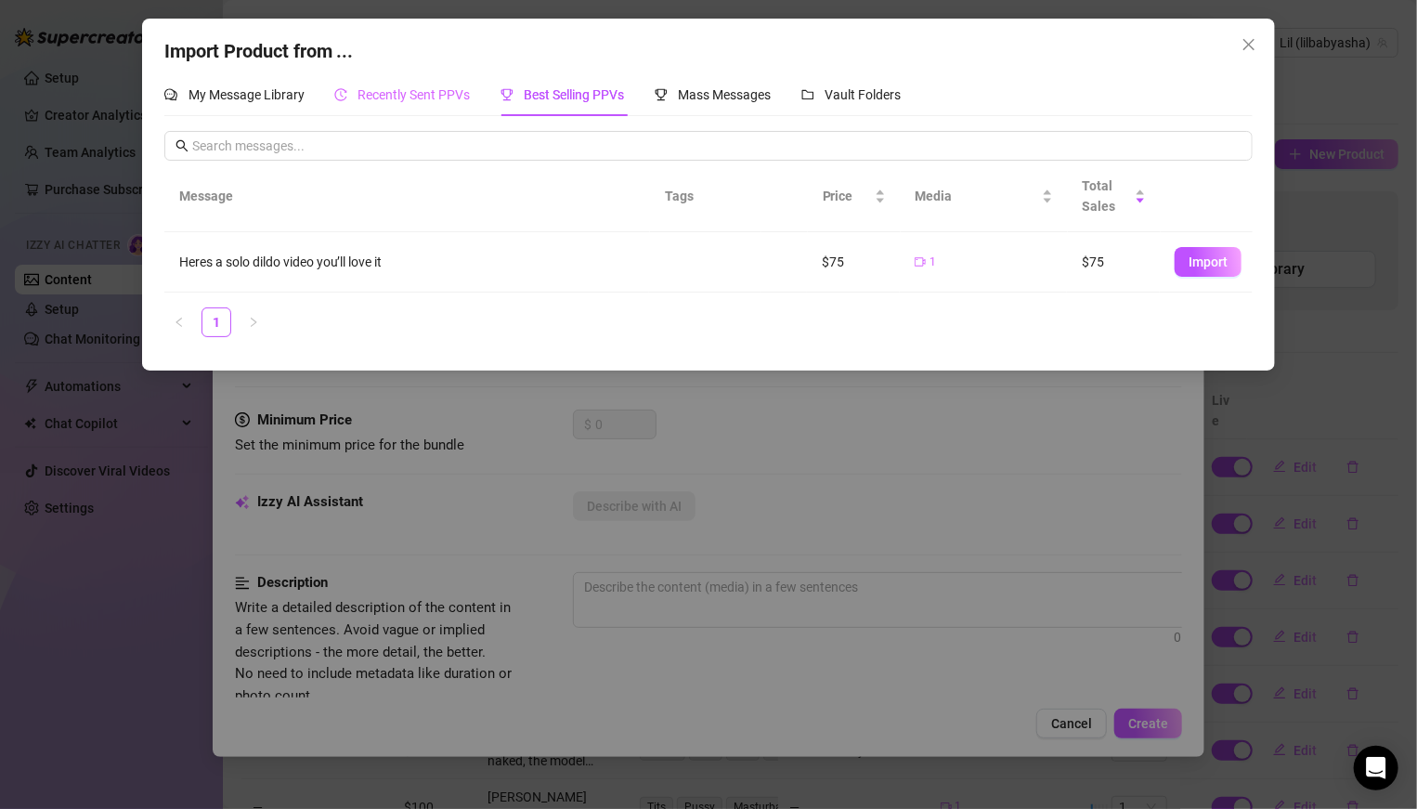
click at [448, 112] on div "Recently Sent PPVs" at bounding box center [402, 94] width 136 height 43
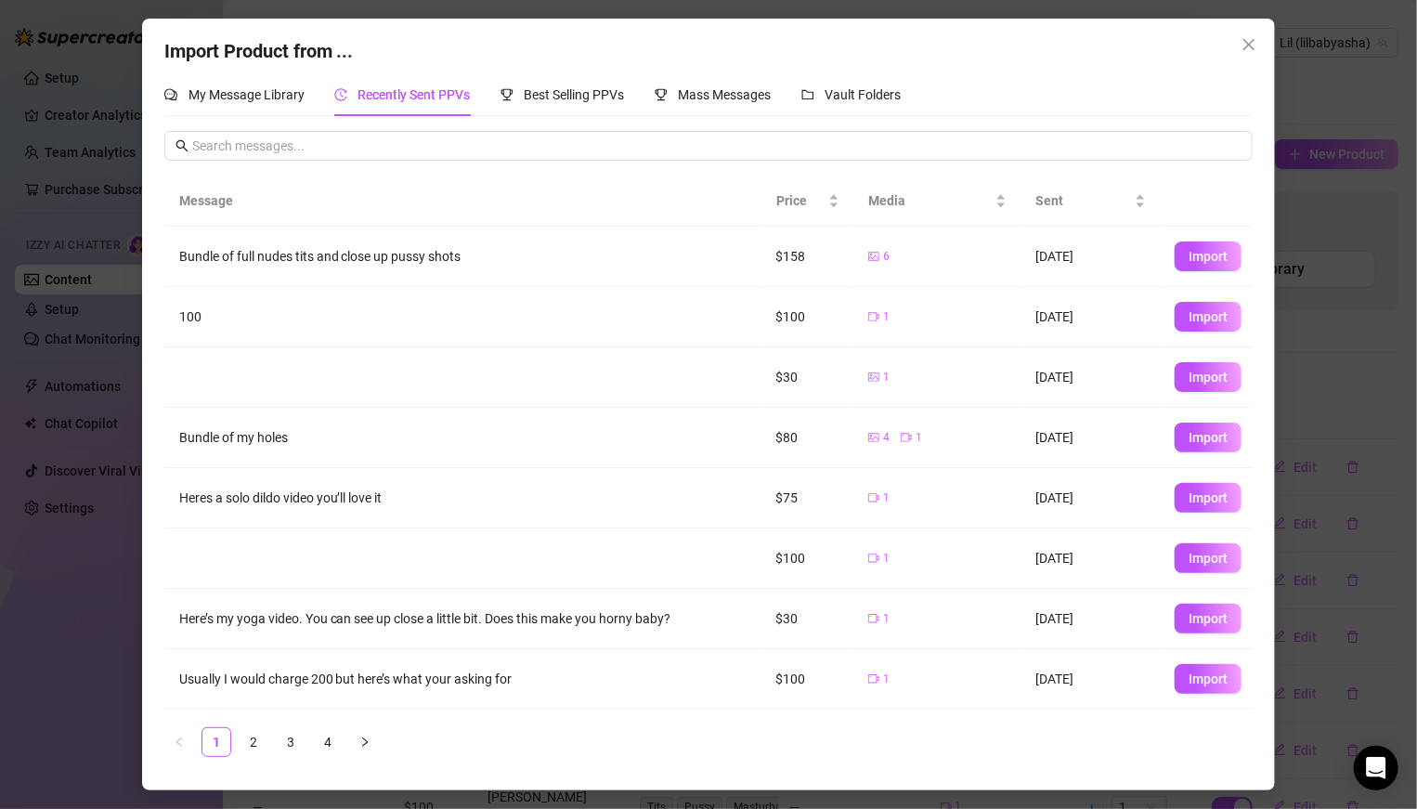
scroll to position [115, 0]
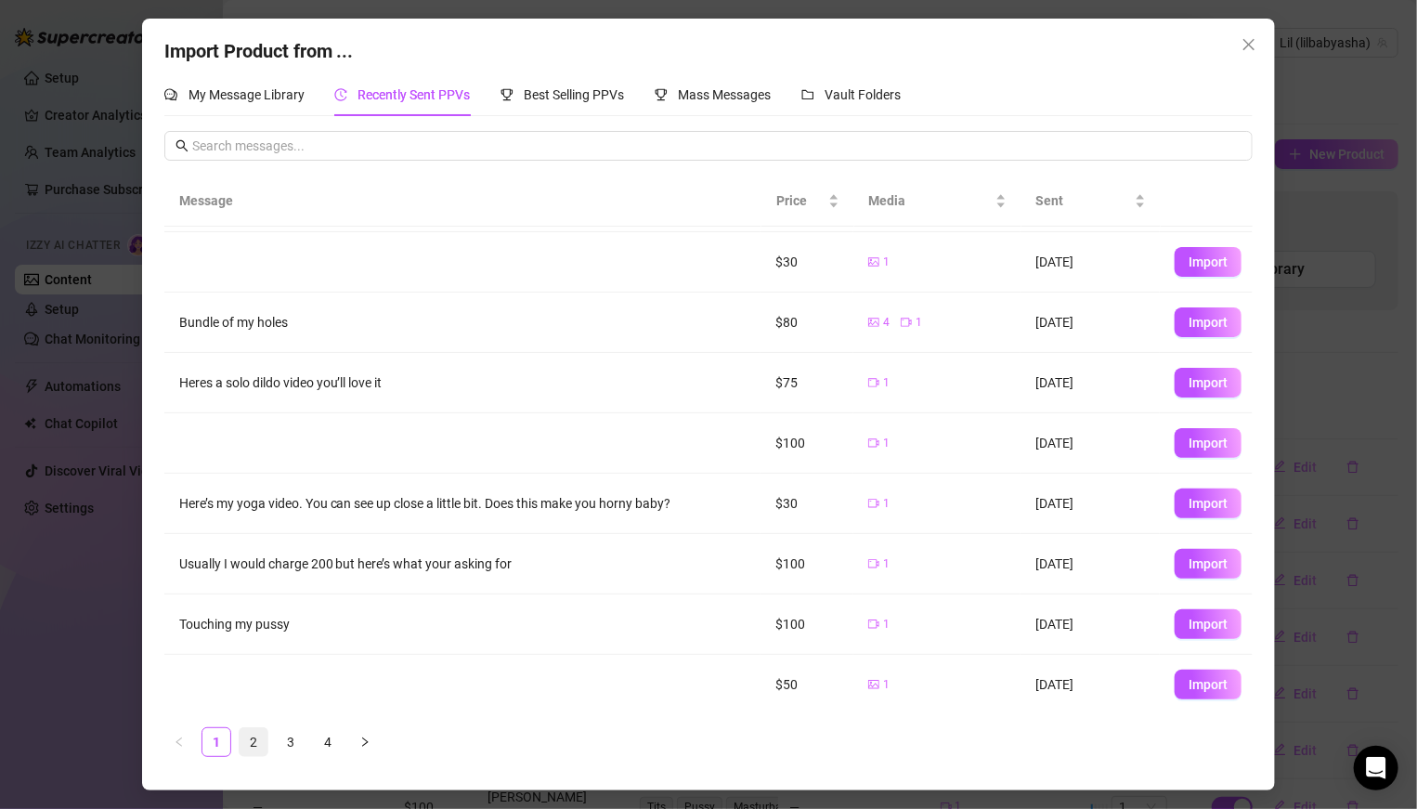
click at [265, 734] on link "2" at bounding box center [254, 742] width 28 height 28
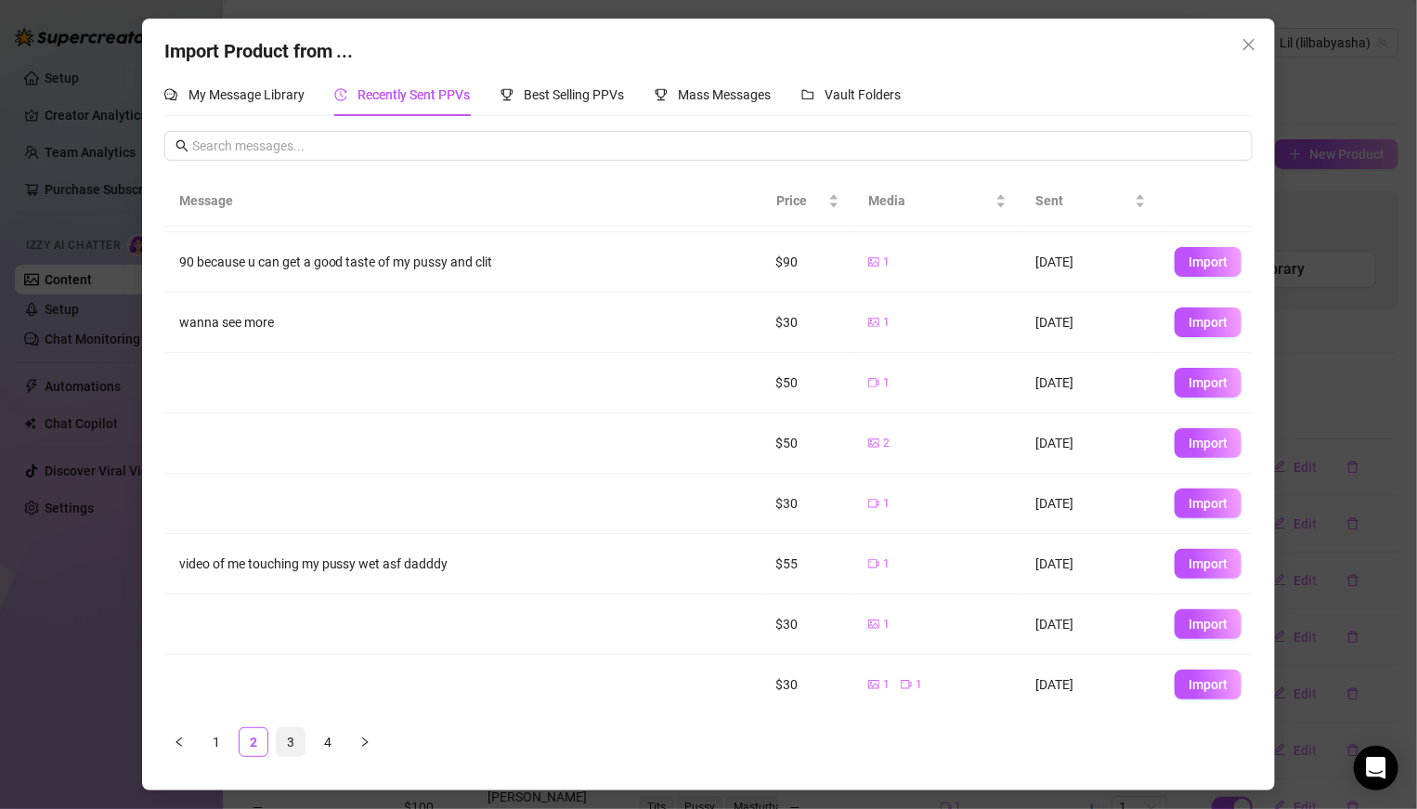
click at [293, 735] on link "3" at bounding box center [291, 742] width 28 height 28
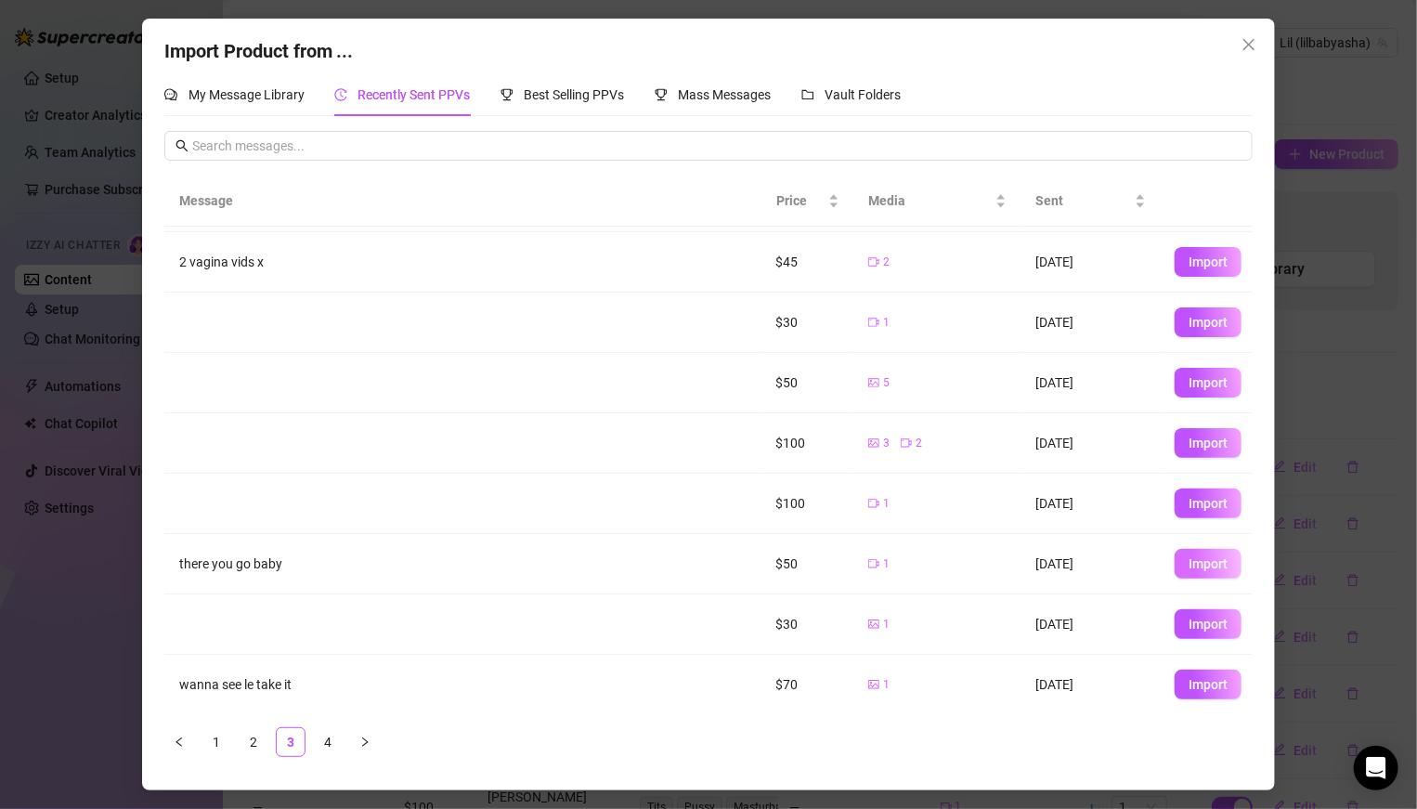
click at [1203, 551] on button "Import" at bounding box center [1207, 564] width 67 height 30
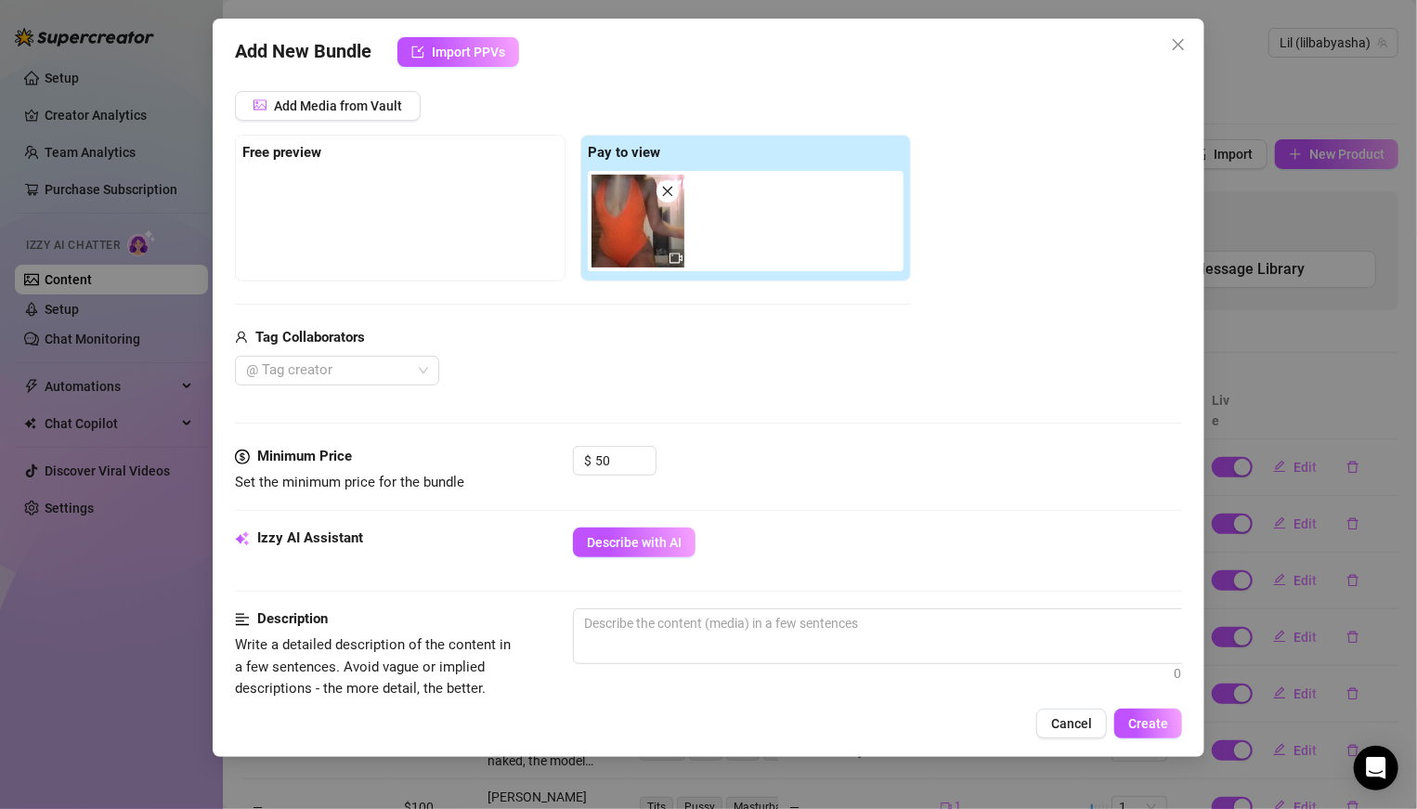
scroll to position [317, 0]
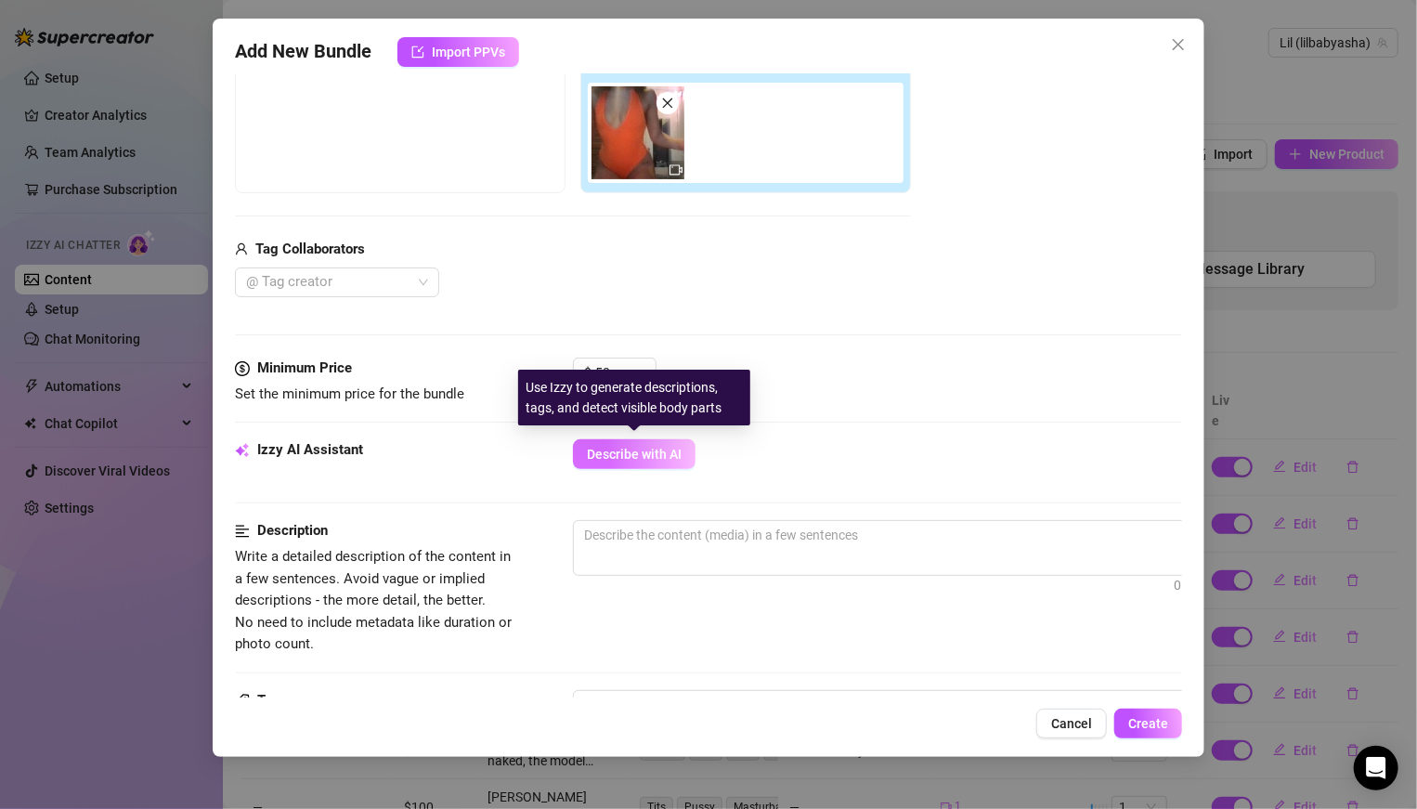
click at [636, 450] on span "Describe with AI" at bounding box center [634, 454] width 95 height 15
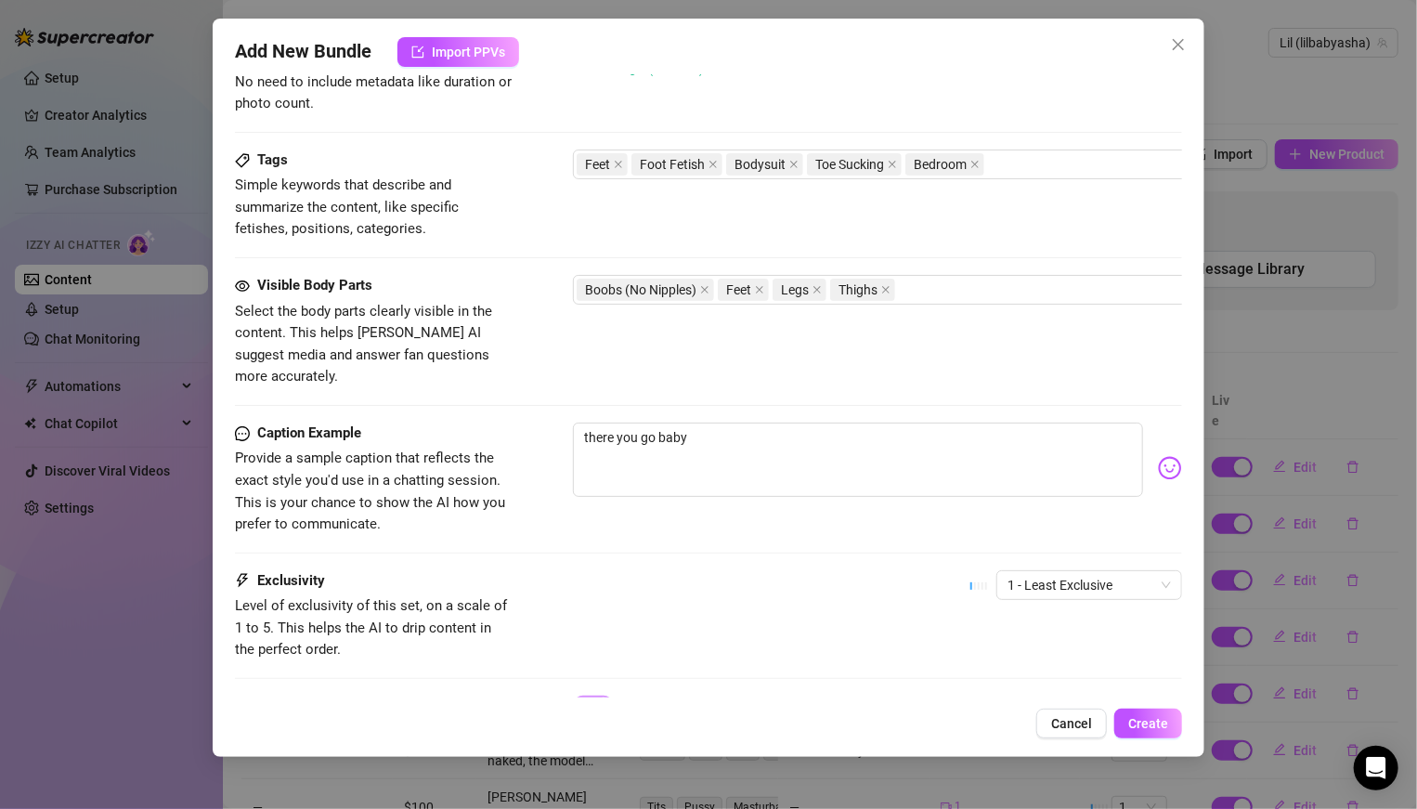
scroll to position [854, 0]
click at [1025, 574] on span "1 - Least Exclusive" at bounding box center [1088, 588] width 163 height 28
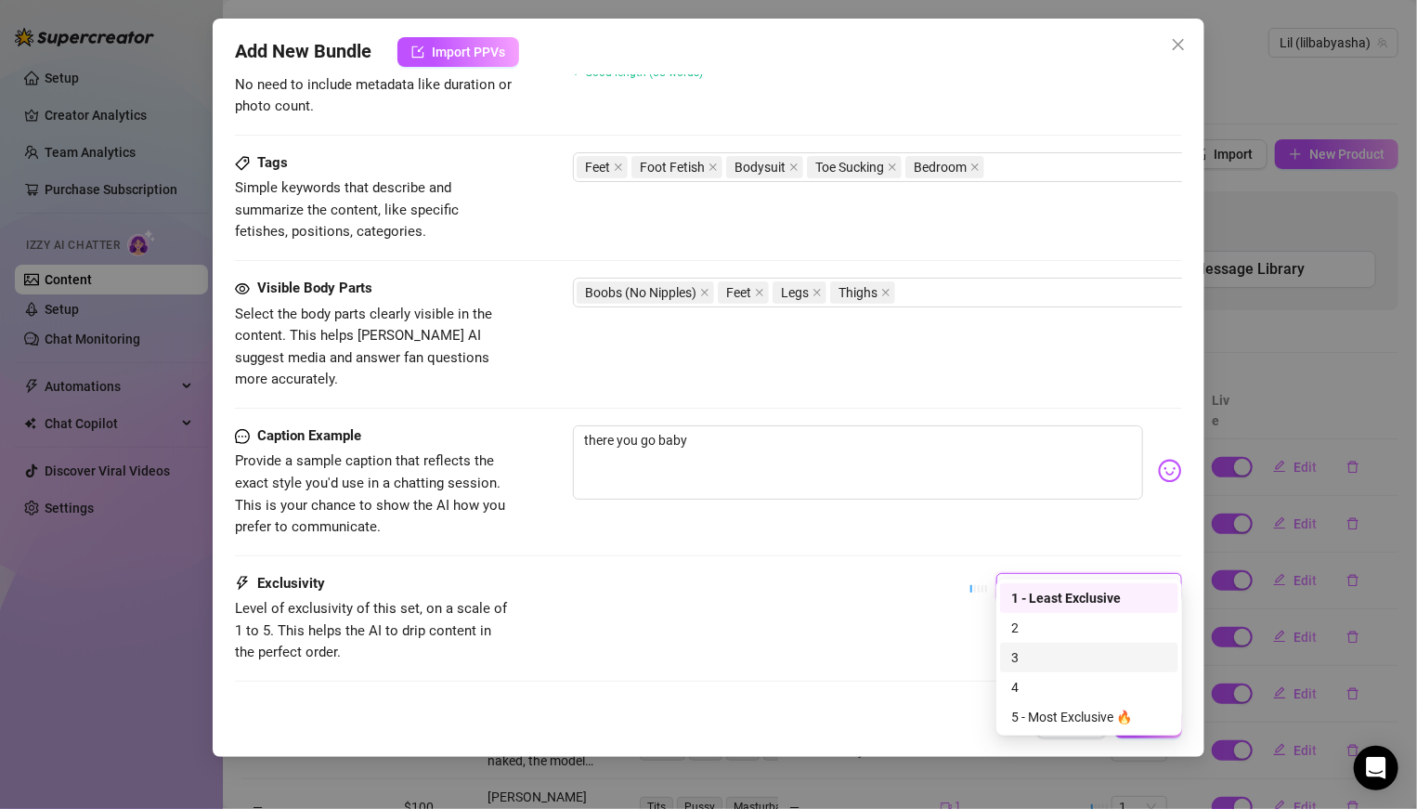
click at [1023, 659] on div "3" at bounding box center [1089, 657] width 156 height 20
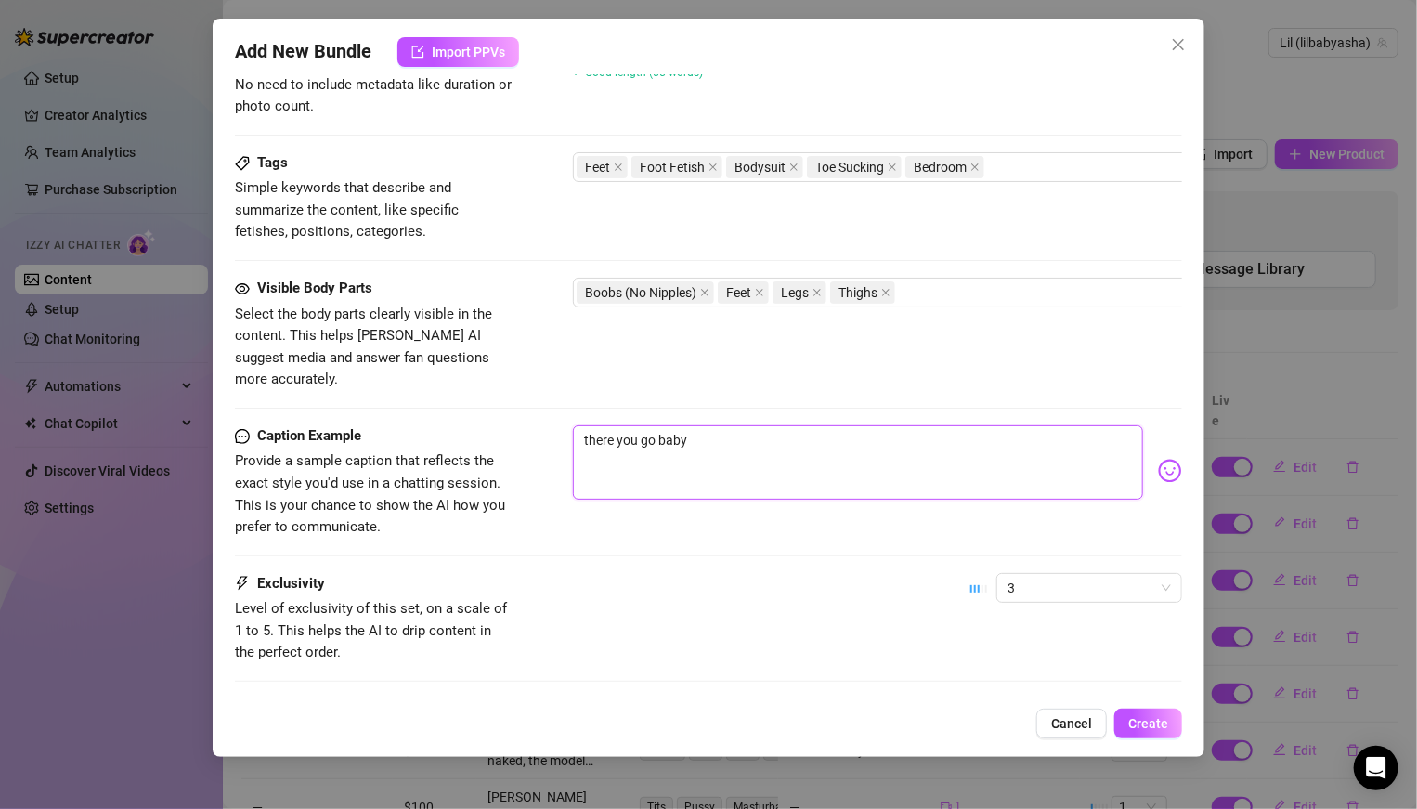
drag, startPoint x: 793, startPoint y: 423, endPoint x: 529, endPoint y: 394, distance: 265.3
click at [529, 396] on form "Account Lil (@lilbabyasha) Name Name is for your internal organization only. Me…" at bounding box center [708, 22] width 947 height 1560
click at [1155, 733] on button "Create" at bounding box center [1148, 723] width 68 height 30
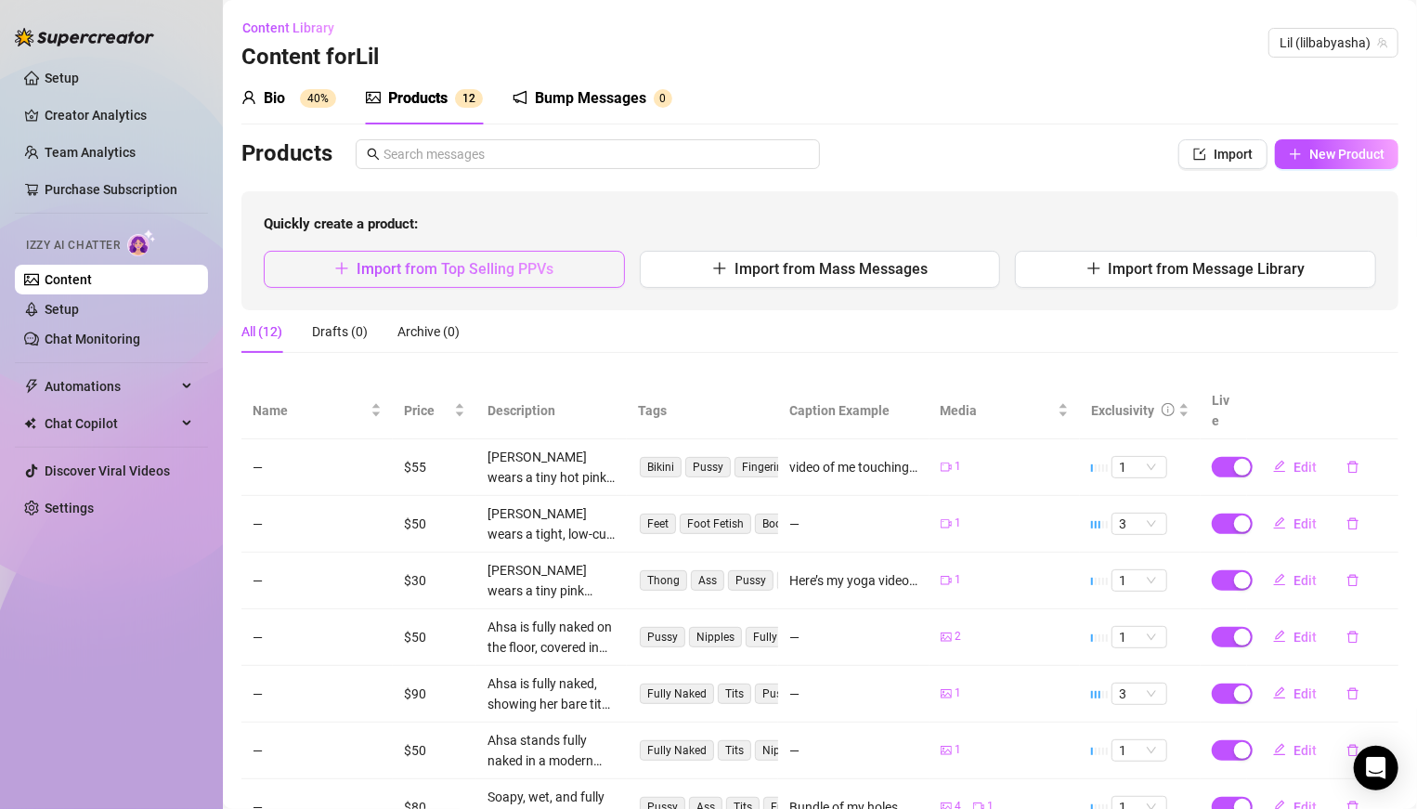
click at [439, 255] on button "Import from Top Selling PPVs" at bounding box center [444, 269] width 361 height 37
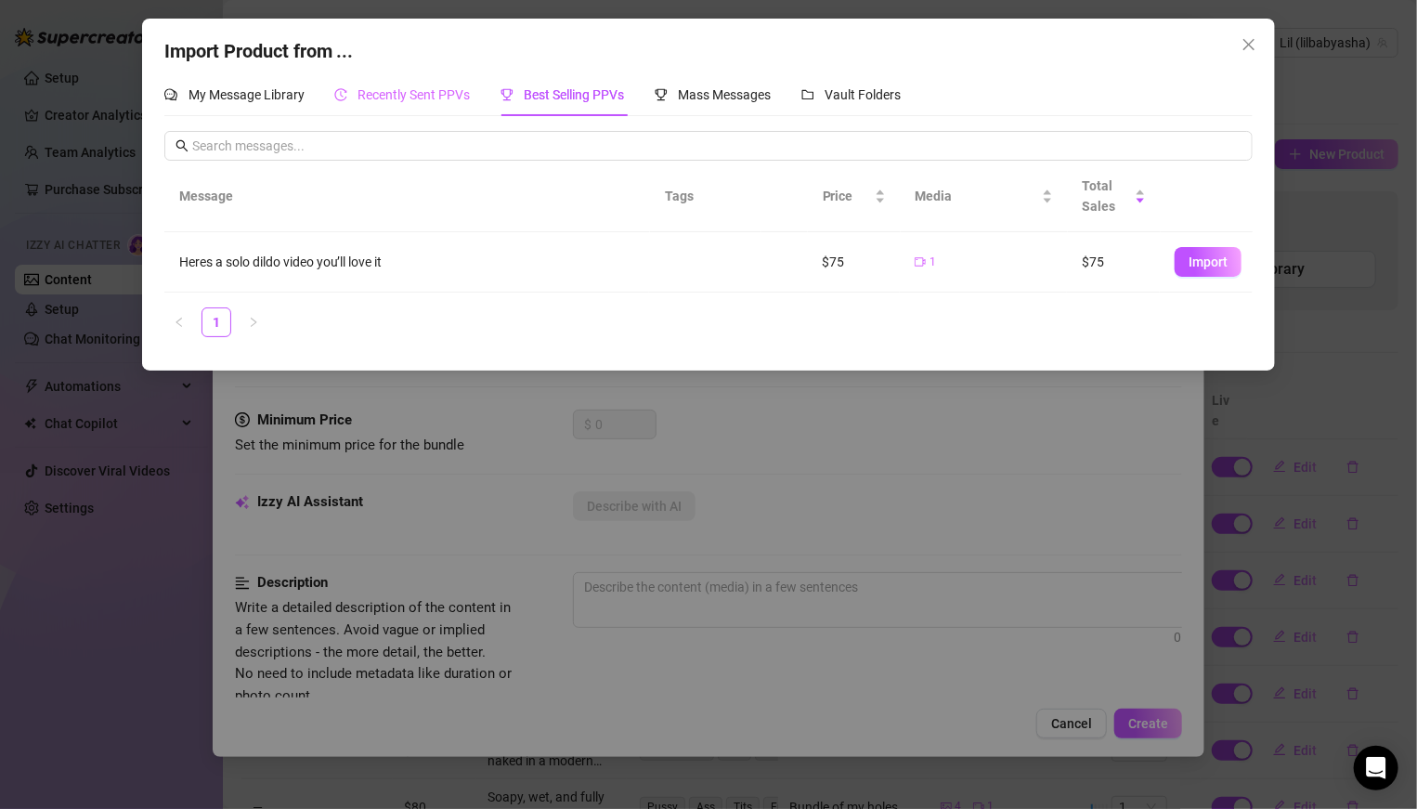
click at [373, 83] on div "Recently Sent PPVs" at bounding box center [402, 94] width 136 height 43
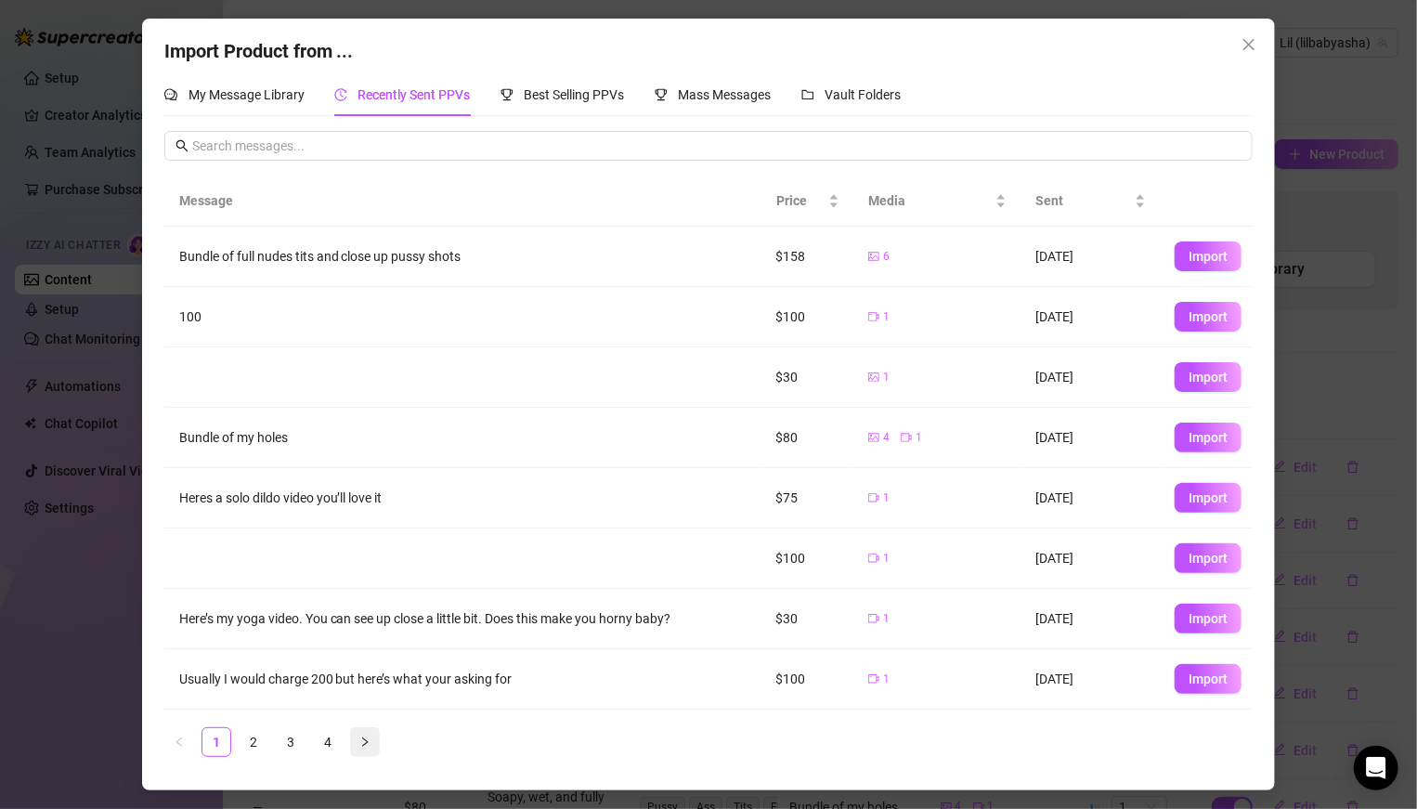
click at [367, 731] on button "button" at bounding box center [365, 742] width 30 height 30
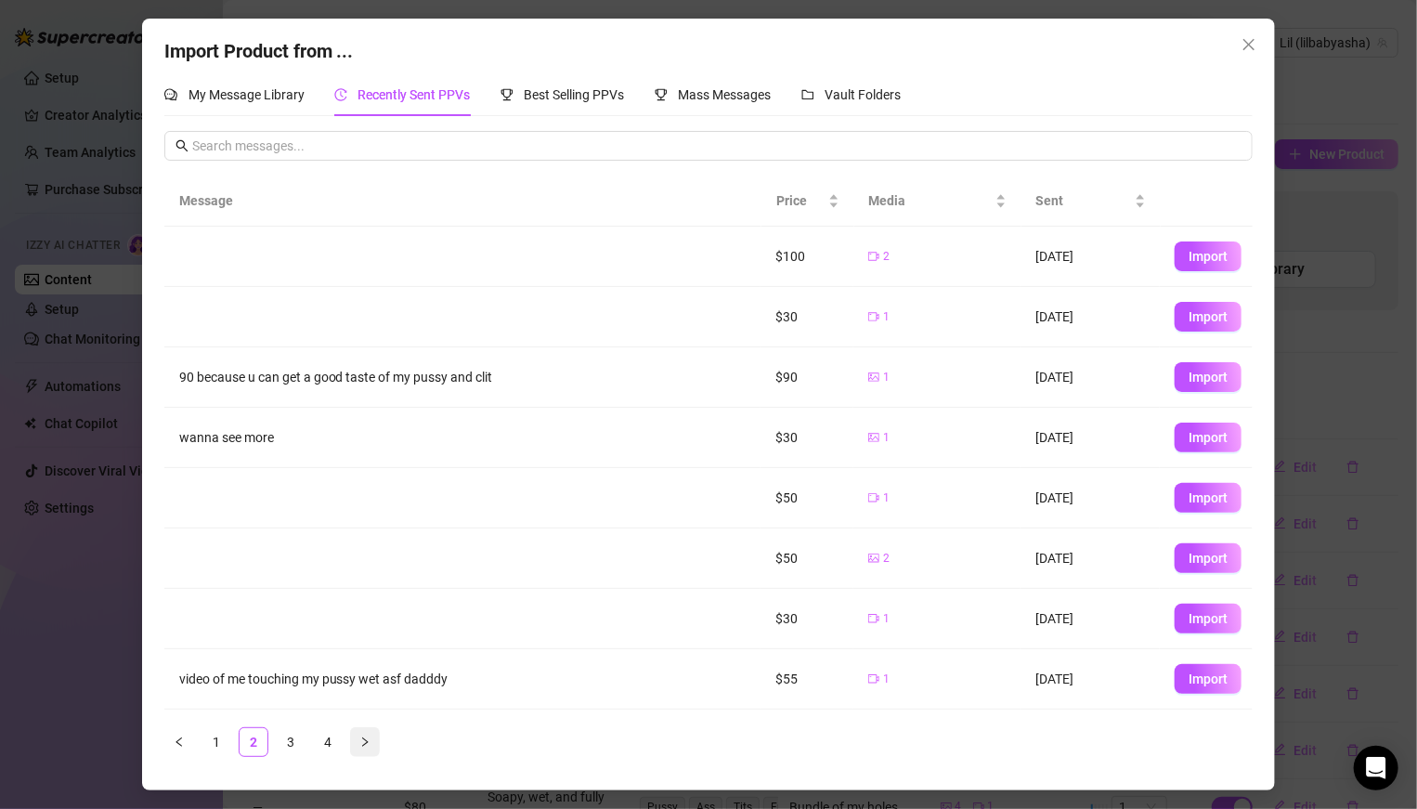
click at [367, 731] on button "button" at bounding box center [365, 742] width 30 height 30
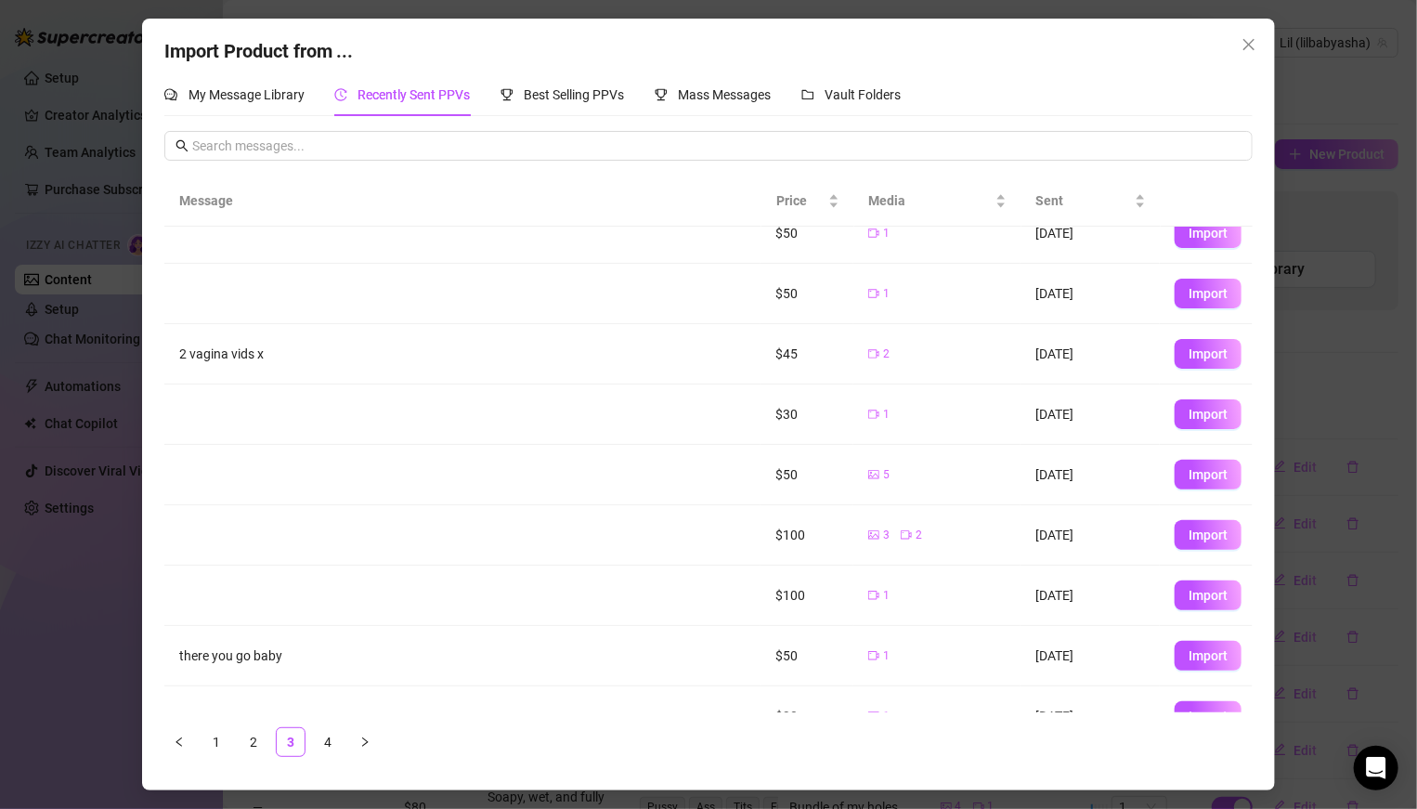
scroll to position [17, 0]
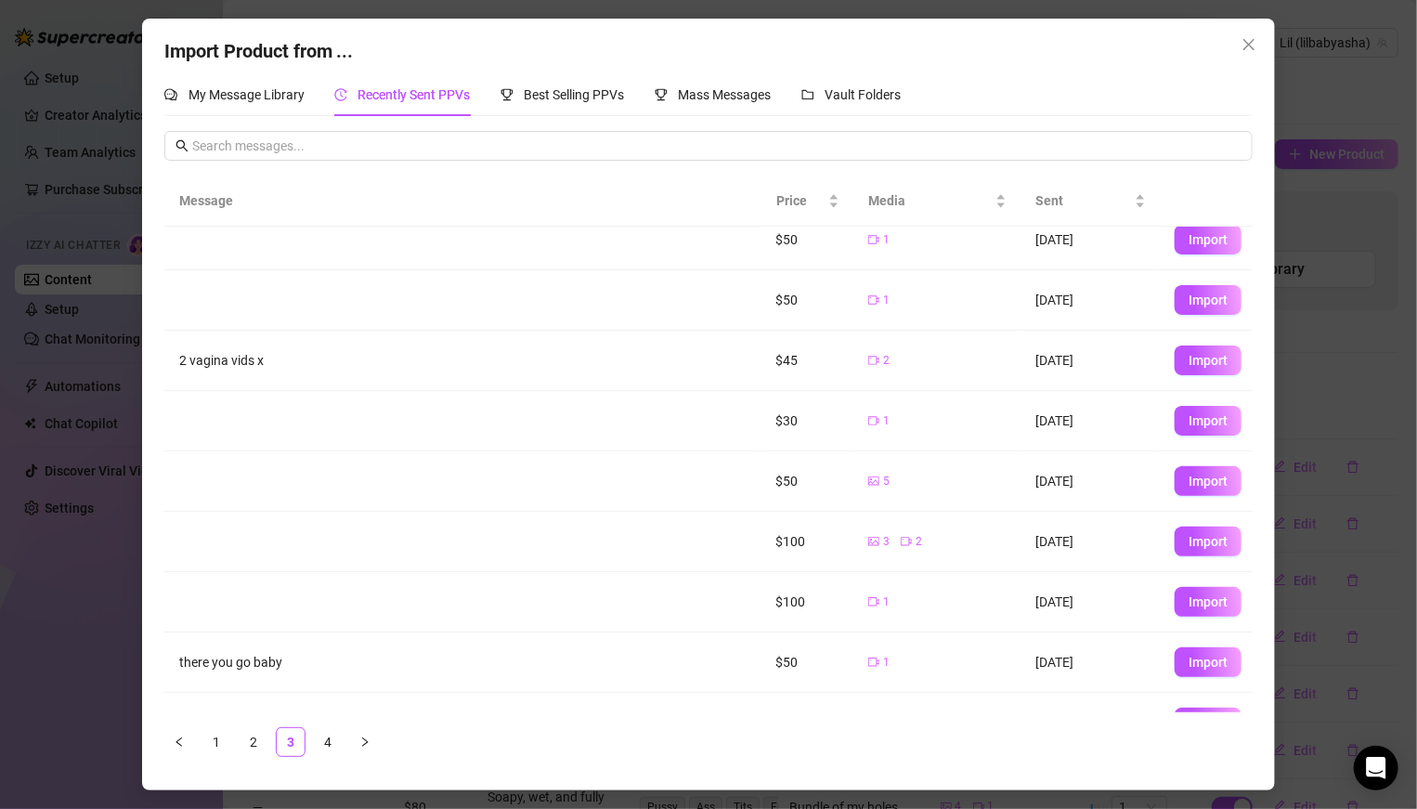
click at [1173, 551] on td "Import" at bounding box center [1206, 542] width 93 height 60
click at [1194, 536] on span "Import" at bounding box center [1207, 541] width 39 height 15
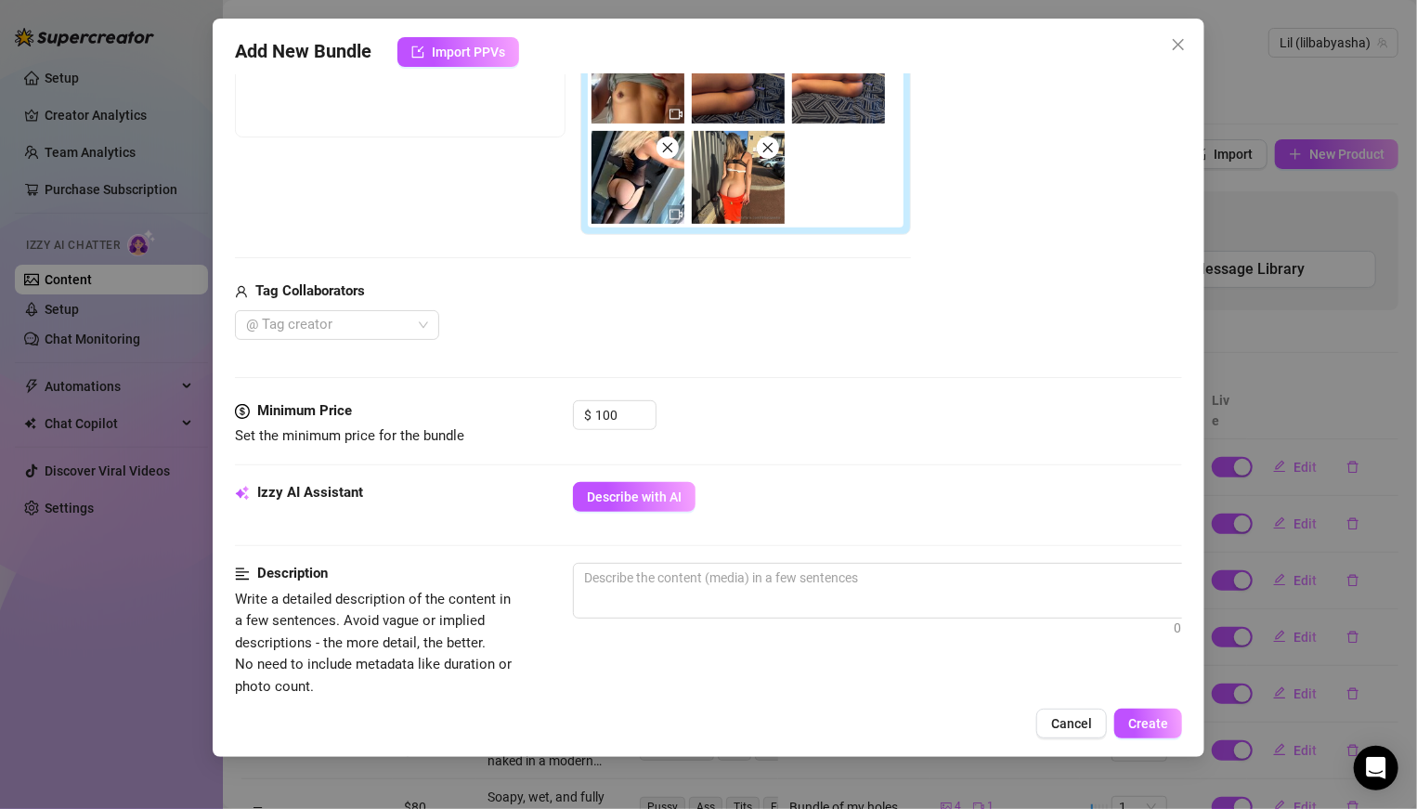
scroll to position [390, 0]
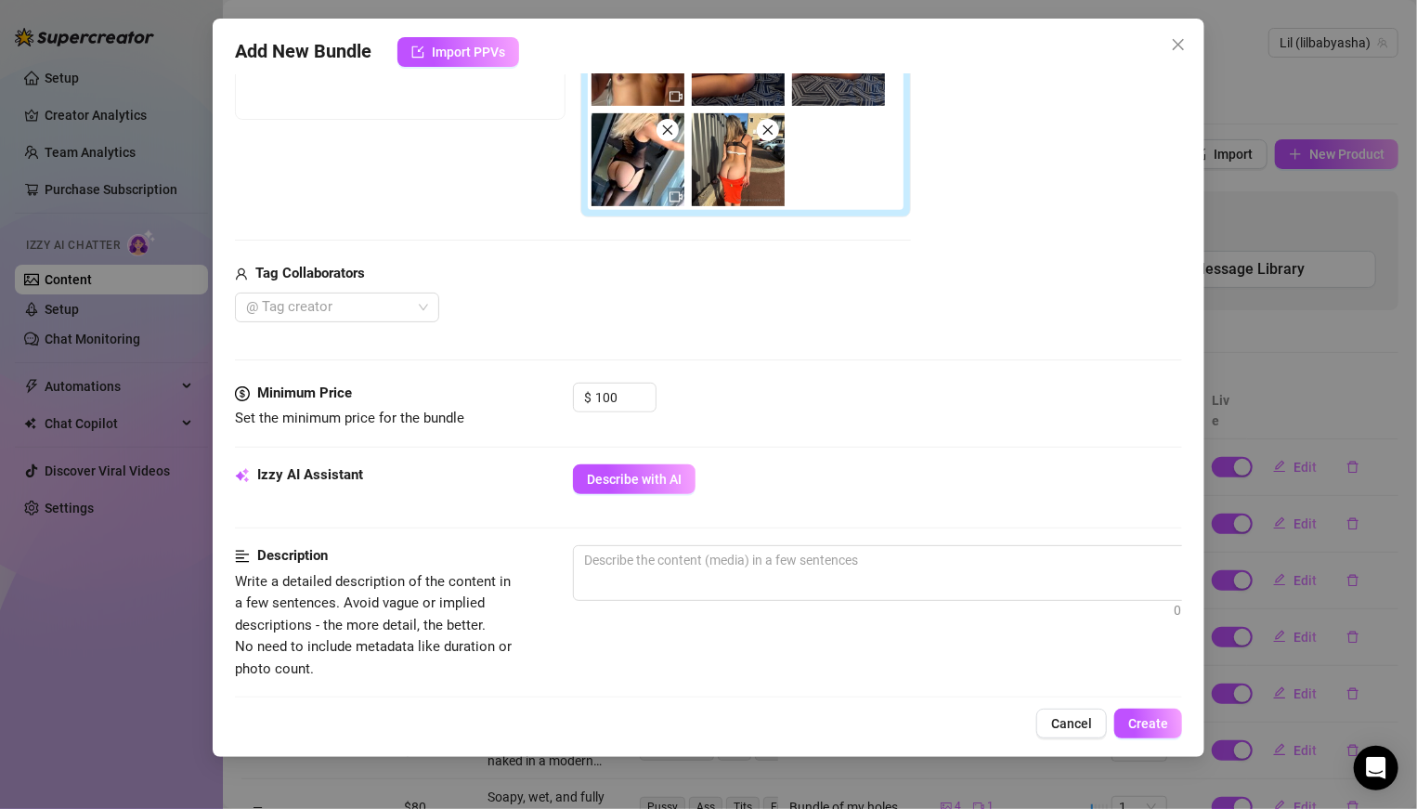
click at [673, 494] on div "Izzy AI Assistant Describe with AI" at bounding box center [708, 487] width 947 height 46
click at [659, 479] on span "Describe with AI" at bounding box center [634, 479] width 95 height 15
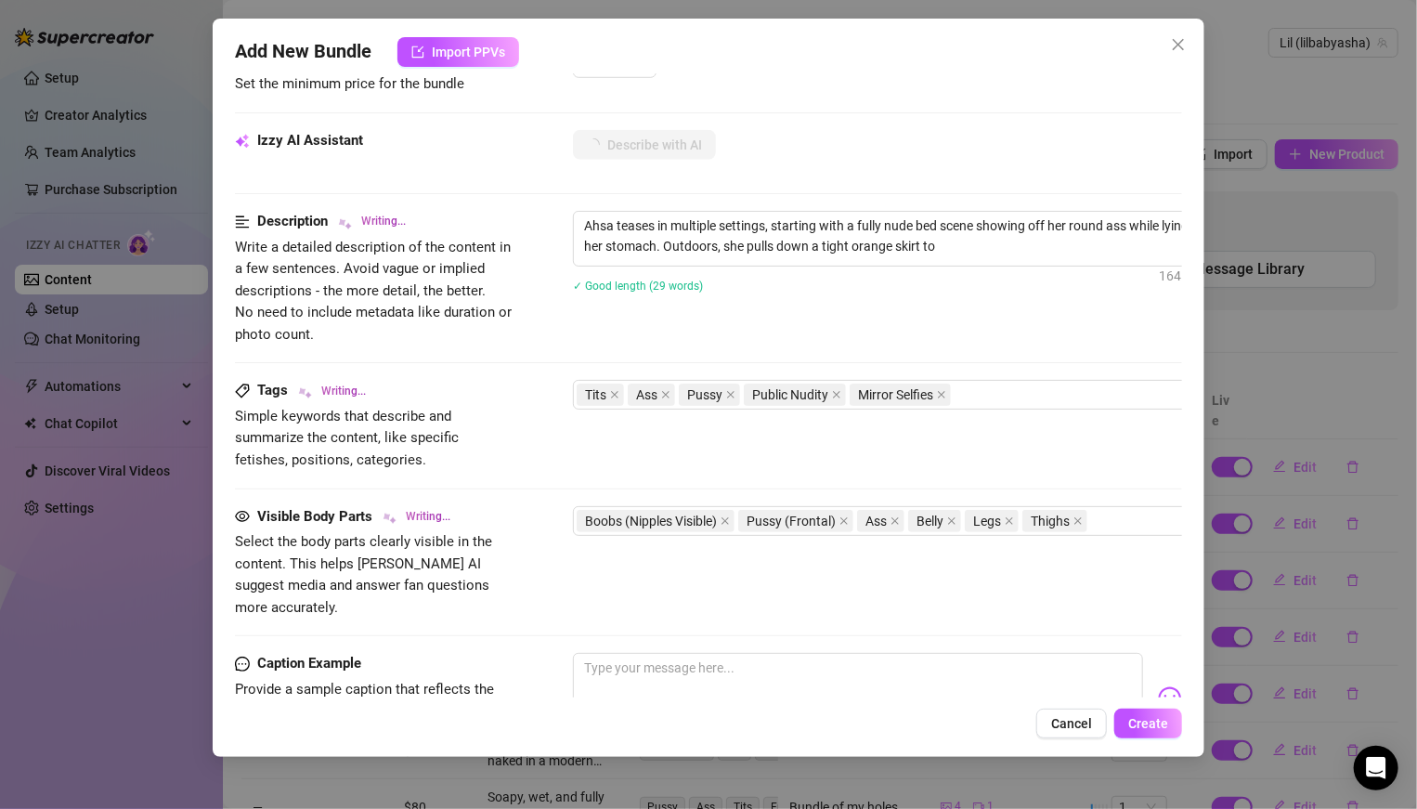
scroll to position [730, 0]
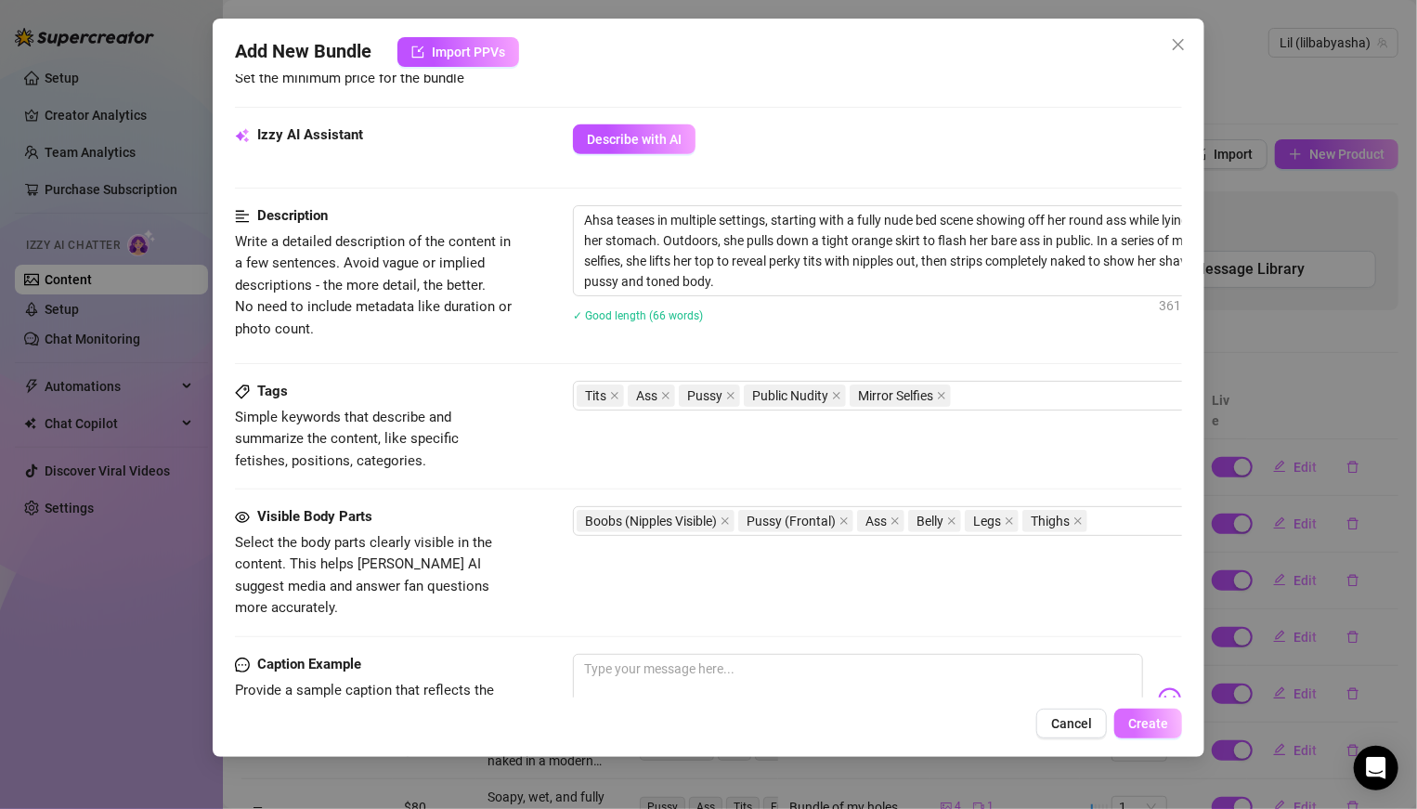
click at [1154, 730] on span "Create" at bounding box center [1148, 723] width 40 height 15
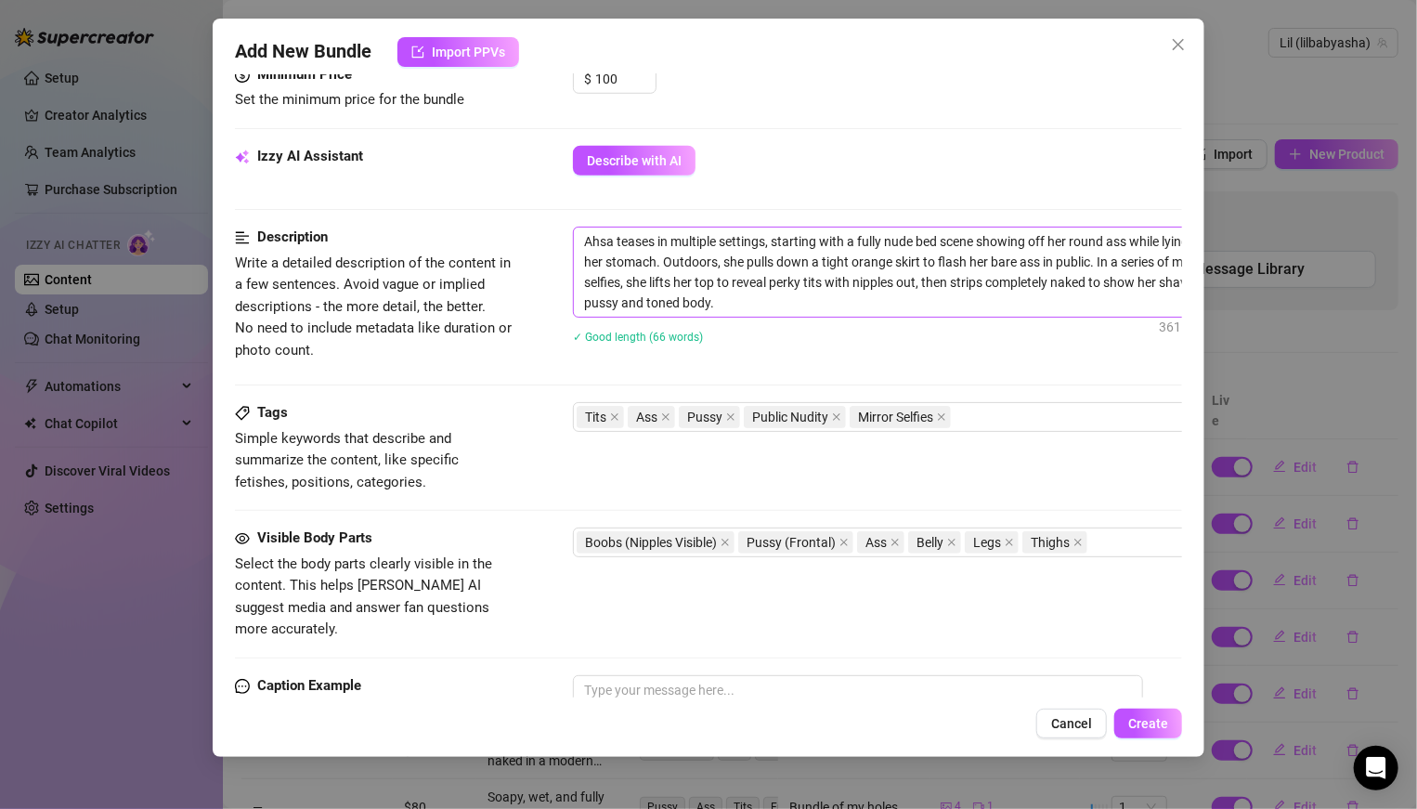
scroll to position [706, 0]
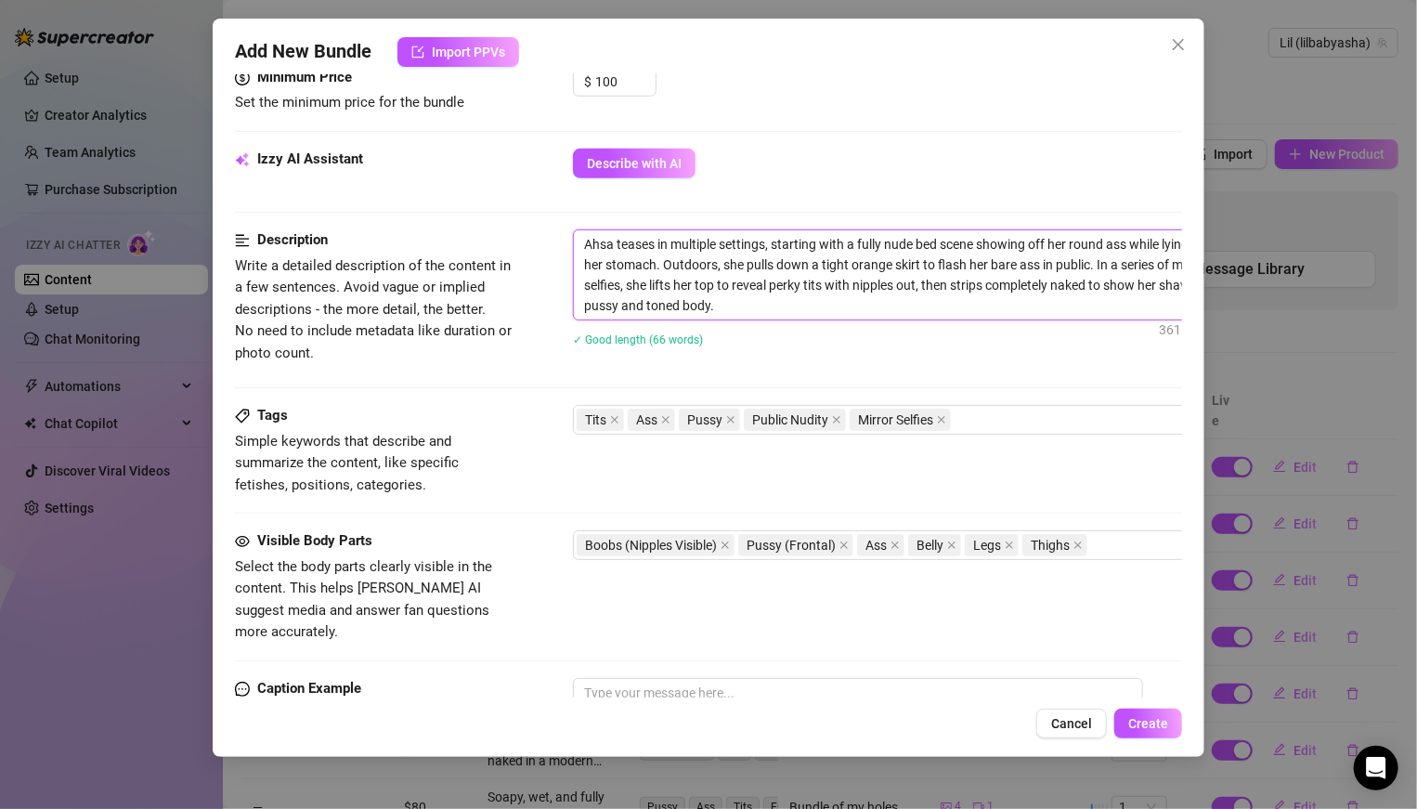
click at [1107, 257] on textarea "Ahsa teases in multiple settings, starting with a fully nude bed scene showing …" at bounding box center [898, 274] width 648 height 89
click at [1146, 724] on span "Create" at bounding box center [1148, 723] width 40 height 15
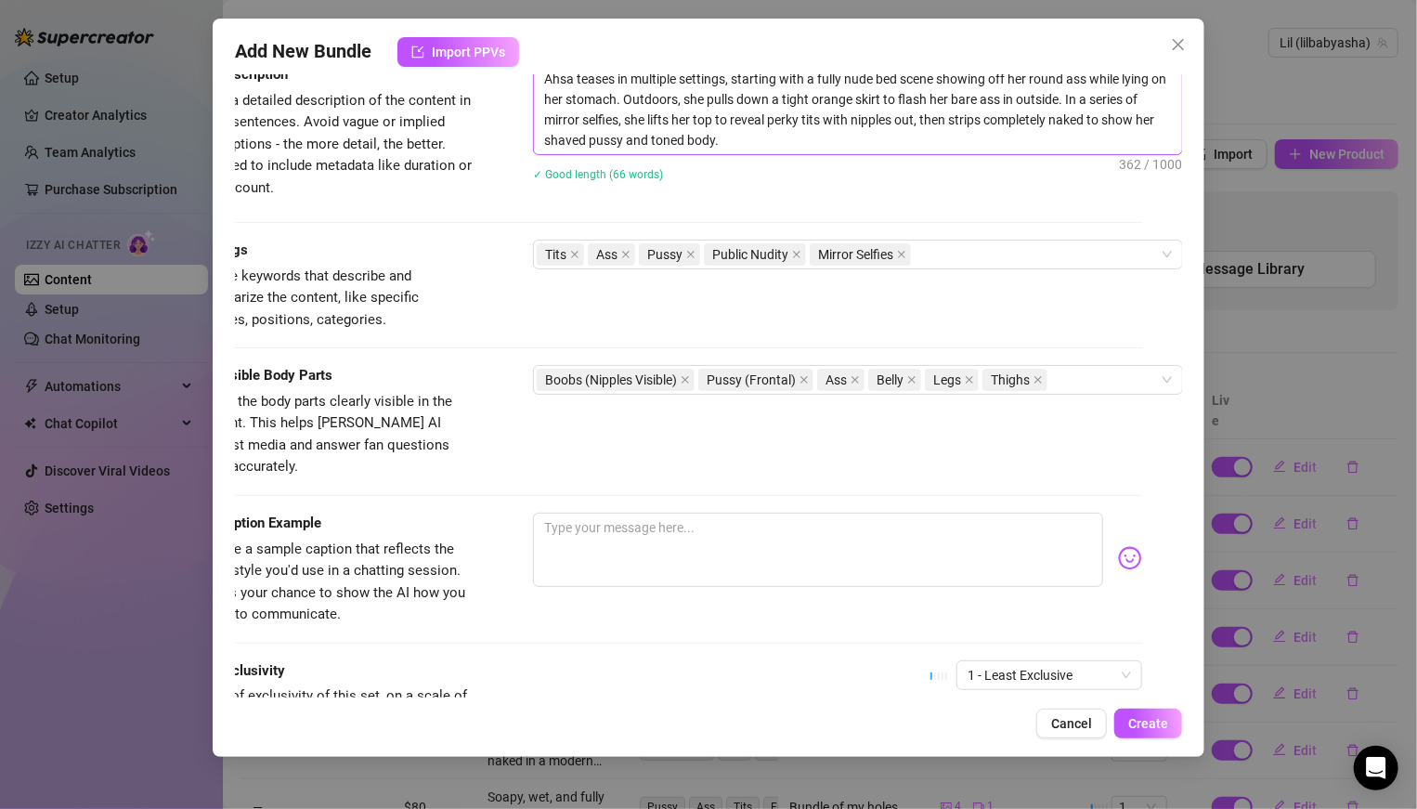
scroll to position [870, 40]
click at [793, 253] on icon "close" at bounding box center [796, 255] width 7 height 7
click at [1138, 718] on span "Create" at bounding box center [1148, 723] width 40 height 15
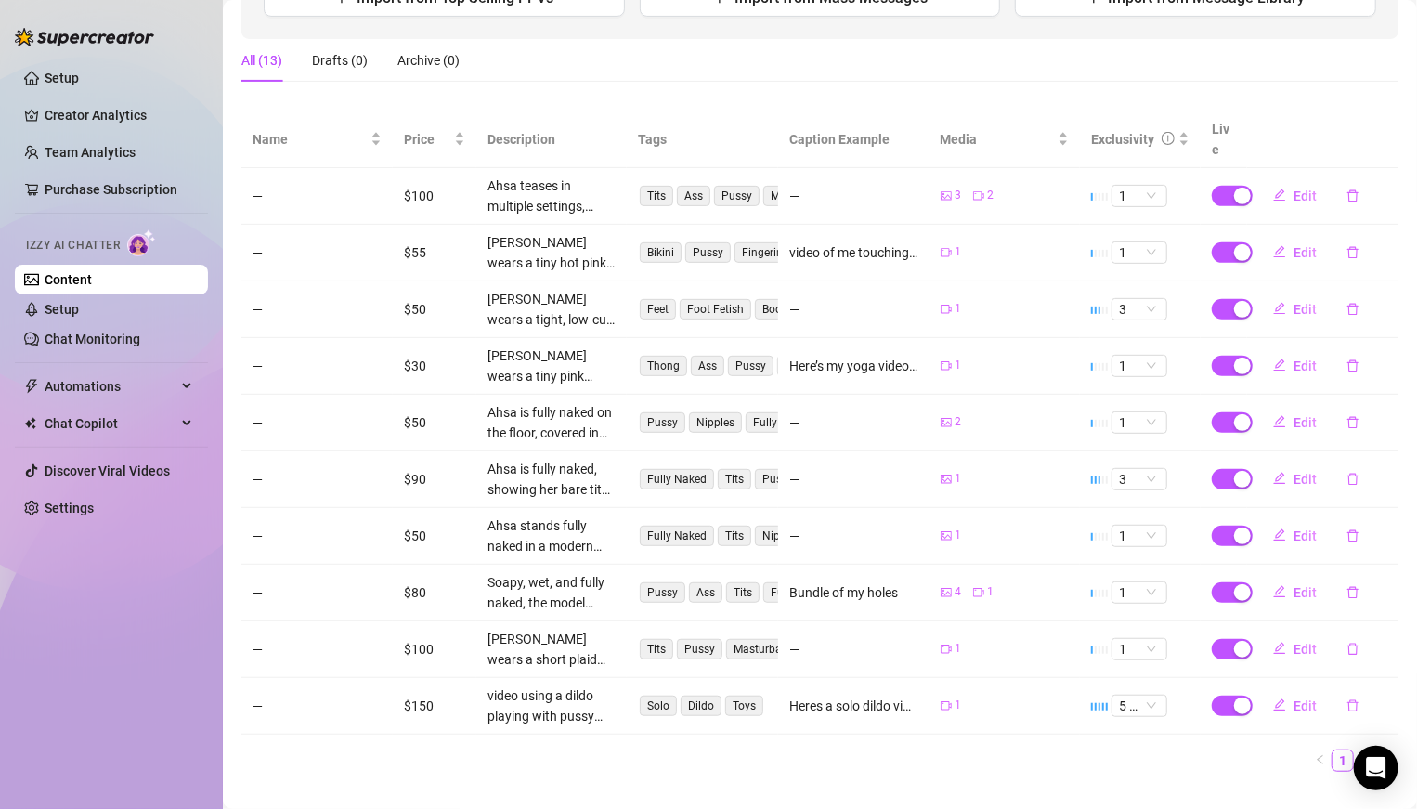
scroll to position [263, 0]
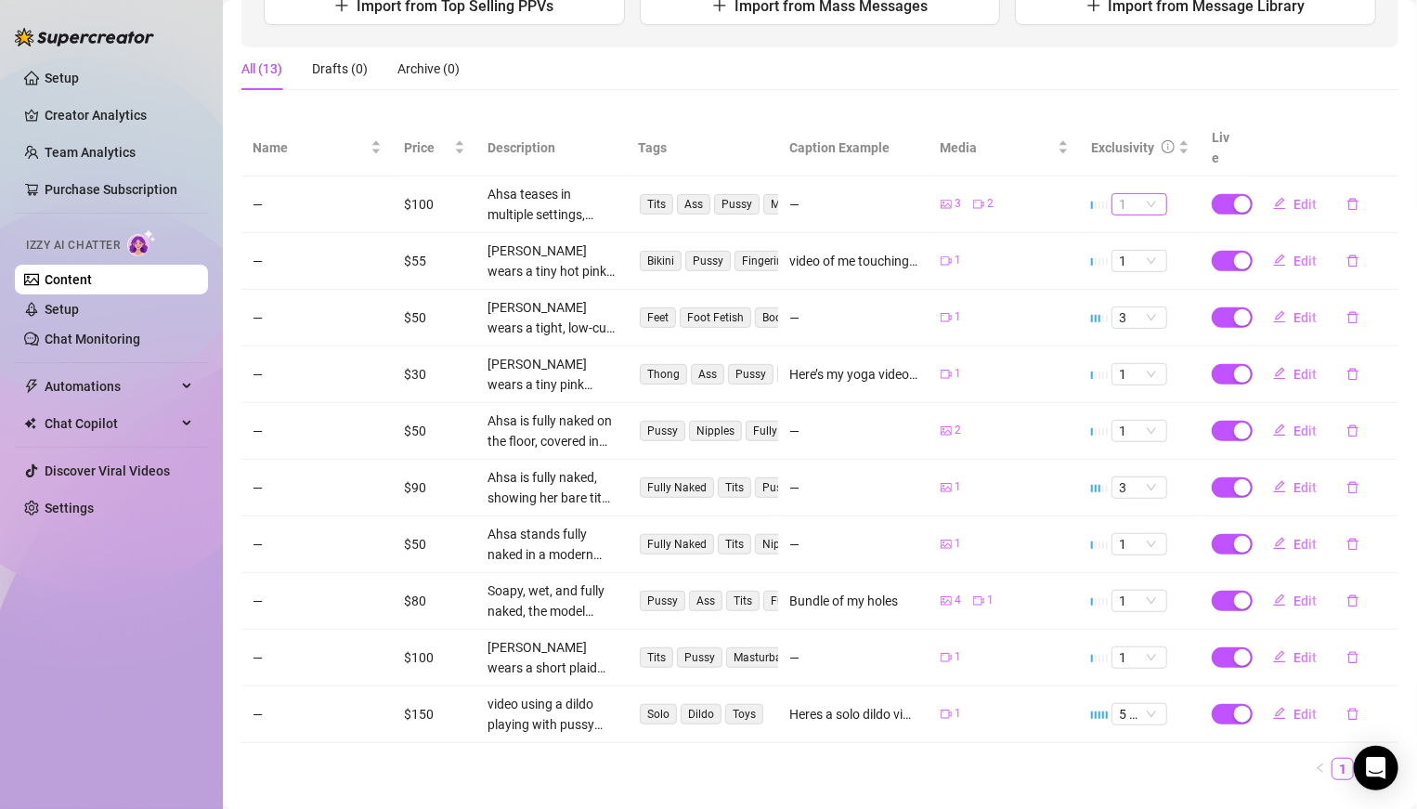
click at [1151, 194] on span "1" at bounding box center [1139, 204] width 41 height 20
click at [1139, 235] on div "2" at bounding box center [1140, 245] width 26 height 20
click at [1150, 194] on span "1" at bounding box center [1139, 204] width 41 height 20
click at [1138, 242] on div "2" at bounding box center [1140, 245] width 26 height 20
click at [1297, 197] on span "Edit" at bounding box center [1304, 204] width 23 height 15
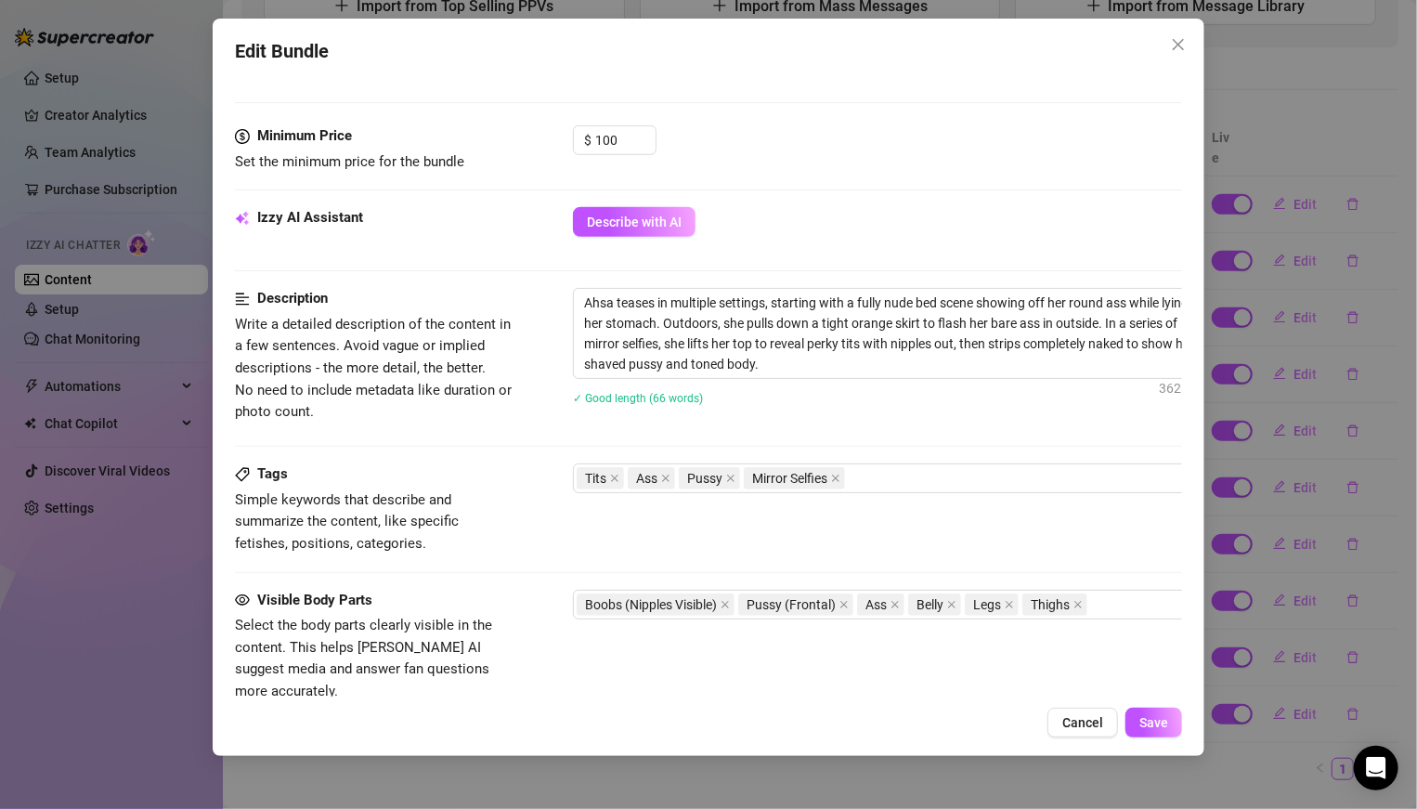
scroll to position [1035, 0]
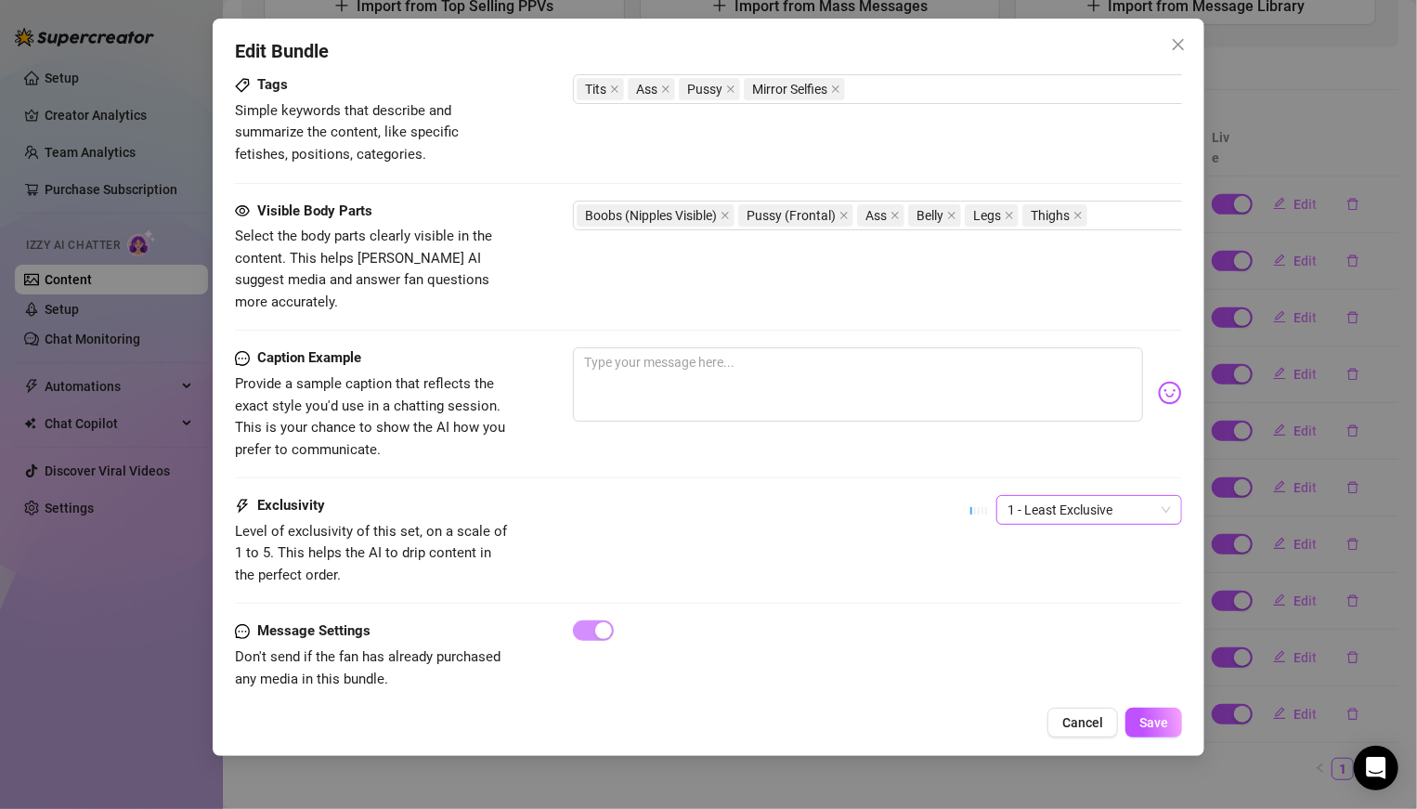
click at [1047, 496] on span "1 - Least Exclusive" at bounding box center [1088, 510] width 163 height 28
click at [1045, 543] on div "2" at bounding box center [1089, 549] width 156 height 20
click at [1145, 721] on span "Save" at bounding box center [1153, 722] width 29 height 15
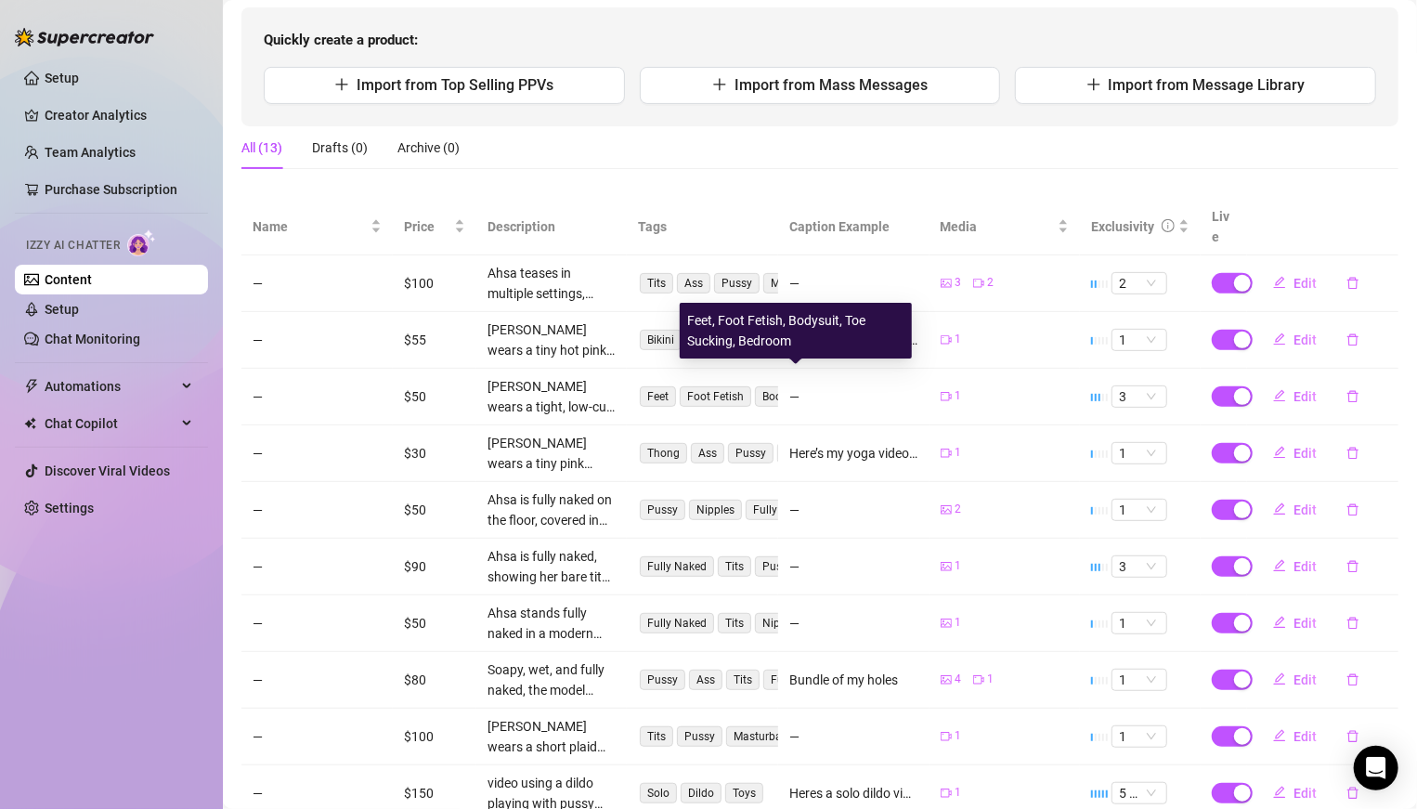
scroll to position [176, 0]
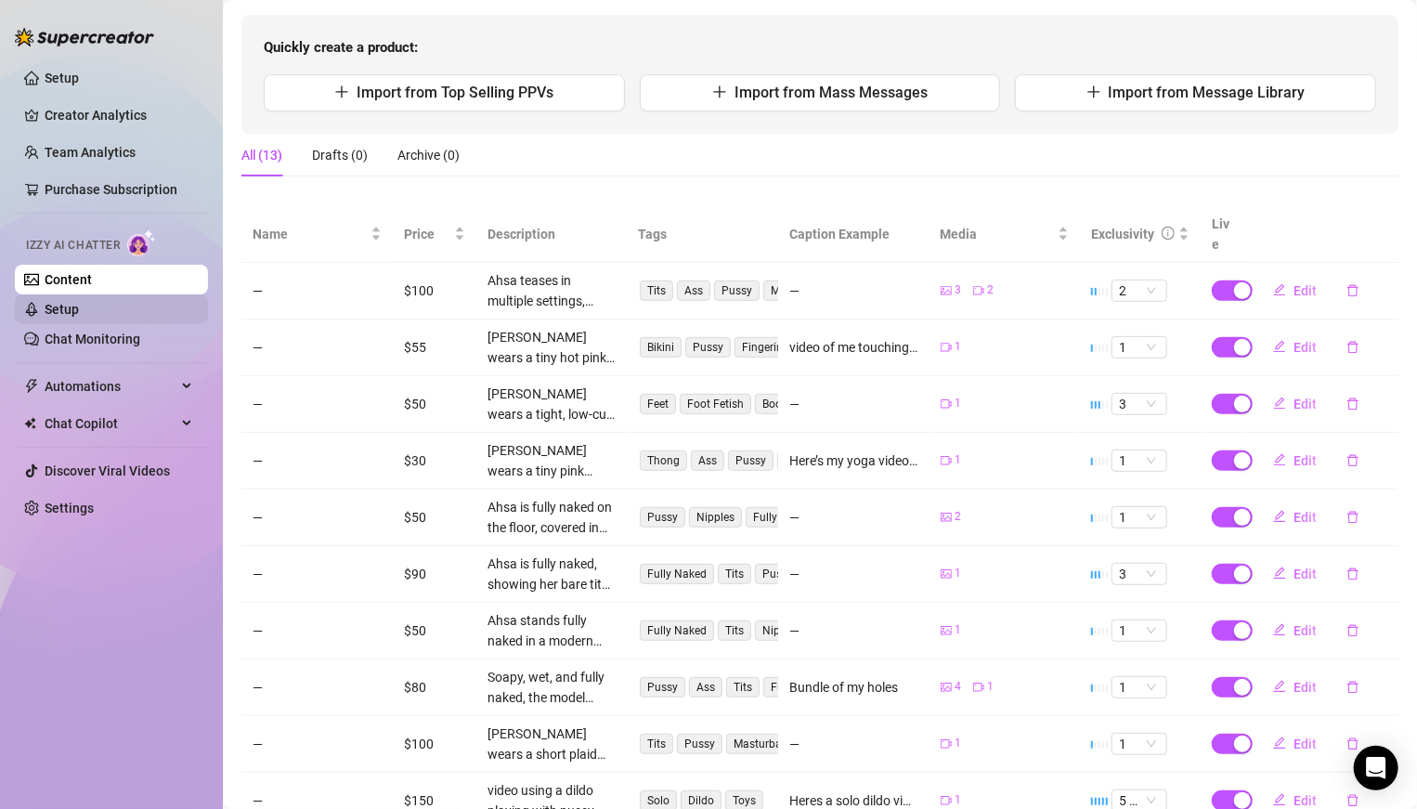
click at [73, 310] on link "Setup" at bounding box center [62, 309] width 34 height 15
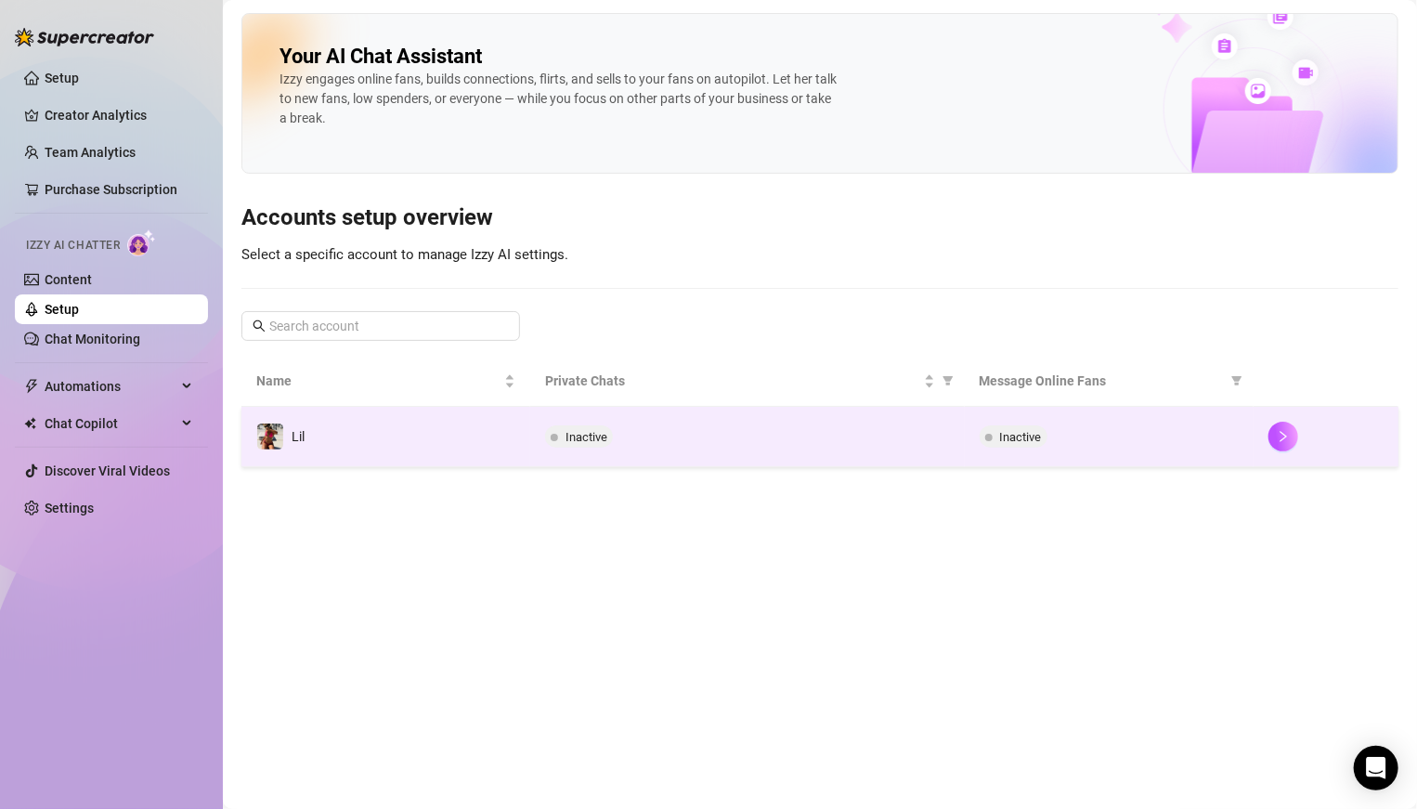
click at [669, 431] on div "Inactive" at bounding box center [747, 436] width 404 height 22
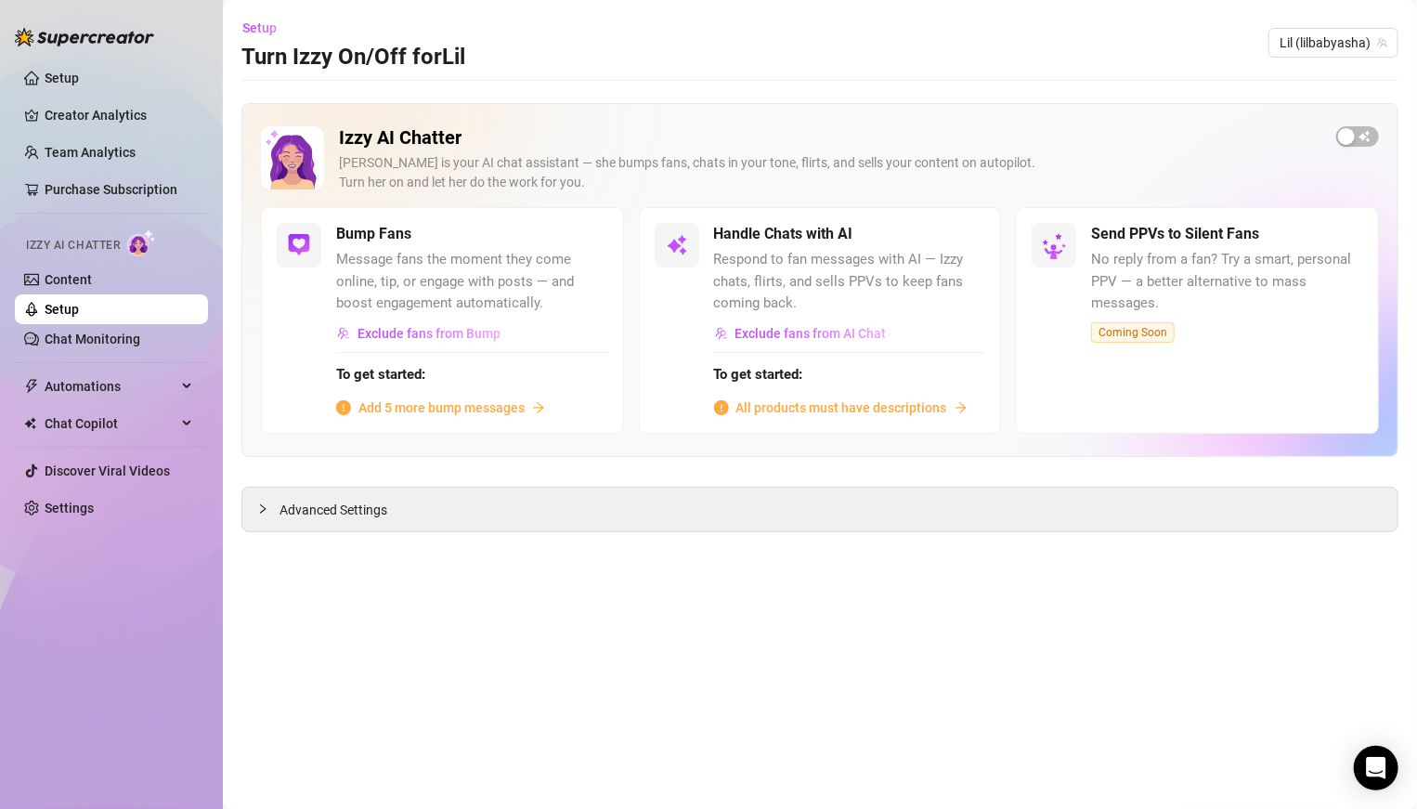
click at [809, 405] on span "All products must have descriptions" at bounding box center [841, 407] width 211 height 20
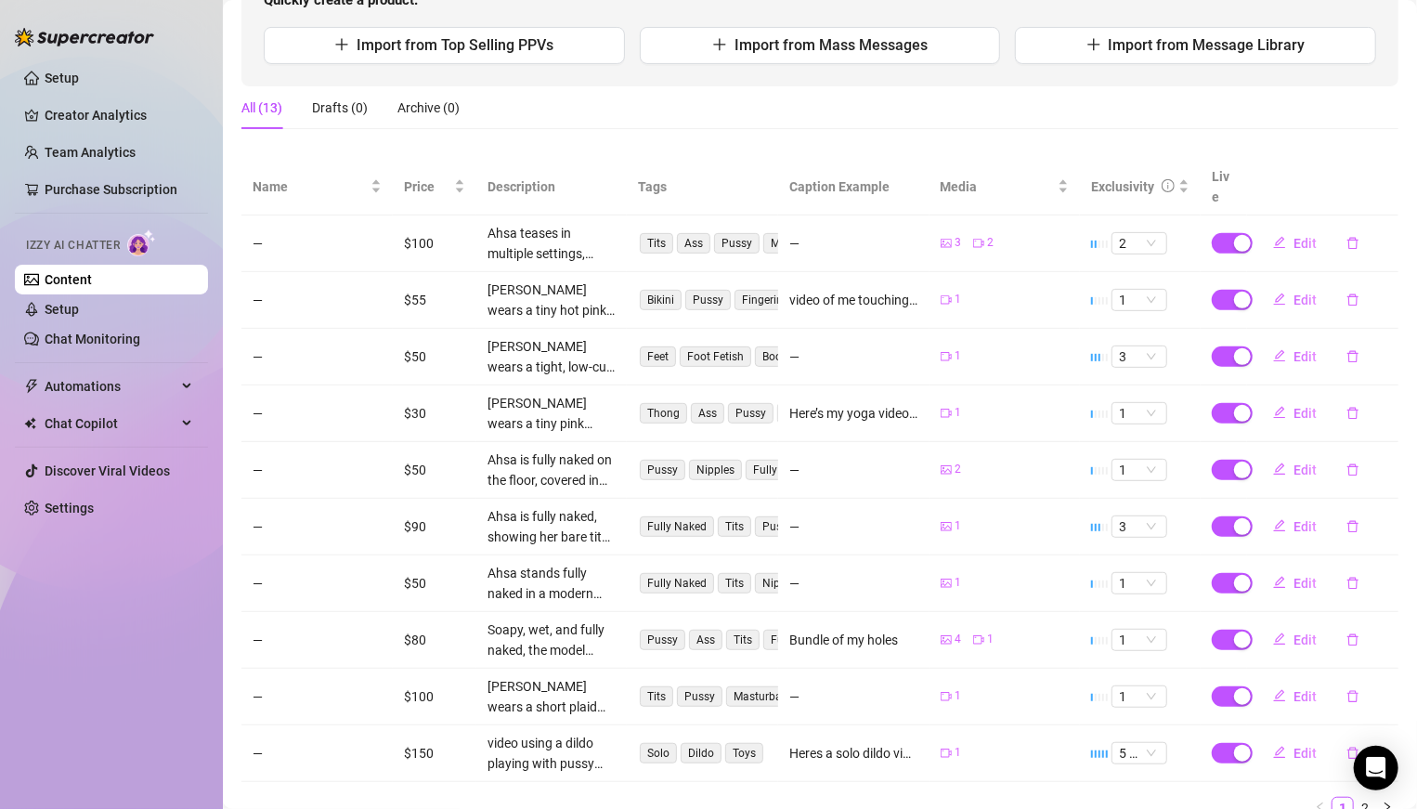
scroll to position [221, 0]
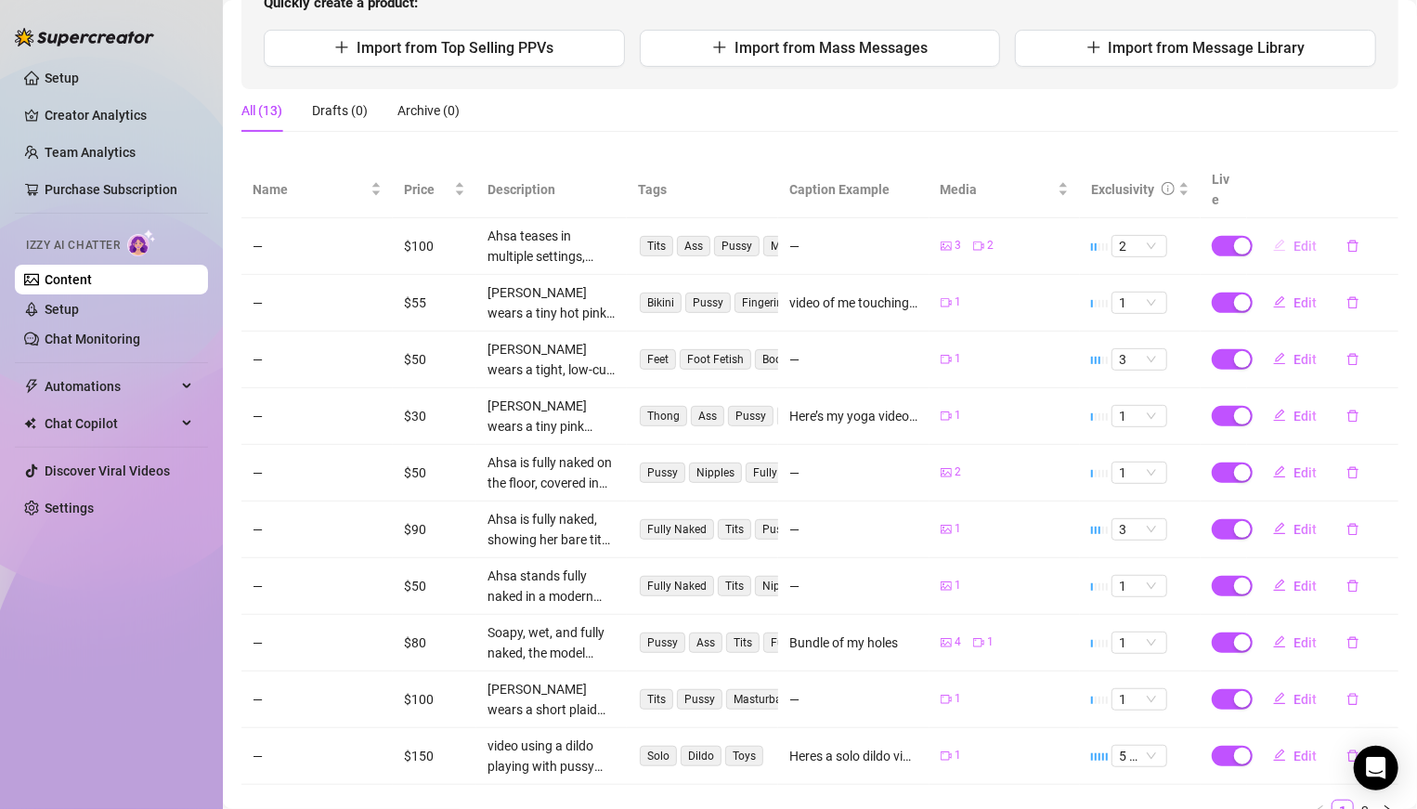
click at [1308, 239] on span "Edit" at bounding box center [1304, 246] width 23 height 15
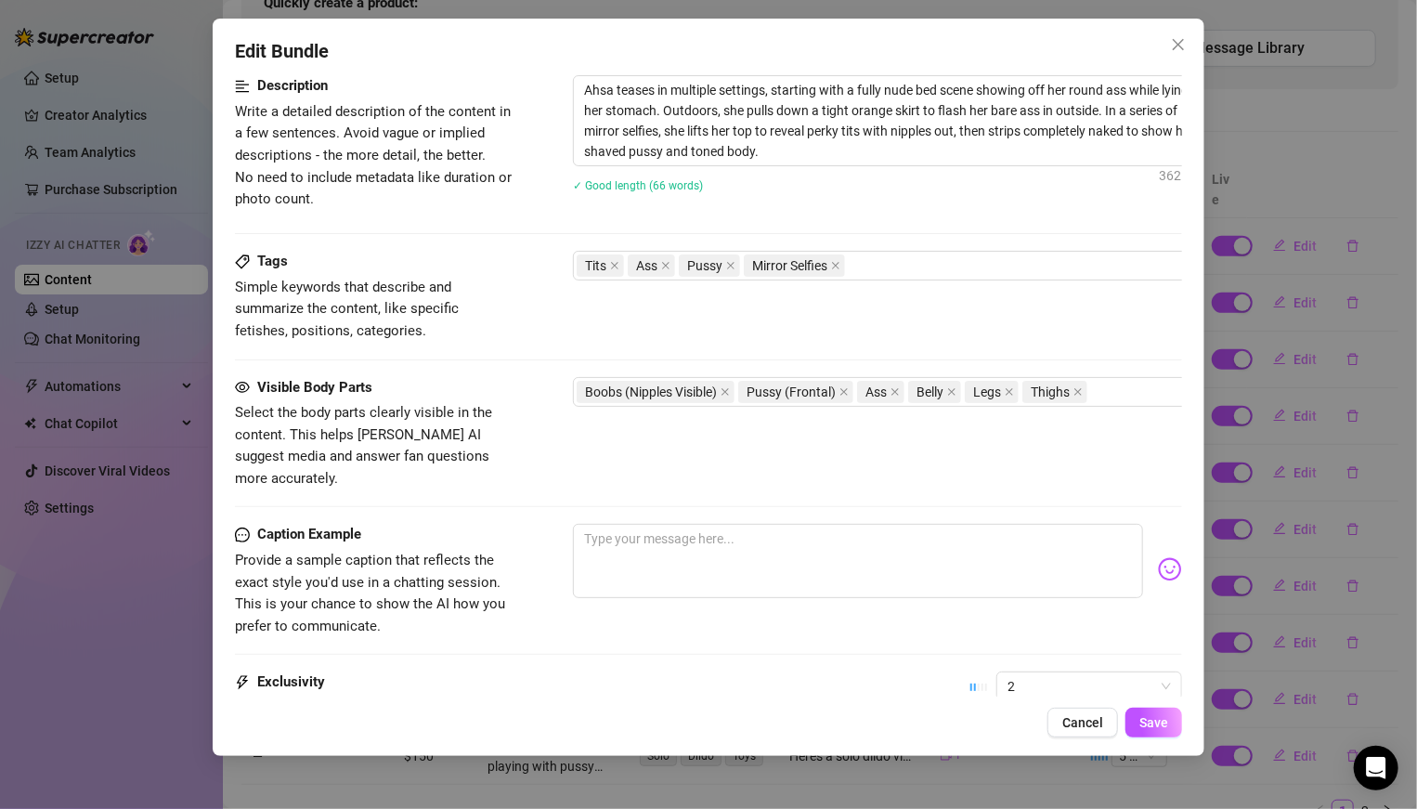
scroll to position [925, 0]
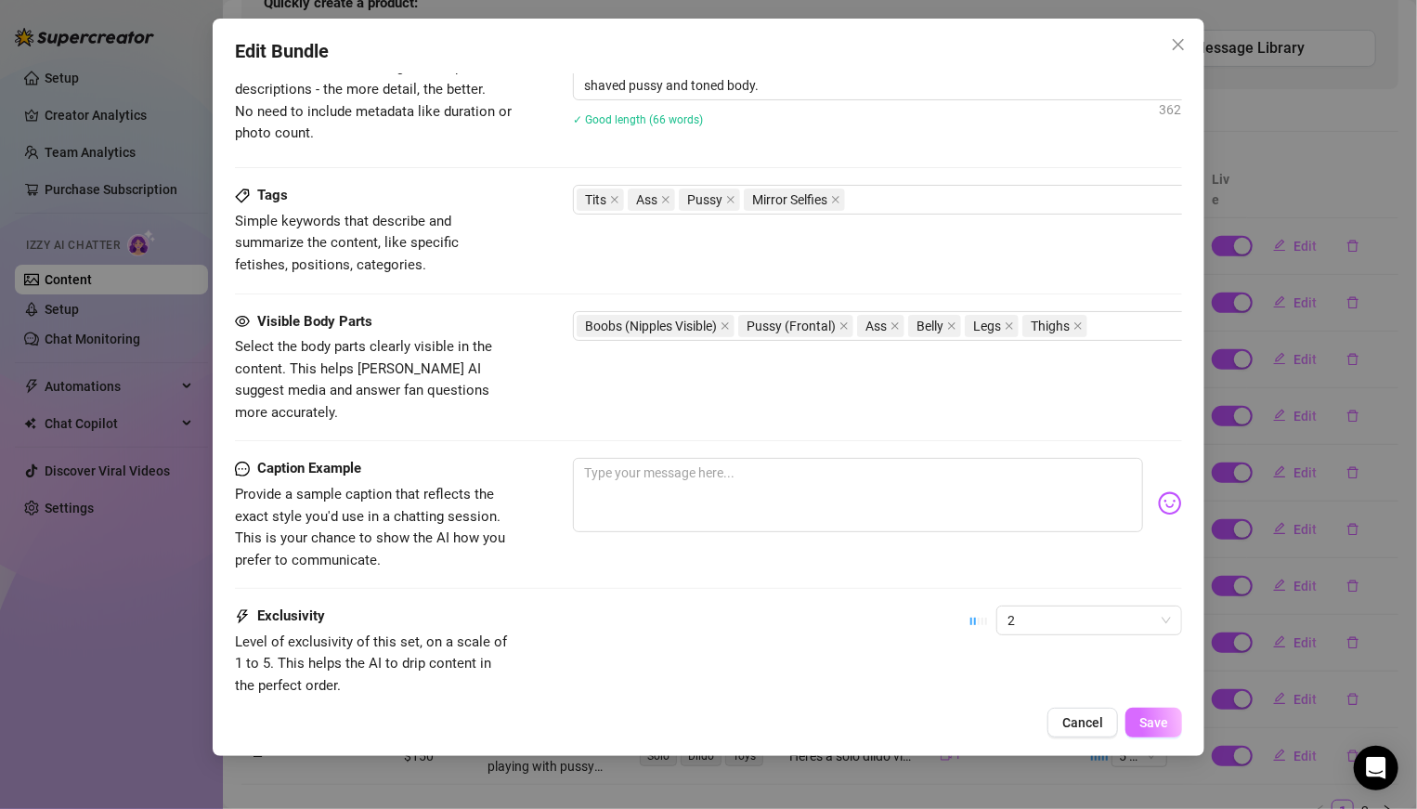
click at [1141, 719] on span "Save" at bounding box center [1153, 722] width 29 height 15
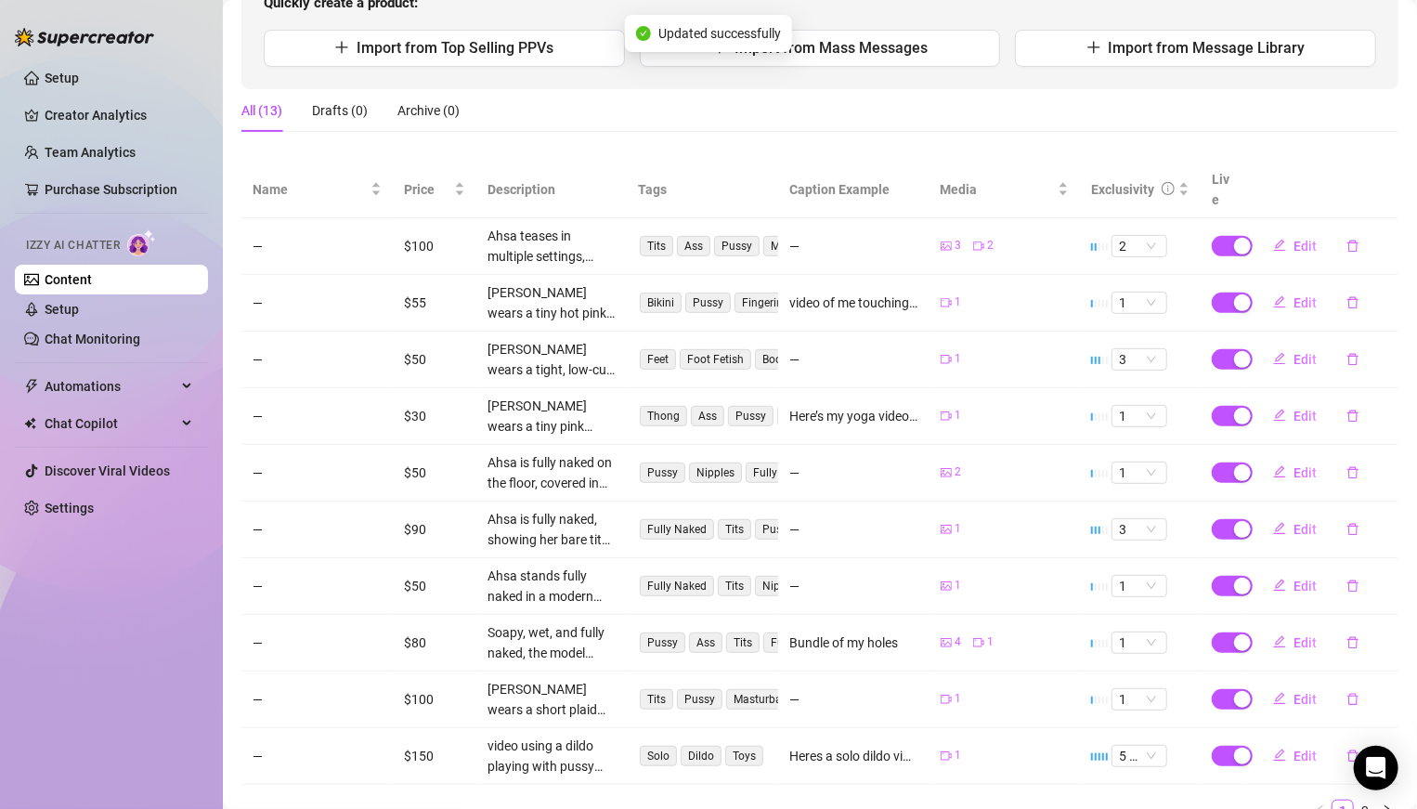
scroll to position [279, 0]
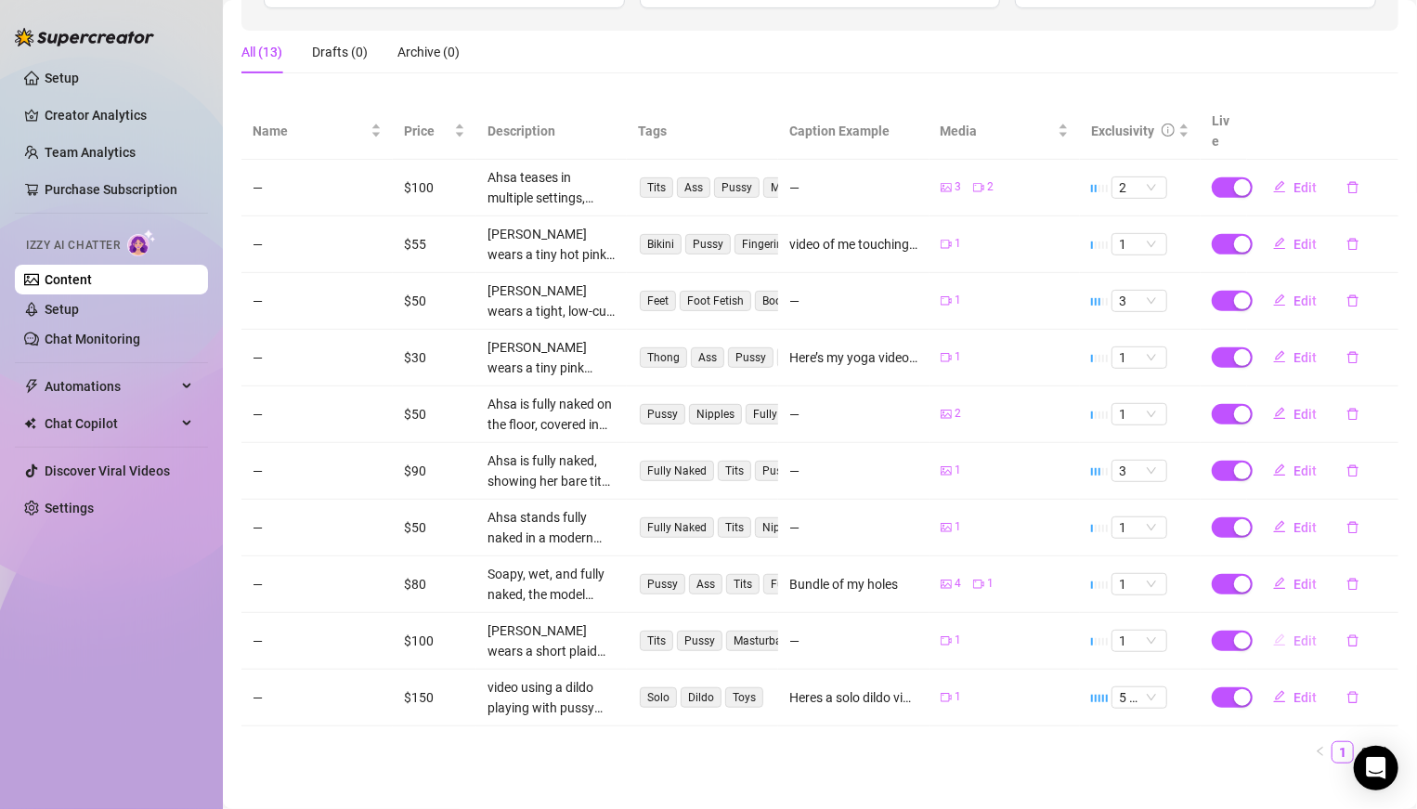
click at [1306, 633] on span "Edit" at bounding box center [1304, 640] width 23 height 15
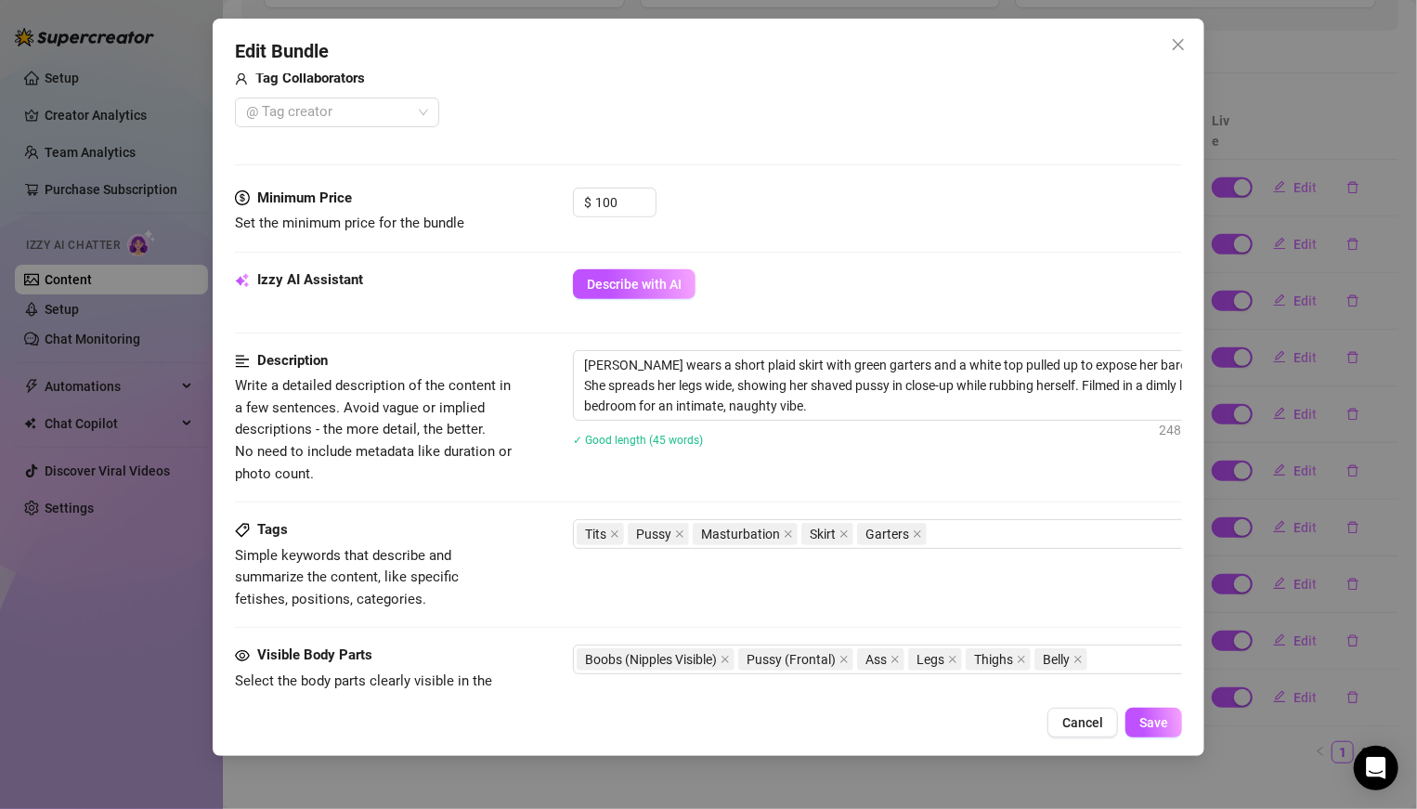
scroll to position [499, 0]
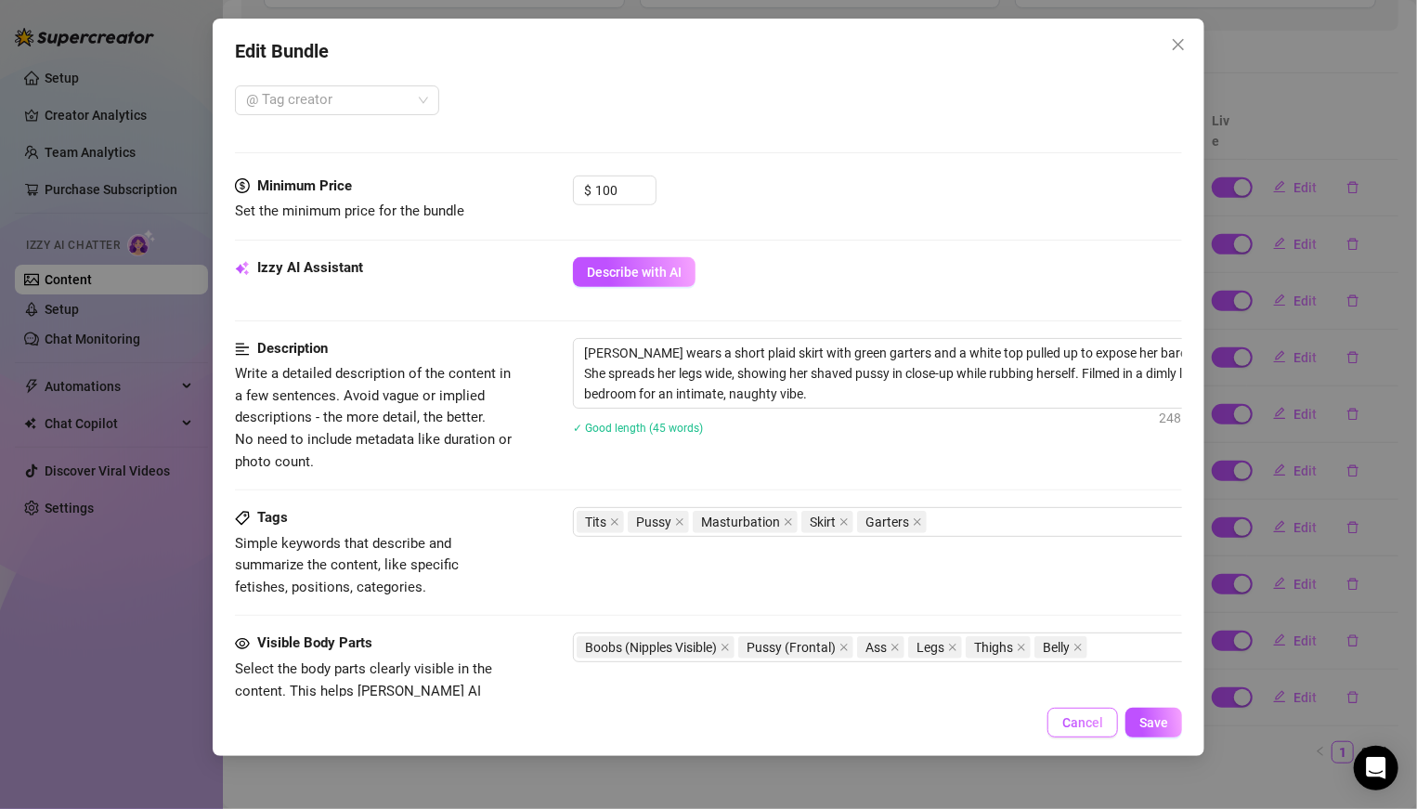
click at [1073, 720] on span "Cancel" at bounding box center [1082, 722] width 41 height 15
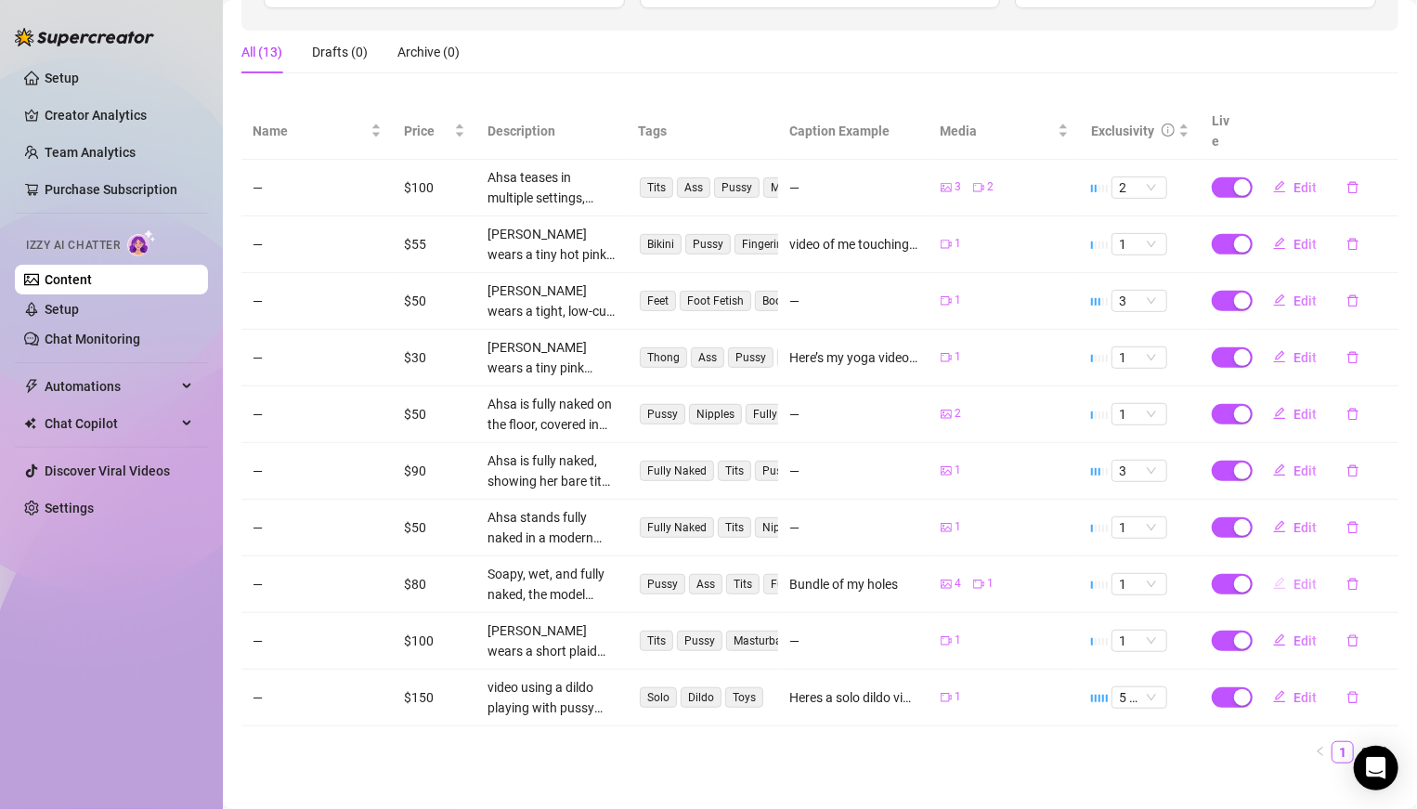
click at [1306, 577] on span "Edit" at bounding box center [1304, 584] width 23 height 15
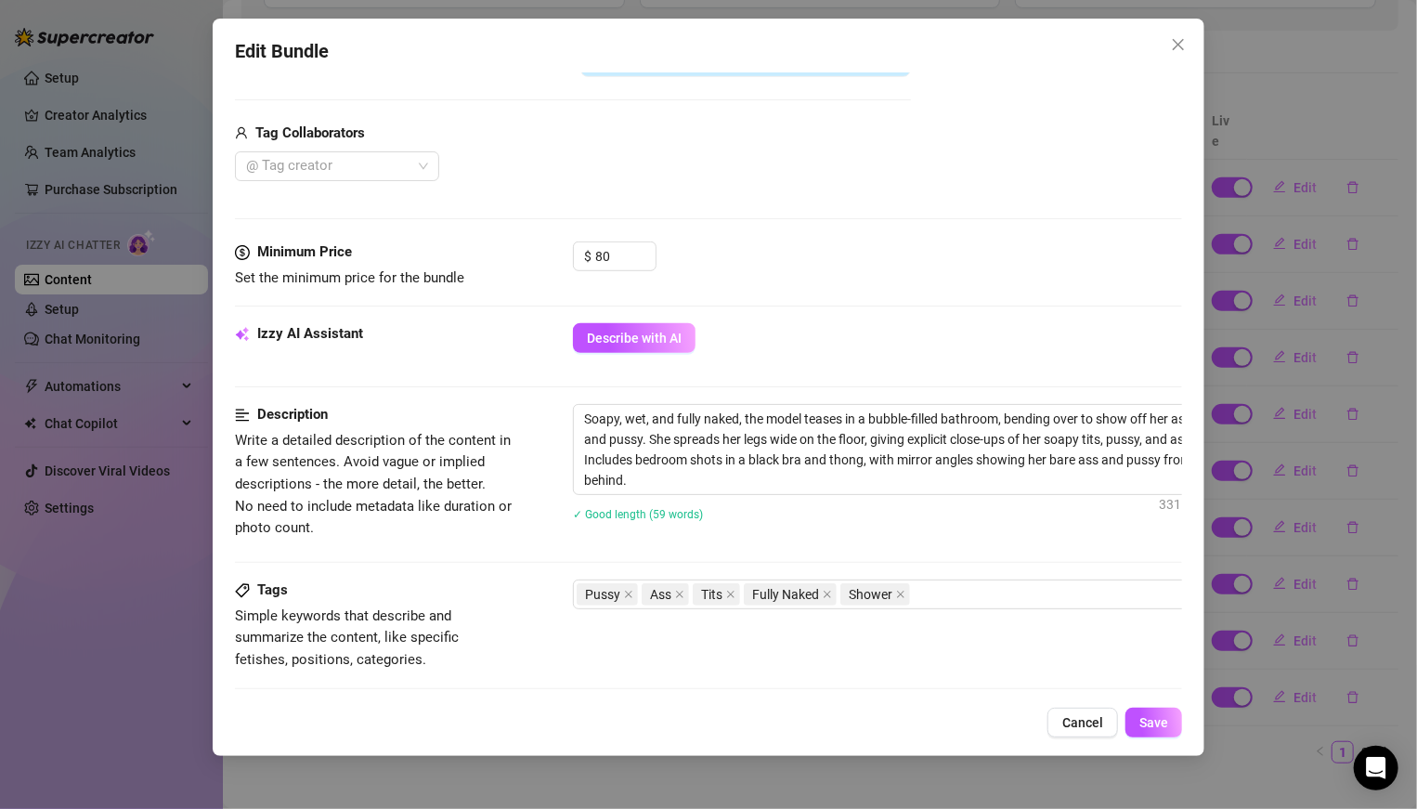
scroll to position [569, 0]
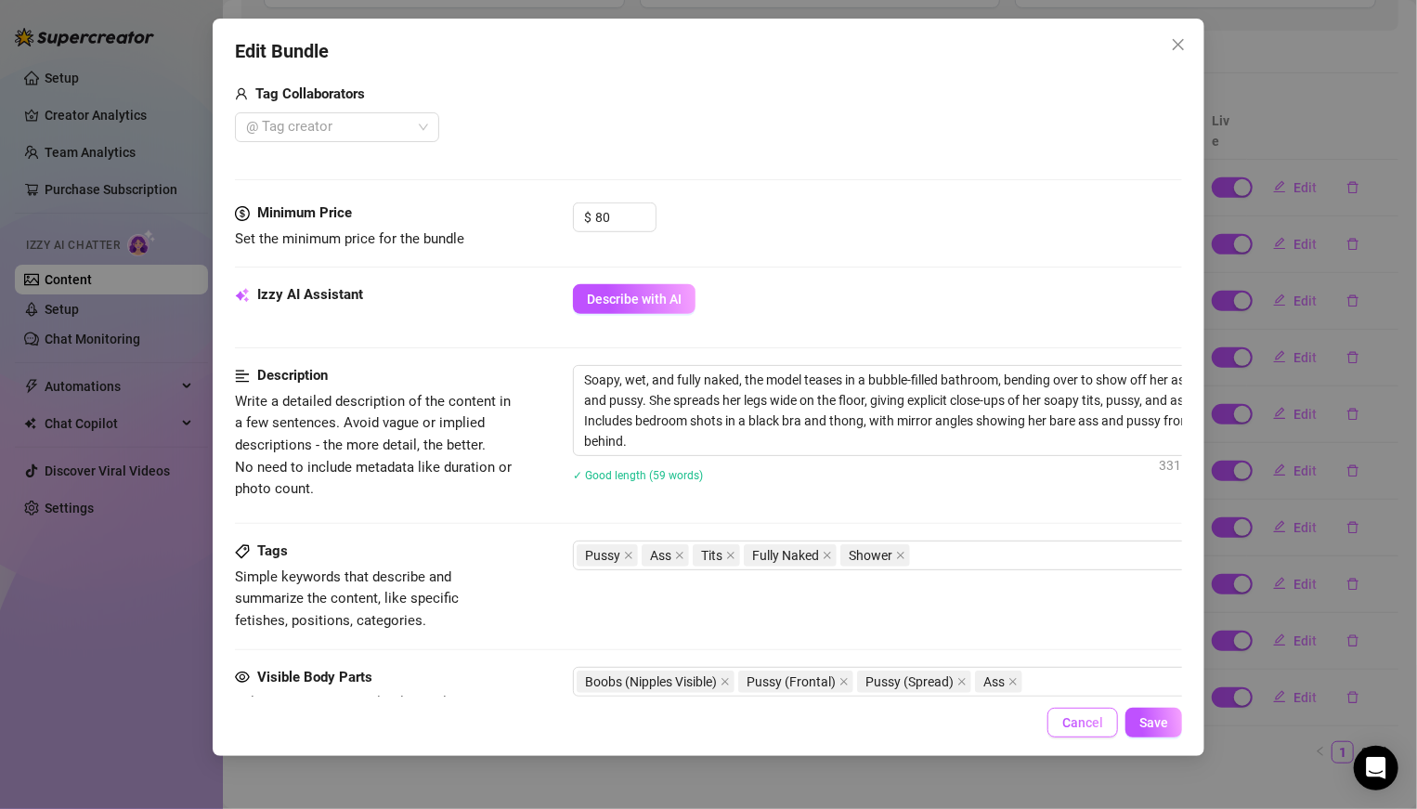
click at [1080, 723] on span "Cancel" at bounding box center [1082, 722] width 41 height 15
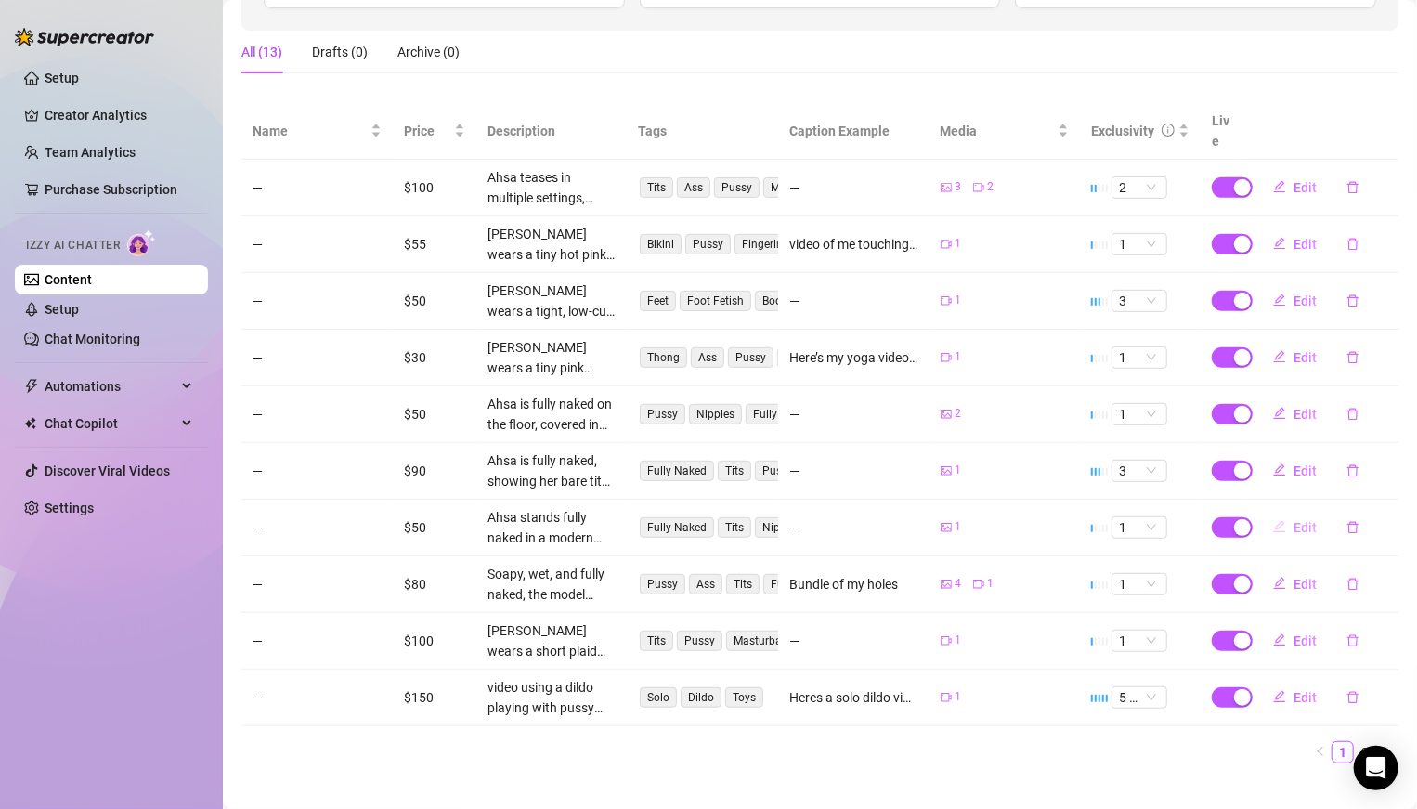
click at [1304, 520] on span "Edit" at bounding box center [1304, 527] width 23 height 15
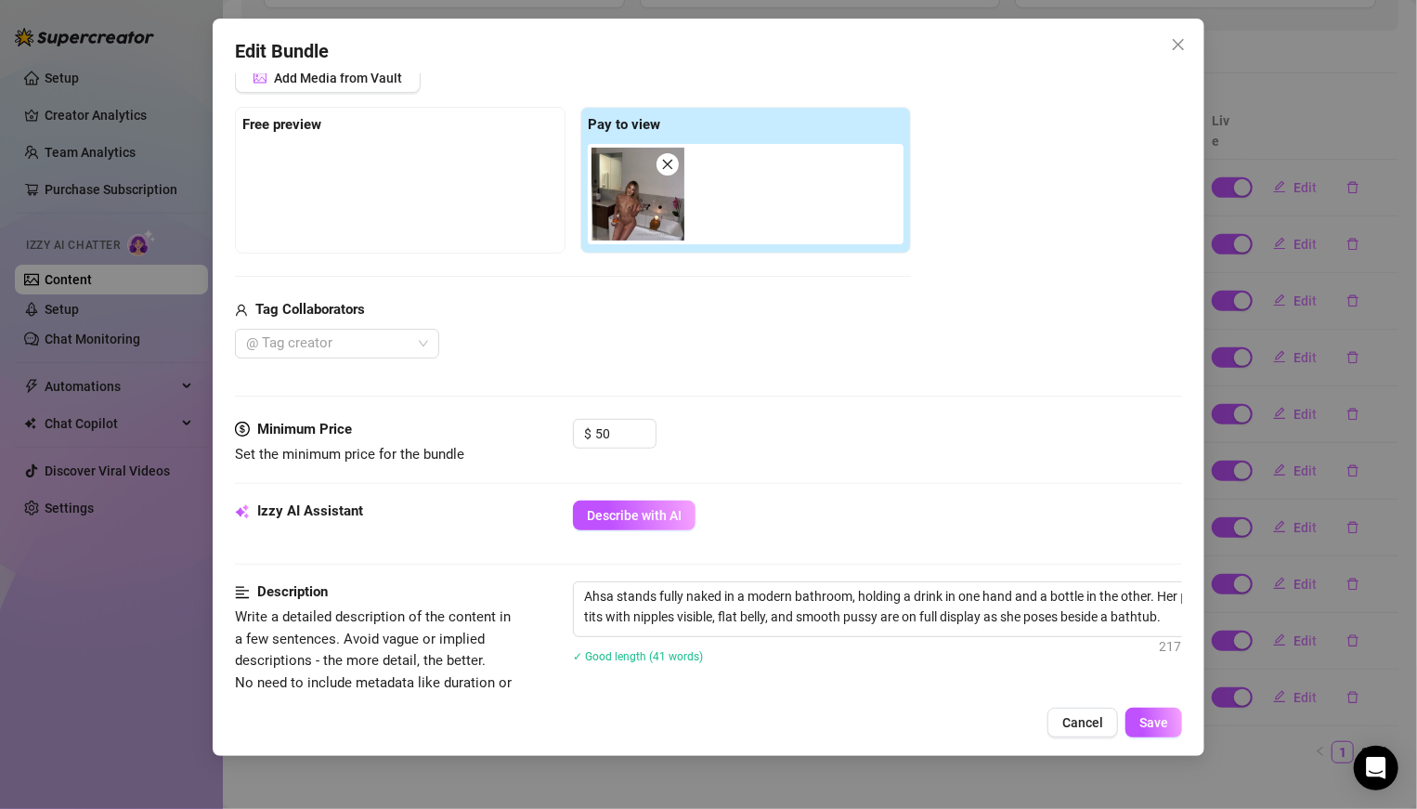
scroll to position [284, 0]
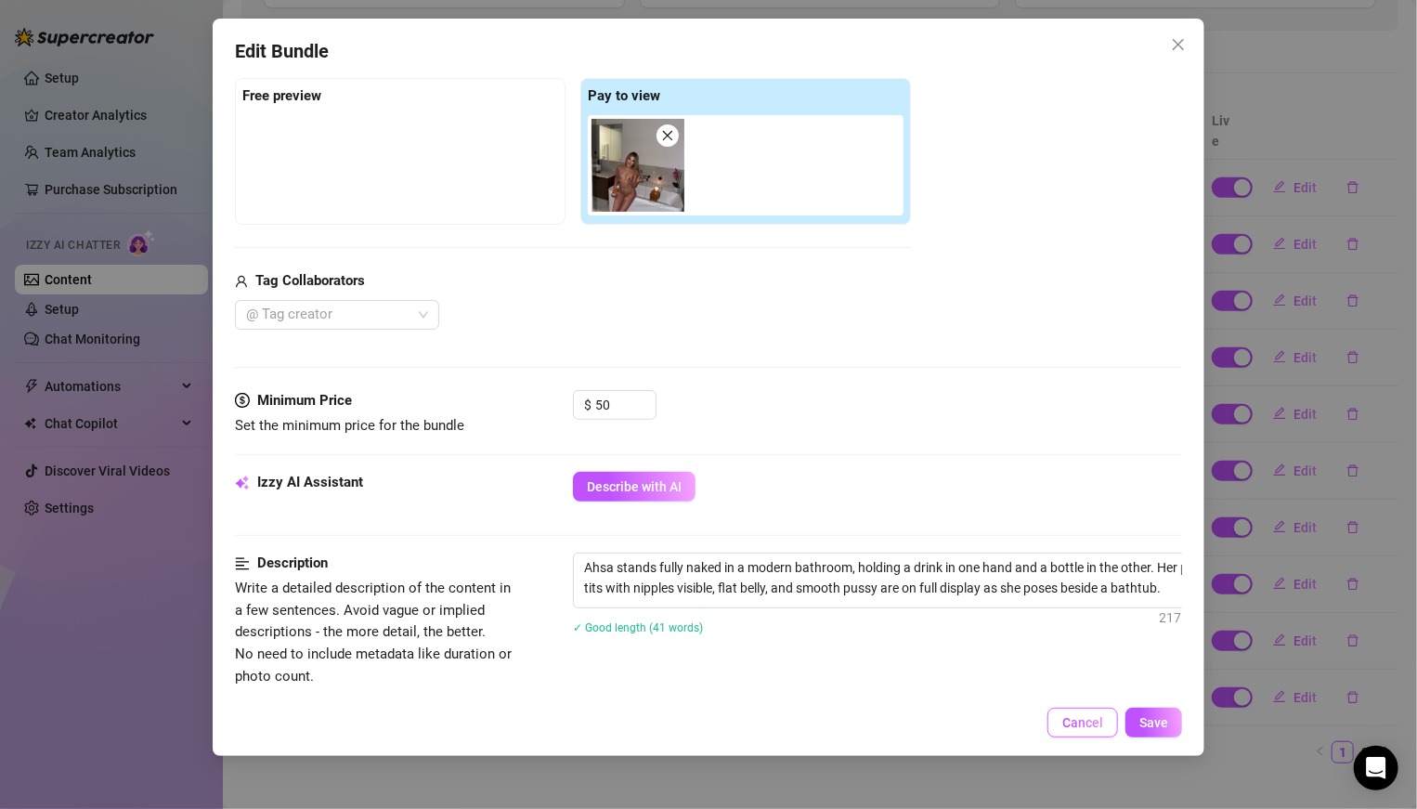
click at [1085, 726] on span "Cancel" at bounding box center [1082, 722] width 41 height 15
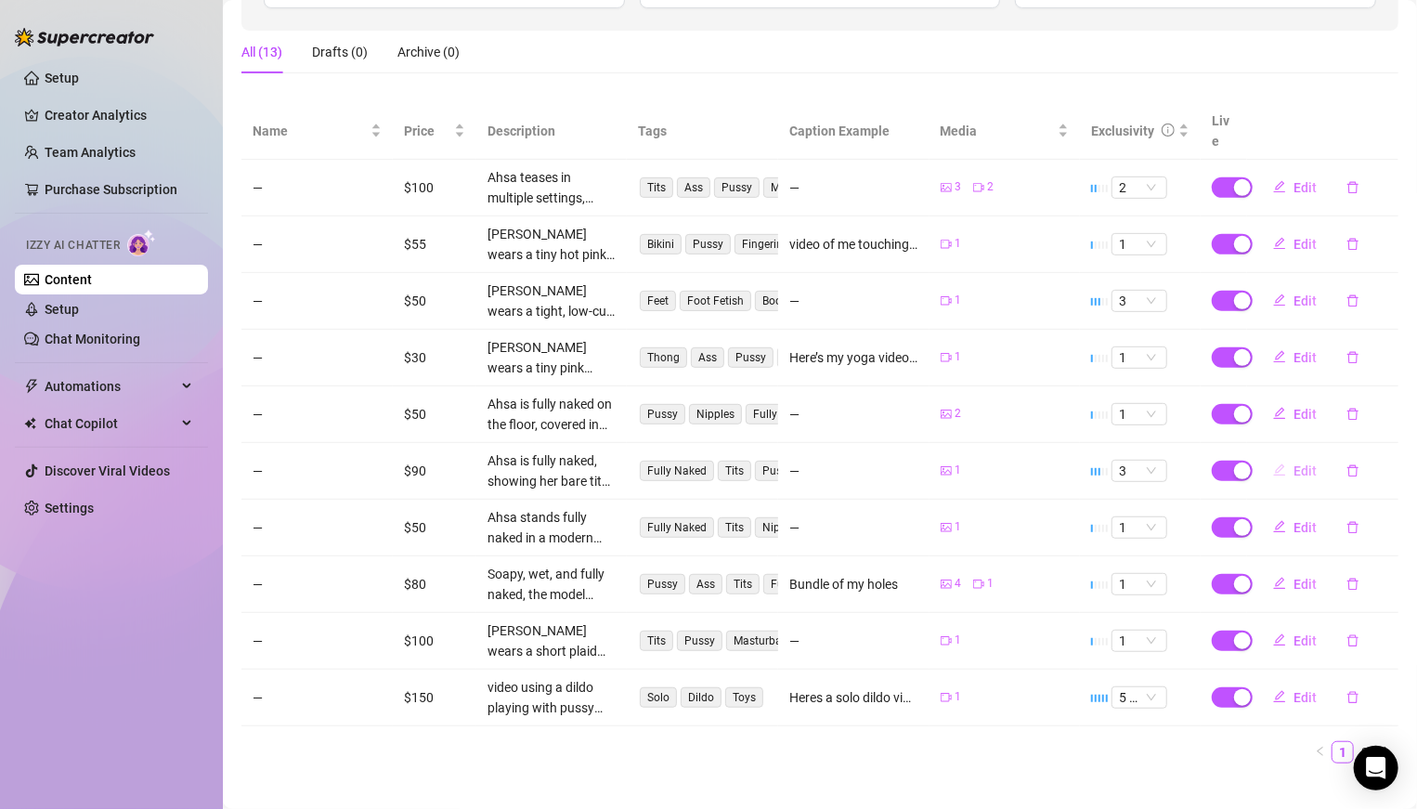
click at [1306, 456] on button "Edit" at bounding box center [1294, 471] width 73 height 30
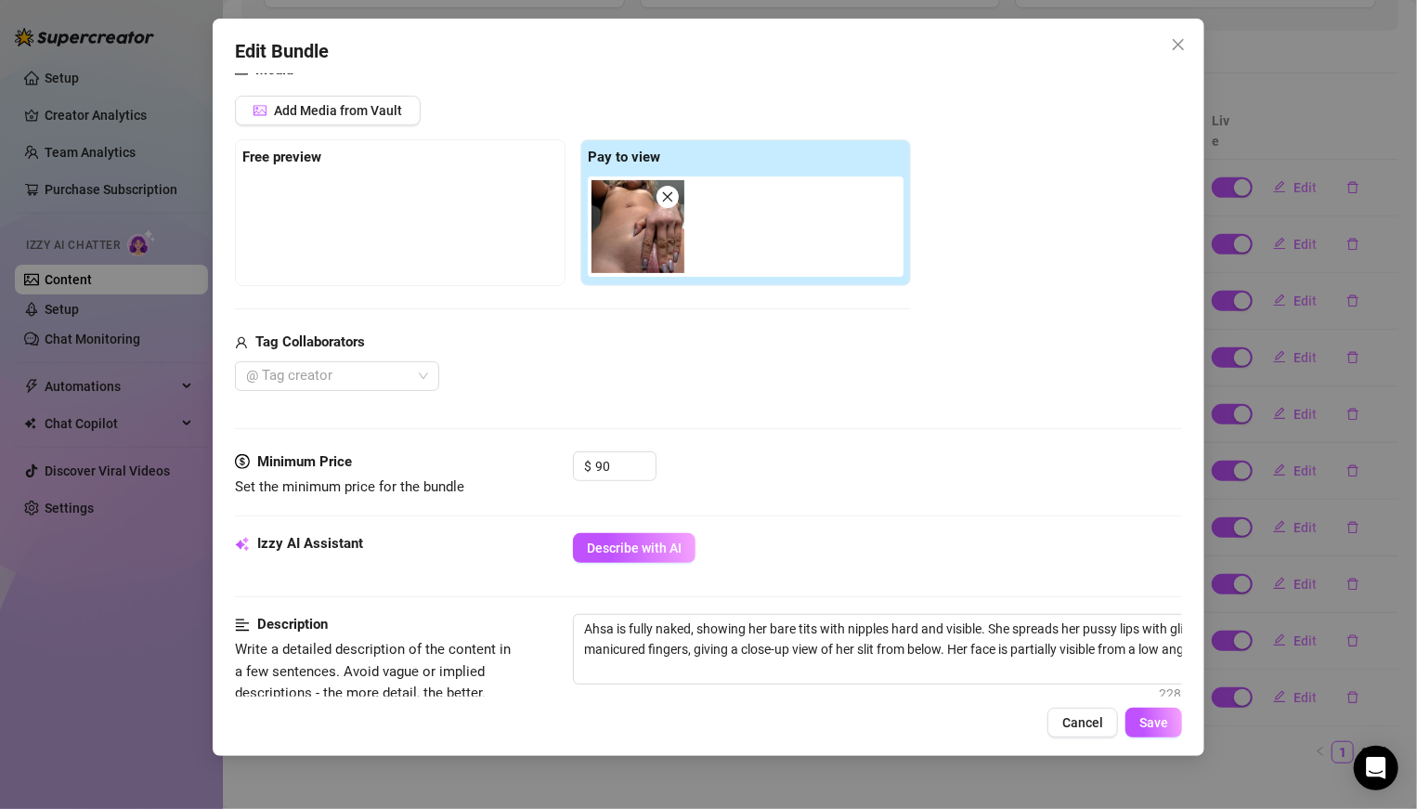
scroll to position [412, 0]
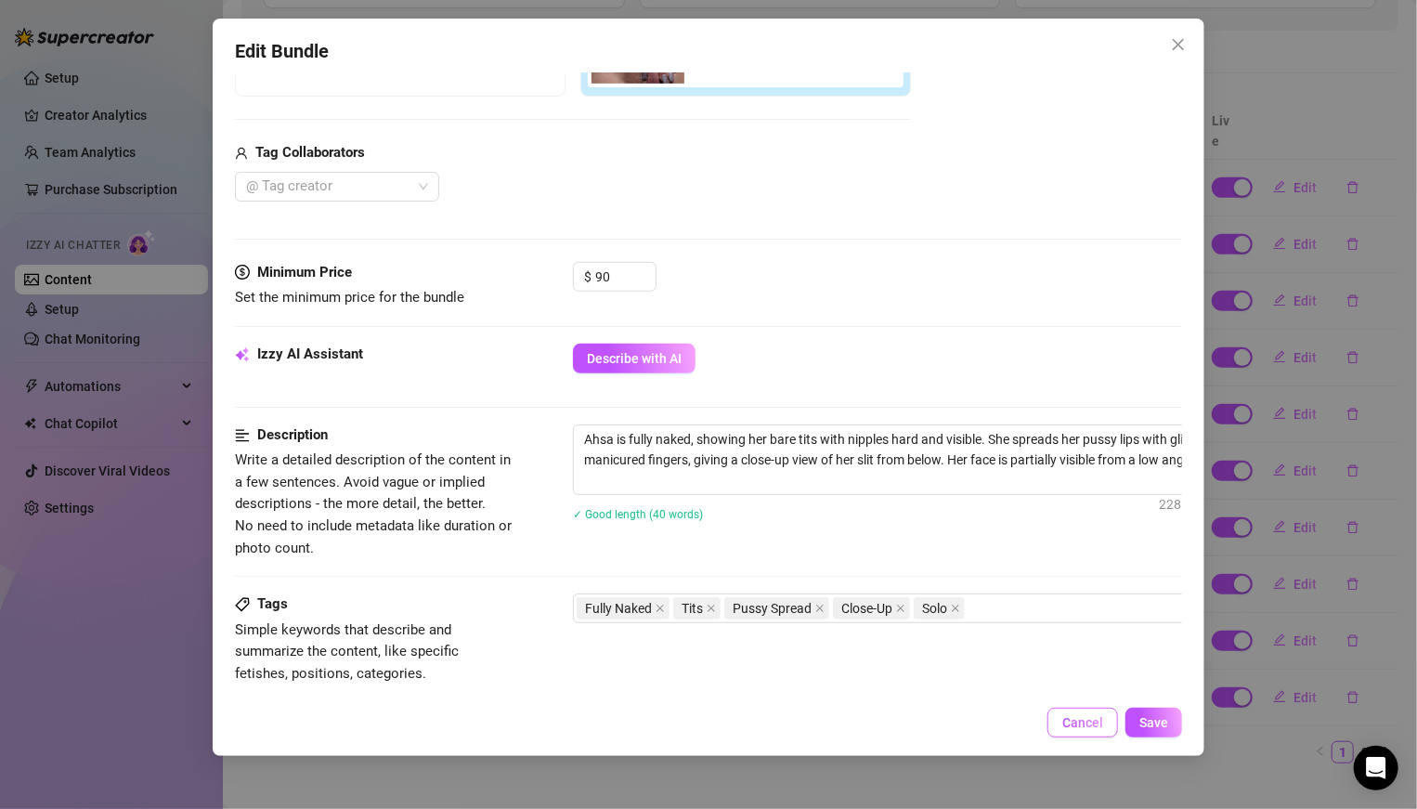
click at [1065, 713] on button "Cancel" at bounding box center [1082, 722] width 71 height 30
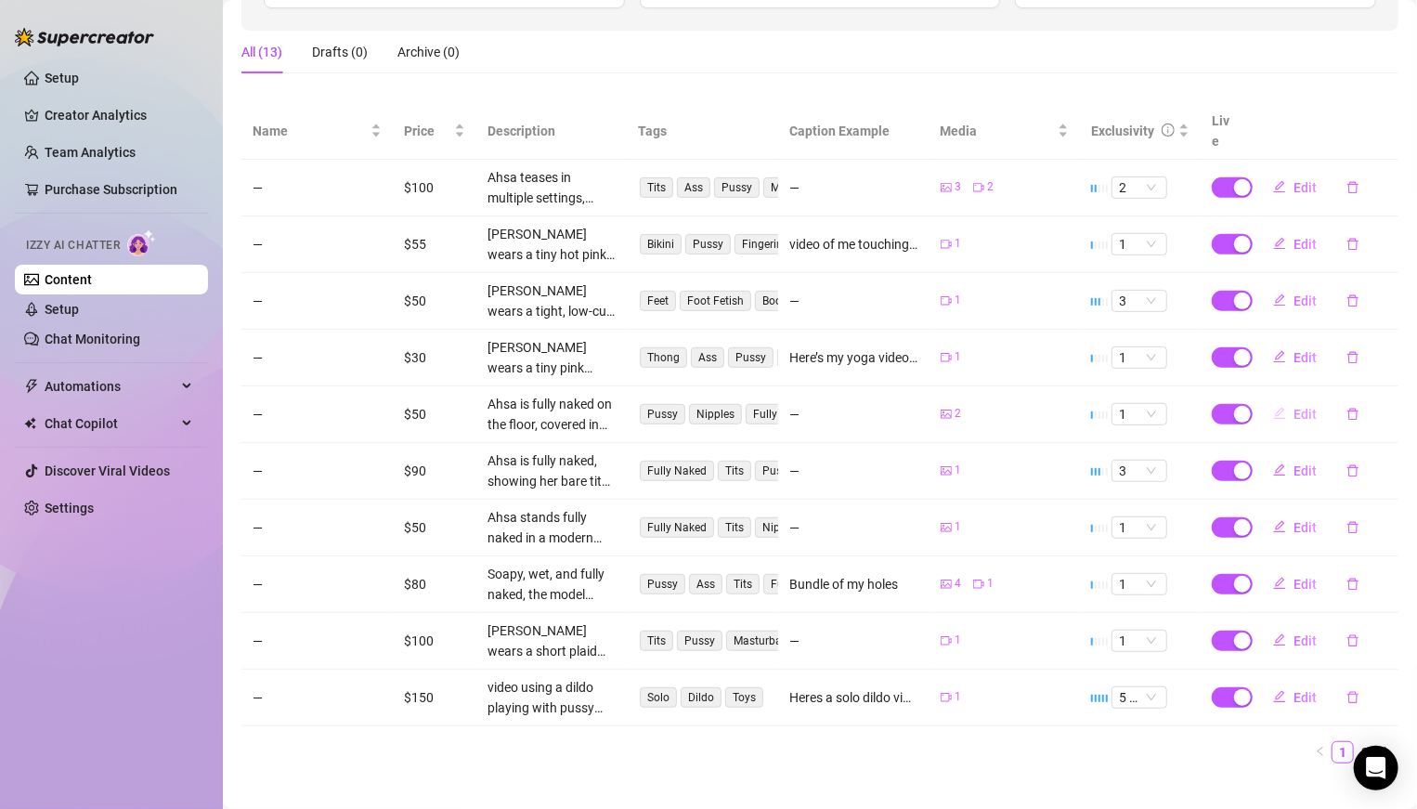
click at [1305, 407] on span "Edit" at bounding box center [1304, 414] width 23 height 15
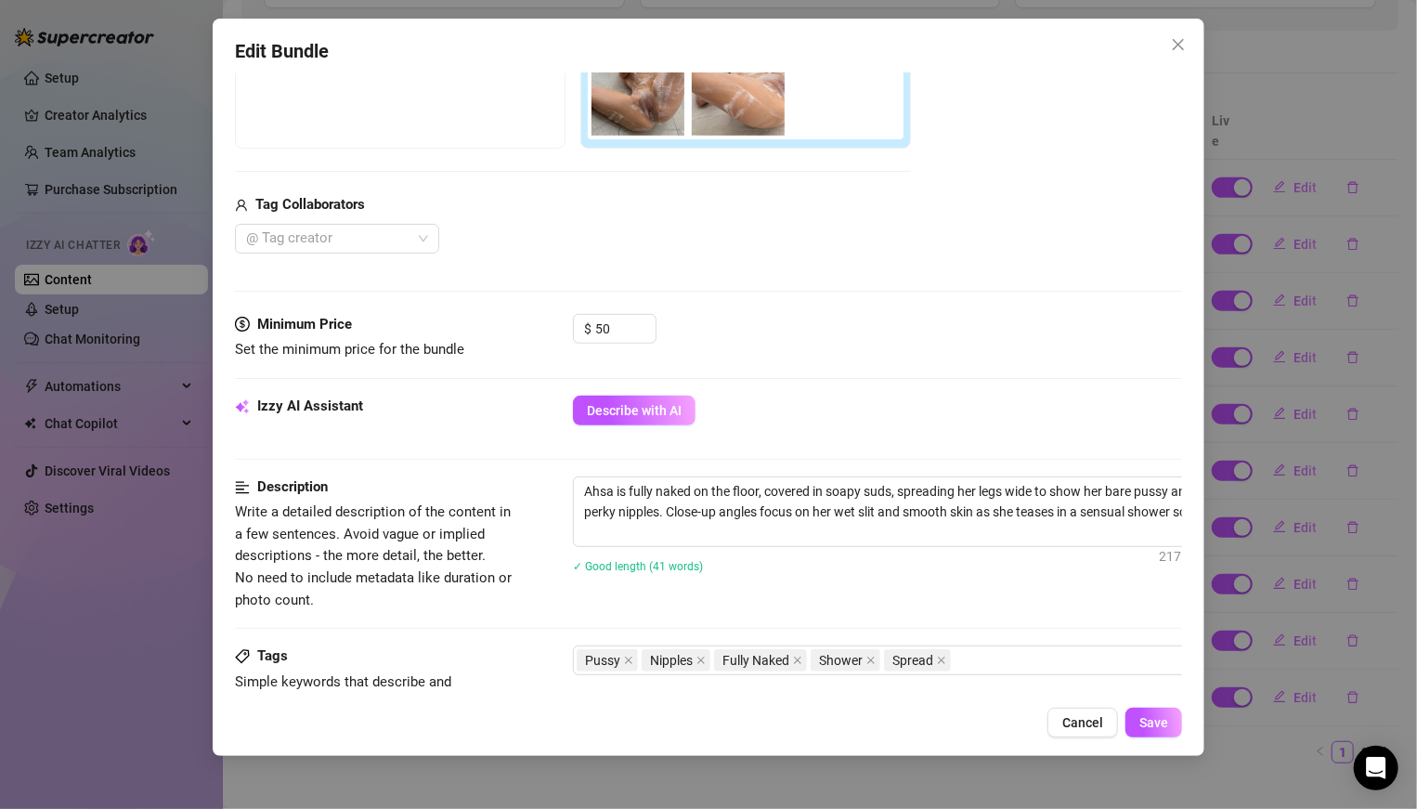
scroll to position [362, 0]
click at [1062, 714] on button "Cancel" at bounding box center [1082, 722] width 71 height 30
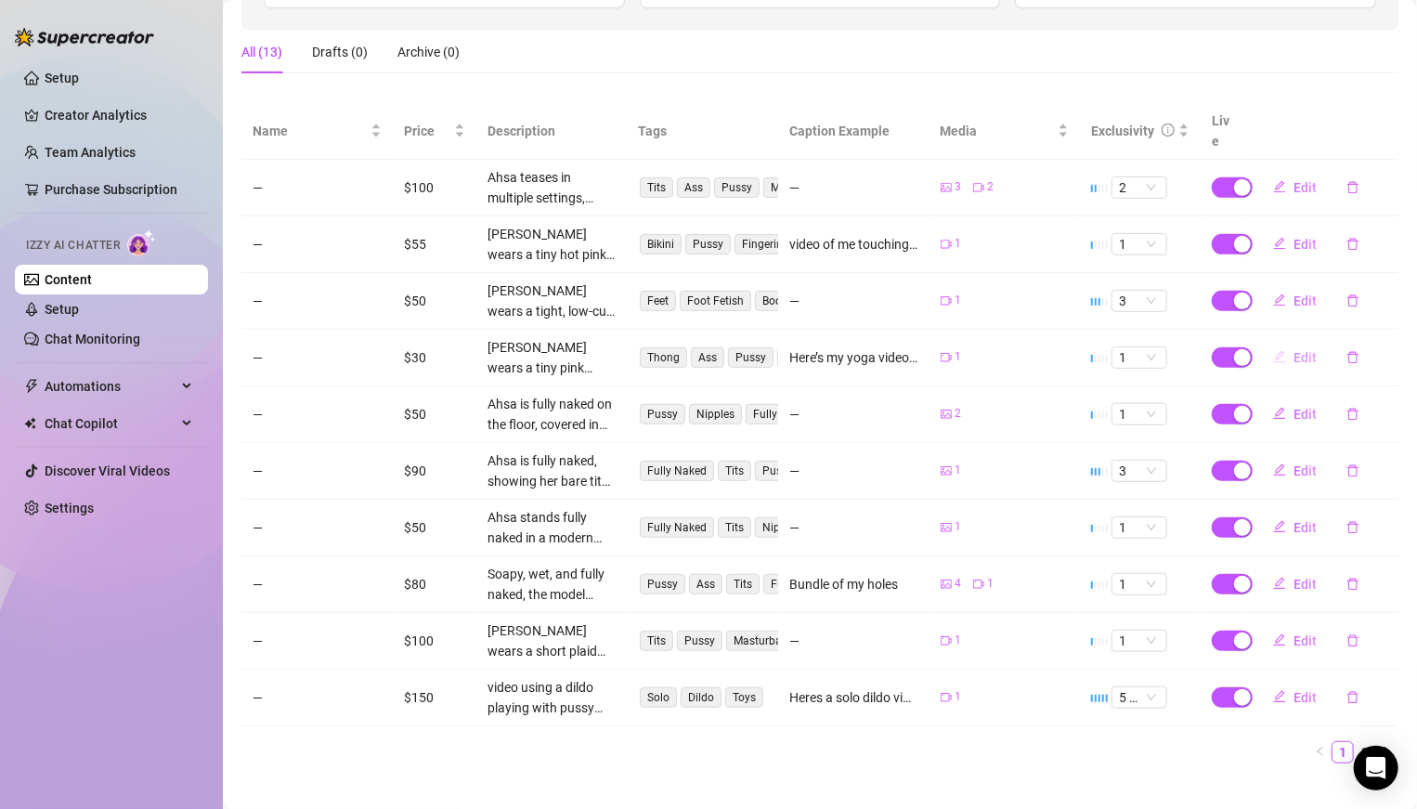
click at [1303, 350] on span "Edit" at bounding box center [1304, 357] width 23 height 15
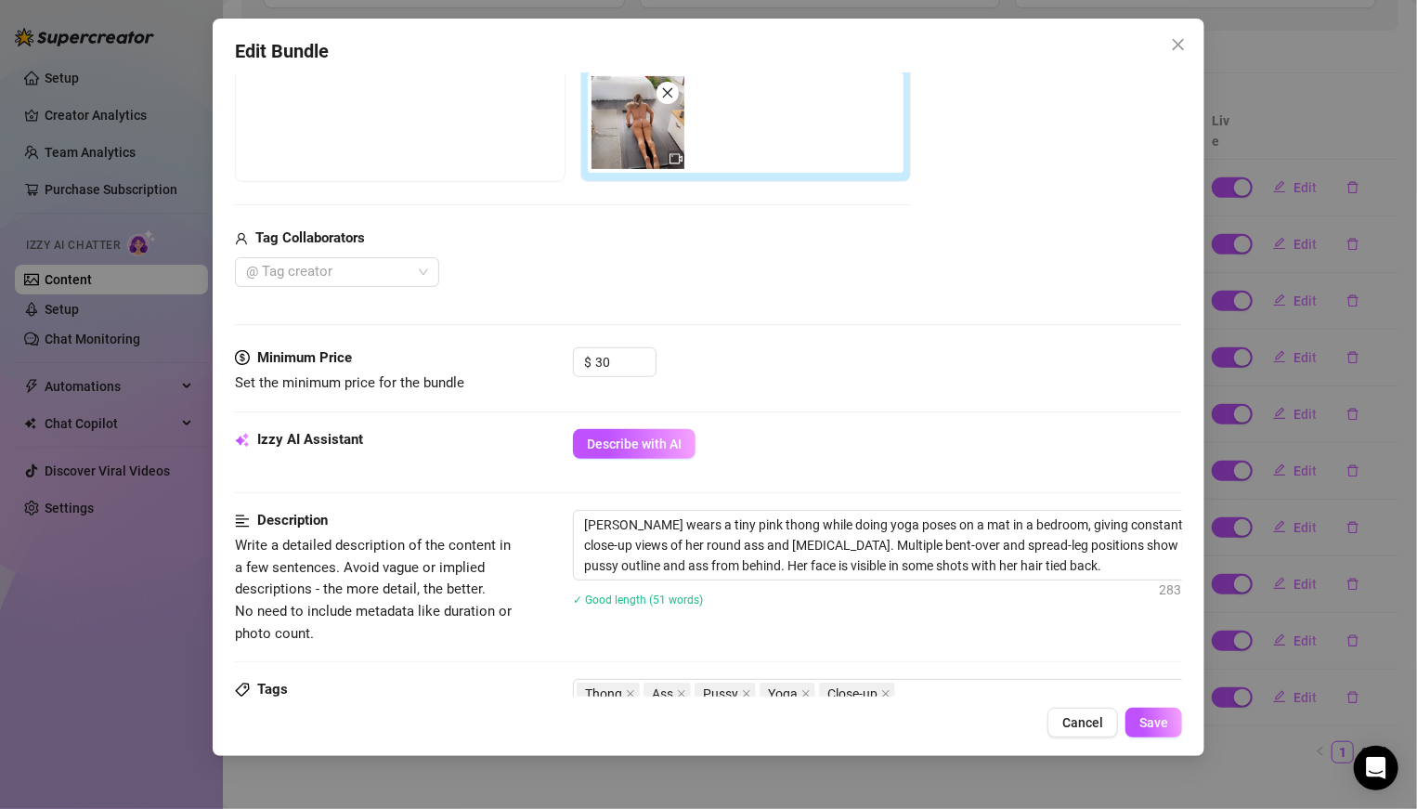
scroll to position [377, 0]
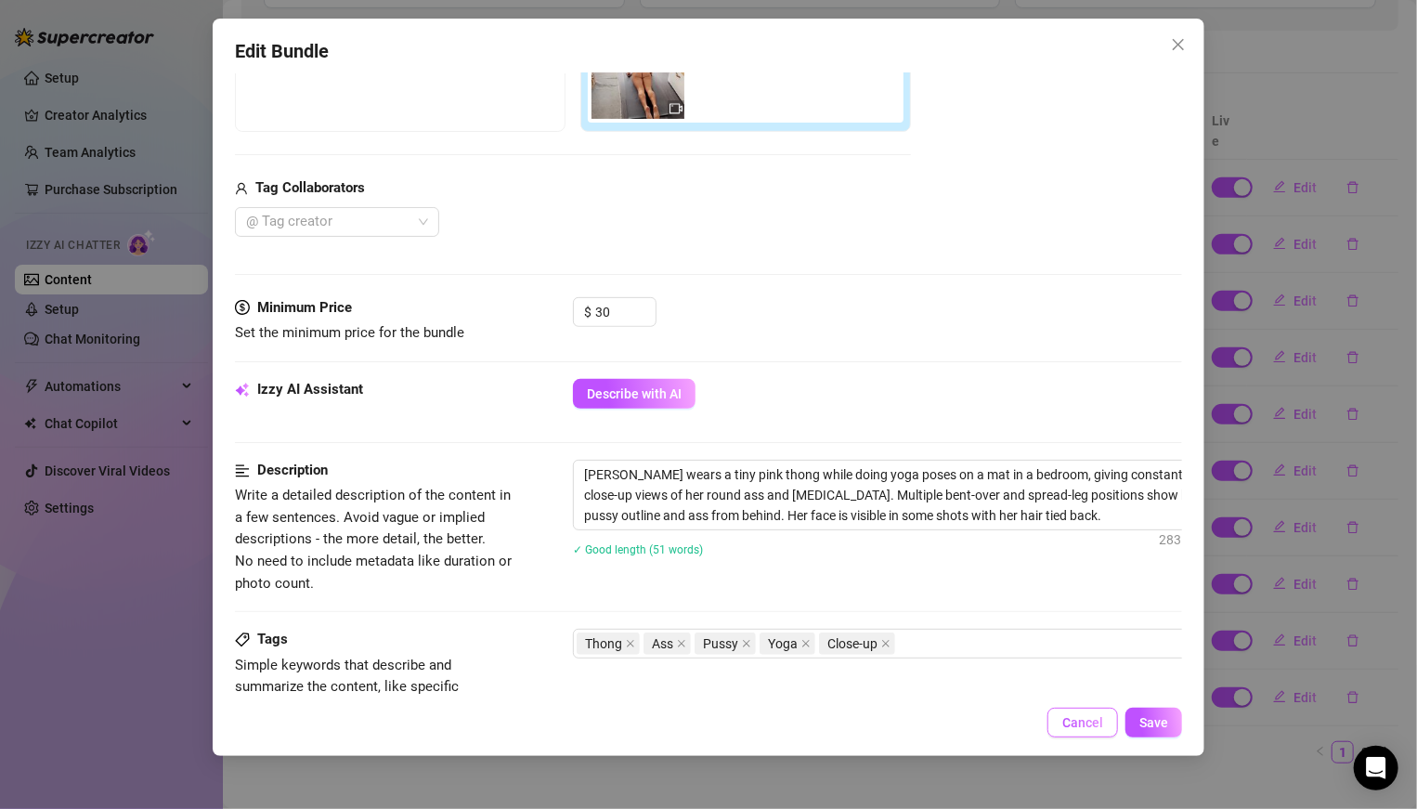
click at [1075, 718] on span "Cancel" at bounding box center [1082, 722] width 41 height 15
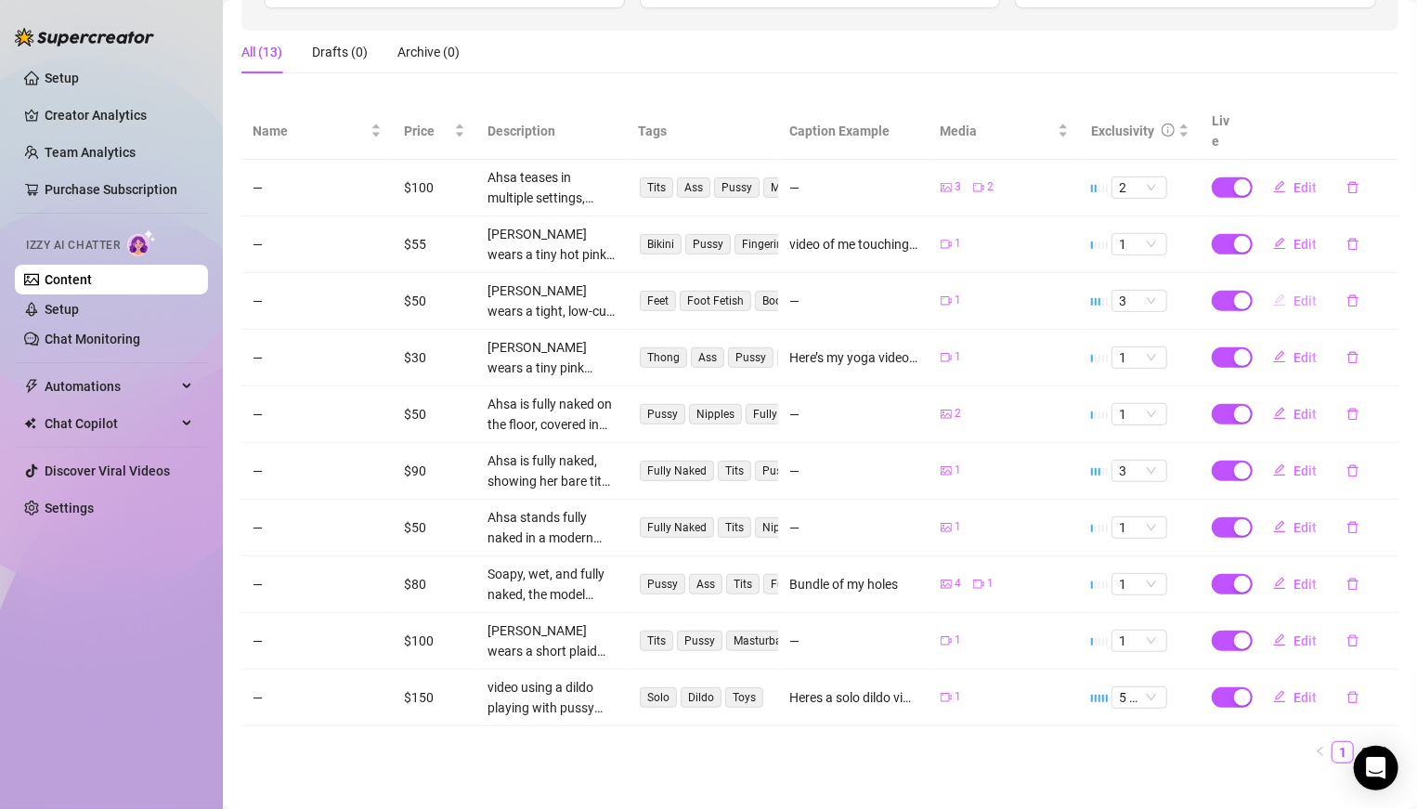
click at [1304, 293] on span "Edit" at bounding box center [1304, 300] width 23 height 15
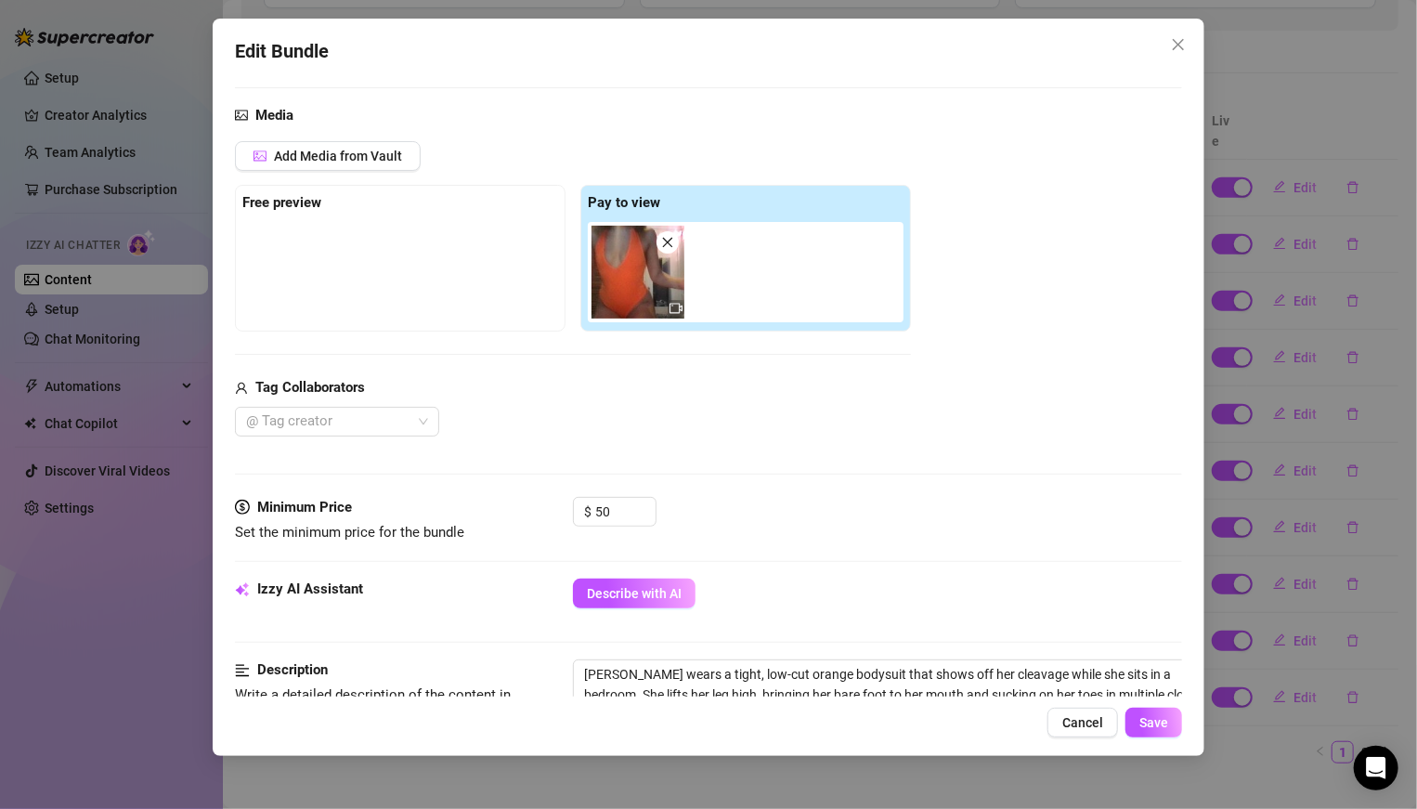
scroll to position [327, 0]
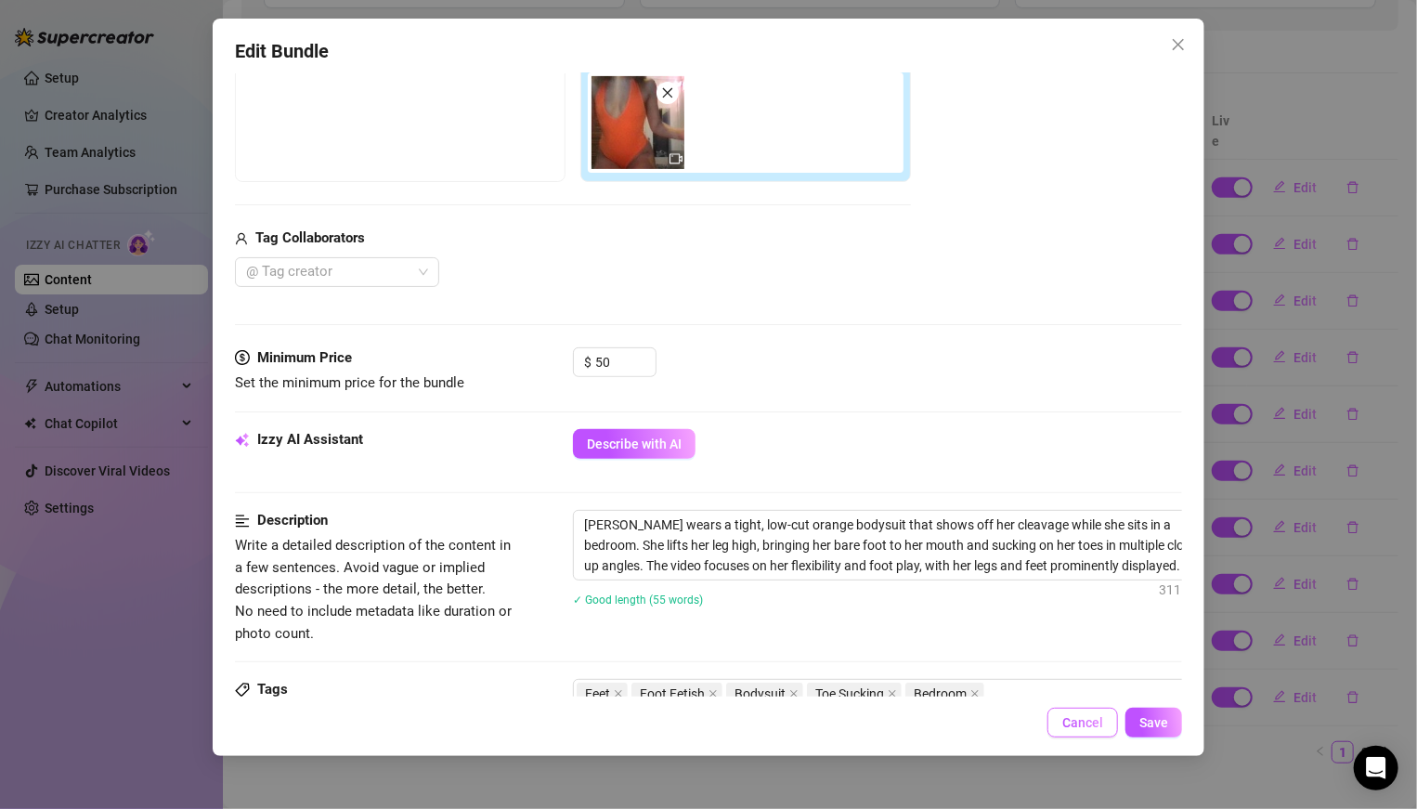
click at [1087, 718] on span "Cancel" at bounding box center [1082, 722] width 41 height 15
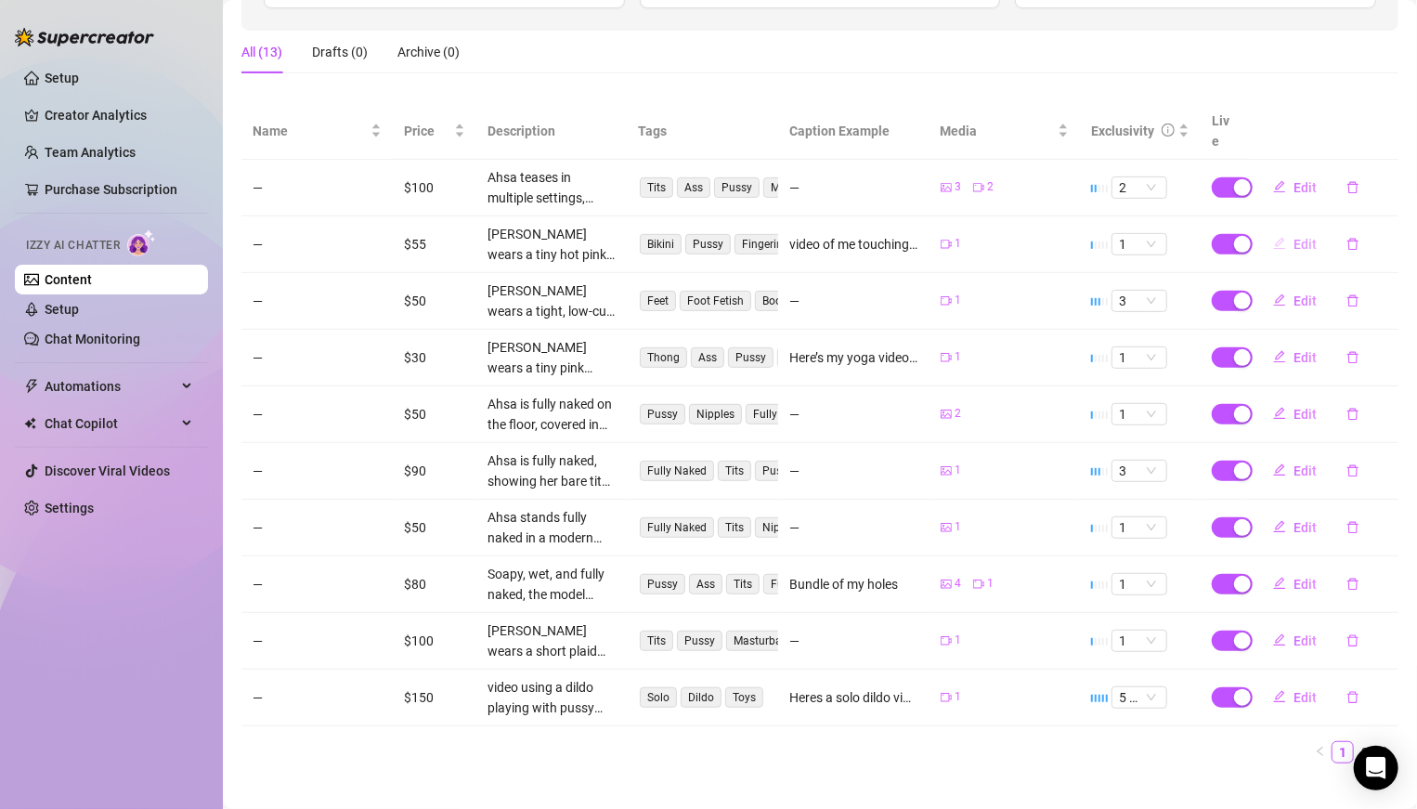
click at [1304, 237] on span "Edit" at bounding box center [1304, 244] width 23 height 15
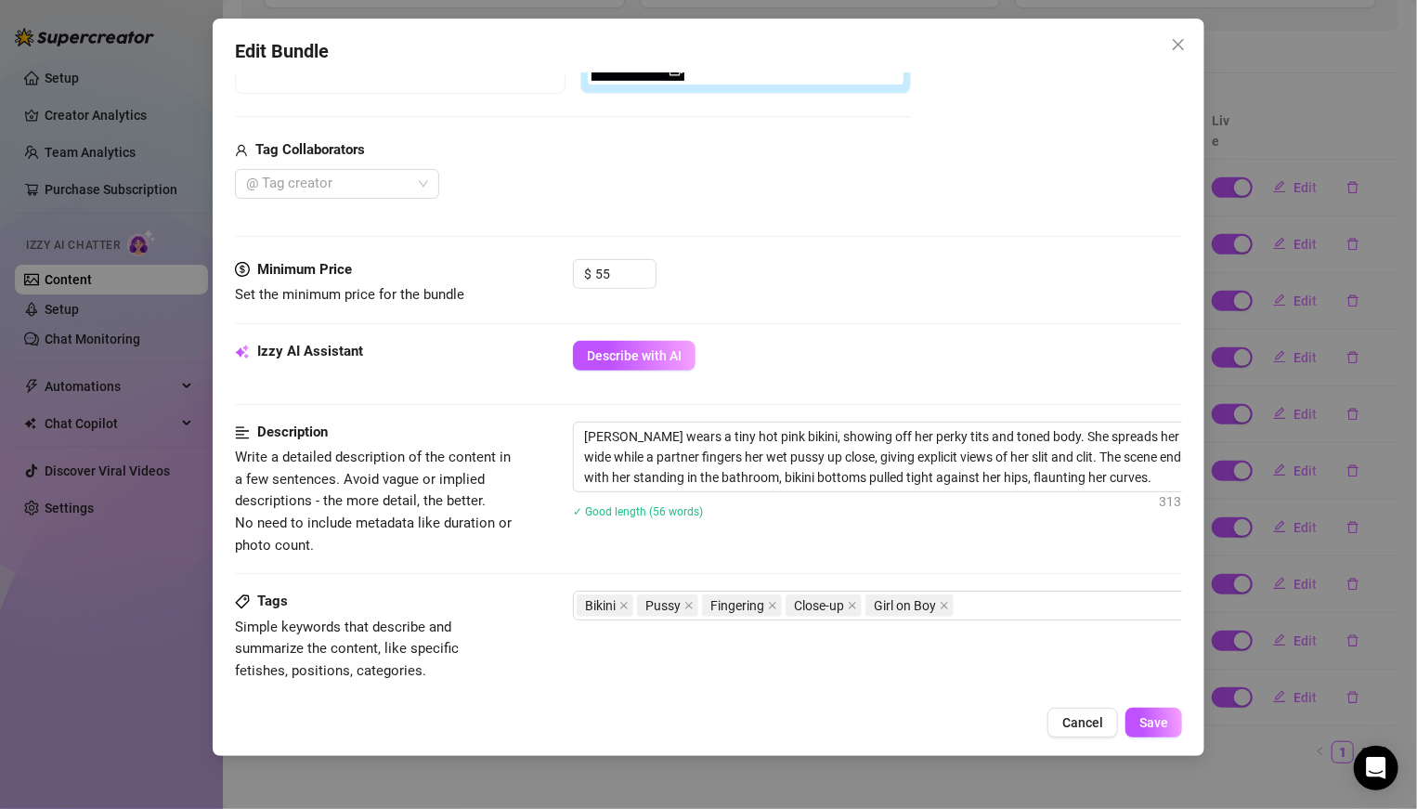
scroll to position [420, 0]
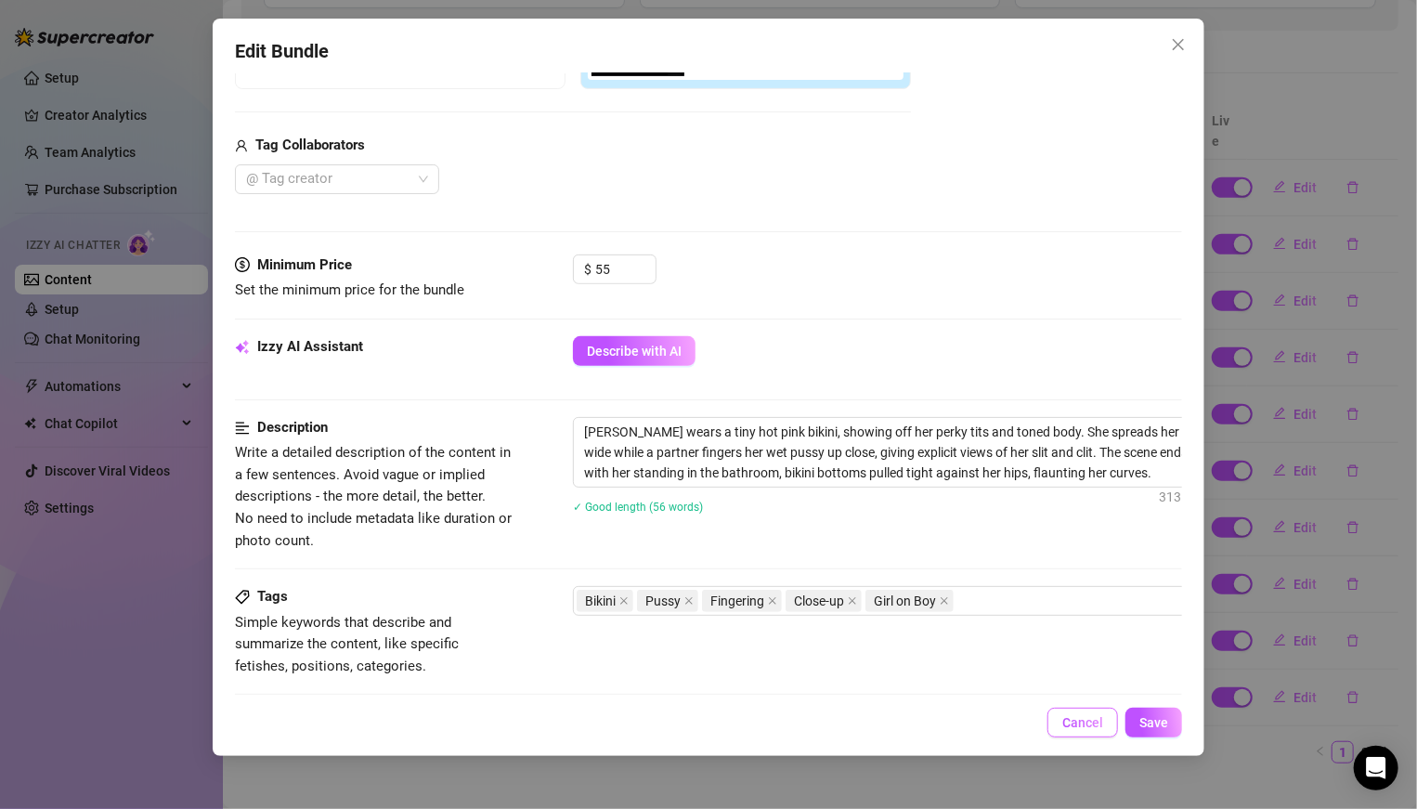
click at [1068, 726] on span "Cancel" at bounding box center [1082, 722] width 41 height 15
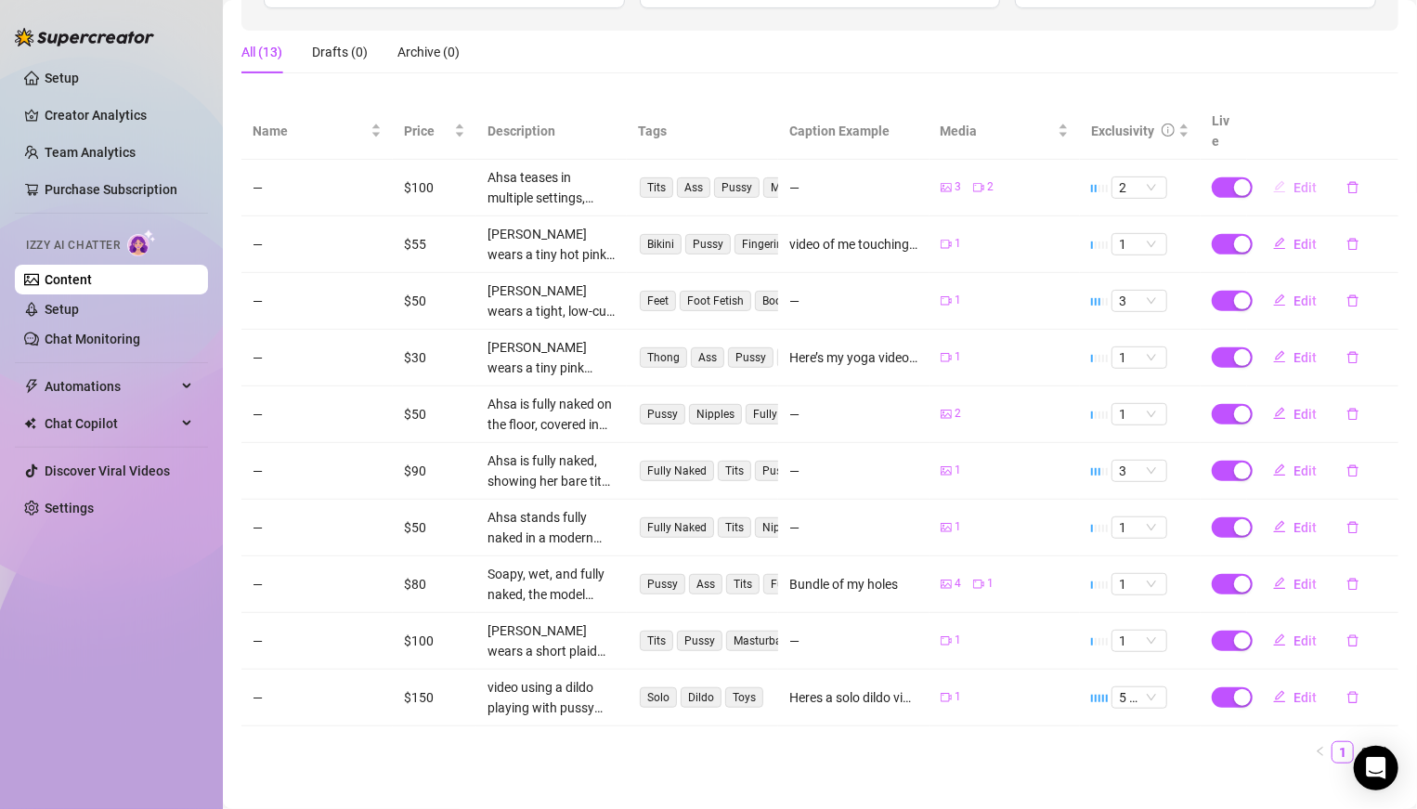
click at [1315, 180] on span "Edit" at bounding box center [1304, 187] width 23 height 15
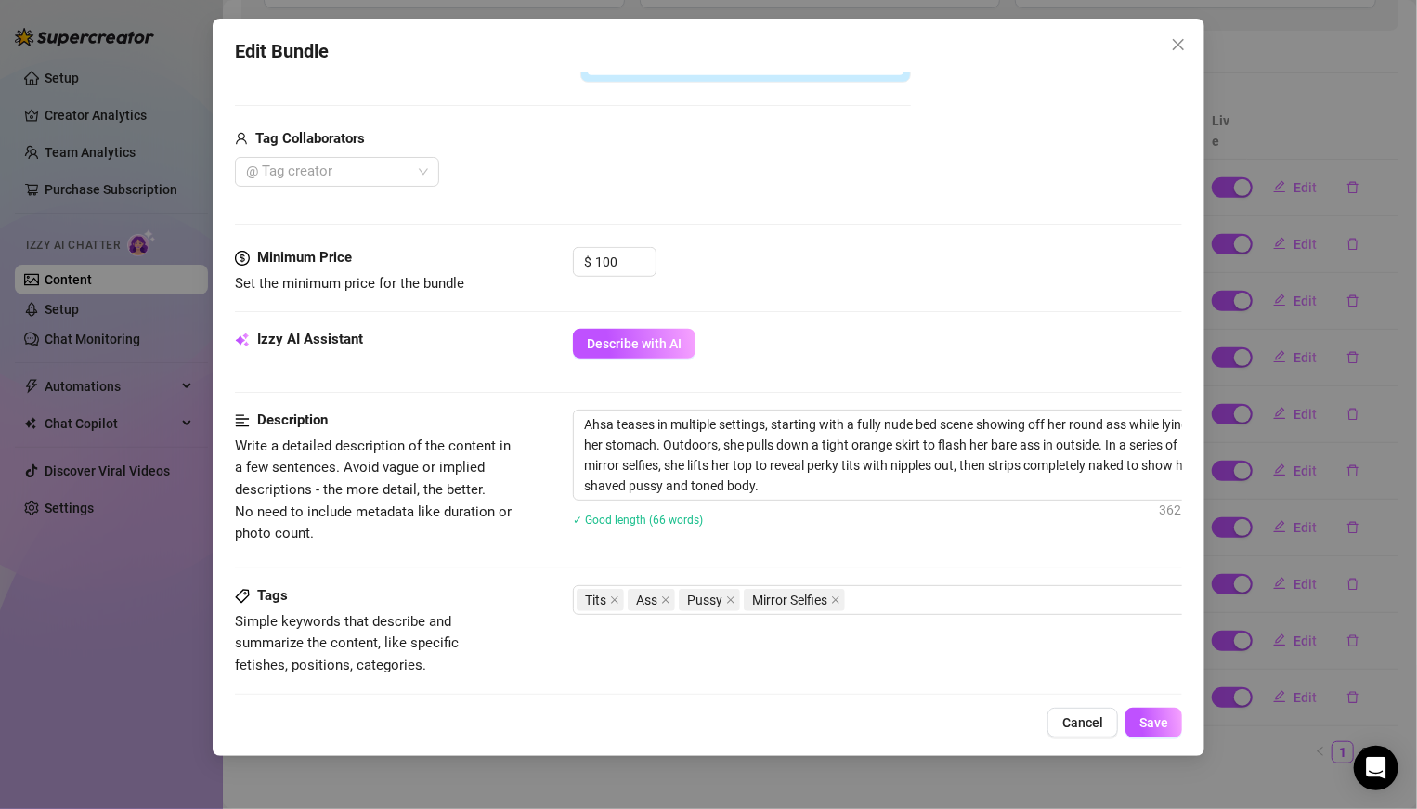
scroll to position [551, 0]
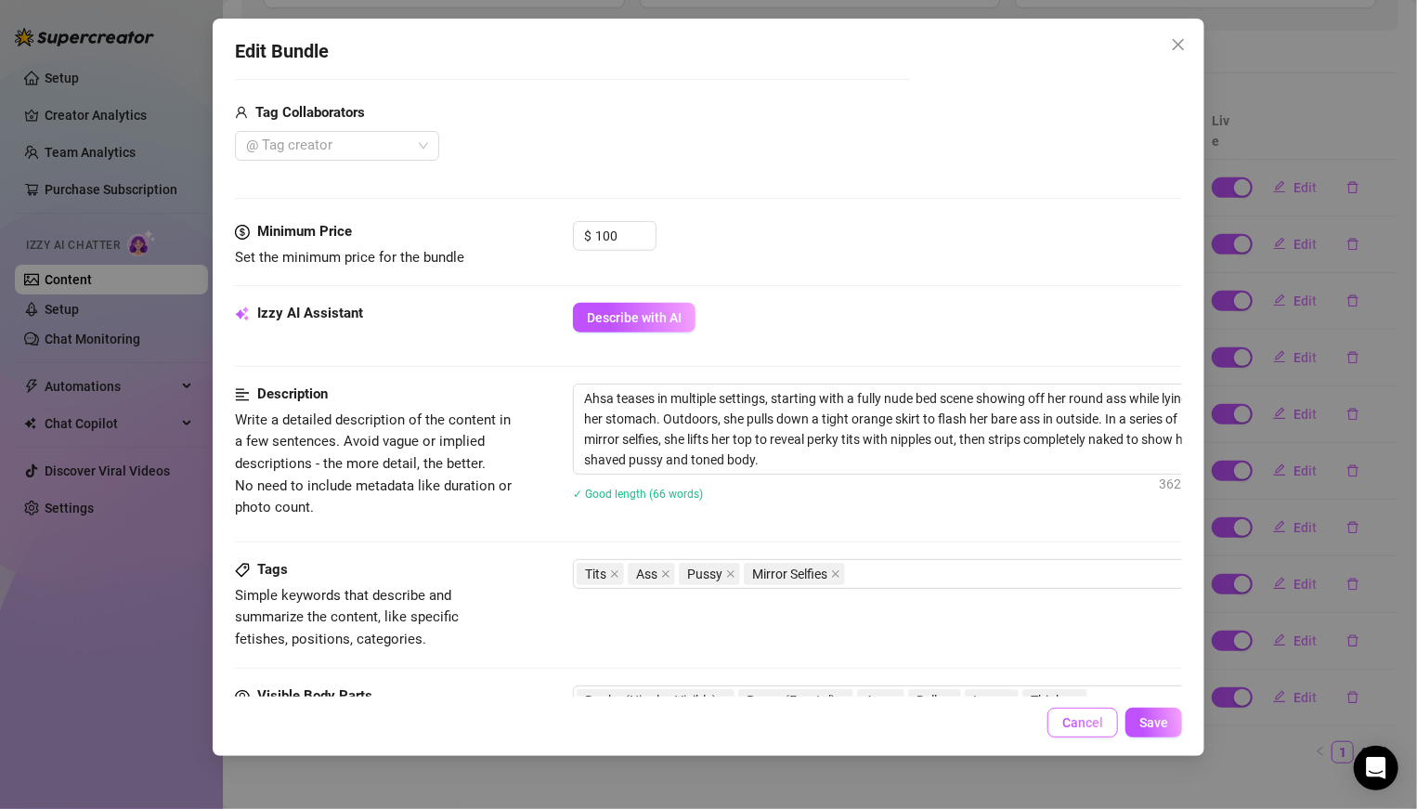
click at [1066, 715] on span "Cancel" at bounding box center [1082, 722] width 41 height 15
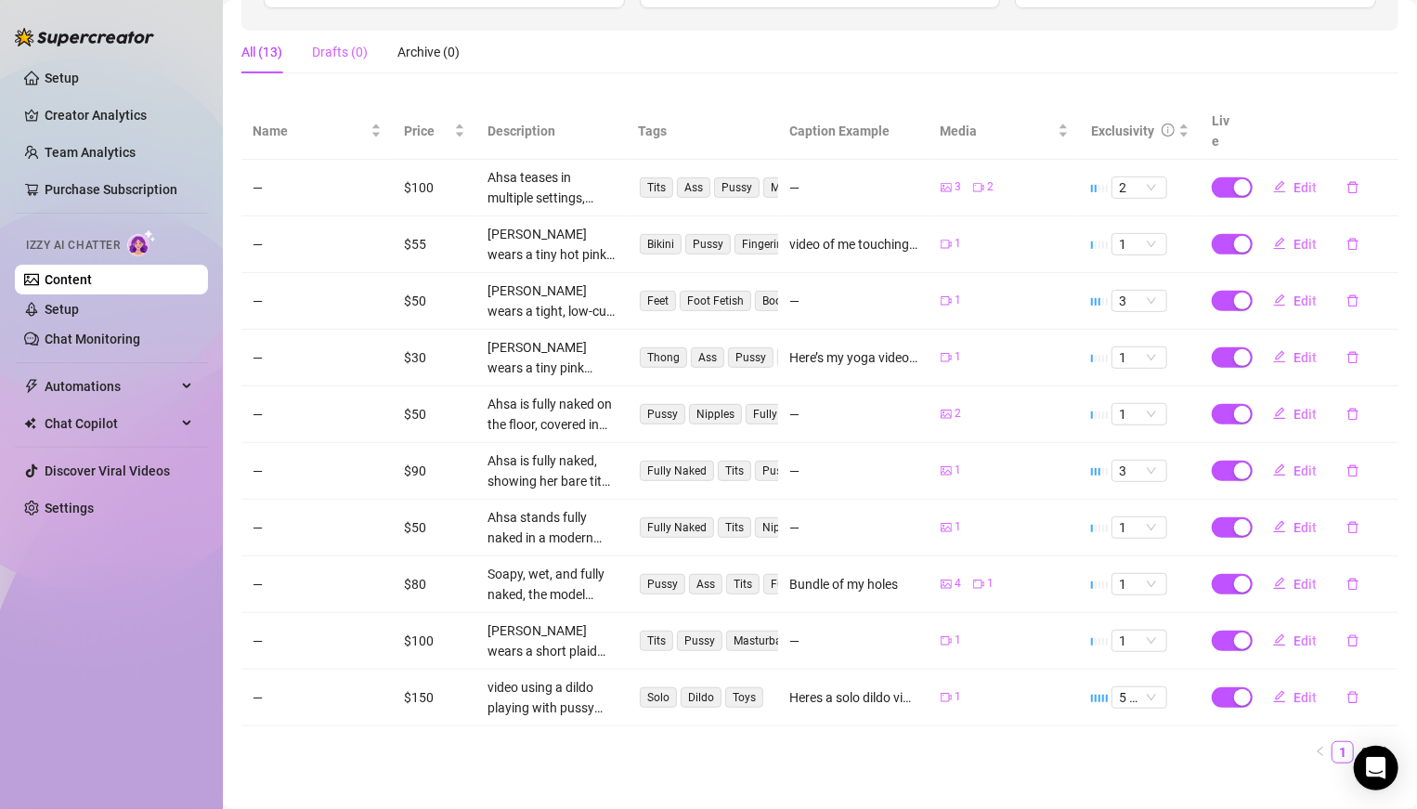
click at [354, 70] on div "Drafts (0)" at bounding box center [340, 52] width 56 height 43
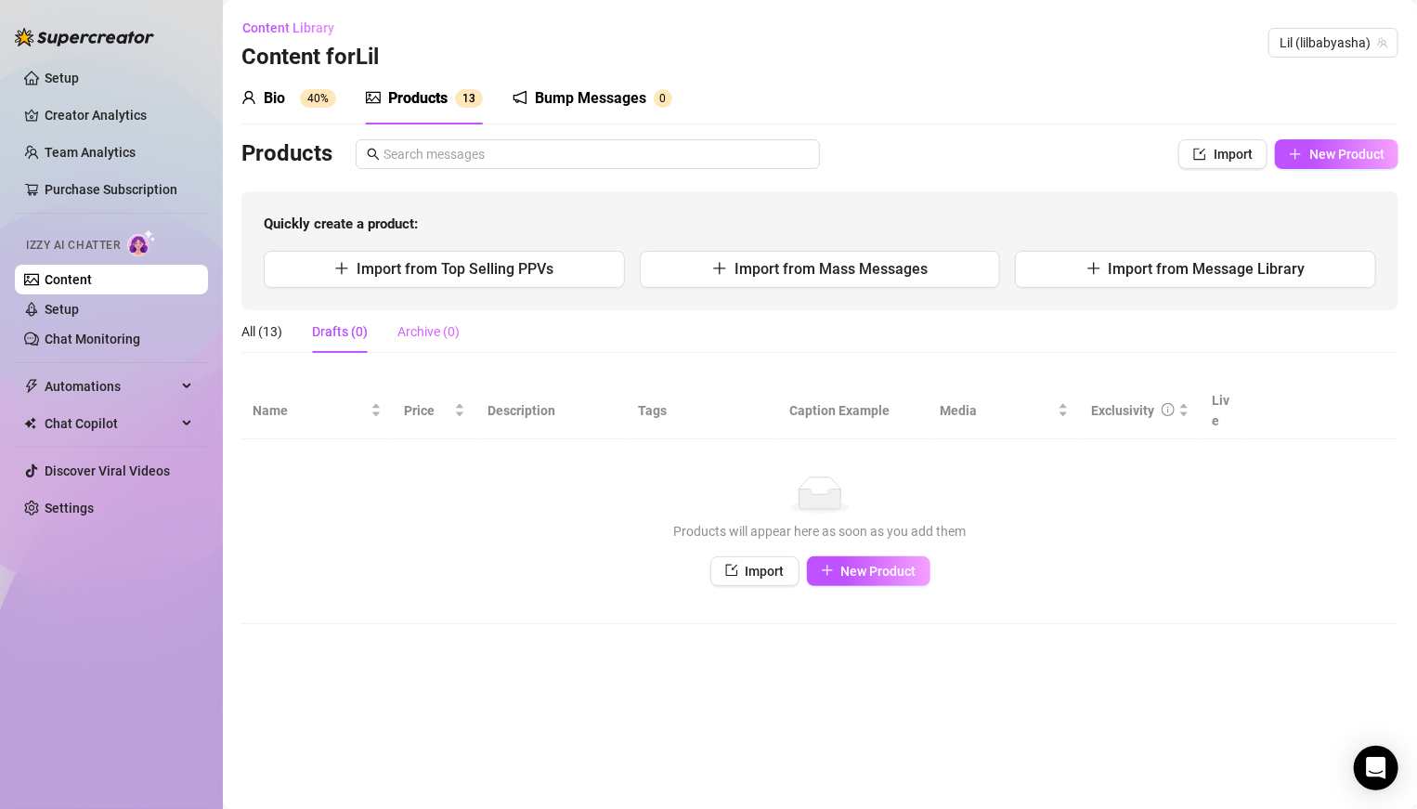
click at [411, 316] on div "Archive (0)" at bounding box center [428, 331] width 62 height 43
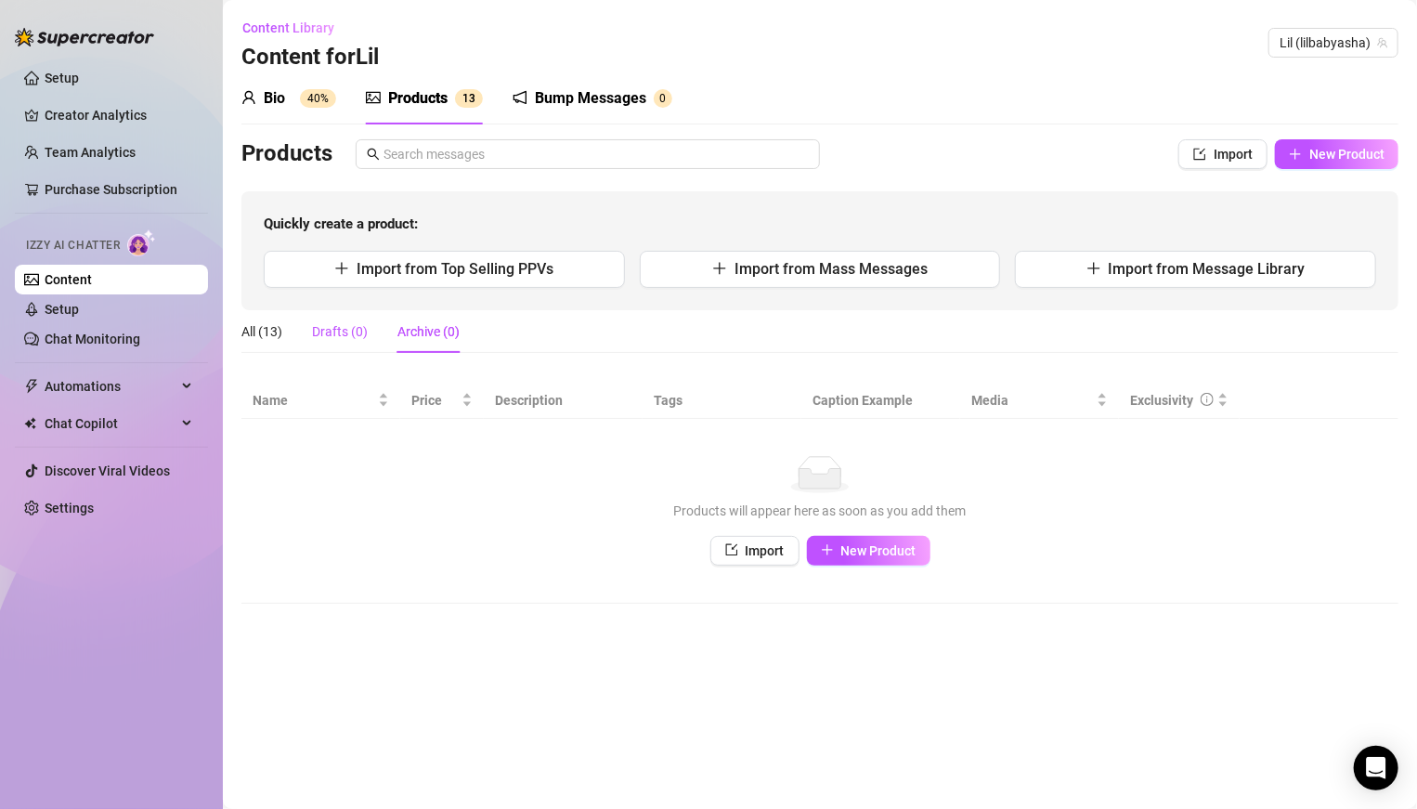
click at [357, 327] on div "Drafts (0)" at bounding box center [340, 331] width 56 height 20
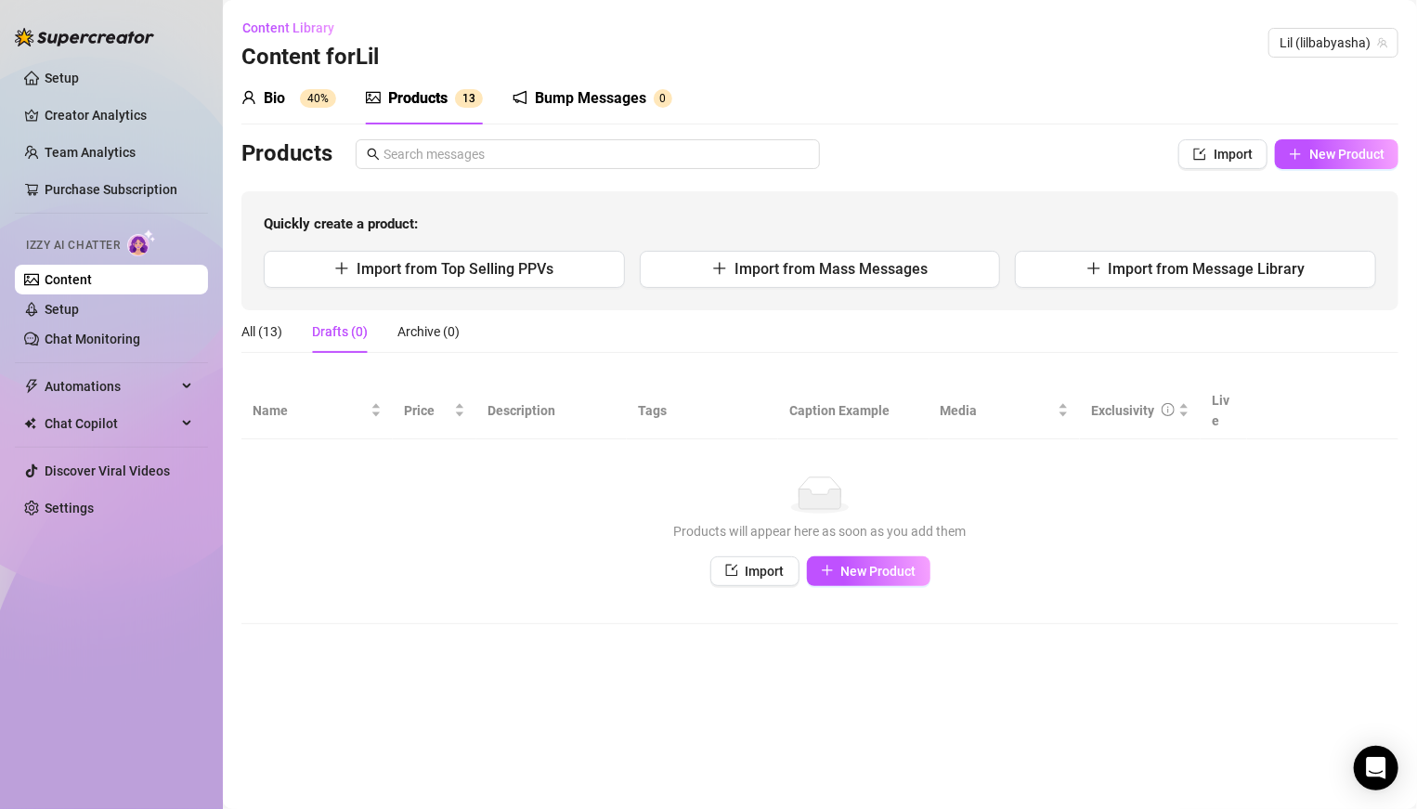
click at [294, 322] on div "All (13) Drafts (0) Archive (0)" at bounding box center [350, 331] width 218 height 43
click at [283, 330] on div "All (13) Drafts (0) Archive (0)" at bounding box center [350, 331] width 218 height 43
click at [266, 331] on div "All (13)" at bounding box center [261, 331] width 41 height 20
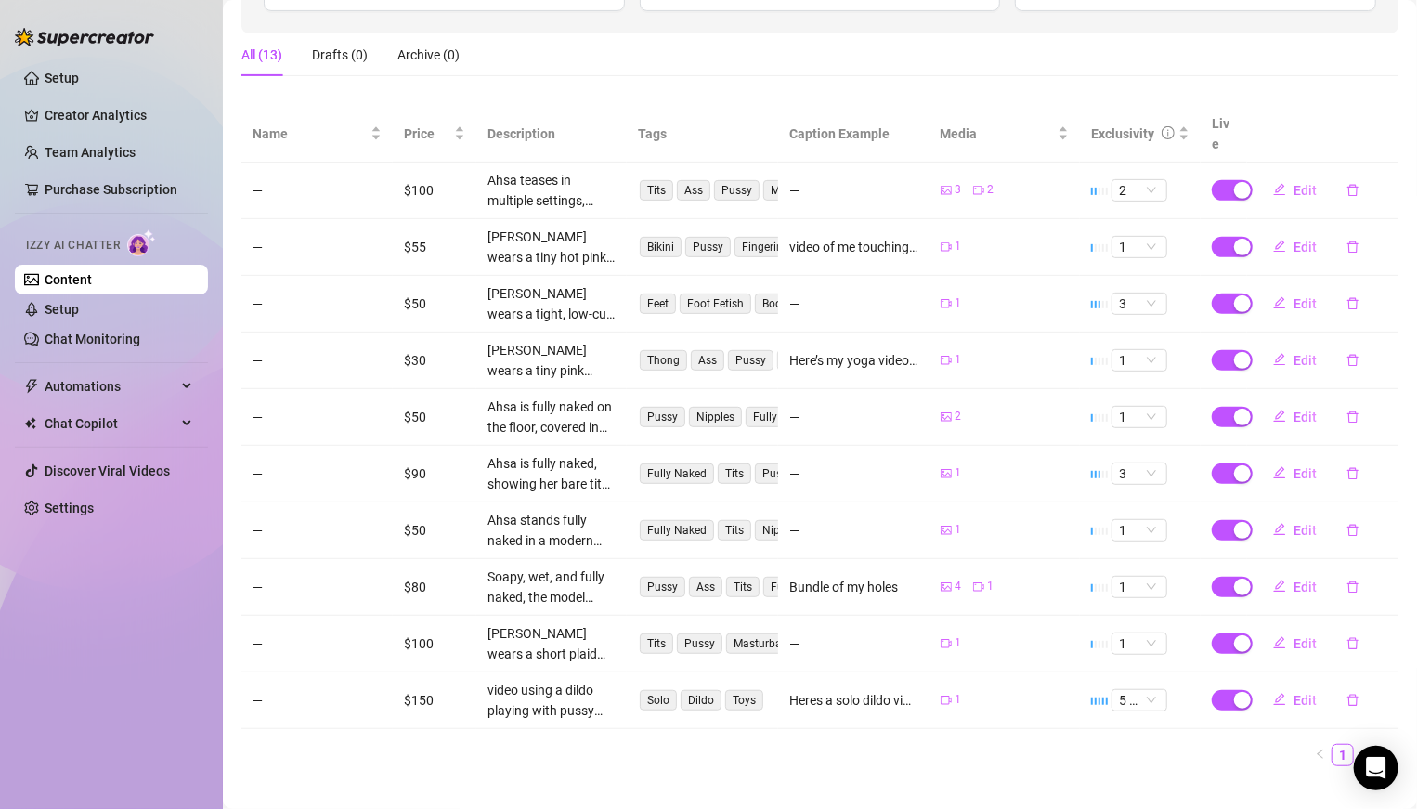
scroll to position [279, 0]
click at [1369, 742] on link "2" at bounding box center [1365, 752] width 20 height 20
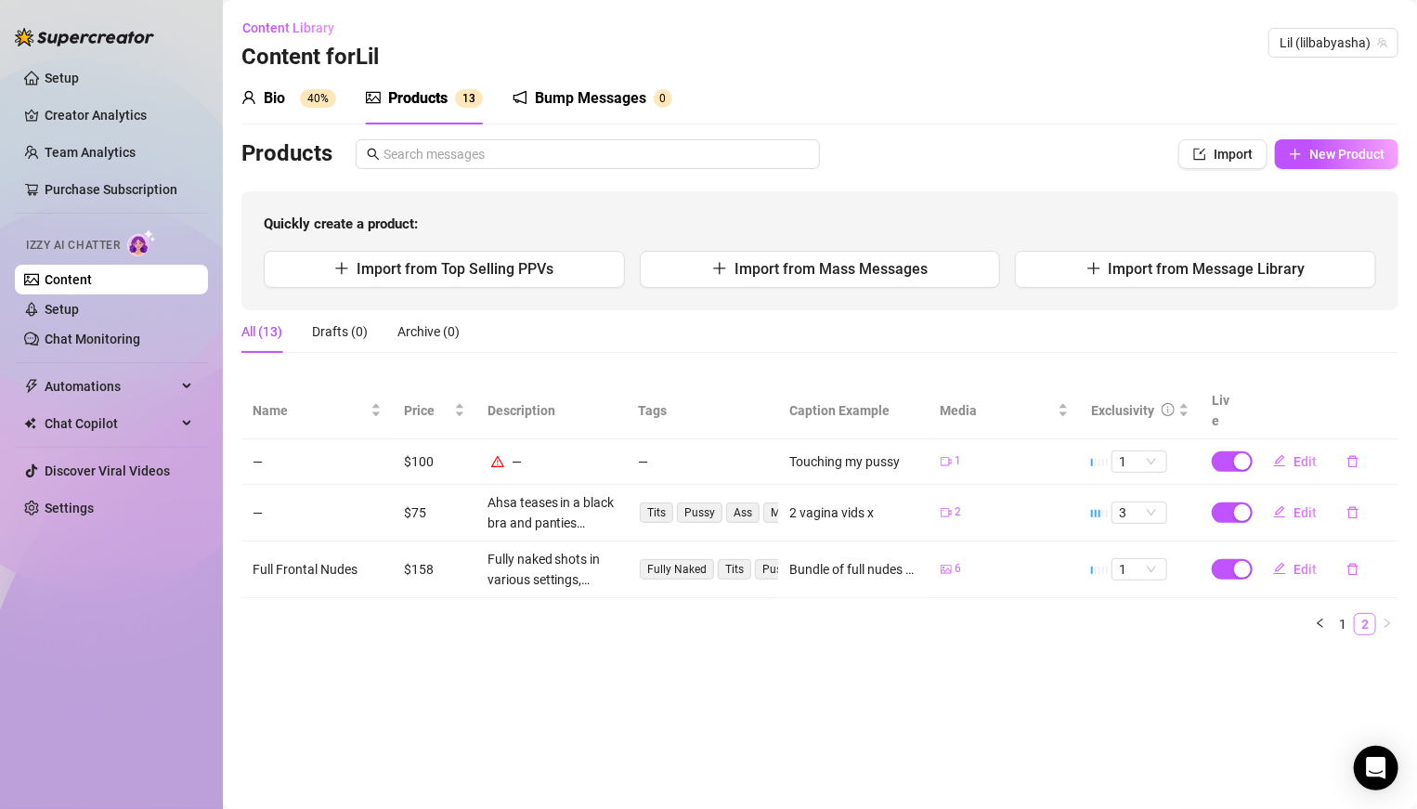
scroll to position [0, 0]
click at [1366, 447] on button "button" at bounding box center [1352, 462] width 43 height 30
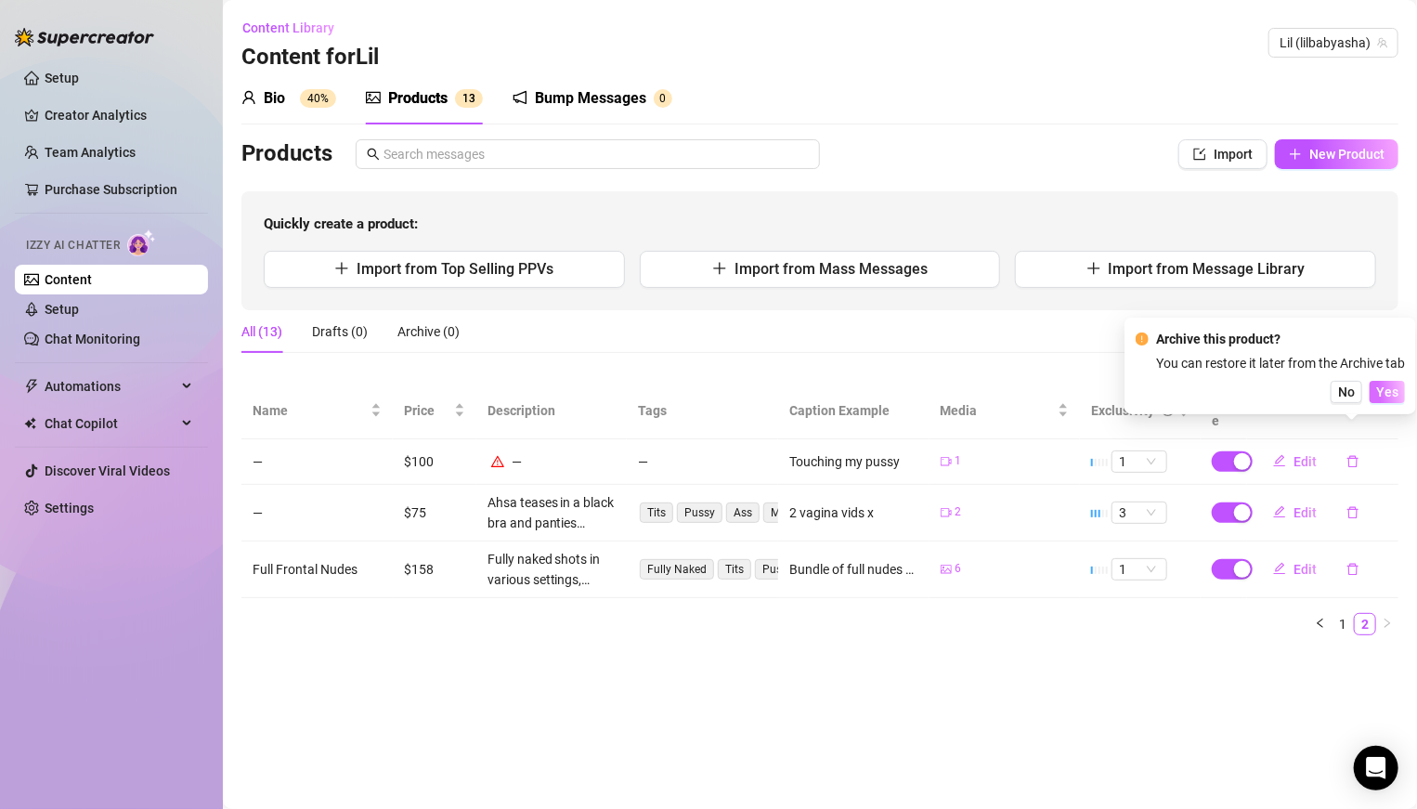
click at [1386, 392] on span "Yes" at bounding box center [1387, 391] width 22 height 15
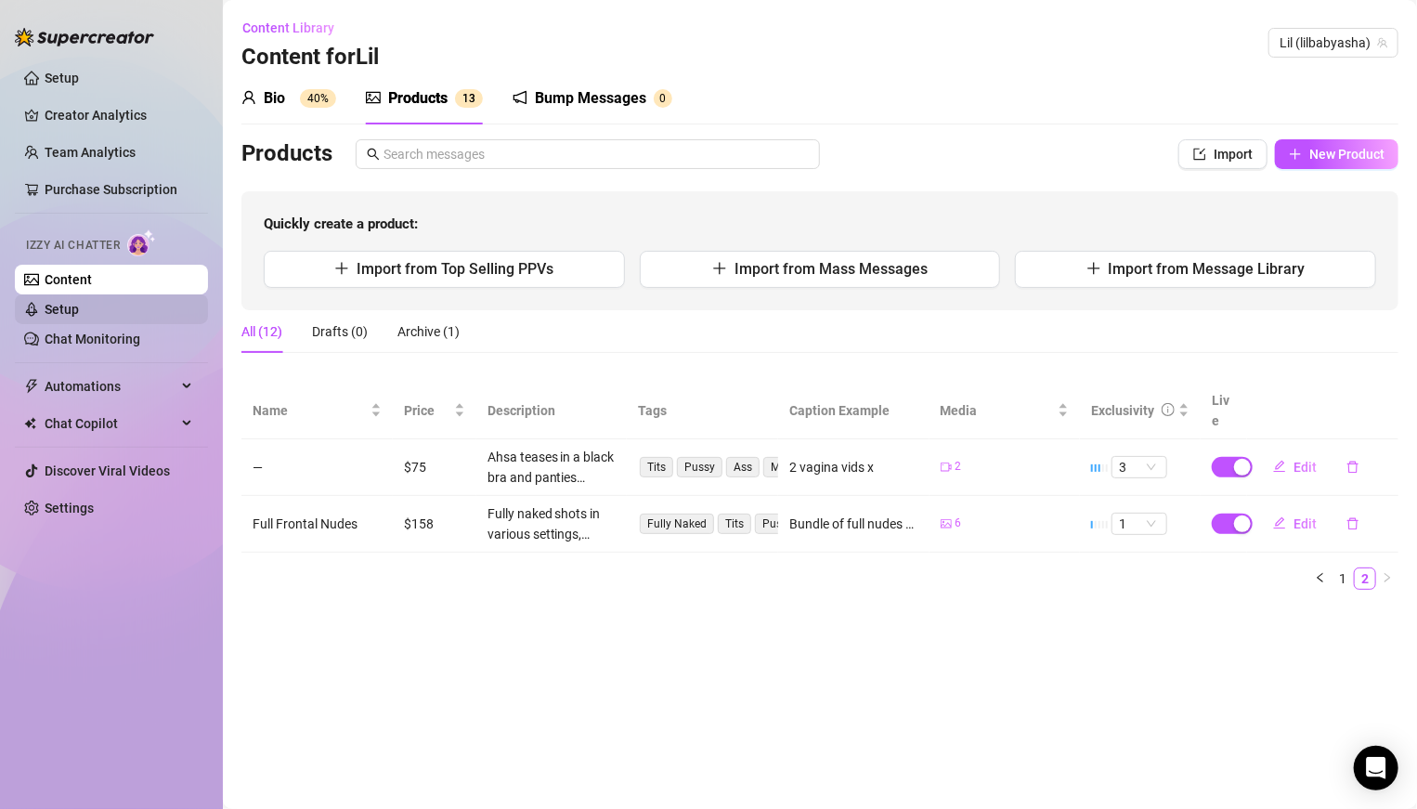
click at [79, 304] on link "Setup" at bounding box center [62, 309] width 34 height 15
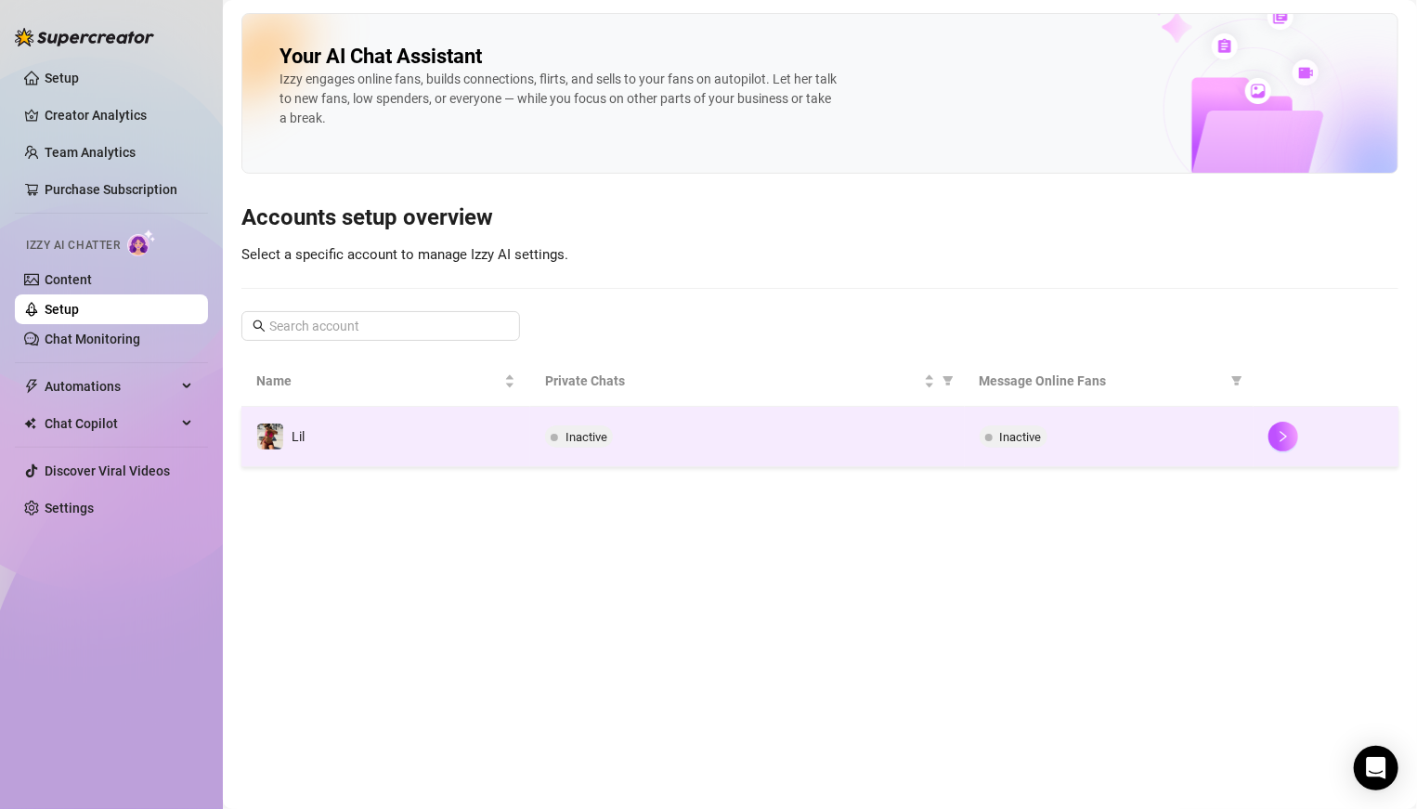
click at [574, 441] on span "Inactive" at bounding box center [586, 437] width 42 height 14
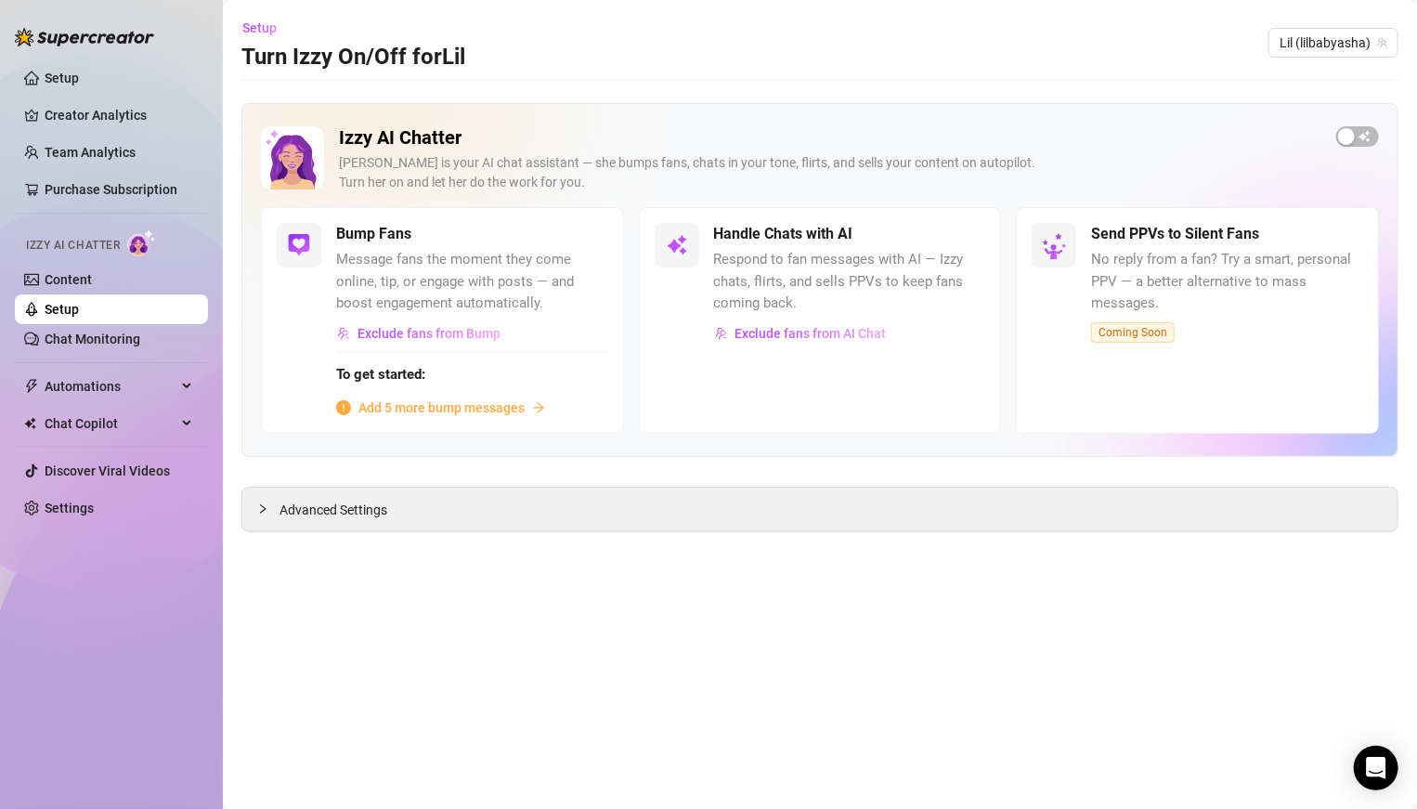
click at [456, 404] on span "Add 5 more bump messages" at bounding box center [441, 407] width 166 height 20
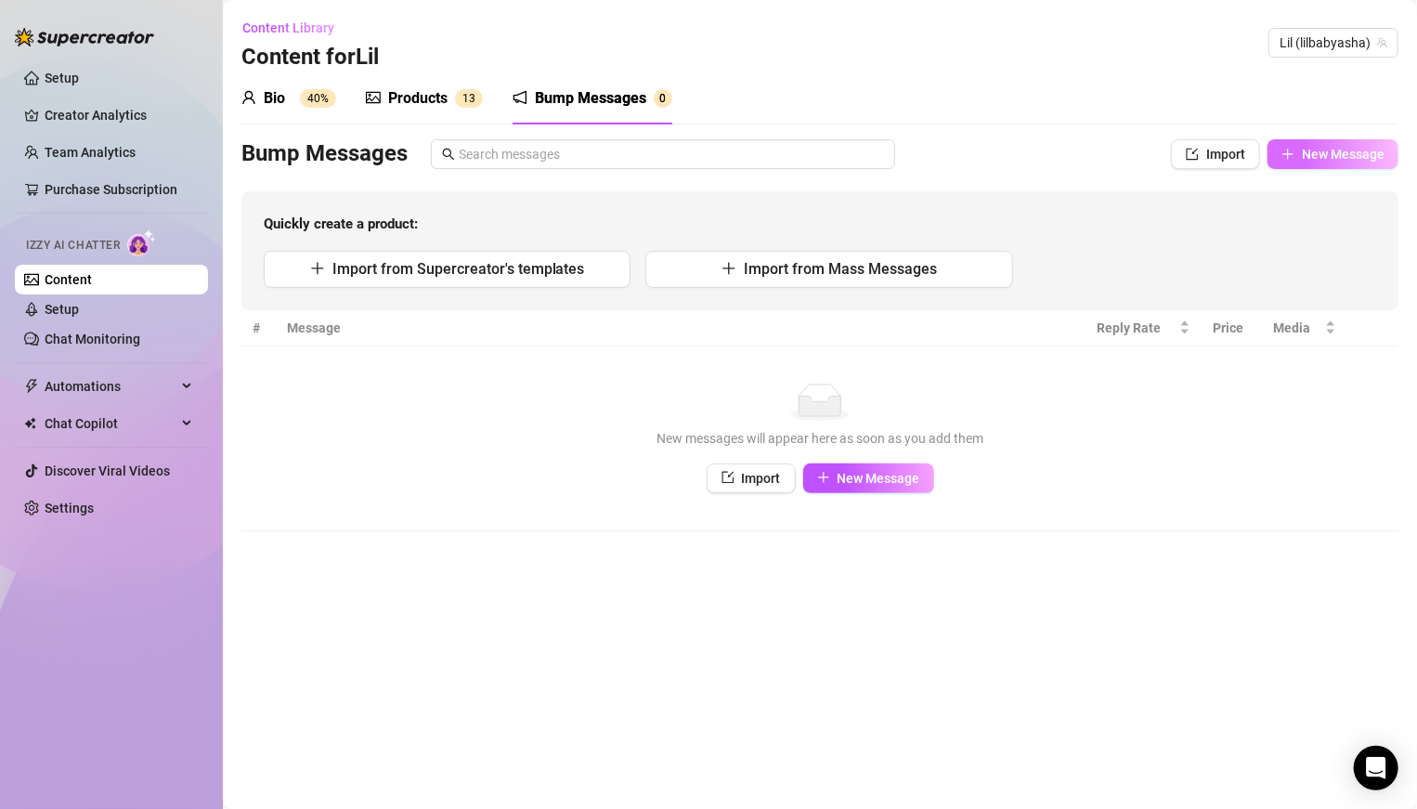
click at [1300, 153] on button "New Message" at bounding box center [1332, 154] width 131 height 30
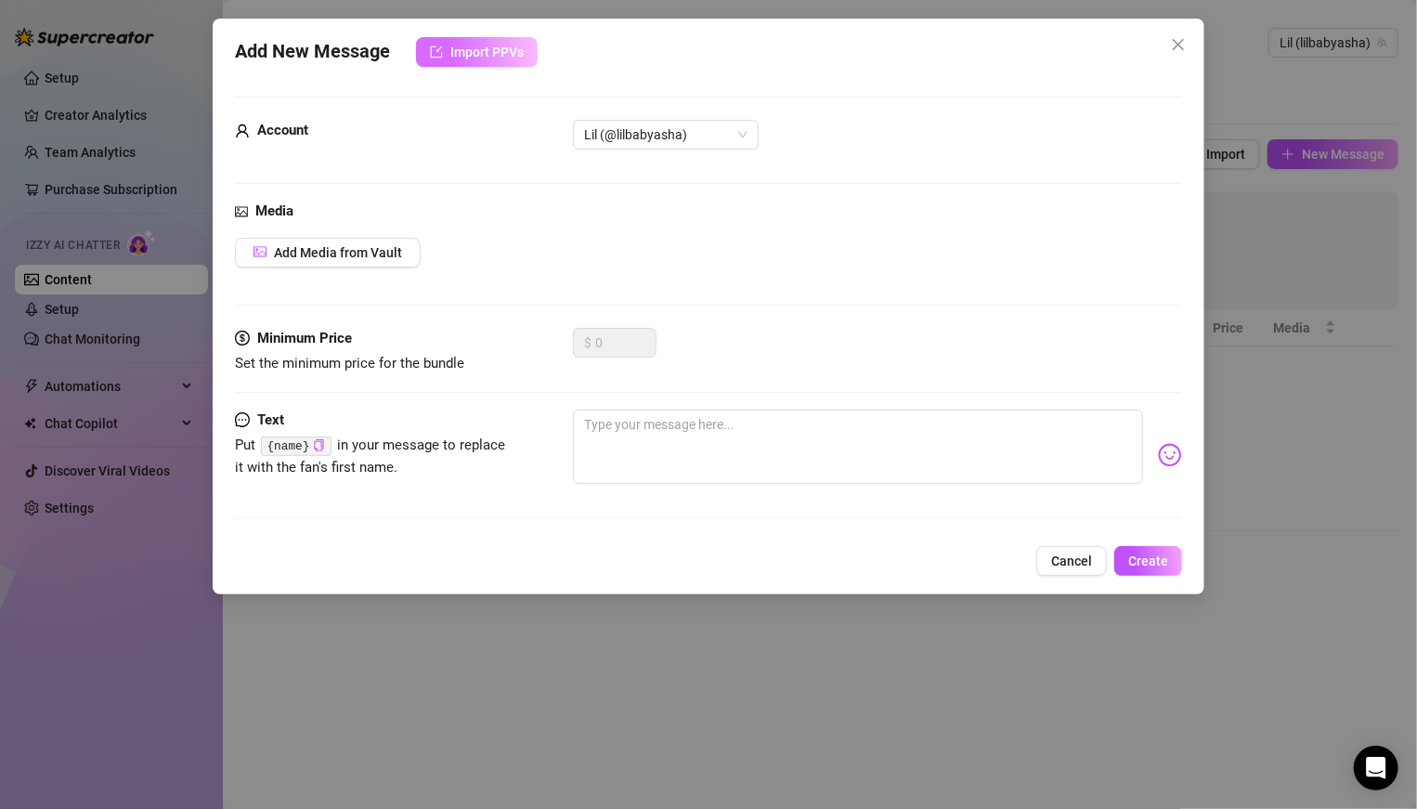
click at [464, 47] on span "Import PPVs" at bounding box center [486, 52] width 73 height 15
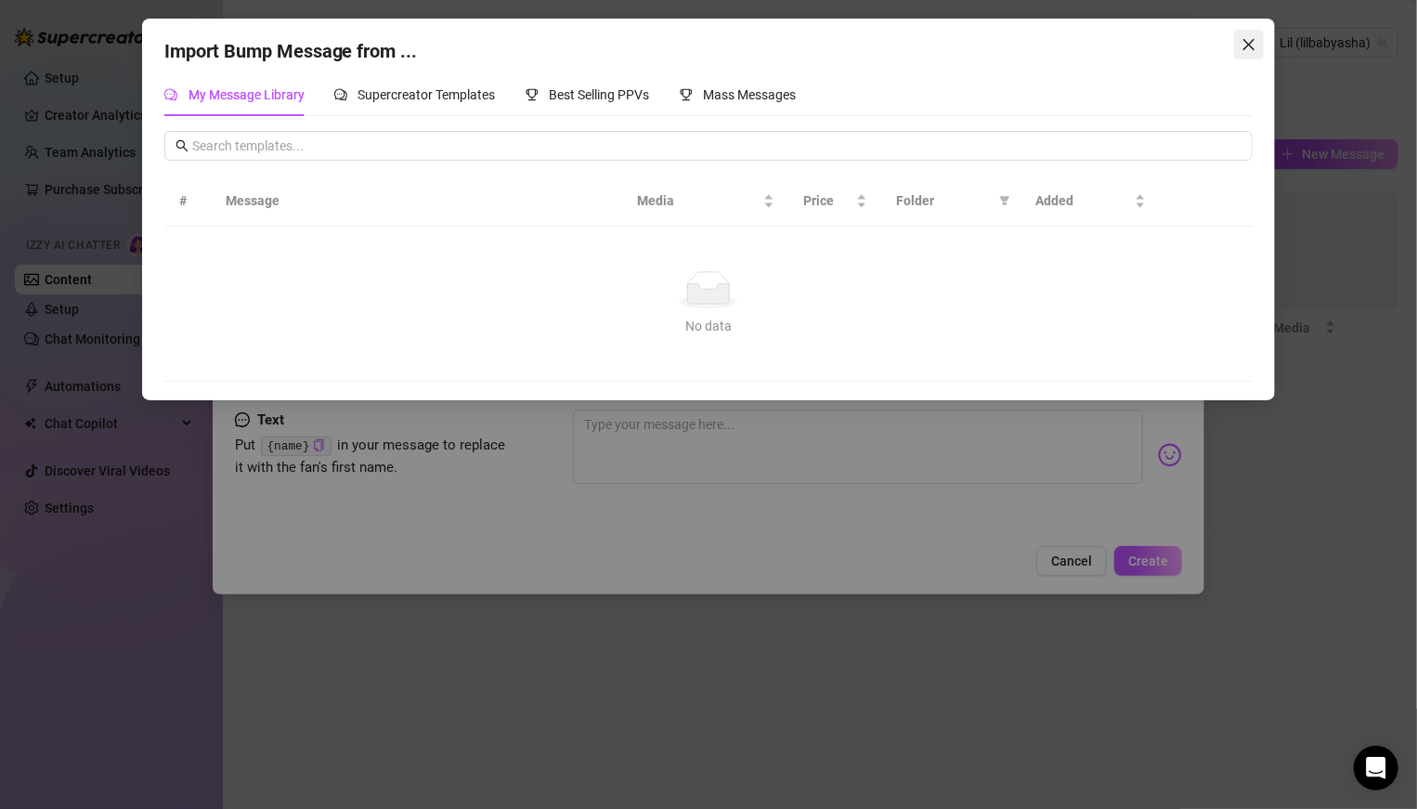
click at [1252, 46] on icon "close" at bounding box center [1248, 44] width 11 height 11
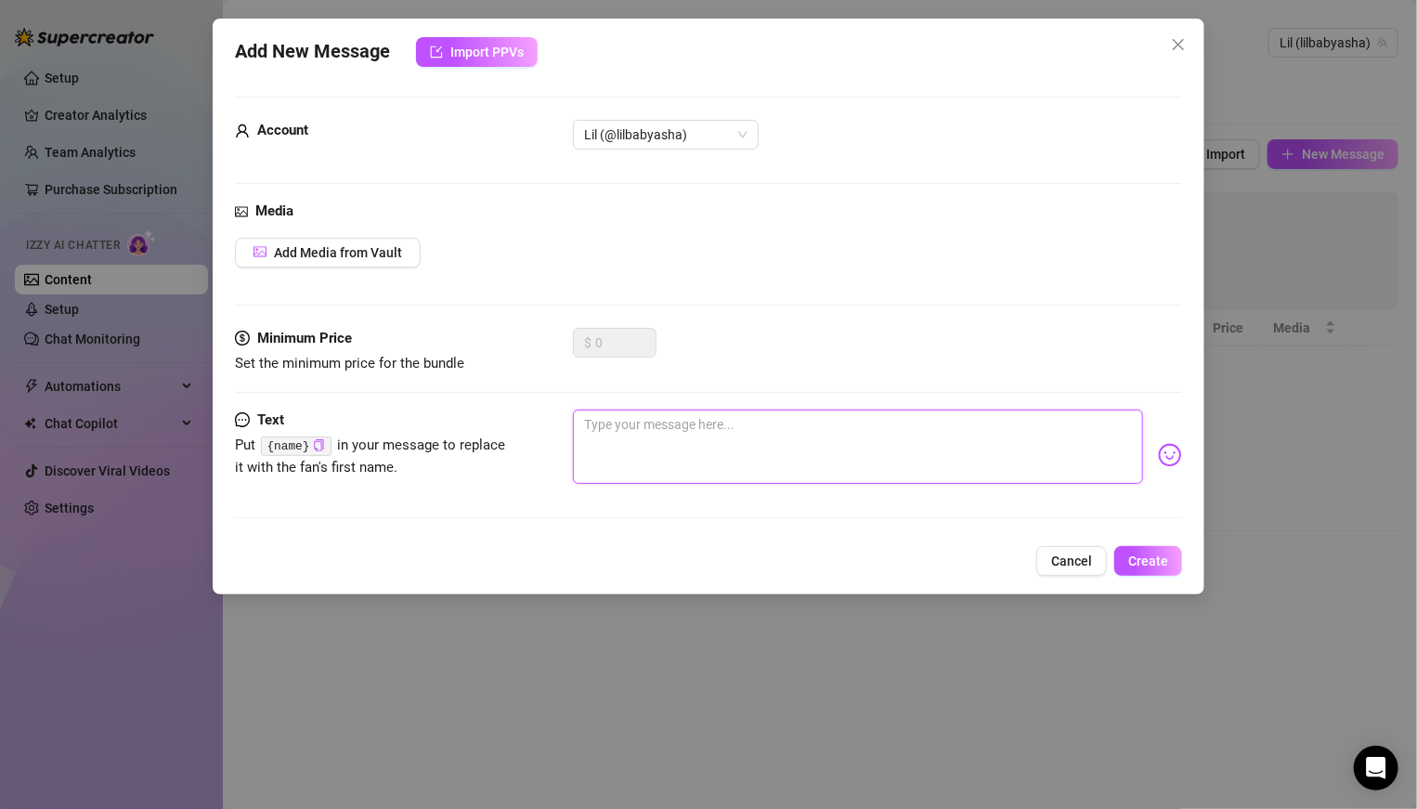
click at [866, 466] on textarea at bounding box center [858, 446] width 570 height 74
paste textarea "“Hey babe 👀 did you miss my last drop? It’s way too hot to stay unopened 😘🔥"
click at [641, 421] on textarea "“Hey babe 👀 did you miss my last drop? It’s way too hot to stay unopened 😘🔥" at bounding box center [858, 446] width 570 height 74
click at [589, 420] on textarea "“Hey babe 👀 did you miss my last drop? It’s way too hot to stay unopened 😘🔥" at bounding box center [858, 446] width 570 height 74
click at [1155, 553] on span "Create" at bounding box center [1148, 560] width 40 height 15
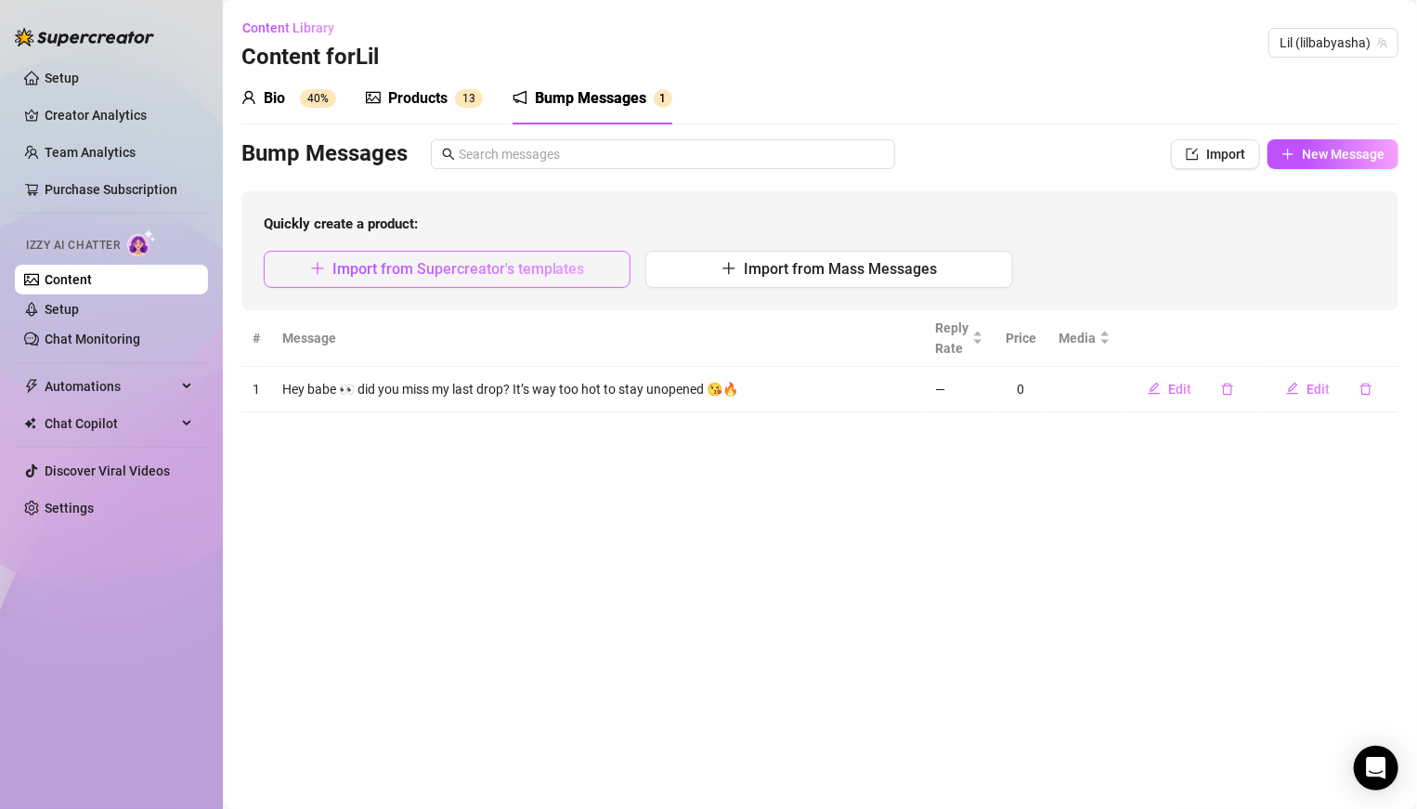
click at [325, 269] on icon "plus" at bounding box center [317, 268] width 15 height 15
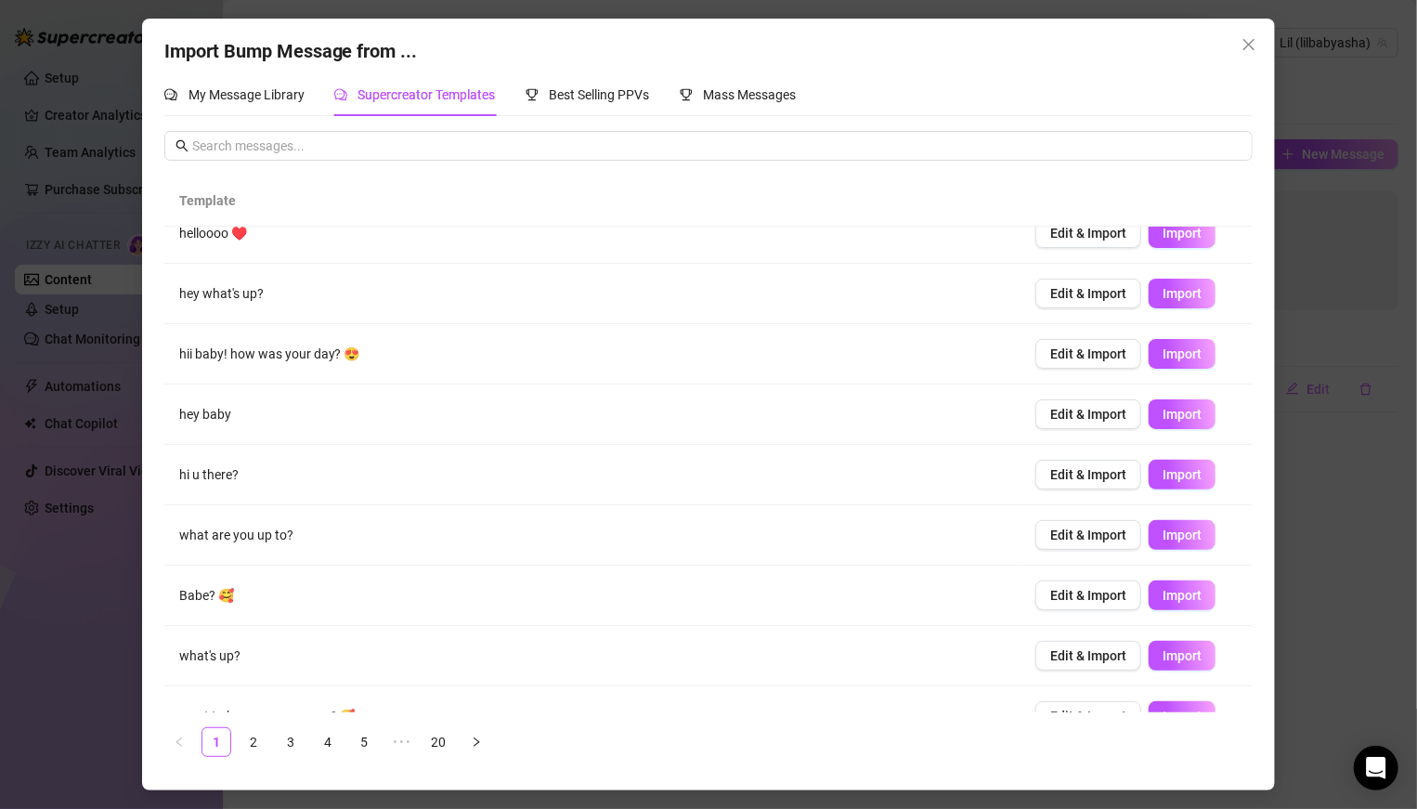
scroll to position [93, 0]
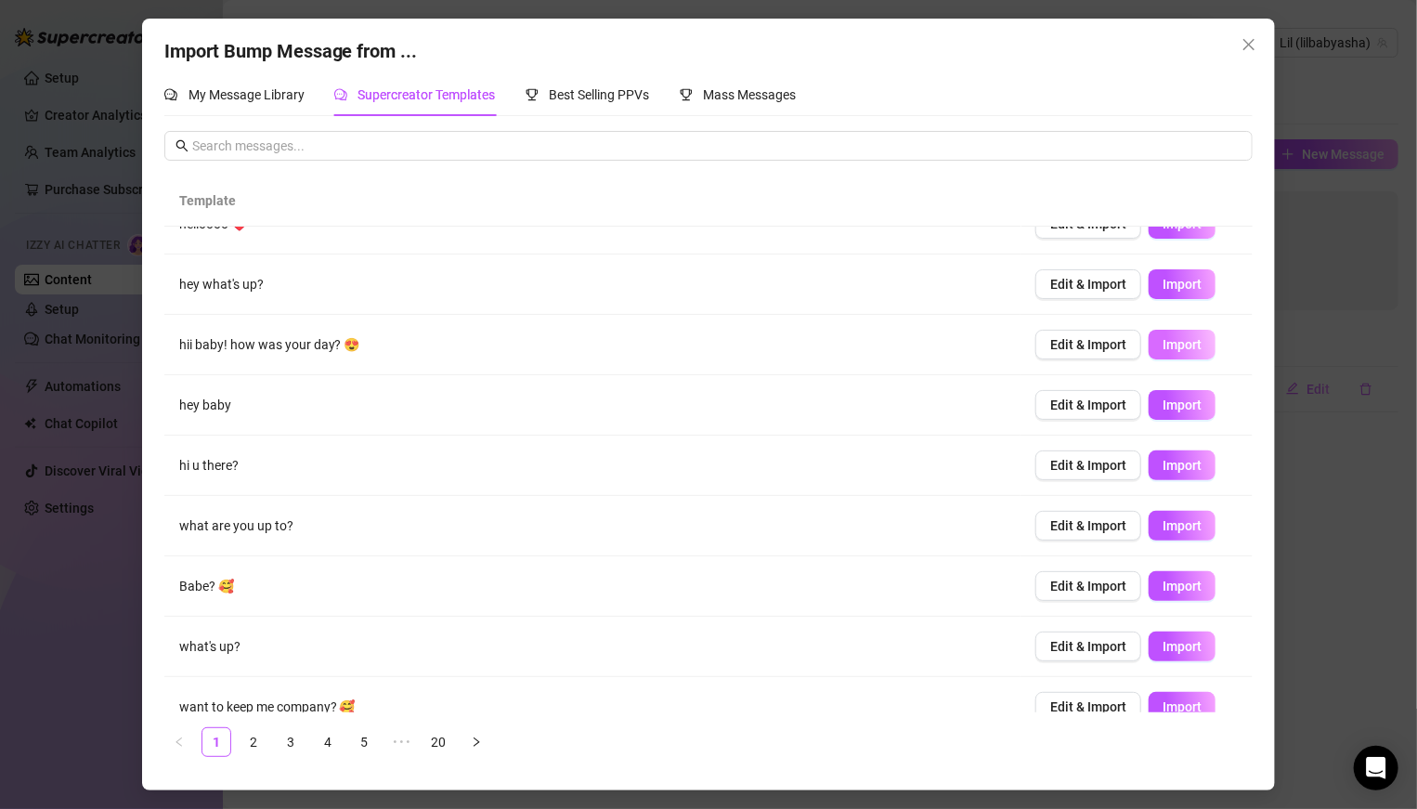
click at [1175, 344] on span "Import" at bounding box center [1181, 344] width 39 height 15
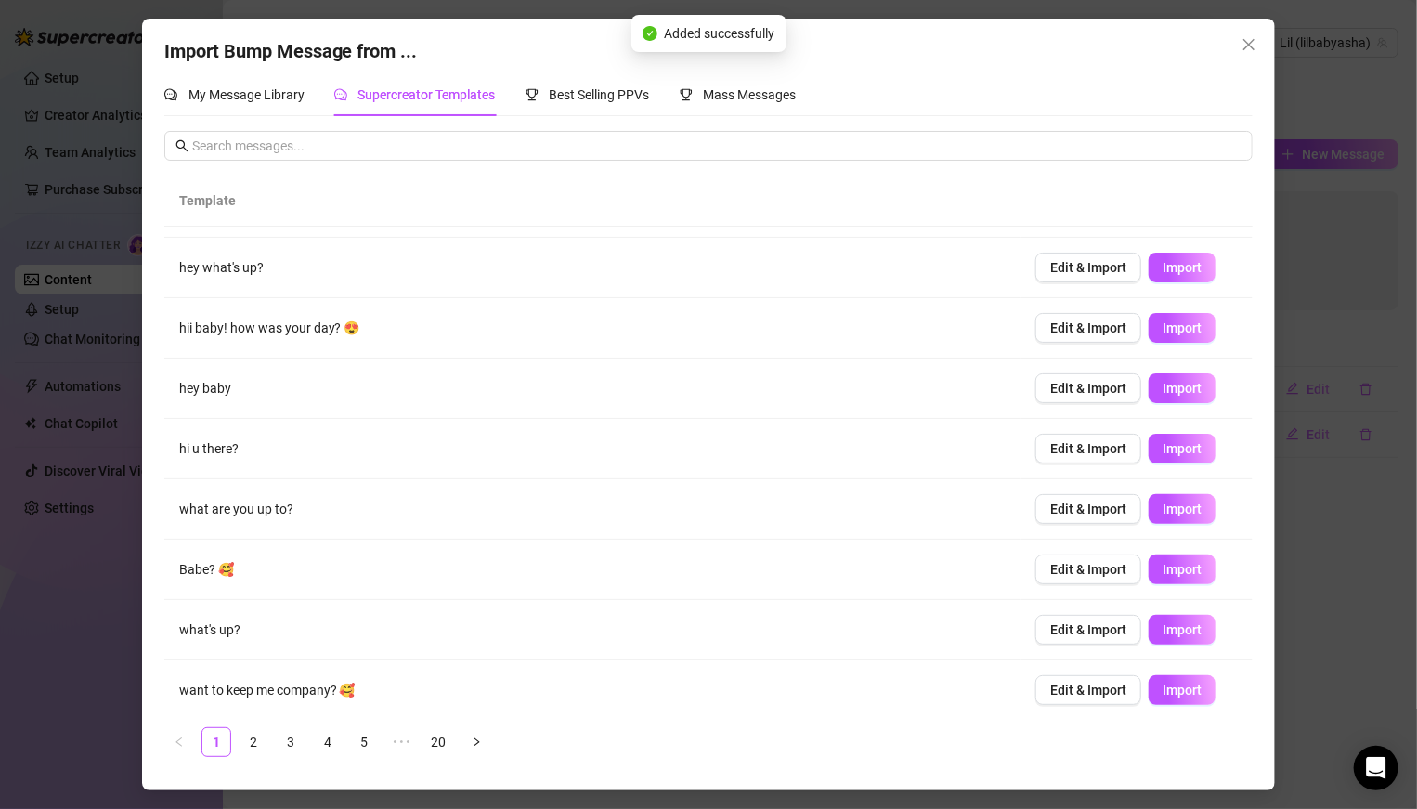
scroll to position [115, 0]
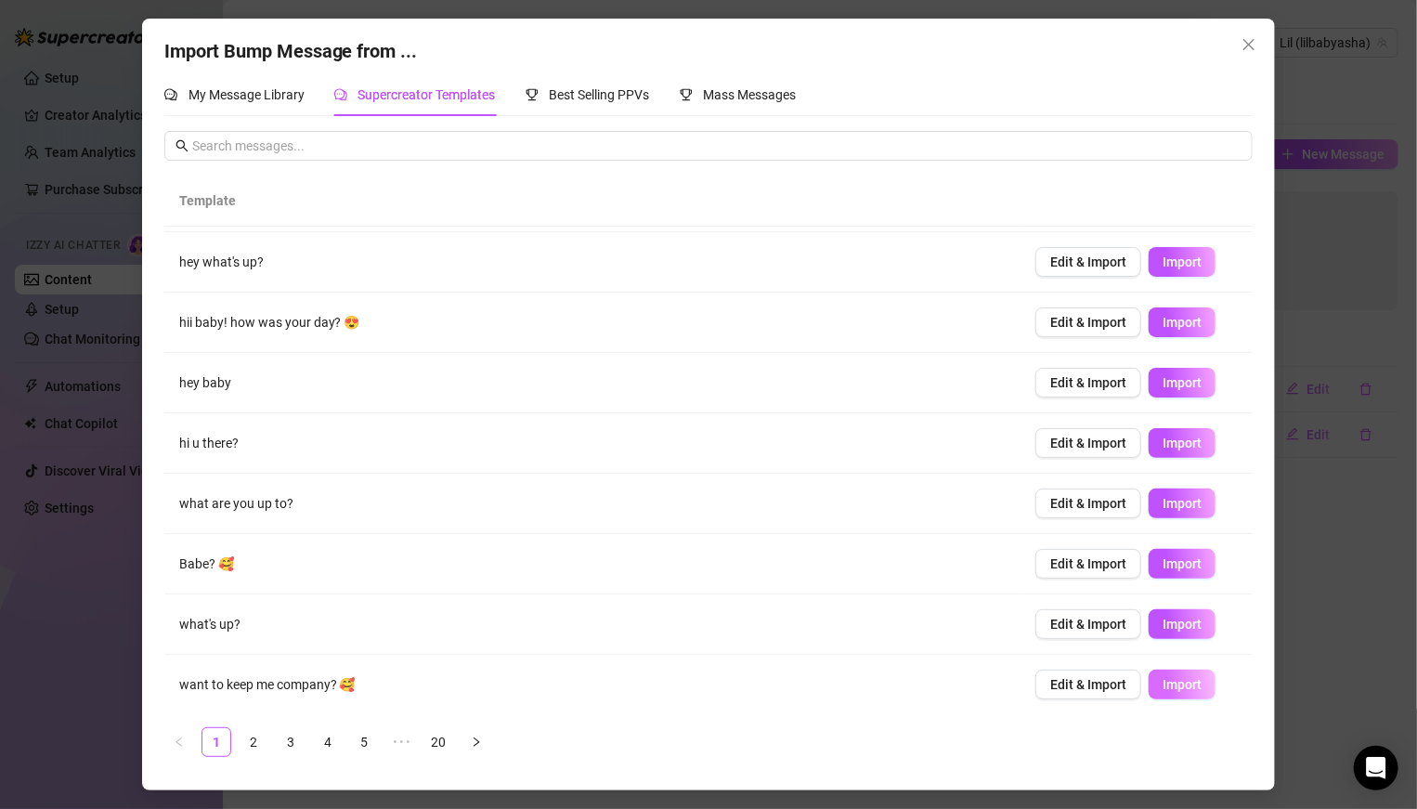
click at [1191, 689] on button "Import" at bounding box center [1181, 684] width 67 height 30
click at [255, 744] on link "2" at bounding box center [254, 742] width 28 height 28
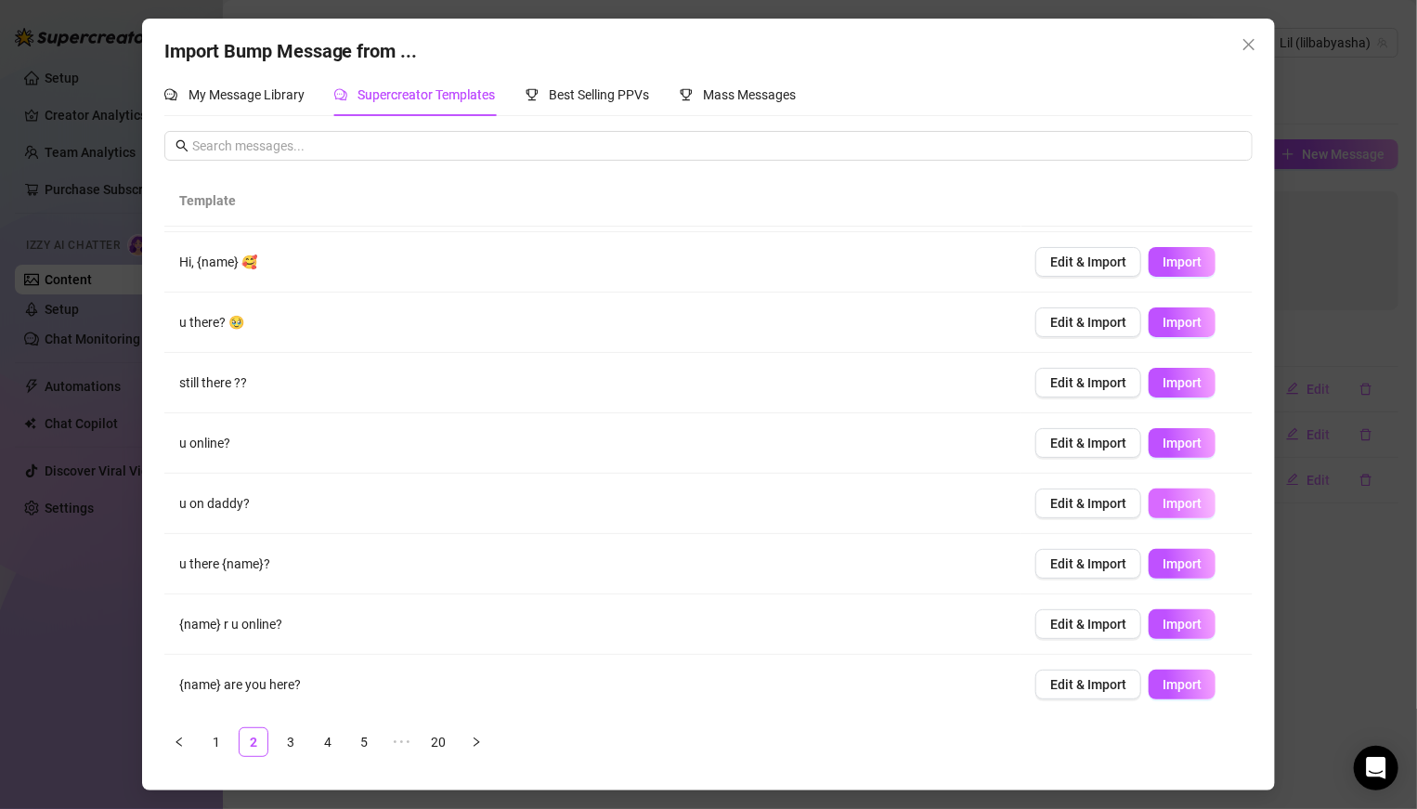
click at [1162, 501] on span "Import" at bounding box center [1181, 503] width 39 height 15
click at [285, 738] on link "3" at bounding box center [291, 742] width 28 height 28
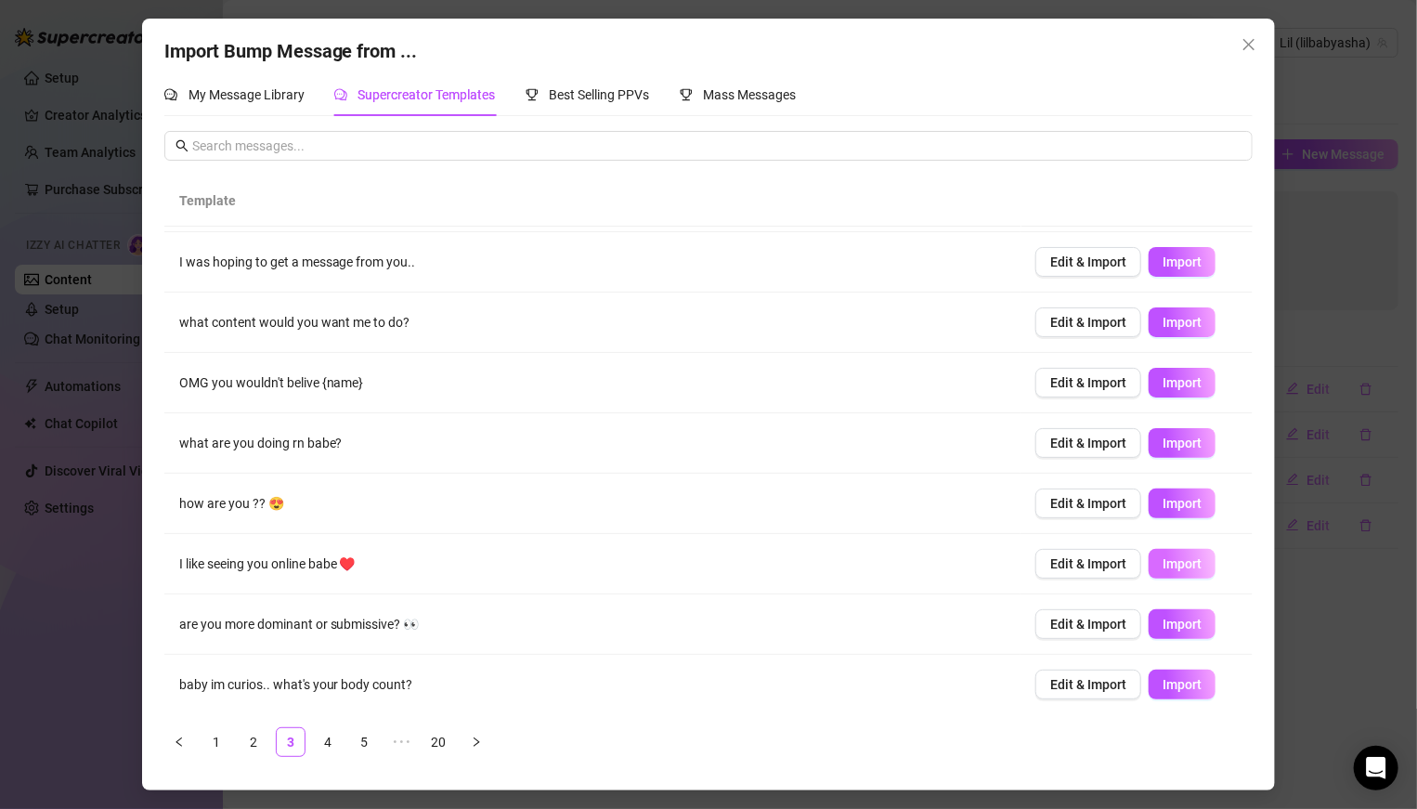
click at [1162, 564] on span "Import" at bounding box center [1181, 563] width 39 height 15
click at [1187, 680] on span "Import" at bounding box center [1181, 684] width 39 height 15
click at [322, 737] on link "4" at bounding box center [328, 742] width 28 height 28
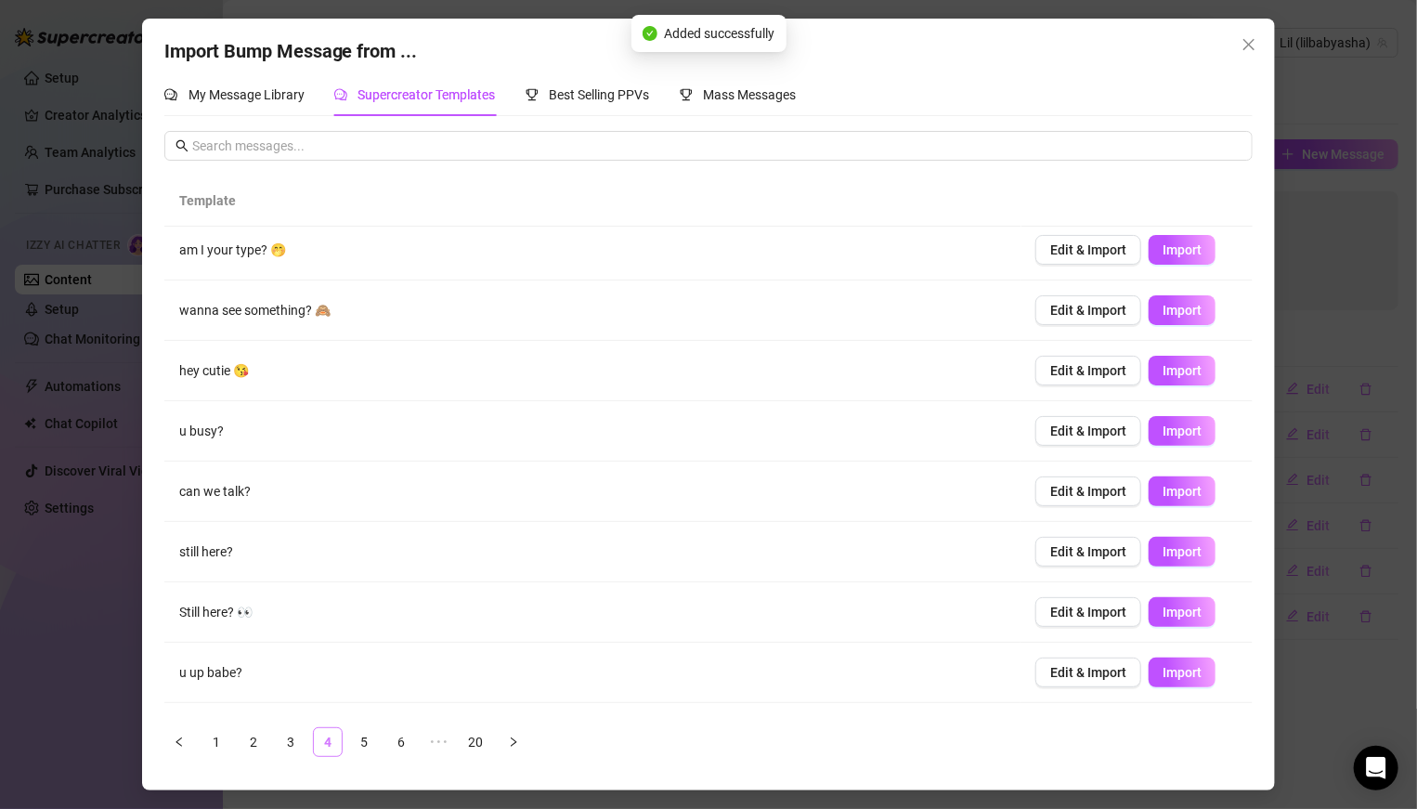
scroll to position [0, 0]
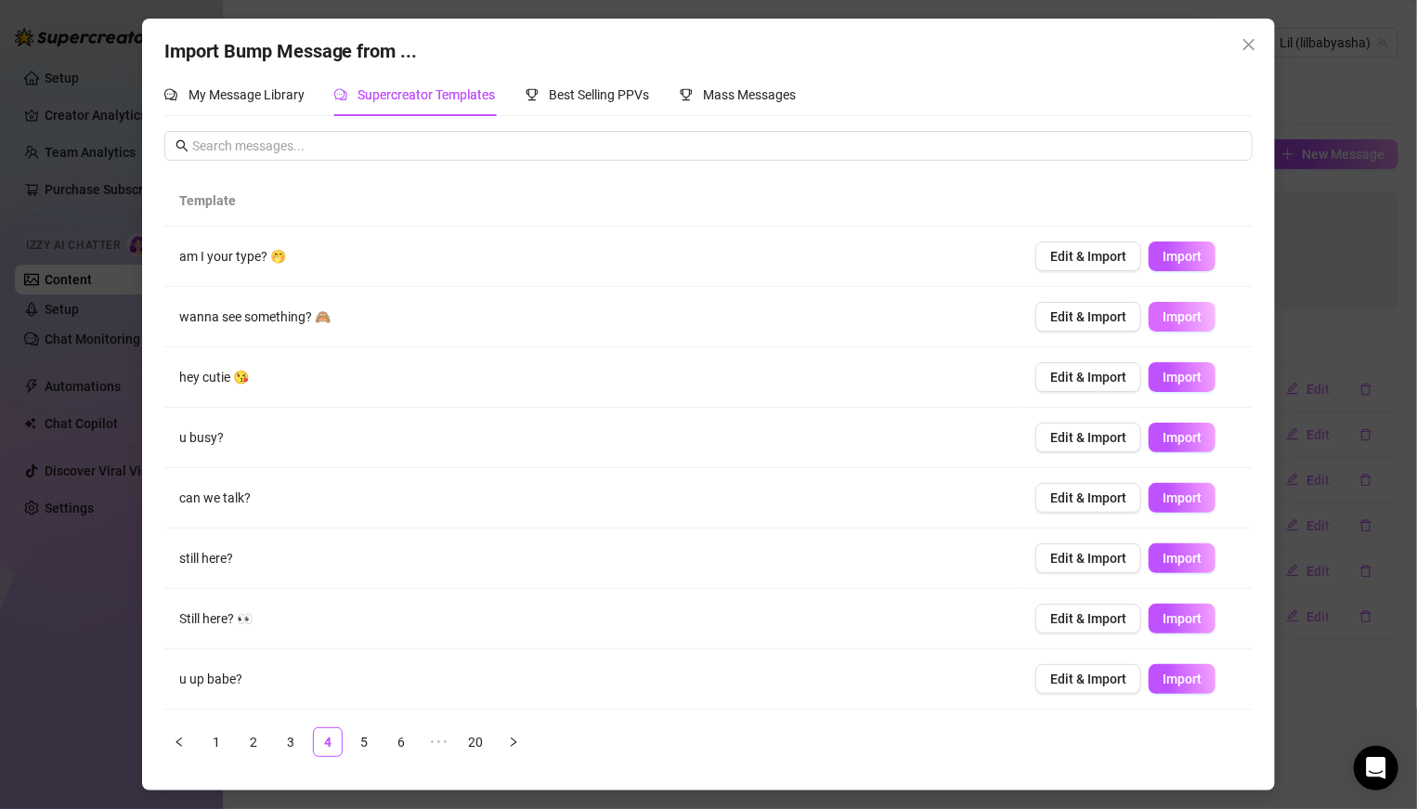
click at [1177, 314] on span "Import" at bounding box center [1181, 316] width 39 height 15
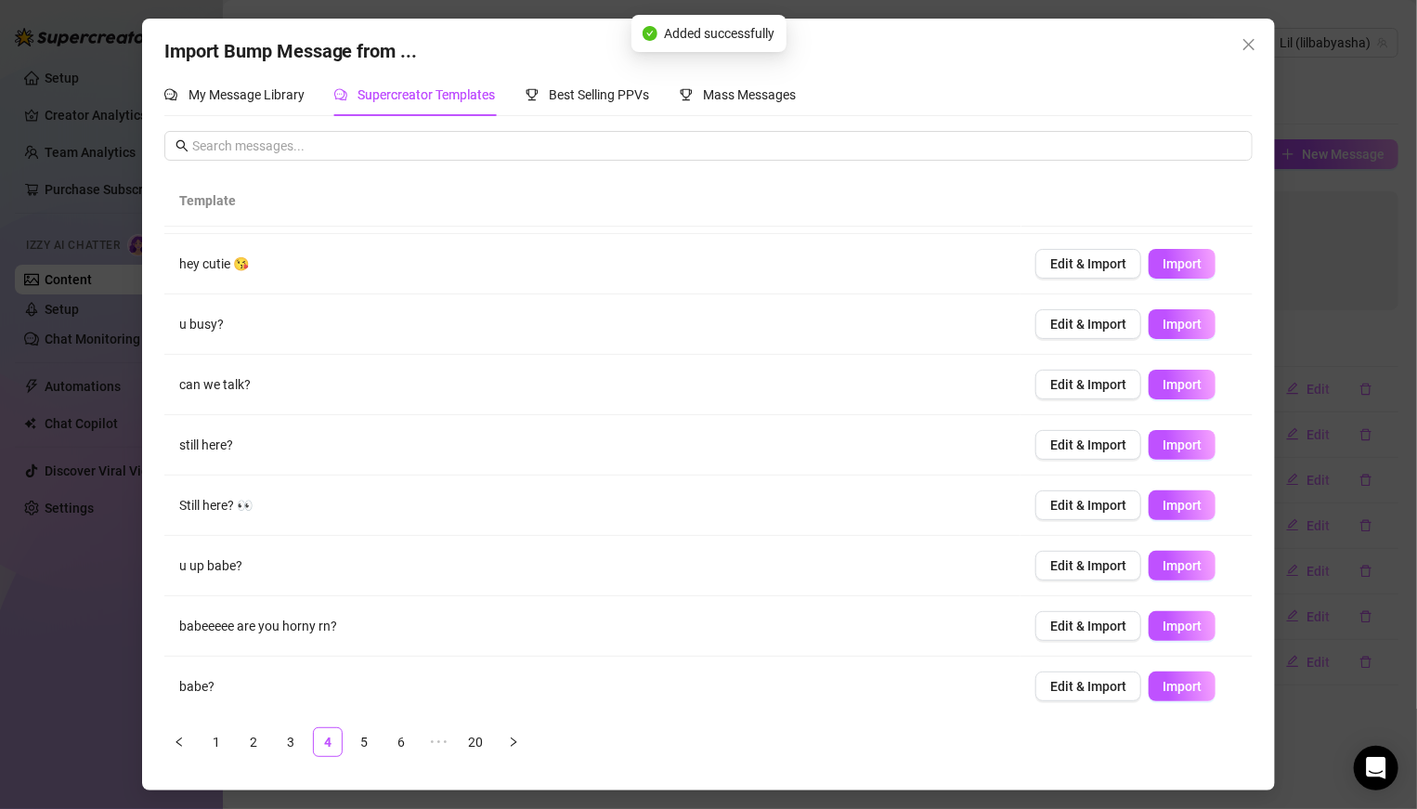
scroll to position [115, 0]
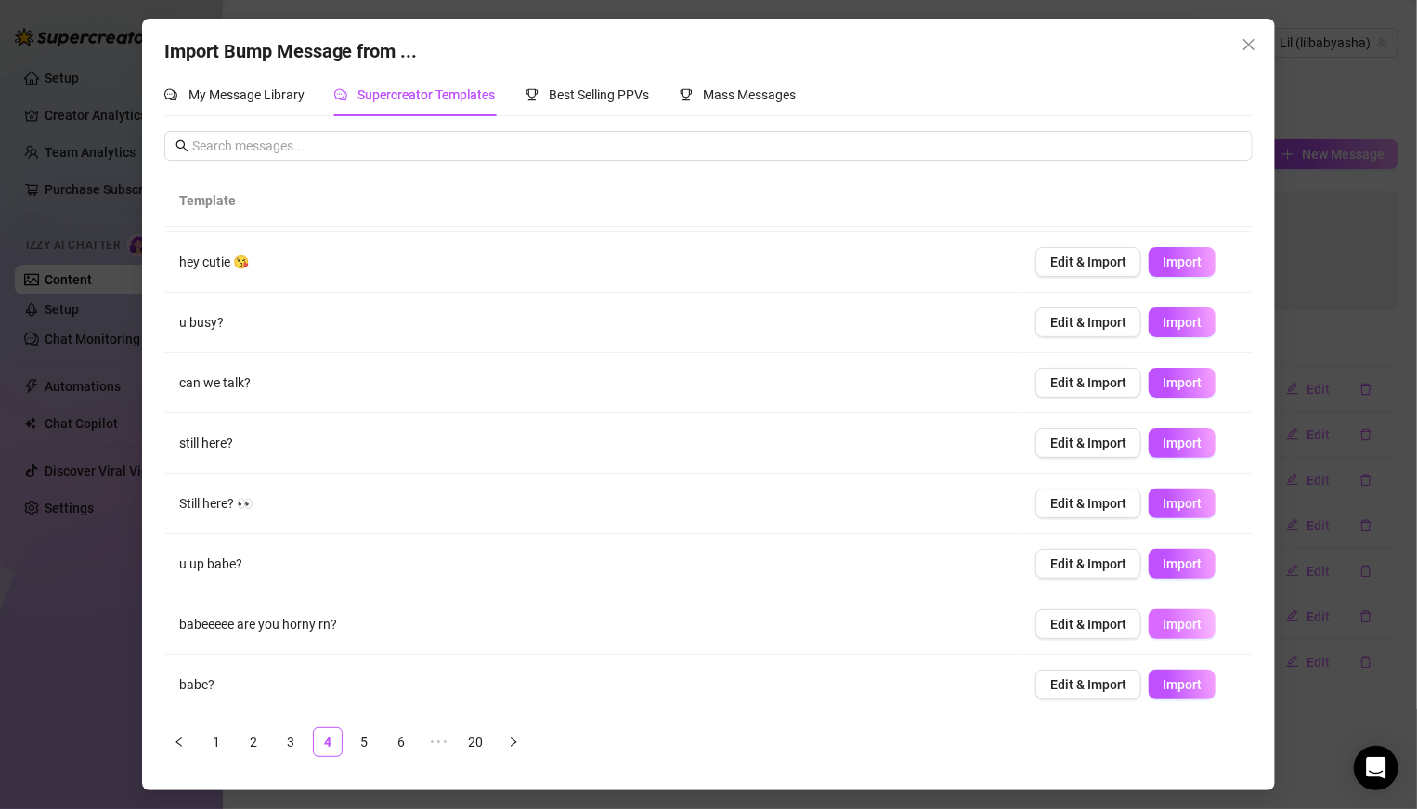
click at [1197, 622] on span "Import" at bounding box center [1181, 623] width 39 height 15
click at [369, 737] on link "5" at bounding box center [365, 742] width 28 height 28
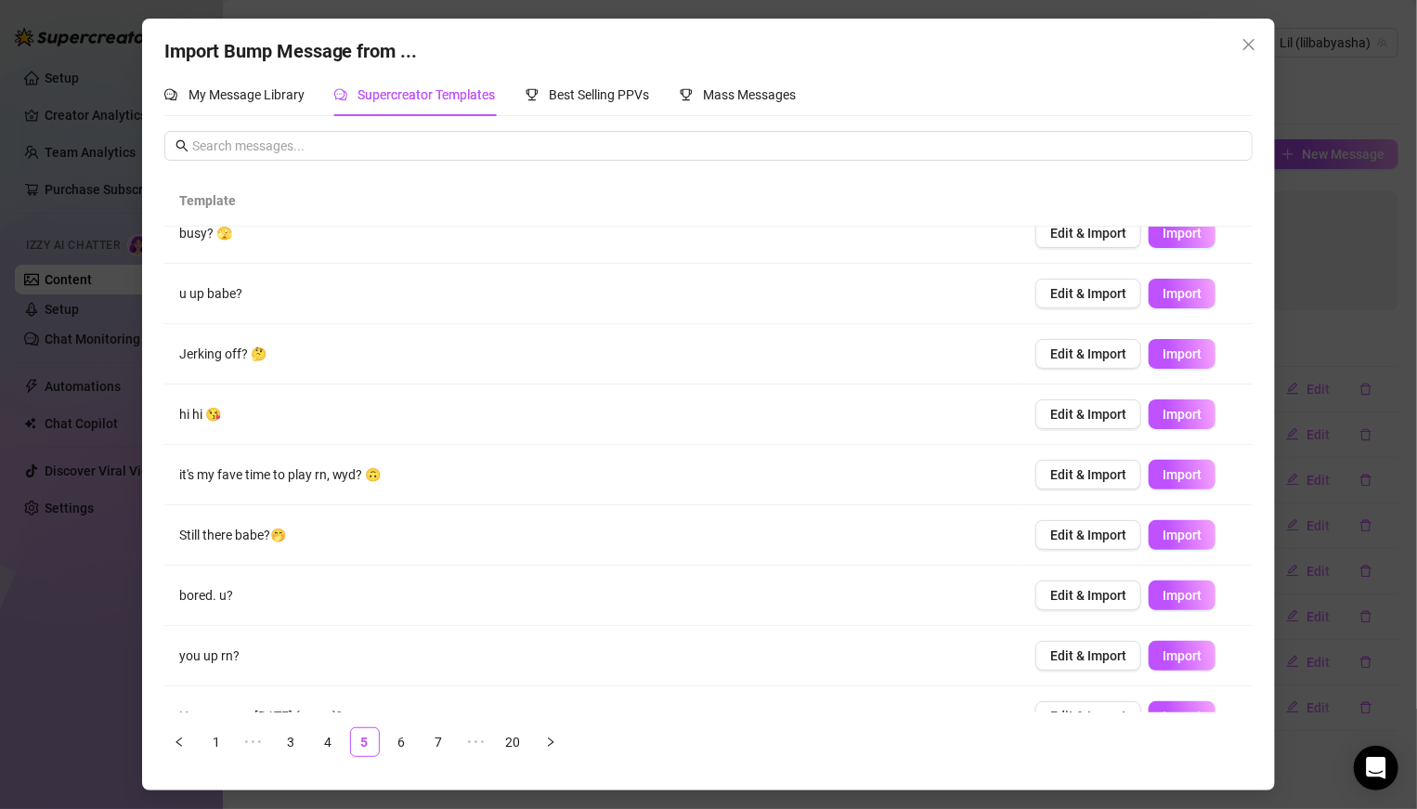
scroll to position [0, 0]
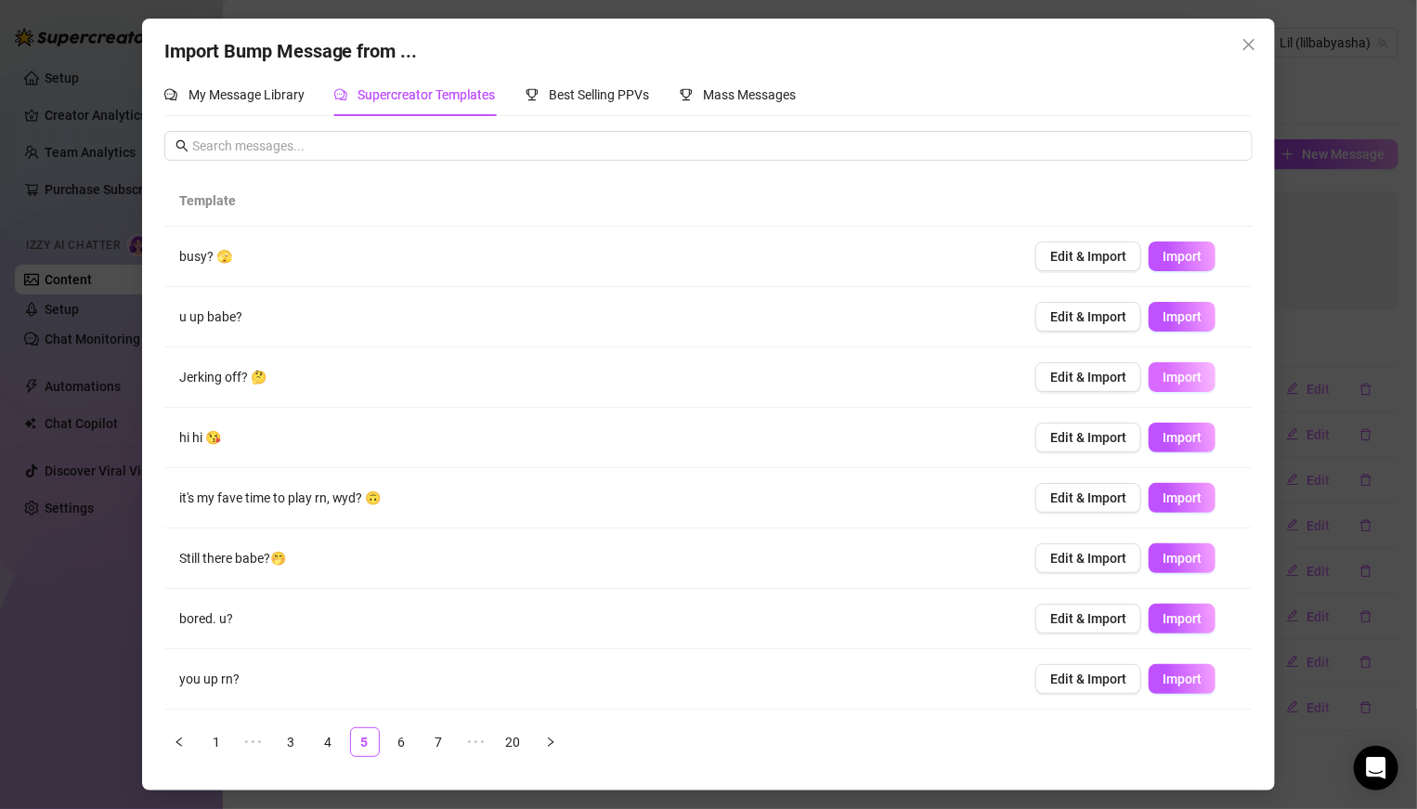
click at [1177, 378] on span "Import" at bounding box center [1181, 377] width 39 height 15
click at [405, 744] on link "6" at bounding box center [402, 742] width 28 height 28
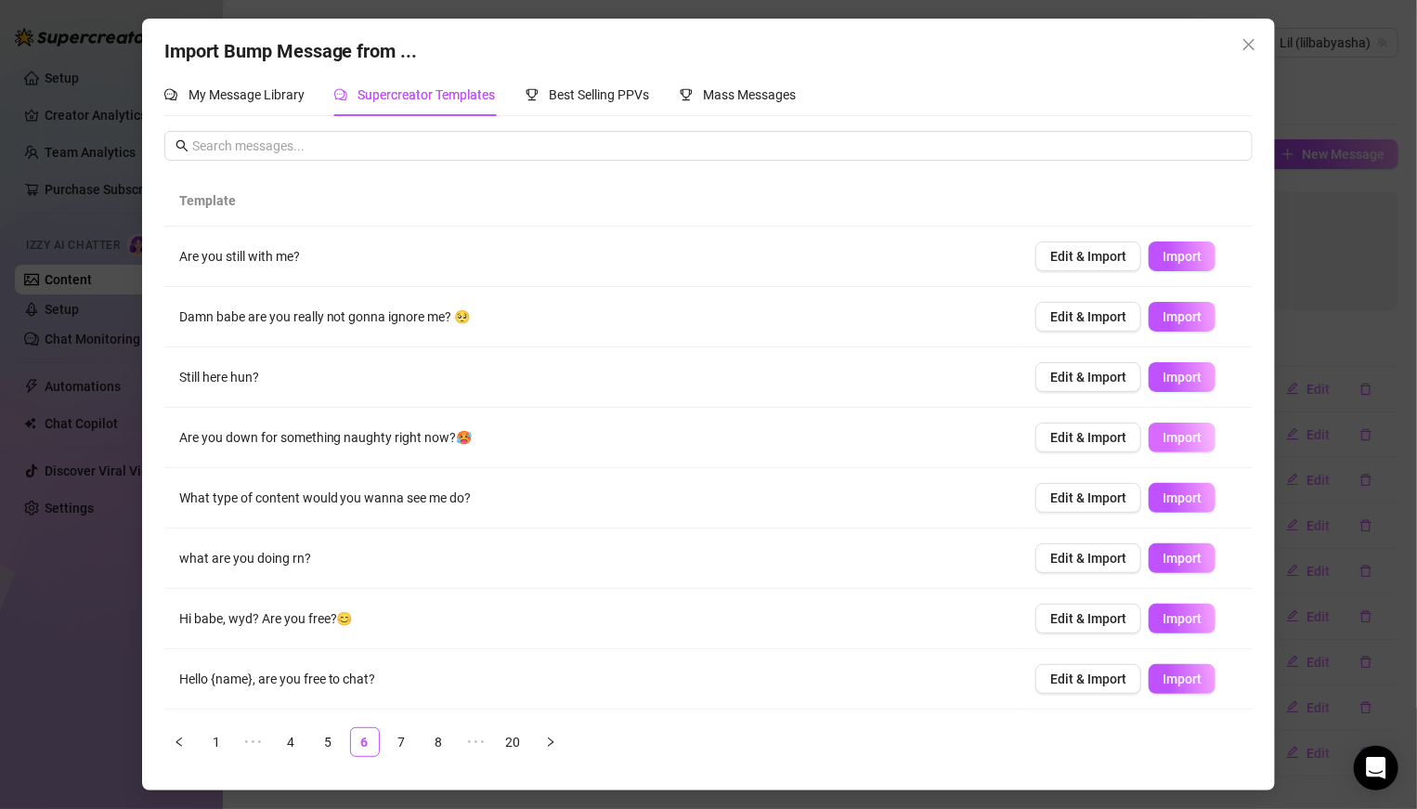
click at [1184, 436] on span "Import" at bounding box center [1181, 437] width 39 height 15
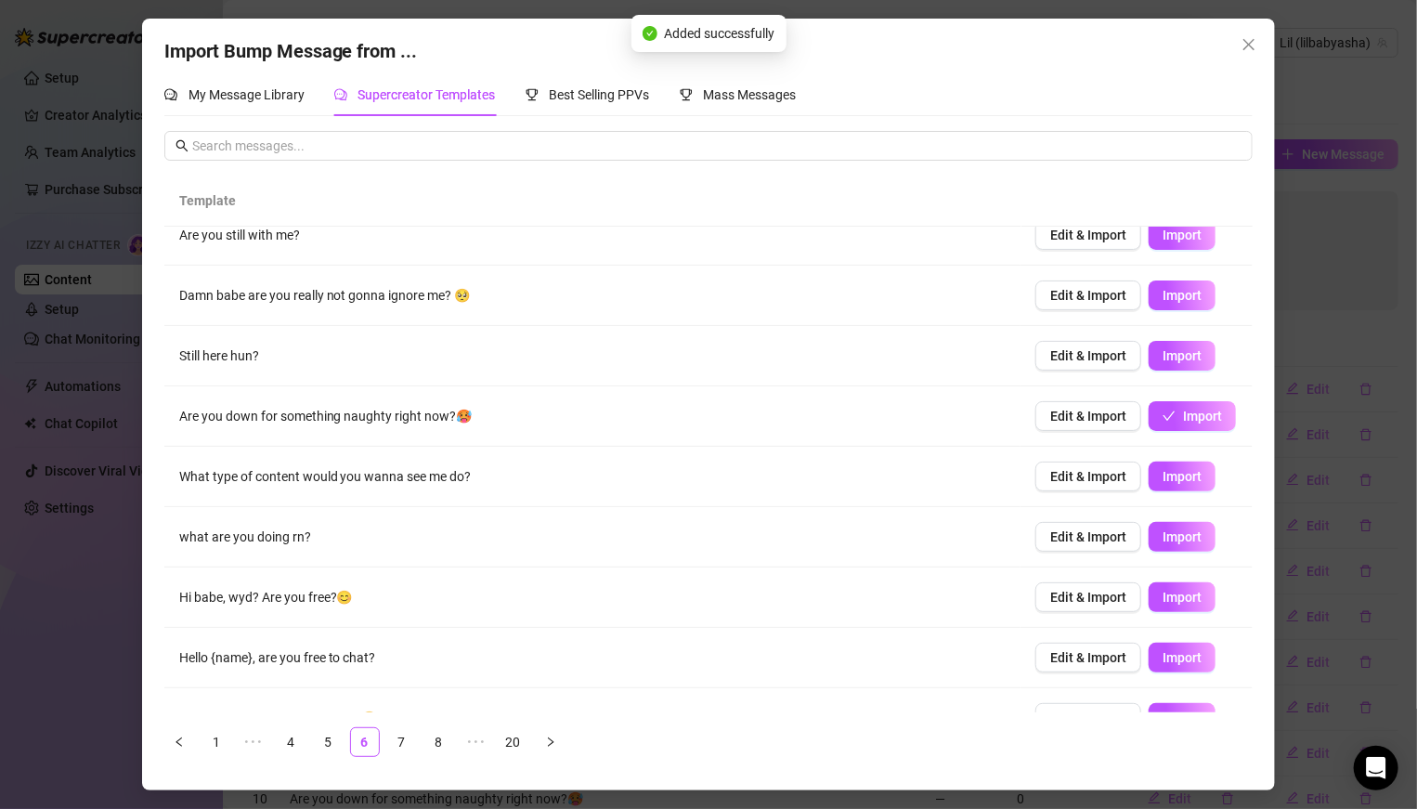
scroll to position [22, 0]
click at [1175, 542] on button "Import" at bounding box center [1181, 536] width 67 height 30
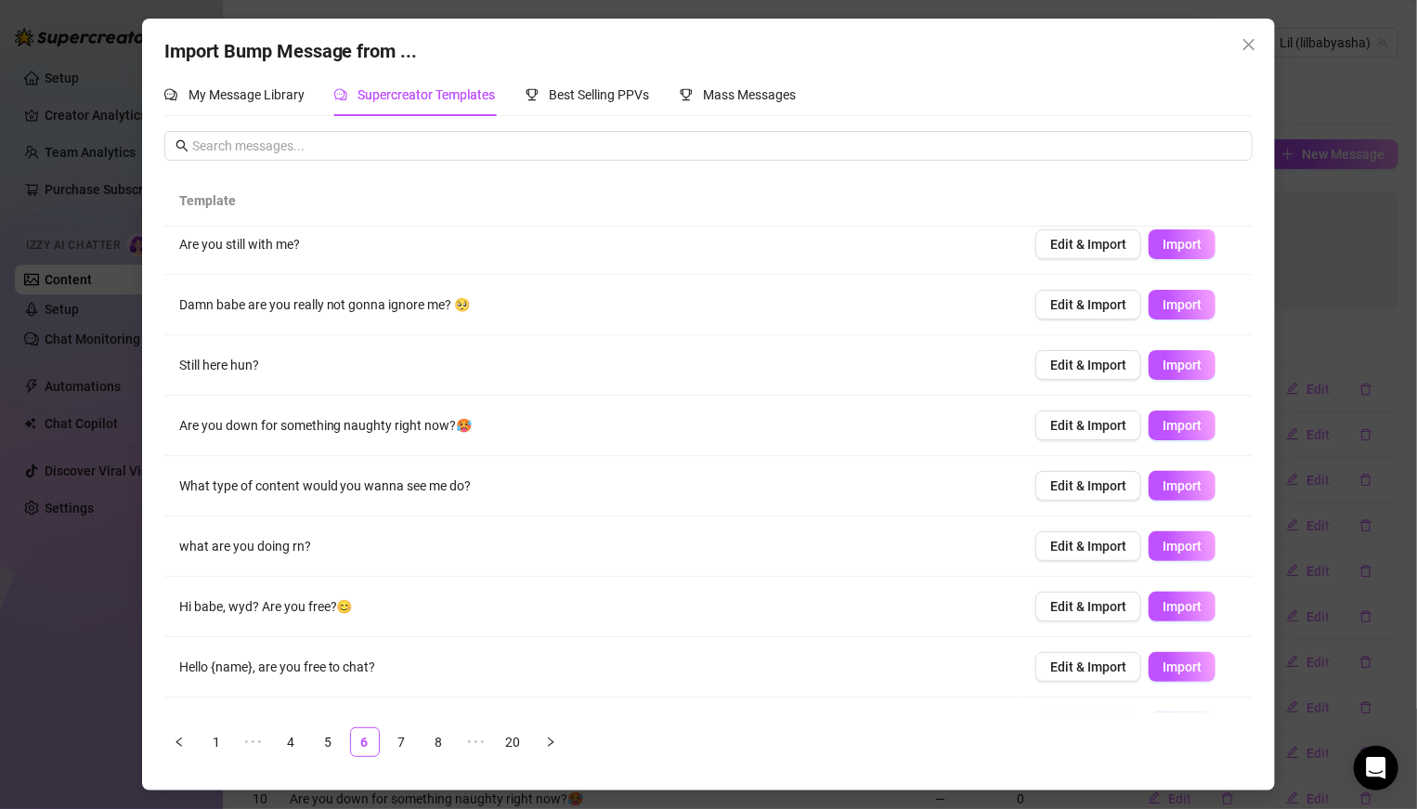
scroll to position [0, 0]
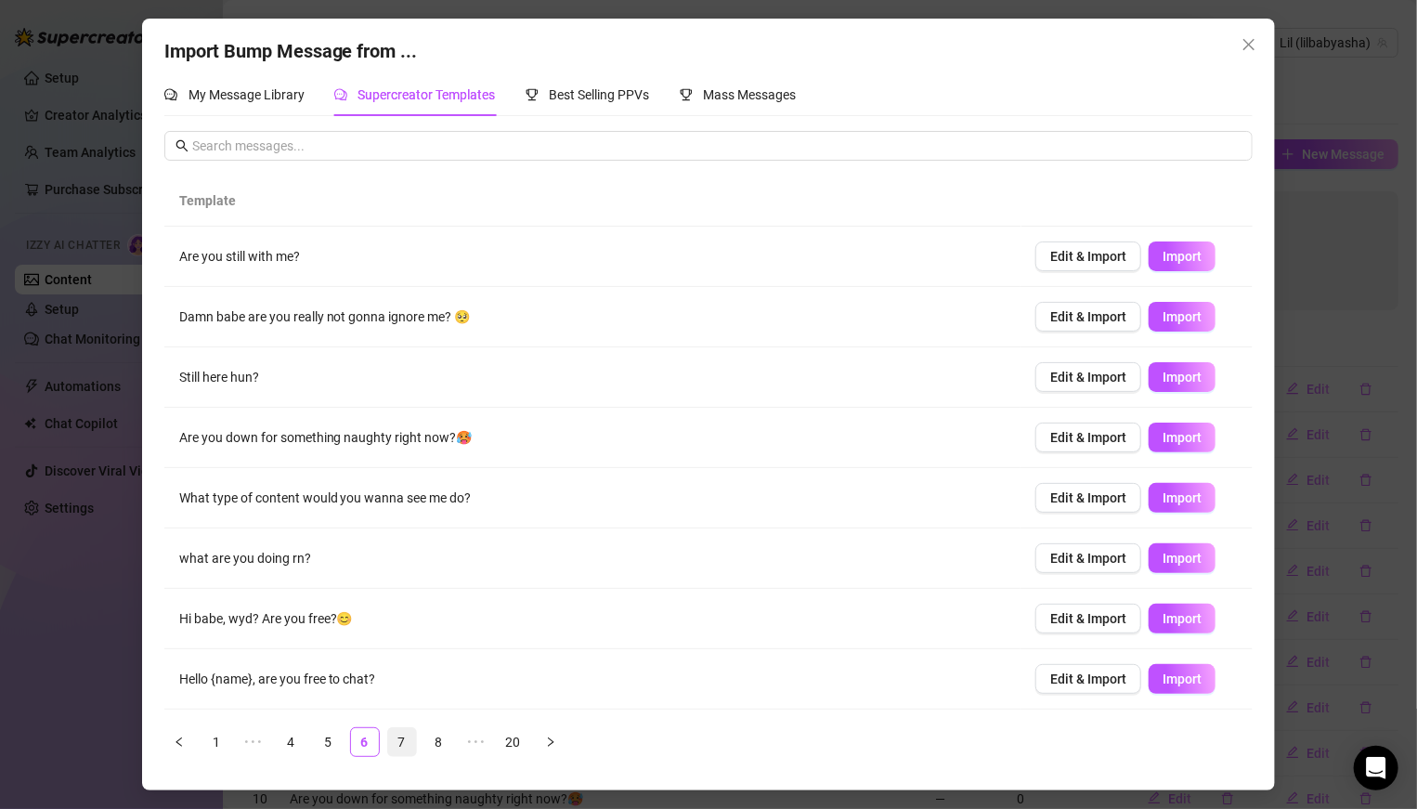
click at [408, 743] on link "7" at bounding box center [402, 742] width 28 height 28
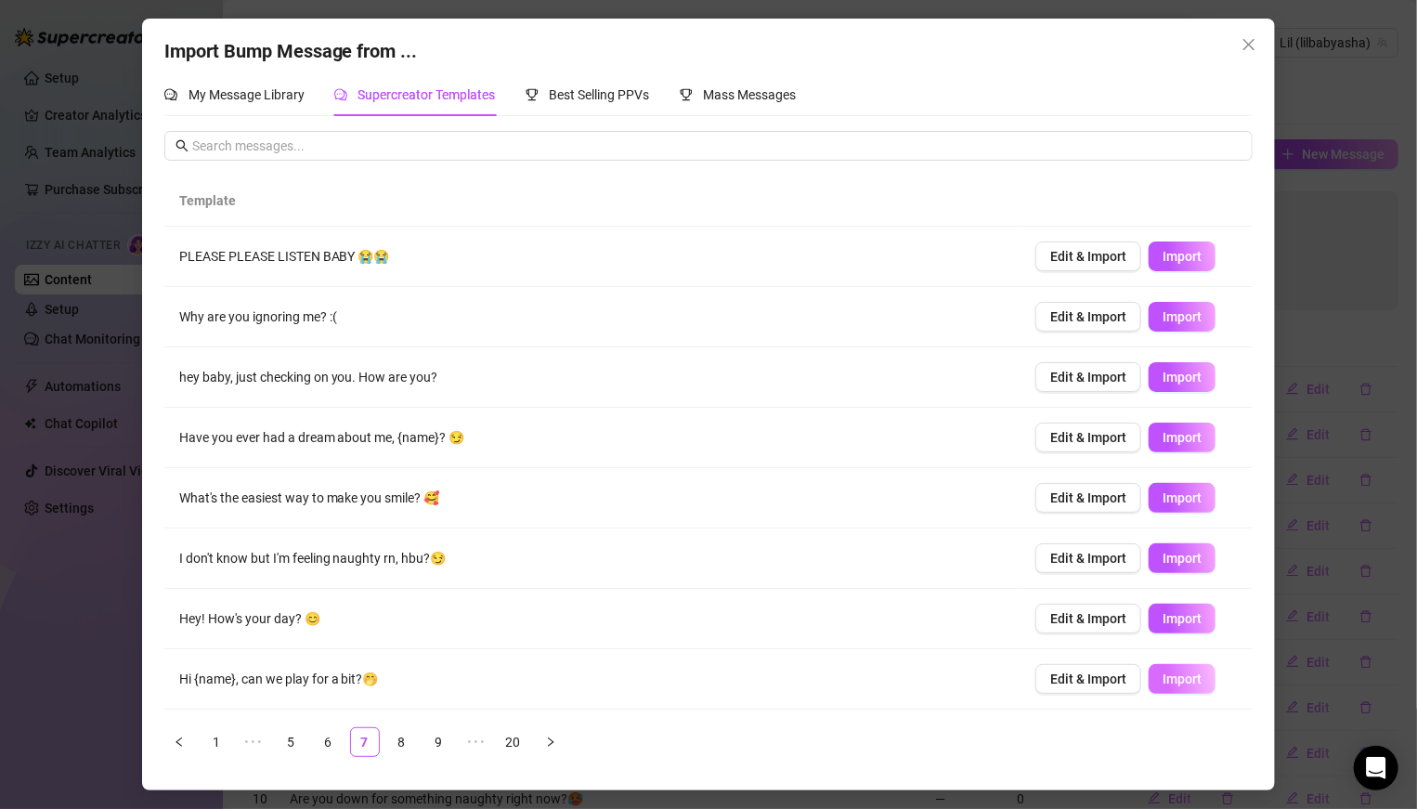
click at [1176, 681] on span "Import" at bounding box center [1181, 678] width 39 height 15
click at [1164, 555] on span "Import" at bounding box center [1181, 558] width 39 height 15
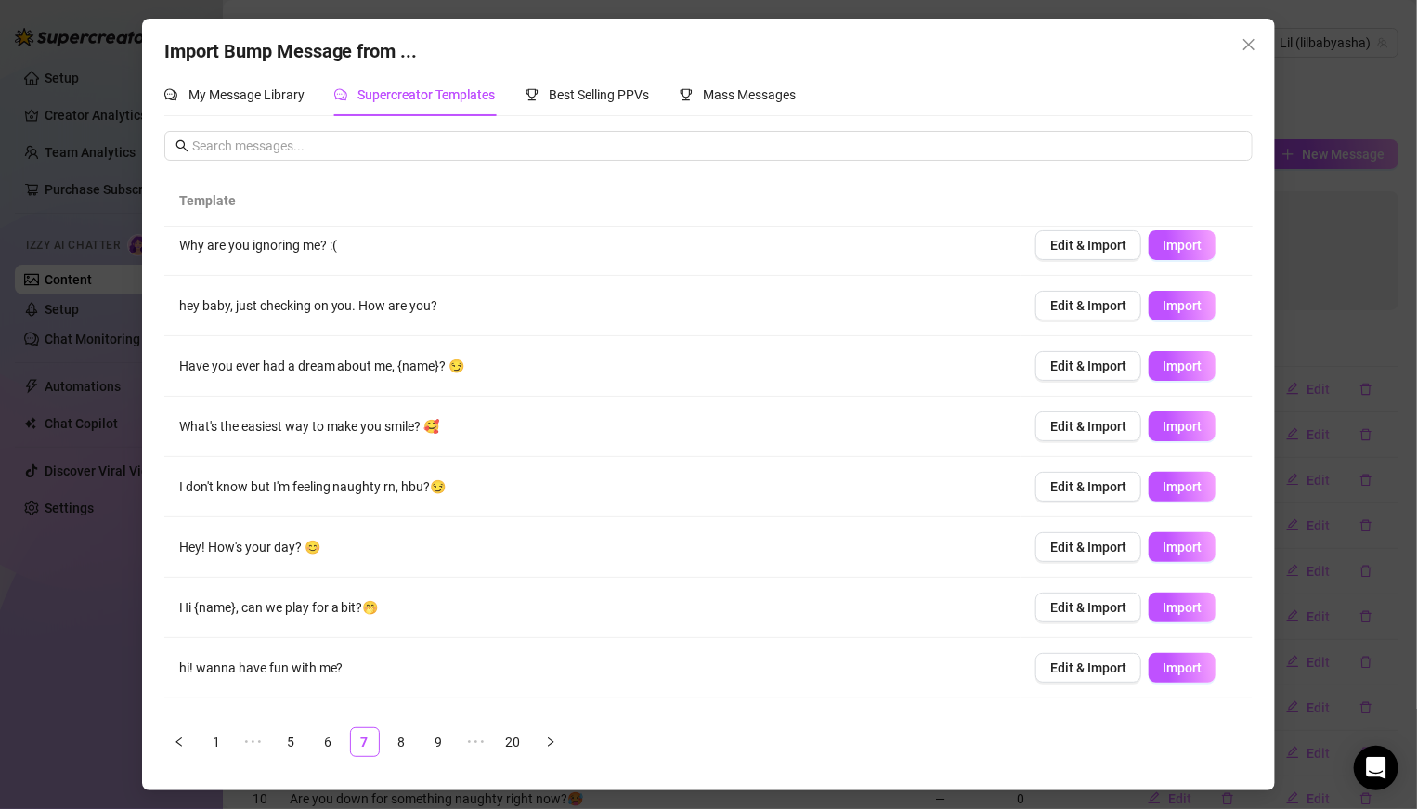
scroll to position [115, 0]
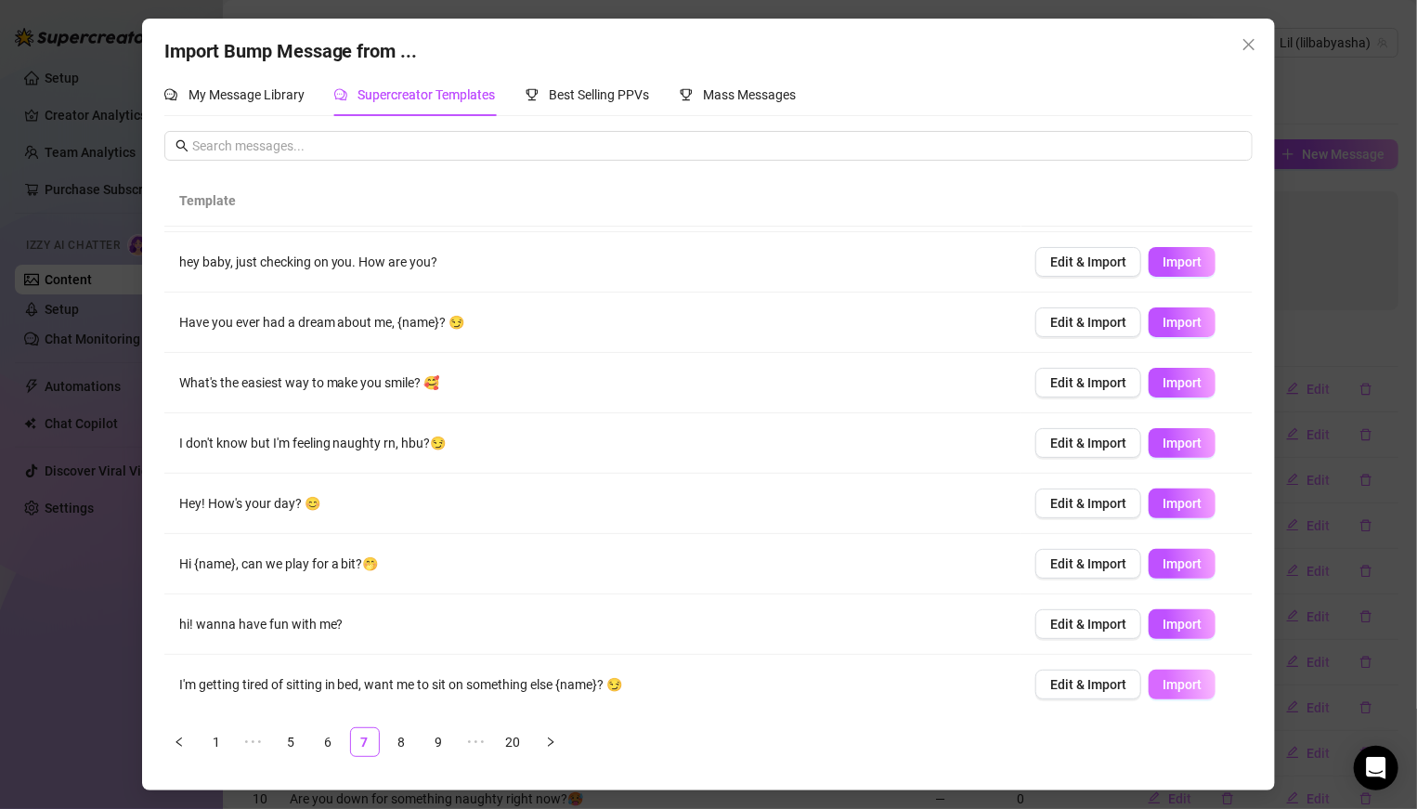
click at [1175, 680] on span "Import" at bounding box center [1181, 684] width 39 height 15
click at [550, 746] on icon "right" at bounding box center [550, 741] width 11 height 11
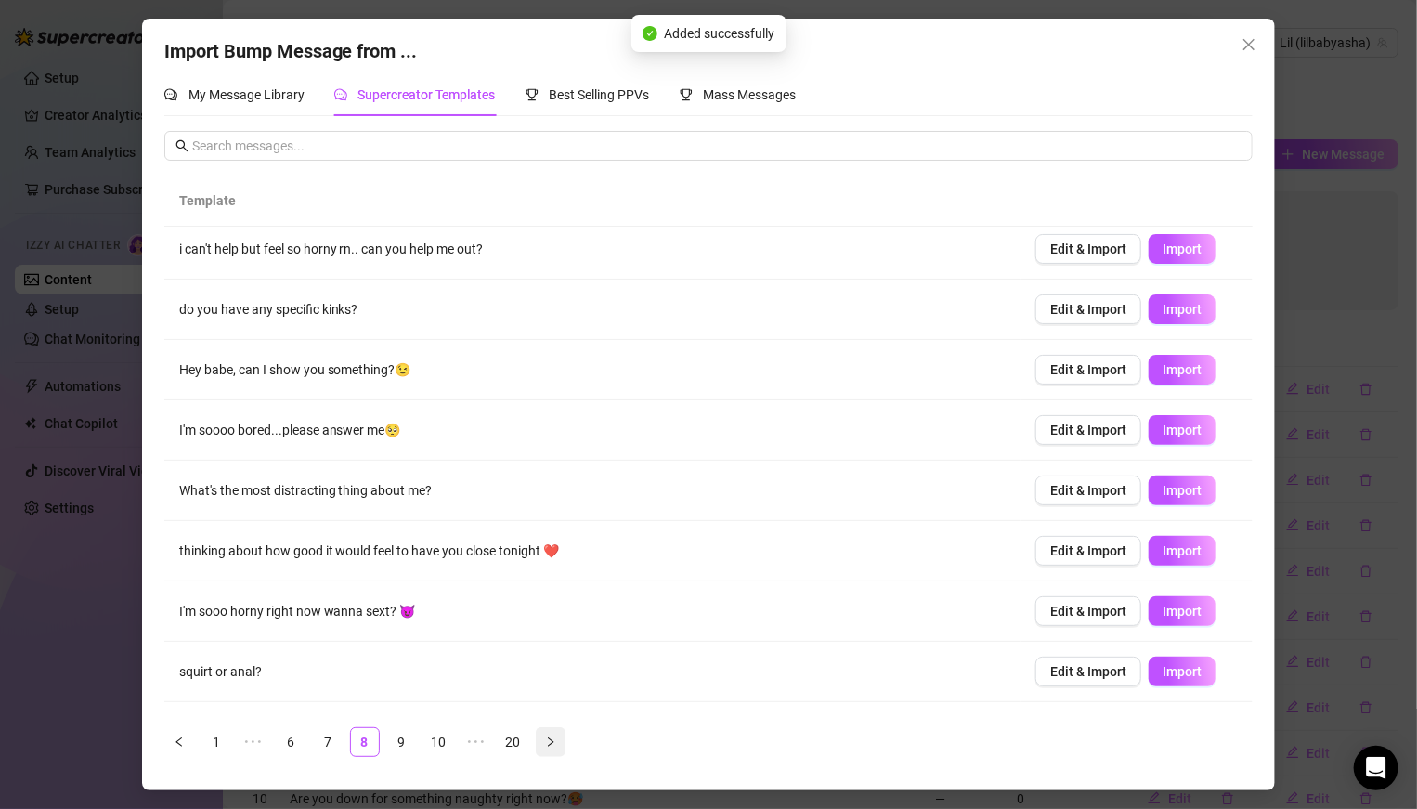
scroll to position [0, 0]
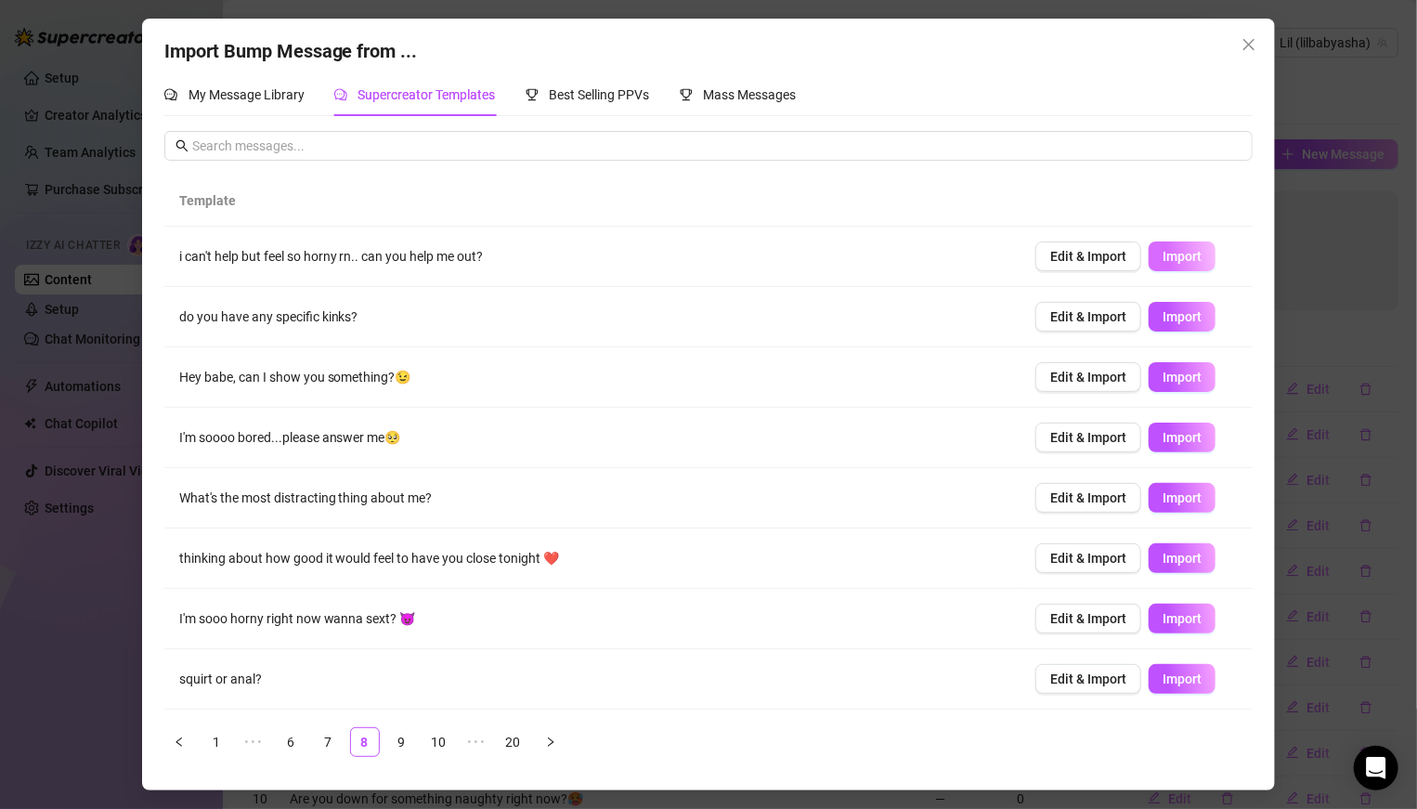
click at [1184, 261] on span "Import" at bounding box center [1181, 256] width 39 height 15
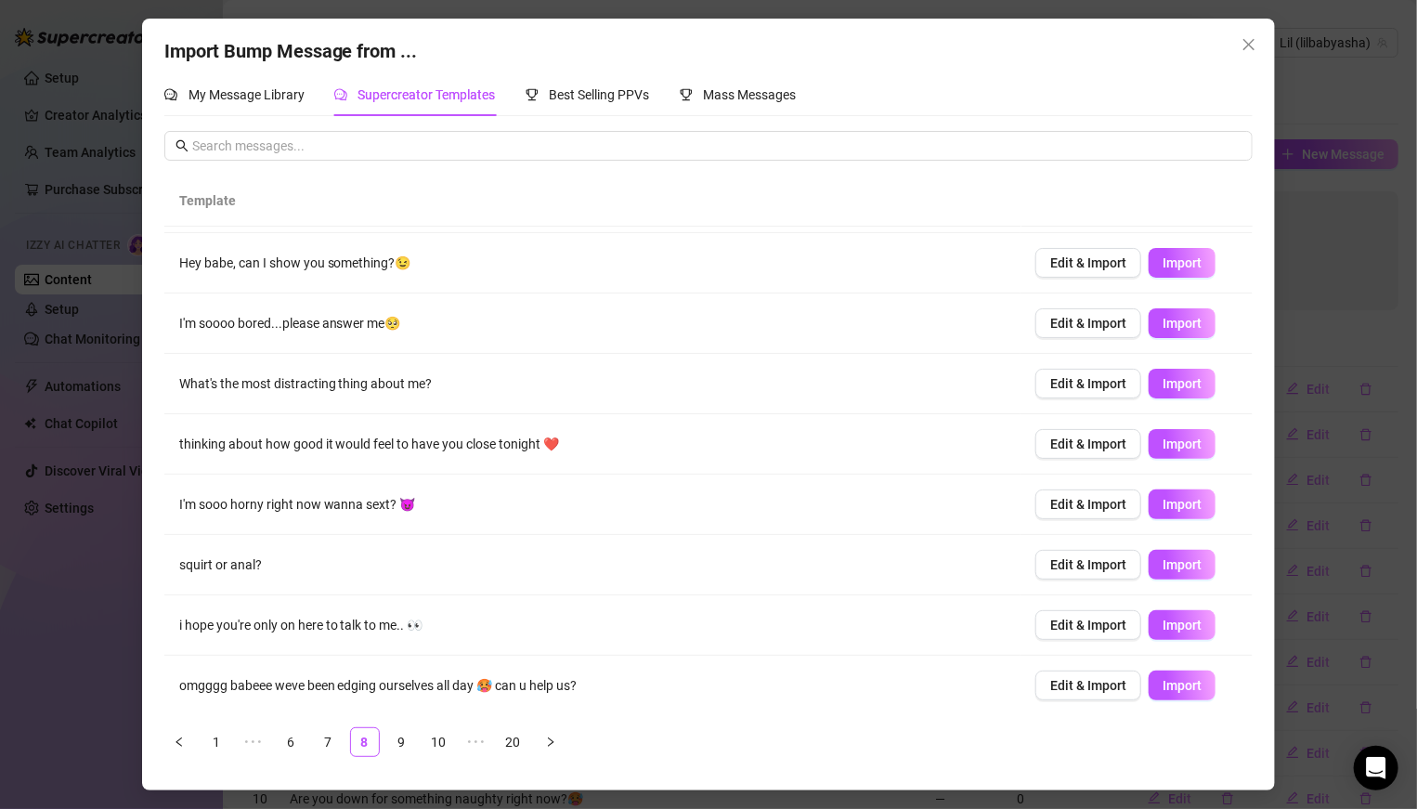
scroll to position [115, 0]
click at [550, 746] on button "button" at bounding box center [551, 742] width 30 height 30
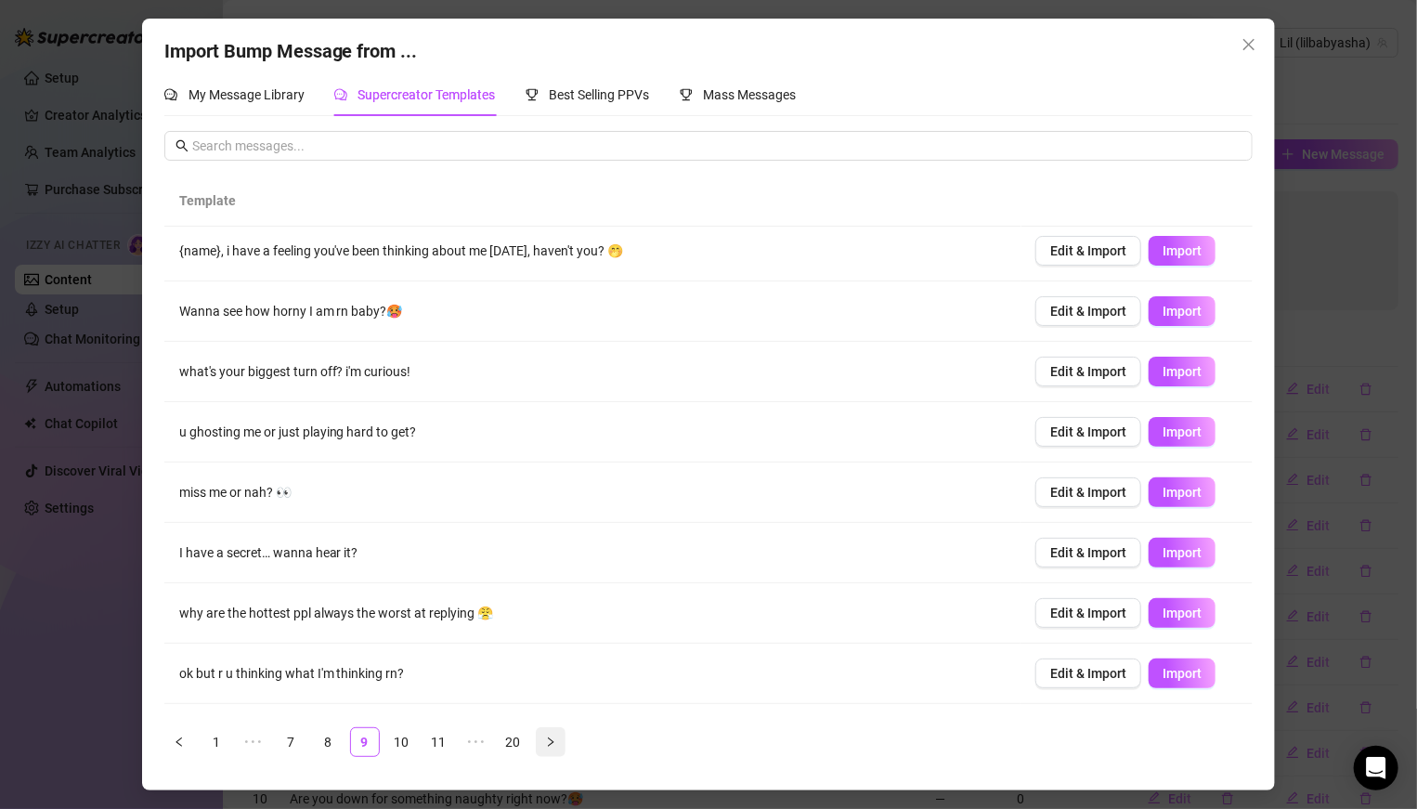
scroll to position [0, 0]
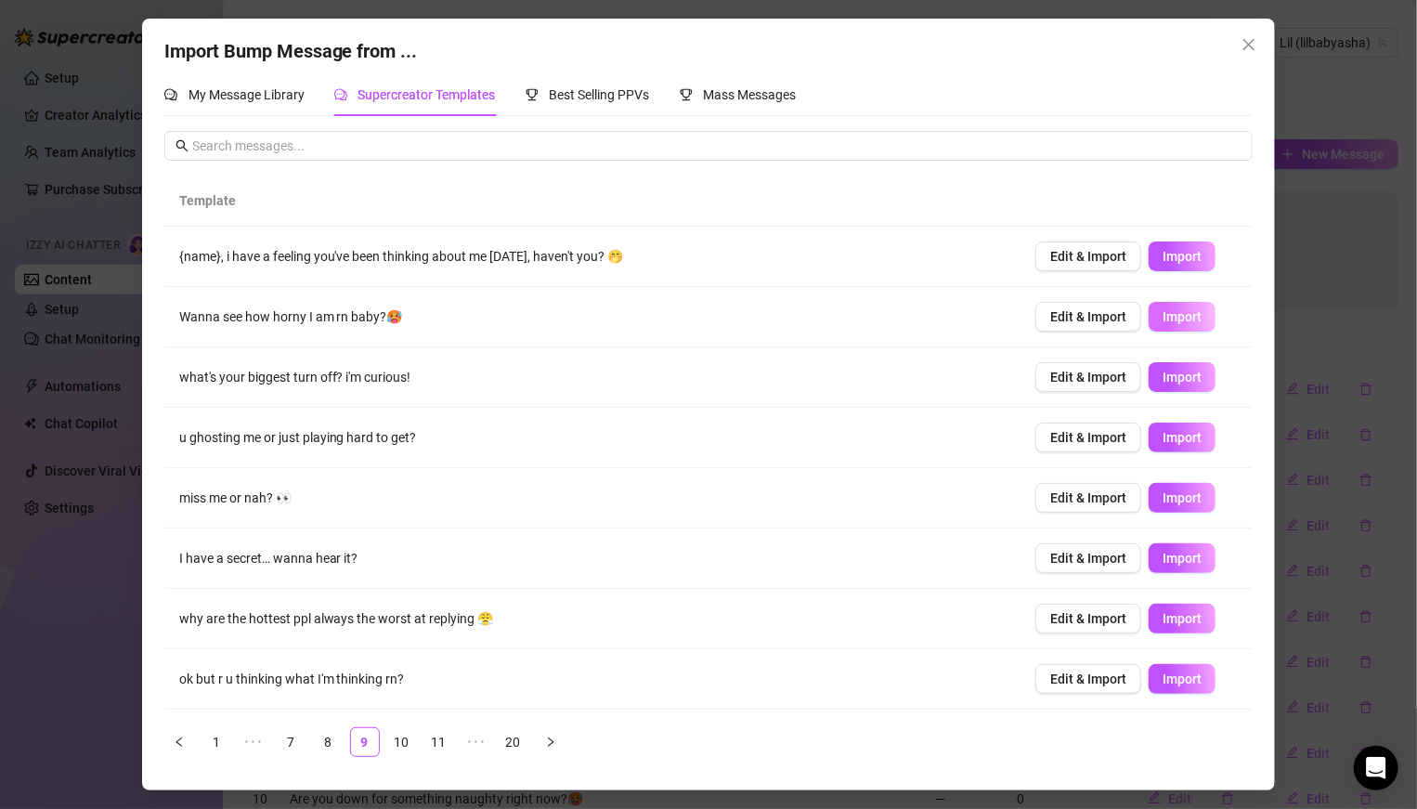
click at [1158, 313] on button "Import" at bounding box center [1181, 317] width 67 height 30
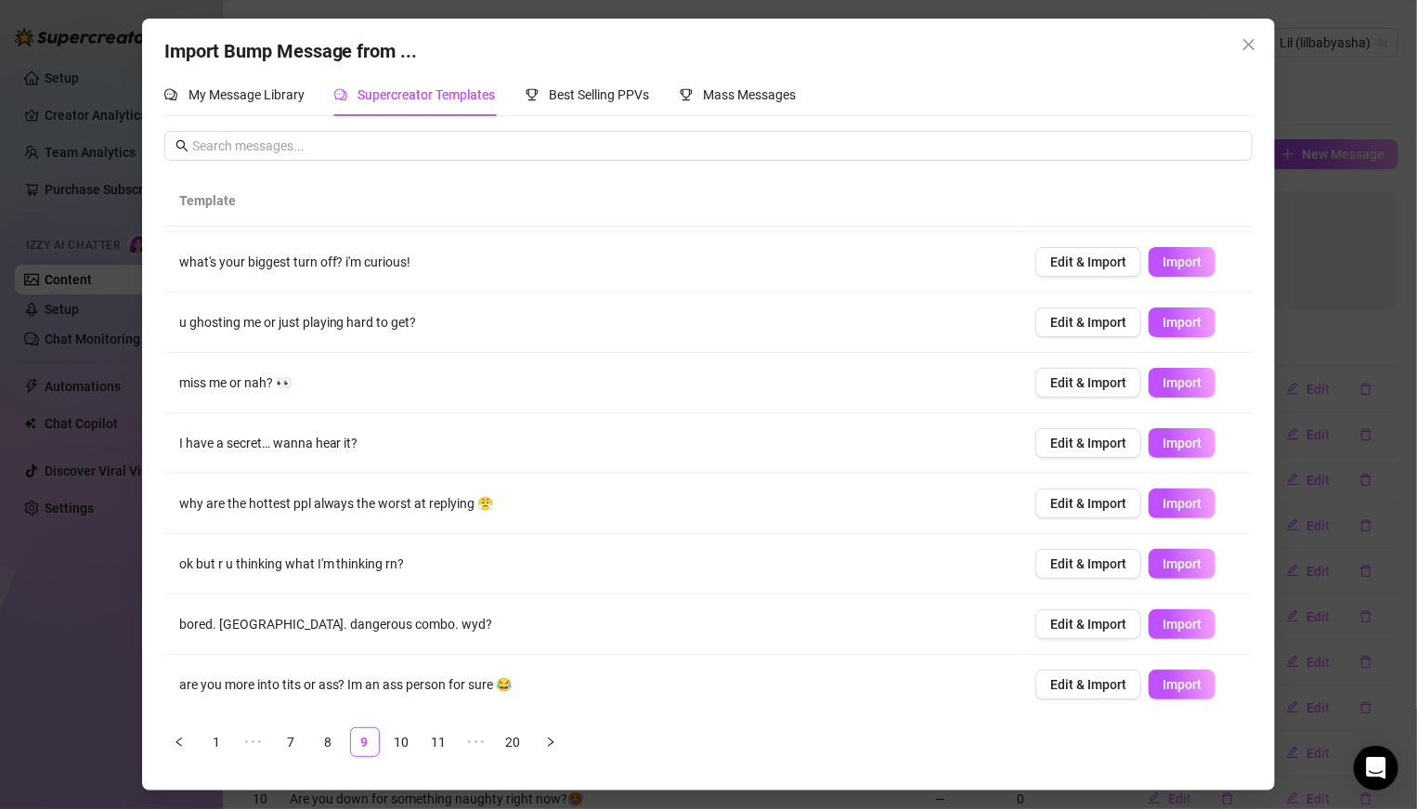
scroll to position [112, 0]
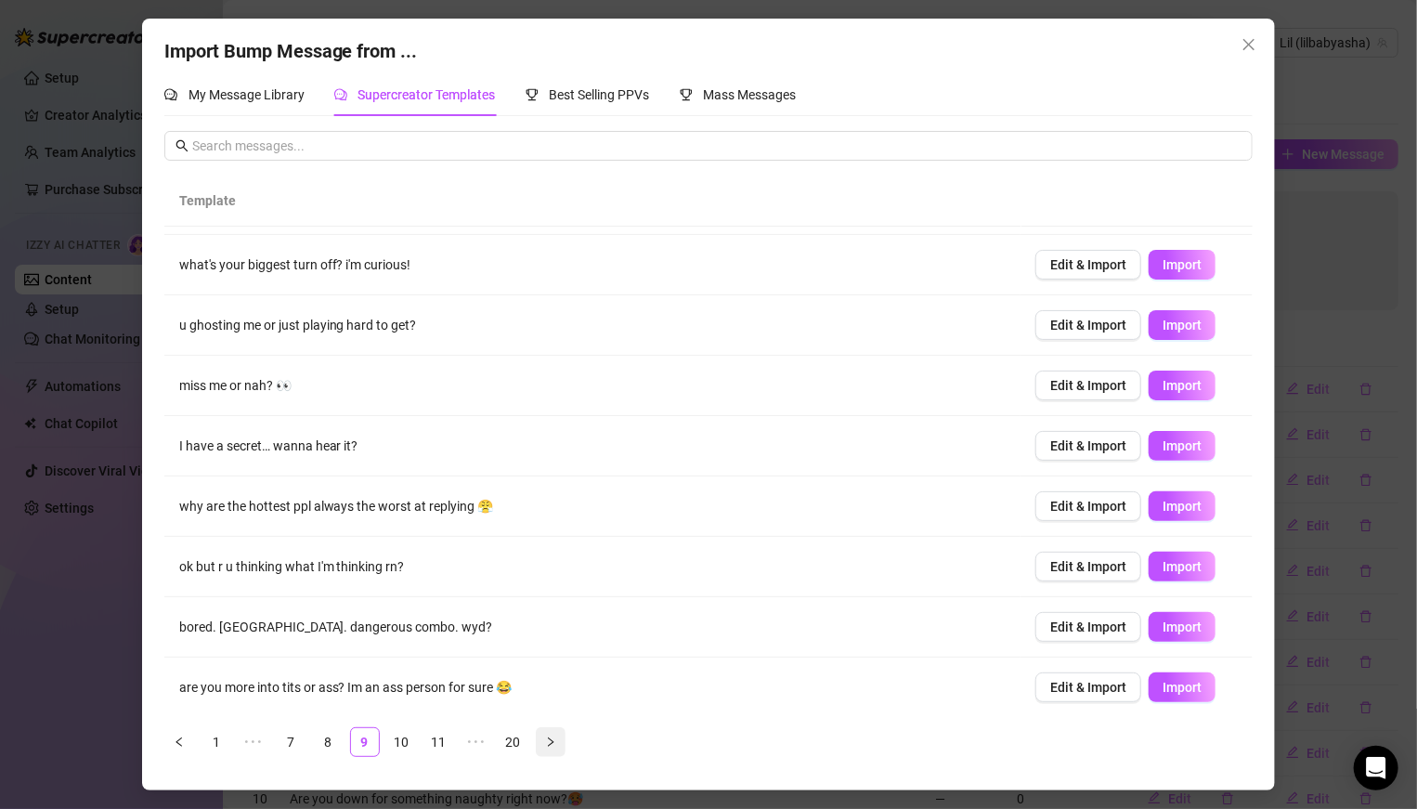
click at [564, 741] on button "button" at bounding box center [551, 742] width 30 height 30
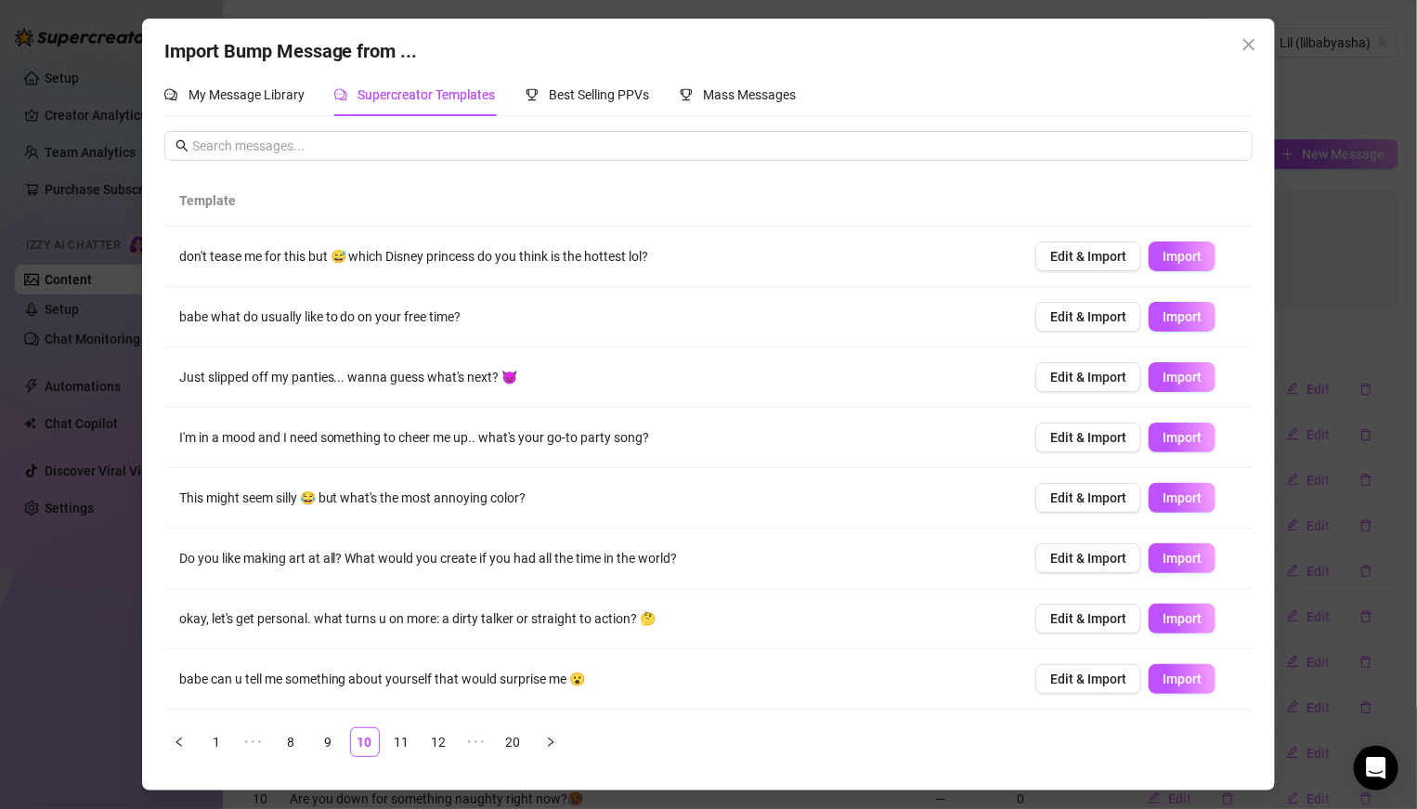
scroll to position [0, 0]
click at [401, 742] on link "11" at bounding box center [402, 742] width 28 height 28
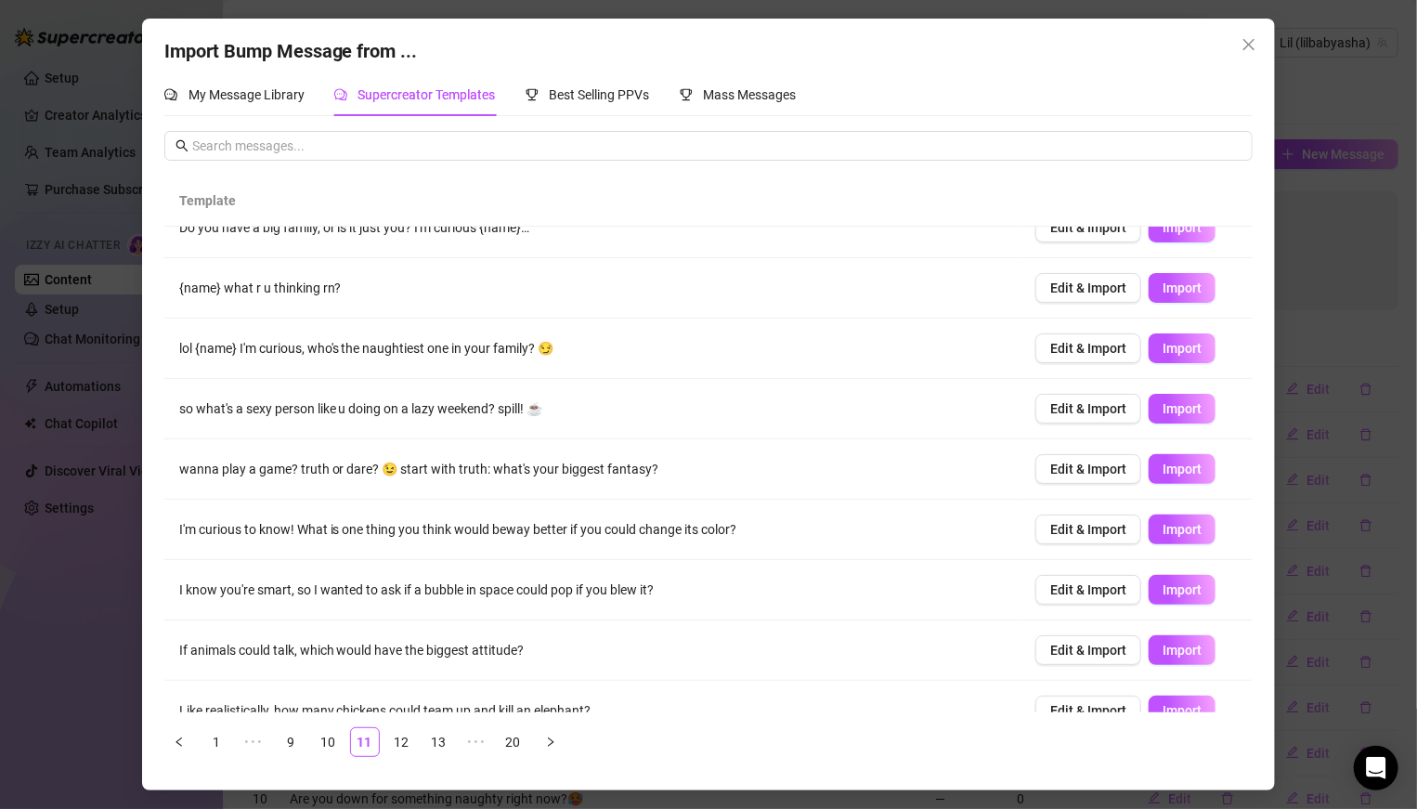
scroll to position [115, 0]
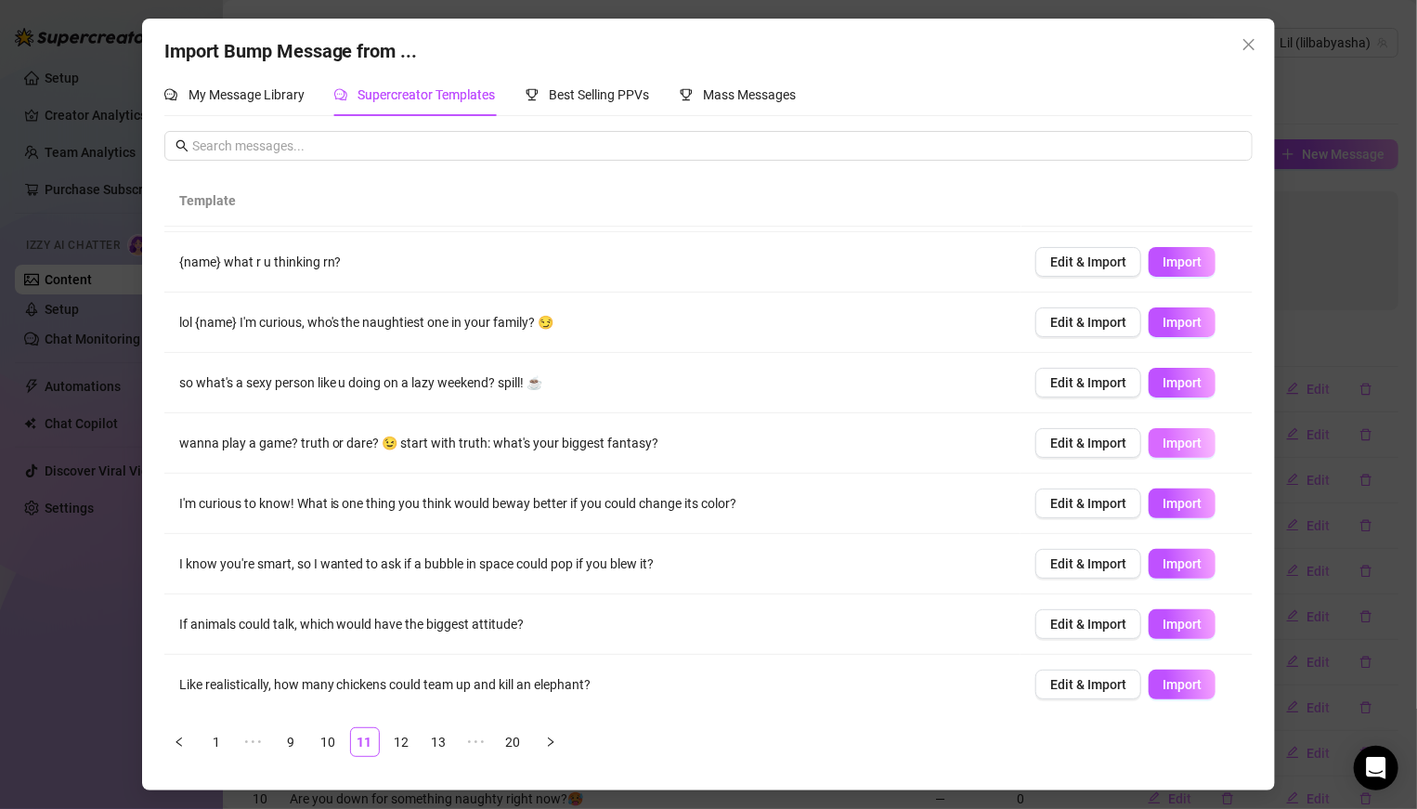
click at [1174, 435] on span "Import" at bounding box center [1181, 442] width 39 height 15
click at [1164, 677] on span "Import" at bounding box center [1181, 684] width 39 height 15
click at [394, 739] on link "12" at bounding box center [402, 742] width 28 height 28
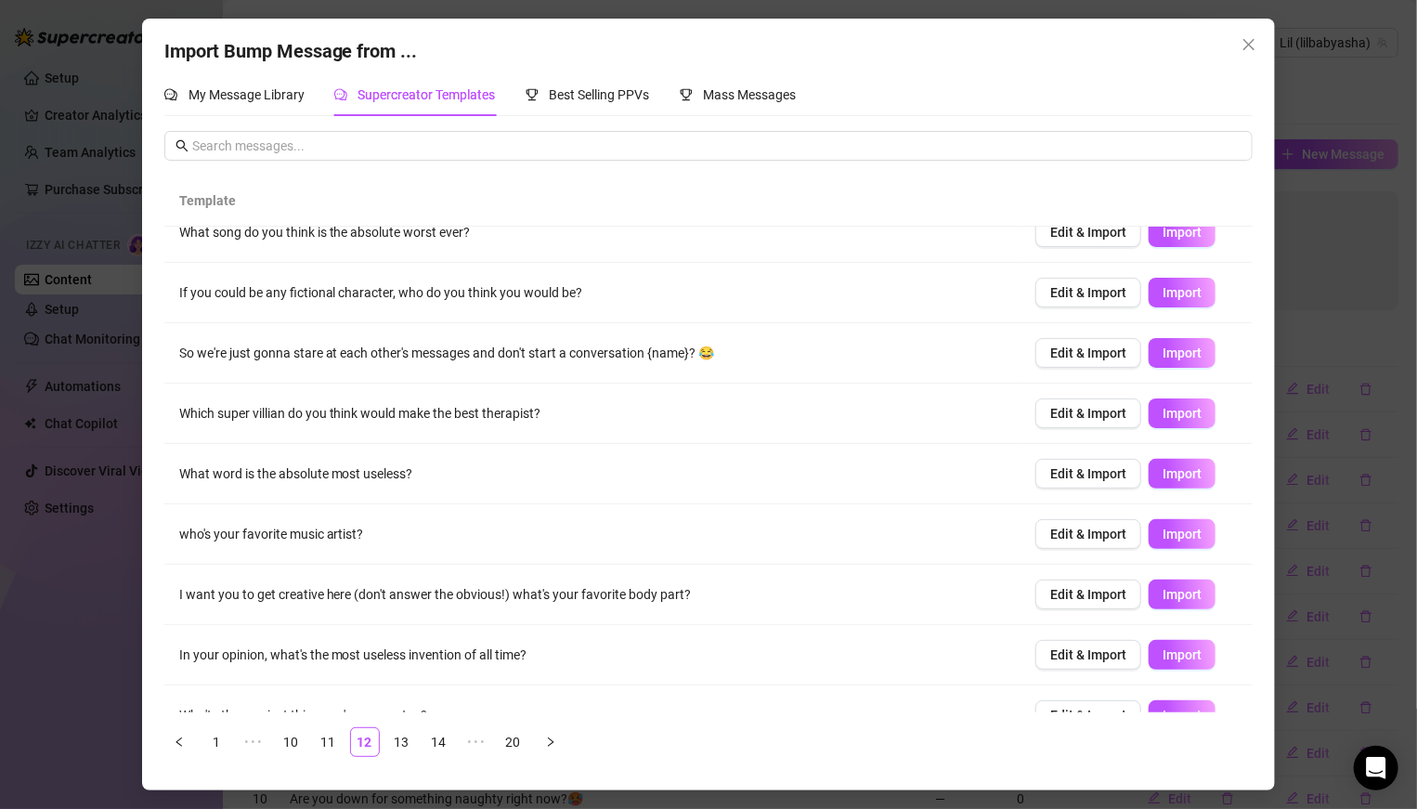
scroll to position [0, 0]
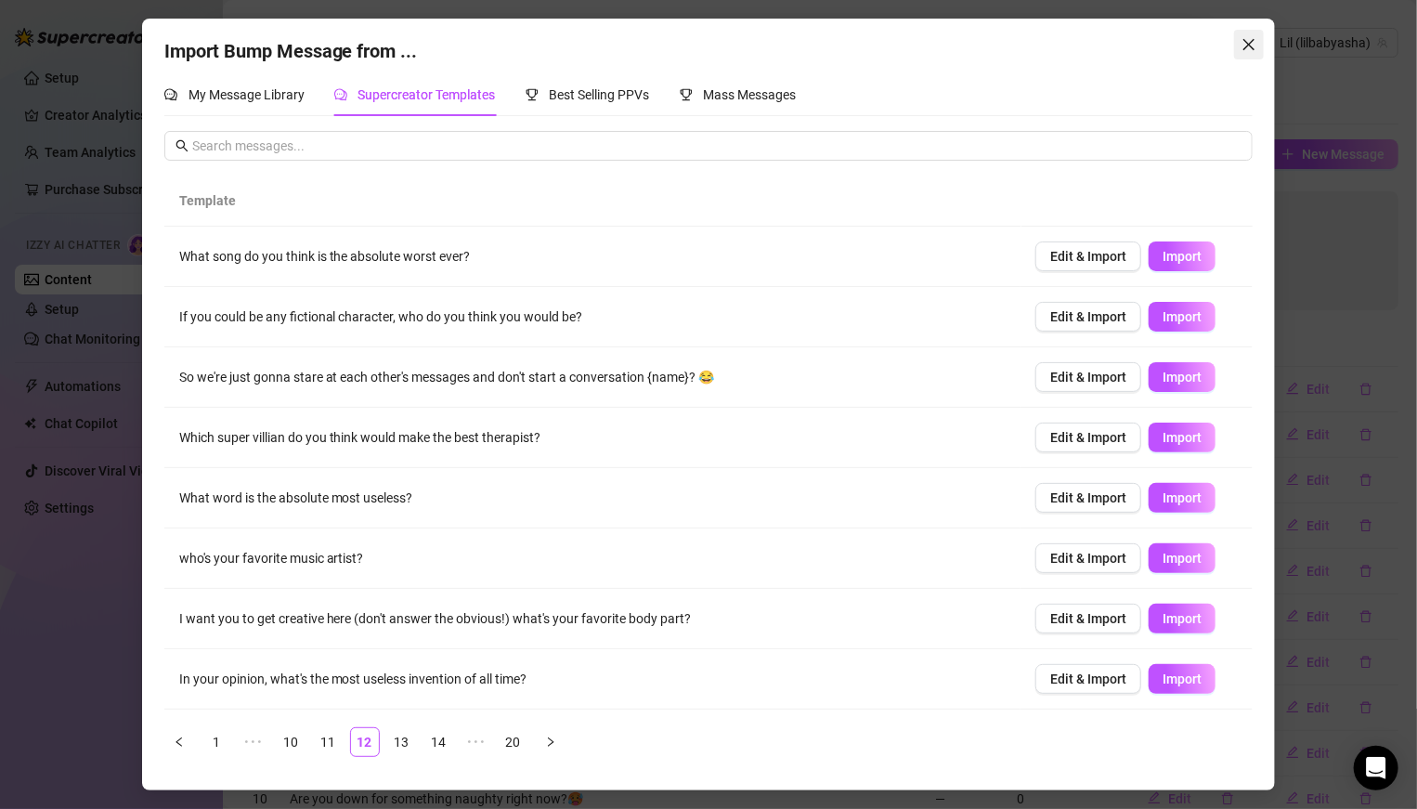
click at [1248, 52] on button "Close" at bounding box center [1249, 45] width 30 height 30
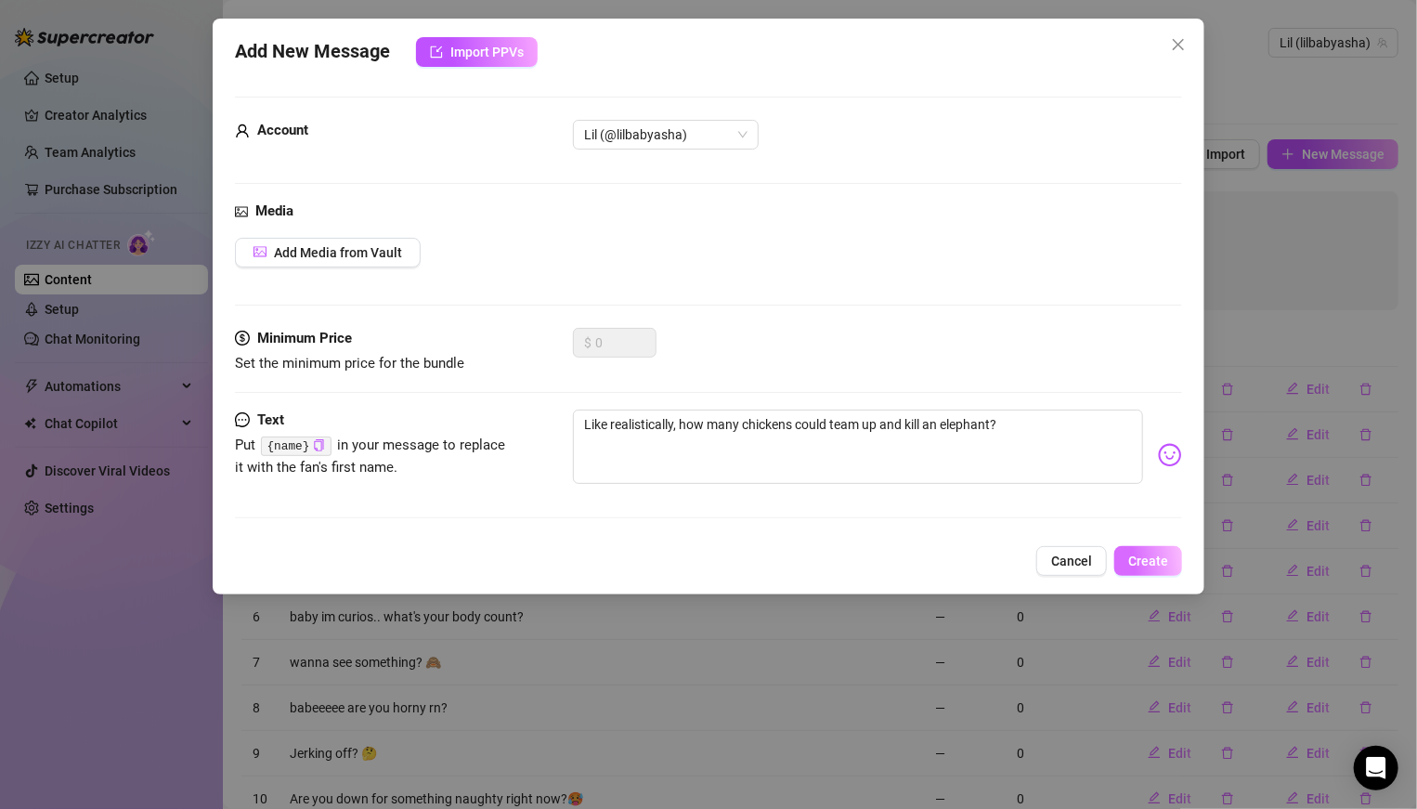
click at [1155, 560] on span "Create" at bounding box center [1148, 560] width 40 height 15
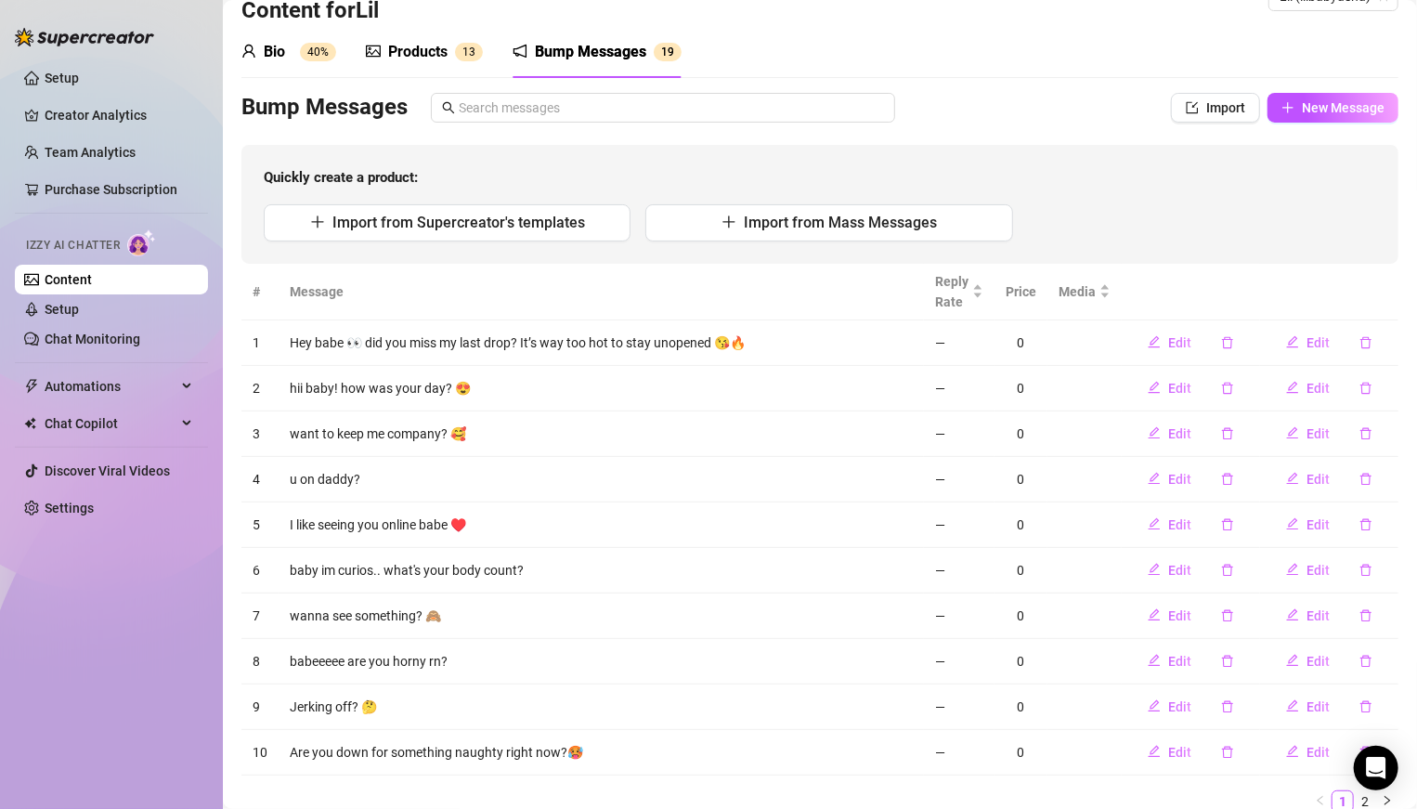
scroll to position [59, 0]
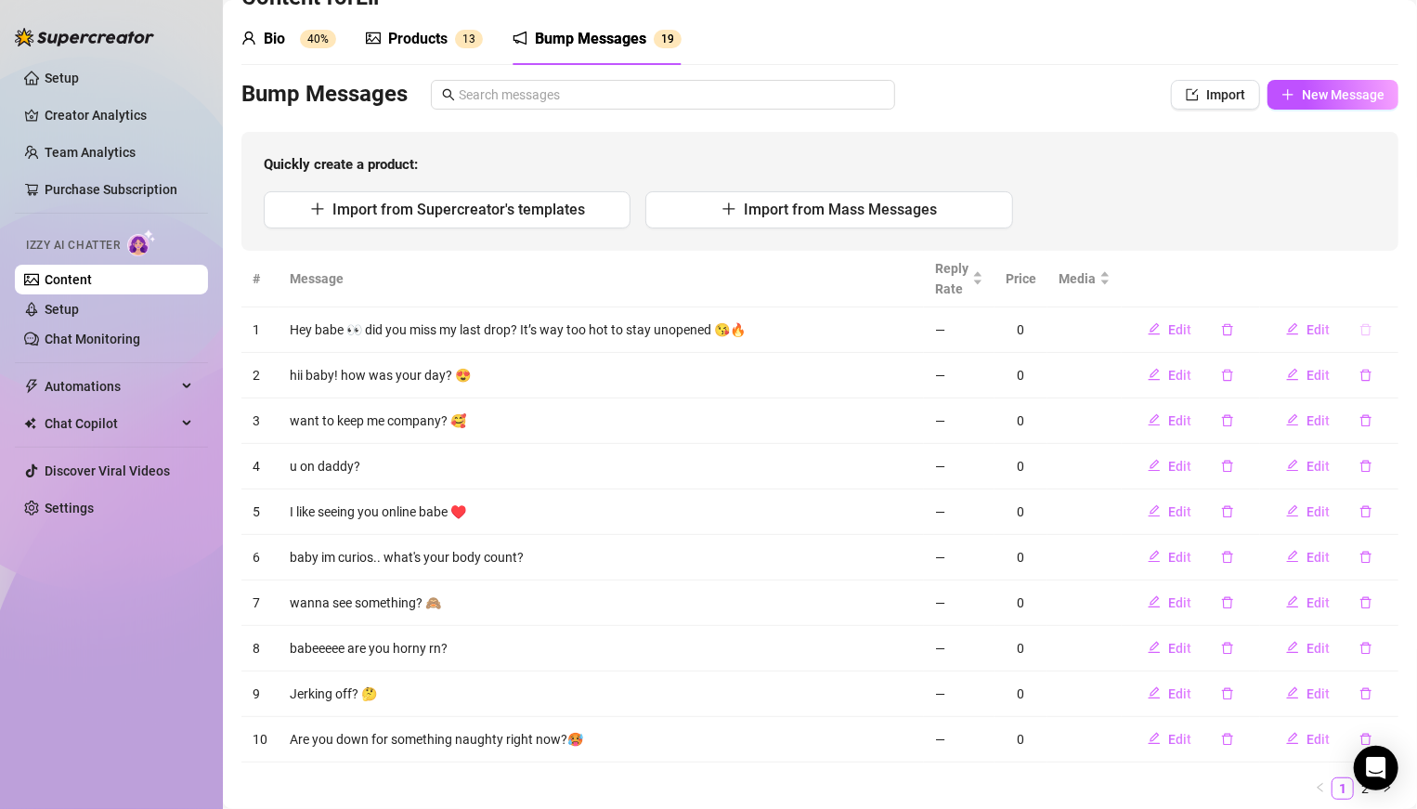
click at [1369, 331] on icon "delete" at bounding box center [1365, 329] width 11 height 12
click at [1383, 283] on span "Yes" at bounding box center [1385, 279] width 22 height 15
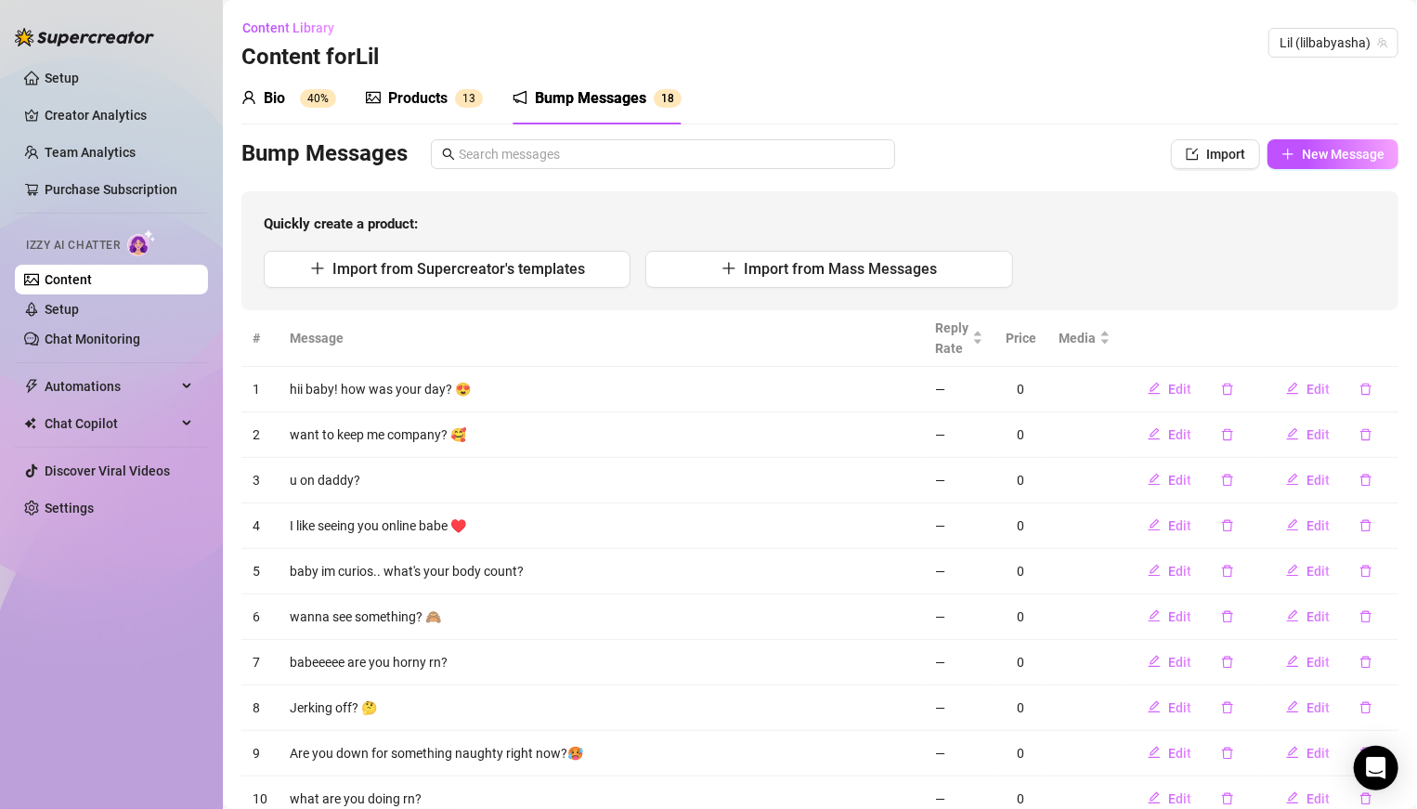
scroll to position [117, 0]
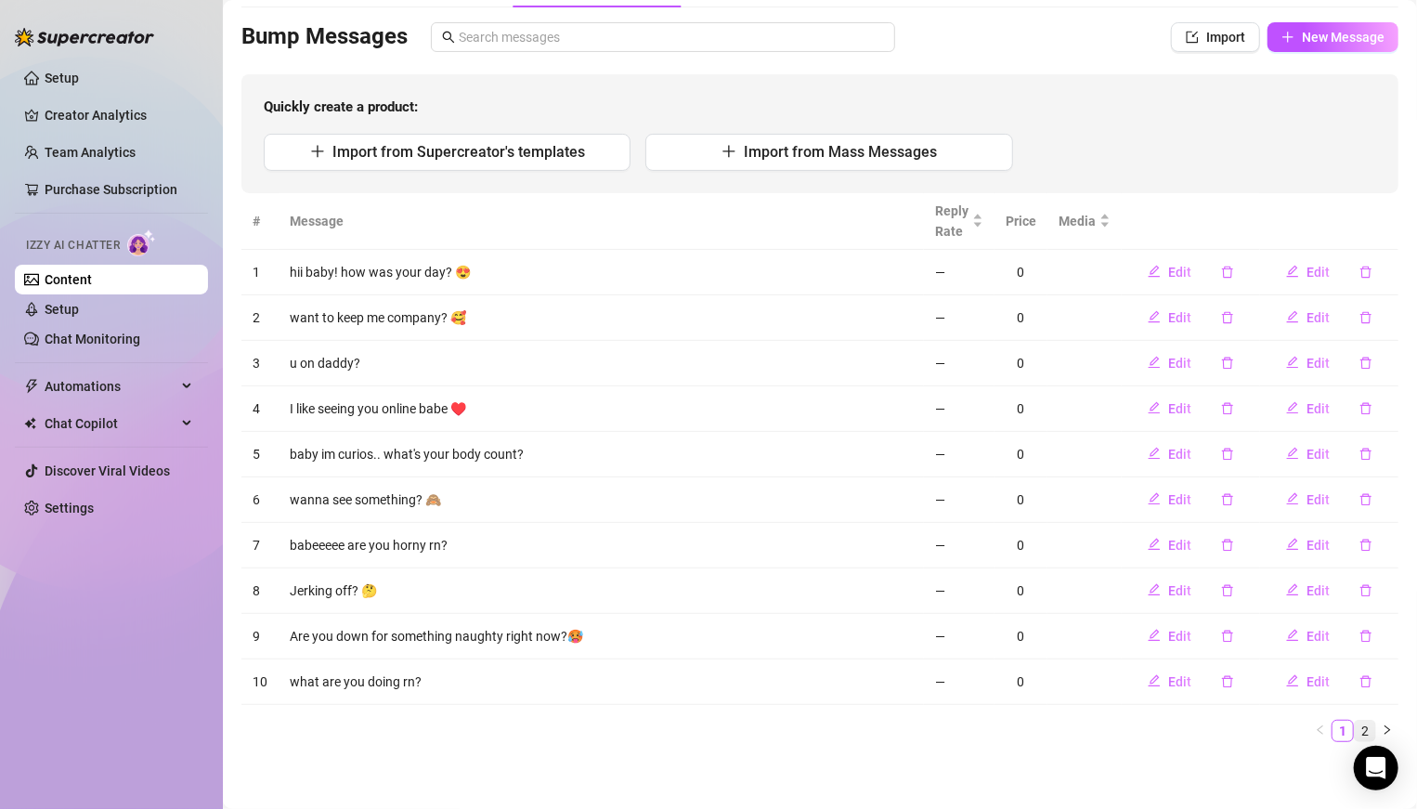
click at [1368, 722] on link "2" at bounding box center [1365, 730] width 20 height 20
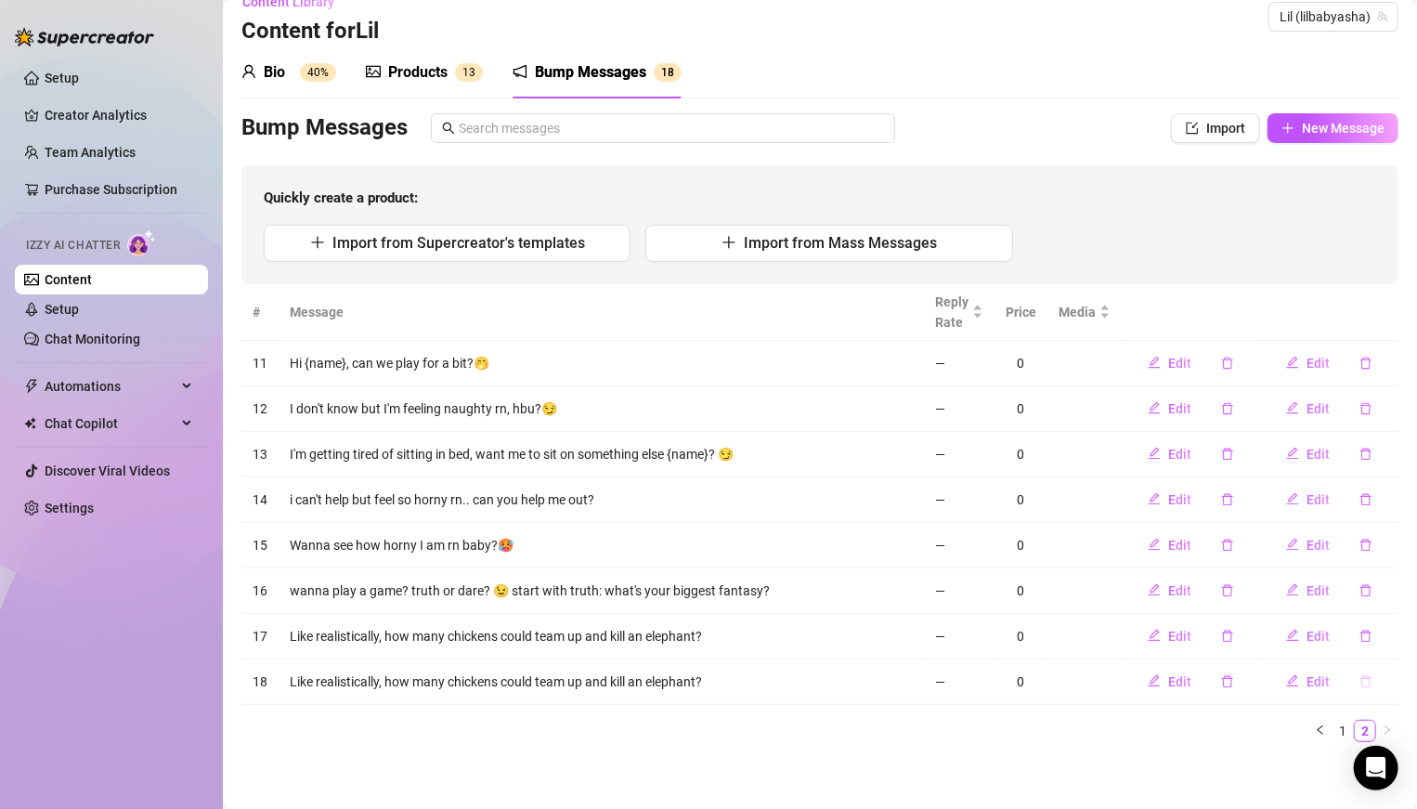
click at [1369, 683] on icon "delete" at bounding box center [1365, 681] width 13 height 13
click at [1394, 635] on span "Yes" at bounding box center [1385, 629] width 22 height 15
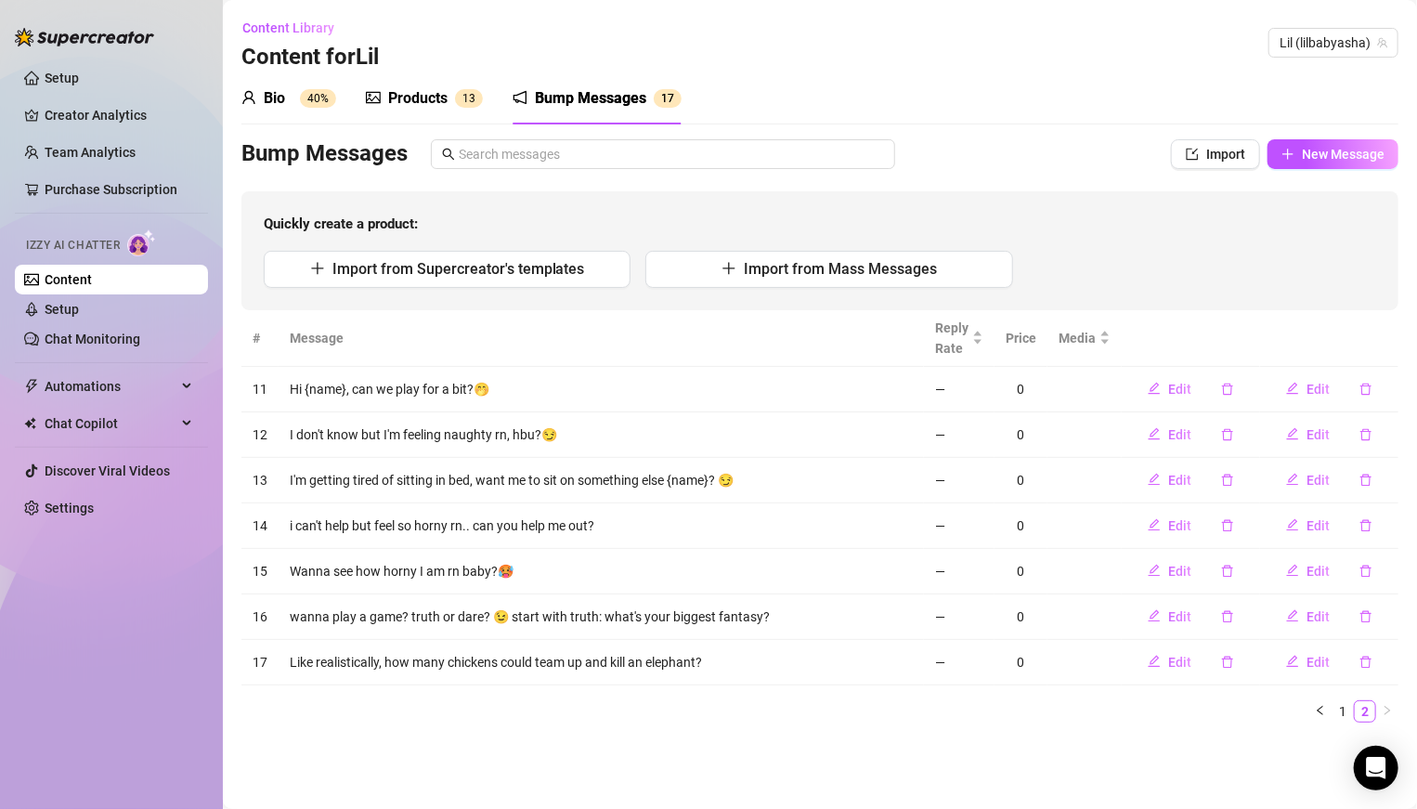
click at [65, 275] on link "Content" at bounding box center [68, 279] width 47 height 15
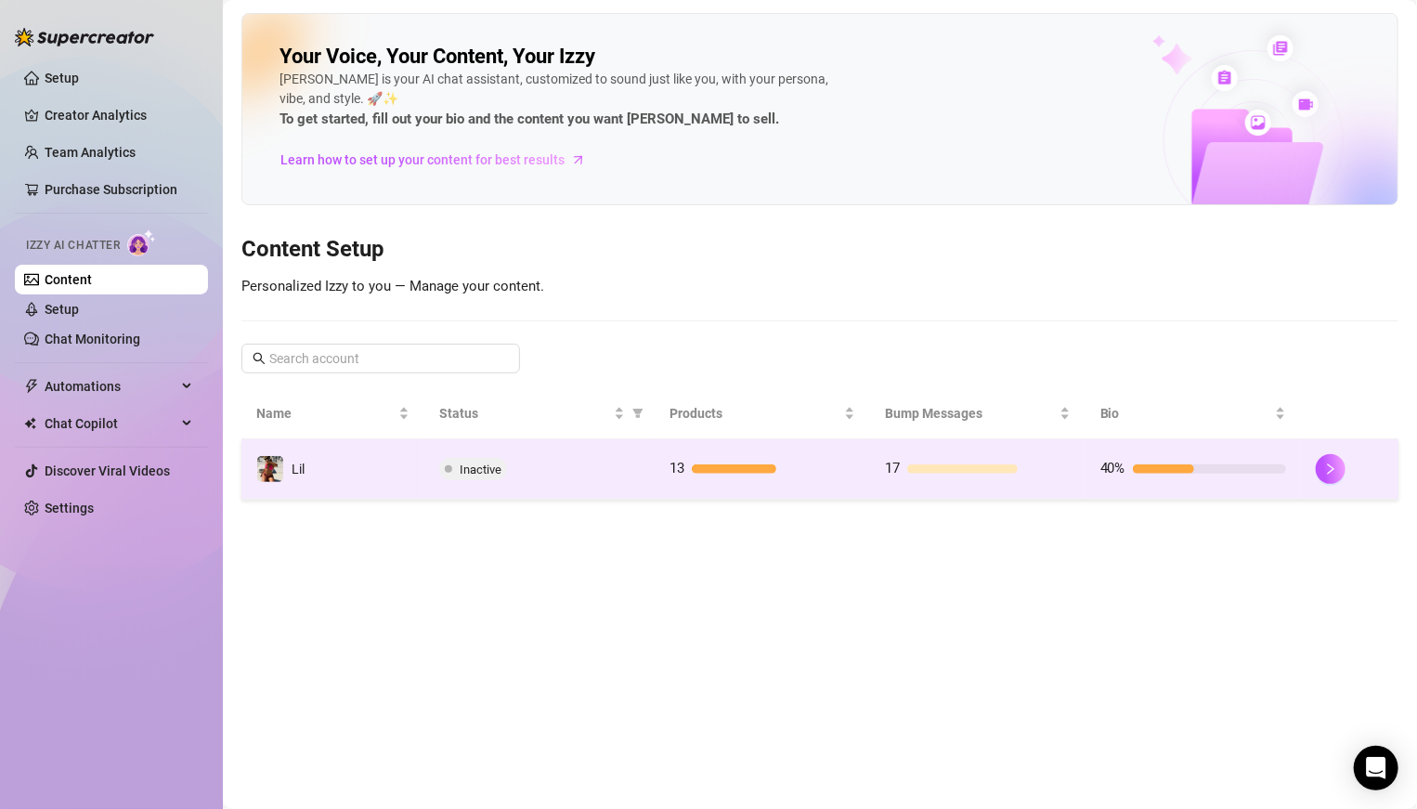
click at [732, 477] on div "13" at bounding box center [762, 469] width 186 height 22
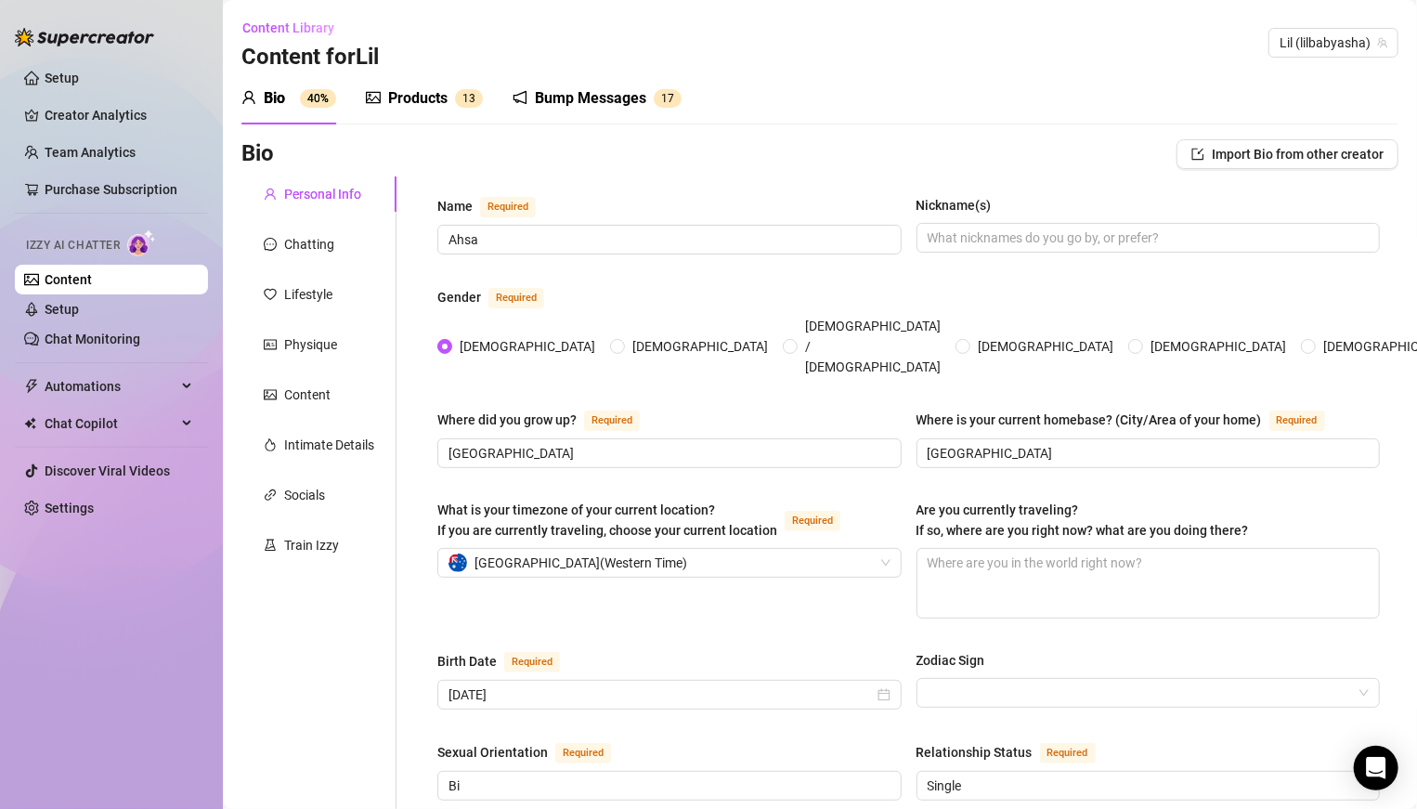
click at [89, 275] on link "Content" at bounding box center [68, 279] width 47 height 15
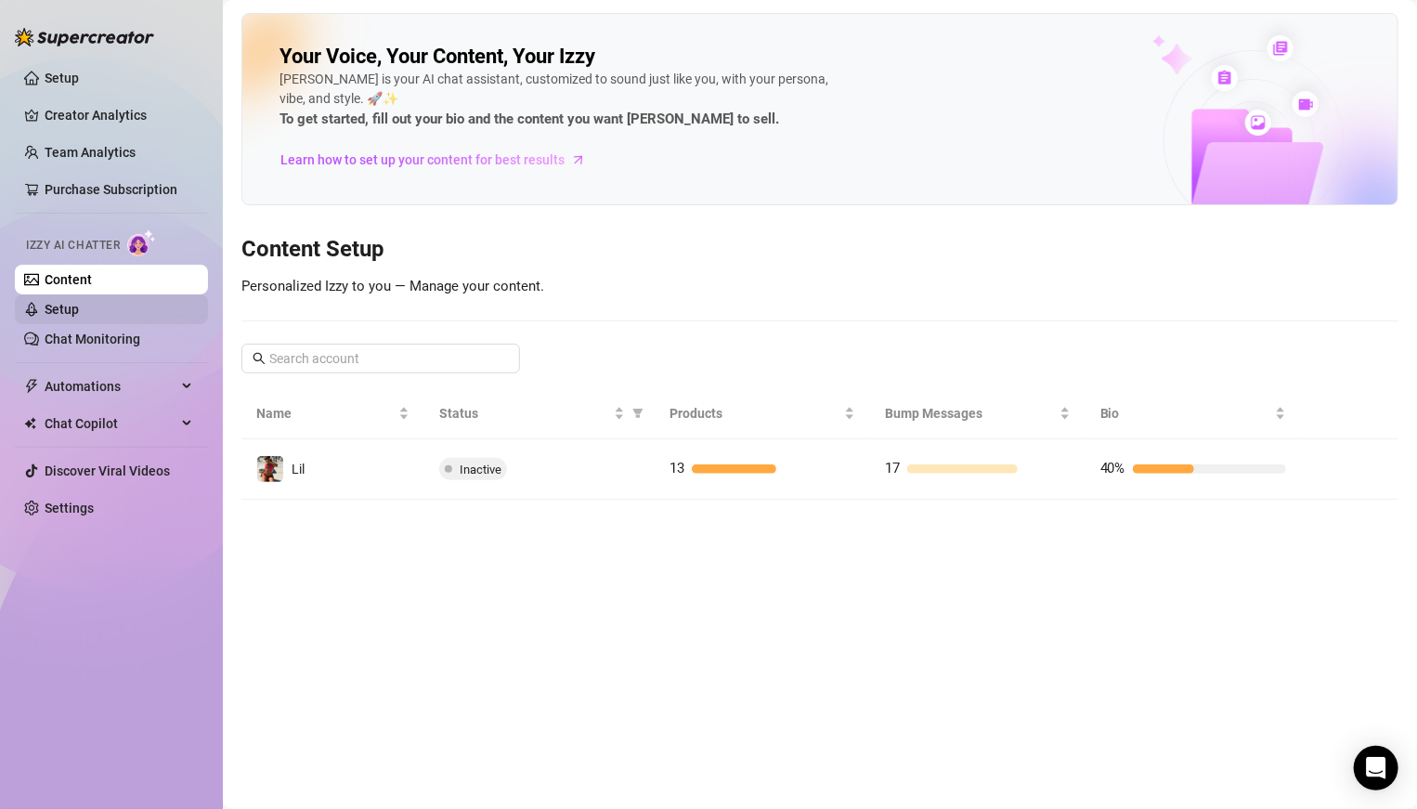
click at [78, 304] on link "Setup" at bounding box center [62, 309] width 34 height 15
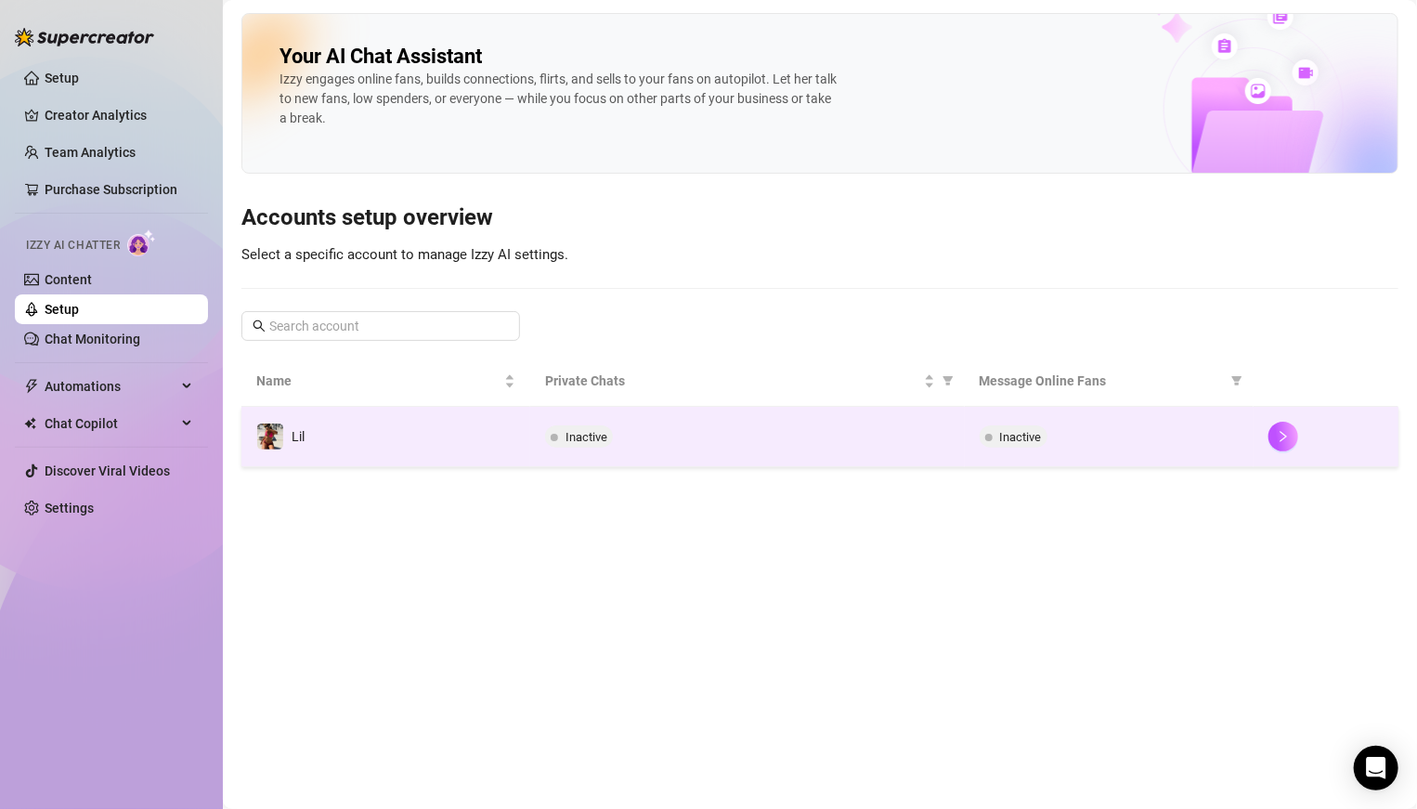
click at [584, 447] on td "Inactive" at bounding box center [747, 437] width 434 height 60
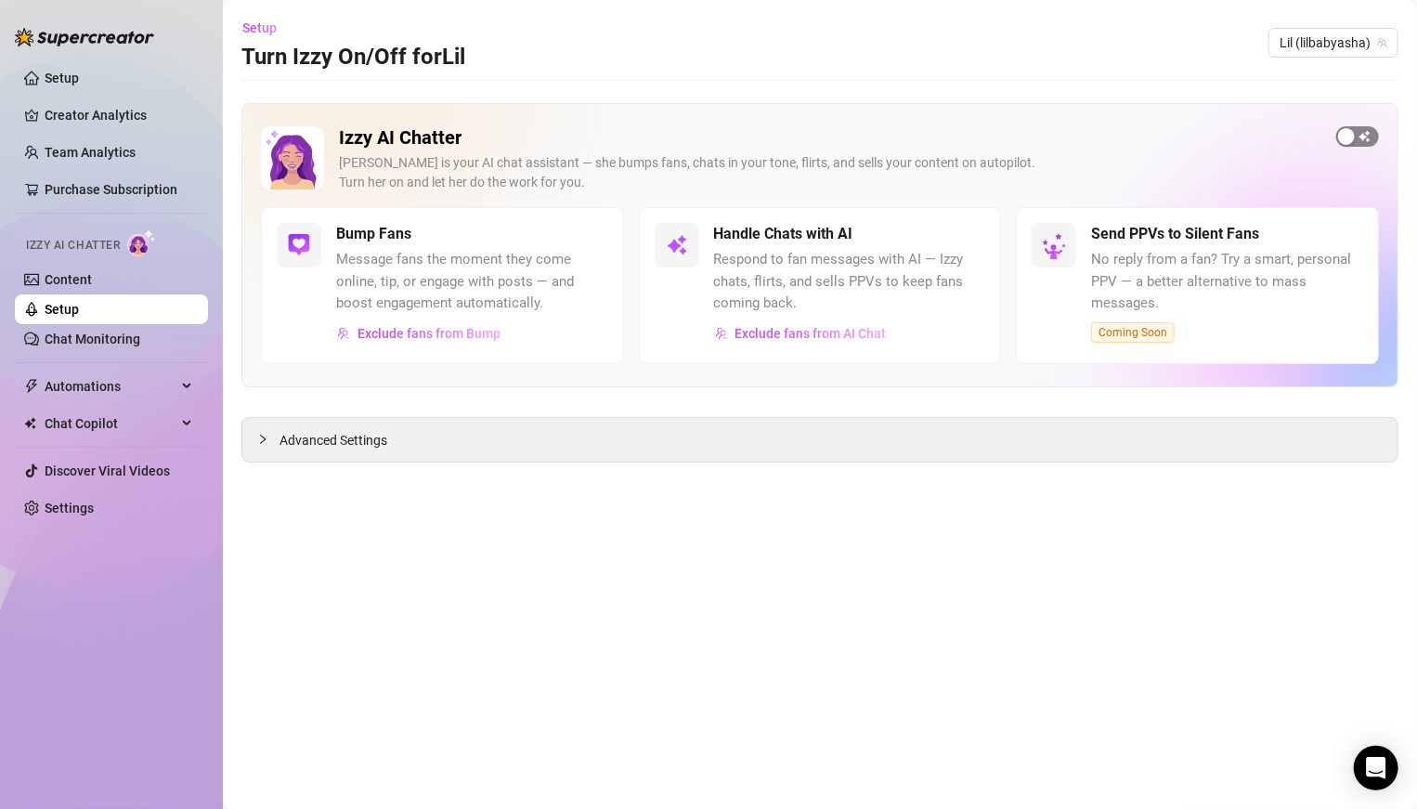
click at [1353, 134] on div "button" at bounding box center [1346, 136] width 17 height 17
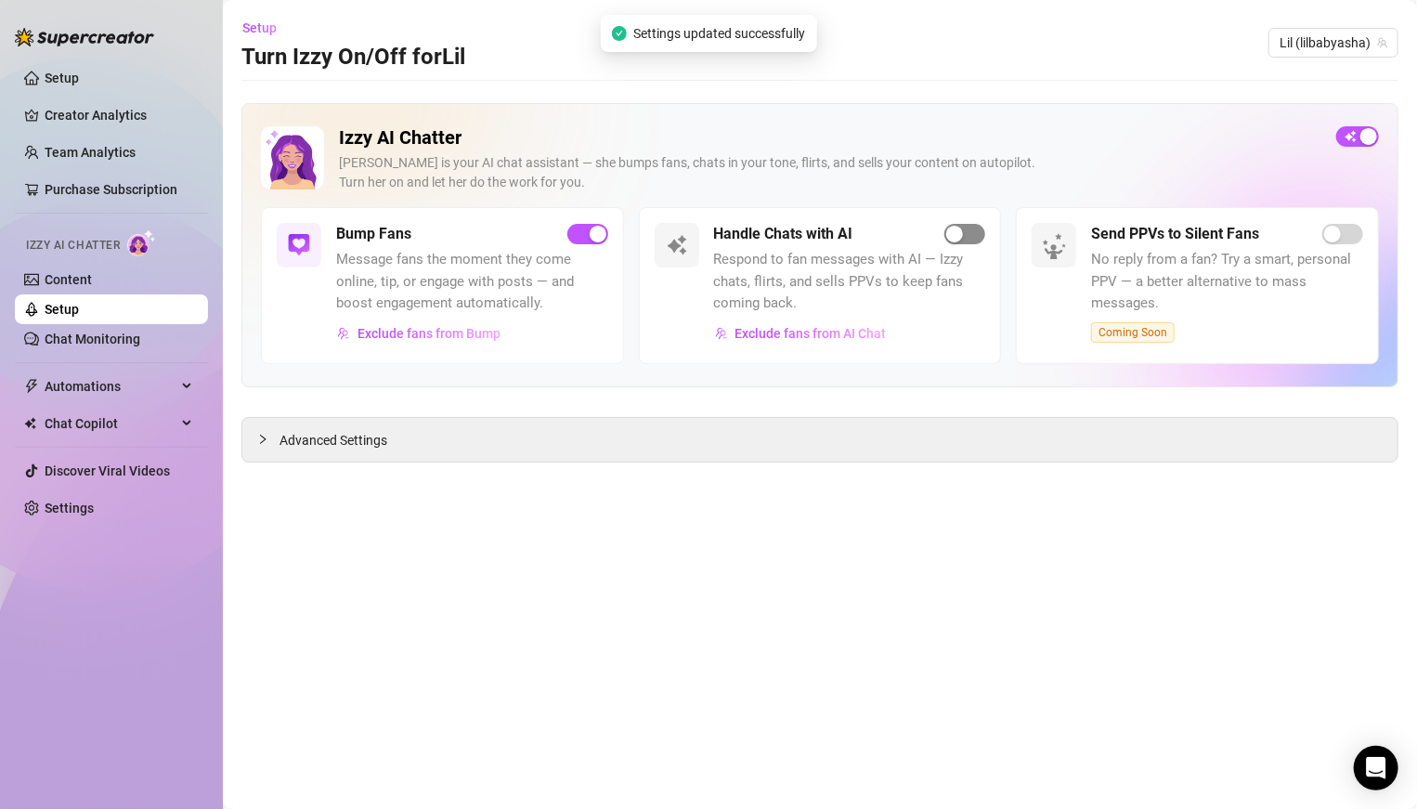
click at [951, 234] on div "button" at bounding box center [954, 234] width 17 height 17
click at [677, 440] on div "Advanced Settings" at bounding box center [819, 440] width 1155 height 44
click at [269, 438] on div at bounding box center [268, 439] width 22 height 20
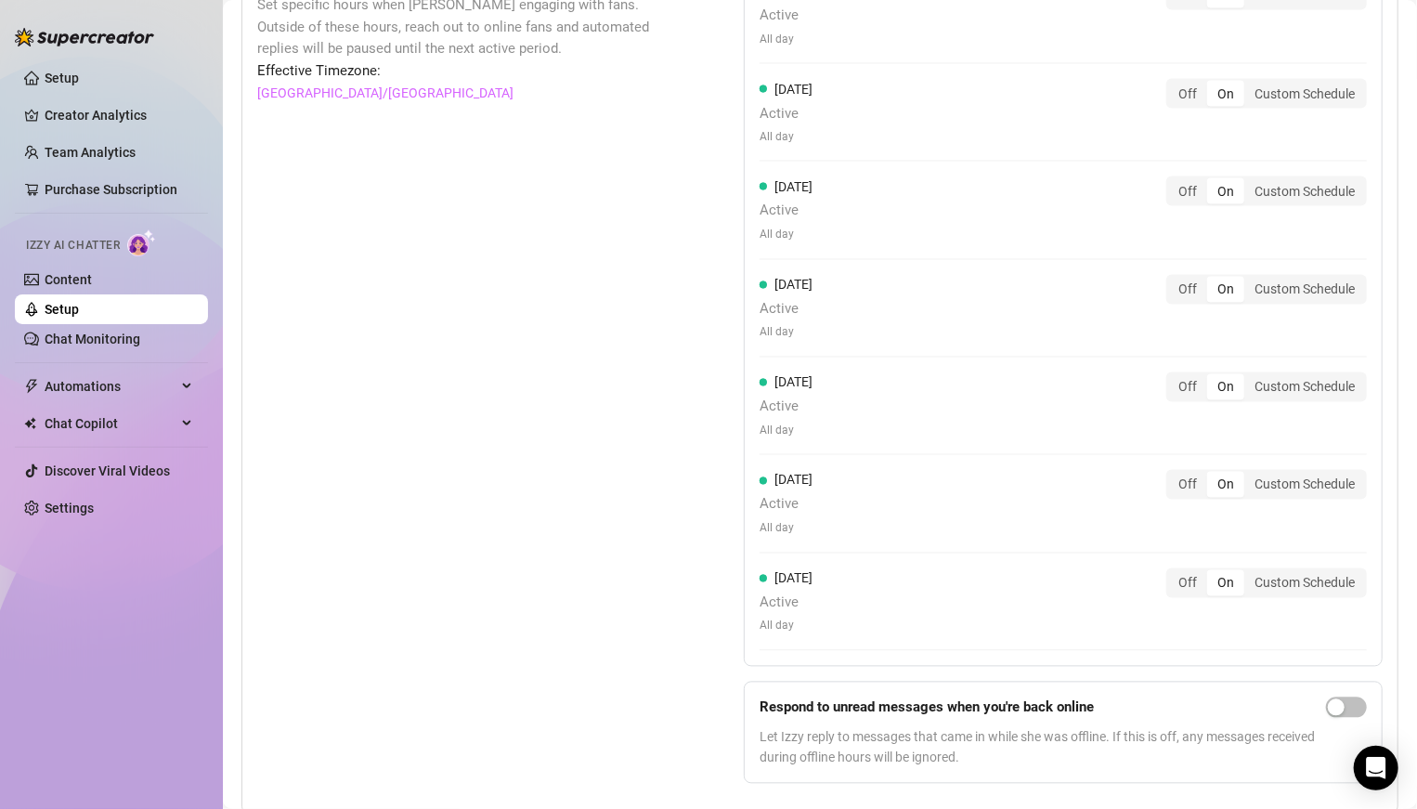
scroll to position [1583, 0]
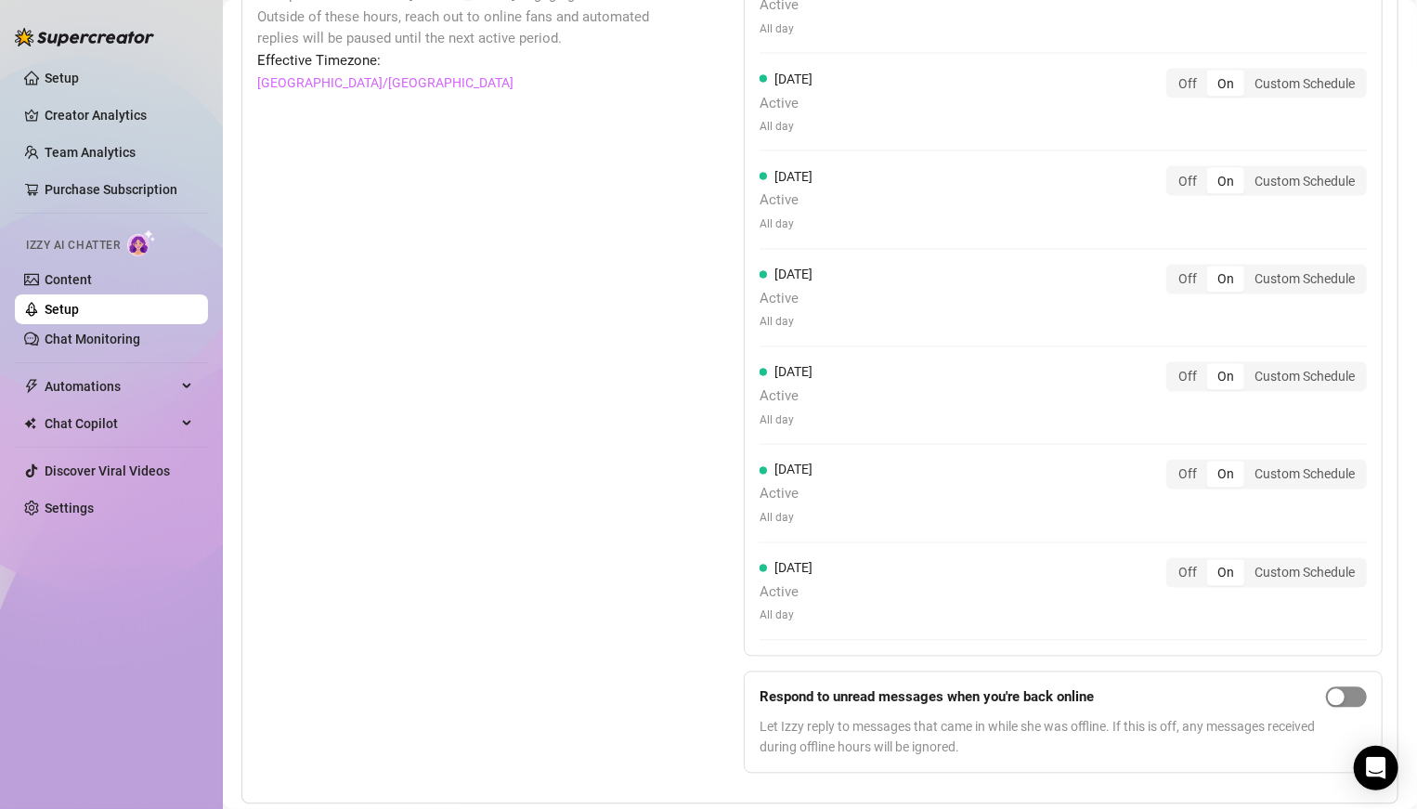
click at [1361, 687] on span "button" at bounding box center [1346, 697] width 41 height 20
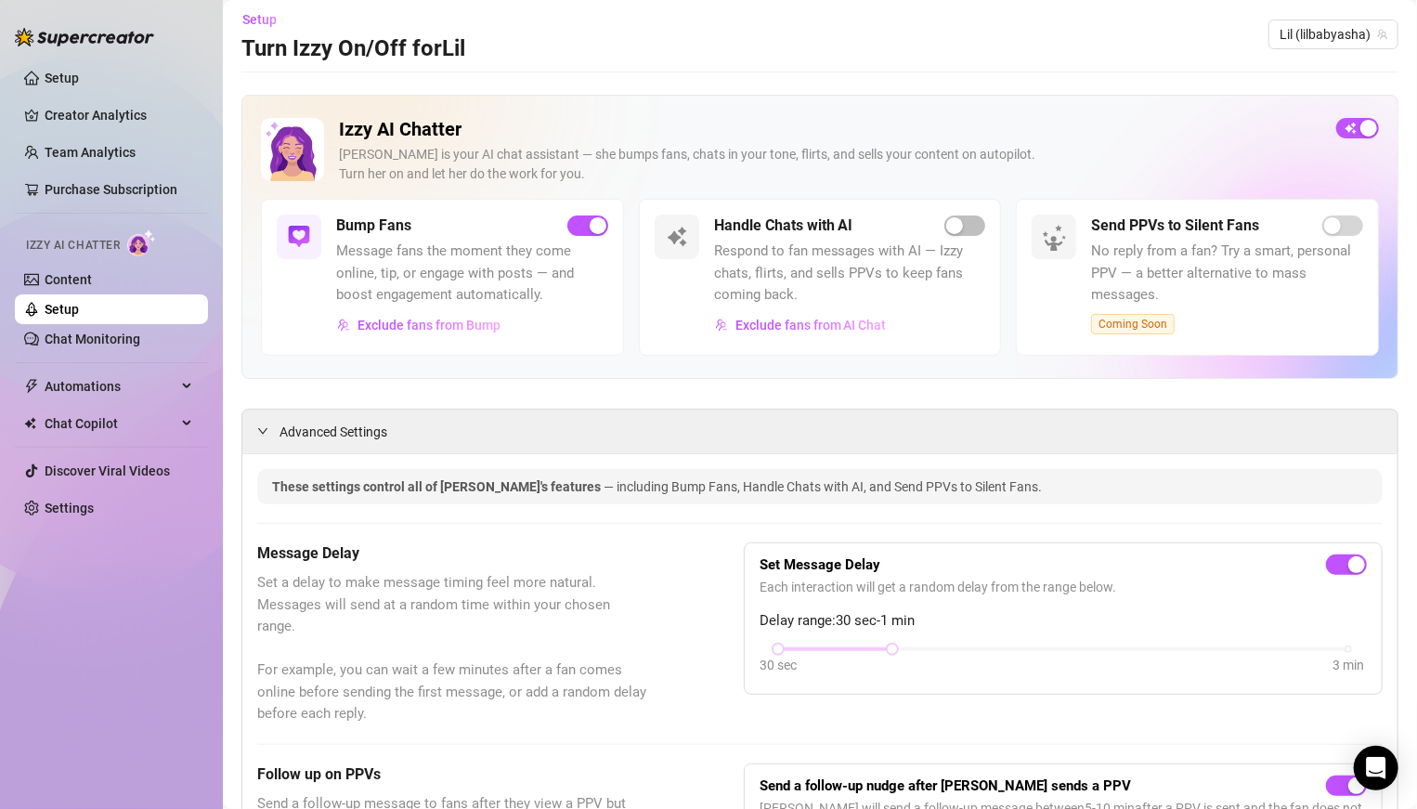
scroll to position [0, 0]
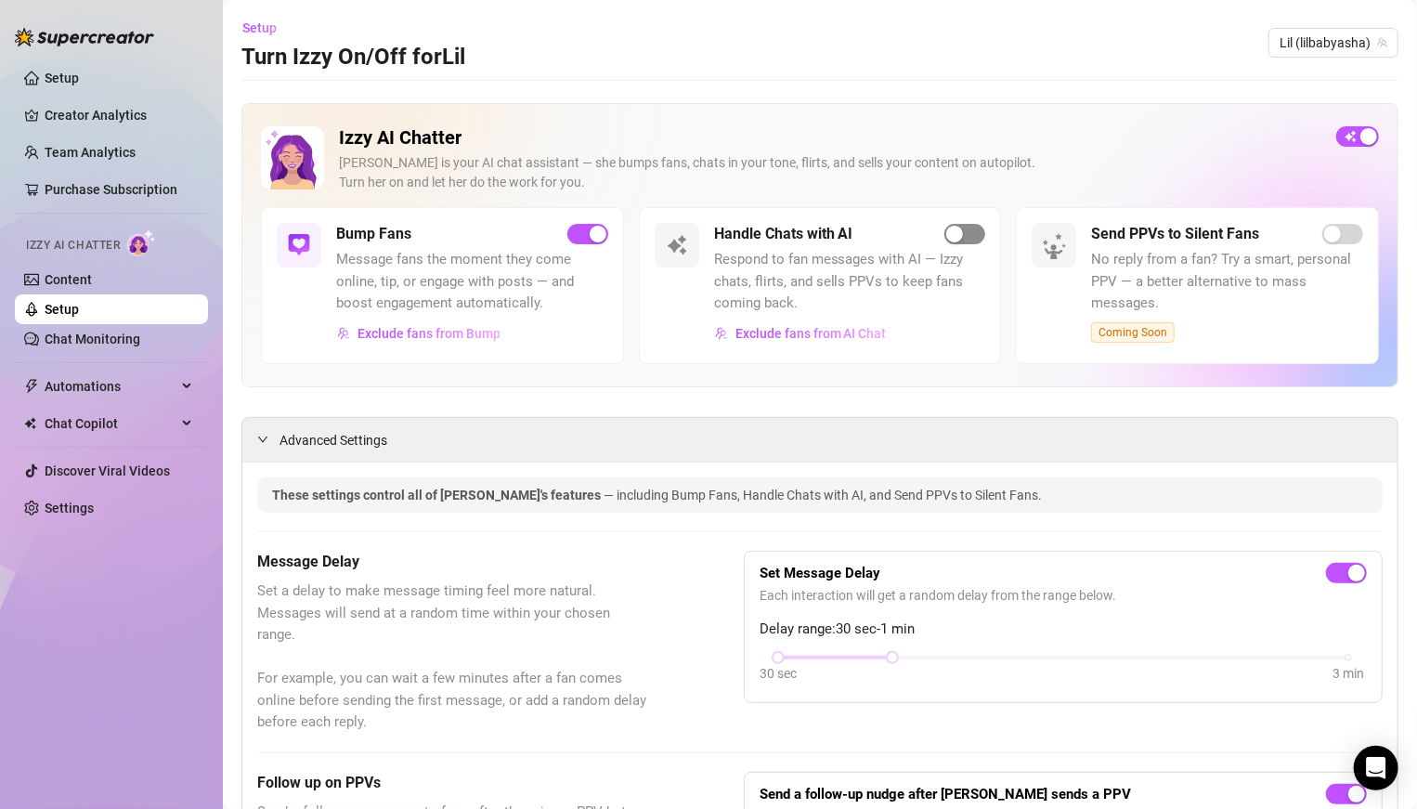
click at [968, 239] on span "button" at bounding box center [964, 234] width 41 height 20
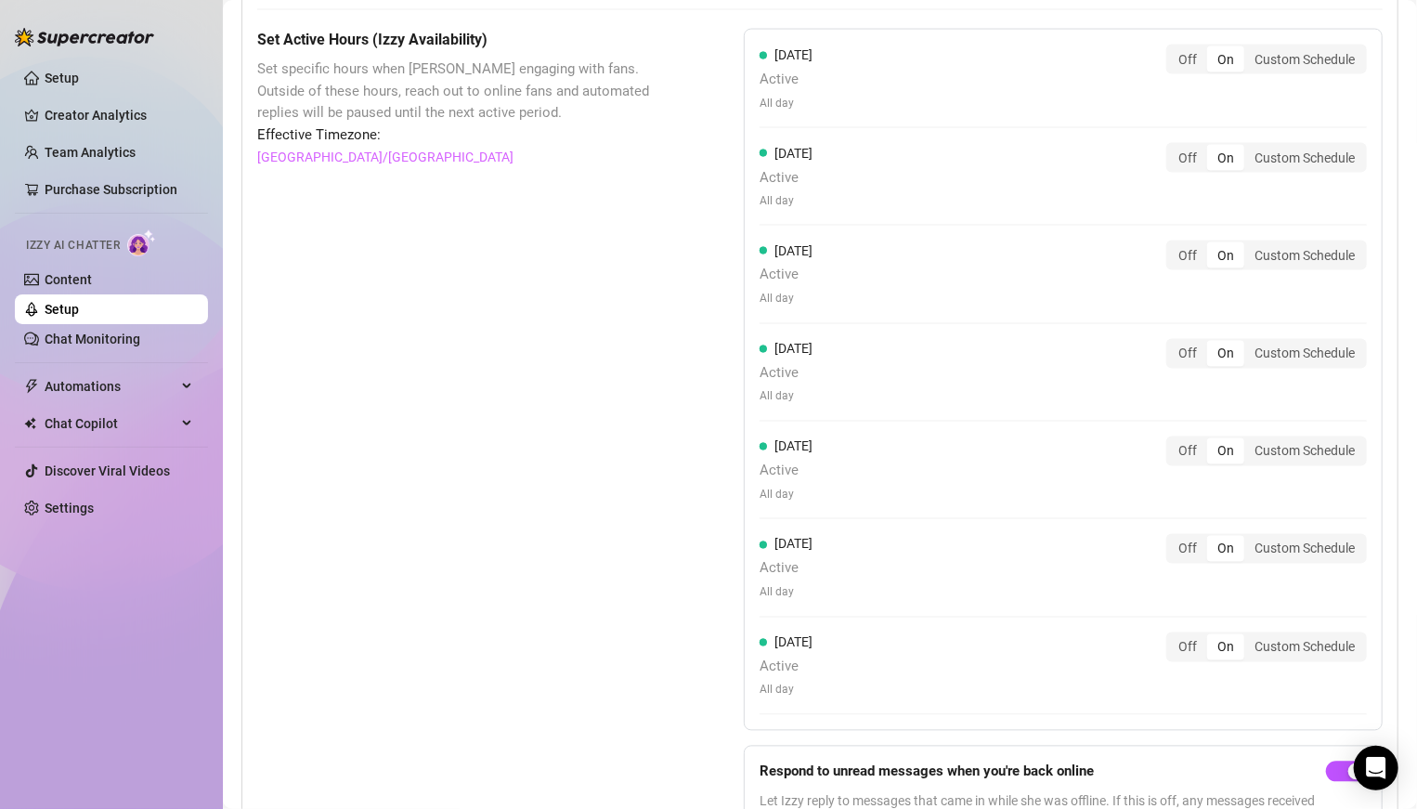
scroll to position [1583, 0]
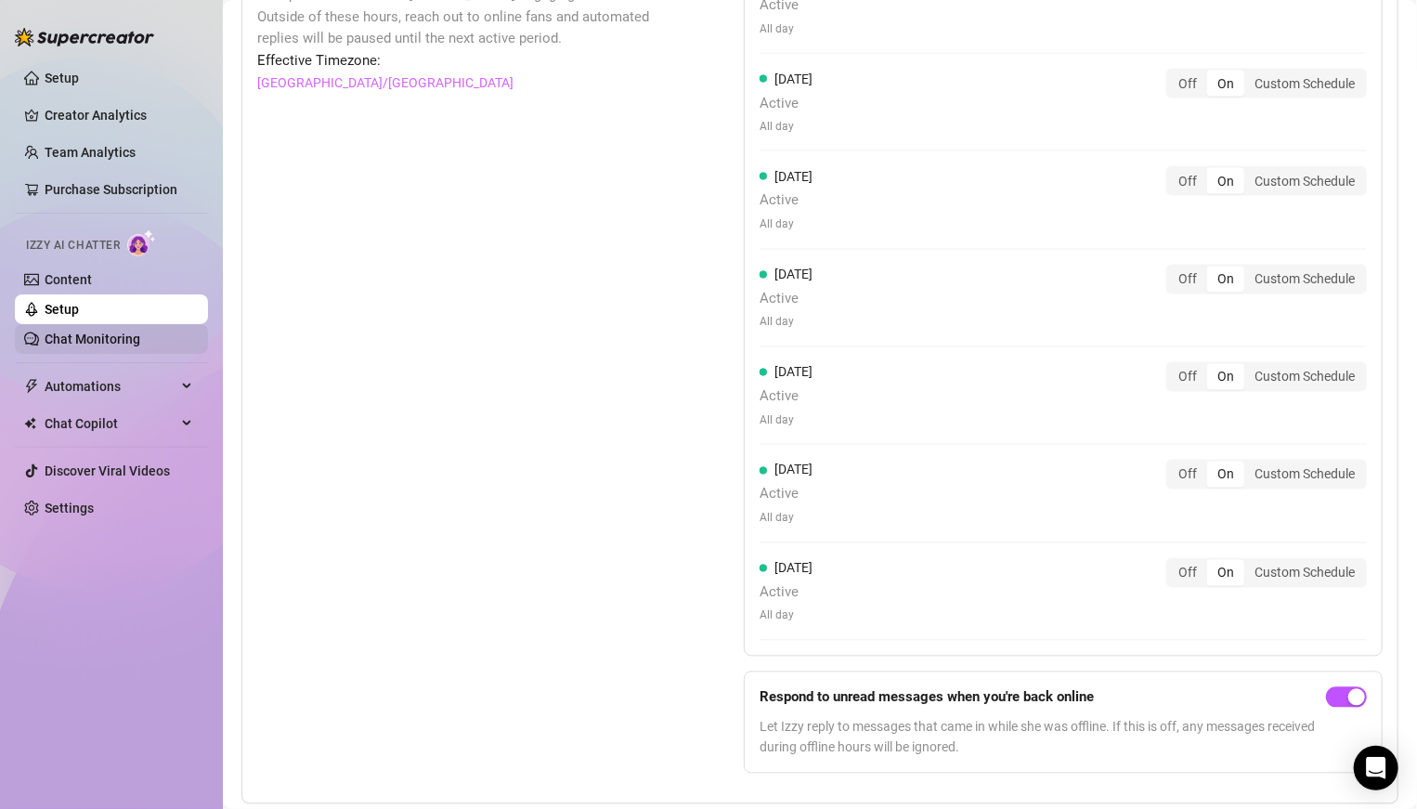
click at [117, 344] on link "Chat Monitoring" at bounding box center [93, 338] width 96 height 15
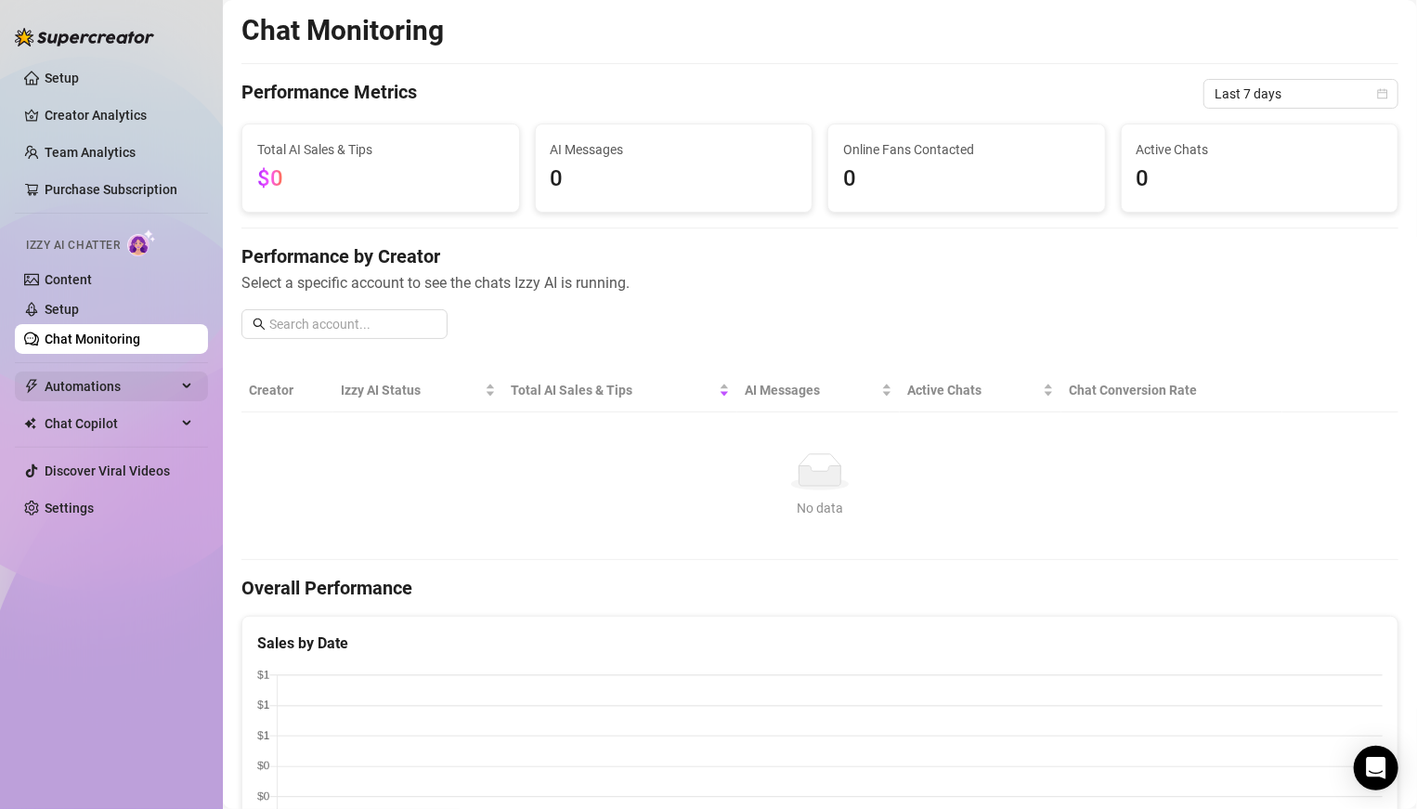
click at [103, 387] on span "Automations" at bounding box center [111, 386] width 132 height 30
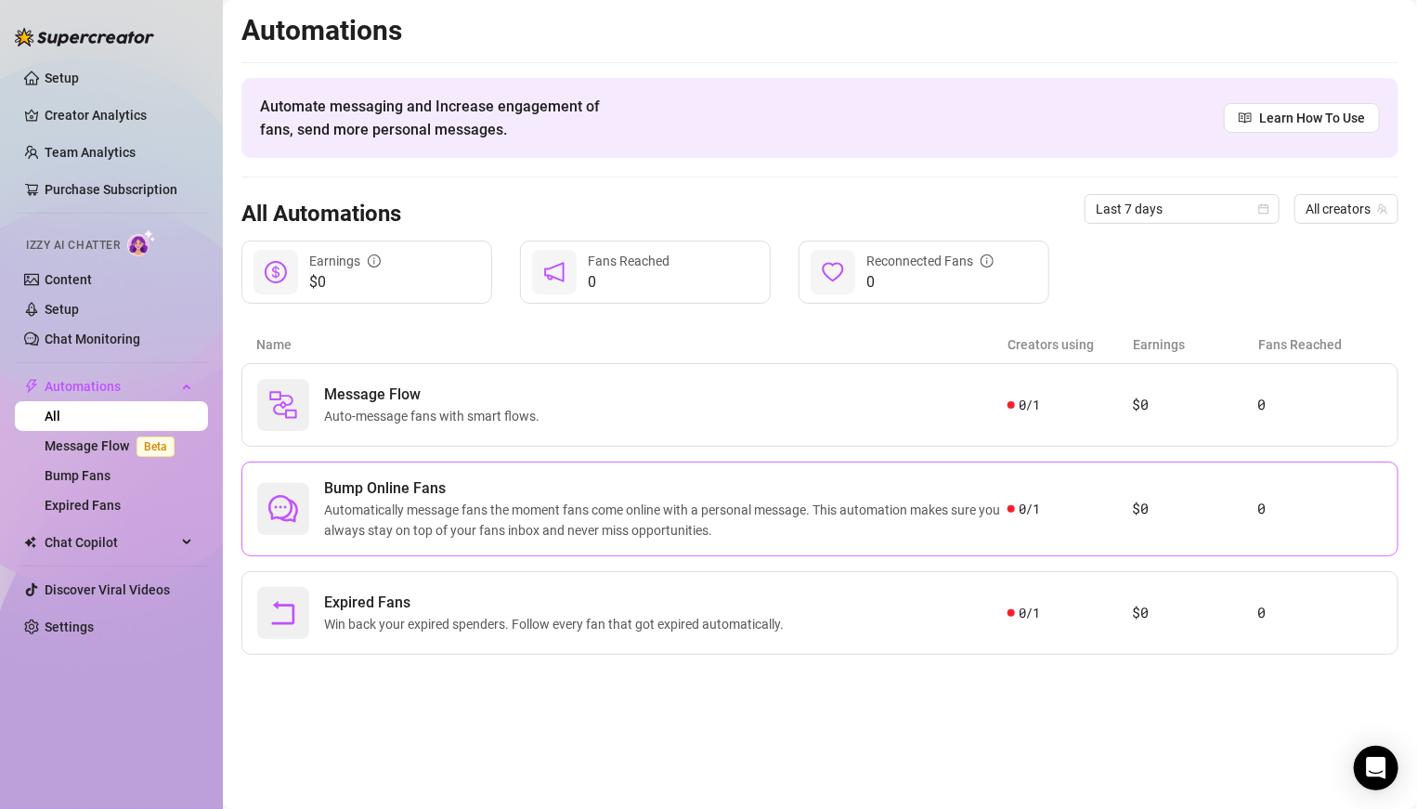
click at [387, 509] on span "Automatically message fans the moment fans come online with a personal message.…" at bounding box center [665, 520] width 683 height 41
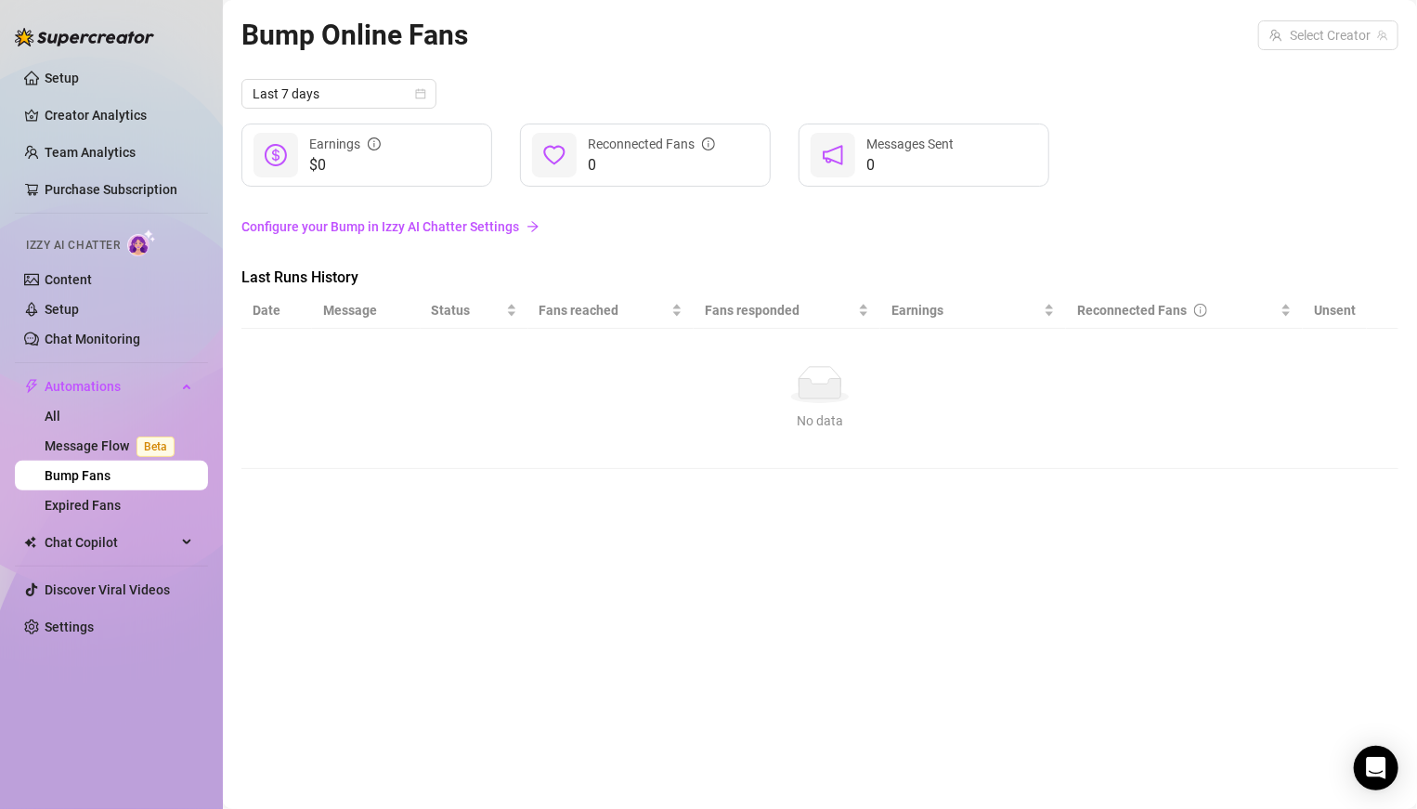
click at [435, 229] on link "Configure your Bump in Izzy AI Chatter Settings" at bounding box center [819, 226] width 1157 height 20
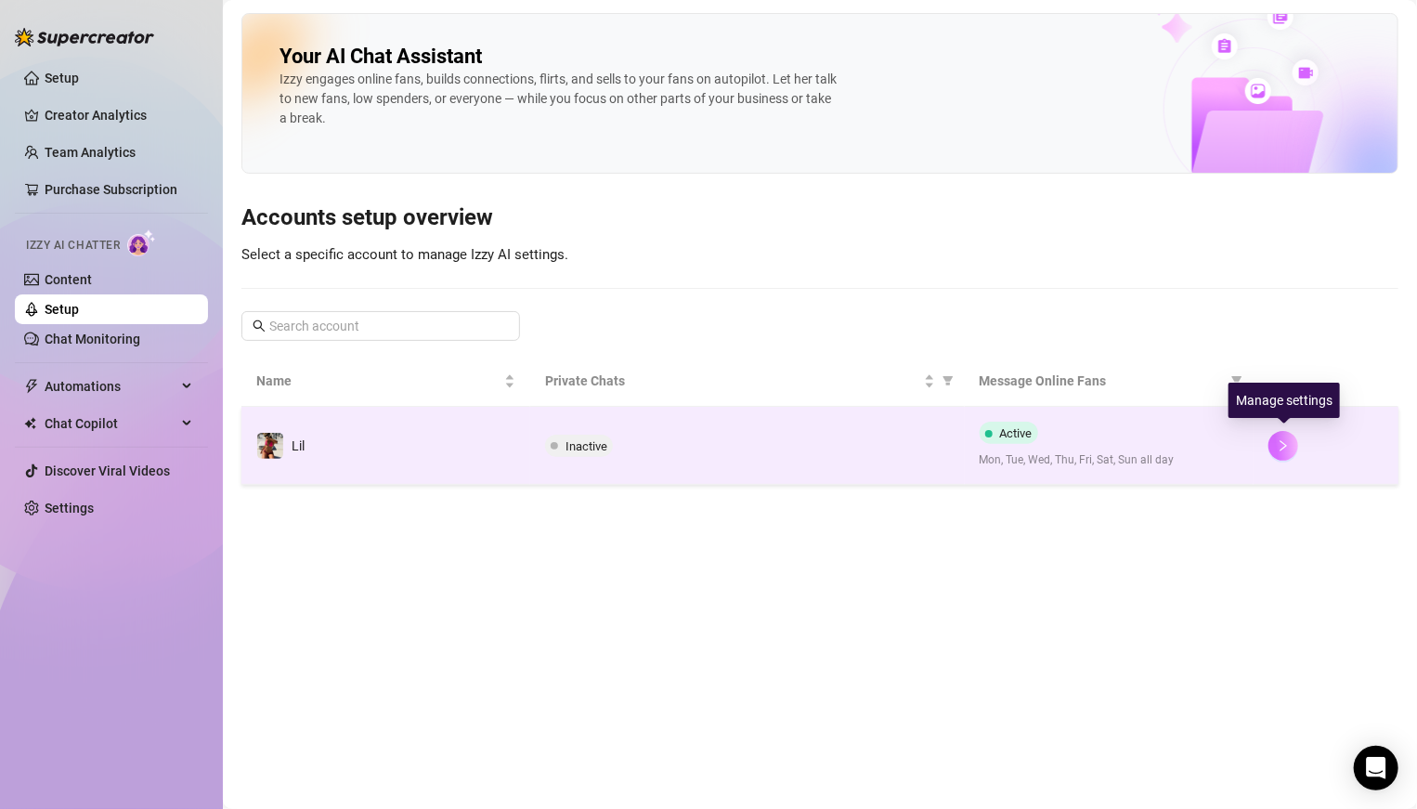
click at [1282, 446] on icon "right" at bounding box center [1283, 445] width 6 height 11
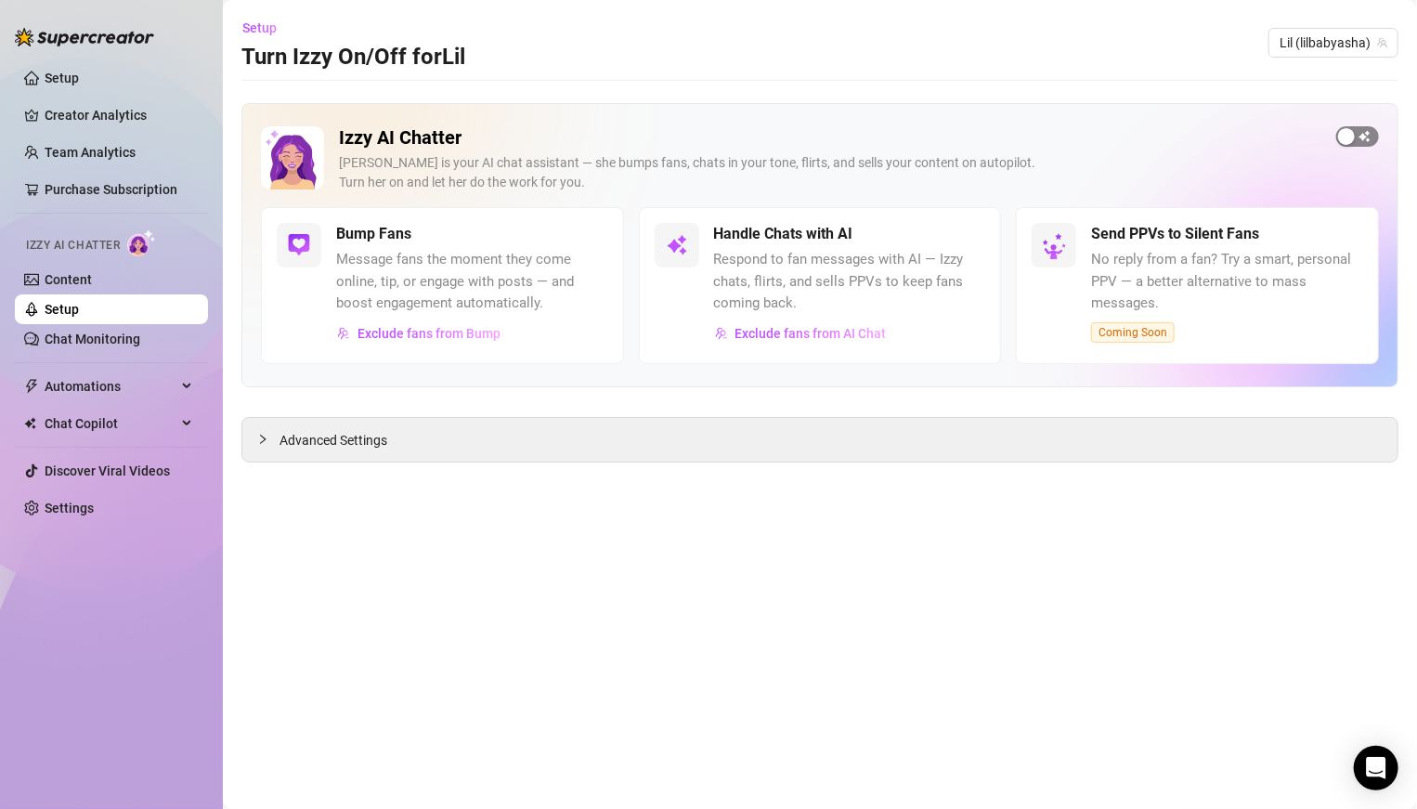
click at [1346, 136] on div "button" at bounding box center [1346, 136] width 17 height 17
click at [67, 339] on link "Chat Monitoring" at bounding box center [93, 338] width 96 height 15
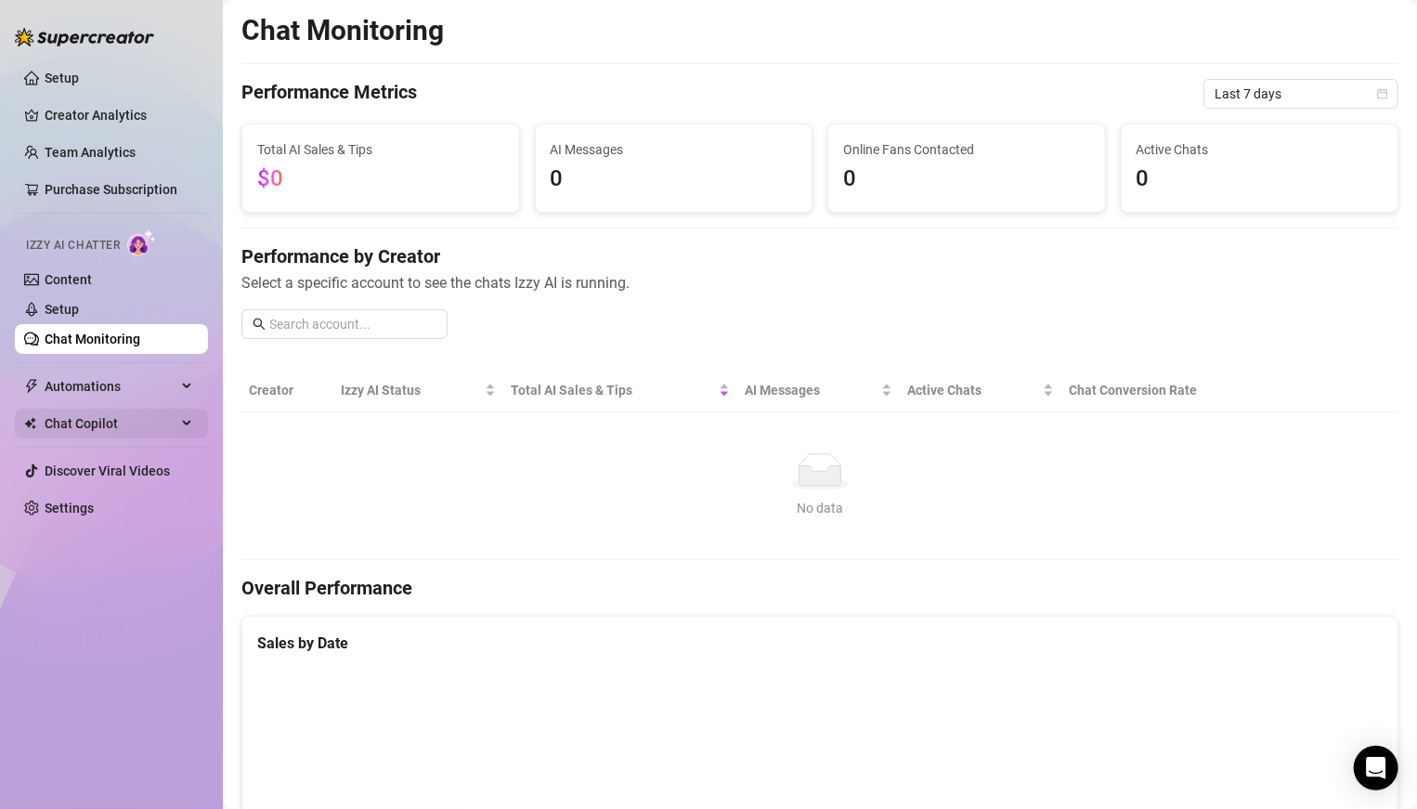
click at [101, 412] on span "Chat Copilot" at bounding box center [111, 424] width 132 height 30
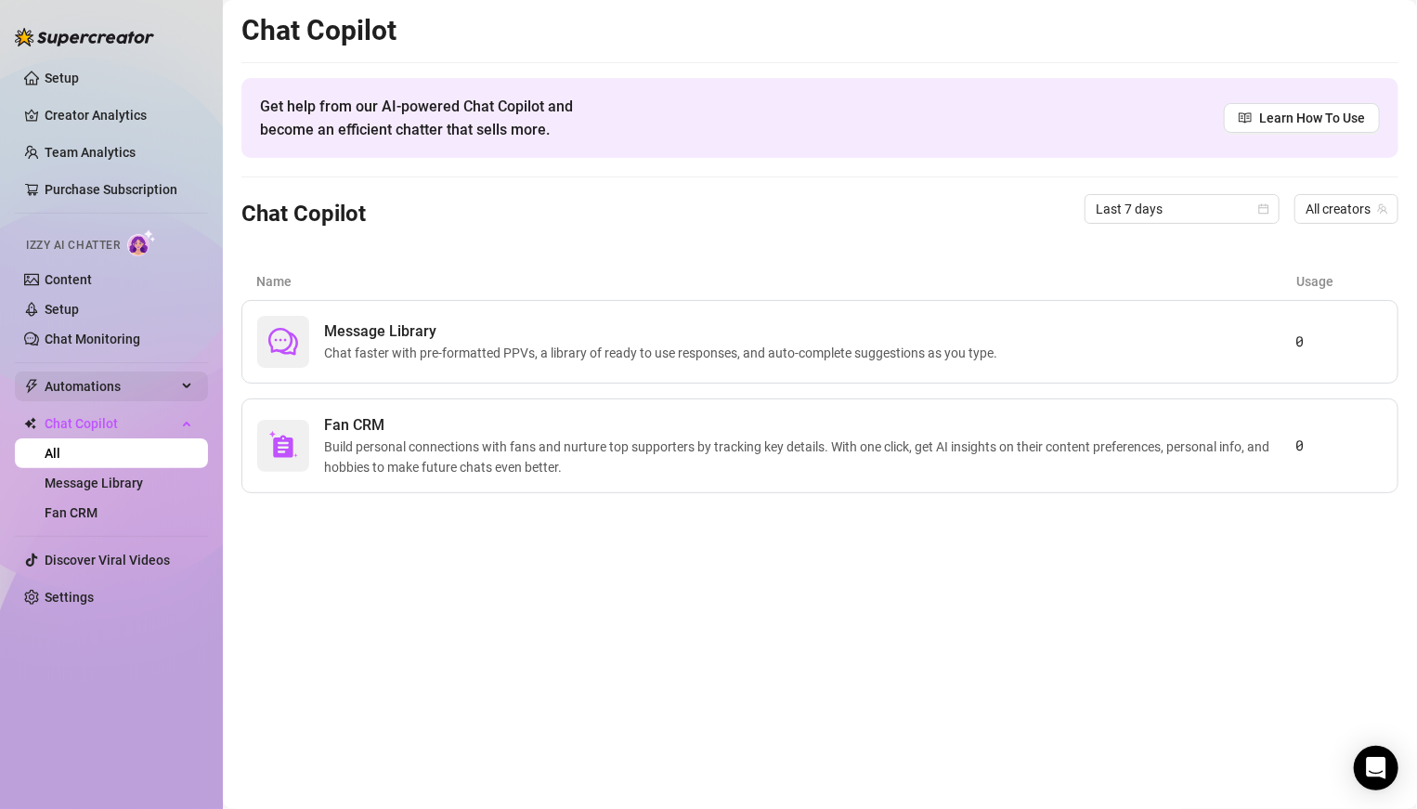
click at [67, 393] on span "Automations" at bounding box center [111, 386] width 132 height 30
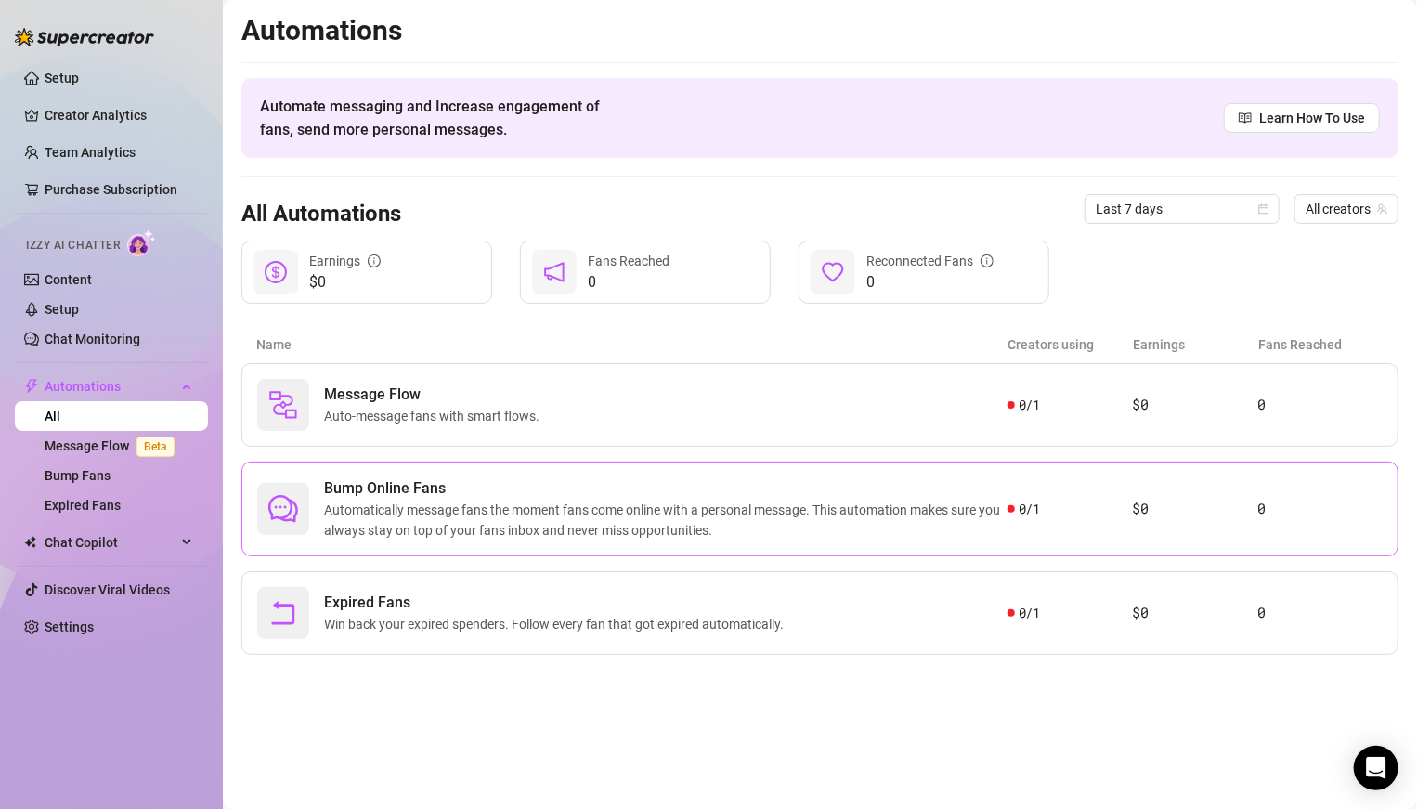
click at [667, 510] on span "Automatically message fans the moment fans come online with a personal message.…" at bounding box center [665, 520] width 683 height 41
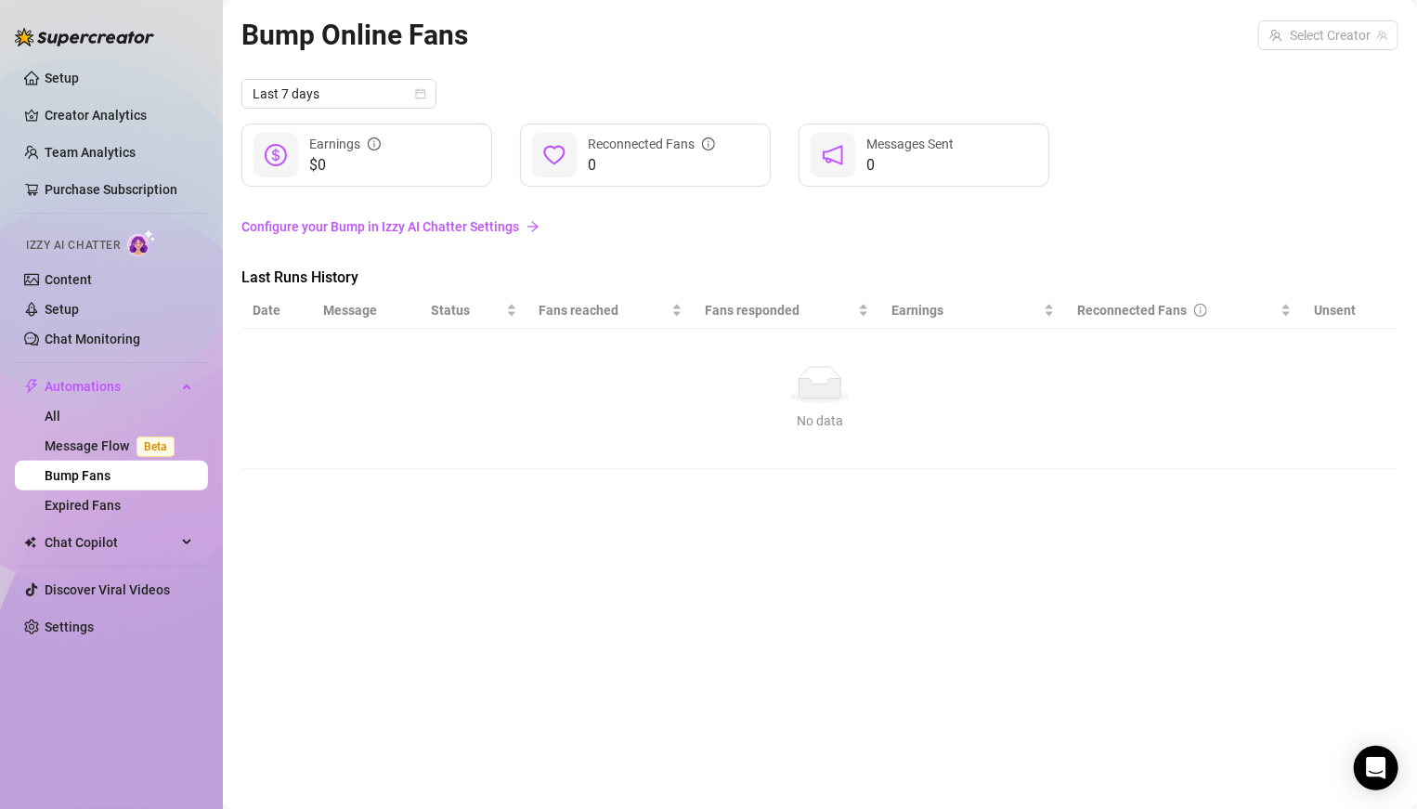
click at [472, 234] on link "Configure your Bump in Izzy AI Chatter Settings" at bounding box center [819, 226] width 1157 height 20
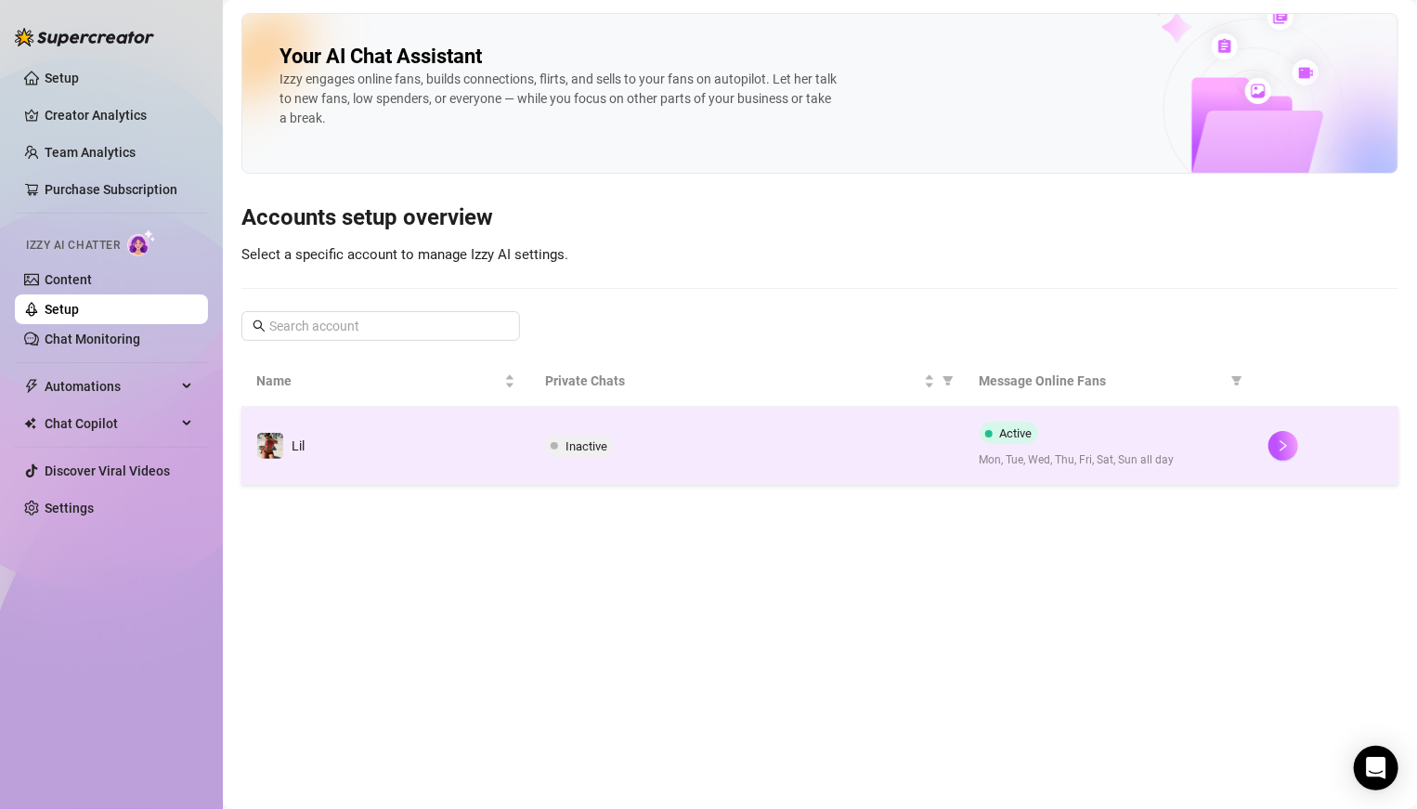
click at [596, 451] on span "Inactive" at bounding box center [579, 446] width 68 height 22
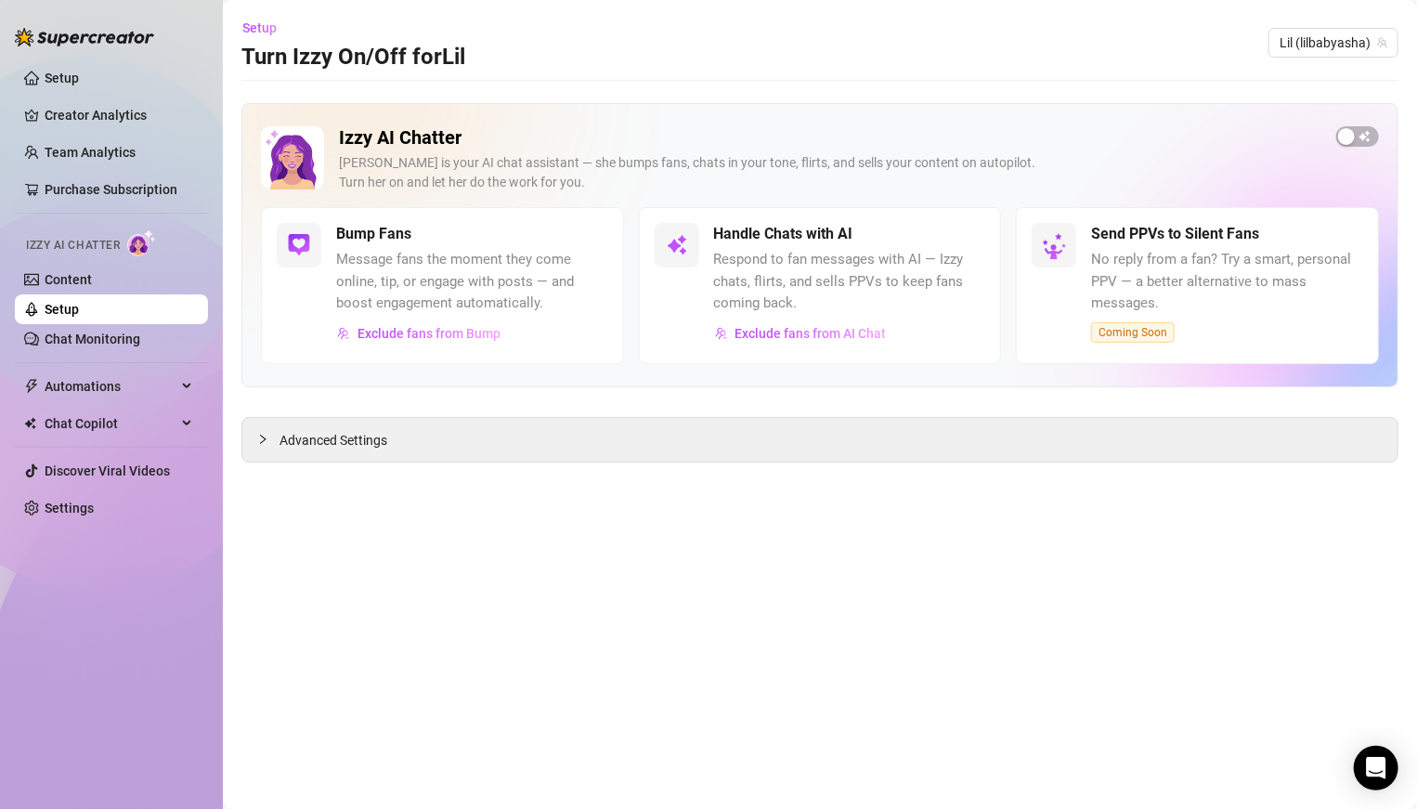
click at [1368, 123] on div "Izzy AI Chatter Izzy is your AI chat assistant — she bumps fans, chats in your …" at bounding box center [819, 245] width 1157 height 284
click at [1355, 126] on span "button" at bounding box center [1357, 136] width 43 height 20
click at [92, 279] on link "Content" at bounding box center [68, 279] width 47 height 15
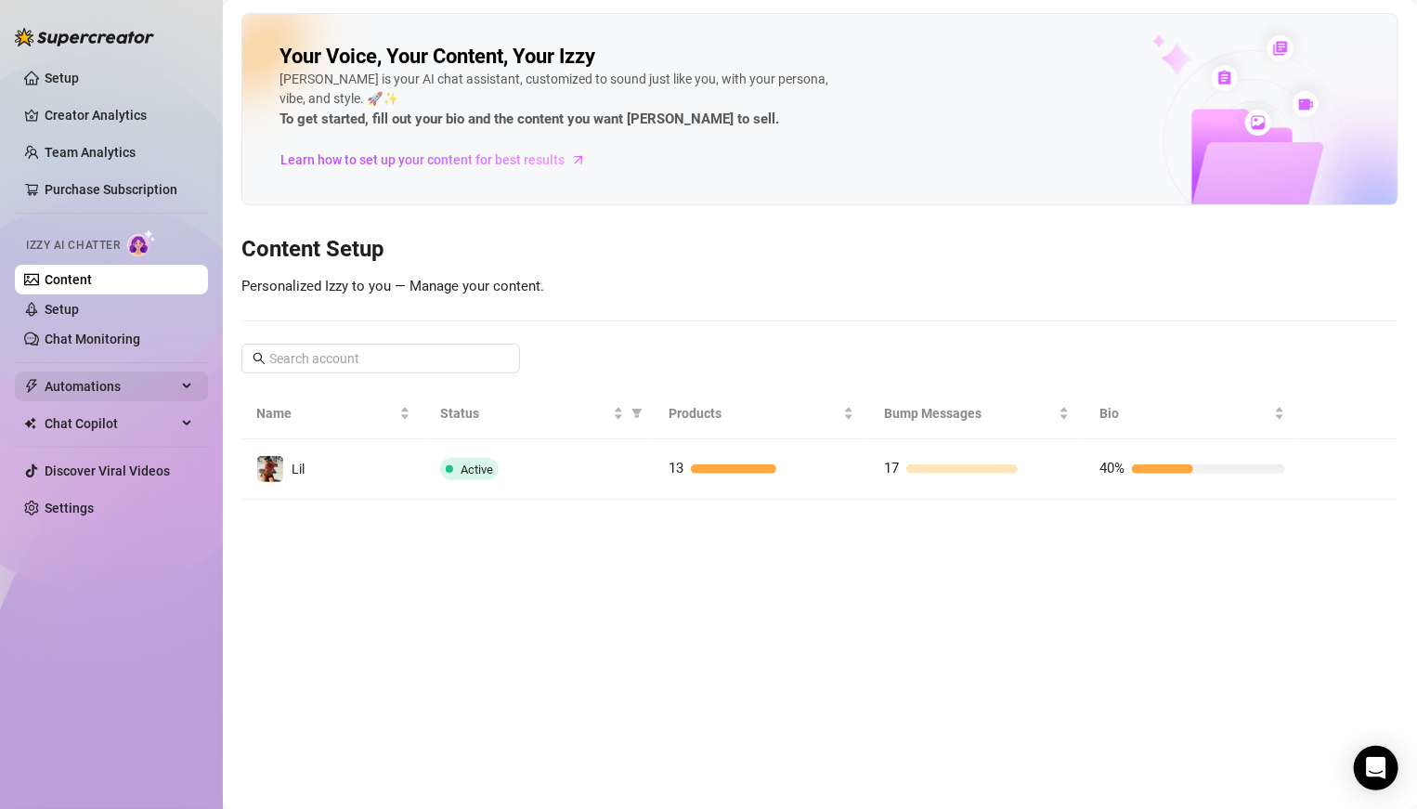
click at [109, 389] on span "Automations" at bounding box center [111, 386] width 132 height 30
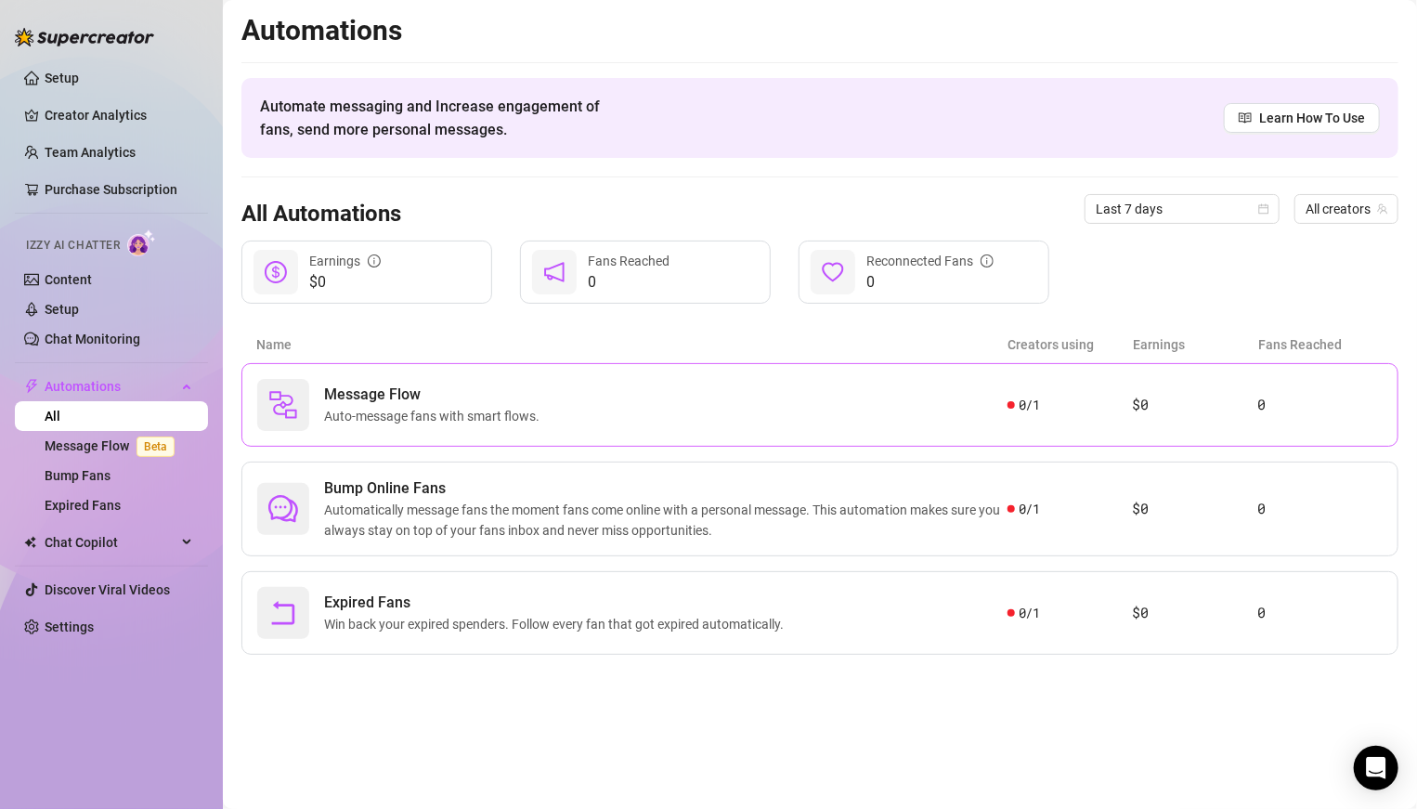
click at [533, 414] on span "Auto-message fans with smart flows." at bounding box center [435, 416] width 223 height 20
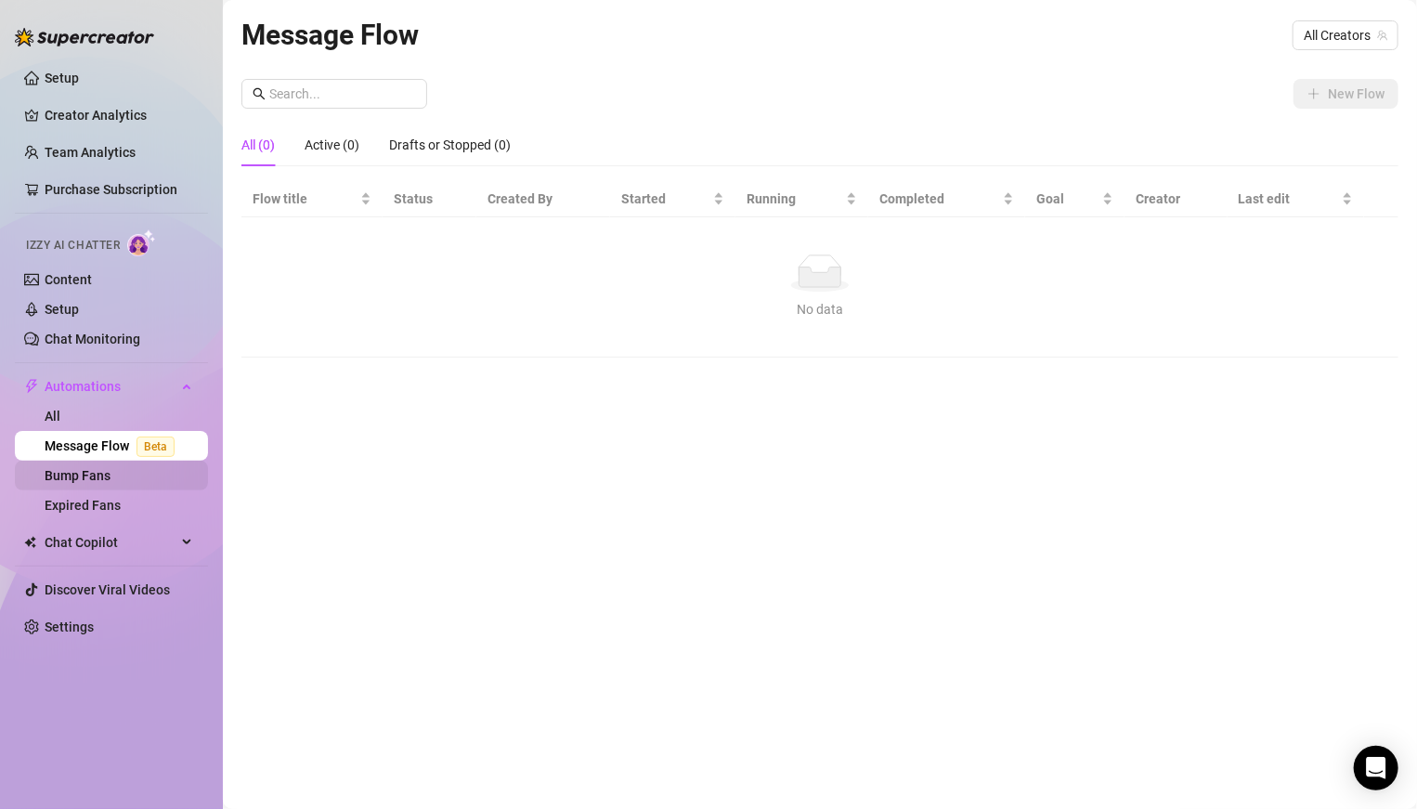
click at [97, 468] on link "Bump Fans" at bounding box center [78, 475] width 66 height 15
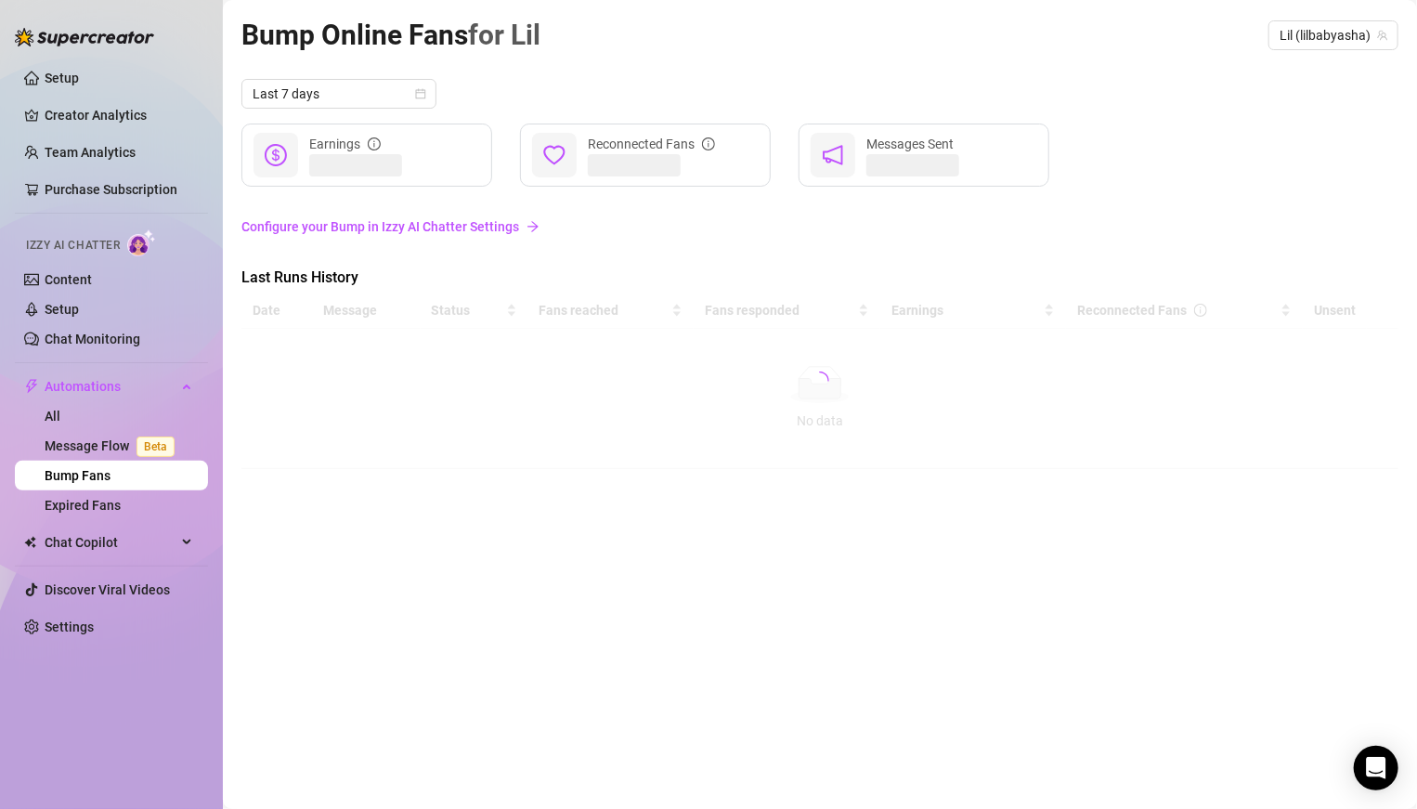
click at [381, 231] on link "Configure your Bump in Izzy AI Chatter Settings" at bounding box center [819, 226] width 1157 height 20
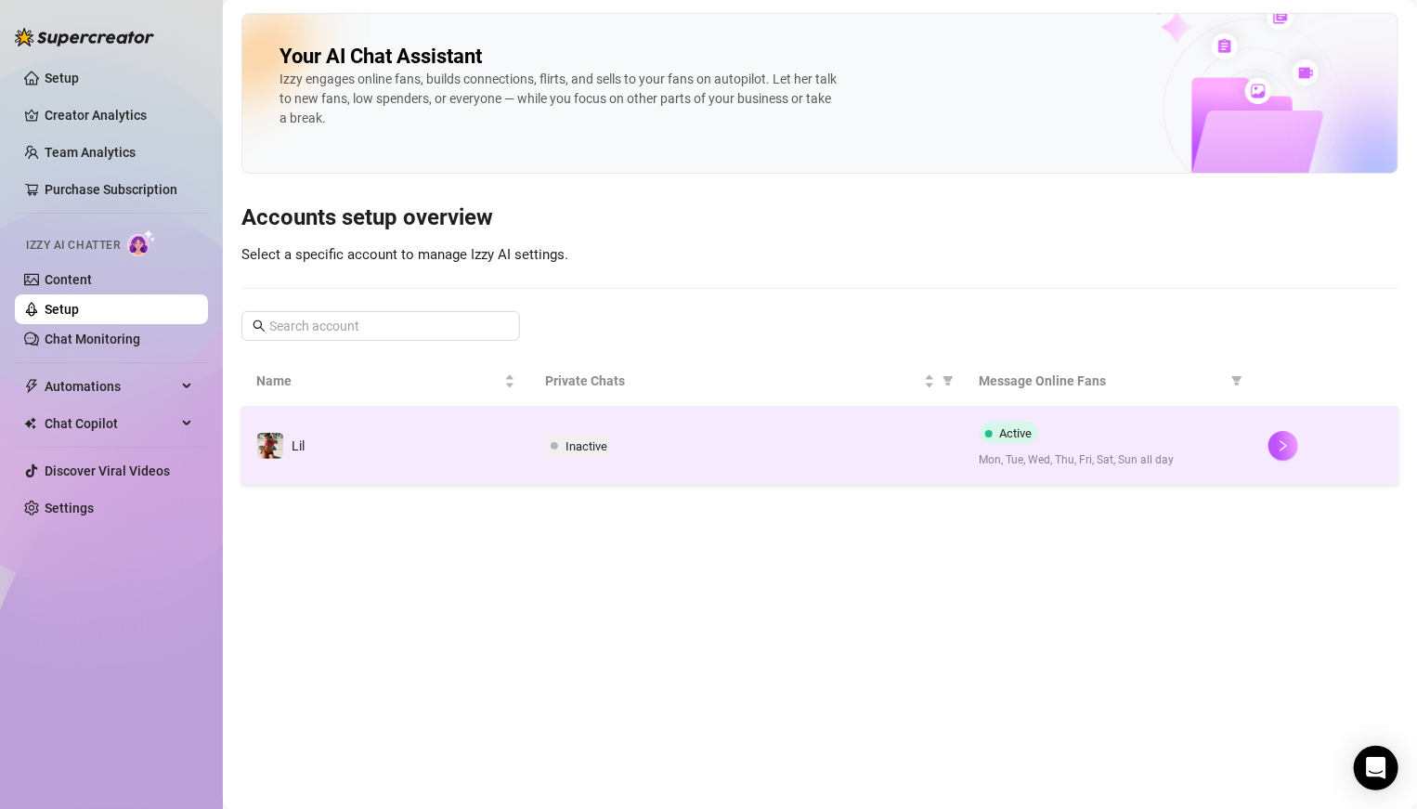
click at [645, 440] on div "Inactive" at bounding box center [747, 446] width 404 height 22
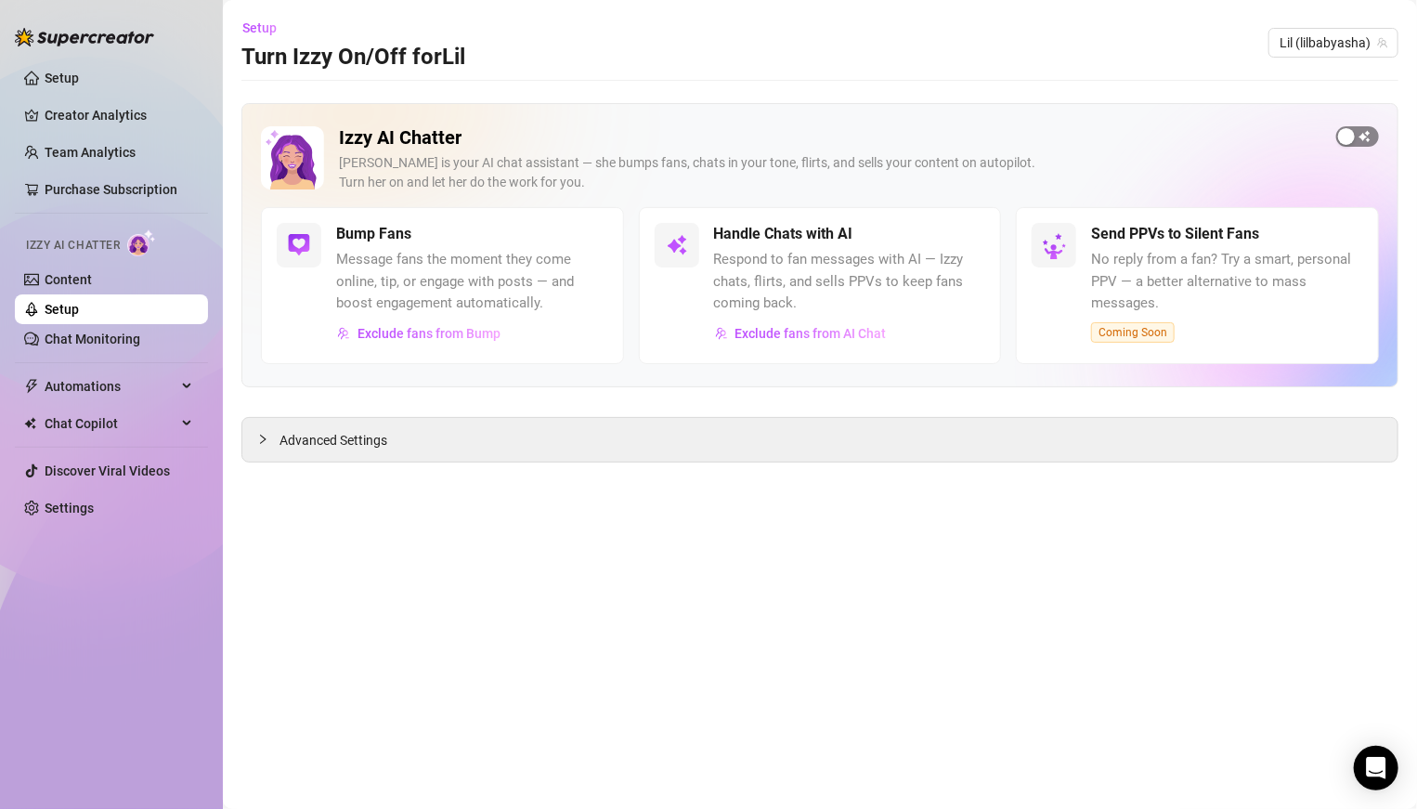
click at [1359, 127] on span "button" at bounding box center [1357, 136] width 43 height 20
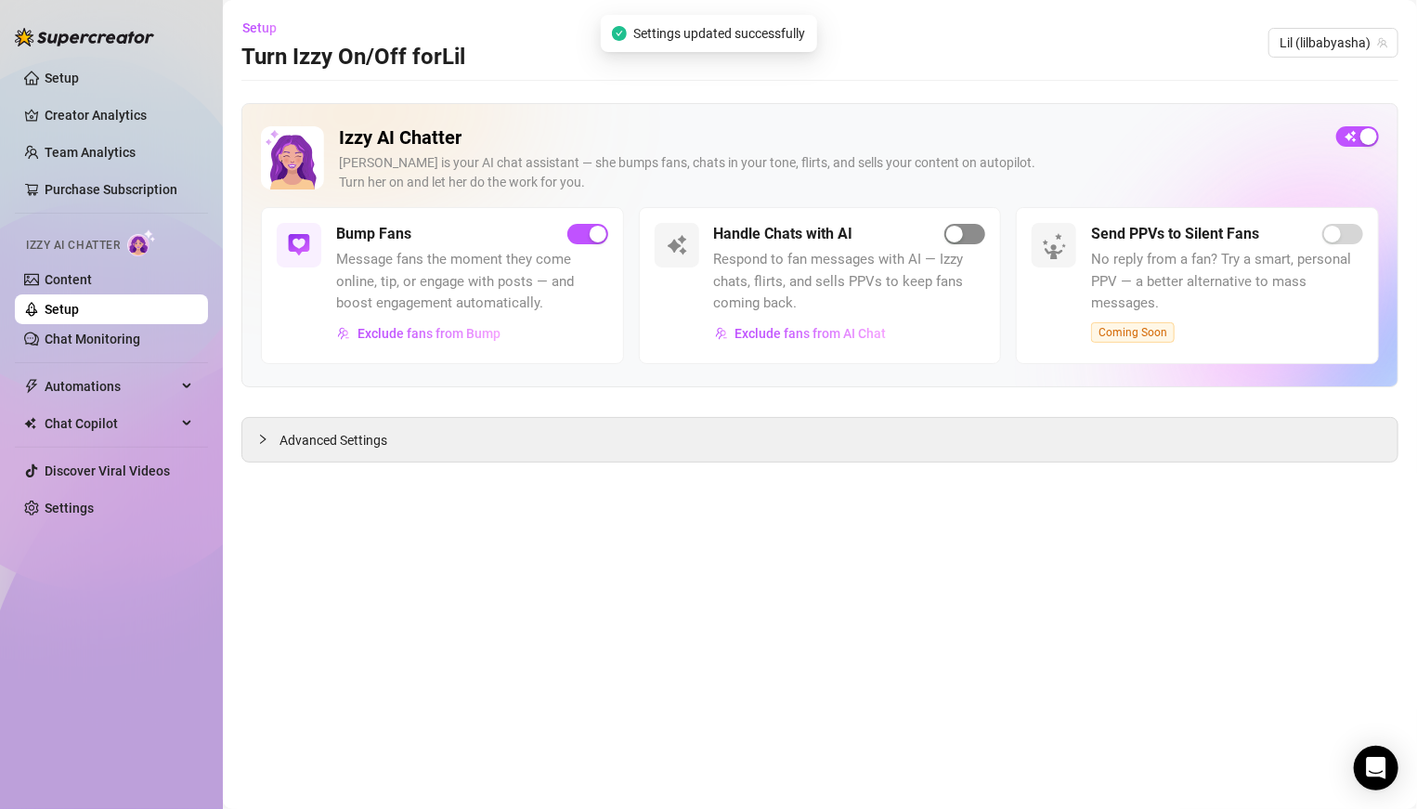
click at [965, 237] on span "button" at bounding box center [964, 234] width 41 height 20
click at [396, 276] on span "Message fans the moment they come online, tip, or engage with posts — and boost…" at bounding box center [472, 282] width 272 height 66
click at [398, 307] on span "Message fans the moment they come online, tip, or engage with posts — and boost…" at bounding box center [472, 282] width 272 height 66
click at [313, 248] on div at bounding box center [299, 245] width 45 height 45
click at [303, 244] on img at bounding box center [299, 245] width 22 height 22
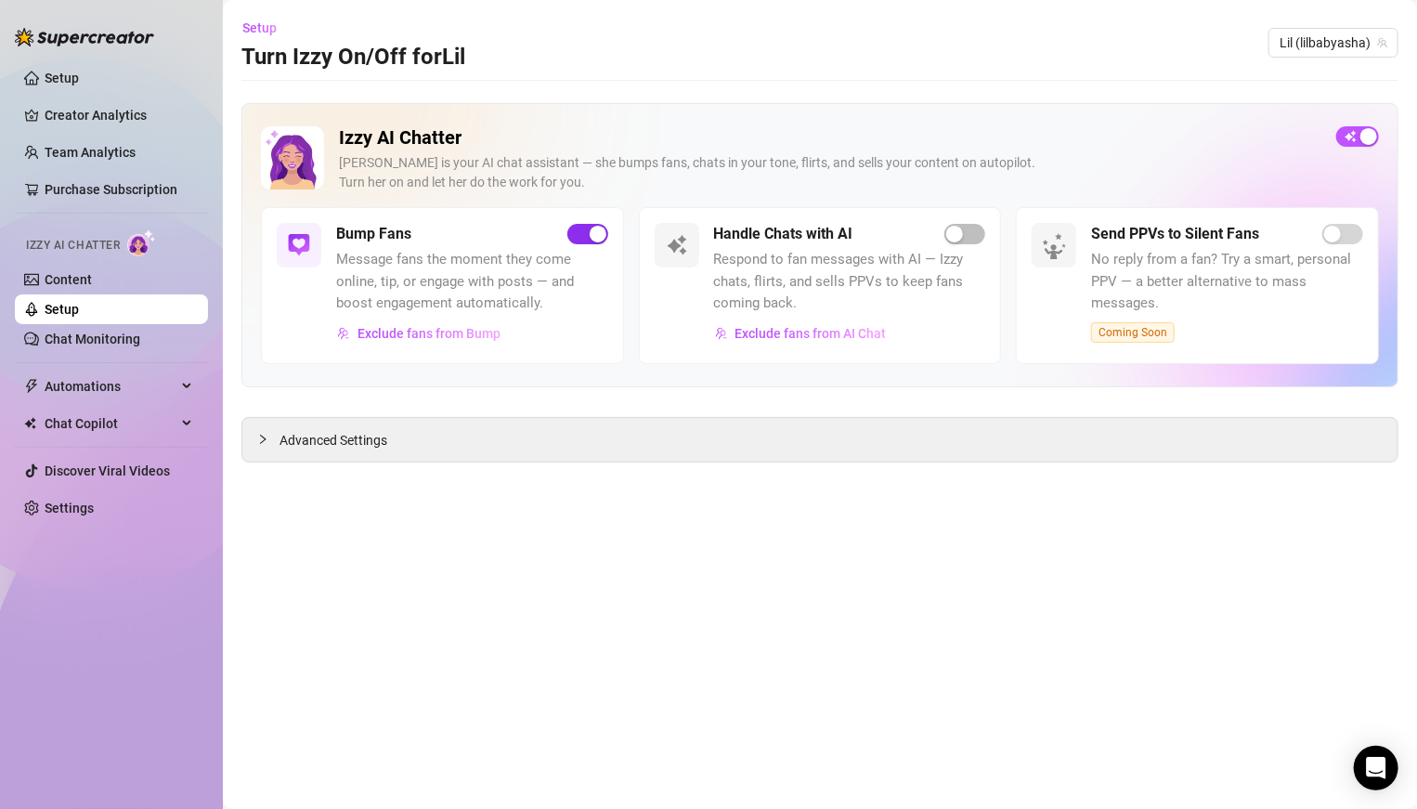
click at [587, 231] on span "button" at bounding box center [587, 234] width 41 height 20
click at [573, 236] on div "button" at bounding box center [577, 234] width 17 height 17
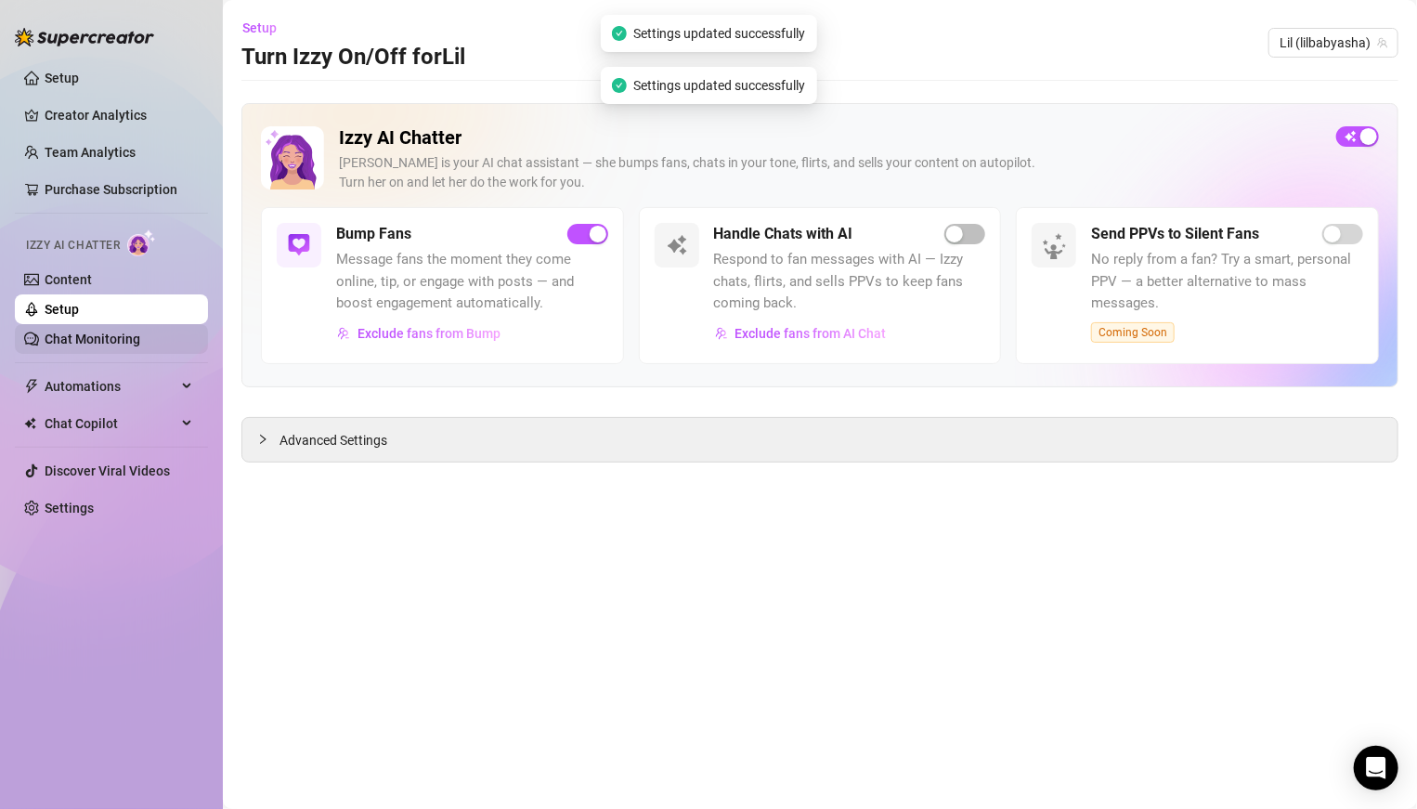
click at [103, 341] on link "Chat Monitoring" at bounding box center [93, 338] width 96 height 15
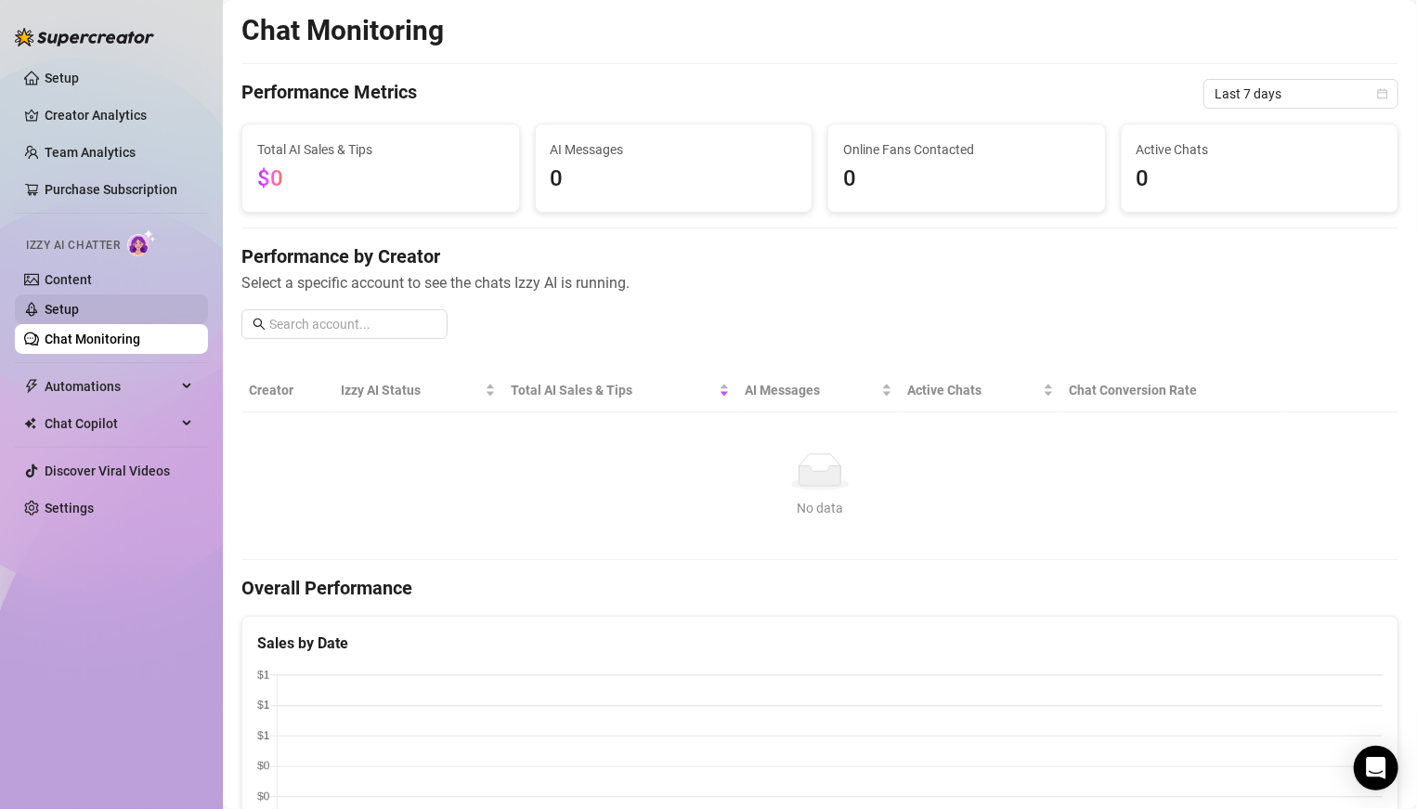
click at [47, 306] on link "Setup" at bounding box center [62, 309] width 34 height 15
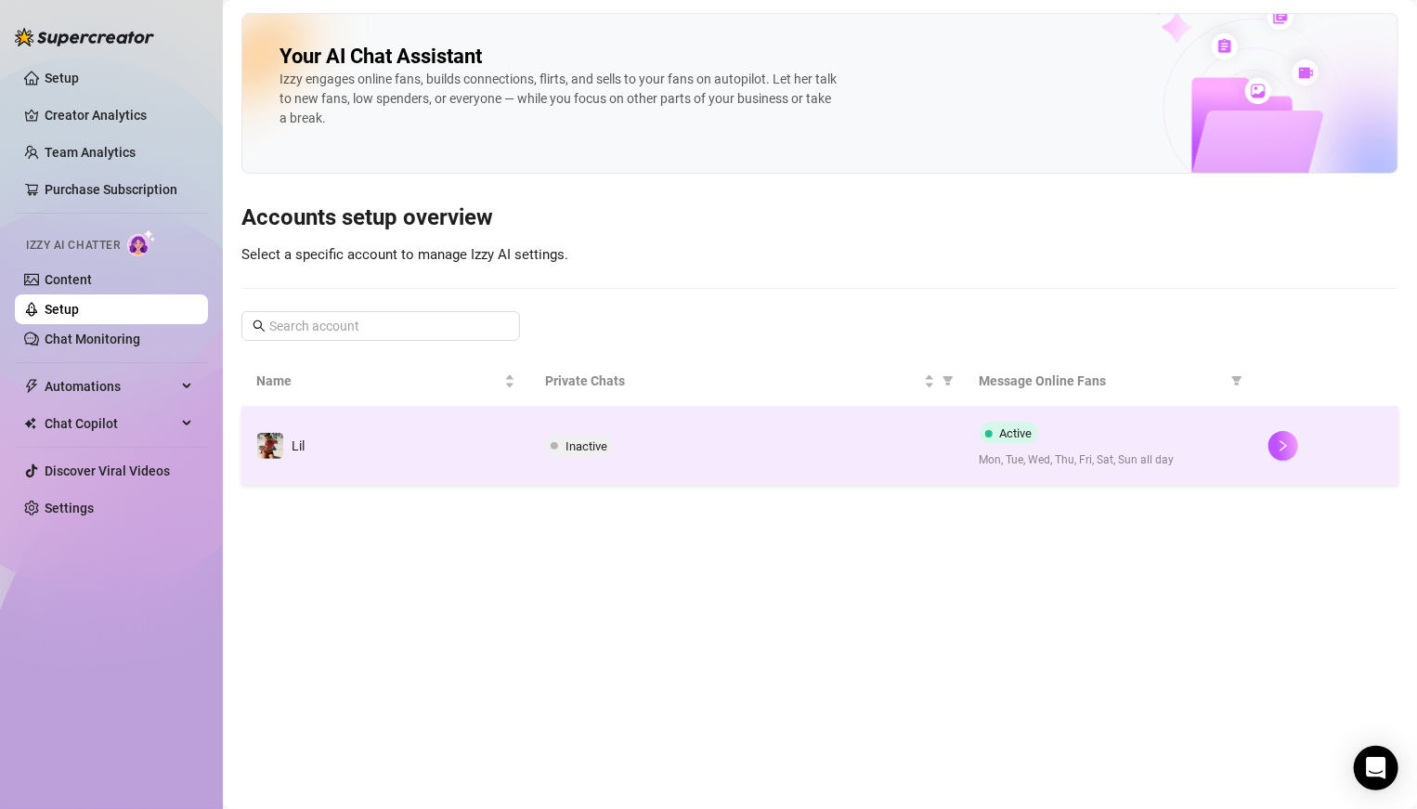
click at [297, 450] on span "Lil" at bounding box center [298, 445] width 13 height 15
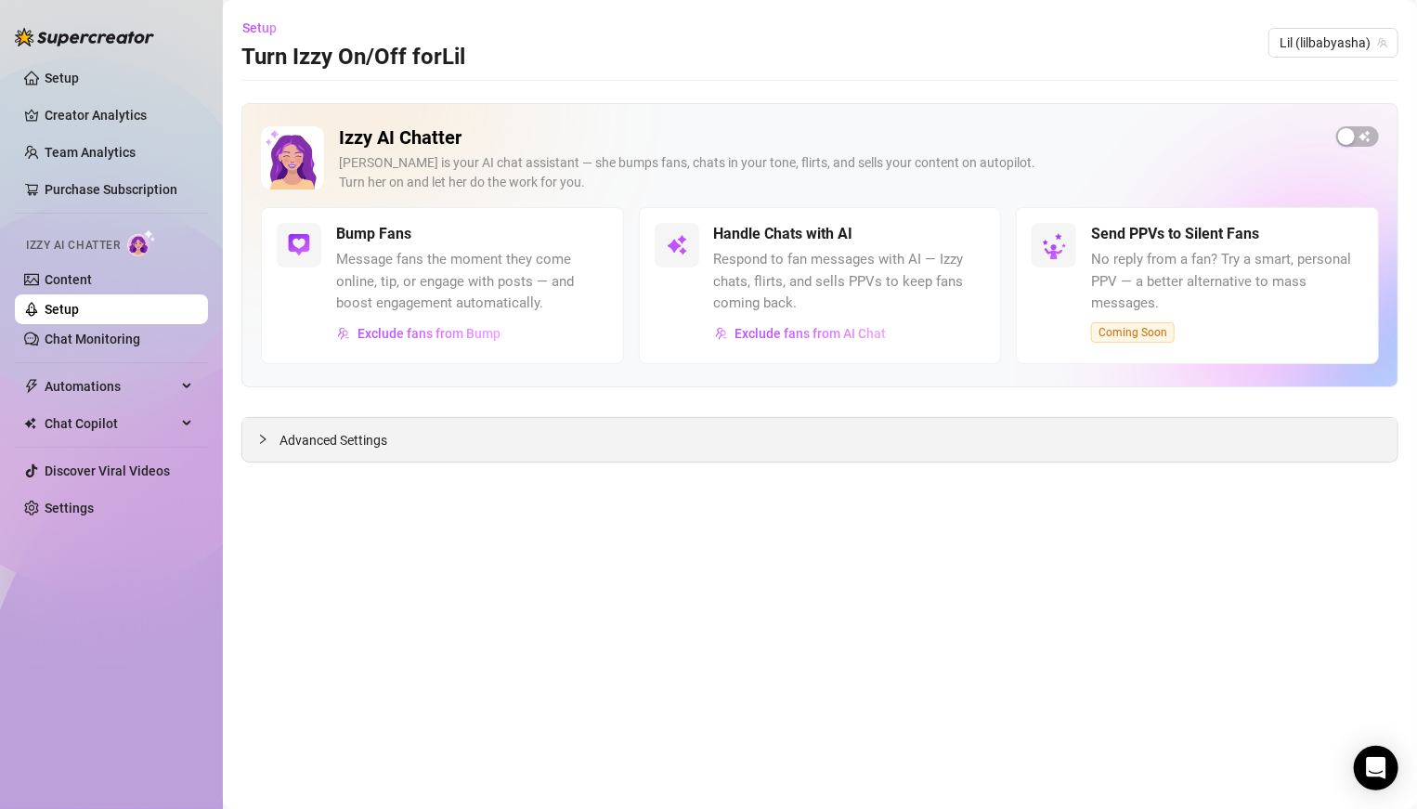
click at [290, 433] on span "Advanced Settings" at bounding box center [333, 440] width 108 height 20
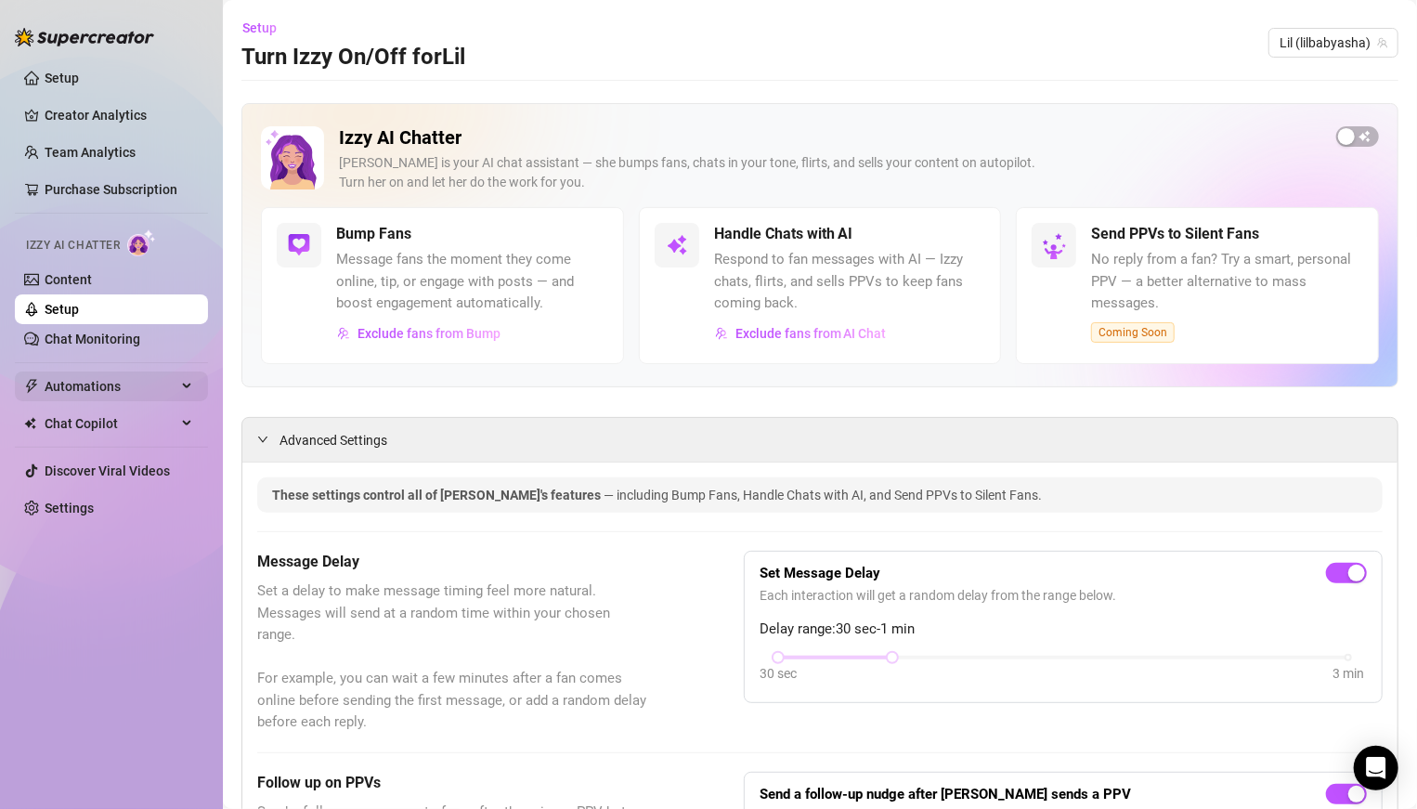
click at [183, 380] on div "Automations" at bounding box center [111, 386] width 193 height 30
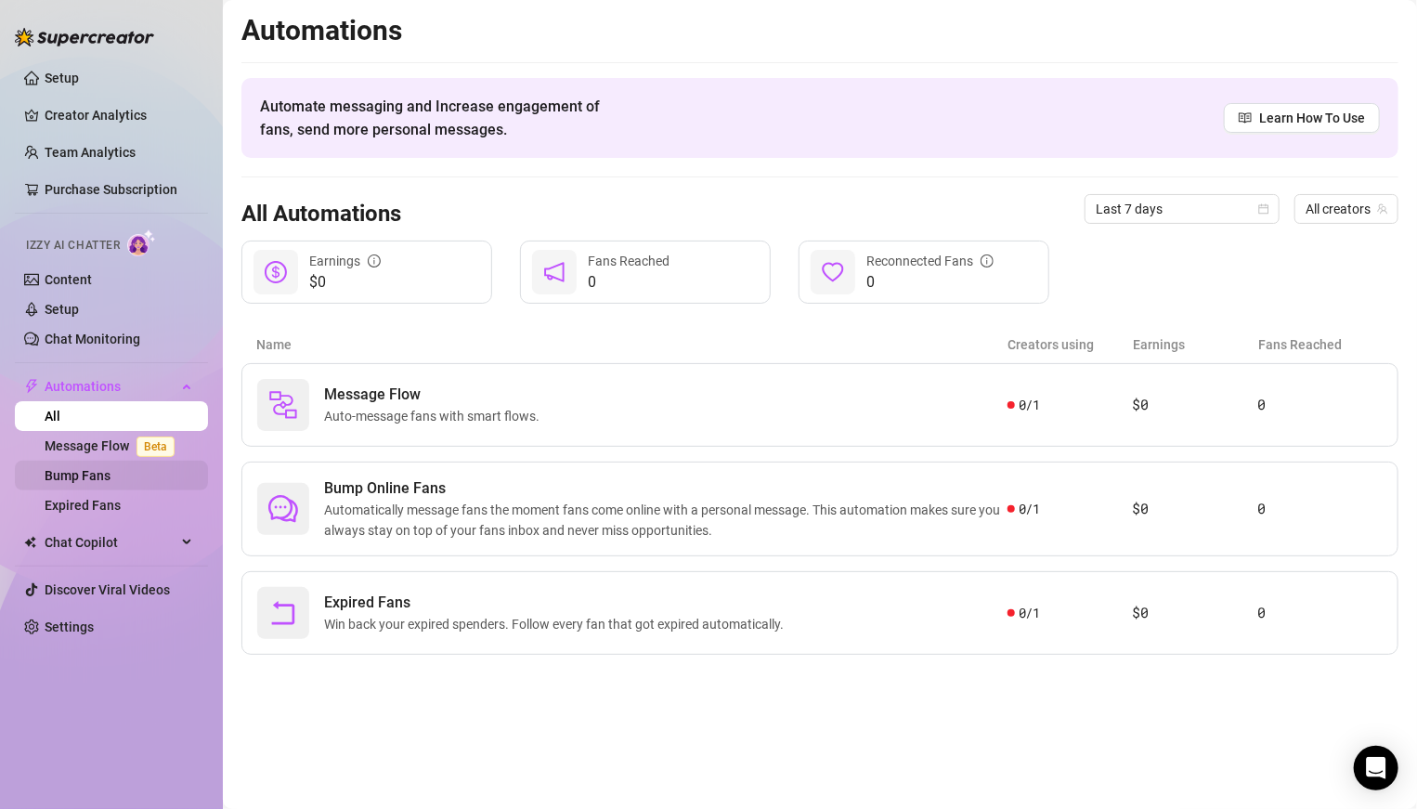
click at [90, 480] on link "Bump Fans" at bounding box center [78, 475] width 66 height 15
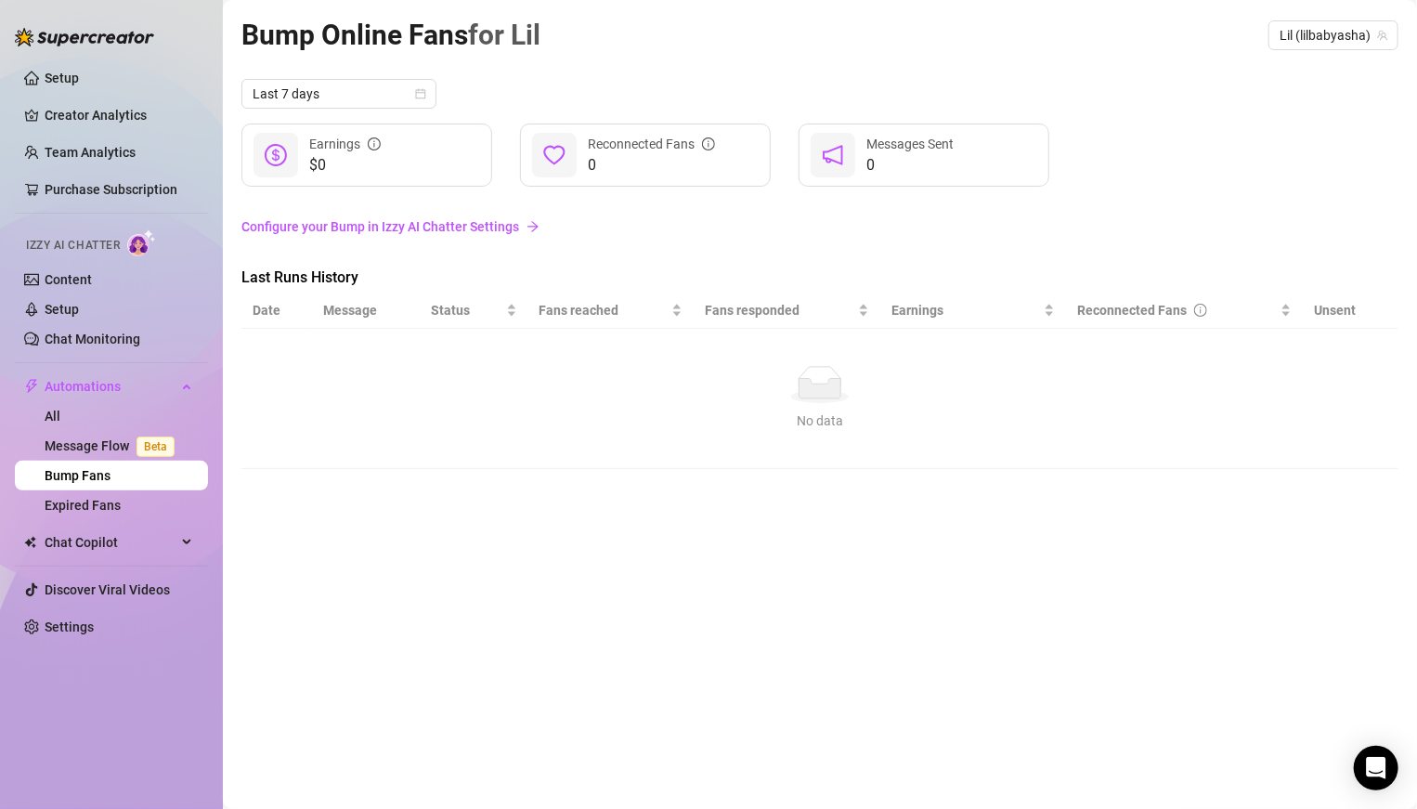
click at [320, 245] on div "Last 7 days $0 Earnings 0 Reconnected Fans 0 Messages Sent Configure your Bump …" at bounding box center [819, 274] width 1157 height 390
click at [316, 236] on link "Configure your Bump in Izzy AI Chatter Settings" at bounding box center [819, 226] width 1157 height 20
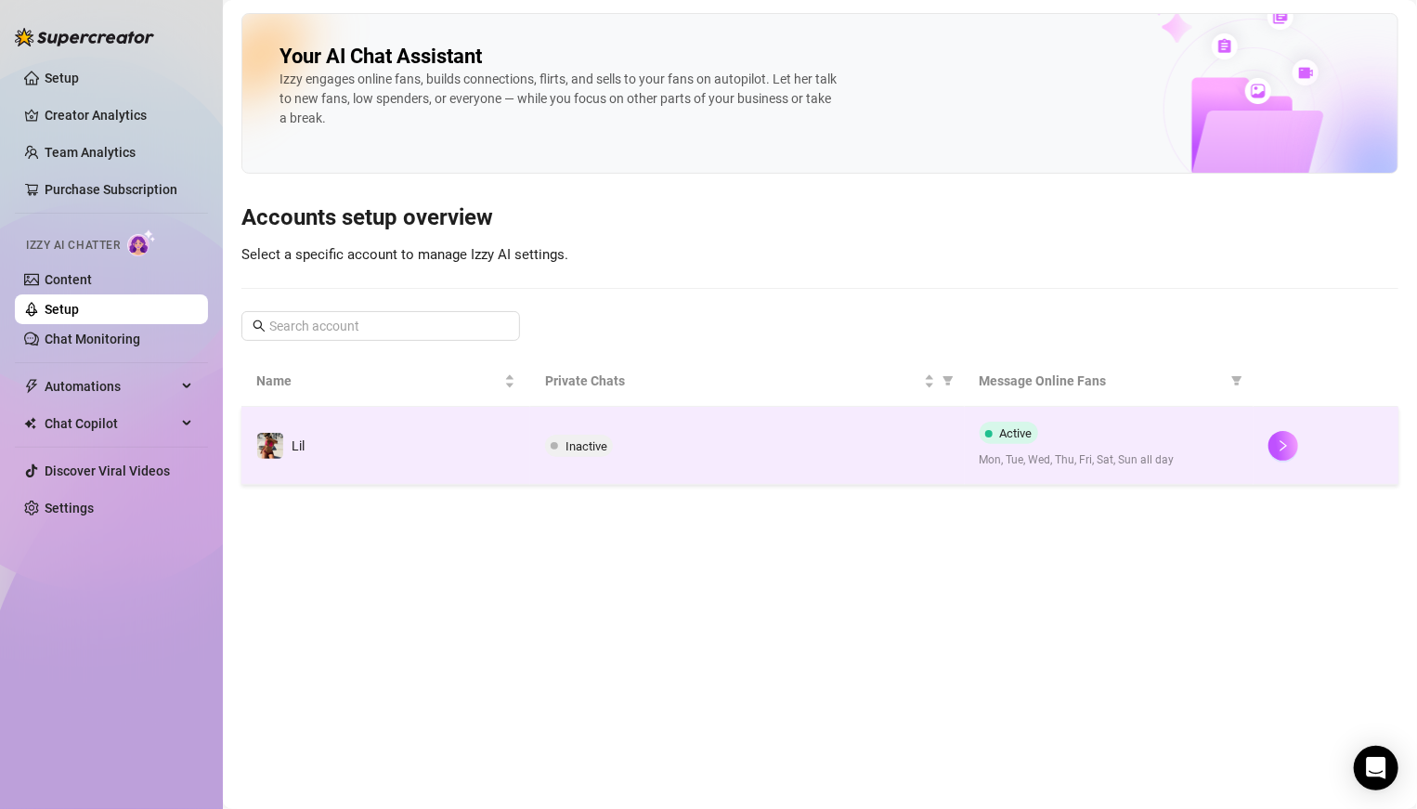
click at [1283, 464] on td at bounding box center [1325, 446] width 145 height 78
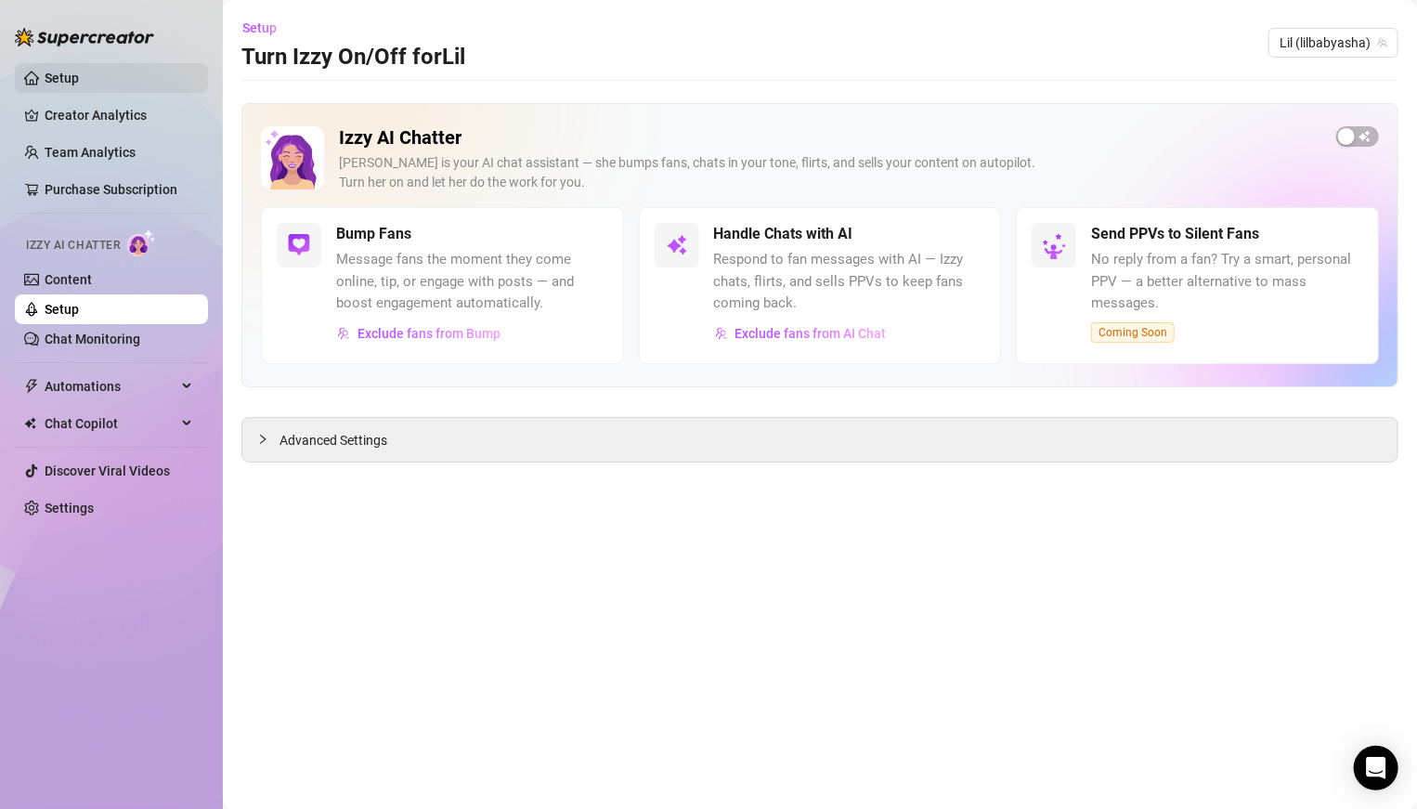
click at [78, 71] on link "Setup" at bounding box center [62, 78] width 34 height 15
